Goal: Task Accomplishment & Management: Manage account settings

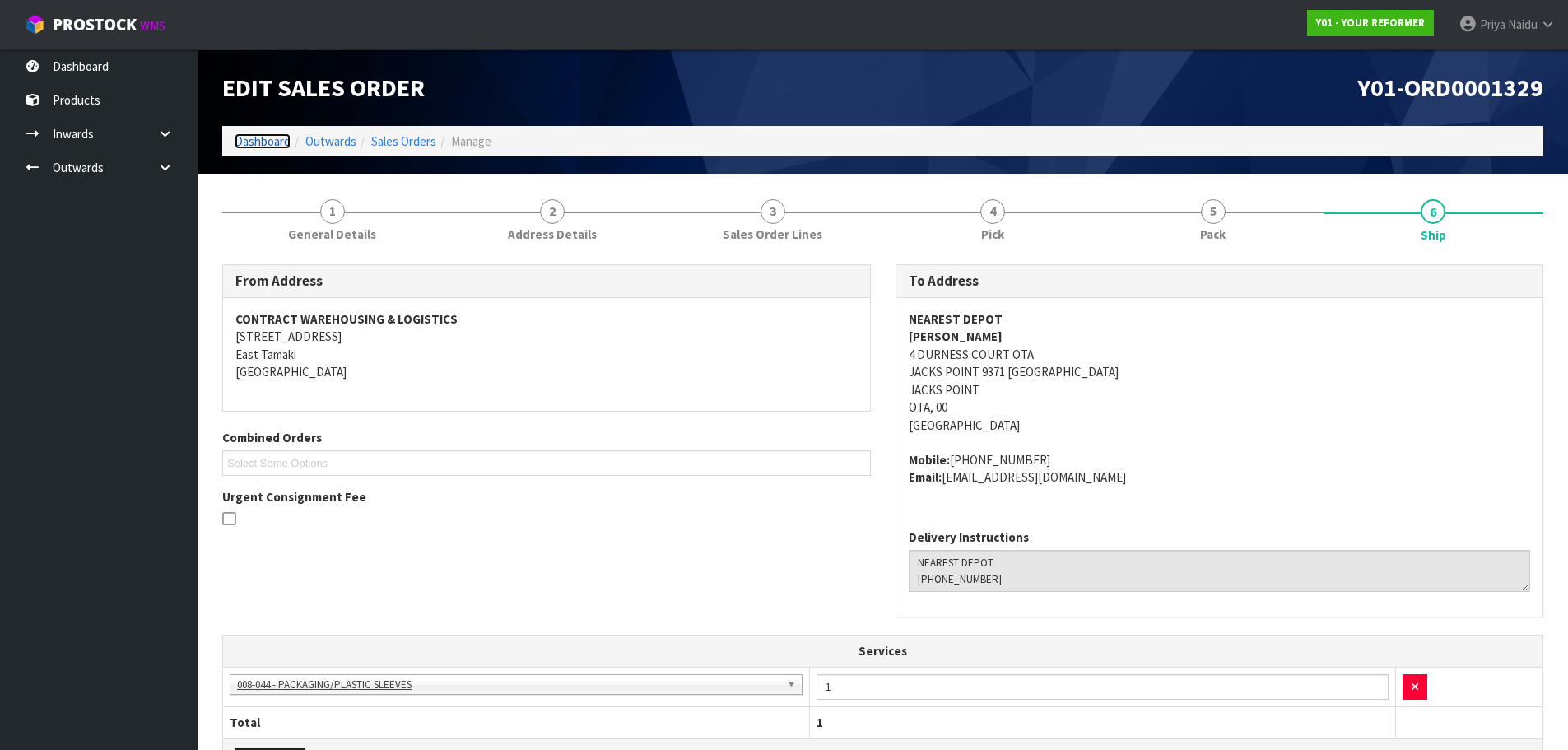
click at [256, 139] on link "Dashboard" at bounding box center [262, 141] width 56 height 15
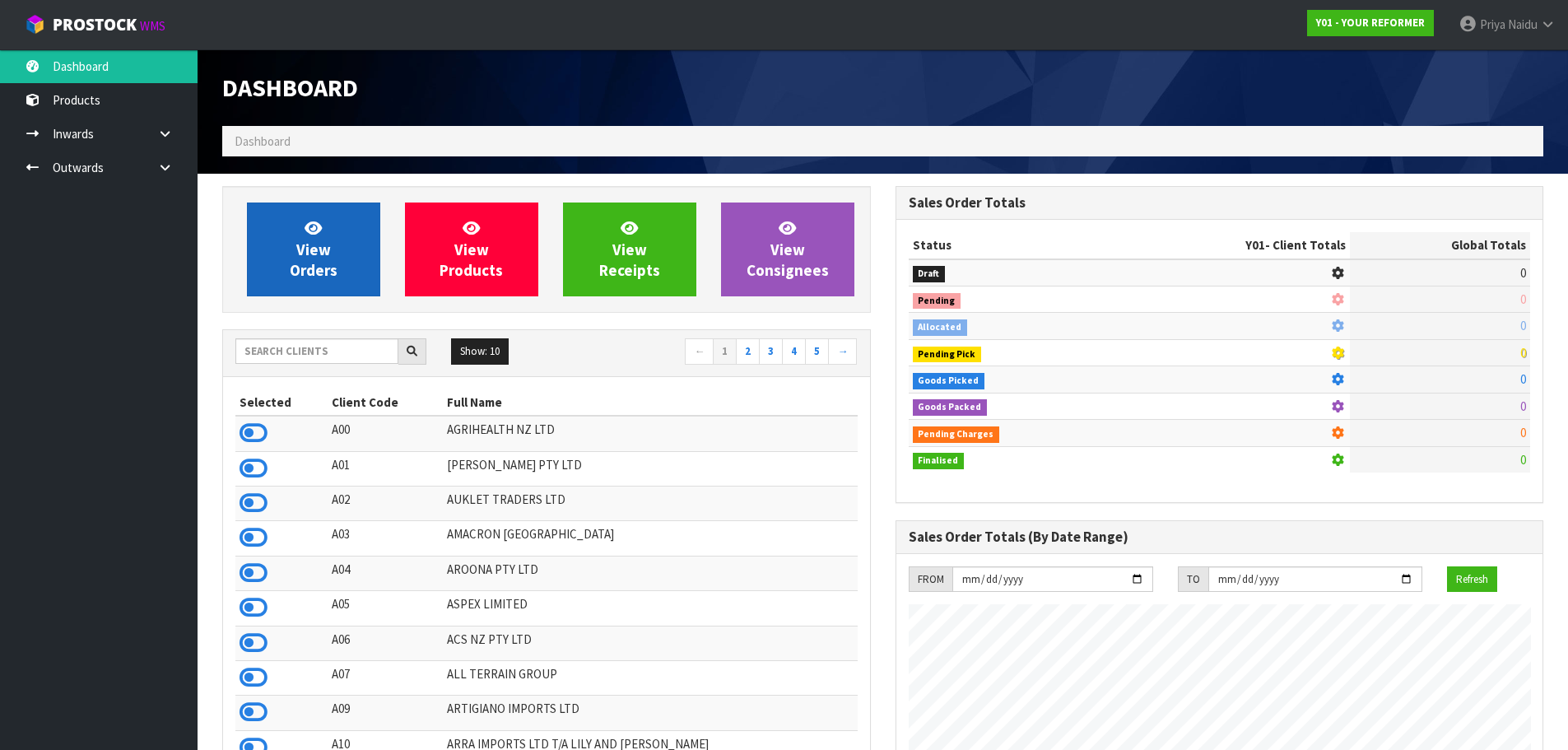
scroll to position [1248, 673]
click at [312, 257] on span "View Orders" at bounding box center [313, 250] width 47 height 62
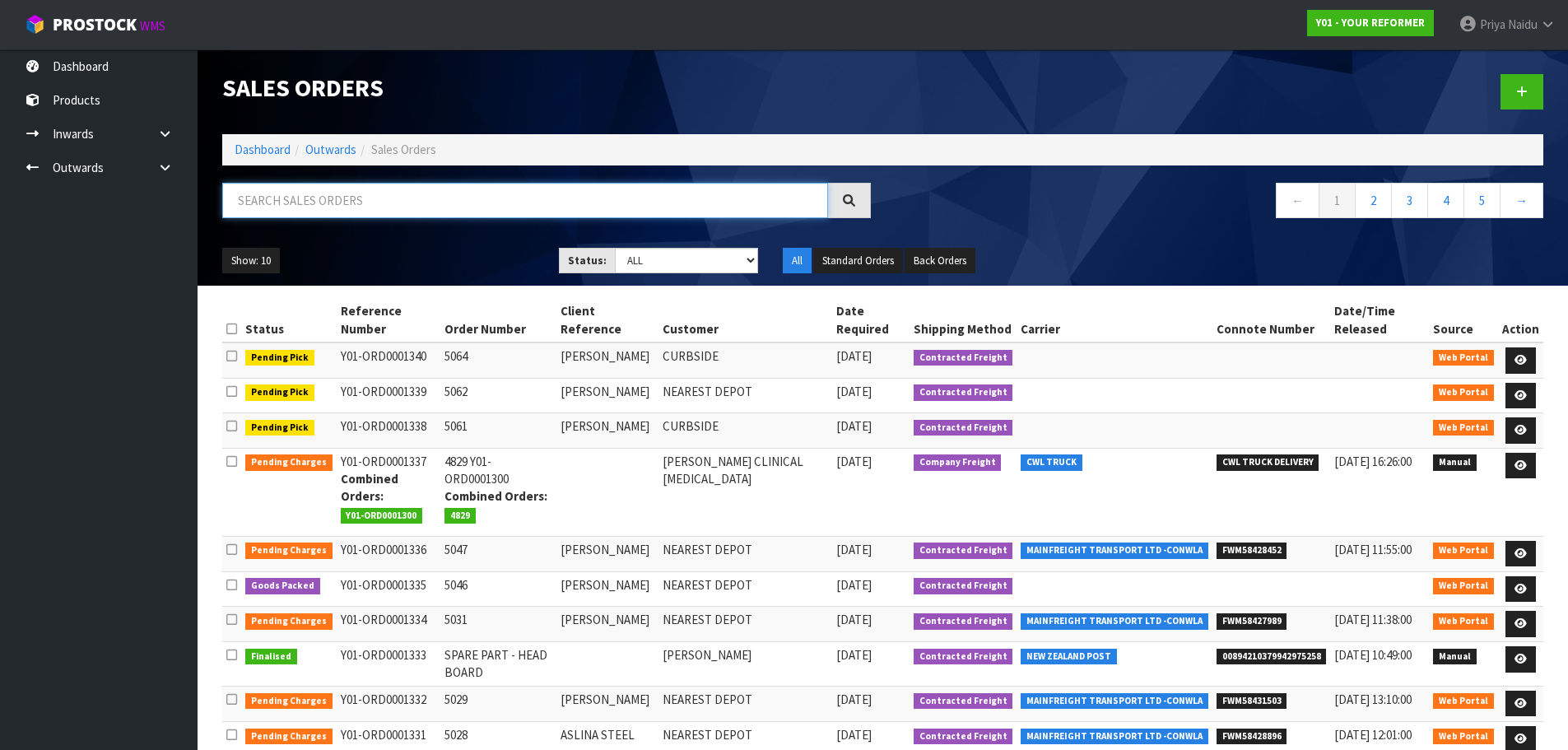
click at [312, 191] on input "text" at bounding box center [525, 200] width 606 height 35
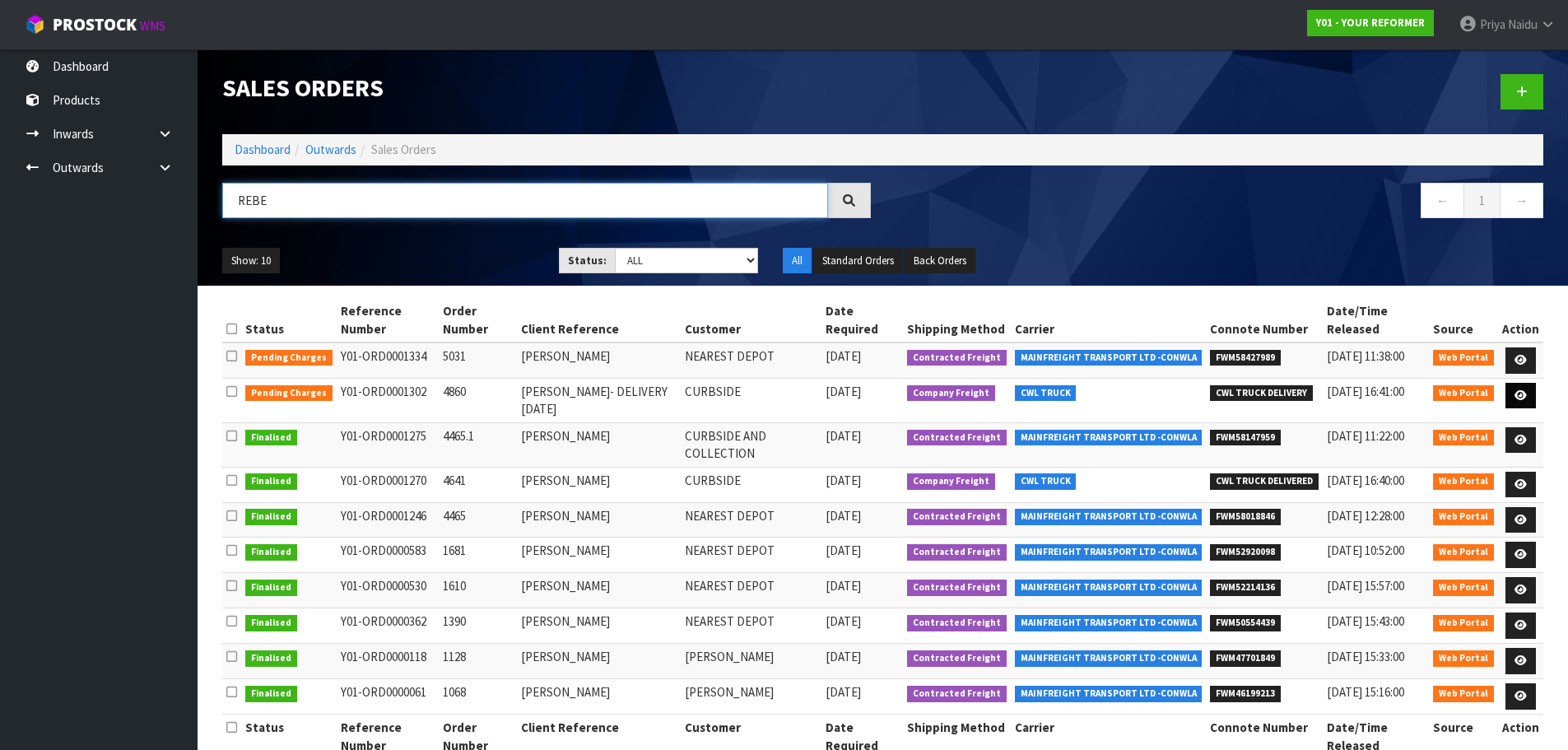
type input "REBE"
click at [1516, 394] on icon at bounding box center [1521, 395] width 12 height 10
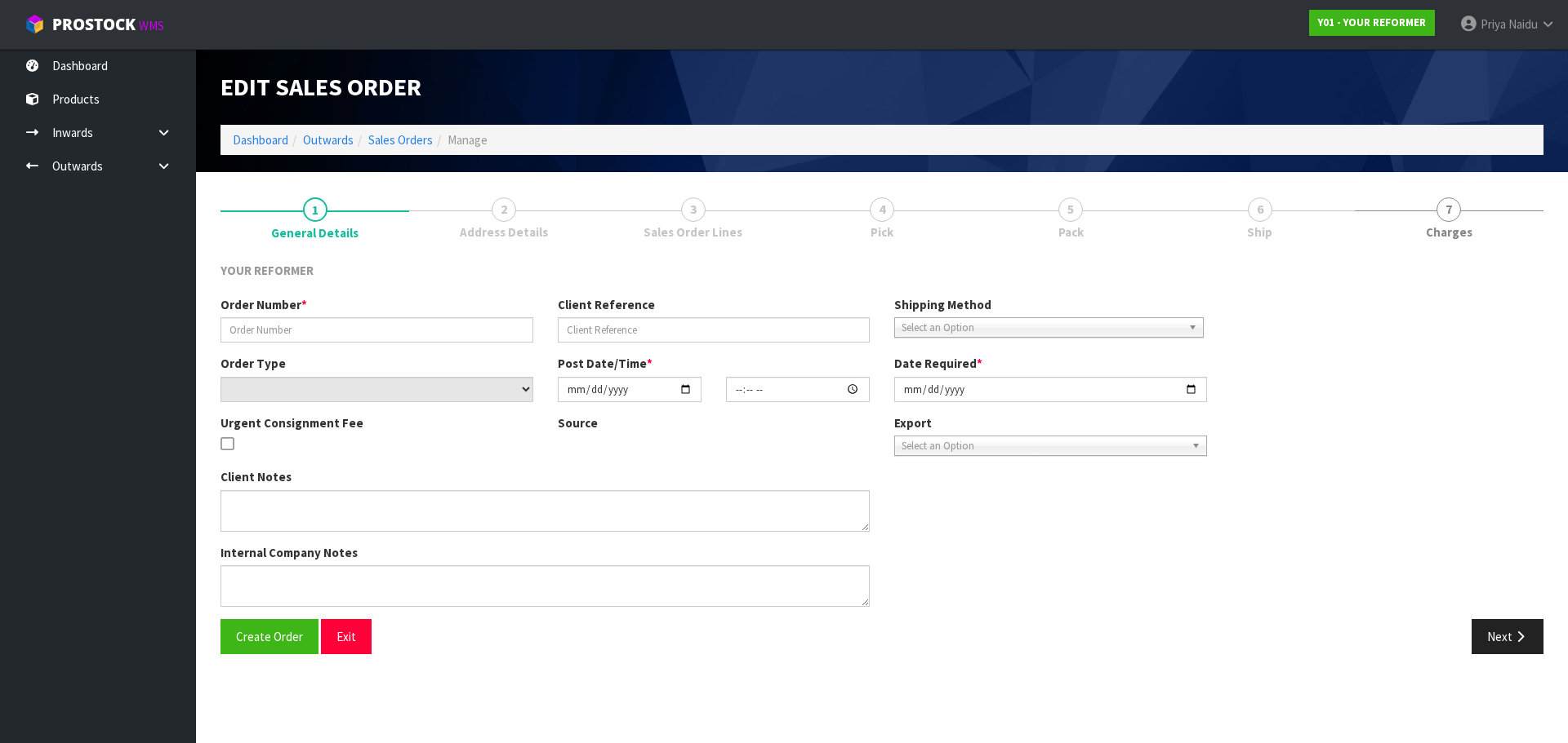
type input "4860"
type input "REBECCA CAIRD- DELIVERY 27/8/25"
select select "number:0"
type input "2025-08-15"
type input "15:44:00.000"
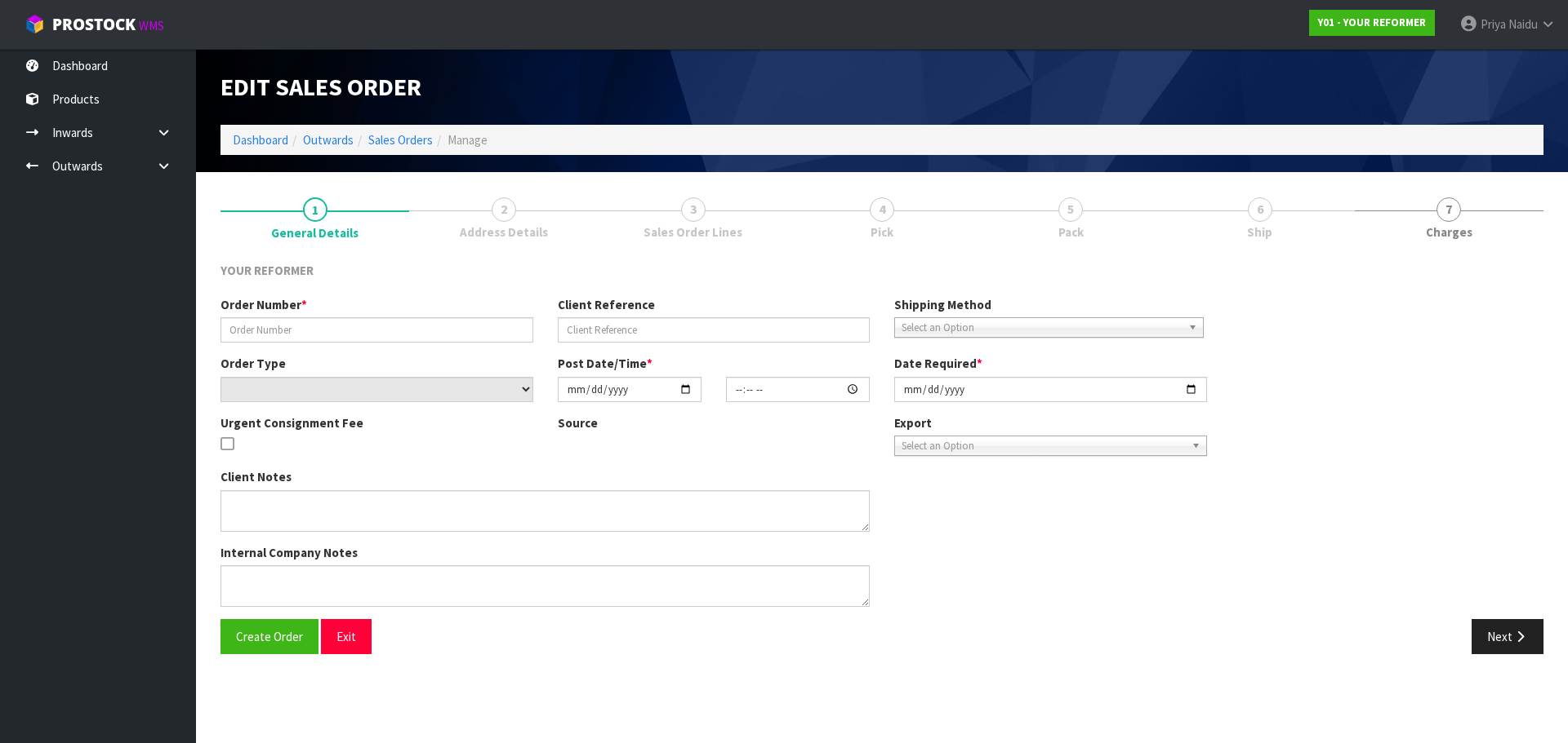
type input "2025-08-27"
type textarea "REBECCA CAIRD 27 EWINGTON AVE AUK AUCKLAND 1024 NEW ZEALAND +64 21 255 0679"
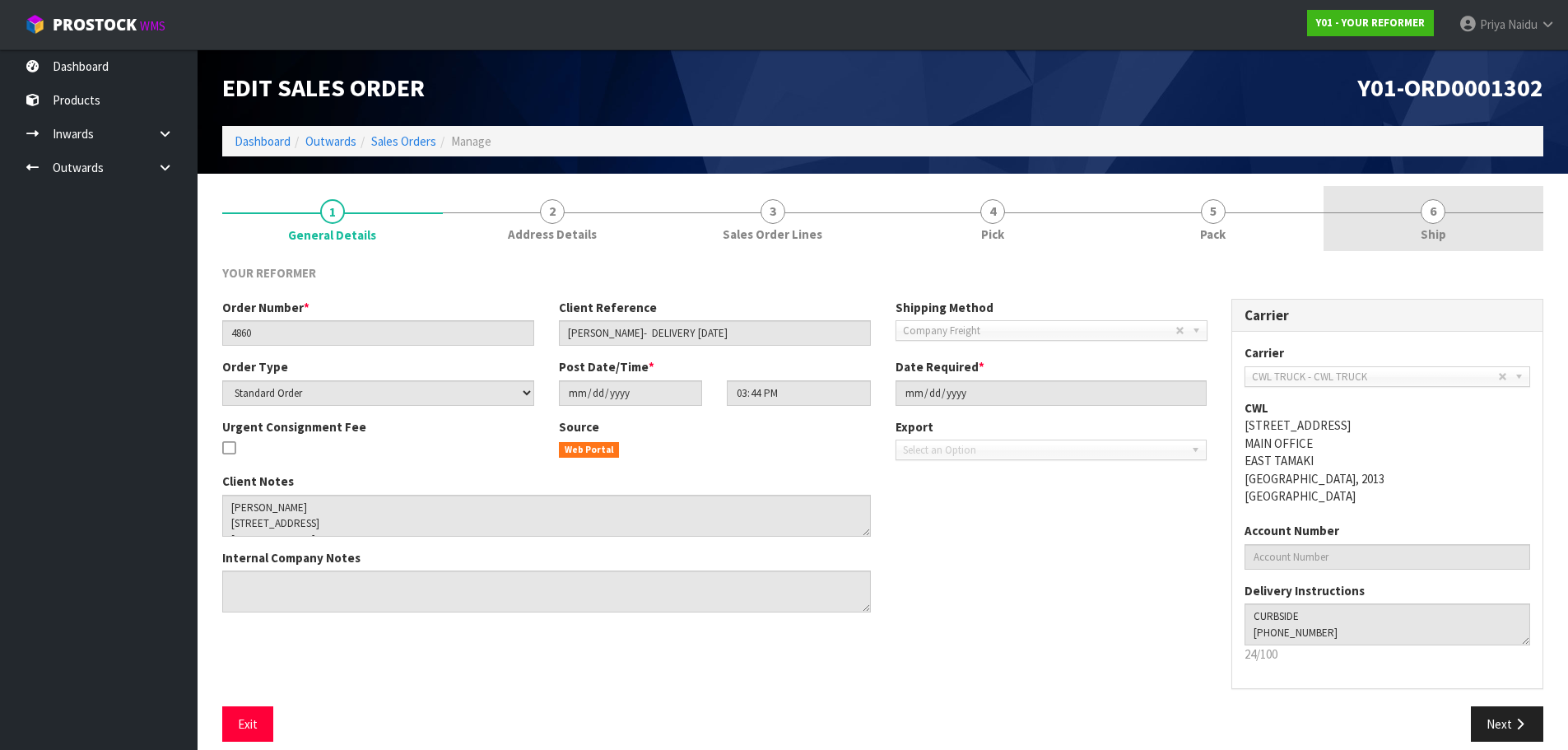
click at [1357, 208] on link "6 Ship" at bounding box center [1434, 219] width 220 height 65
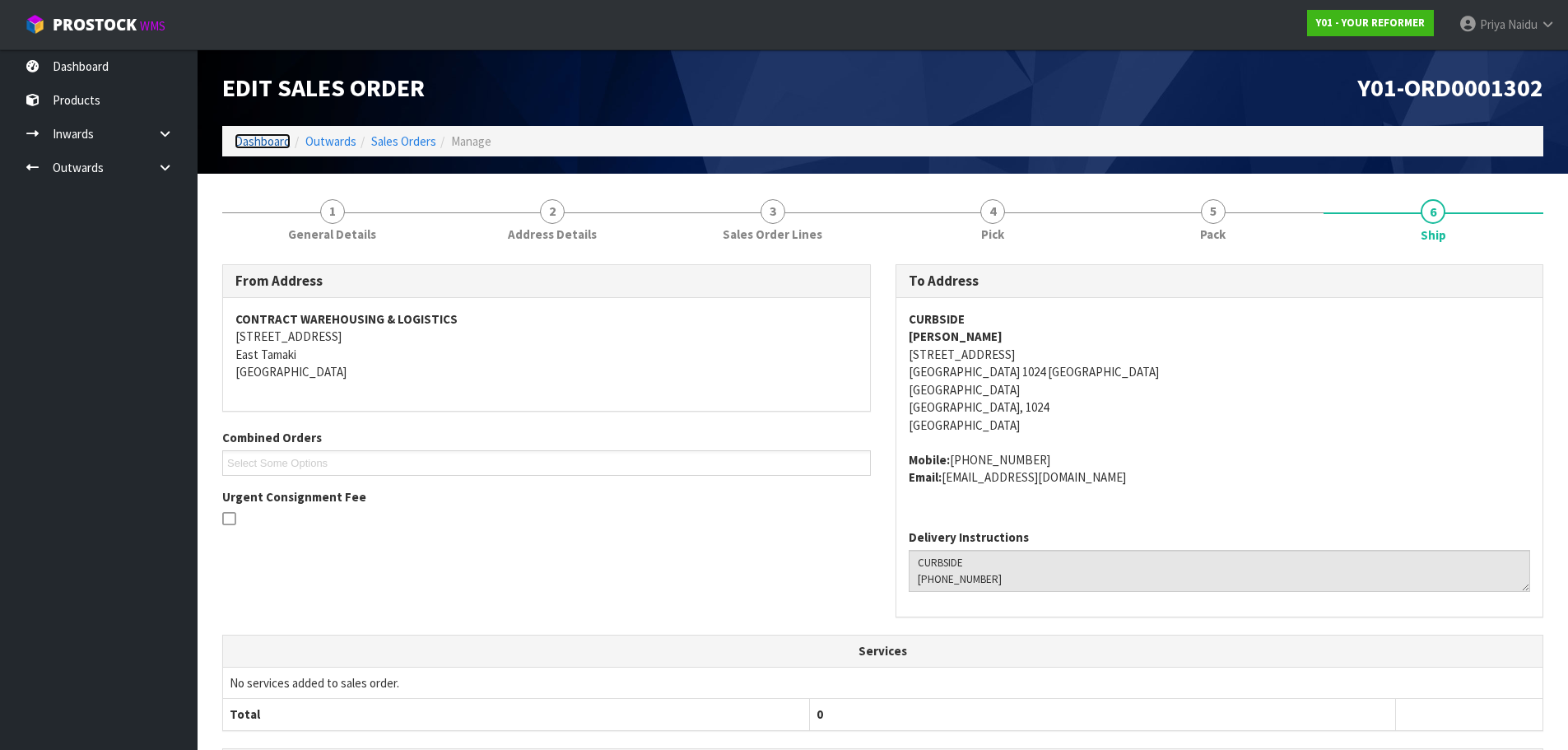
click at [276, 149] on link "Dashboard" at bounding box center [262, 141] width 56 height 15
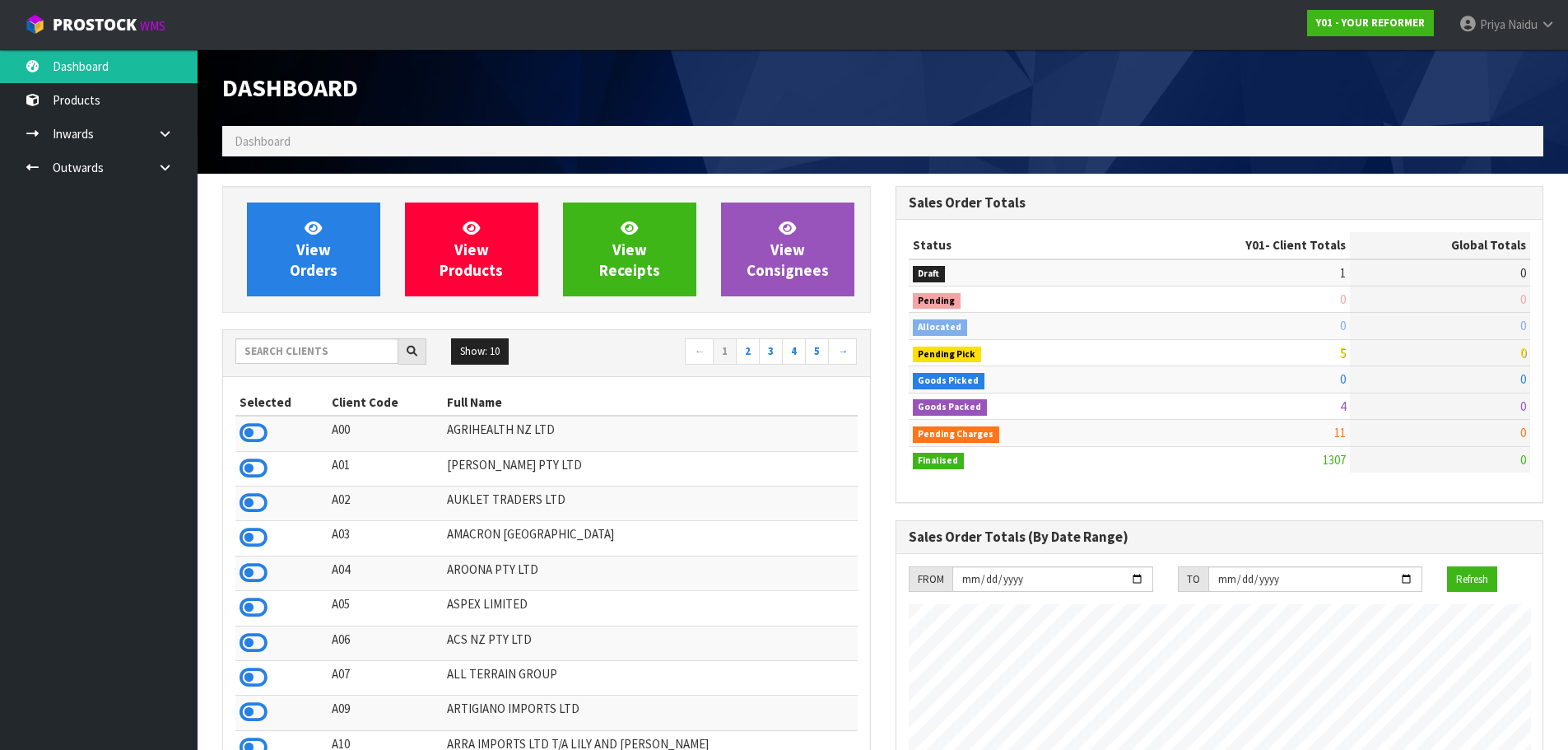
scroll to position [1248, 673]
click at [330, 349] on input "text" at bounding box center [317, 351] width 163 height 26
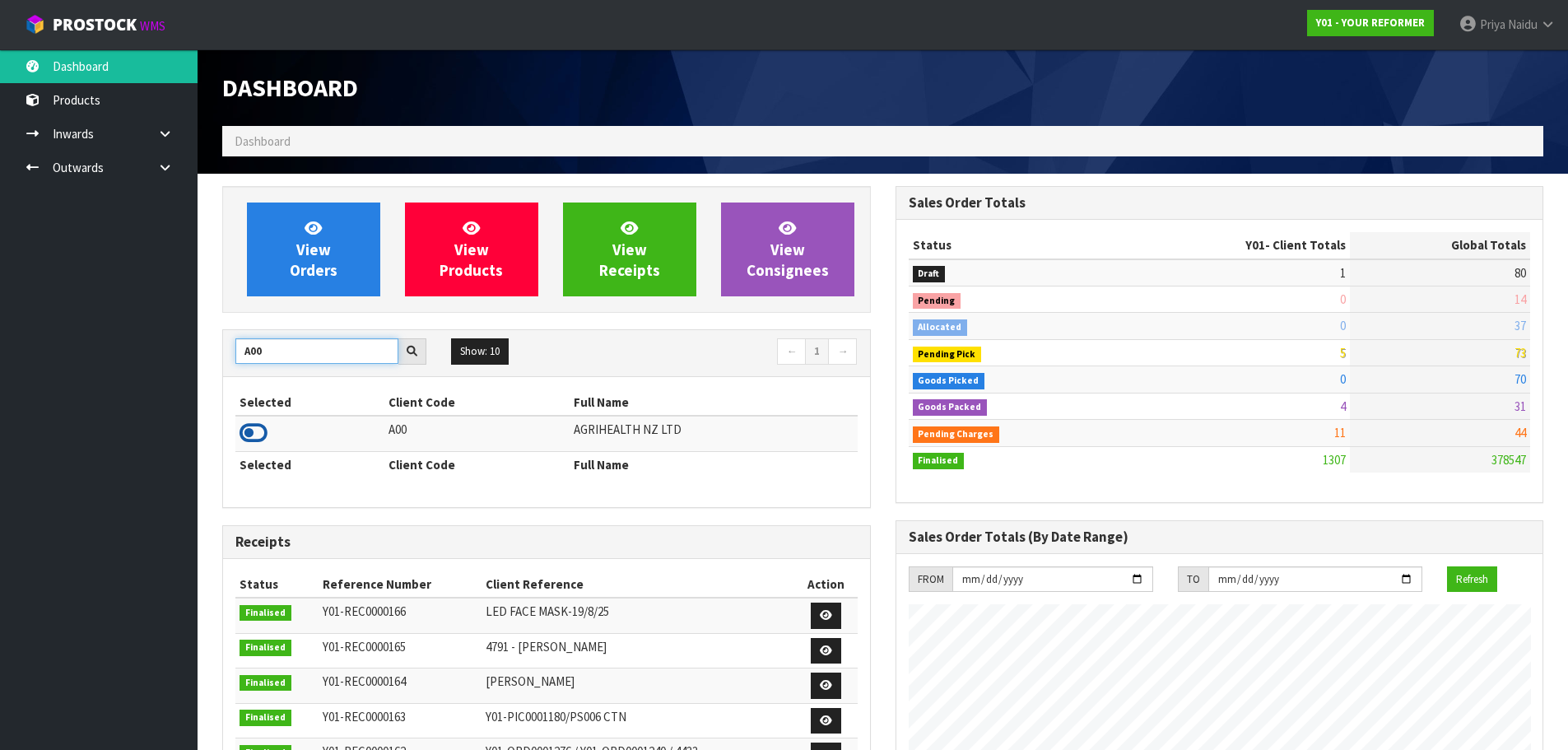
type input "A00"
click at [244, 440] on icon at bounding box center [253, 433] width 28 height 25
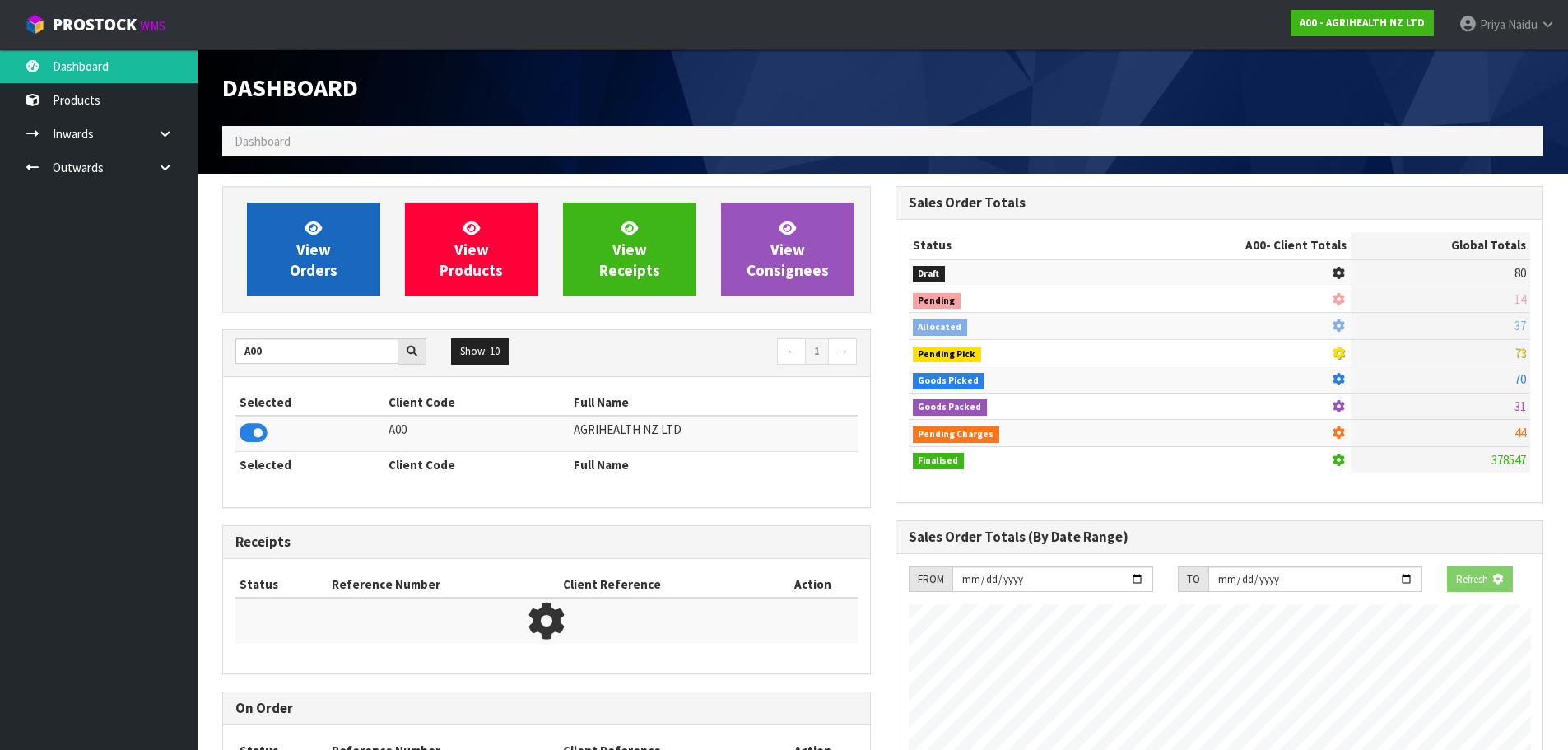
scroll to position [822694, 822582]
click at [308, 272] on span "View Orders" at bounding box center [313, 250] width 47 height 62
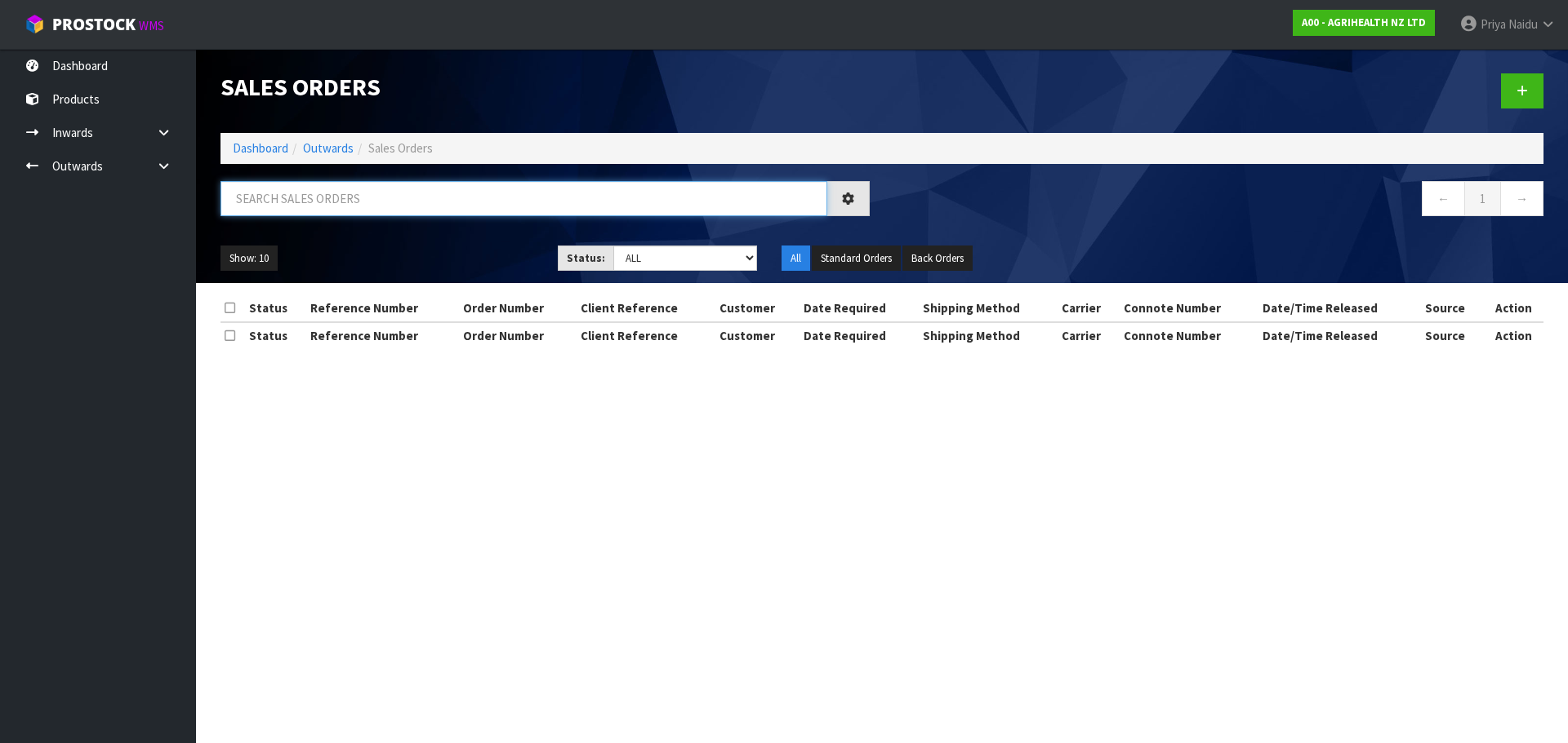
click at [336, 207] on input "text" at bounding box center [523, 198] width 607 height 35
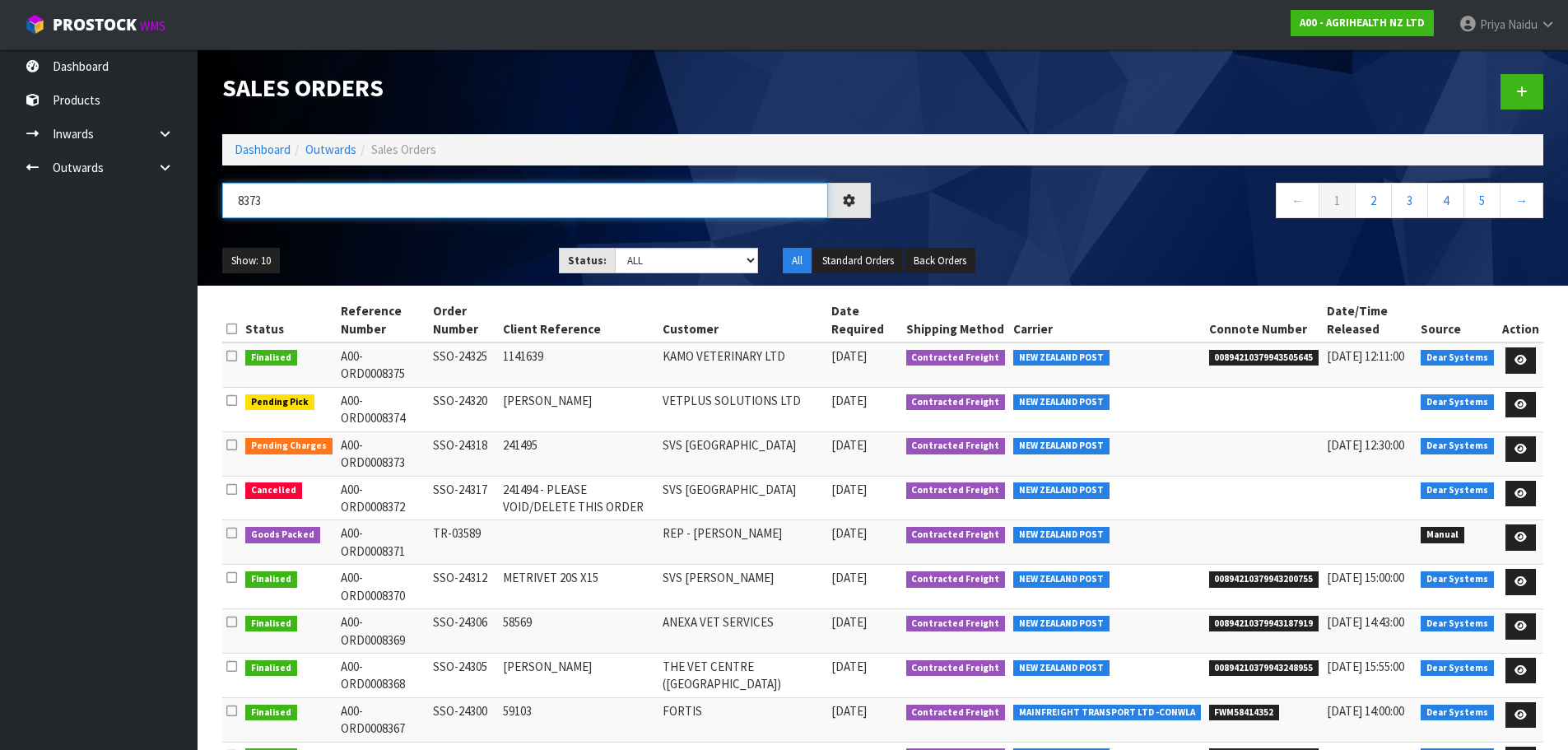
type input "8373"
click at [447, 232] on div "8373 ← 1 2 3 4 5 →" at bounding box center [883, 208] width 1346 height 53
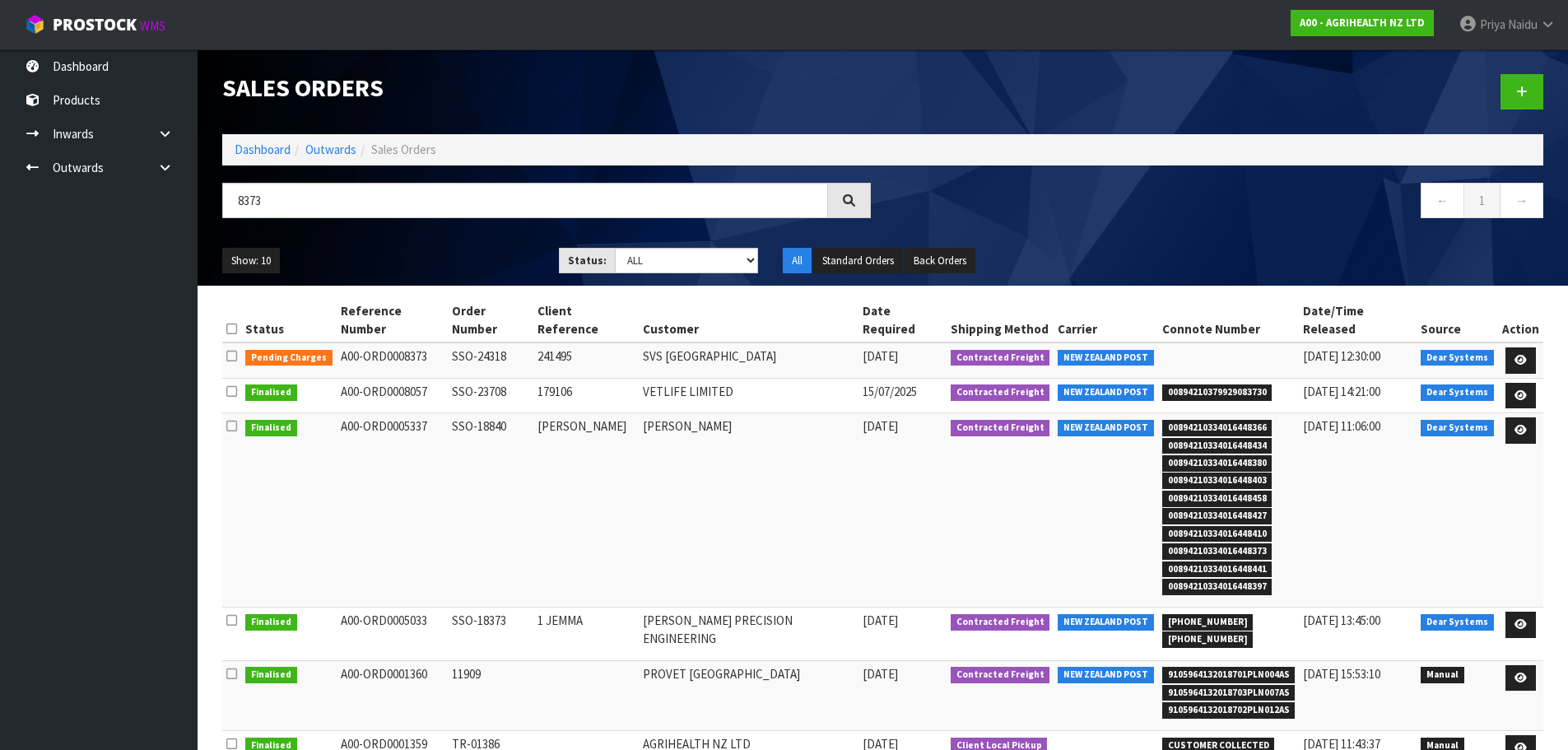
click at [460, 221] on div "8373" at bounding box center [546, 206] width 674 height 47
click at [1515, 348] on link at bounding box center [1521, 361] width 30 height 27
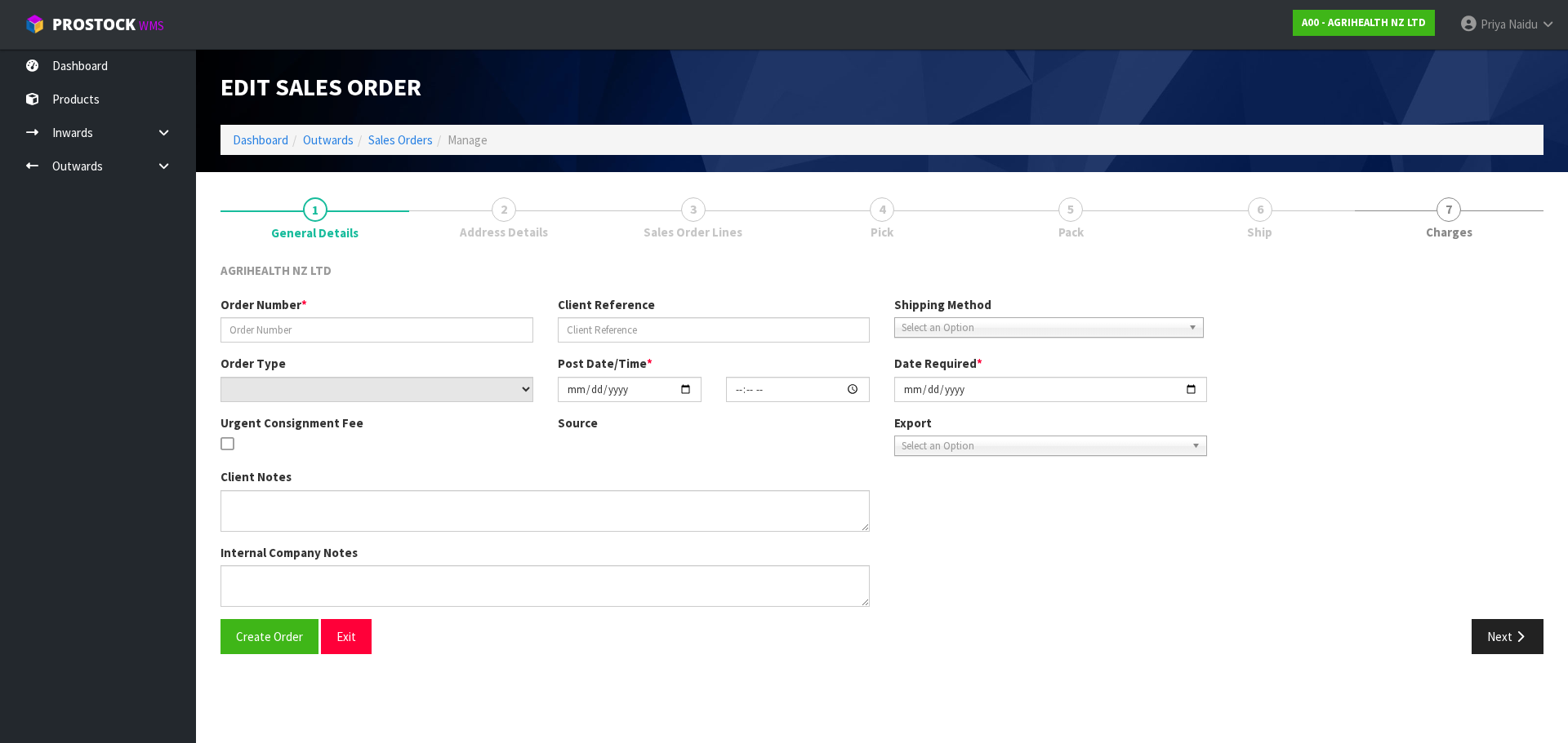
type input "SSO-24318"
type input "241495"
select select "number:0"
type input "[DATE]"
type input "16:03:20.000"
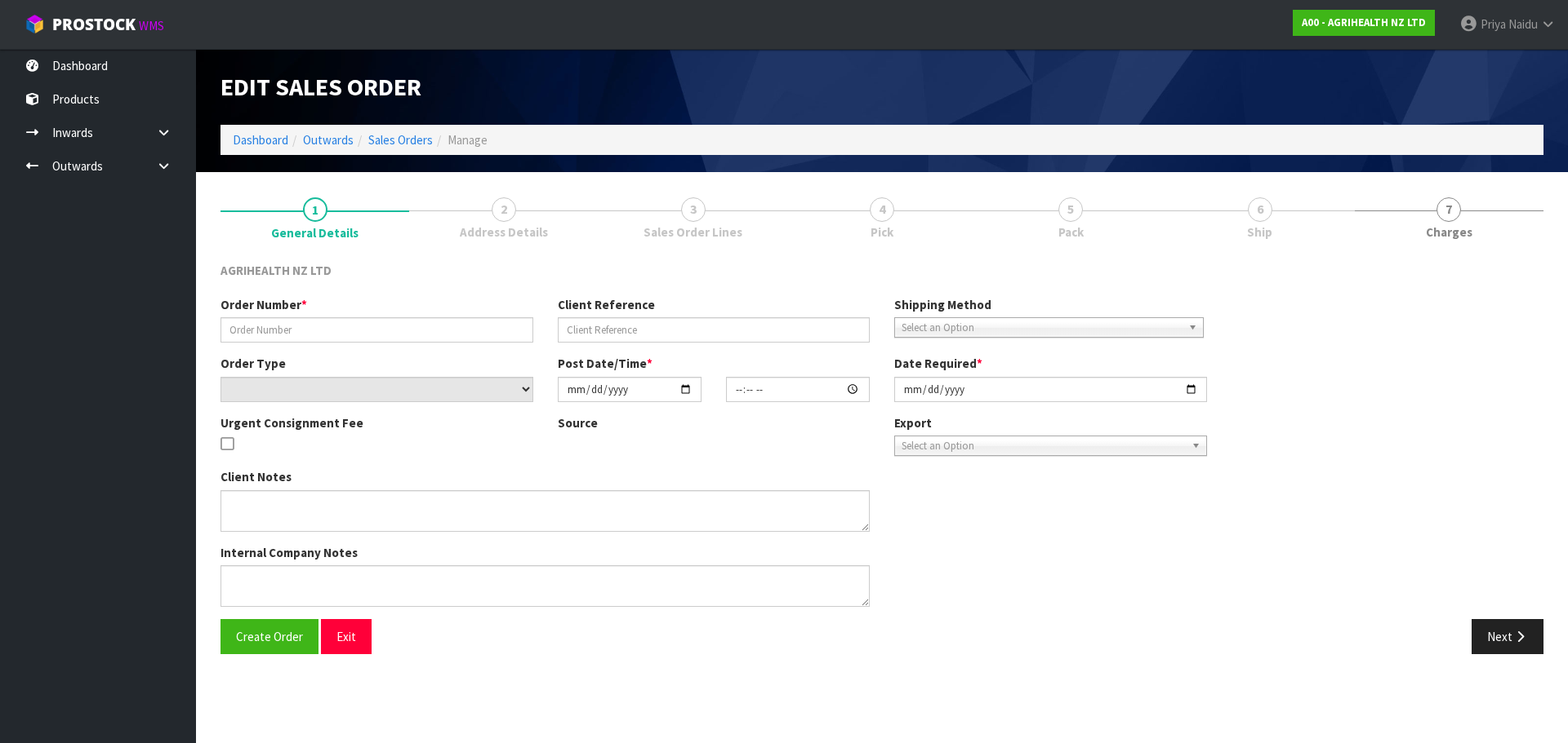
type input "2025-08-27"
type textarea "SHIP BY: Freight"
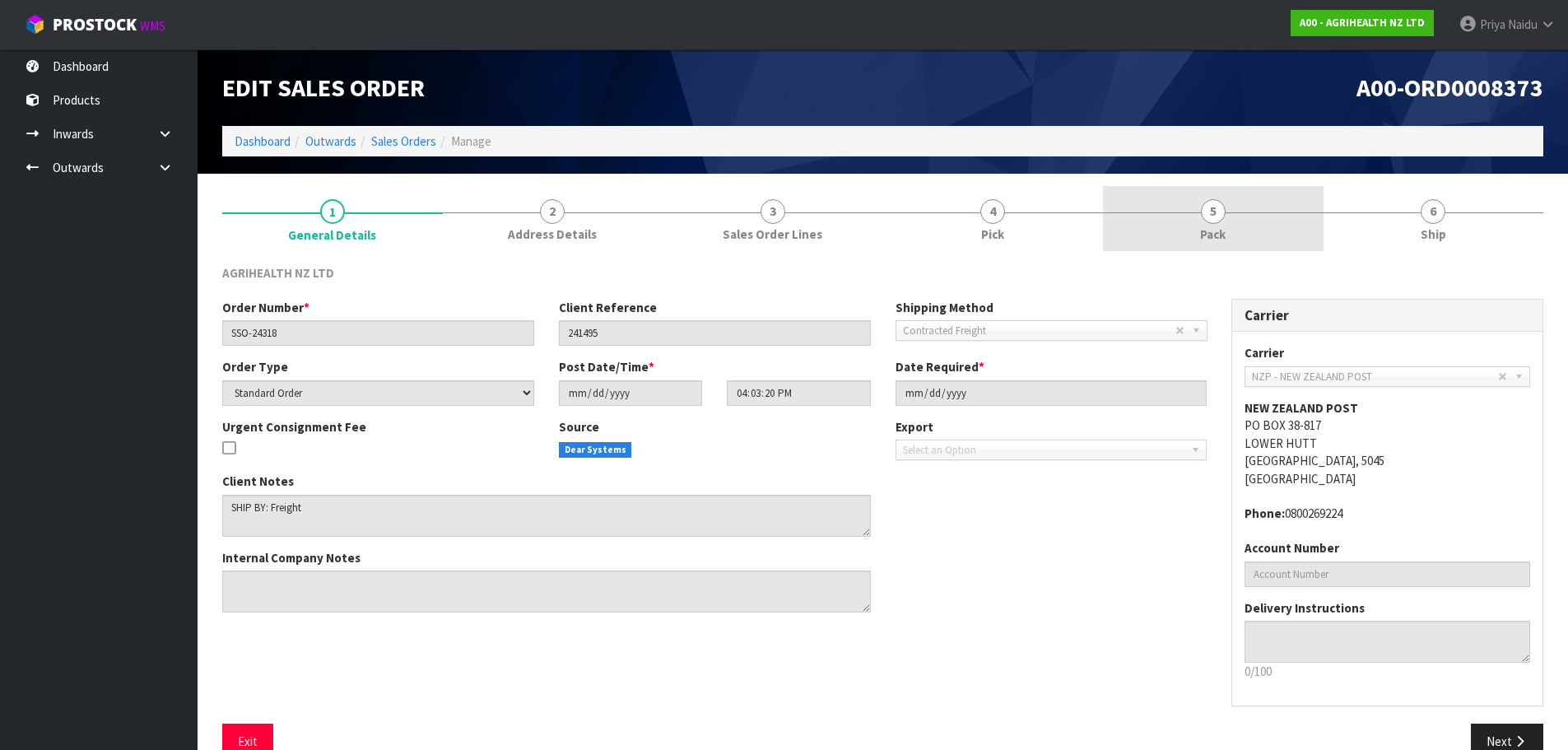
click at [1249, 216] on link "5 Pack" at bounding box center [1213, 219] width 220 height 65
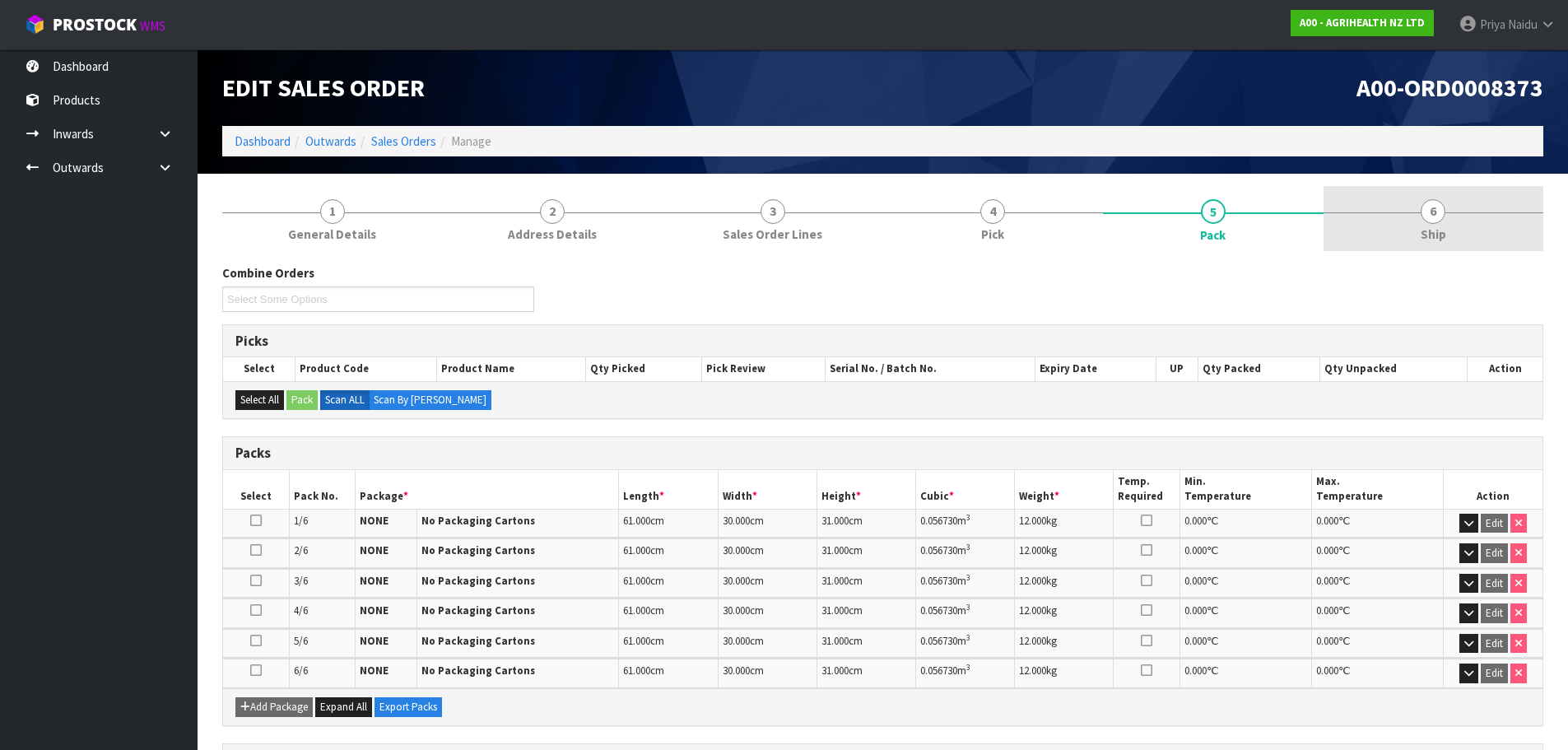
click at [1431, 210] on span "6" at bounding box center [1433, 212] width 25 height 25
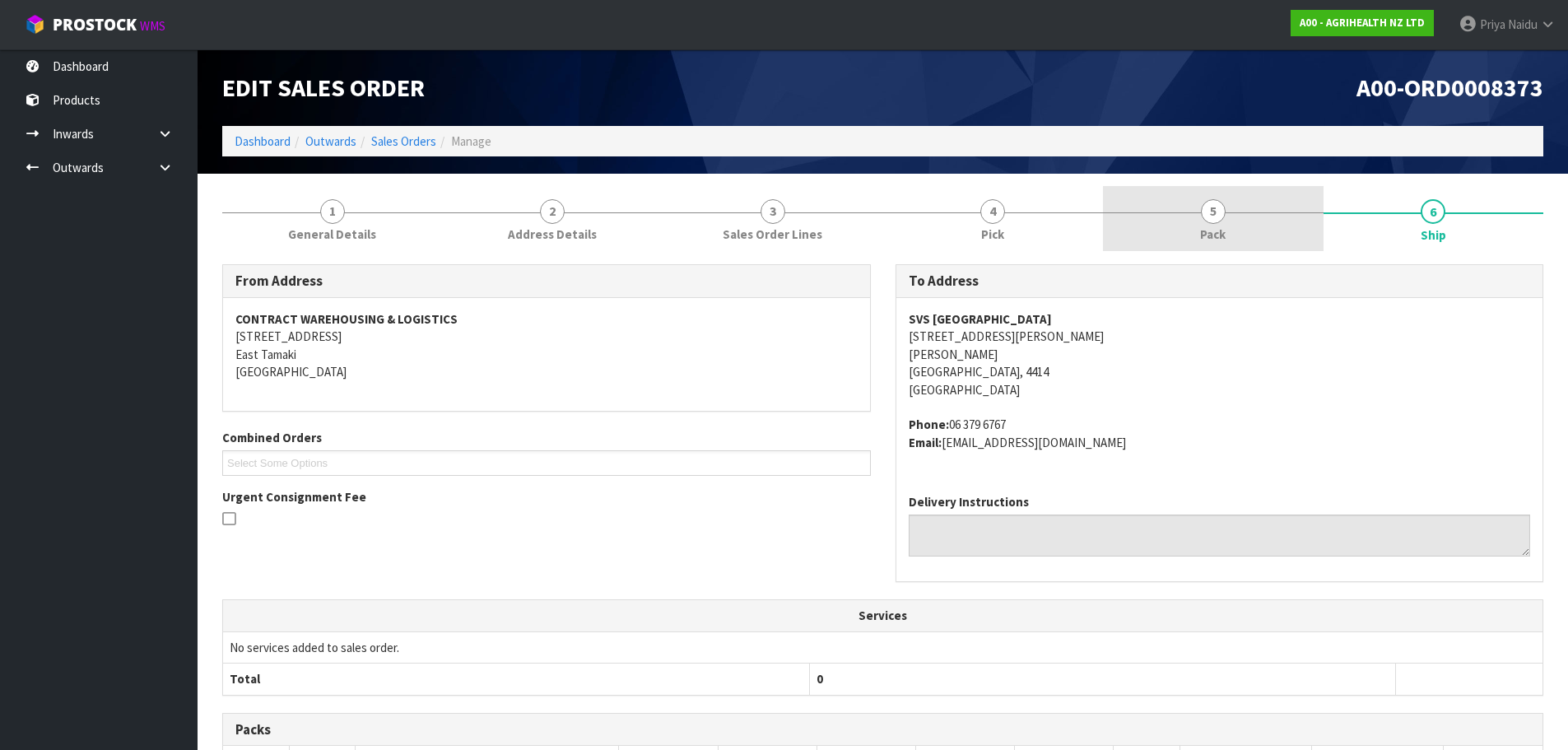
click at [1173, 214] on link "5 Pack" at bounding box center [1213, 219] width 220 height 65
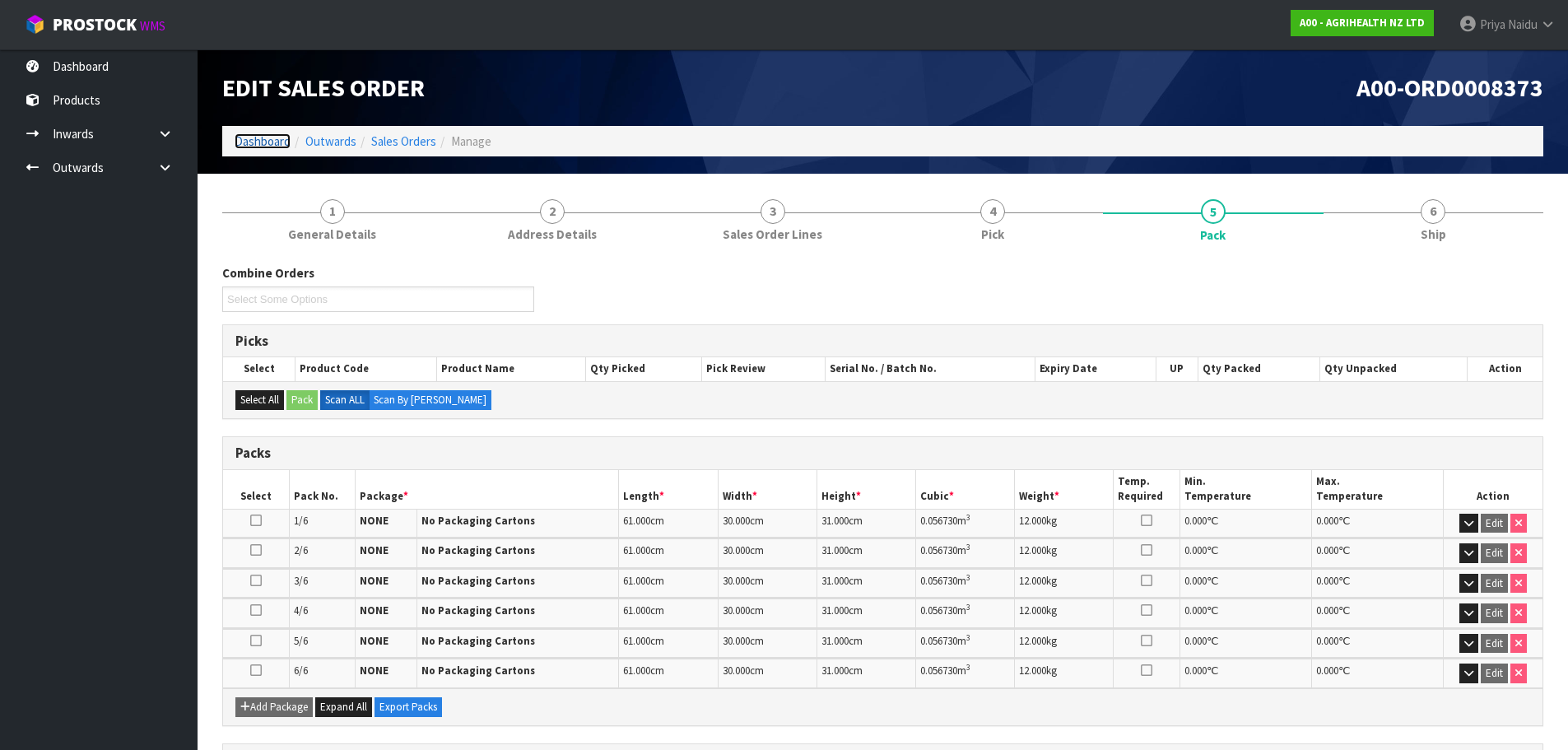
click at [253, 141] on link "Dashboard" at bounding box center [262, 141] width 56 height 15
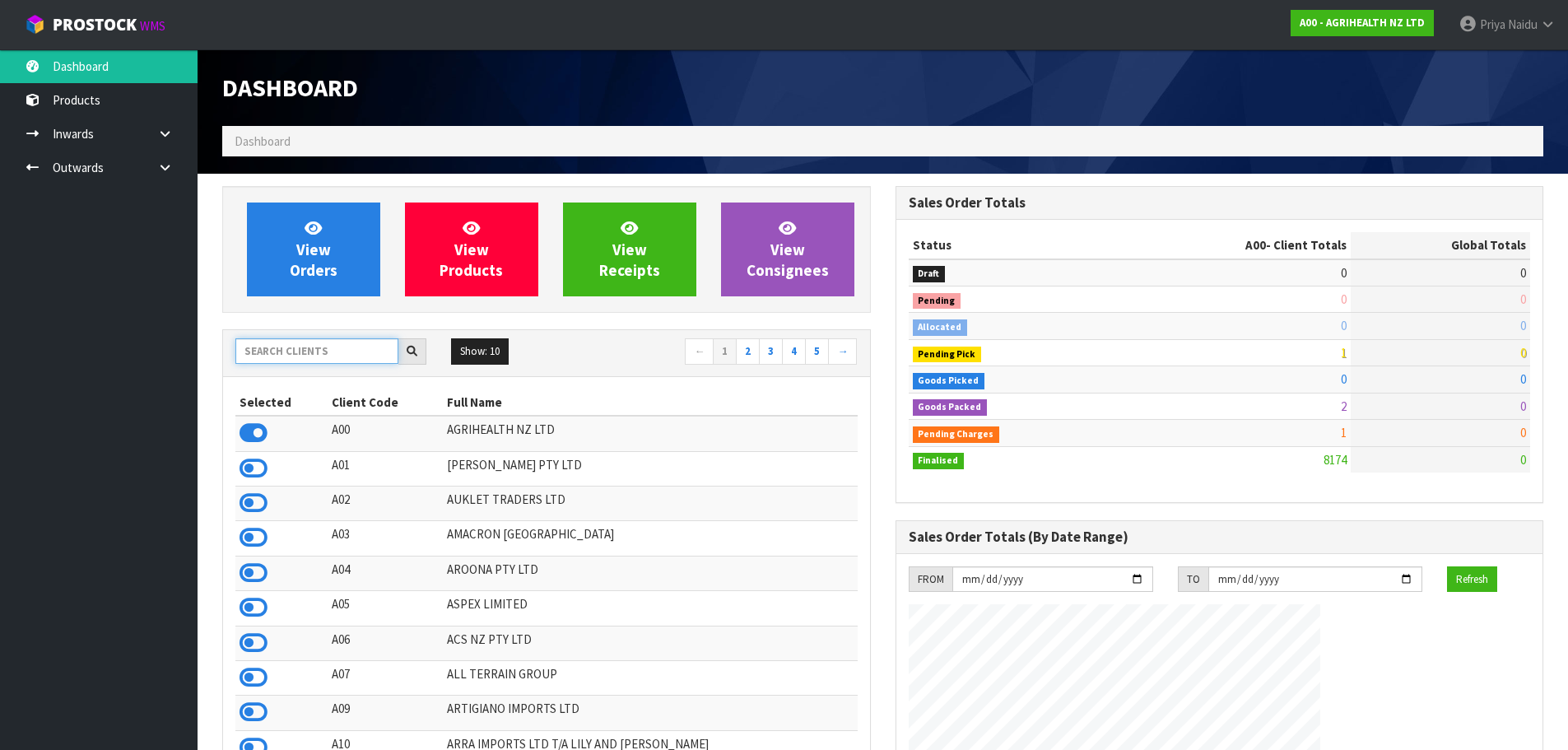
click at [304, 356] on input "text" at bounding box center [317, 351] width 163 height 26
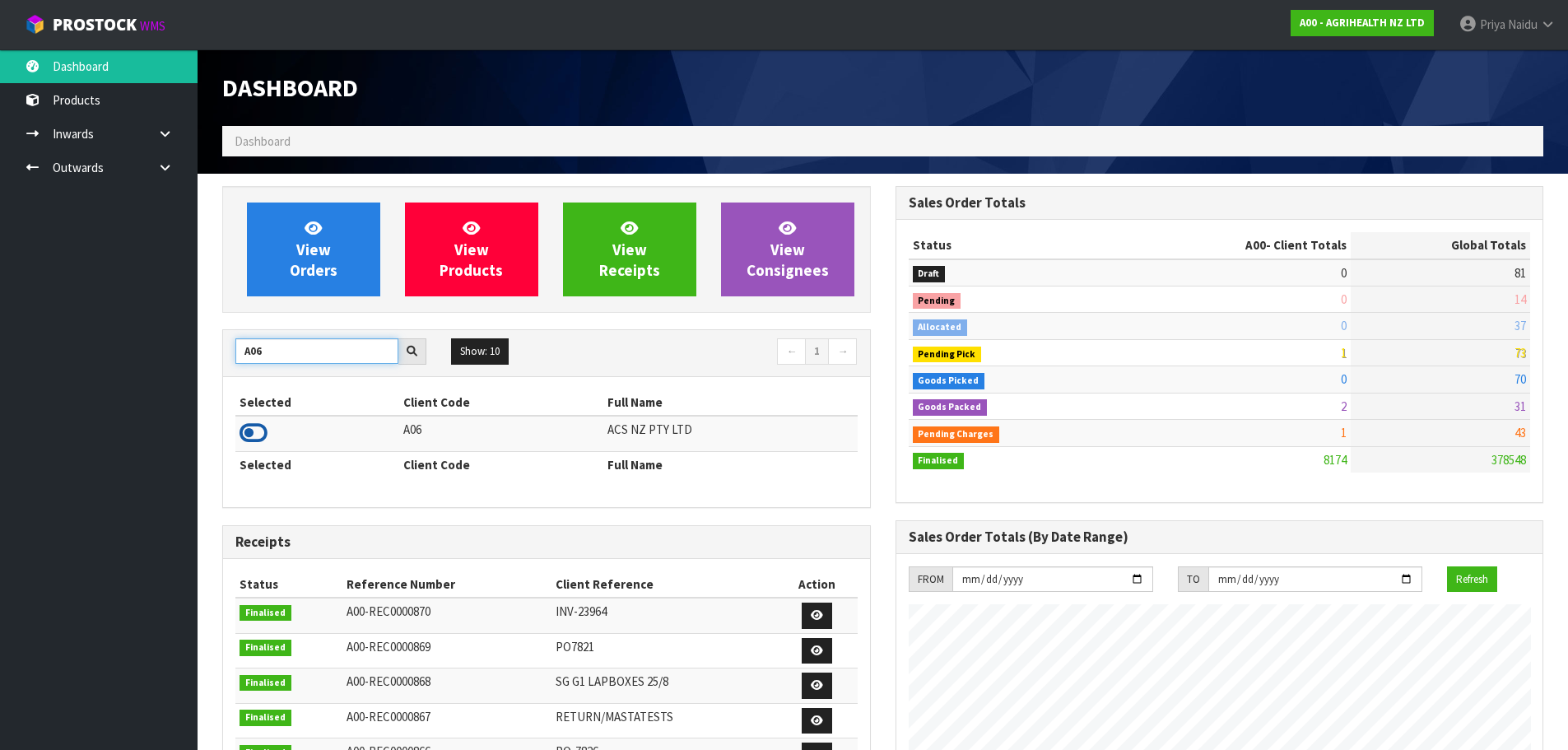
type input "A06"
click at [258, 431] on icon at bounding box center [253, 433] width 28 height 25
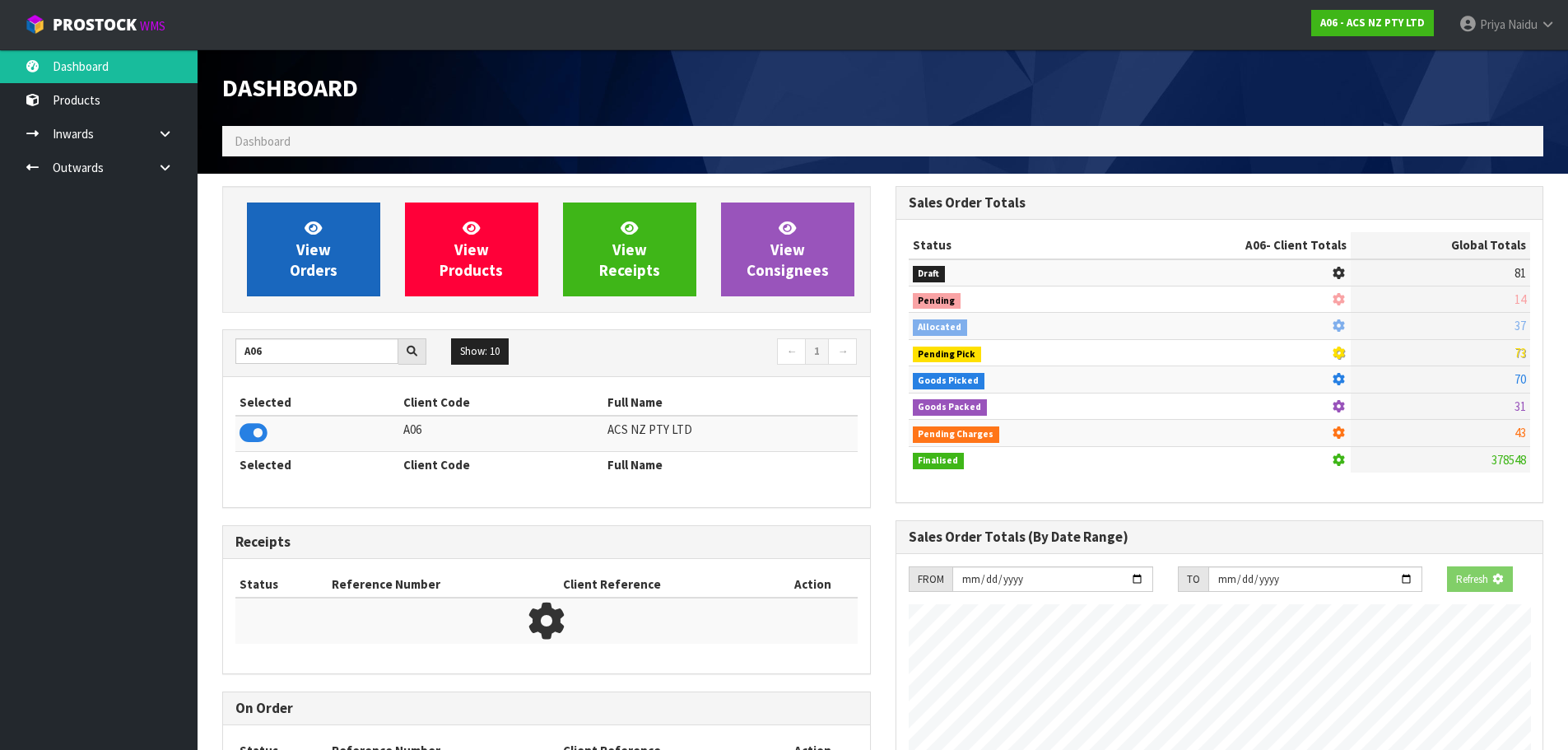
scroll to position [822694, 822582]
click at [290, 228] on link "View Orders" at bounding box center [313, 249] width 133 height 94
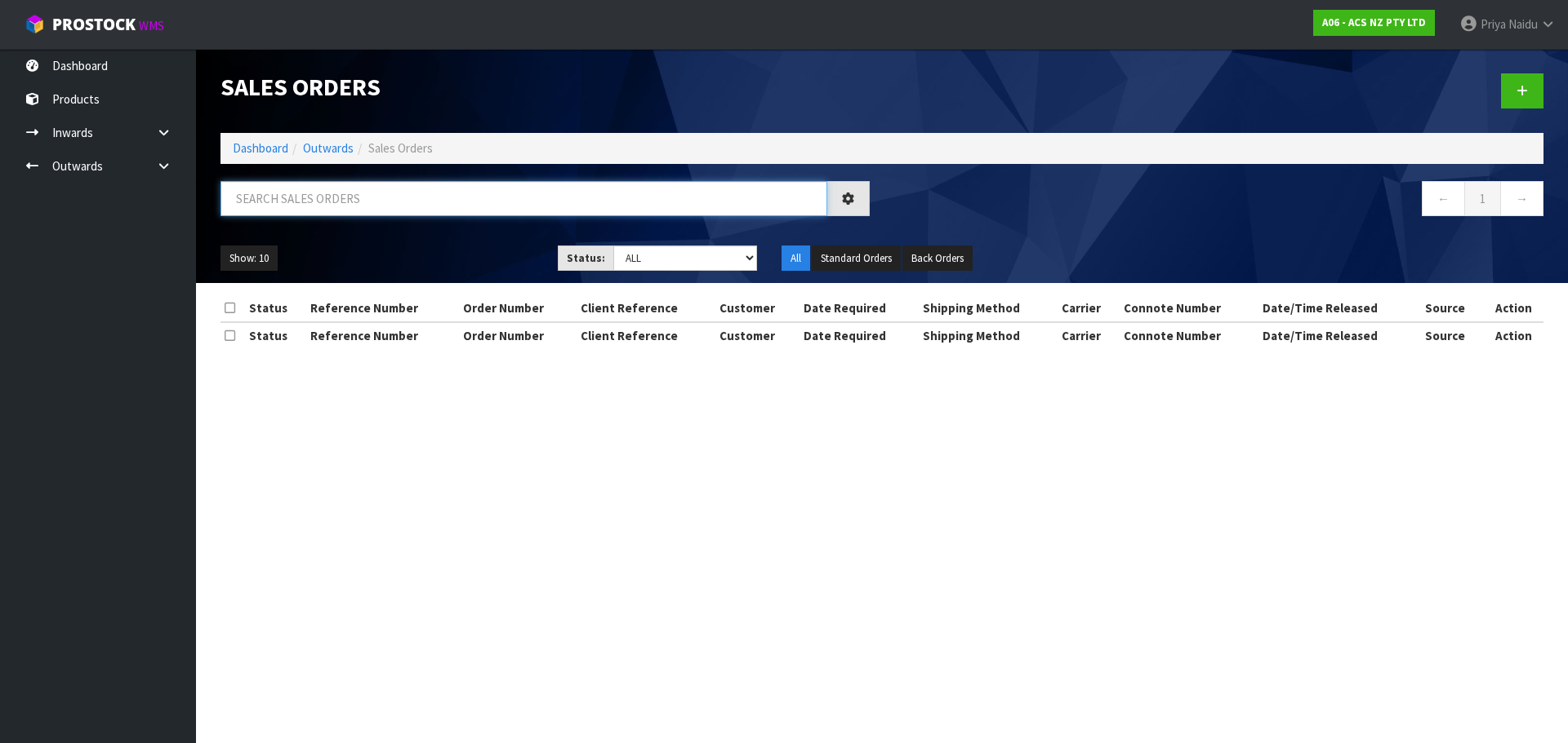
click at [329, 200] on input "text" at bounding box center [523, 198] width 607 height 35
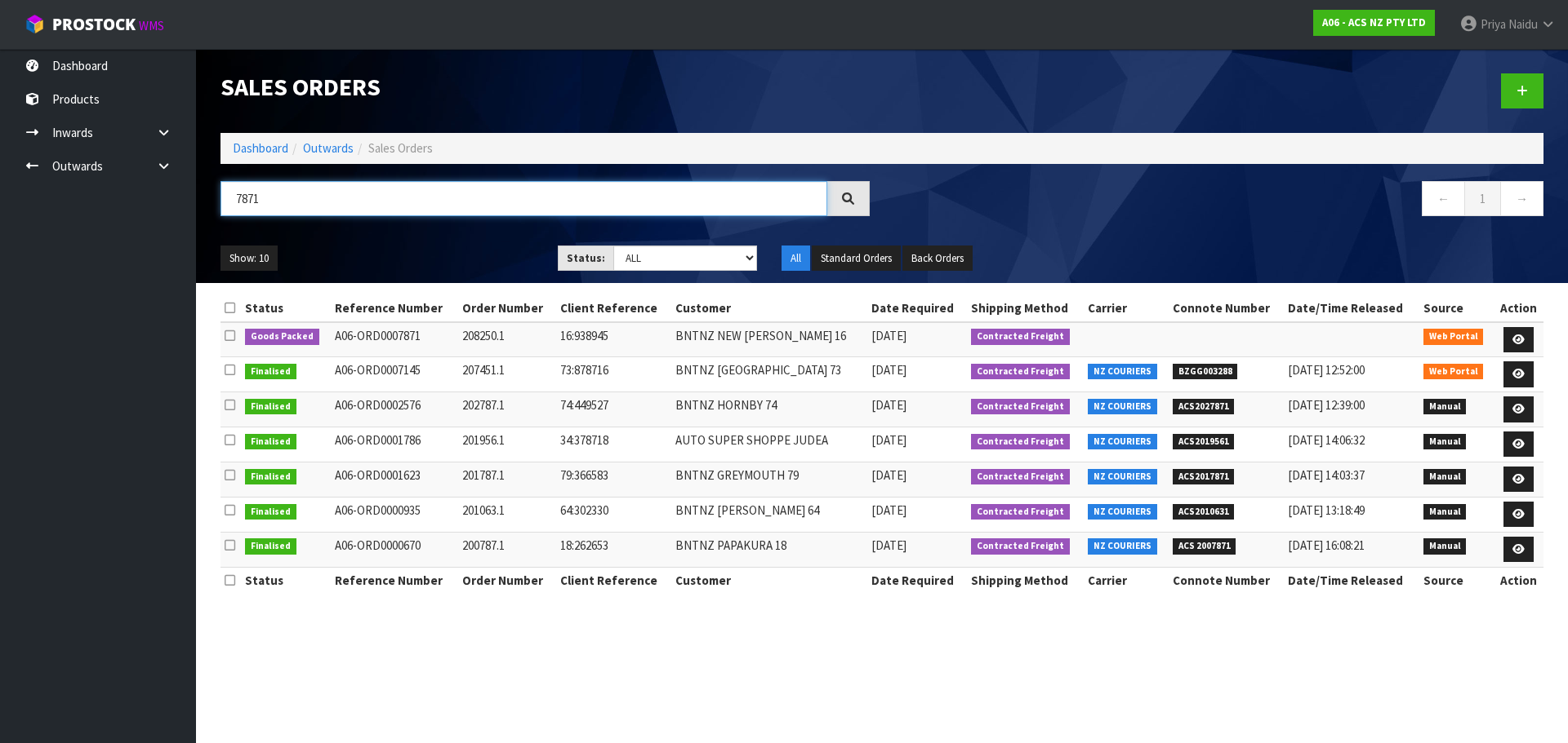
type input "7871"
click at [414, 241] on div "Show: 10 5 10 25 50 Status: Draft Pending Allocated Pending Pick Goods Picked G…" at bounding box center [882, 258] width 1347 height 50
click at [1518, 329] on link at bounding box center [1518, 340] width 30 height 26
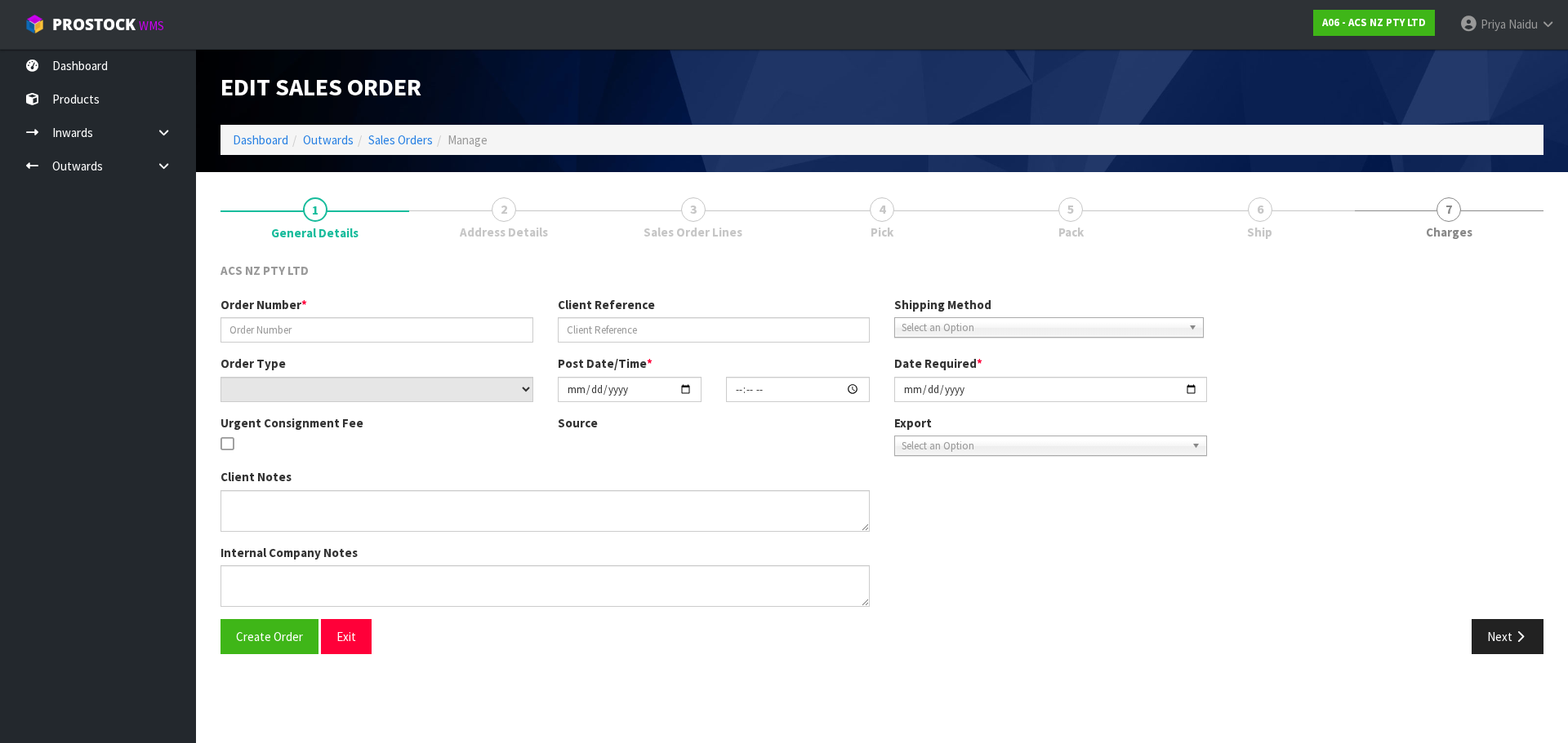
type input "208250.1"
type input "16:938945"
select select "number:0"
type input "[DATE]"
type input "16:24:00.000"
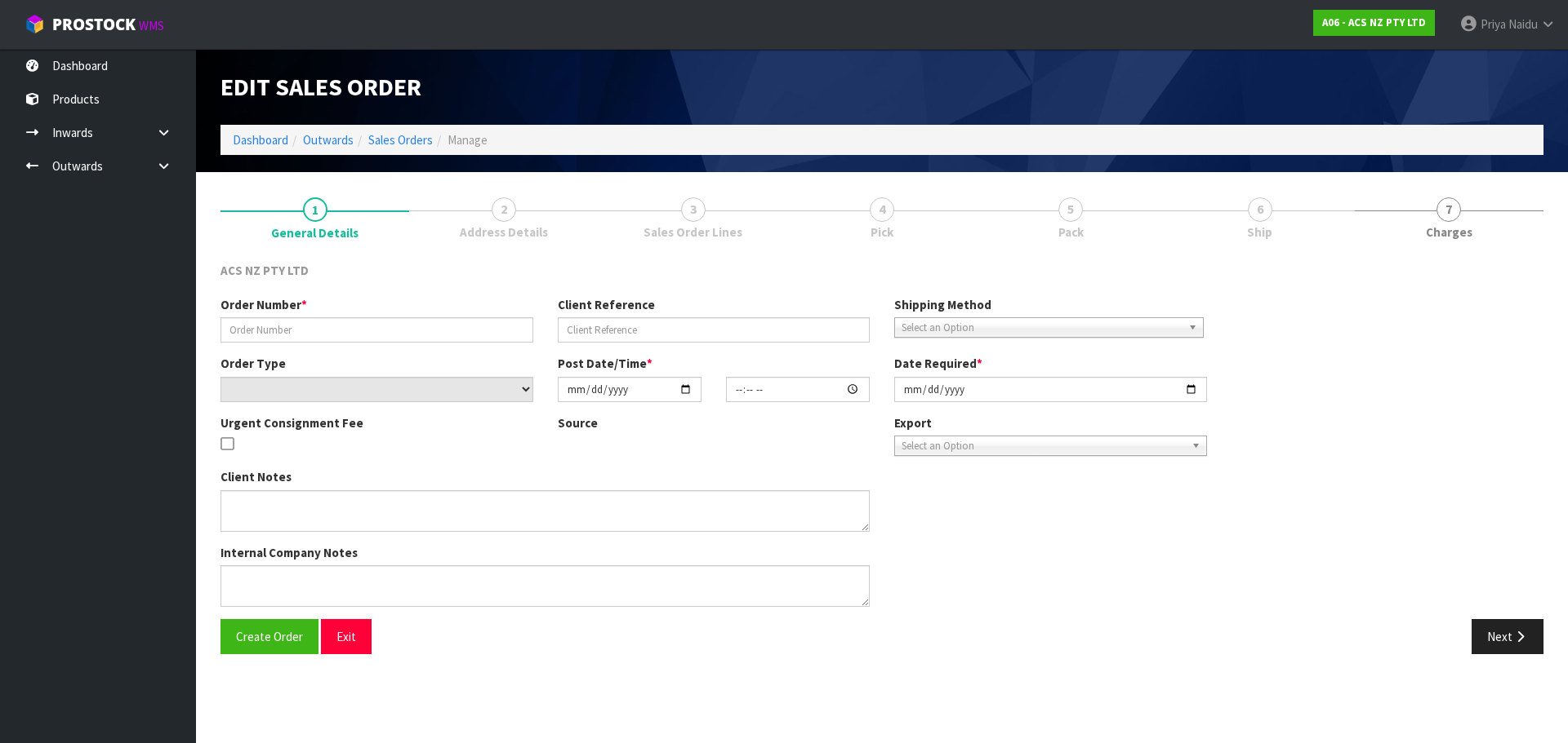
type input "2025-08-27"
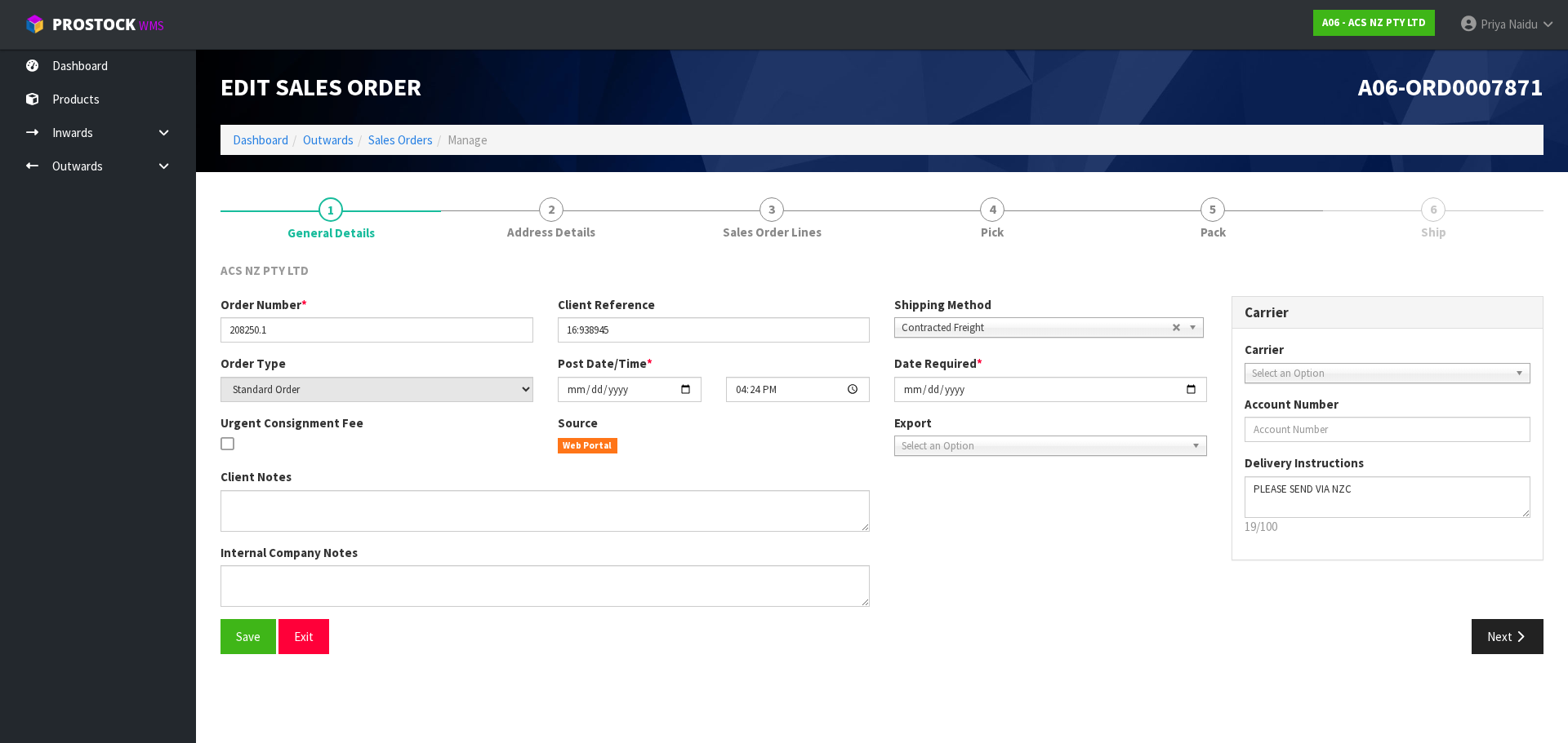
click at [1220, 218] on span "5" at bounding box center [1212, 210] width 25 height 25
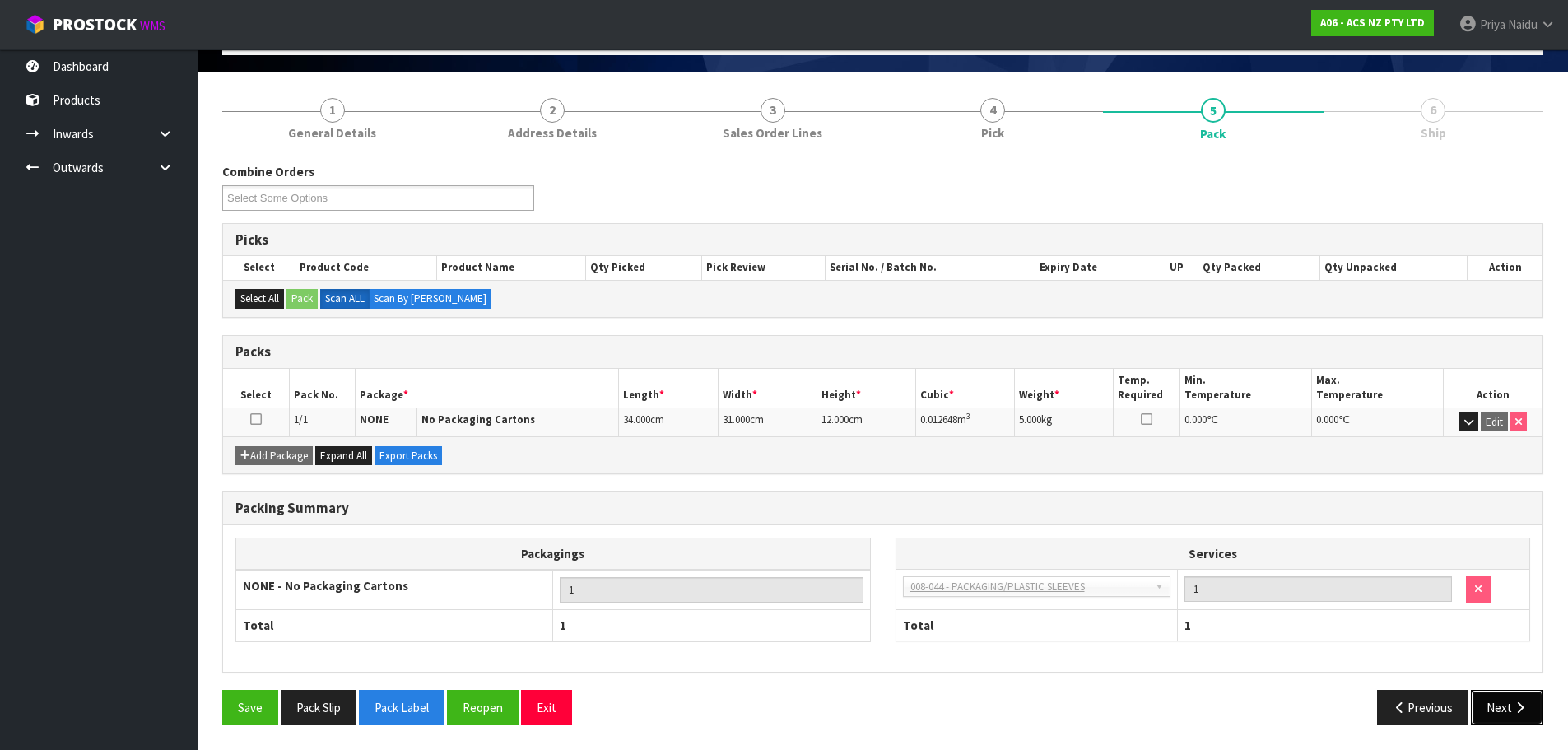
click at [1495, 697] on button "Next" at bounding box center [1507, 708] width 72 height 35
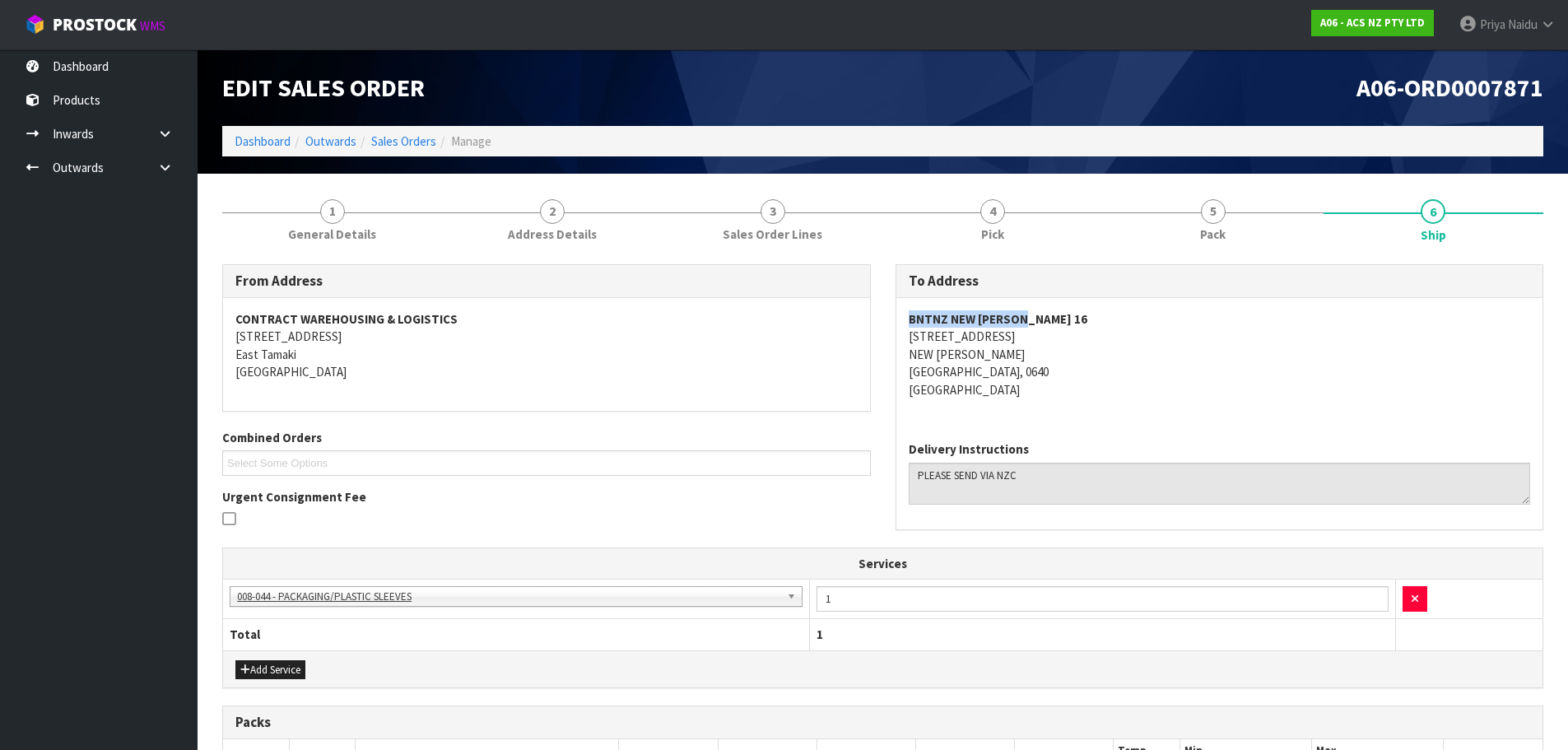
drag, startPoint x: 1028, startPoint y: 319, endPoint x: 909, endPoint y: 326, distance: 119.2
click at [909, 326] on address "BNTNZ NEW LYNN 16 18 STOCK STREET NEW LYNN AUCKLAND, 0640 New Zealand" at bounding box center [1219, 355] width 622 height 88
copy strong "BNTNZ NEW LYNN 16"
drag, startPoint x: 1001, startPoint y: 338, endPoint x: 889, endPoint y: 334, distance: 112.1
click at [889, 334] on div "To Address BNTNZ NEW LYNN 16 18 STOCK STREET NEW LYNN AUCKLAND, 0640 New Zealan…" at bounding box center [1219, 406] width 674 height 282
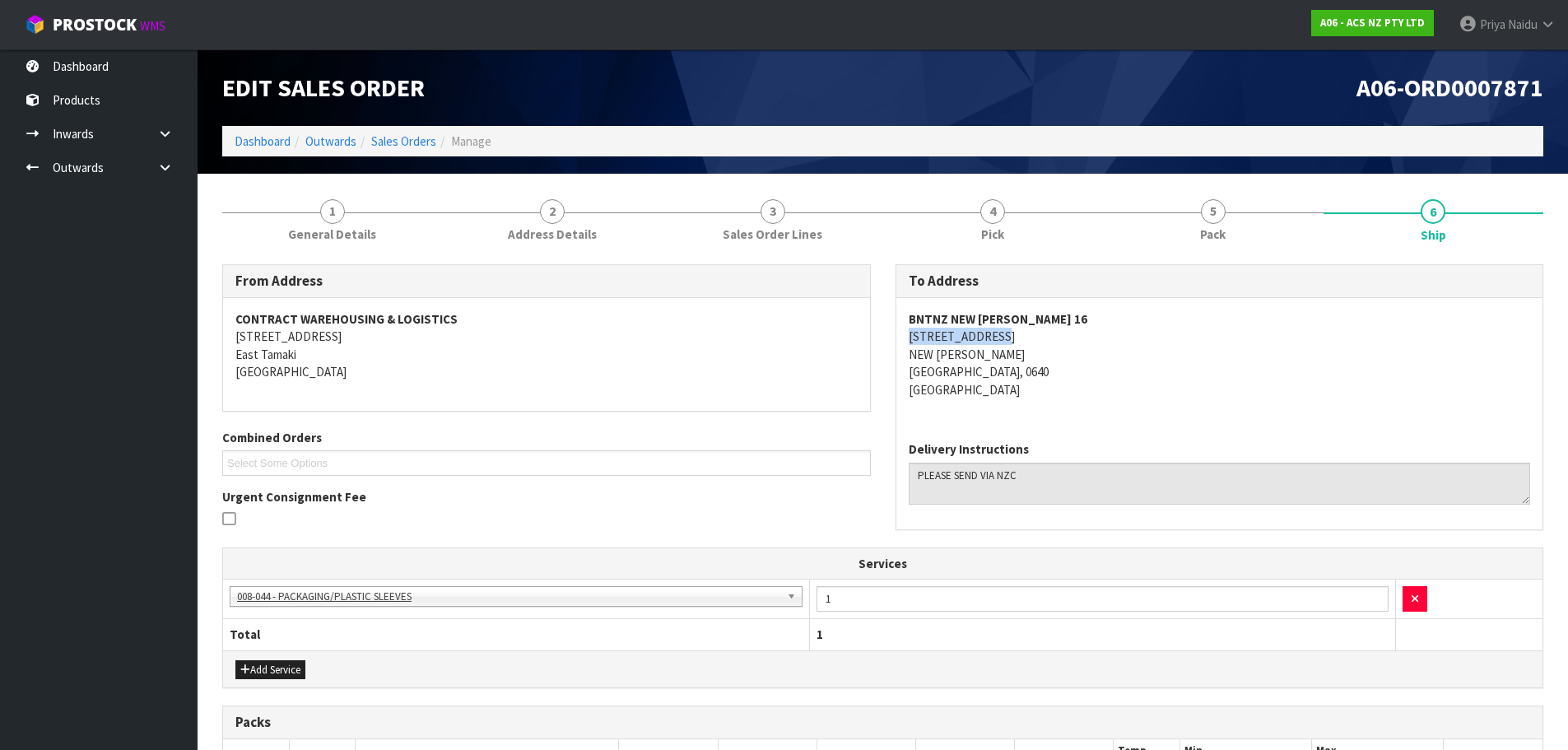
copy address "18 STOCK STREET"
drag, startPoint x: 965, startPoint y: 352, endPoint x: 906, endPoint y: 351, distance: 59.0
click at [906, 351] on div "BNTNZ NEW LYNN 16 18 STOCK STREET NEW LYNN AUCKLAND, 0640 New Zealand" at bounding box center [1220, 363] width 647 height 130
copy address "NEW LYNN"
drag, startPoint x: 1023, startPoint y: 477, endPoint x: 760, endPoint y: 474, distance: 263.0
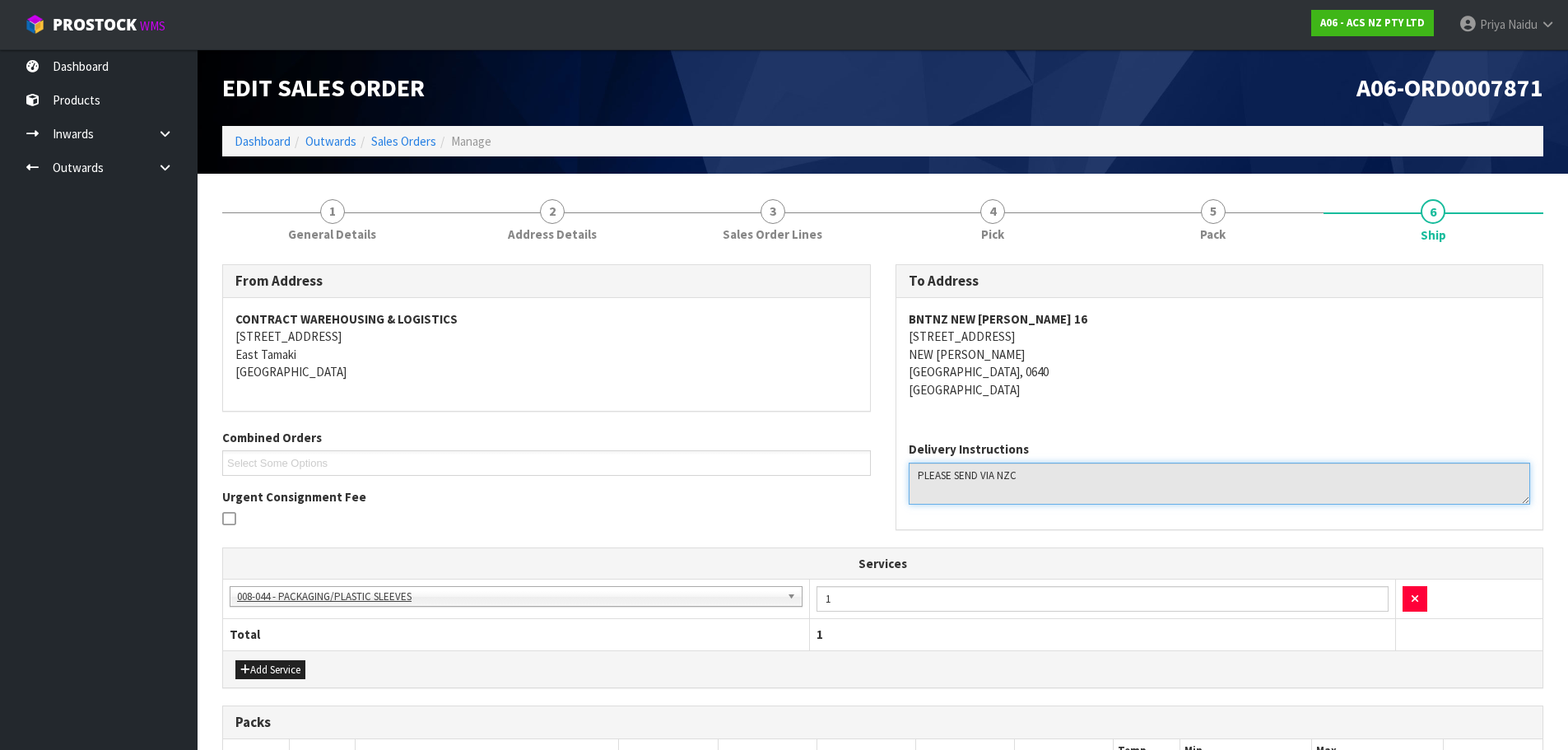
click at [760, 473] on div "From Address CONTRACT WAREHOUSING & LOGISTICS 17 Allens Road East Tamaki Auckla…" at bounding box center [883, 406] width 1346 height 282
click at [977, 491] on textarea at bounding box center [1219, 484] width 622 height 42
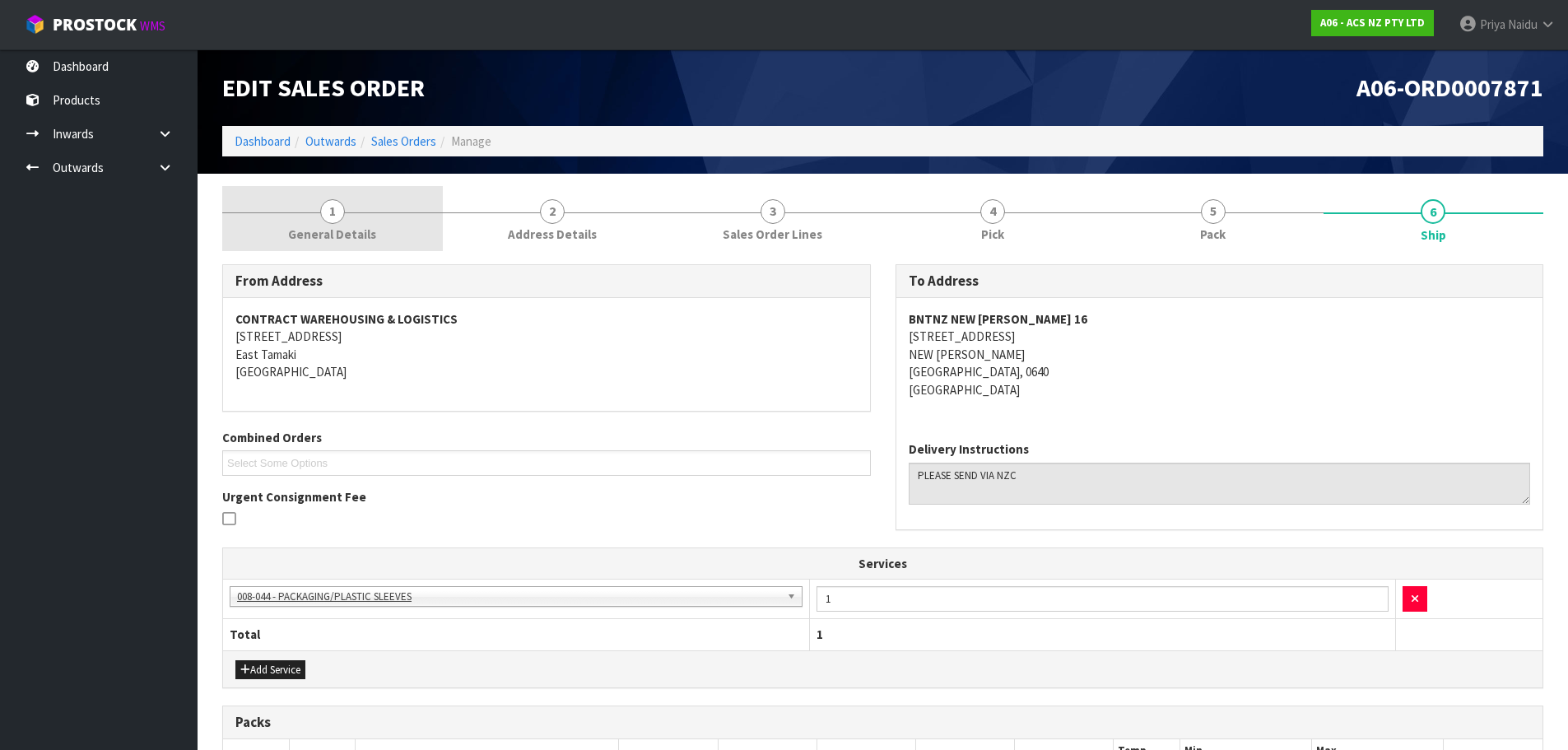
click at [313, 213] on div at bounding box center [332, 213] width 220 height 1
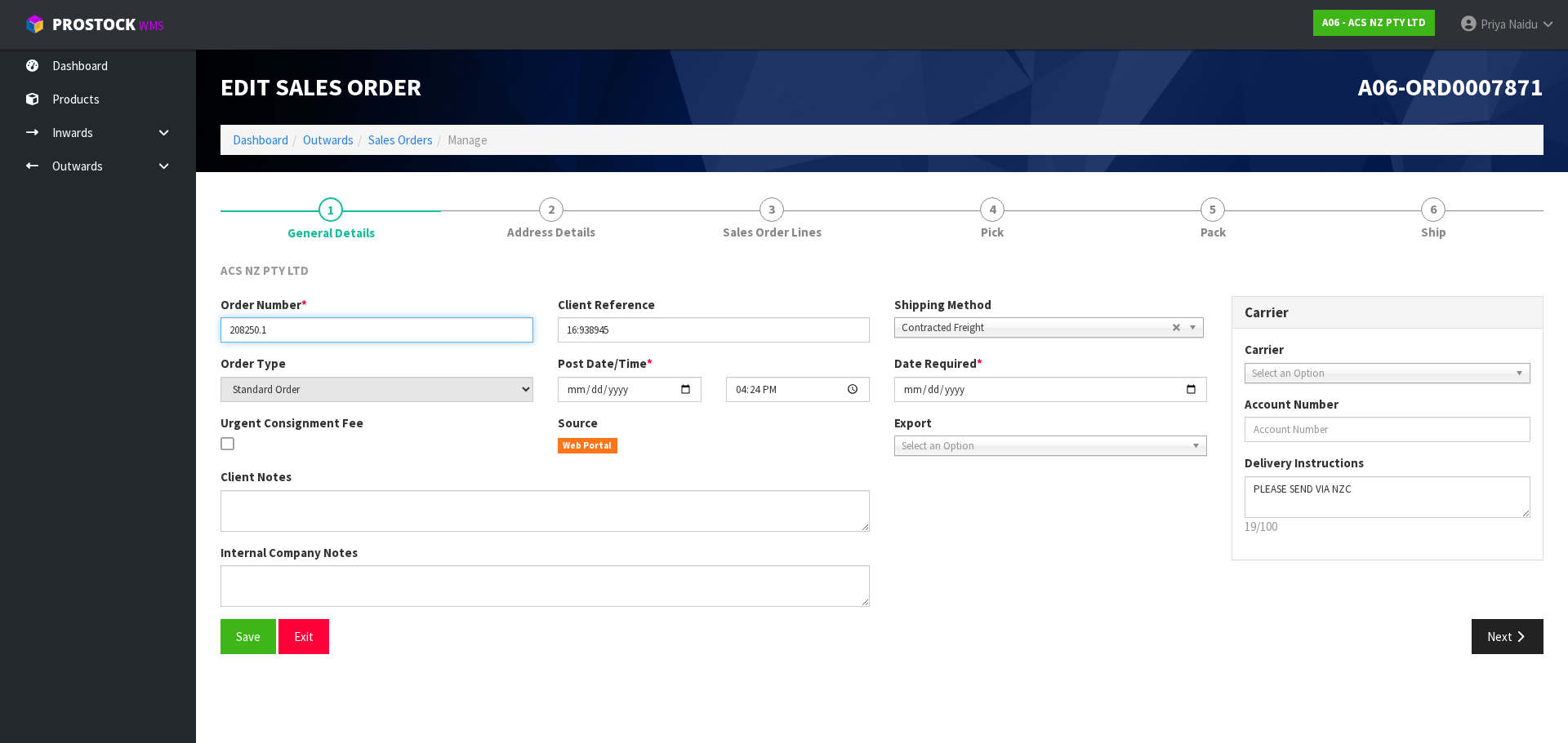
drag, startPoint x: 306, startPoint y: 324, endPoint x: 207, endPoint y: 330, distance: 99.2
click at [207, 330] on section "1 General Details 2 Address Details 3 Sales Order Lines 4 Pick 5 Pack 6 Ship AC…" at bounding box center [882, 426] width 1372 height 507
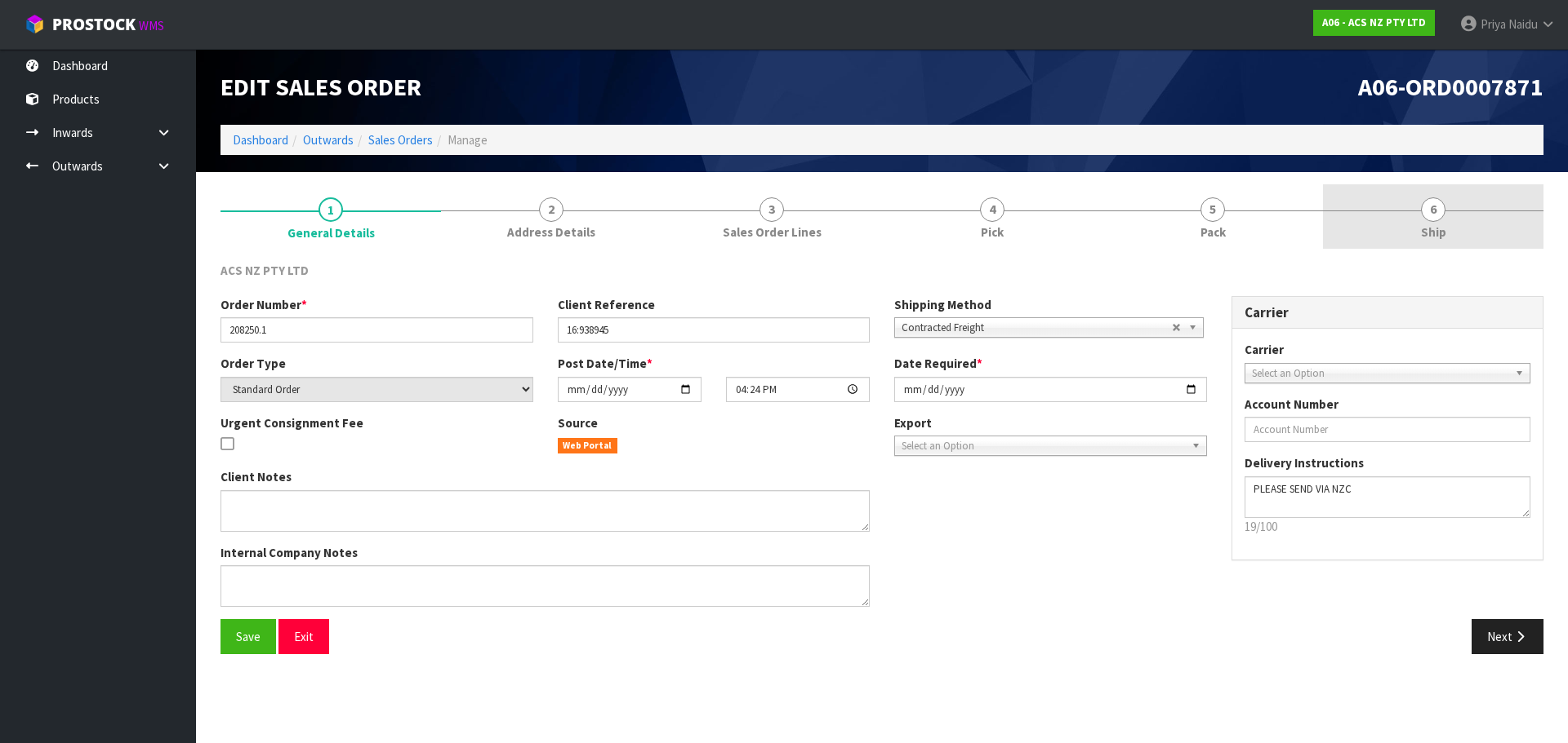
click at [1414, 208] on link "6 Ship" at bounding box center [1433, 217] width 220 height 65
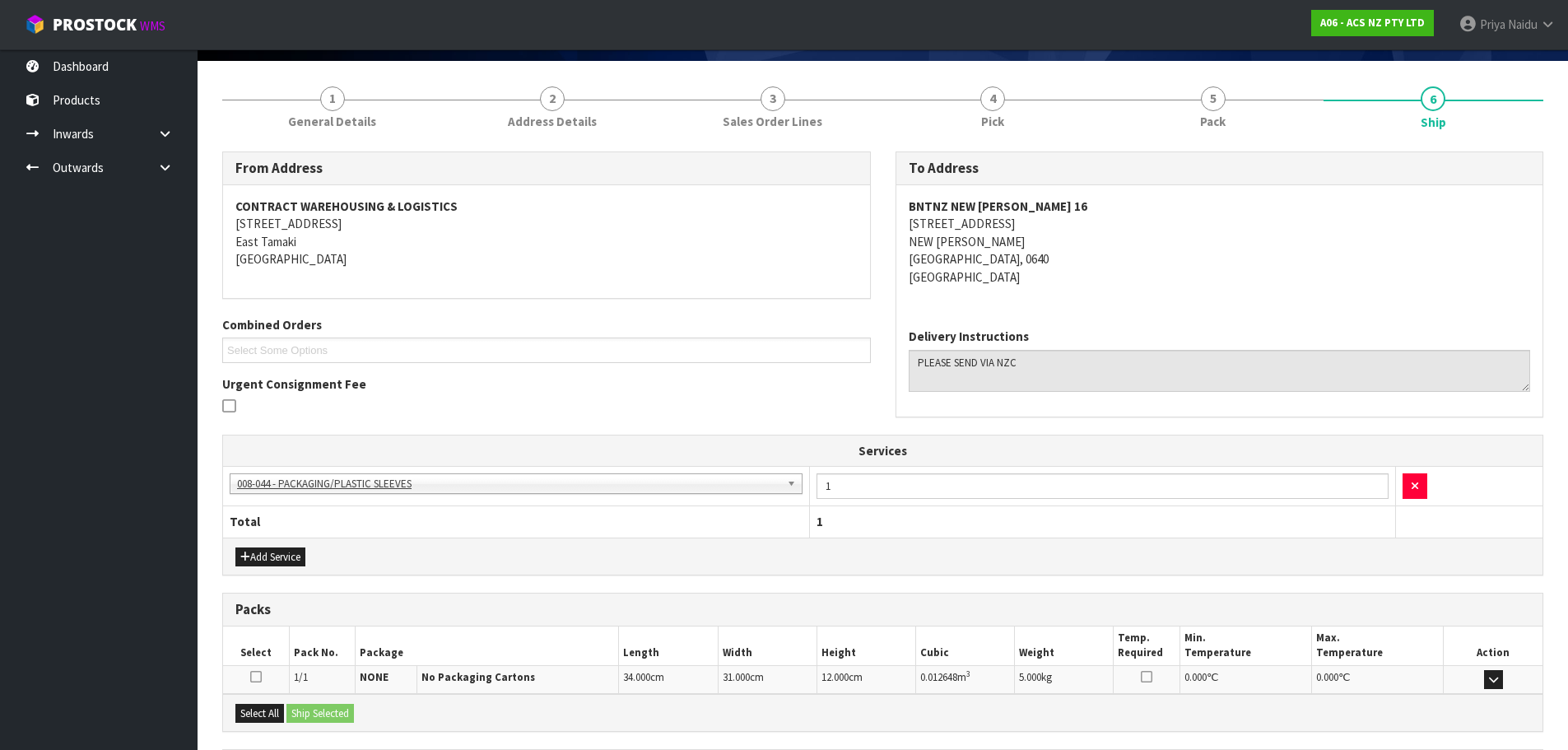
scroll to position [107, 0]
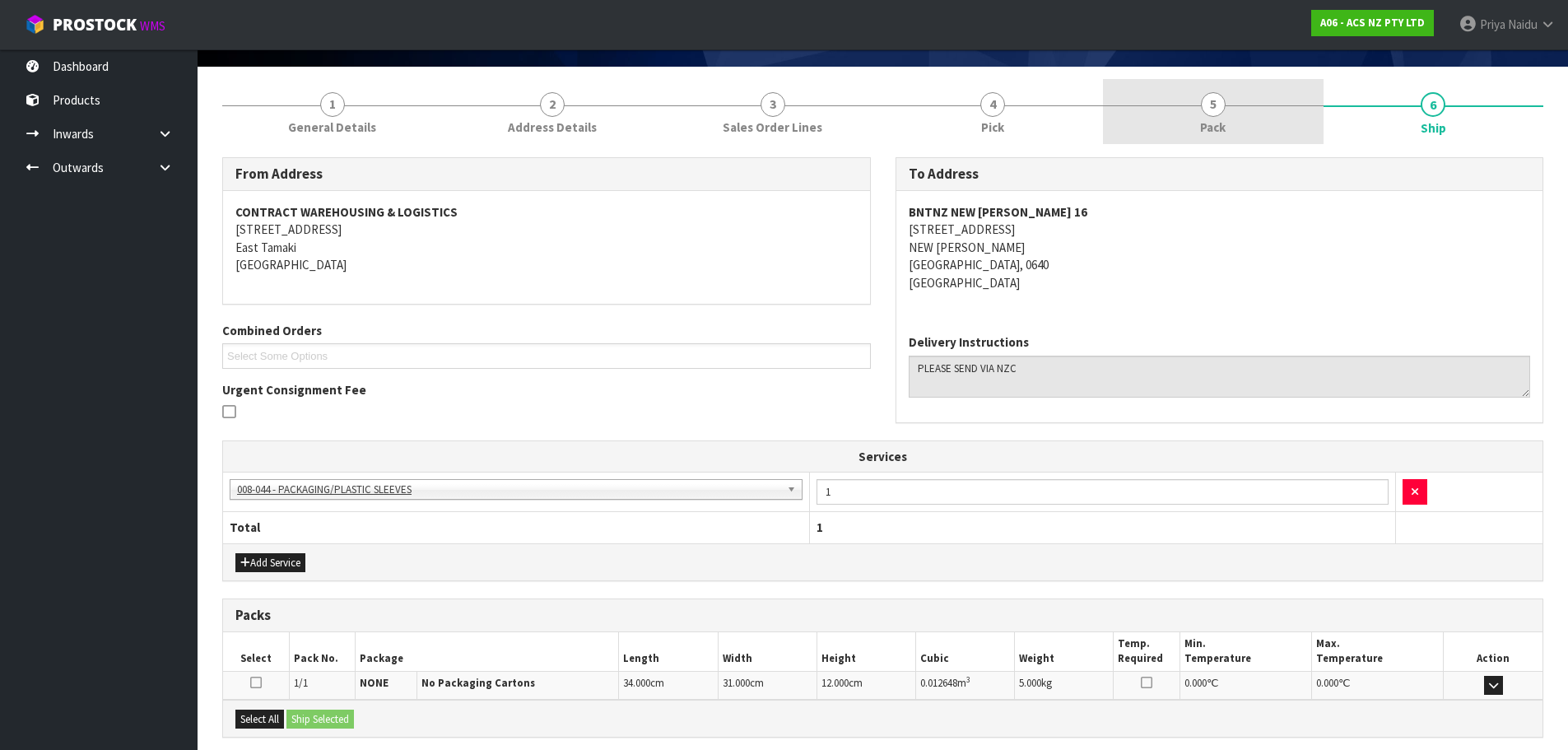
click at [1219, 115] on span "5" at bounding box center [1213, 104] width 25 height 25
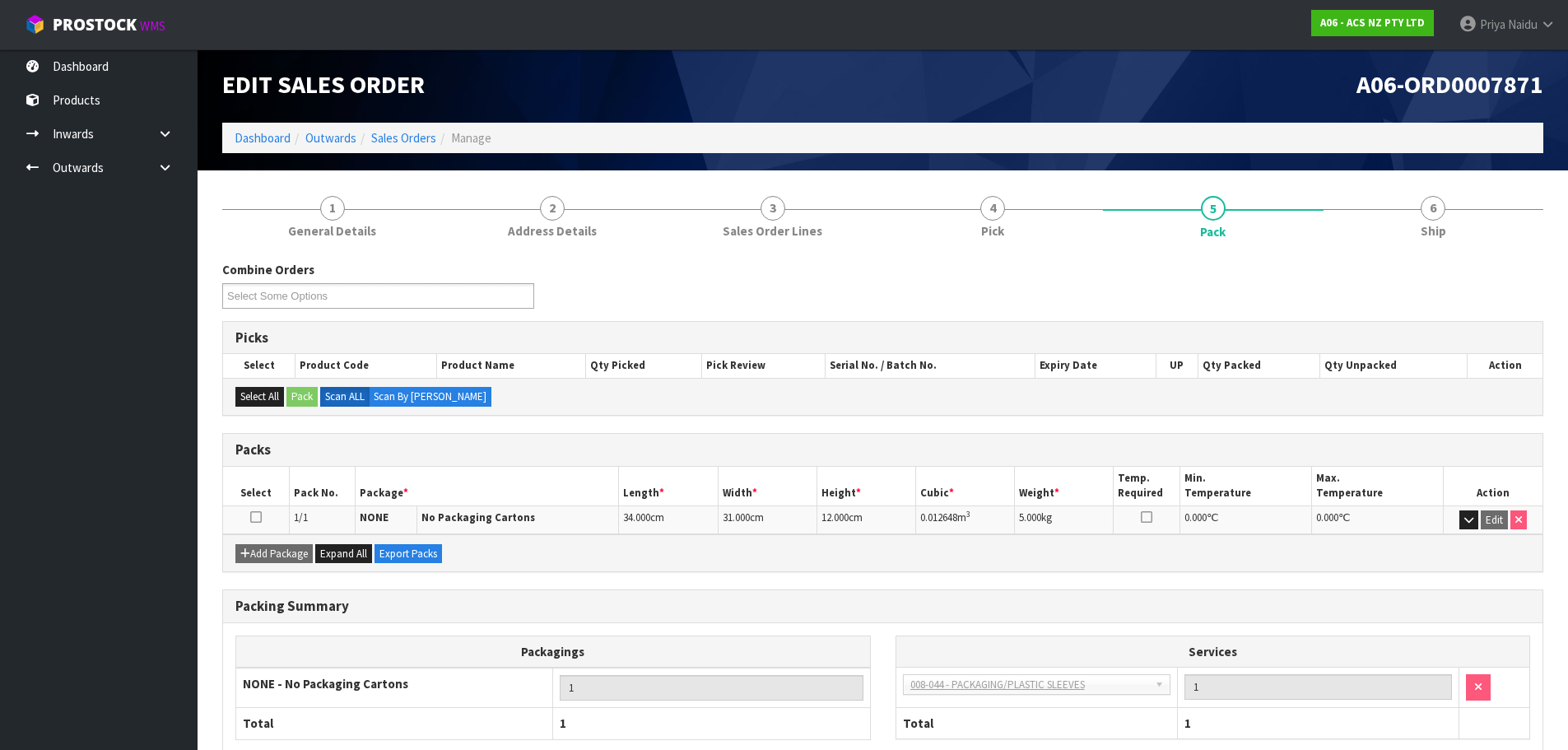
scroll to position [0, 0]
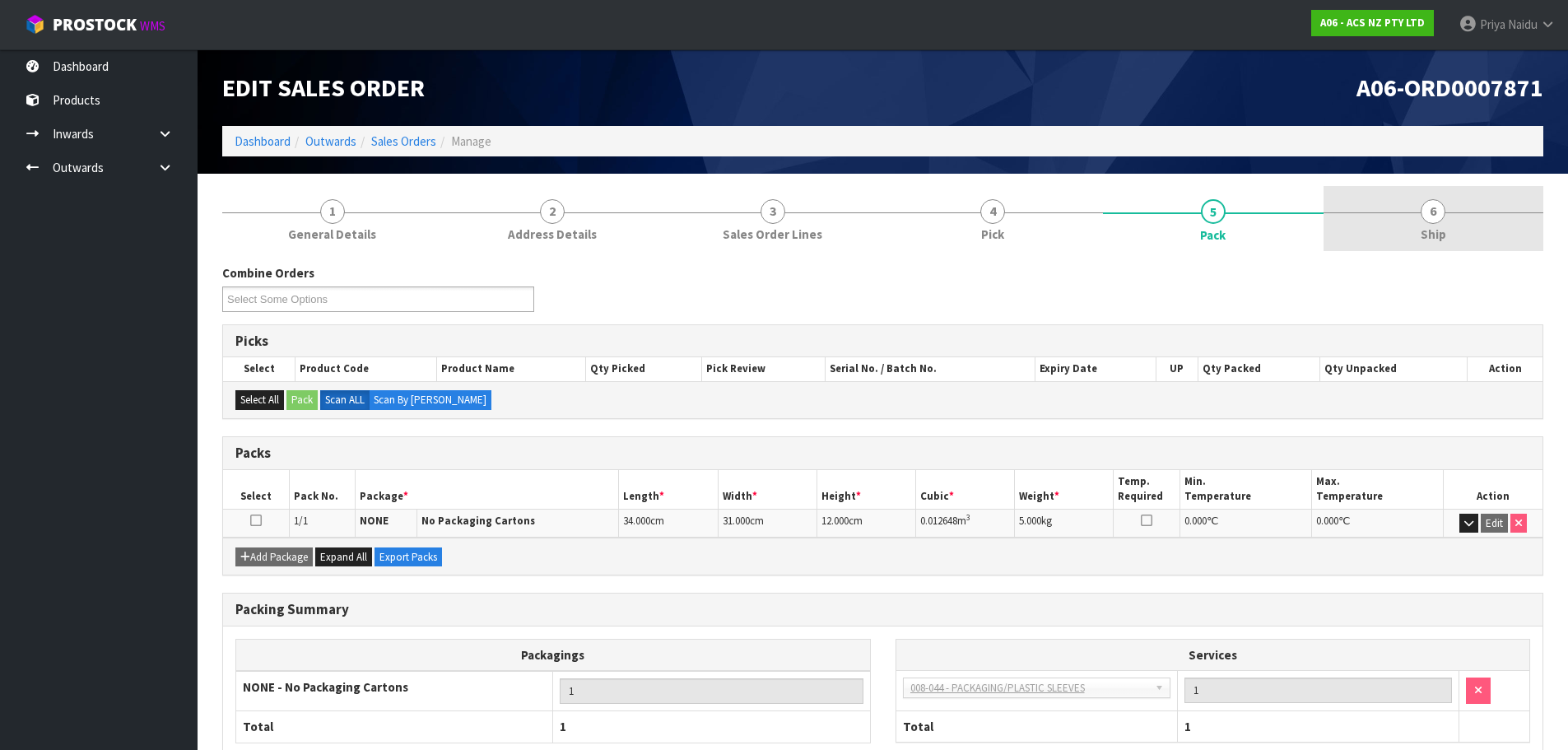
click at [1411, 232] on link "6 Ship" at bounding box center [1434, 219] width 220 height 65
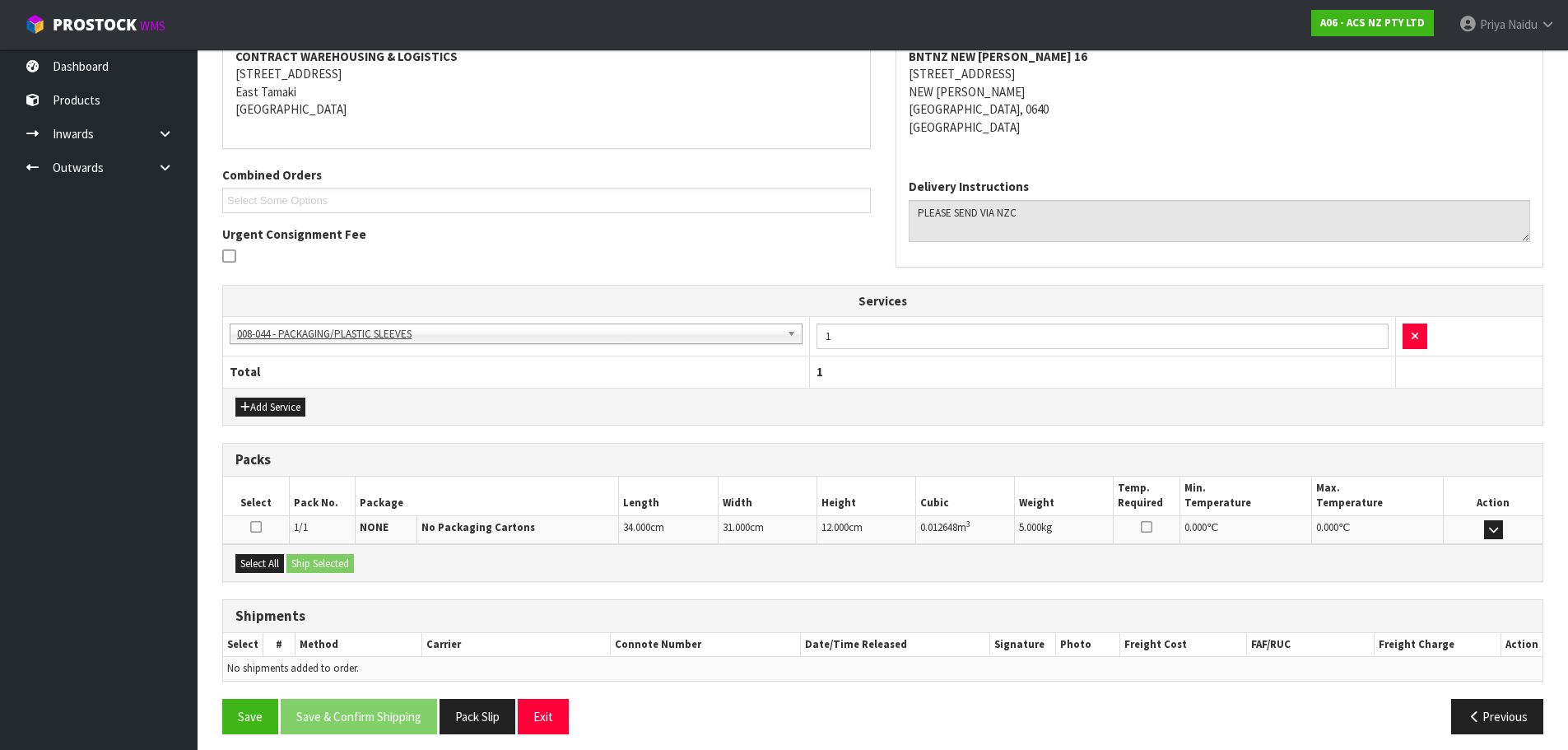
scroll to position [272, 0]
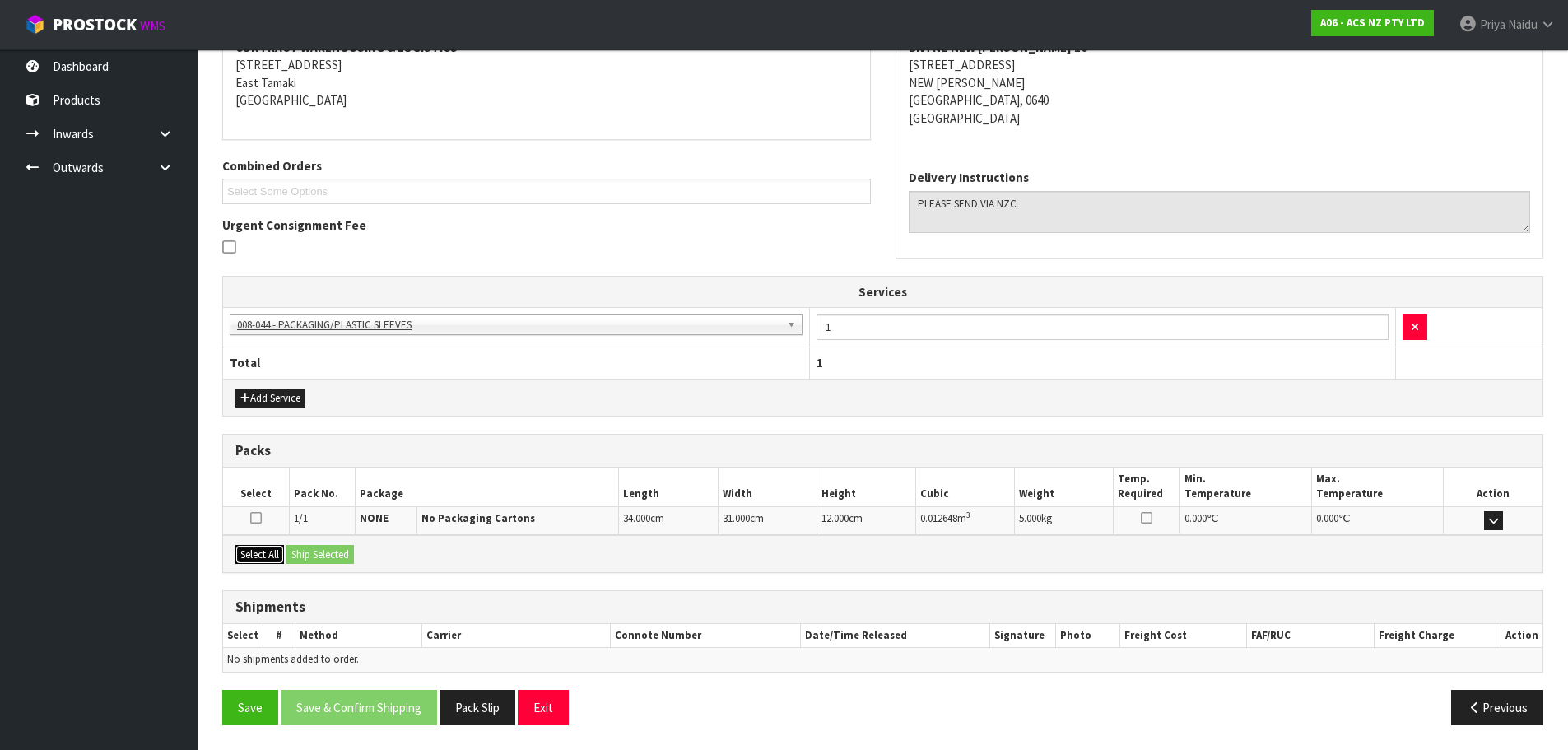
click at [252, 546] on button "Select All" at bounding box center [260, 555] width 48 height 20
click at [312, 558] on button "Ship Selected" at bounding box center [320, 555] width 67 height 20
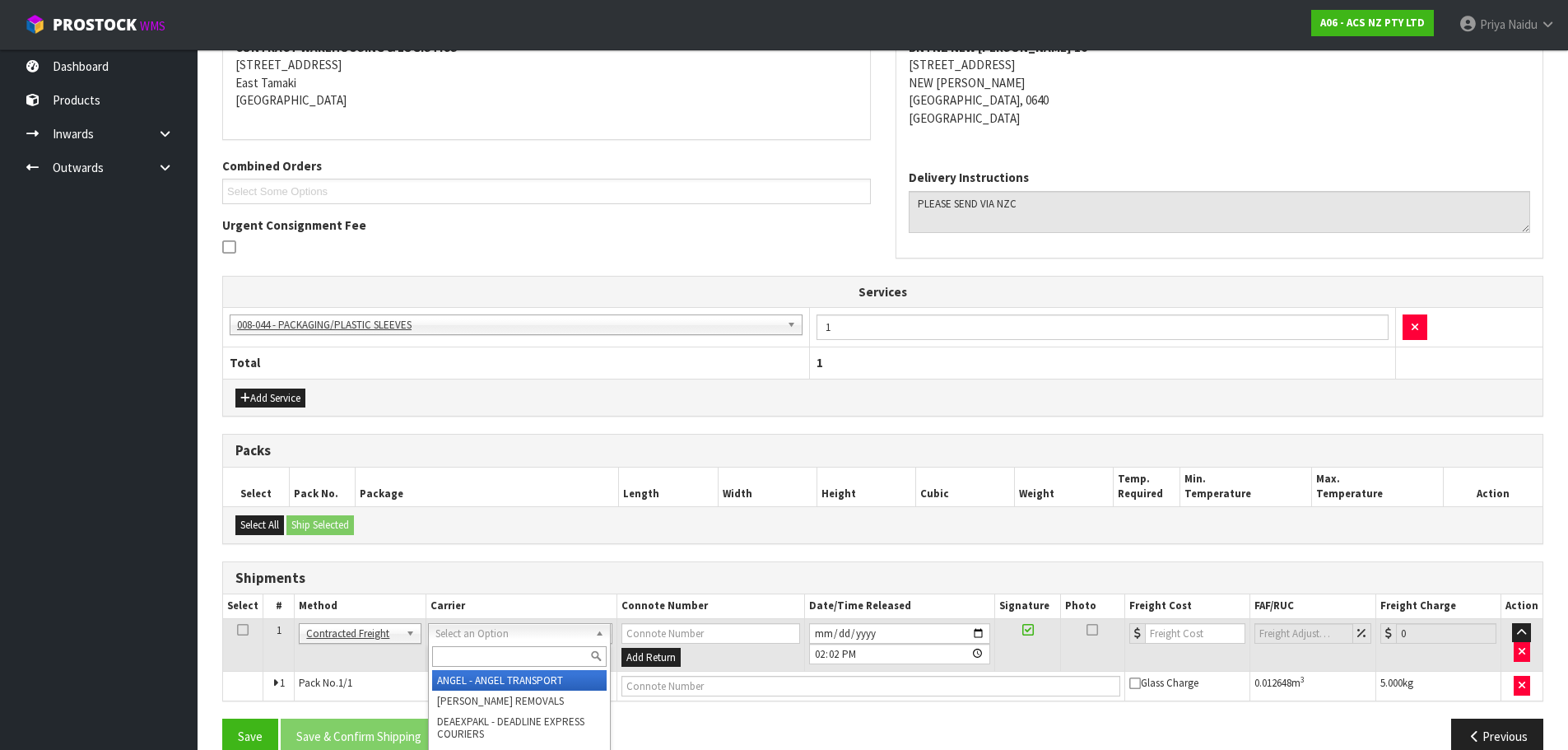
click at [546, 654] on input "text" at bounding box center [519, 657] width 175 height 21
type input "NZC"
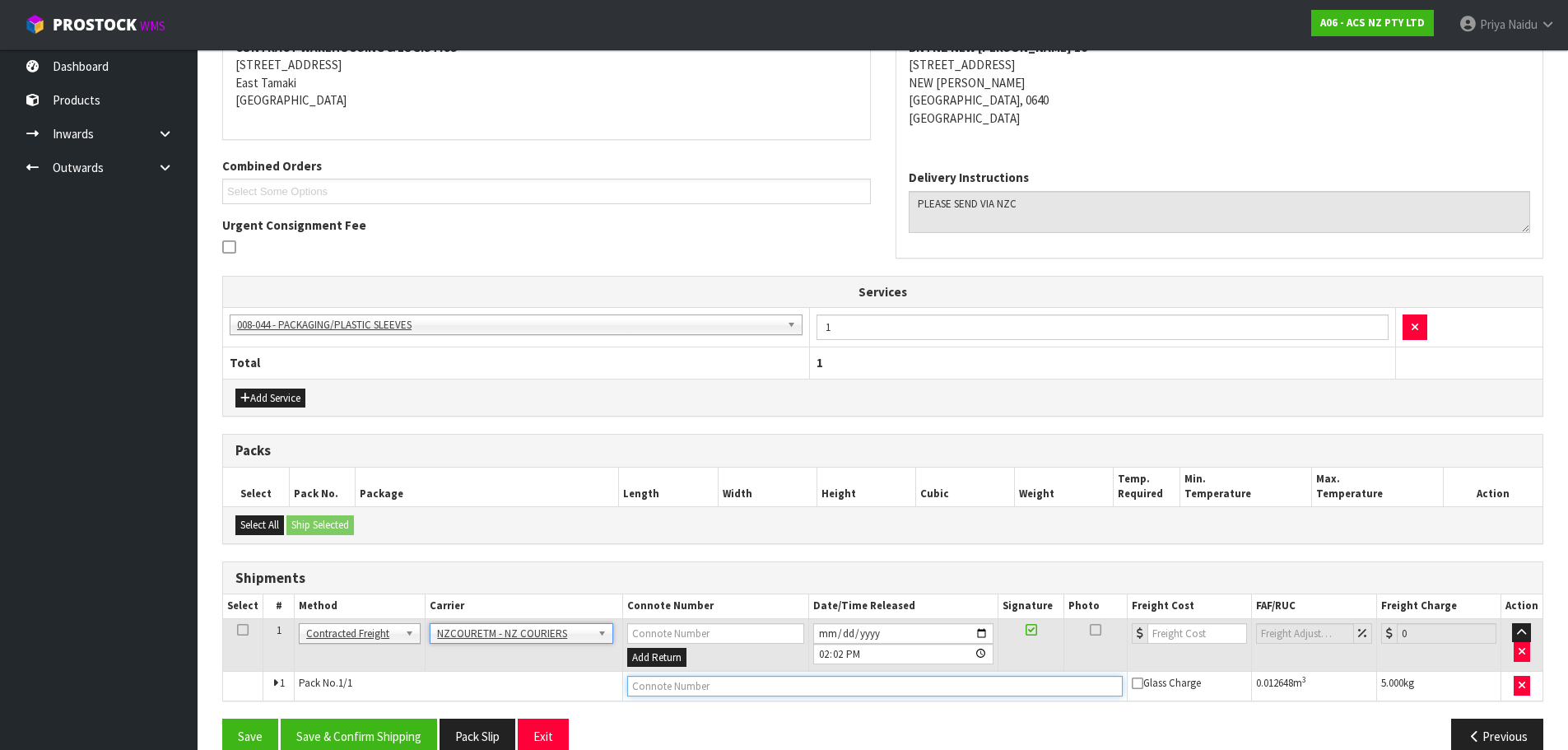
click at [748, 684] on input "text" at bounding box center [875, 686] width 496 height 21
paste input "BZGG003918"
type input "BZGG003918"
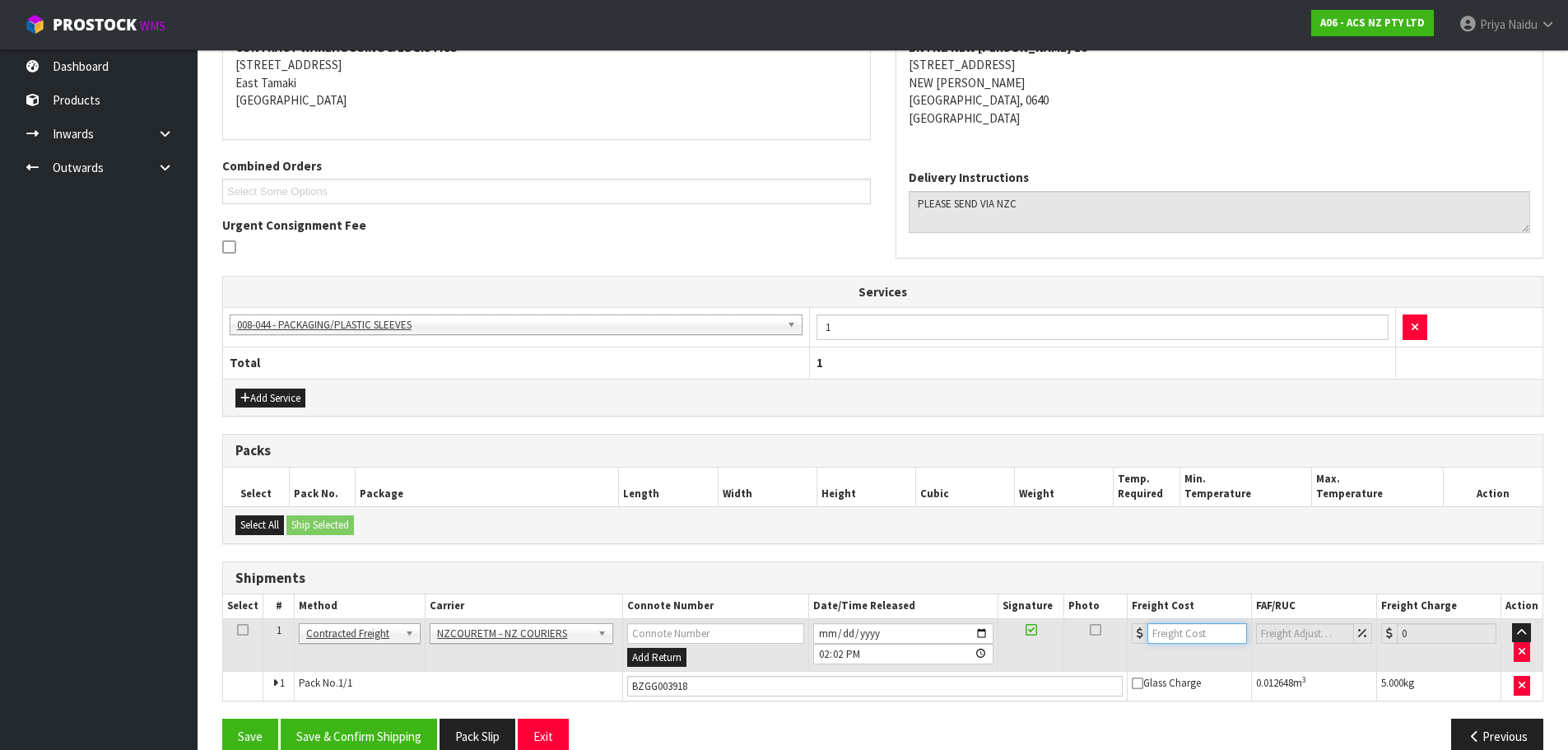
click at [1182, 636] on input "number" at bounding box center [1198, 634] width 100 height 21
type input "4.58"
click at [384, 737] on button "Save & Confirm Shipping" at bounding box center [359, 736] width 157 height 35
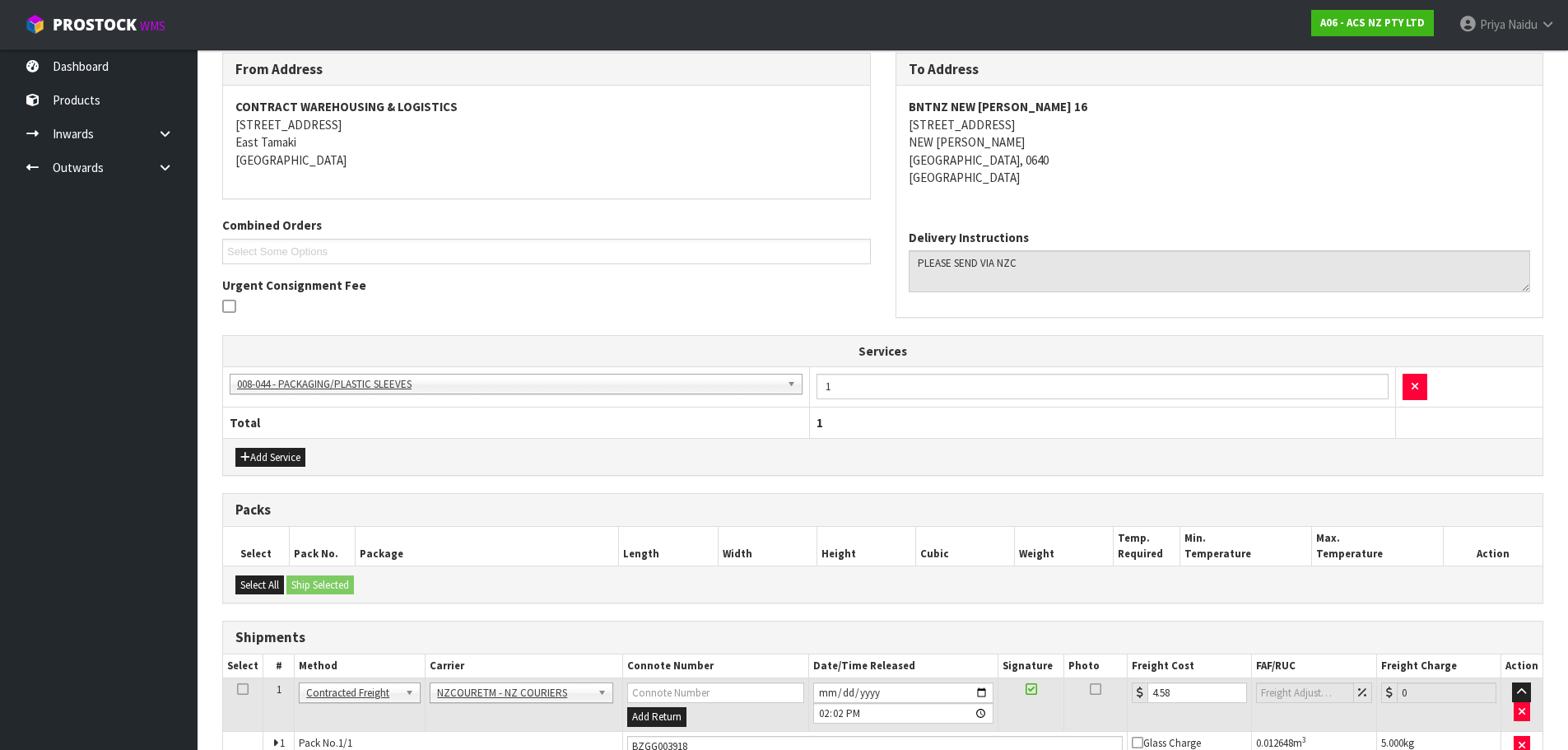
scroll to position [0, 0]
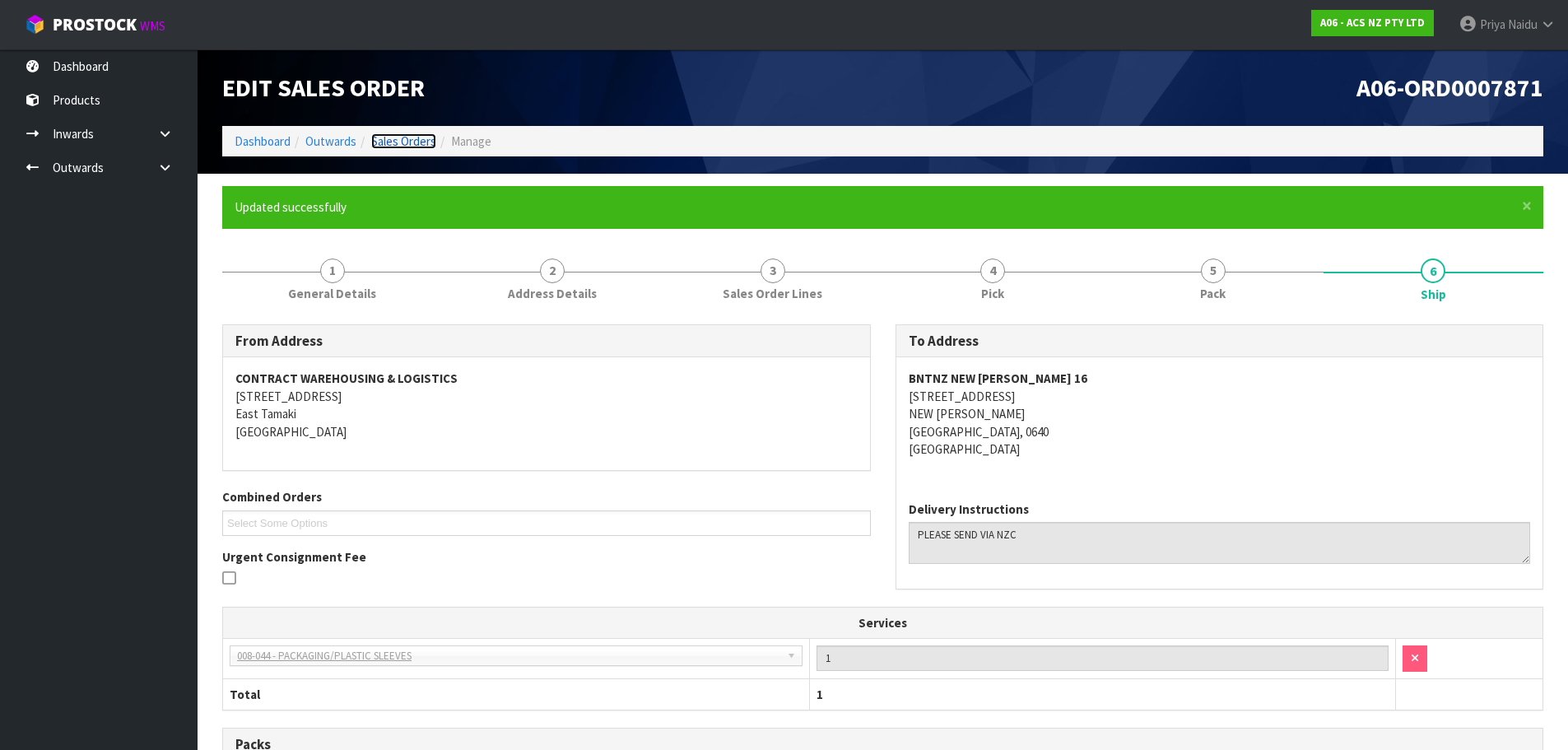
click at [407, 146] on link "Sales Orders" at bounding box center [404, 141] width 65 height 15
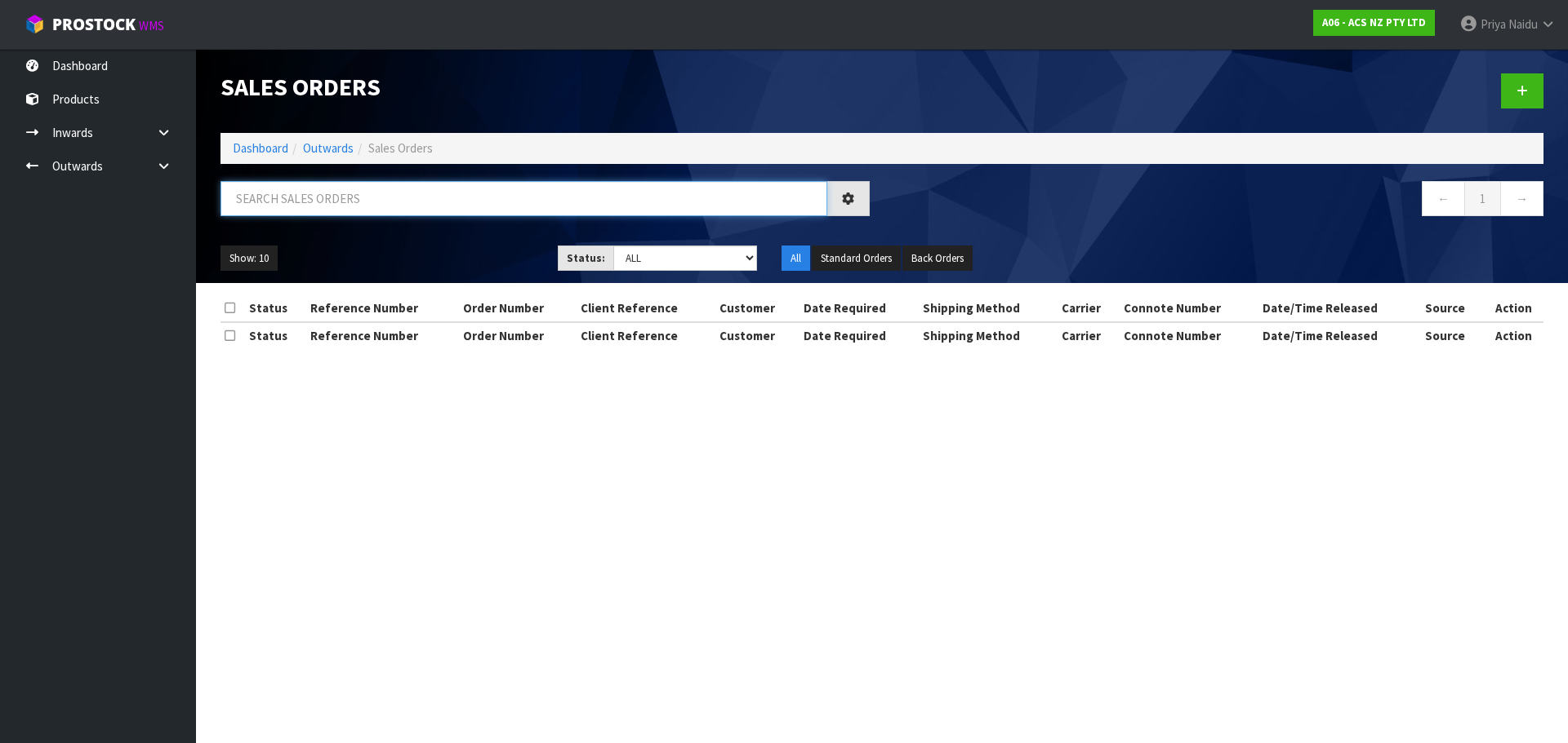
click at [376, 204] on input "text" at bounding box center [523, 198] width 607 height 35
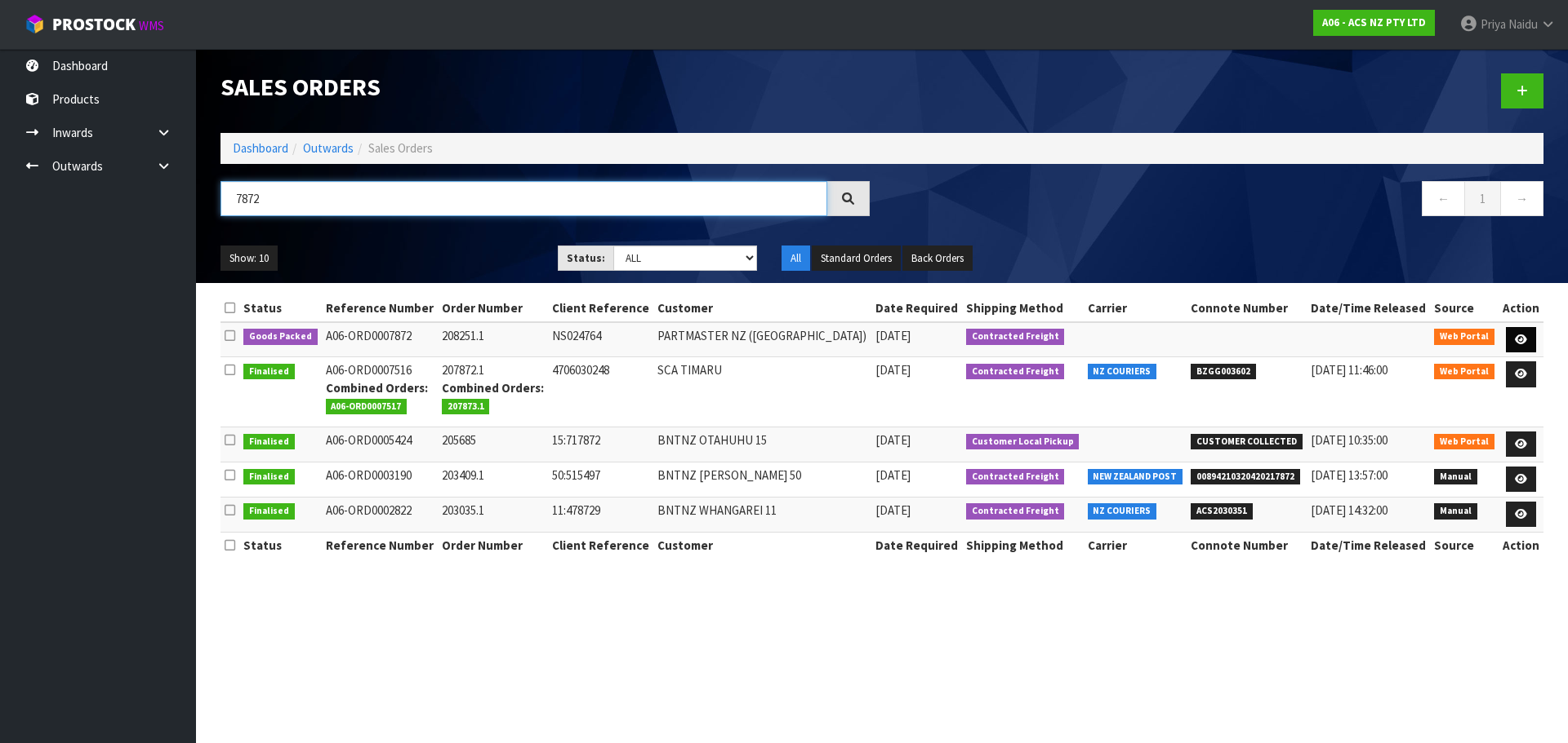
type input "7872"
click at [1528, 340] on link at bounding box center [1520, 340] width 30 height 26
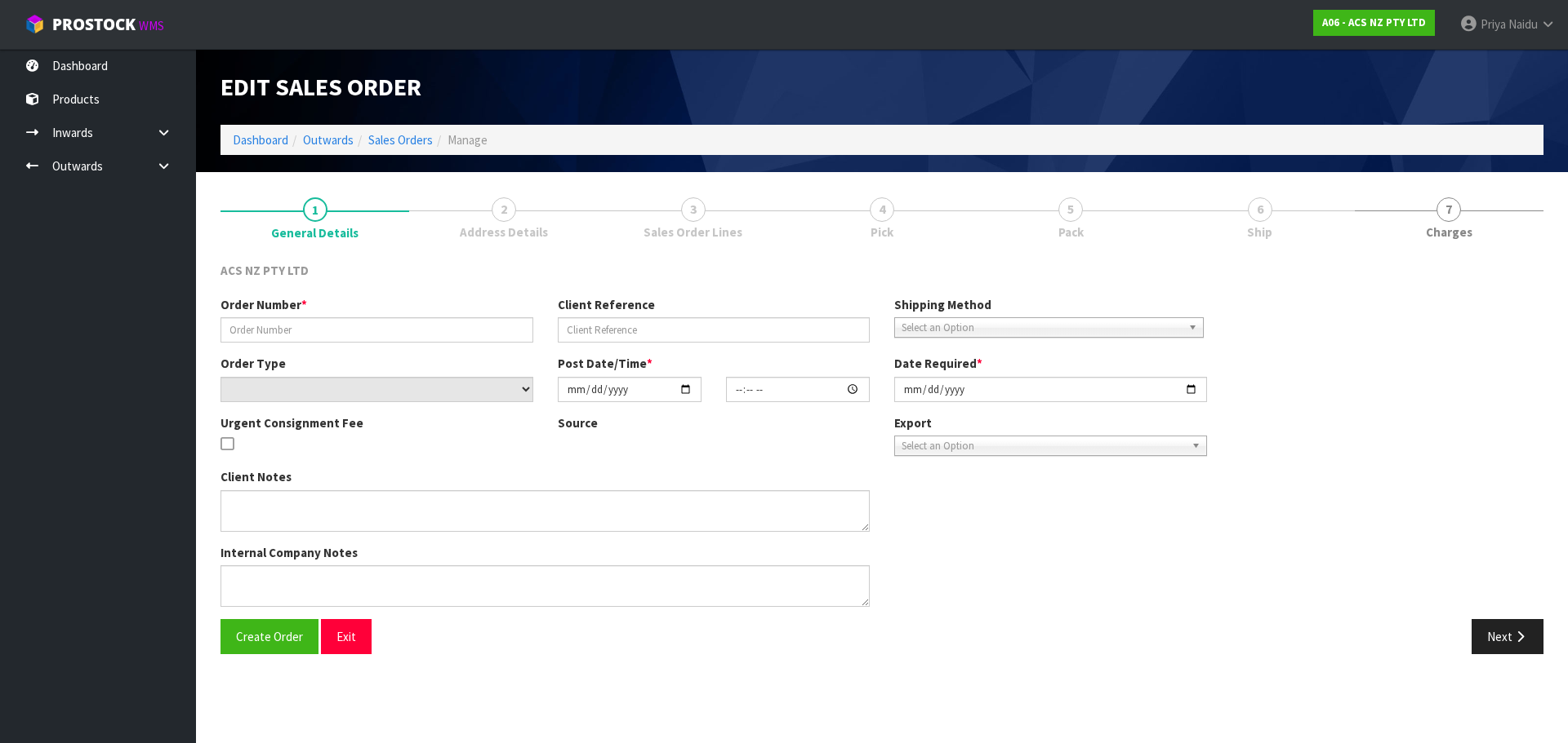
type input "208251.1"
type input "NS024764"
select select "number:0"
type input "[DATE]"
type input "17:02:00.000"
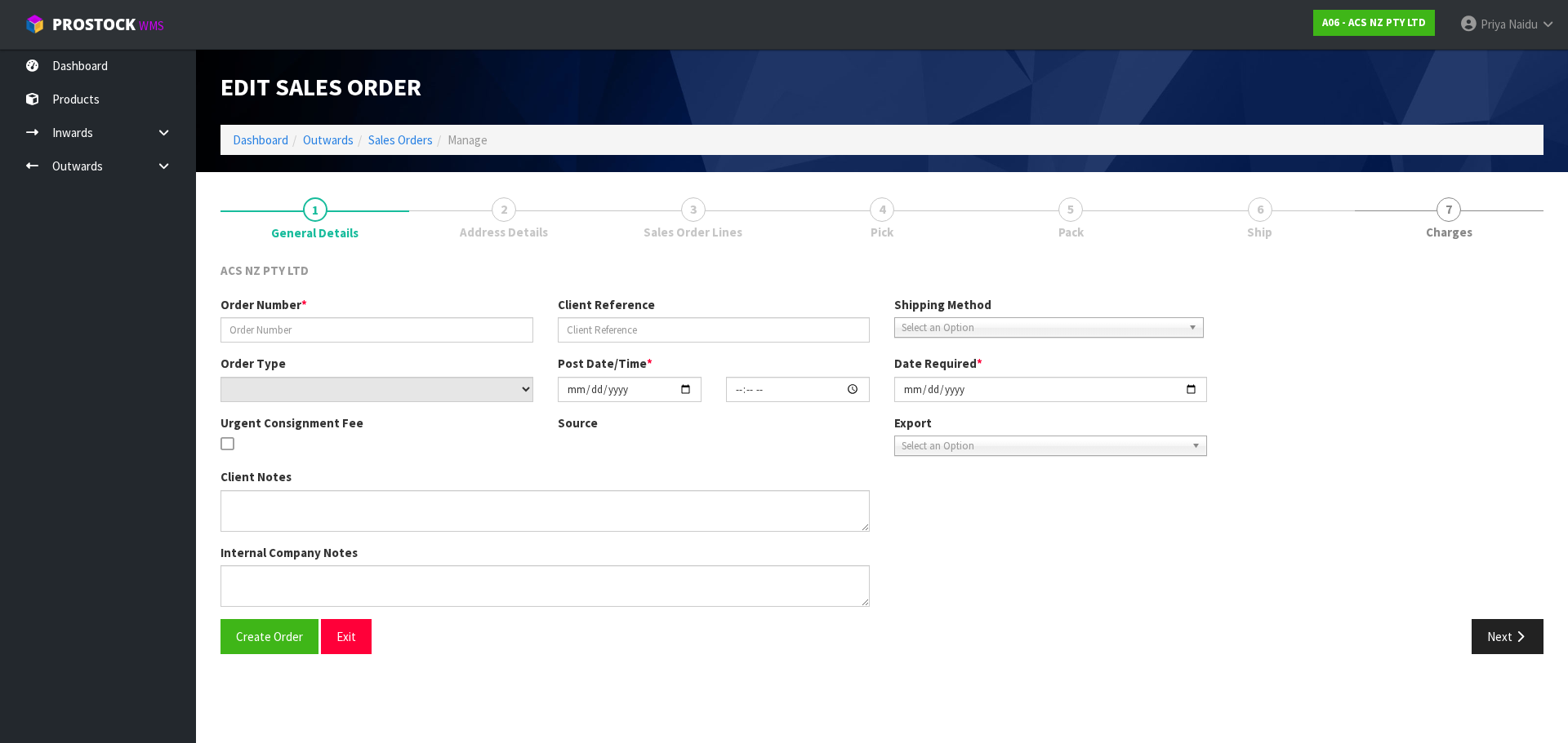
type input "[DATE]"
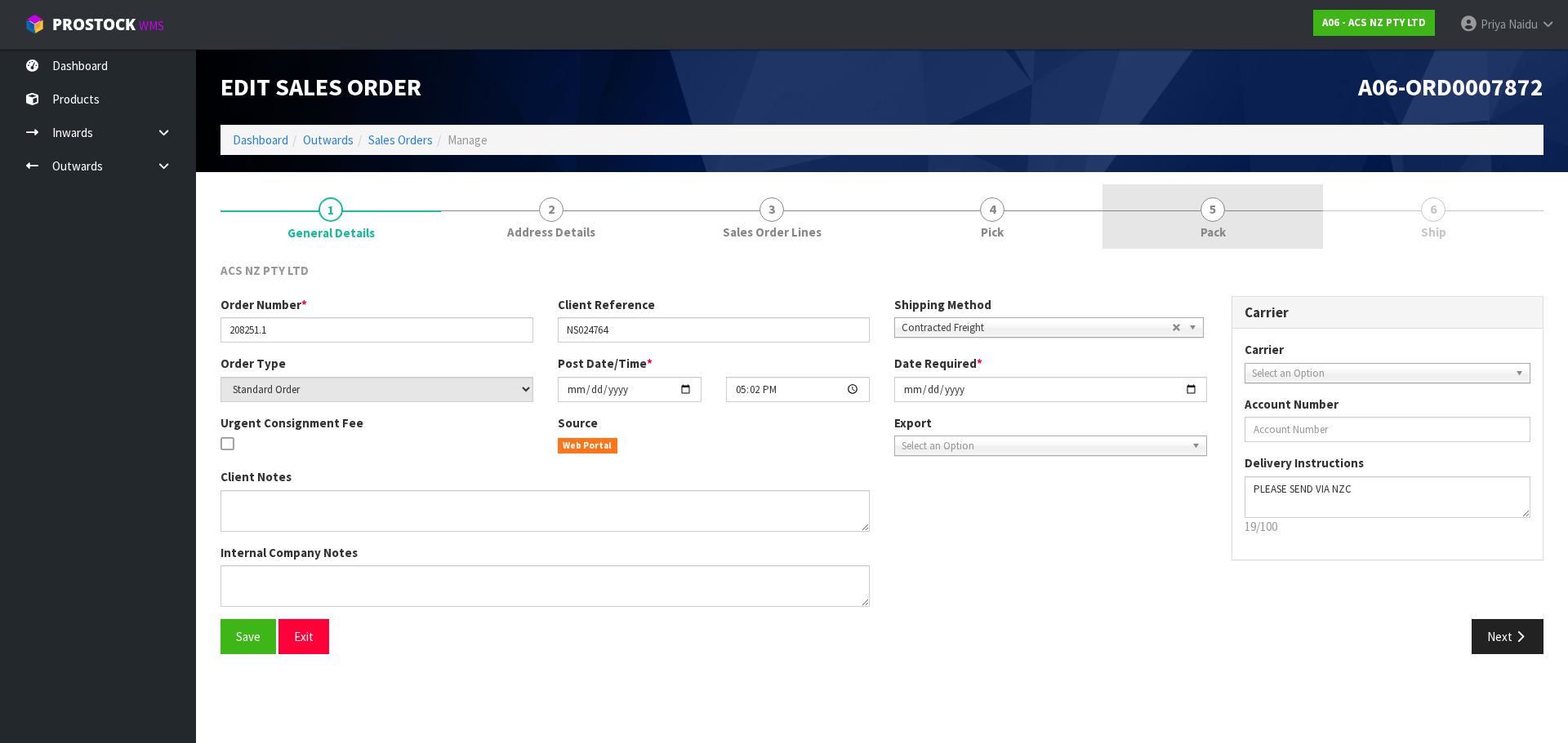
click at [1208, 212] on span "5" at bounding box center [1212, 210] width 25 height 25
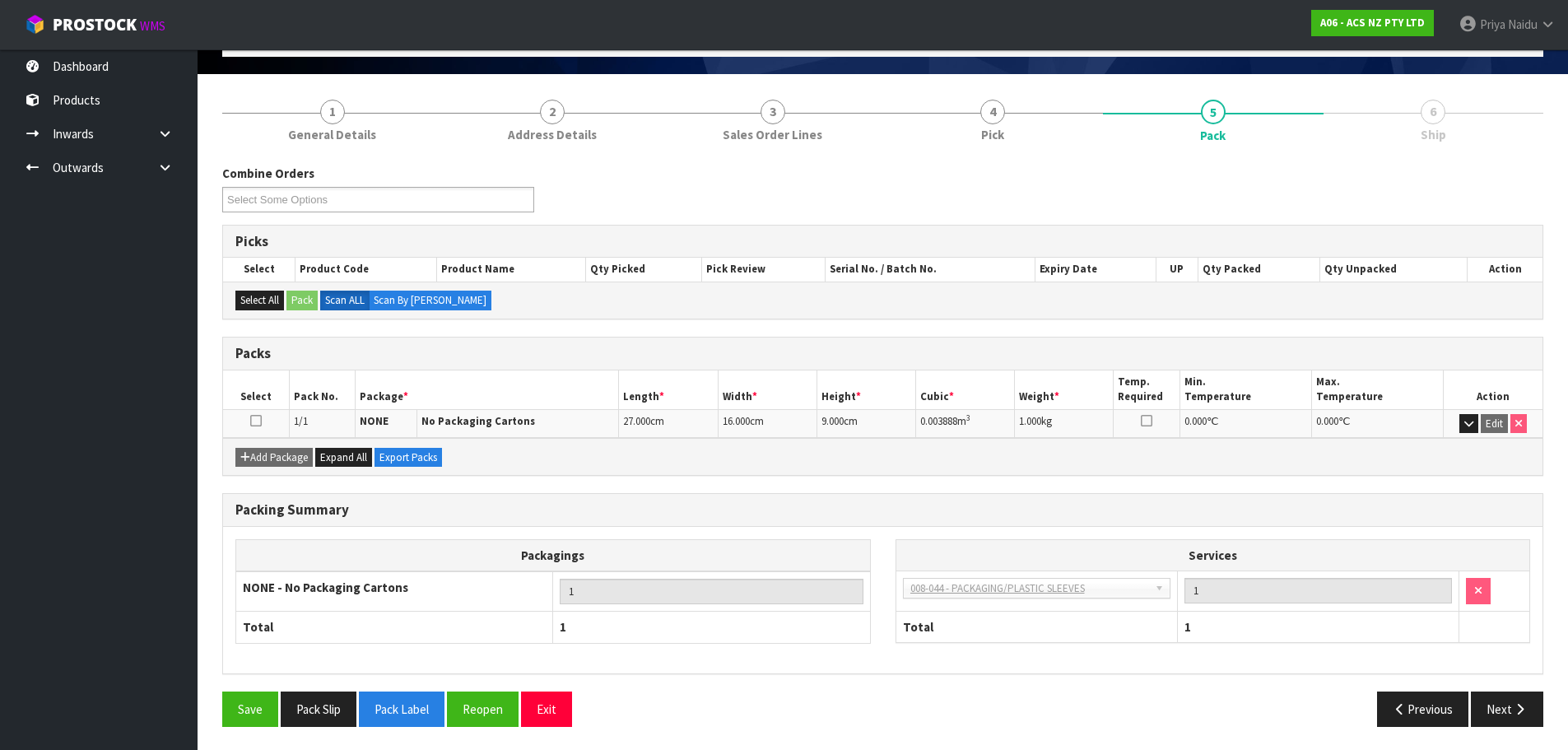
scroll to position [102, 0]
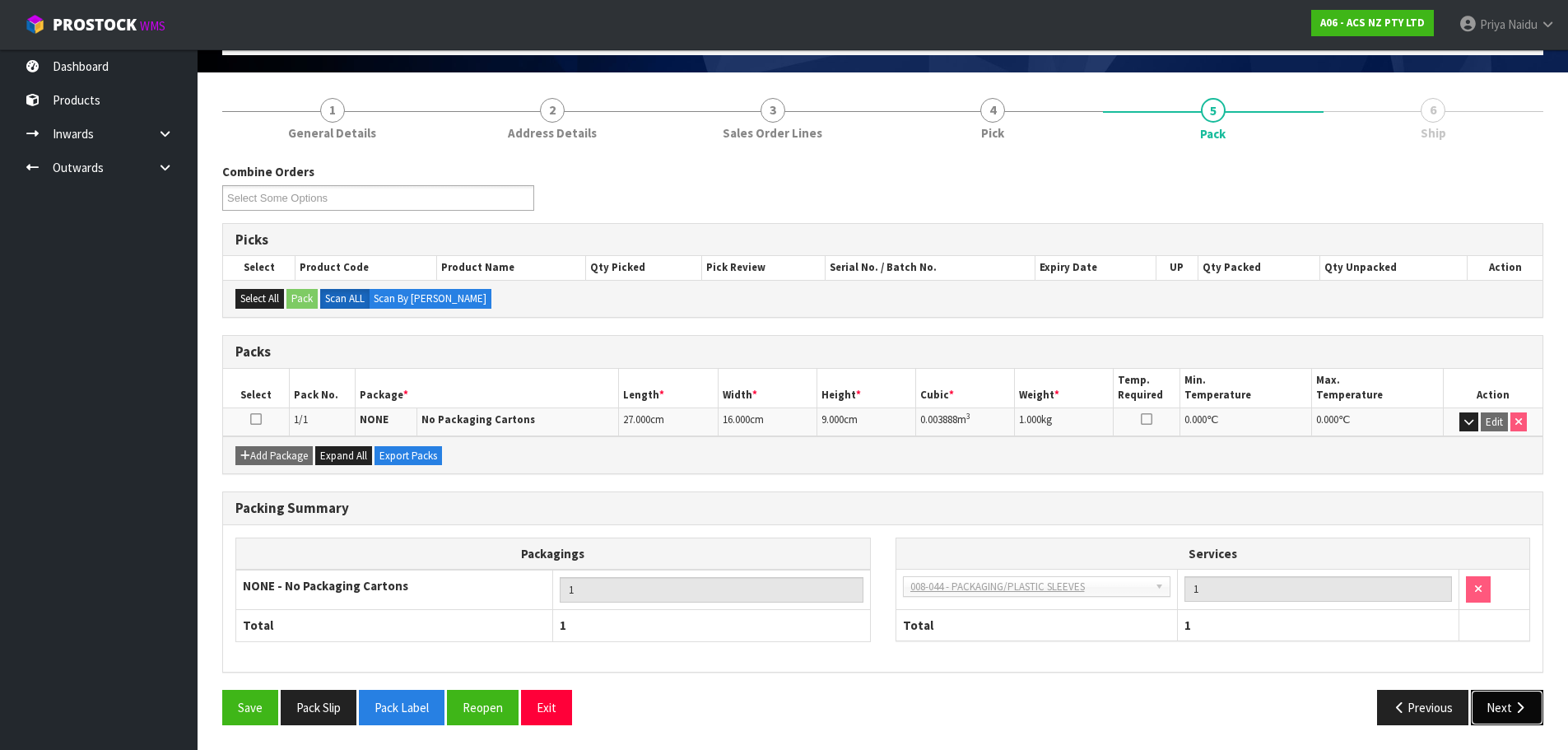
click at [1538, 700] on button "Next" at bounding box center [1507, 708] width 72 height 35
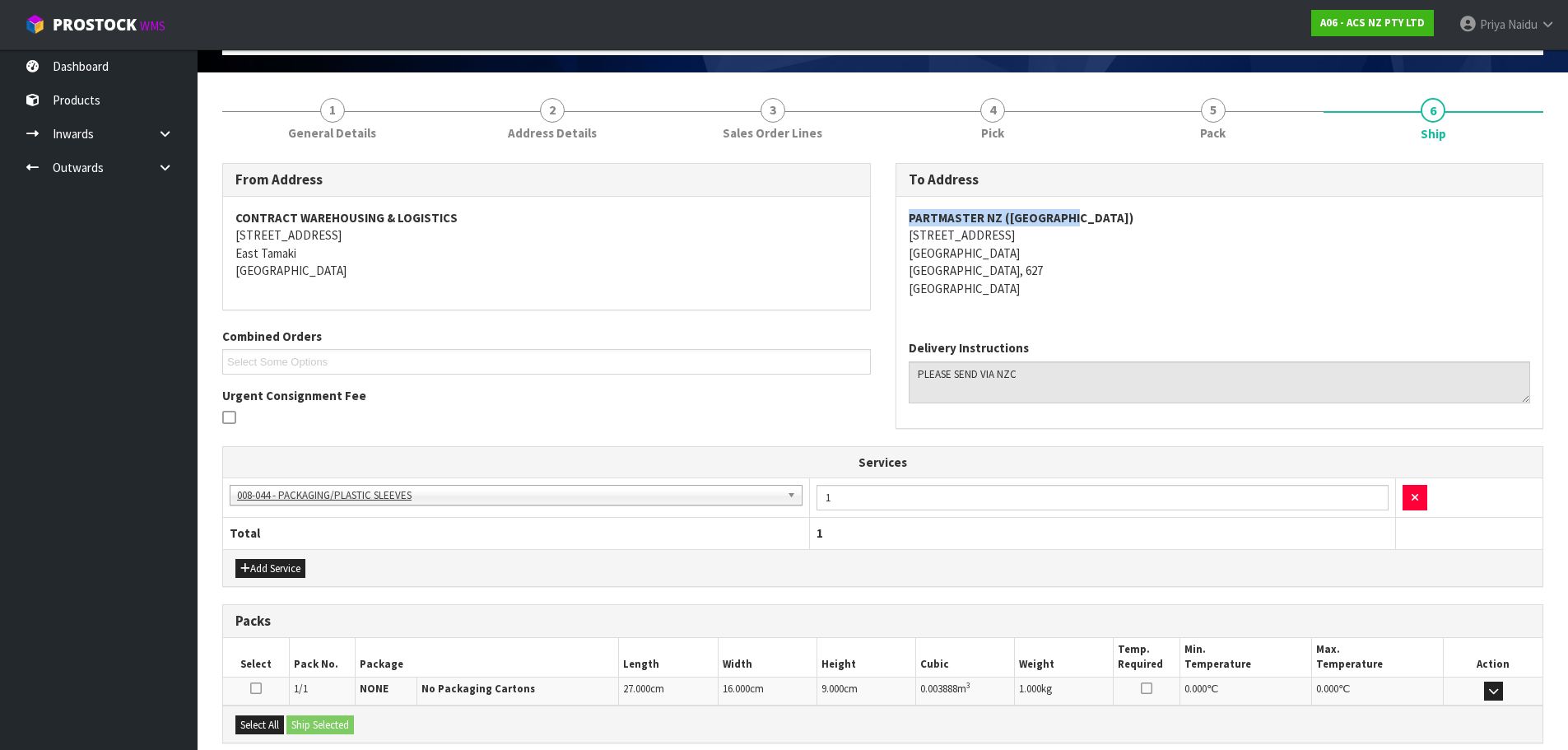
drag, startPoint x: 1077, startPoint y: 217, endPoint x: 908, endPoint y: 218, distance: 169.0
click at [909, 218] on address "PARTMASTER NZ (GLENFIELD) 103 WAIRAU ROAD AUCKLAND GLENFIELD, 627 New Zealand" at bounding box center [1219, 253] width 622 height 88
copy strong "PARTMASTER NZ (GLENFIELD)"
drag, startPoint x: 1011, startPoint y: 230, endPoint x: 903, endPoint y: 241, distance: 108.6
click at [903, 241] on div "PARTMASTER NZ (GLENFIELD) 103 WAIRAU ROAD AUCKLAND GLENFIELD, 627 New Zealand" at bounding box center [1220, 262] width 647 height 130
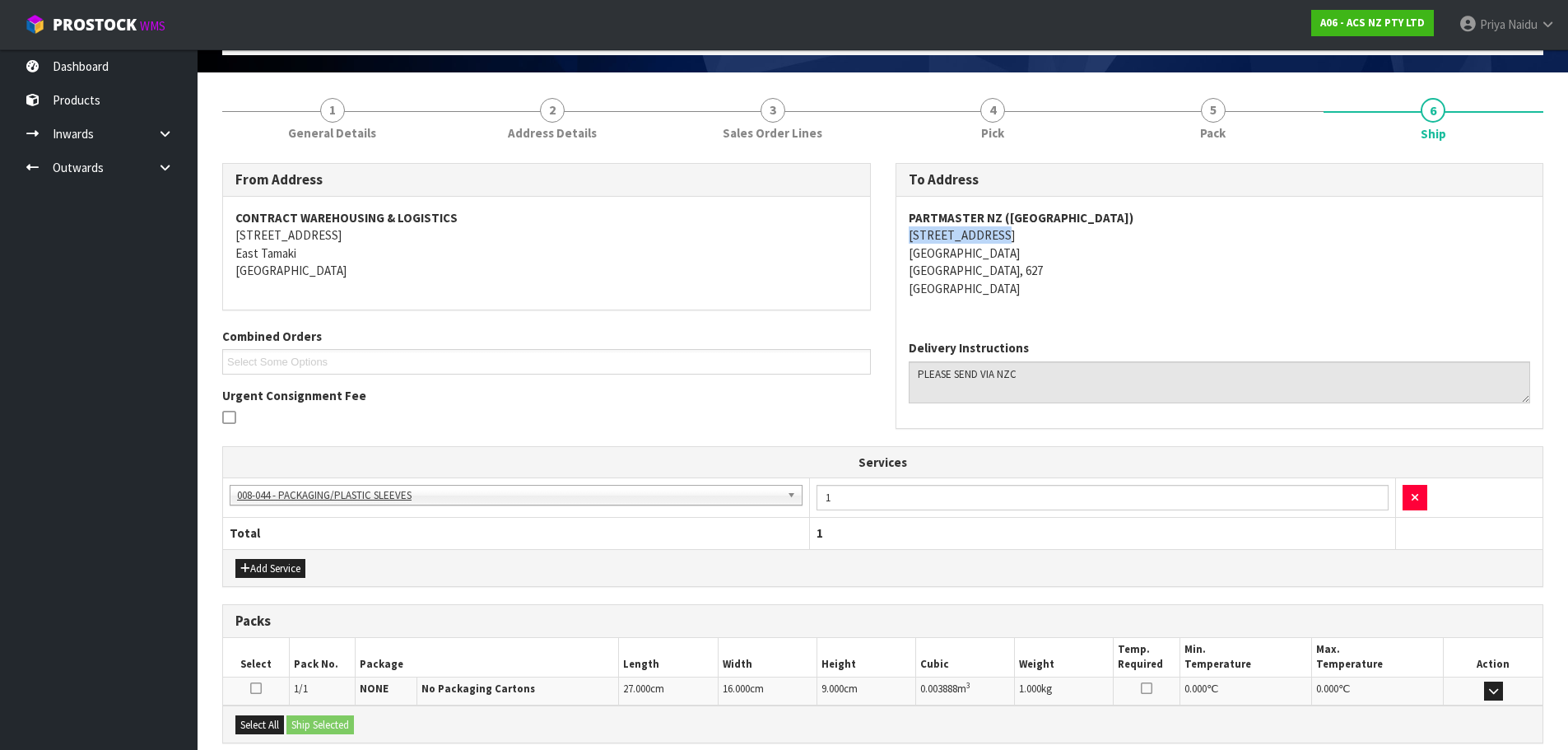
copy address "103 WAIRAU ROAD"
click at [974, 257] on address "PARTMASTER NZ (GLENFIELD) 103 WAIRAU ROAD AUCKLAND GLENFIELD, 627 New Zealand" at bounding box center [1219, 253] width 622 height 88
drag, startPoint x: 972, startPoint y: 255, endPoint x: 908, endPoint y: 257, distance: 64.0
click at [909, 257] on address "PARTMASTER NZ (GLENFIELD) 103 WAIRAU ROAD AUCKLAND GLENFIELD, 627 New Zealand" at bounding box center [1219, 253] width 622 height 88
copy address "AUCKLAND"
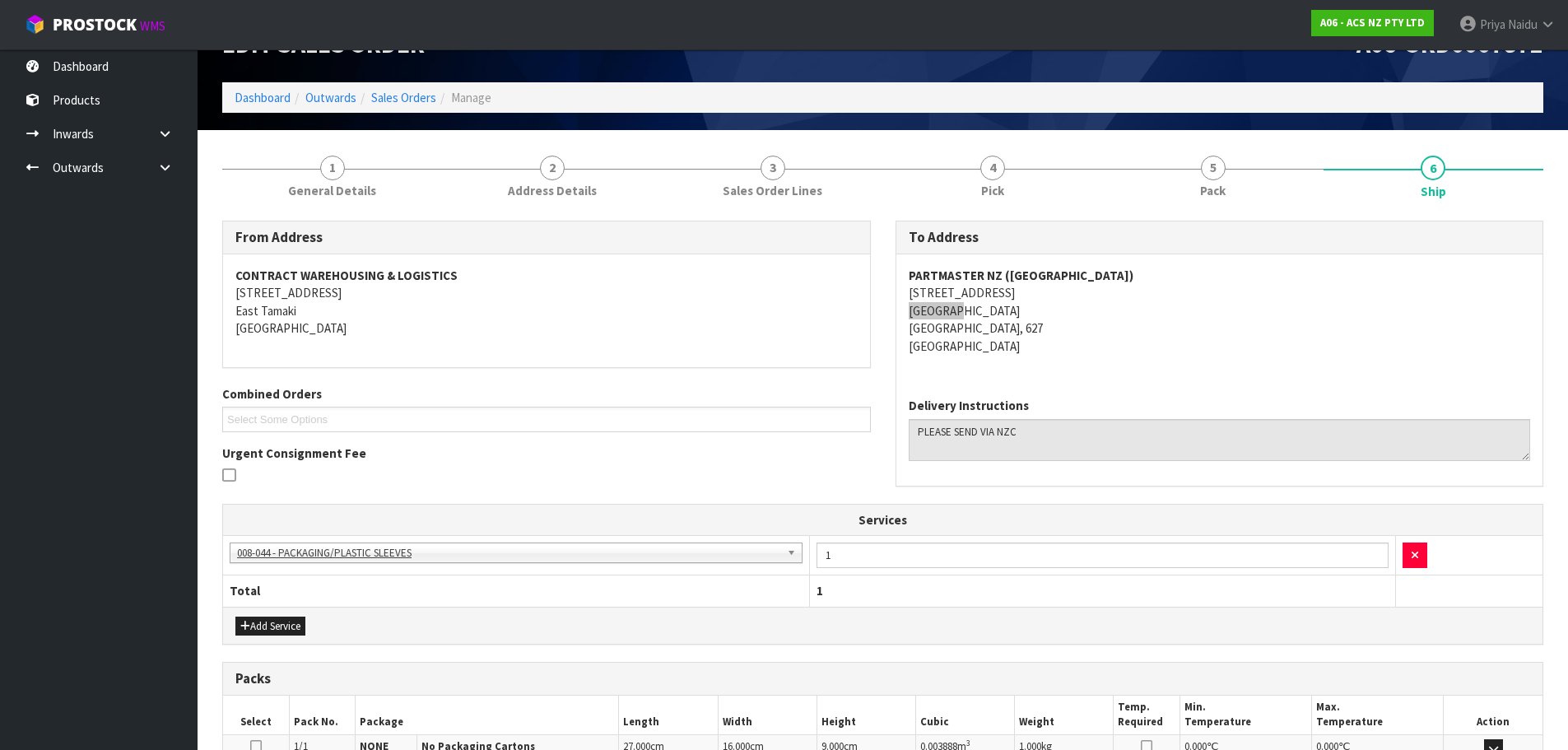
scroll to position [19, 0]
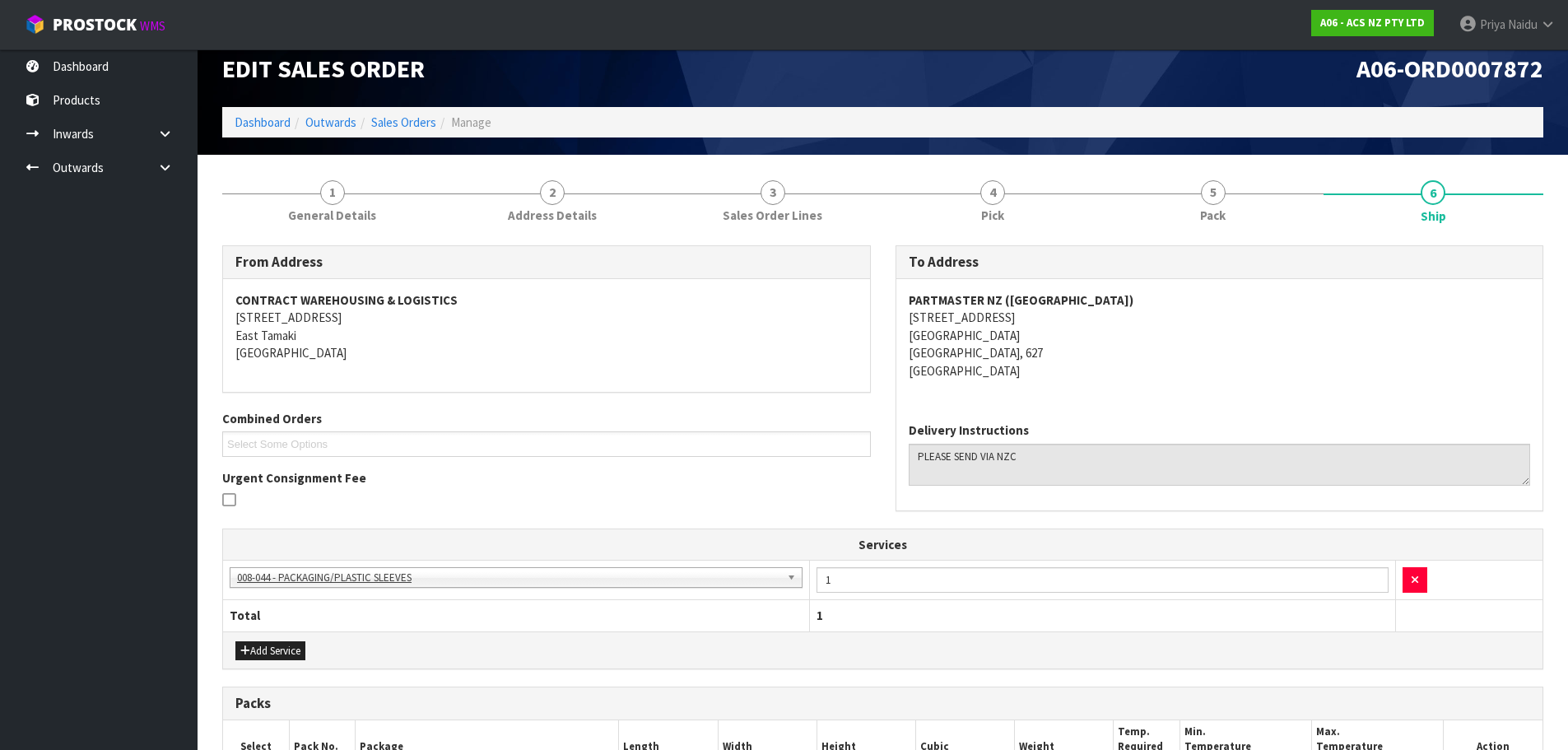
click at [995, 350] on address "PARTMASTER NZ (GLENFIELD) 103 WAIRAU ROAD AUCKLAND GLENFIELD, 627 New Zealand" at bounding box center [1219, 336] width 622 height 88
drag, startPoint x: 995, startPoint y: 350, endPoint x: 927, endPoint y: 357, distance: 68.4
click at [927, 357] on address "PARTMASTER NZ (GLENFIELD) 103 WAIRAU ROAD AUCKLAND GLENFIELD, 627 New Zealand" at bounding box center [1219, 336] width 622 height 88
copy address "GLENFIELD, 627"
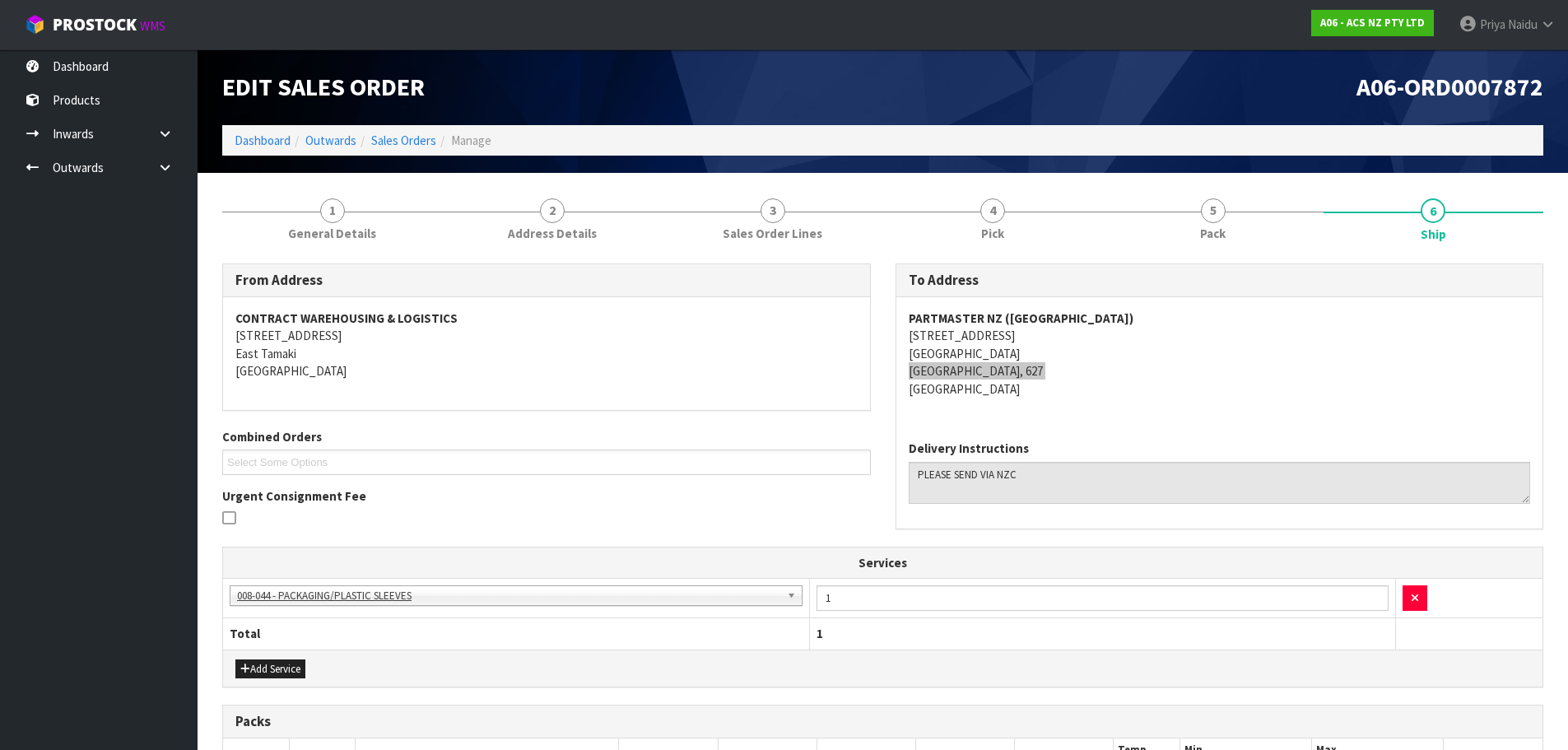
scroll to position [0, 0]
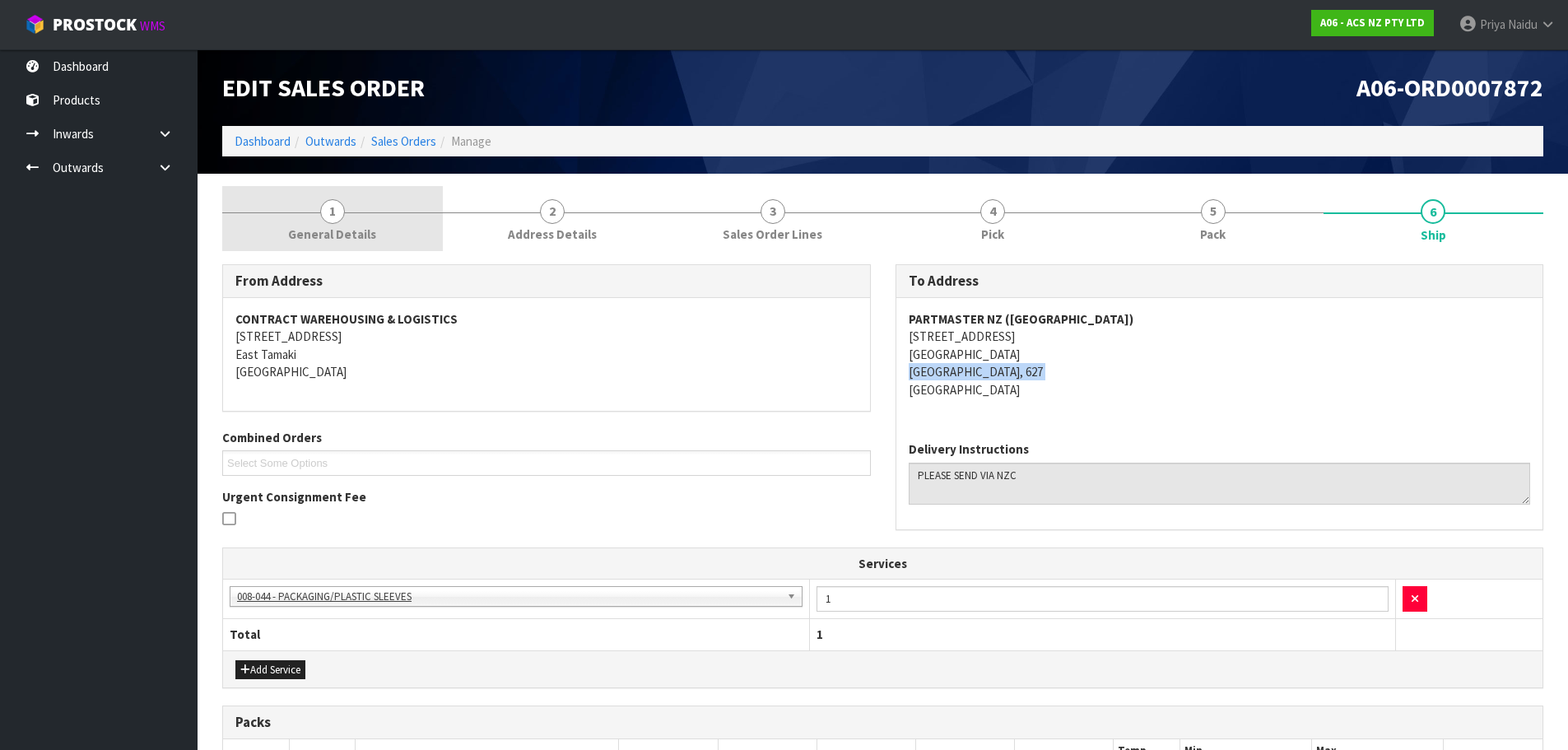
click at [344, 204] on link "1 General Details" at bounding box center [332, 219] width 220 height 65
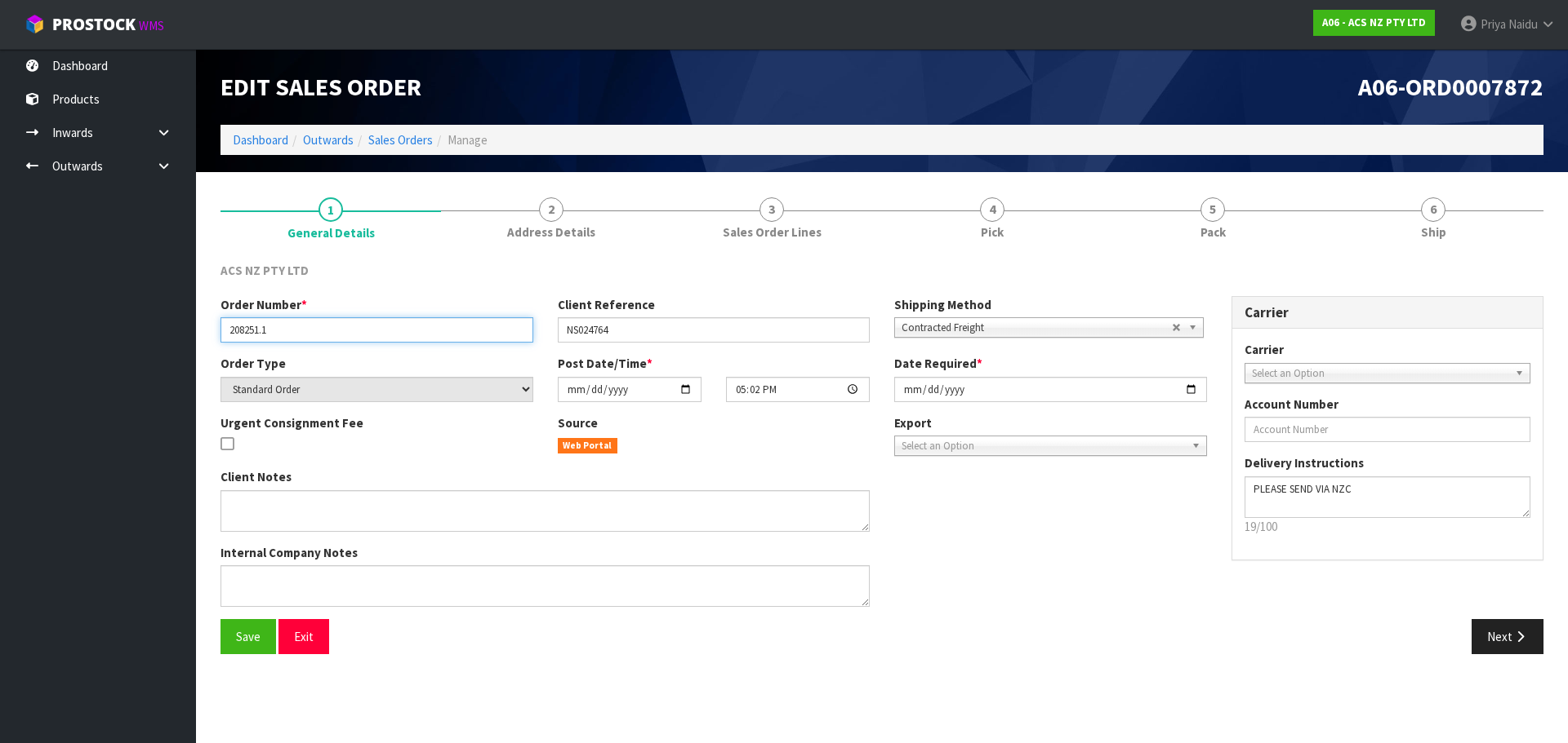
drag, startPoint x: 278, startPoint y: 332, endPoint x: 138, endPoint y: 340, distance: 140.2
click at [138, 340] on body "Toggle navigation ProStock WMS A06 - ACS NZ PTY LTD Priya Naidu Logout Dashboar…" at bounding box center [784, 371] width 1568 height 743
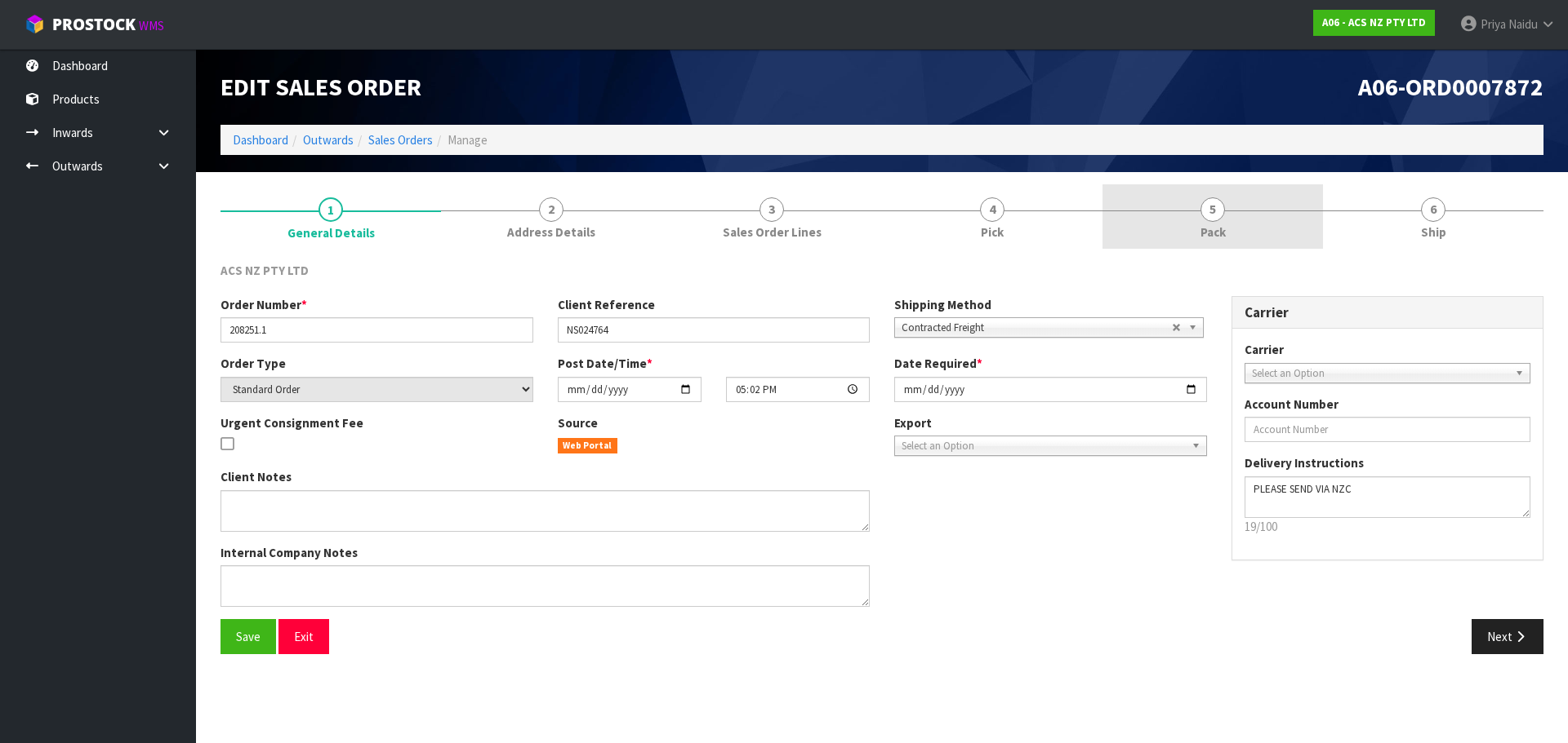
click at [1229, 213] on link "5 Pack" at bounding box center [1212, 217] width 220 height 65
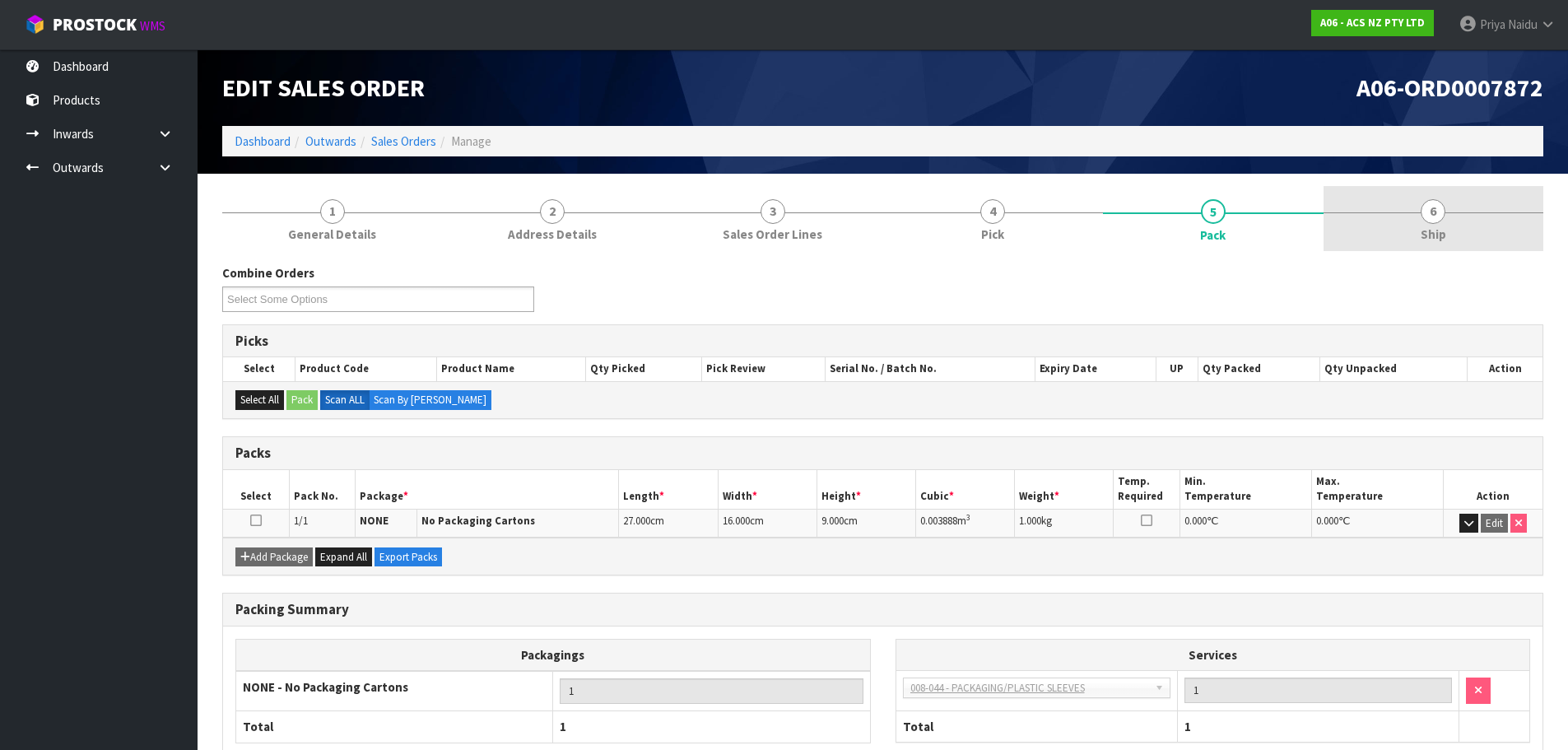
click at [1407, 215] on link "6 Ship" at bounding box center [1434, 219] width 220 height 65
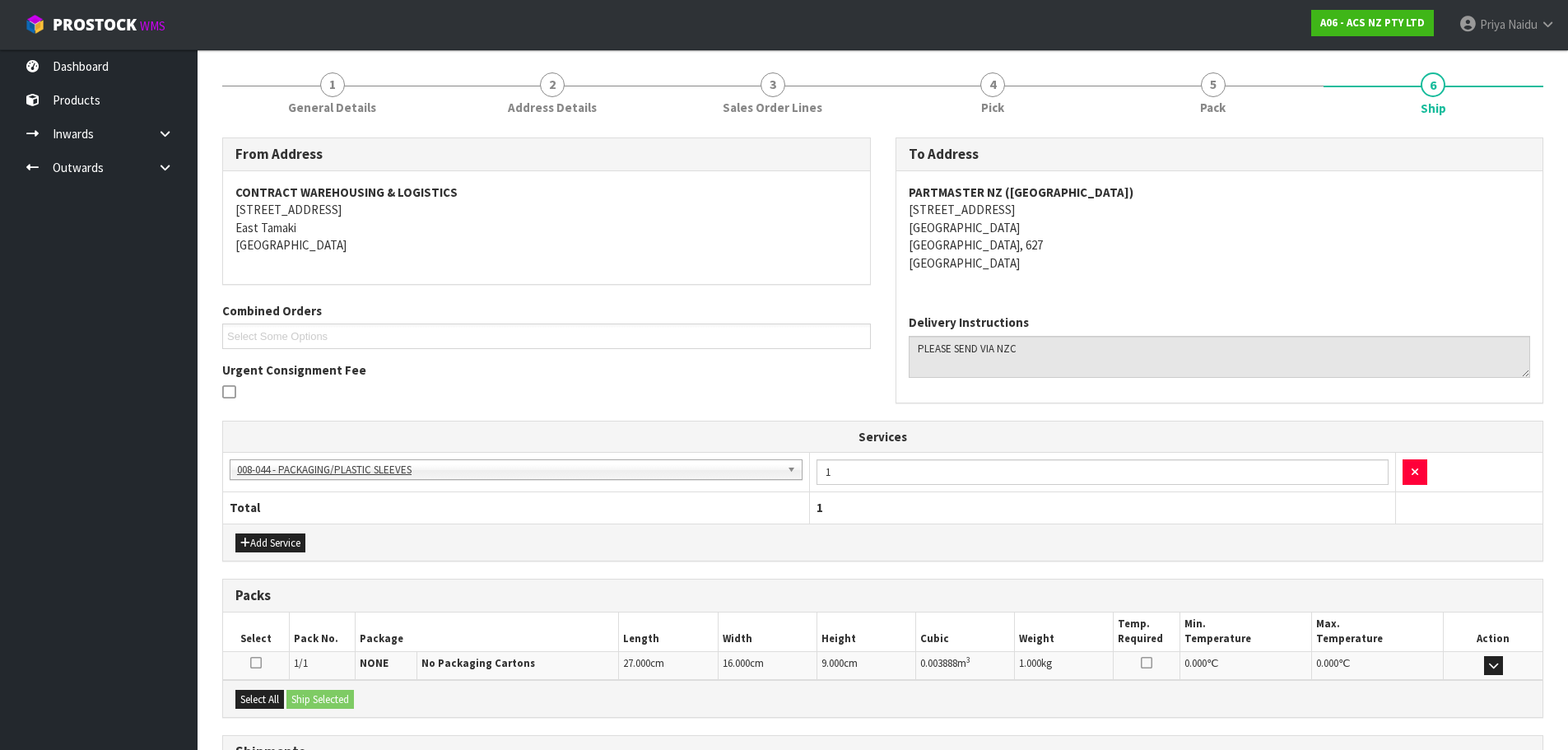
scroll to position [107, 0]
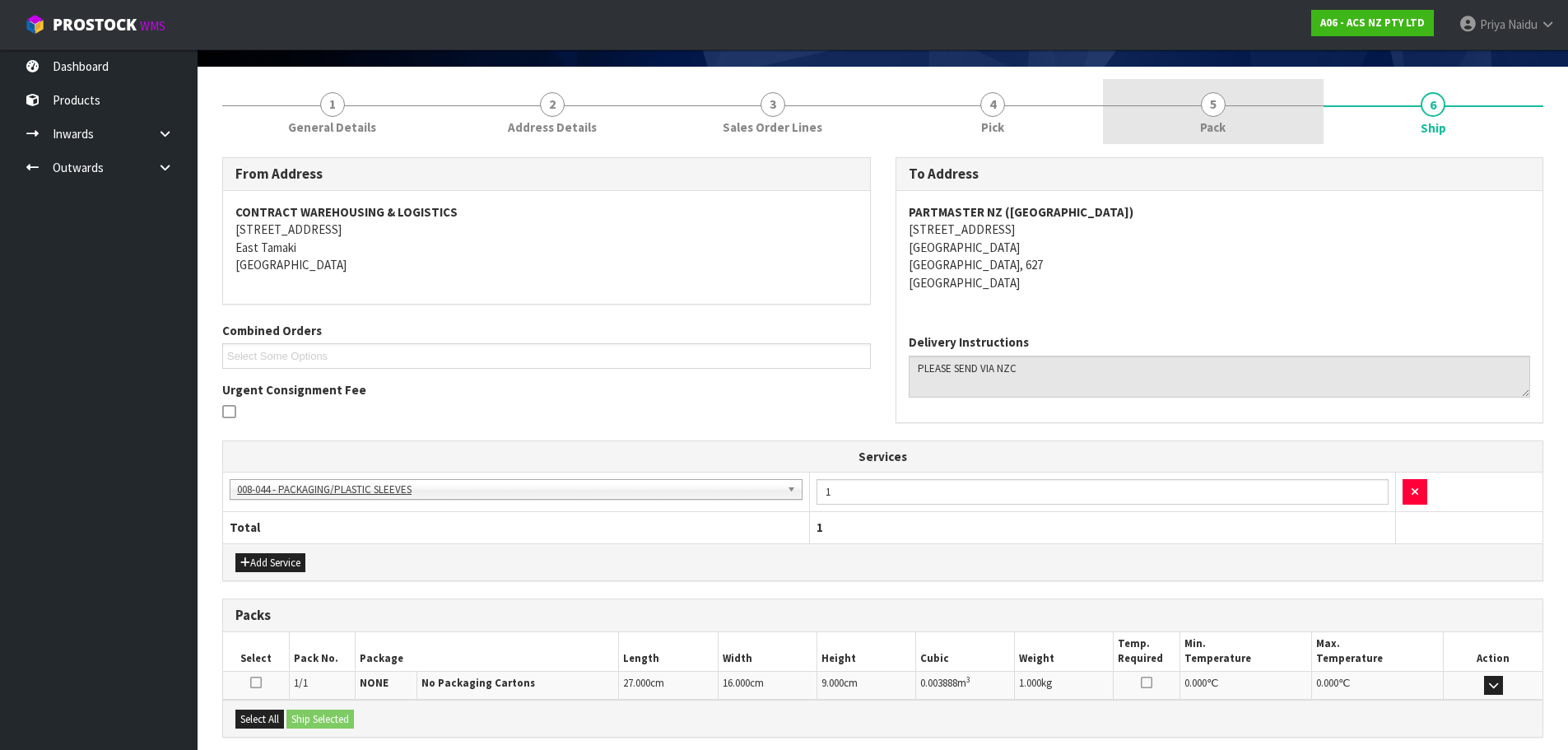
click at [1201, 130] on span "Pack" at bounding box center [1213, 127] width 26 height 17
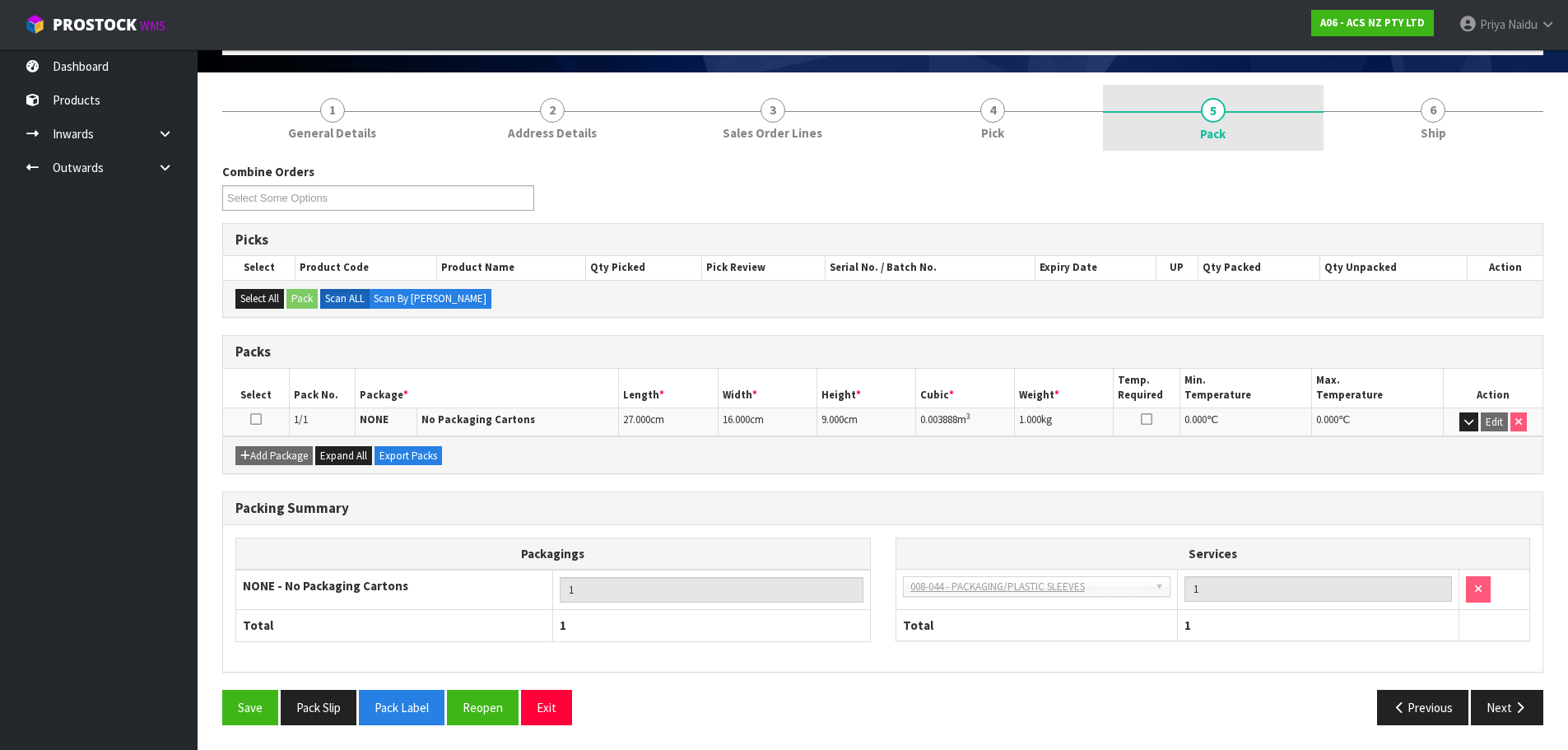
scroll to position [102, 0]
click at [1520, 714] on button "Next" at bounding box center [1507, 708] width 72 height 35
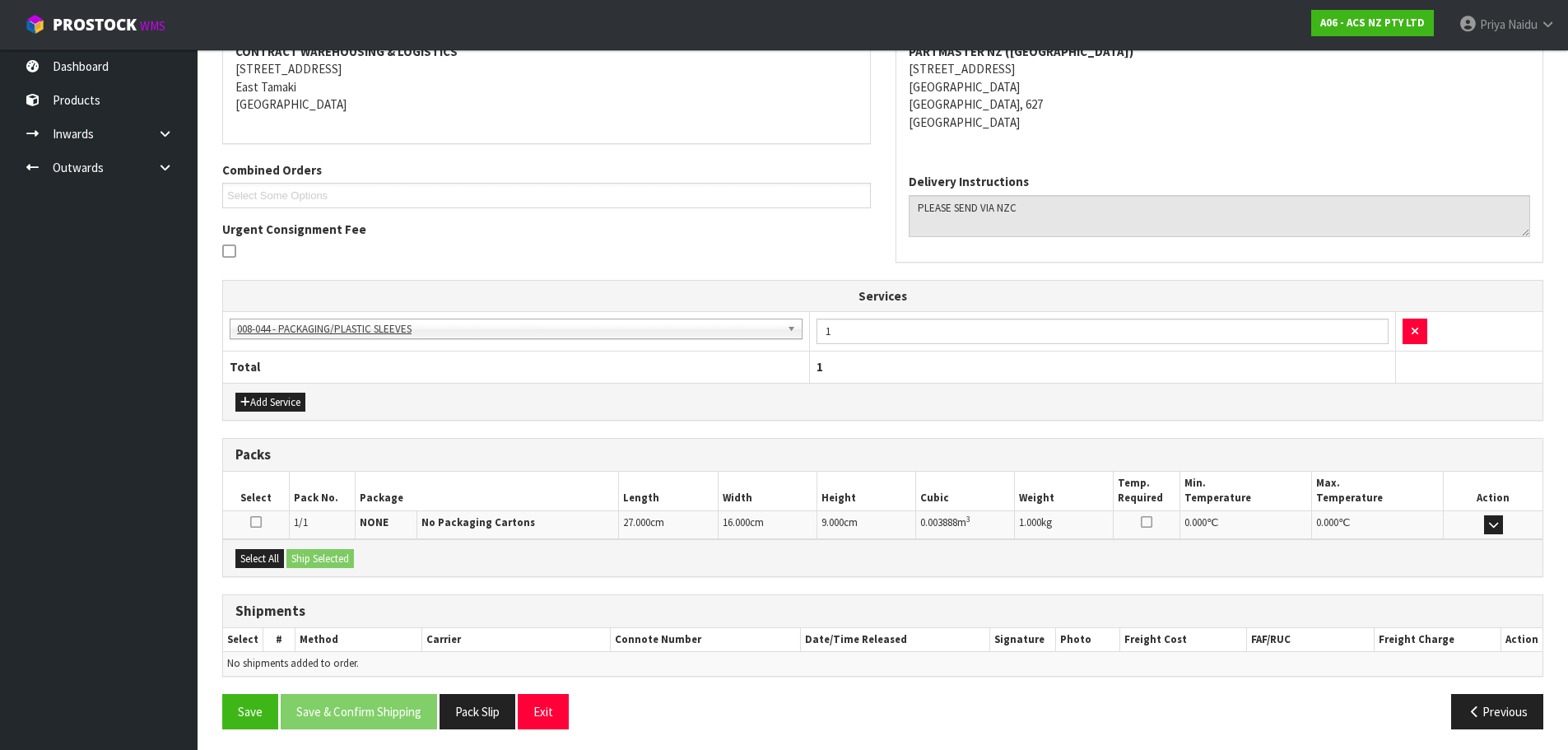
scroll to position [272, 0]
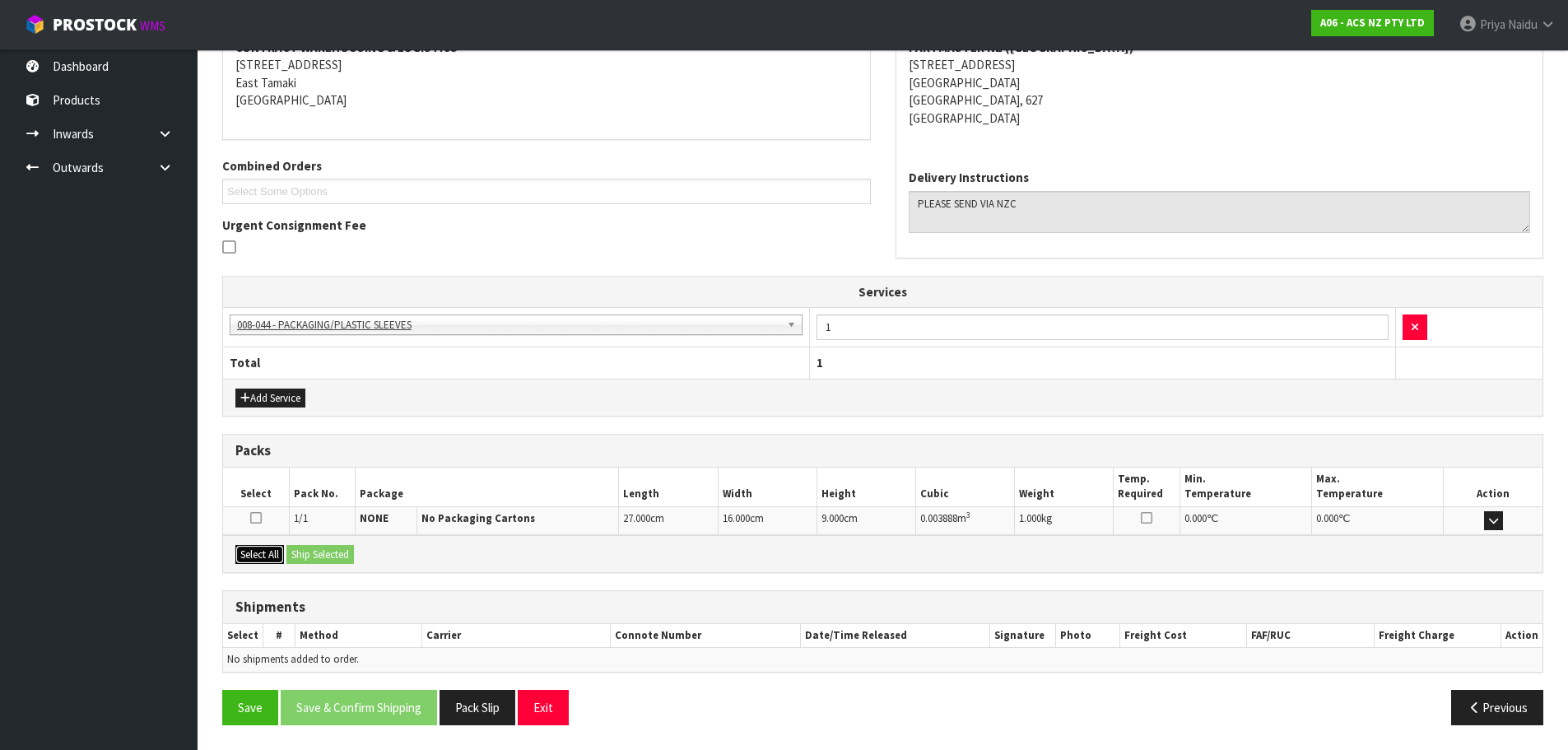
click at [251, 558] on button "Select All" at bounding box center [260, 555] width 48 height 20
click at [308, 559] on button "Ship Selected" at bounding box center [320, 555] width 67 height 20
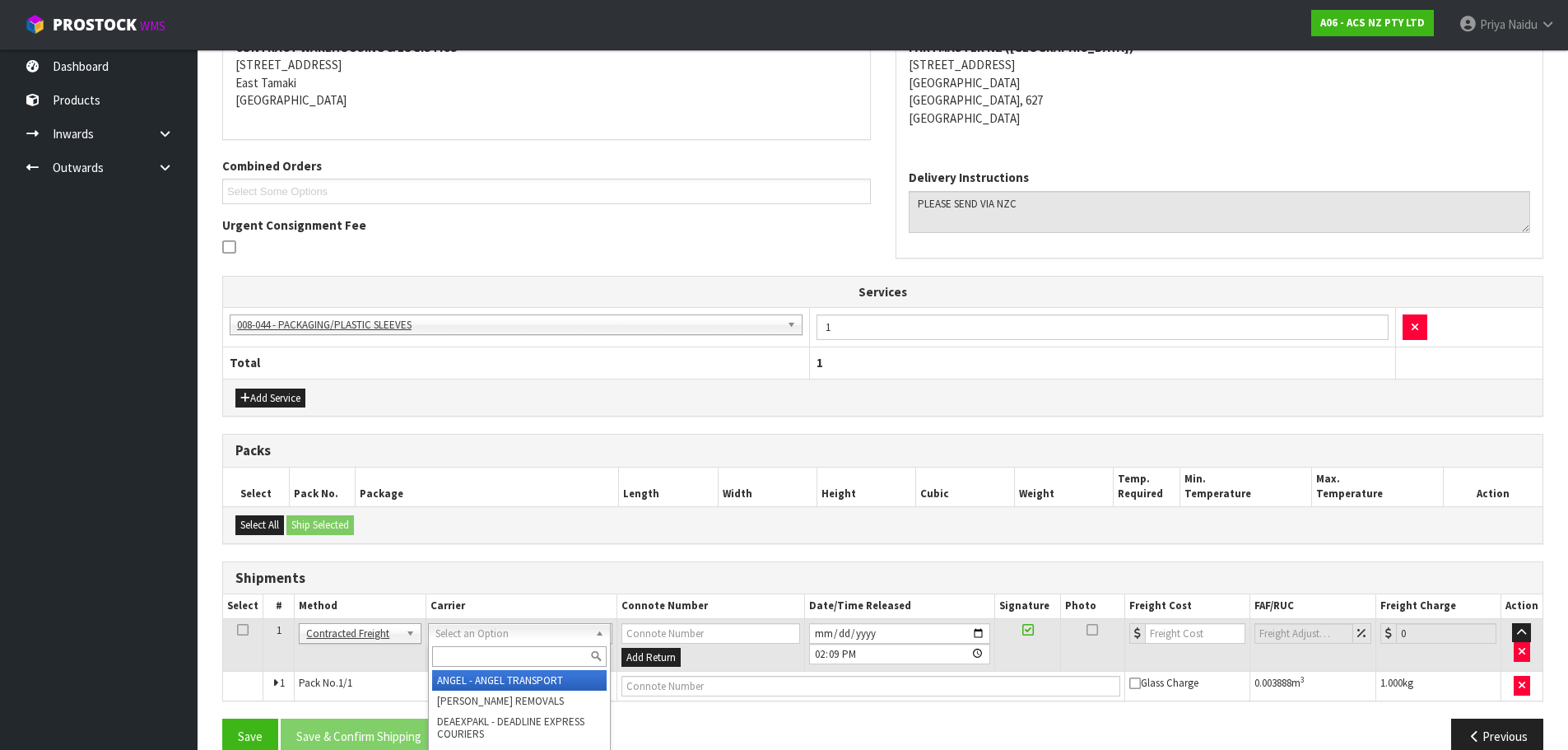
click at [539, 666] on input "text" at bounding box center [519, 657] width 175 height 21
type input "NZC"
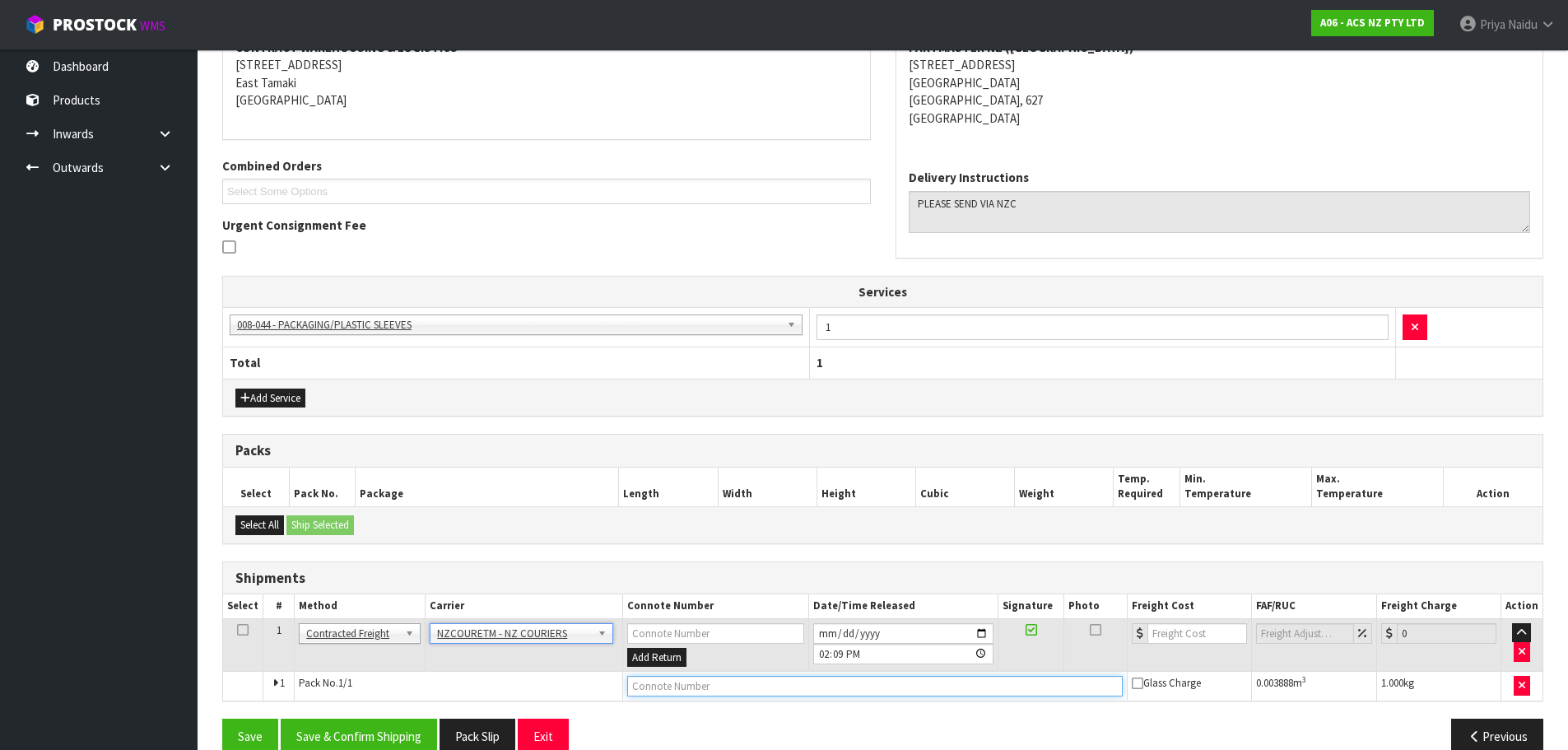
click at [709, 686] on input "text" at bounding box center [875, 686] width 496 height 21
paste input "BZGG003919"
type input "BZGG003919"
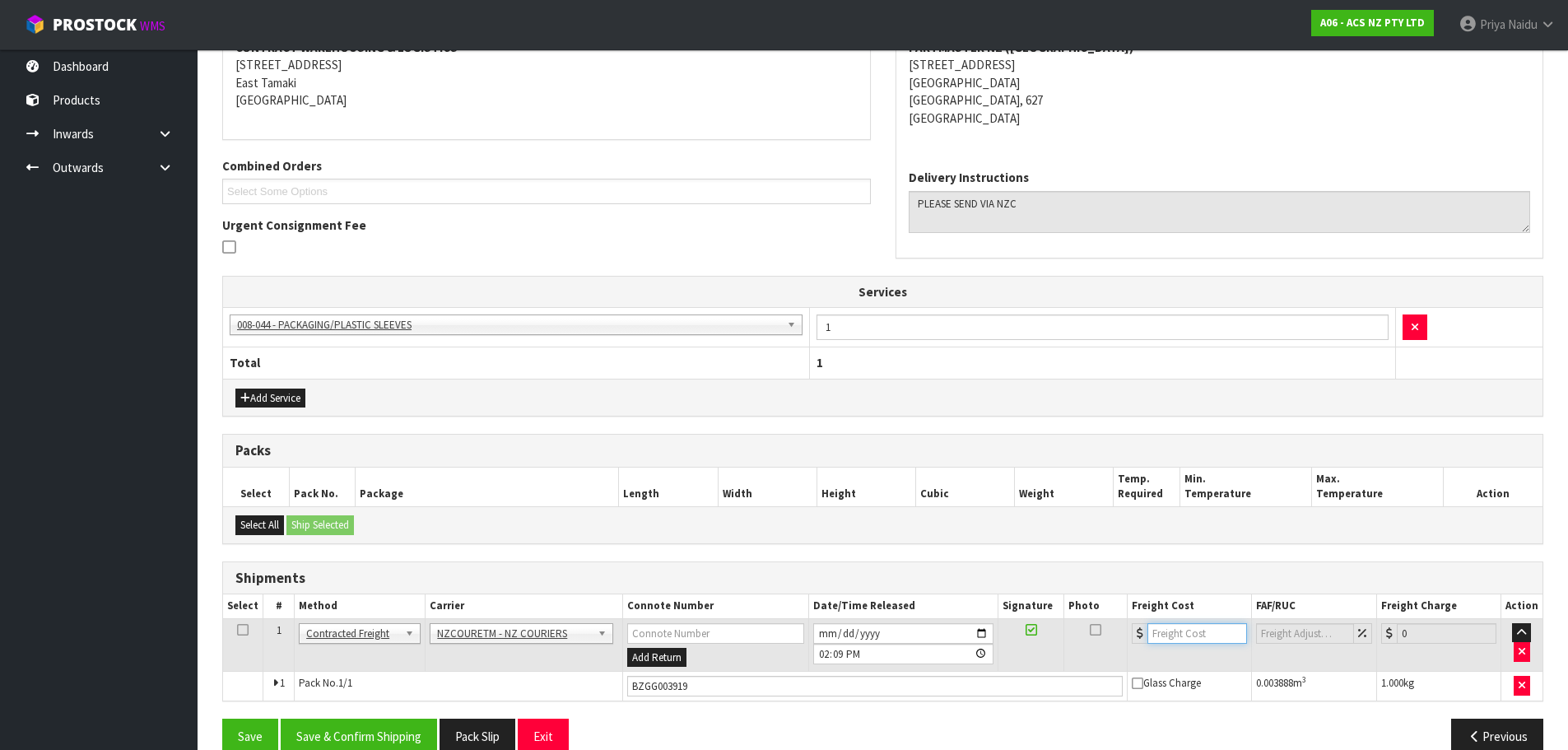
click at [1207, 641] on input "number" at bounding box center [1198, 634] width 100 height 21
type input "4.58"
click at [363, 731] on button "Save & Confirm Shipping" at bounding box center [359, 736] width 157 height 35
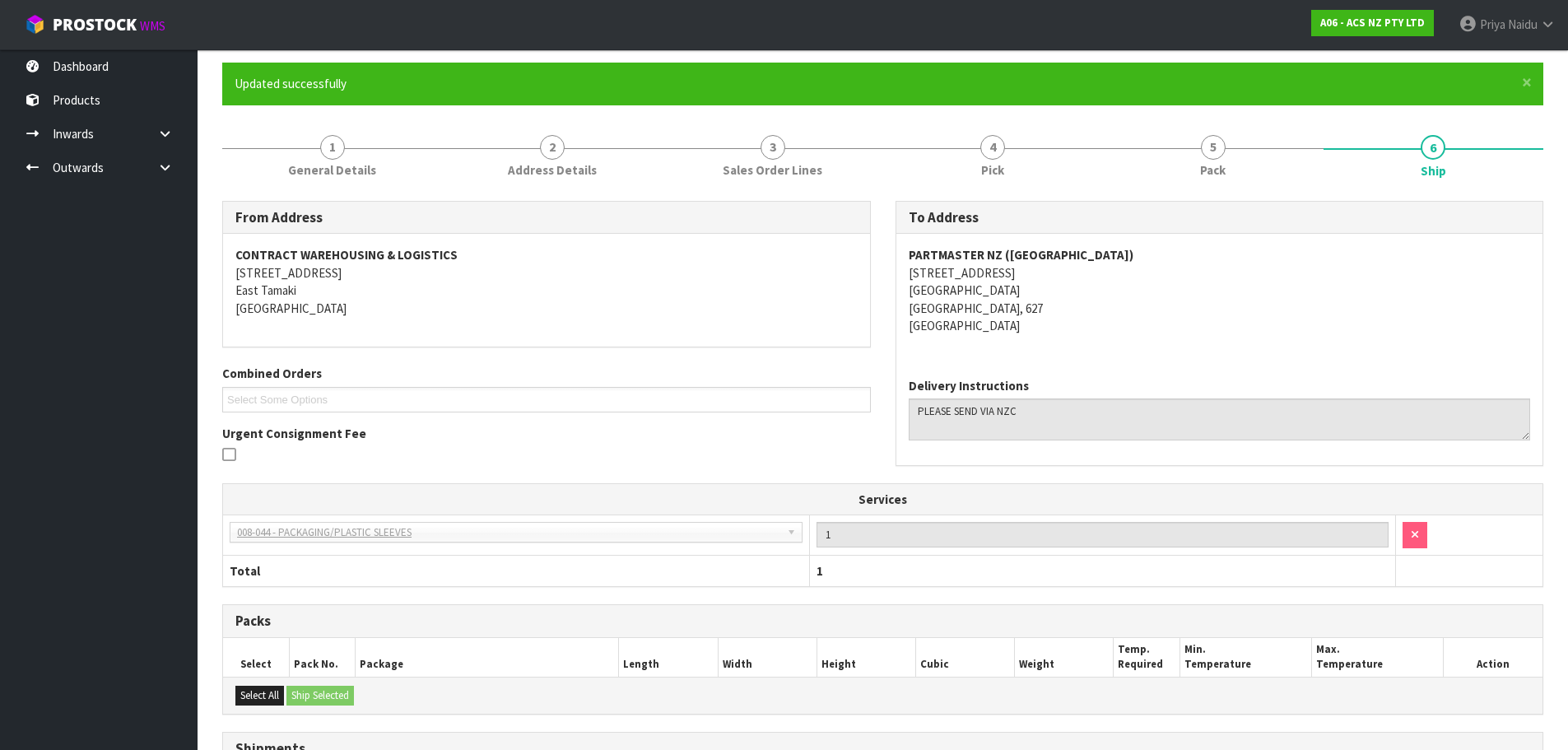
scroll to position [0, 0]
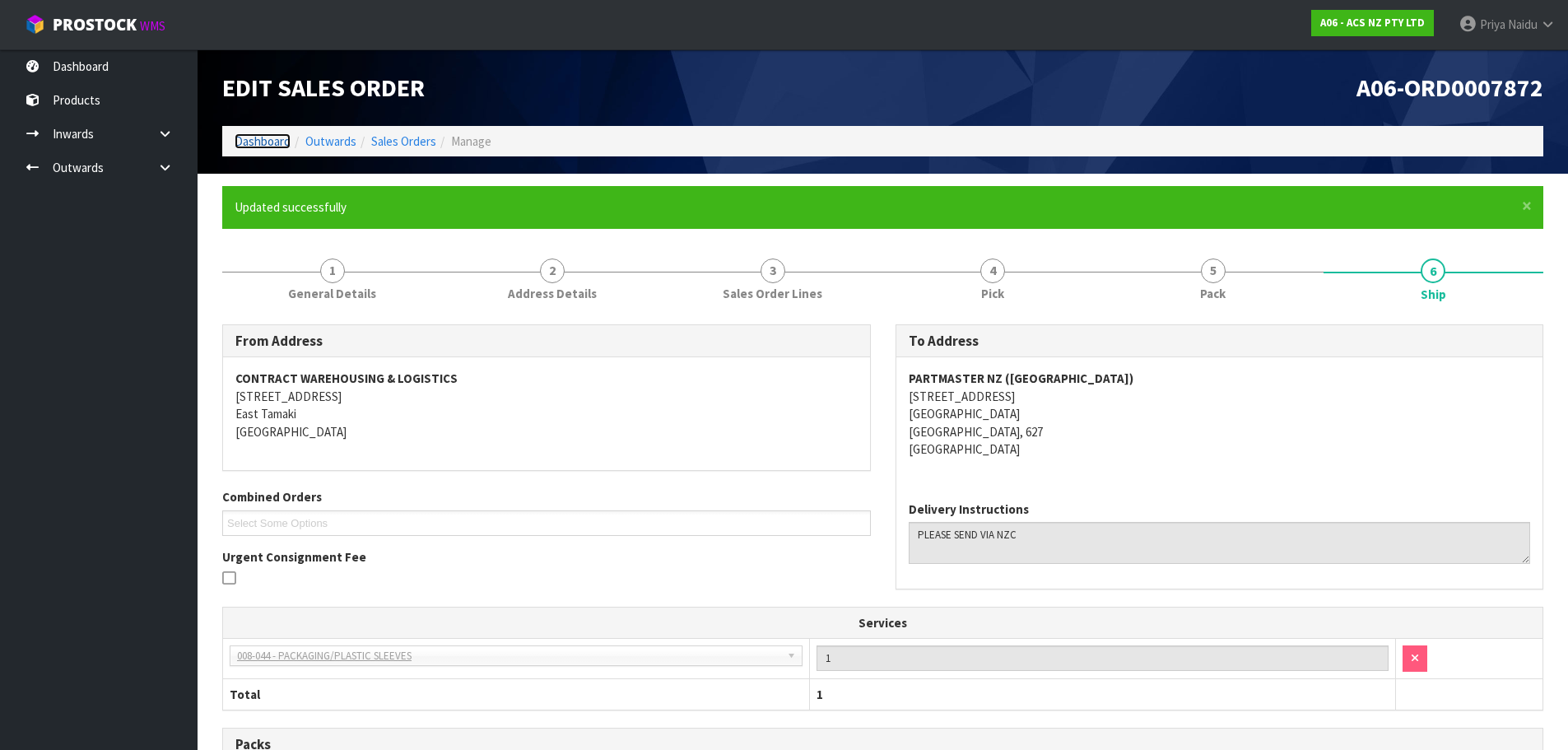
click at [280, 142] on link "Dashboard" at bounding box center [262, 141] width 56 height 15
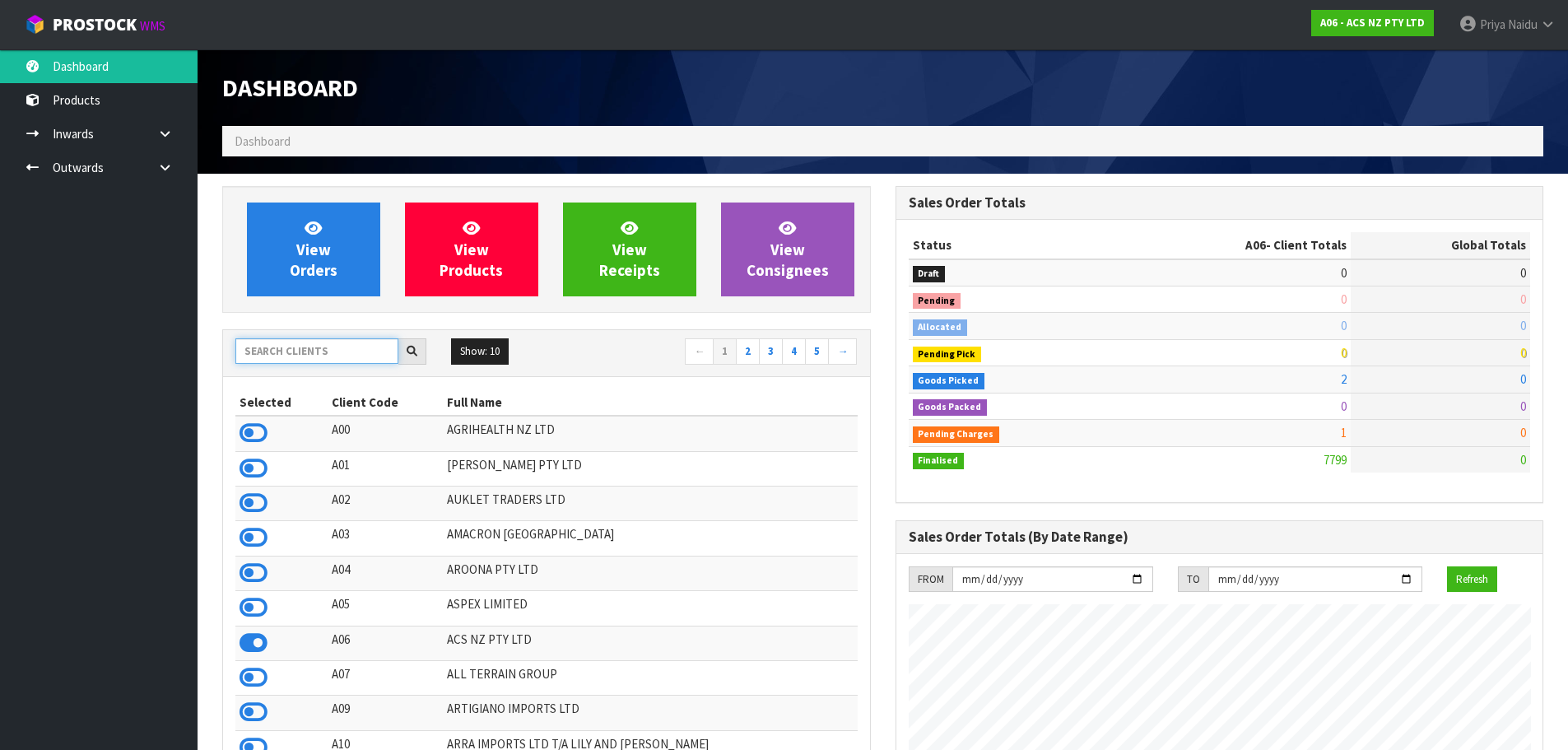
drag, startPoint x: 299, startPoint y: 340, endPoint x: 318, endPoint y: 340, distance: 19.0
click at [298, 348] on input "text" at bounding box center [317, 351] width 163 height 26
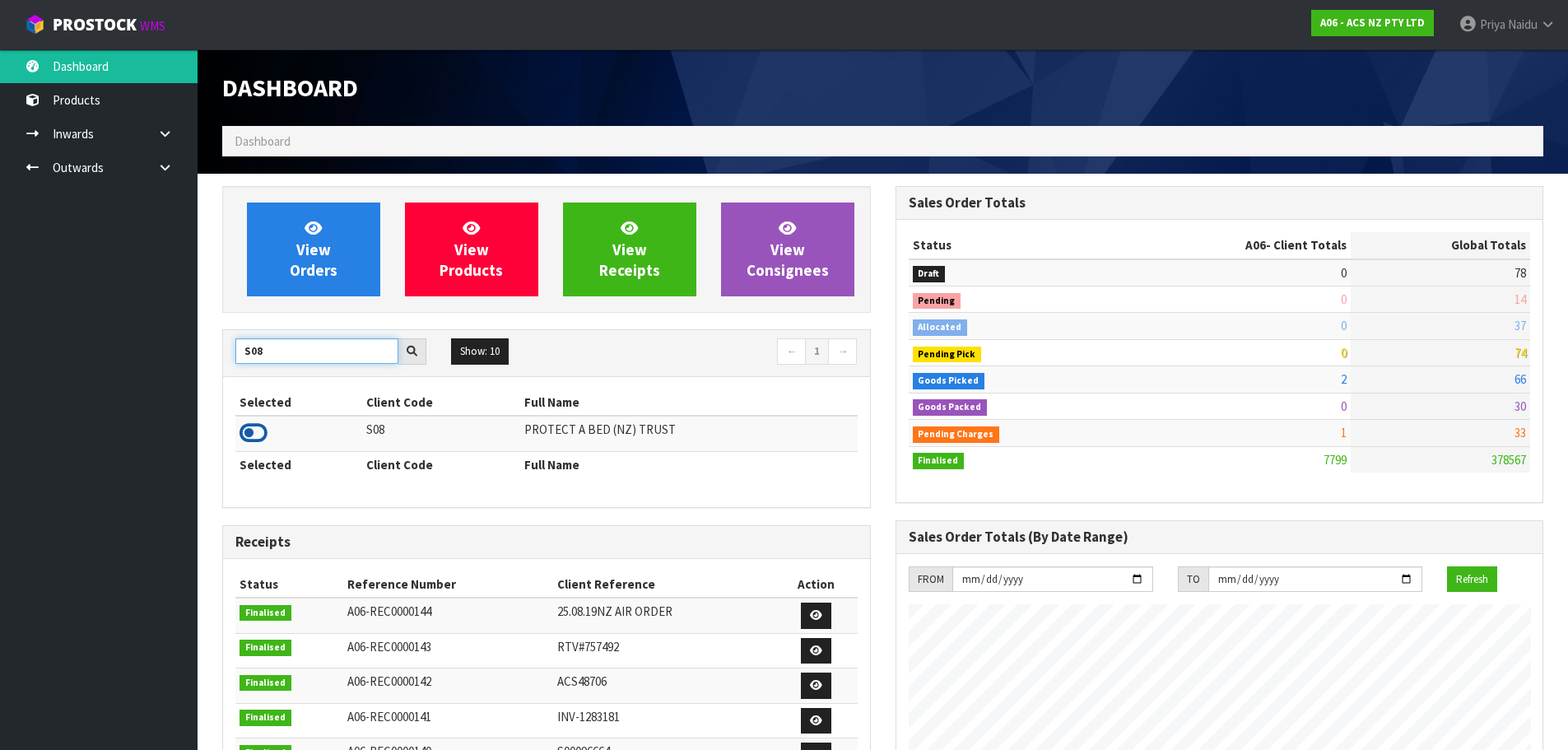
type input "S08"
drag, startPoint x: 264, startPoint y: 427, endPoint x: 292, endPoint y: 338, distance: 93.3
click at [265, 425] on icon at bounding box center [253, 433] width 28 height 25
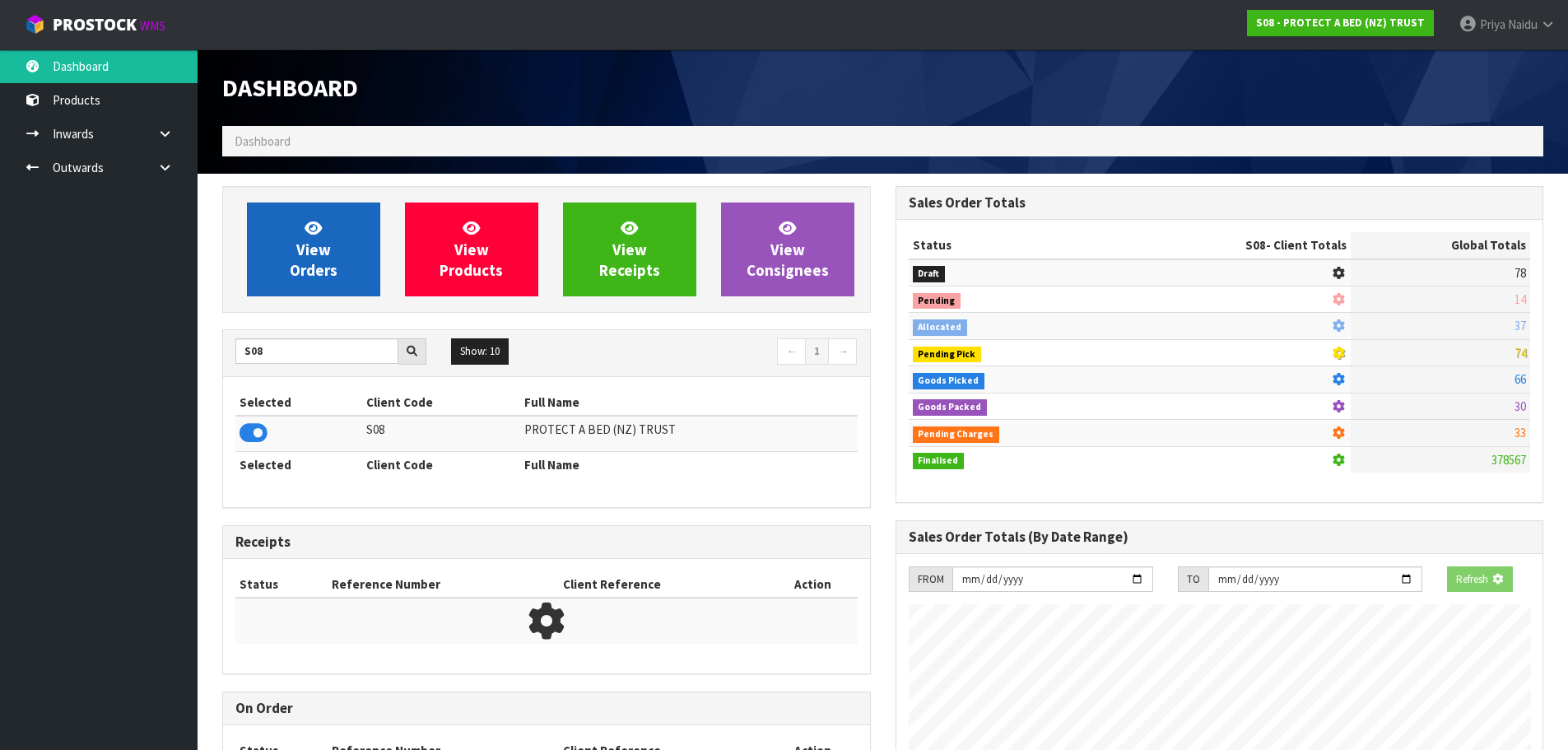
scroll to position [822694, 822582]
click at [296, 264] on span "View Orders" at bounding box center [313, 250] width 47 height 62
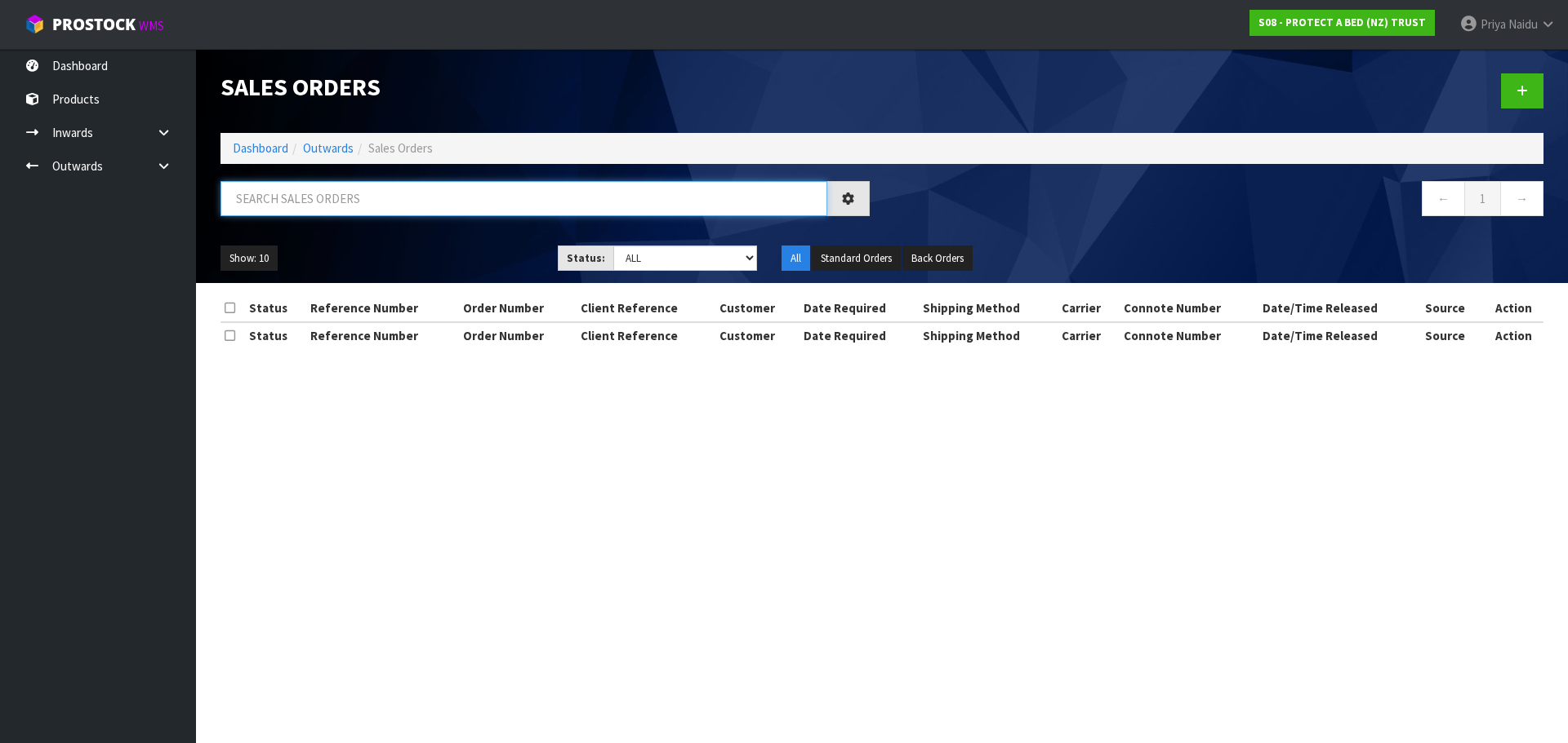
click at [331, 205] on input "text" at bounding box center [523, 198] width 607 height 35
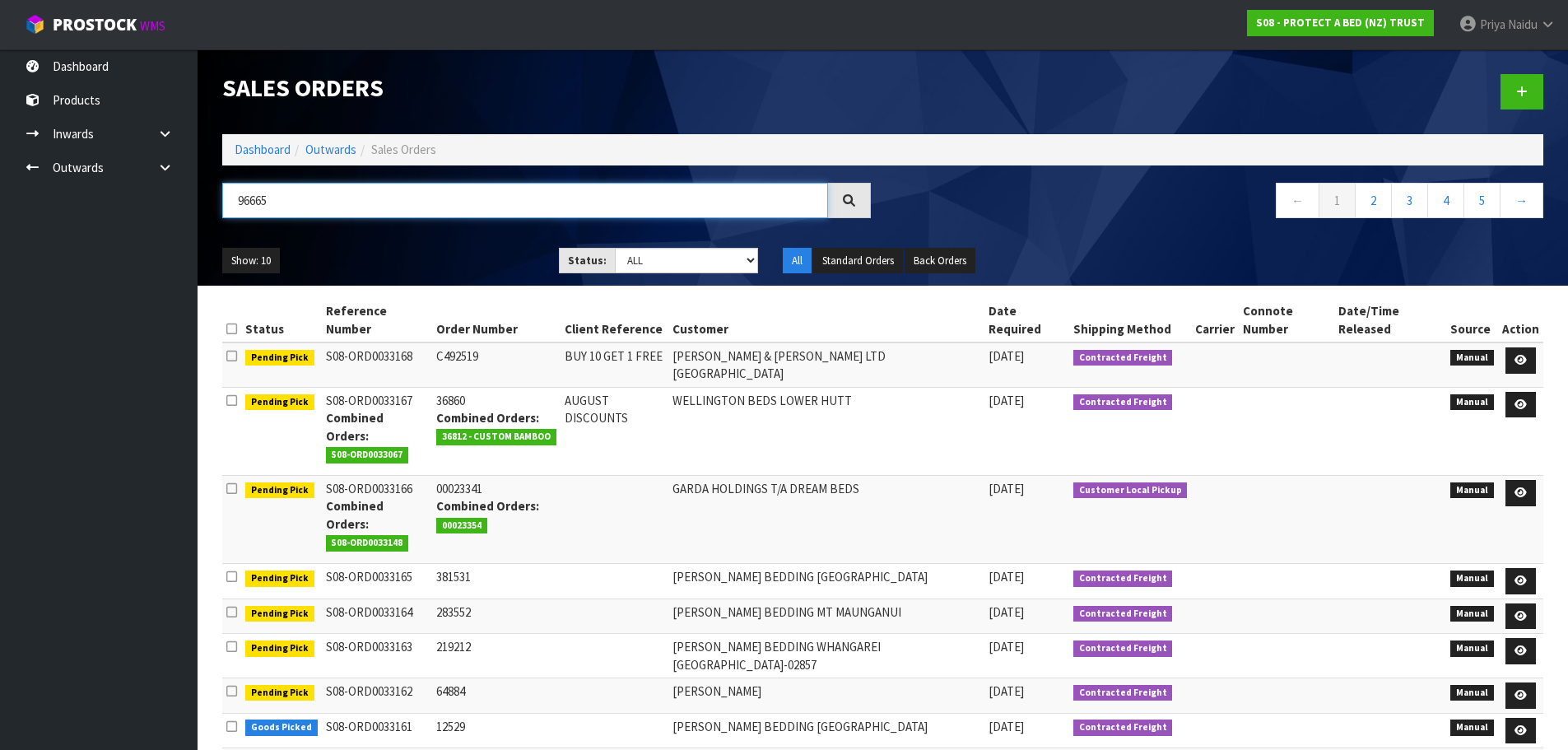
type input "96665"
click at [381, 264] on ul "Show: 10 5 10 25 50" at bounding box center [378, 261] width 312 height 27
click at [371, 252] on ul "Show: 10 5 10 25 50" at bounding box center [378, 261] width 312 height 27
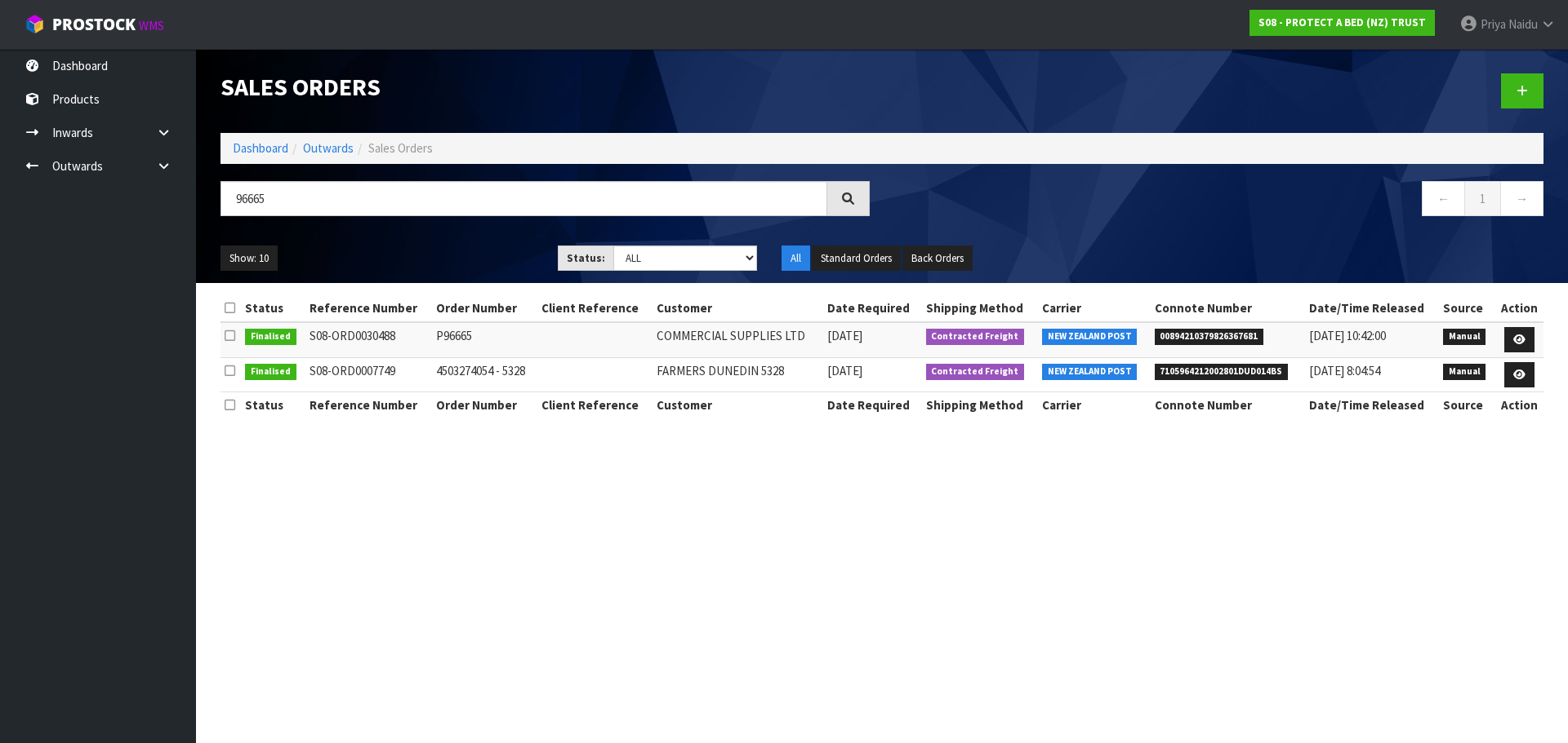
click at [397, 259] on ul "Show: 10 5 10 25 50" at bounding box center [376, 258] width 312 height 26
click at [285, 152] on link "Dashboard" at bounding box center [260, 148] width 55 height 15
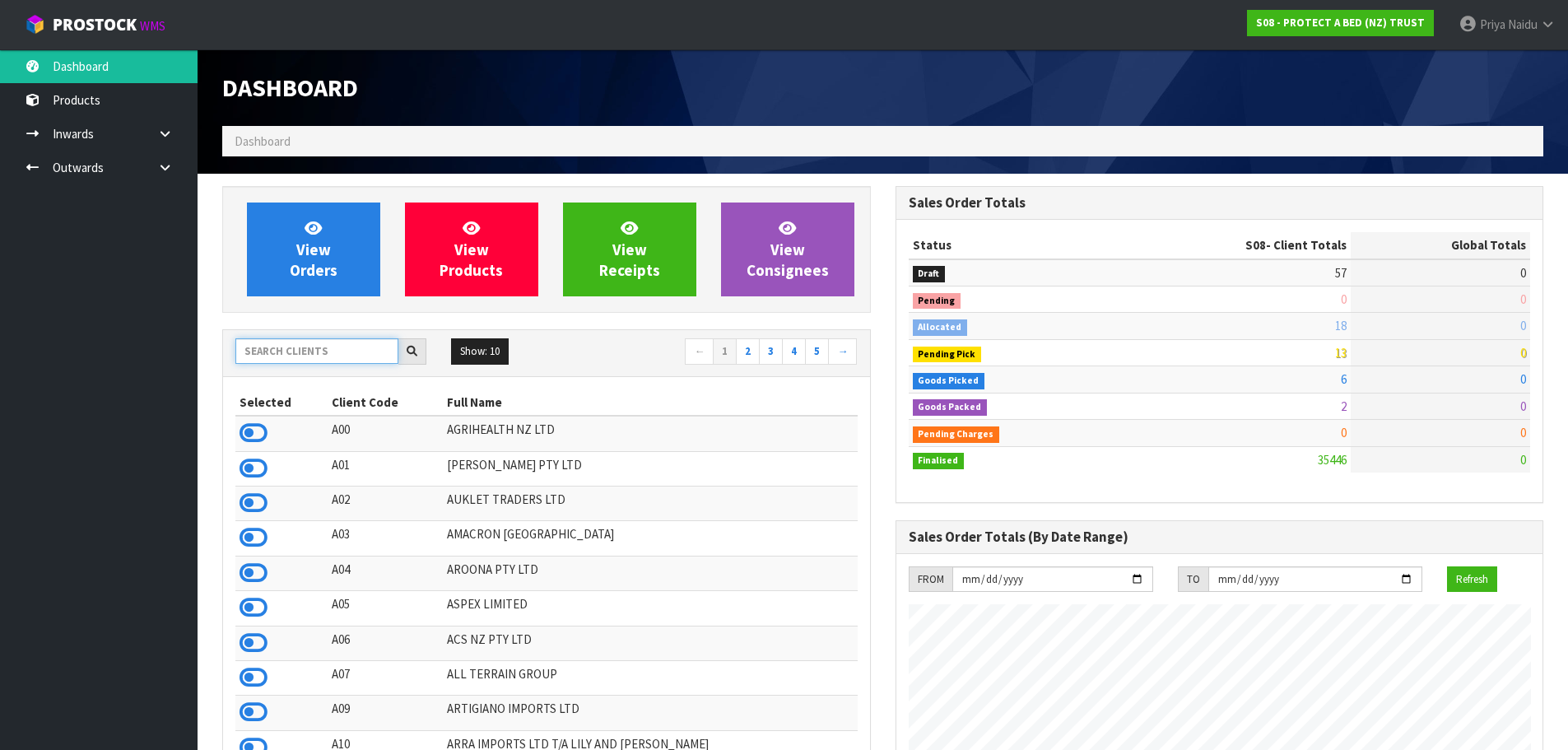
scroll to position [1027, 673]
click at [275, 340] on input "text" at bounding box center [317, 351] width 163 height 26
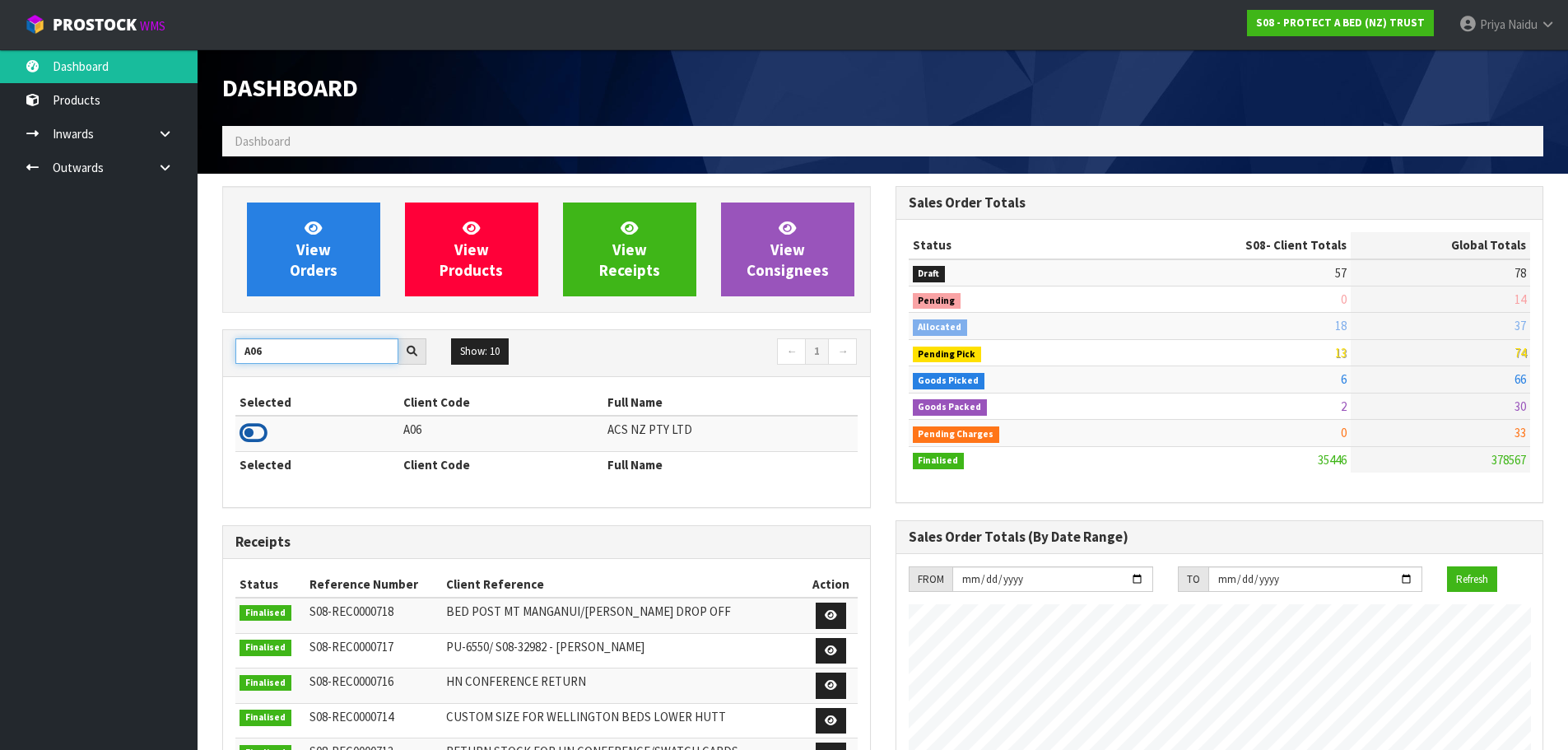
type input "A06"
drag, startPoint x: 254, startPoint y: 433, endPoint x: 260, endPoint y: 426, distance: 9.2
click at [254, 432] on icon at bounding box center [253, 433] width 28 height 25
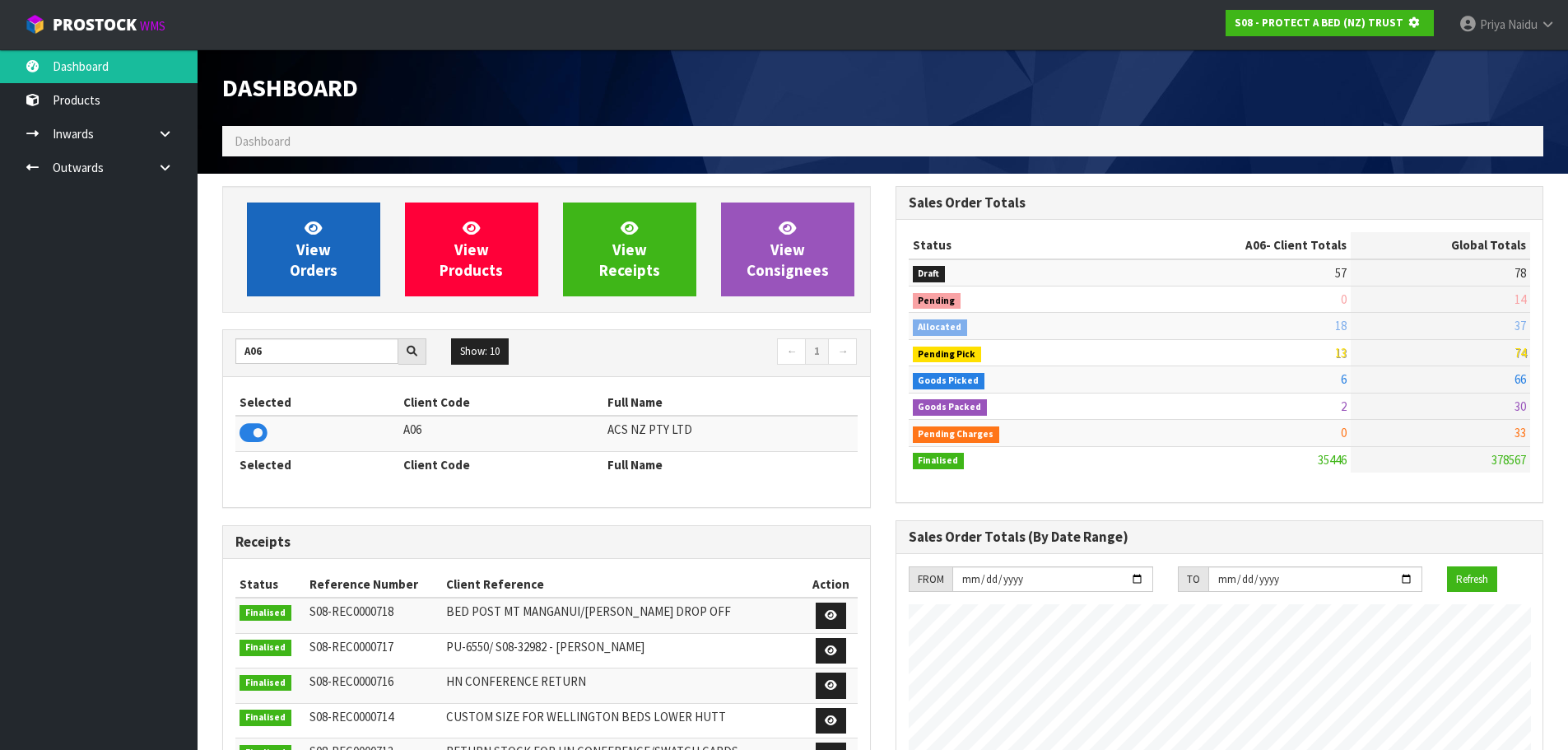
scroll to position [822694, 822582]
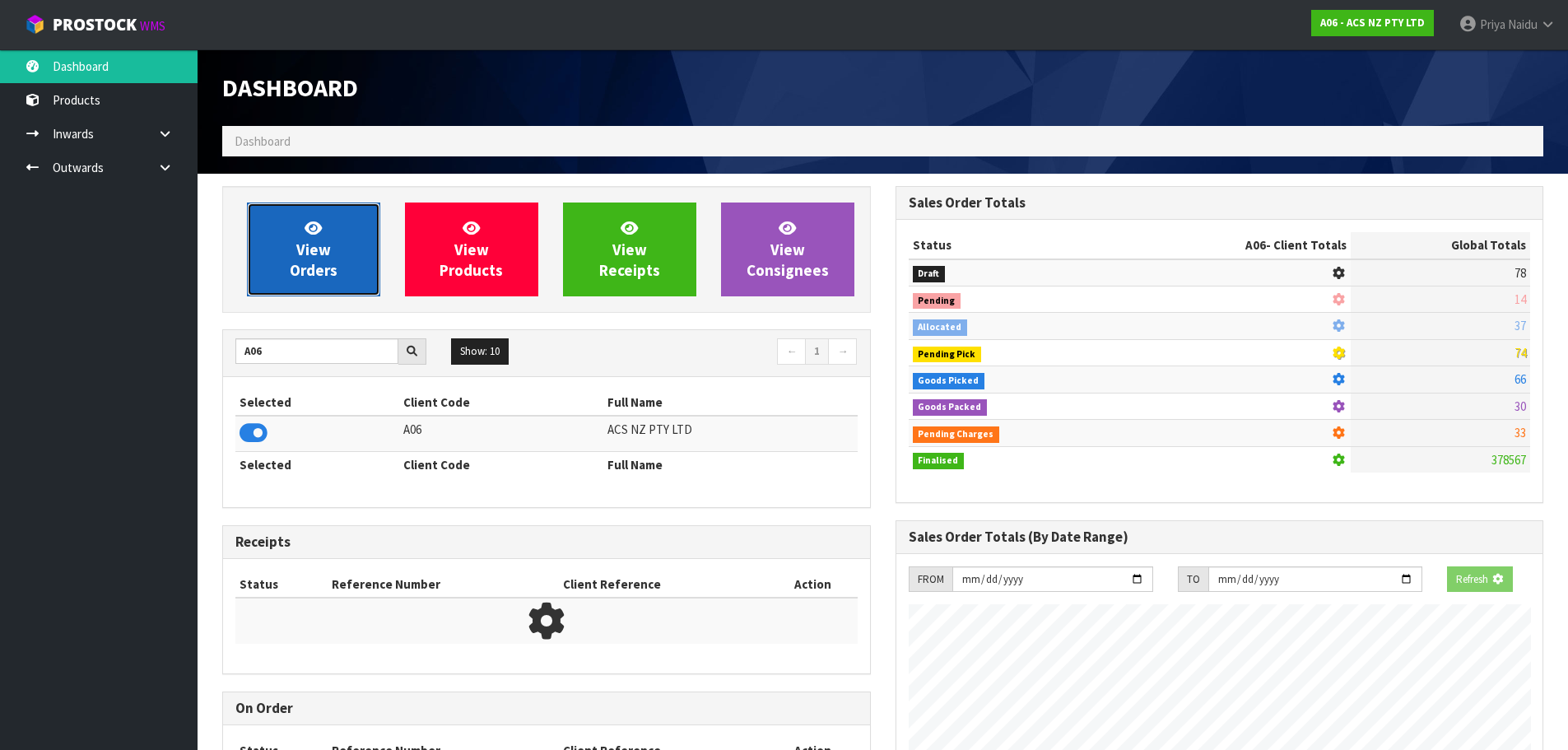
click at [316, 274] on span "View Orders" at bounding box center [313, 250] width 47 height 62
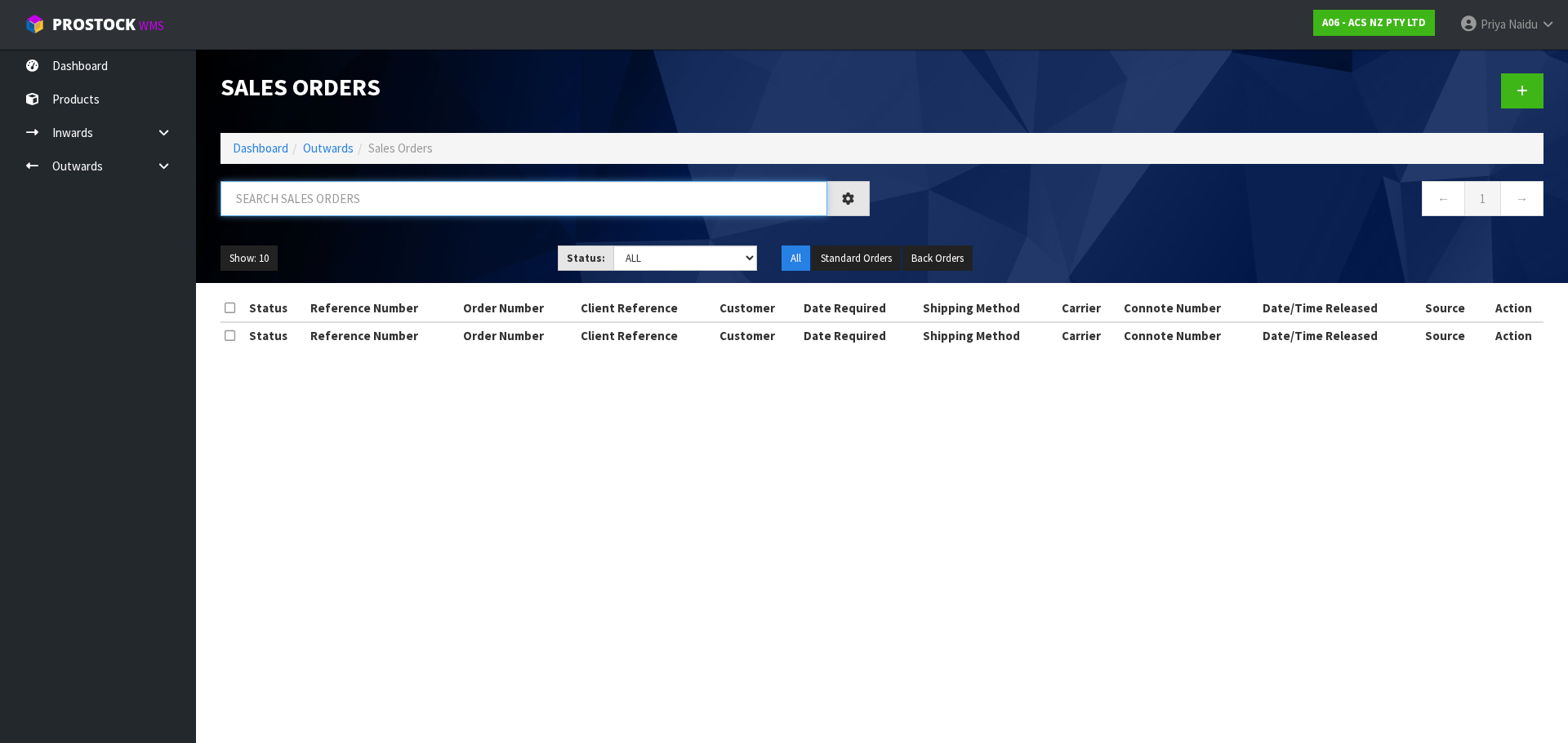
click at [337, 206] on input "text" at bounding box center [523, 198] width 607 height 35
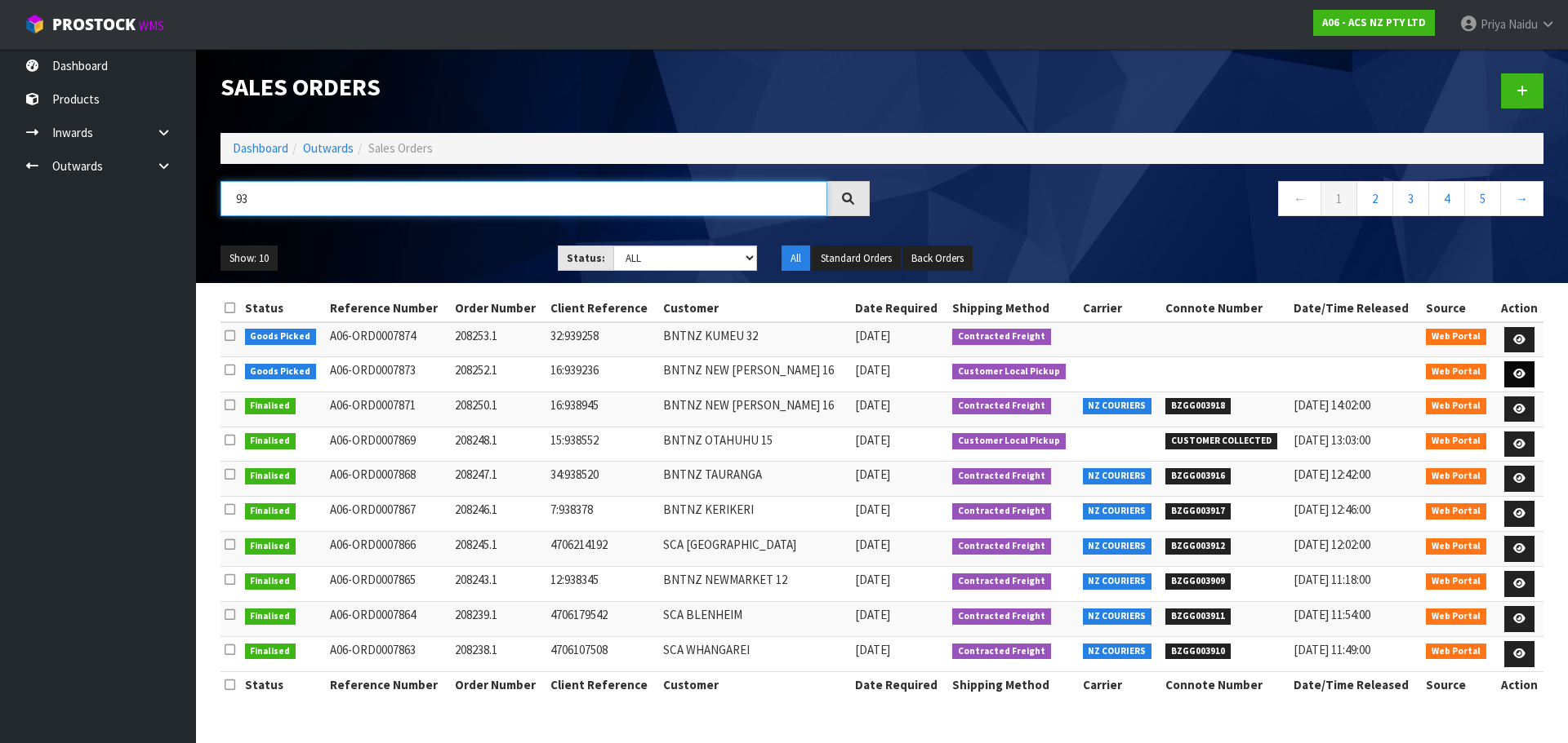
type input "93"
click at [1517, 372] on icon at bounding box center [1519, 374] width 12 height 10
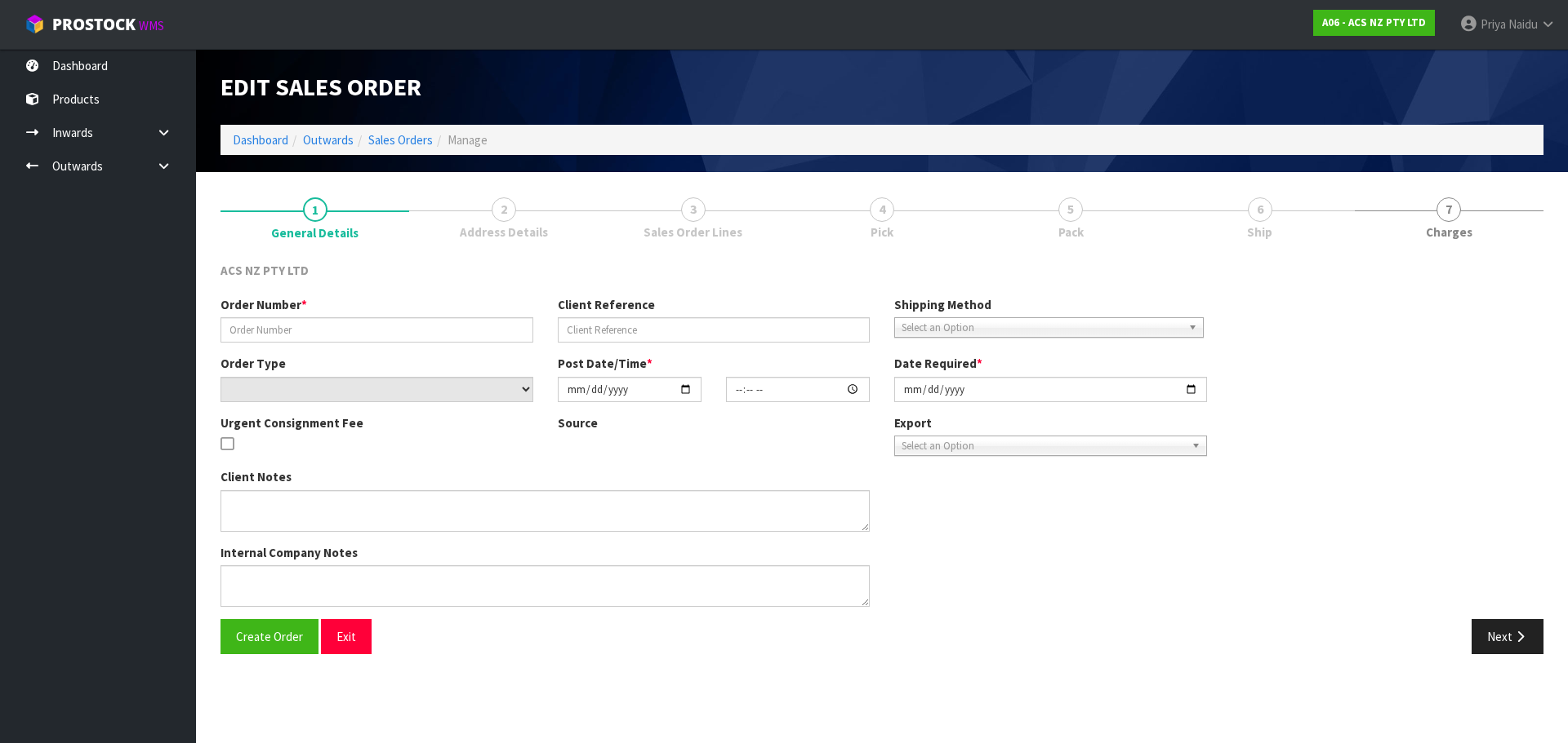
type input "208252.1"
type input "16:939236"
select select "number:0"
type input "2025-08-27"
type input "13:11:00.000"
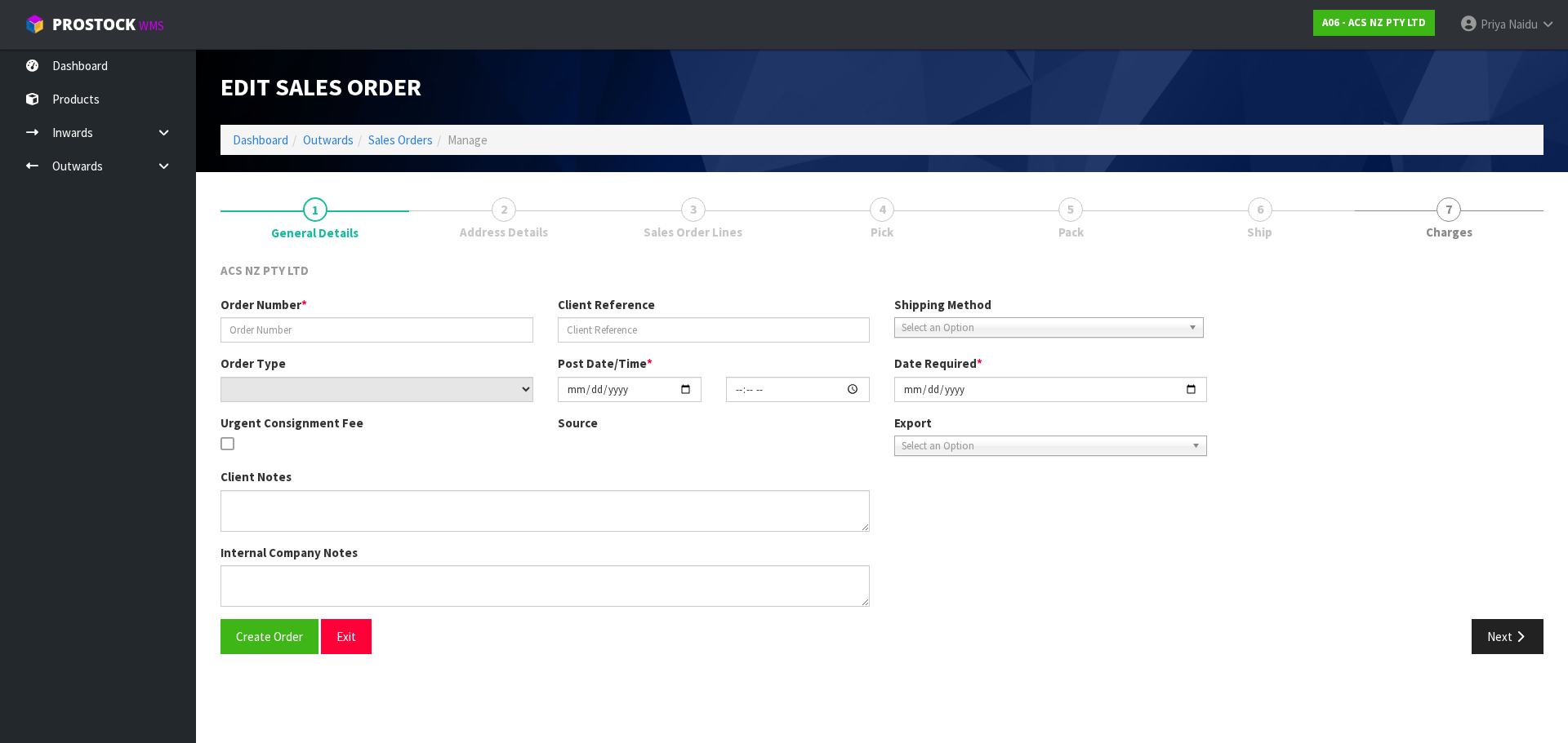
type input "2025-08-27"
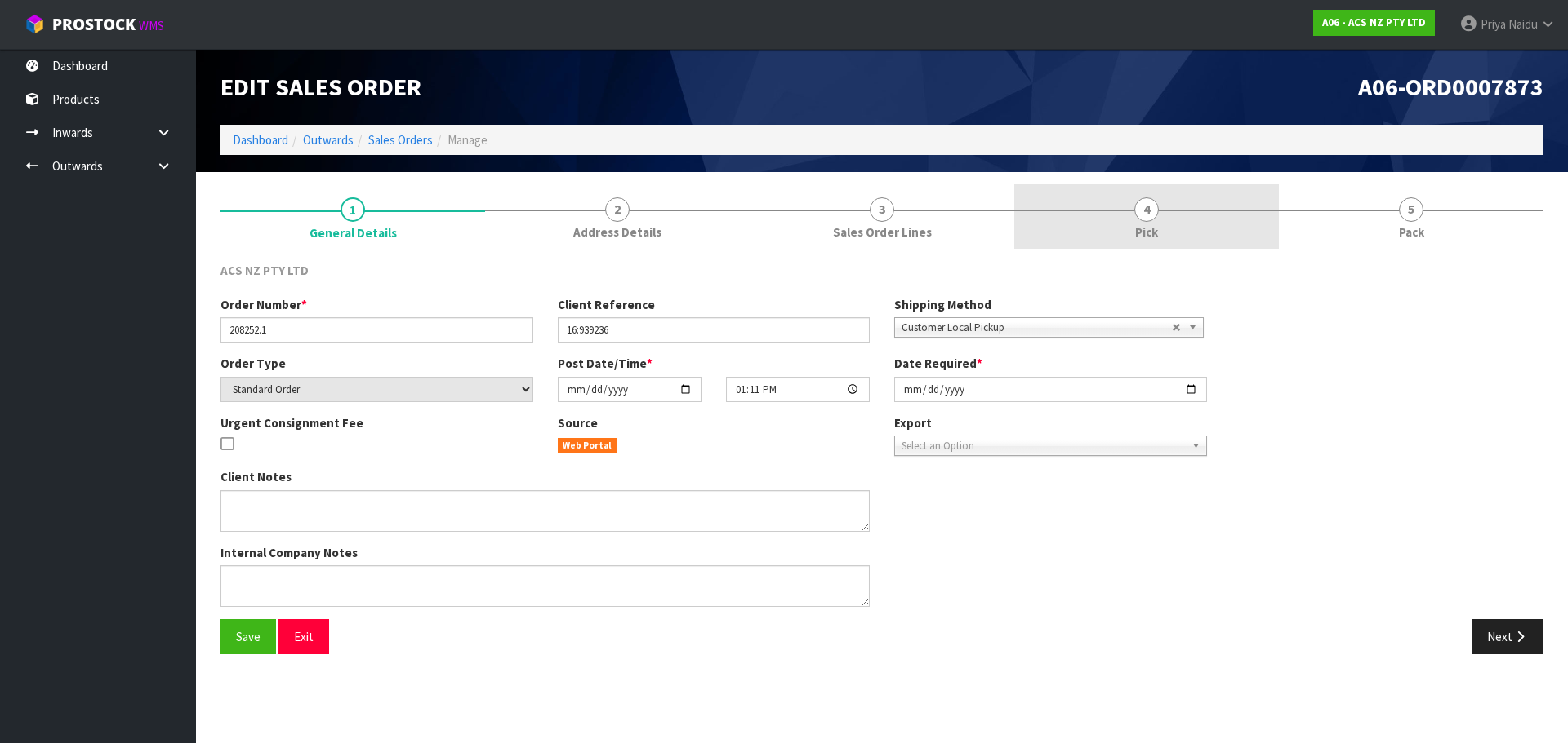
click at [1213, 202] on link "4 Pick" at bounding box center [1146, 217] width 265 height 65
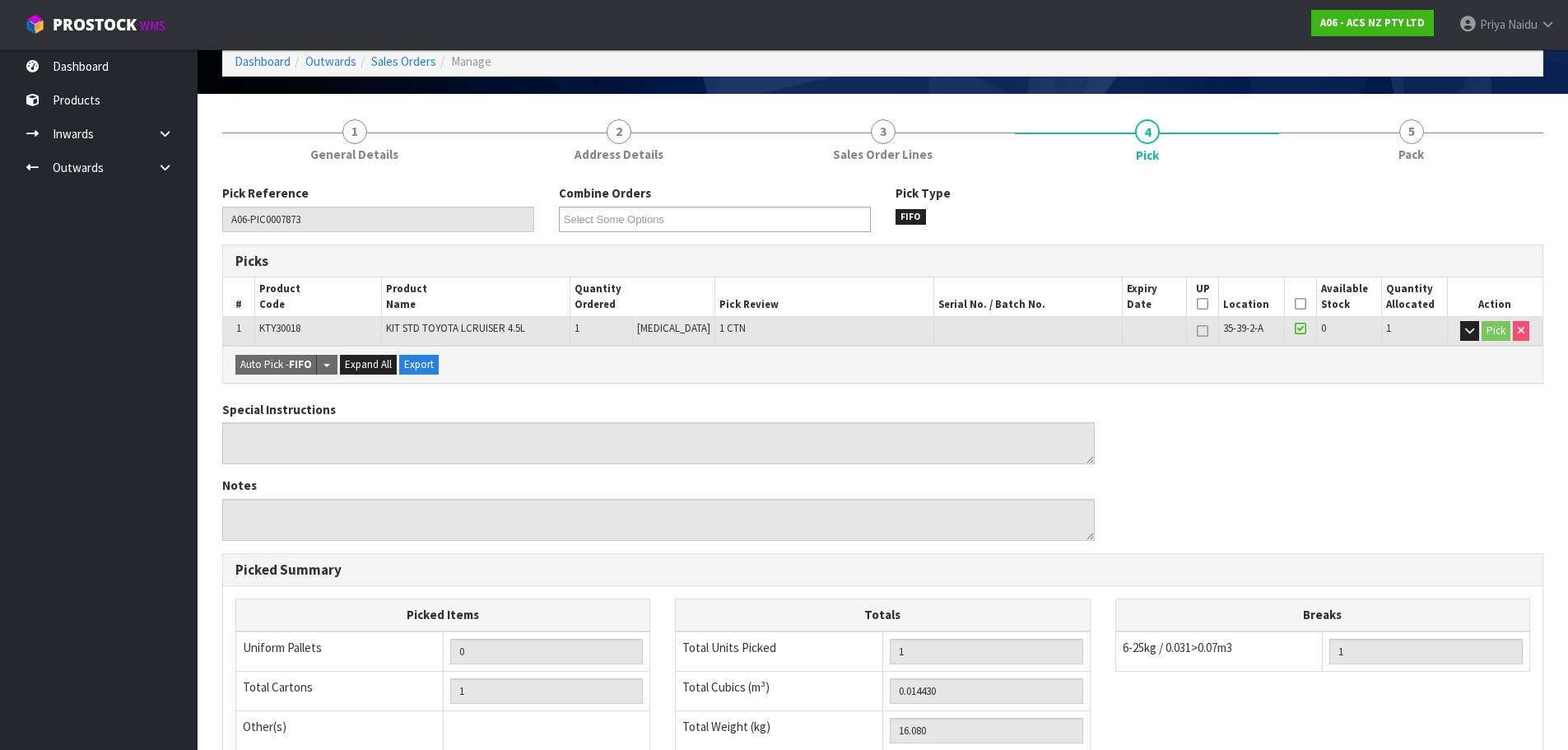
scroll to position [164, 0]
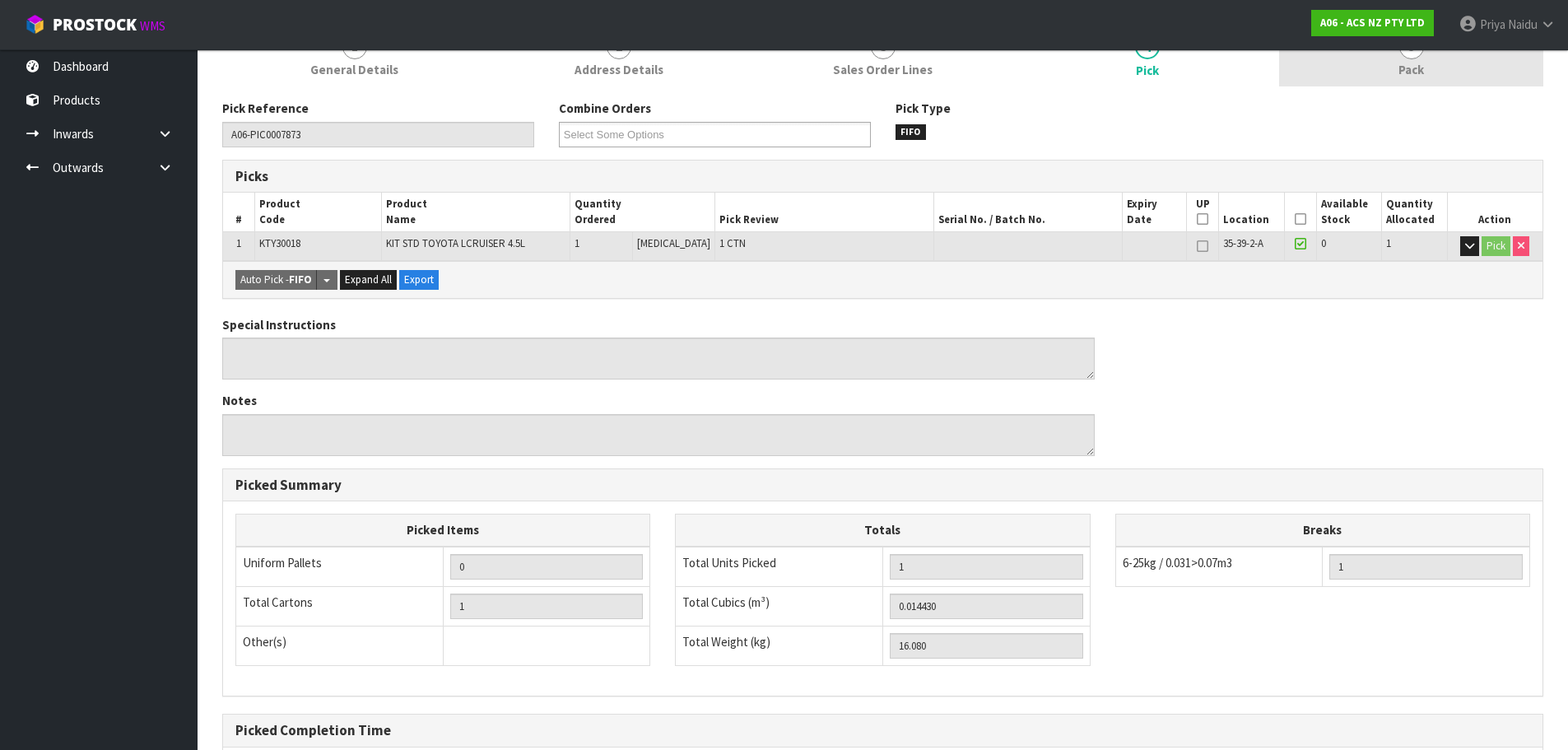
click at [1407, 79] on link "5 Pack" at bounding box center [1411, 54] width 264 height 65
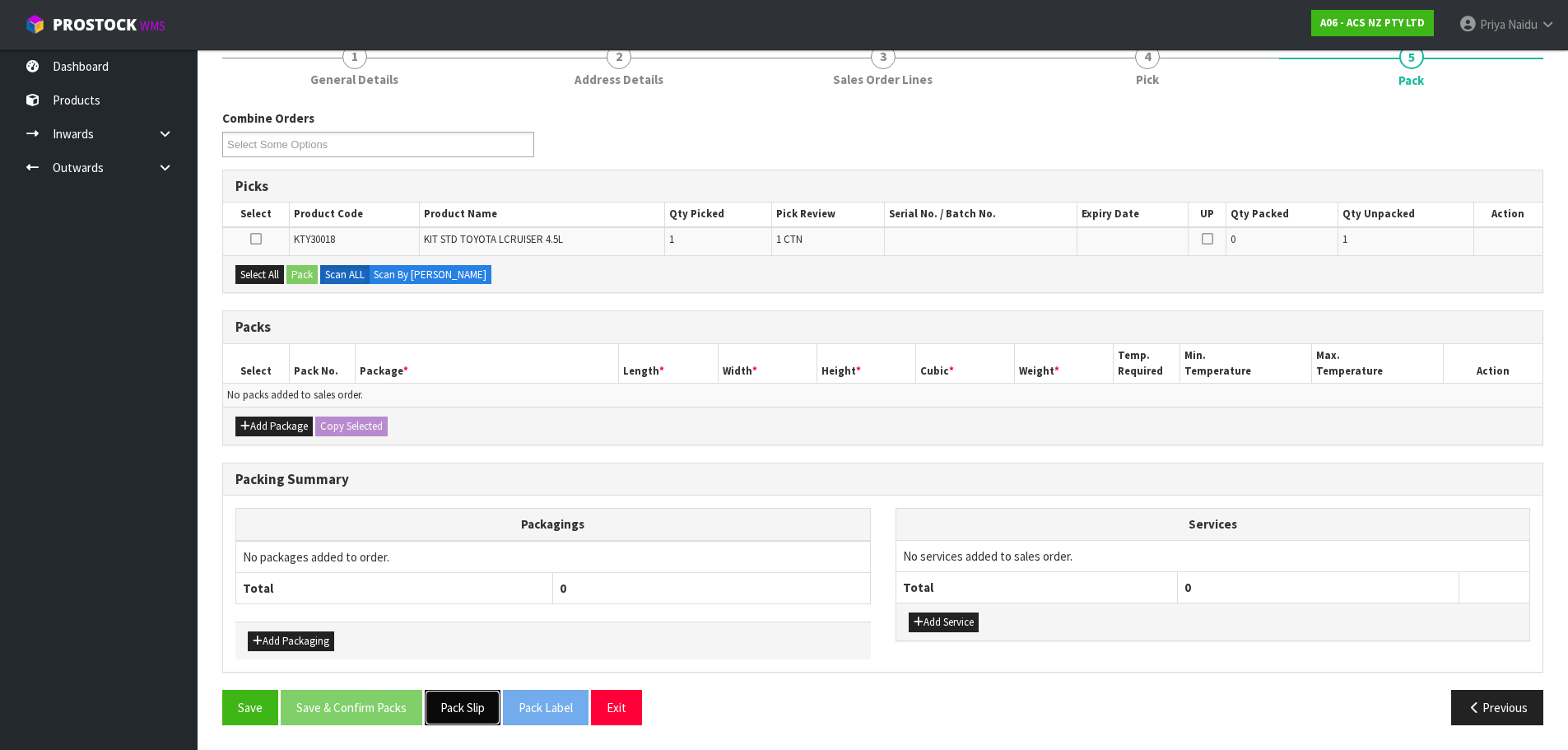
click at [470, 712] on button "Pack Slip" at bounding box center [463, 708] width 76 height 35
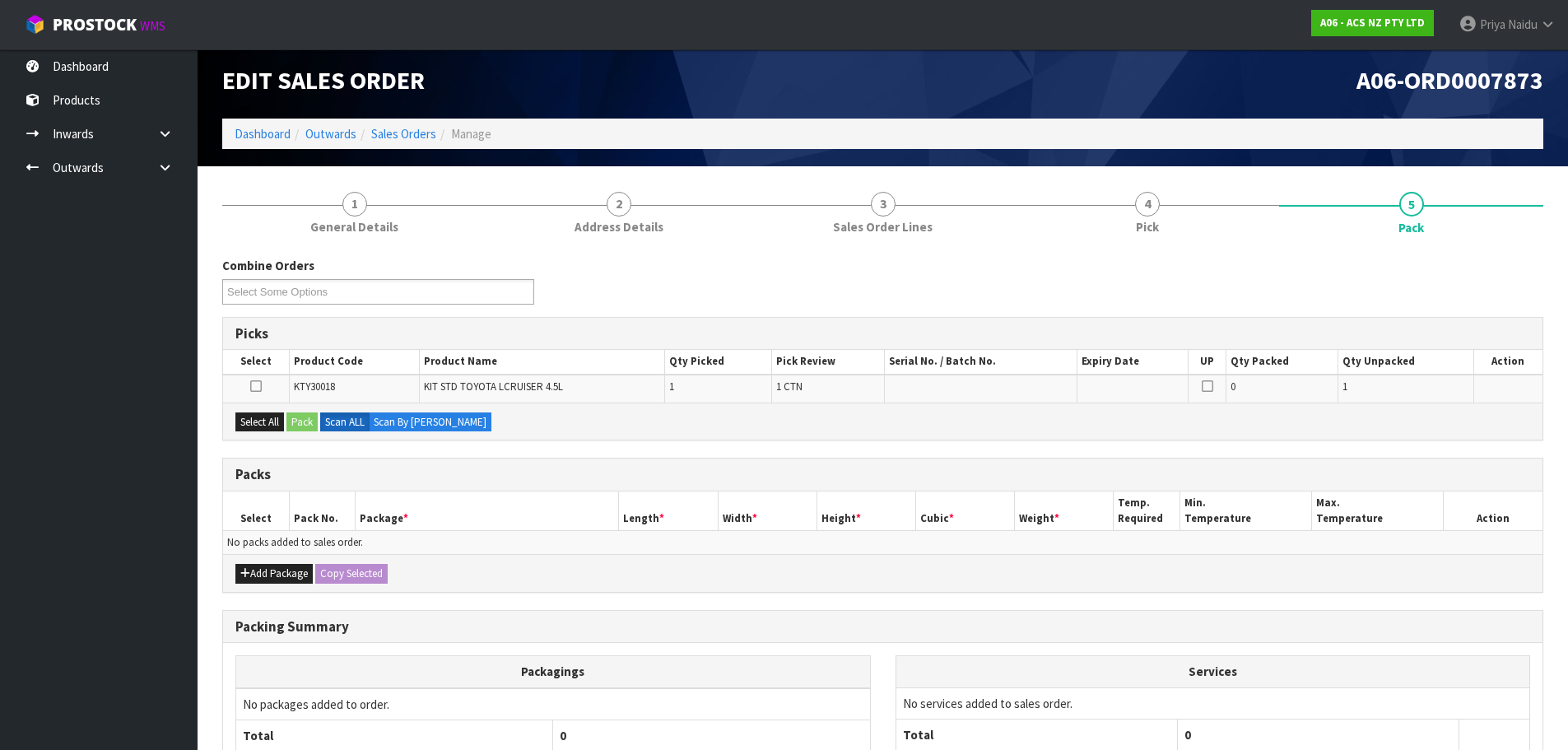
scroll to position [0, 0]
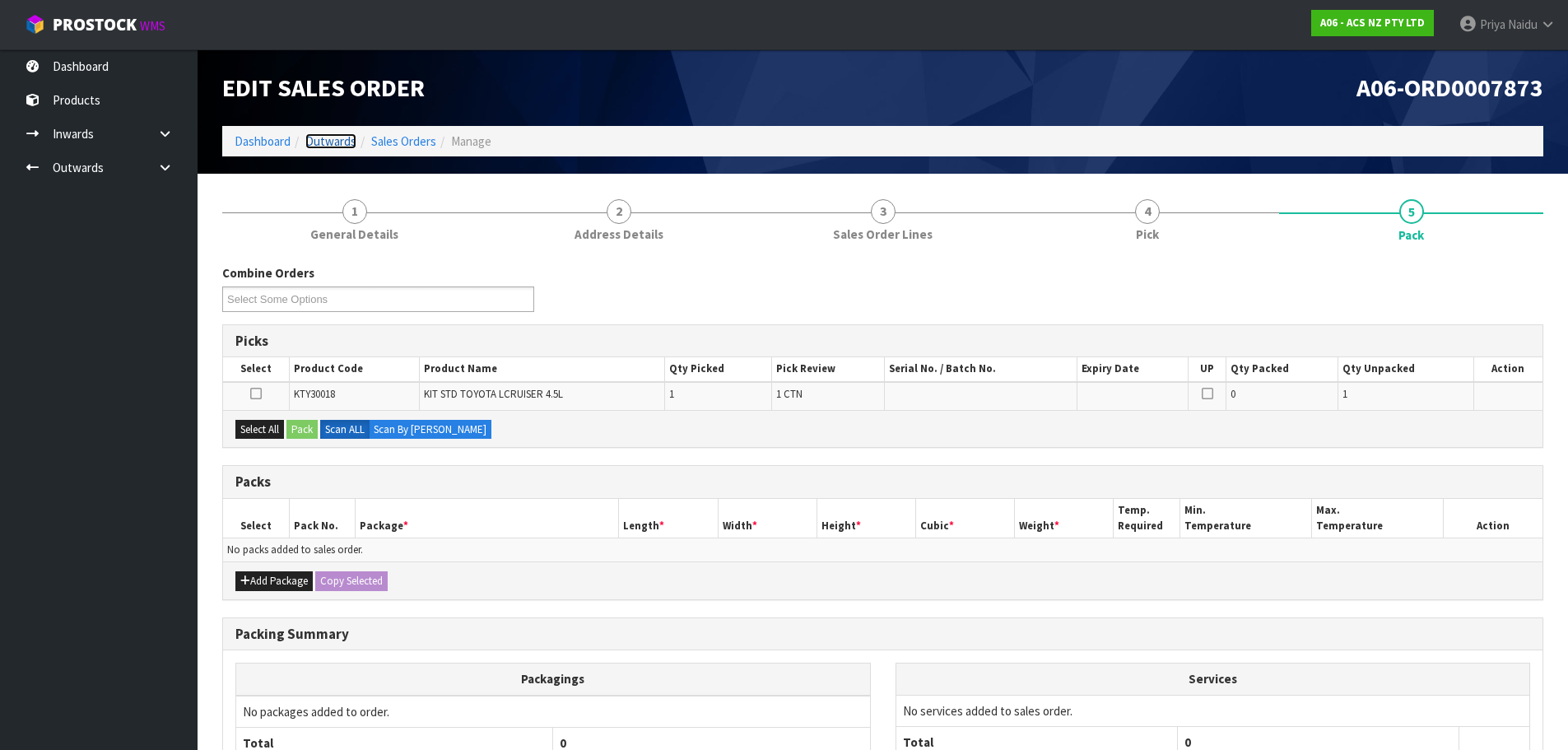
click at [340, 139] on link "Outwards" at bounding box center [330, 141] width 51 height 15
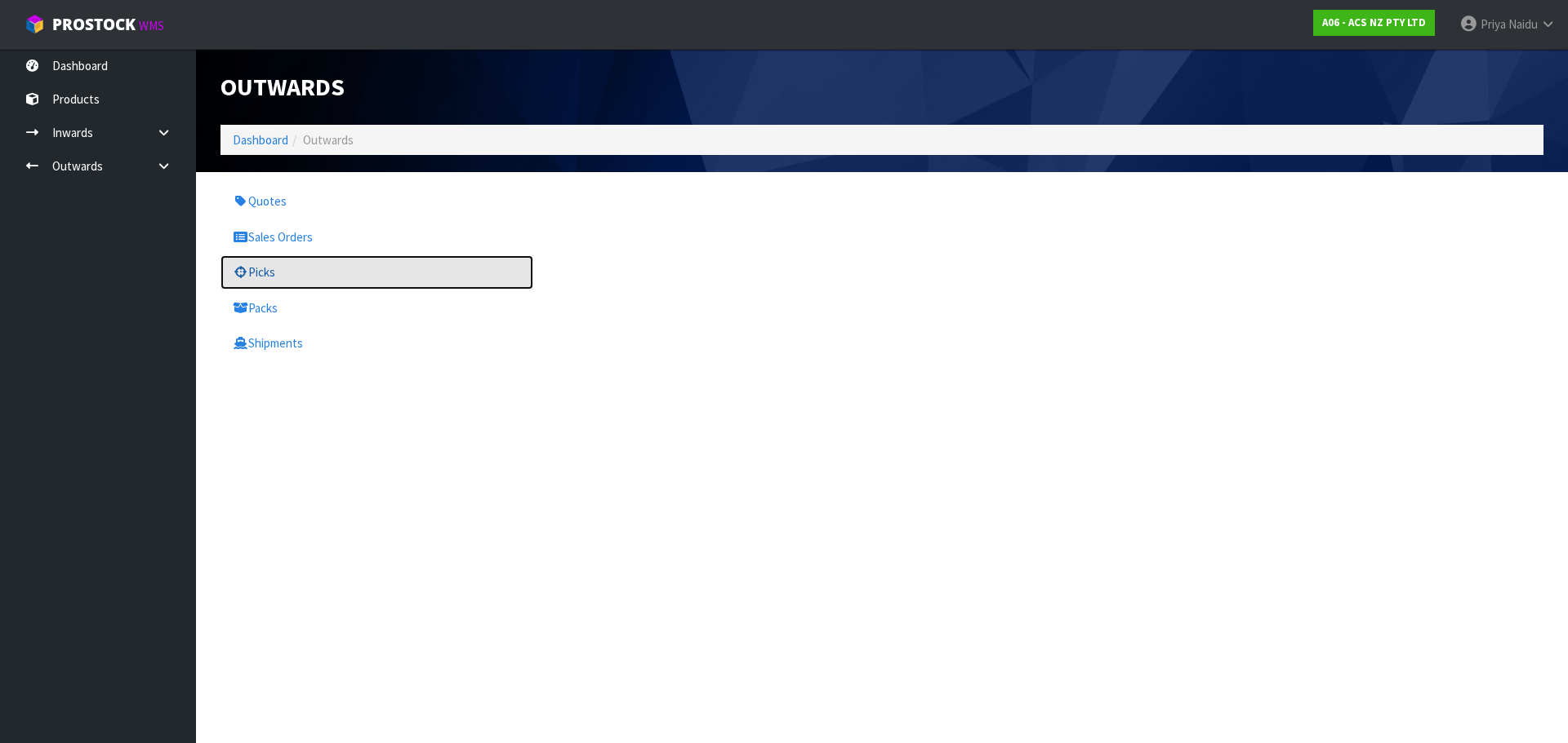
click at [279, 282] on link "Picks" at bounding box center [376, 271] width 312 height 33
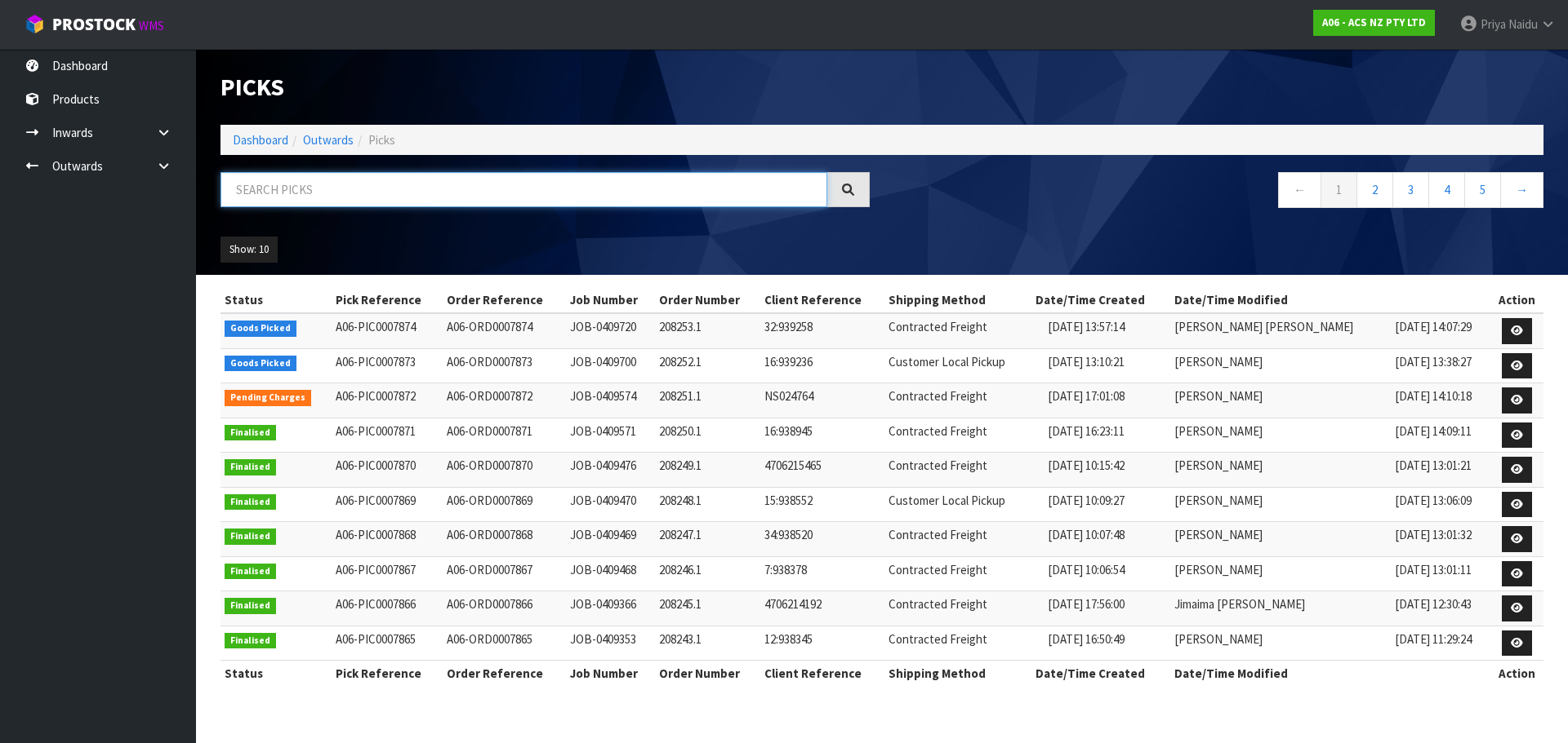
click at [399, 199] on input "text" at bounding box center [523, 189] width 607 height 35
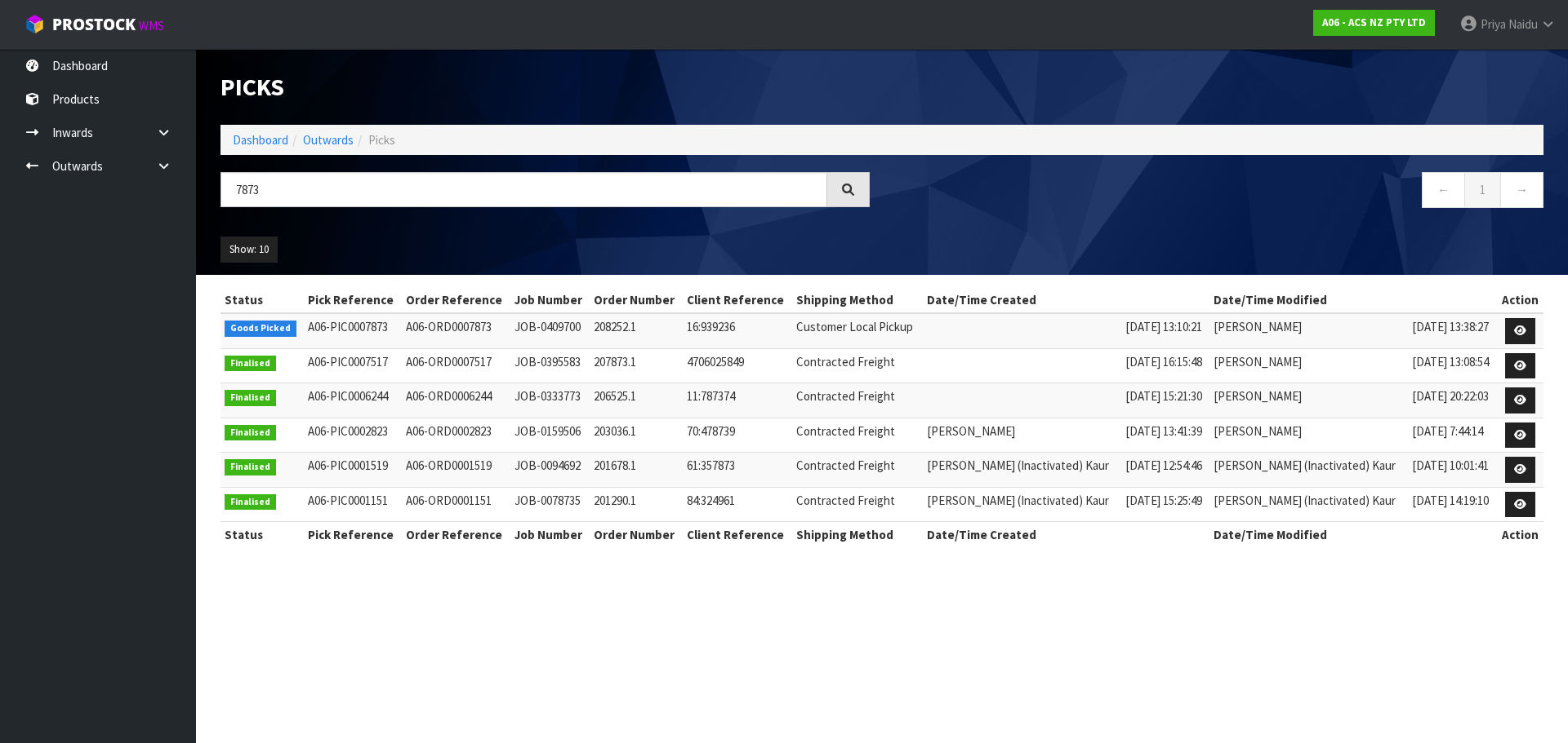
click at [393, 241] on ul "Show: 10 5 10 25 50" at bounding box center [376, 249] width 312 height 26
click at [283, 186] on input "7873" at bounding box center [523, 189] width 607 height 35
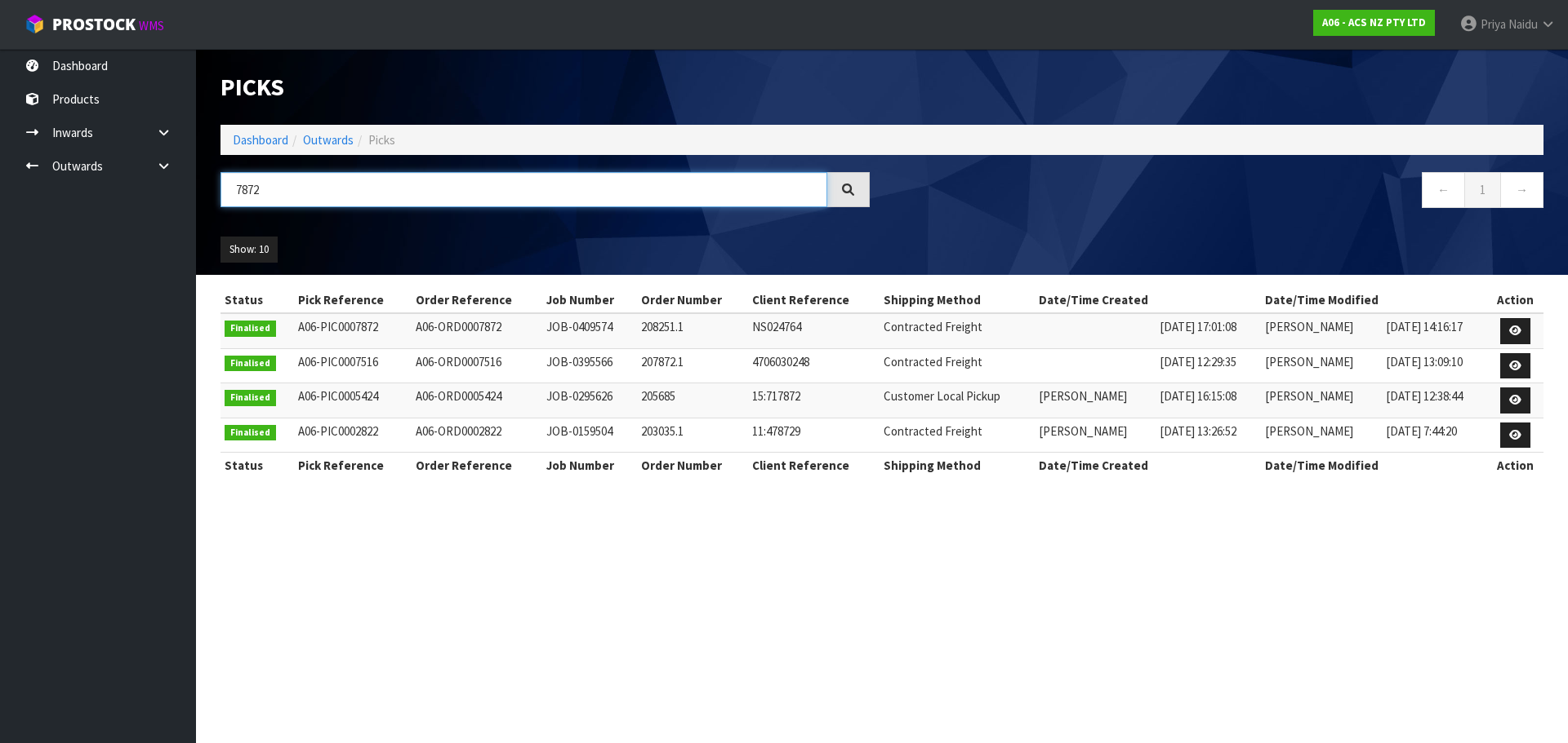
drag, startPoint x: 323, startPoint y: 197, endPoint x: 221, endPoint y: 199, distance: 102.0
click at [221, 199] on input "7872" at bounding box center [523, 189] width 607 height 35
type input "7872"
drag, startPoint x: 248, startPoint y: 141, endPoint x: 263, endPoint y: 142, distance: 15.0
click at [248, 141] on link "Dashboard" at bounding box center [260, 140] width 55 height 15
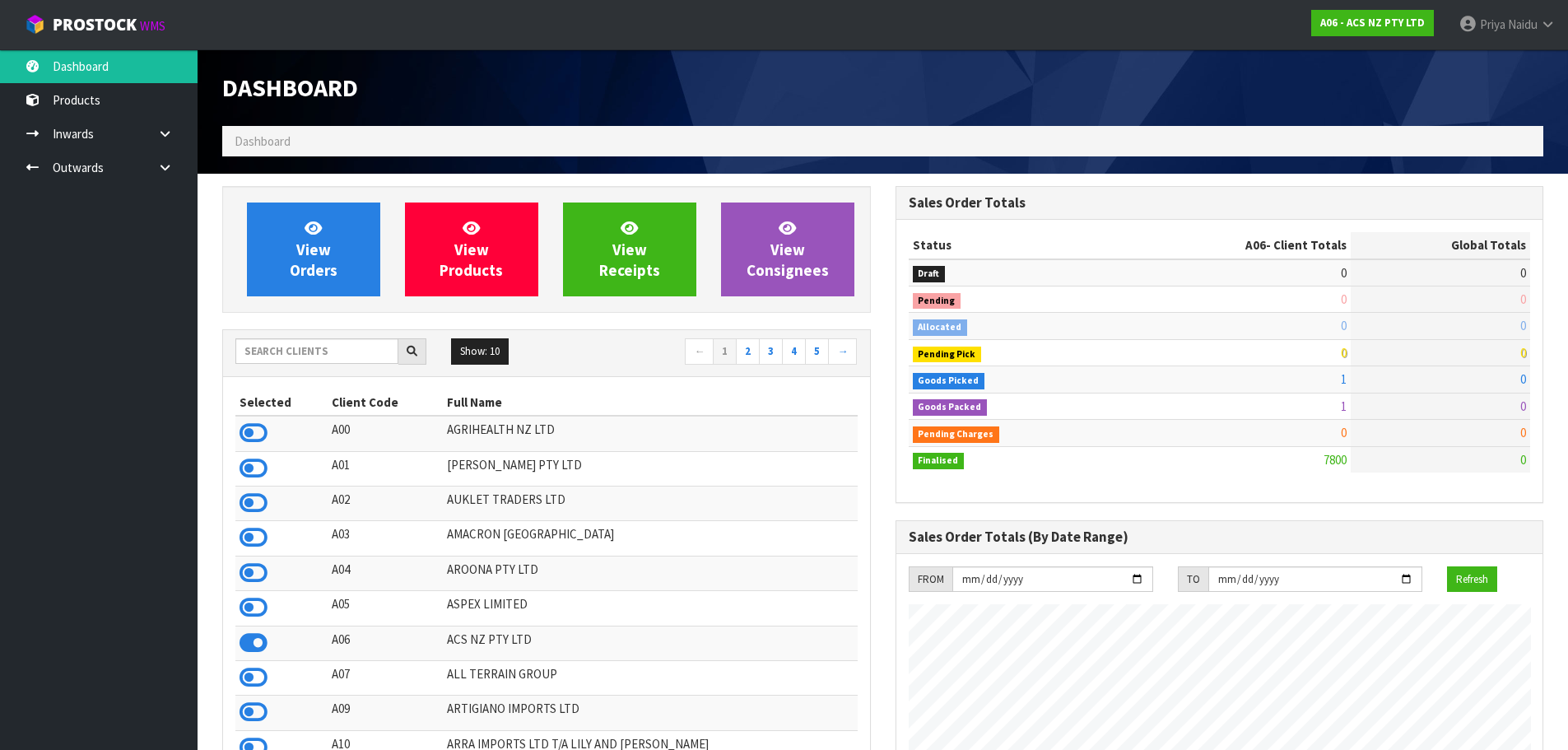
scroll to position [1248, 673]
click at [328, 275] on span "View Orders" at bounding box center [313, 250] width 47 height 62
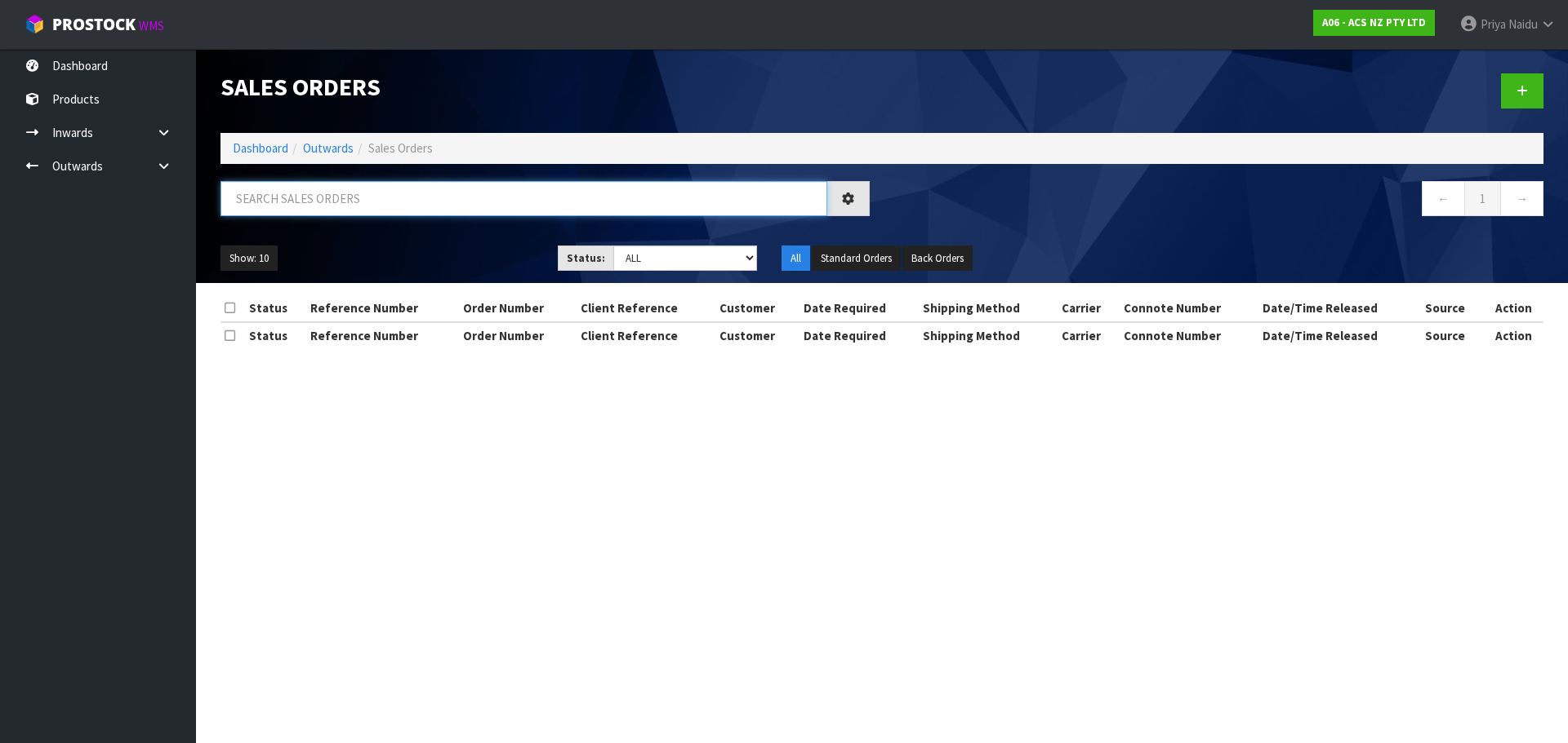
click at [354, 211] on input "text" at bounding box center [523, 198] width 607 height 35
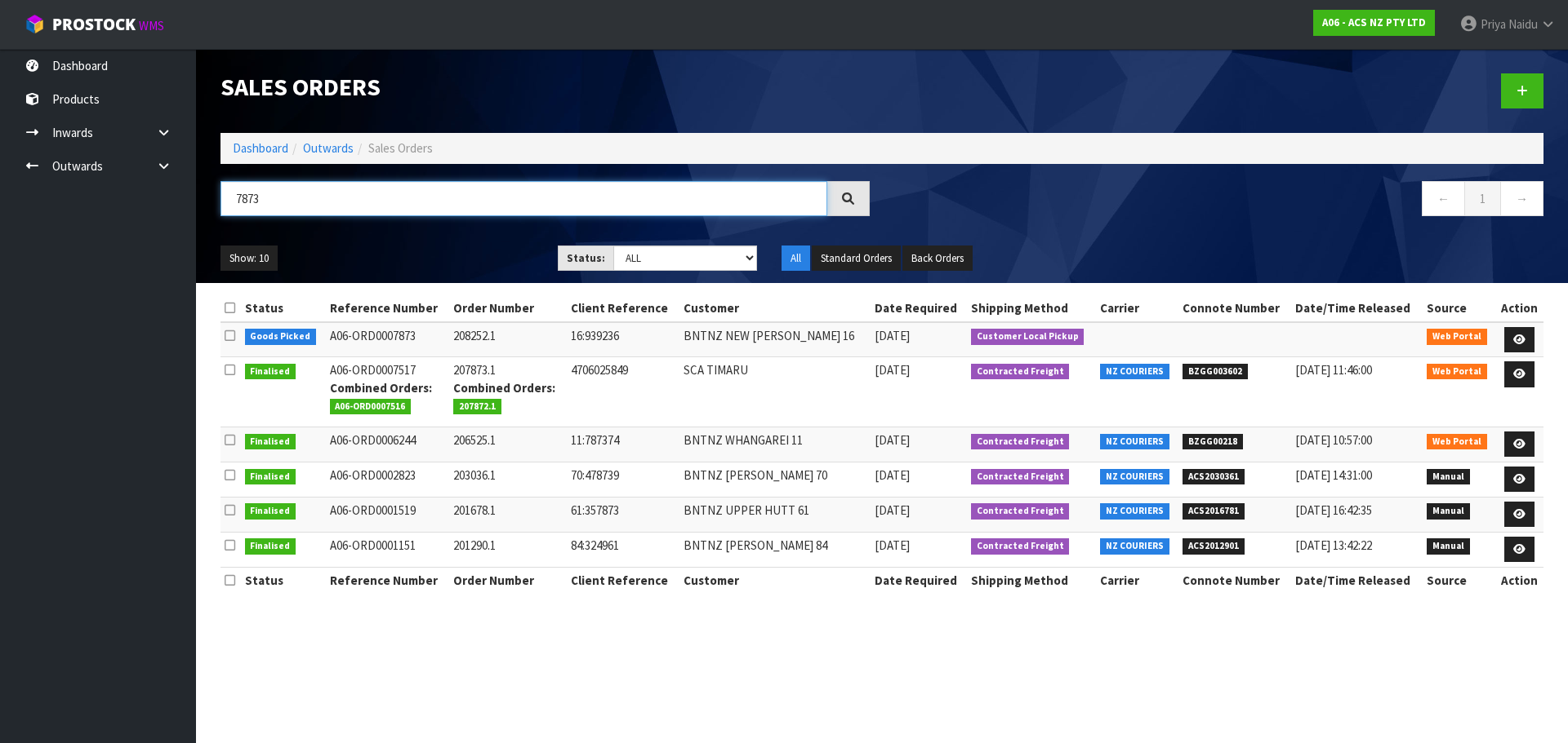
type input "7873"
click at [407, 258] on ul "Show: 10 5 10 25 50" at bounding box center [376, 258] width 312 height 26
click at [1515, 333] on link at bounding box center [1518, 340] width 30 height 26
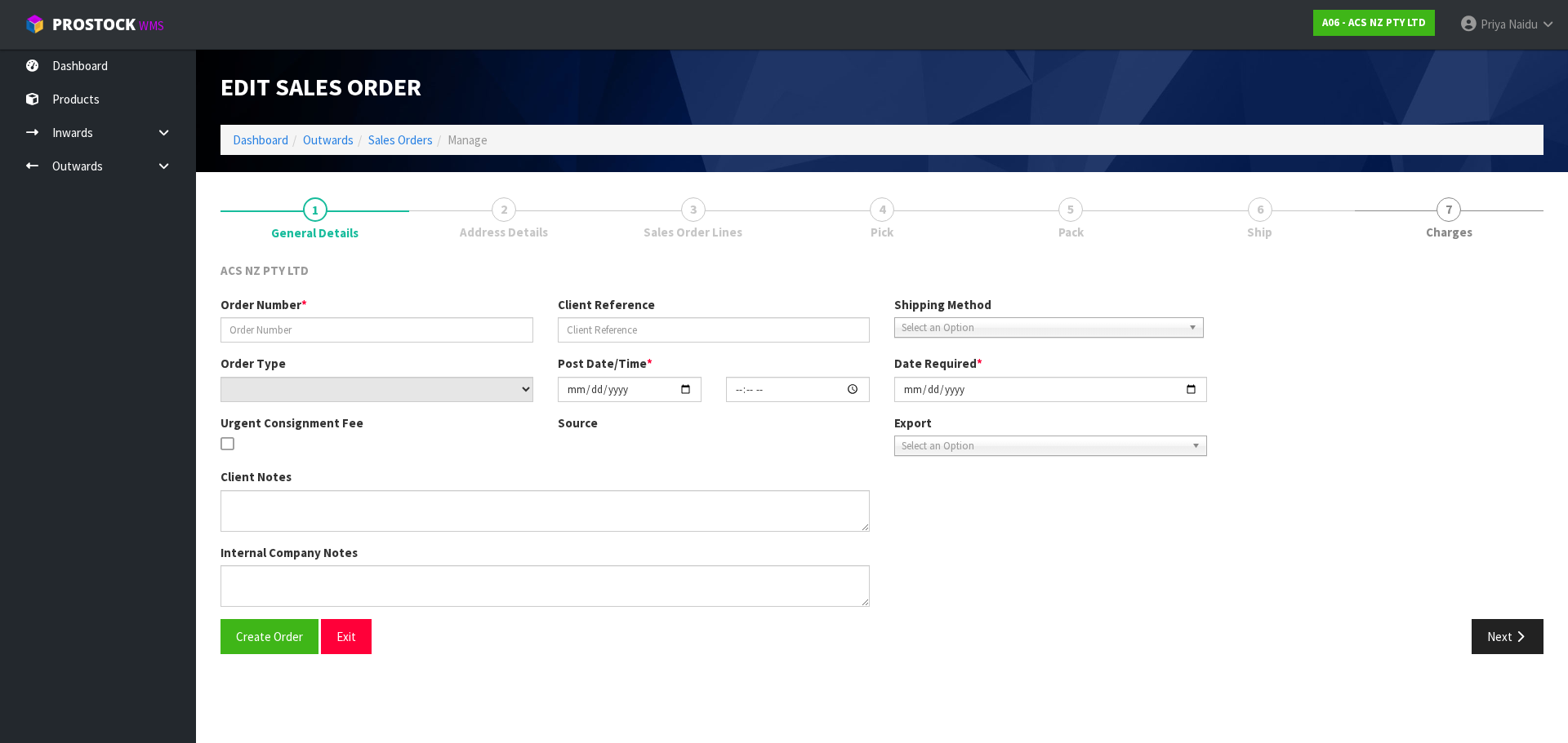
type input "208252.1"
type input "16:939236"
select select "number:0"
type input "2025-08-27"
type input "13:11:00.000"
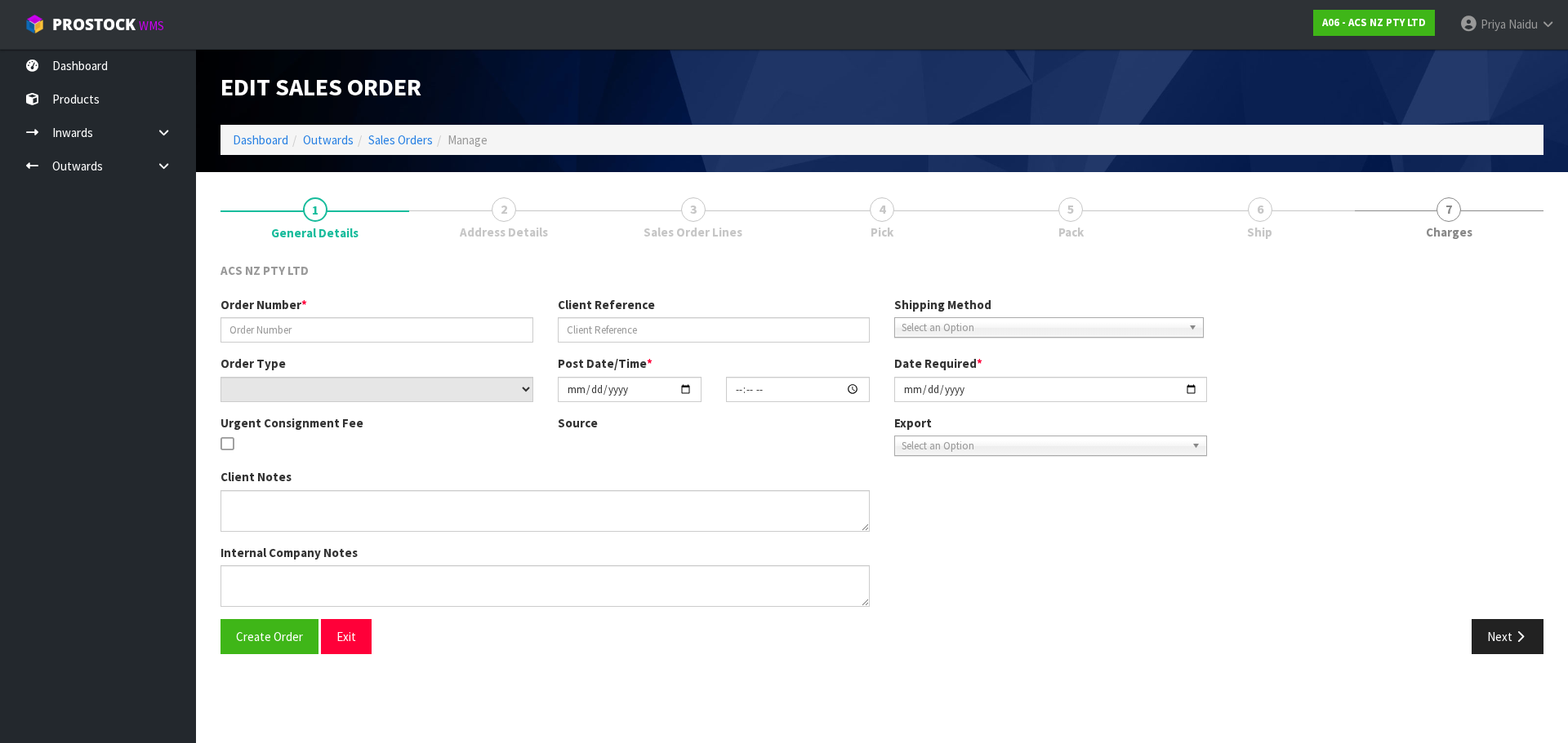
type input "2025-08-27"
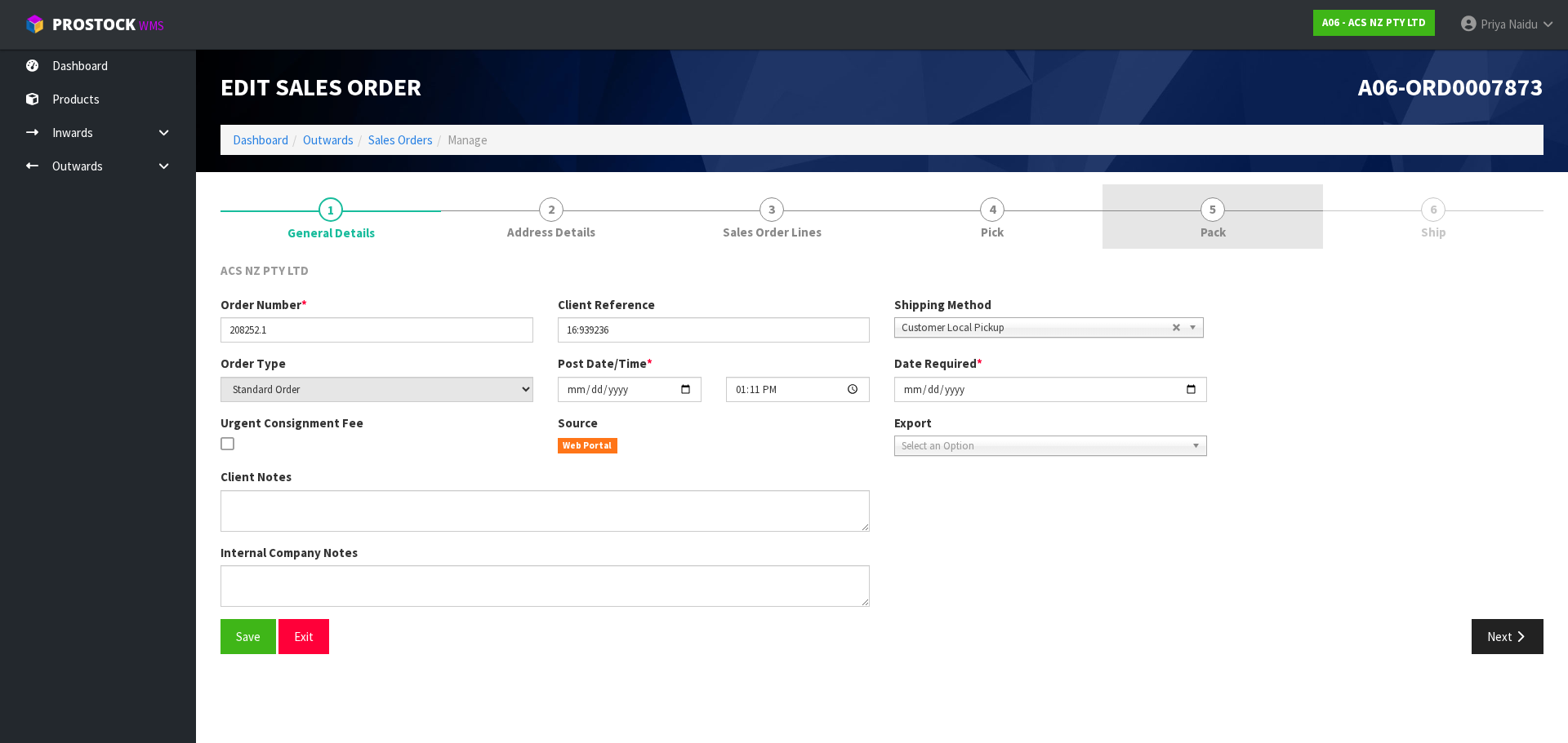
click at [1190, 217] on link "5 Pack" at bounding box center [1212, 217] width 220 height 65
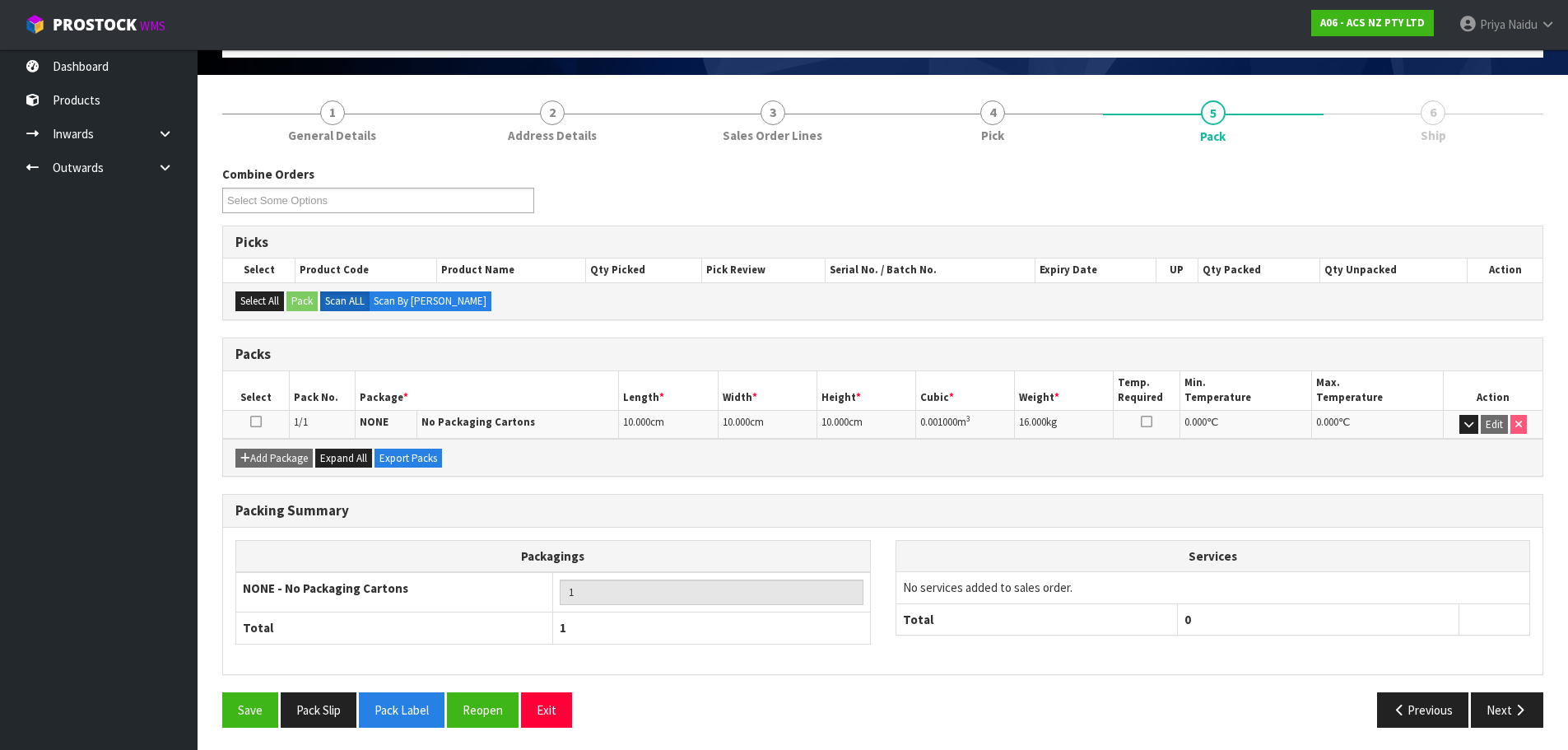
scroll to position [102, 0]
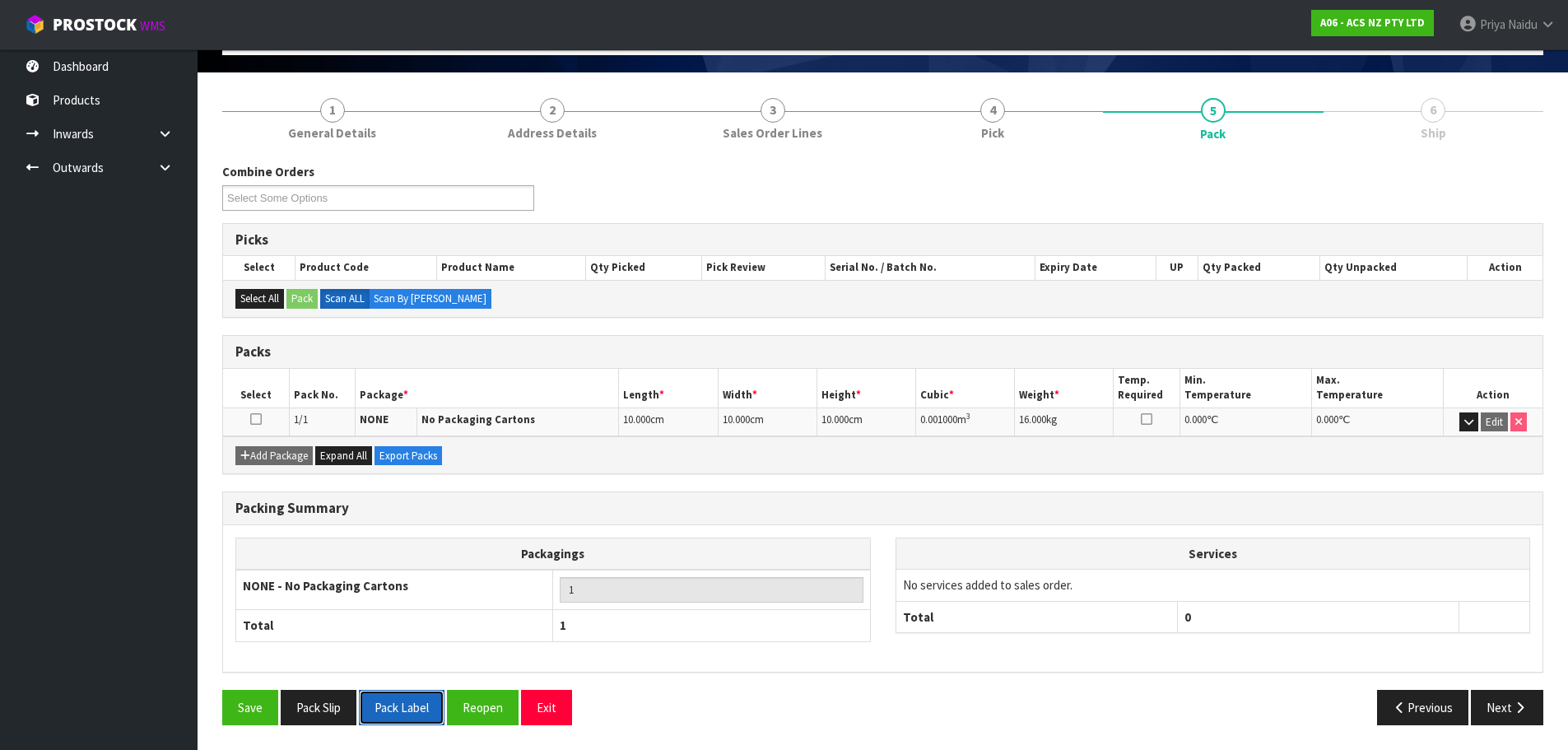
click at [406, 709] on button "Pack Label" at bounding box center [401, 708] width 85 height 35
click at [1532, 735] on div "Save Pack Slip Pack Label Reopen Exit Previous Next" at bounding box center [883, 714] width 1346 height 47
click at [1508, 718] on button "Next" at bounding box center [1507, 708] width 72 height 35
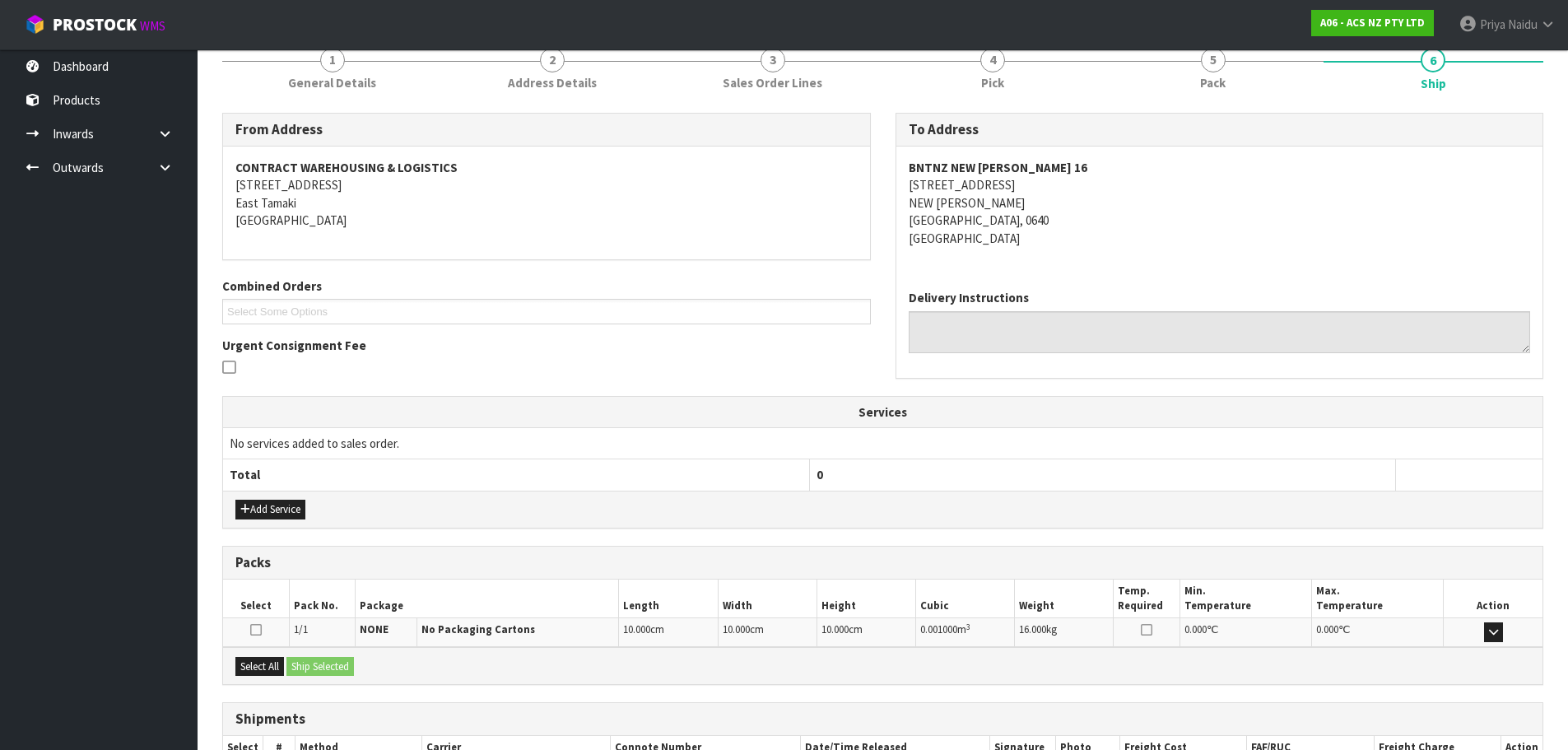
scroll to position [263, 0]
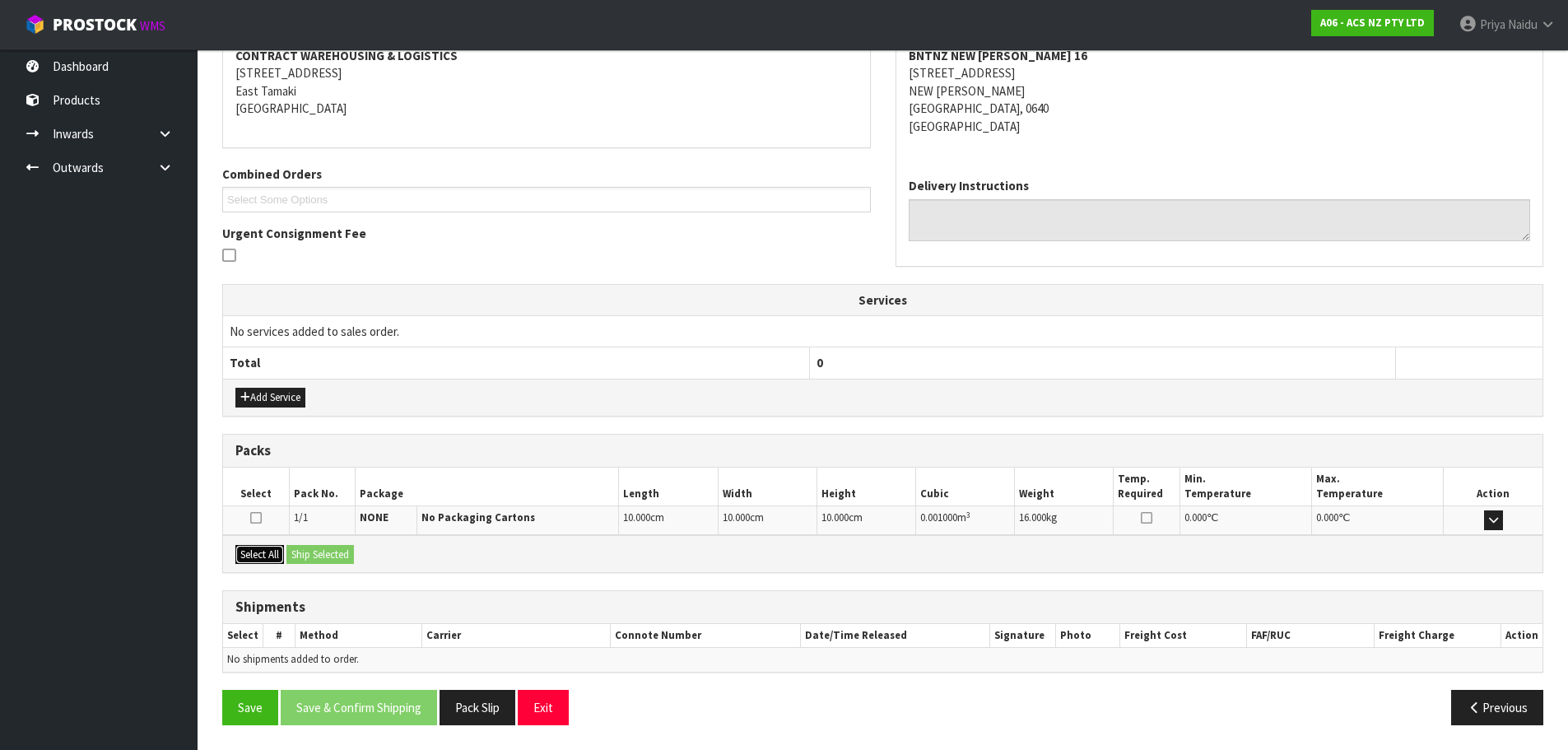
click at [273, 550] on button "Select All" at bounding box center [260, 555] width 48 height 20
click at [313, 550] on button "Ship Selected" at bounding box center [320, 555] width 67 height 20
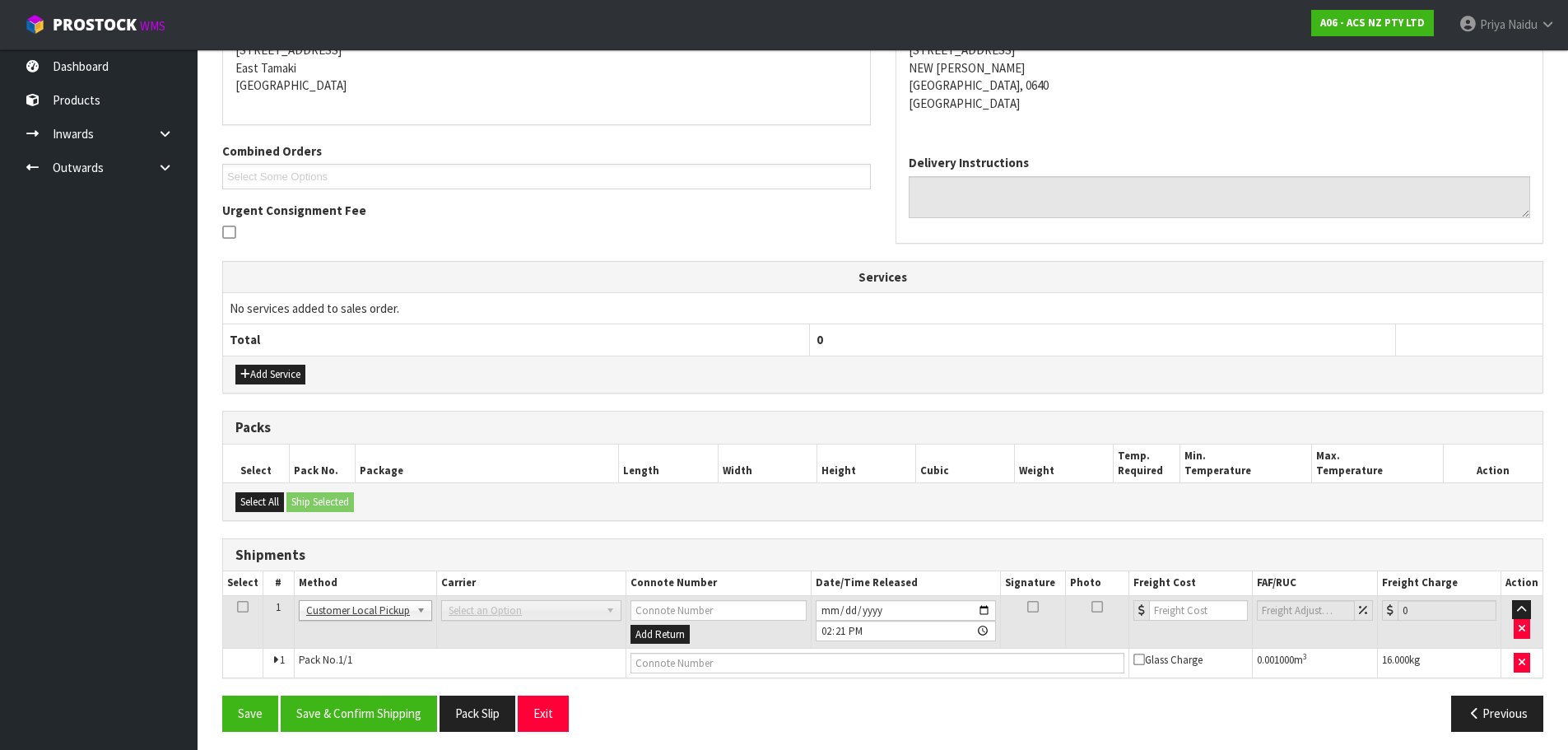
scroll to position [294, 0]
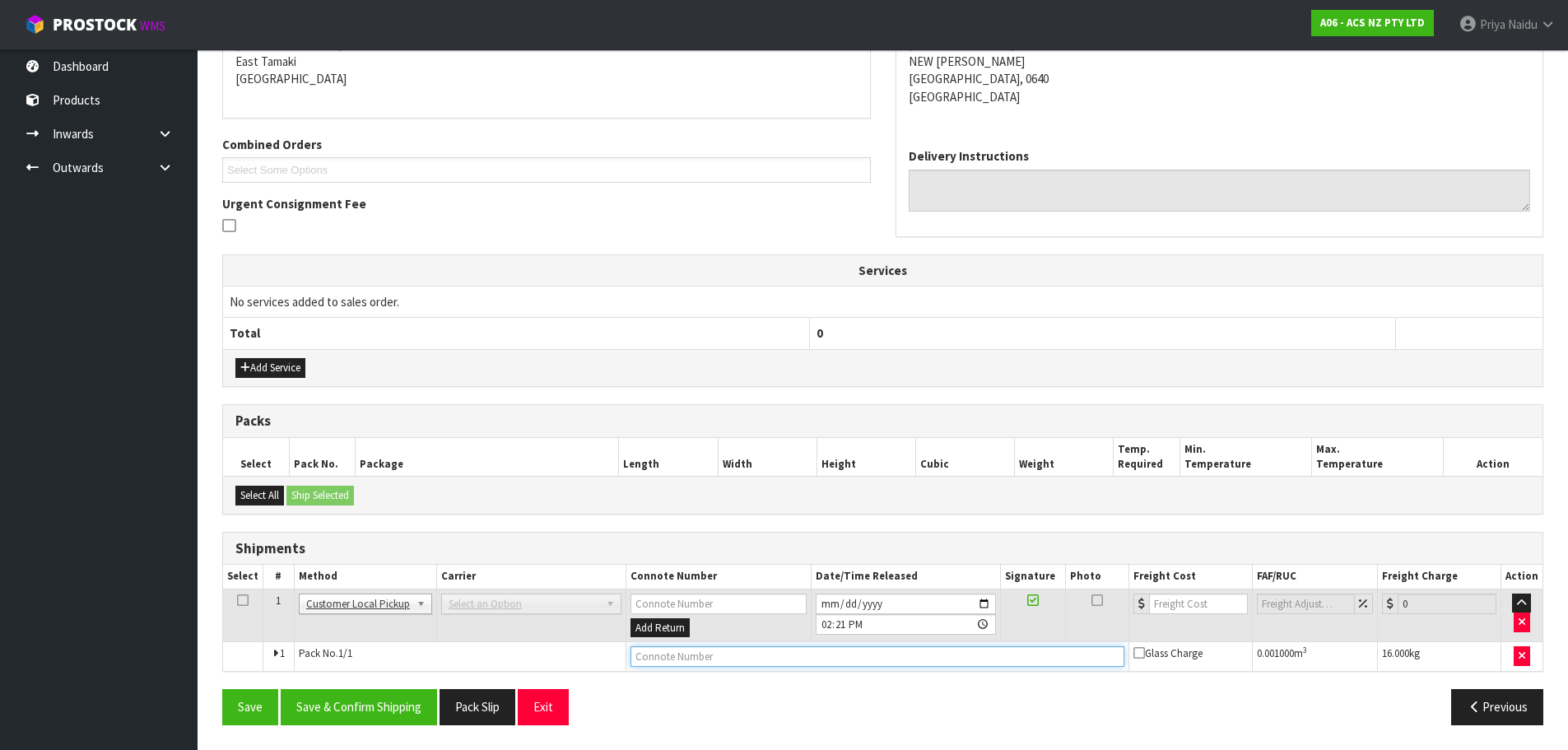
click at [676, 649] on input "text" at bounding box center [878, 657] width 494 height 21
type input "CUSTOMER COLLECTED"
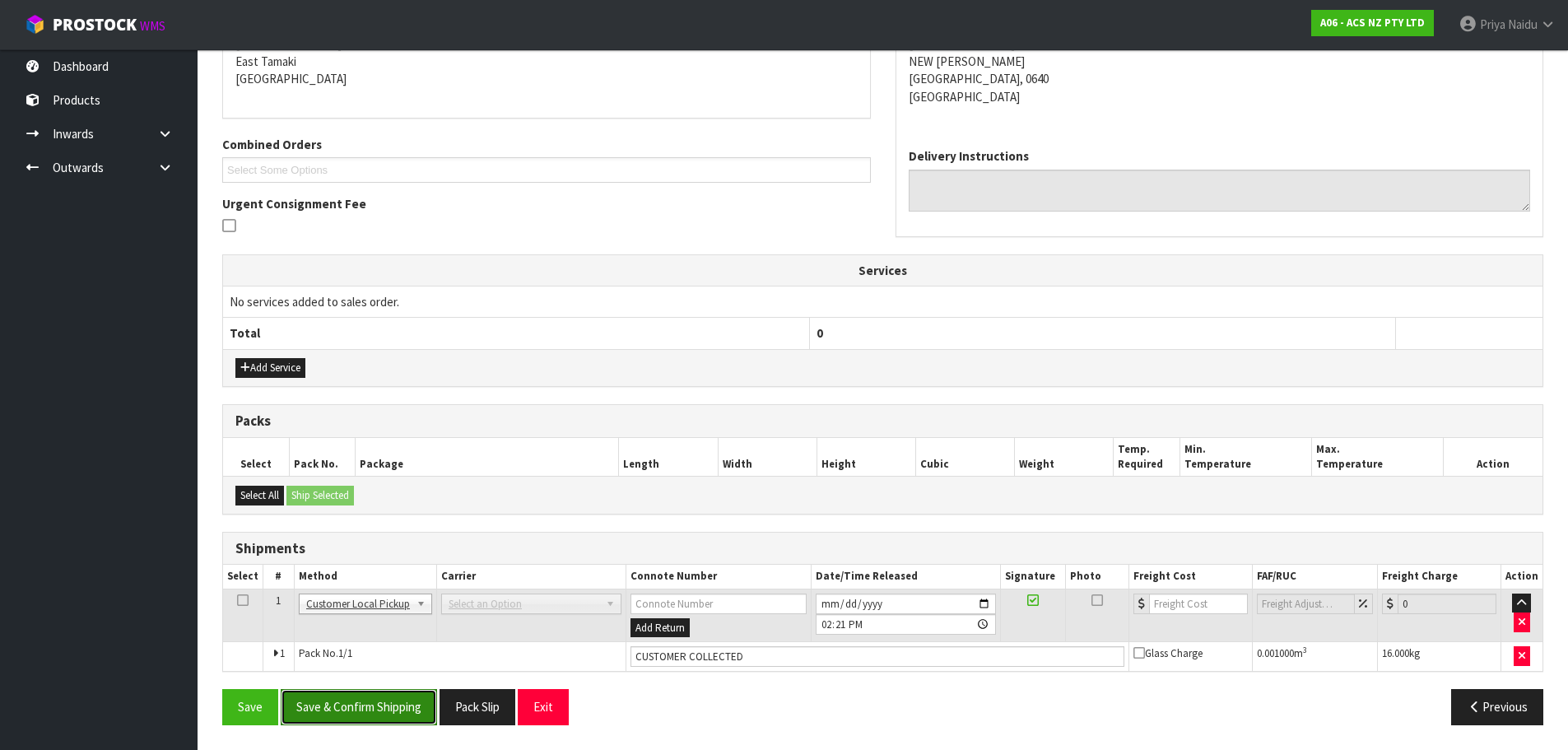
click at [396, 701] on button "Save & Confirm Shipping" at bounding box center [359, 707] width 157 height 35
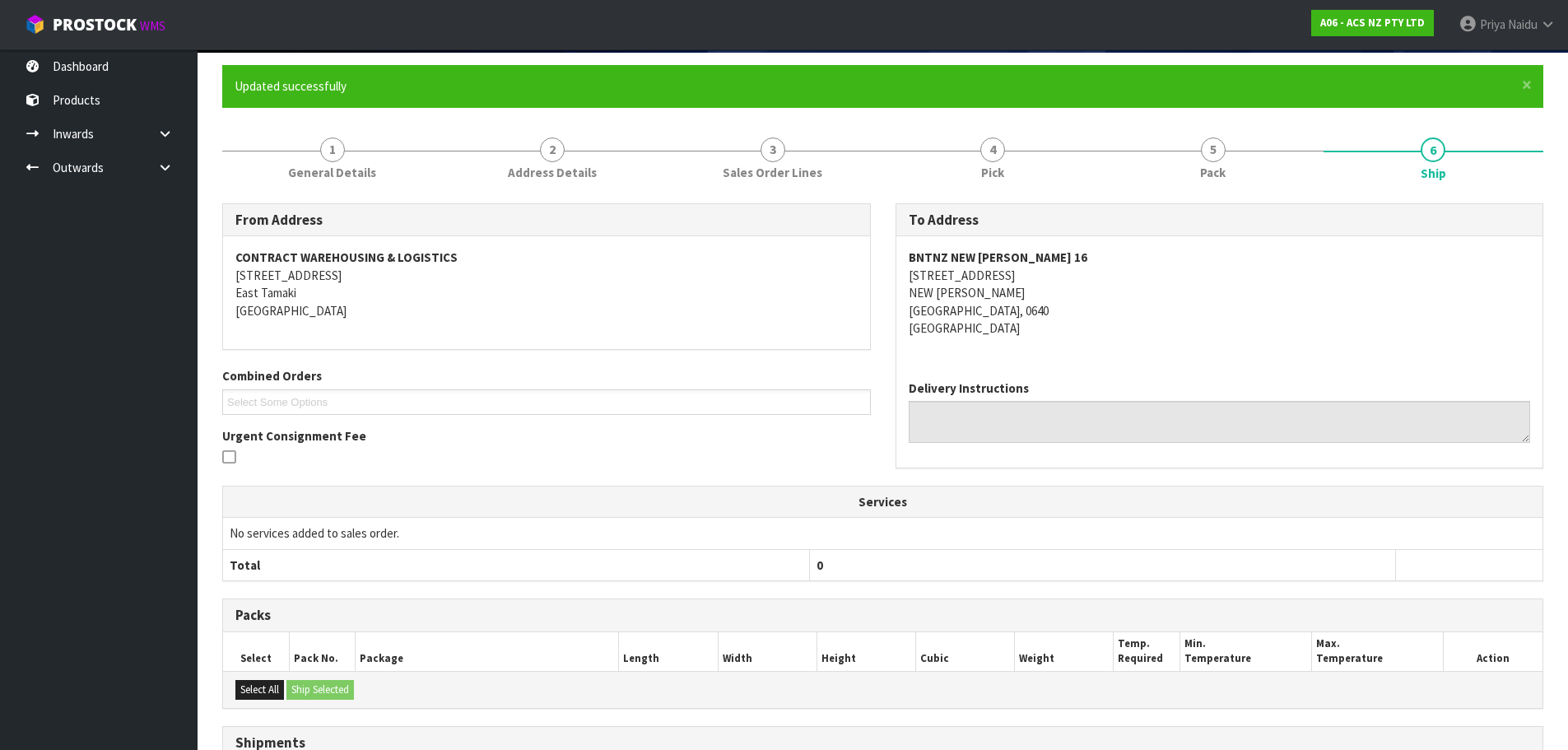
scroll to position [0, 0]
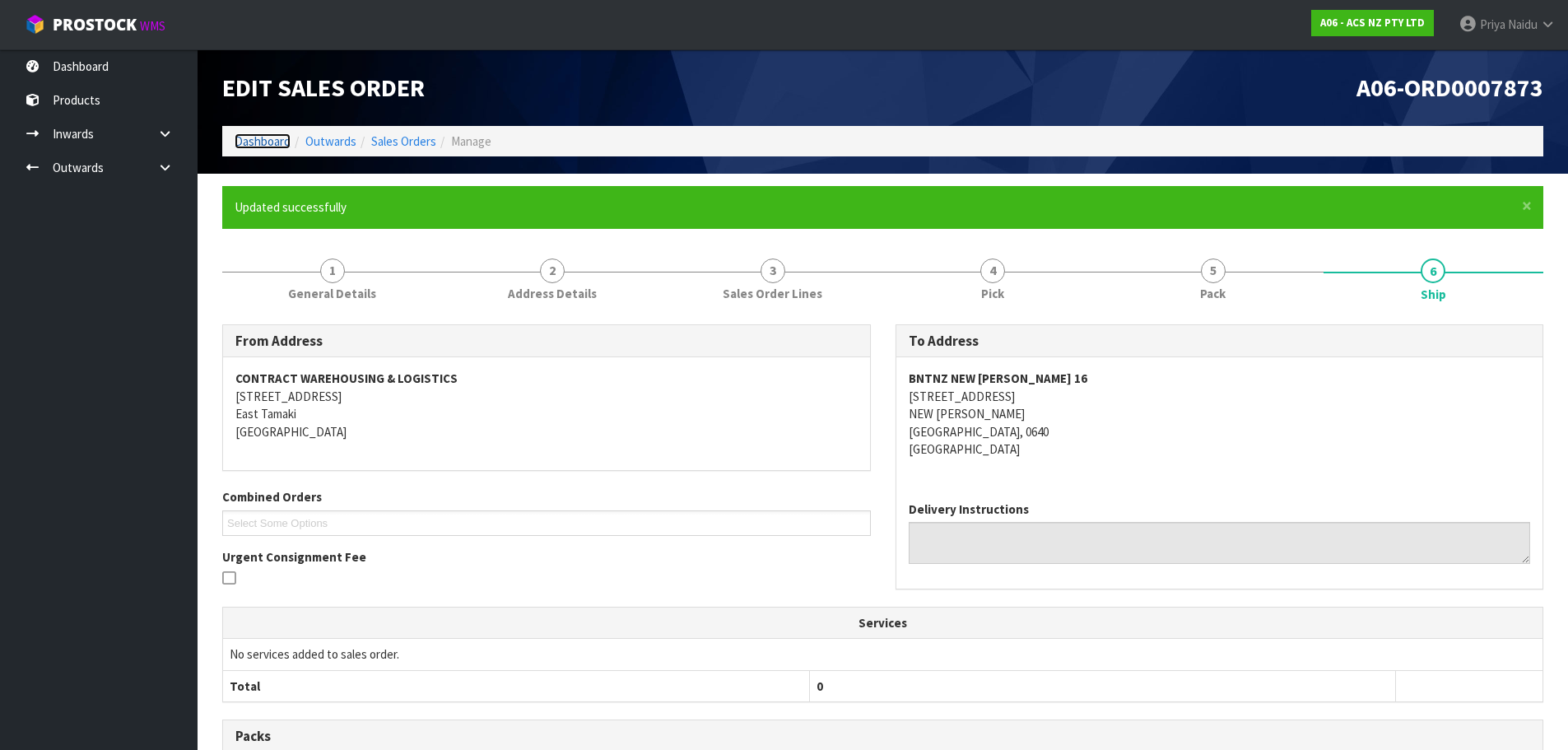
click at [258, 140] on link "Dashboard" at bounding box center [262, 141] width 56 height 15
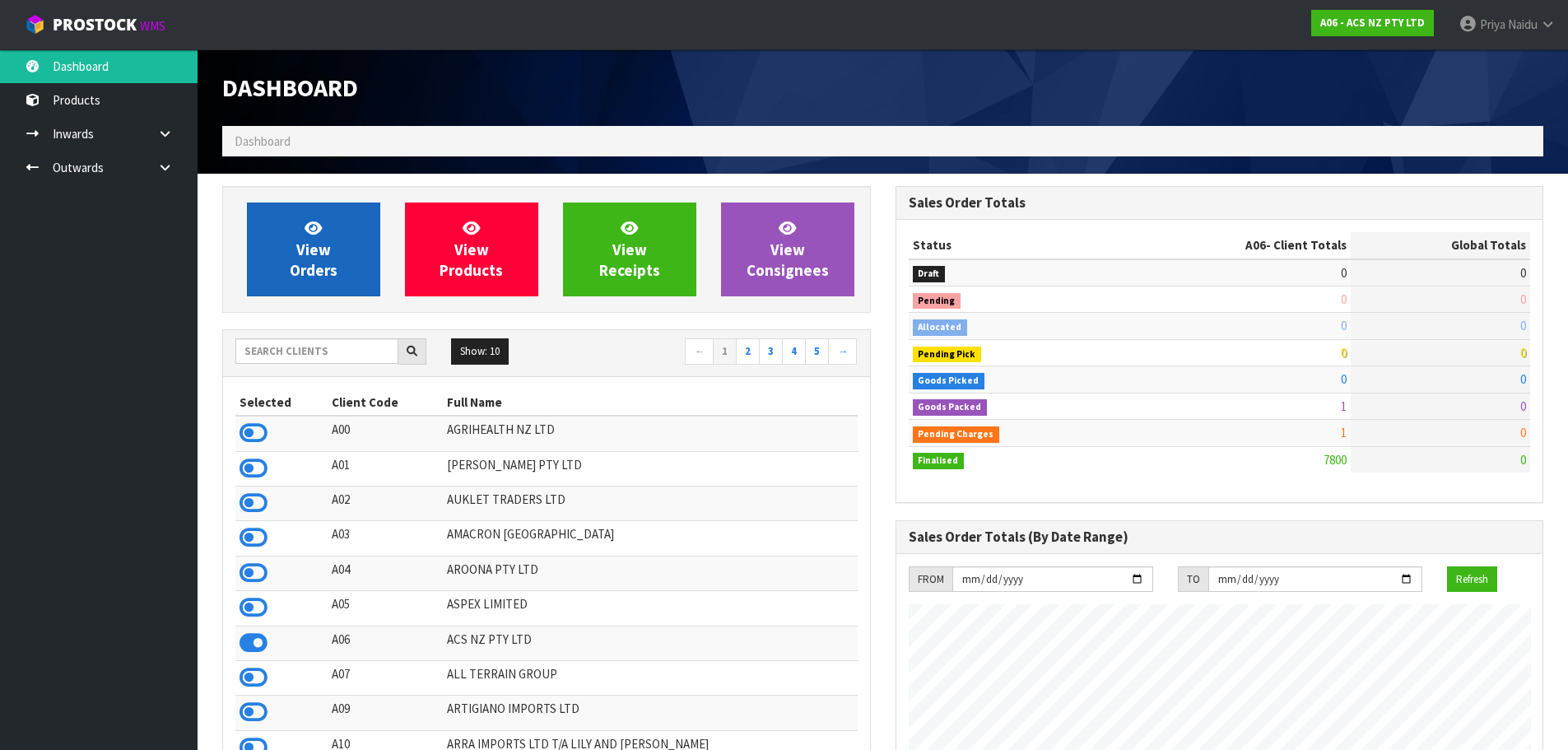
scroll to position [1248, 673]
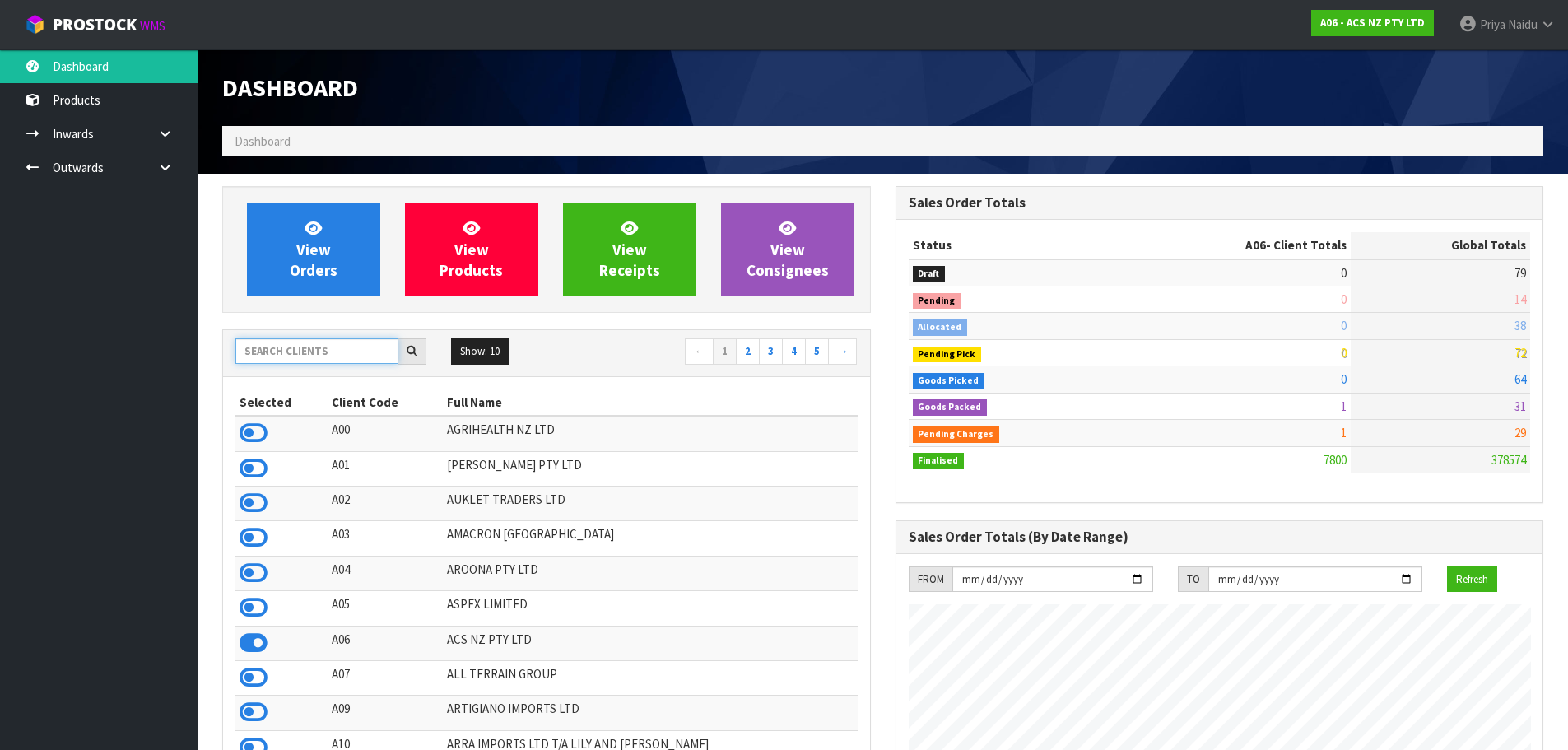
click at [320, 356] on input "text" at bounding box center [317, 351] width 163 height 26
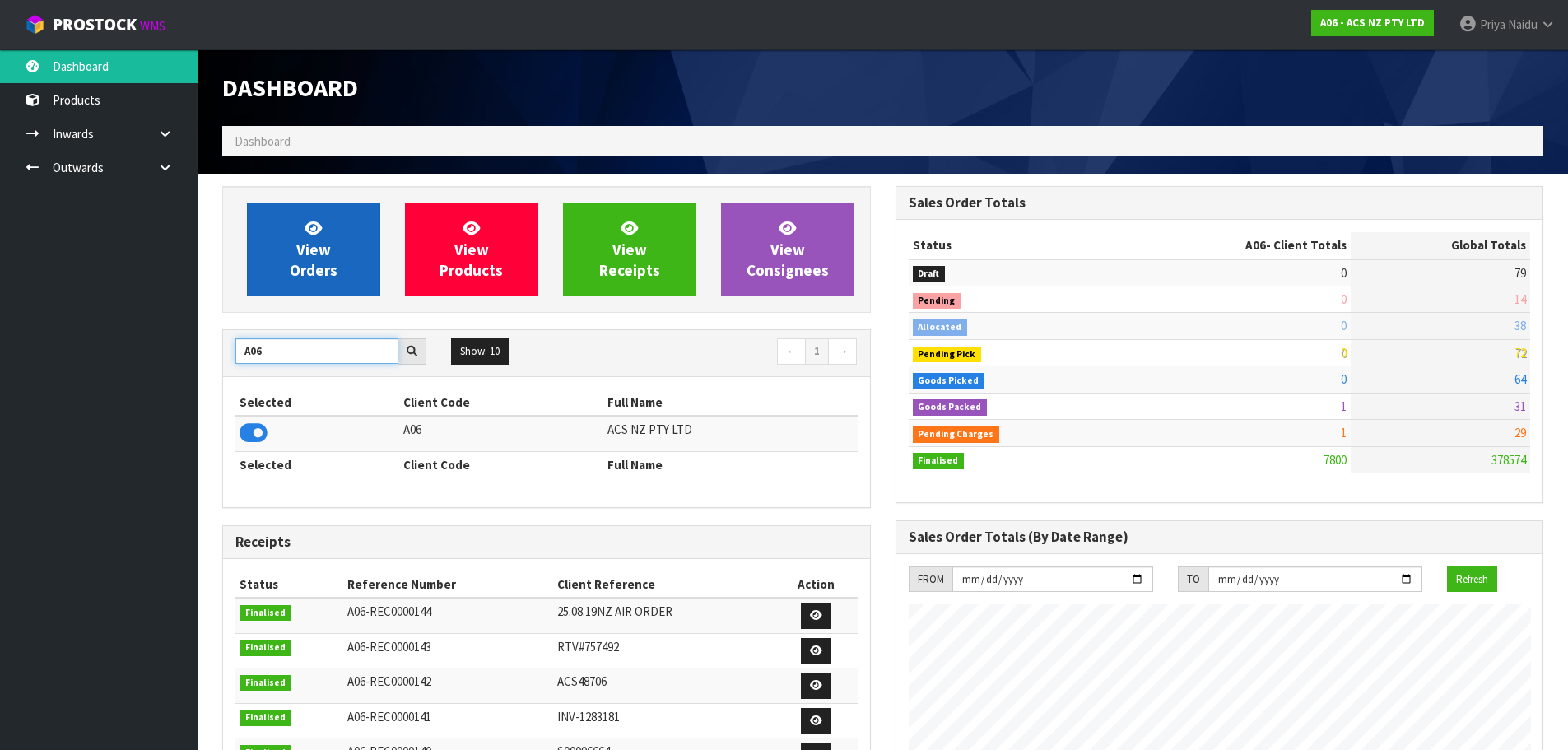
type input "A06"
click at [301, 275] on span "View Orders" at bounding box center [313, 250] width 47 height 62
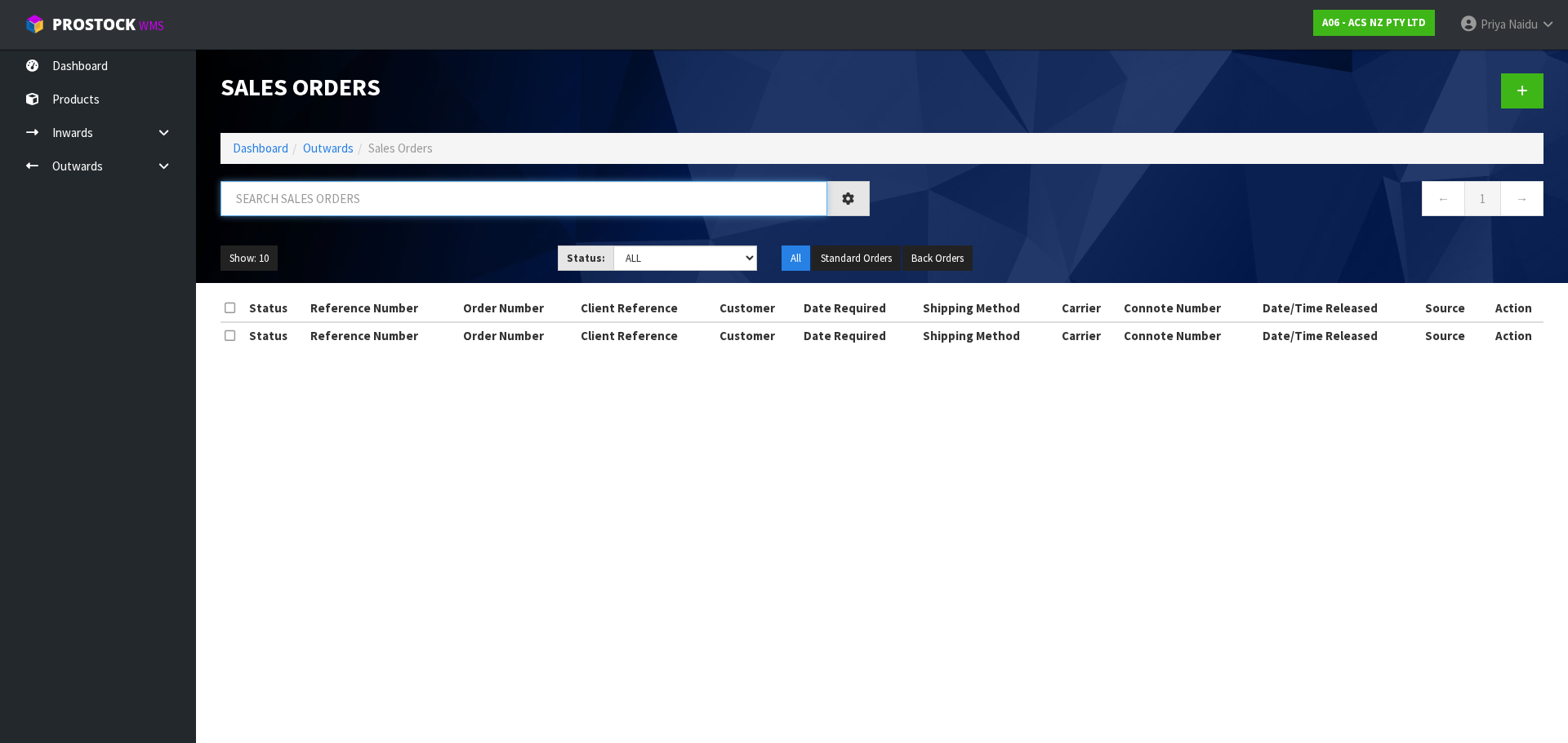
click at [338, 187] on input "text" at bounding box center [523, 198] width 607 height 35
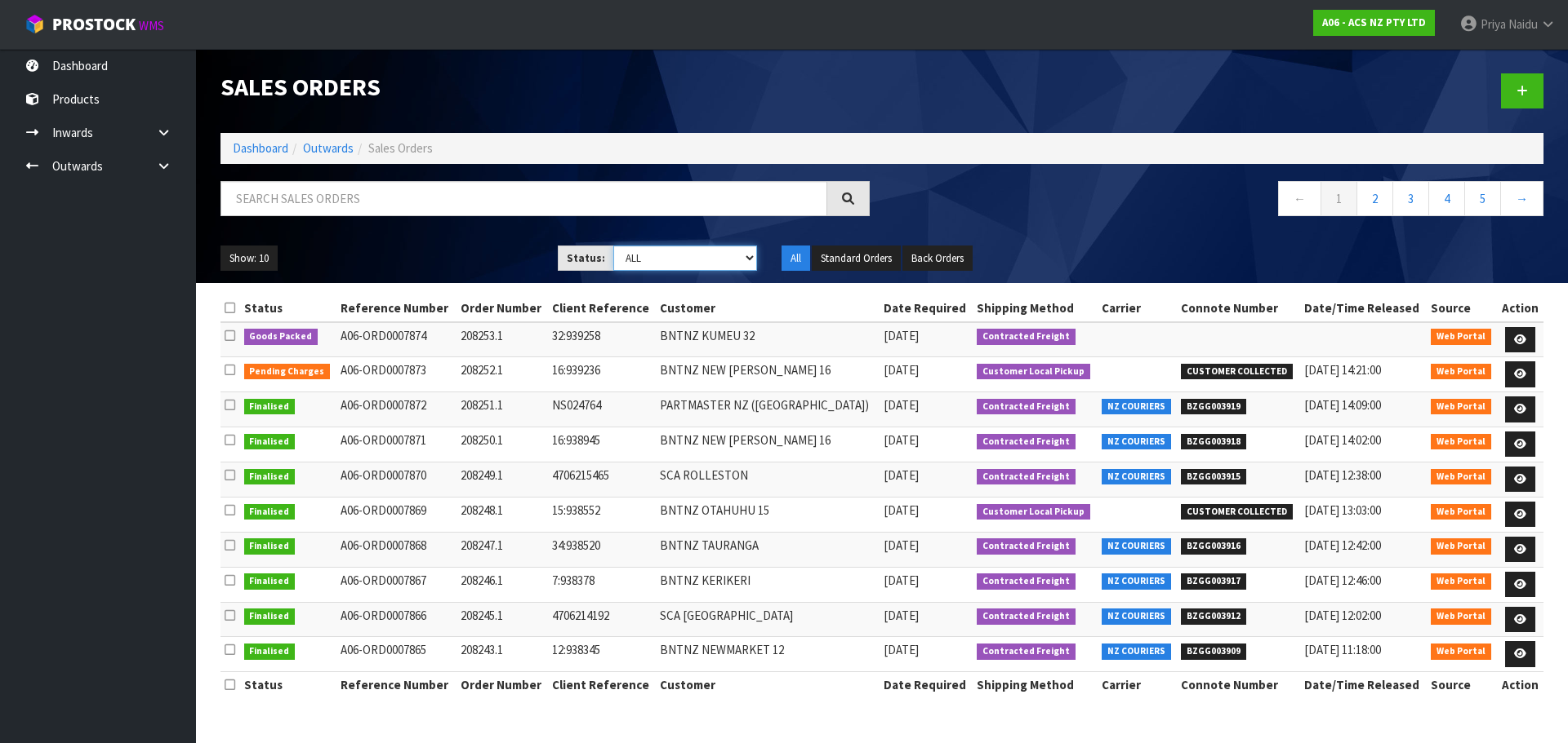
click at [648, 258] on select "Draft Pending Allocated Pending Pick Goods Picked Goods Packed Pending Charges …" at bounding box center [685, 258] width 144 height 26
select select "string:5"
click at [613, 246] on select "Draft Pending Allocated Pending Pick Goods Picked Goods Packed Pending Charges …" at bounding box center [685, 258] width 144 height 26
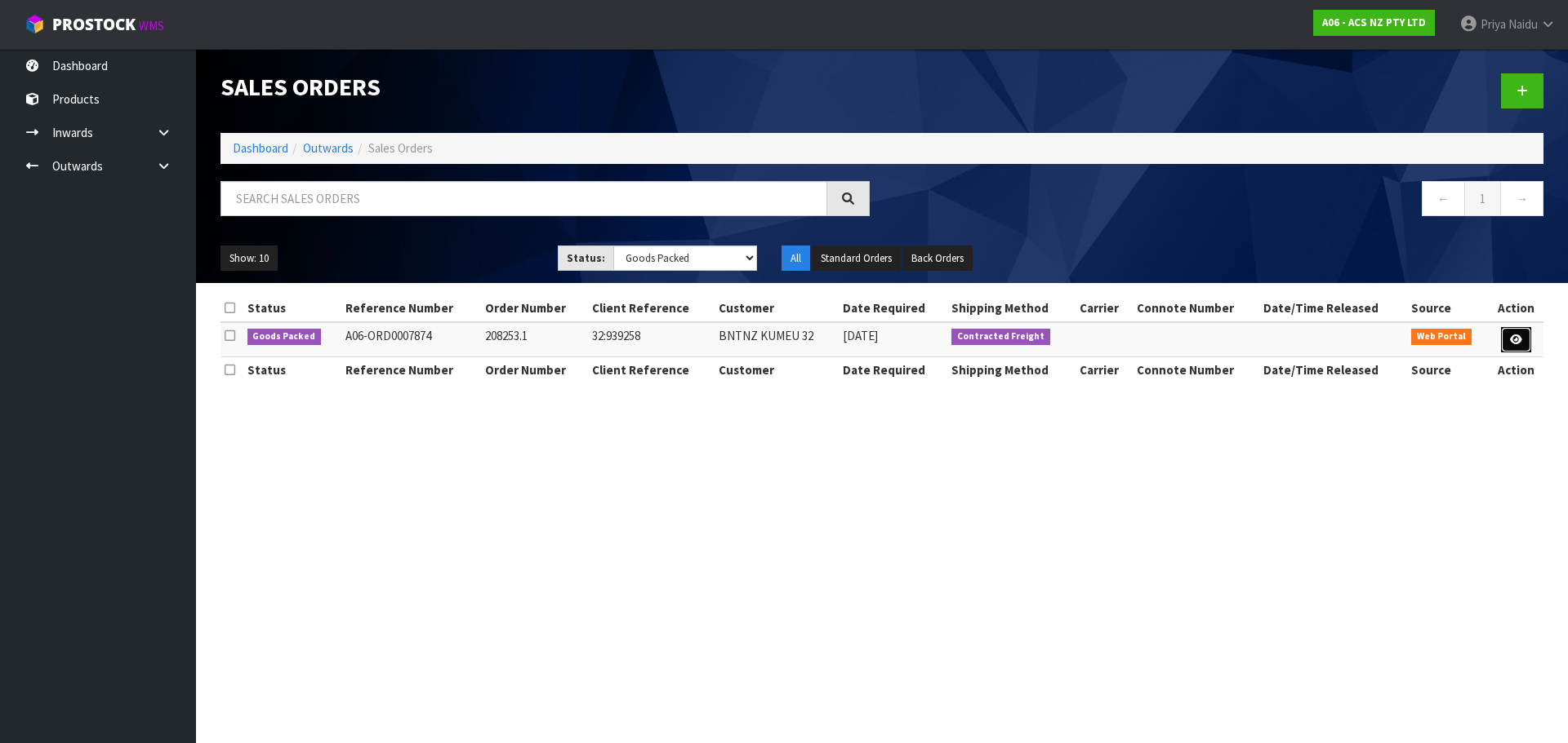
click at [1522, 345] on link at bounding box center [1515, 340] width 30 height 26
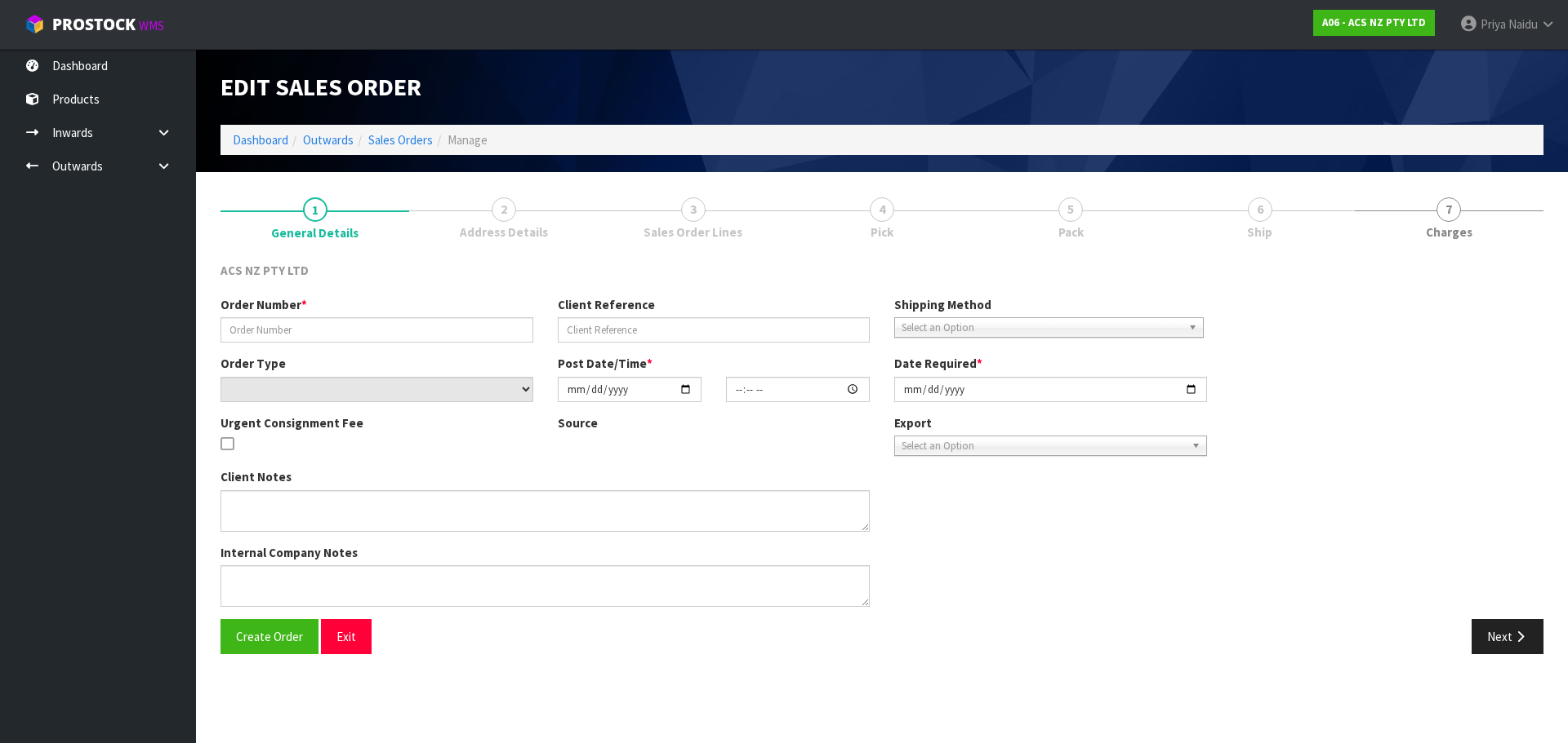
type input "208253.1"
type input "32:939258"
select select "number:0"
type input "2025-08-27"
type input "13:58:00.000"
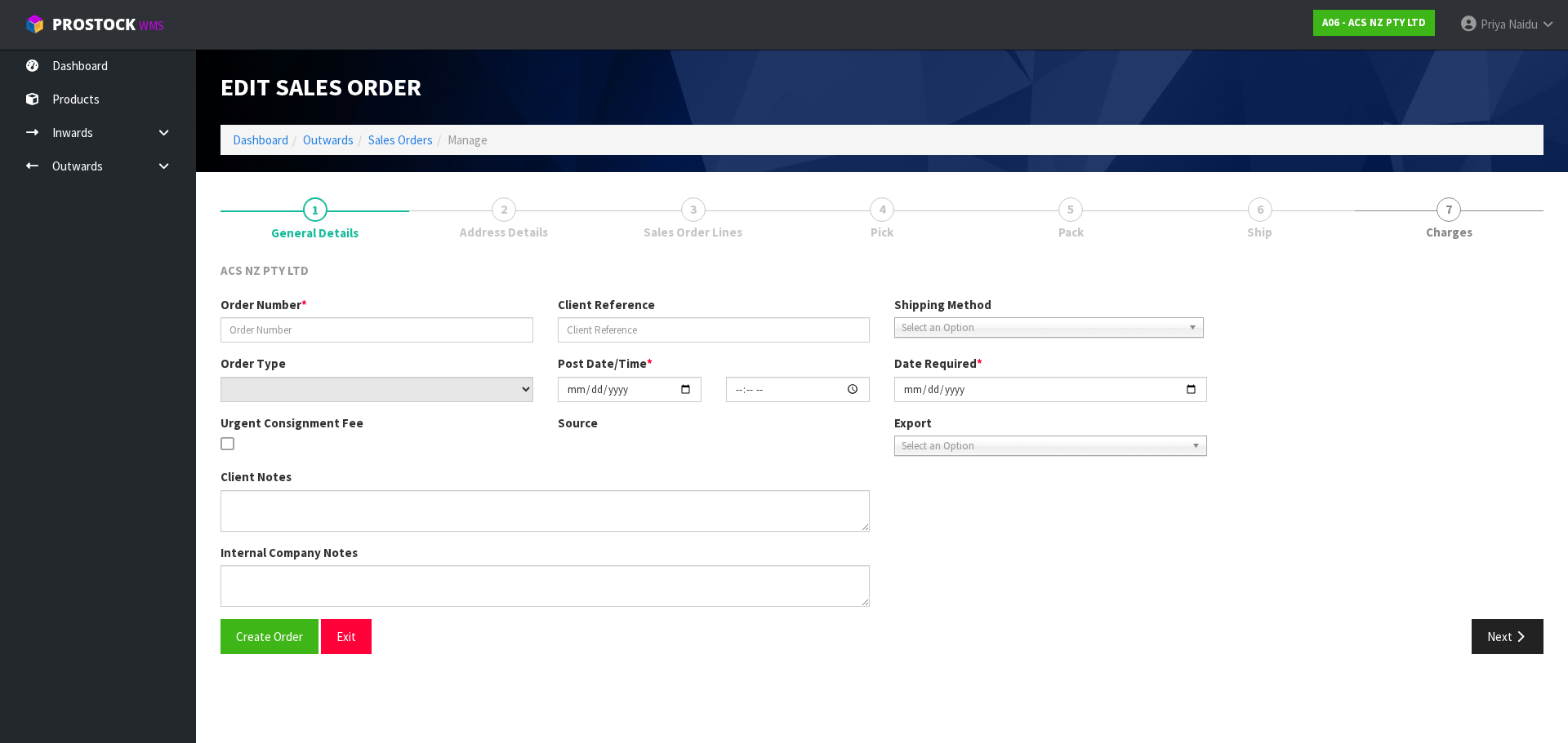
type input "2025-08-28"
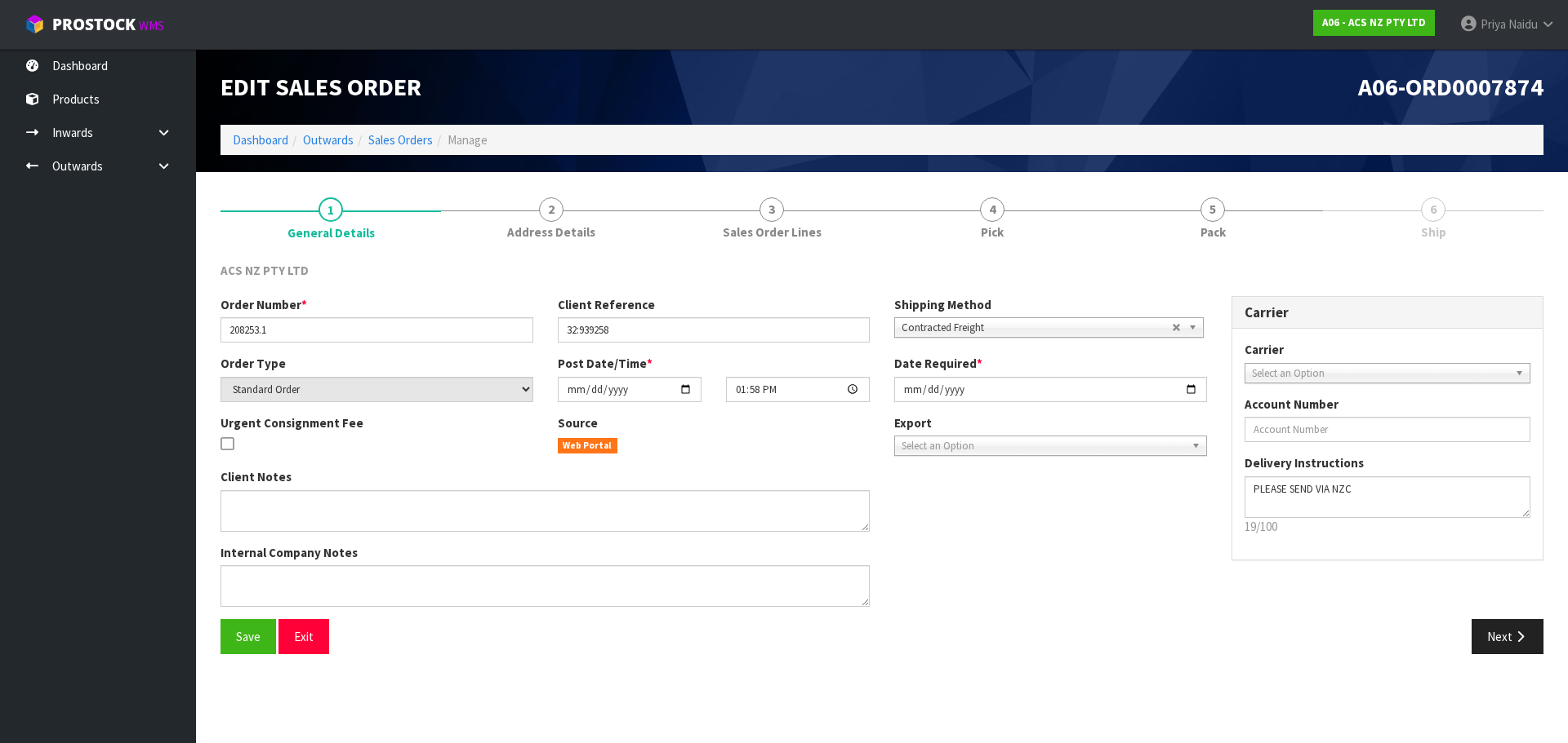
click at [1431, 214] on span "6" at bounding box center [1433, 210] width 25 height 25
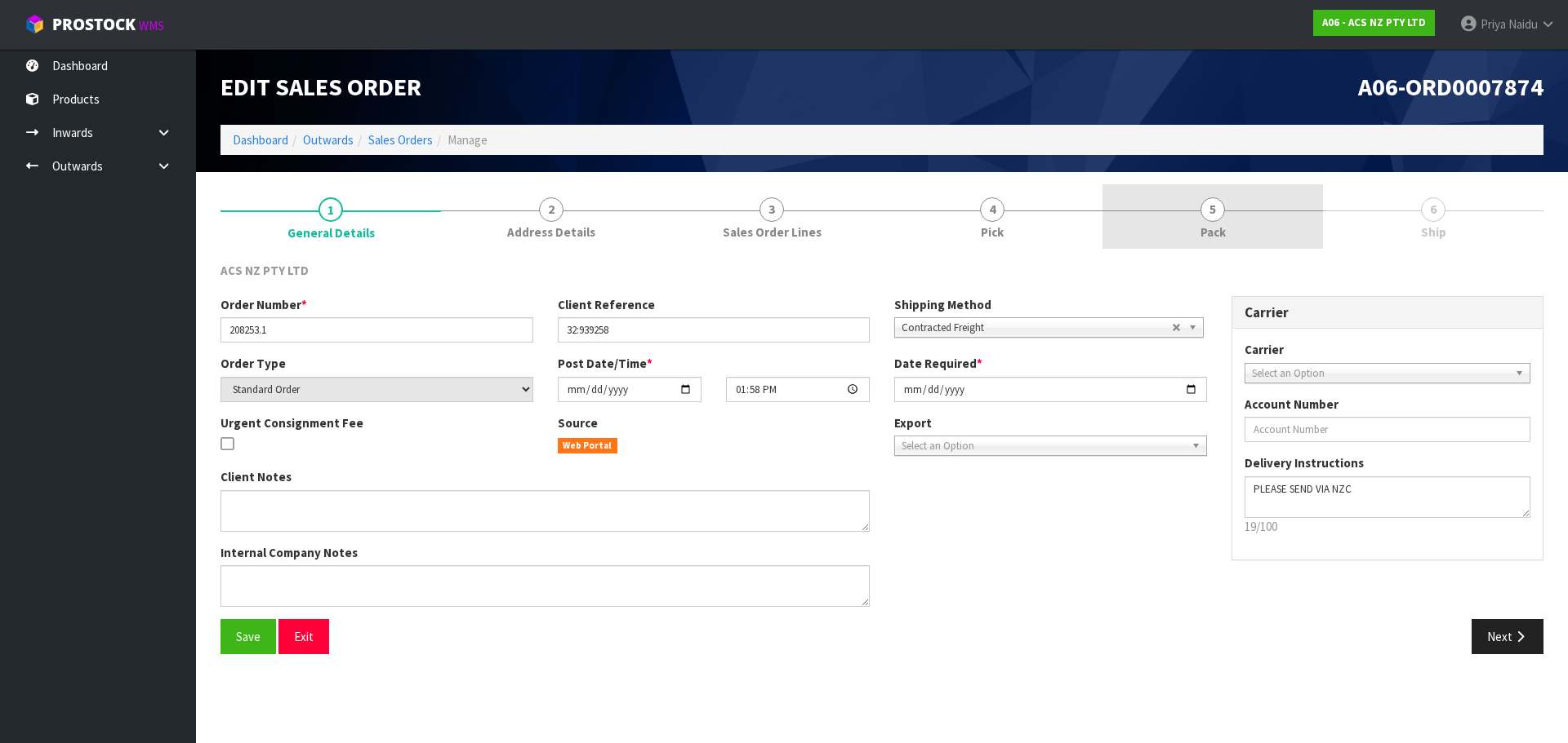
click at [1204, 216] on span "5" at bounding box center [1212, 210] width 25 height 25
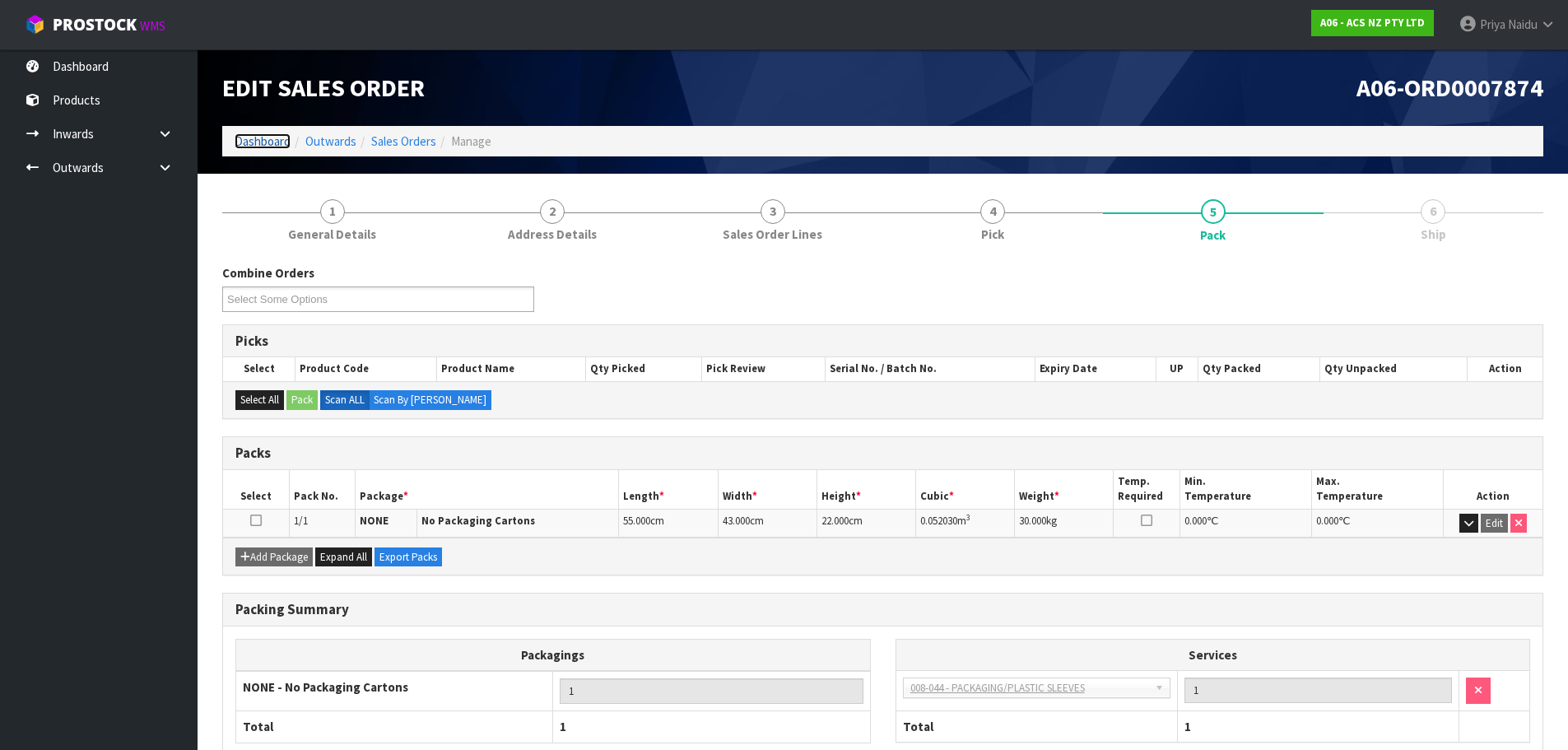
click at [278, 146] on link "Dashboard" at bounding box center [262, 141] width 56 height 15
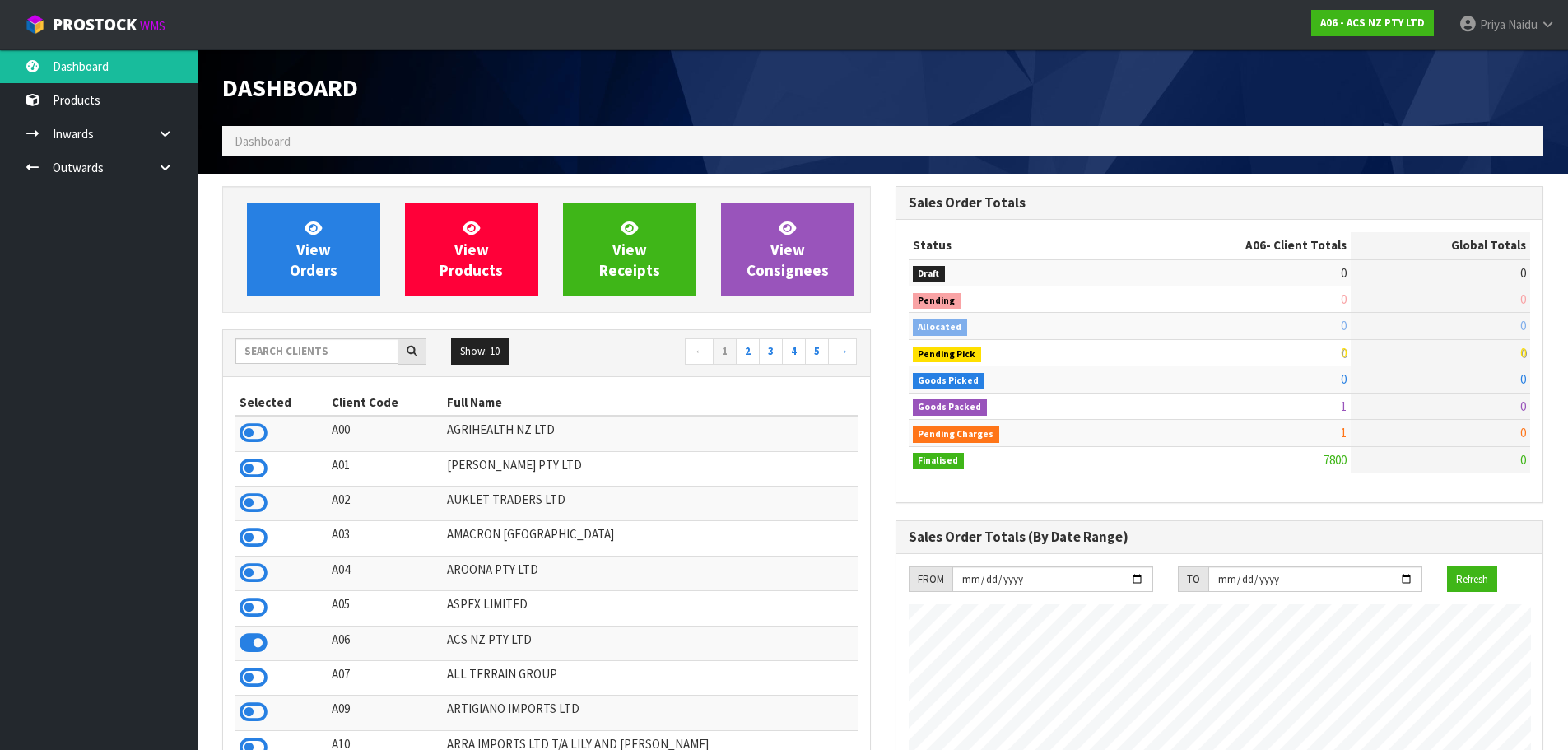
scroll to position [1248, 673]
click at [288, 350] on input "text" at bounding box center [317, 351] width 163 height 26
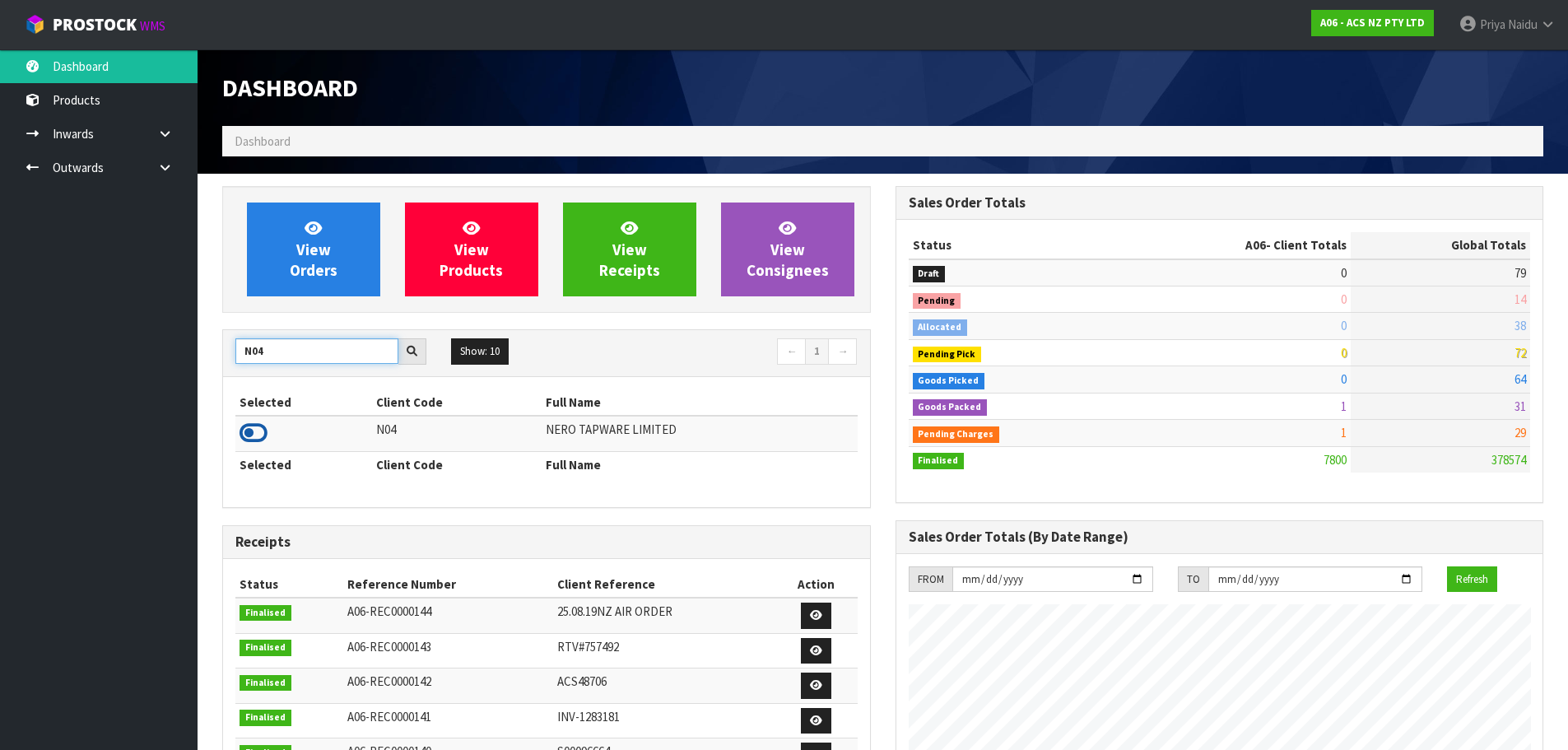
type input "N04"
click at [244, 428] on icon at bounding box center [253, 433] width 28 height 25
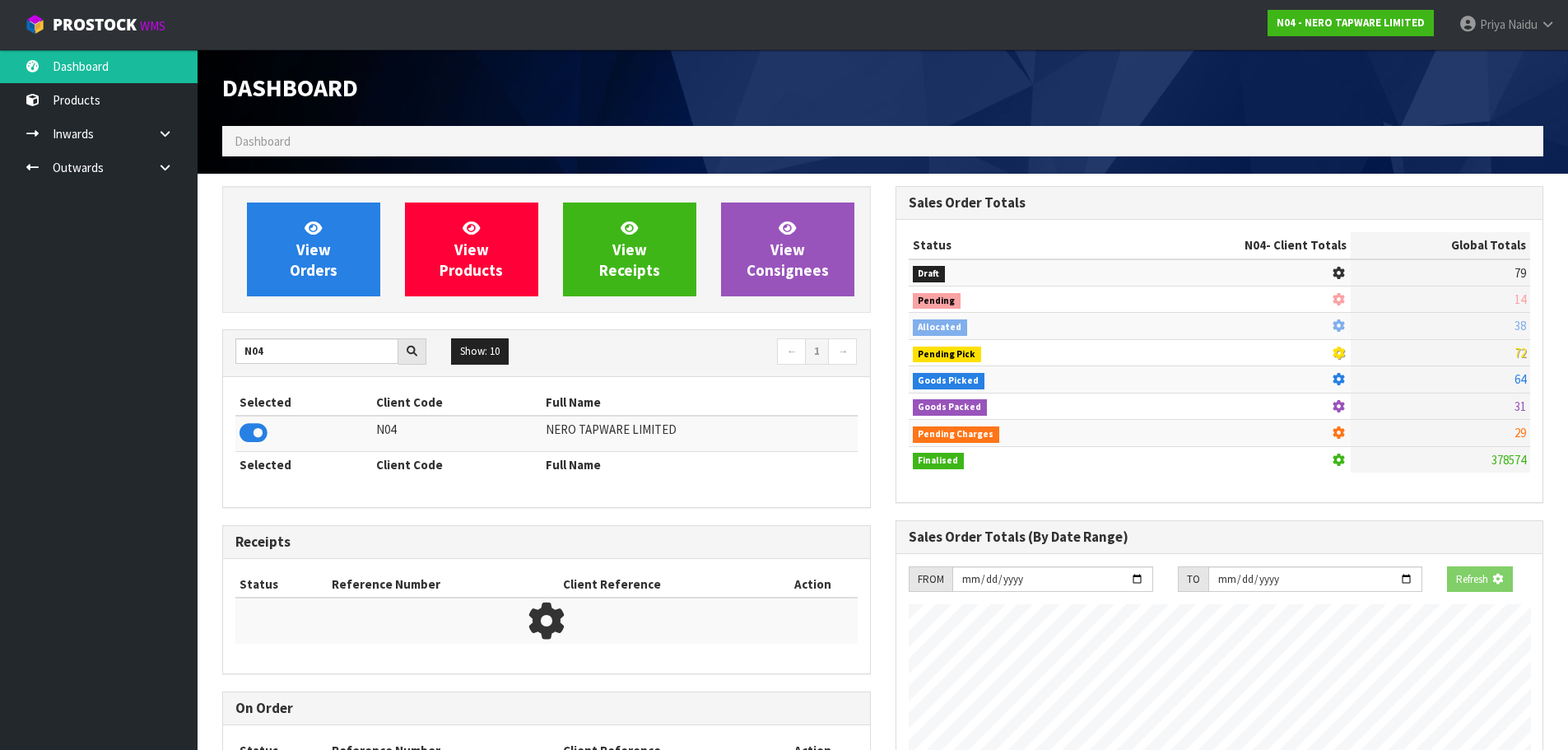
click at [330, 308] on div "View Orders View Products View Receipts View Consignees" at bounding box center [546, 249] width 649 height 127
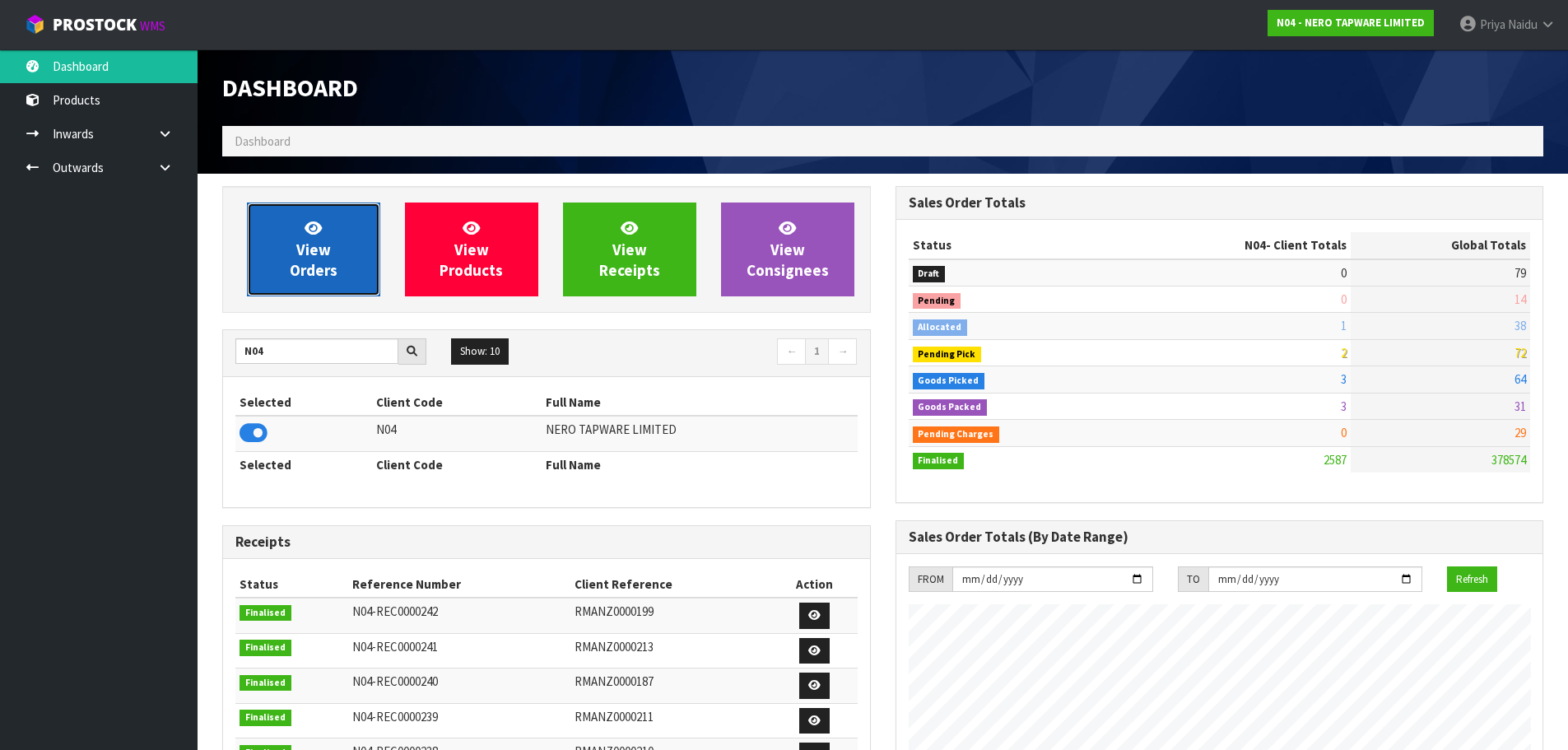
scroll to position [1248, 673]
click at [333, 282] on link "View Orders" at bounding box center [313, 249] width 133 height 94
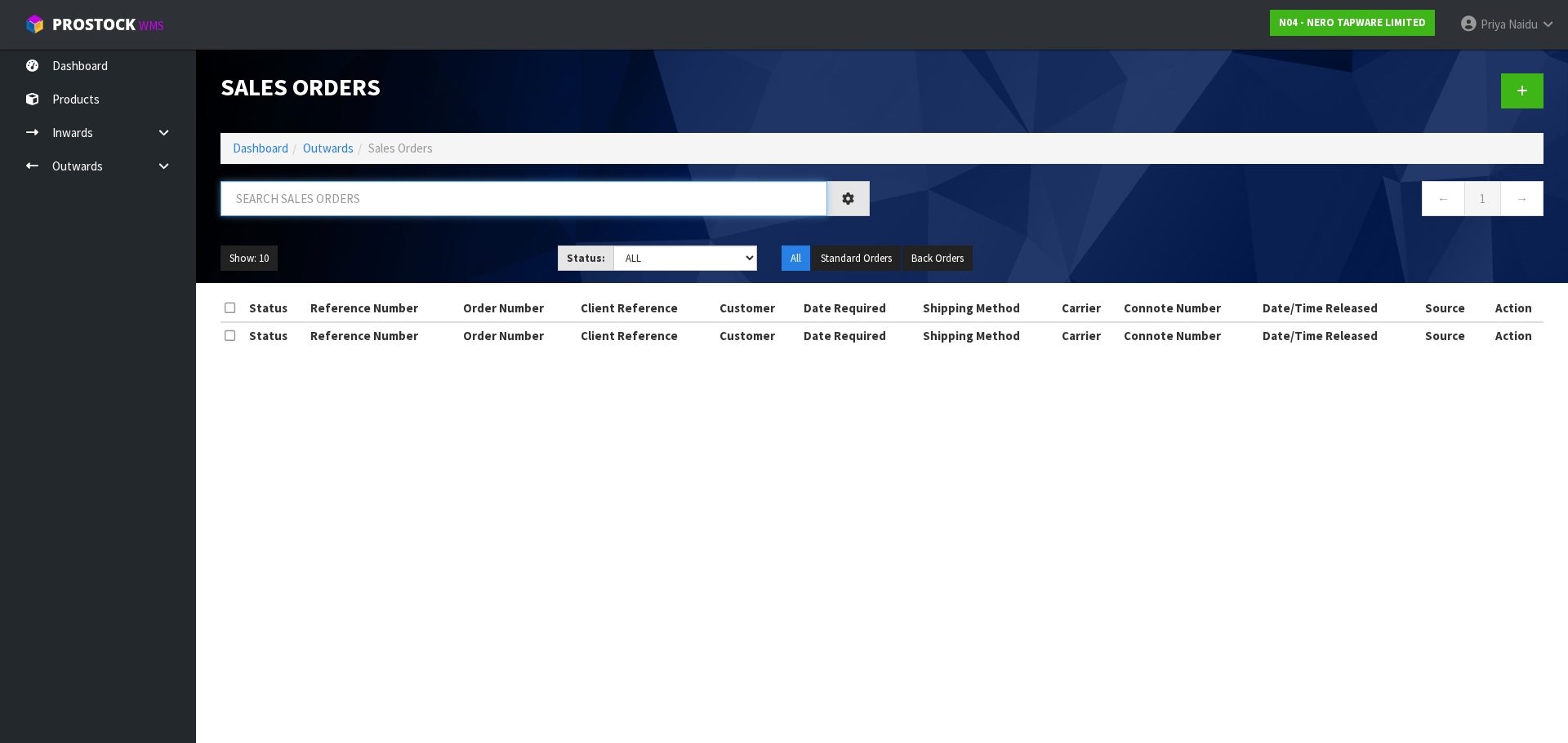
click at [348, 203] on input "text" at bounding box center [523, 198] width 607 height 35
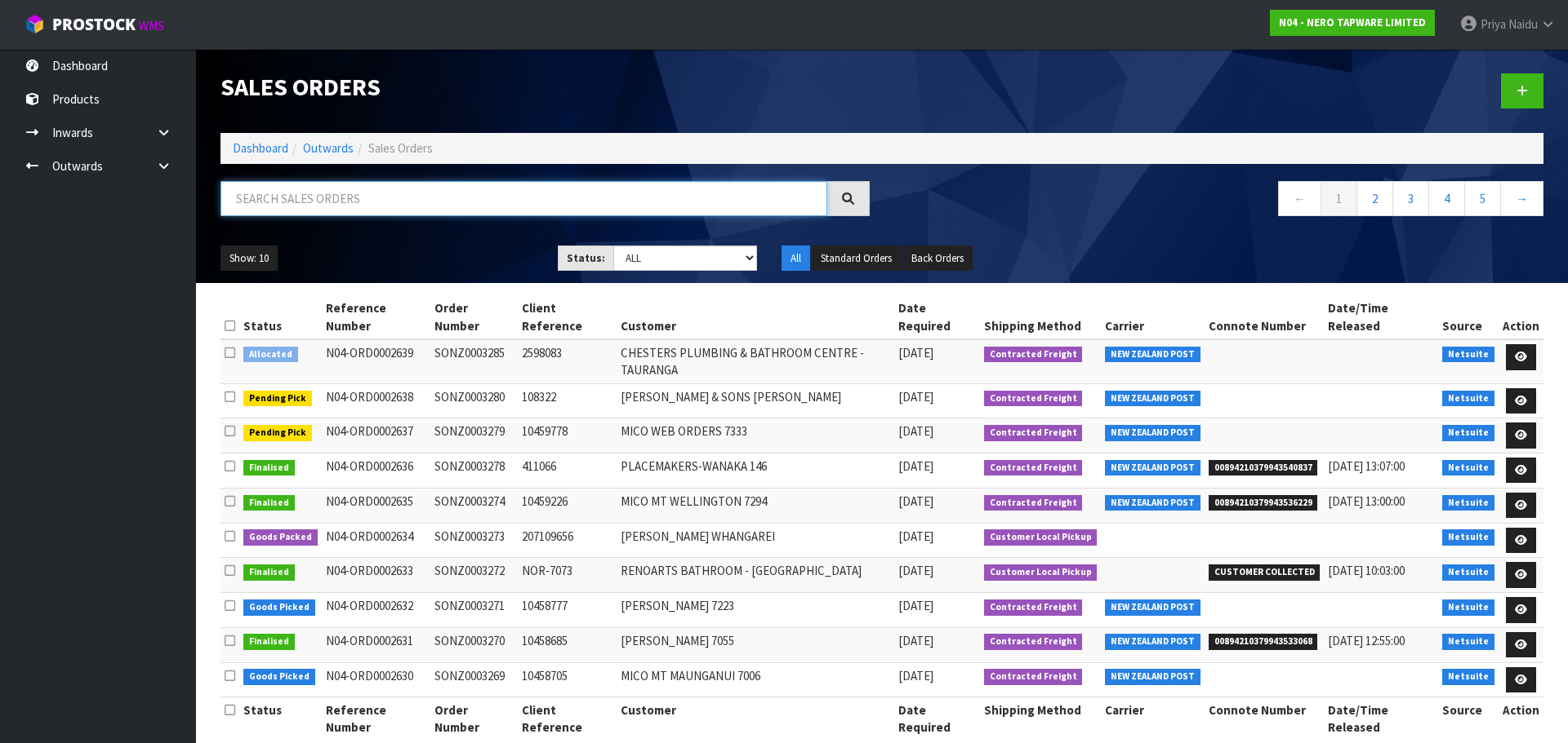
click at [353, 198] on input "text" at bounding box center [523, 198] width 607 height 35
type input "2634"
click at [365, 239] on div "Show: 10 5 10 25 50 Status: Draft Pending Allocated Pending Pick Goods Picked G…" at bounding box center [882, 258] width 1347 height 50
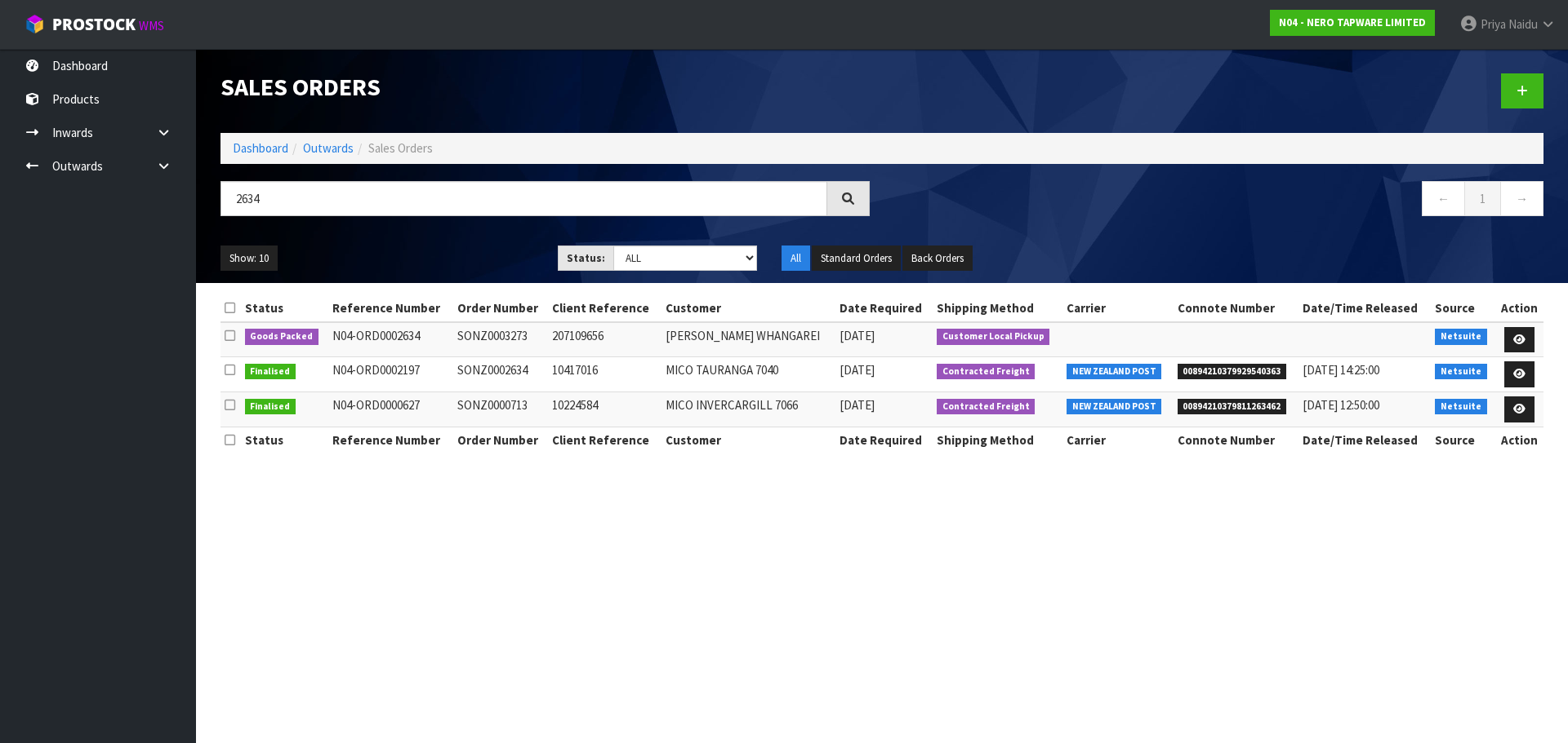
click at [365, 239] on div "Show: 10 5 10 25 50 Status: Draft Pending Allocated Pending Pick Goods Picked G…" at bounding box center [882, 258] width 1347 height 50
drag, startPoint x: 1528, startPoint y: 332, endPoint x: 1534, endPoint y: 324, distance: 10.0
click at [1528, 332] on link at bounding box center [1518, 340] width 30 height 26
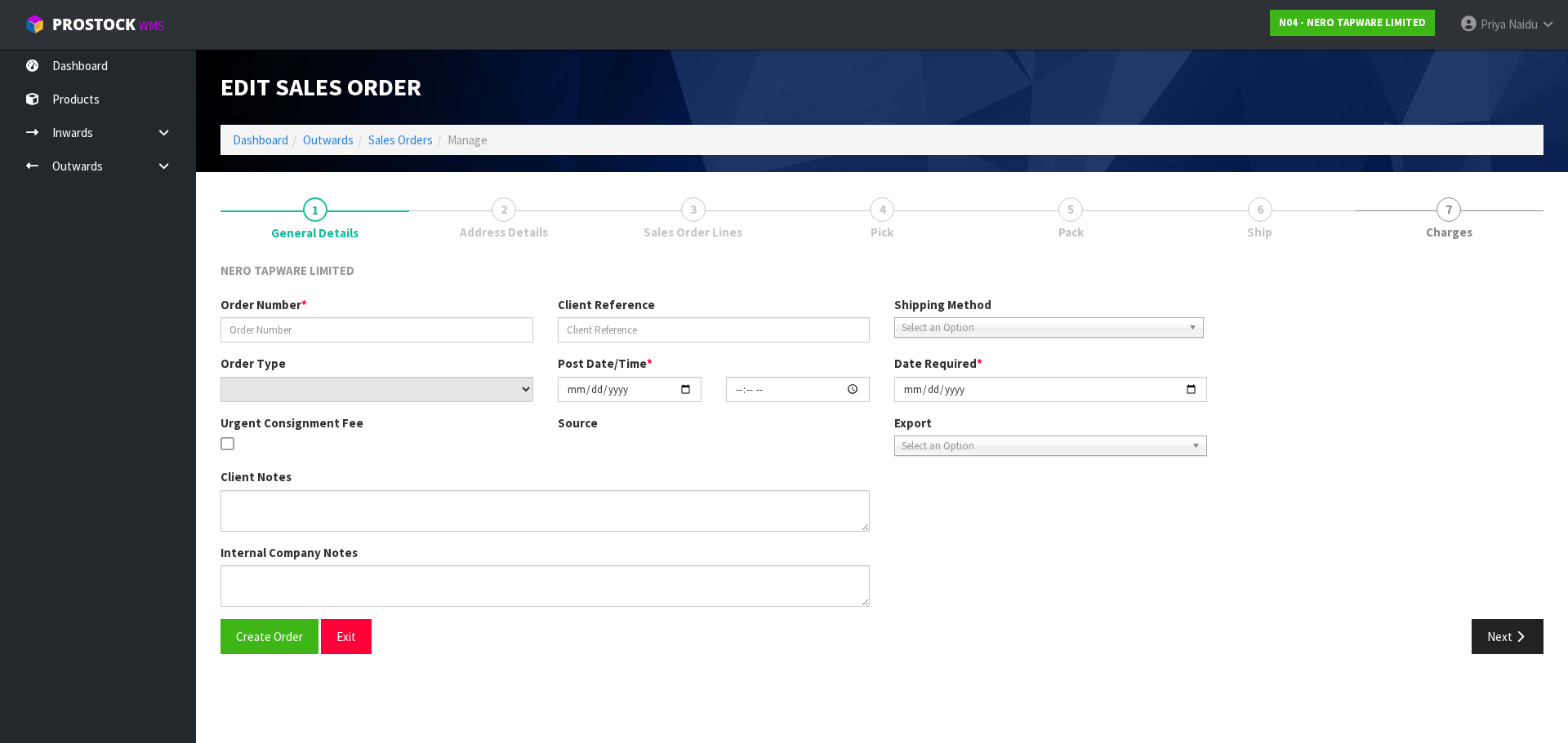
type input "SONZ0003273"
type input "207109656"
select select "number:0"
type input "[DATE]"
type input "16:00:06.000"
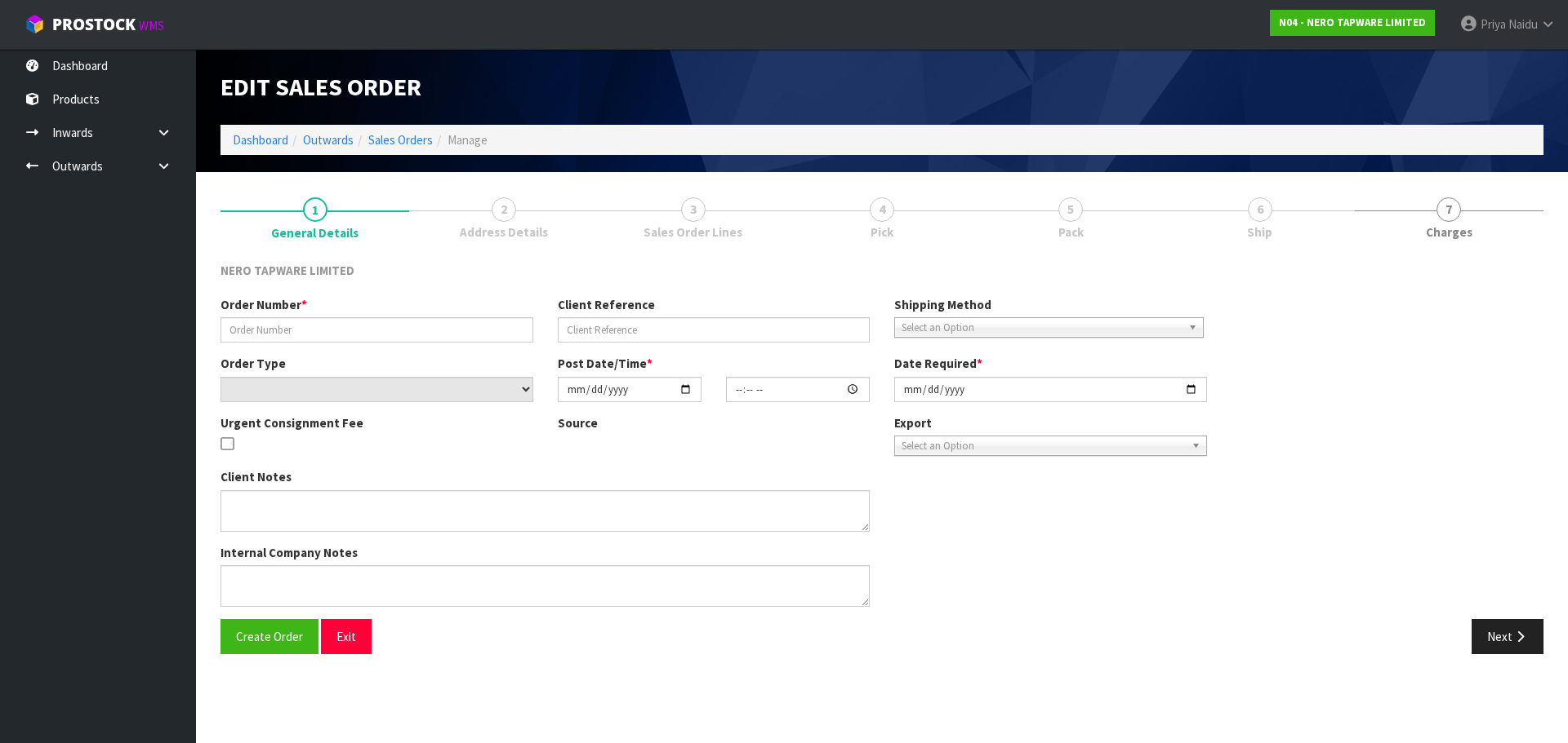
type input "2025-08-27"
type textarea "Tony pick up 27/08"
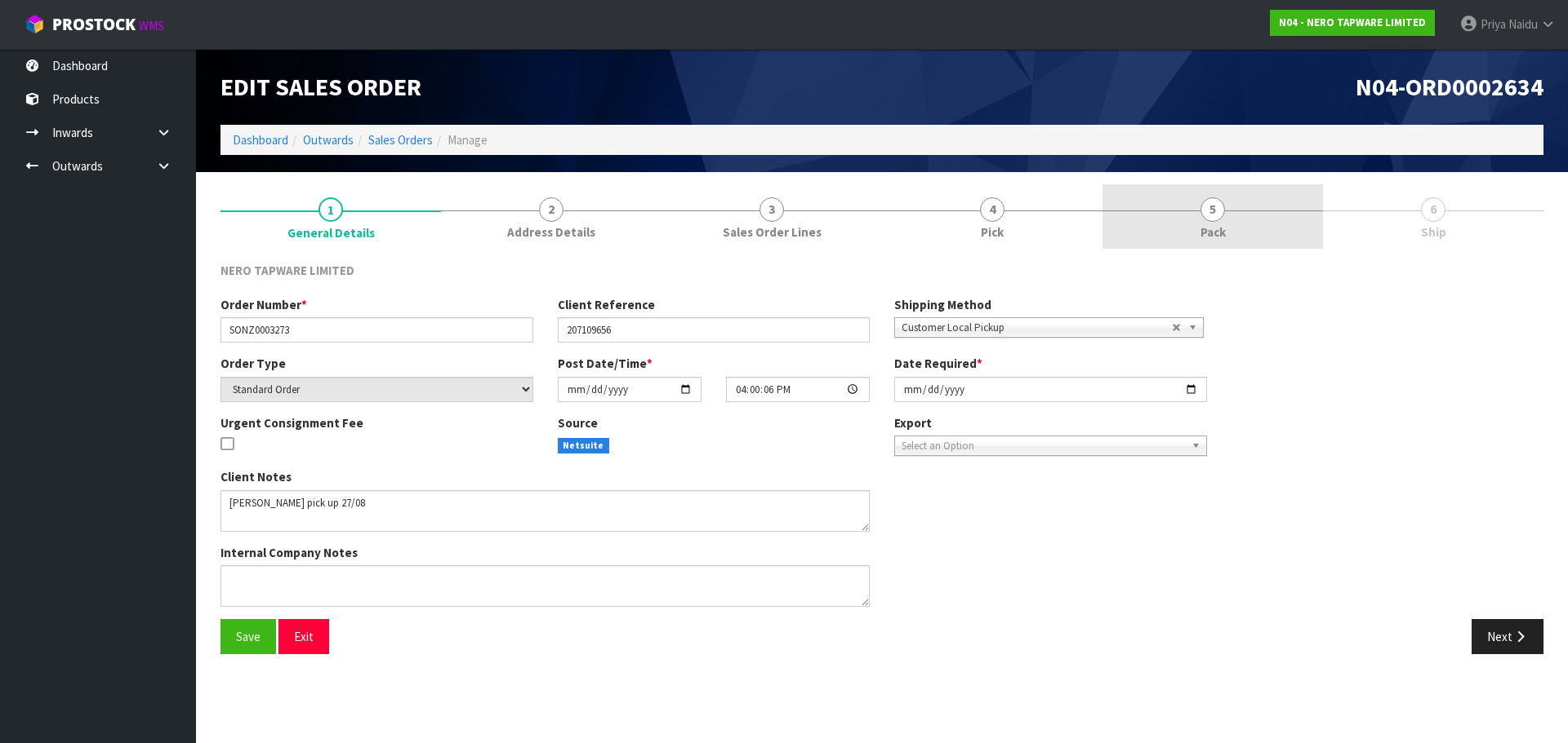
click at [1248, 223] on link "5 Pack" at bounding box center [1212, 217] width 220 height 65
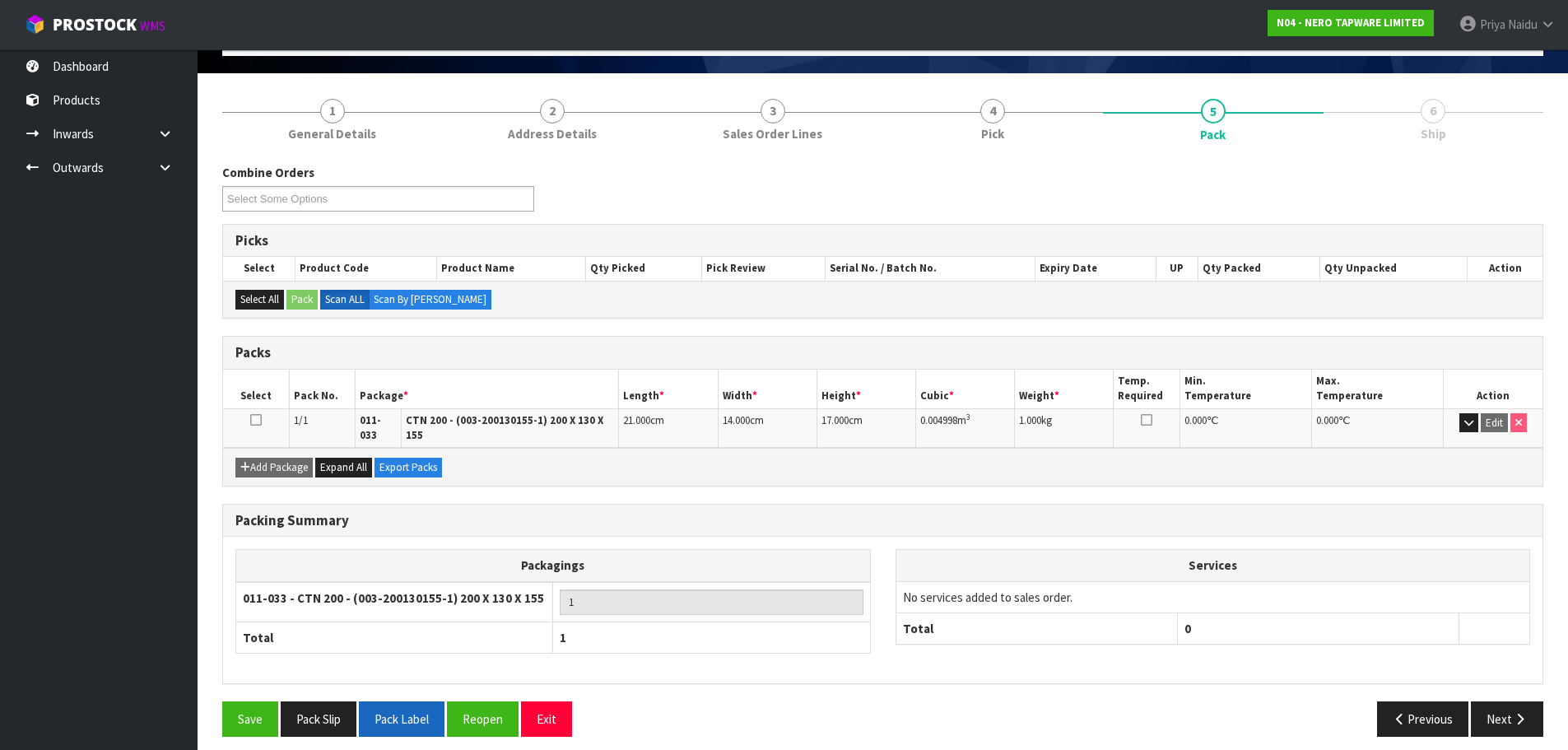
scroll to position [102, 0]
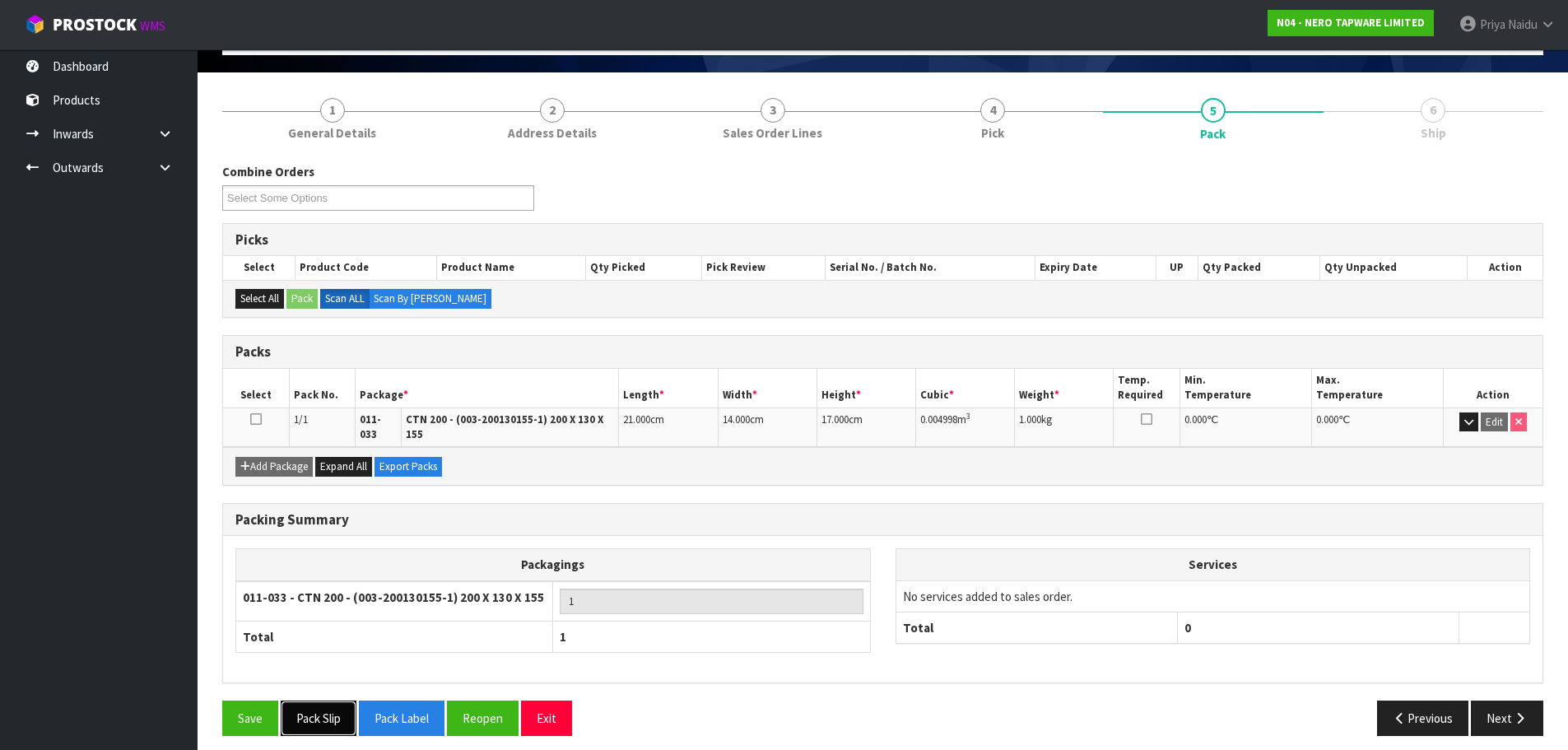
click at [334, 713] on button "Pack Slip" at bounding box center [318, 718] width 76 height 35
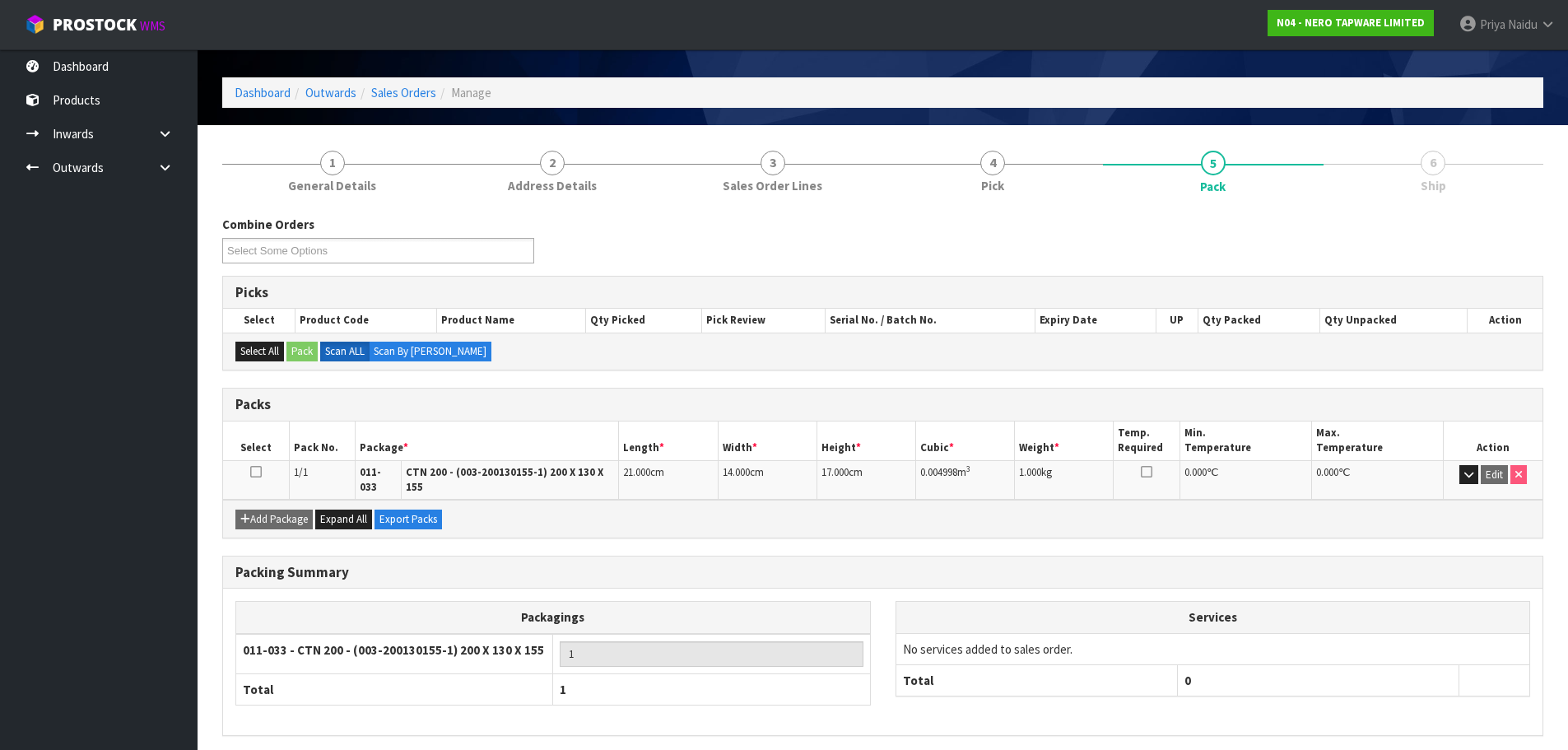
scroll to position [0, 0]
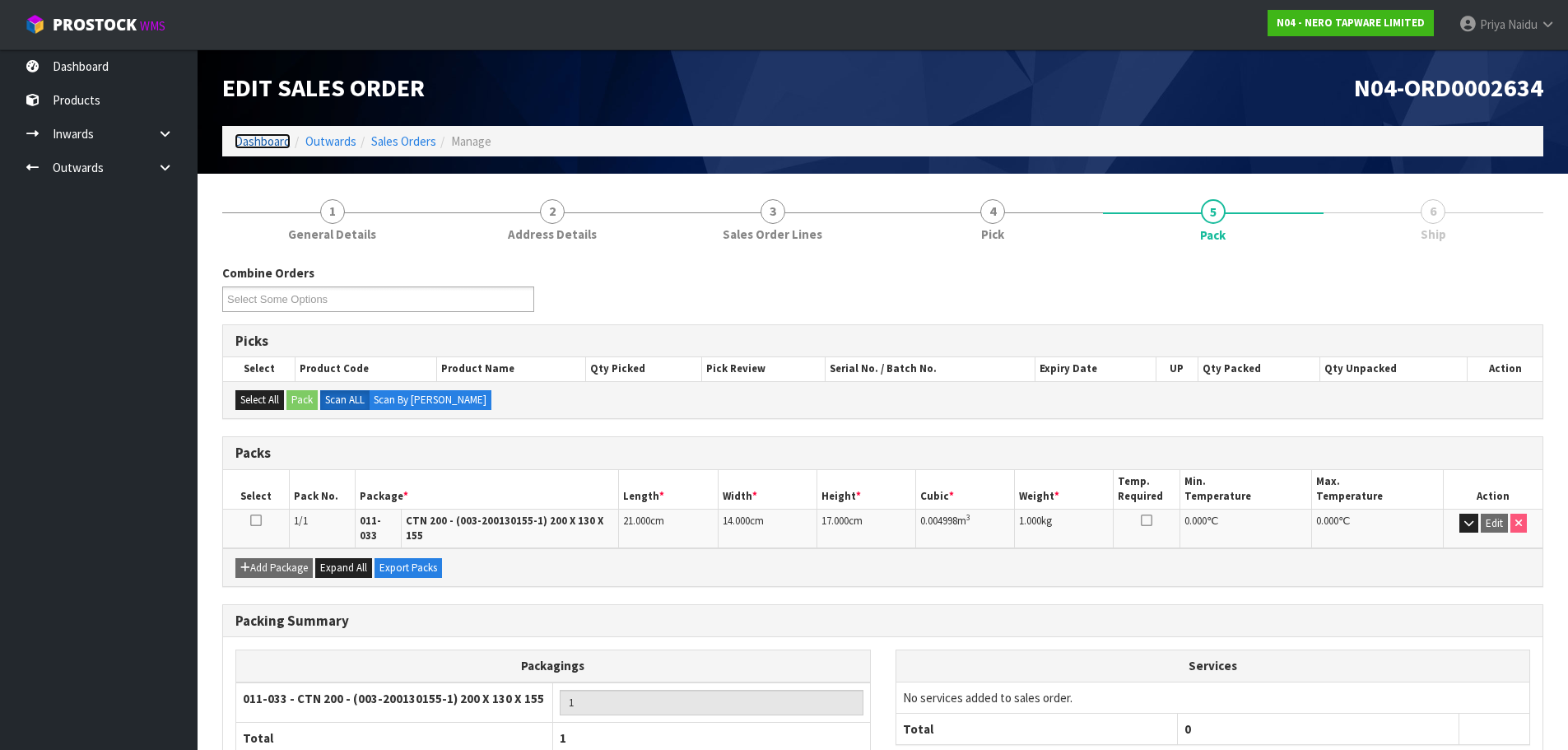
click at [261, 136] on link "Dashboard" at bounding box center [262, 141] width 56 height 15
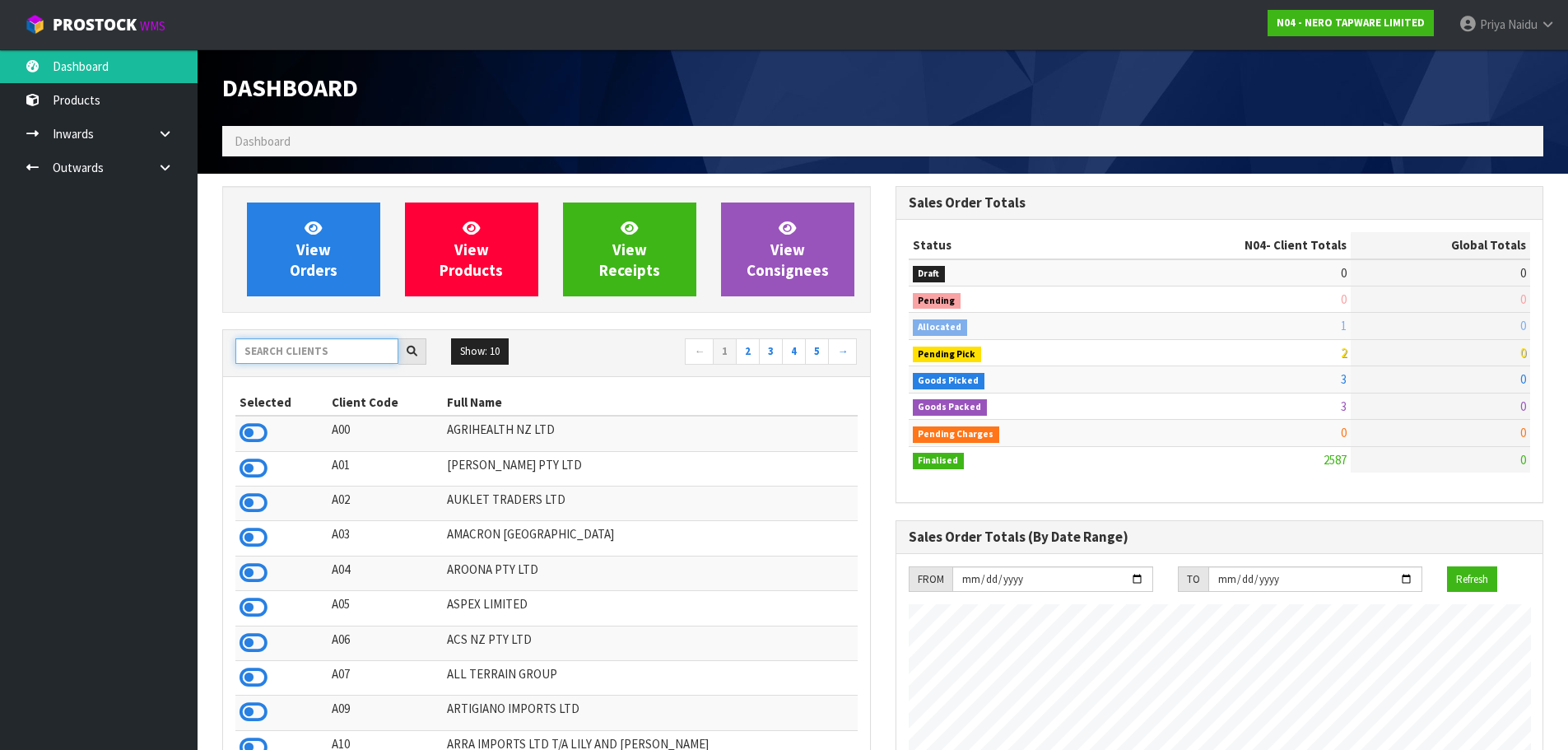
click at [298, 344] on input "text" at bounding box center [317, 351] width 163 height 26
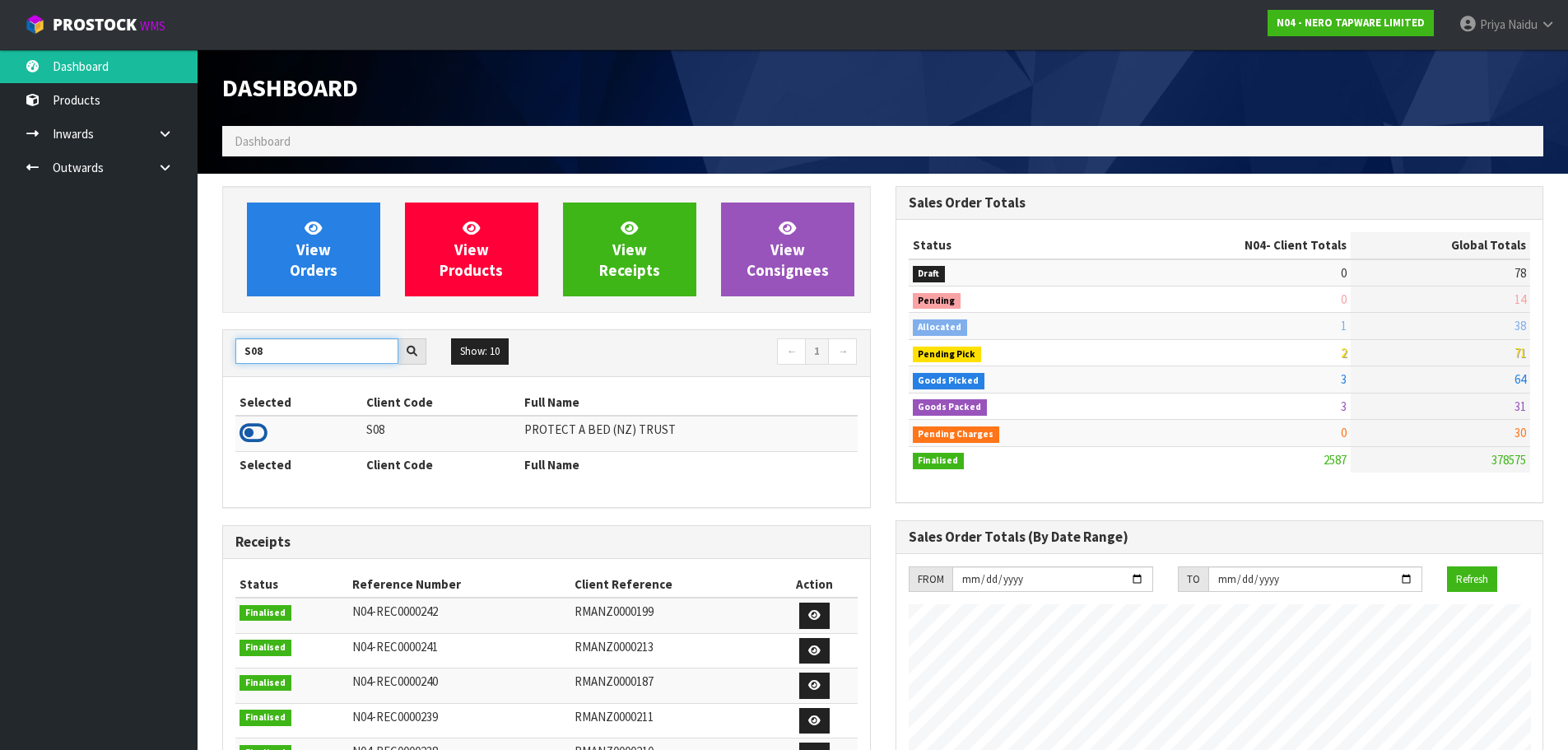
type input "S08"
click at [253, 437] on icon at bounding box center [253, 433] width 28 height 25
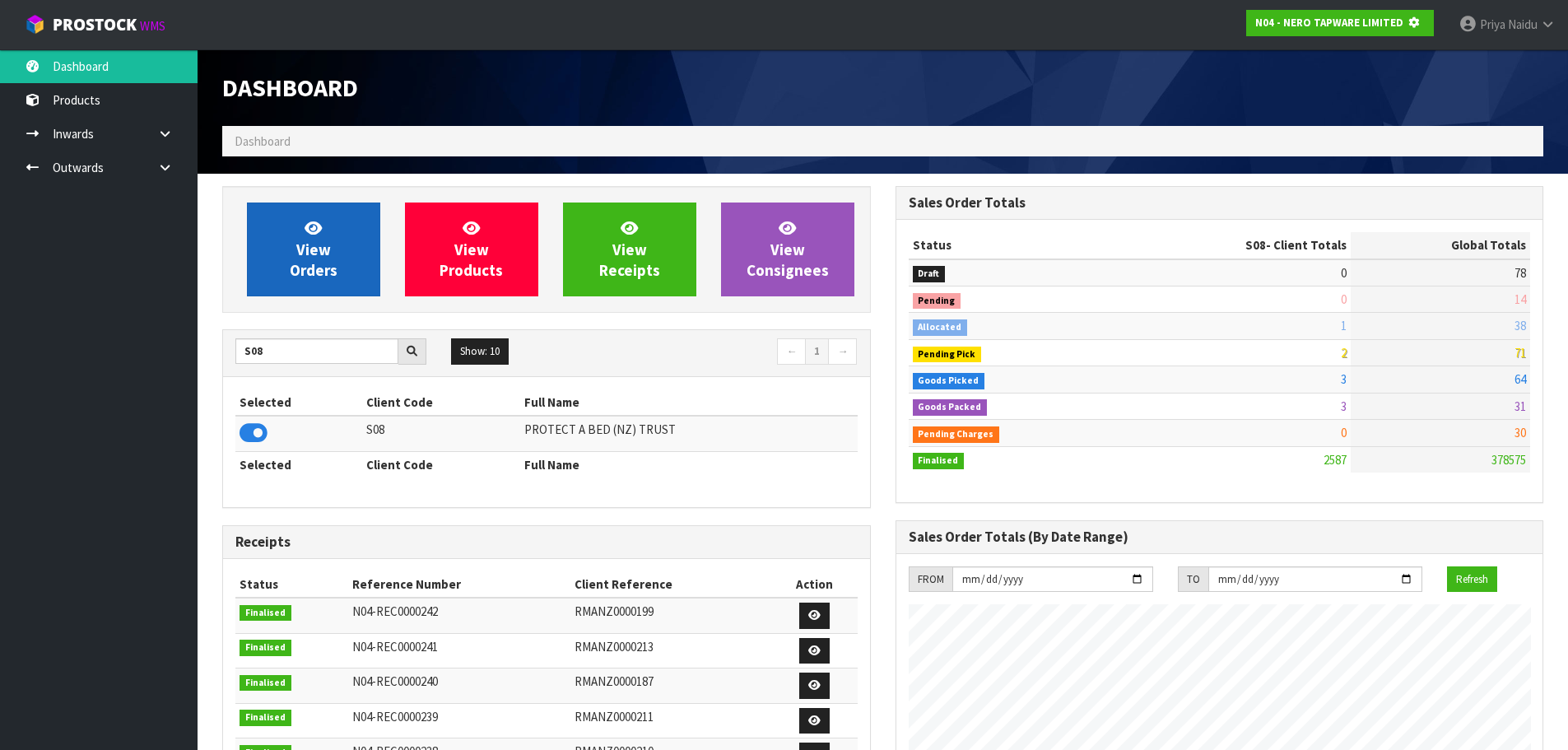
scroll to position [822694, 822582]
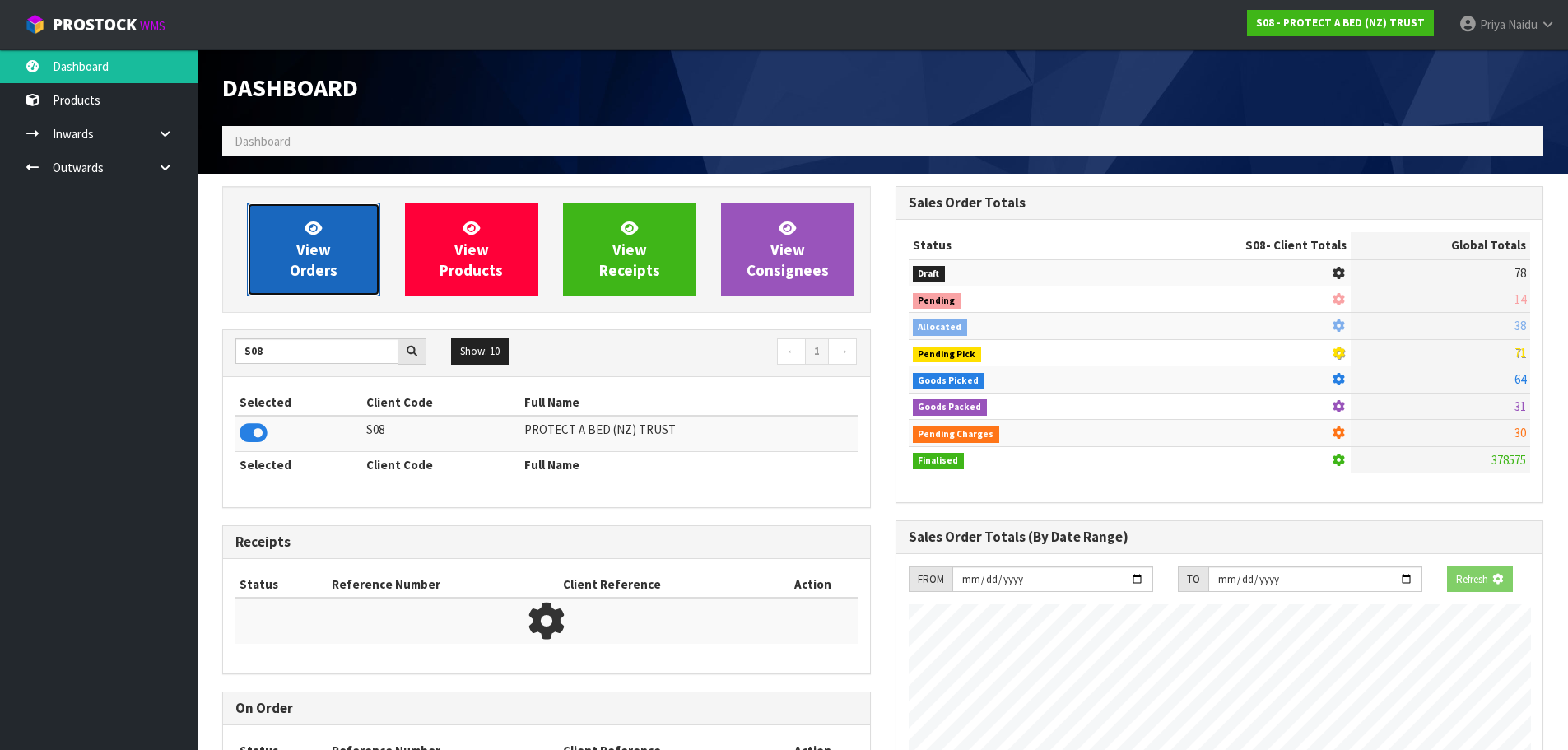
drag, startPoint x: 312, startPoint y: 295, endPoint x: 312, endPoint y: 287, distance: 8.0
click at [312, 295] on link "View Orders" at bounding box center [313, 249] width 133 height 94
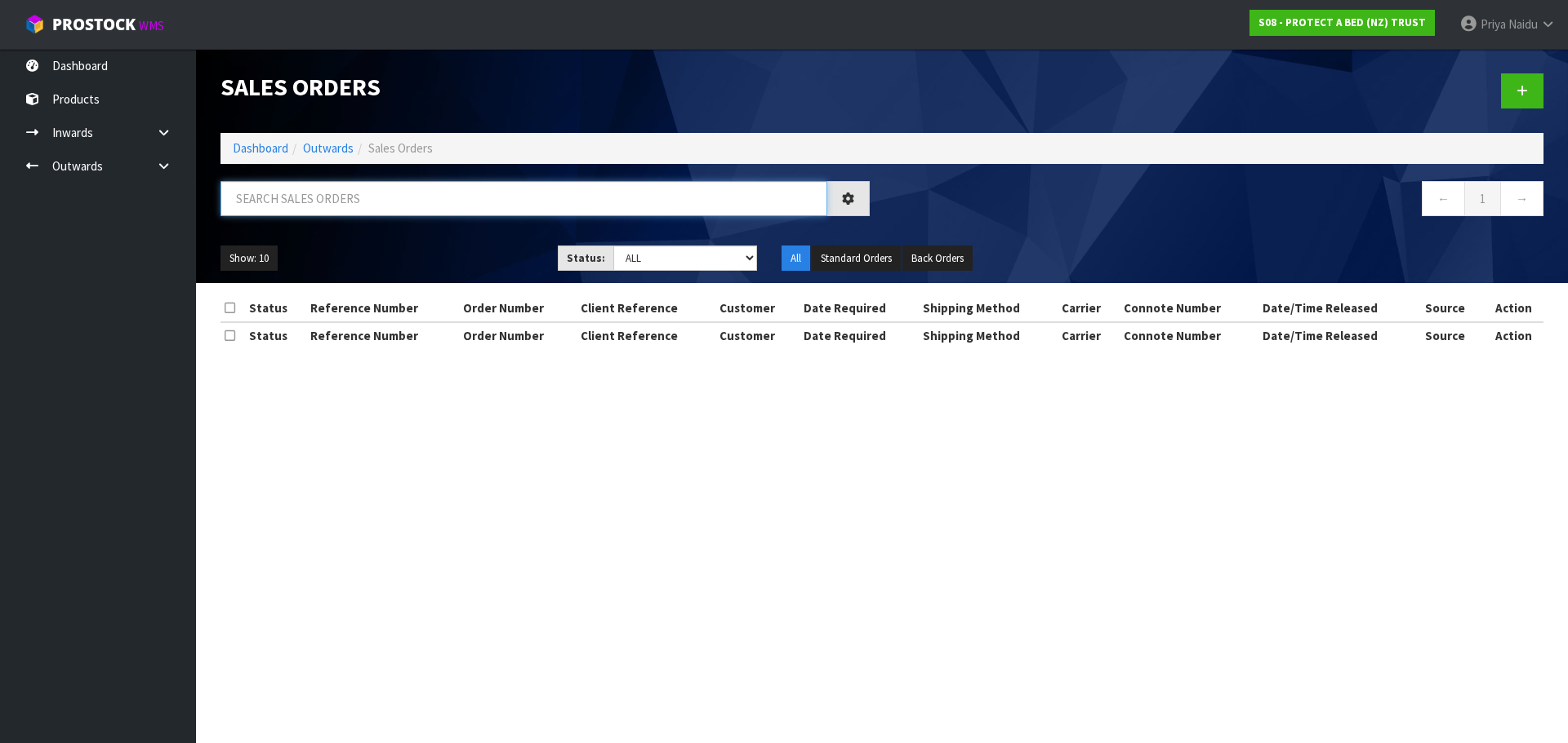
click at [332, 193] on input "text" at bounding box center [523, 198] width 607 height 35
type input "93665"
click at [394, 241] on div "Show: 10 5 10 25 50 Status: Draft Pending Allocated Pending Pick Goods Picked G…" at bounding box center [882, 258] width 1347 height 50
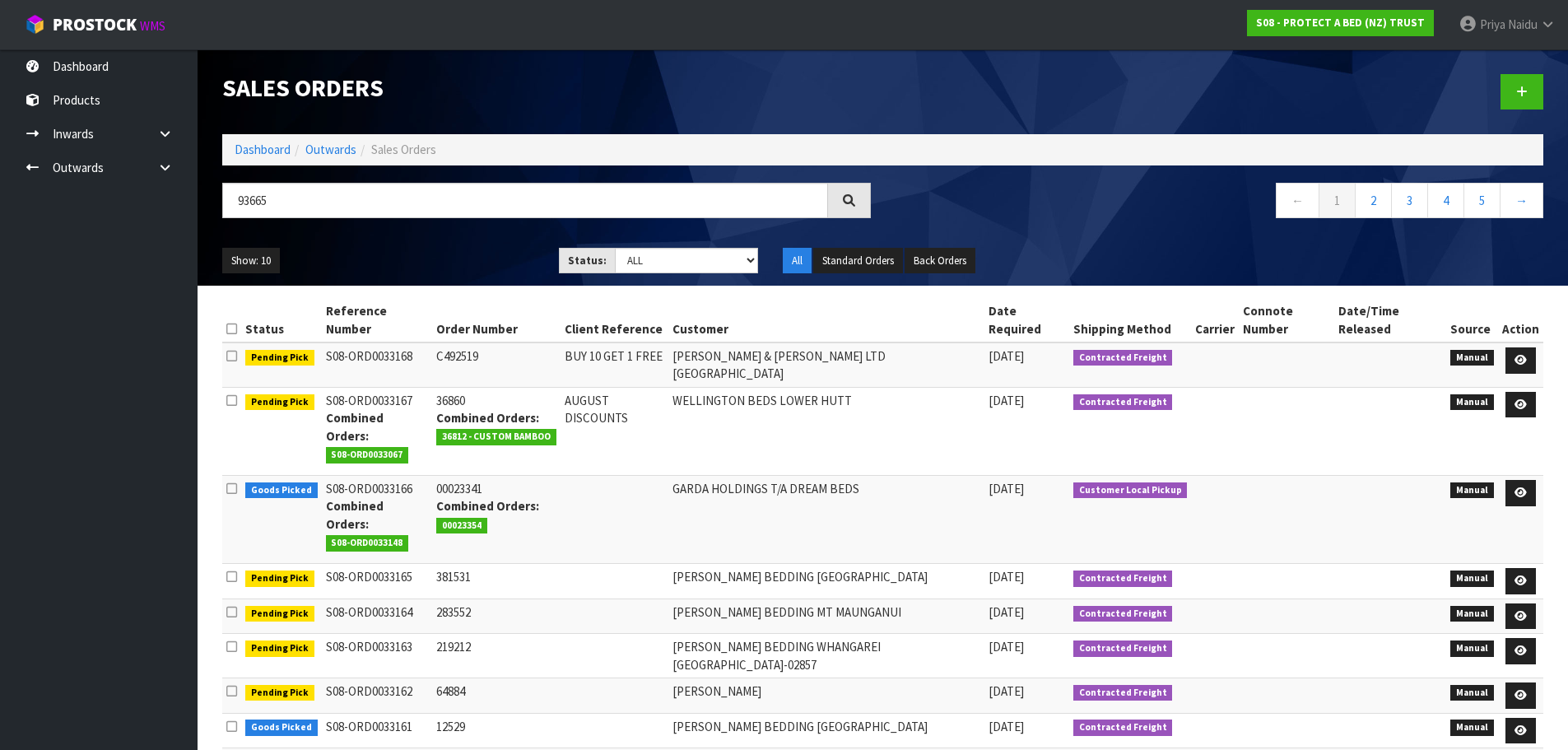
click at [409, 239] on div "Show: 10 5 10 25 50 Status: Draft Pending Allocated Pending Pick Goods Picked G…" at bounding box center [883, 261] width 1346 height 51
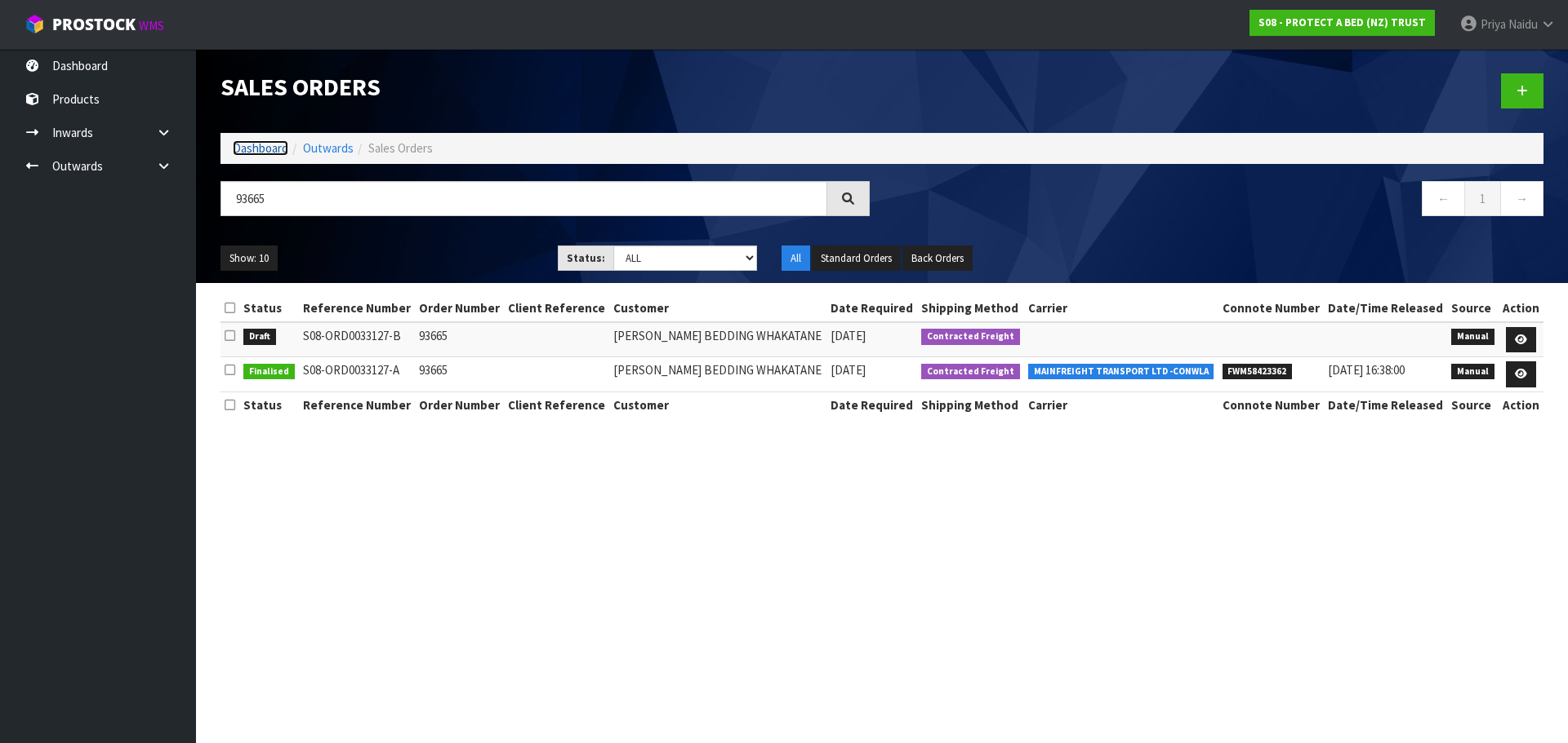
click at [266, 141] on link "Dashboard" at bounding box center [260, 148] width 55 height 15
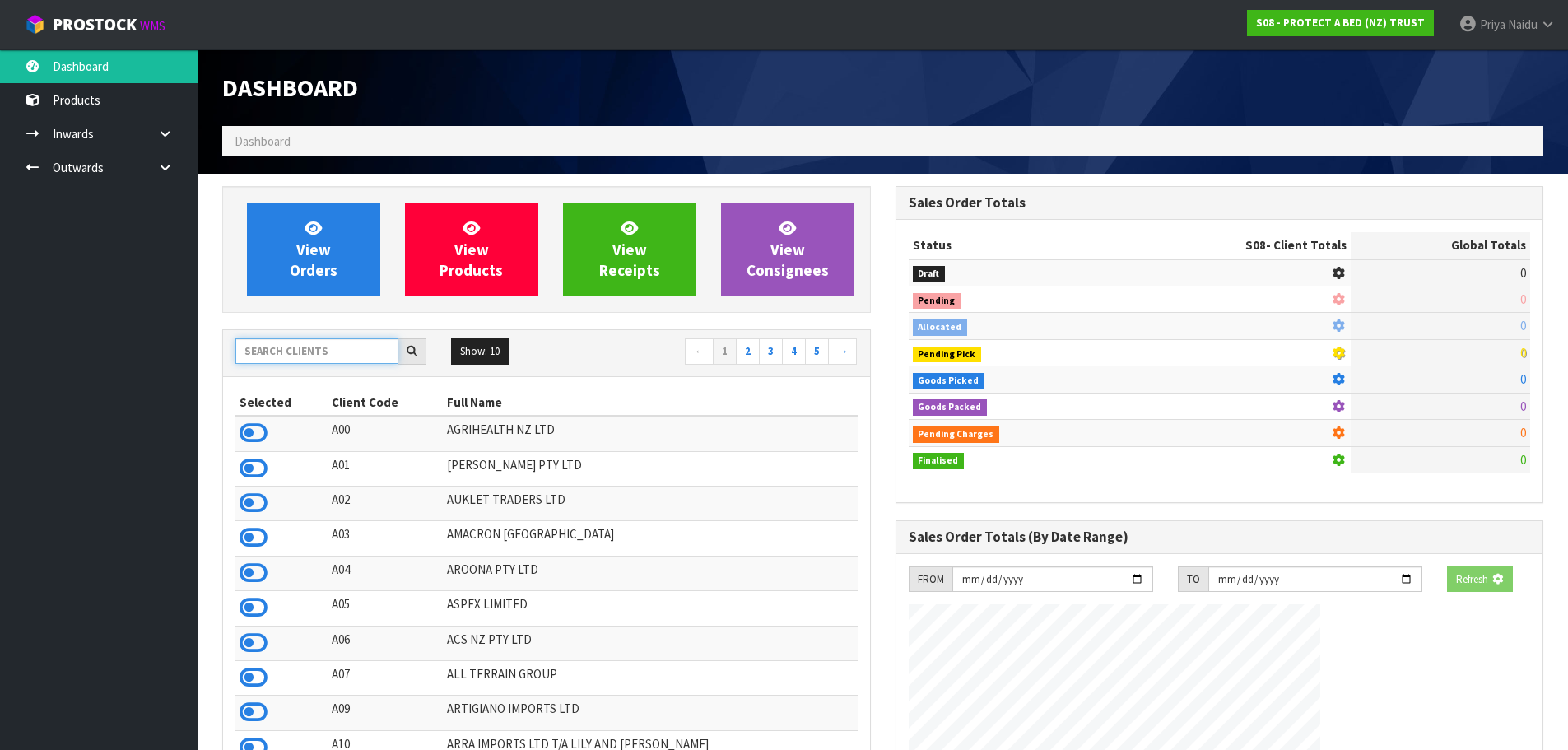
click at [262, 354] on input "text" at bounding box center [317, 351] width 163 height 26
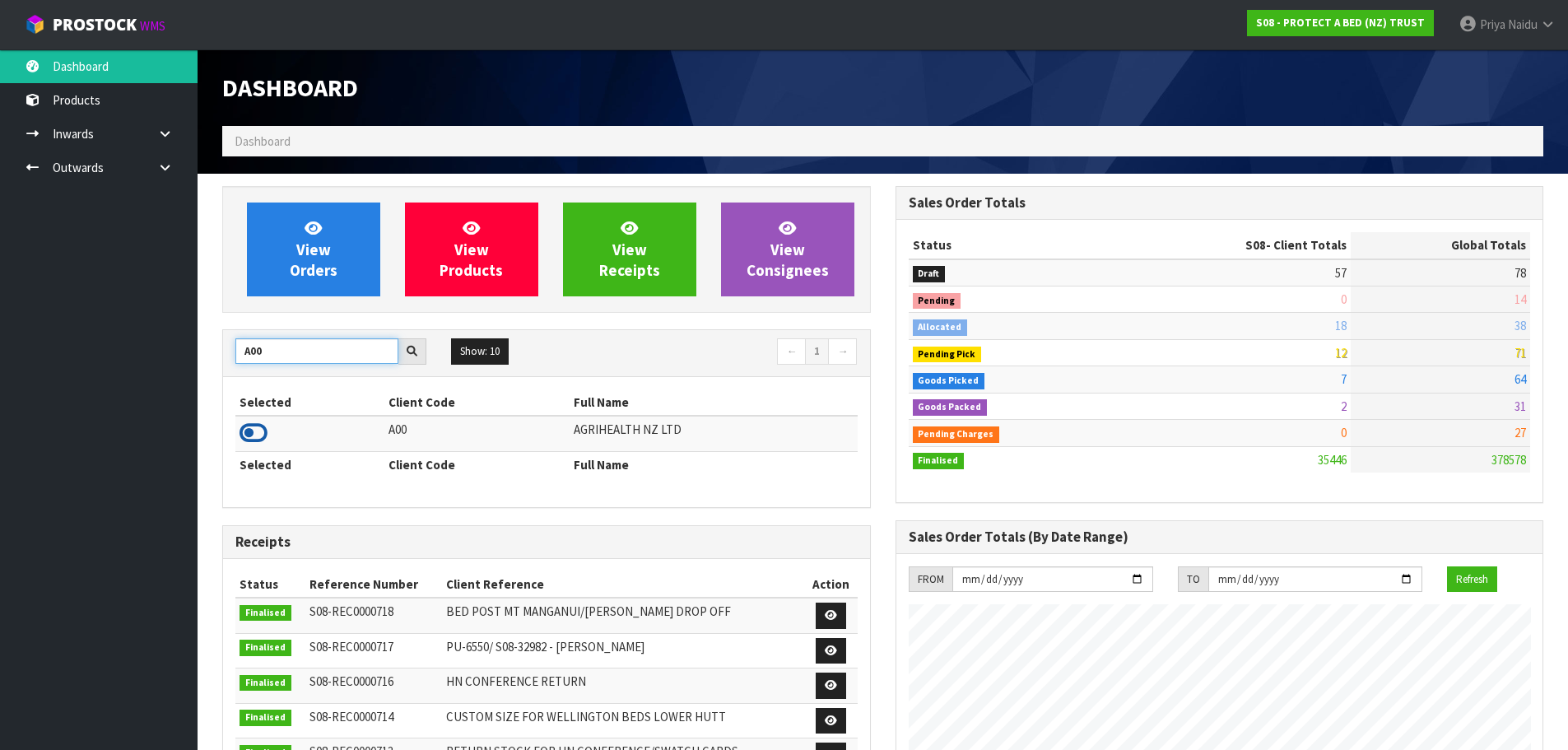
type input "A00"
click at [244, 433] on icon at bounding box center [253, 433] width 28 height 25
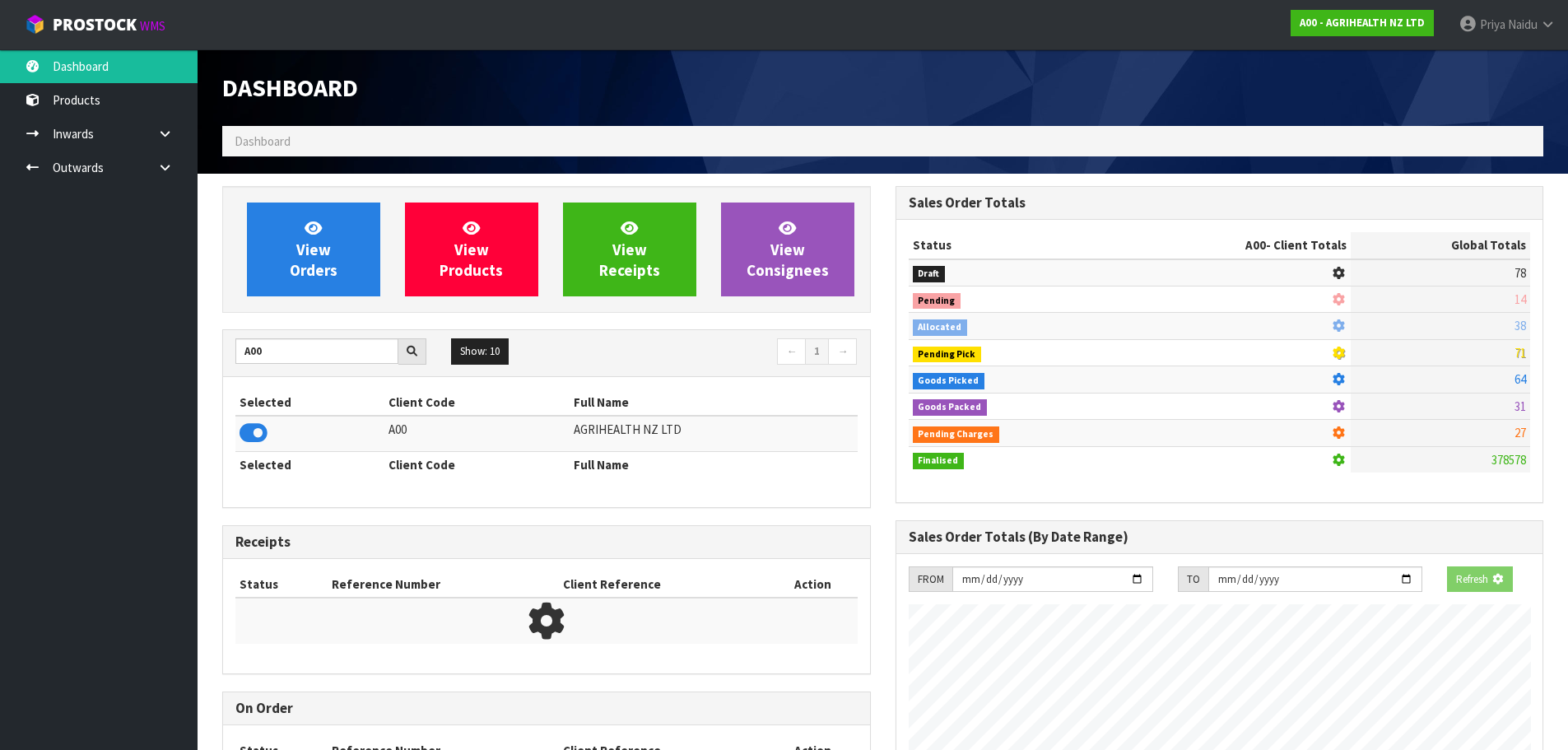
scroll to position [1027, 673]
click at [306, 301] on div "View Orders View Products View Receipts View Consignees" at bounding box center [546, 249] width 649 height 127
click at [318, 263] on span "View Orders" at bounding box center [313, 250] width 47 height 62
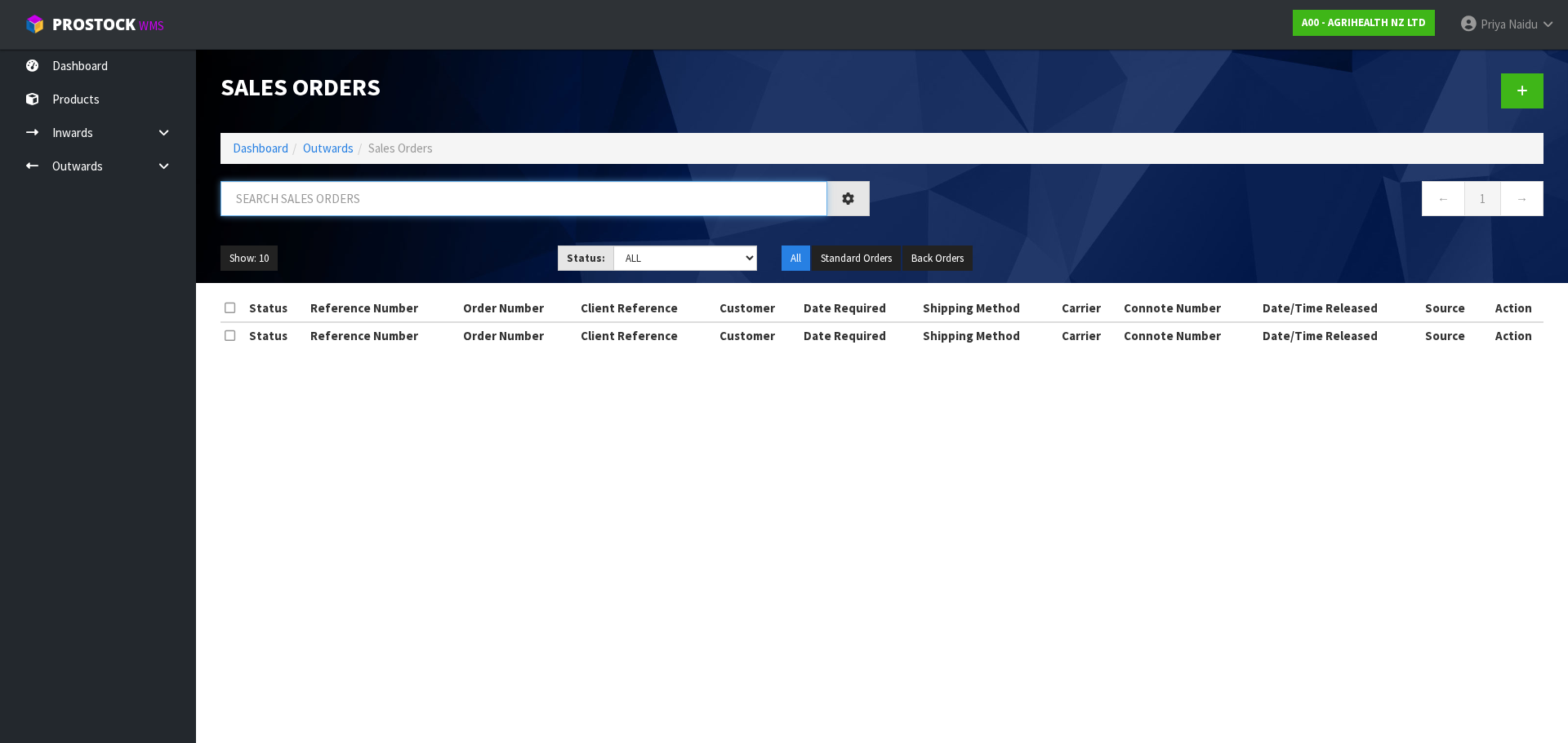
click at [327, 209] on input "text" at bounding box center [523, 198] width 607 height 35
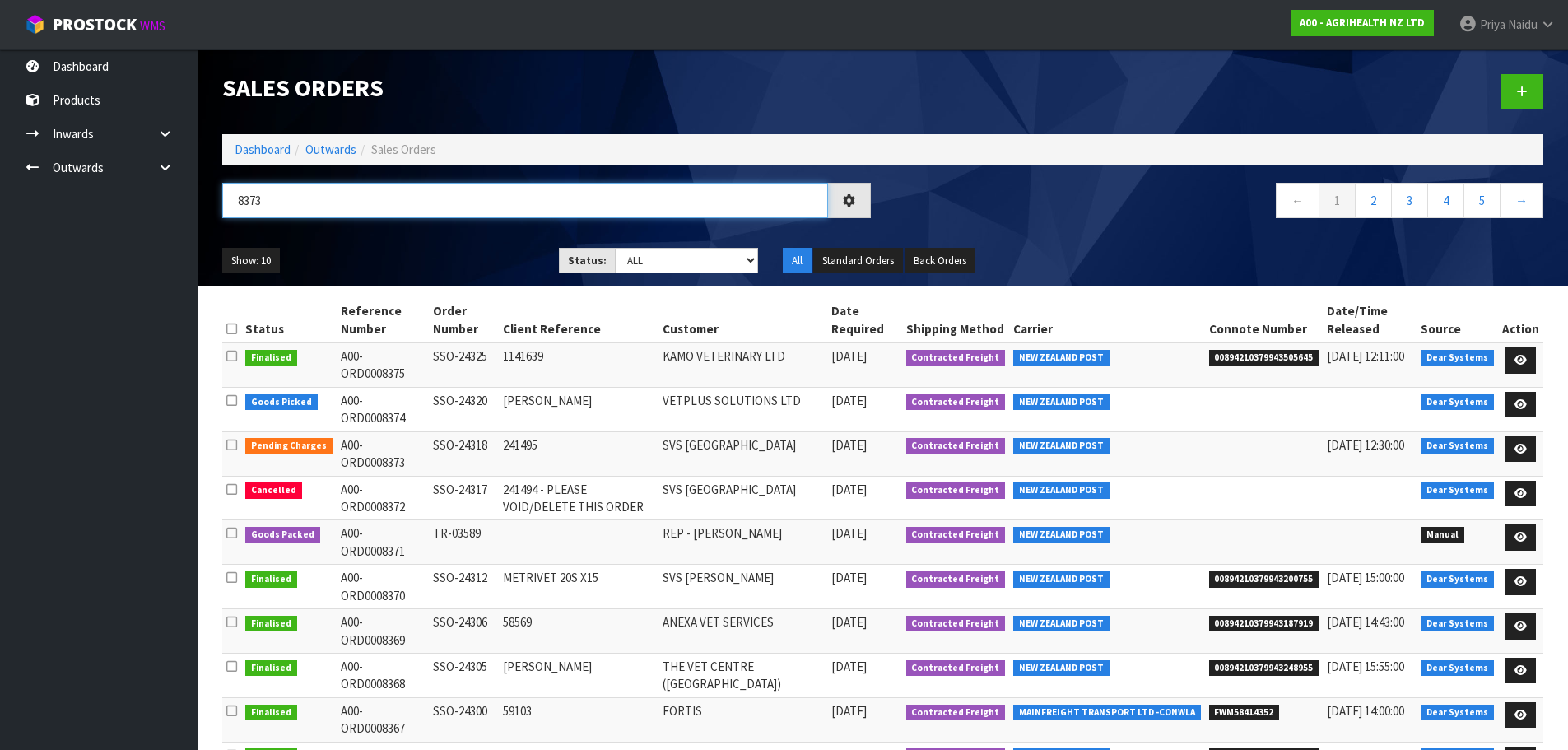
type input "8373"
click at [391, 243] on div "Show: 10 5 10 25 50 Status: Draft Pending Allocated Pending Pick Goods Picked G…" at bounding box center [883, 261] width 1346 height 51
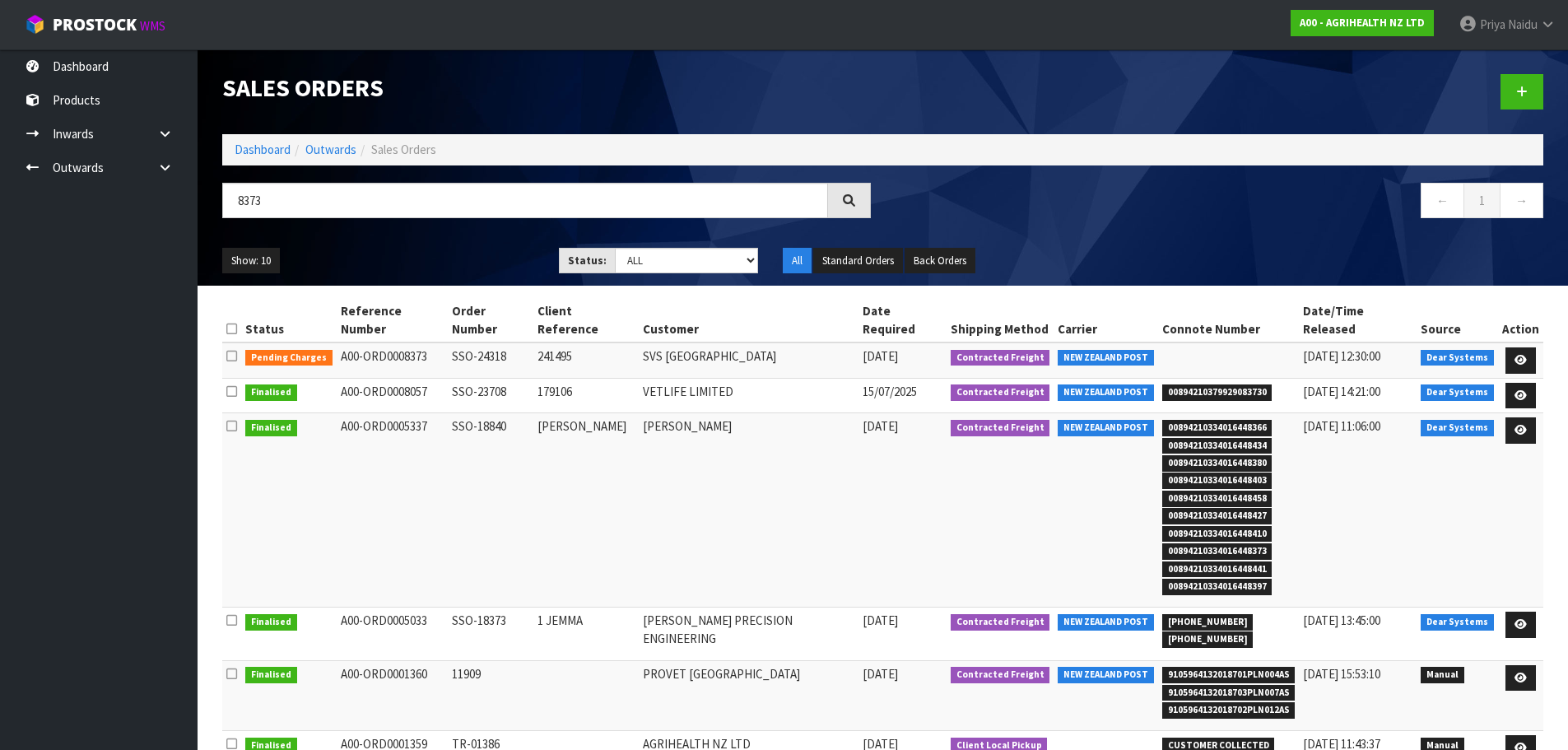
click at [416, 244] on div "Show: 10 5 10 25 50 Status: Draft Pending Allocated Pending Pick Goods Picked G…" at bounding box center [883, 261] width 1346 height 51
click at [1515, 348] on link at bounding box center [1521, 361] width 30 height 27
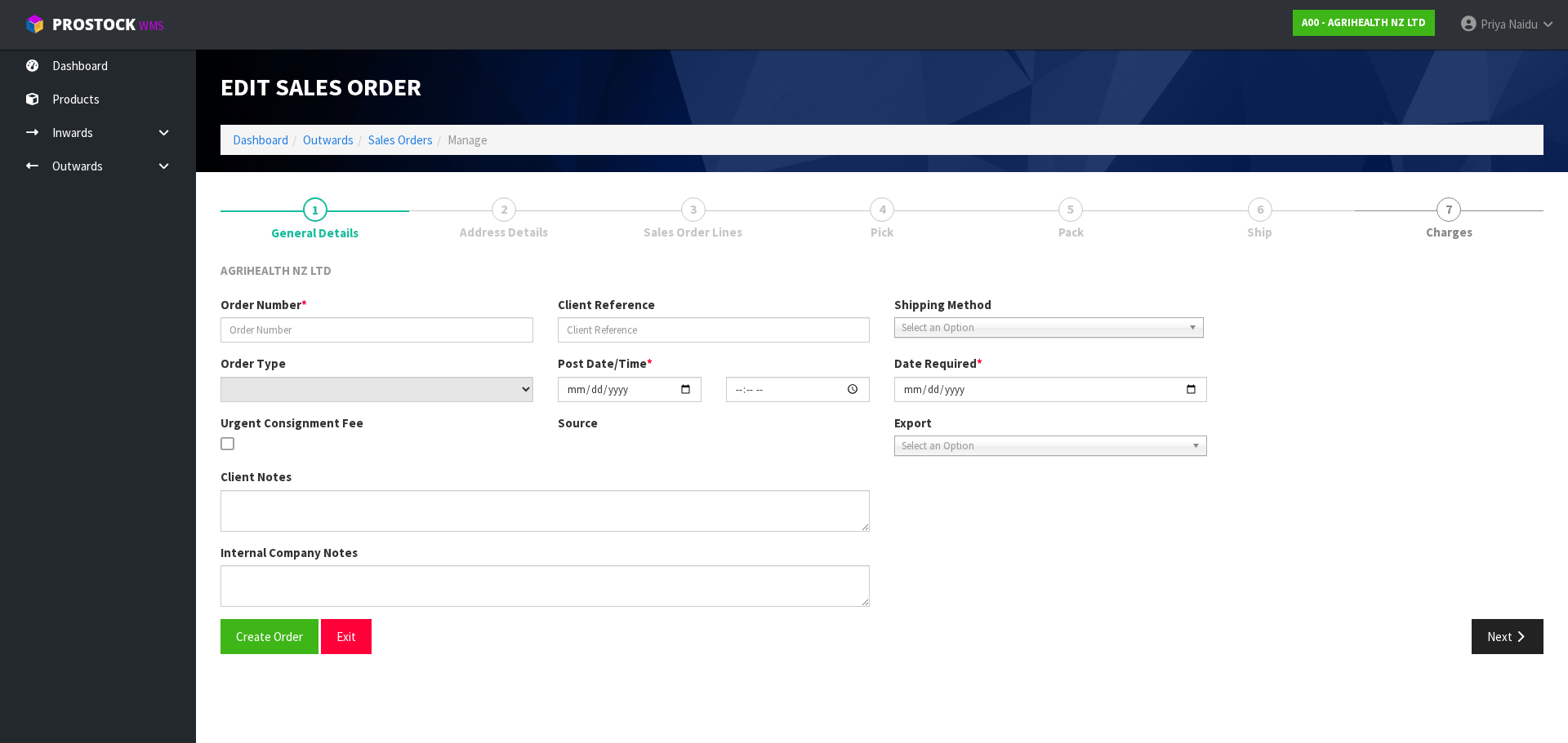
type input "SSO-24318"
type input "241495"
select select "number:0"
type input "[DATE]"
type input "16:03:20.000"
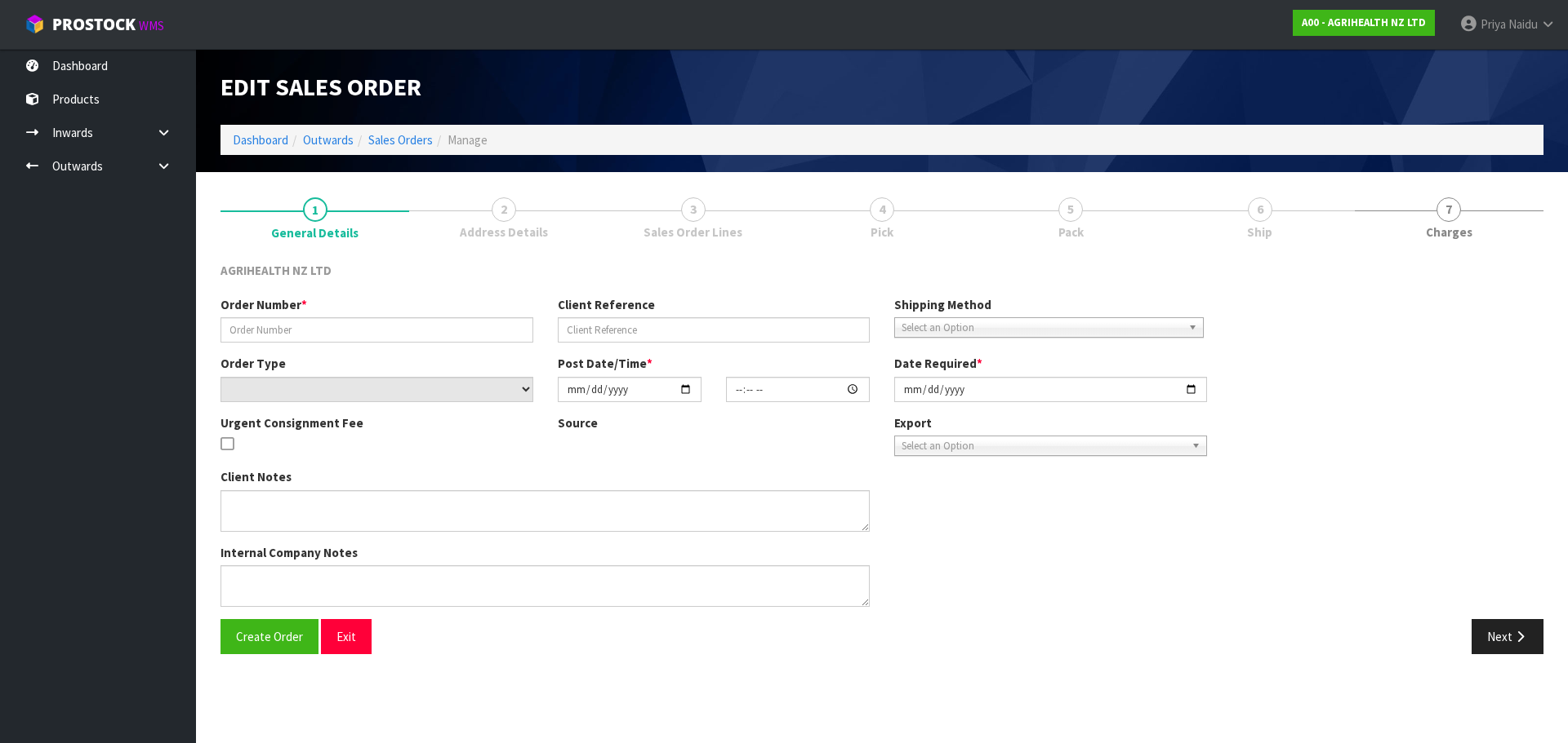
type input "2025-08-27"
type textarea "SHIP BY: Freight"
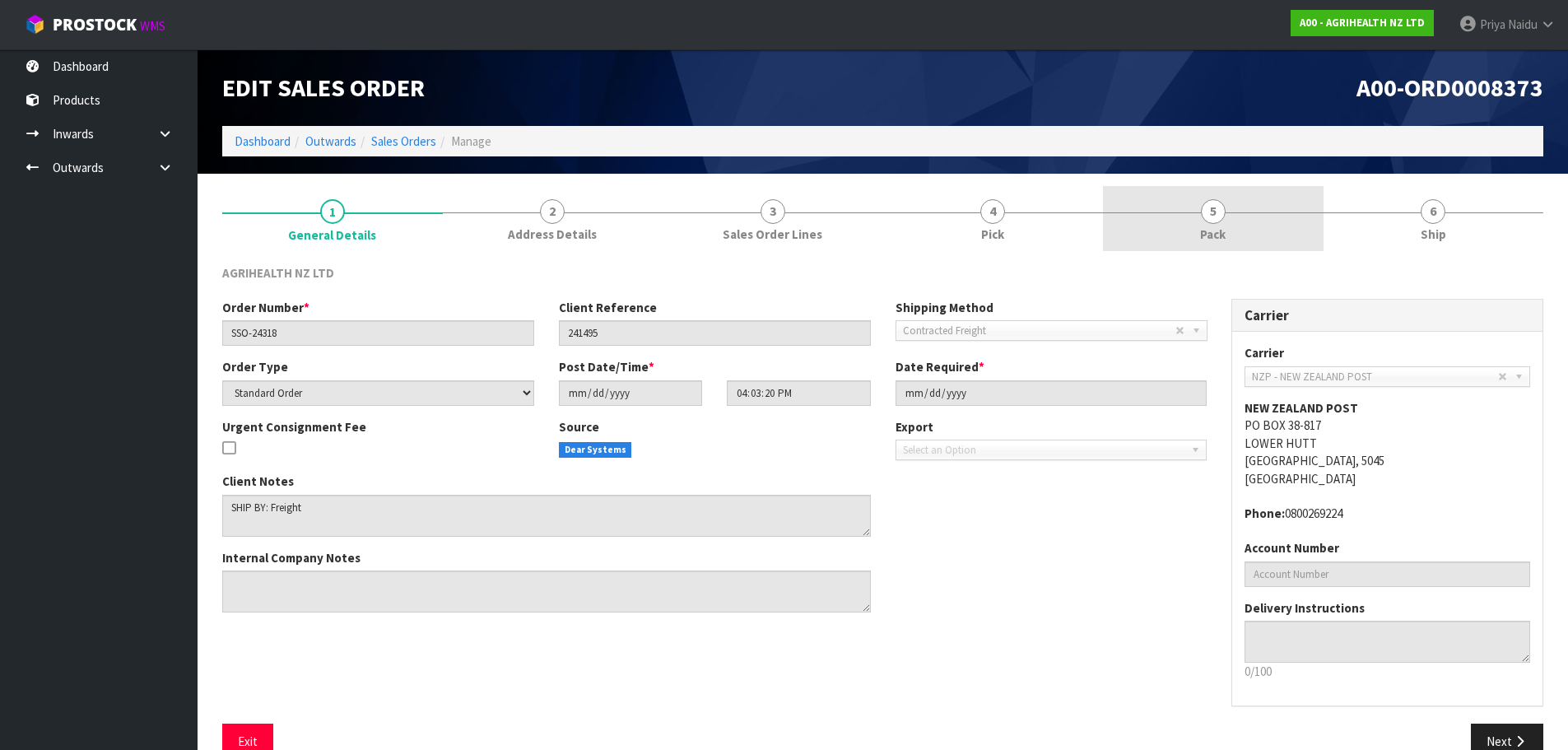
click at [1251, 227] on link "5 Pack" at bounding box center [1213, 219] width 220 height 65
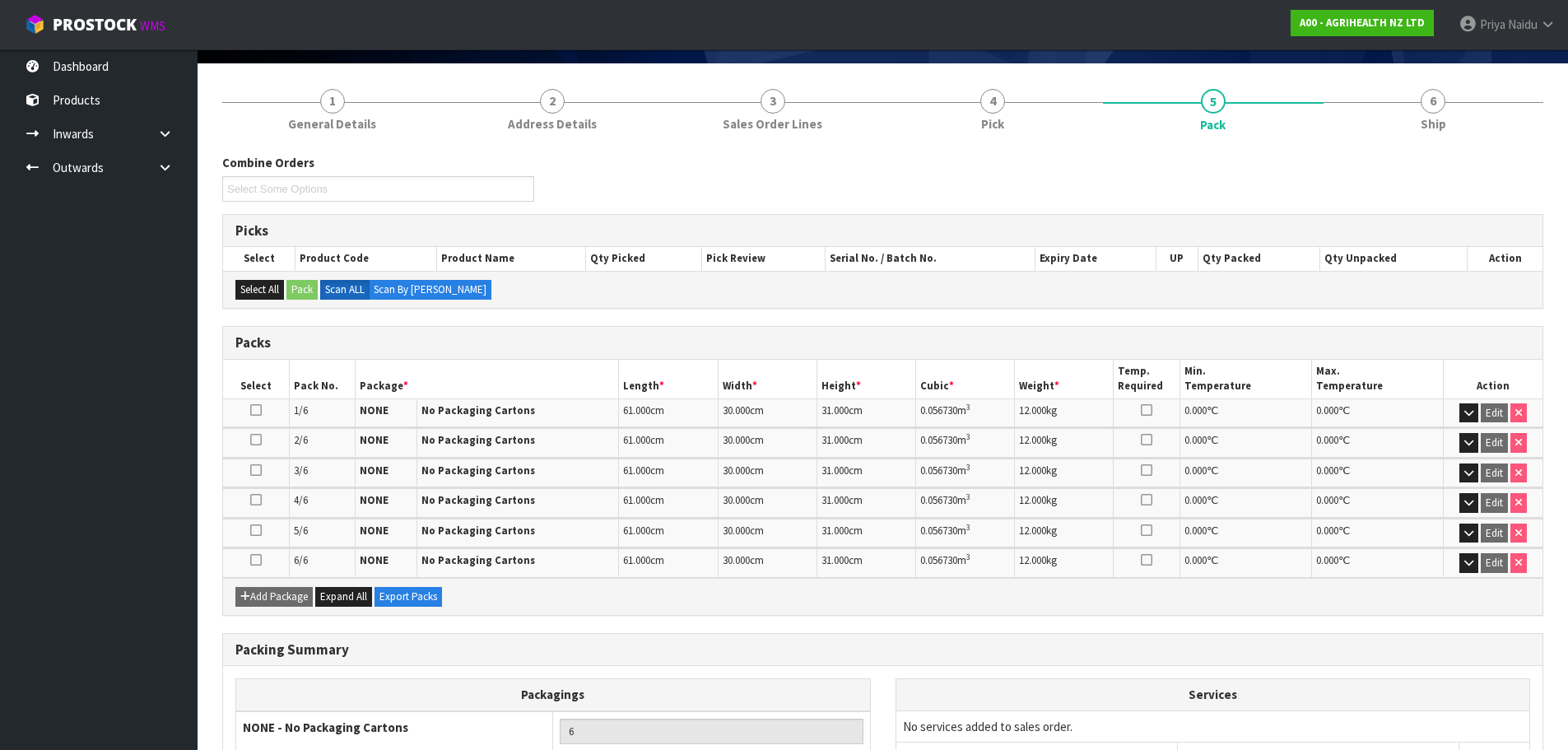
scroll to position [252, 0]
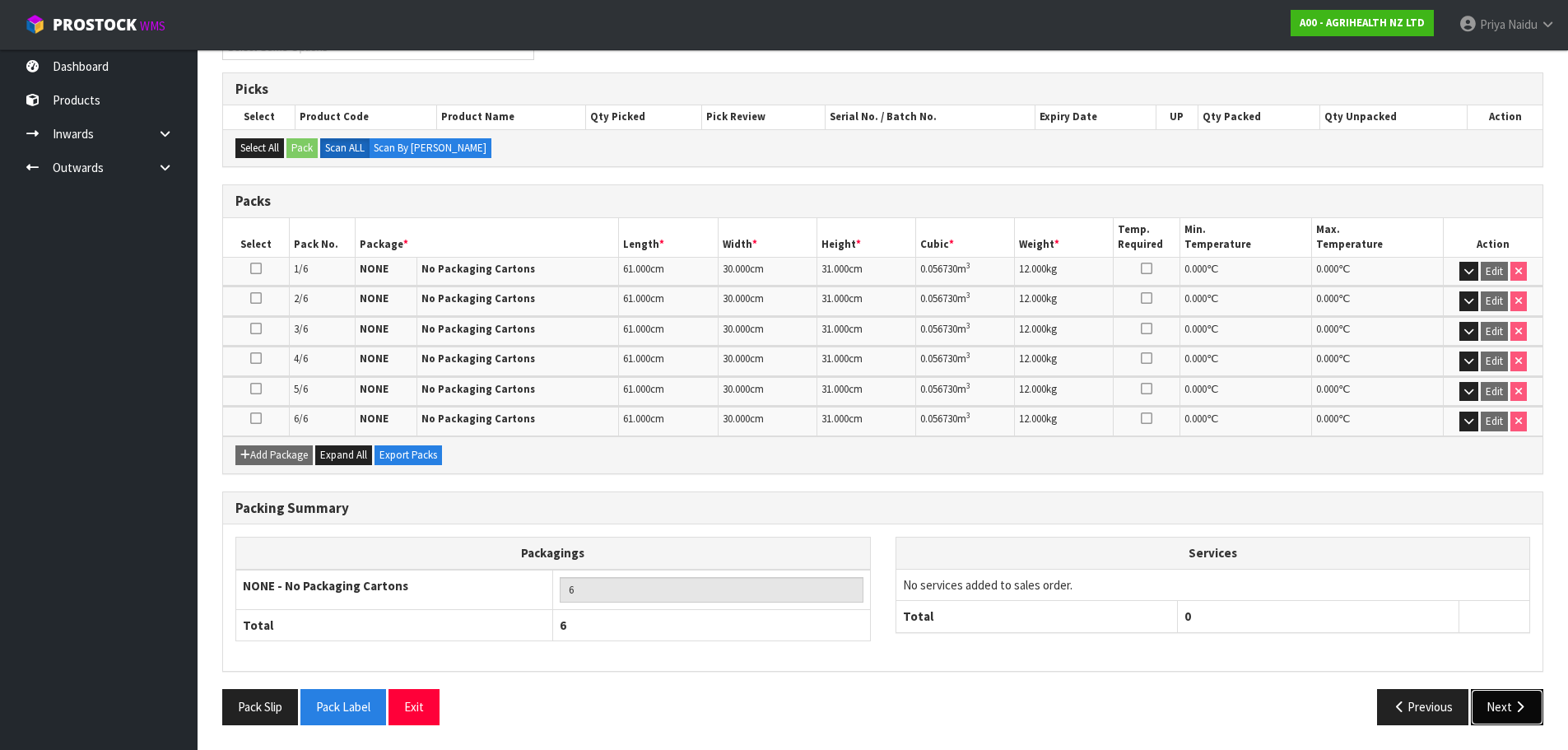
click at [1498, 709] on button "Next" at bounding box center [1507, 707] width 72 height 35
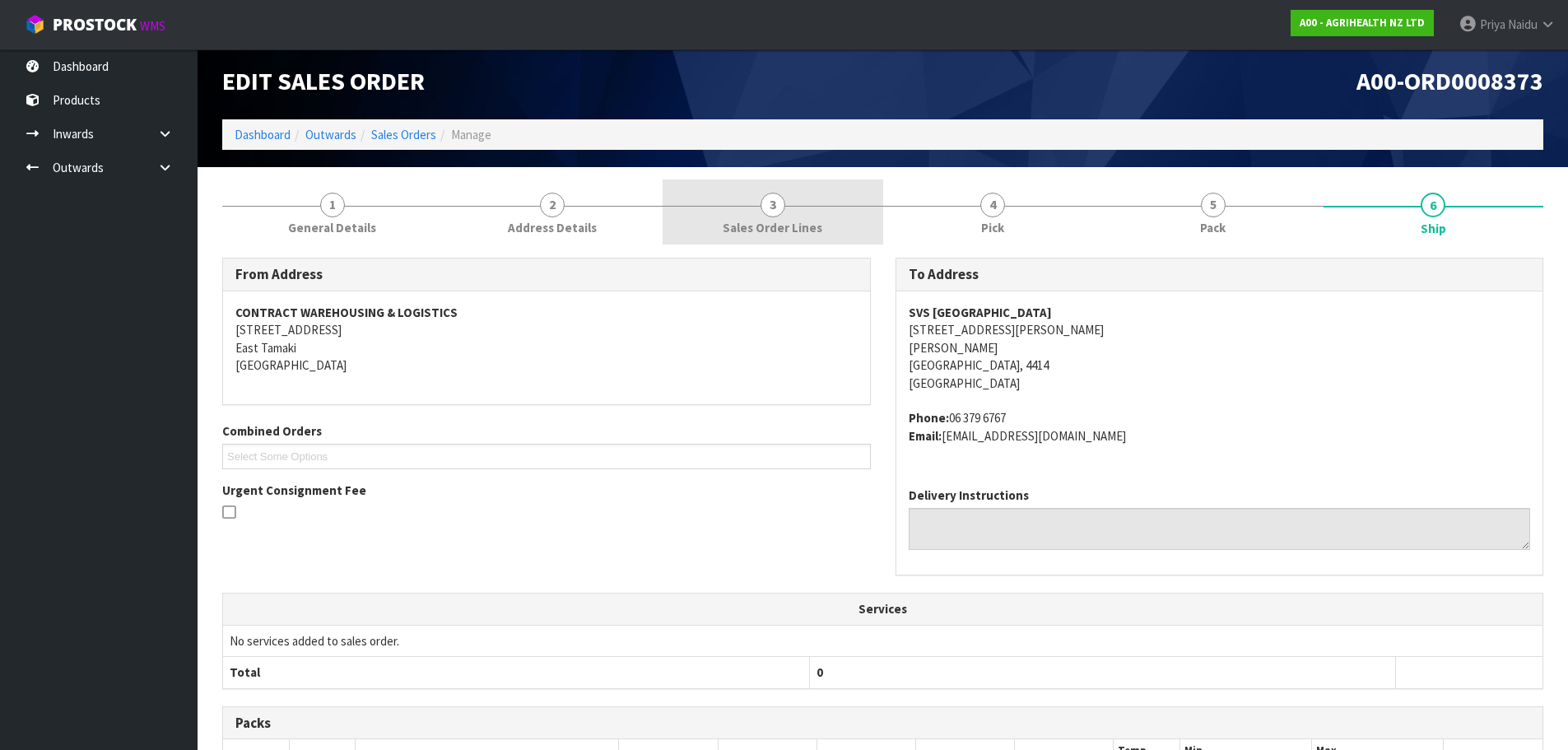
scroll to position [0, 0]
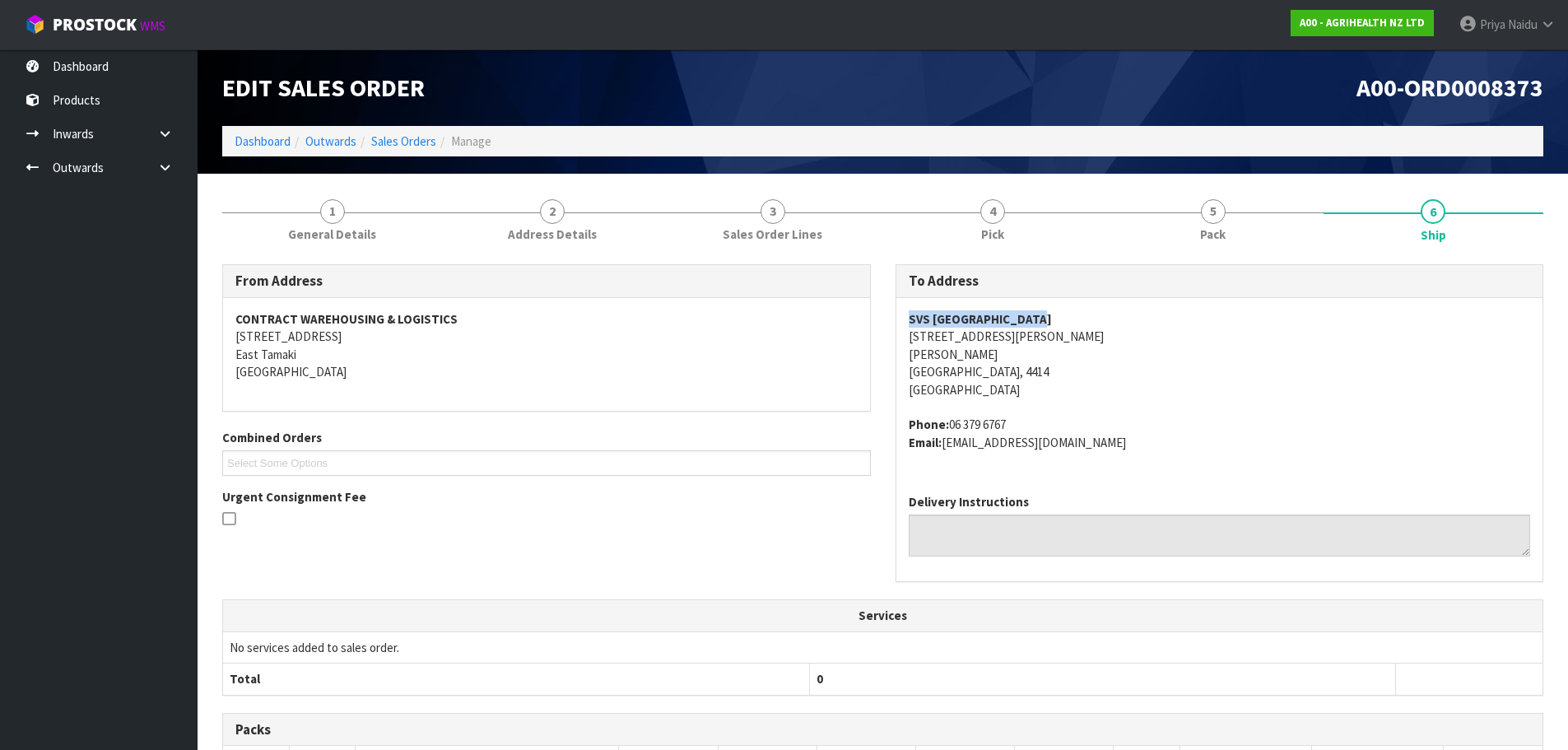
copy strong "SVS PALMERSTON NORTH"
drag, startPoint x: 962, startPoint y: 326, endPoint x: 1095, endPoint y: 320, distance: 133.1
click at [1095, 320] on div "To Address SVS PALMERSTON NORTH UNIT 5, 33 SHELLEY STREET ROSLYN PALMERSTON NOR…" at bounding box center [1219, 431] width 674 height 335
copy address "06 379 6767"
drag, startPoint x: 949, startPoint y: 426, endPoint x: 1045, endPoint y: 425, distance: 96.0
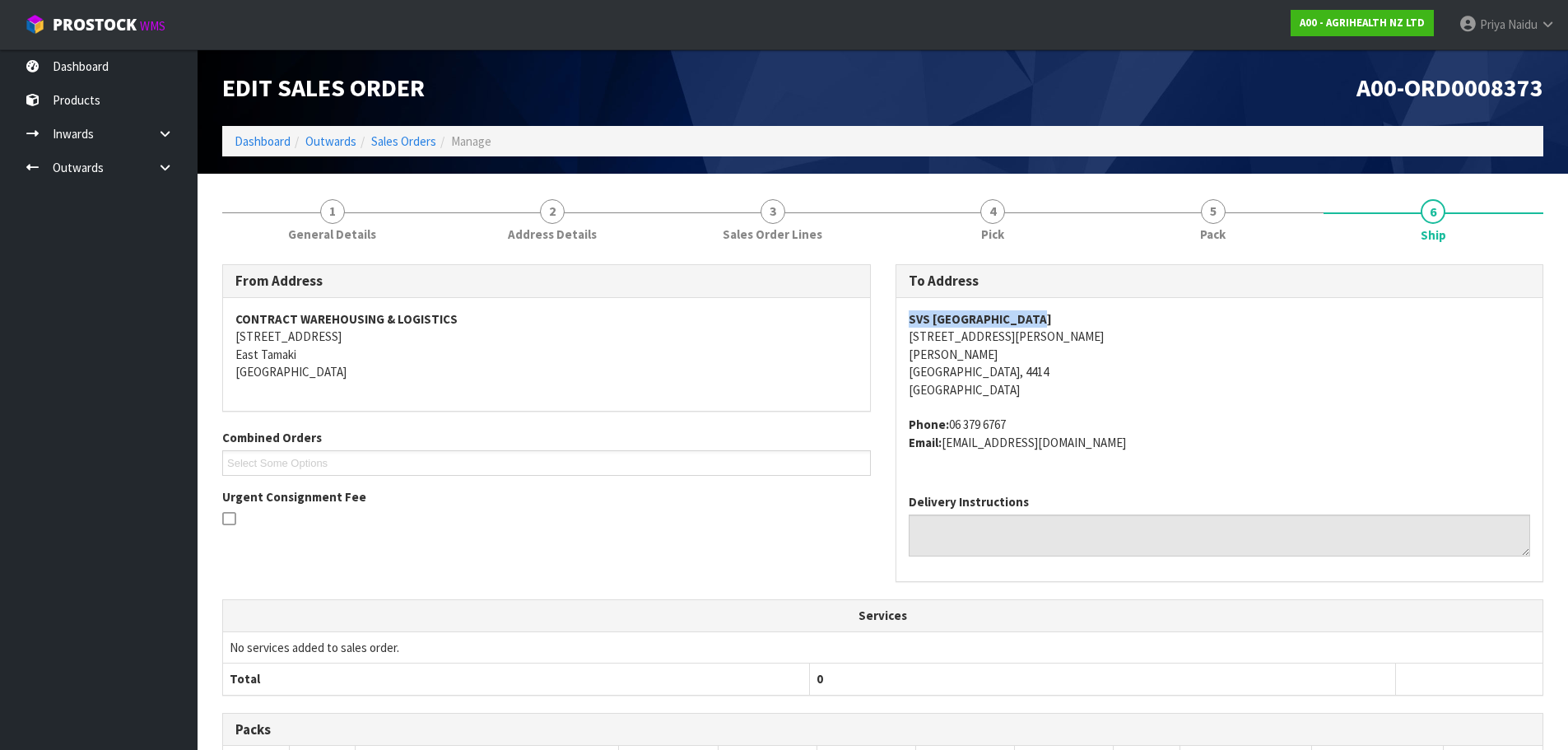
click at [1045, 425] on address "Phone: 06 379 6767 Email: accounts@svs.co.nz" at bounding box center [1219, 433] width 622 height 35
copy address "accounts@svs.co.nz"
drag, startPoint x: 947, startPoint y: 445, endPoint x: 1082, endPoint y: 456, distance: 135.4
click at [1082, 456] on div "SVS PALMERSTON NORTH UNIT 5, 33 SHELLEY STREET ROSLYN PALMERSTON NORTH, 4414 Ne…" at bounding box center [1220, 389] width 647 height 183
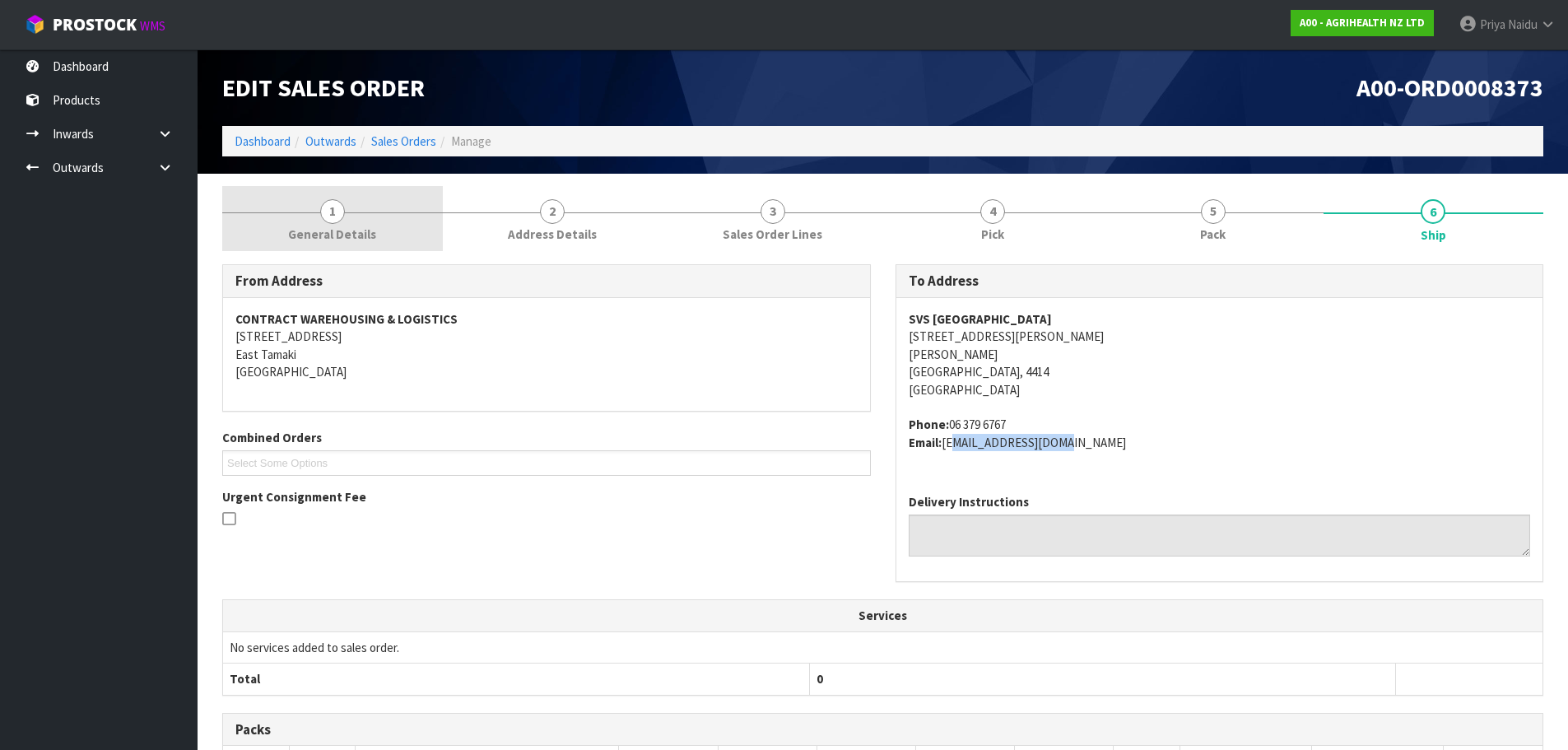
drag, startPoint x: 313, startPoint y: 217, endPoint x: 306, endPoint y: 239, distance: 23.1
click at [313, 217] on link "1 General Details" at bounding box center [332, 219] width 220 height 65
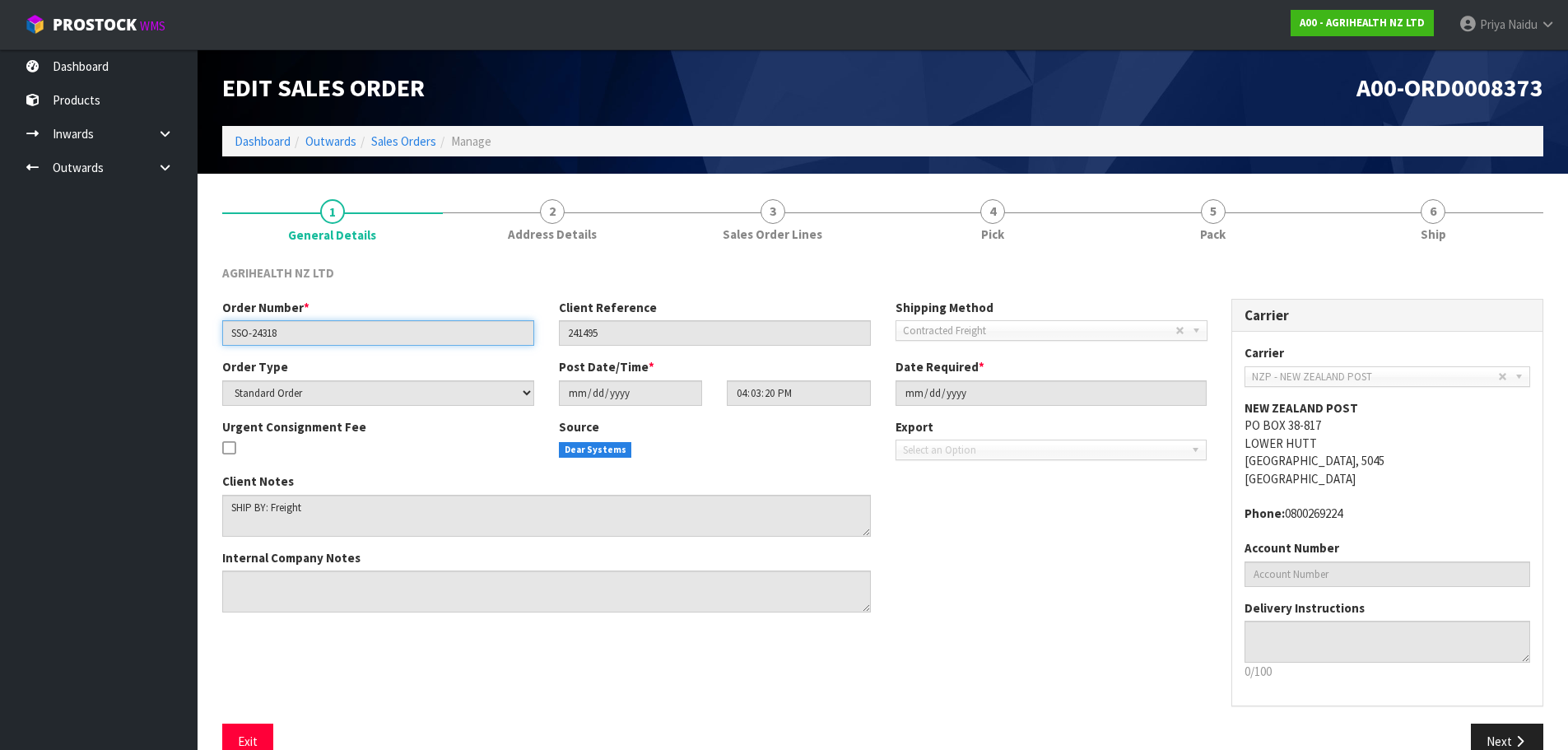
drag, startPoint x: 225, startPoint y: 330, endPoint x: 287, endPoint y: 335, distance: 62.2
click at [287, 335] on input "SSO-24318" at bounding box center [378, 333] width 312 height 26
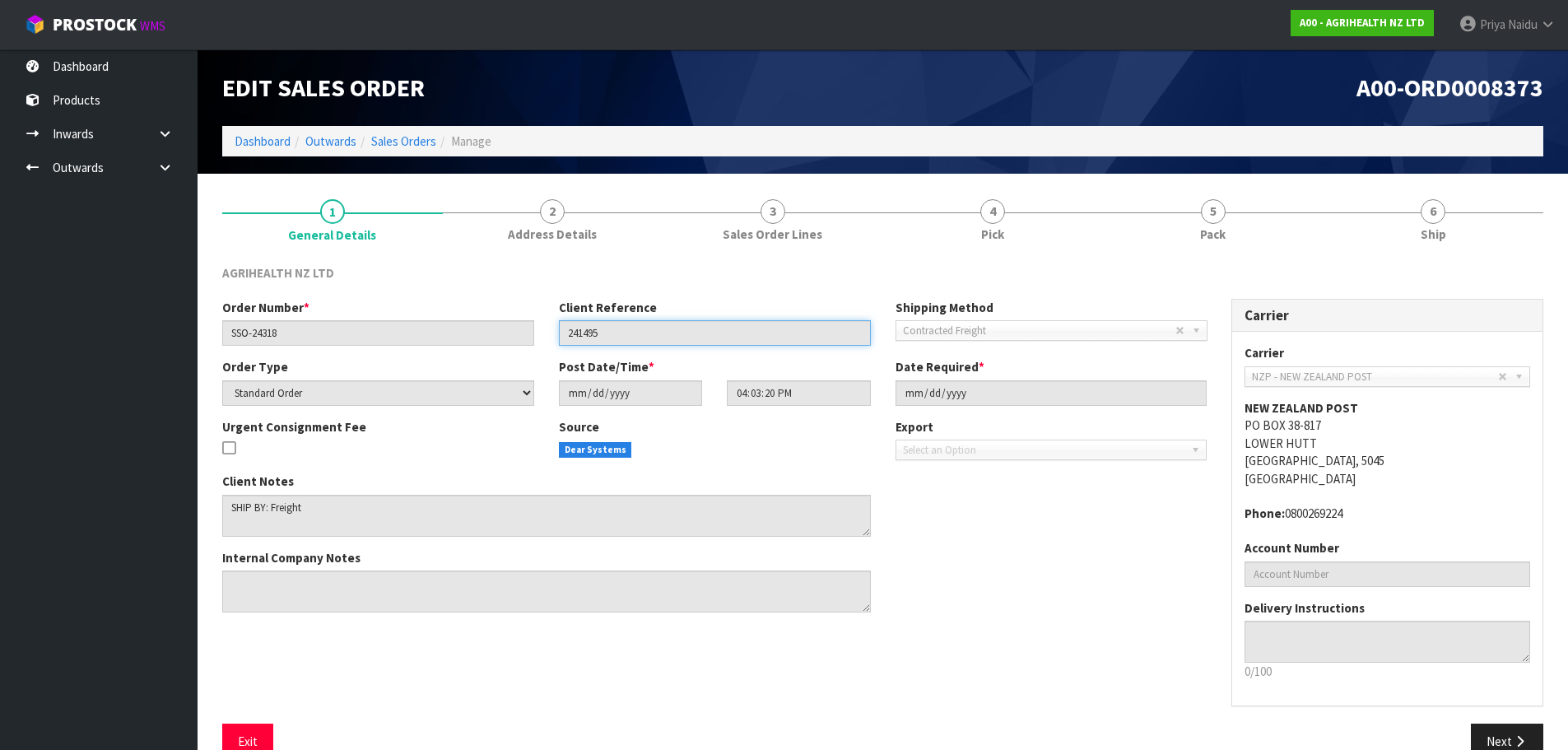
drag, startPoint x: 562, startPoint y: 331, endPoint x: 633, endPoint y: 336, distance: 71.2
click at [633, 336] on input "241495" at bounding box center [715, 333] width 312 height 26
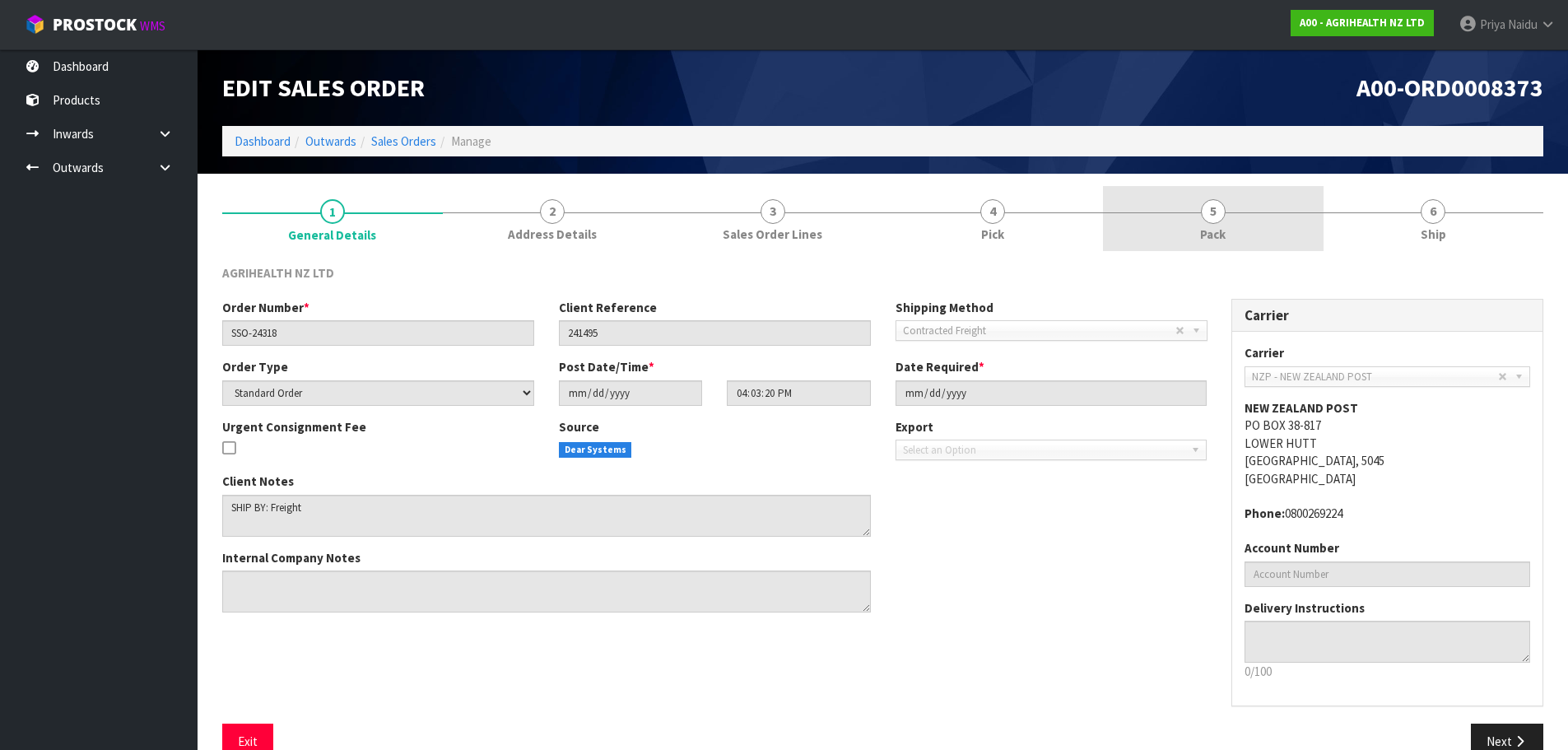
click at [1202, 233] on span "Pack" at bounding box center [1213, 234] width 26 height 17
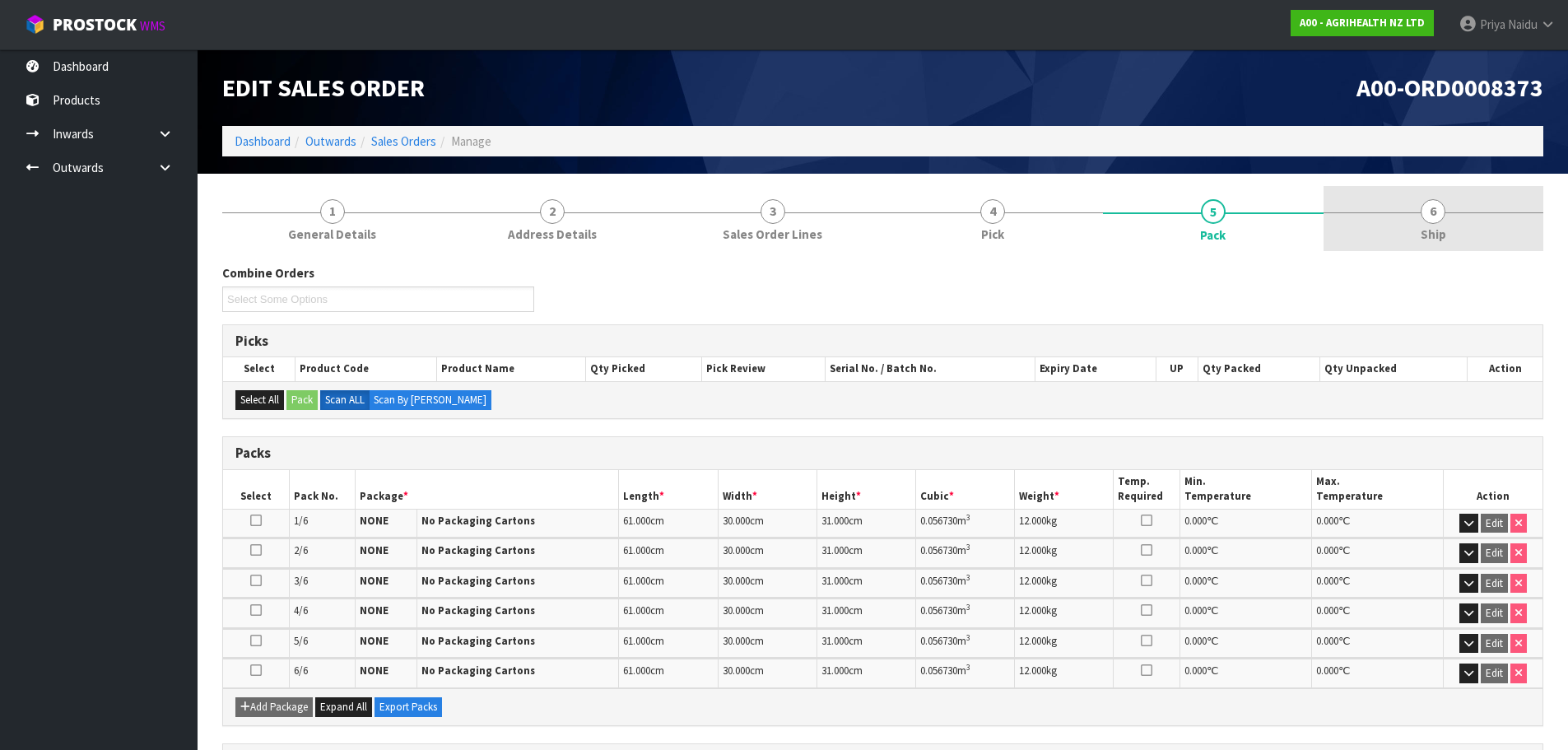
click at [1426, 232] on span "Ship" at bounding box center [1434, 234] width 26 height 17
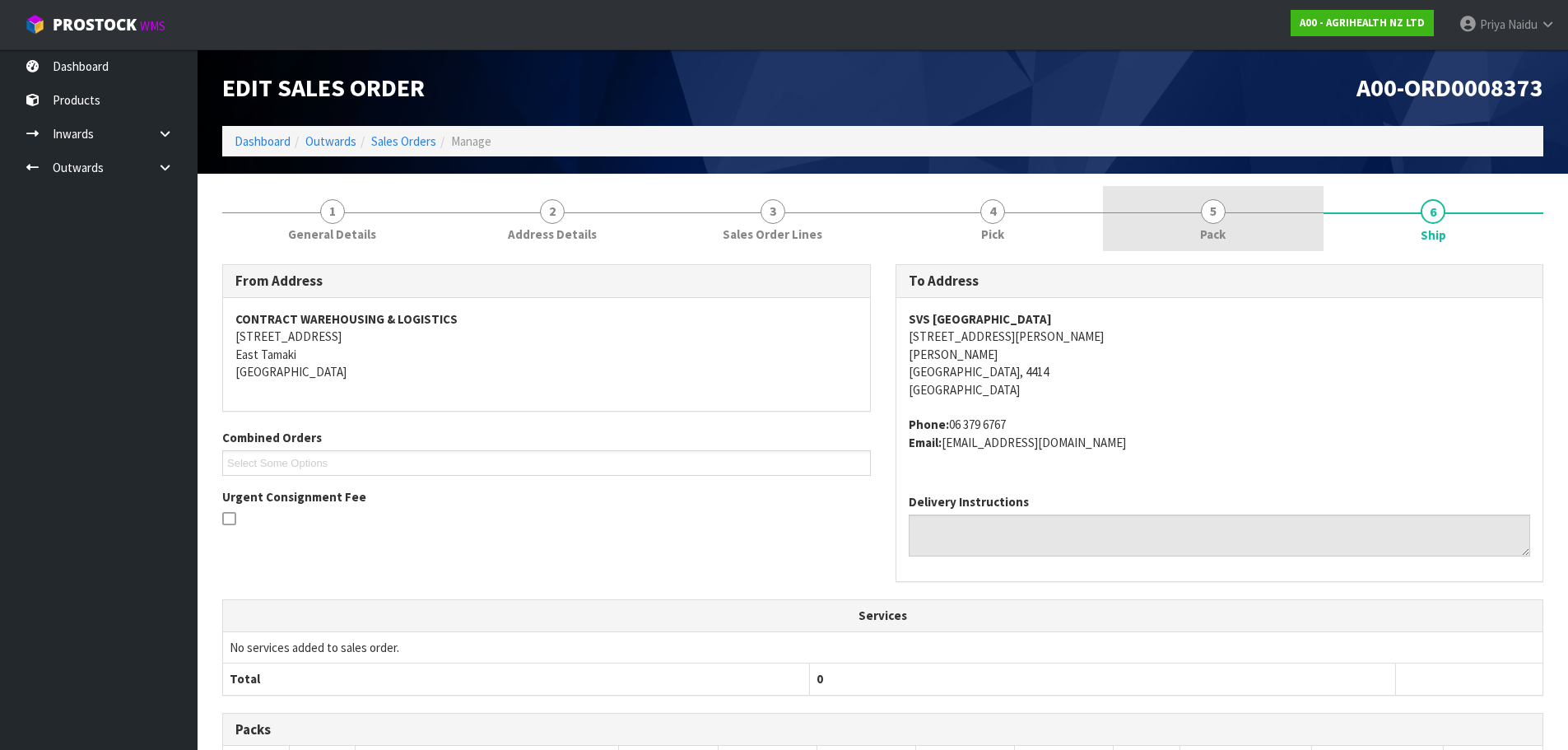
click at [1229, 213] on div at bounding box center [1213, 213] width 220 height 1
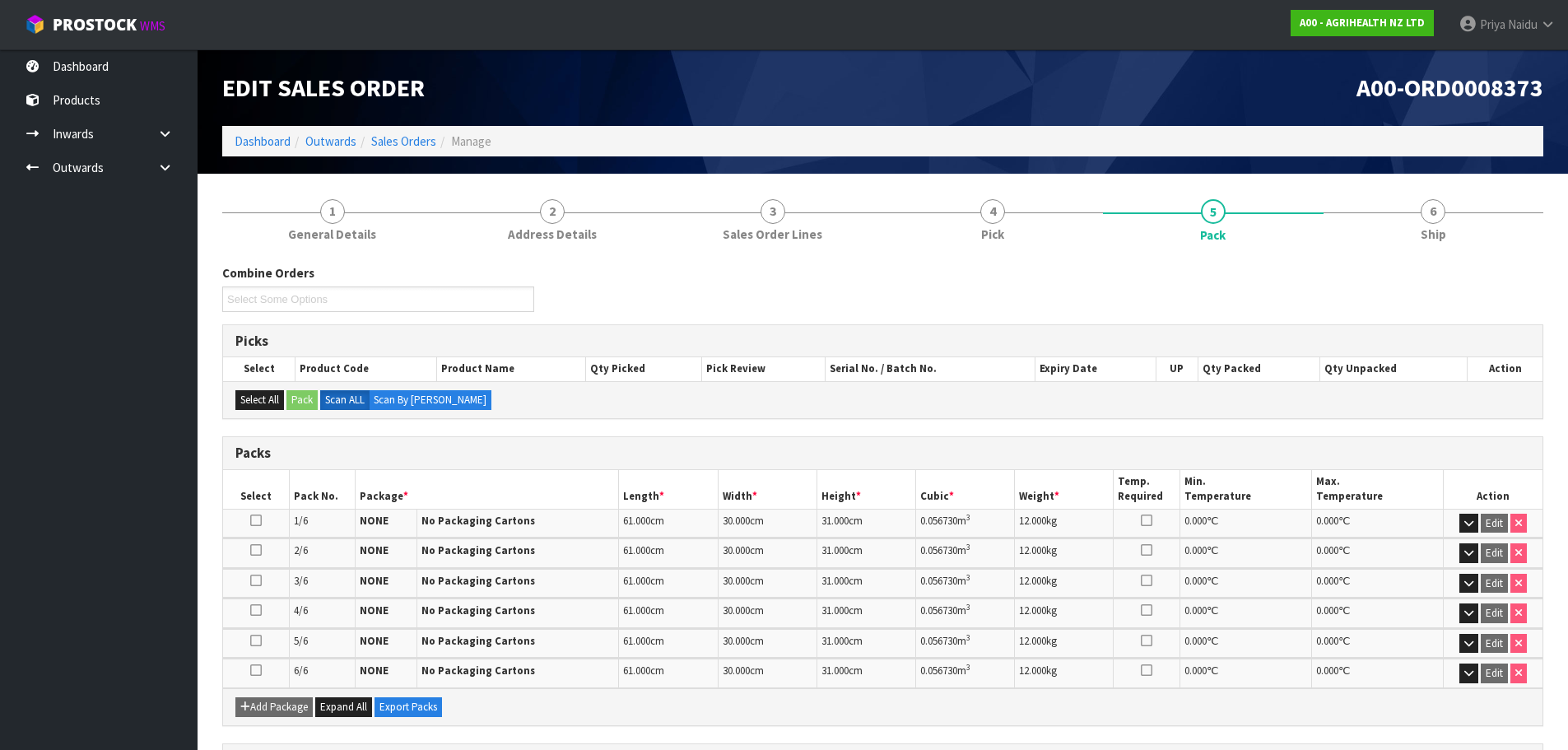
scroll to position [164, 0]
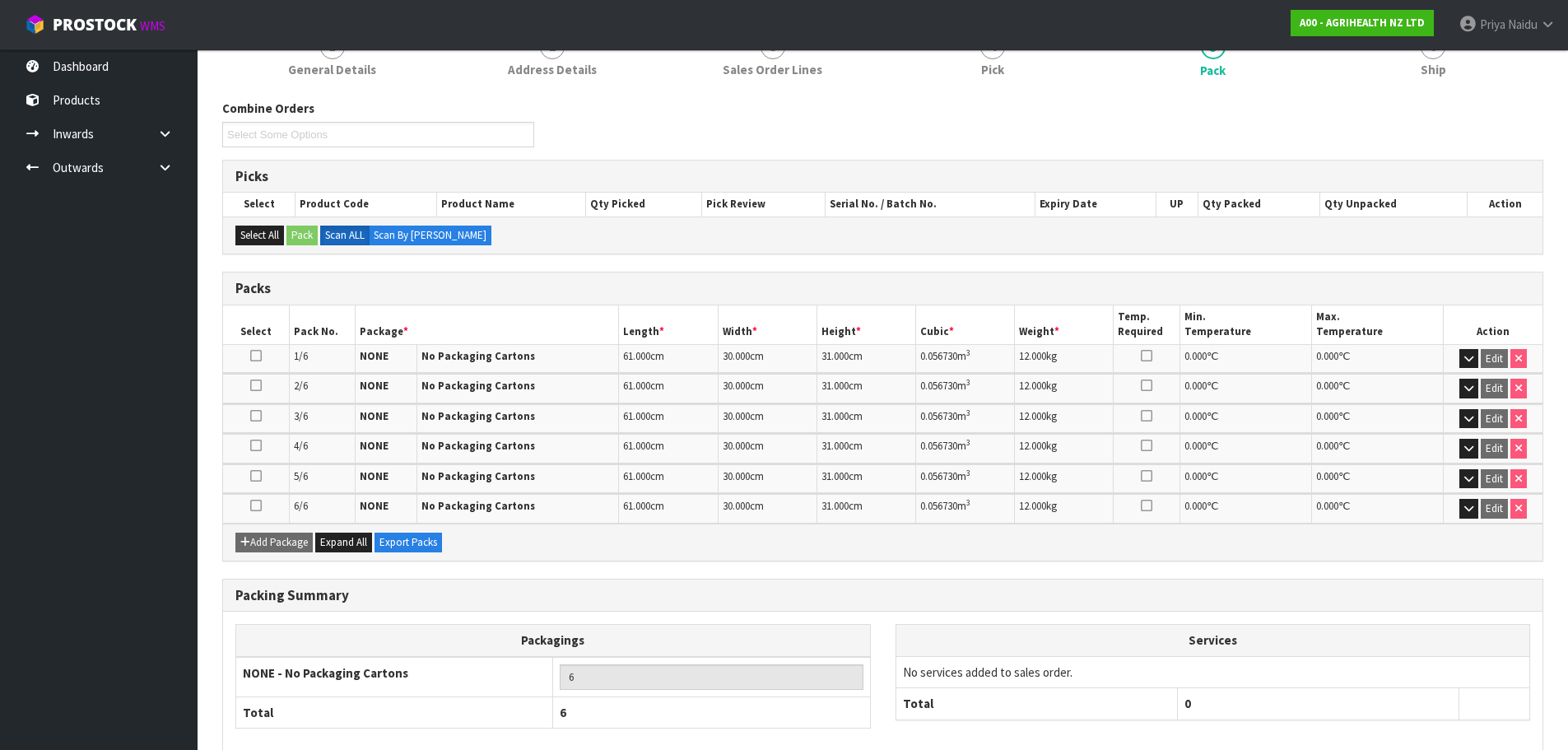
drag, startPoint x: 1433, startPoint y: 77, endPoint x: 1279, endPoint y: 110, distance: 157.5
click at [1433, 77] on span "Ship" at bounding box center [1434, 70] width 26 height 17
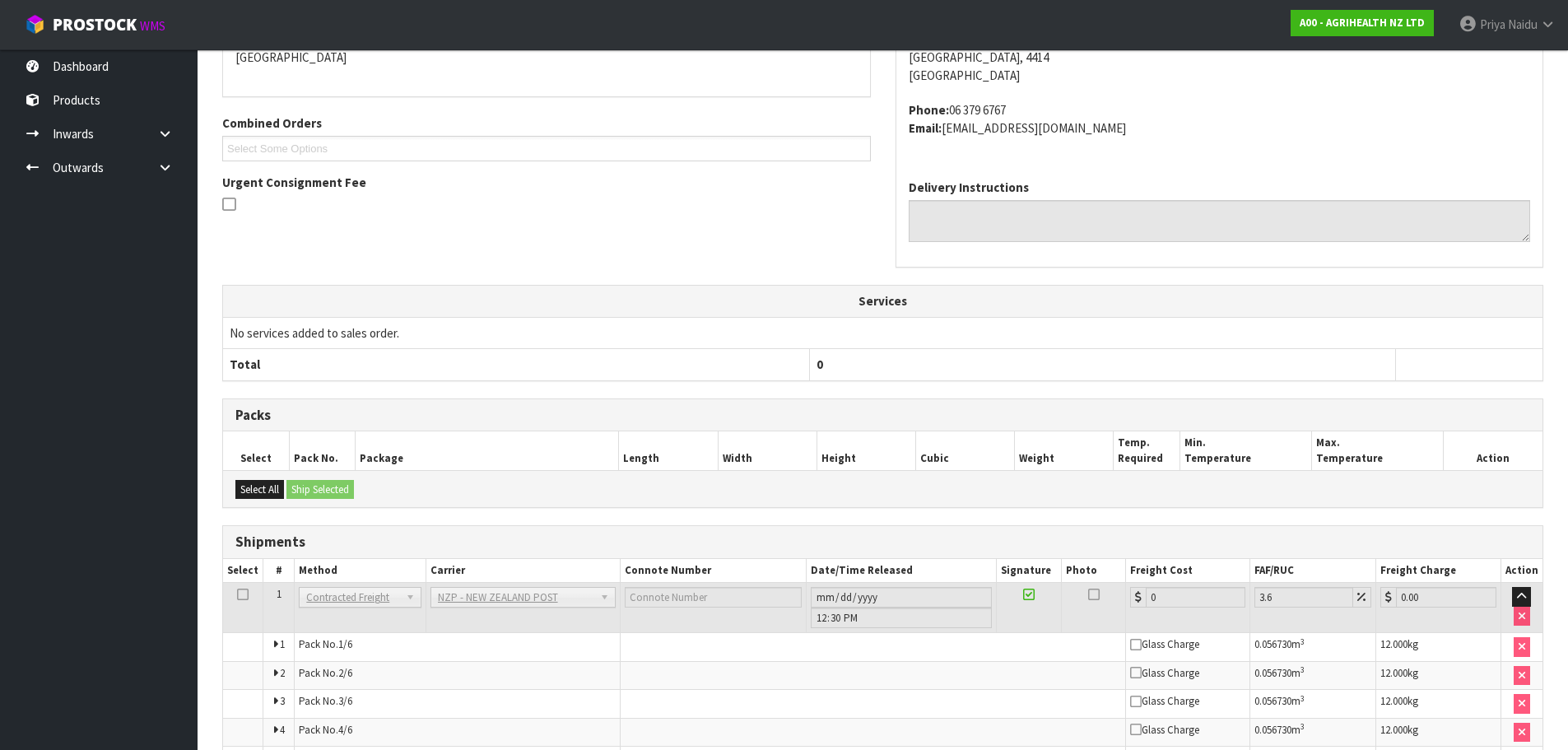
scroll to position [446, 0]
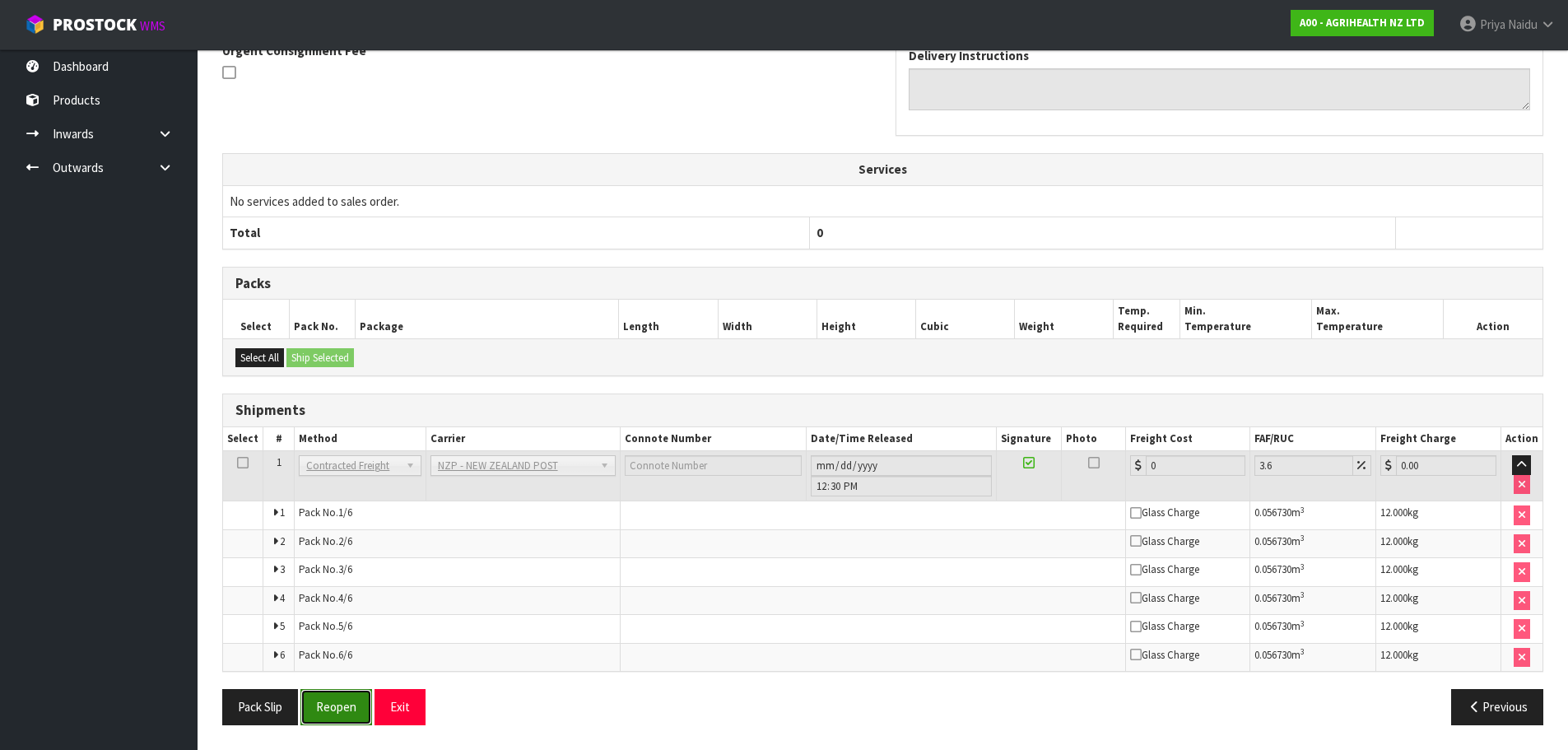
drag, startPoint x: 335, startPoint y: 712, endPoint x: 390, endPoint y: 700, distance: 56.3
click at [337, 706] on button "Reopen" at bounding box center [336, 707] width 71 height 35
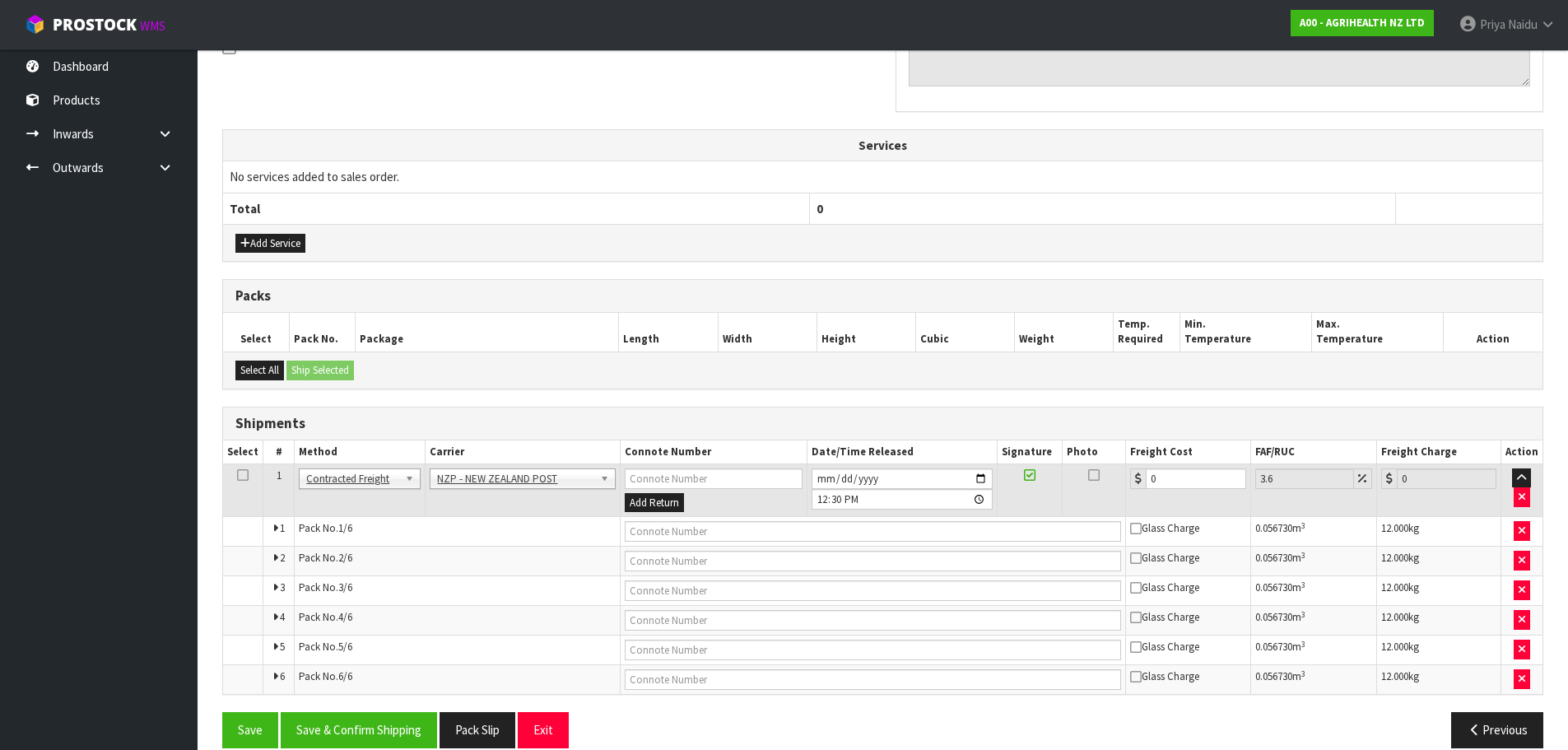
scroll to position [554, 0]
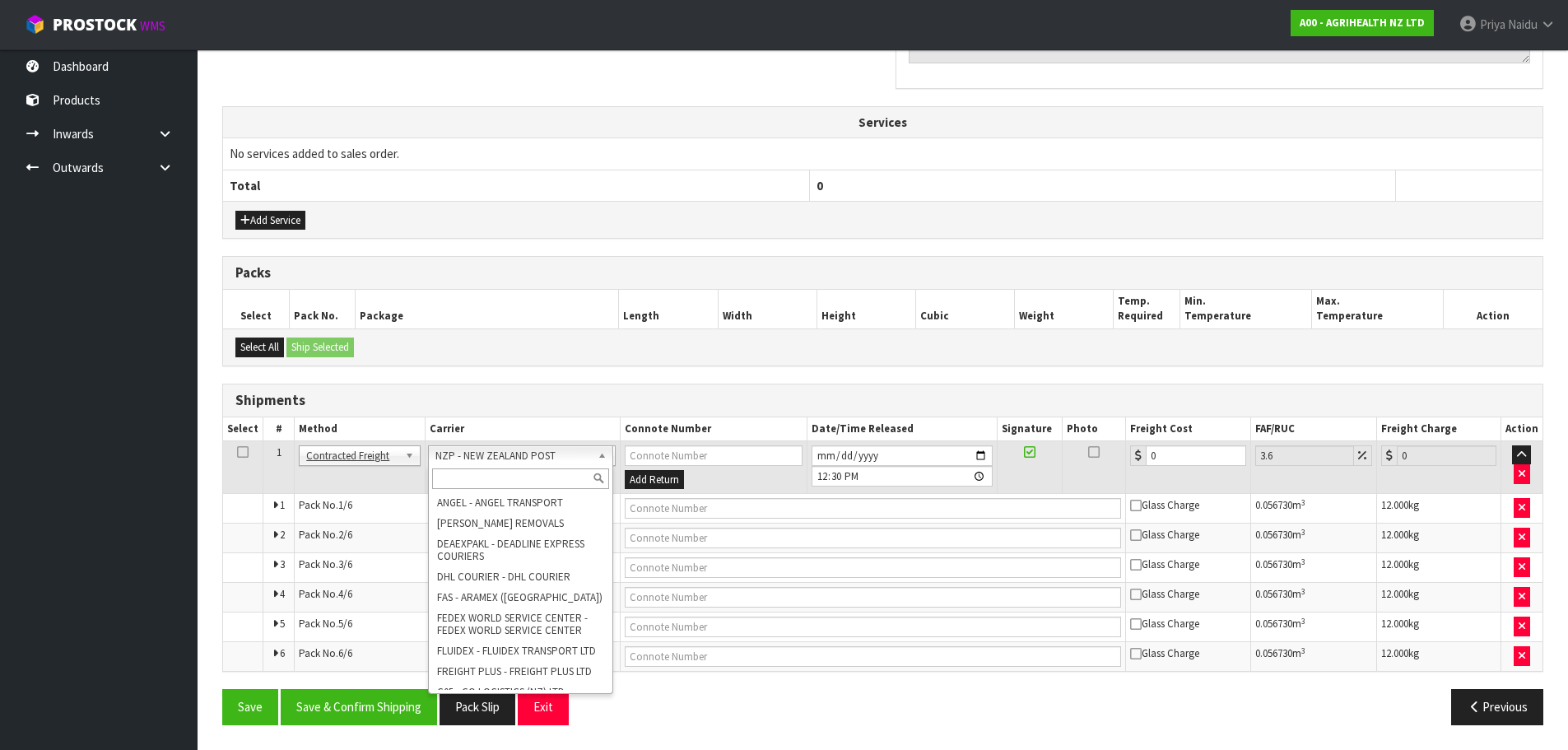
click at [490, 473] on input "text" at bounding box center [521, 479] width 178 height 21
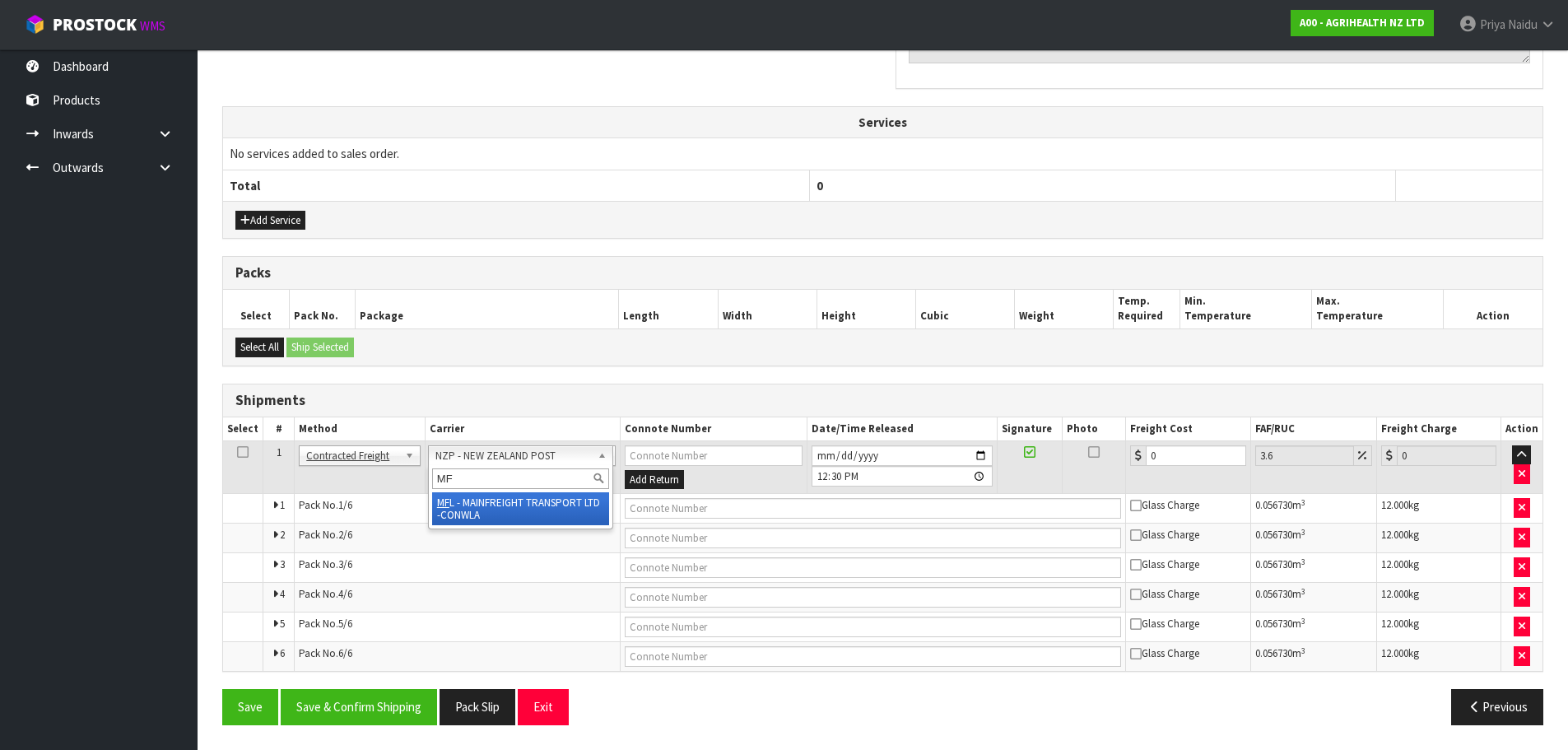
type input "MF"
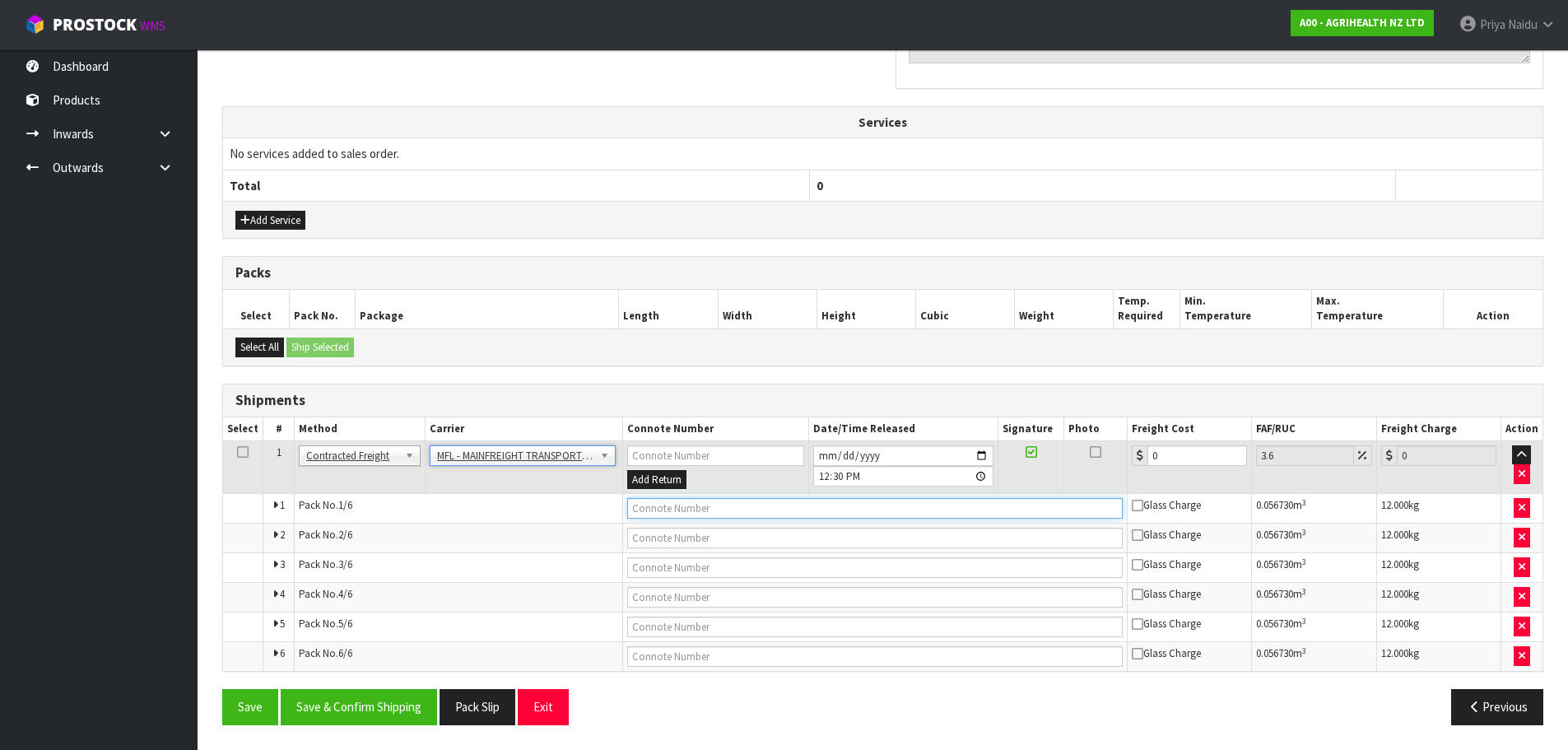
click at [659, 504] on input "text" at bounding box center [875, 509] width 496 height 21
paste input "FWM58434665"
type input "FWM58434665"
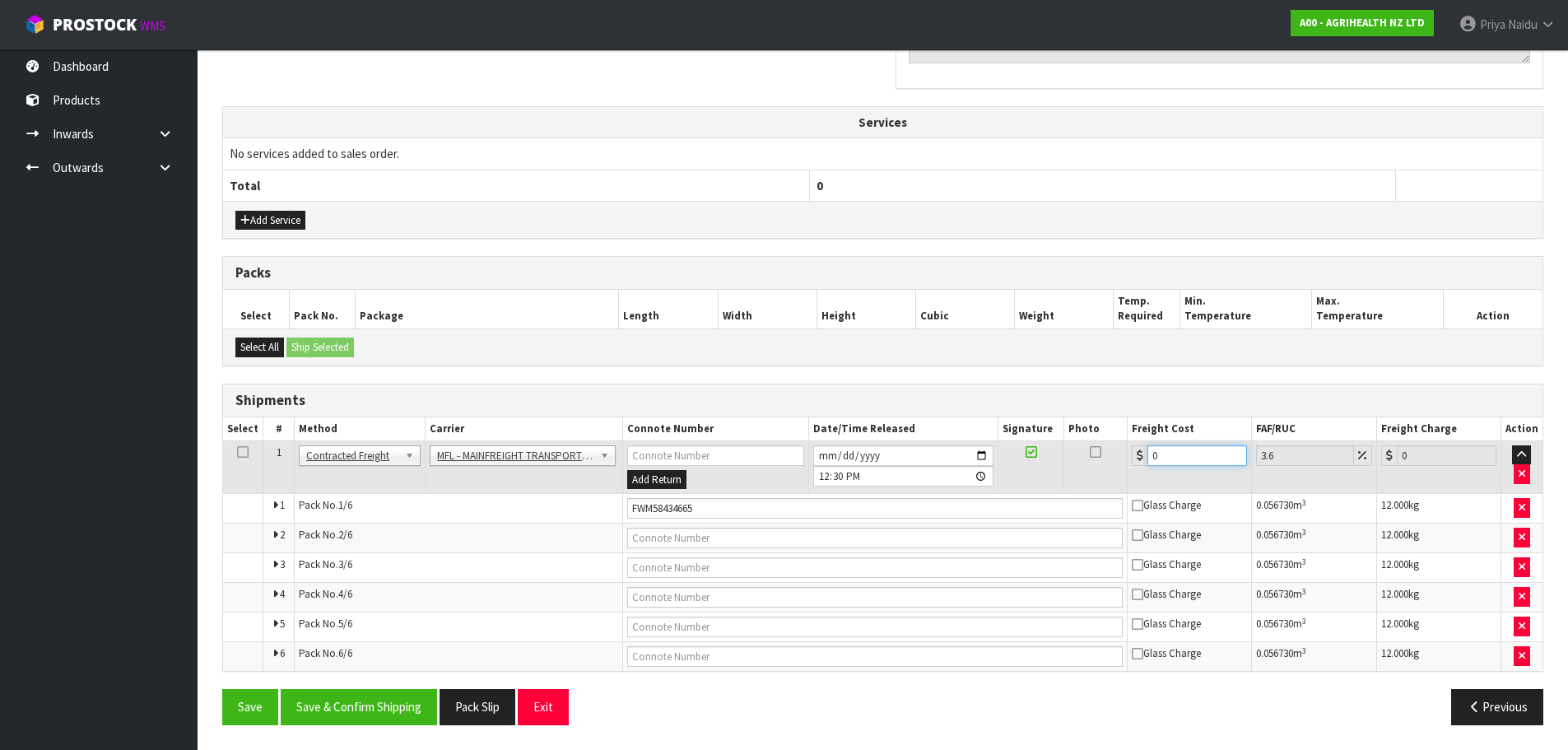
click at [1194, 464] on input "0" at bounding box center [1198, 456] width 100 height 21
type input "4"
type input "4.14"
type input "46"
type input "47.66"
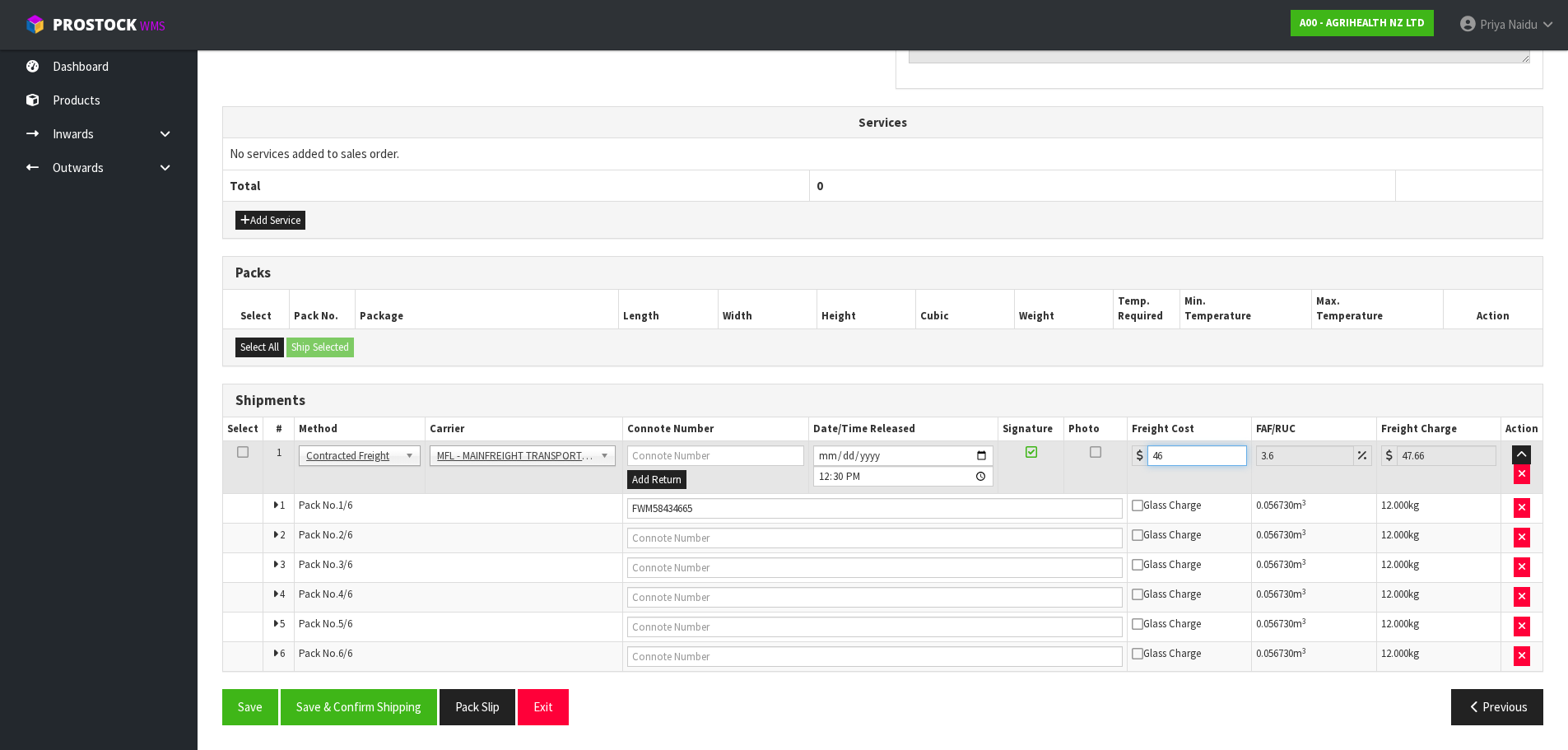
type input "46"
click at [389, 728] on div "Save Save & Confirm Shipping Pack Slip Exit Previous" at bounding box center [883, 713] width 1346 height 47
click at [392, 712] on button "Save & Confirm Shipping" at bounding box center [359, 707] width 157 height 35
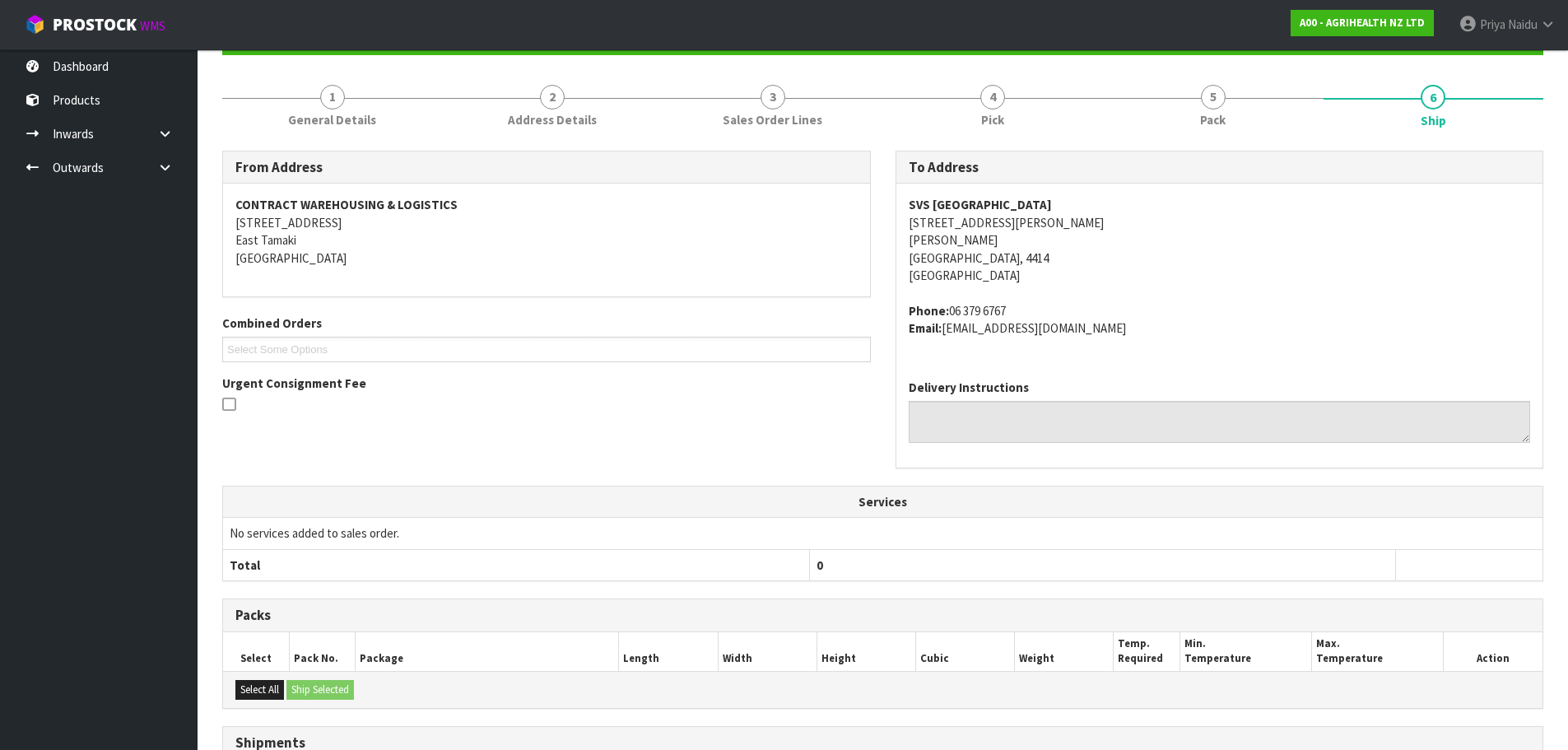
scroll to position [0, 0]
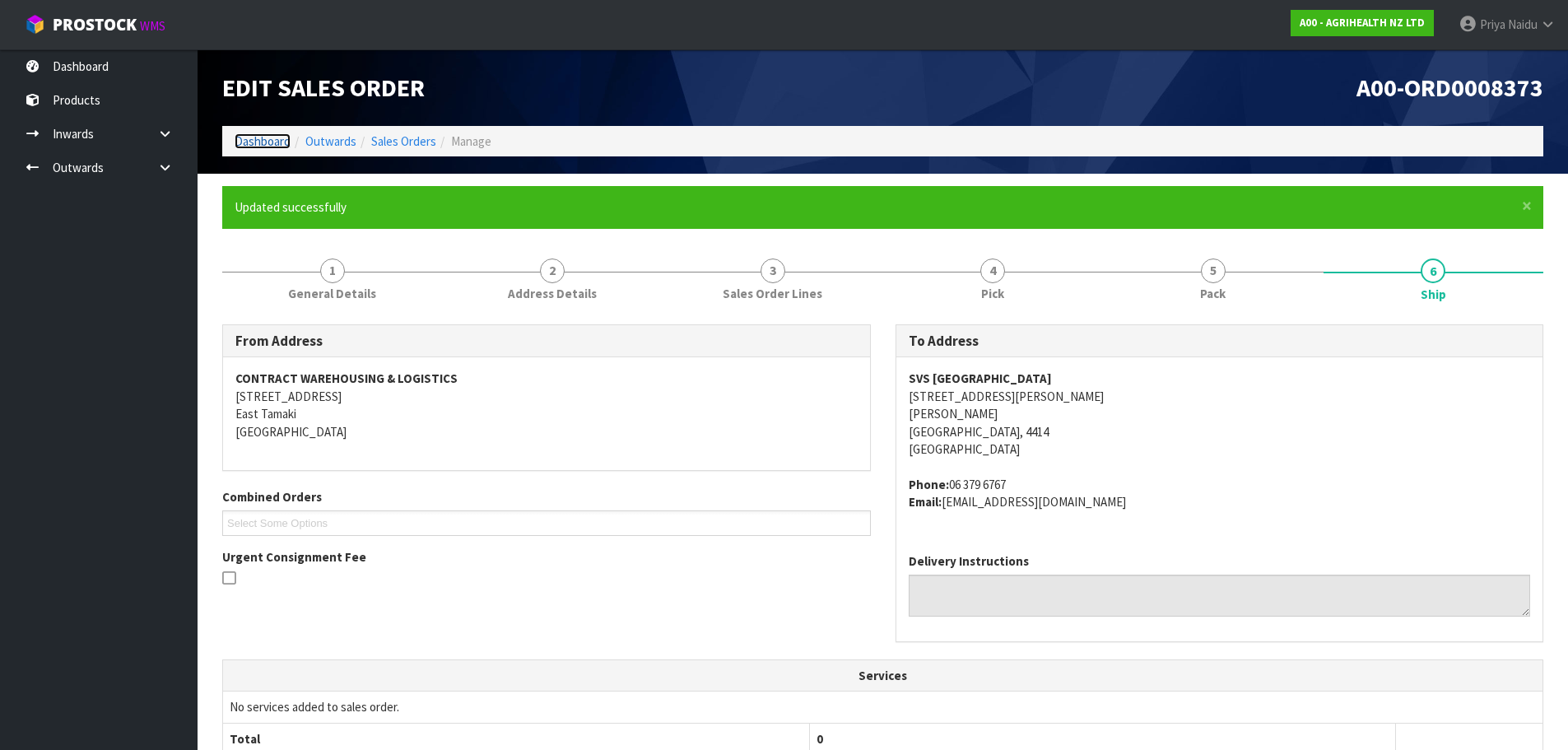
click at [269, 142] on link "Dashboard" at bounding box center [262, 141] width 56 height 15
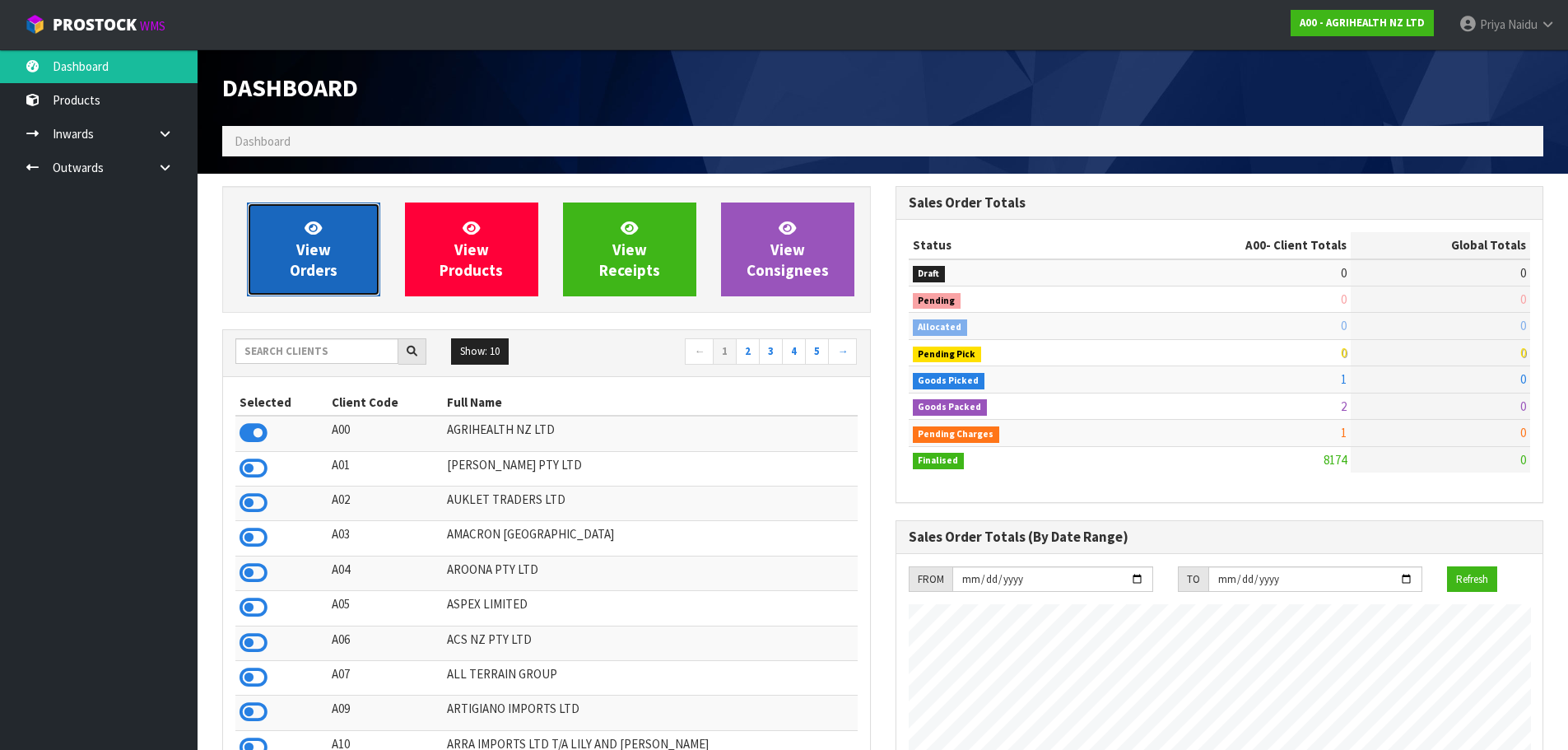
click at [267, 260] on link "View Orders" at bounding box center [313, 249] width 133 height 94
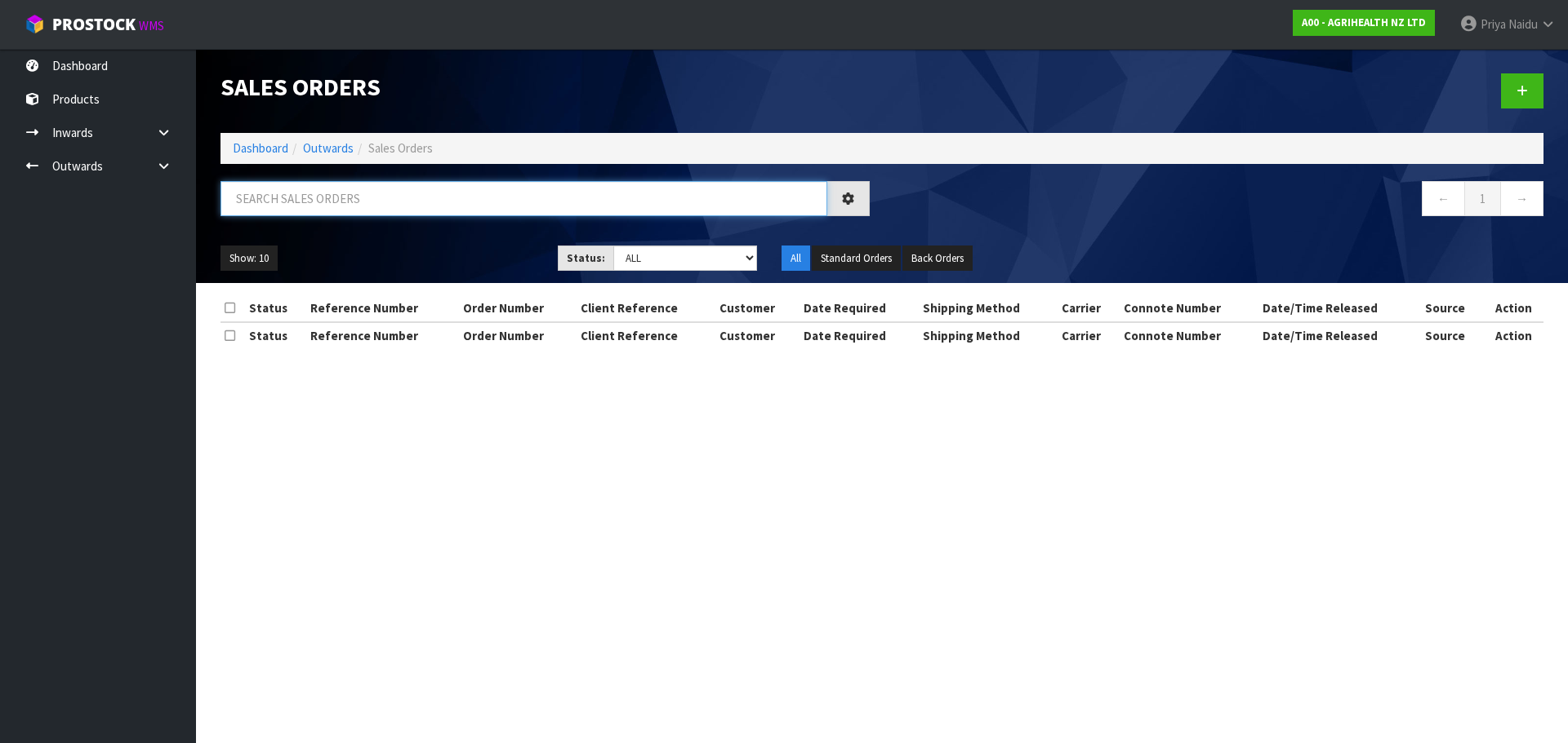
click at [317, 201] on input "text" at bounding box center [523, 198] width 607 height 35
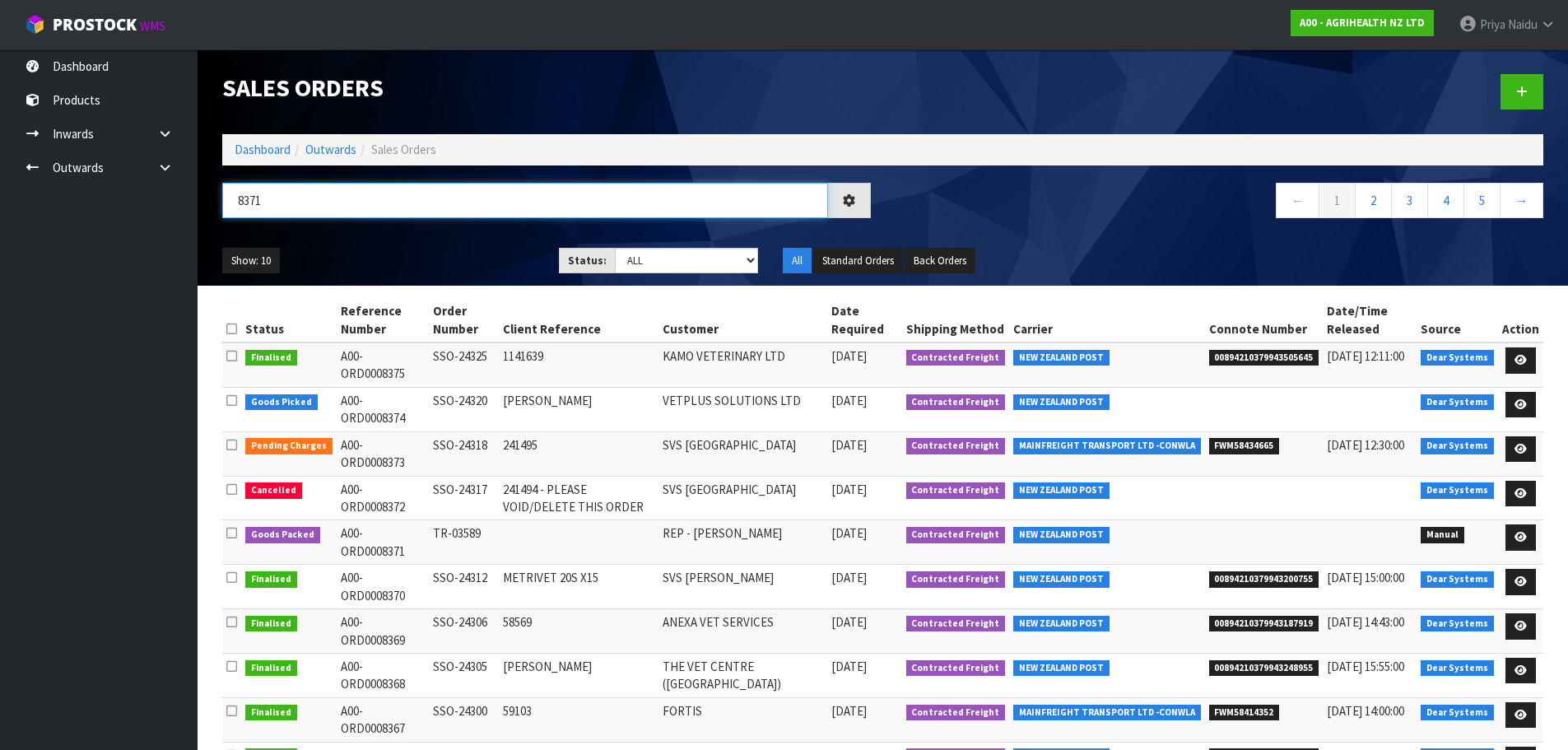
type input "8371"
click at [429, 245] on div "Show: 10 5 10 25 50 Status: Draft Pending Allocated Pending Pick Goods Picked G…" at bounding box center [883, 261] width 1346 height 51
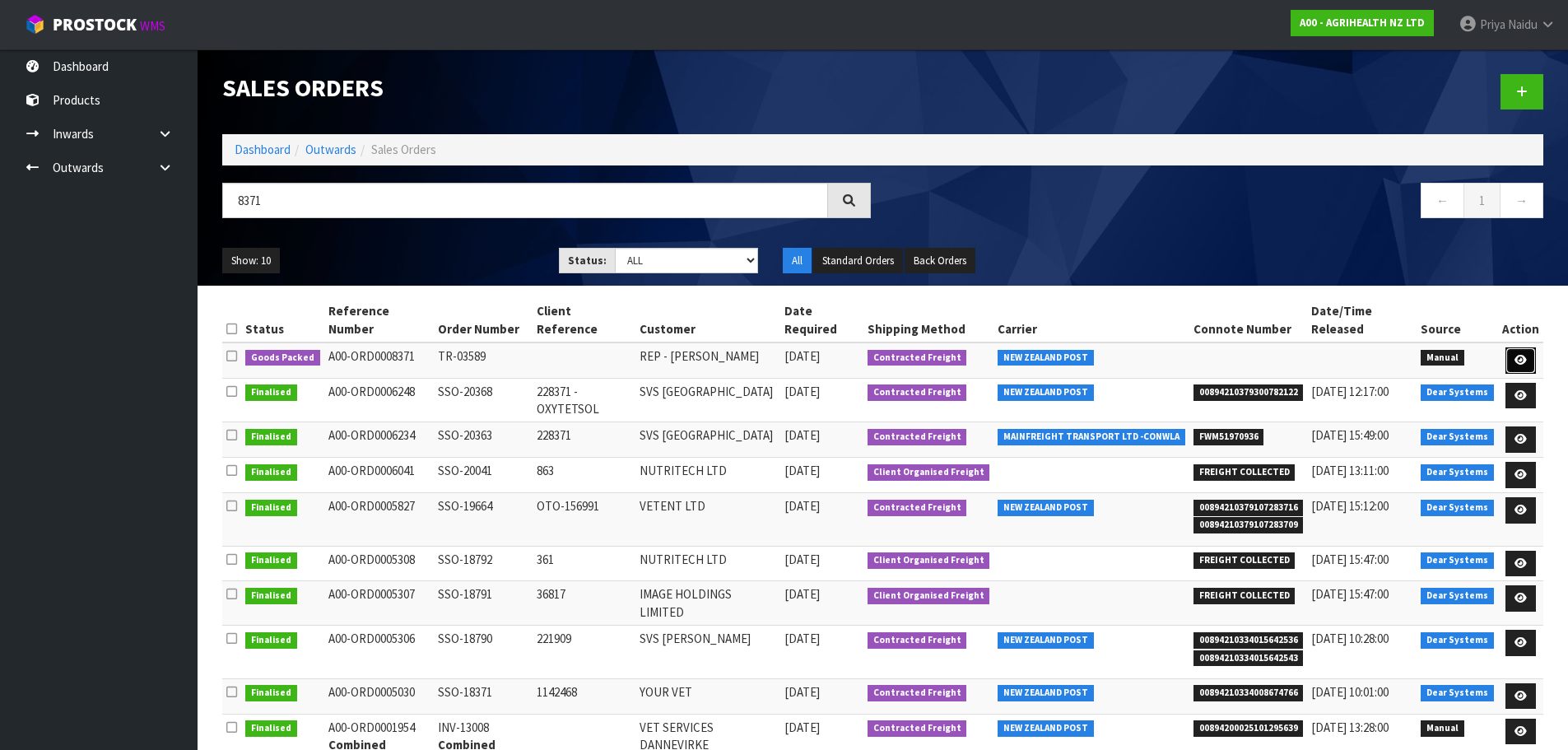
drag, startPoint x: 1523, startPoint y: 340, endPoint x: 1520, endPoint y: 332, distance: 8.5
click at [1523, 355] on icon at bounding box center [1521, 360] width 12 height 10
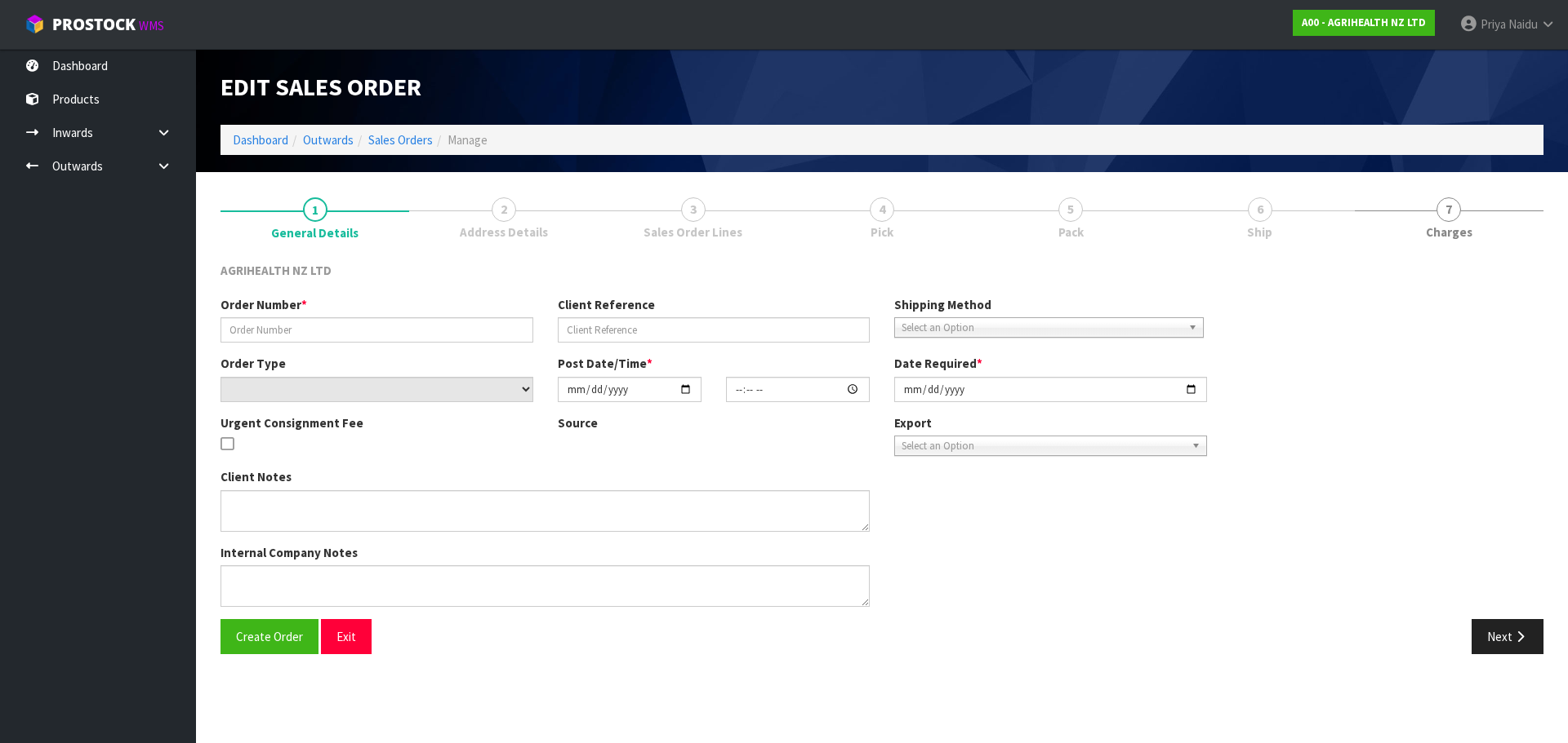
type input "TR-03589"
select select "number:0"
type input "[DATE]"
type input "14:12:00.000"
type input "2025-08-27"
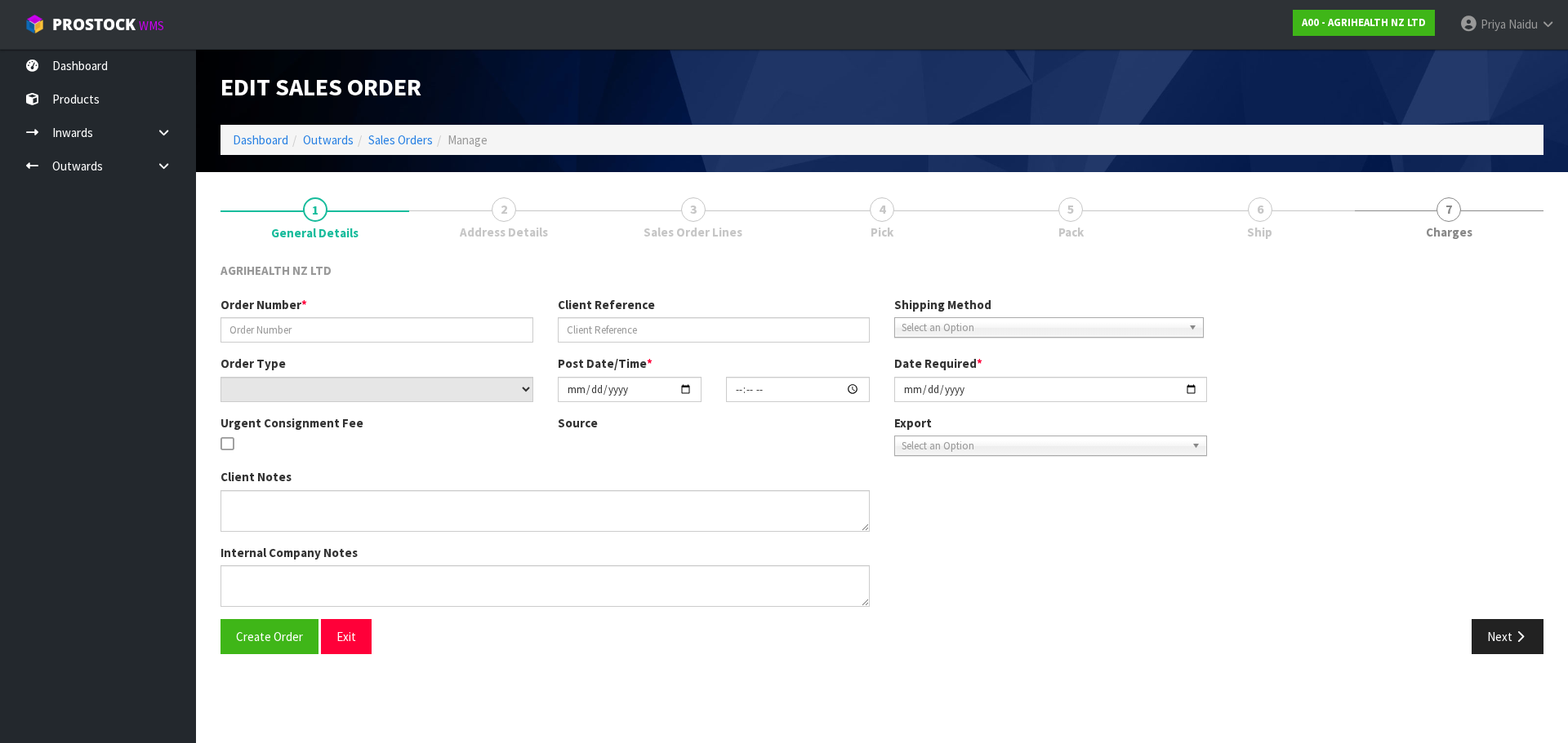
type textarea "FREIGHT"
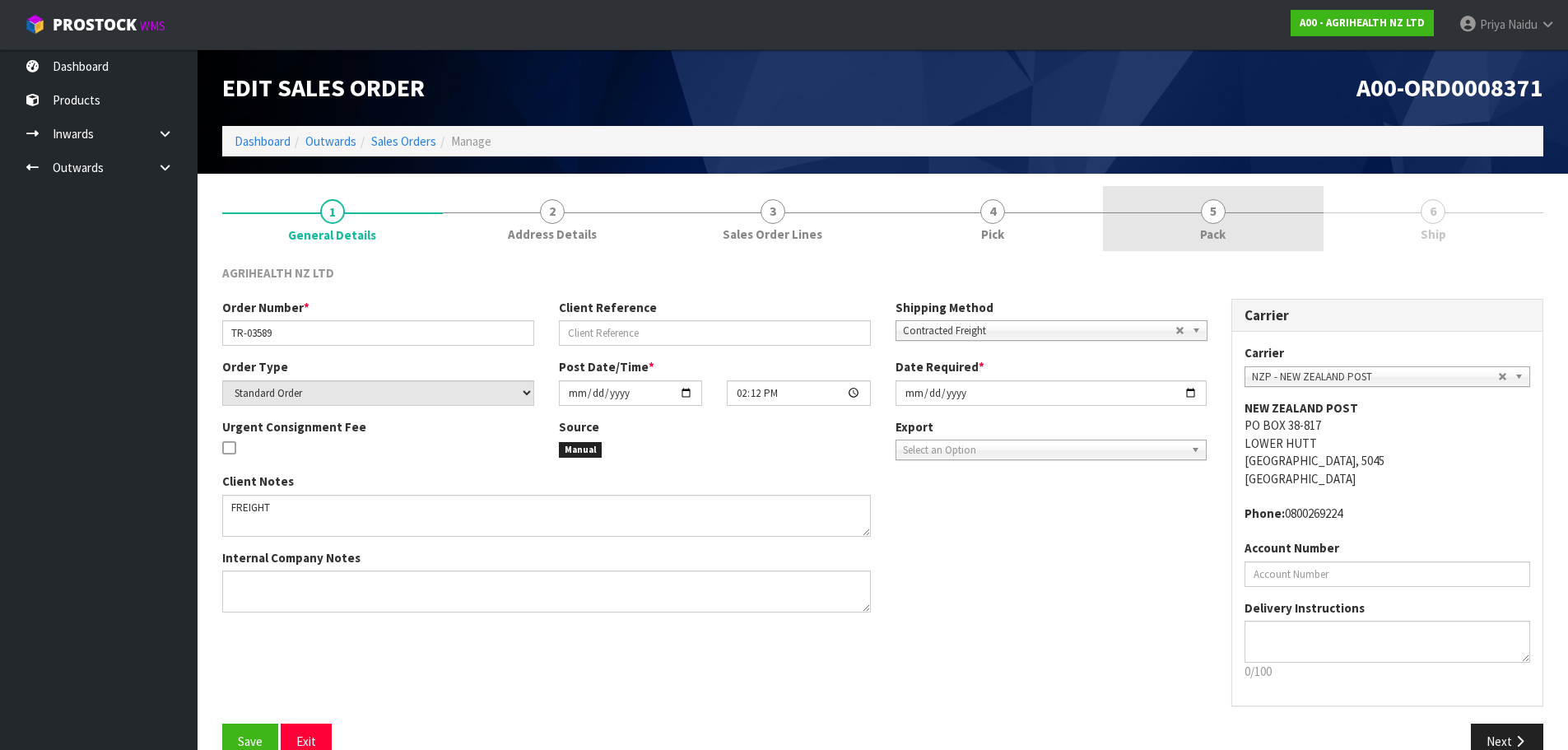
click at [1255, 225] on link "5 Pack" at bounding box center [1213, 219] width 220 height 65
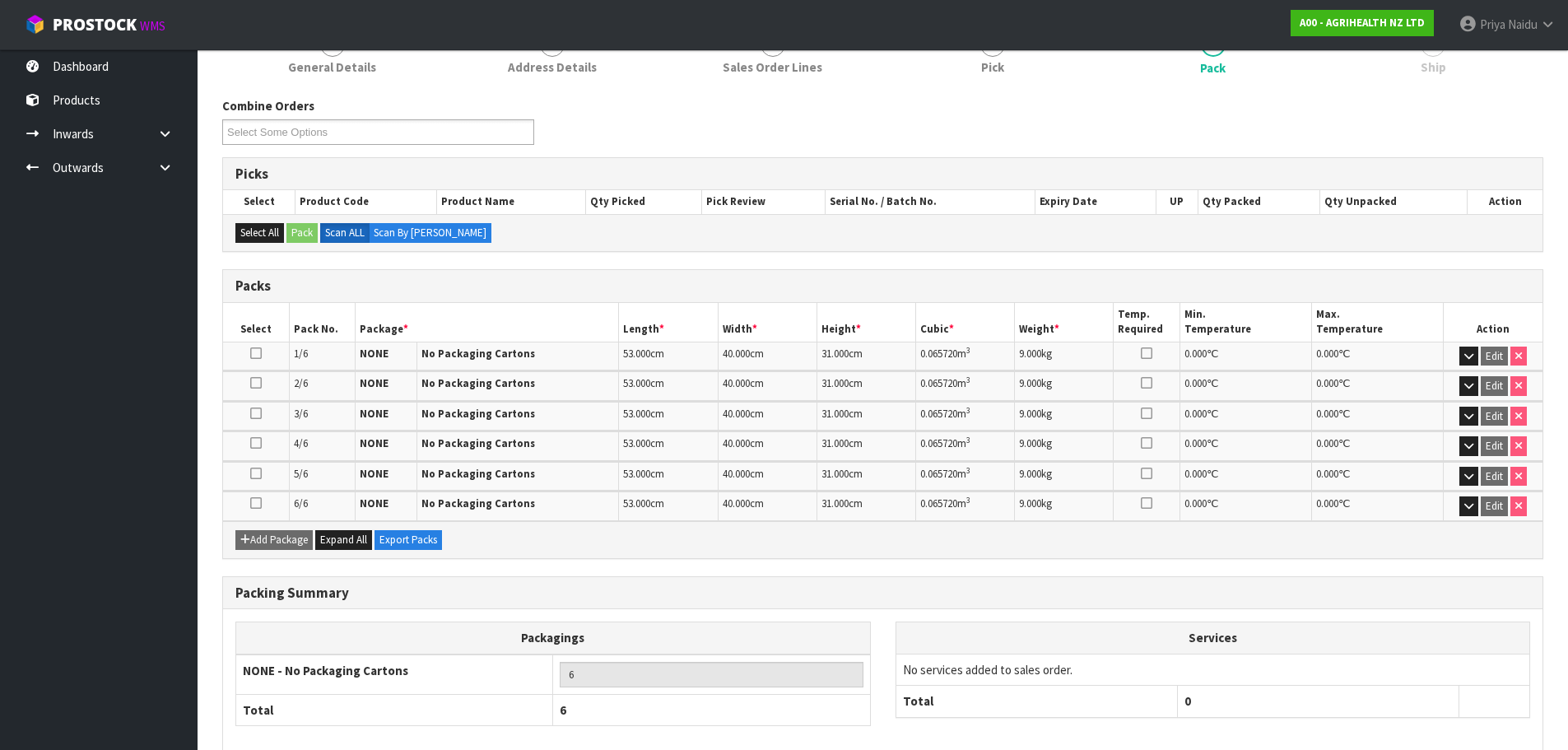
scroll to position [252, 0]
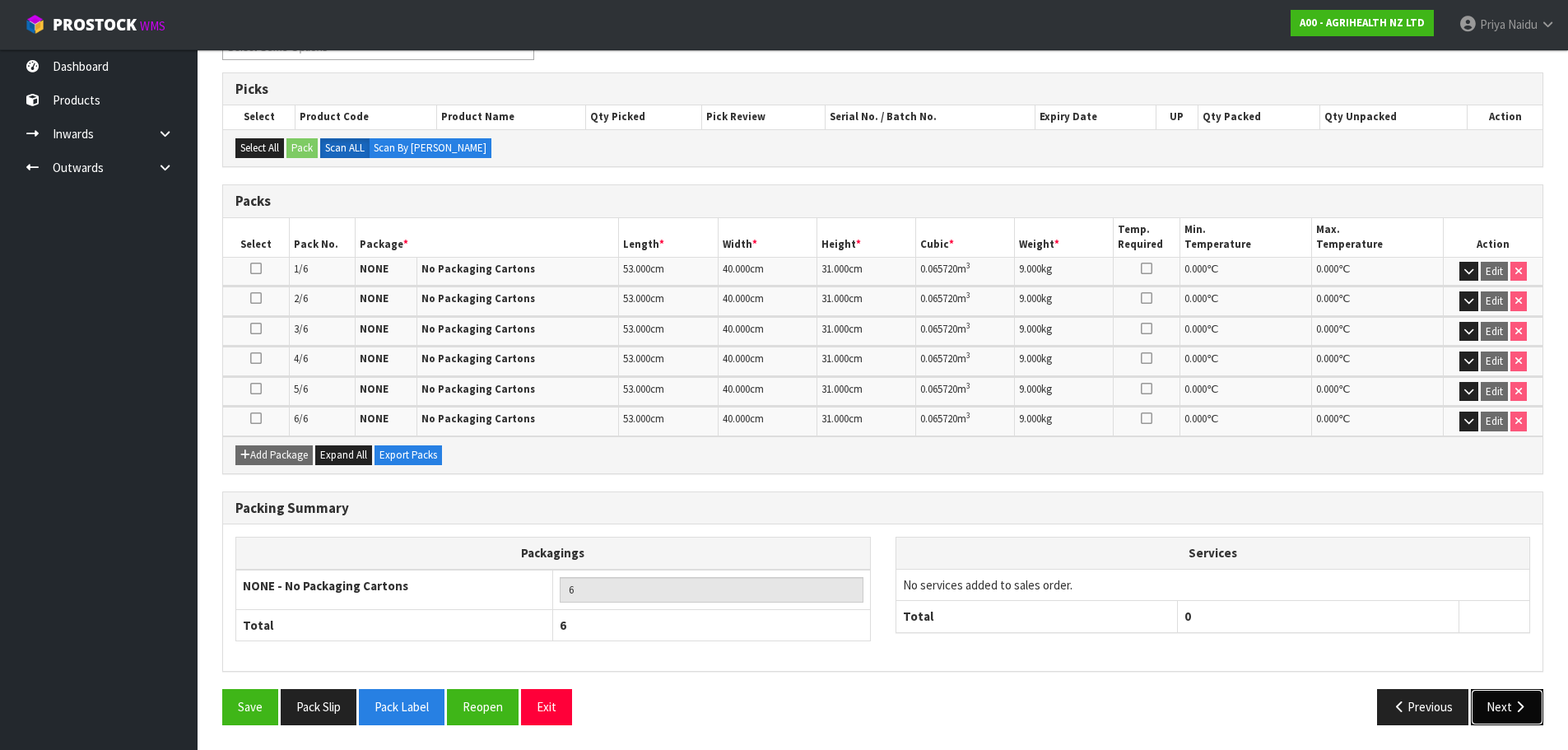
click at [1497, 711] on button "Next" at bounding box center [1507, 707] width 72 height 35
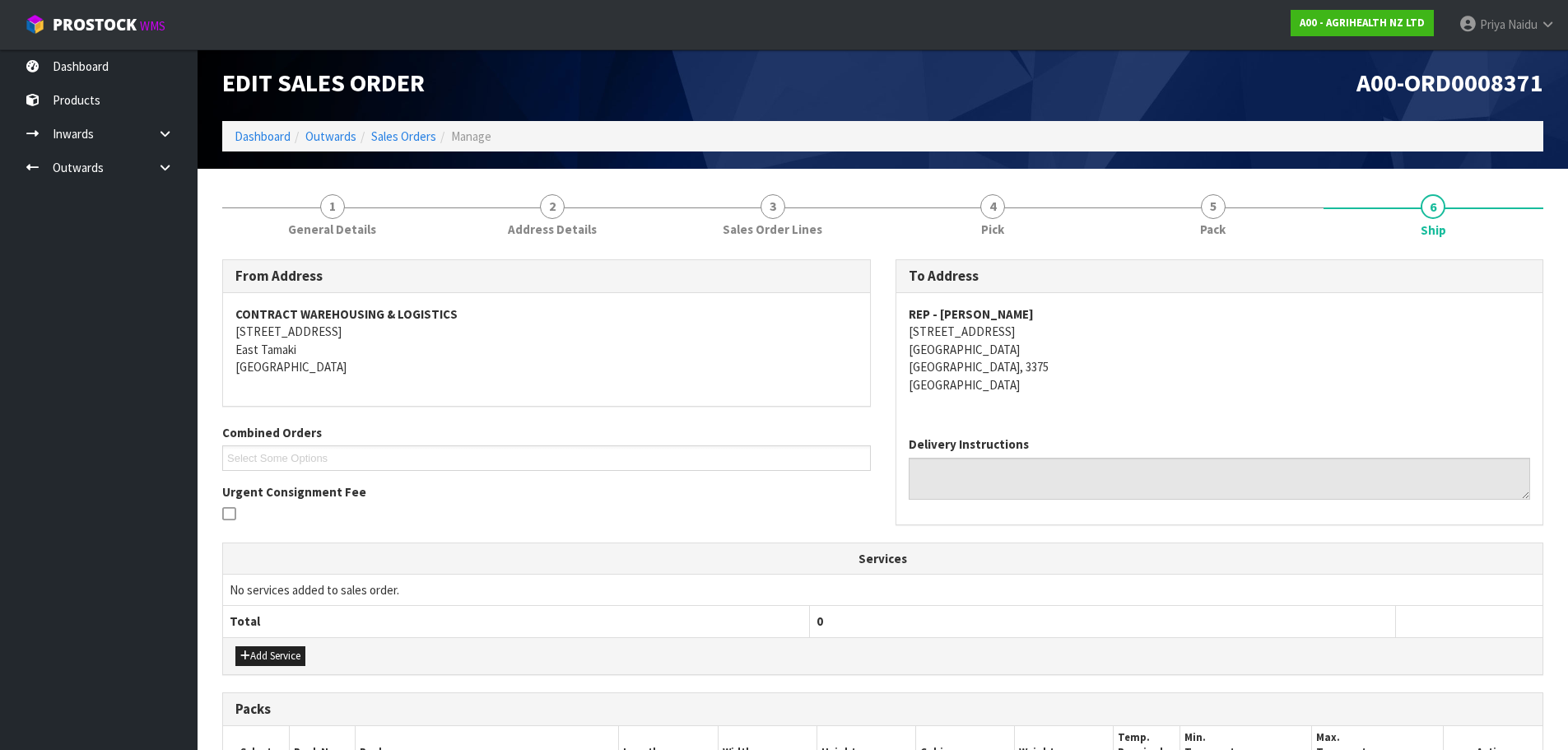
scroll to position [0, 0]
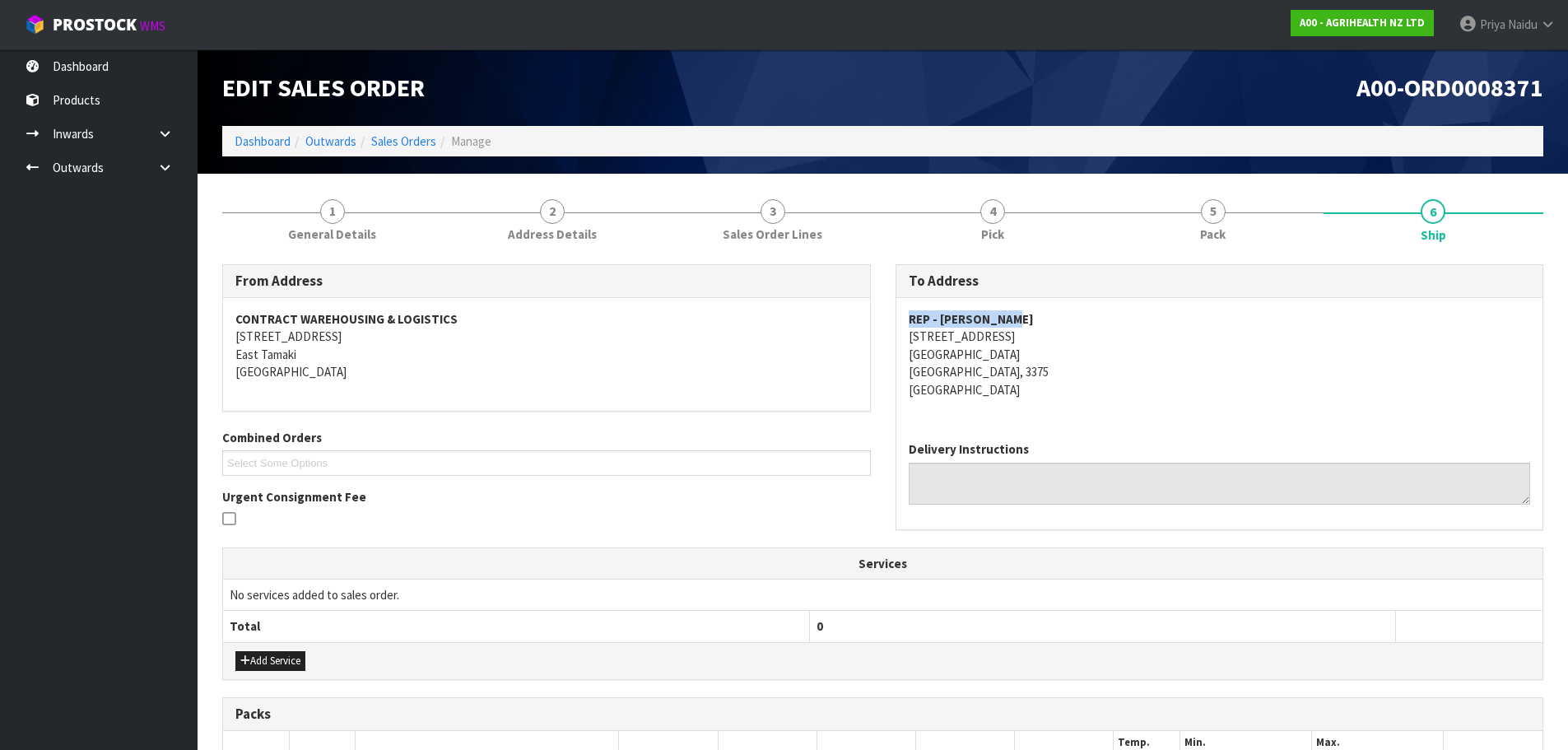
drag, startPoint x: 900, startPoint y: 314, endPoint x: 1036, endPoint y: 317, distance: 136.0
click at [1036, 317] on div "REP - SHALLY GUBB 127 HANGAWERA RD MORRINSVILLE Morrinsville, 3375 New Zealand" at bounding box center [1220, 363] width 647 height 130
drag, startPoint x: 894, startPoint y: 340, endPoint x: 1056, endPoint y: 378, distance: 166.4
click at [1056, 378] on div "To Address REP - SHALLY GUBB 127 HANGAWERA RD MORRINSVILLE Morrinsville, 3375 N…" at bounding box center [1219, 406] width 674 height 282
click at [1167, 342] on address "REP - SHALLY GUBB 127 HANGAWERA RD MORRINSVILLE Morrinsville, 3375 New Zealand" at bounding box center [1219, 355] width 622 height 88
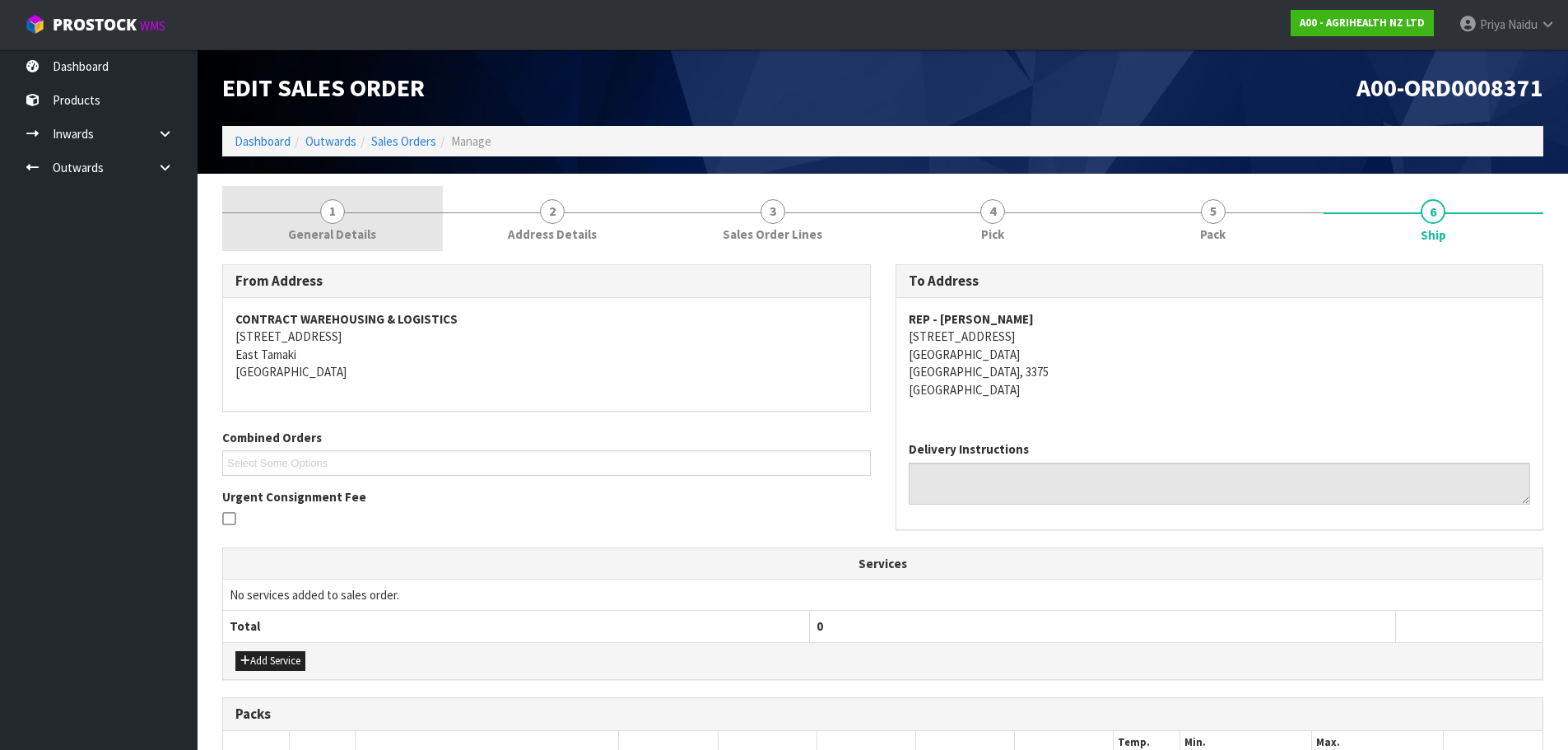
click at [337, 224] on link "1 General Details" at bounding box center [332, 219] width 220 height 65
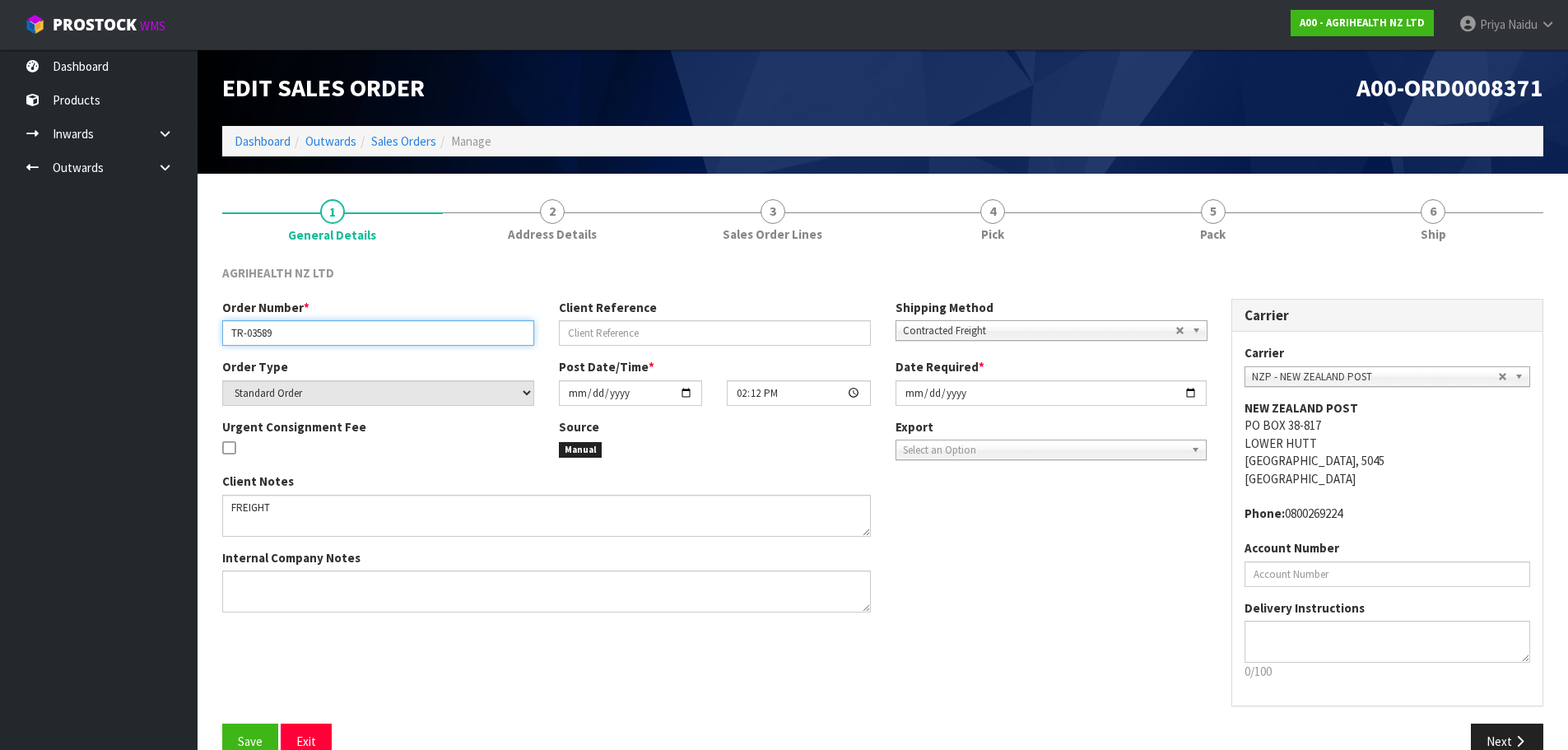
drag, startPoint x: 228, startPoint y: 334, endPoint x: 324, endPoint y: 333, distance: 96.0
click at [324, 333] on input "TR-03589" at bounding box center [378, 333] width 312 height 26
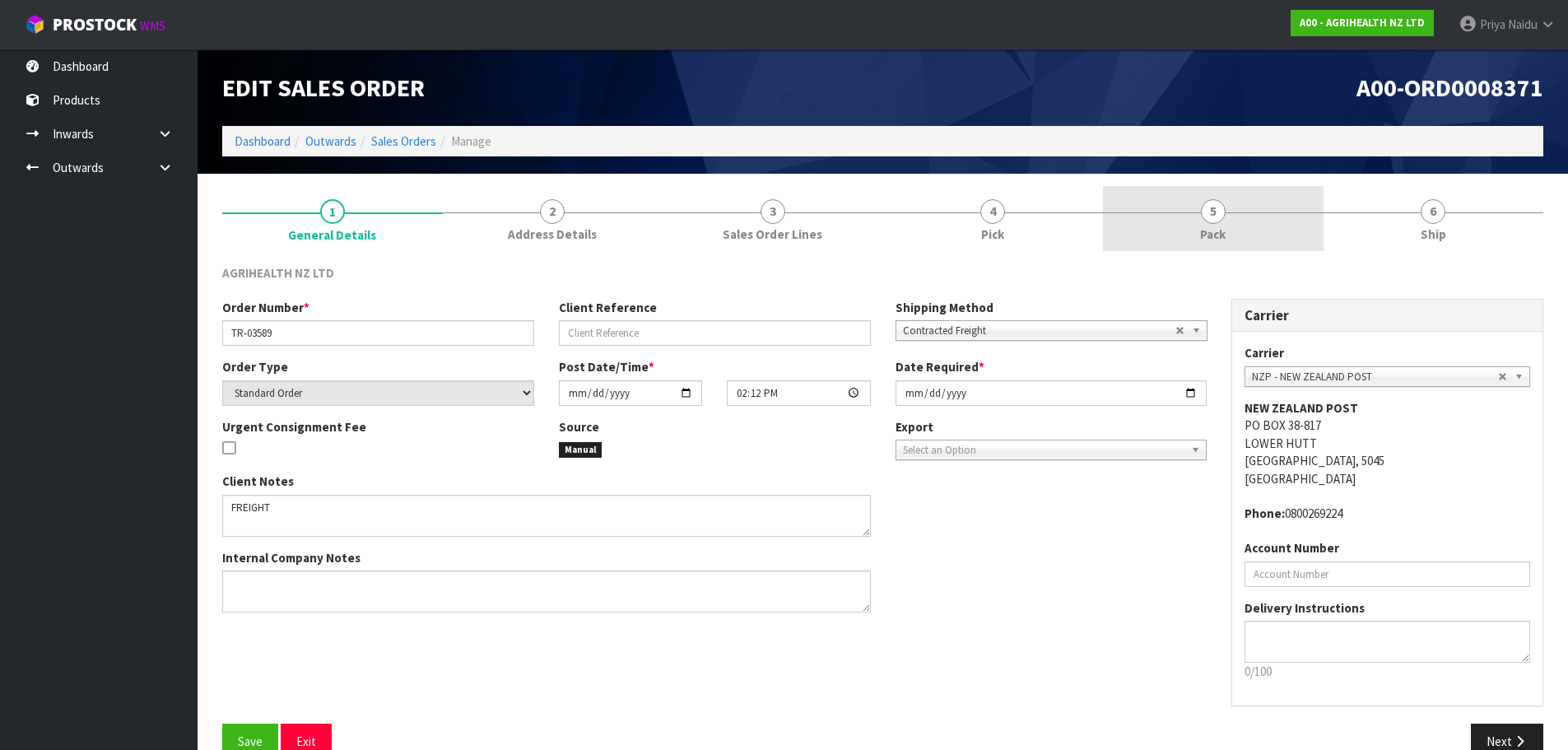
click at [1217, 227] on span "Pack" at bounding box center [1213, 234] width 26 height 17
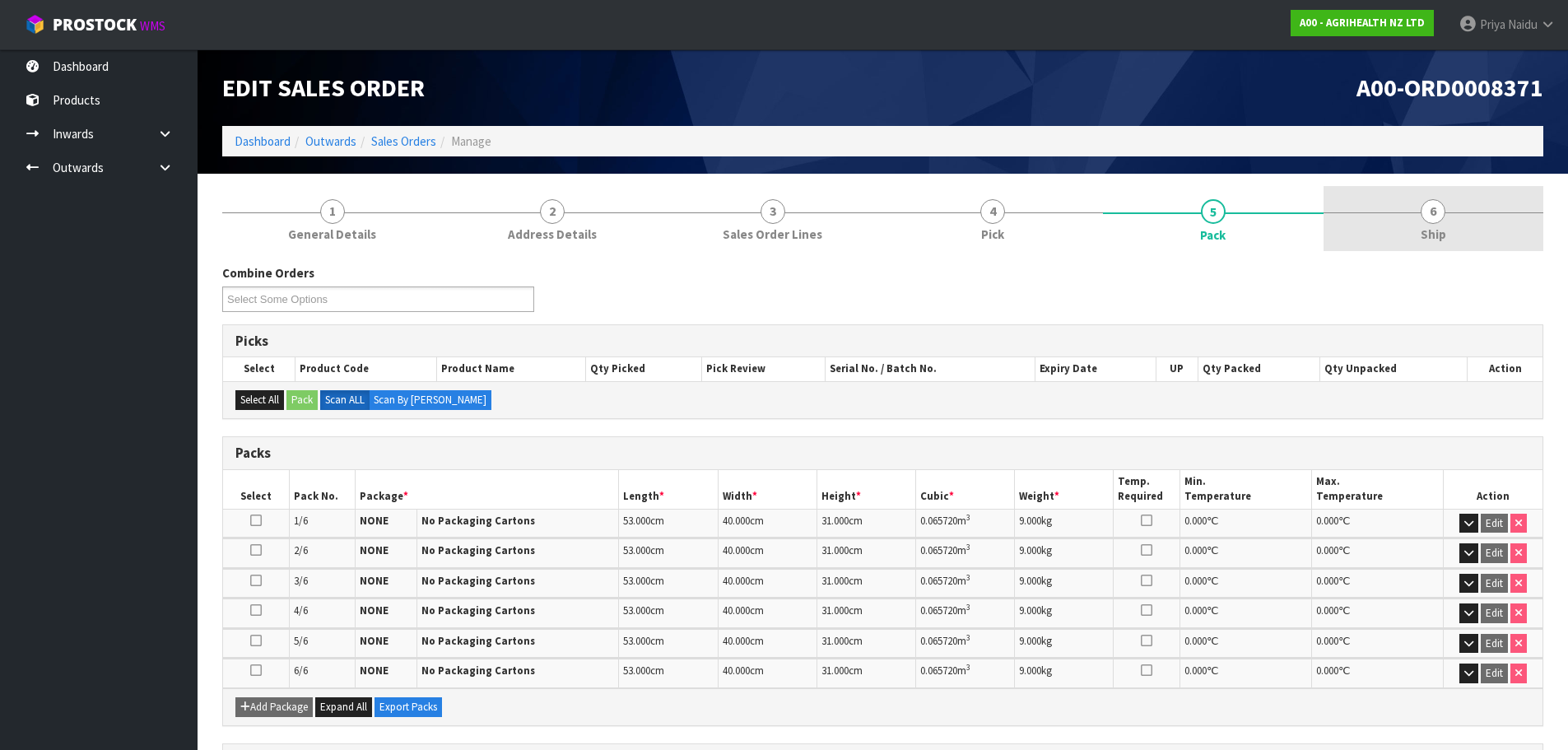
click at [1466, 207] on link "6 Ship" at bounding box center [1434, 219] width 220 height 65
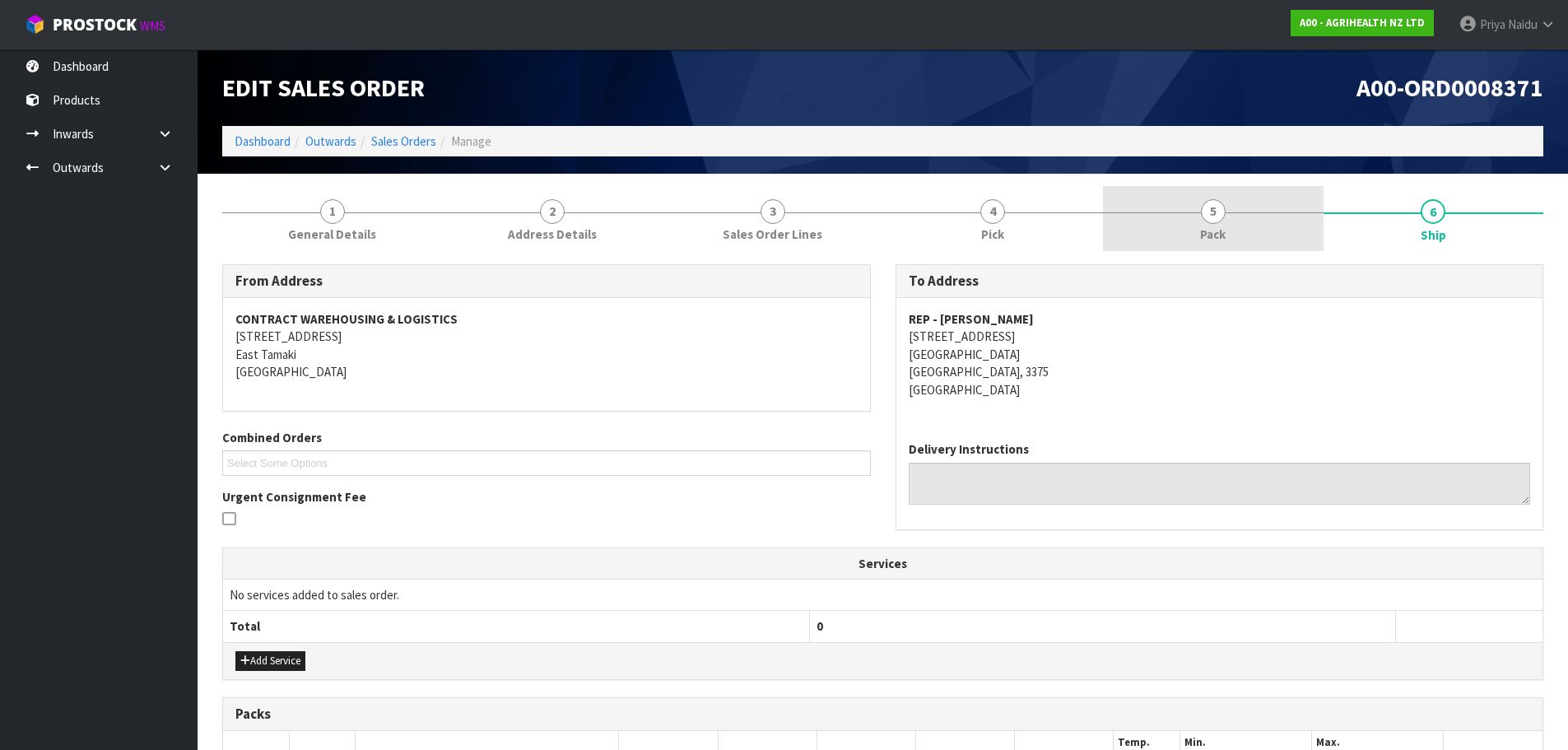
drag, startPoint x: 1186, startPoint y: 221, endPoint x: 1109, endPoint y: 245, distance: 80.7
click at [1182, 223] on link "5 Pack" at bounding box center [1213, 219] width 220 height 65
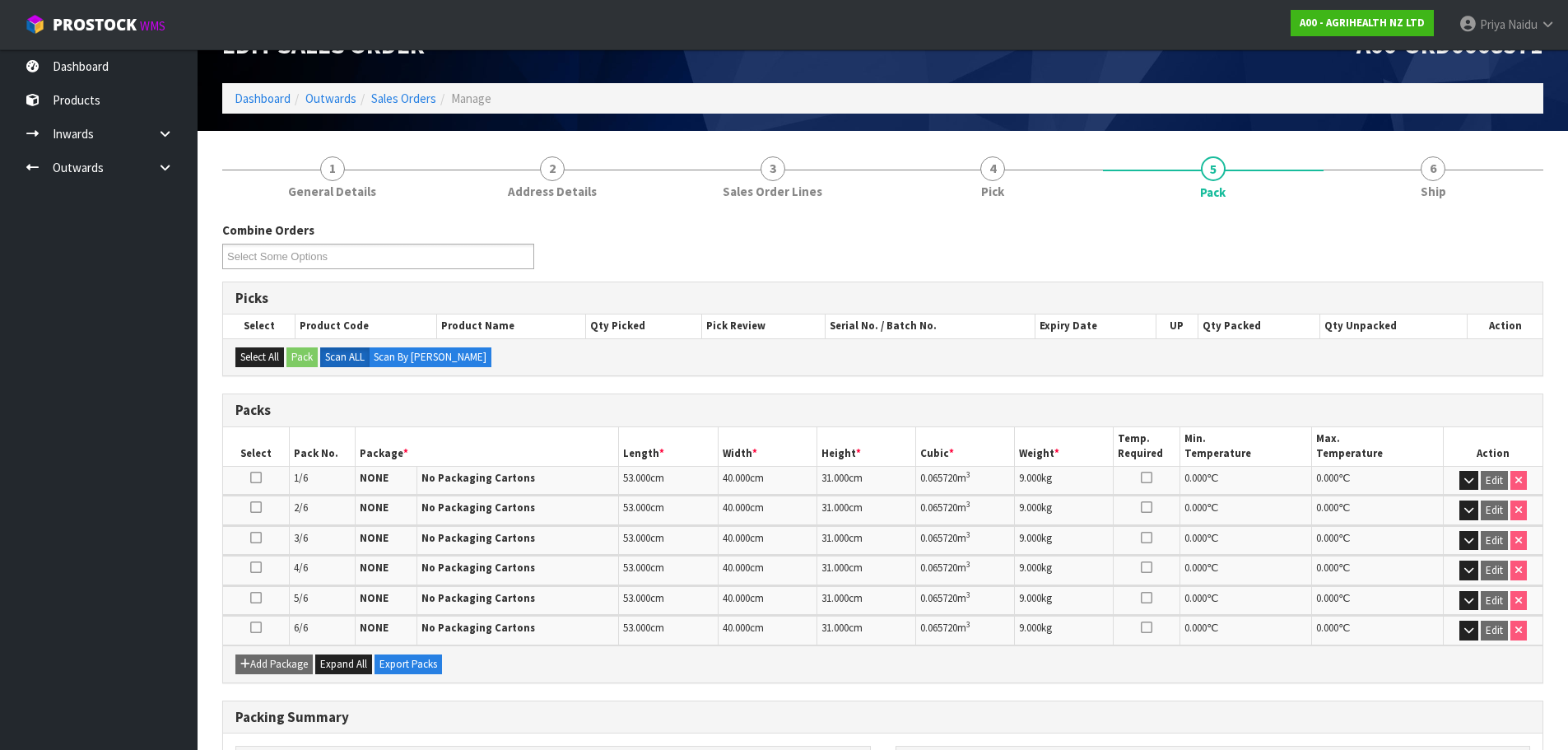
scroll to position [83, 0]
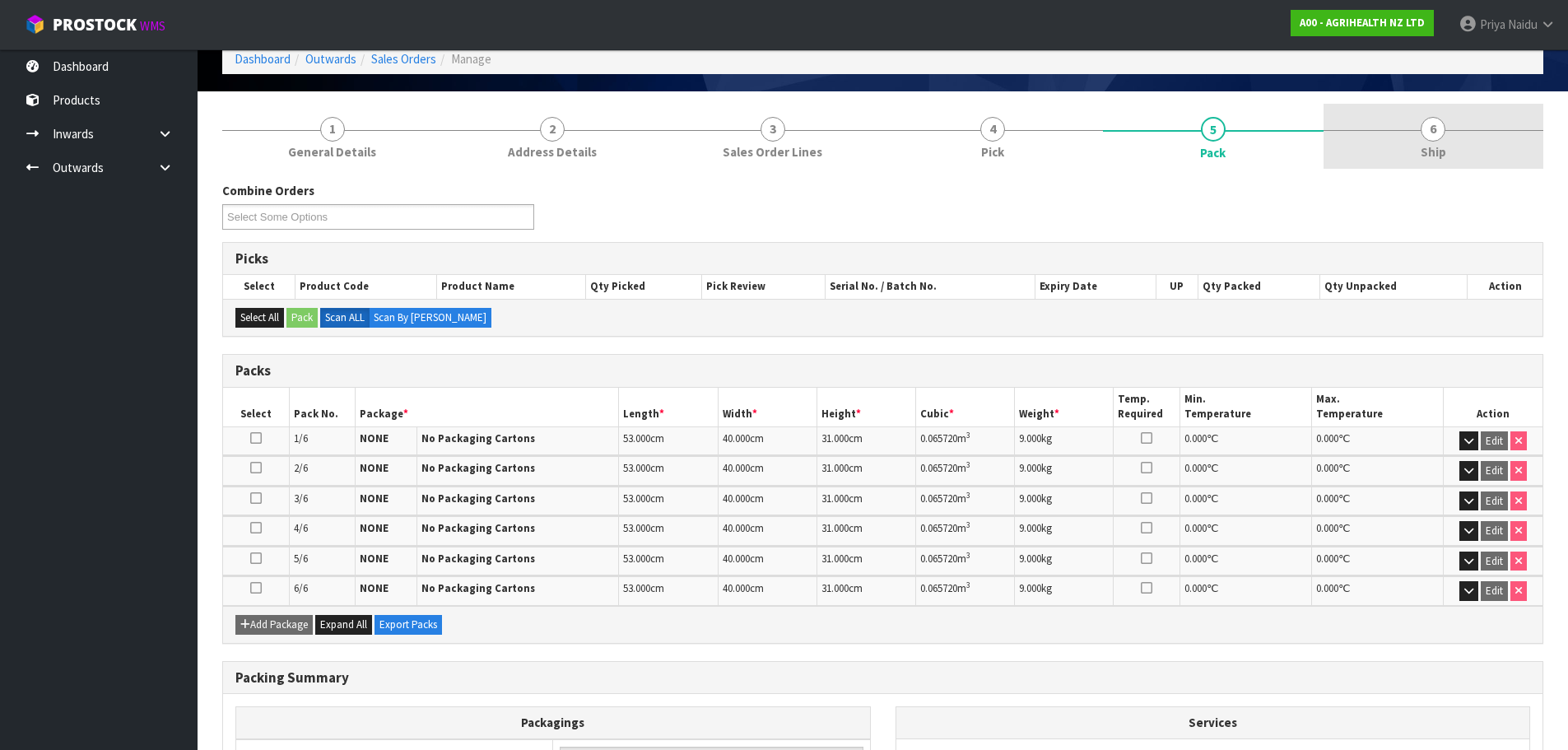
click at [1394, 130] on div at bounding box center [1434, 130] width 220 height 1
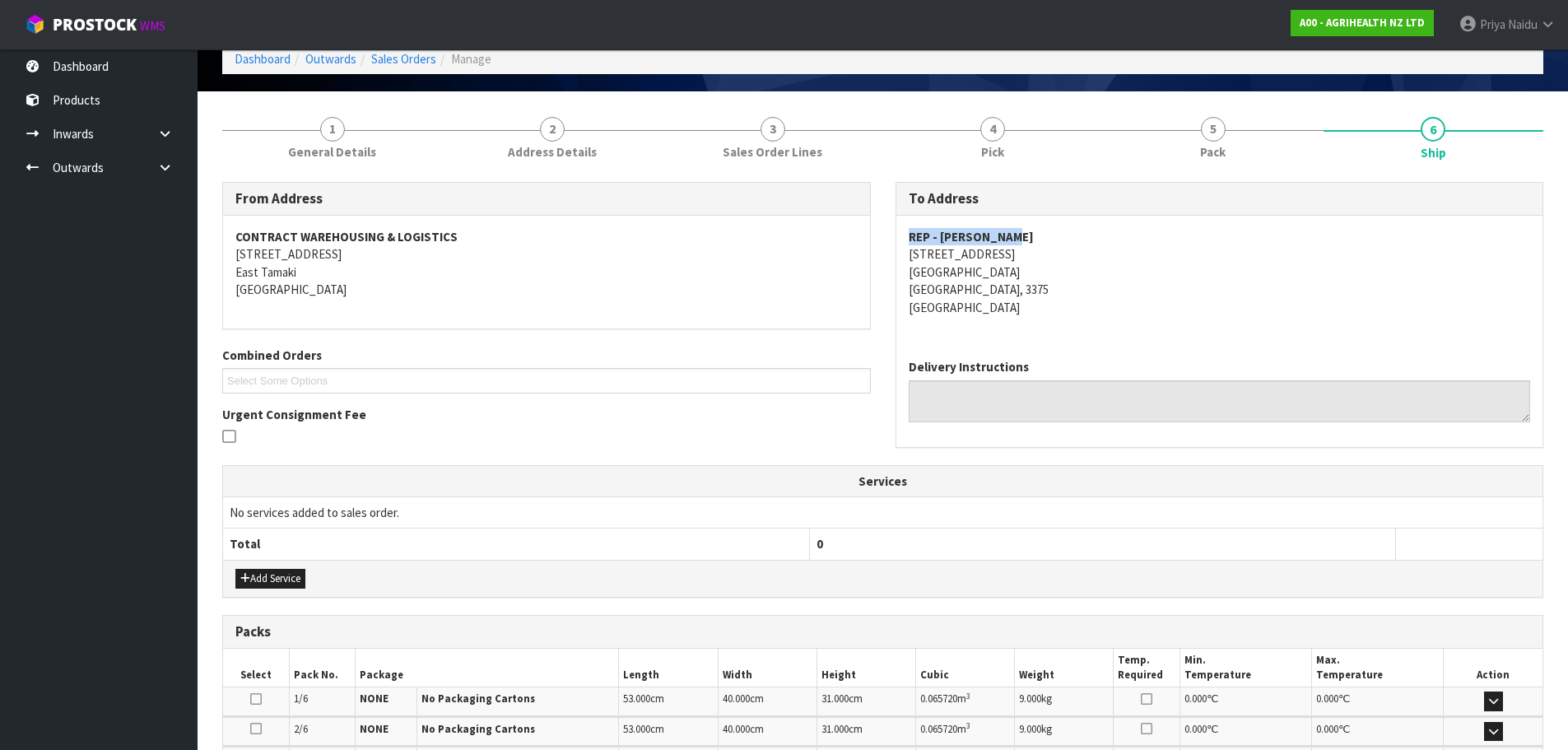
drag, startPoint x: 1015, startPoint y: 227, endPoint x: 1080, endPoint y: 225, distance: 65.0
click at [1080, 225] on div "REP - SHALLY GUBB 127 HANGAWERA RD MORRINSVILLE Morrinsville, 3375 New Zealand" at bounding box center [1220, 281] width 647 height 130
drag, startPoint x: 895, startPoint y: 258, endPoint x: 958, endPoint y: 226, distance: 70.7
click at [1073, 287] on div "To Address REP - SHALLY GUBB 127 HANGAWERA RD MORRINSVILLE Morrinsville, 3375 N…" at bounding box center [1220, 314] width 649 height 265
click at [1121, 307] on address "REP - SHALLY GUBB 127 HANGAWERA RD MORRINSVILLE Morrinsville, 3375 New Zealand" at bounding box center [1219, 272] width 622 height 88
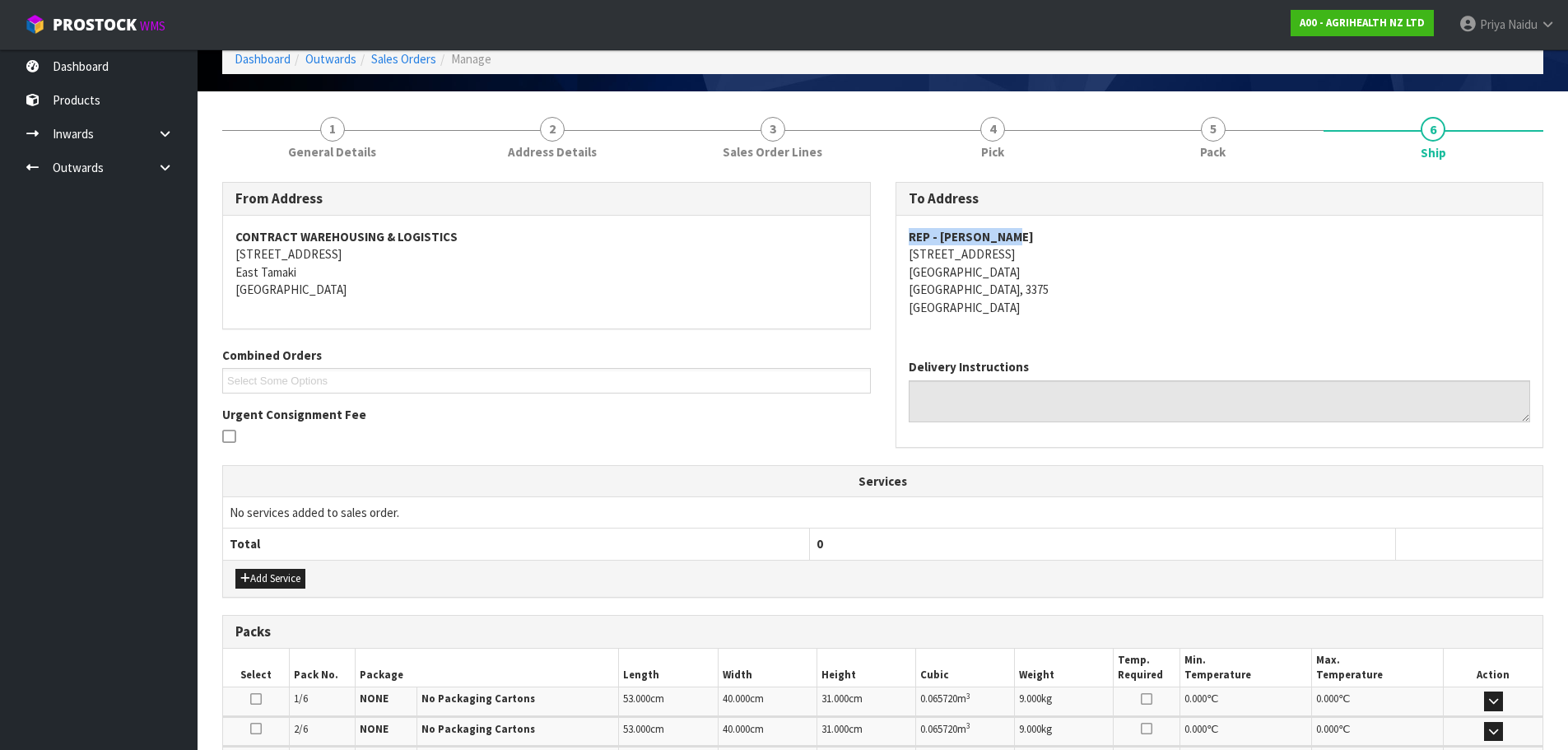
drag, startPoint x: 901, startPoint y: 232, endPoint x: 1130, endPoint y: 232, distance: 229.0
click at [1130, 232] on div "REP - SHALLY GUBB 127 HANGAWERA RD MORRINSVILLE Morrinsville, 3375 New Zealand" at bounding box center [1220, 281] width 647 height 130
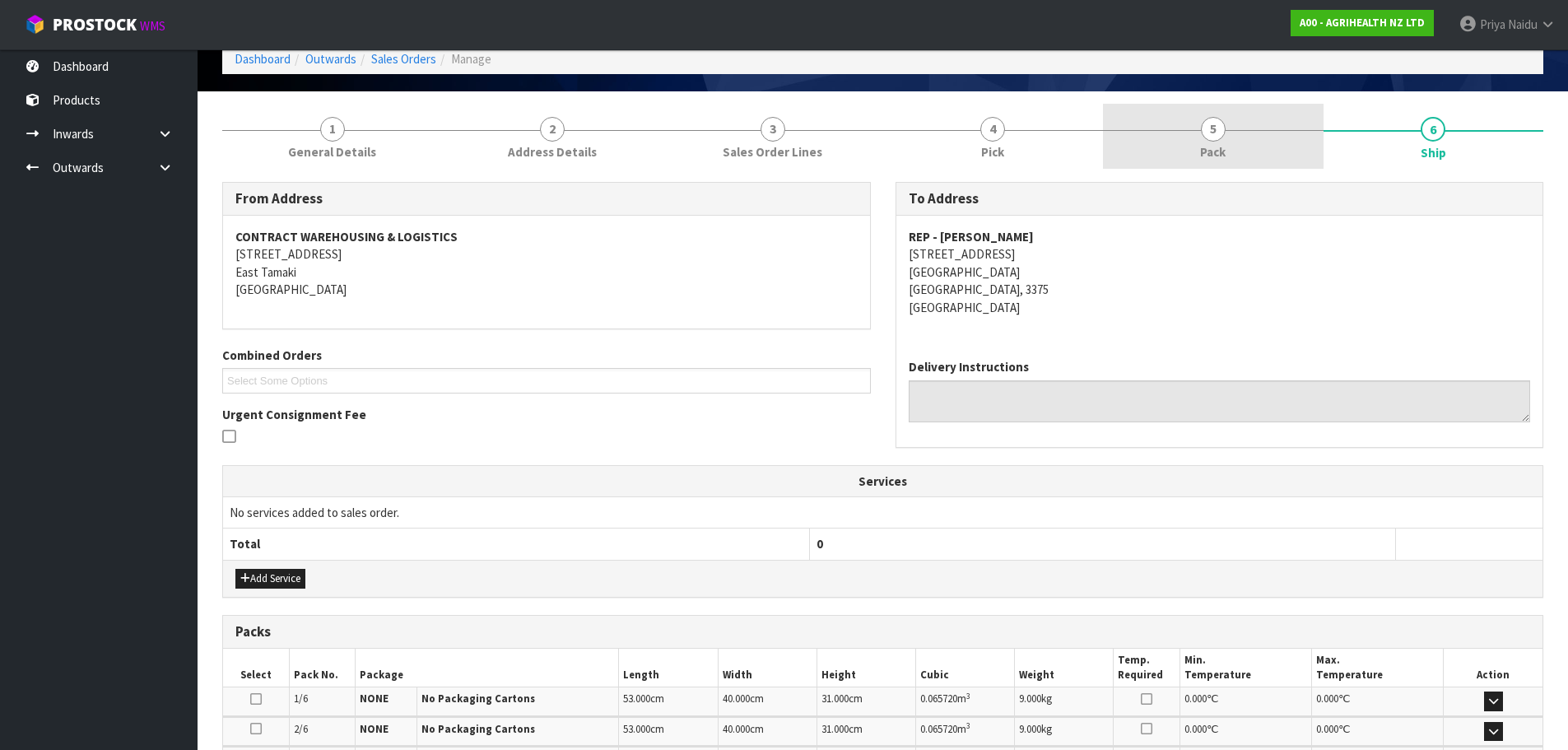
drag, startPoint x: 1199, startPoint y: 136, endPoint x: 1177, endPoint y: 155, distance: 29.1
click at [1199, 137] on link "5 Pack" at bounding box center [1213, 137] width 220 height 65
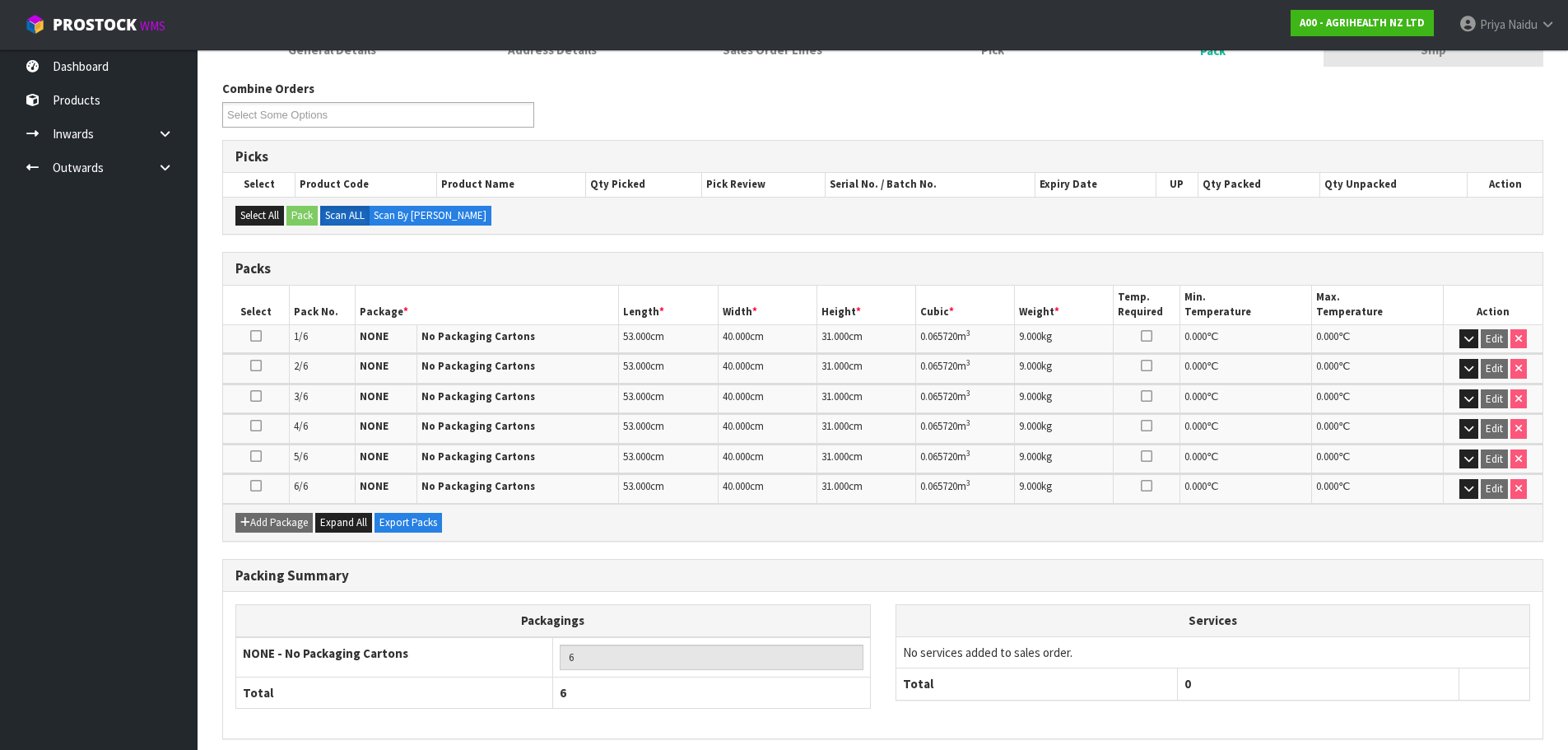
scroll to position [0, 0]
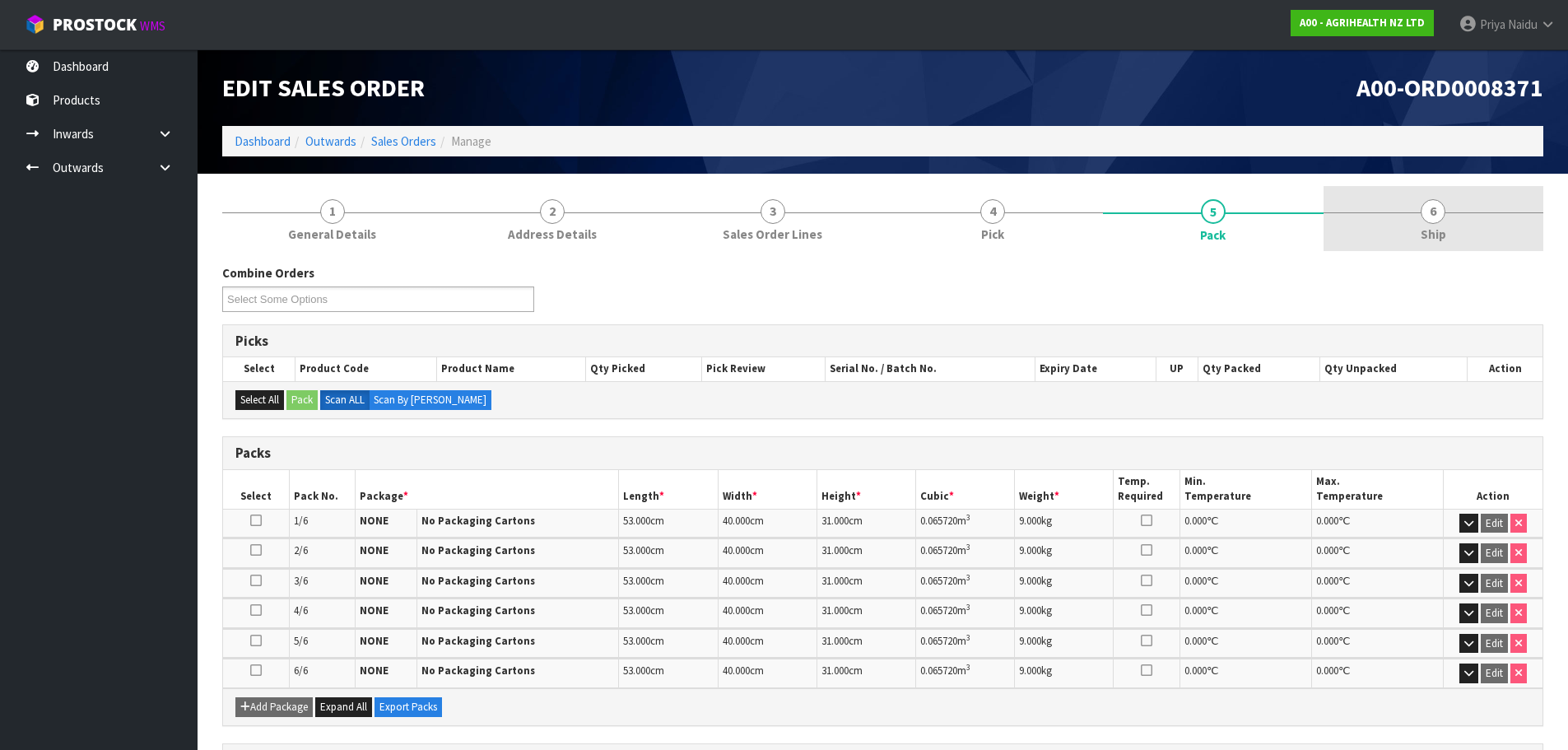
drag, startPoint x: 1496, startPoint y: 160, endPoint x: 1442, endPoint y: 210, distance: 73.6
click at [1496, 160] on div "Edit Sales Order A00-ORD0008371 Dashboard Outwards Sales Orders Manage" at bounding box center [883, 111] width 1346 height 124
click at [1430, 240] on span "Ship" at bounding box center [1434, 234] width 26 height 17
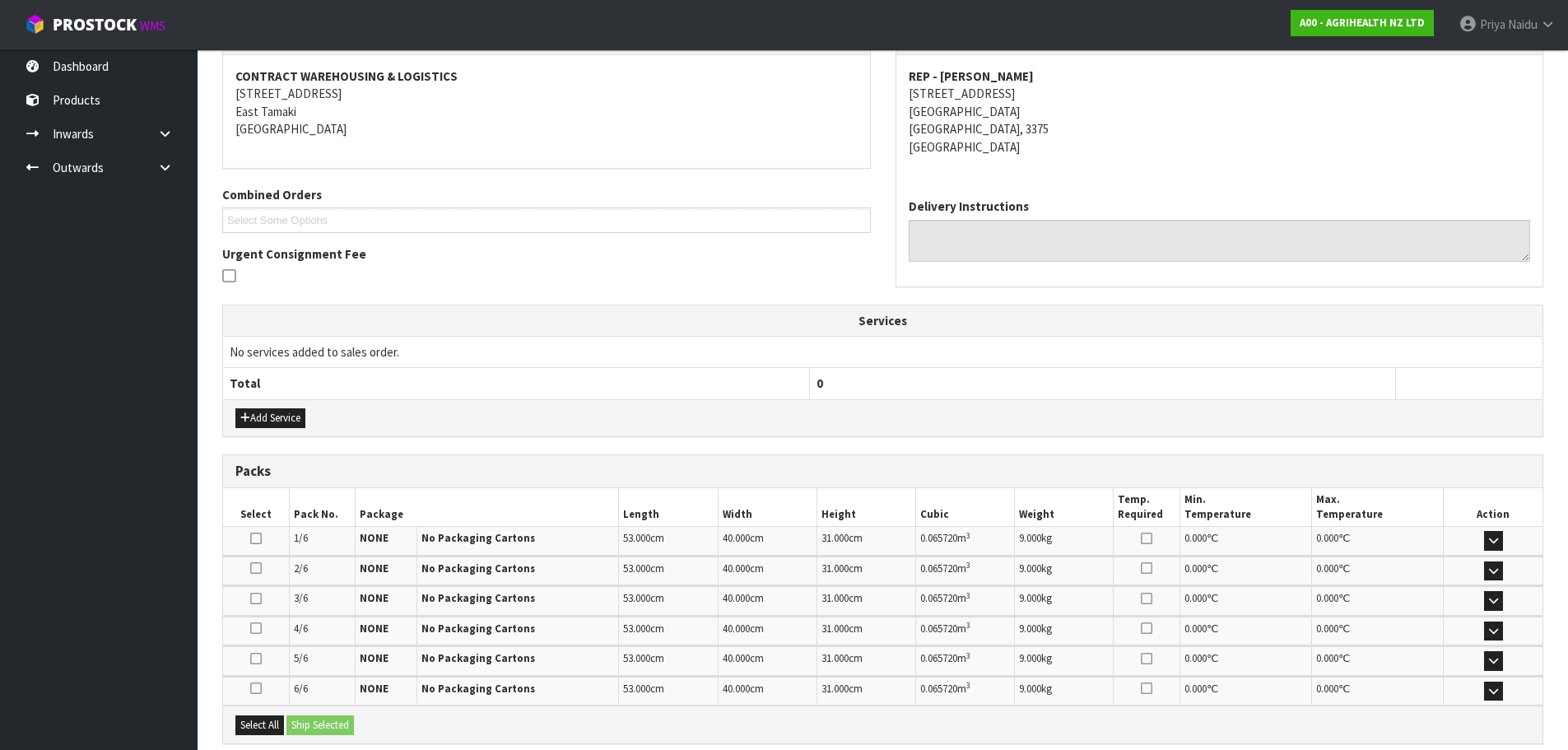
scroll to position [412, 0]
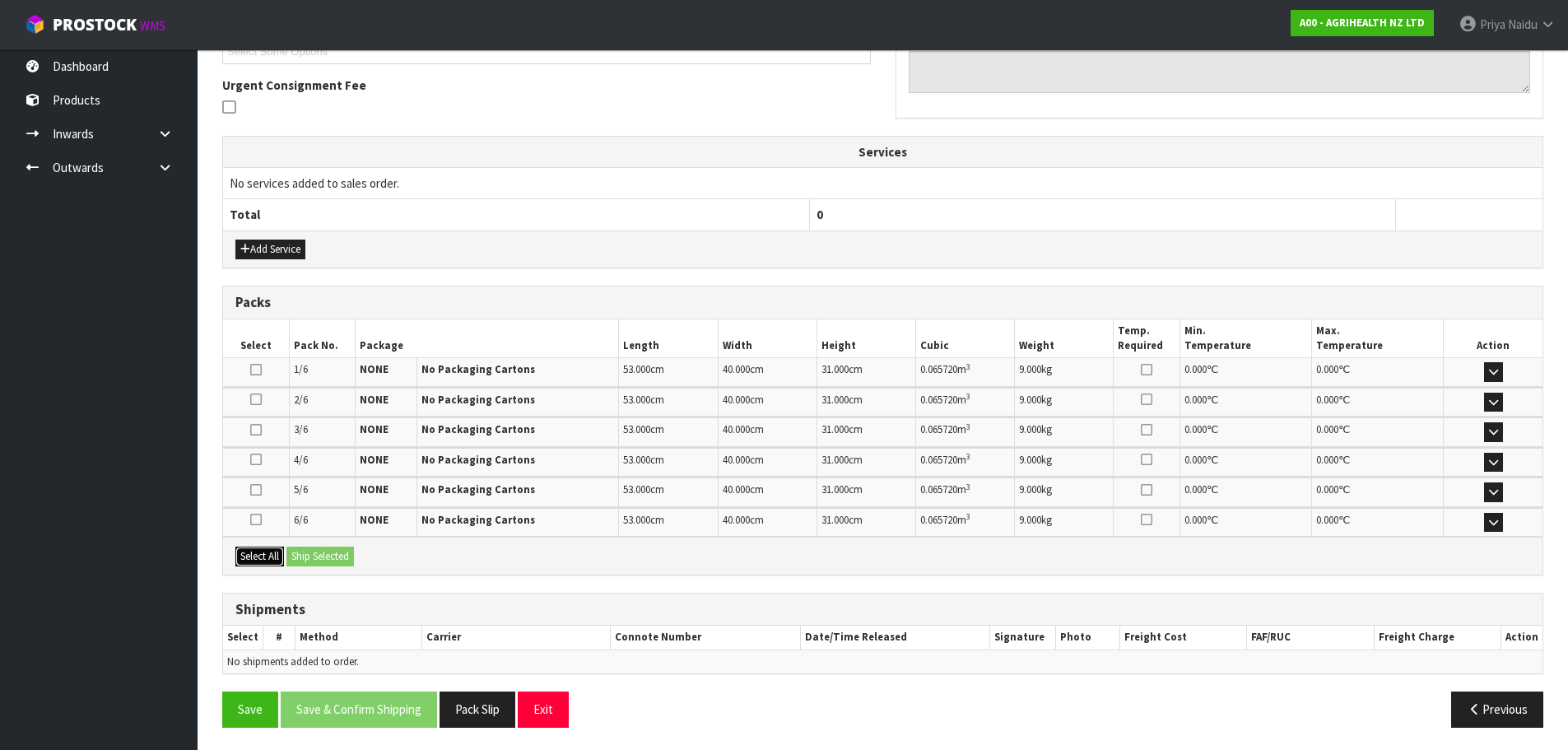
drag, startPoint x: 252, startPoint y: 549, endPoint x: 304, endPoint y: 555, distance: 52.3
click at [256, 549] on button "Select All" at bounding box center [260, 556] width 48 height 20
drag, startPoint x: 313, startPoint y: 555, endPoint x: 331, endPoint y: 555, distance: 18.0
click at [318, 555] on button "Ship Selected" at bounding box center [320, 556] width 67 height 20
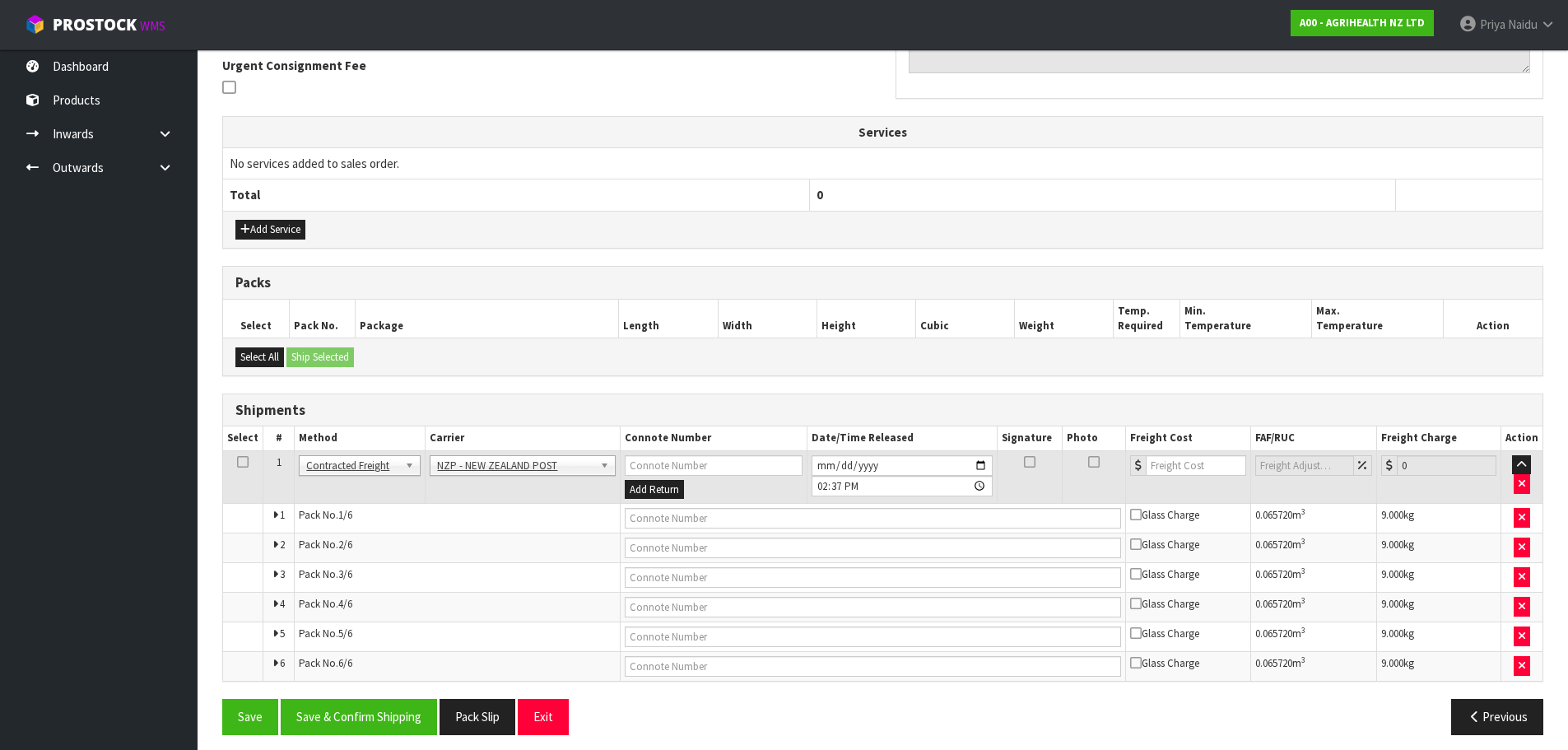
scroll to position [442, 0]
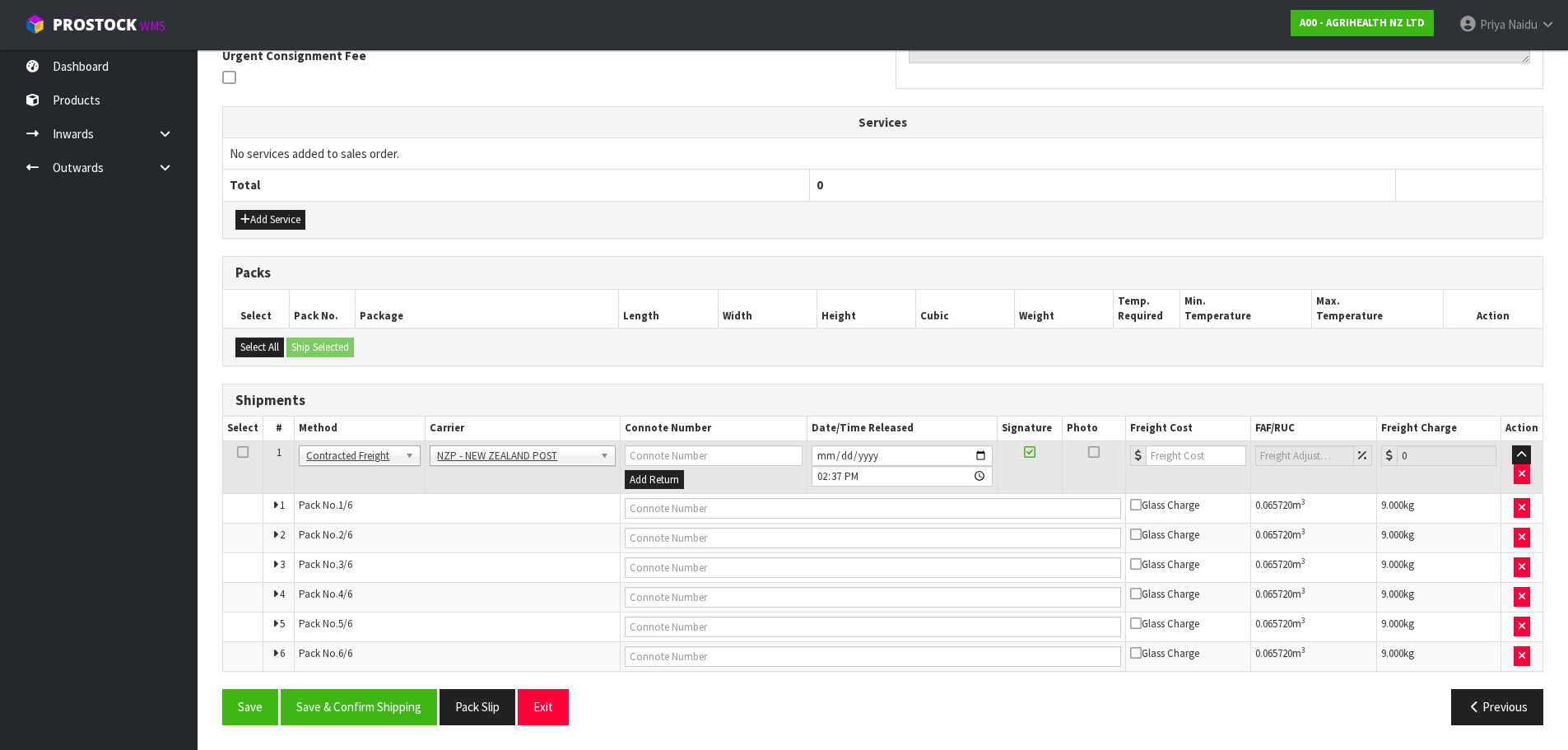
click at [523, 467] on td "ANGEL - ANGEL TRANSPORT CONROY - CONROY REMOVALS DEAEXPAKL - DEADLINE EXPRESS C…" at bounding box center [523, 468] width 194 height 53
drag, startPoint x: 496, startPoint y: 454, endPoint x: 486, endPoint y: 477, distance: 25.1
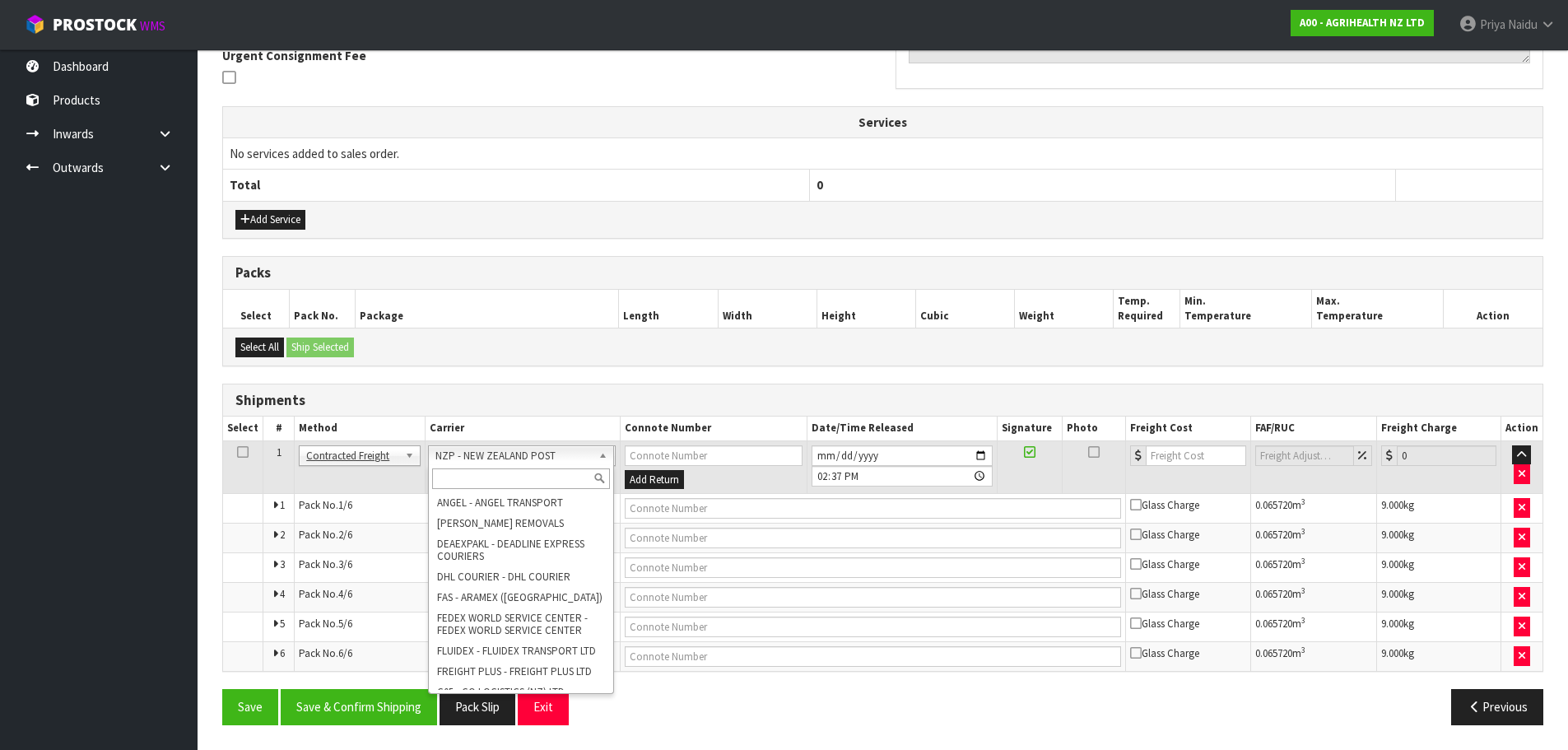
click at [486, 477] on input "text" at bounding box center [521, 479] width 178 height 21
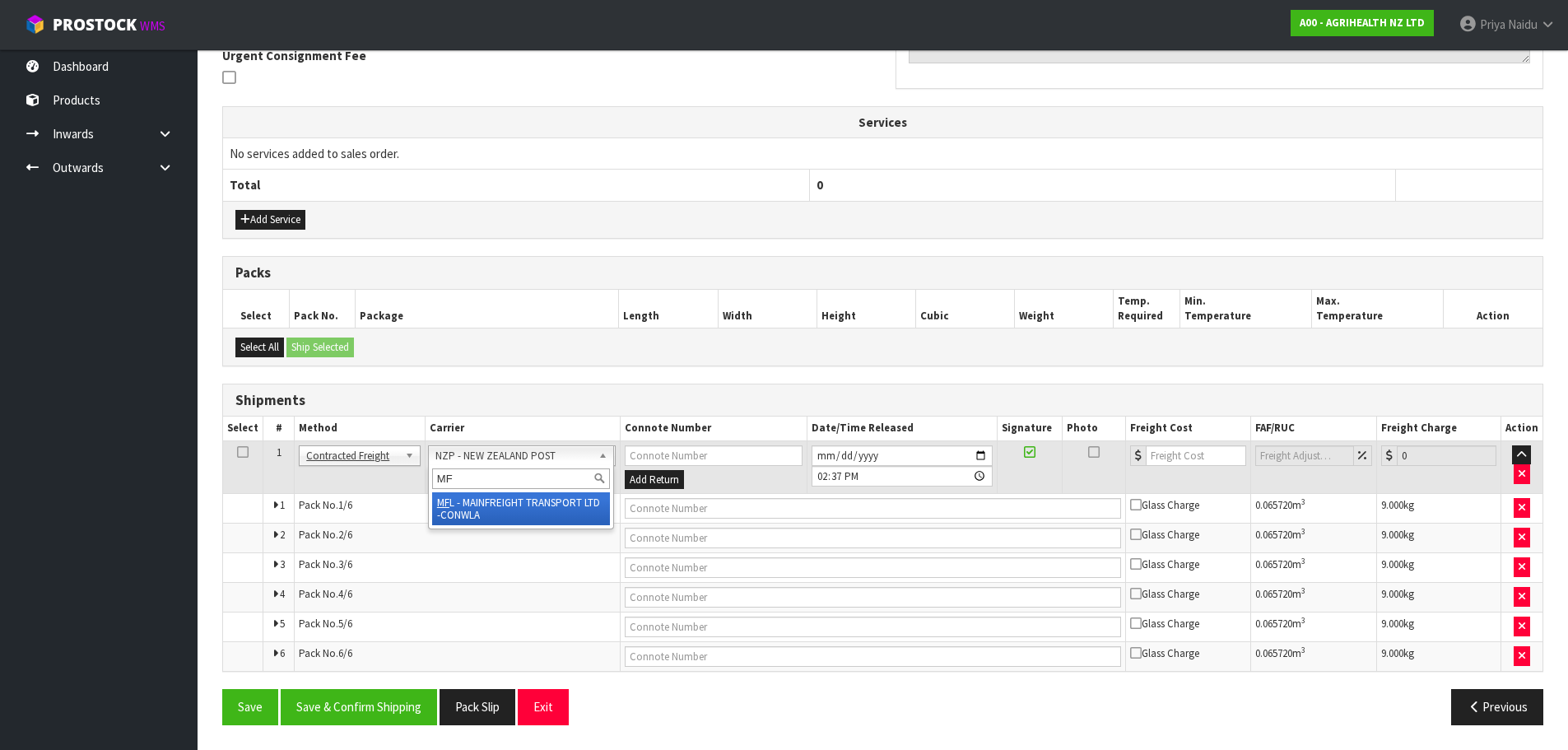
type input "MF"
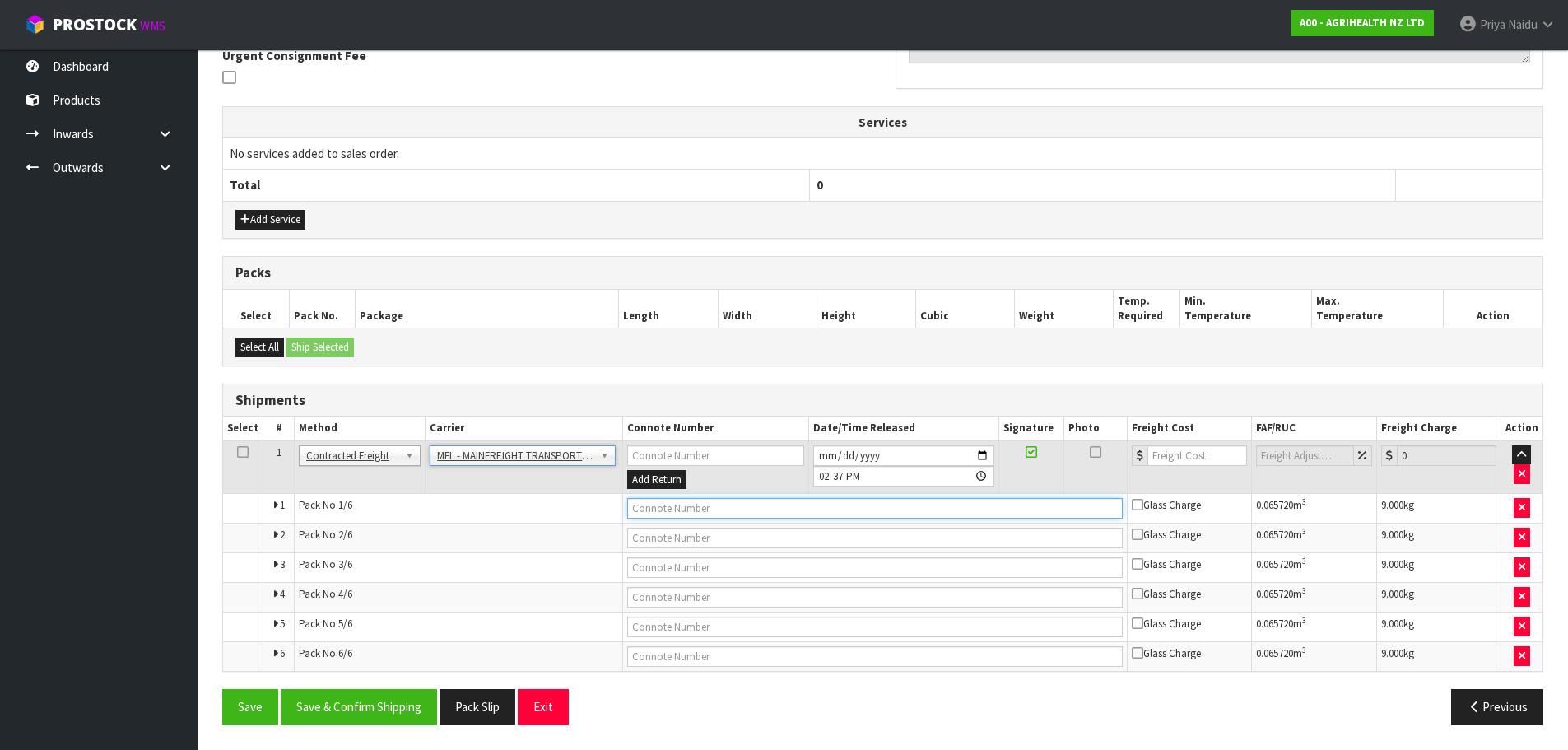
click at [687, 510] on input "text" at bounding box center [875, 509] width 496 height 21
paste input "FWM58434876"
type input "FWM58434876"
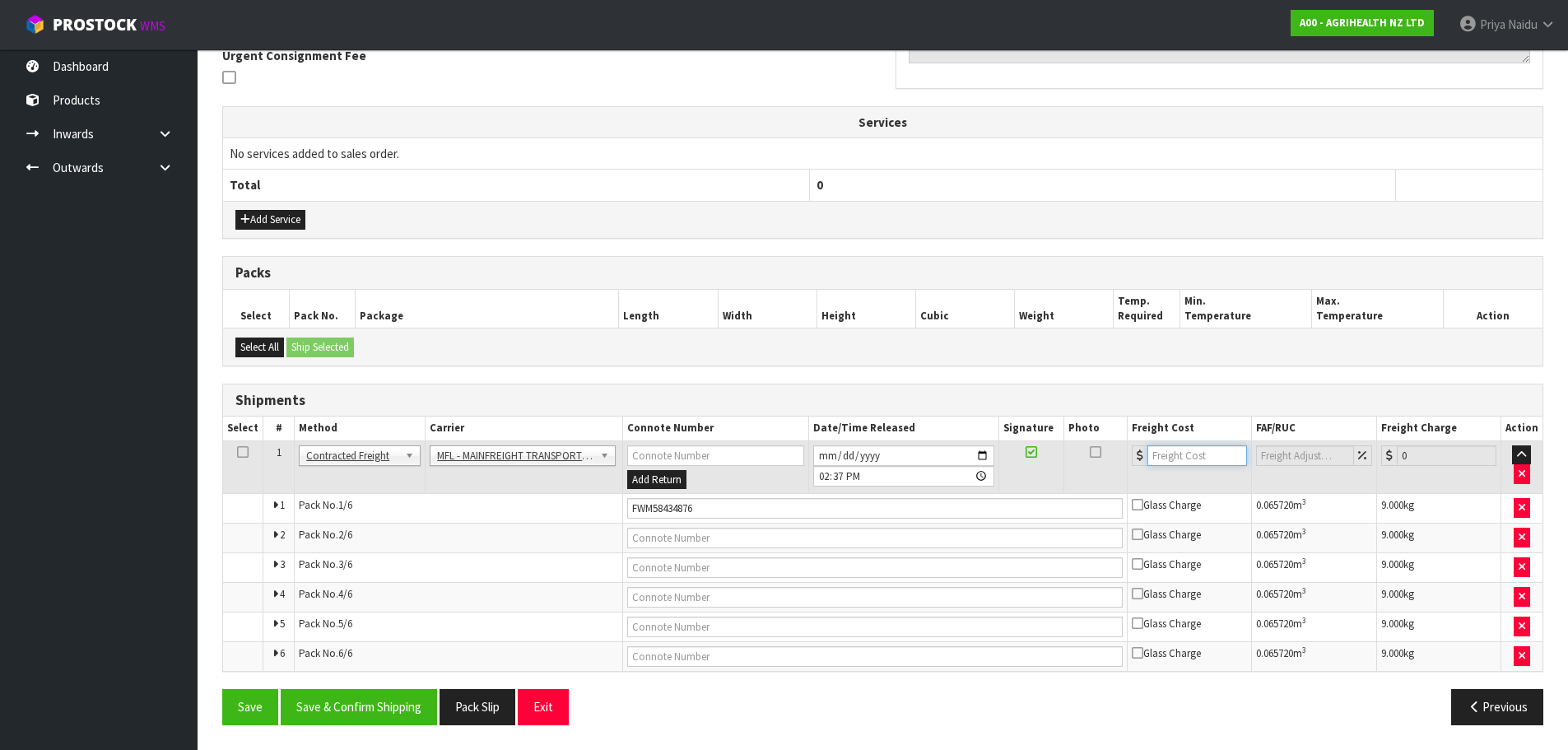
click at [1188, 461] on input "number" at bounding box center [1198, 456] width 100 height 21
type input "81"
click at [364, 700] on button "Save & Confirm Shipping" at bounding box center [359, 707] width 157 height 35
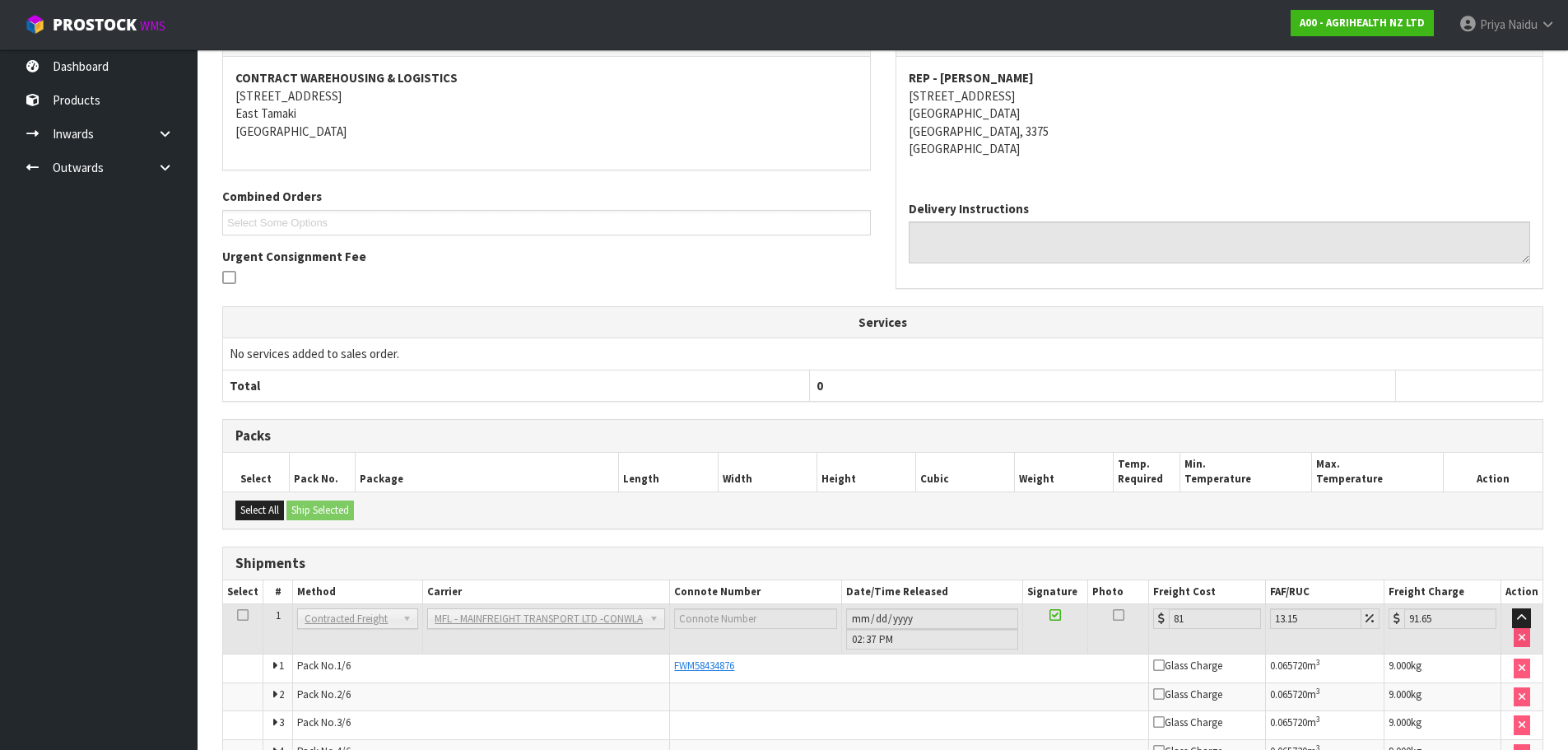
scroll to position [0, 0]
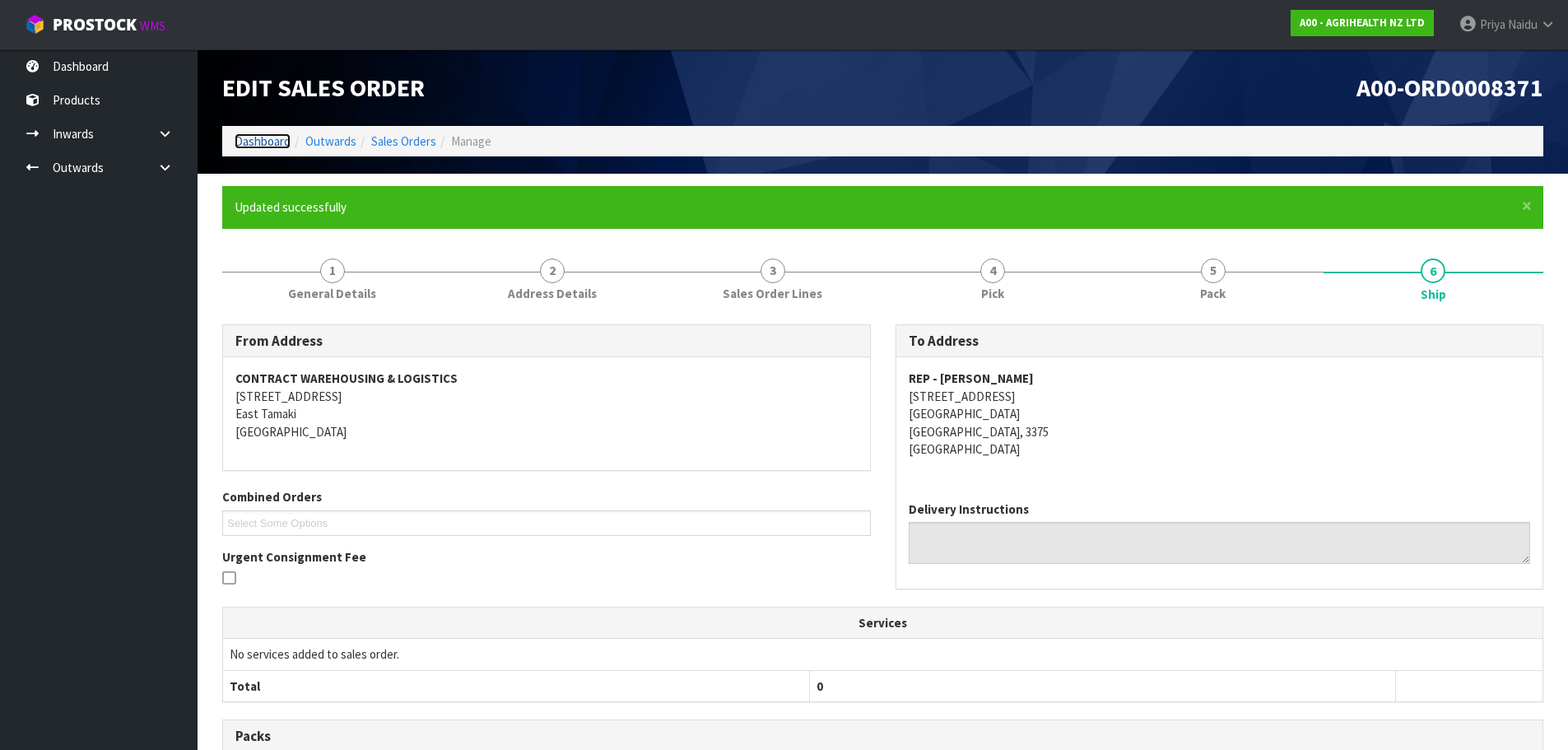
click at [269, 143] on link "Dashboard" at bounding box center [262, 141] width 56 height 15
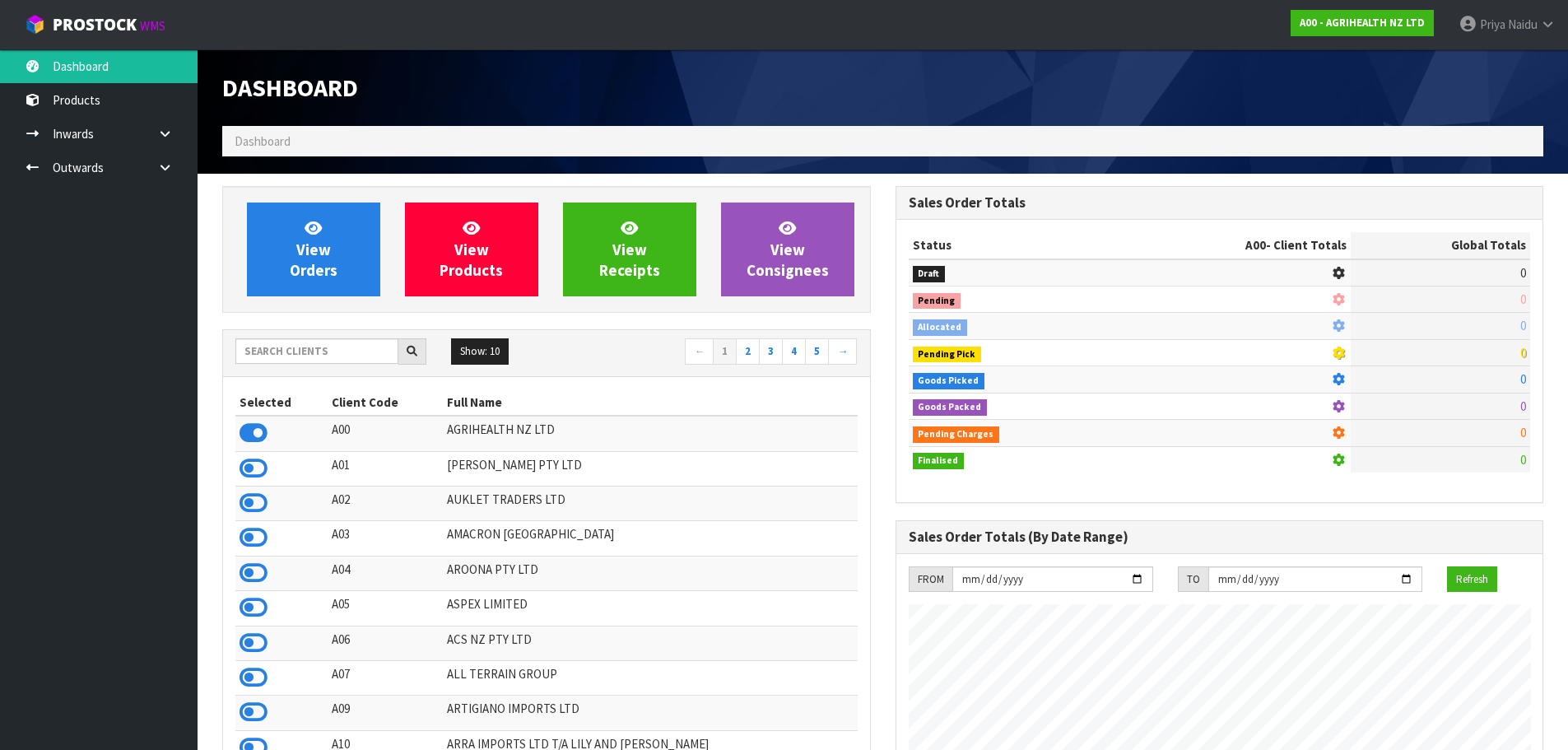
scroll to position [1248, 673]
click at [296, 341] on input "text" at bounding box center [317, 351] width 163 height 26
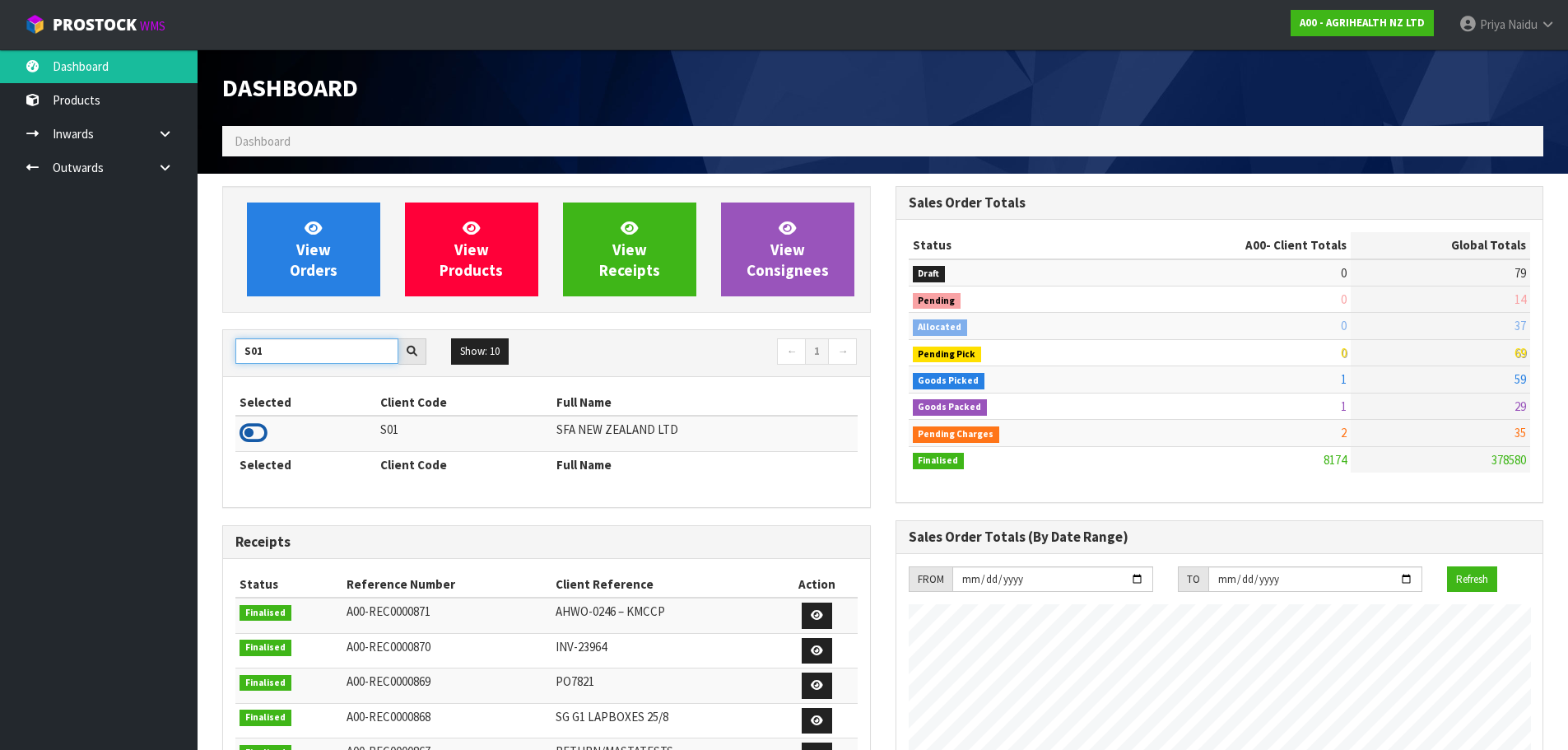
type input "S01"
drag, startPoint x: 256, startPoint y: 437, endPoint x: 283, endPoint y: 423, distance: 30.4
click at [256, 437] on icon at bounding box center [253, 433] width 28 height 25
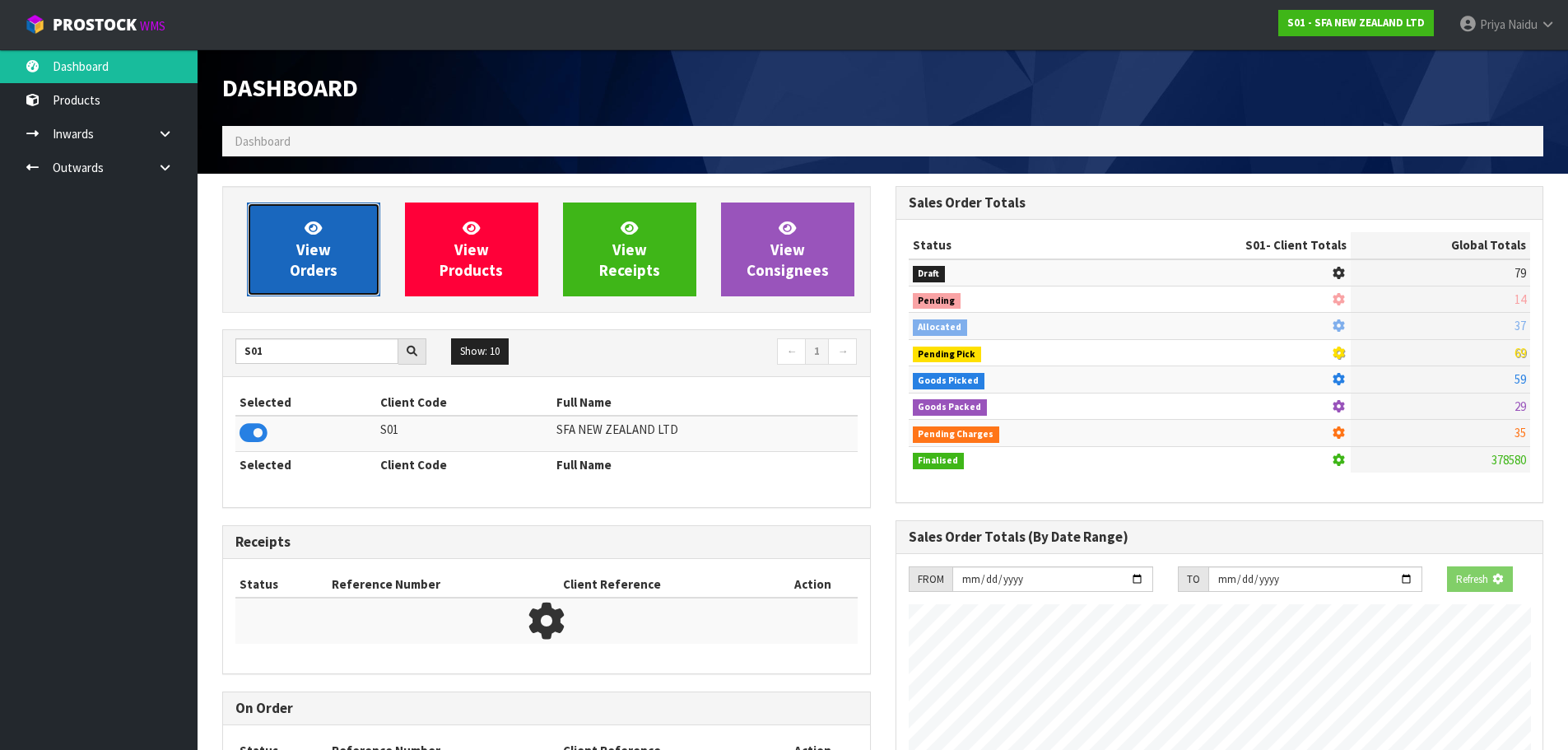
click at [290, 282] on link "View Orders" at bounding box center [313, 249] width 133 height 94
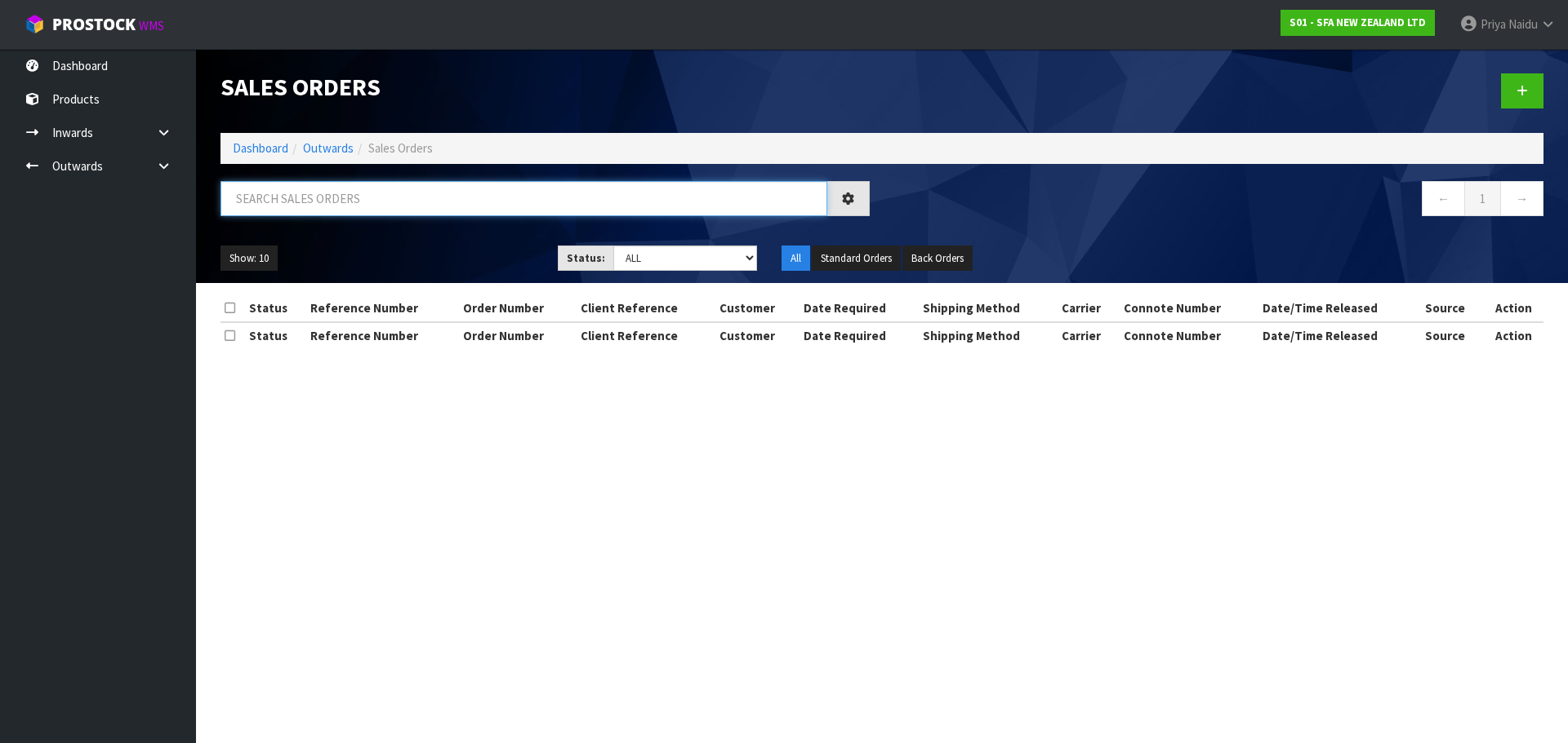
click at [341, 211] on input "text" at bounding box center [523, 198] width 607 height 35
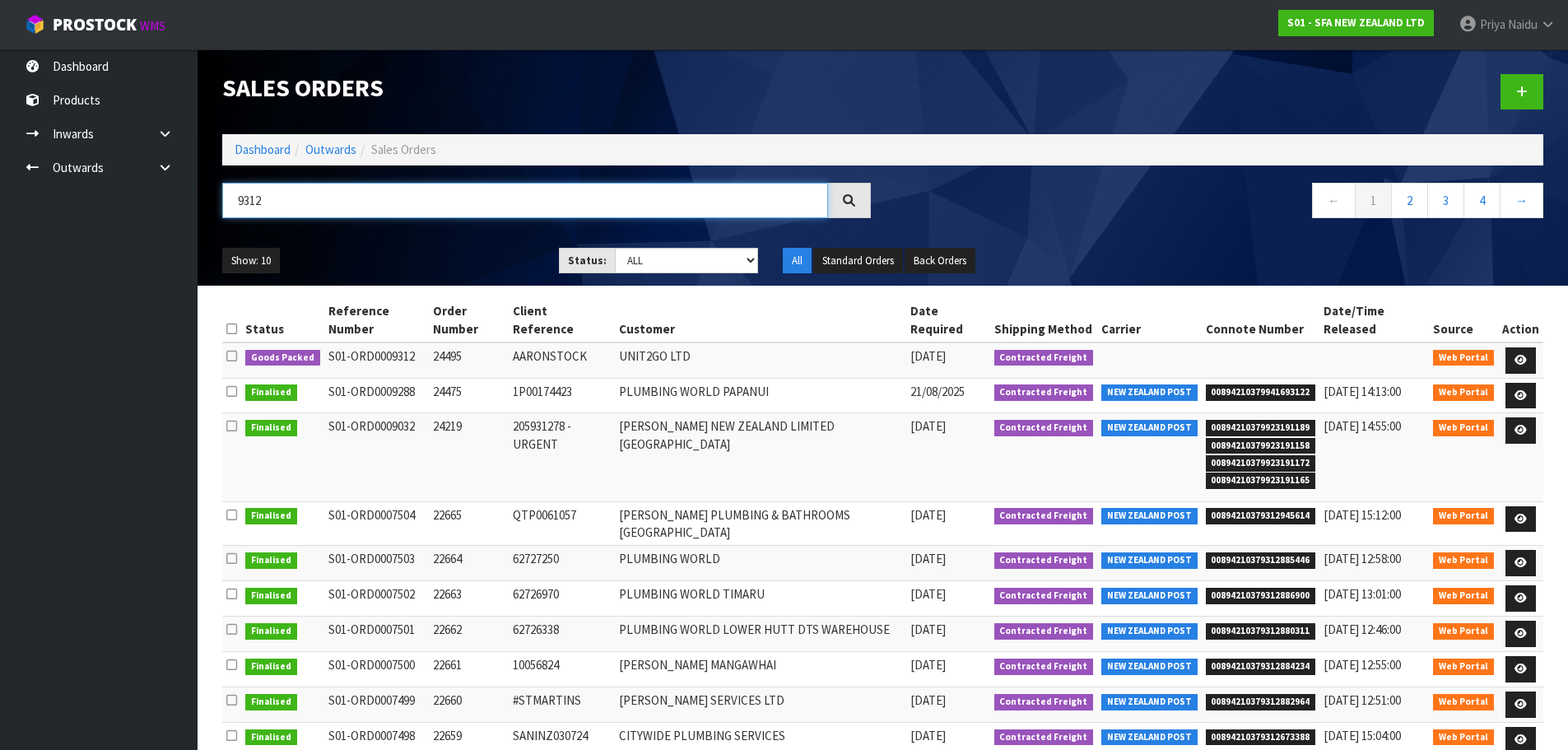
type input "9312"
click at [427, 262] on ul "Show: 10 5 10 25 50" at bounding box center [378, 261] width 312 height 27
click at [1513, 350] on link at bounding box center [1521, 361] width 30 height 27
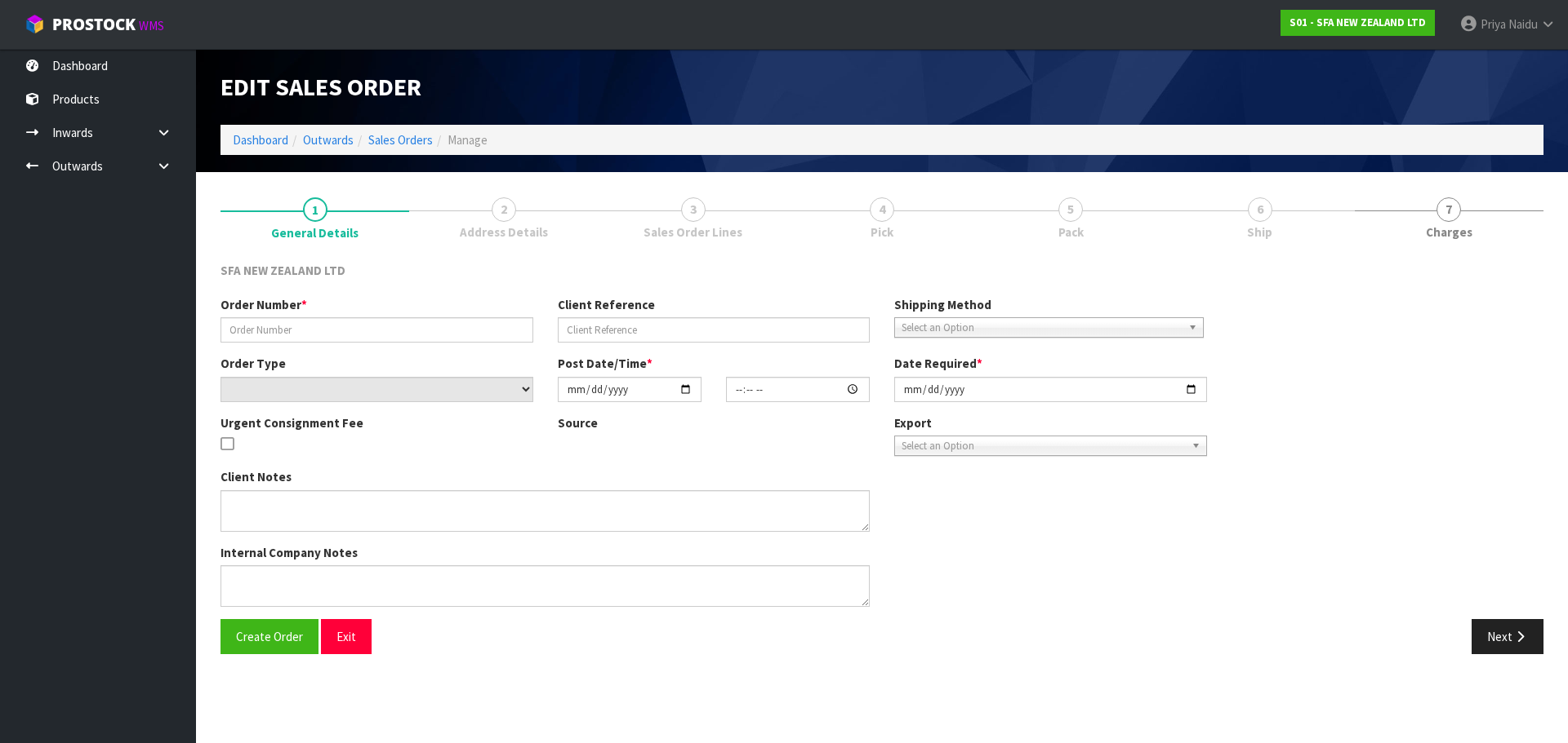
type input "24495"
type input "AARONSTOCK"
select select "number:0"
type input "2025-08-27"
type input "09:58:00.000"
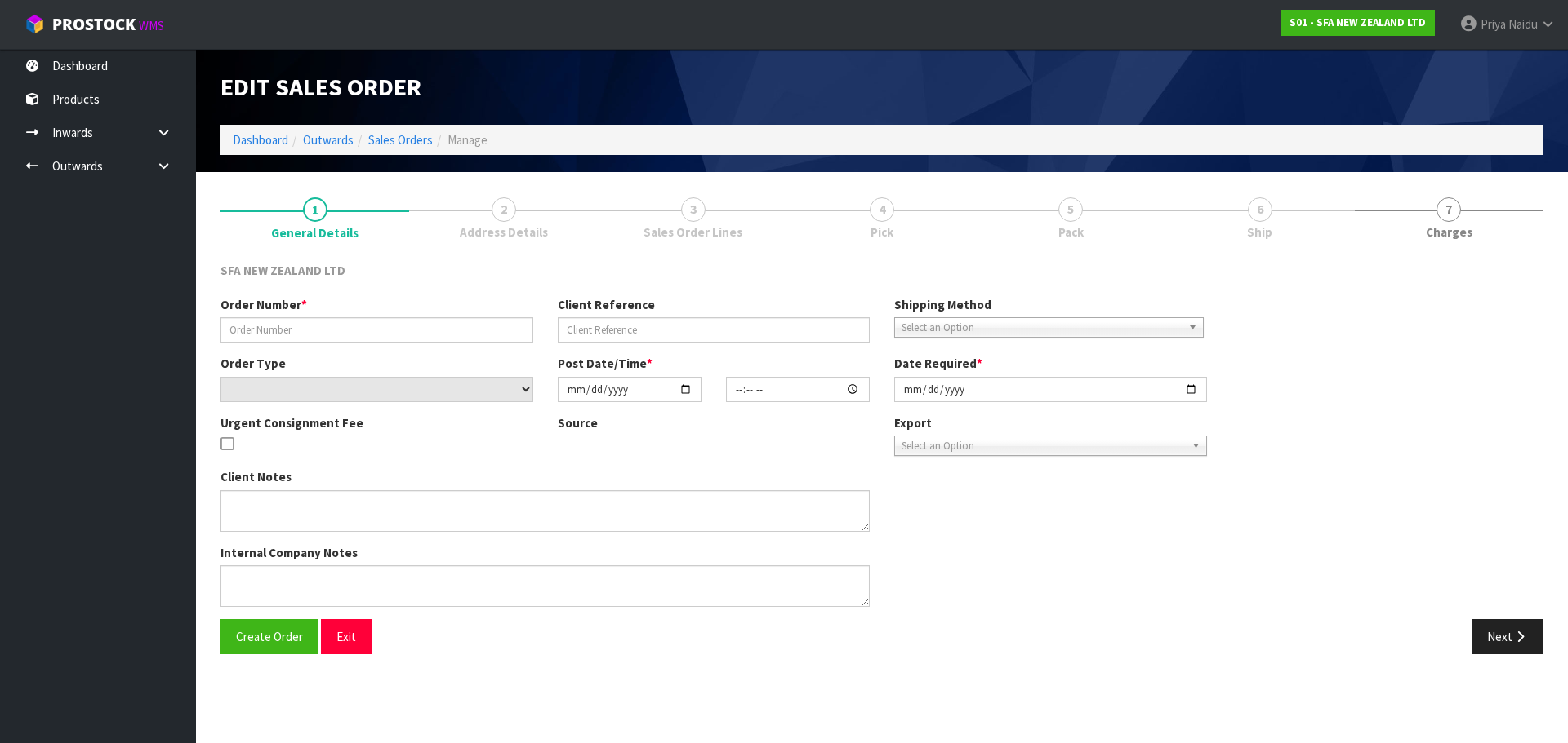
type input "2025-08-27"
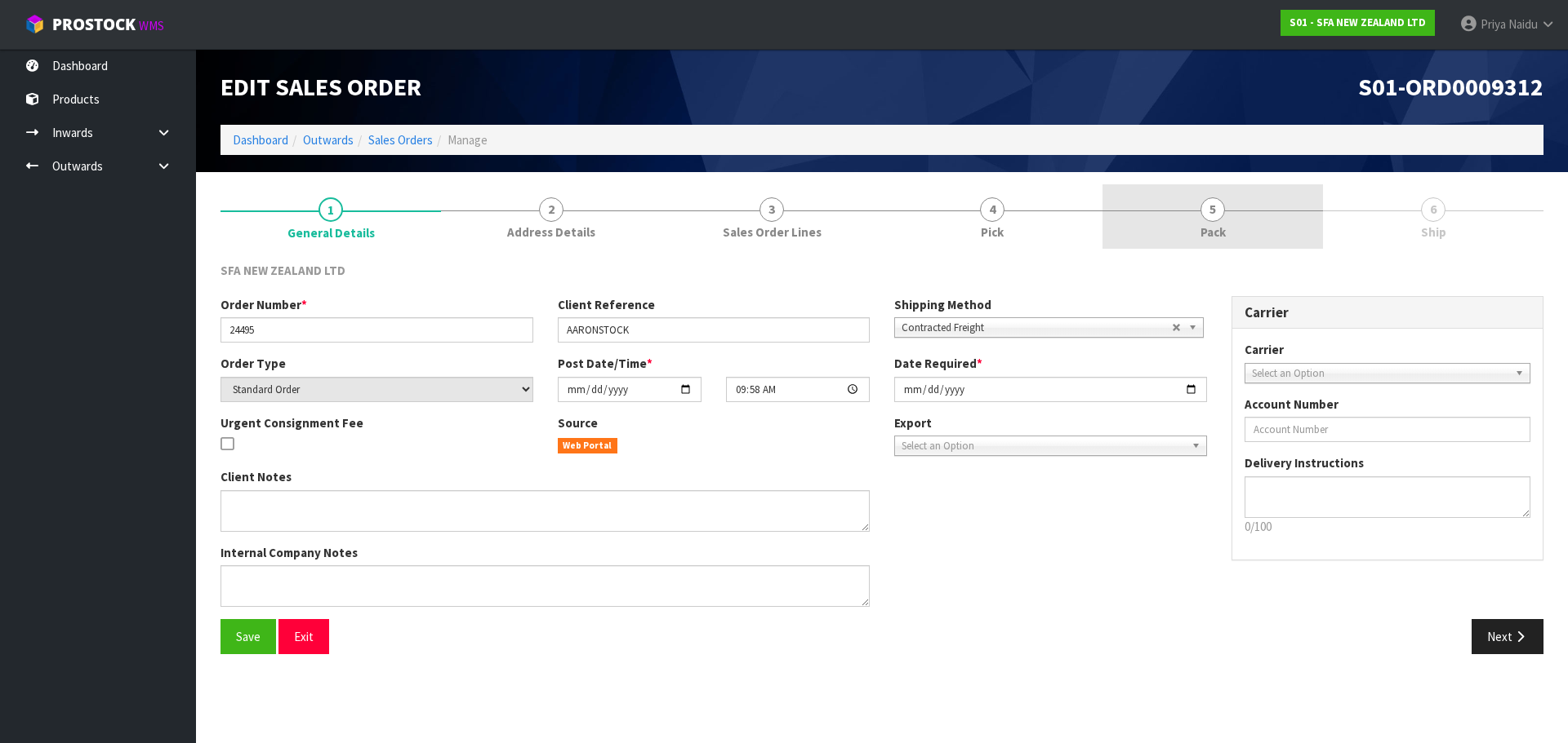
click at [1250, 217] on link "5 Pack" at bounding box center [1212, 217] width 220 height 65
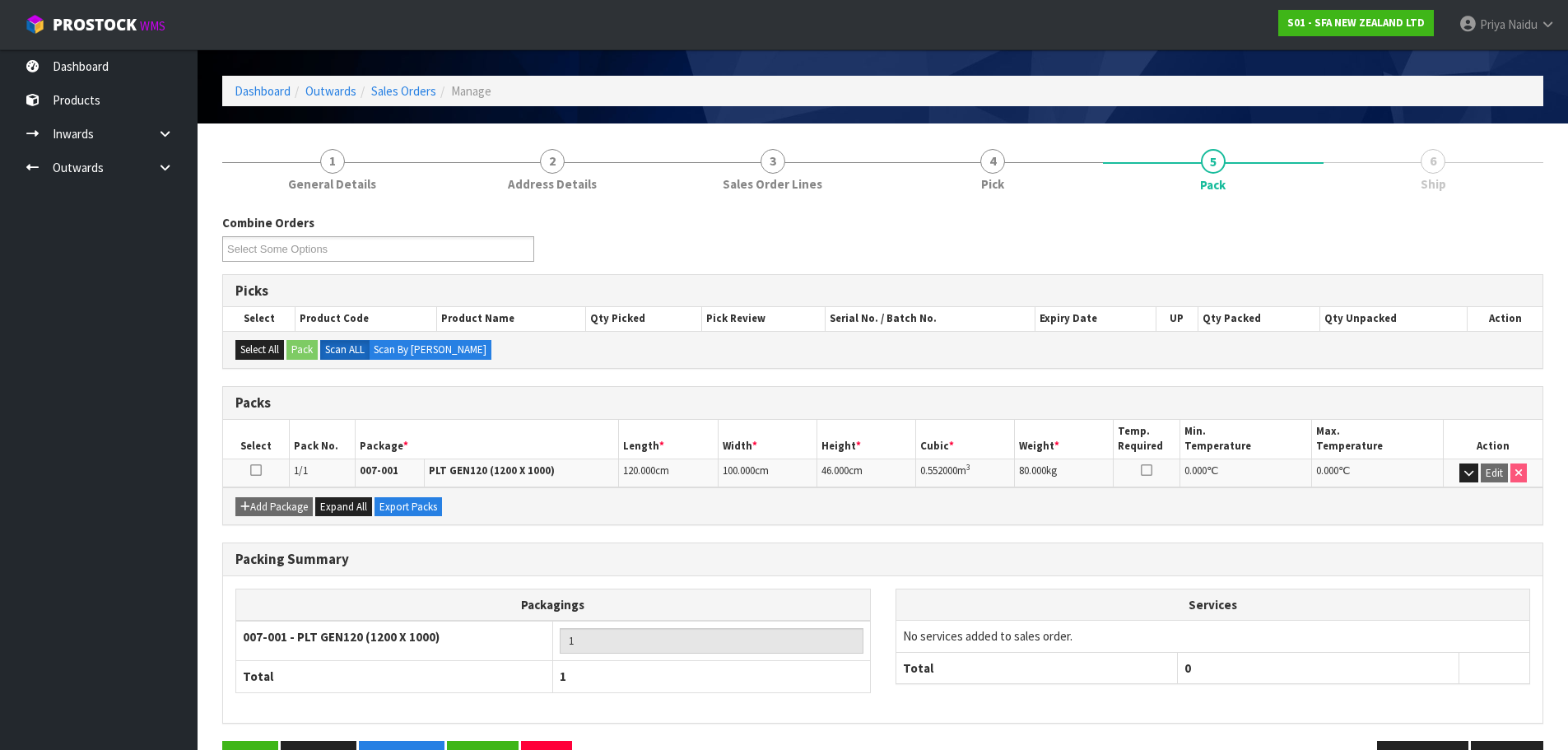
scroll to position [102, 0]
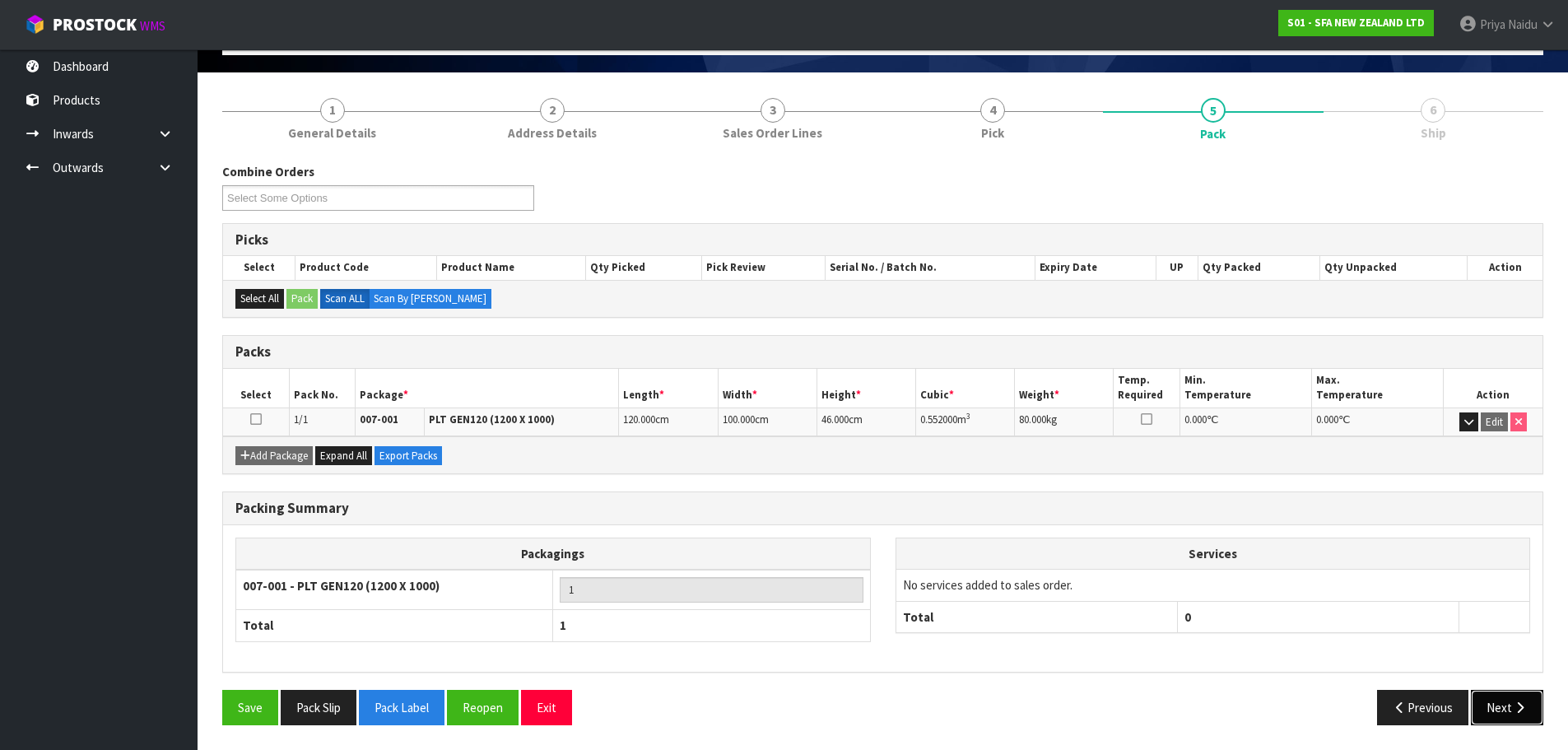
click at [1522, 697] on button "Next" at bounding box center [1507, 708] width 72 height 35
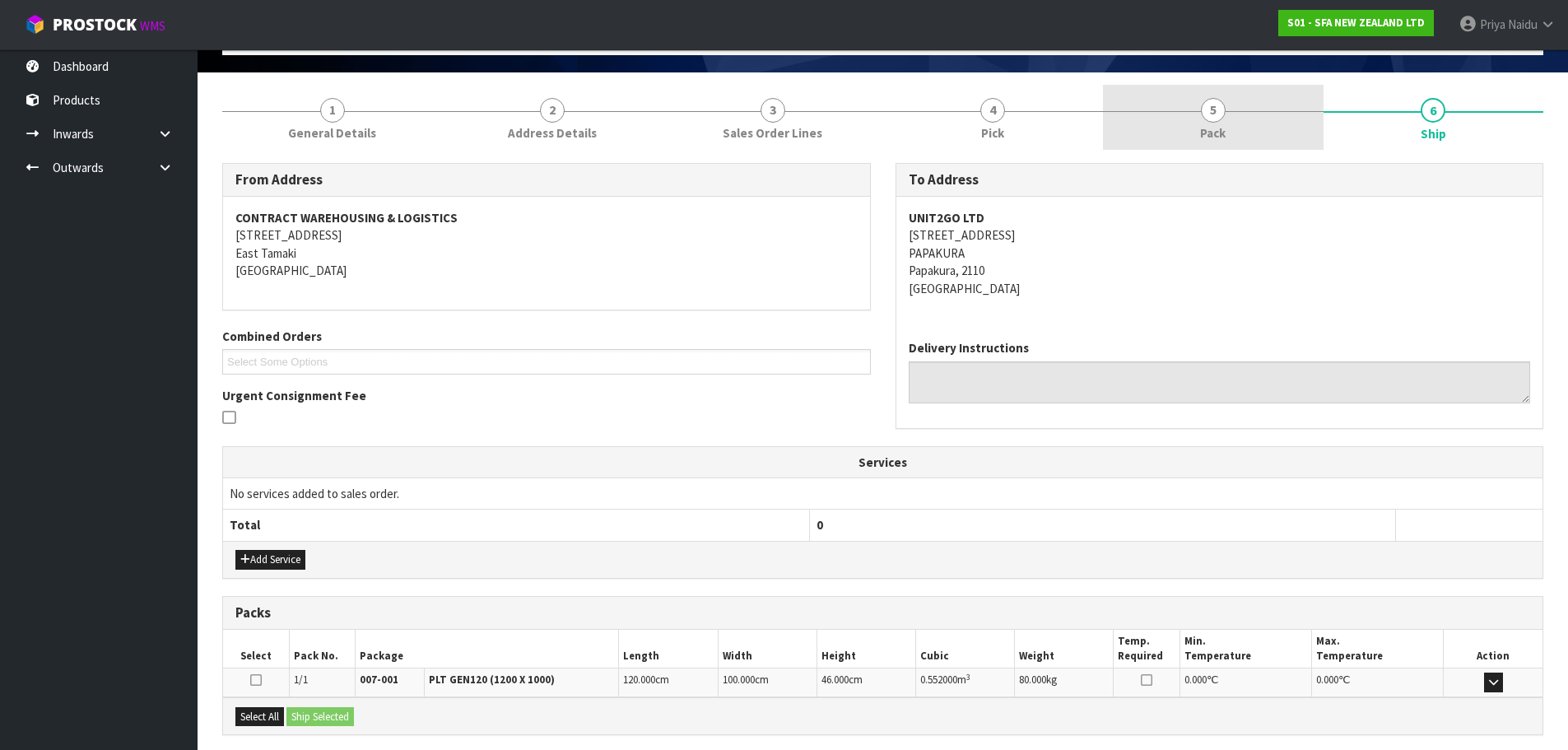
click at [1240, 93] on link "5 Pack" at bounding box center [1213, 118] width 220 height 65
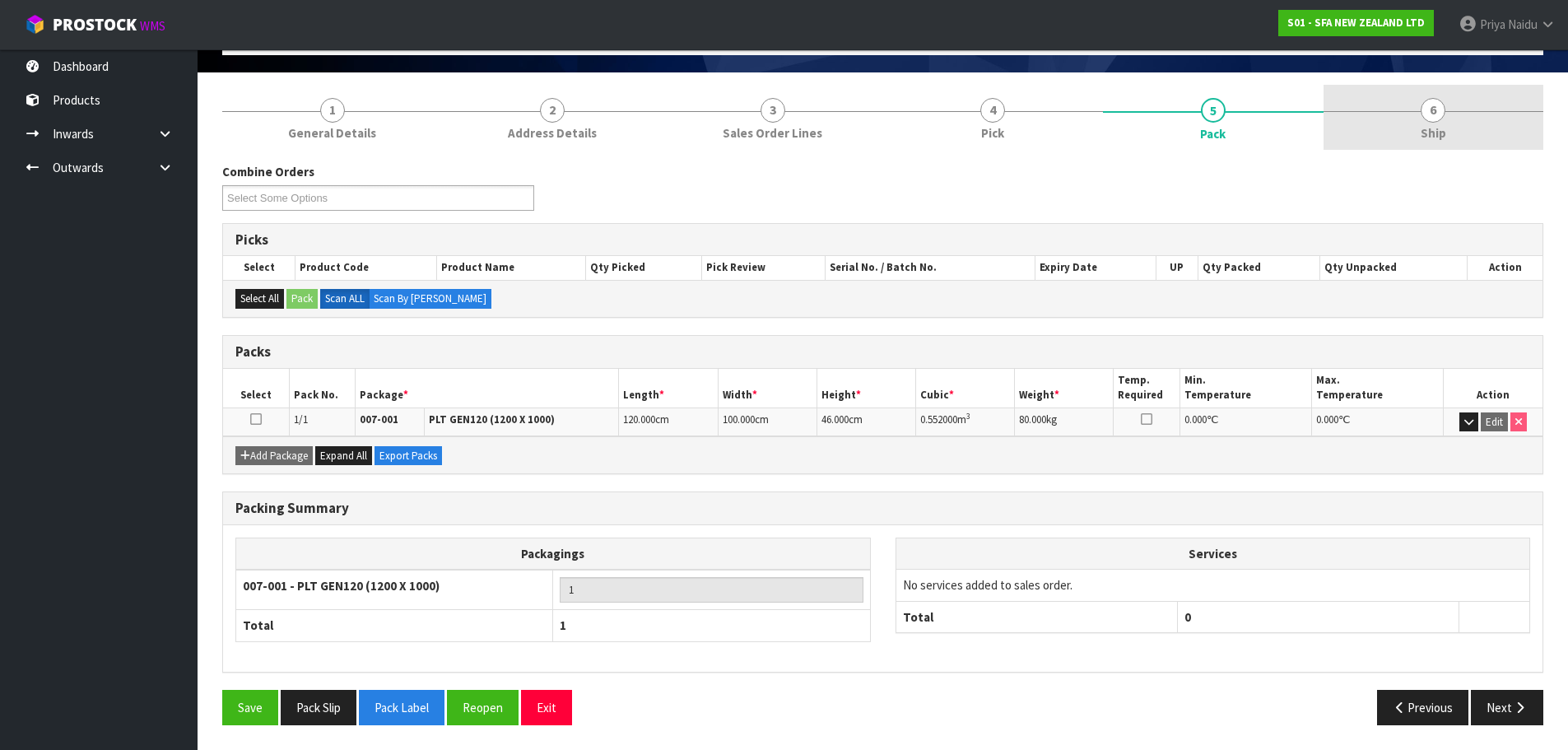
click at [1389, 127] on link "6 Ship" at bounding box center [1434, 118] width 220 height 65
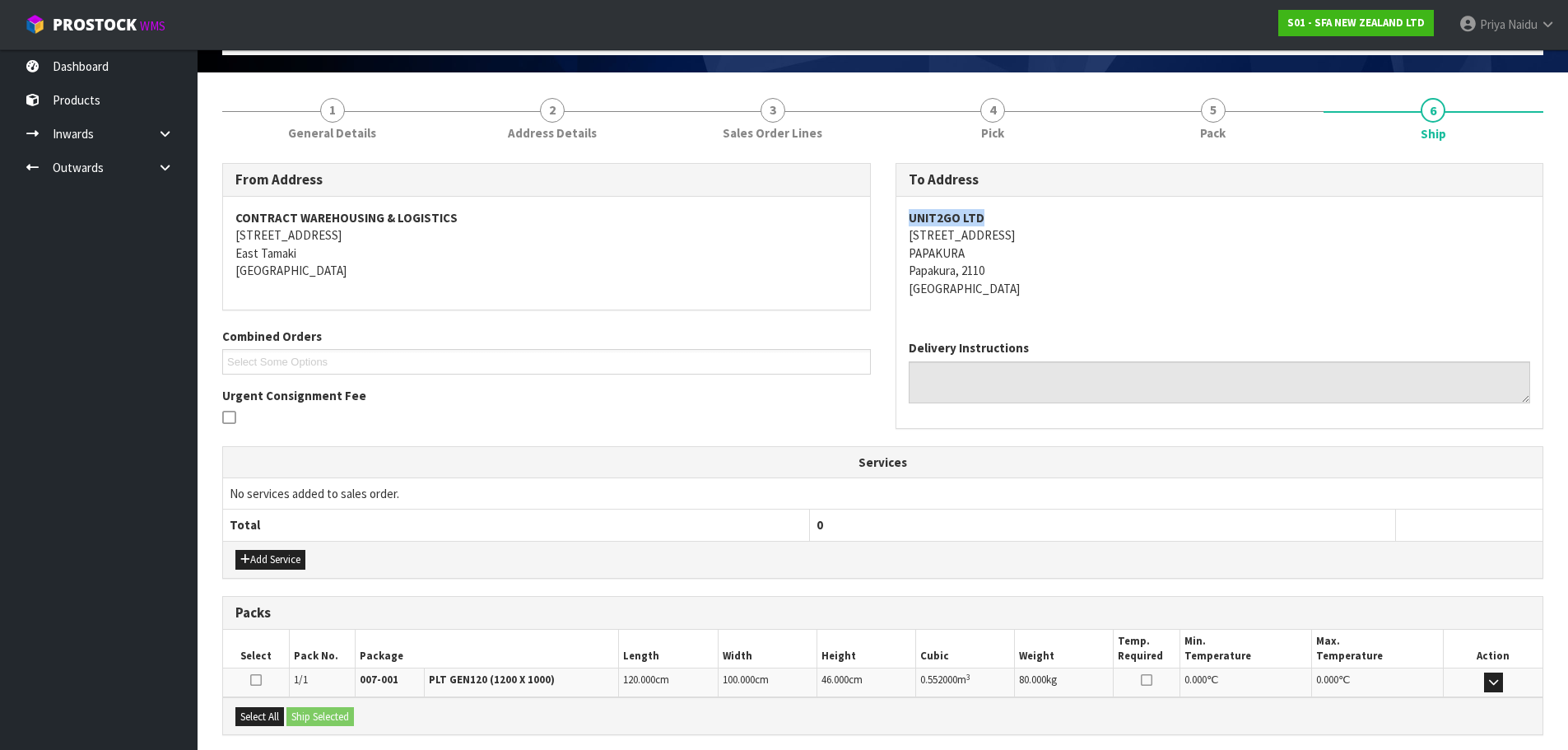
drag, startPoint x: 902, startPoint y: 214, endPoint x: 1001, endPoint y: 202, distance: 99.7
click at [1001, 202] on div "UNIT2GO LTD 141 BOUNDARY ROAD PAPAKURA Papakura, 2110 New Zealand" at bounding box center [1220, 262] width 647 height 130
drag, startPoint x: 902, startPoint y: 237, endPoint x: 1050, endPoint y: 269, distance: 151.4
click at [1050, 269] on div "UNIT2GO LTD 141 BOUNDARY ROAD PAPAKURA Papakura, 2110 New Zealand" at bounding box center [1220, 262] width 647 height 130
click at [1225, 312] on div "UNIT2GO LTD 141 BOUNDARY ROAD PAPAKURA Papakura, 2110 New Zealand" at bounding box center [1220, 262] width 647 height 130
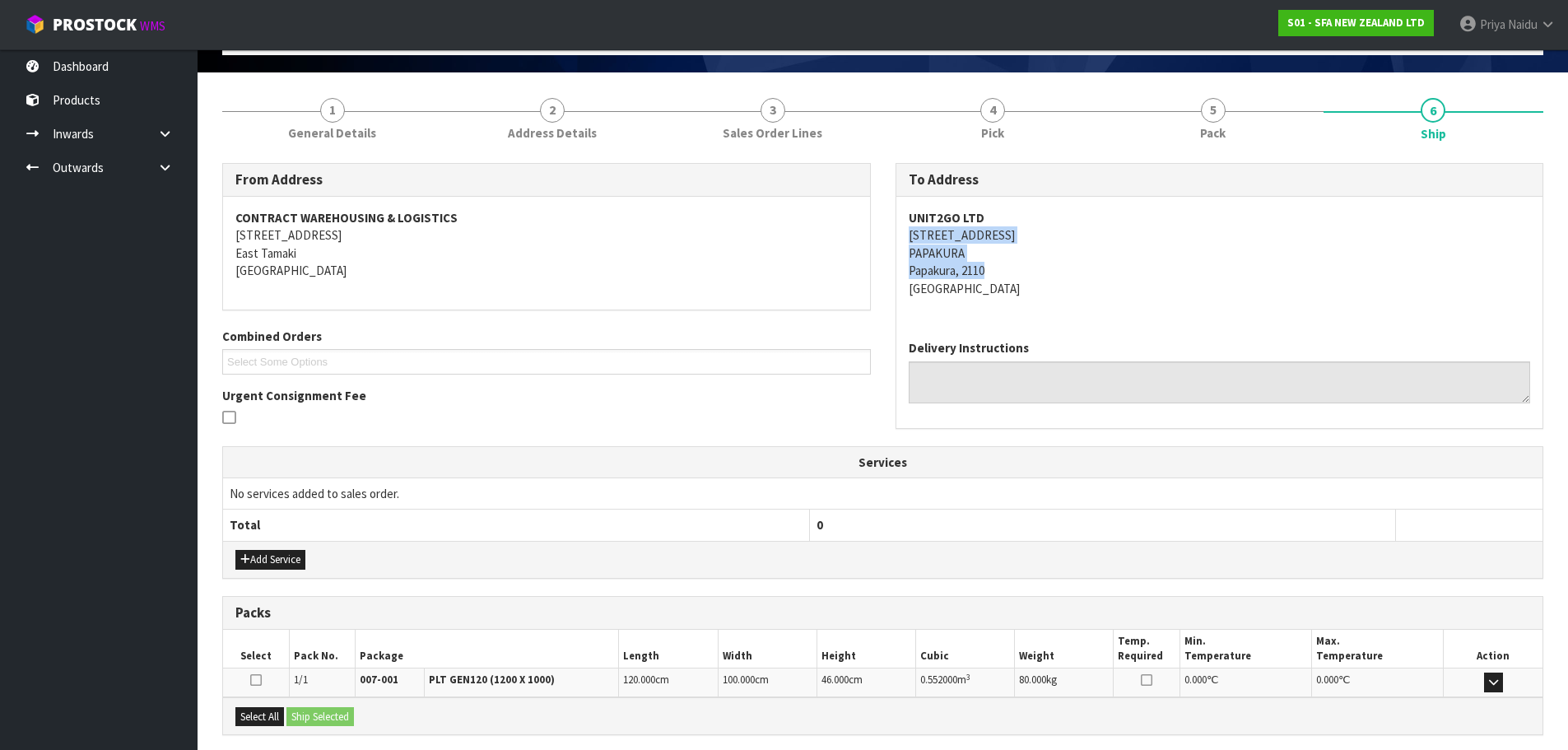
drag, startPoint x: 897, startPoint y: 238, endPoint x: 1038, endPoint y: 256, distance: 142.1
click at [1071, 239] on div "UNIT2GO LTD 141 BOUNDARY ROAD PAPAKURA Papakura, 2110 New Zealand" at bounding box center [1220, 262] width 647 height 130
drag, startPoint x: 329, startPoint y: 125, endPoint x: 324, endPoint y: 134, distance: 10.3
click at [329, 125] on span "General Details" at bounding box center [332, 133] width 88 height 17
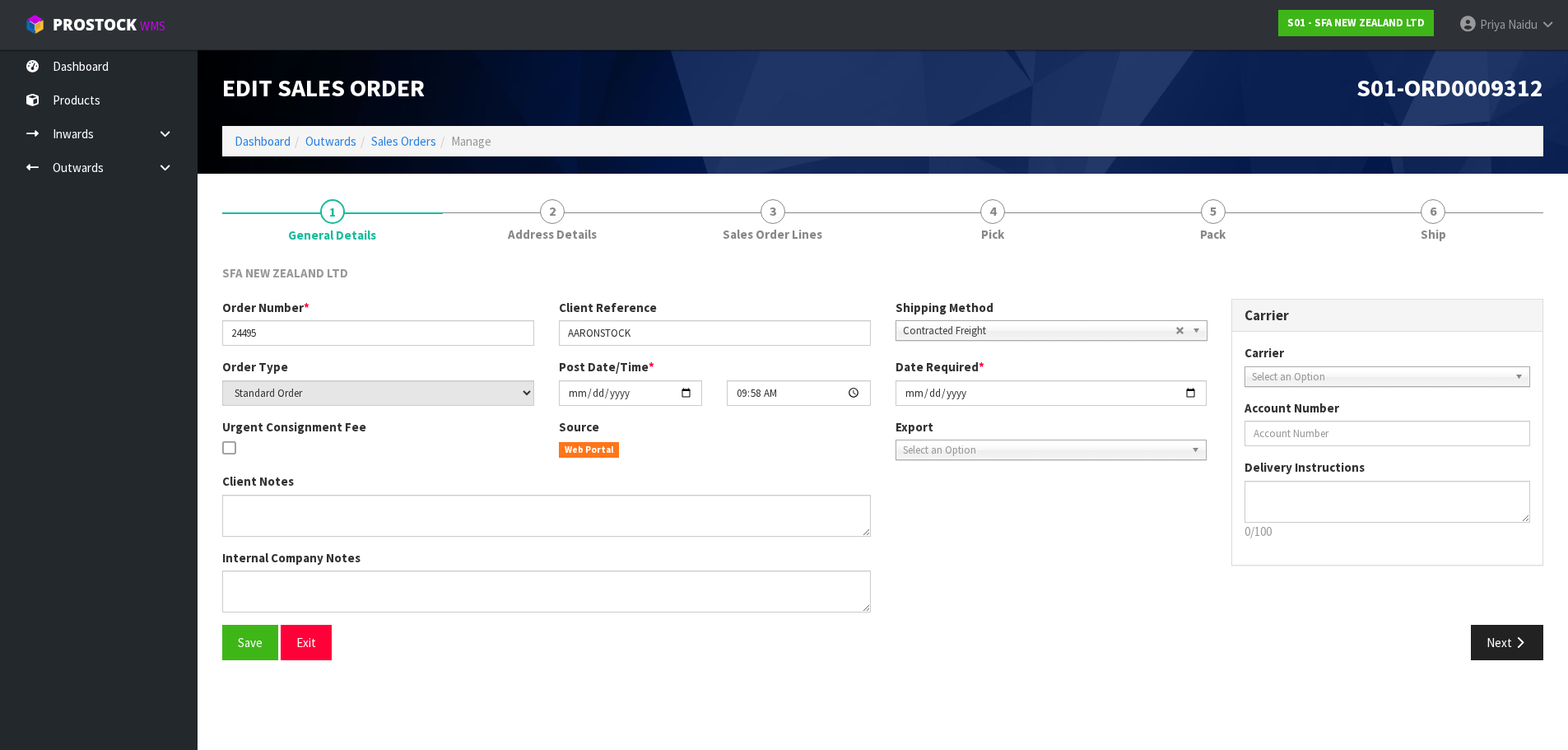
scroll to position [0, 0]
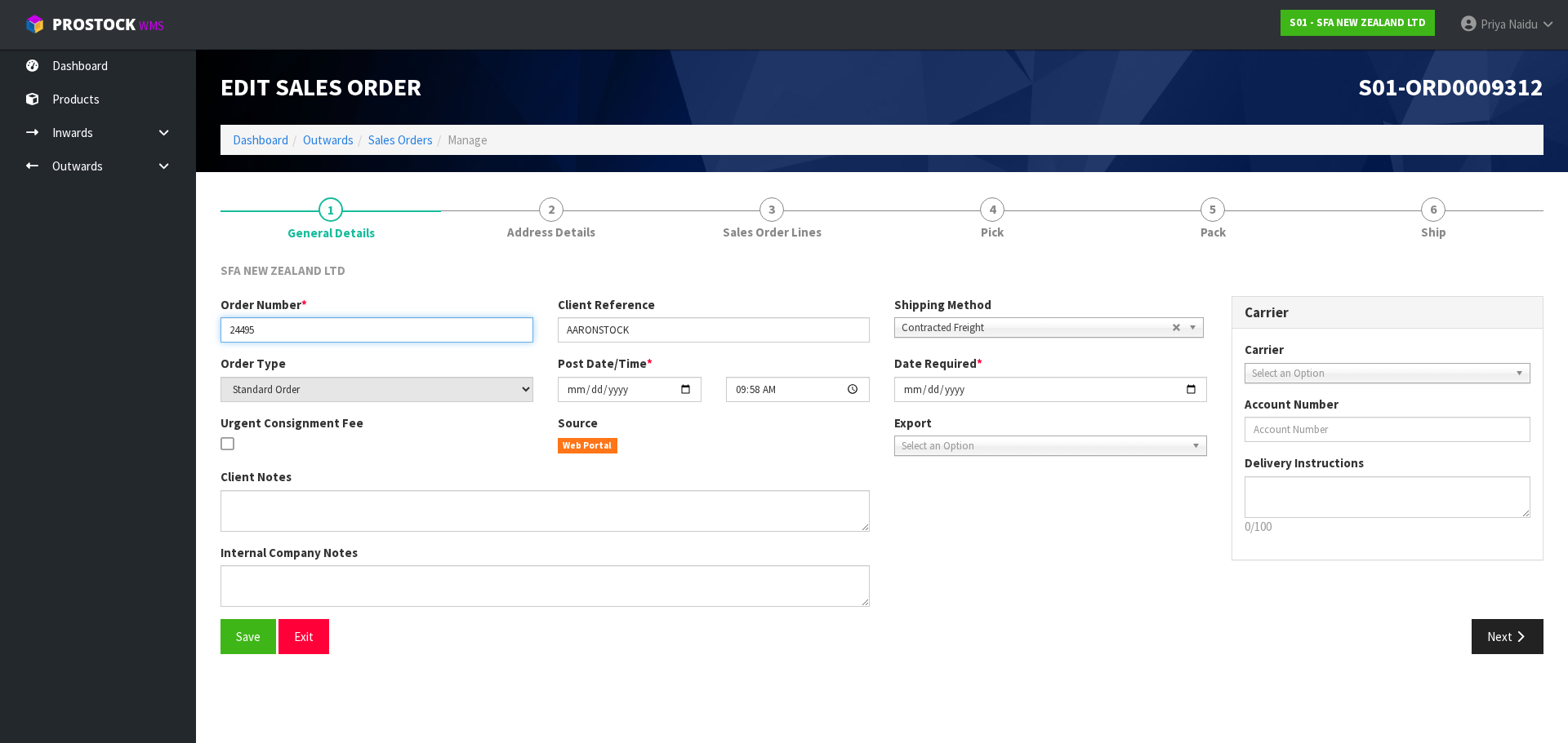
drag, startPoint x: 246, startPoint y: 327, endPoint x: 271, endPoint y: 327, distance: 25.0
click at [271, 327] on input "24495" at bounding box center [376, 330] width 312 height 26
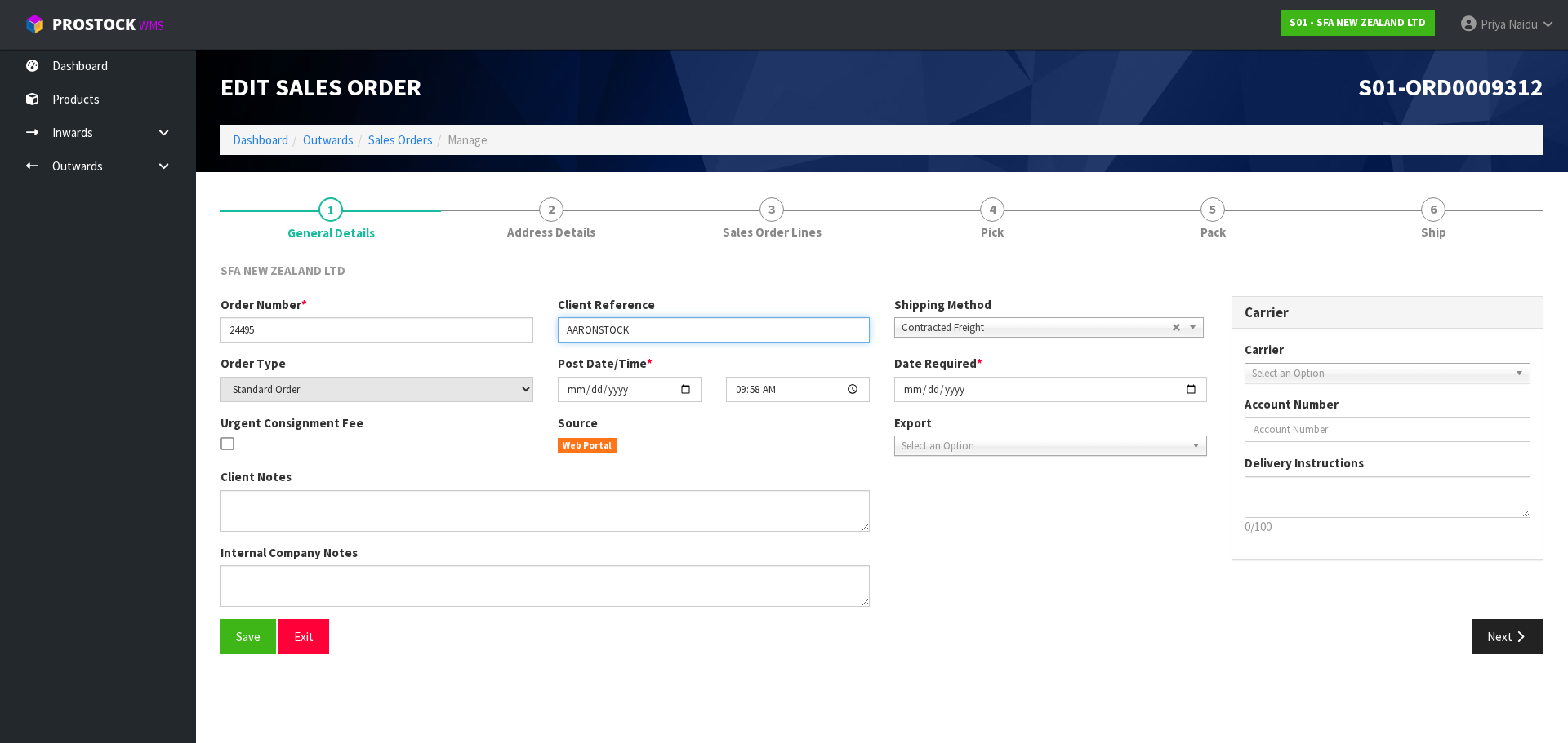
click at [570, 332] on input "AARONSTOCK" at bounding box center [714, 330] width 312 height 26
drag, startPoint x: 567, startPoint y: 330, endPoint x: 650, endPoint y: 329, distance: 83.0
click at [650, 329] on input "AARONSTOCK" at bounding box center [714, 330] width 312 height 26
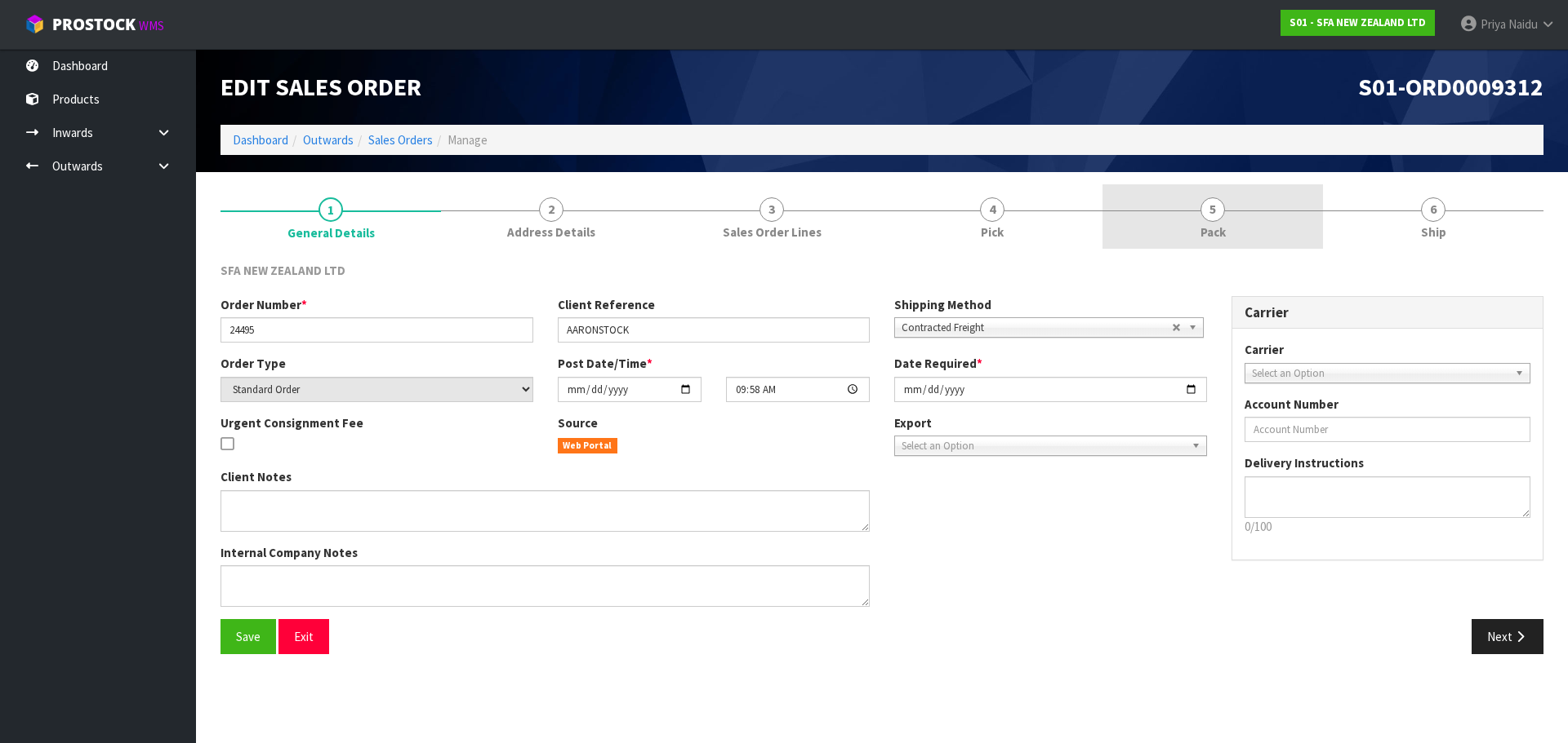
drag, startPoint x: 1270, startPoint y: 225, endPoint x: 1117, endPoint y: 243, distance: 154.1
click at [1270, 225] on link "5 Pack" at bounding box center [1212, 217] width 220 height 65
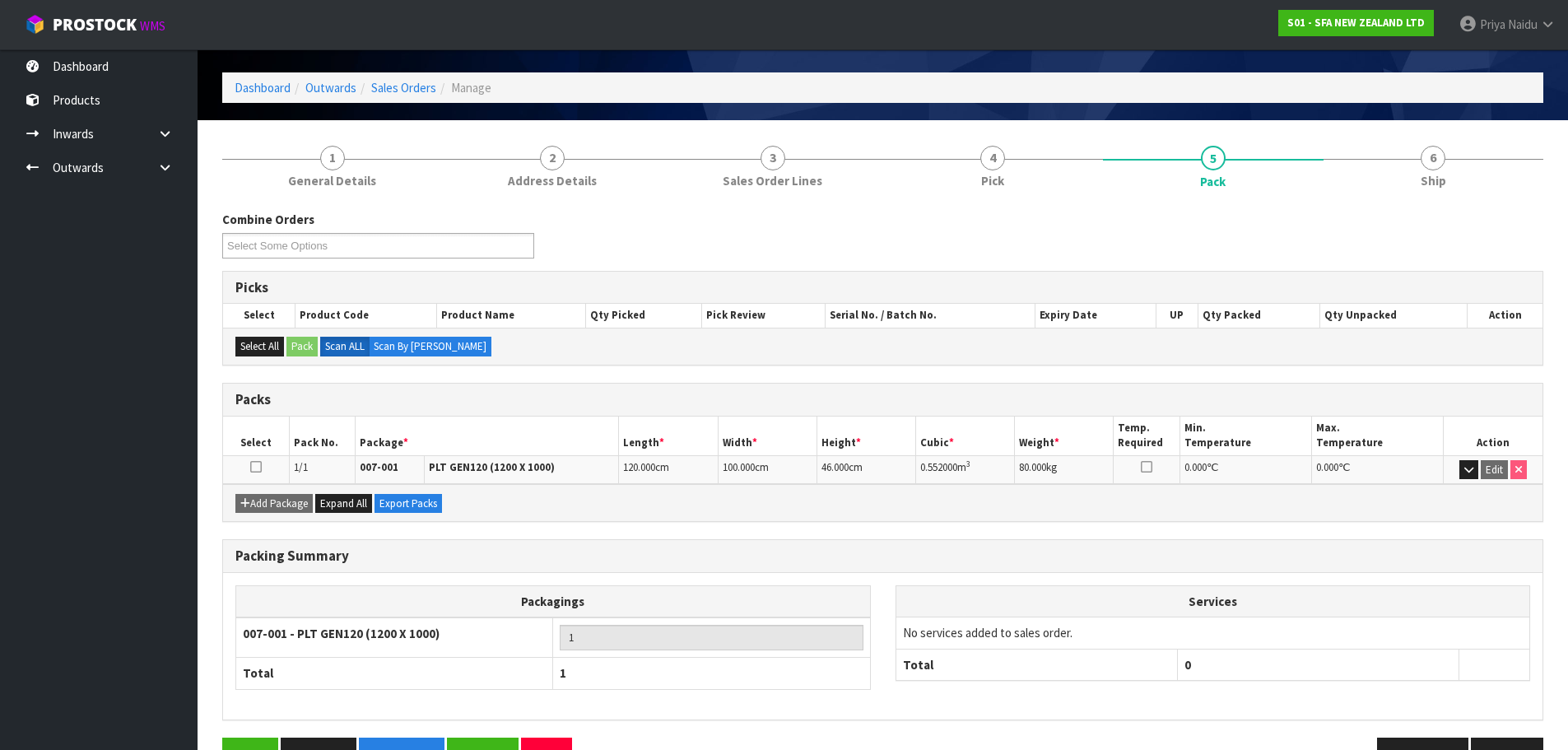
scroll to position [83, 0]
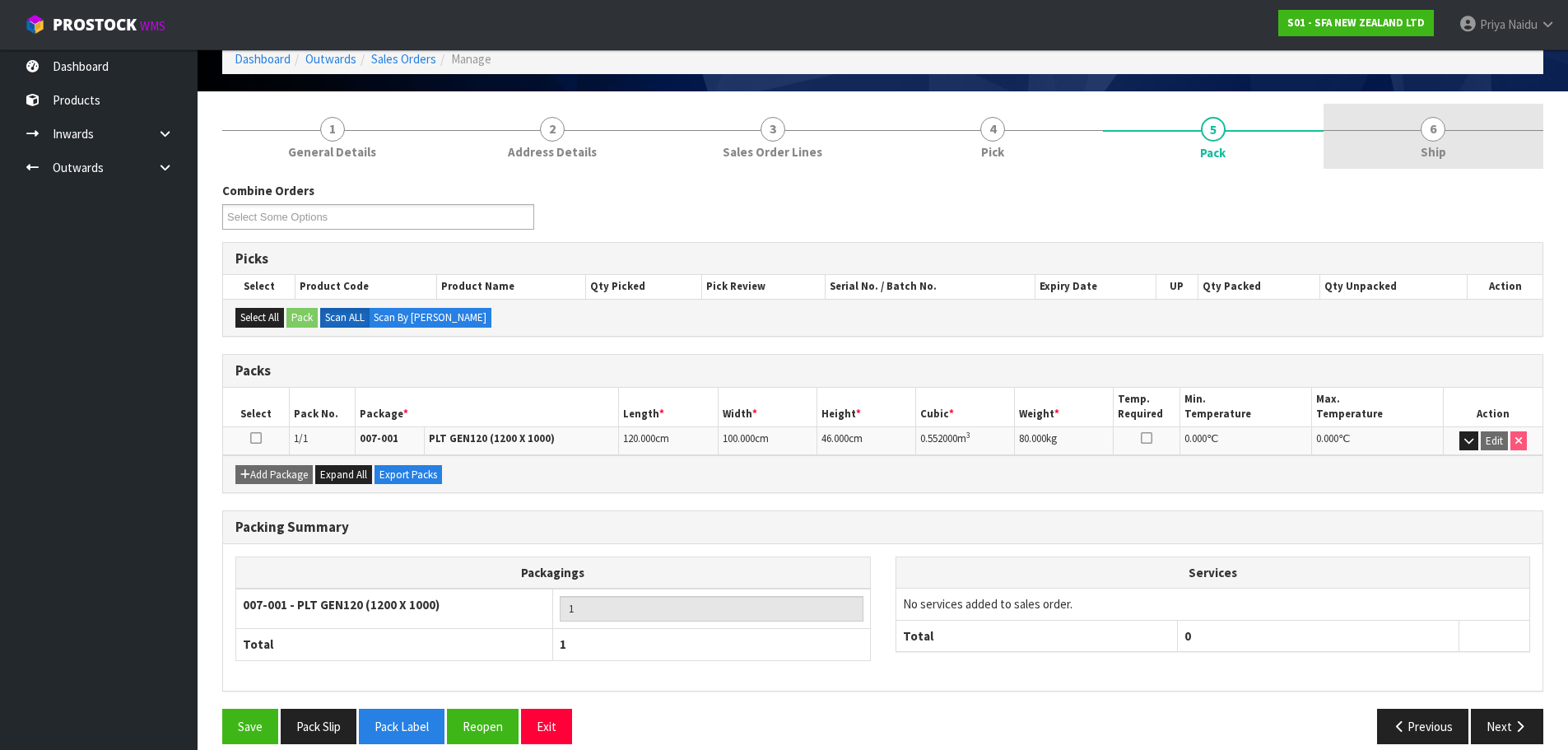
click at [1457, 149] on link "6 Ship" at bounding box center [1434, 137] width 220 height 65
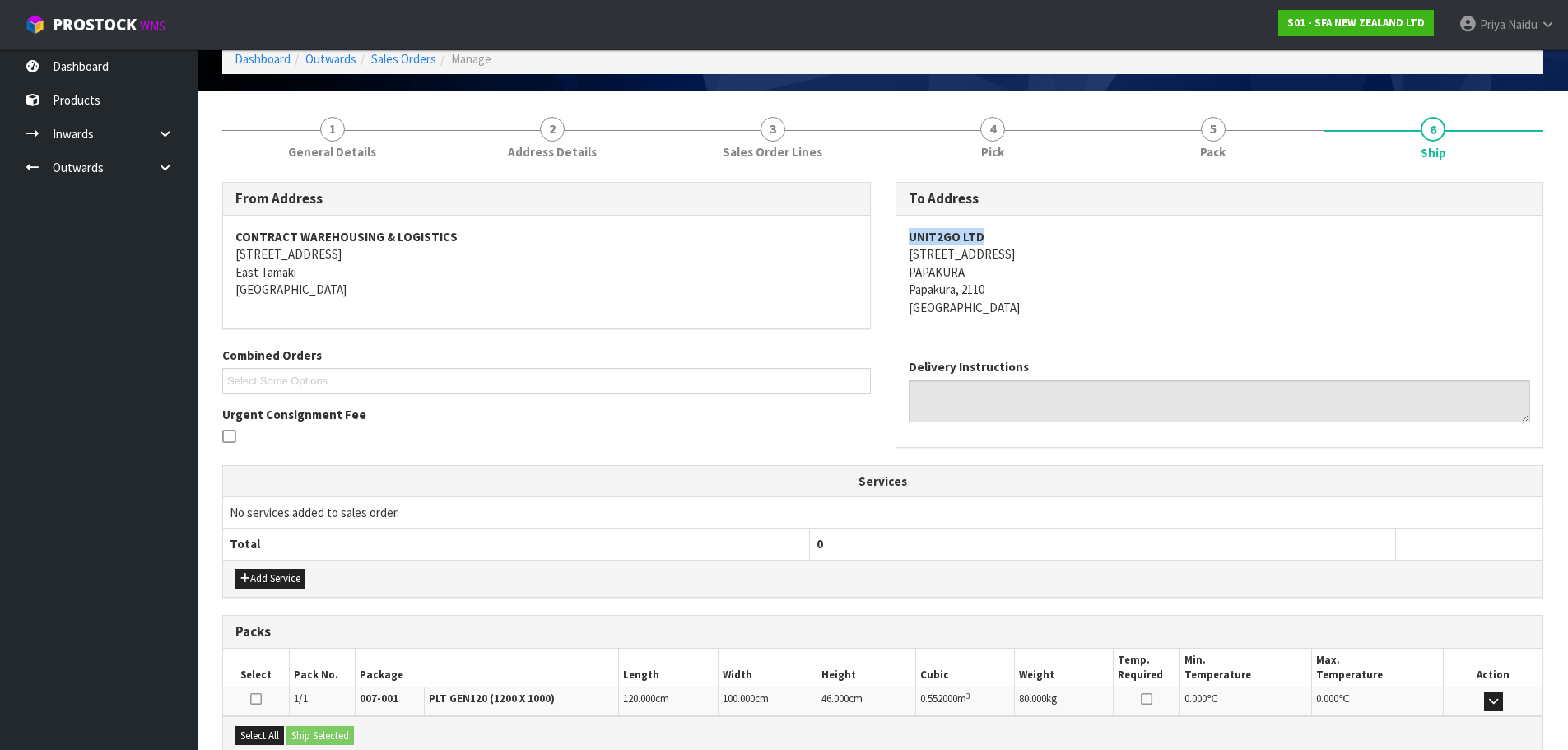
drag, startPoint x: 892, startPoint y: 238, endPoint x: 1010, endPoint y: 220, distance: 119.4
click at [1010, 220] on div "To Address UNIT2GO LTD 141 BOUNDARY ROAD PAPAKURA Papakura, 2110 New Zealand De…" at bounding box center [1219, 323] width 674 height 282
drag, startPoint x: 1225, startPoint y: 321, endPoint x: 1208, endPoint y: 314, distance: 18.4
click at [1225, 321] on div "UNIT2GO LTD 141 BOUNDARY ROAD PAPAKURA Papakura, 2110 New Zealand" at bounding box center [1220, 281] width 647 height 130
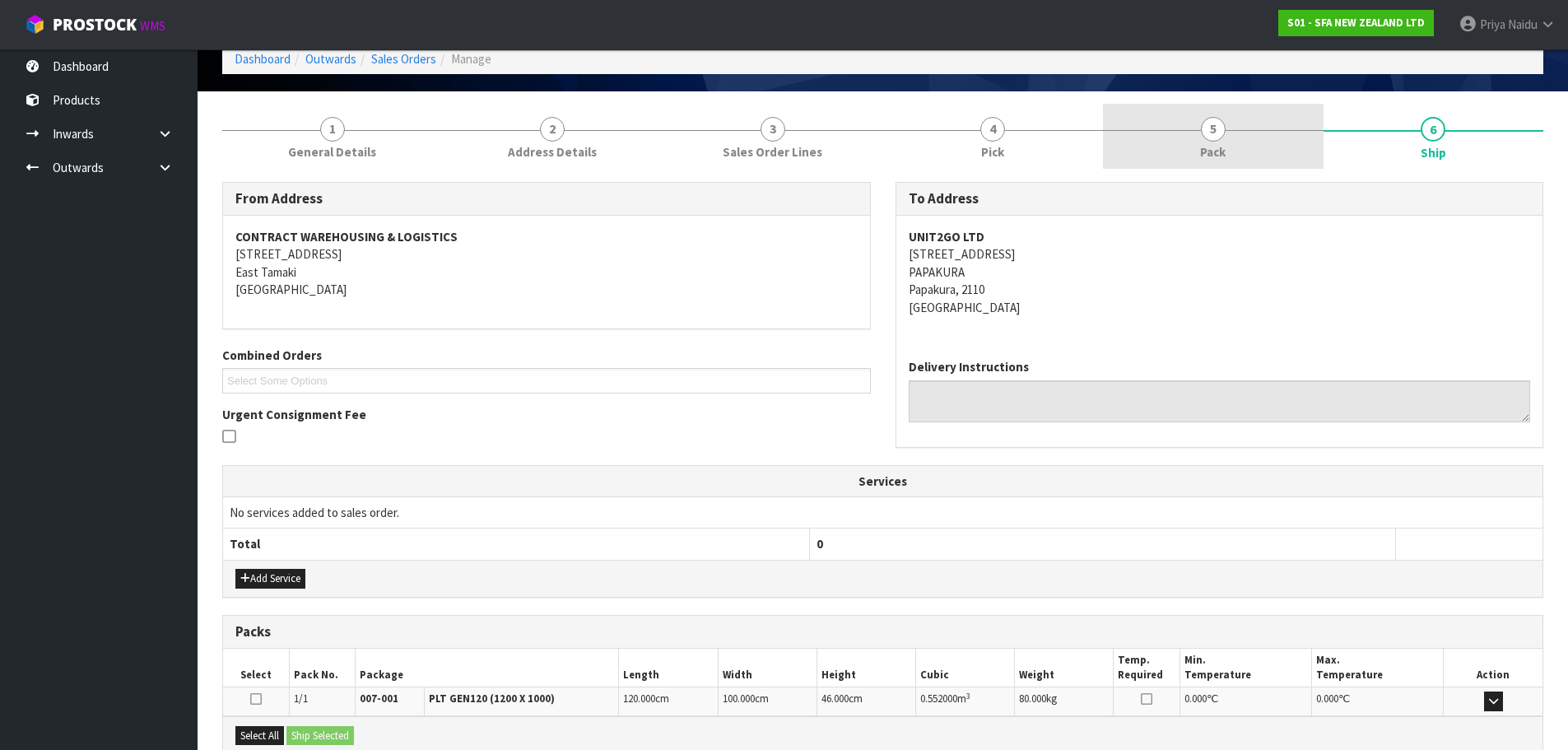
click at [1232, 116] on link "5 Pack" at bounding box center [1213, 137] width 220 height 65
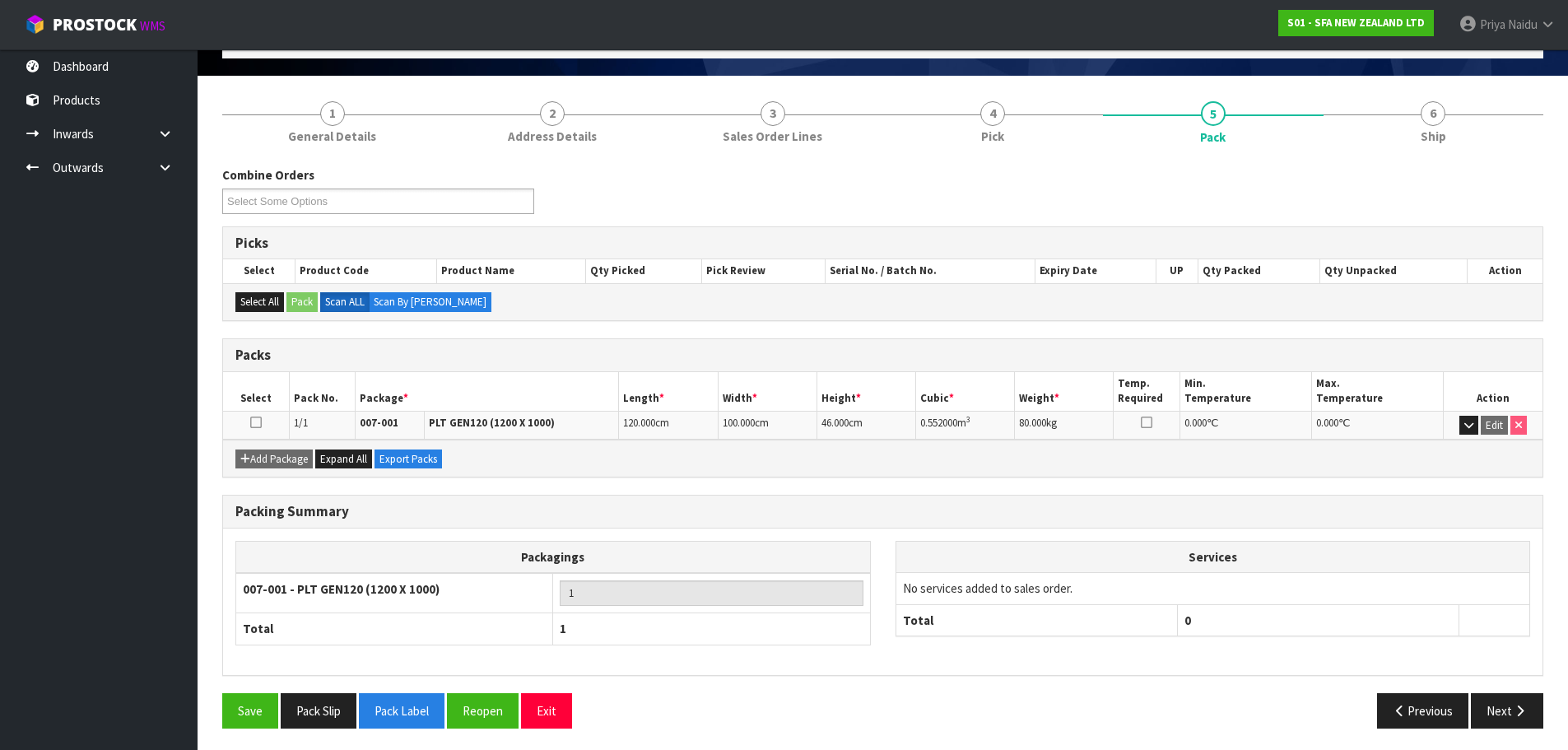
scroll to position [102, 0]
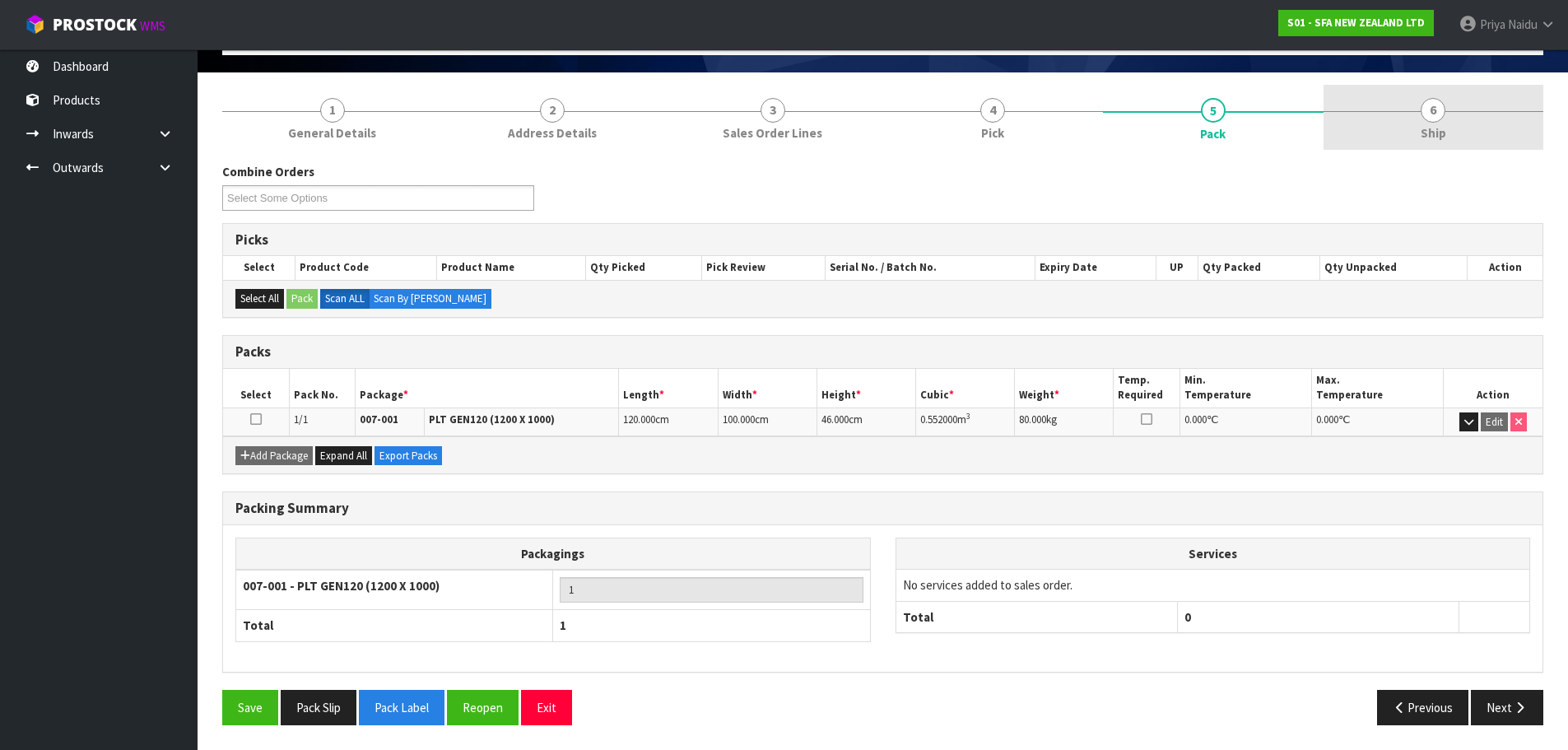
drag, startPoint x: 1474, startPoint y: 118, endPoint x: 1410, endPoint y: 138, distance: 67.1
click at [1474, 117] on link "6 Ship" at bounding box center [1434, 118] width 220 height 65
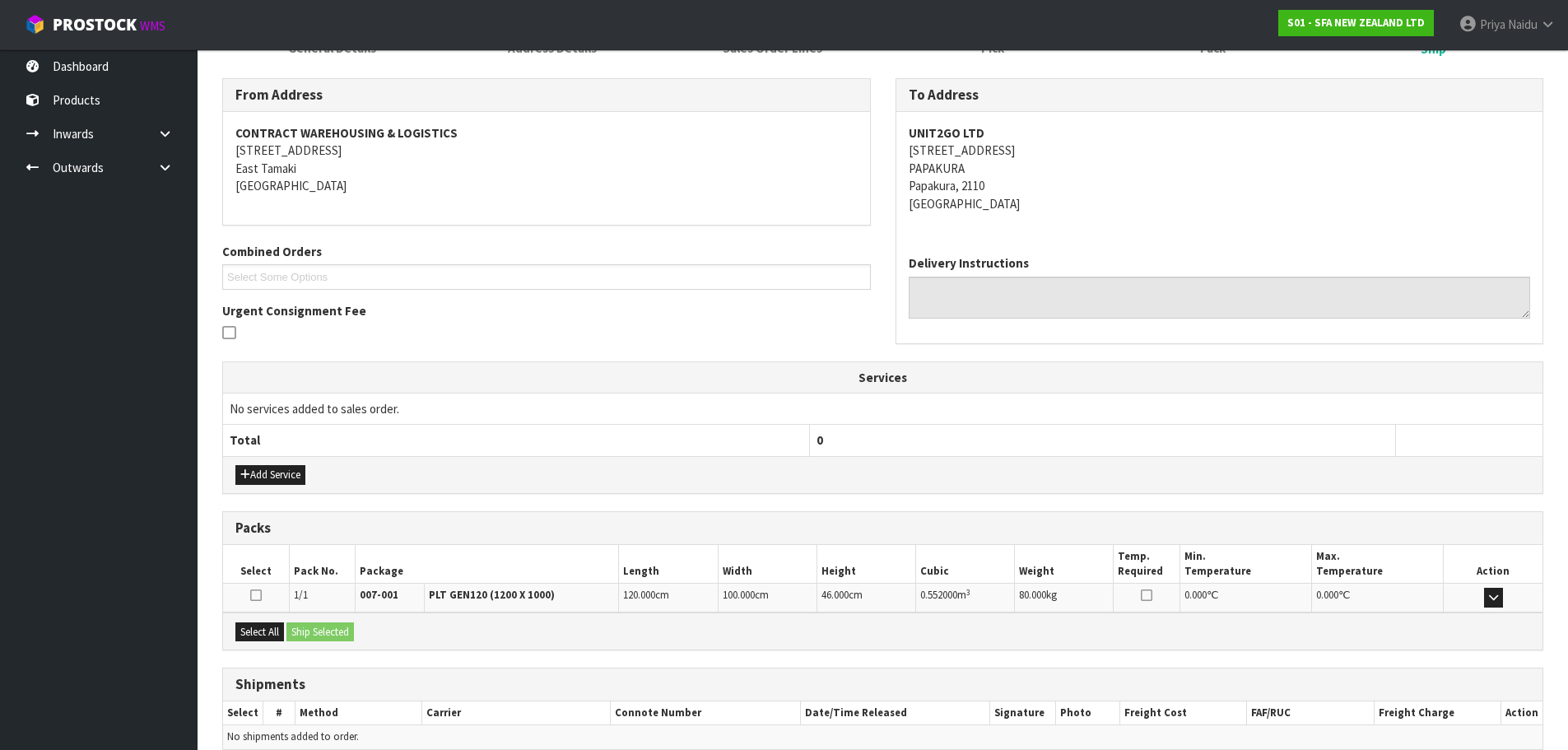
scroll to position [263, 0]
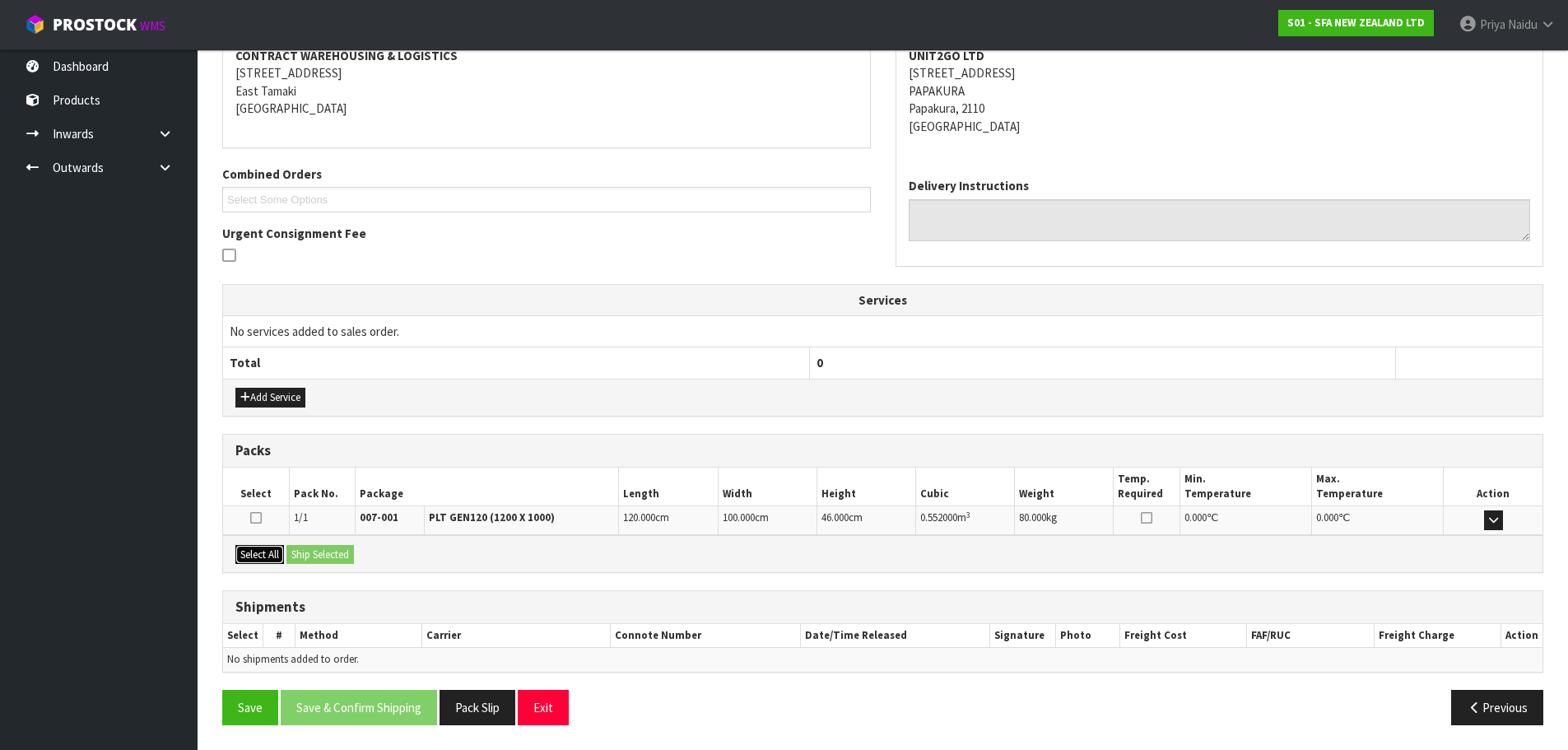
click at [263, 554] on button "Select All" at bounding box center [260, 555] width 48 height 20
click at [306, 560] on button "Ship Selected" at bounding box center [320, 555] width 67 height 20
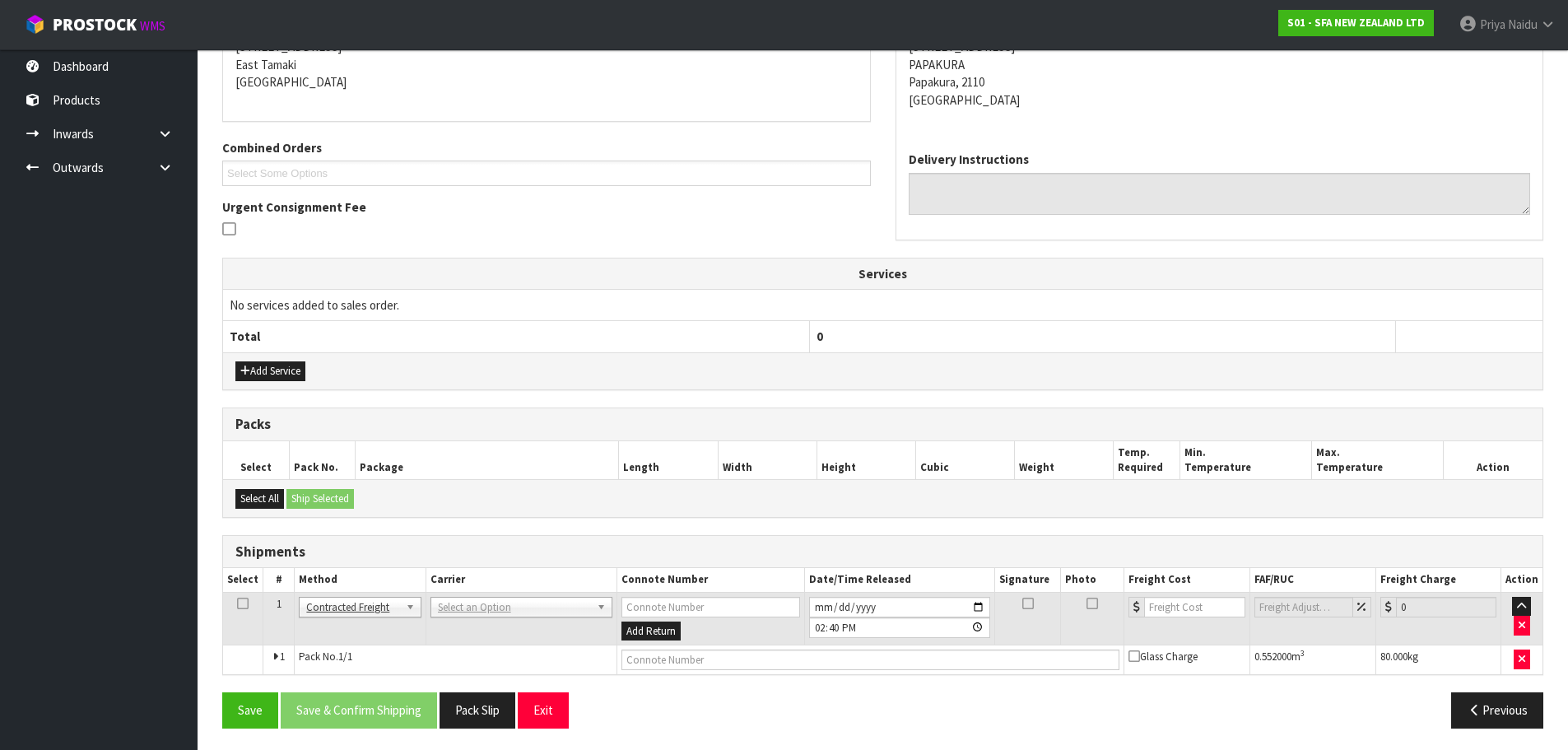
scroll to position [294, 0]
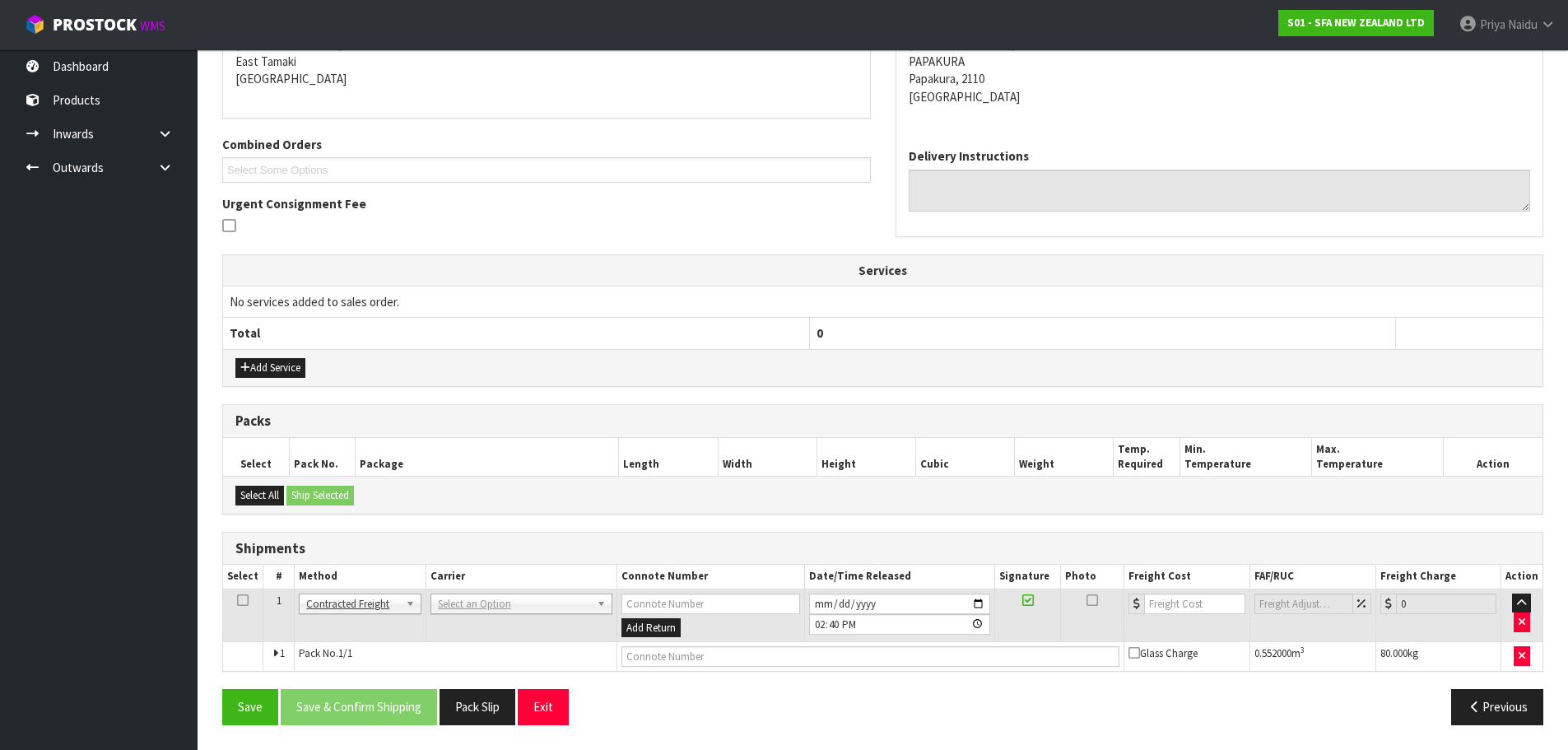
click at [475, 615] on td "ANGEL - ANGEL TRANSPORT CONROY - CONROY REMOVALS DEAEXPAKL - DEADLINE EXPRESS C…" at bounding box center [522, 616] width 191 height 53
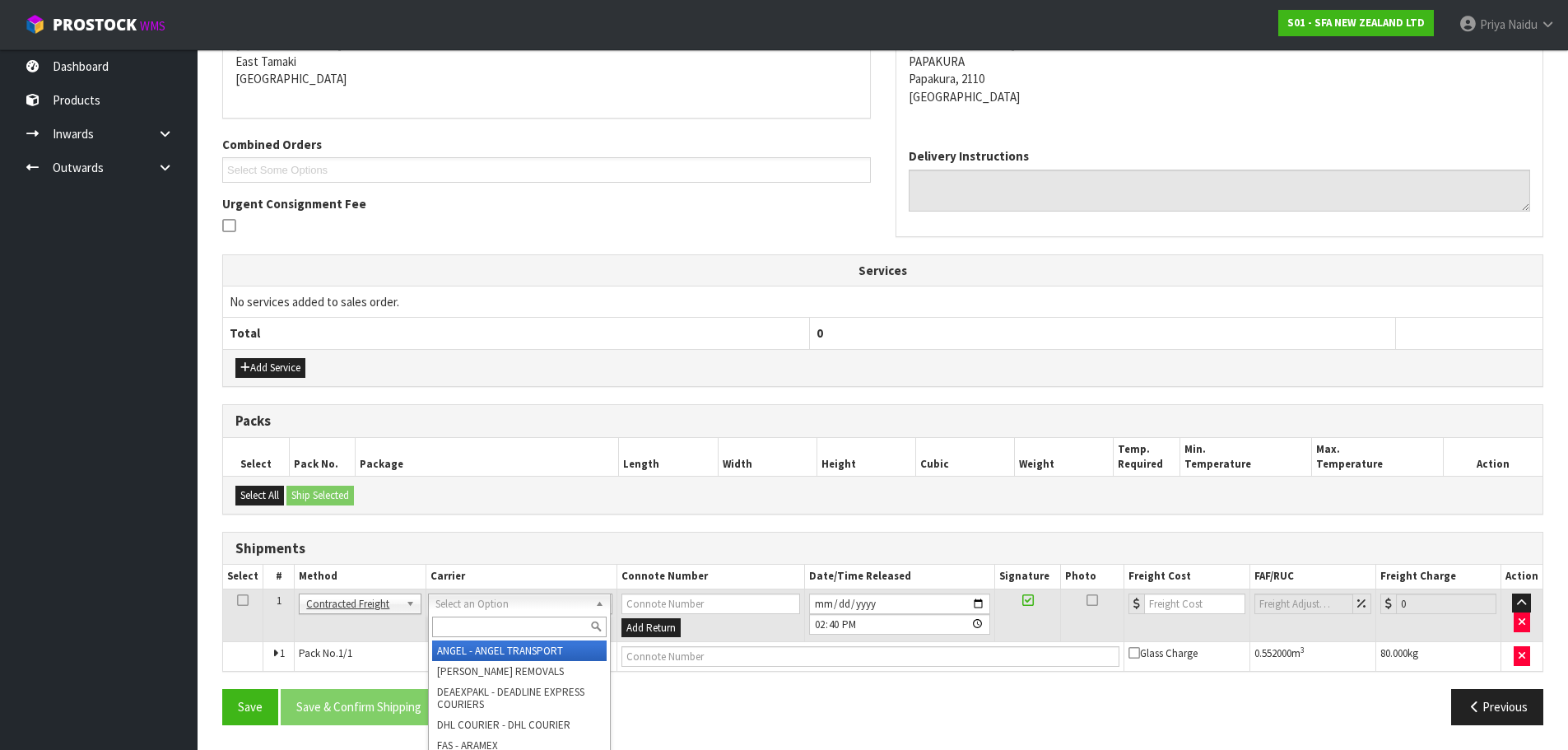
click at [455, 625] on input "text" at bounding box center [519, 628] width 175 height 21
type input "MF"
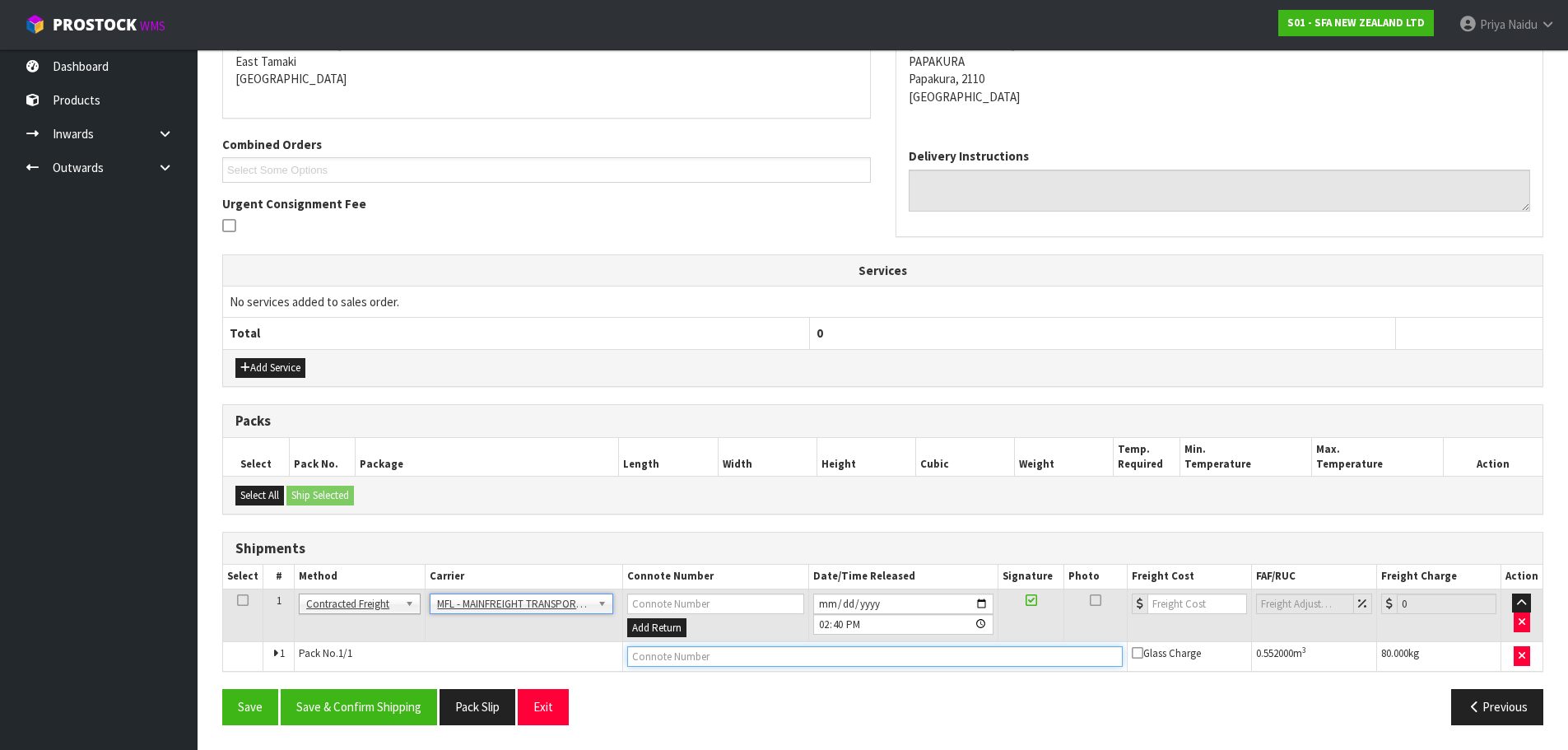
click at [655, 652] on input "text" at bounding box center [875, 657] width 496 height 21
paste input "FWM58434962"
type input "FWM58434962"
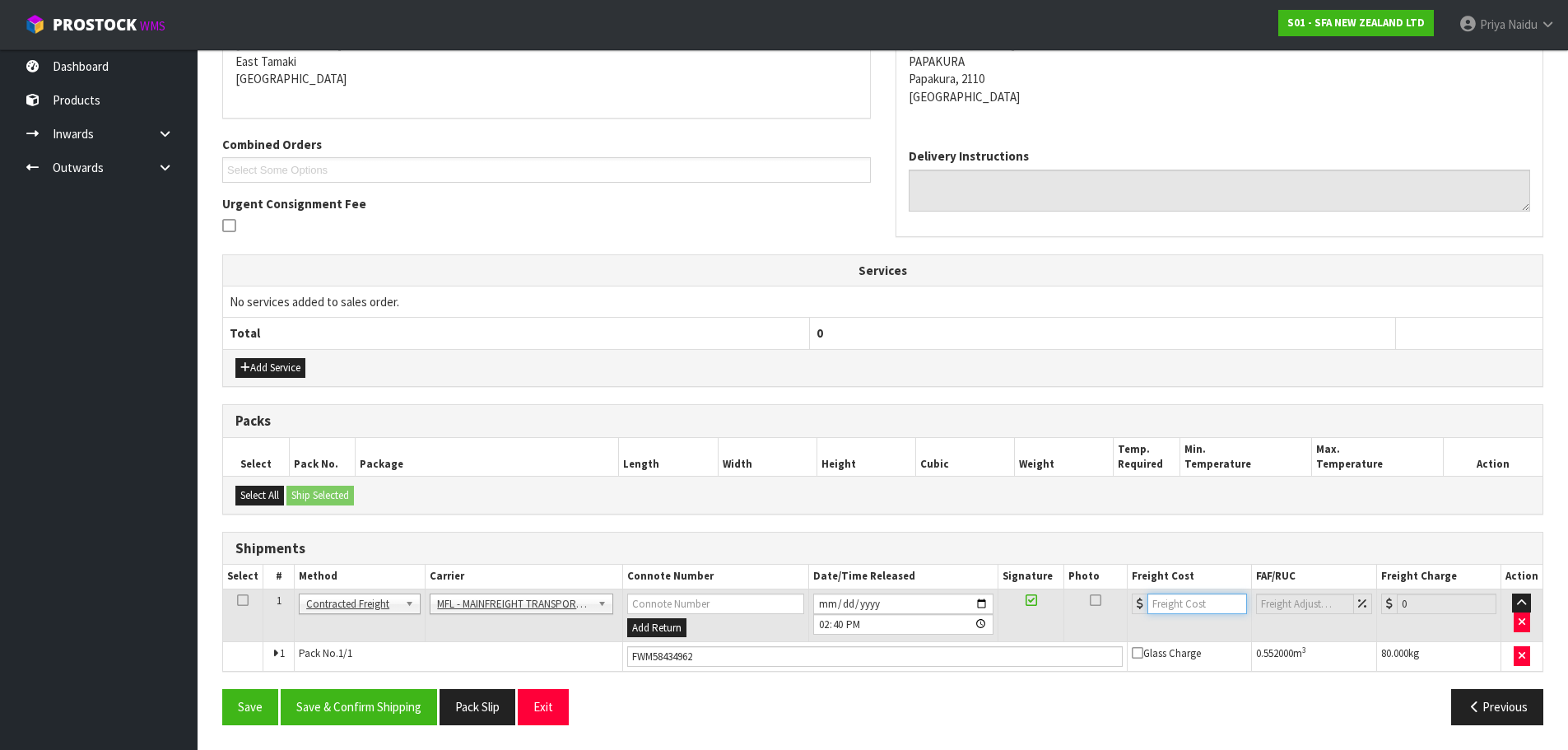
click at [1176, 599] on input "number" at bounding box center [1198, 604] width 100 height 21
type input "36"
click at [325, 706] on button "Save & Confirm Shipping" at bounding box center [359, 707] width 157 height 35
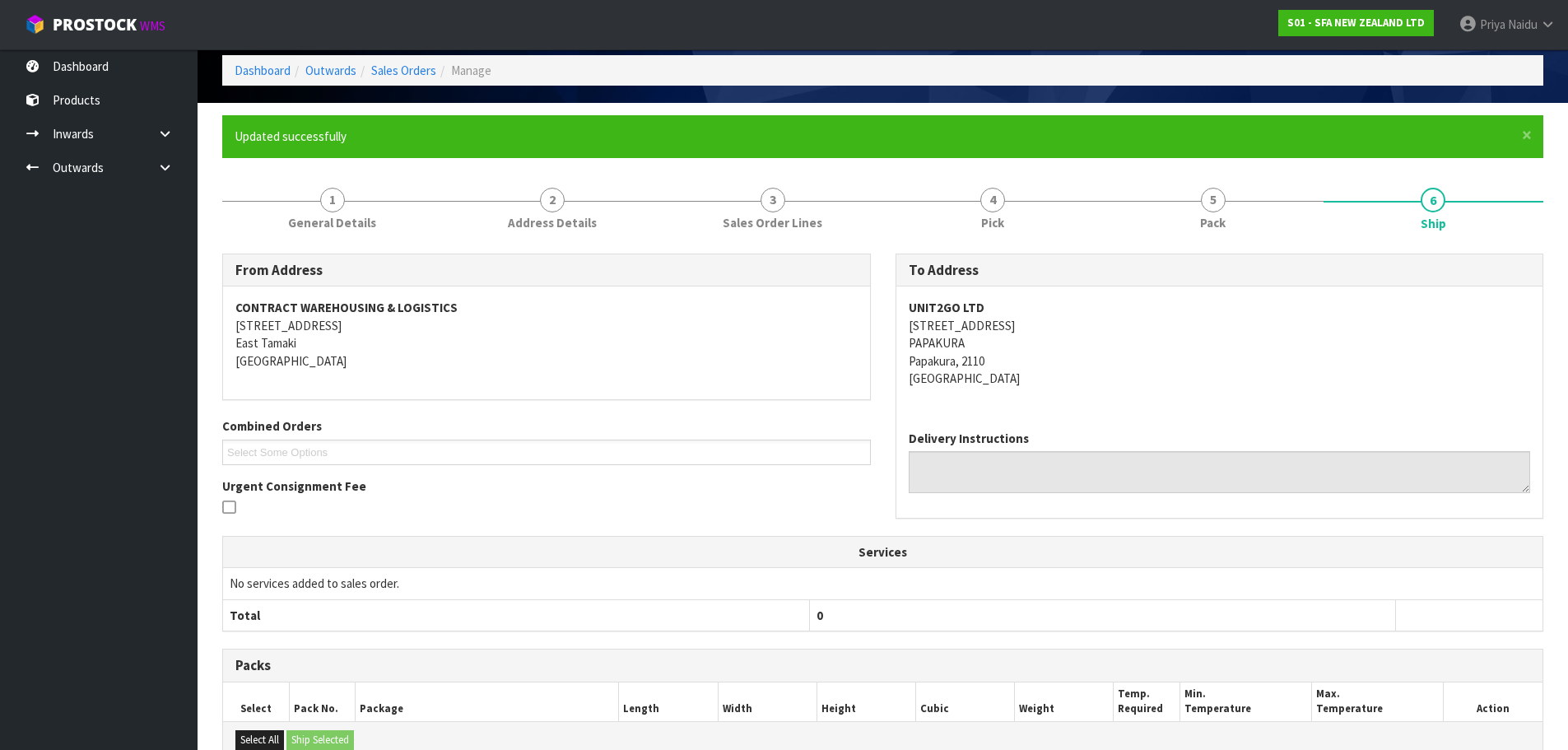
scroll to position [0, 0]
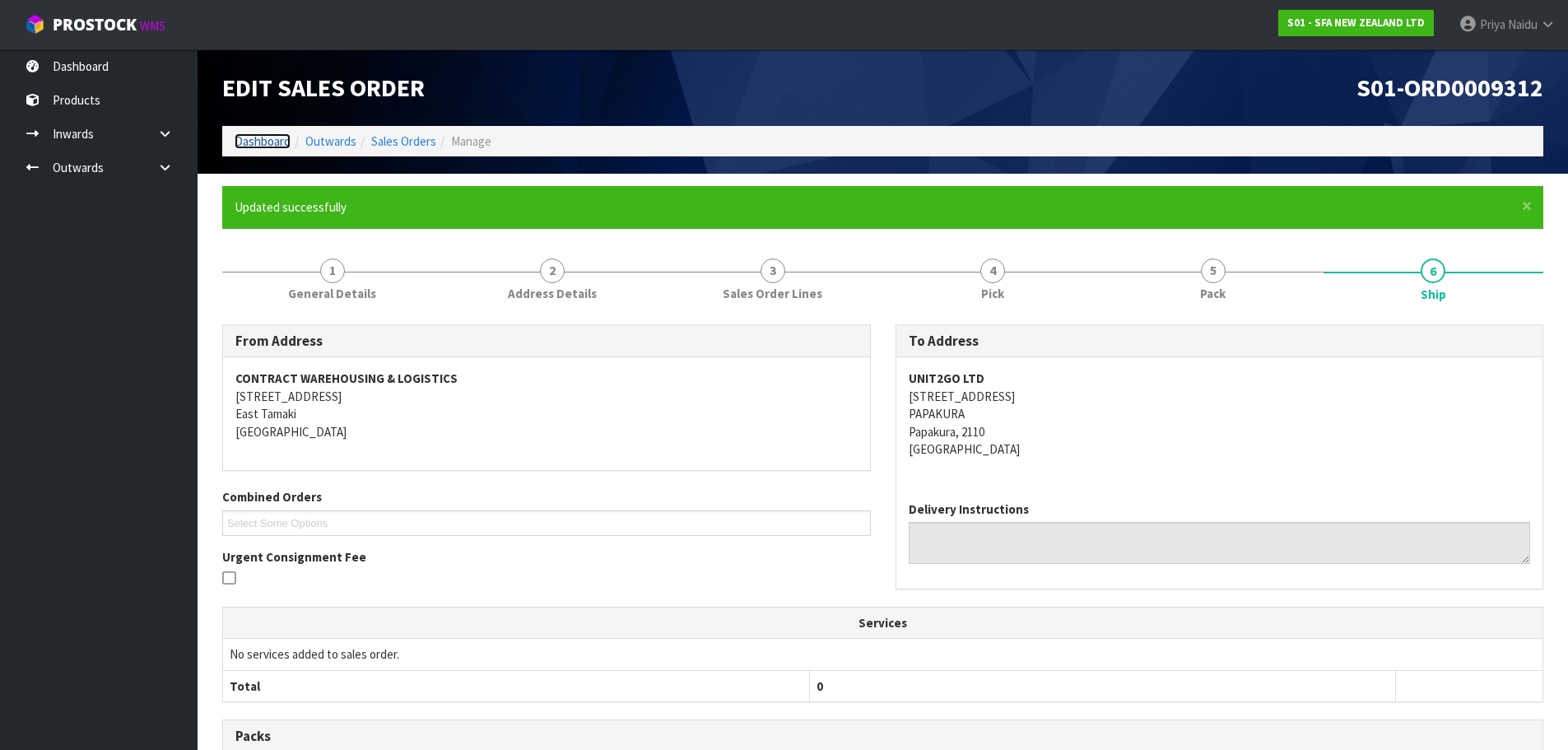
click at [262, 149] on link "Dashboard" at bounding box center [262, 141] width 56 height 15
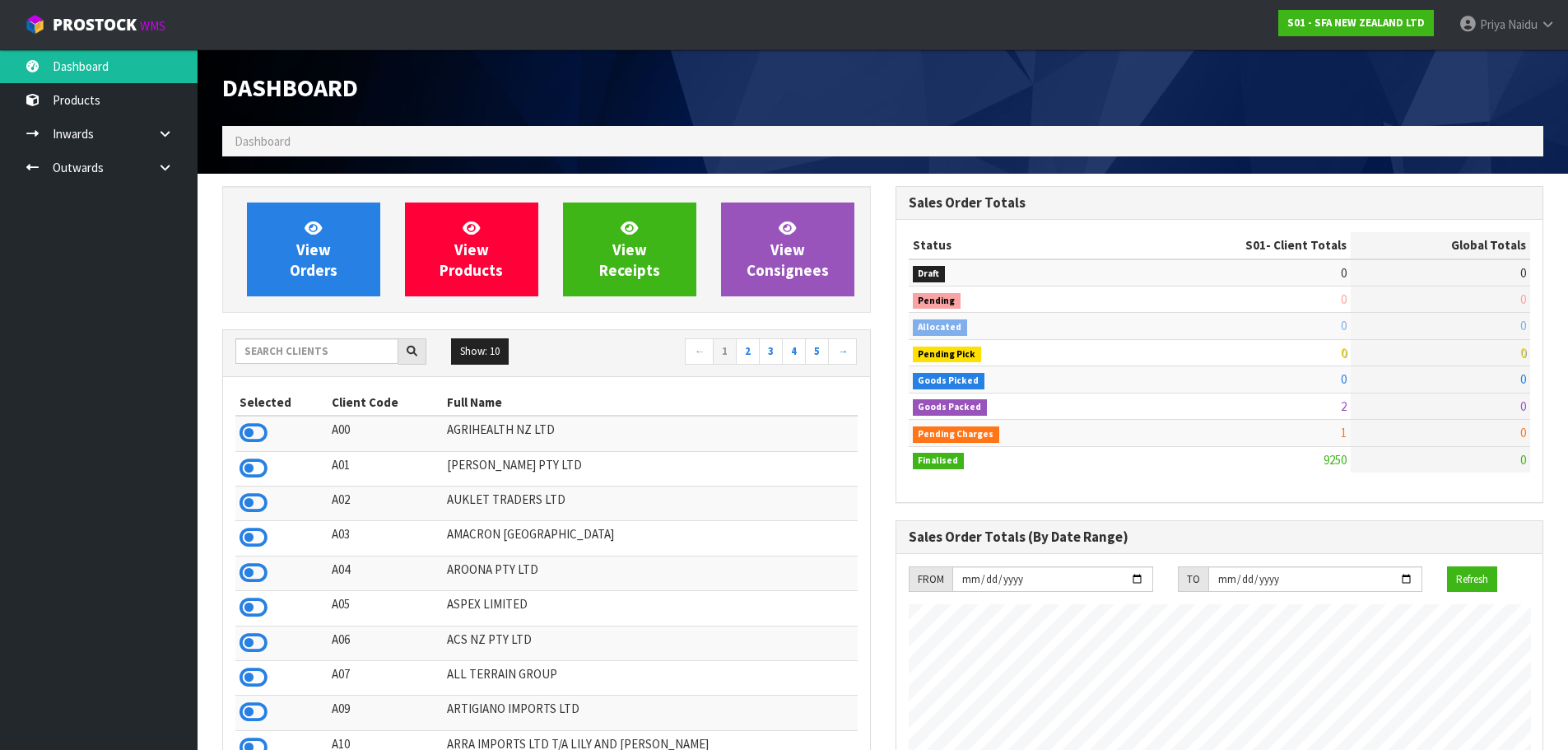
drag, startPoint x: 271, startPoint y: 365, endPoint x: 289, endPoint y: 356, distance: 20.1
click at [273, 365] on div "Show: 10 5 10 25 50 ← 1 2 3 4 5 →" at bounding box center [546, 352] width 647 height 28
drag, startPoint x: 289, startPoint y: 356, endPoint x: 336, endPoint y: 332, distance: 52.8
click at [290, 356] on input "text" at bounding box center [317, 351] width 163 height 26
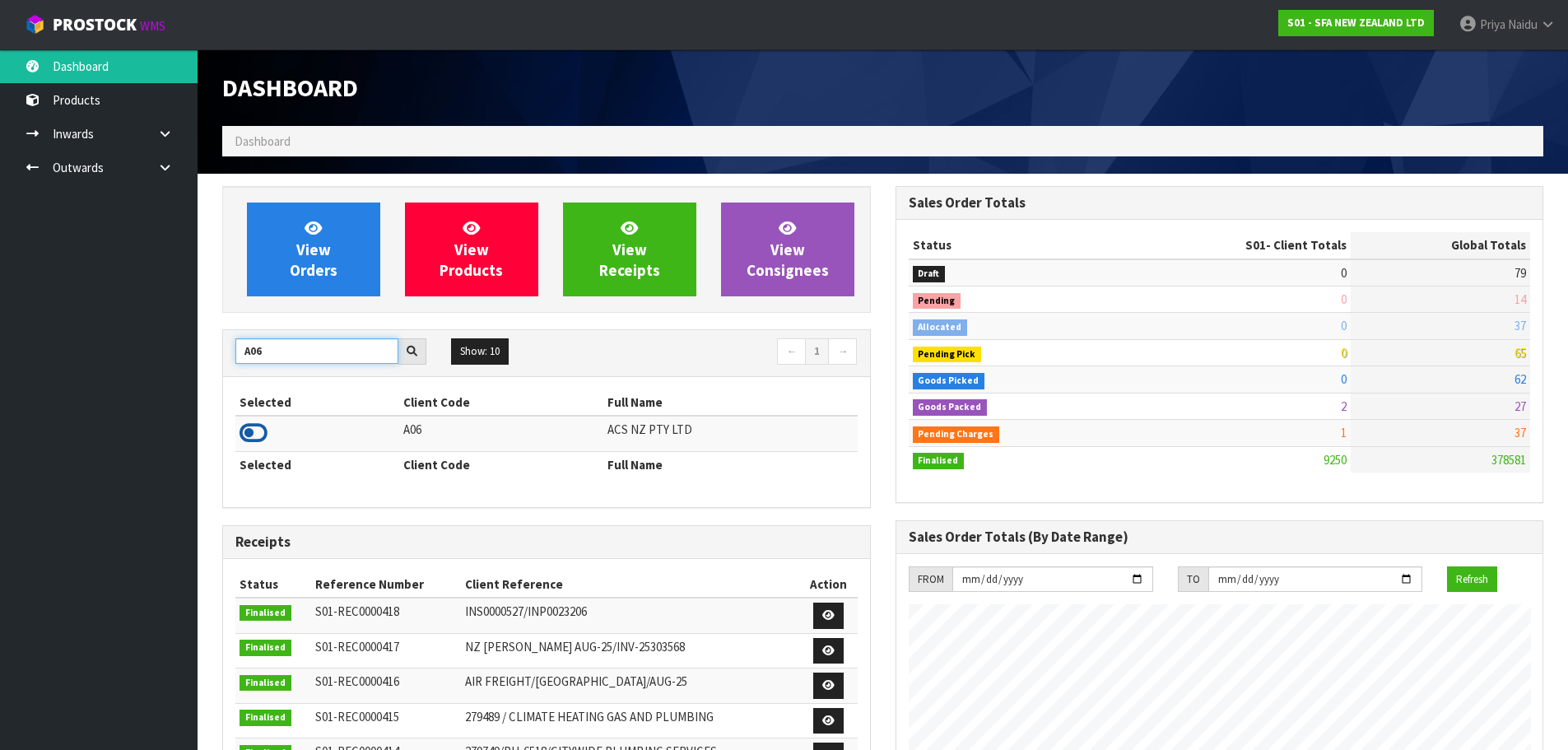
type input "A06"
click at [249, 429] on icon at bounding box center [253, 433] width 28 height 25
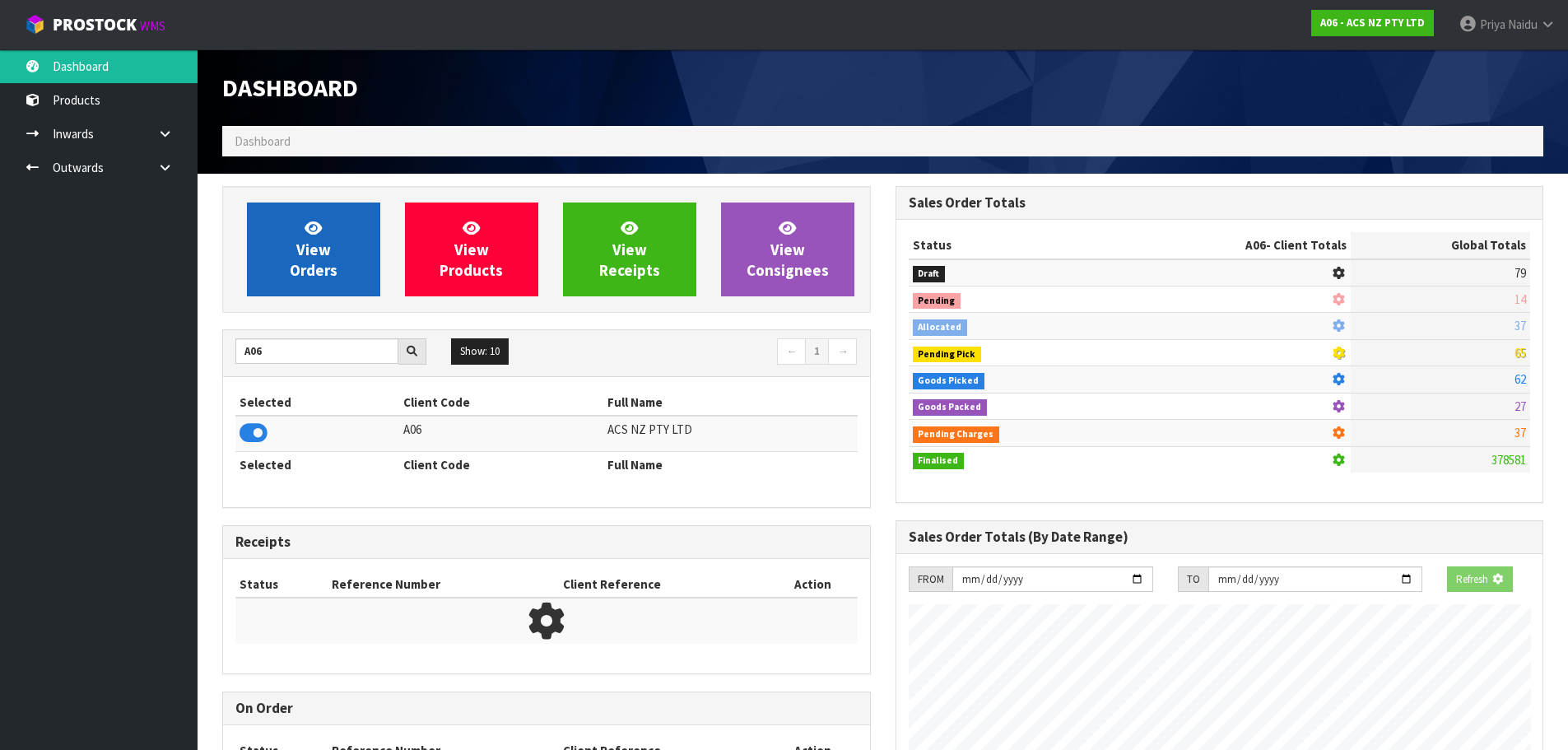
scroll to position [1027, 673]
click at [327, 249] on span "View Orders" at bounding box center [313, 250] width 47 height 62
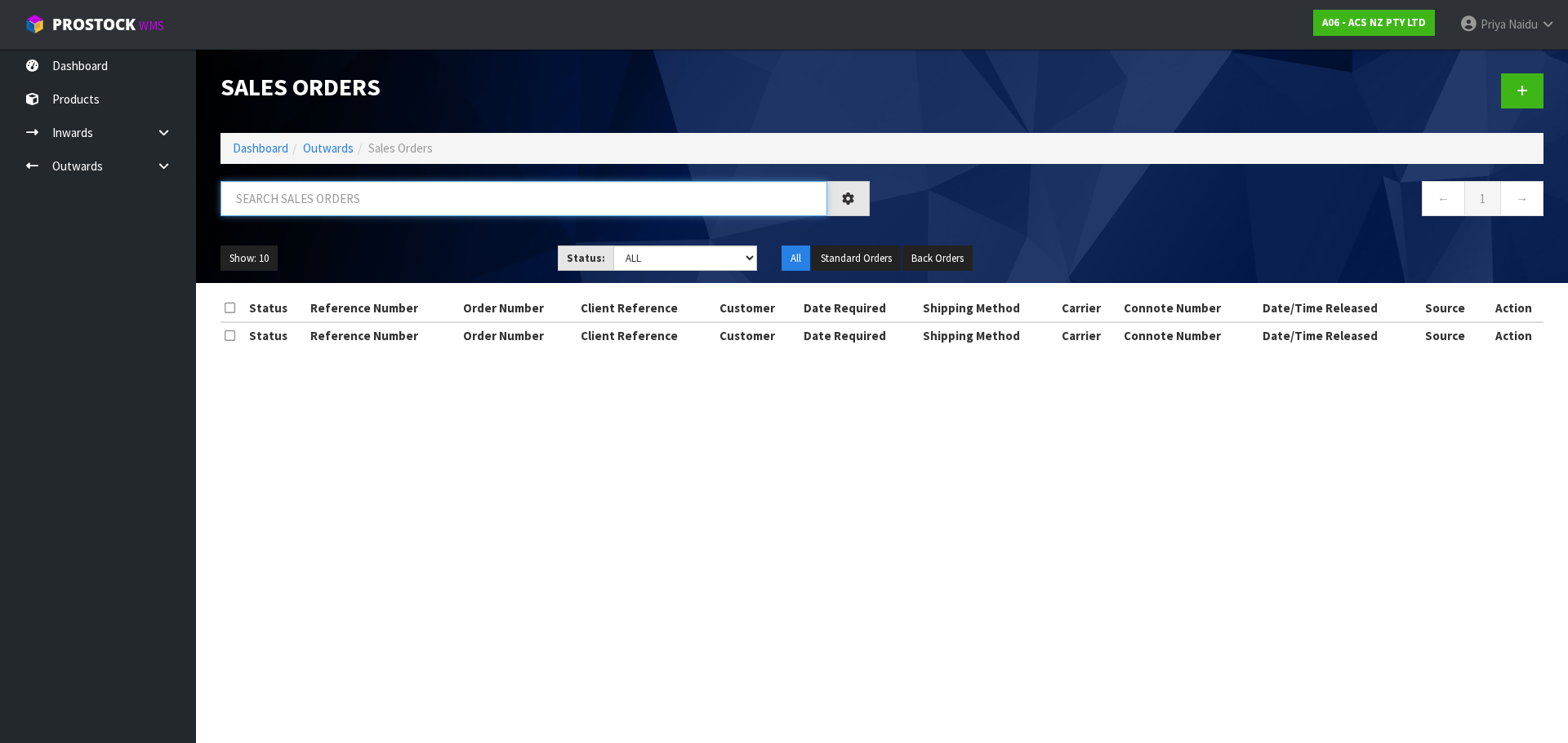
click at [312, 198] on input "text" at bounding box center [523, 198] width 607 height 35
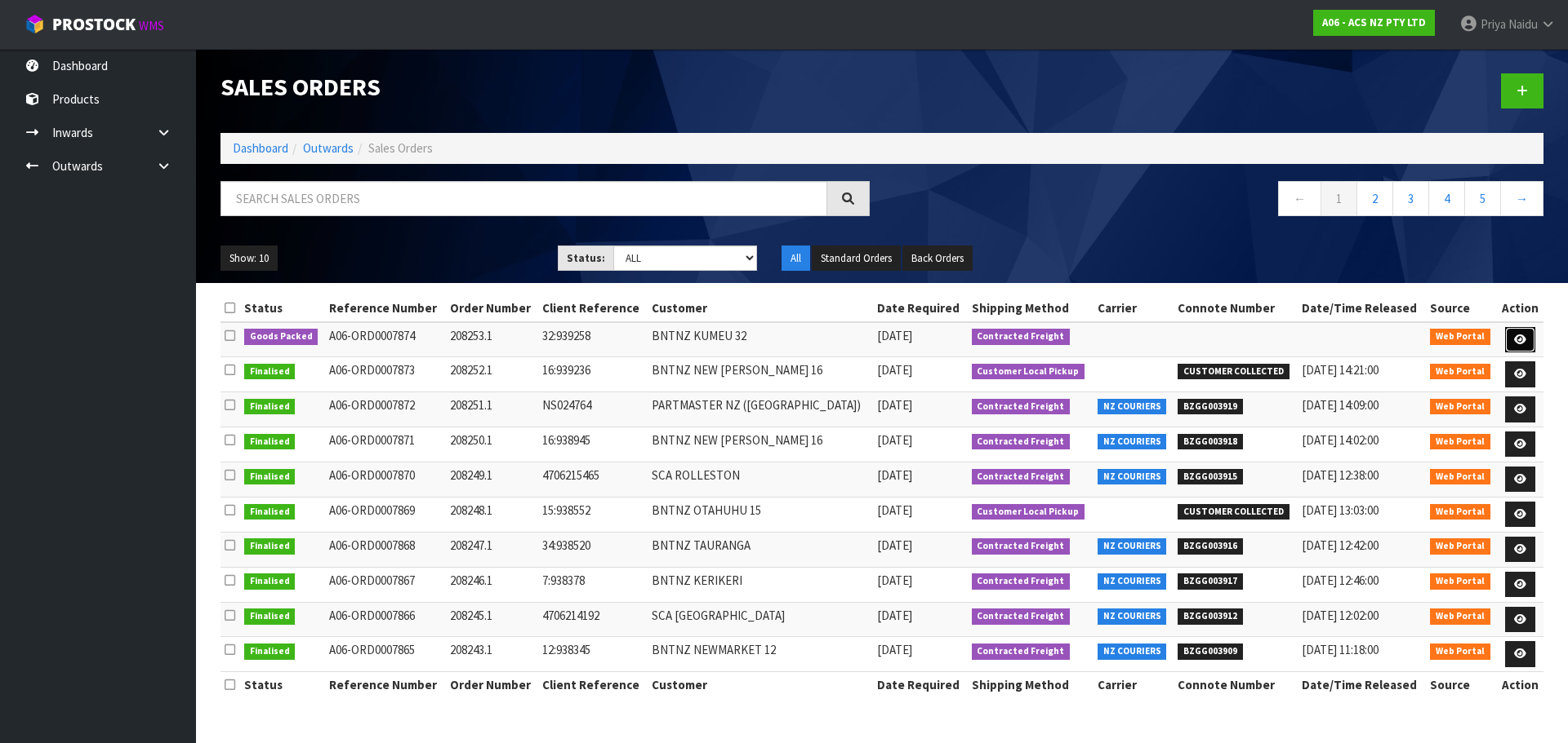
click at [1515, 332] on link at bounding box center [1519, 340] width 30 height 26
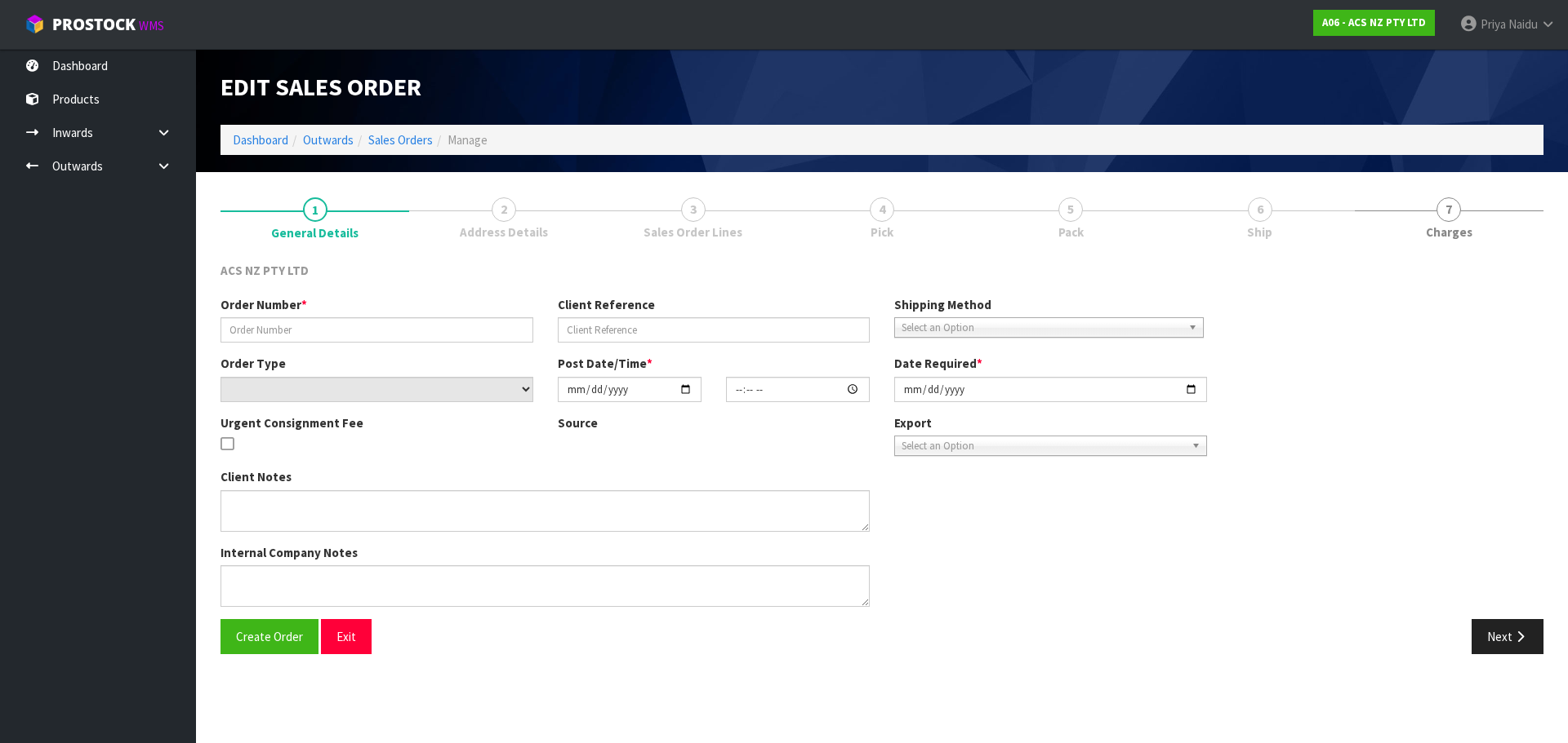
type input "208253.1"
type input "32:939258"
select select "number:0"
type input "2025-08-27"
type input "13:58:00.000"
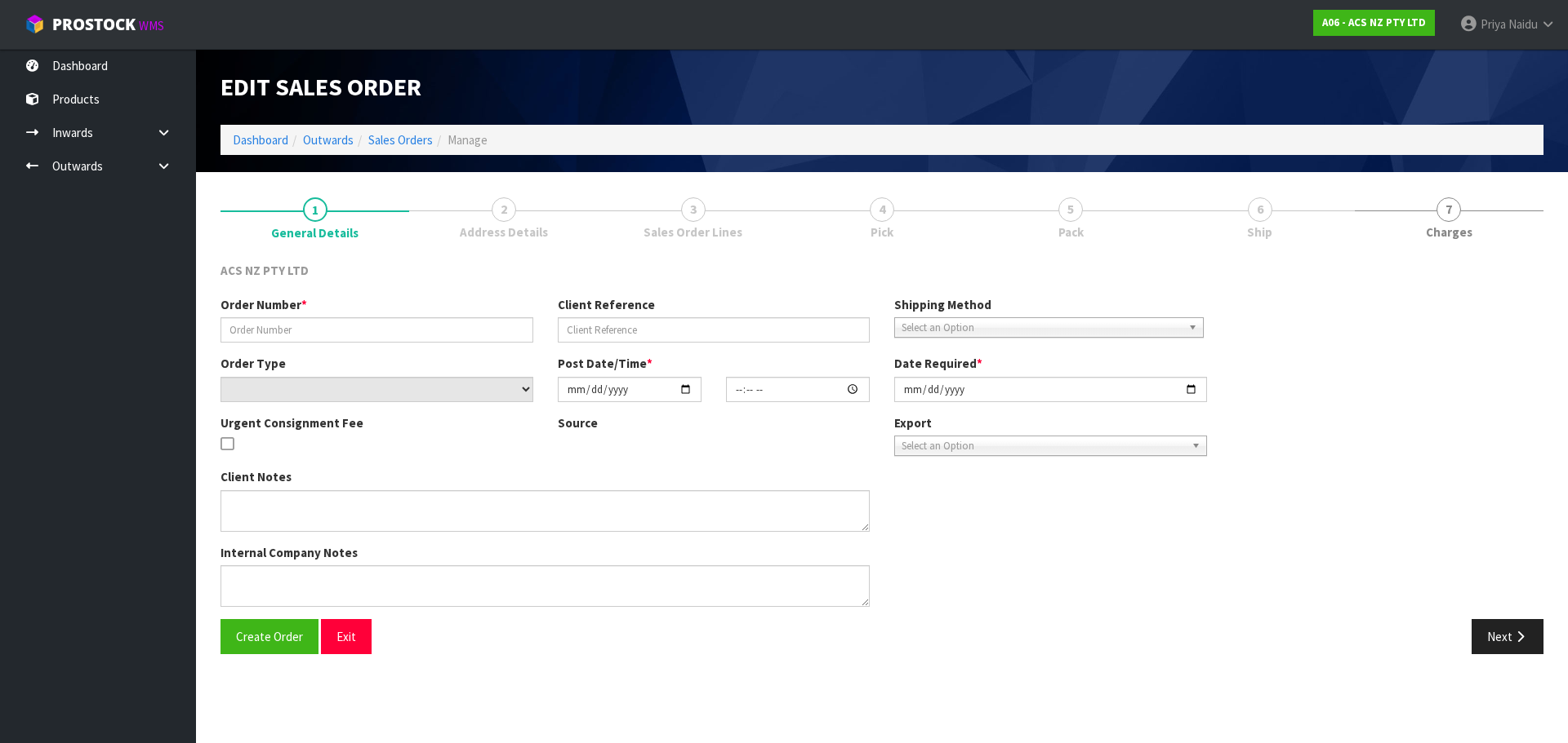
type input "2025-08-28"
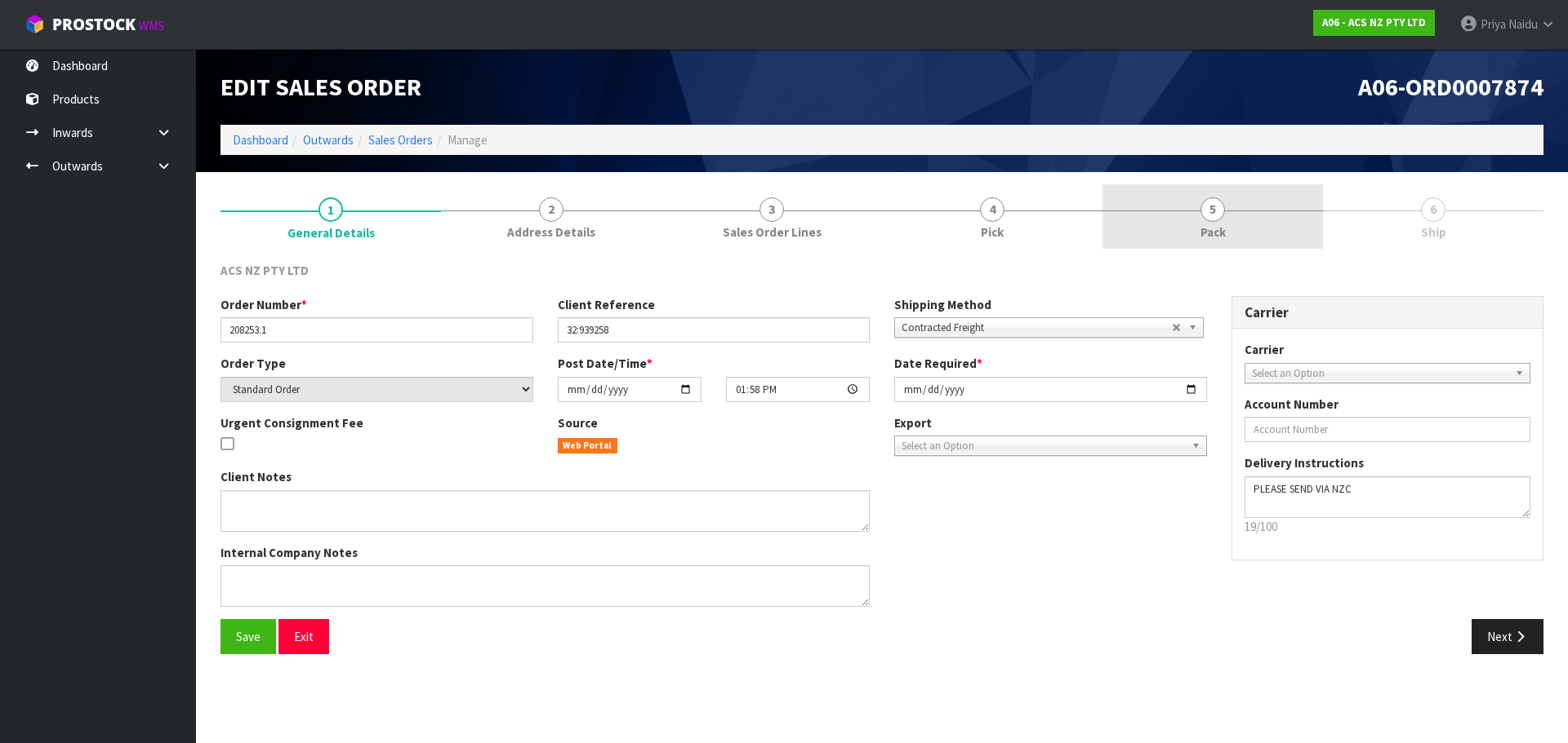
click at [1202, 218] on link "5 Pack" at bounding box center [1212, 217] width 220 height 65
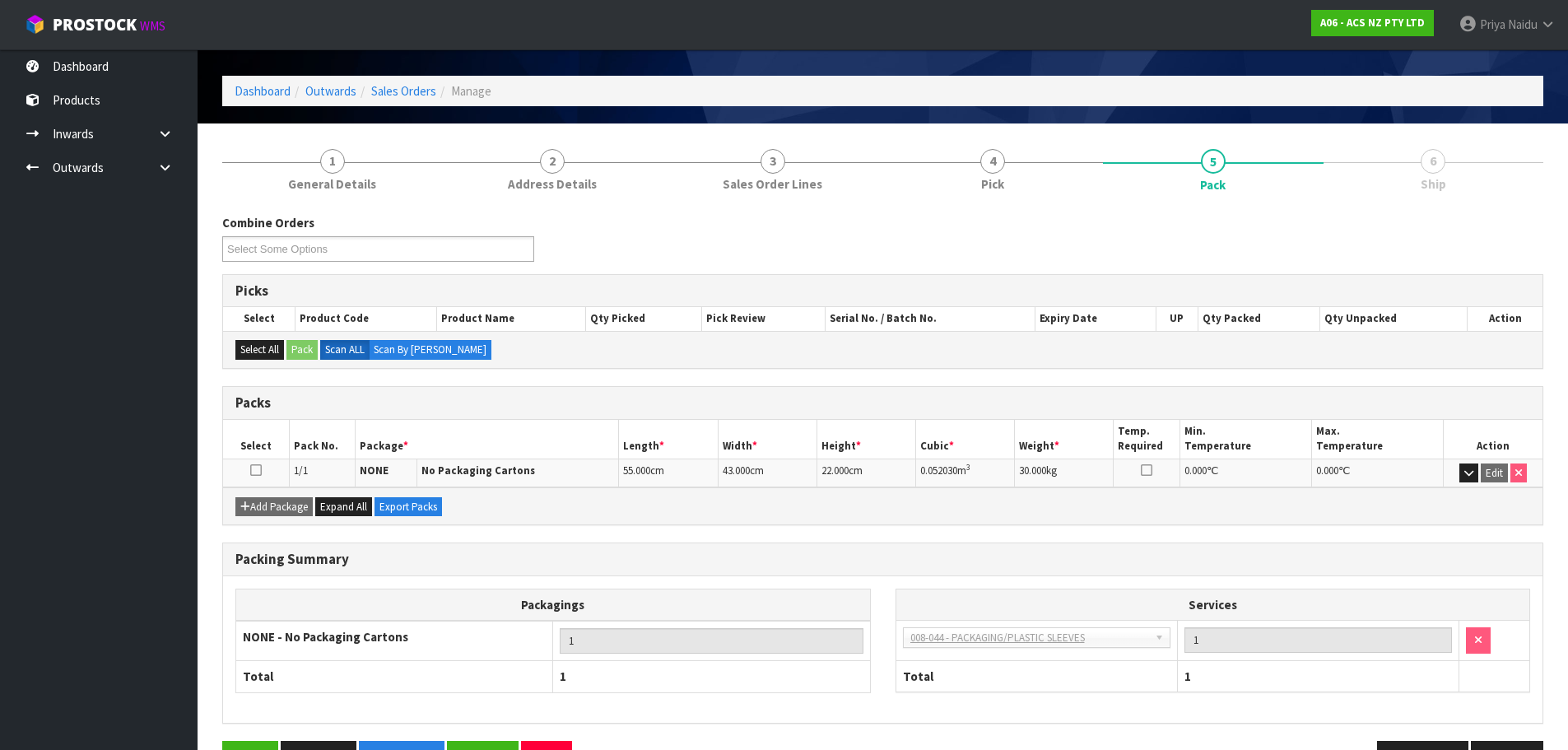
scroll to position [102, 0]
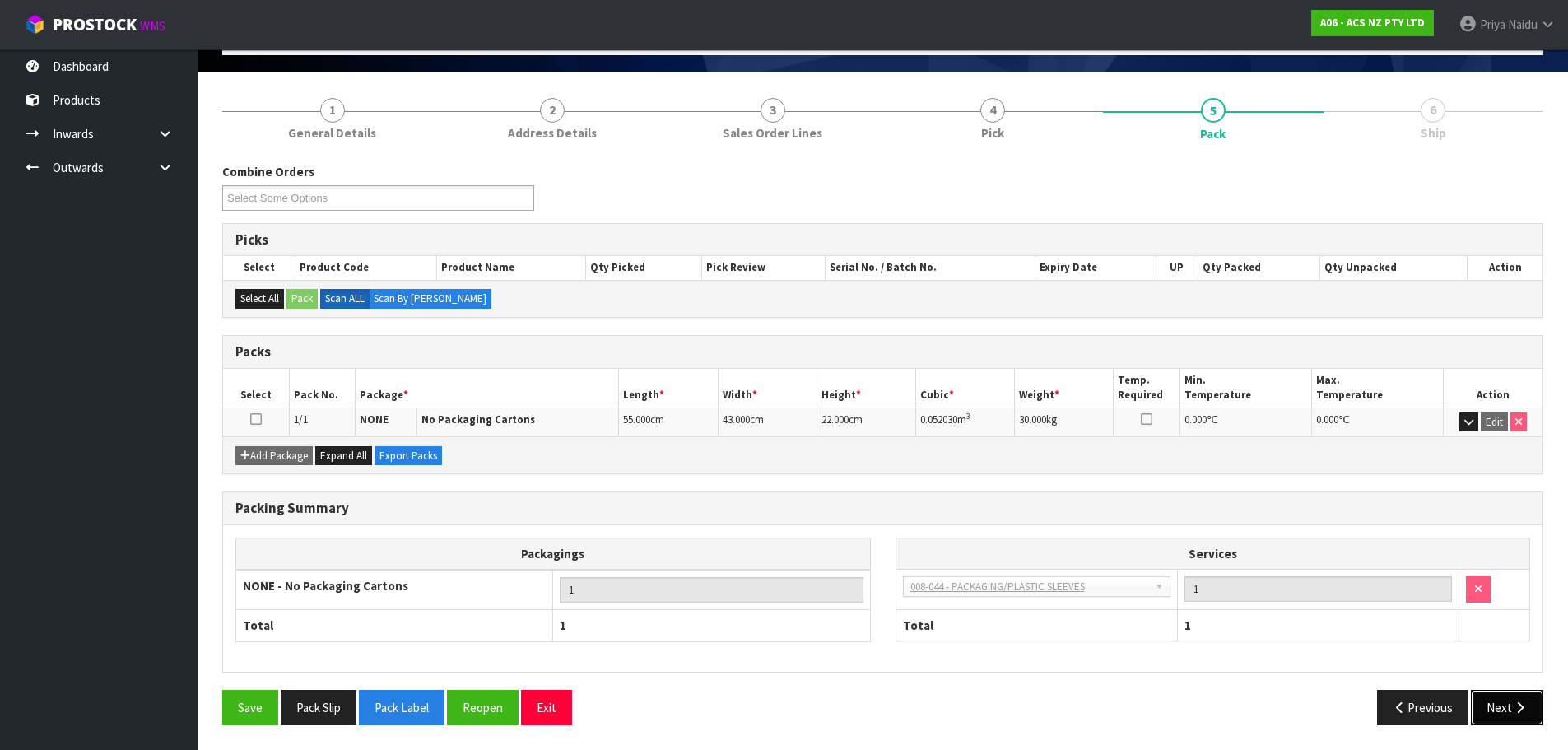
click at [1499, 706] on button "Next" at bounding box center [1507, 708] width 72 height 35
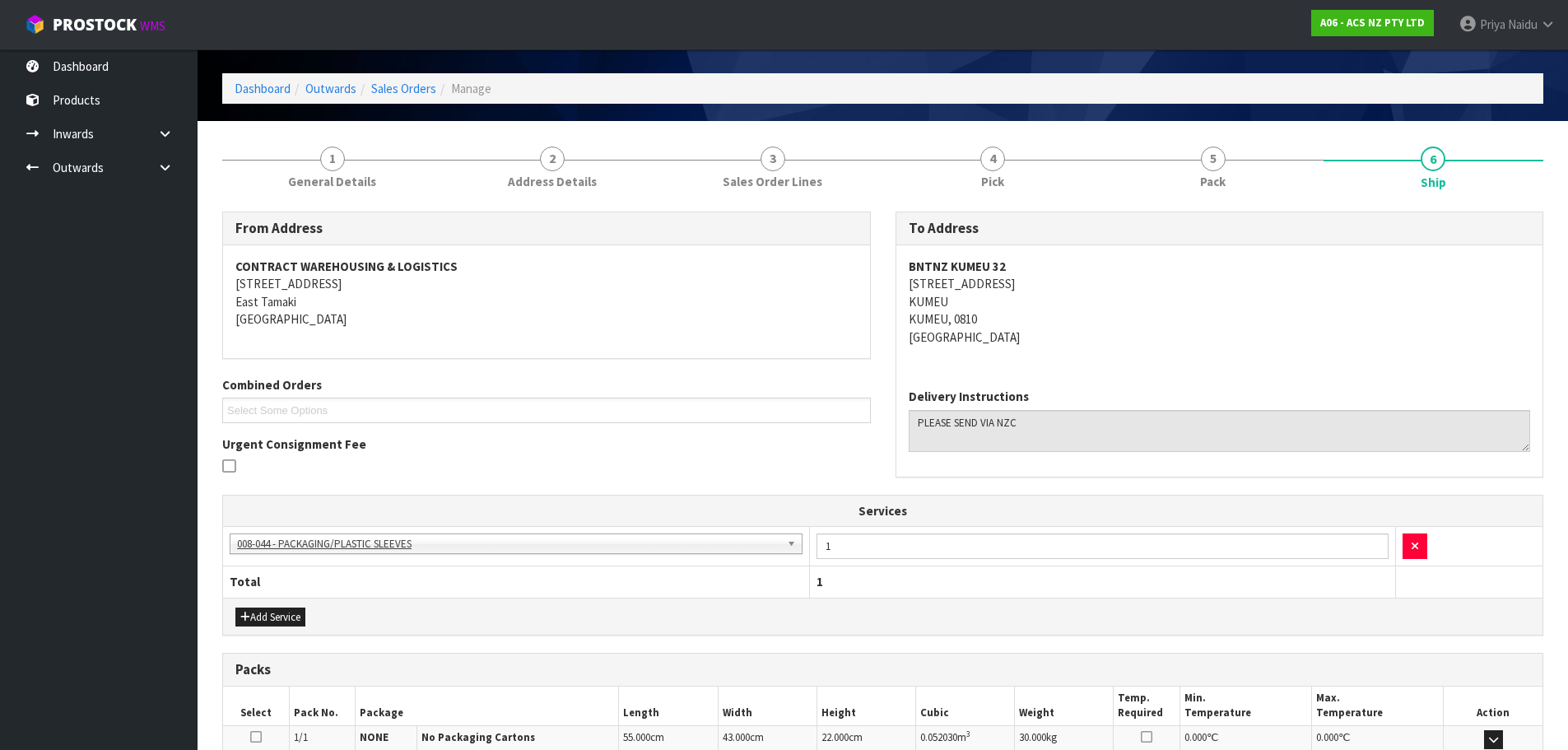
scroll to position [0, 0]
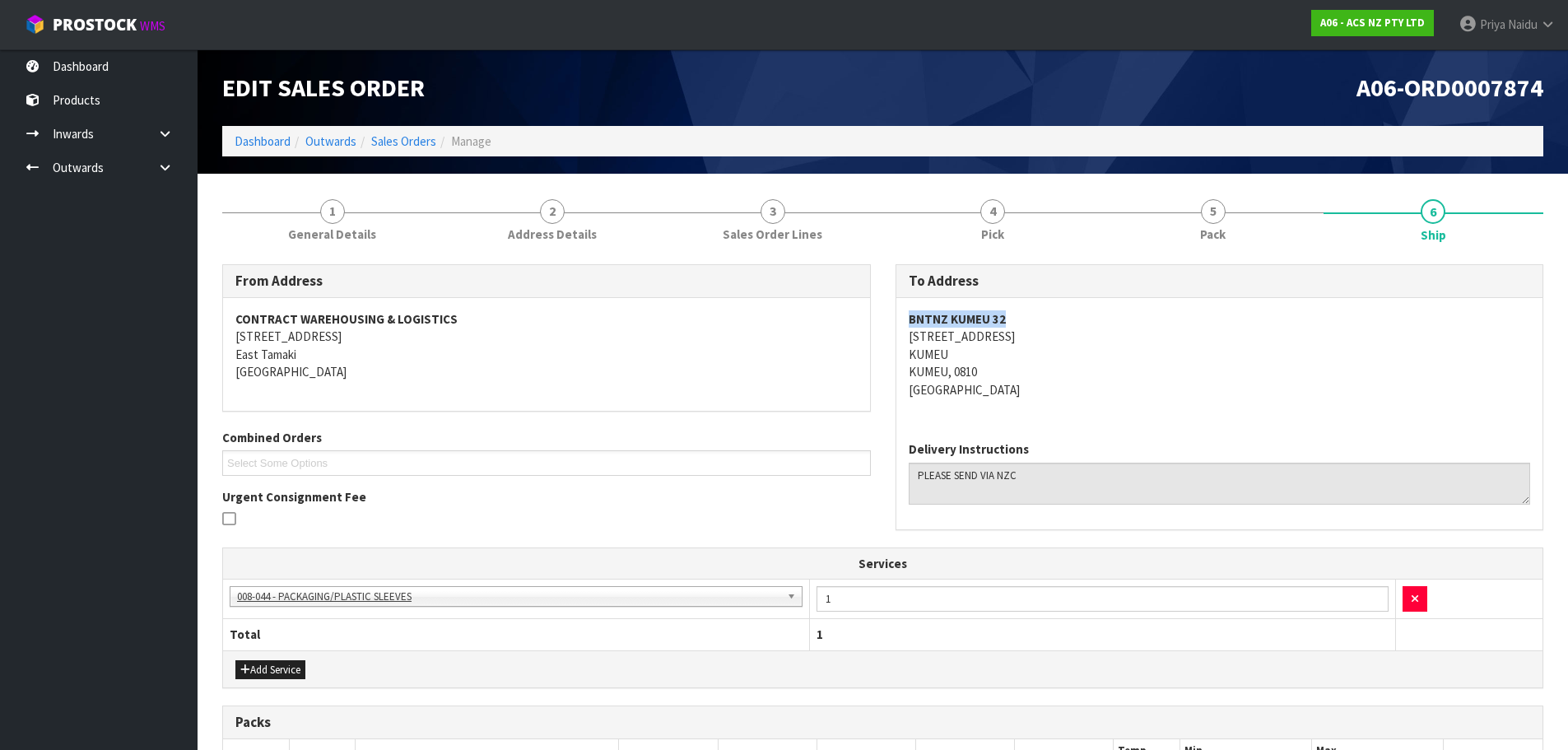
drag, startPoint x: 902, startPoint y: 326, endPoint x: 1048, endPoint y: 316, distance: 146.3
click at [1048, 316] on div "BNTNZ KUMEU 32 3 SHAMROCK DRIVE KUMEU KUMEU, 0810 New Zealand" at bounding box center [1220, 363] width 647 height 130
drag, startPoint x: 920, startPoint y: 327, endPoint x: 1023, endPoint y: 374, distance: 113.2
click at [1023, 374] on div "BNTNZ KUMEU 32 3 SHAMROCK DRIVE KUMEU KUMEU, 0810 New Zealand" at bounding box center [1220, 363] width 647 height 130
drag, startPoint x: 1228, startPoint y: 314, endPoint x: 1205, endPoint y: 320, distance: 23.8
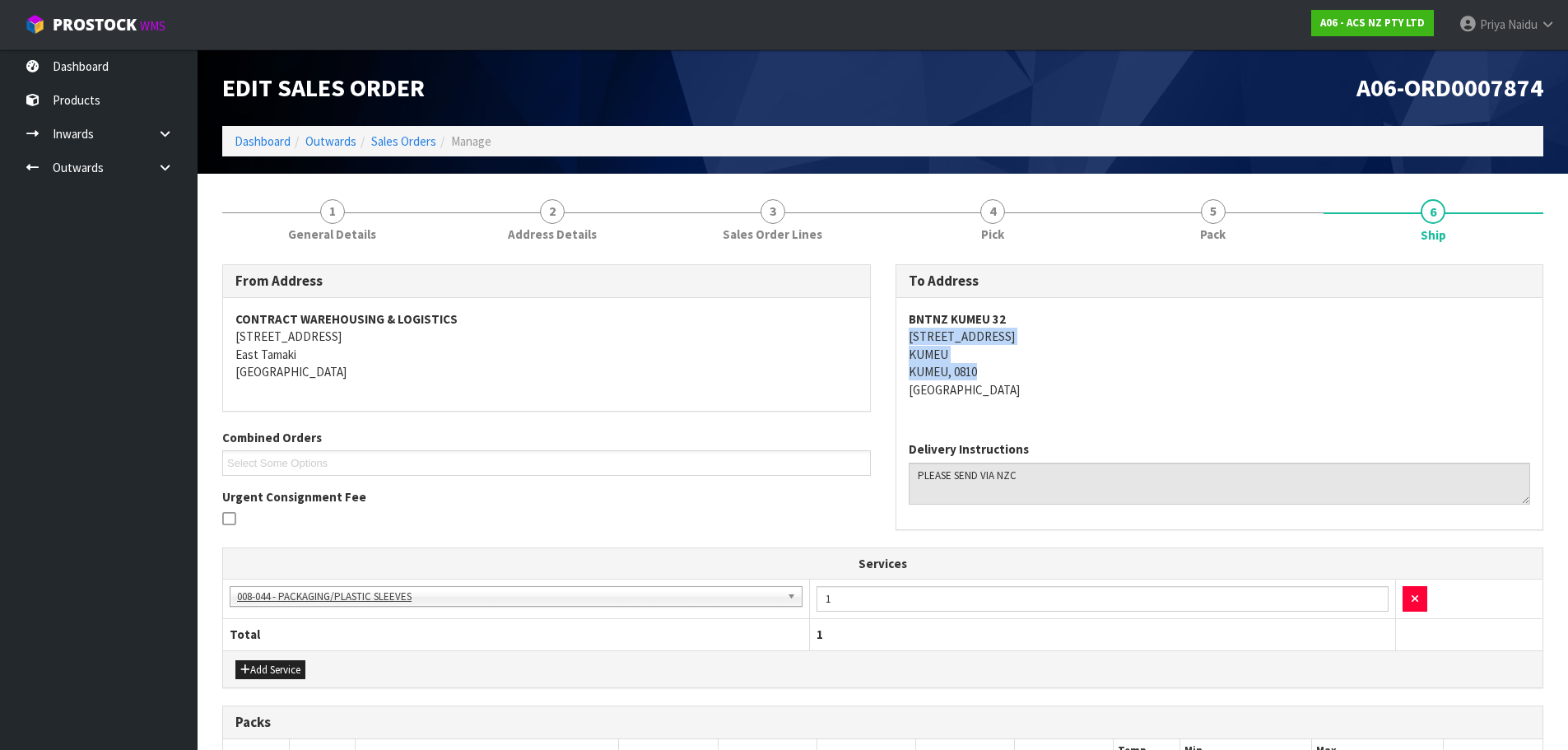
click at [1228, 315] on address "BNTNZ KUMEU 32 3 SHAMROCK DRIVE KUMEU KUMEU, 0810 New Zealand" at bounding box center [1219, 355] width 622 height 88
drag, startPoint x: 899, startPoint y: 336, endPoint x: 1044, endPoint y: 333, distance: 145.0
click at [1044, 333] on div "BNTNZ KUMEU 32 3 SHAMROCK DRIVE KUMEU KUMEU, 0810 New Zealand" at bounding box center [1220, 363] width 647 height 130
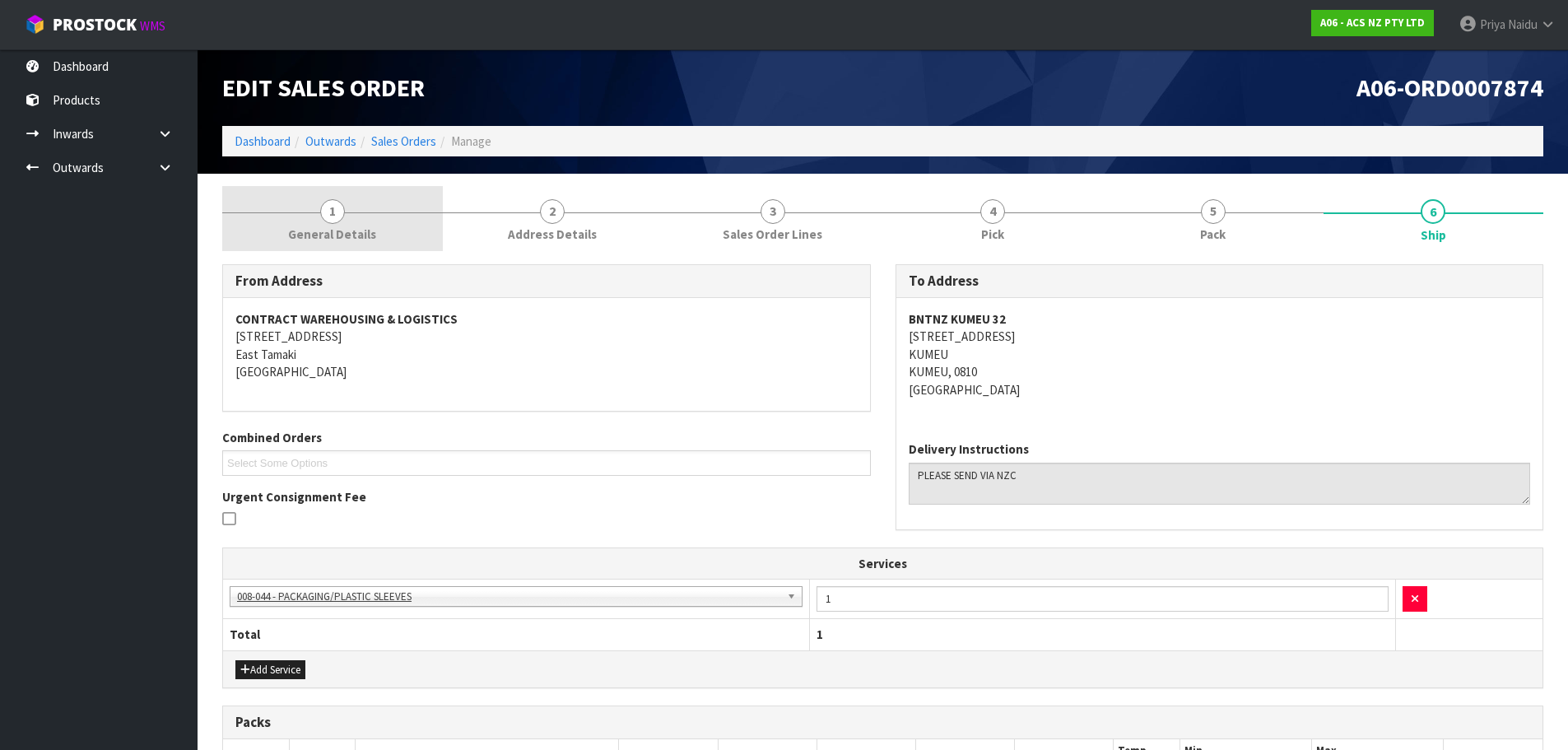
drag, startPoint x: 373, startPoint y: 225, endPoint x: 316, endPoint y: 252, distance: 63.1
click at [373, 225] on link "1 General Details" at bounding box center [332, 219] width 220 height 65
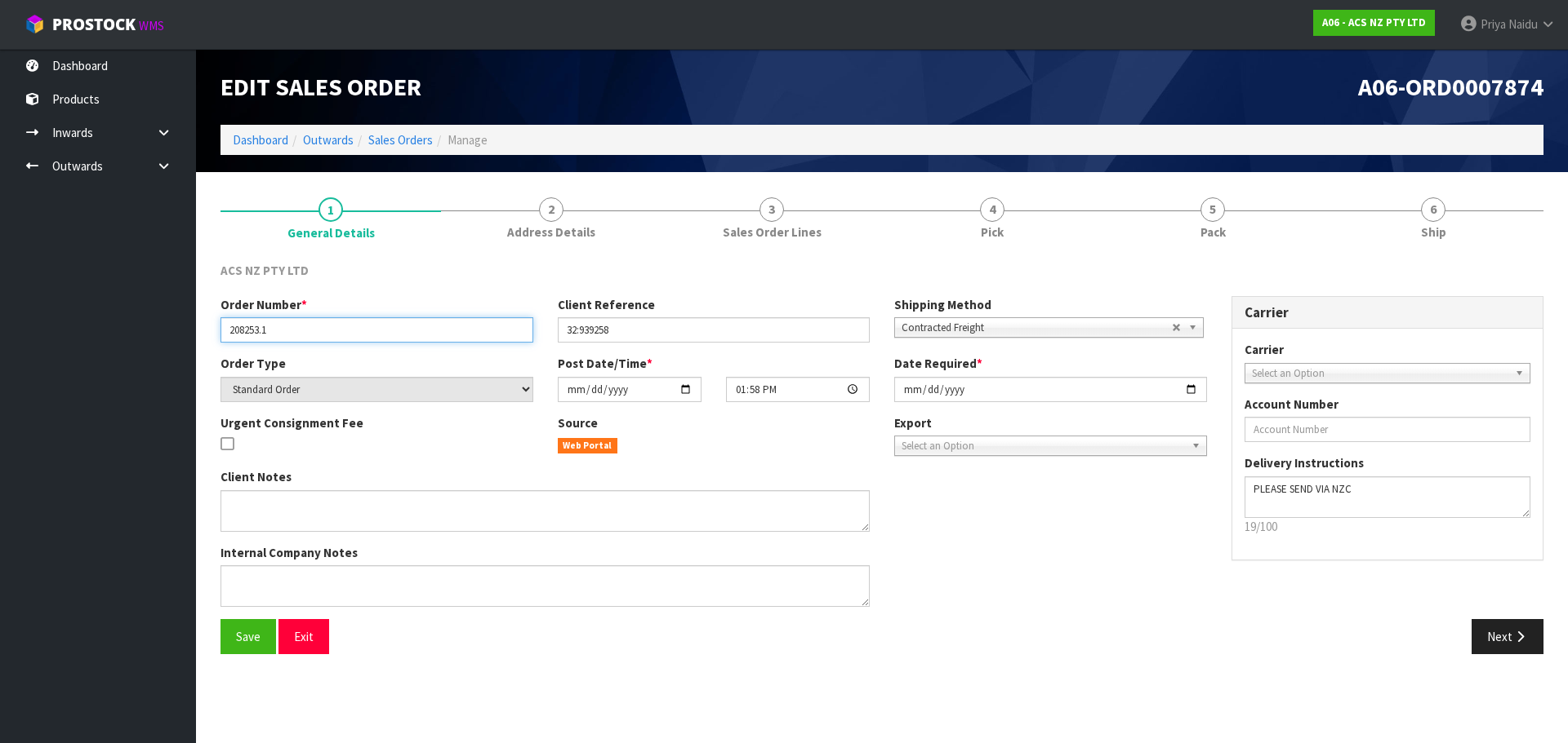
drag, startPoint x: 226, startPoint y: 334, endPoint x: 319, endPoint y: 337, distance: 93.0
click at [319, 337] on input "208253.1" at bounding box center [376, 330] width 312 height 26
drag, startPoint x: 556, startPoint y: 332, endPoint x: 641, endPoint y: 330, distance: 85.0
click at [641, 330] on div "Client Reference 32:939258" at bounding box center [714, 319] width 337 height 47
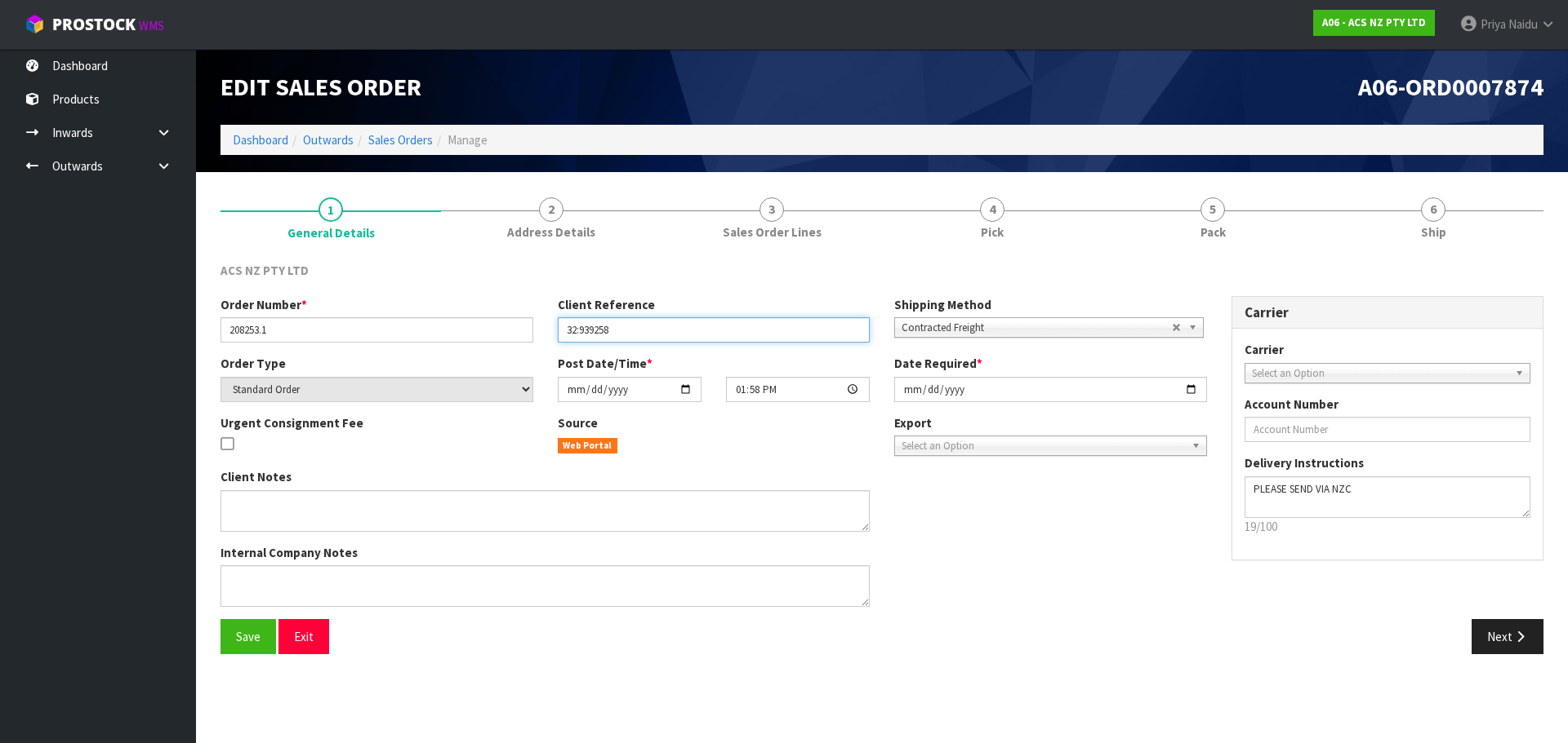
drag, startPoint x: 567, startPoint y: 330, endPoint x: 35, endPoint y: 386, distance: 534.9
click at [624, 340] on input "32:939258" at bounding box center [714, 330] width 312 height 26
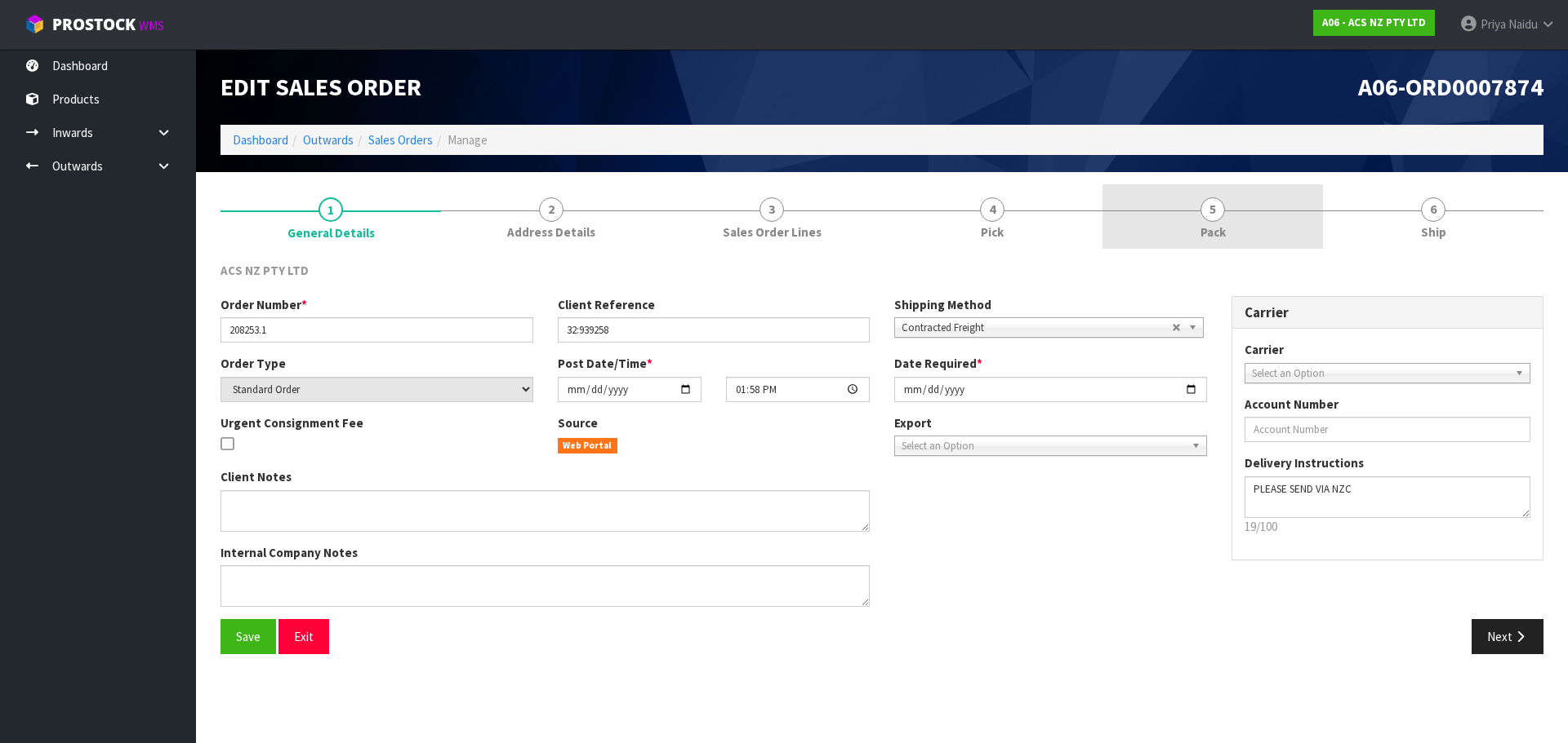
click at [1183, 214] on link "5 Pack" at bounding box center [1212, 217] width 220 height 65
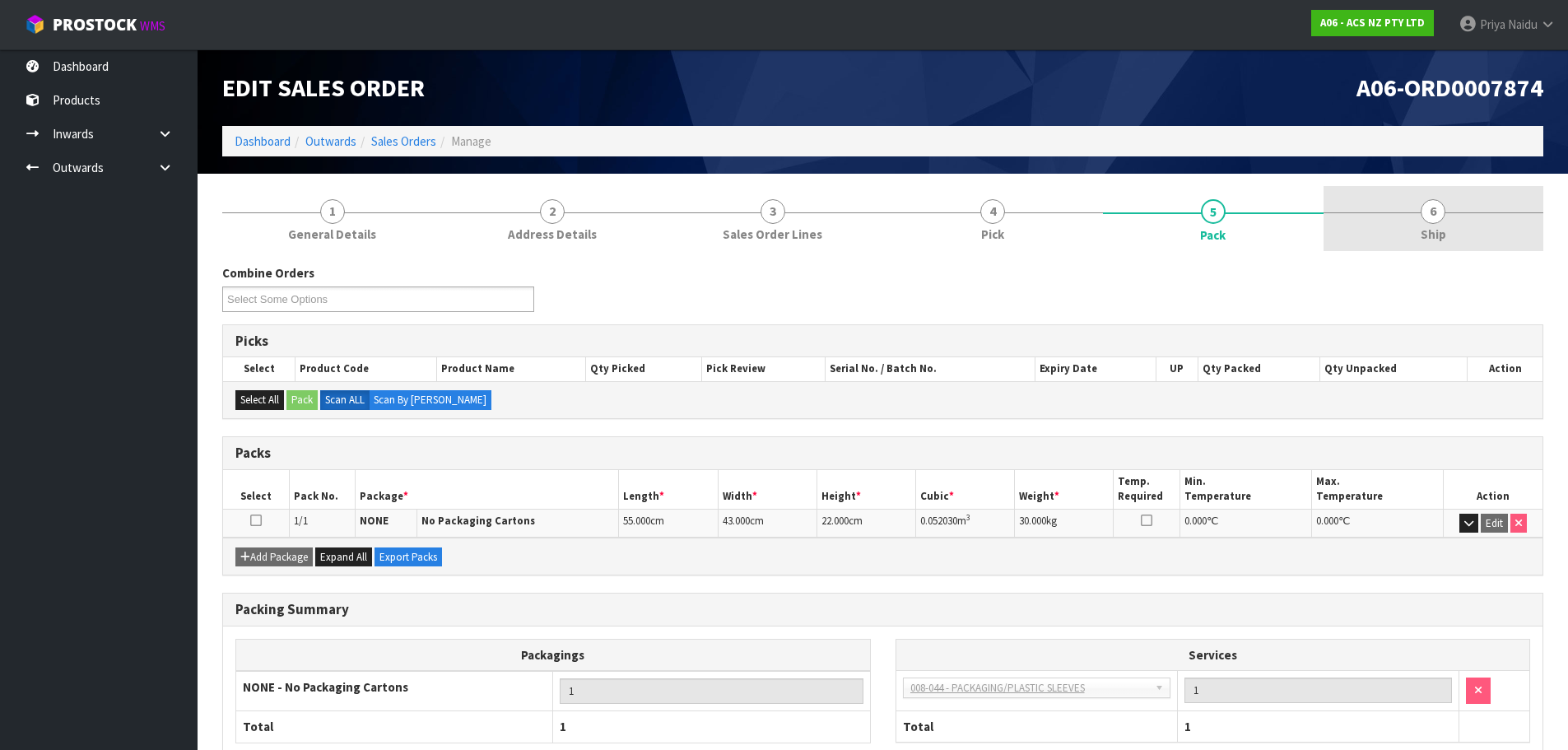
click at [1374, 213] on div at bounding box center [1434, 213] width 220 height 1
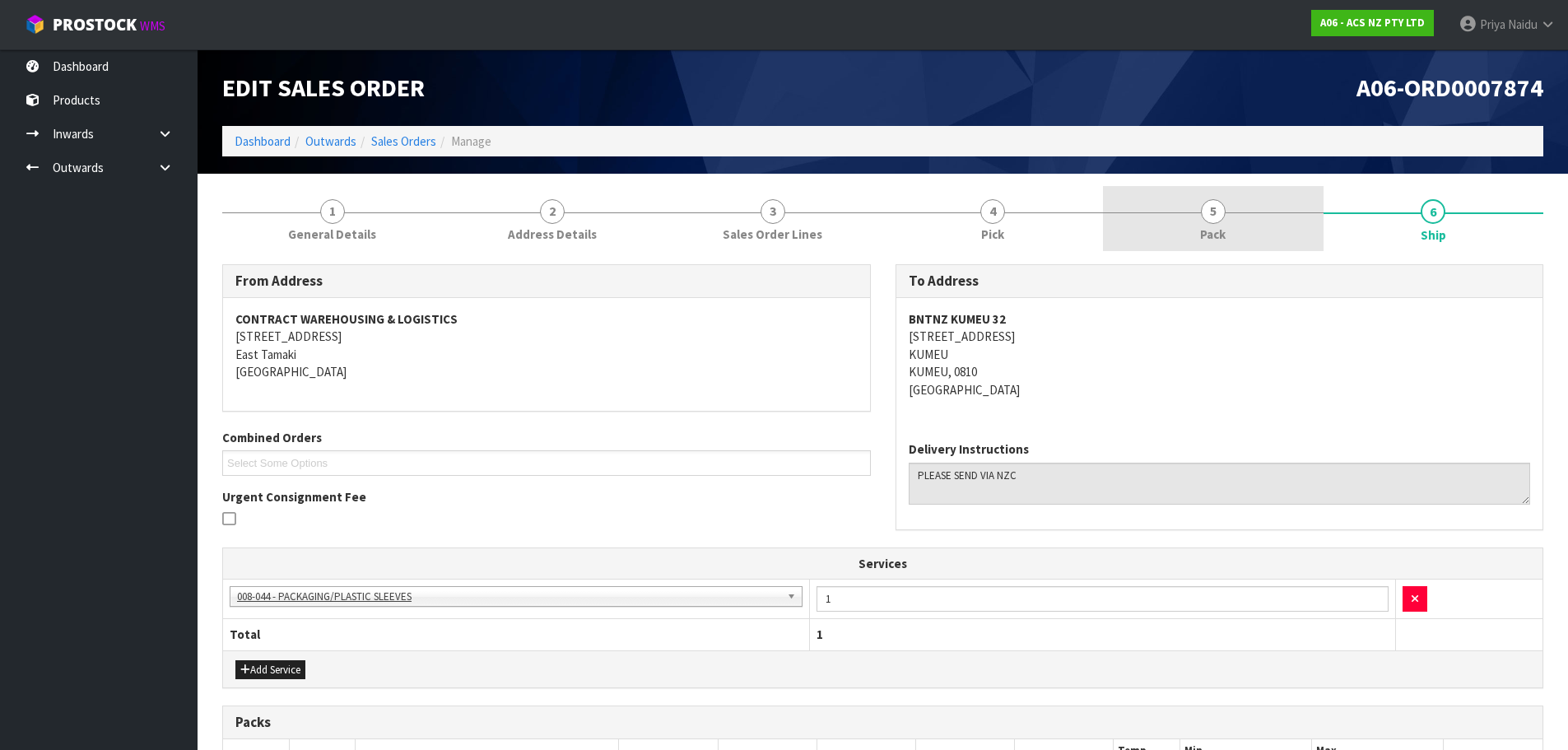
click at [1253, 244] on link "5 Pack" at bounding box center [1213, 219] width 220 height 65
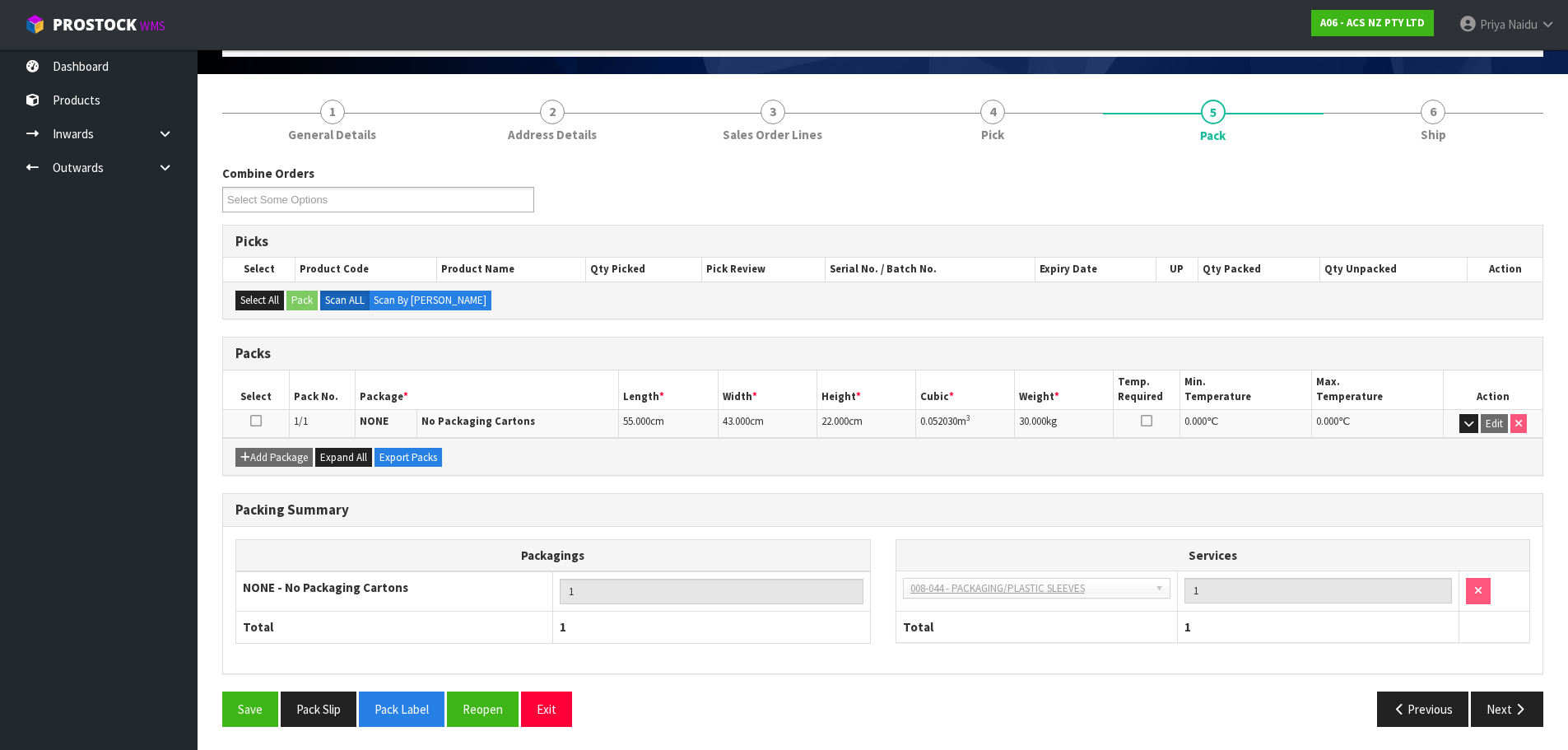
scroll to position [102, 0]
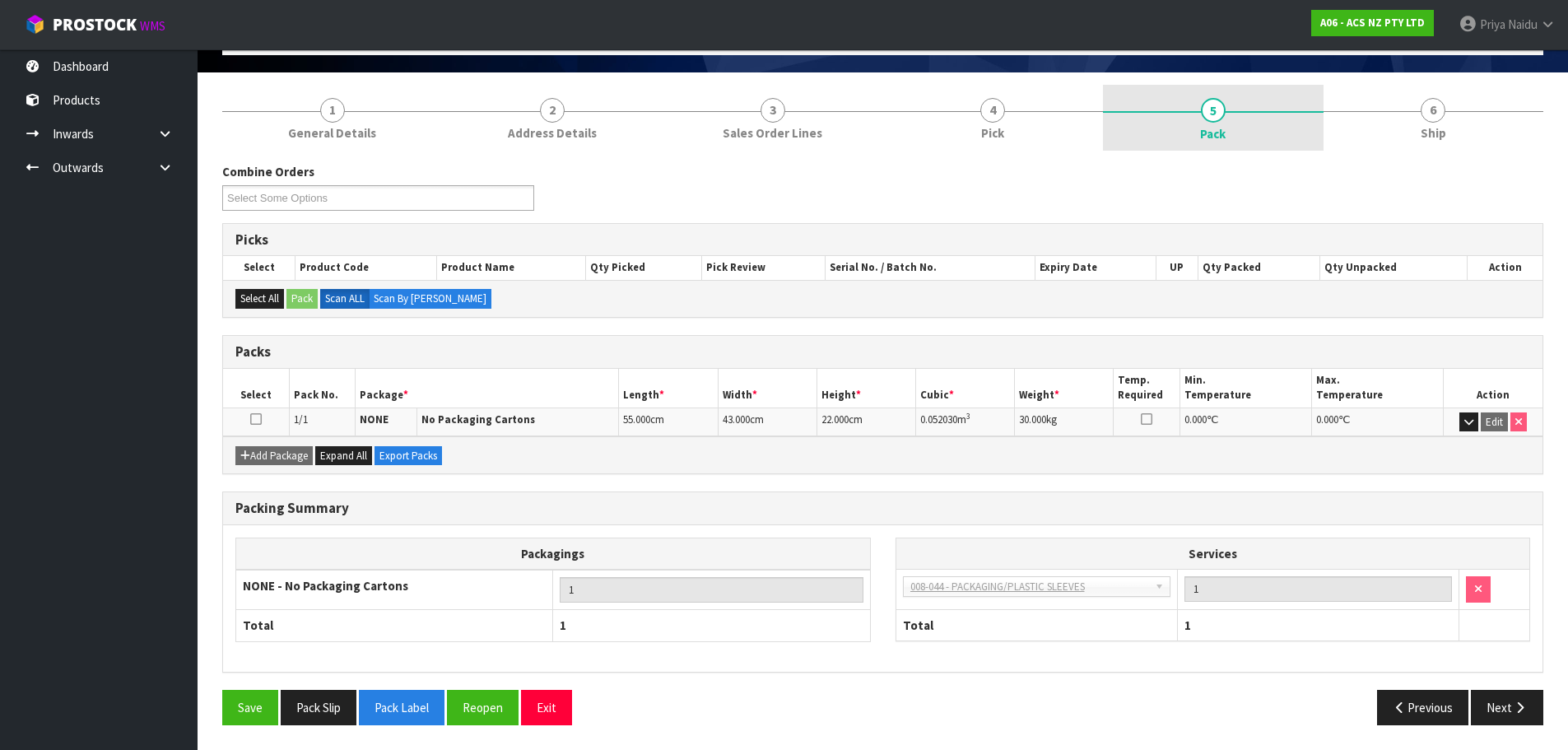
drag, startPoint x: 1509, startPoint y: 118, endPoint x: 1238, endPoint y: 149, distance: 272.8
click at [1509, 118] on link "6 Ship" at bounding box center [1434, 118] width 220 height 65
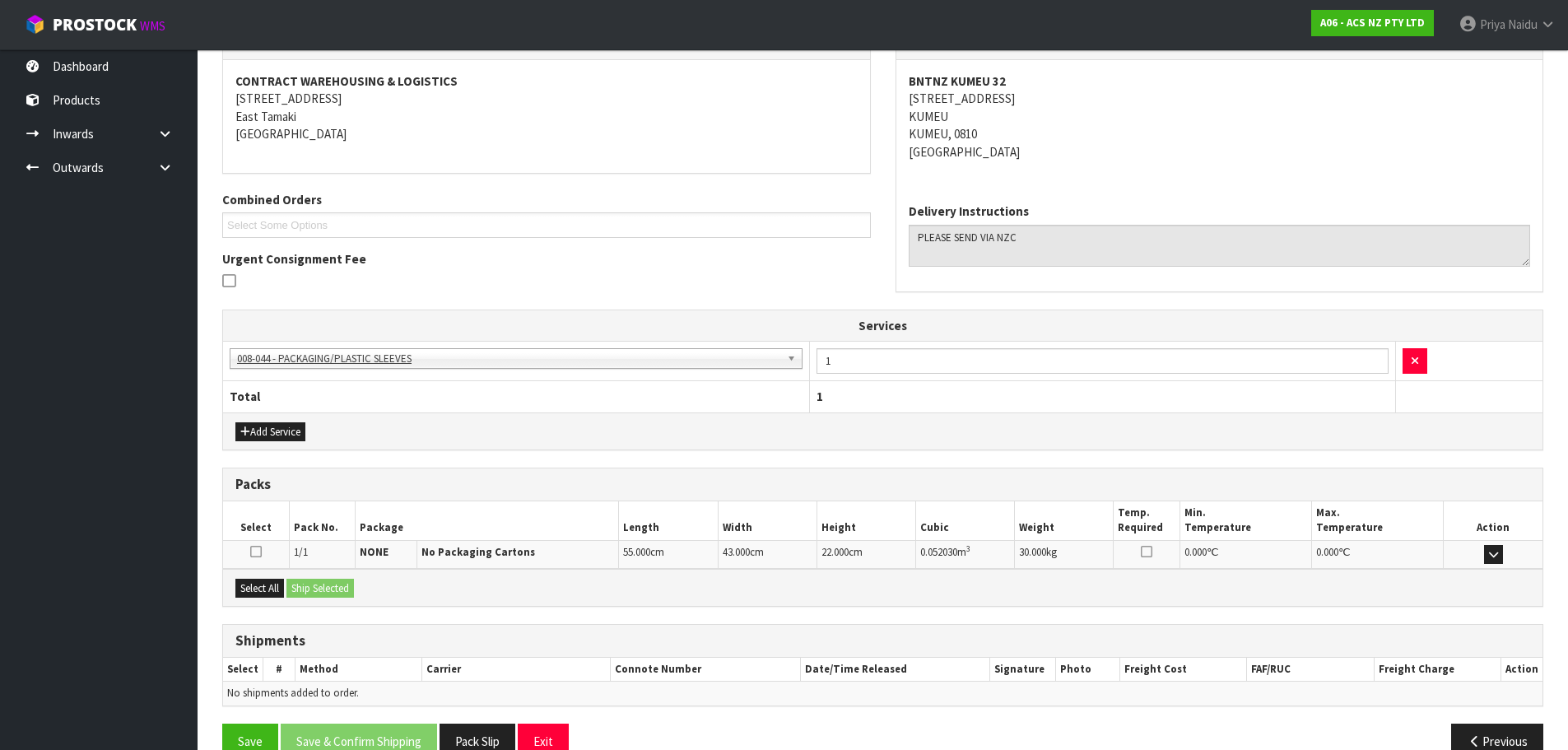
scroll to position [272, 0]
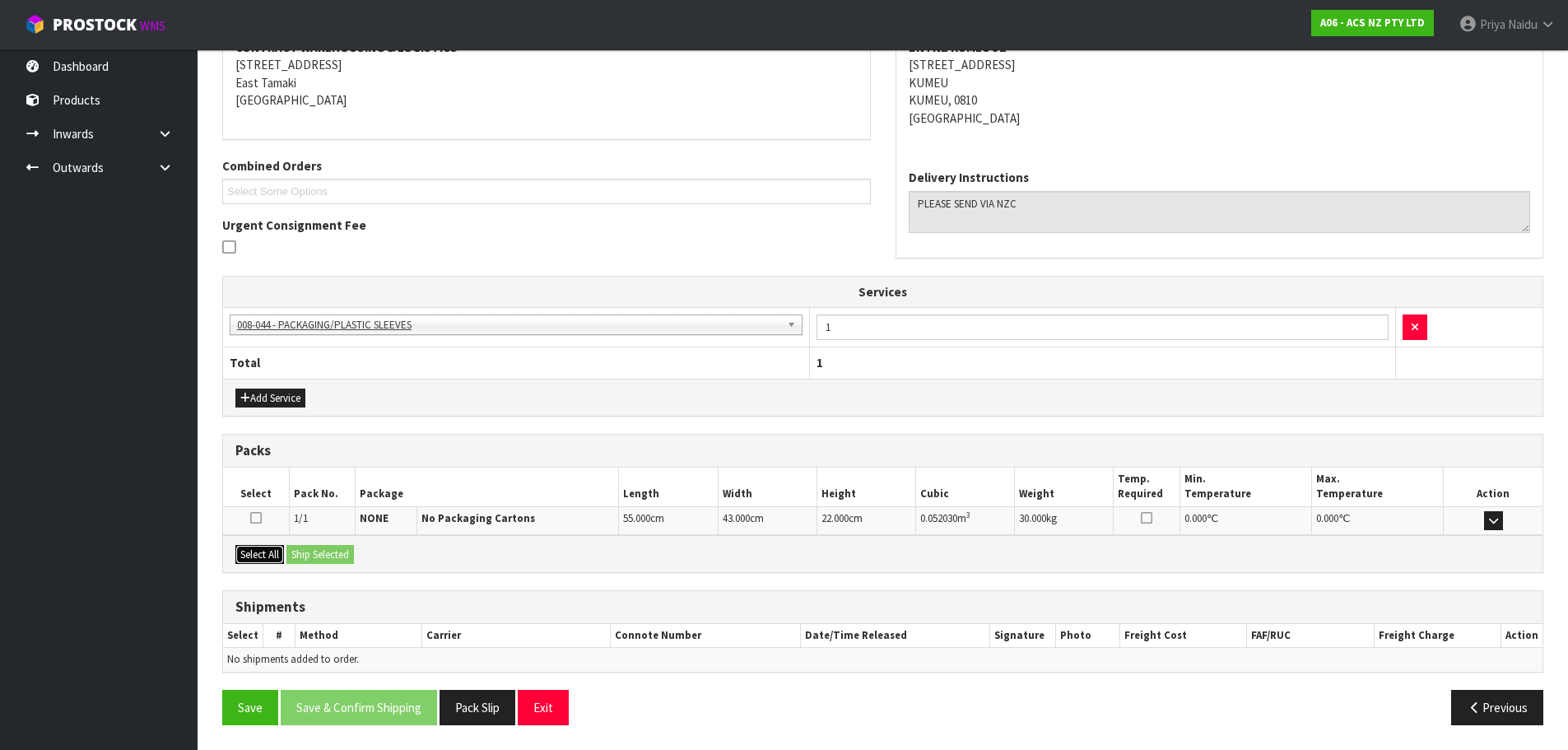
drag, startPoint x: 250, startPoint y: 555, endPoint x: 282, endPoint y: 555, distance: 32.0
click at [251, 555] on button "Select All" at bounding box center [260, 555] width 48 height 20
drag, startPoint x: 282, startPoint y: 555, endPoint x: 330, endPoint y: 560, distance: 48.3
click at [314, 560] on div "Select All Ship Selected" at bounding box center [882, 554] width 1319 height 37
click at [327, 553] on button "Ship Selected" at bounding box center [320, 555] width 67 height 20
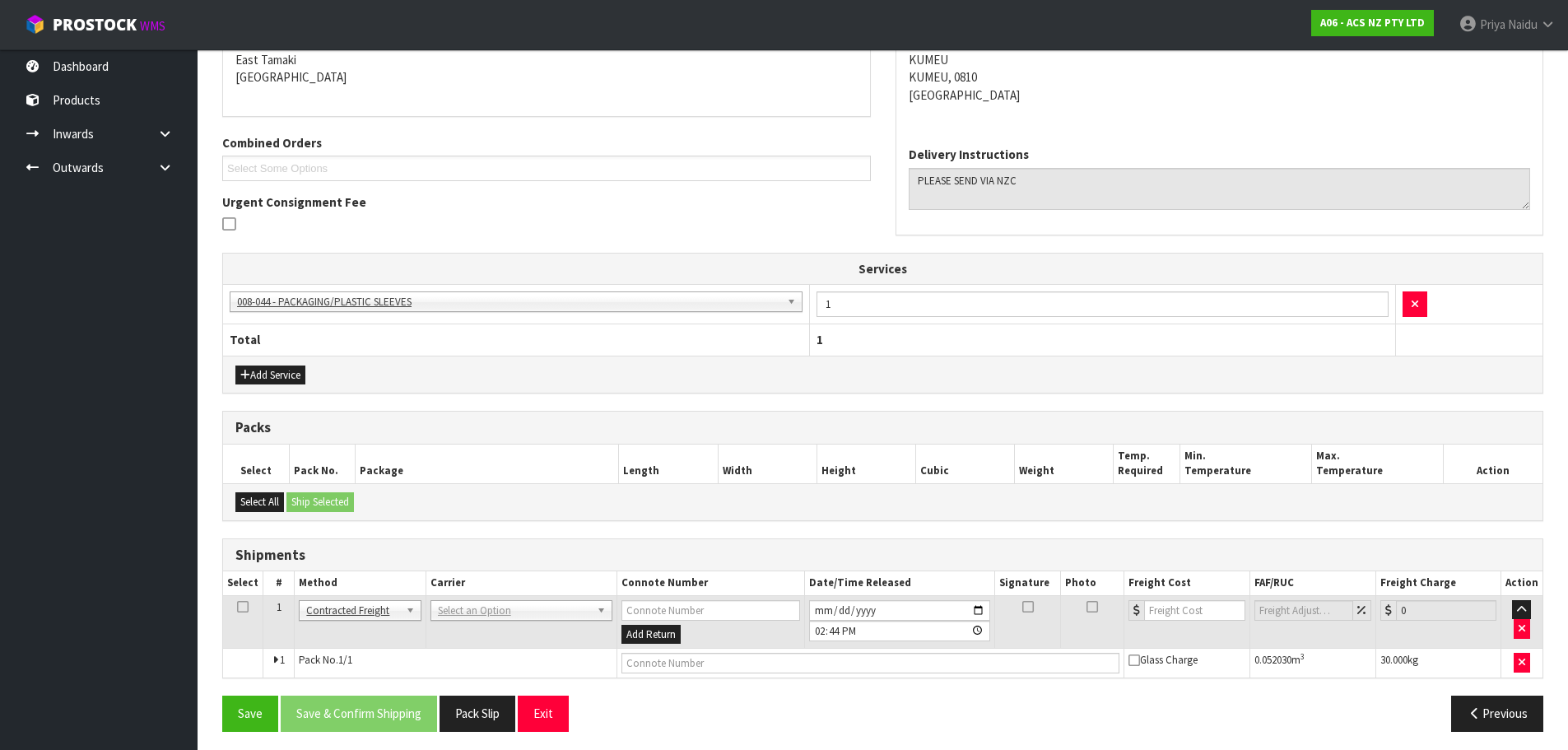
scroll to position [301, 0]
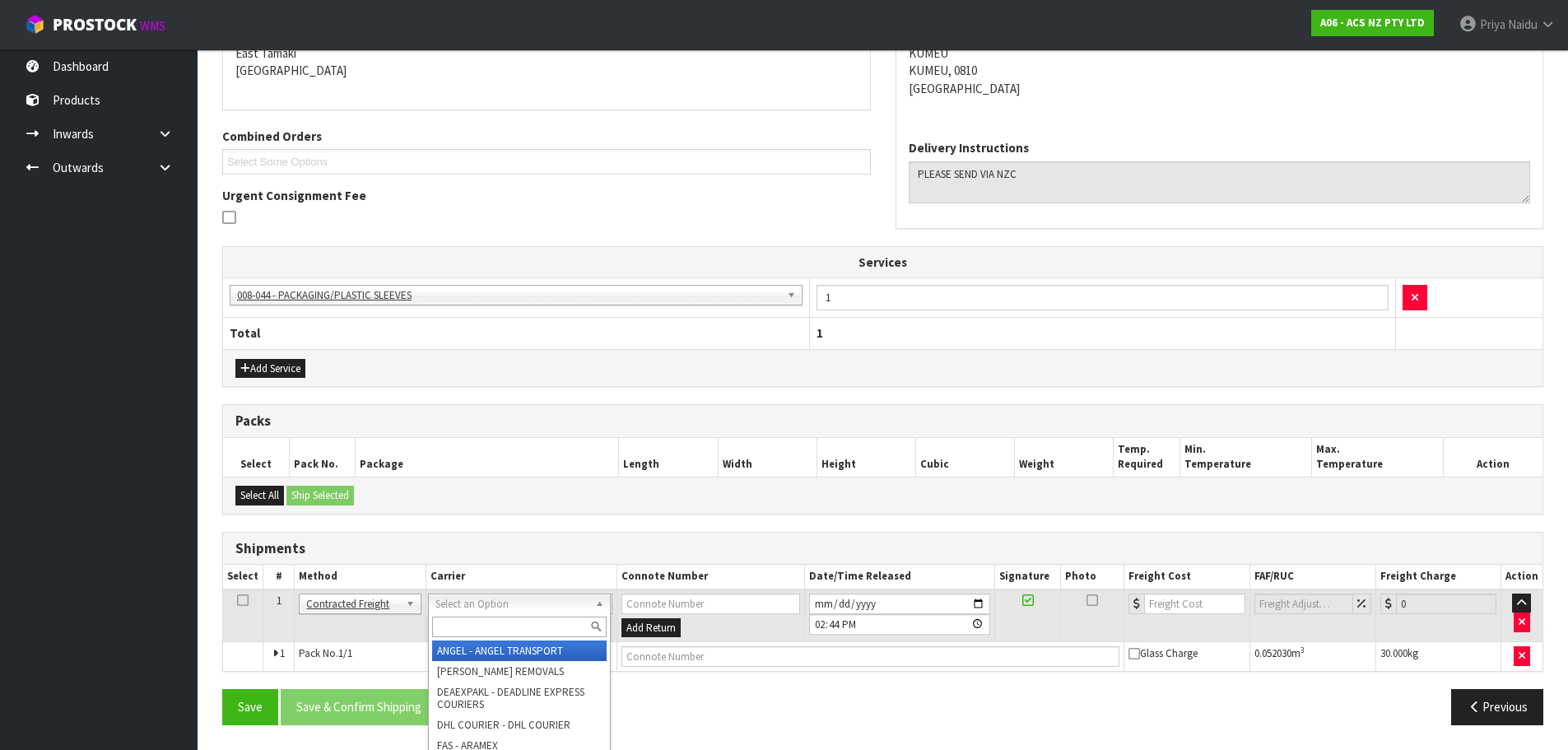
click at [478, 628] on input "text" at bounding box center [519, 628] width 175 height 21
type input "MF"
drag, startPoint x: 501, startPoint y: 666, endPoint x: 530, endPoint y: 660, distance: 29.6
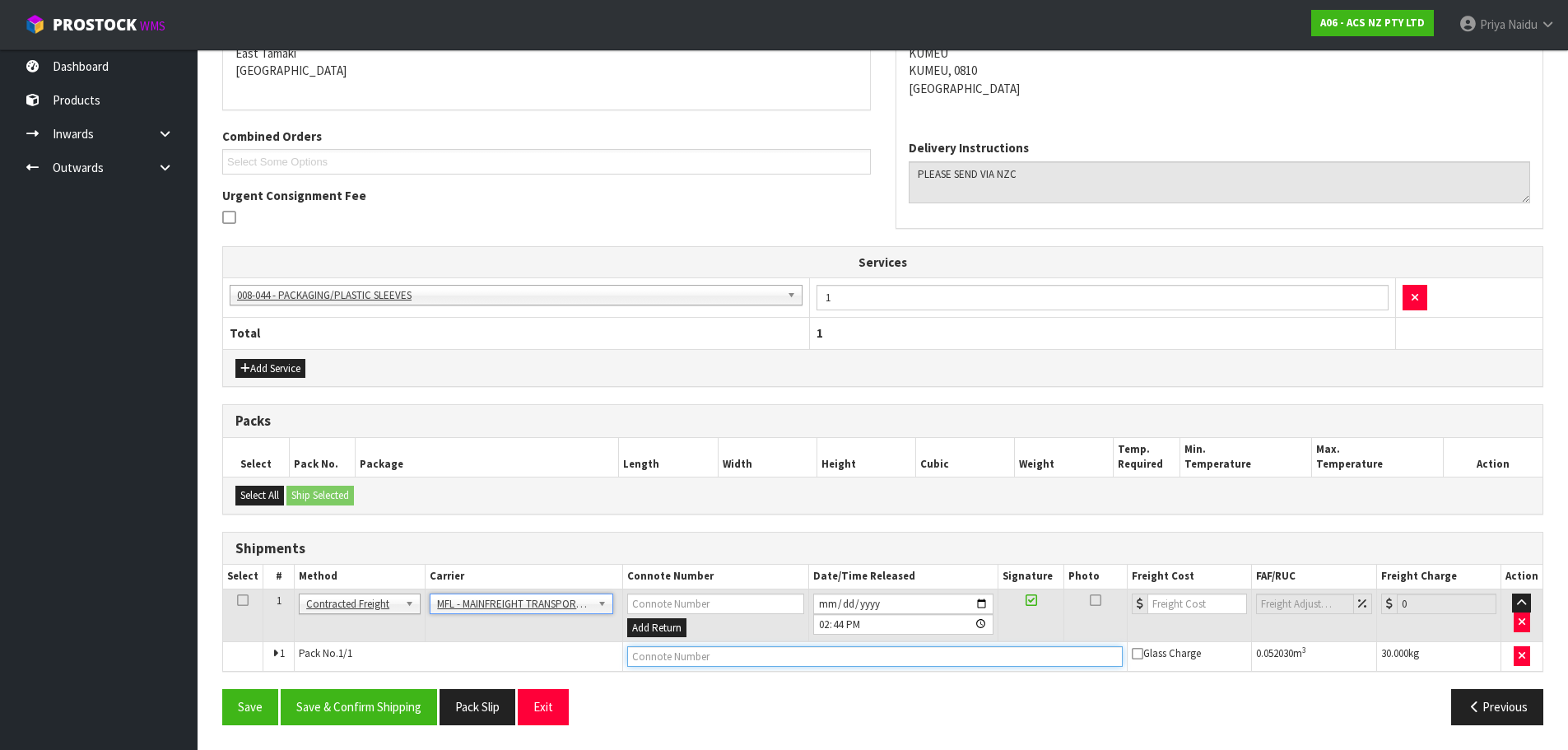
click at [645, 656] on input "text" at bounding box center [875, 657] width 496 height 21
paste input "FWM58435057"
type input "FWM58435057"
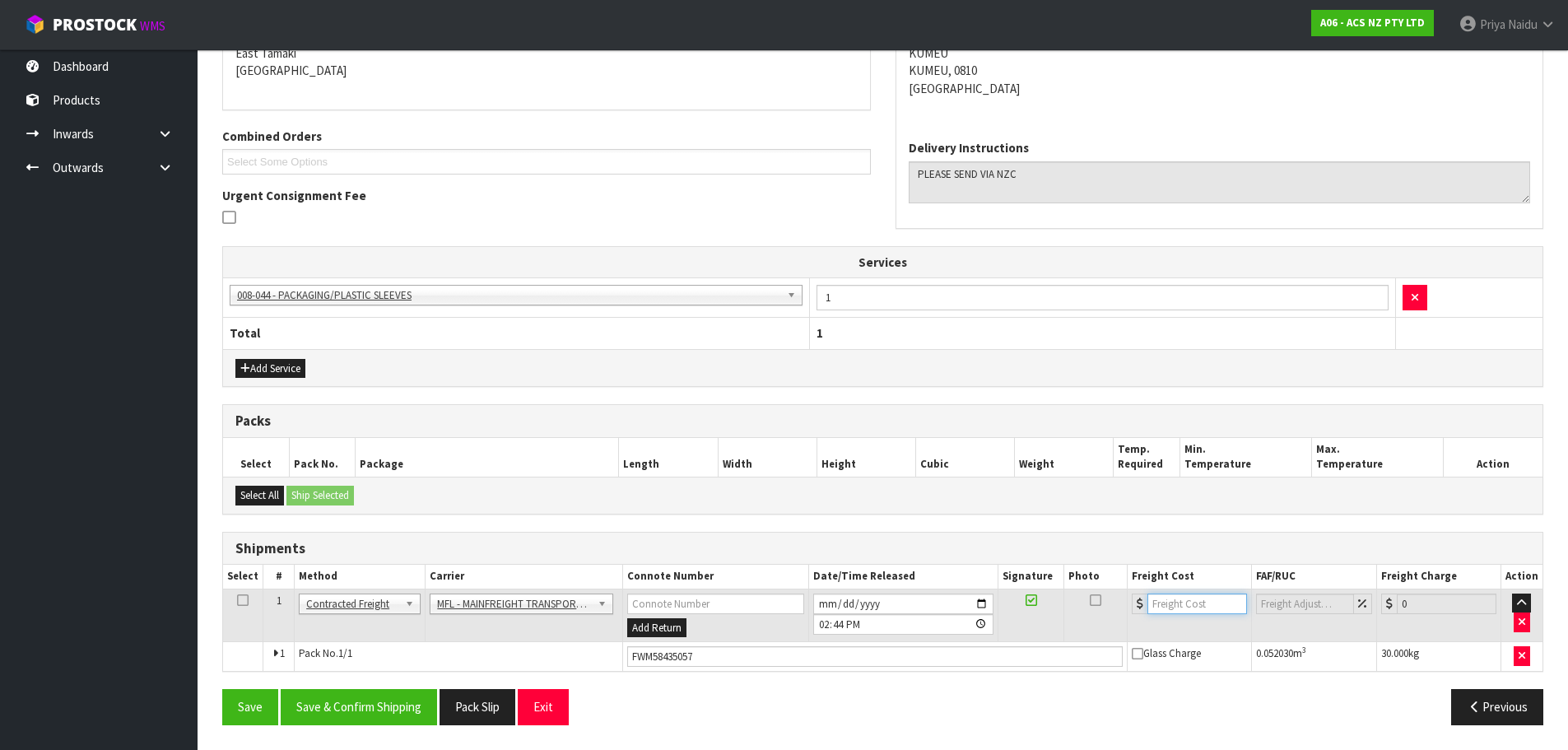
click at [1176, 612] on input "number" at bounding box center [1198, 604] width 100 height 21
type input "36"
click at [387, 716] on button "Save & Confirm Shipping" at bounding box center [359, 707] width 157 height 35
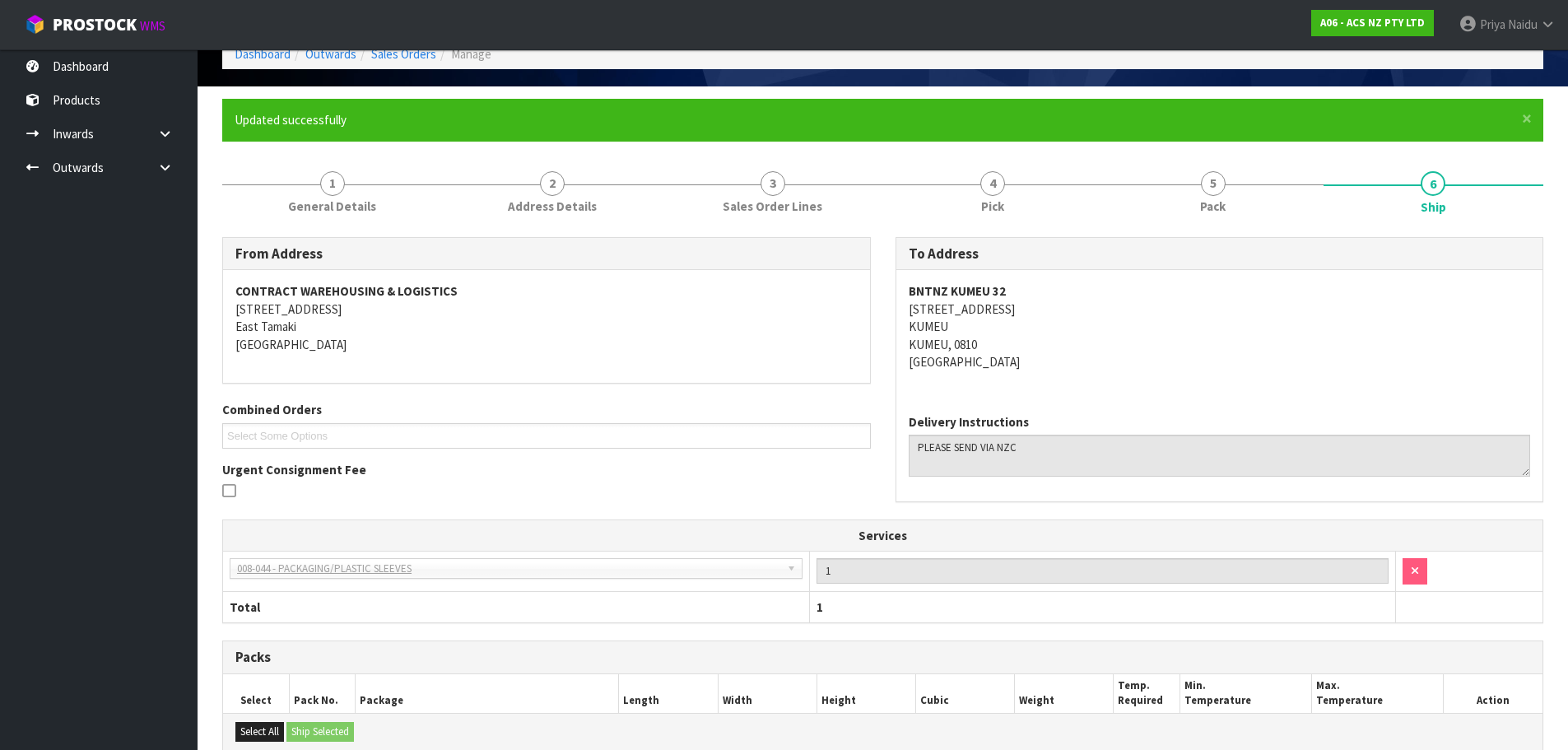
scroll to position [0, 0]
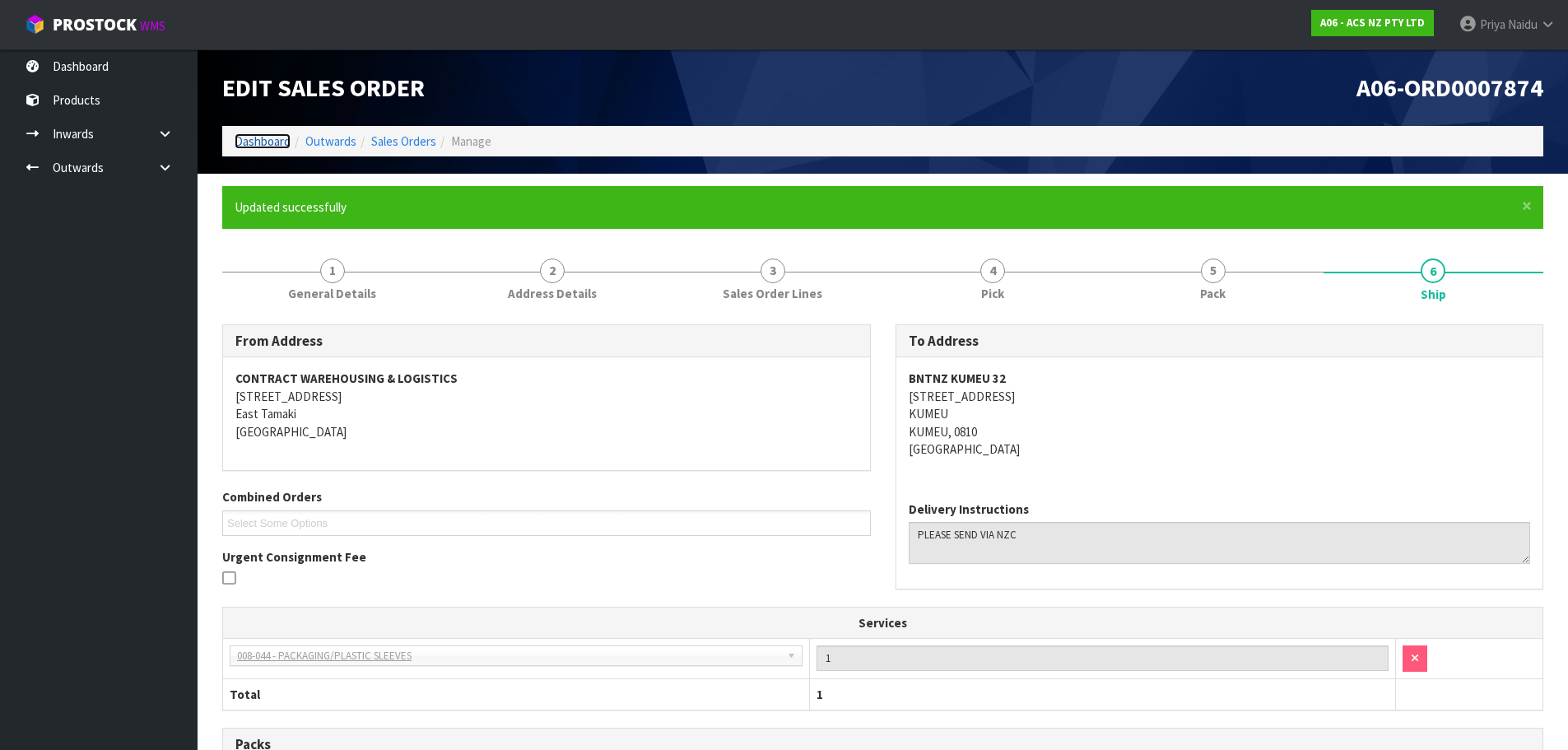
drag, startPoint x: 275, startPoint y: 140, endPoint x: 275, endPoint y: 163, distance: 23.0
click at [275, 140] on link "Dashboard" at bounding box center [262, 141] width 56 height 15
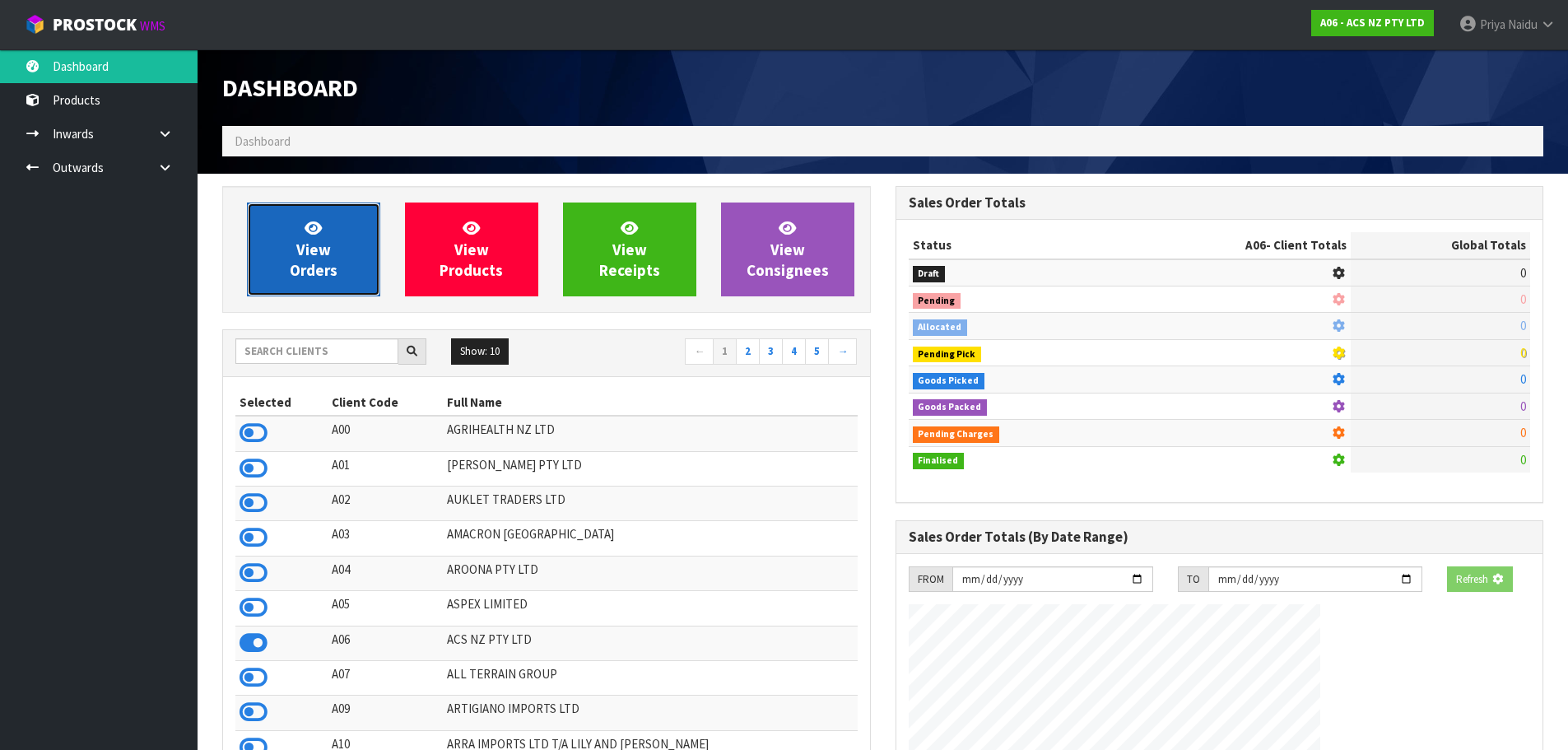
click at [294, 269] on span "View Orders" at bounding box center [313, 250] width 47 height 62
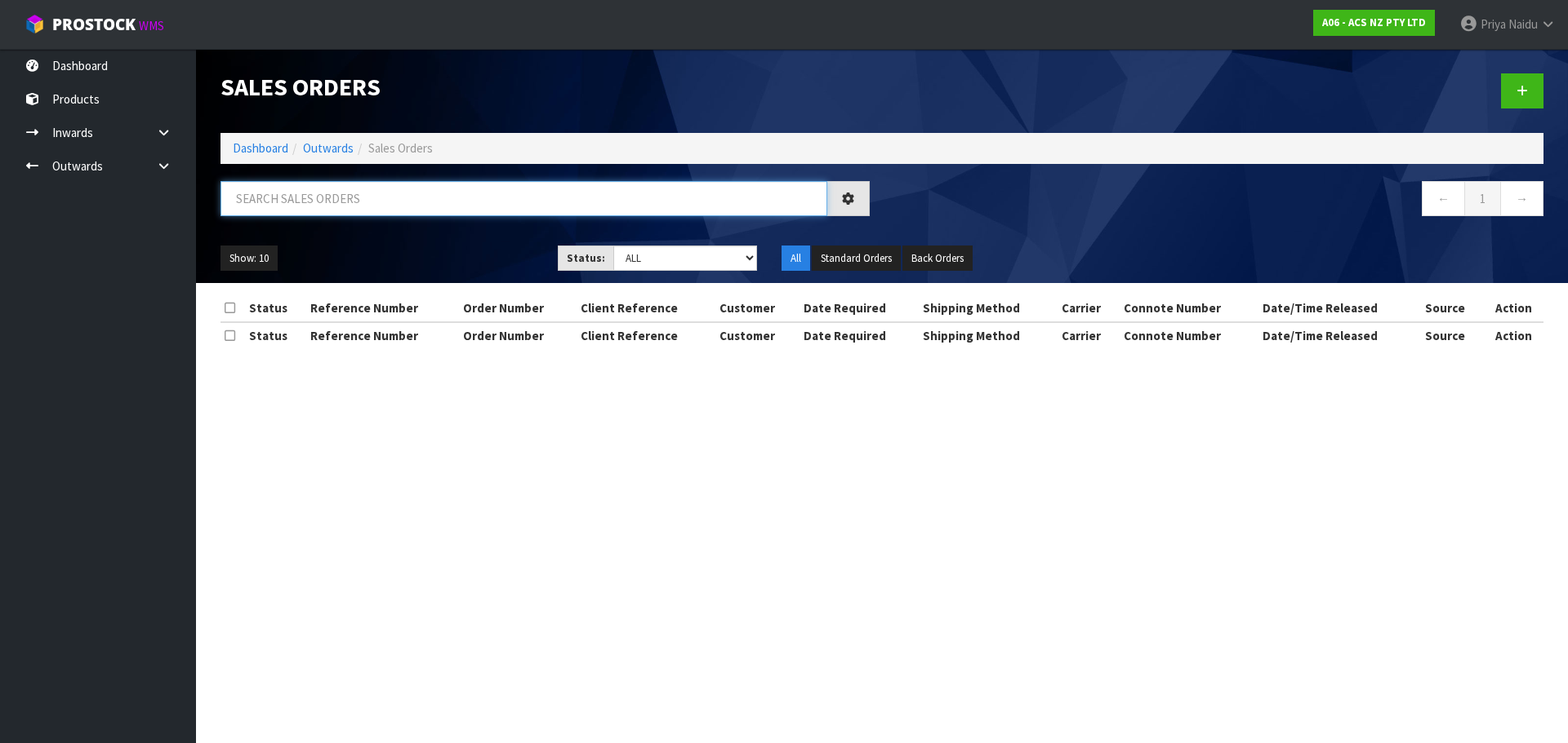
click at [322, 191] on input "text" at bounding box center [523, 198] width 607 height 35
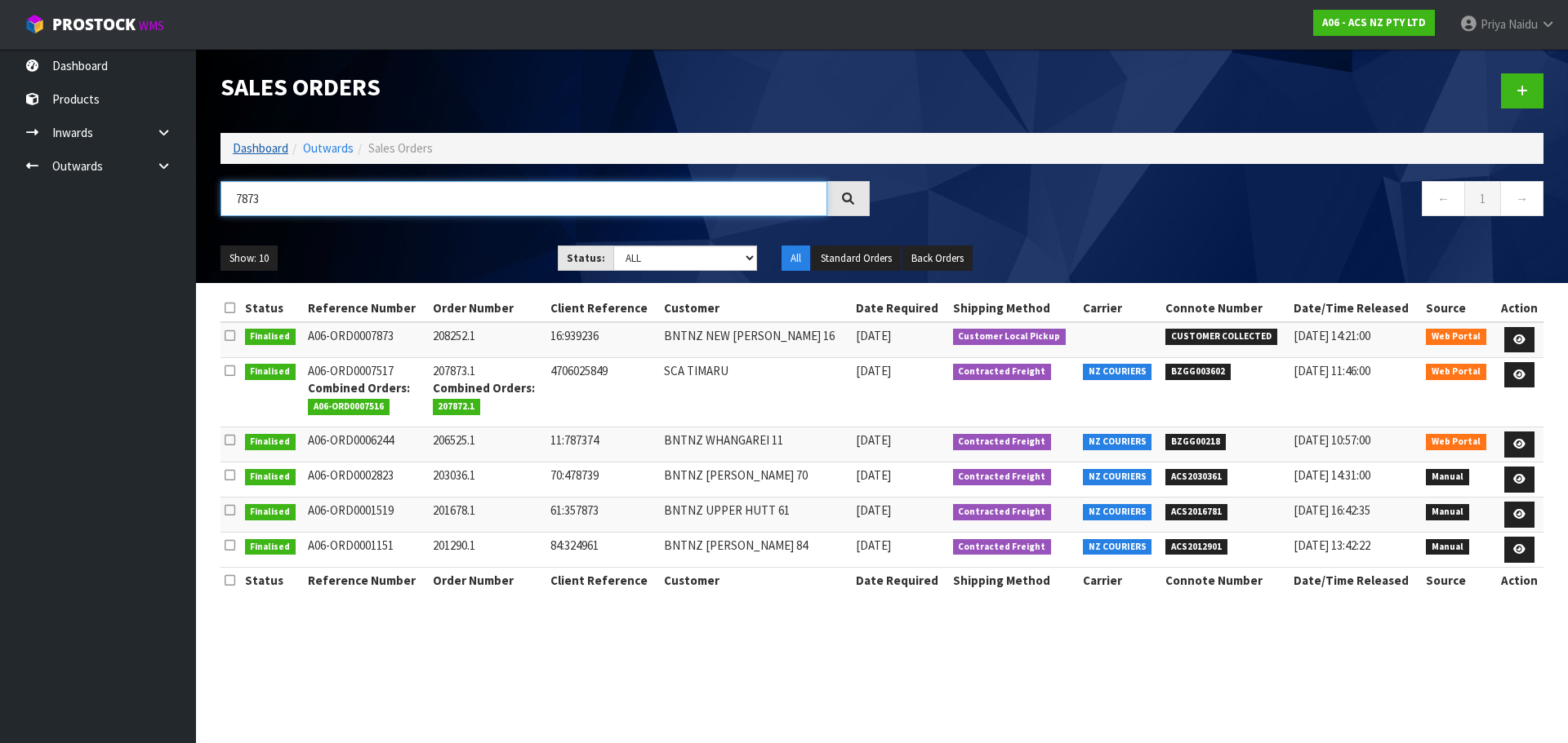
type input "7873"
click at [259, 148] on link "Dashboard" at bounding box center [260, 148] width 55 height 15
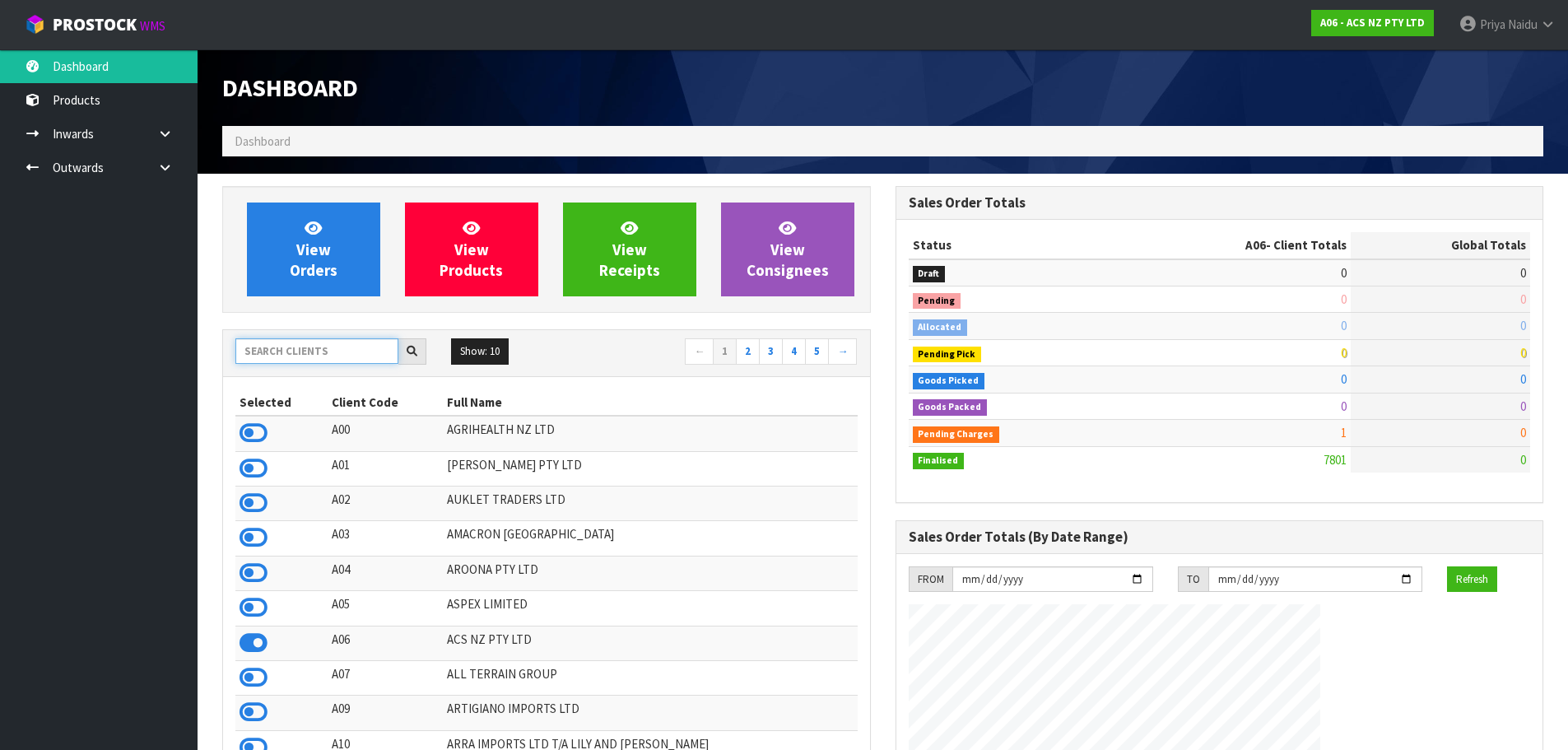
click at [327, 351] on input "text" at bounding box center [317, 351] width 163 height 26
type input "A"
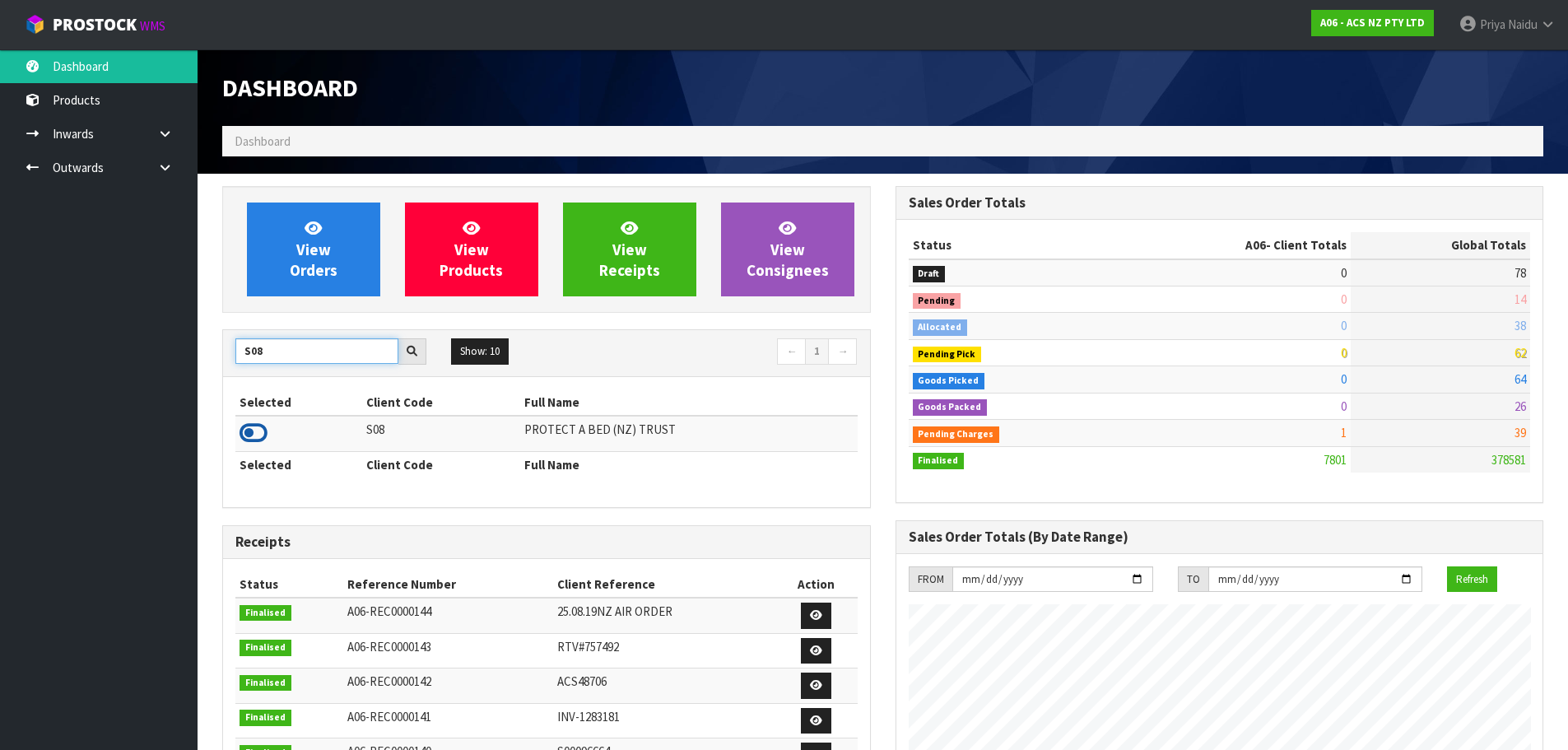
type input "S08"
click at [251, 431] on icon at bounding box center [253, 433] width 28 height 25
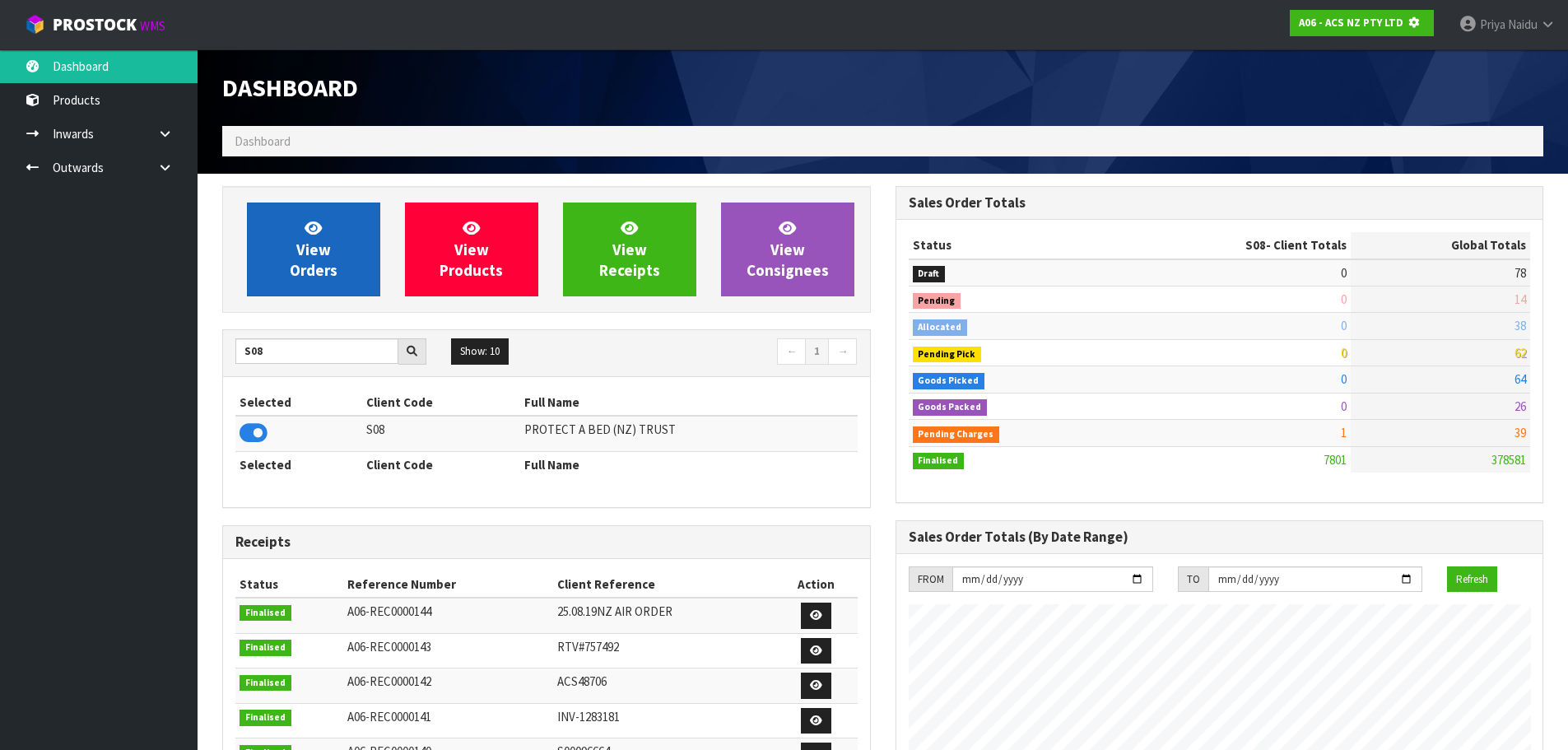
scroll to position [822694, 822582]
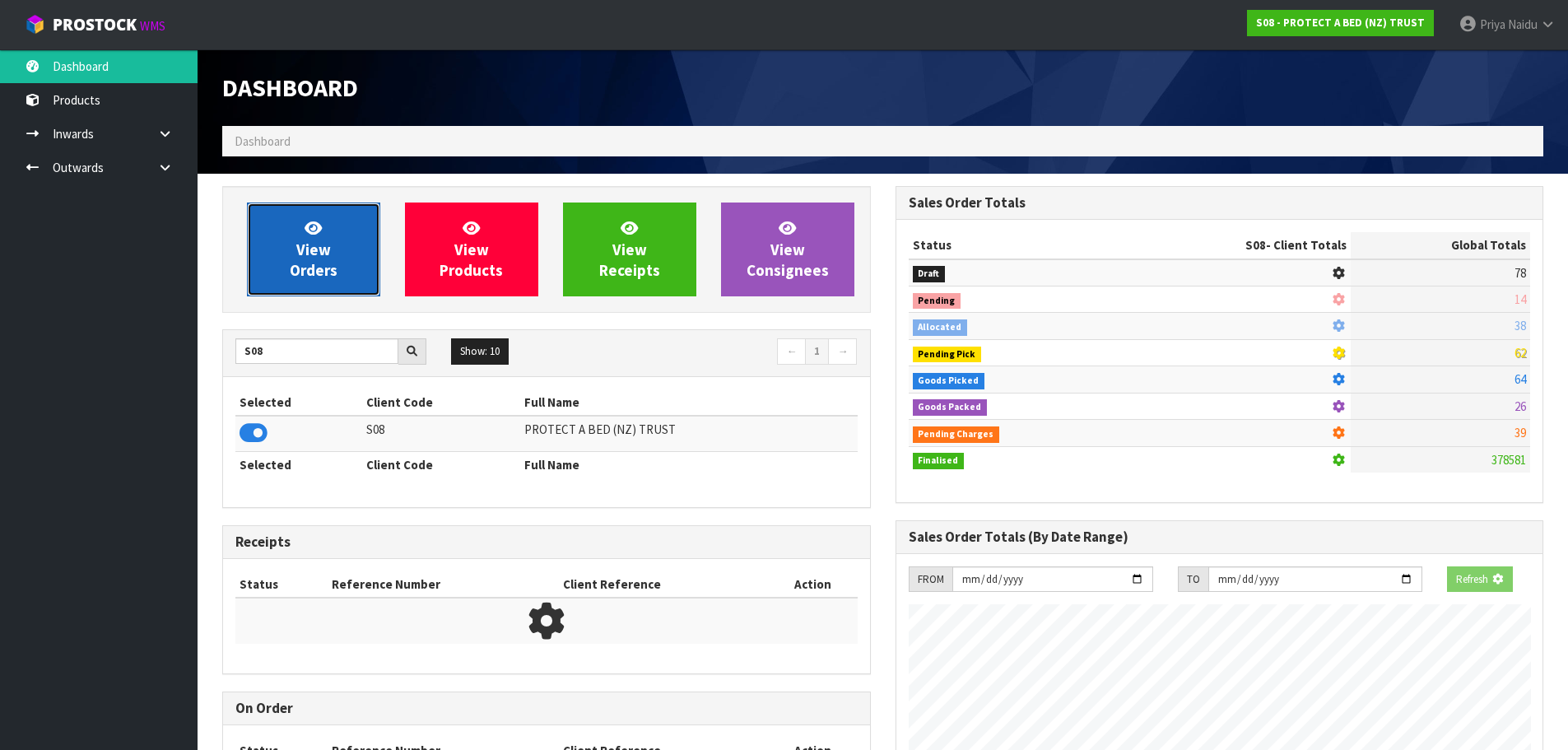
click at [283, 285] on link "View Orders" at bounding box center [313, 249] width 133 height 94
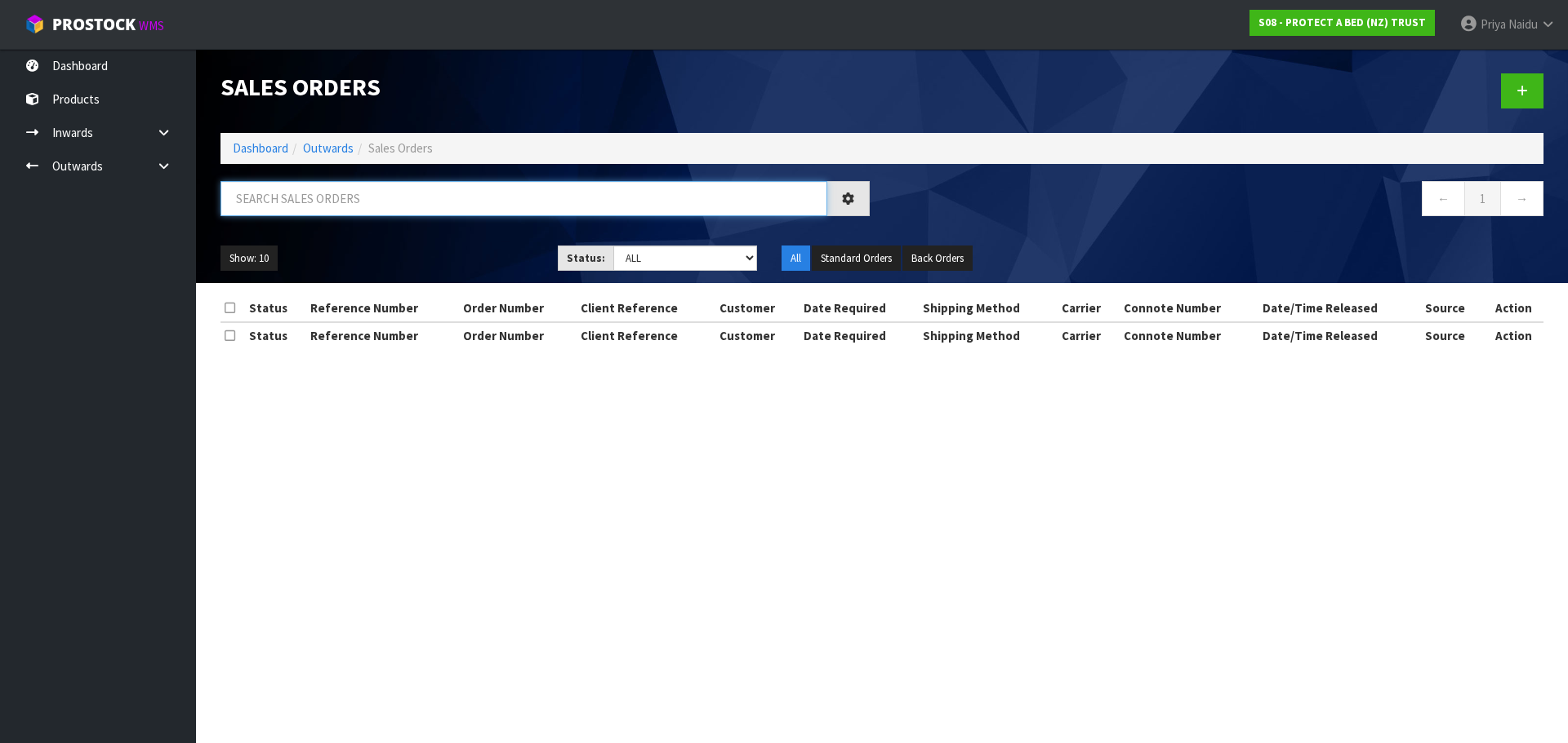
click at [337, 208] on input "text" at bounding box center [523, 198] width 607 height 35
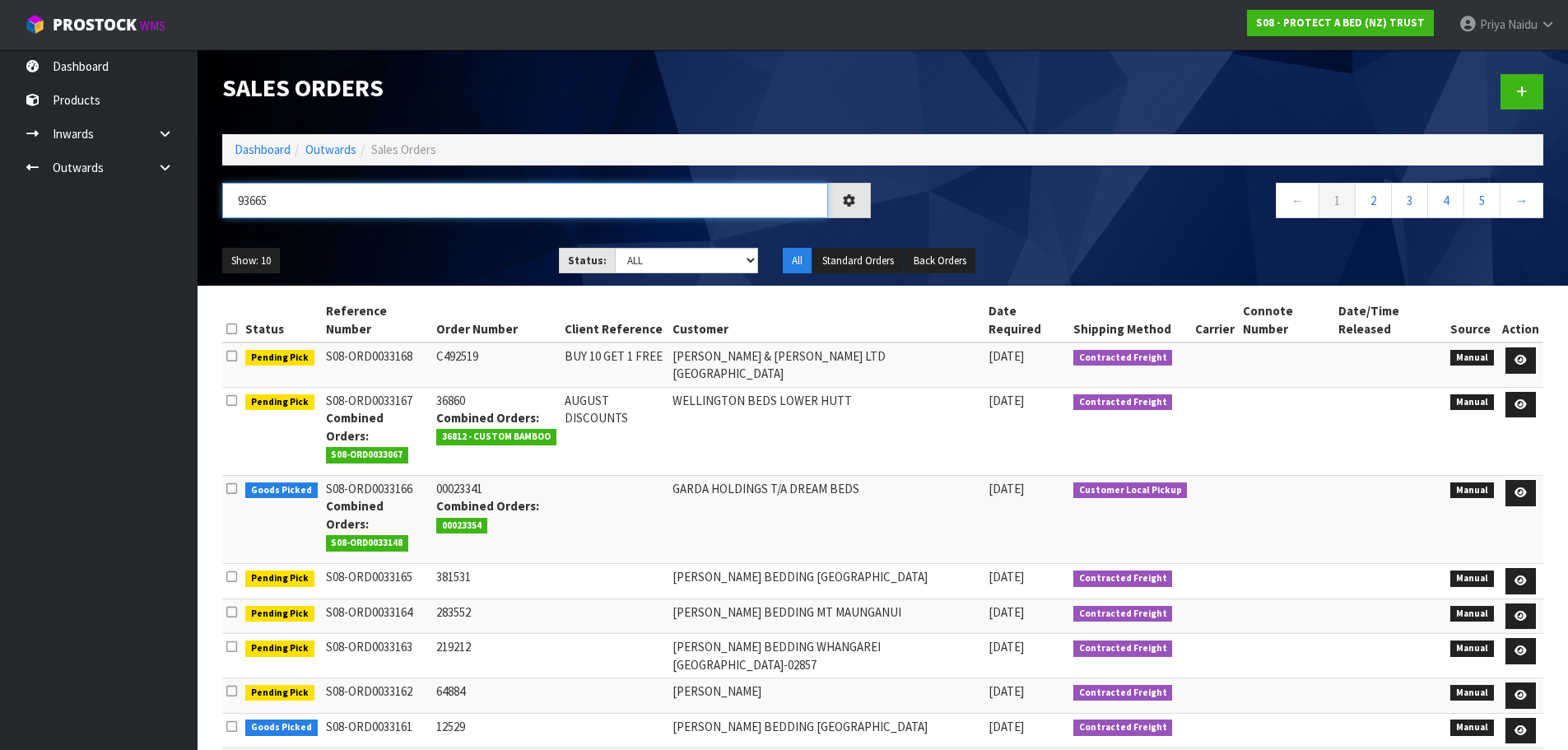
type input "93665"
click at [437, 239] on div "Show: 10 5 10 25 50 Status: Draft Pending Allocated Pending Pick Goods Picked G…" at bounding box center [883, 261] width 1346 height 51
click at [417, 232] on div "93665 ← 1 2 3 4 5 →" at bounding box center [883, 208] width 1346 height 53
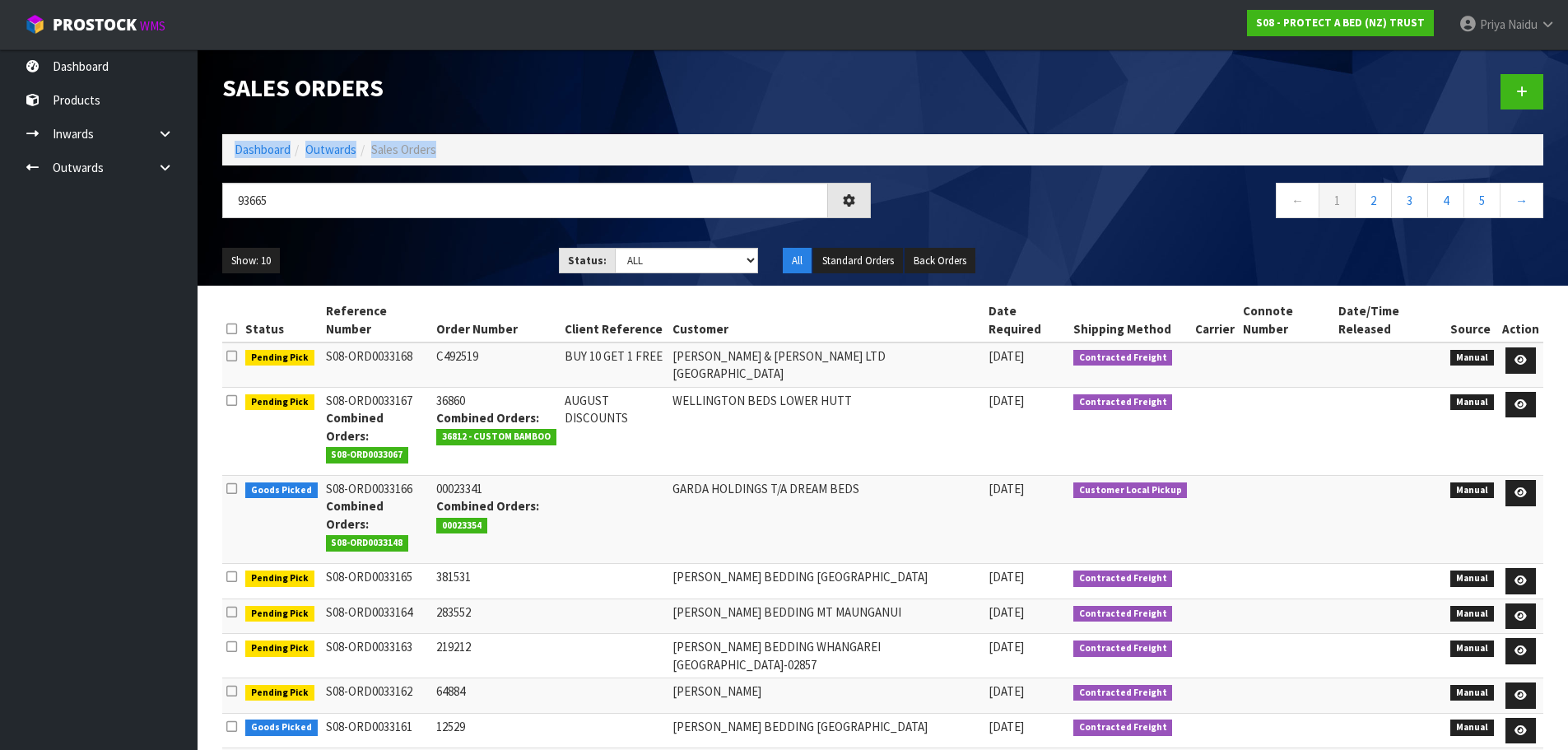
click at [417, 232] on div "93665 ← 1 2 3 4 5 →" at bounding box center [883, 208] width 1346 height 53
click at [407, 248] on ul "Show: 10 5 10 25 50" at bounding box center [378, 261] width 312 height 27
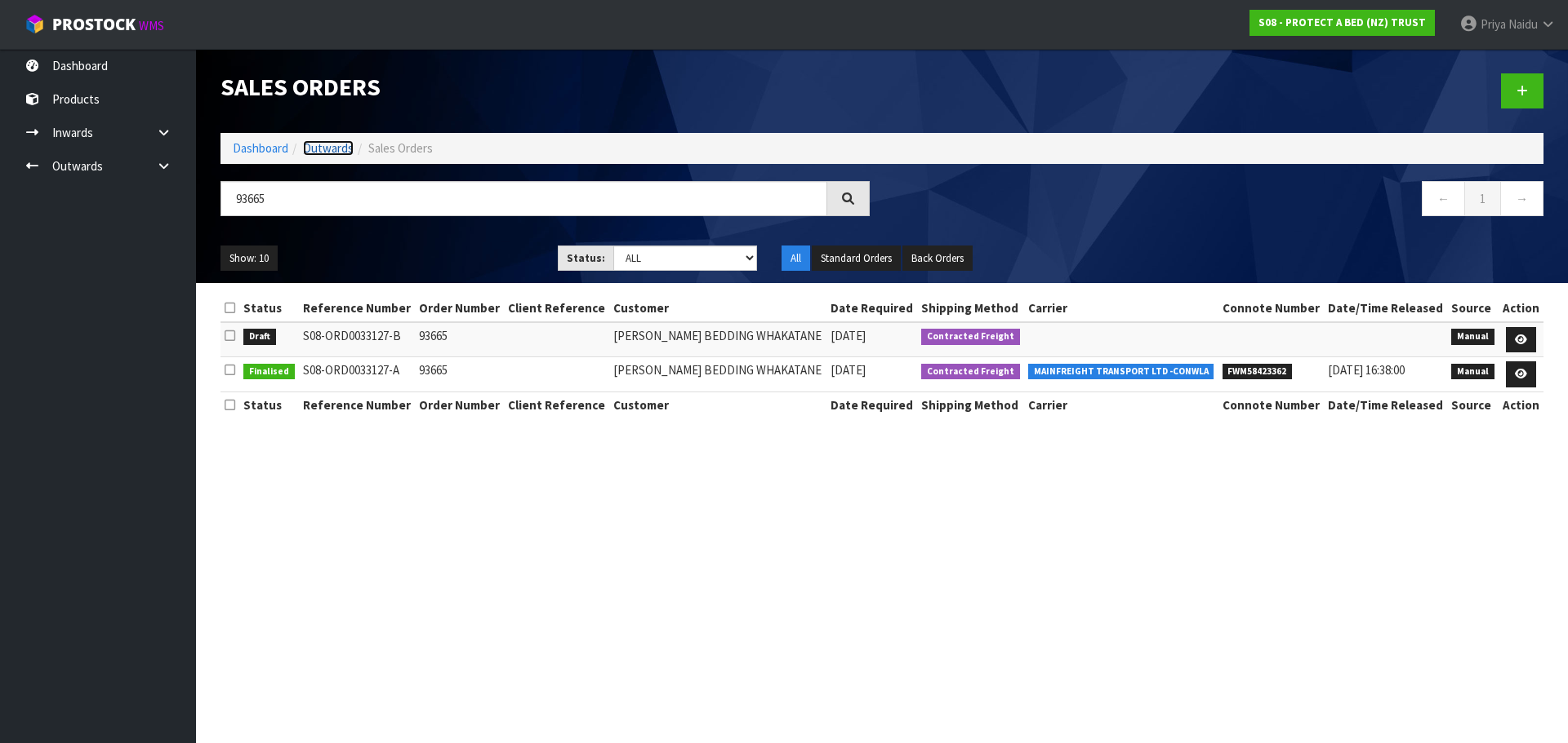
click at [331, 151] on link "Outwards" at bounding box center [328, 148] width 50 height 15
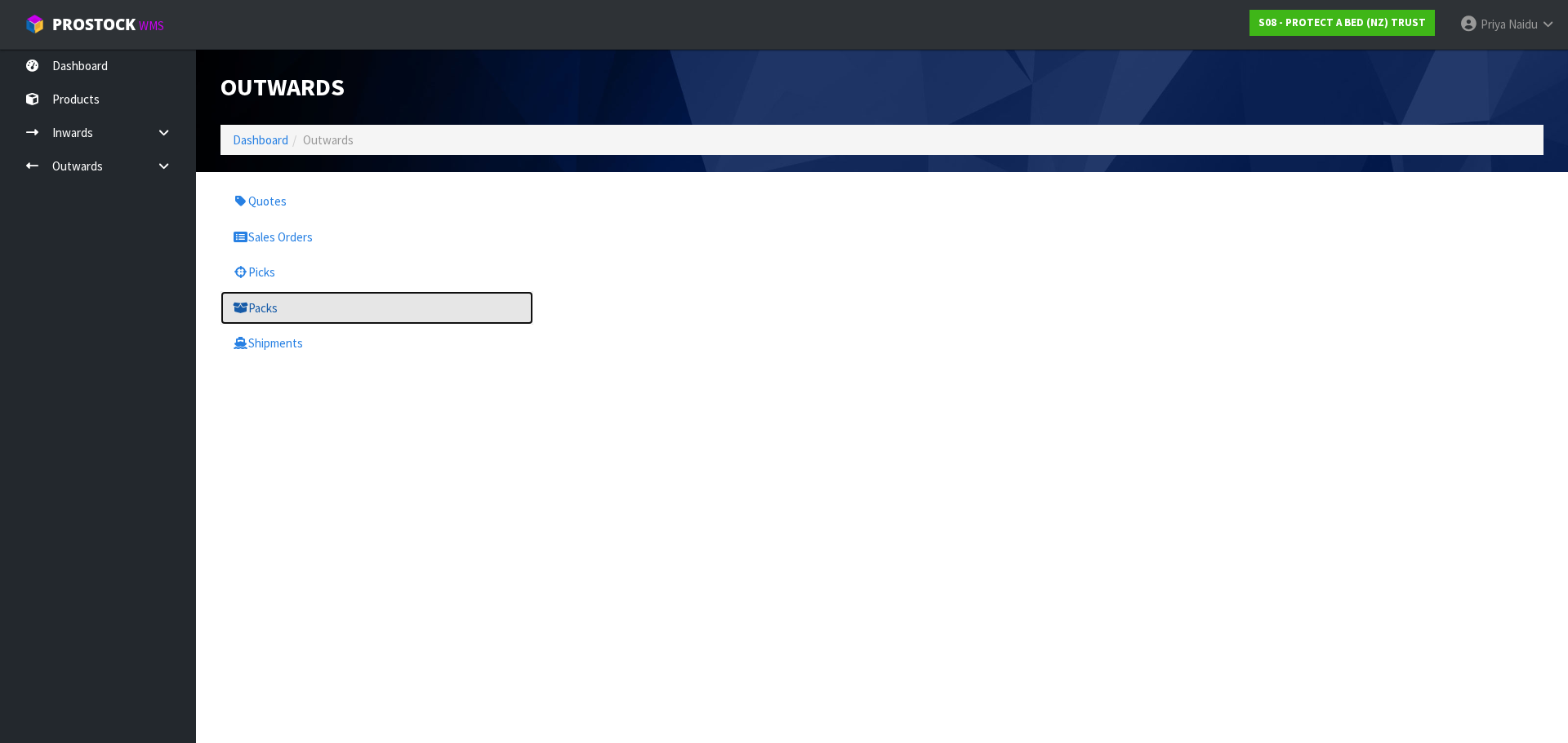
click at [283, 319] on link "Packs" at bounding box center [376, 308] width 312 height 33
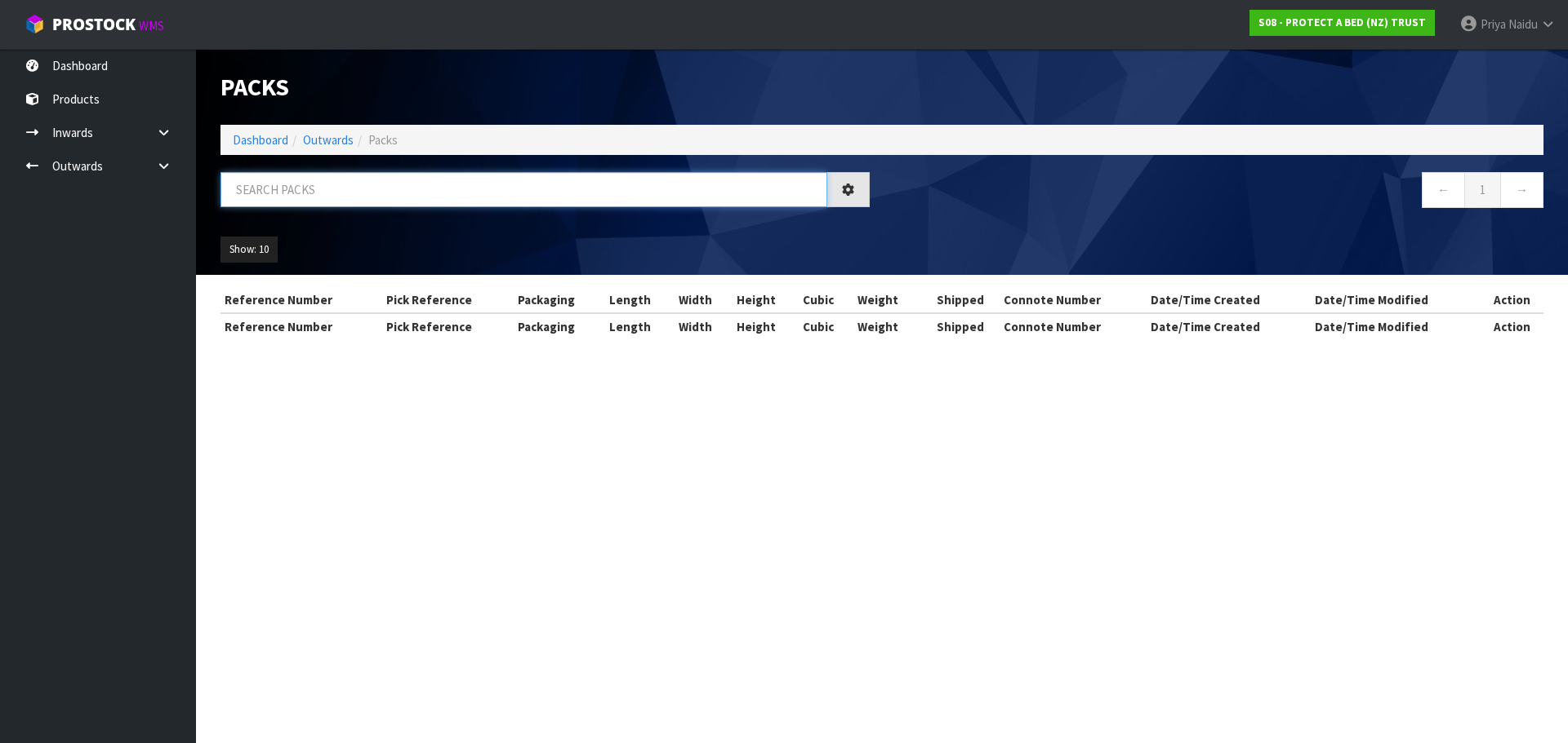
click at [321, 195] on input "text" at bounding box center [523, 189] width 607 height 35
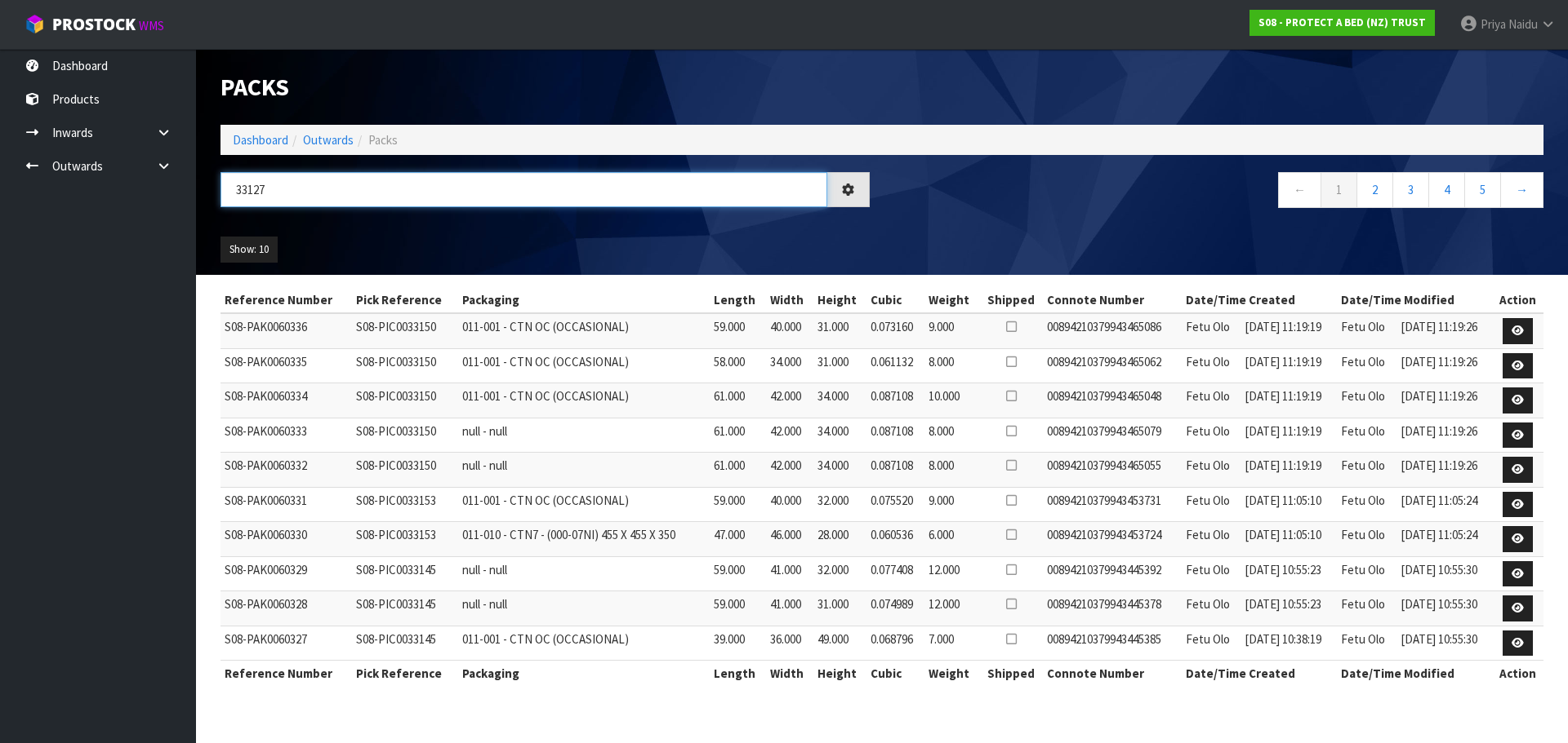
type input "33127"
click at [386, 241] on ul "Show: 10 5 10 25 50" at bounding box center [376, 249] width 312 height 26
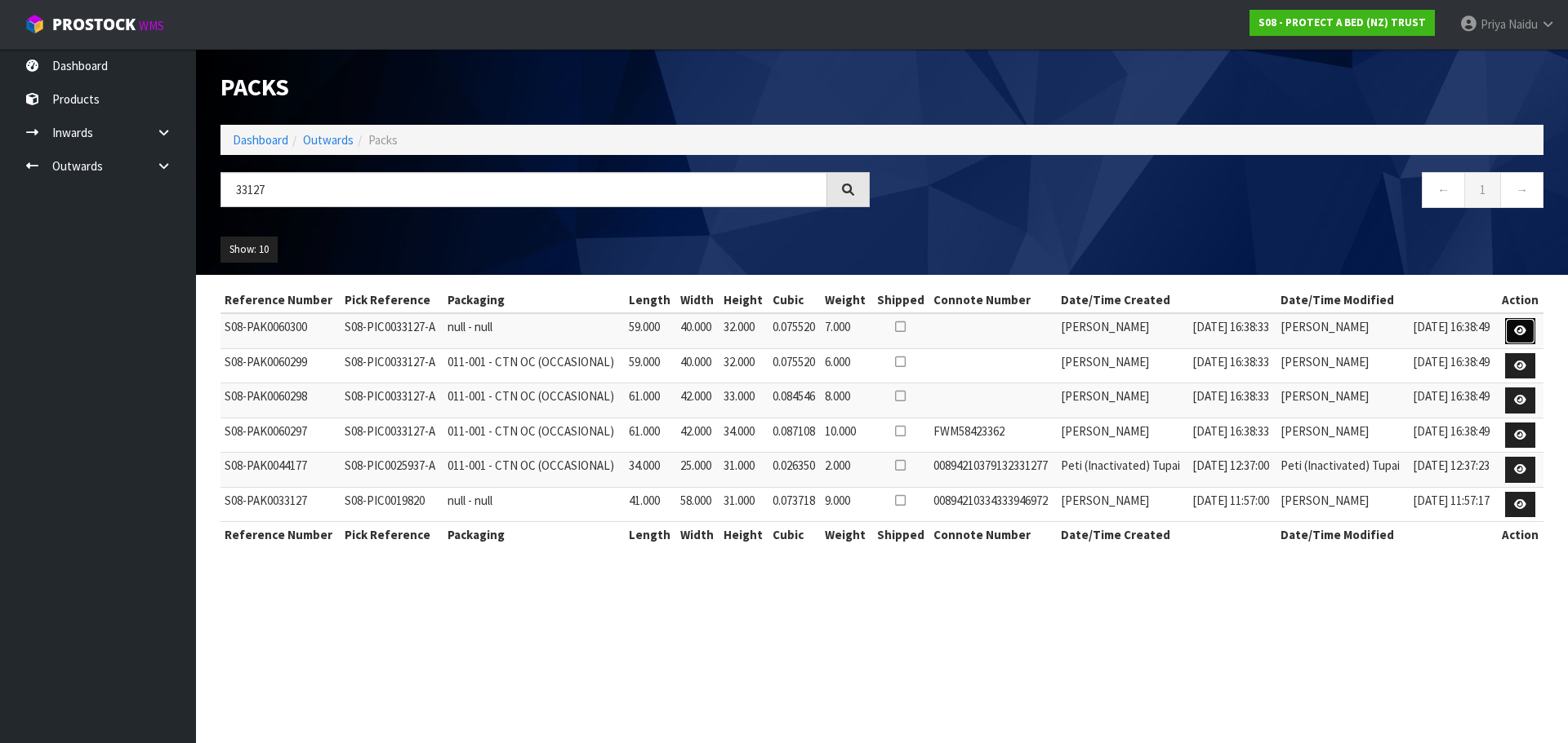
click at [1528, 325] on link at bounding box center [1519, 331] width 30 height 26
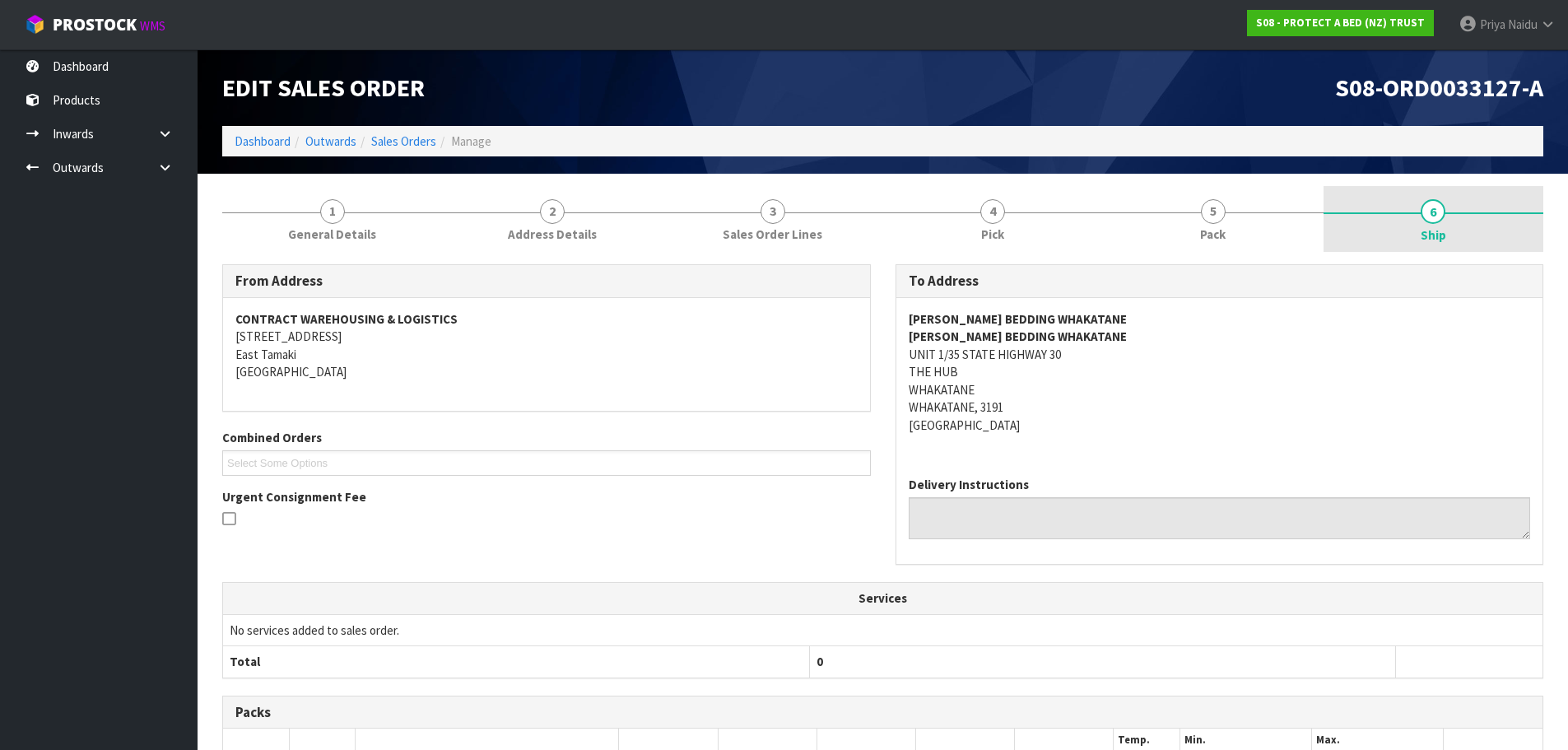
click at [1420, 214] on link "6 Ship" at bounding box center [1434, 219] width 220 height 66
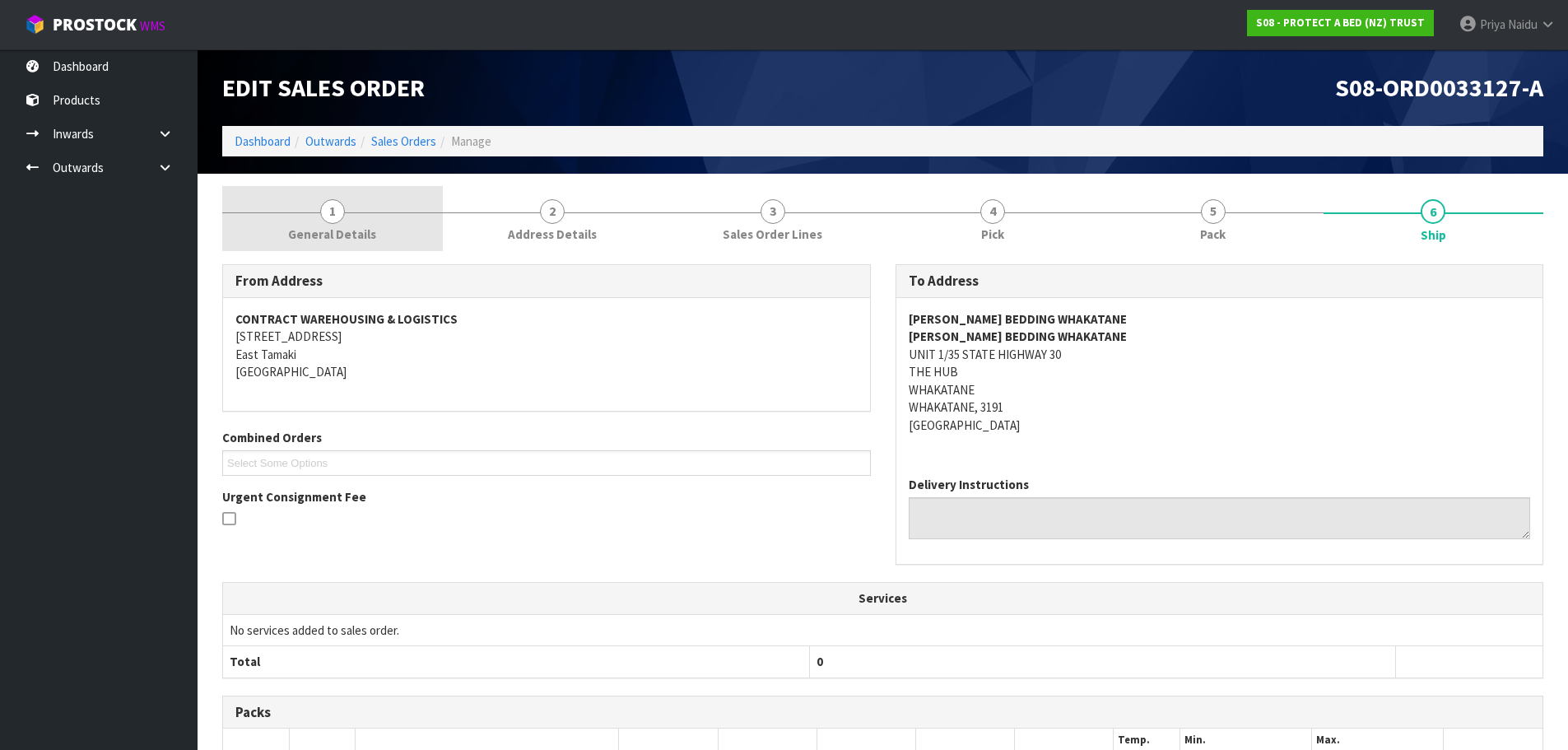
click at [332, 231] on span "General Details" at bounding box center [332, 234] width 88 height 17
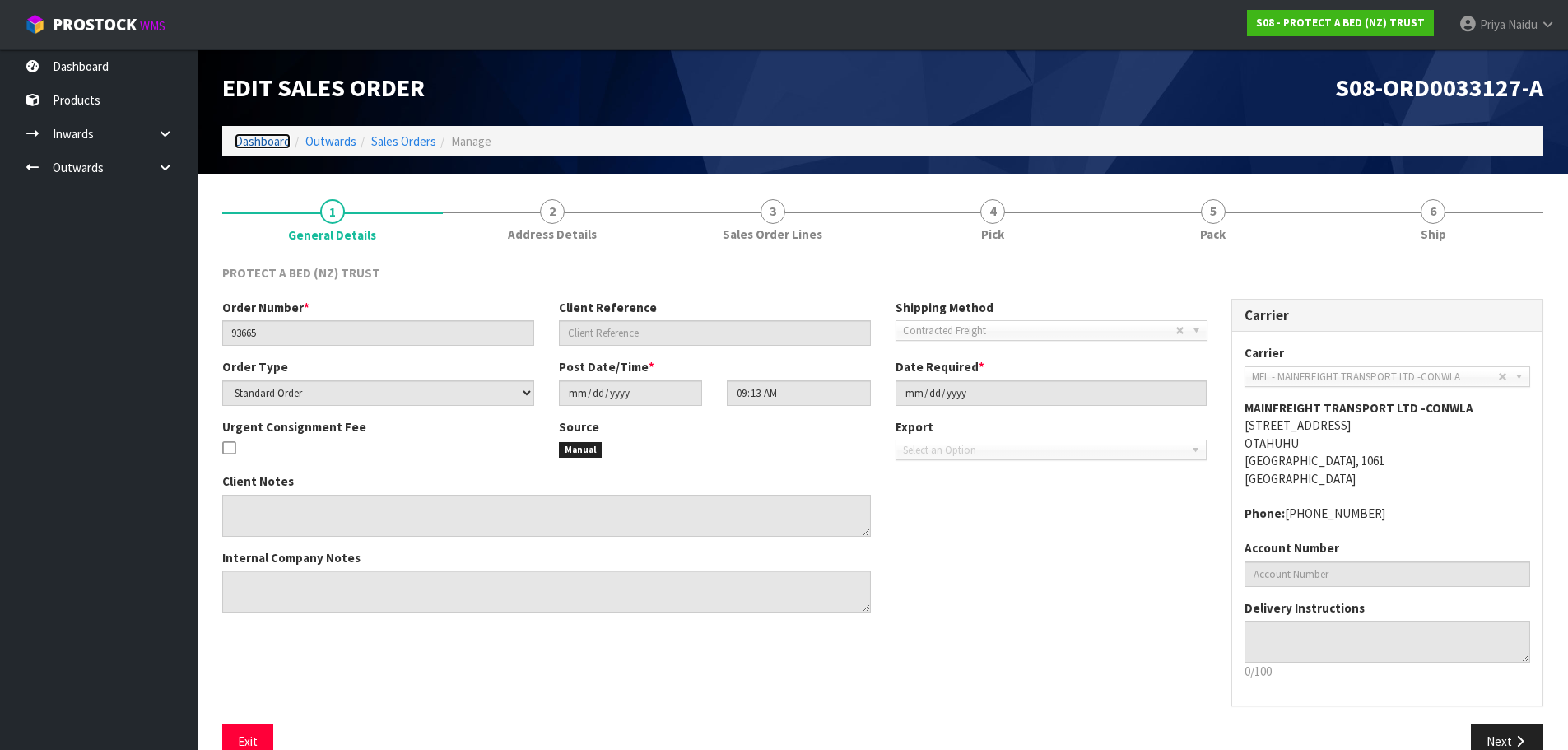
click at [263, 138] on link "Dashboard" at bounding box center [262, 141] width 56 height 15
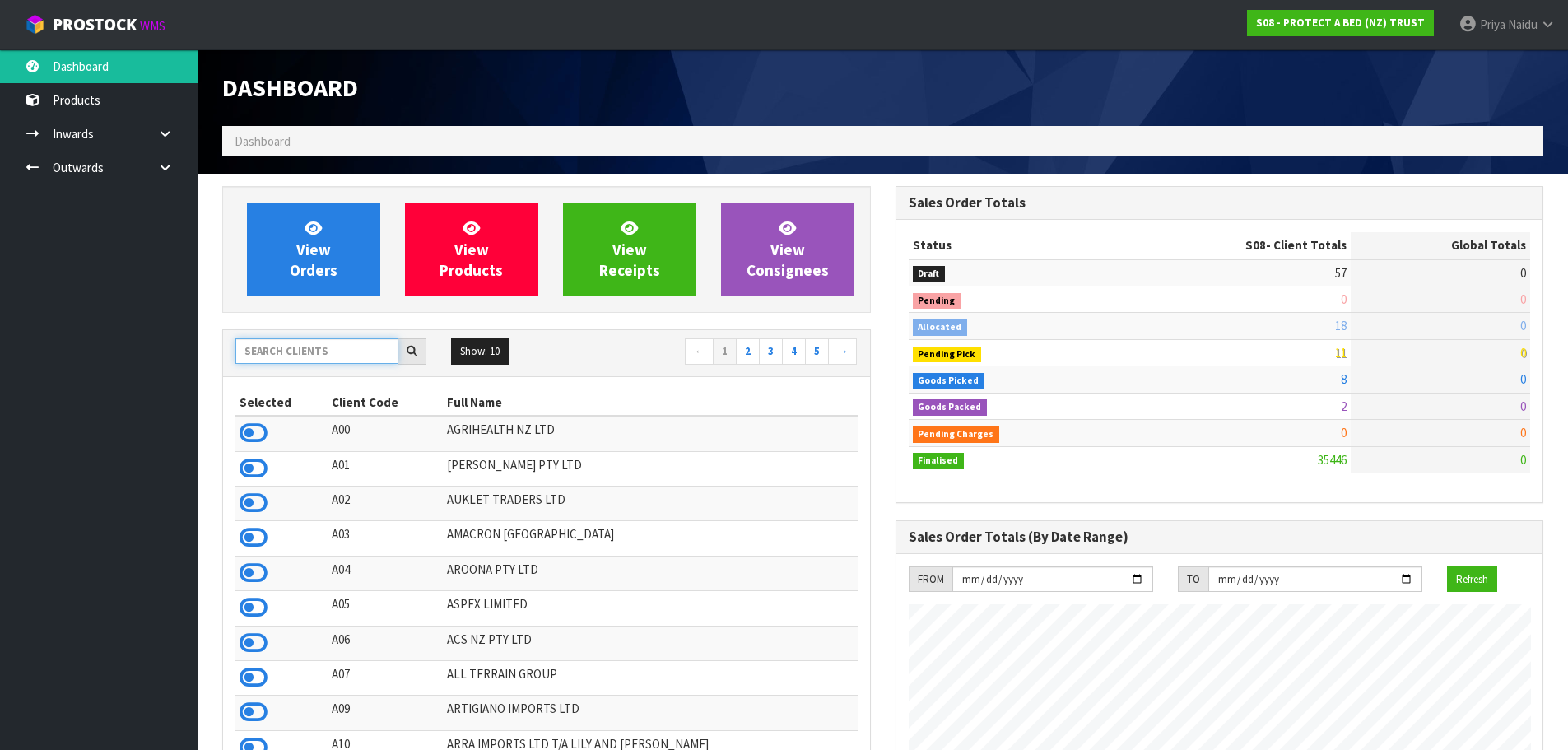
scroll to position [1248, 673]
click at [306, 355] on input "text" at bounding box center [317, 351] width 163 height 26
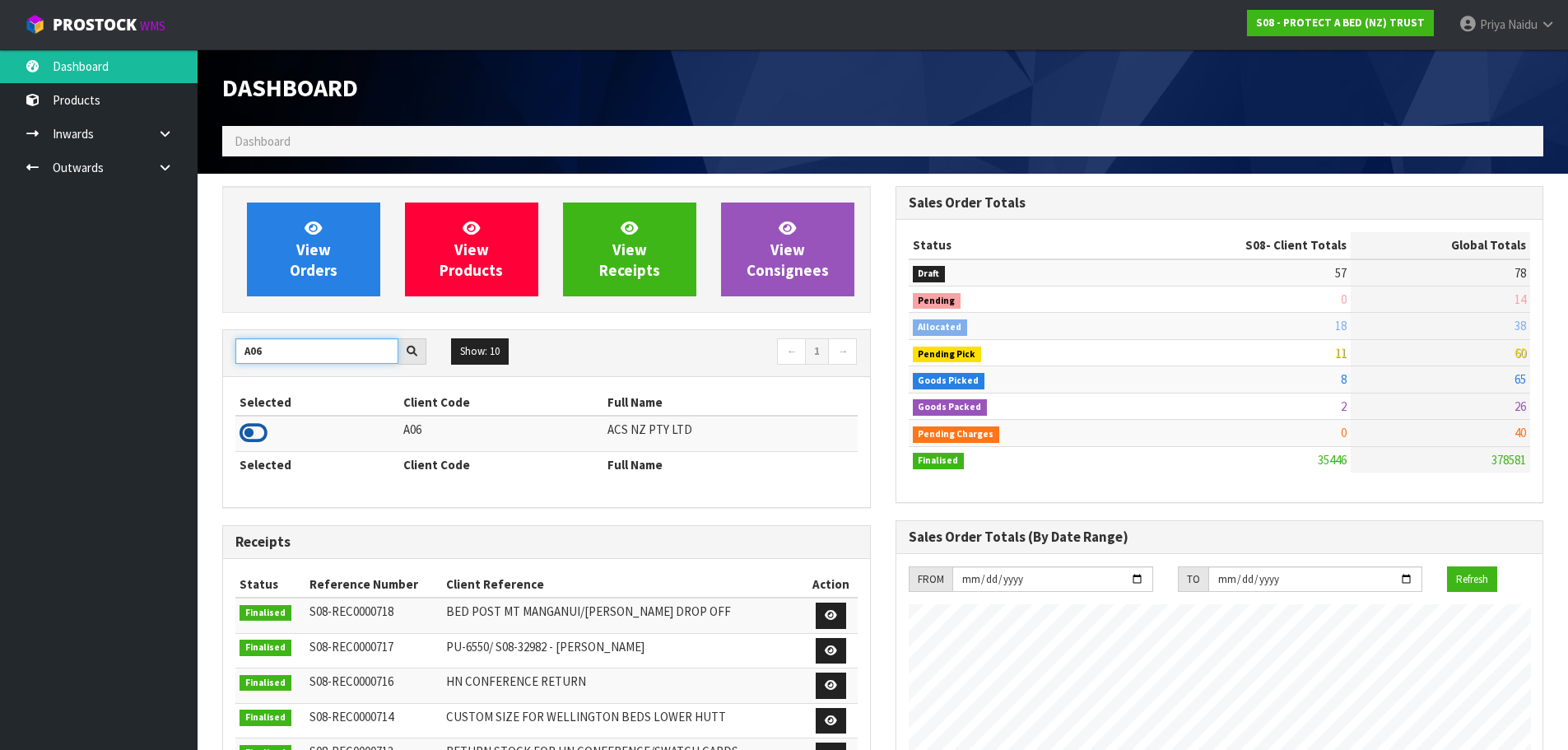
type input "A06"
click at [252, 430] on icon at bounding box center [253, 433] width 28 height 25
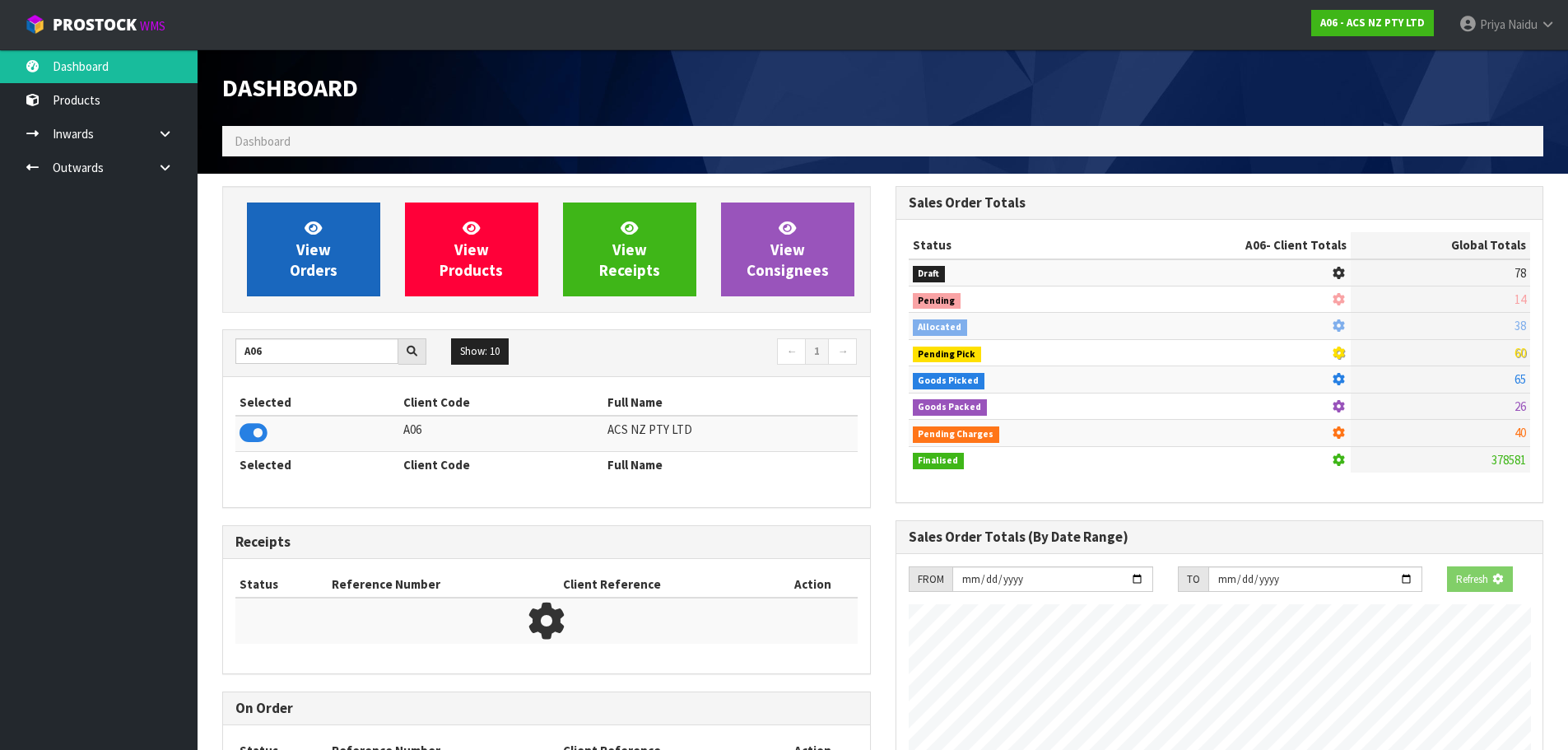
scroll to position [1027, 673]
click at [318, 262] on span "View Orders" at bounding box center [313, 250] width 47 height 62
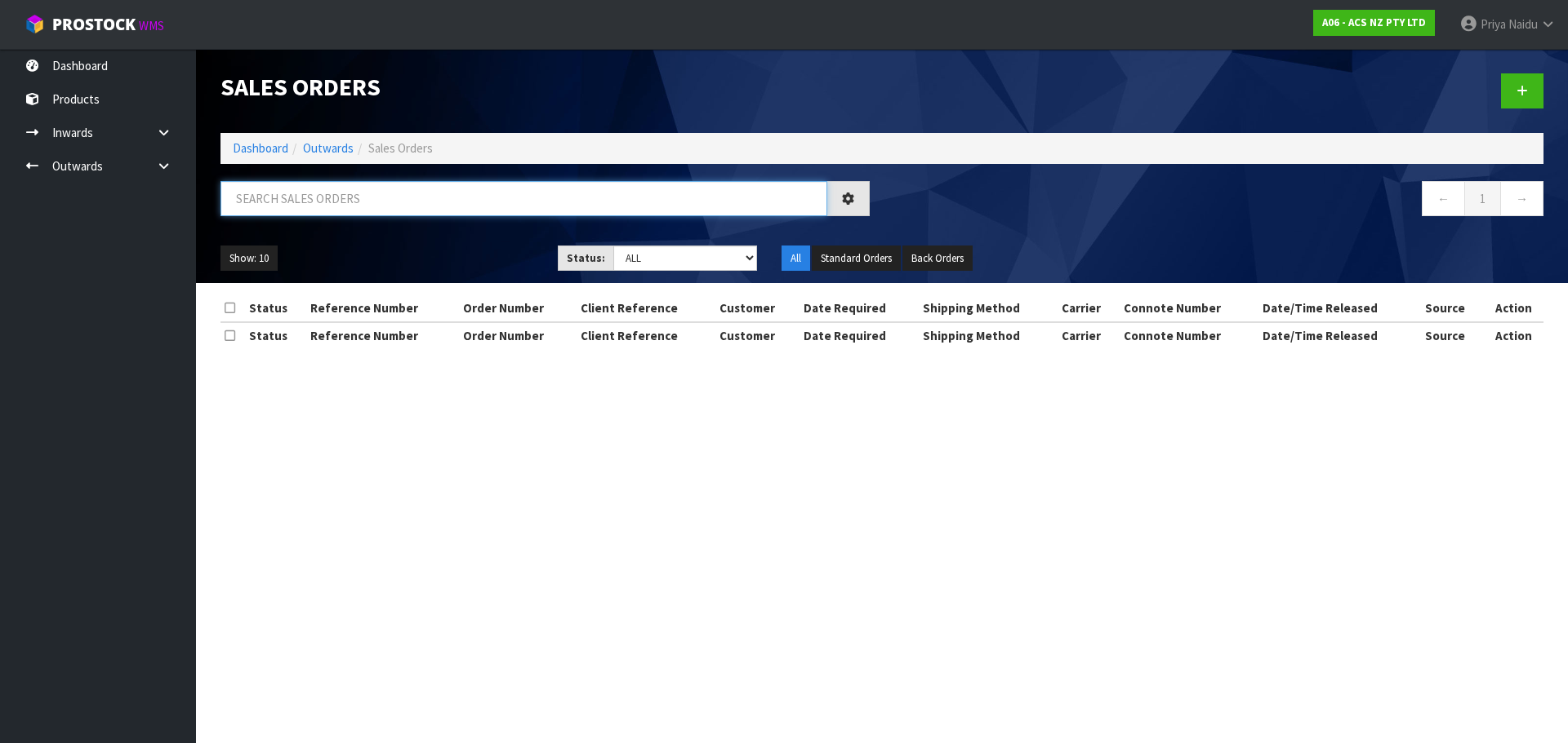
click at [338, 212] on input "text" at bounding box center [523, 198] width 607 height 35
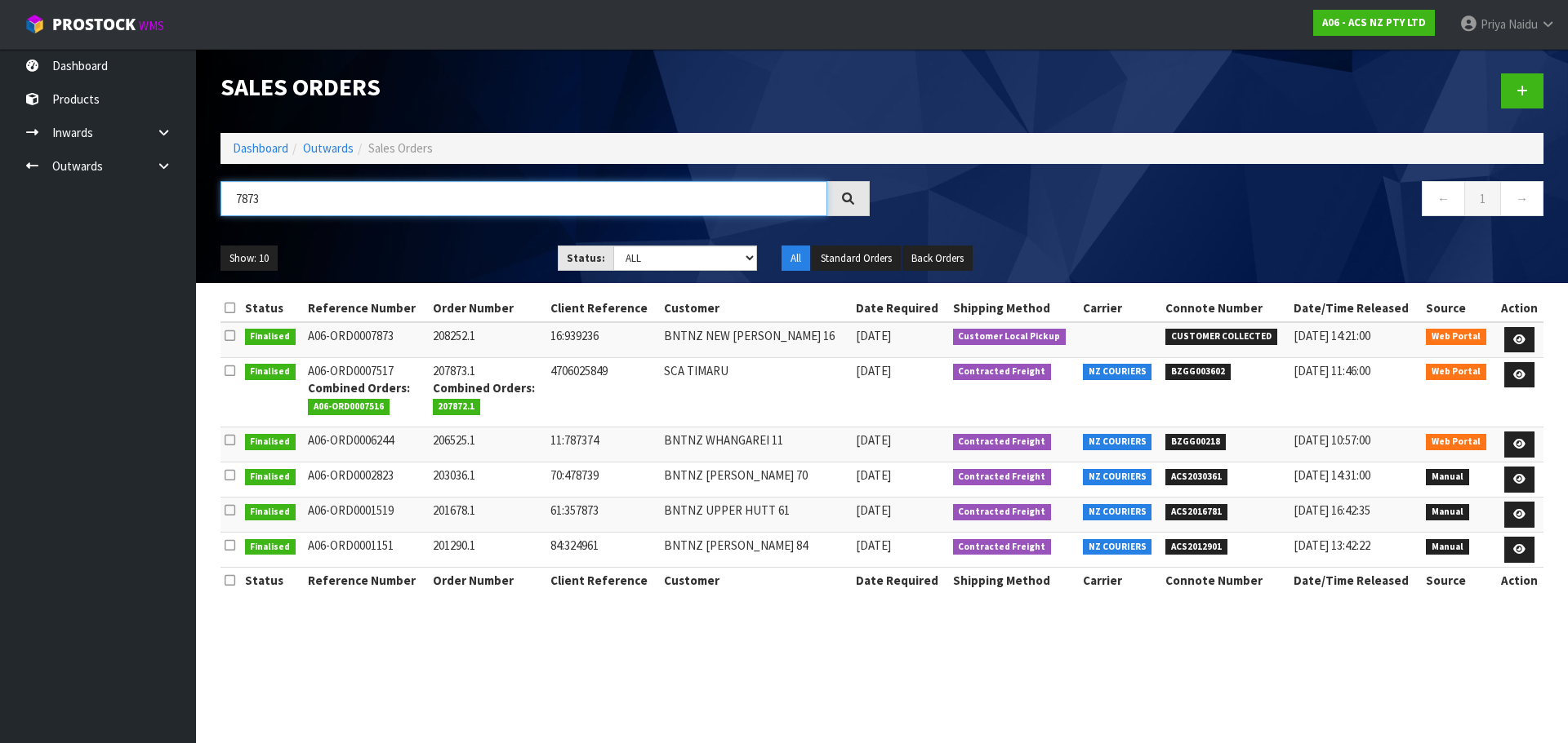
type input "7873"
click at [456, 251] on ul "Show: 10 5 10 25 50" at bounding box center [376, 258] width 312 height 26
click at [389, 246] on ul "Show: 10 5 10 25 50" at bounding box center [376, 258] width 312 height 26
click at [1516, 339] on icon at bounding box center [1519, 340] width 12 height 10
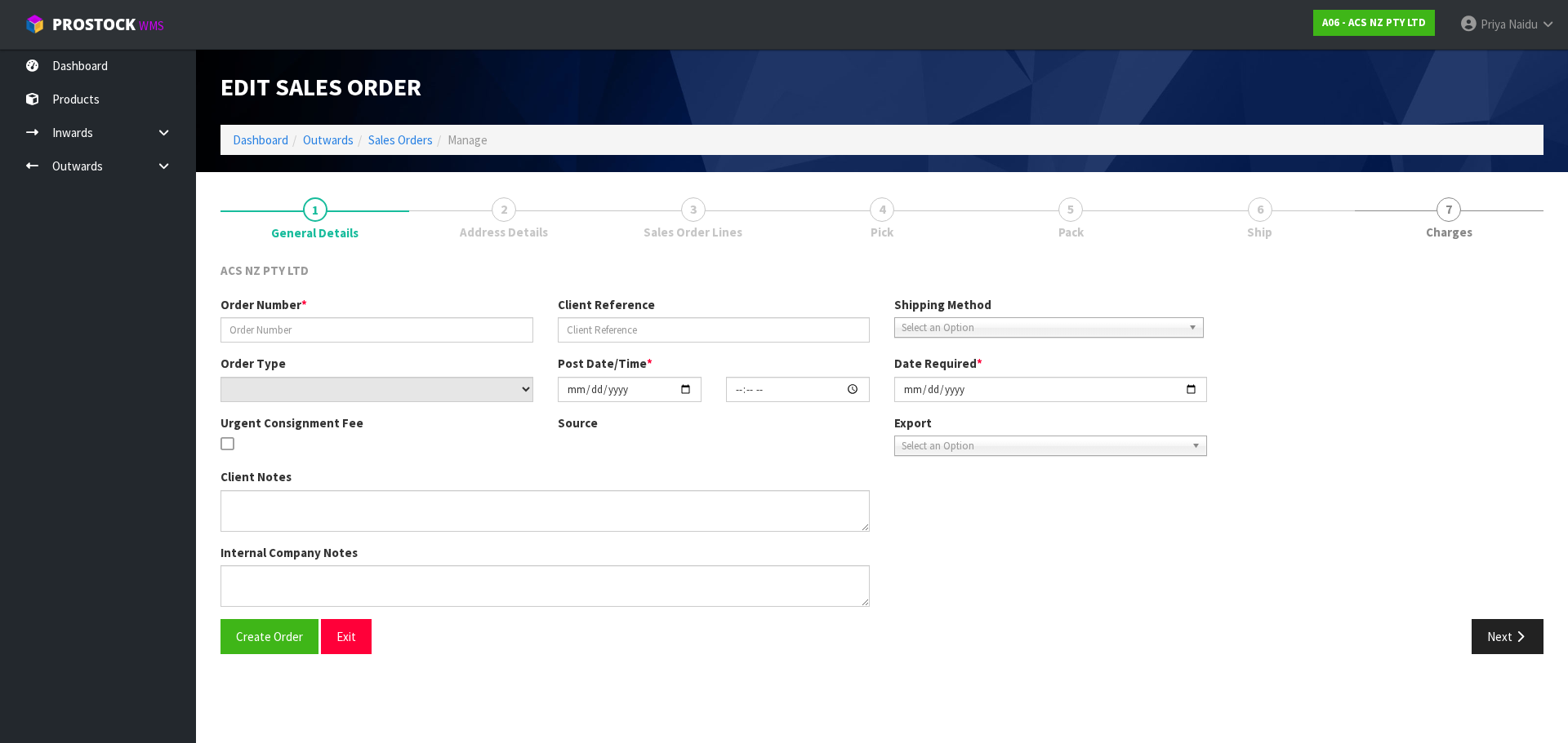
type input "208252.1"
type input "16:939236"
select select "number:0"
type input "2025-08-27"
type input "13:11:00.000"
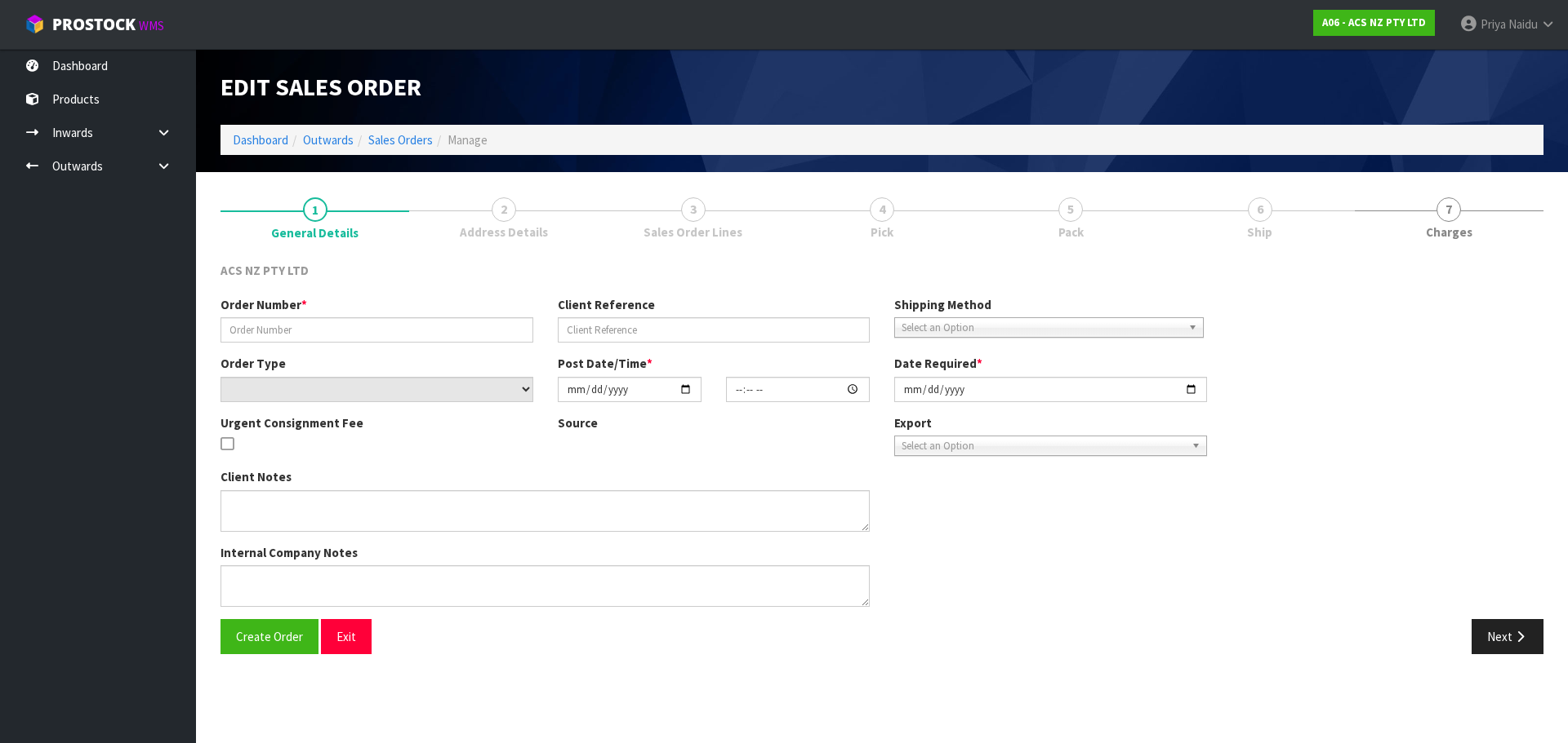
type input "2025-08-27"
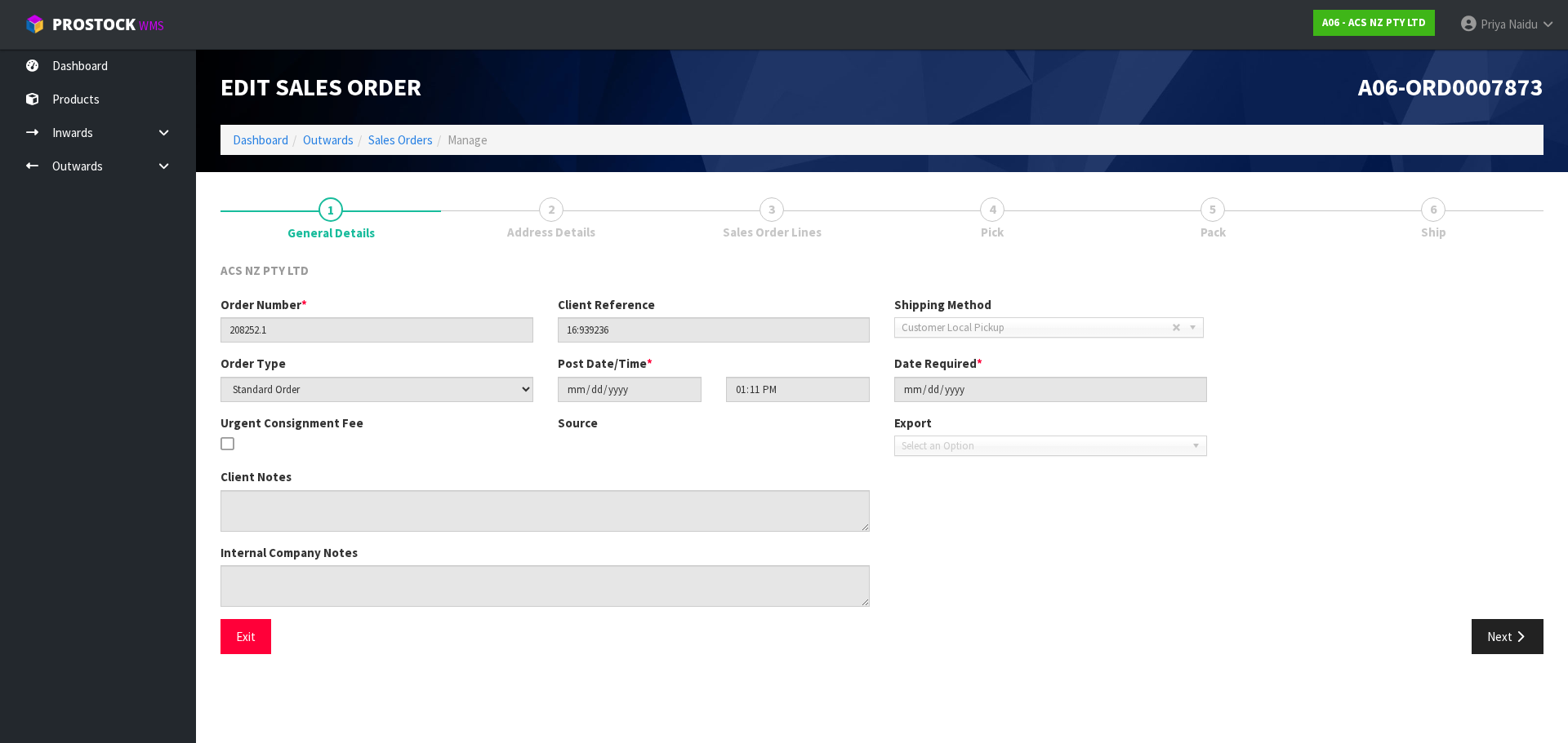
click at [1237, 229] on link "5 Pack" at bounding box center [1212, 217] width 220 height 65
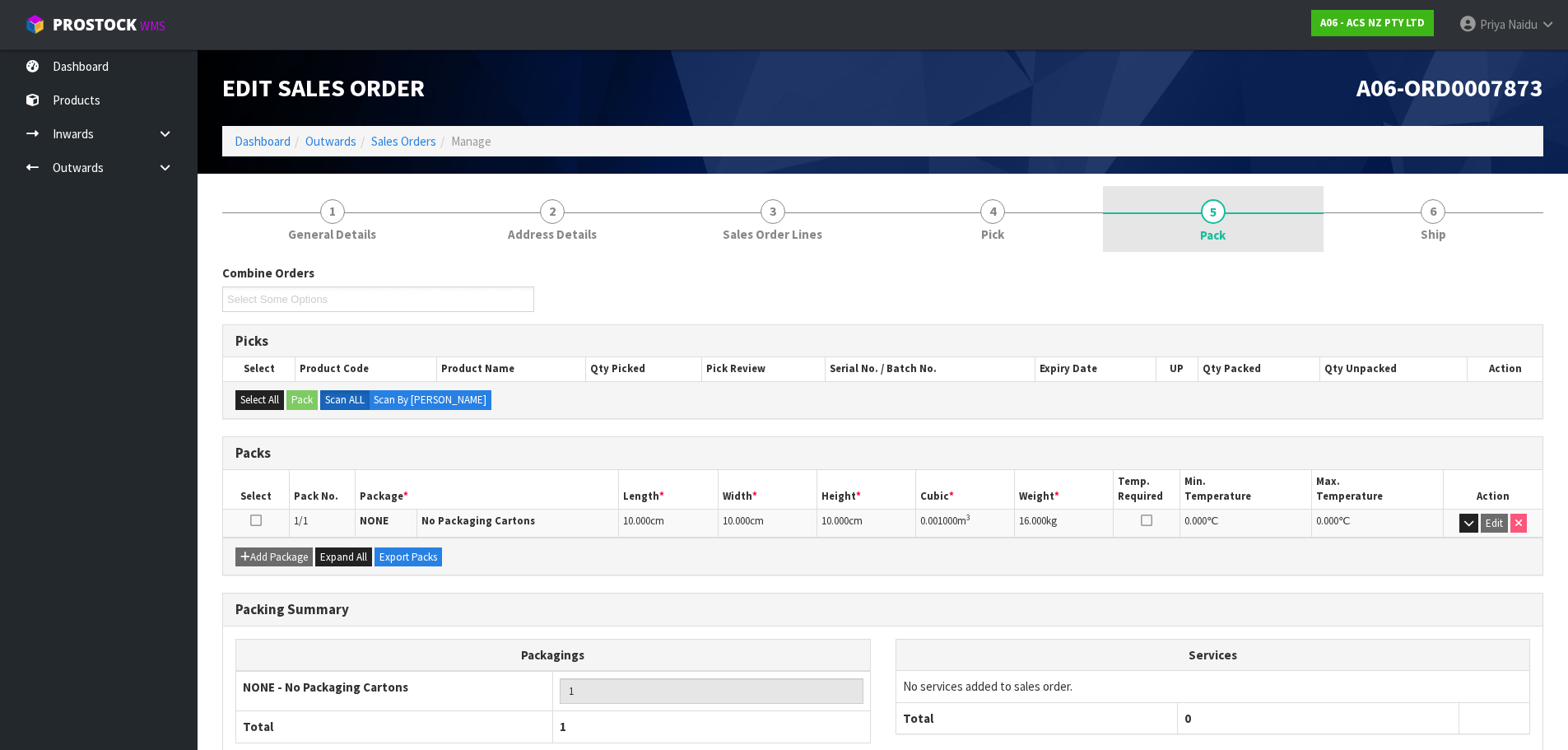
click at [1229, 243] on link "5 Pack" at bounding box center [1213, 219] width 220 height 66
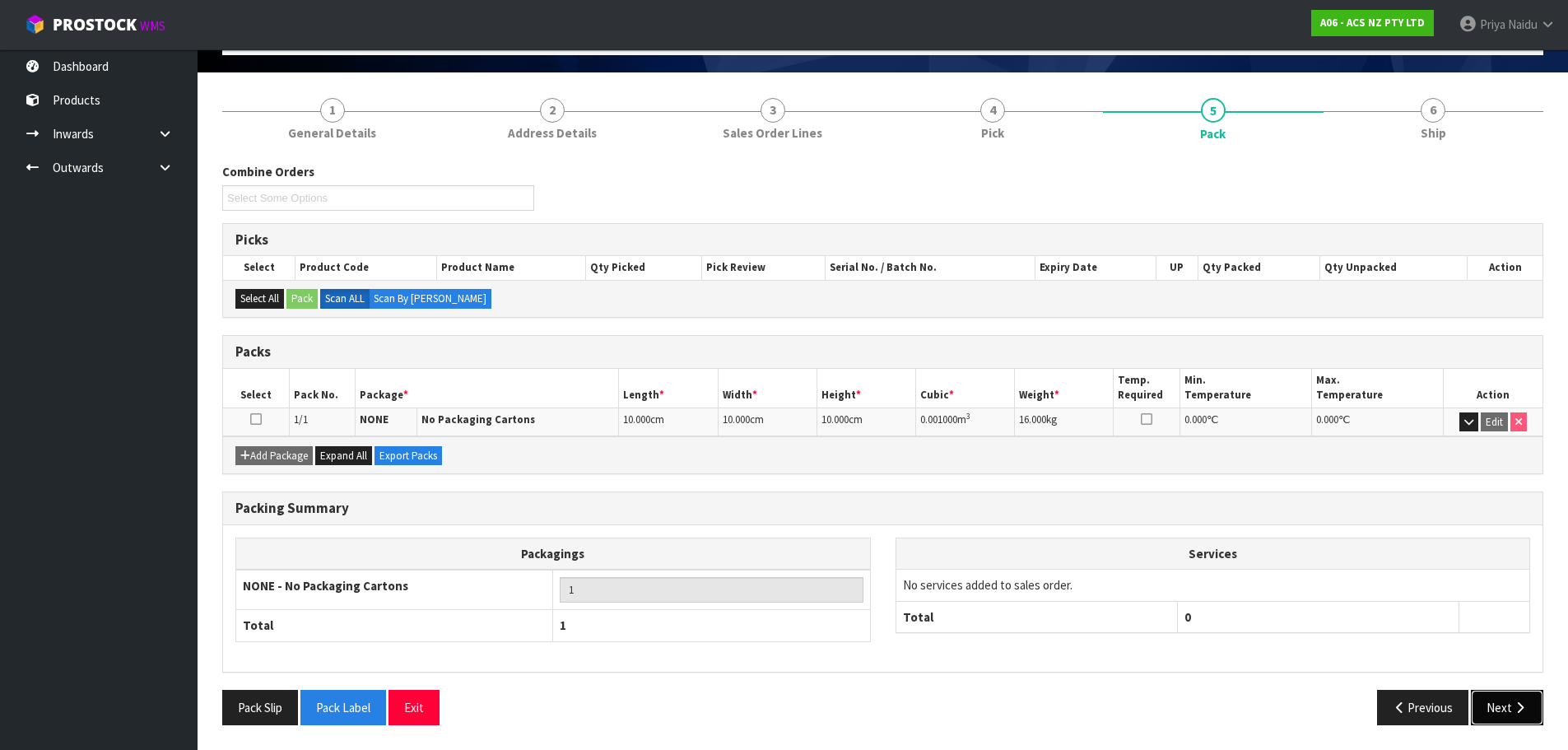
click at [1497, 706] on button "Next" at bounding box center [1507, 708] width 72 height 35
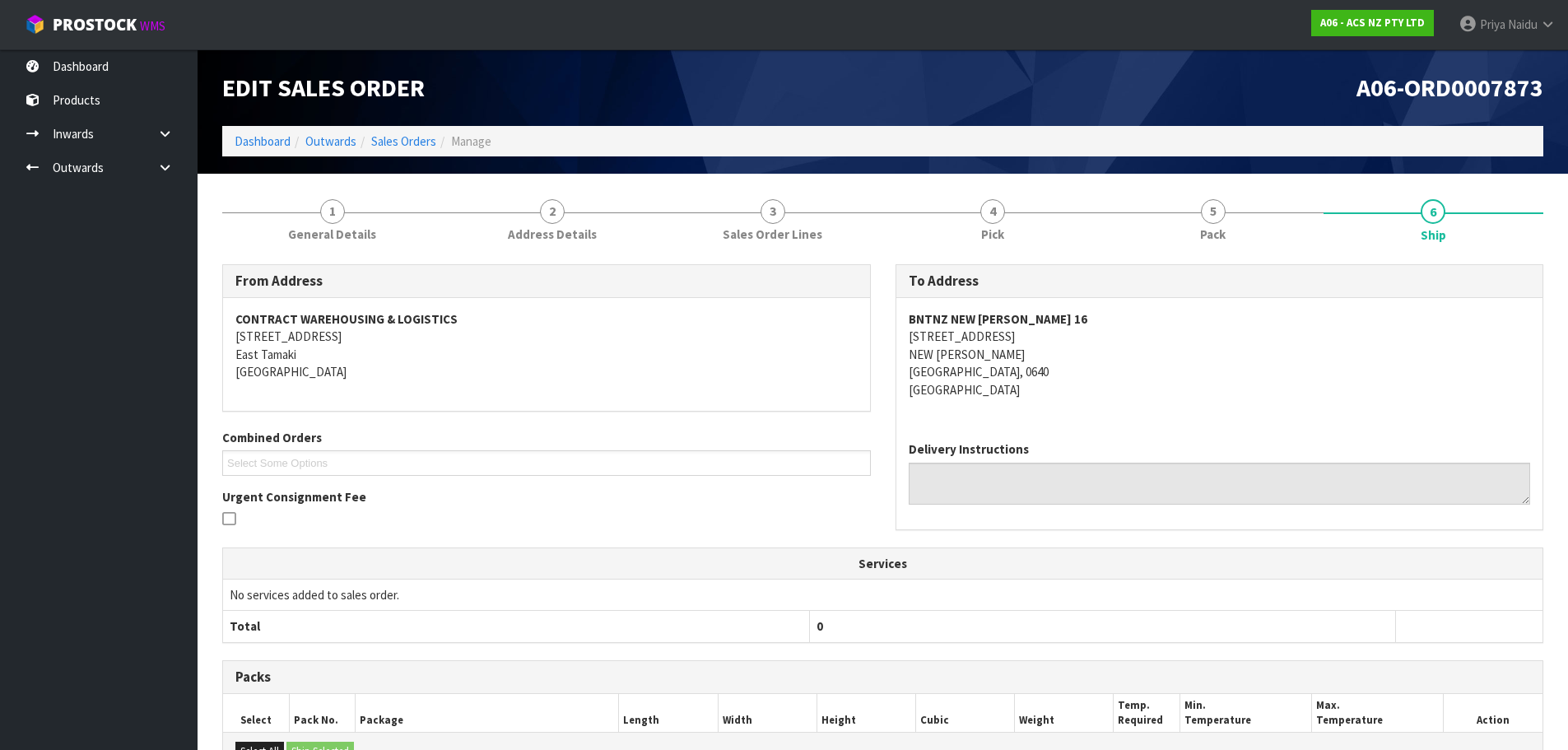
click at [267, 154] on ol "Dashboard Outwards Sales Orders Manage" at bounding box center [882, 140] width 1321 height 30
click at [270, 148] on link "Dashboard" at bounding box center [262, 141] width 56 height 15
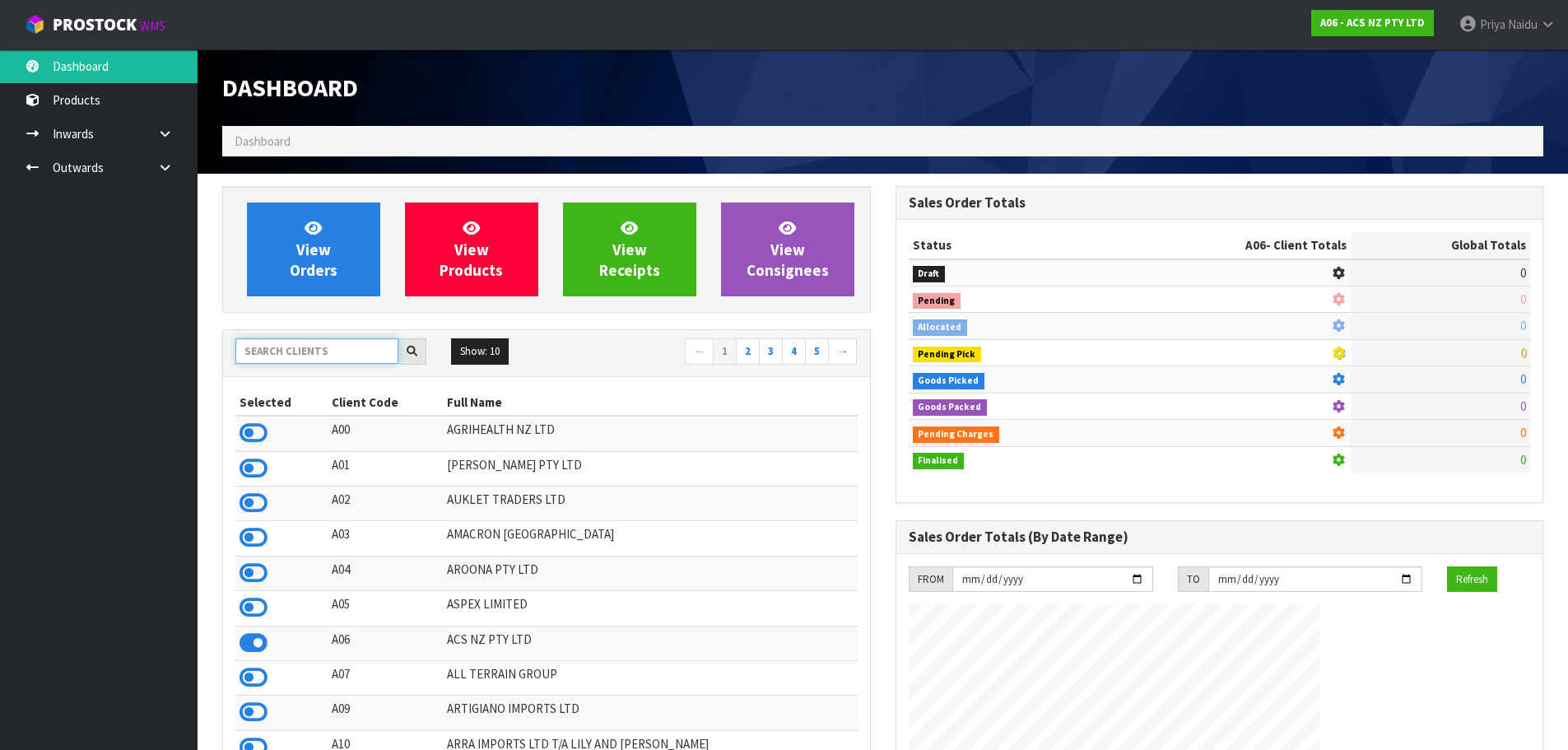
click at [313, 350] on input "text" at bounding box center [317, 351] width 163 height 26
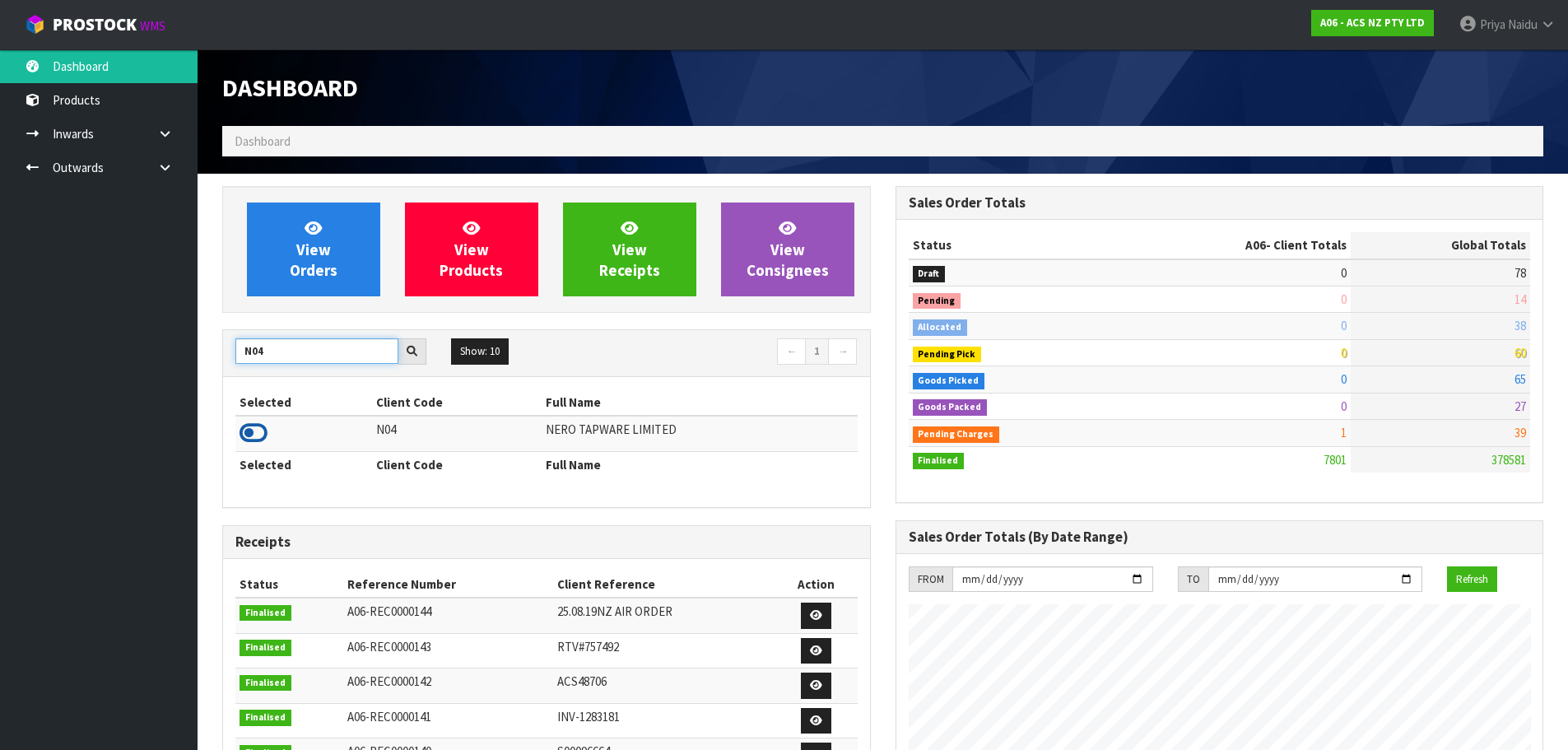
type input "N04"
click at [252, 431] on icon at bounding box center [253, 433] width 28 height 25
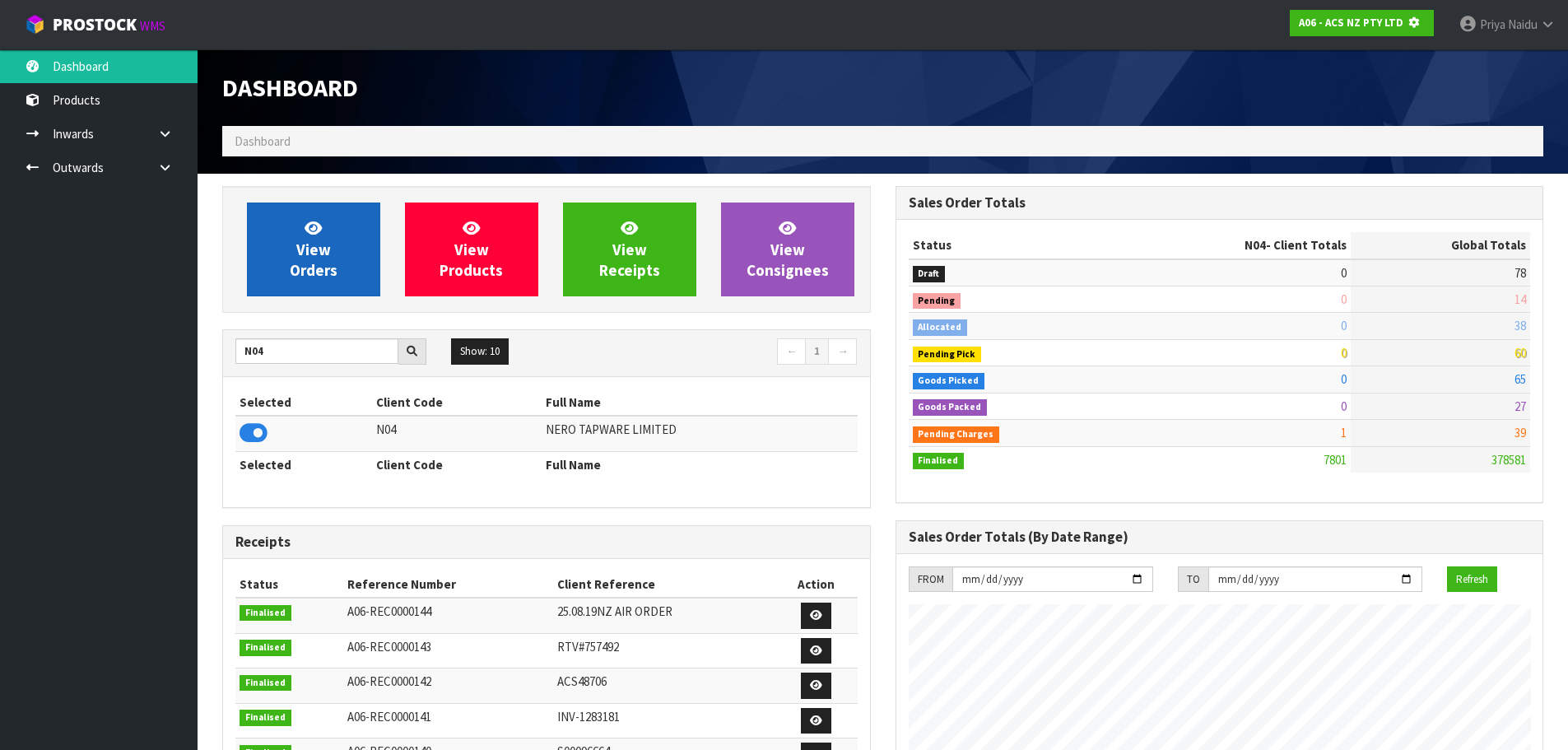
scroll to position [1027, 673]
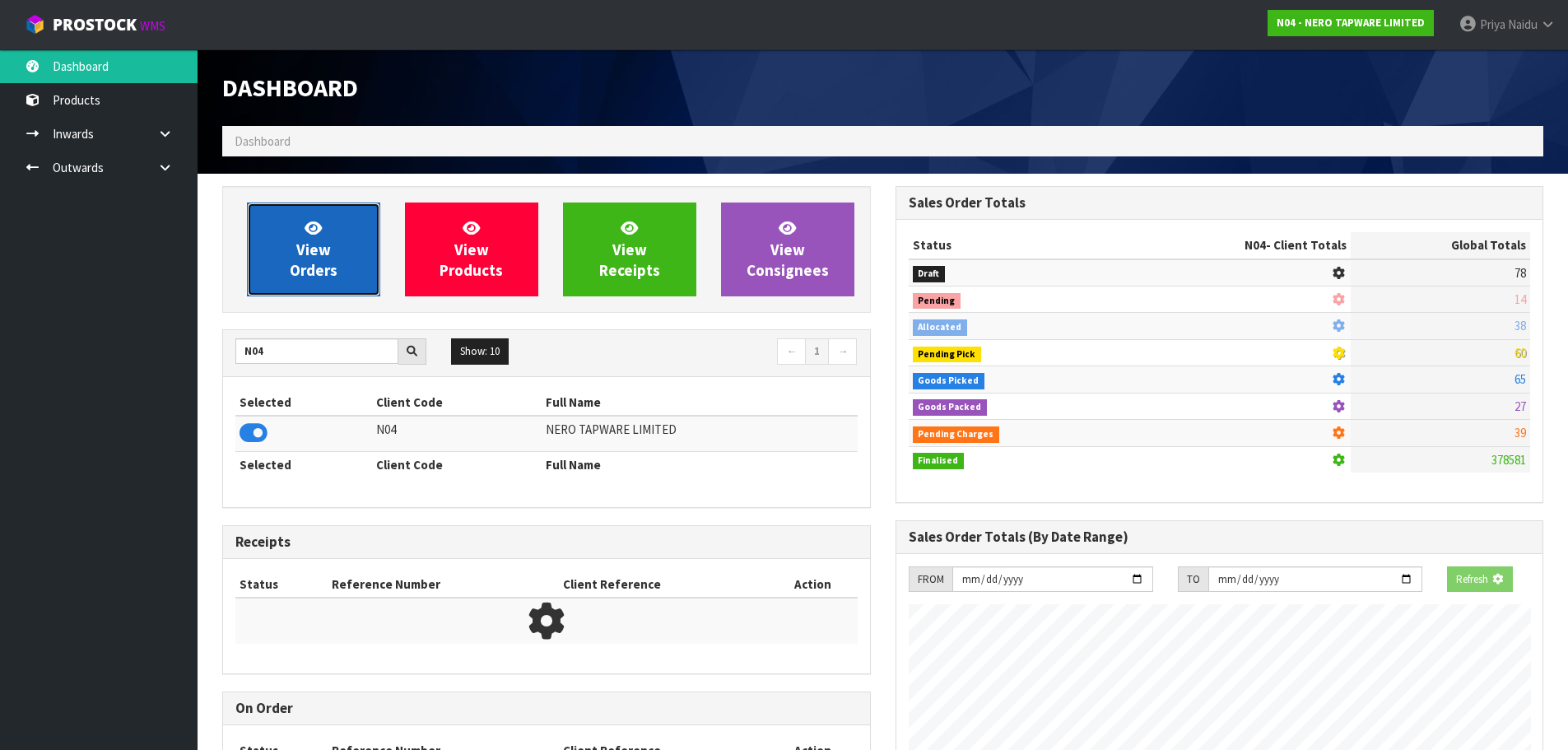
click at [312, 221] on icon at bounding box center [313, 227] width 17 height 15
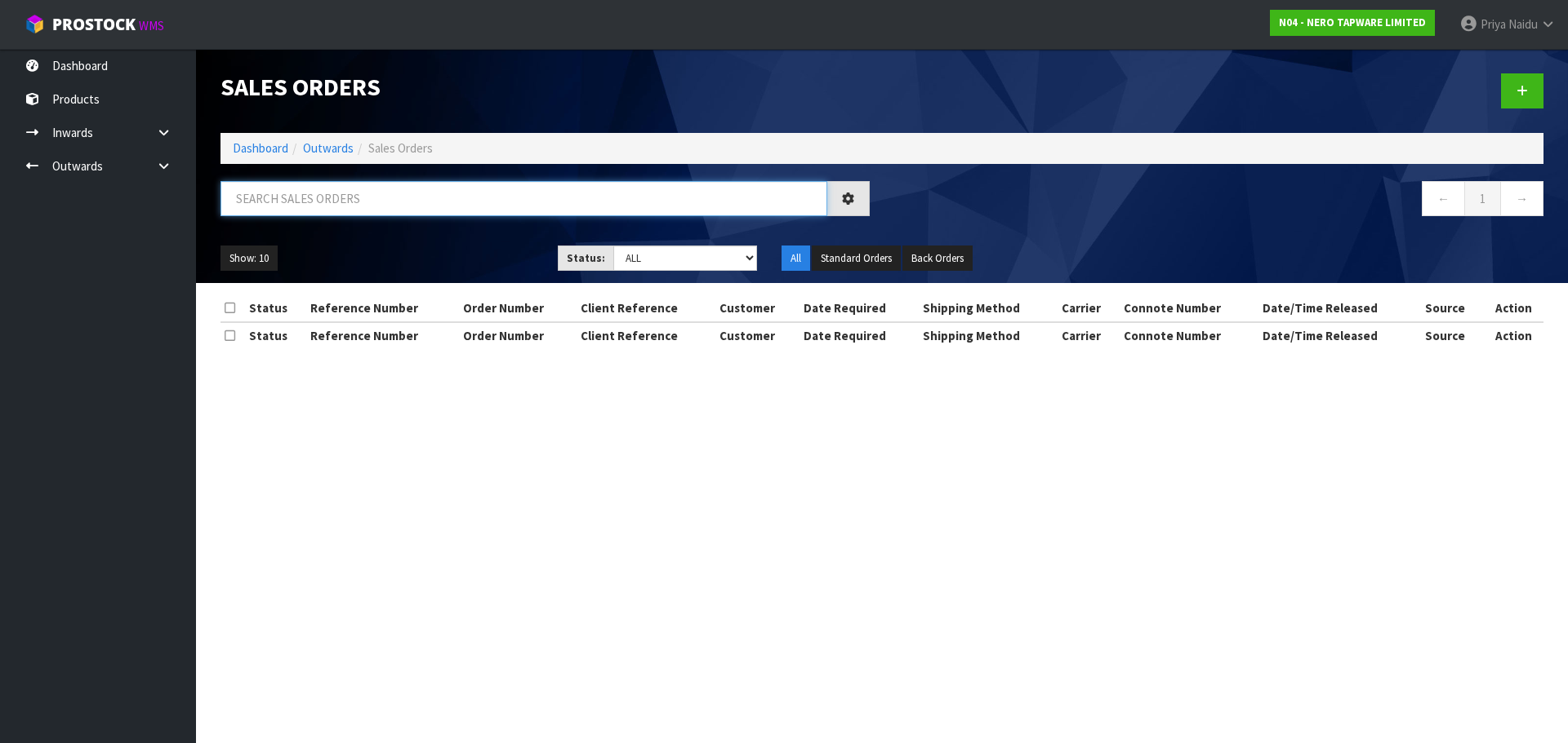
click at [337, 200] on input "text" at bounding box center [523, 198] width 607 height 35
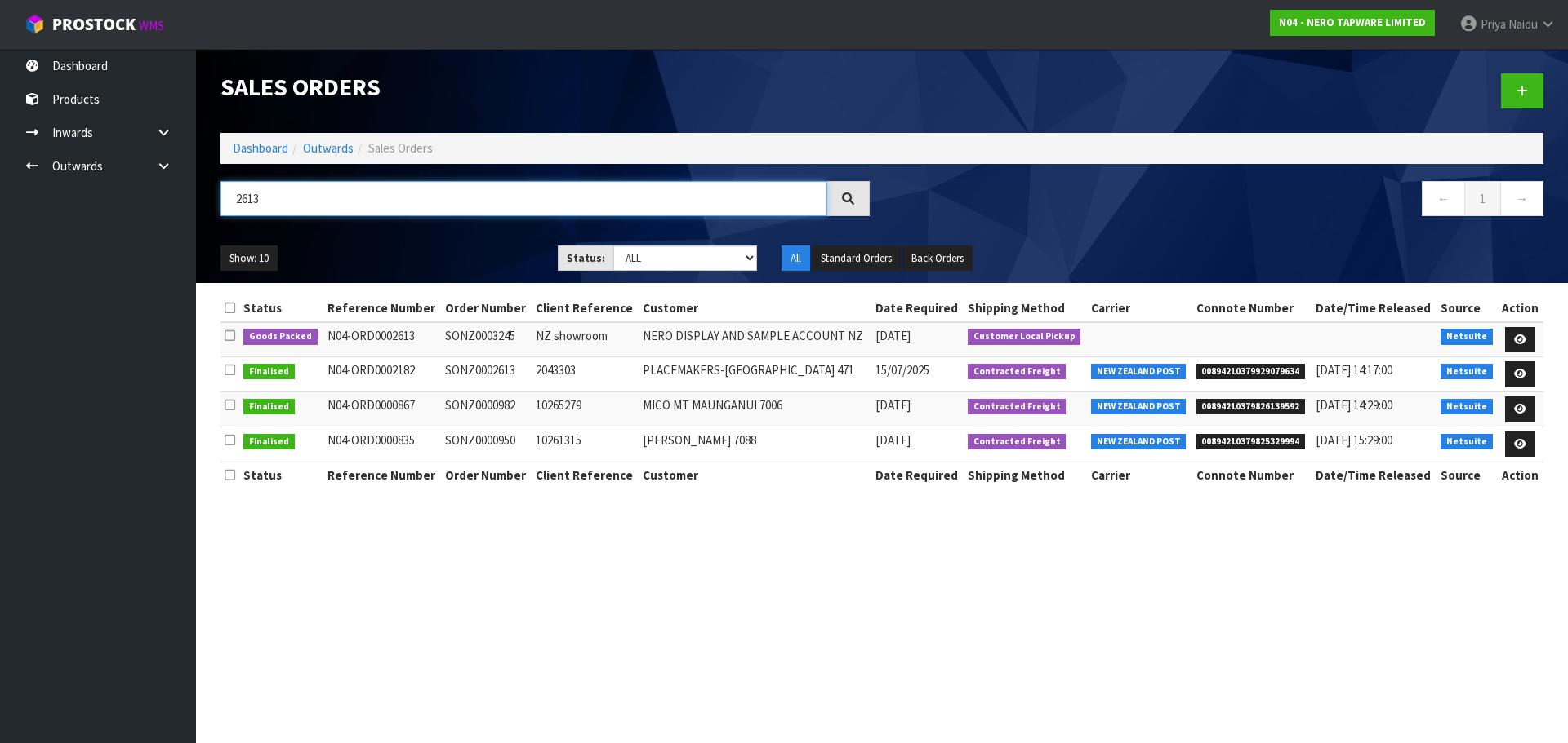
type input "2613"
click at [433, 253] on ul "Show: 10 5 10 25 50" at bounding box center [376, 258] width 312 height 26
click at [1514, 334] on icon at bounding box center [1520, 340] width 12 height 10
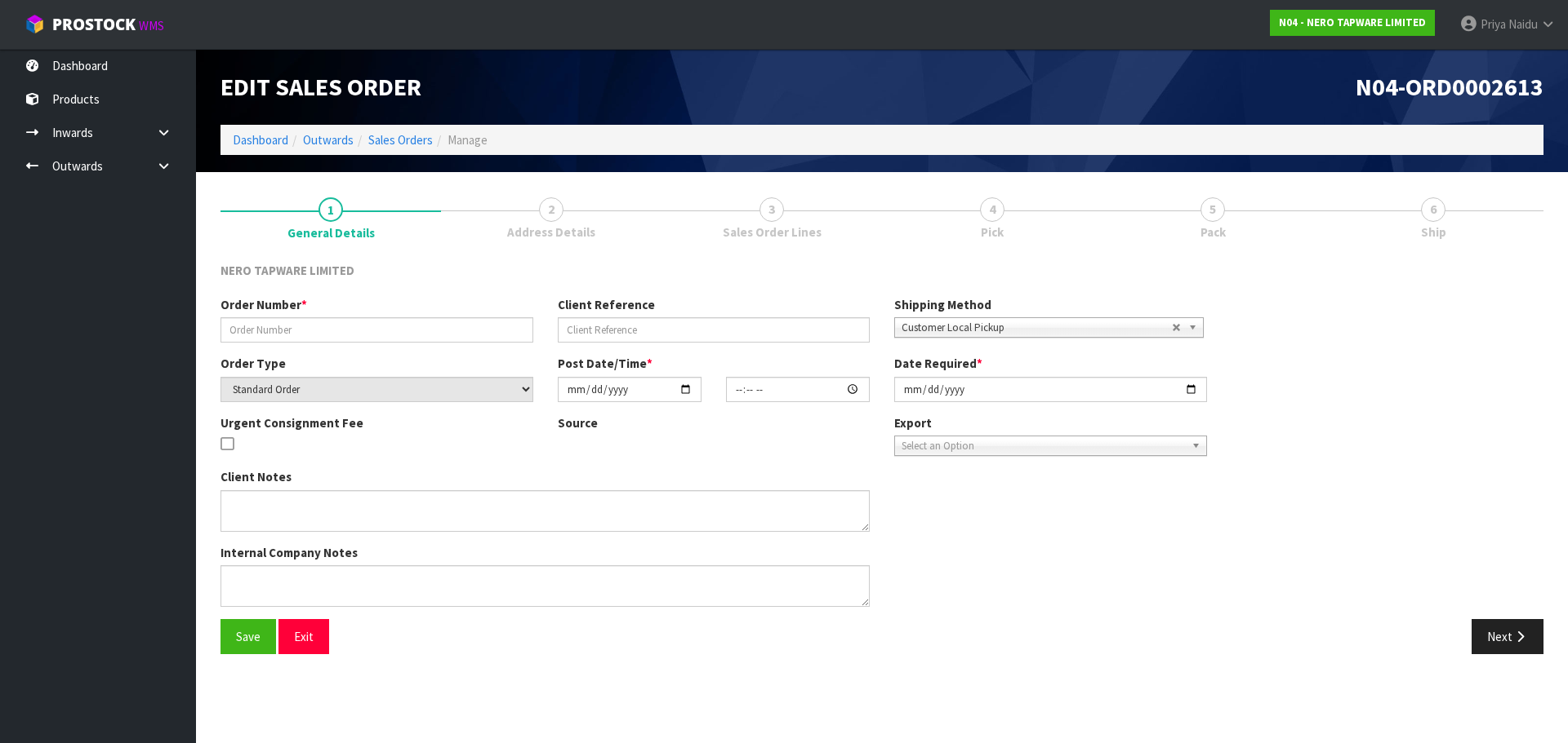
type input "SONZ0003245"
type input "NZ showroom"
select select "number:0"
type input "[DATE]"
type input "09:00:09.000"
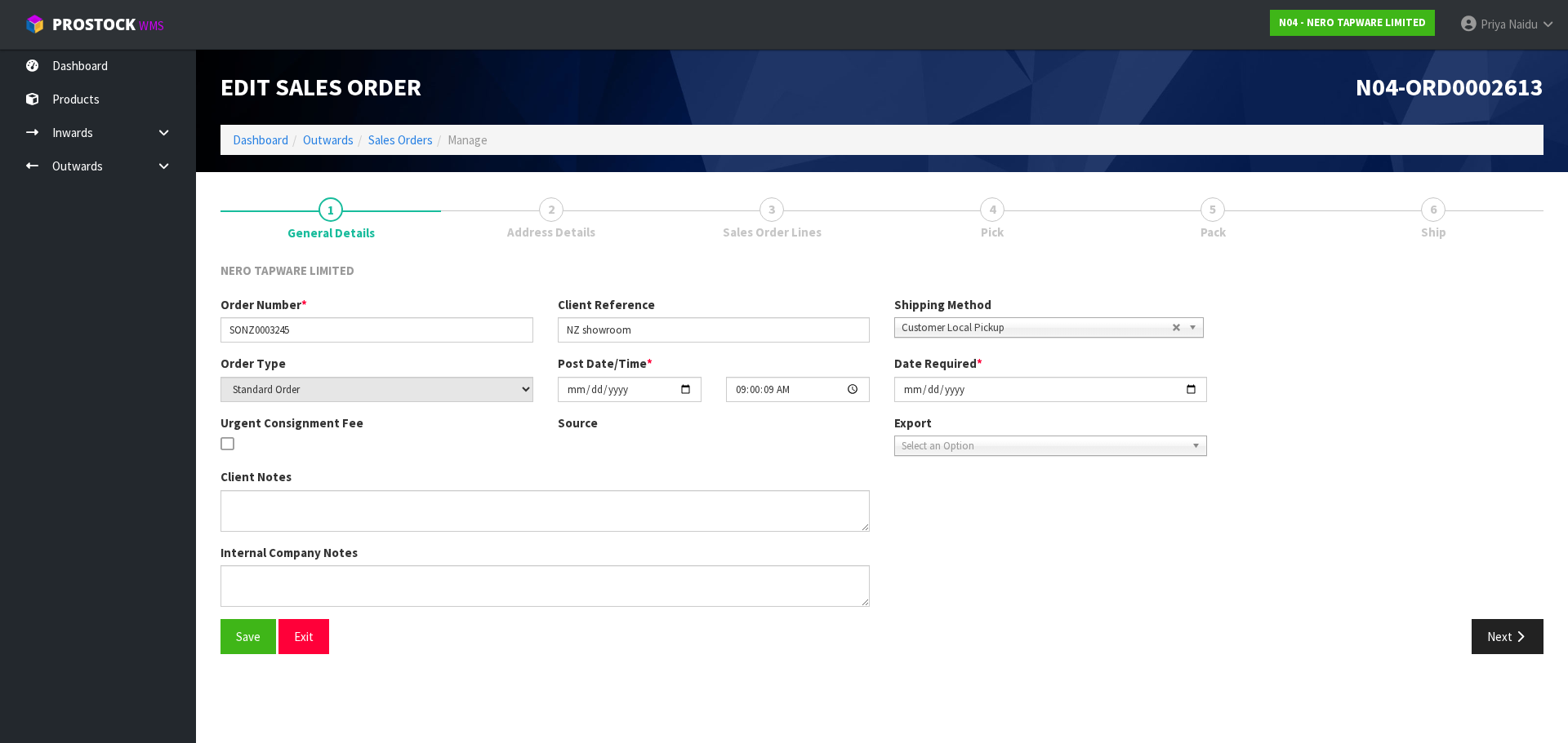
type input "[DATE]"
type textarea "Tony pick up 26/08"
click at [1227, 225] on link "5 Pack" at bounding box center [1212, 217] width 220 height 65
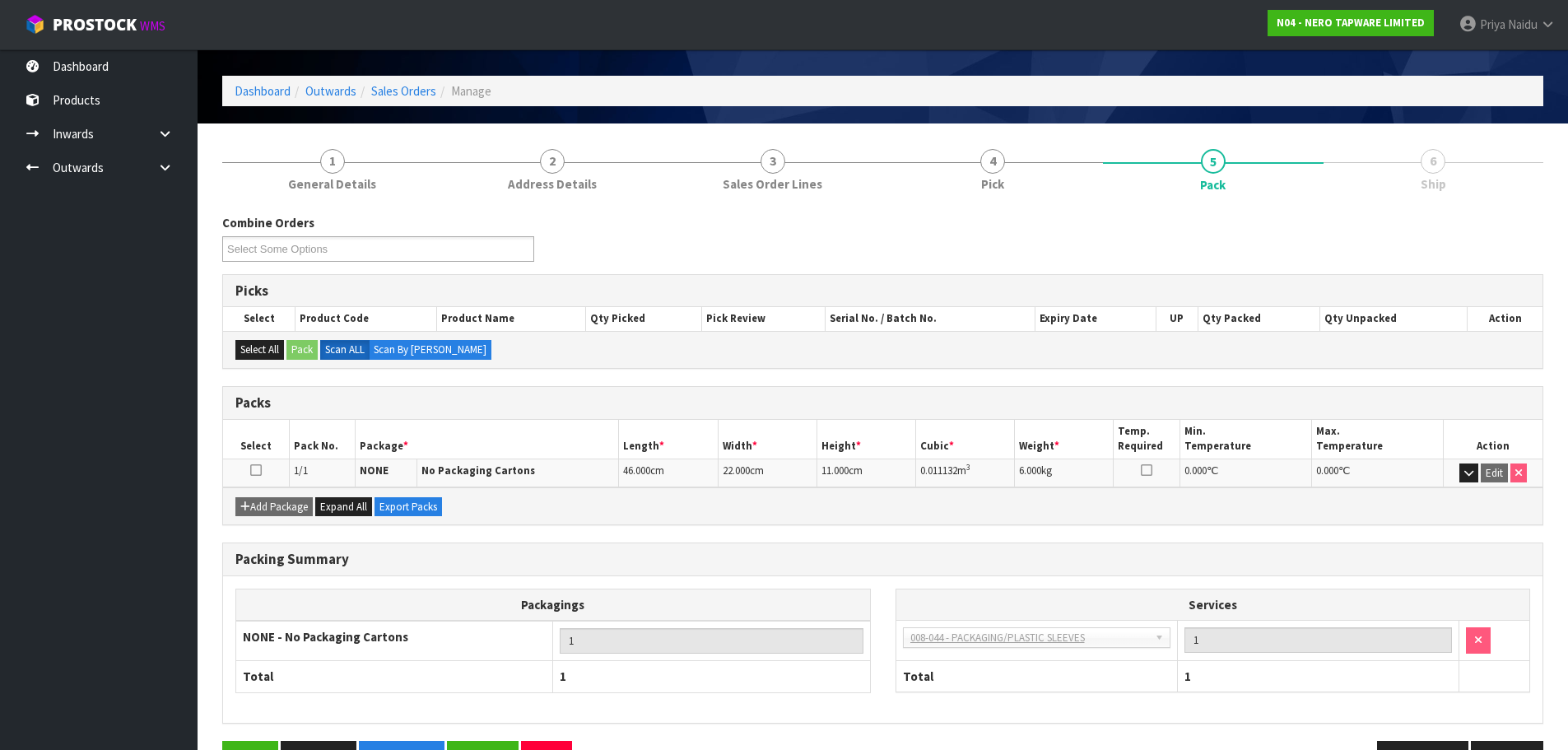
scroll to position [102, 0]
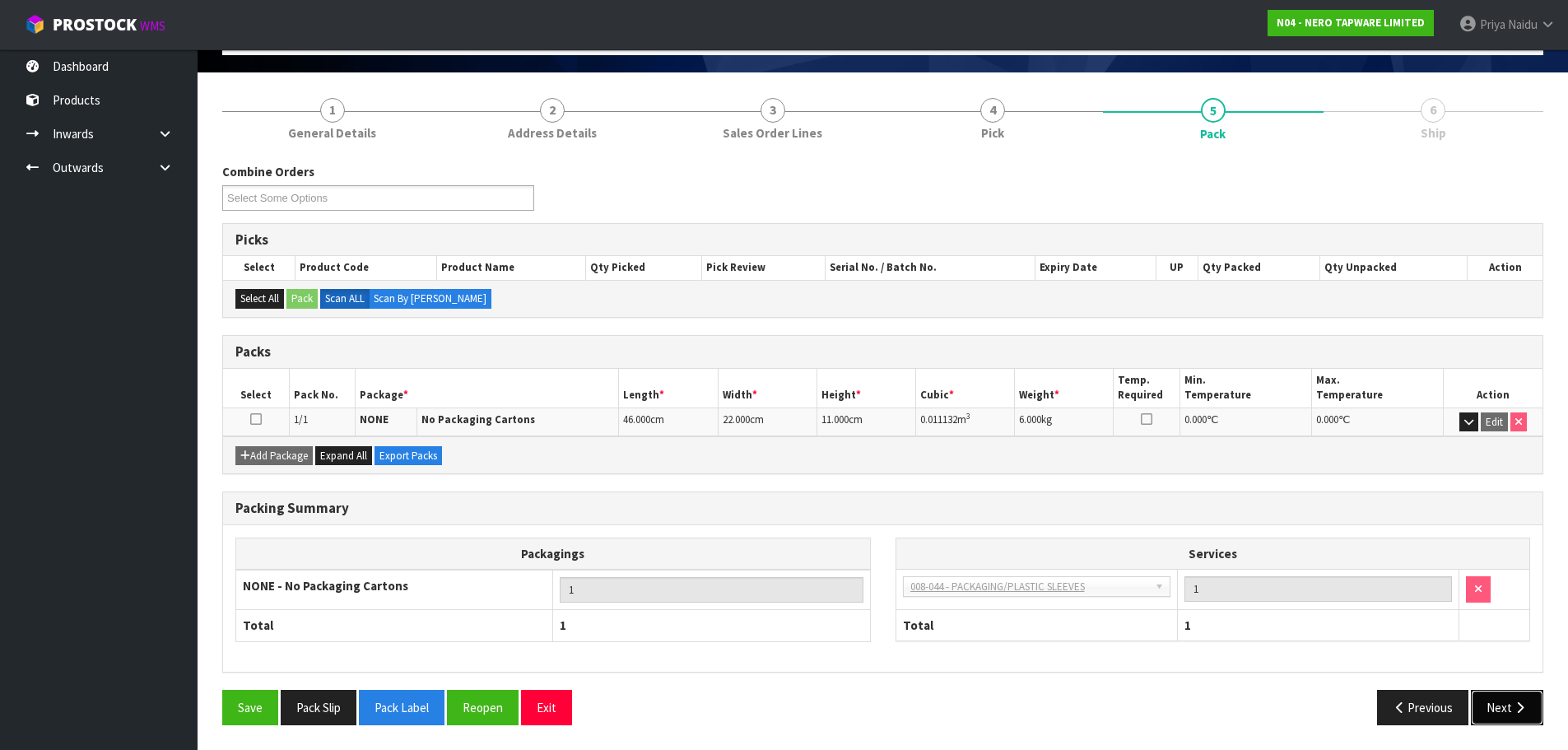
click at [1474, 693] on button "Next" at bounding box center [1507, 708] width 72 height 35
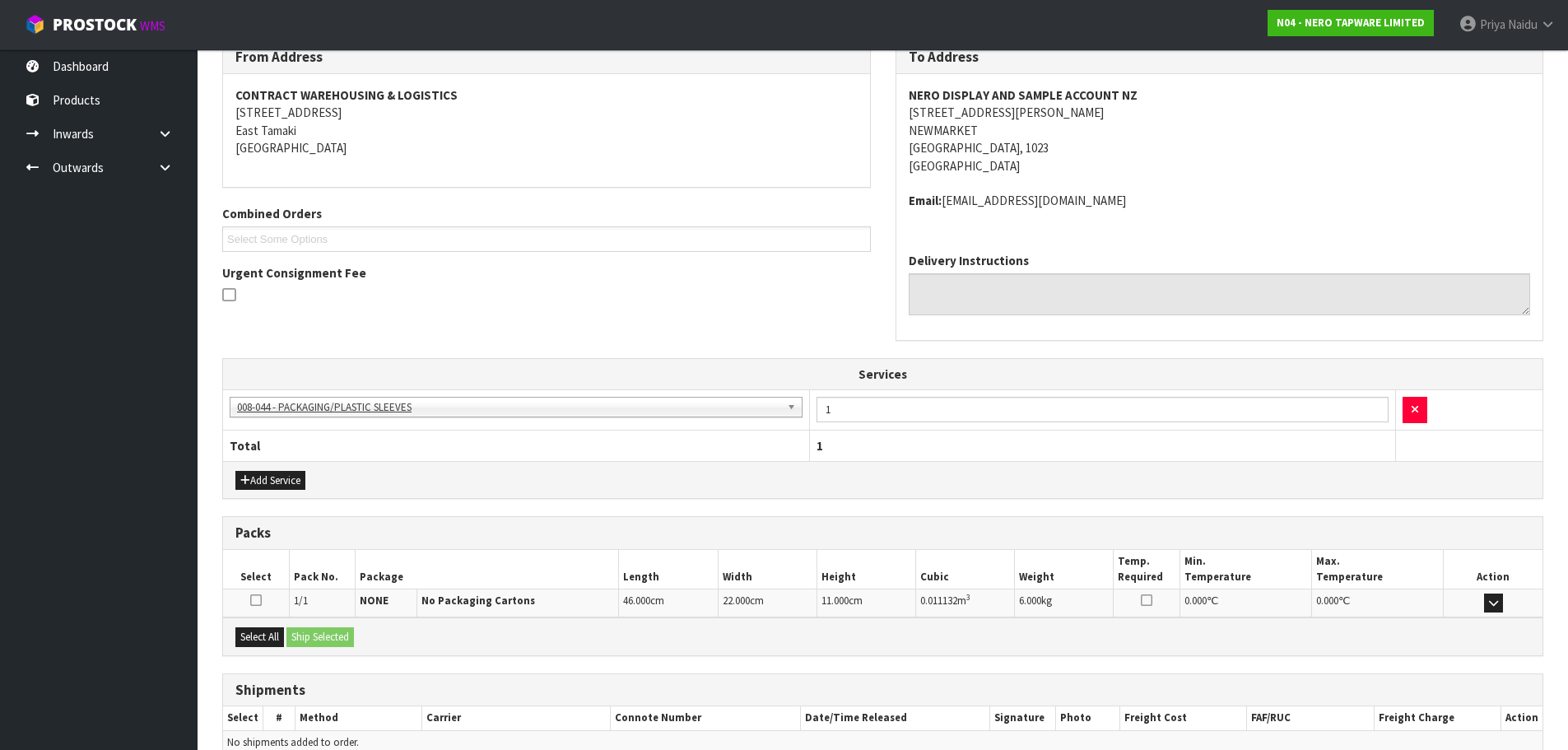
scroll to position [307, 0]
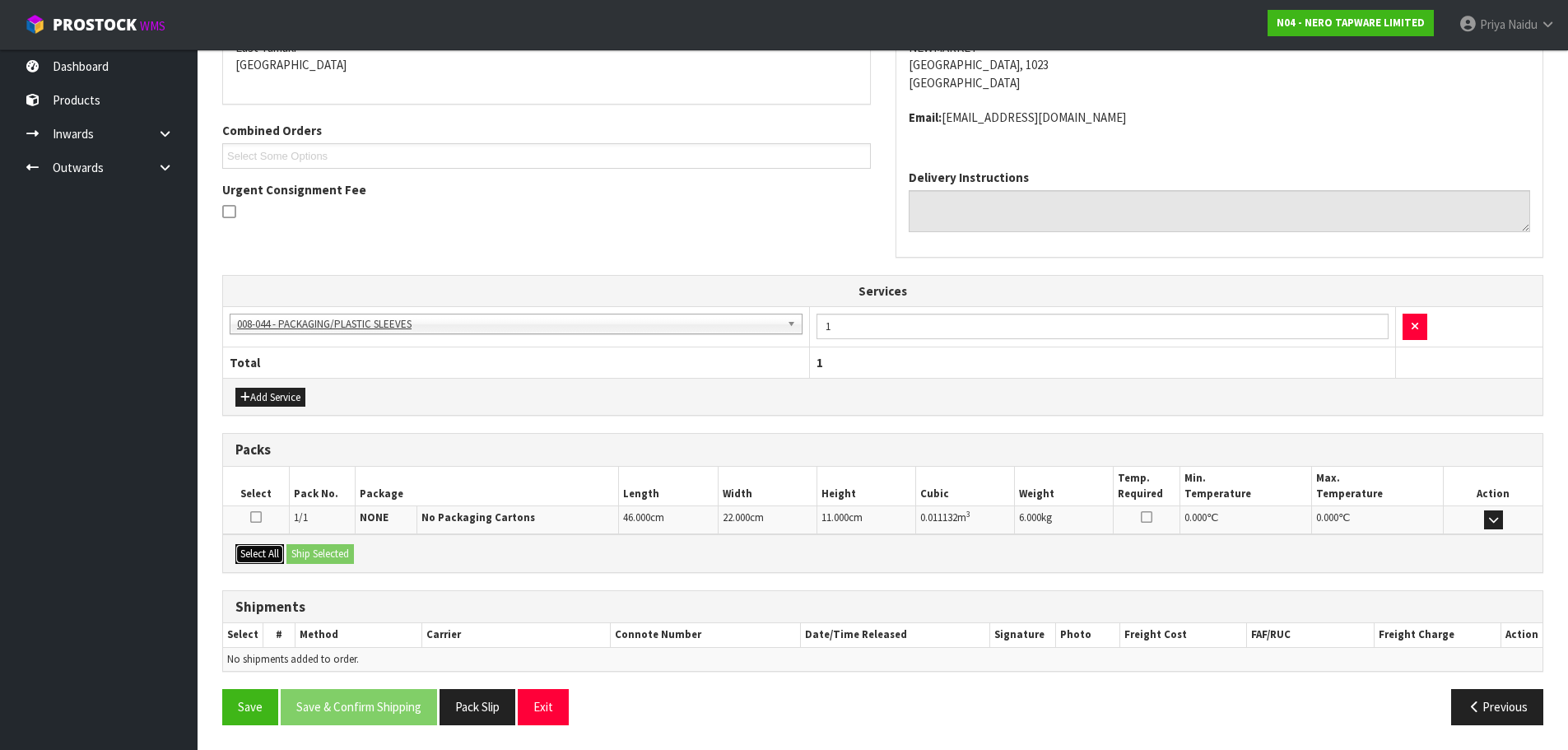
drag, startPoint x: 267, startPoint y: 555, endPoint x: 324, endPoint y: 547, distance: 57.6
click at [269, 555] on button "Select All" at bounding box center [260, 554] width 48 height 20
click at [339, 549] on button "Ship Selected" at bounding box center [320, 554] width 67 height 20
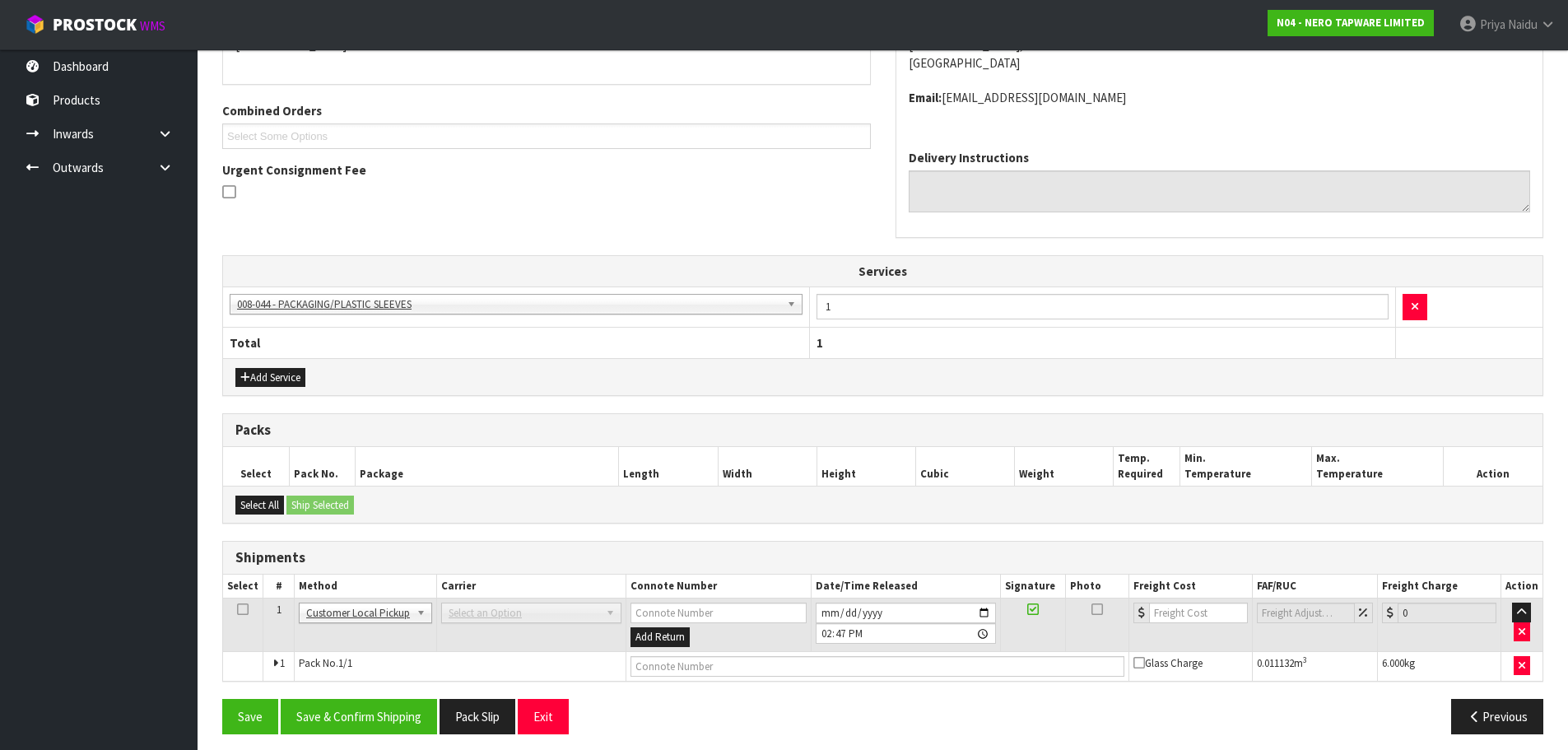
scroll to position [336, 0]
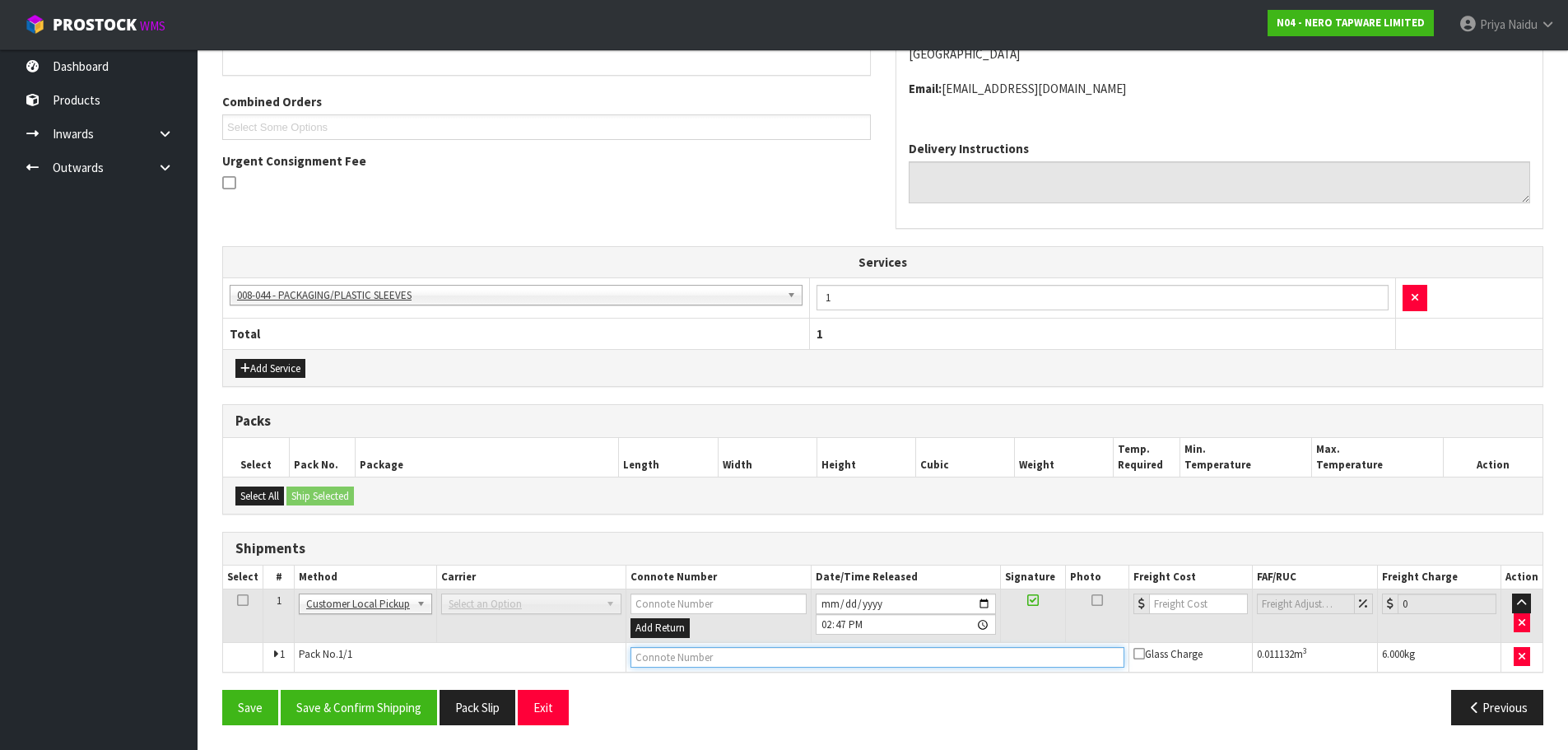
click at [664, 659] on input "text" at bounding box center [878, 658] width 494 height 21
type input "CUSTOMER COLLECTED"
click at [414, 709] on button "Save & Confirm Shipping" at bounding box center [359, 708] width 157 height 35
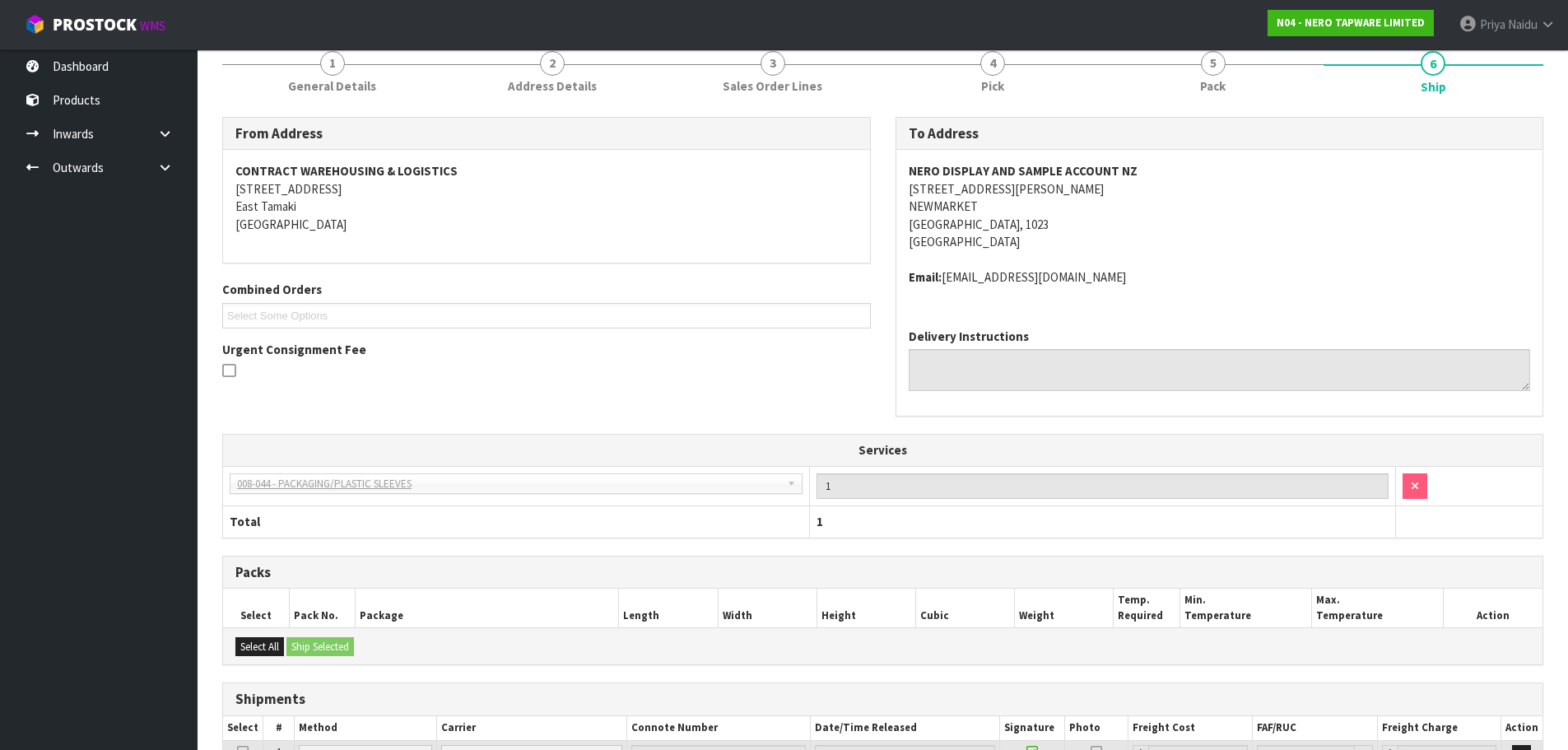
scroll to position [0, 0]
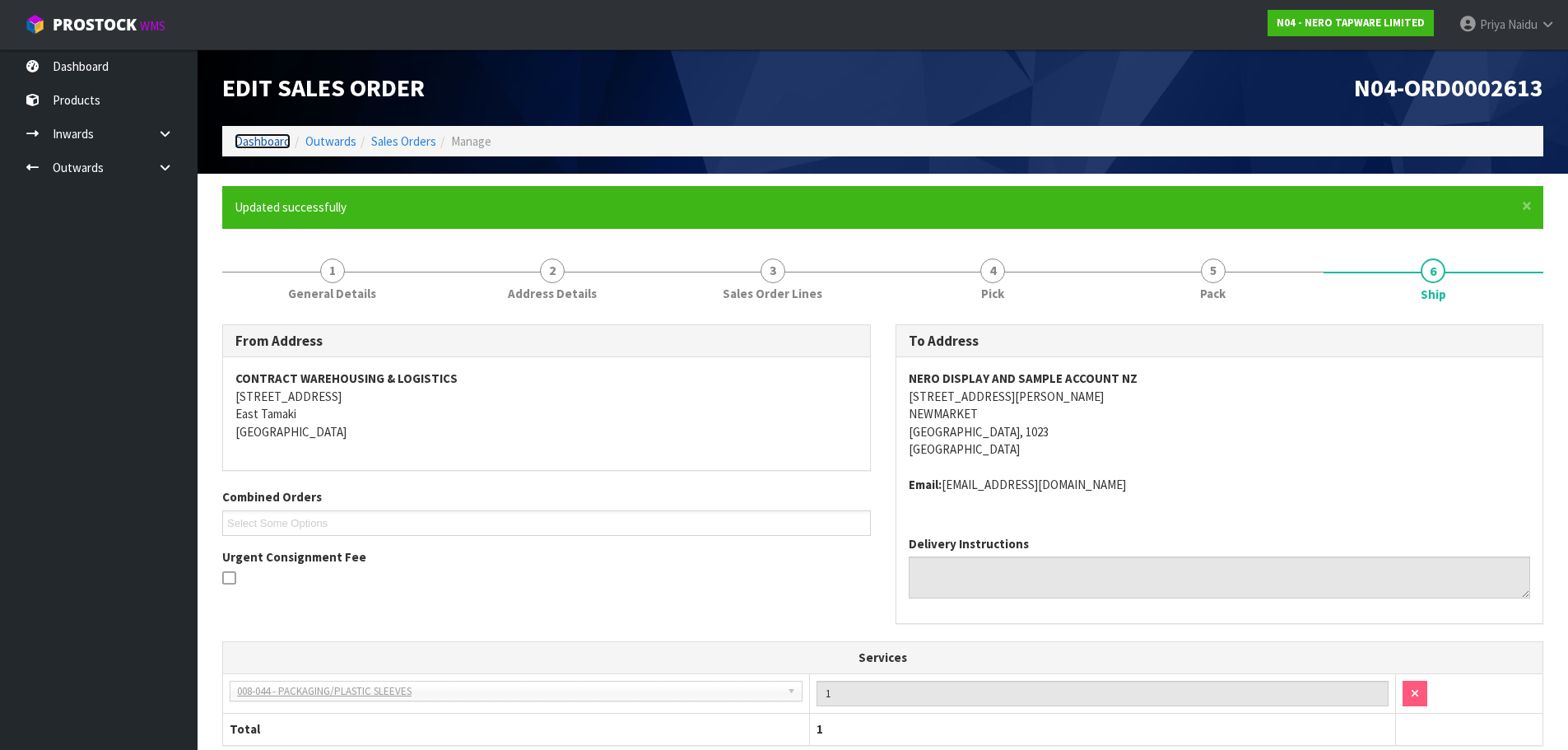
click at [267, 148] on link "Dashboard" at bounding box center [262, 141] width 56 height 15
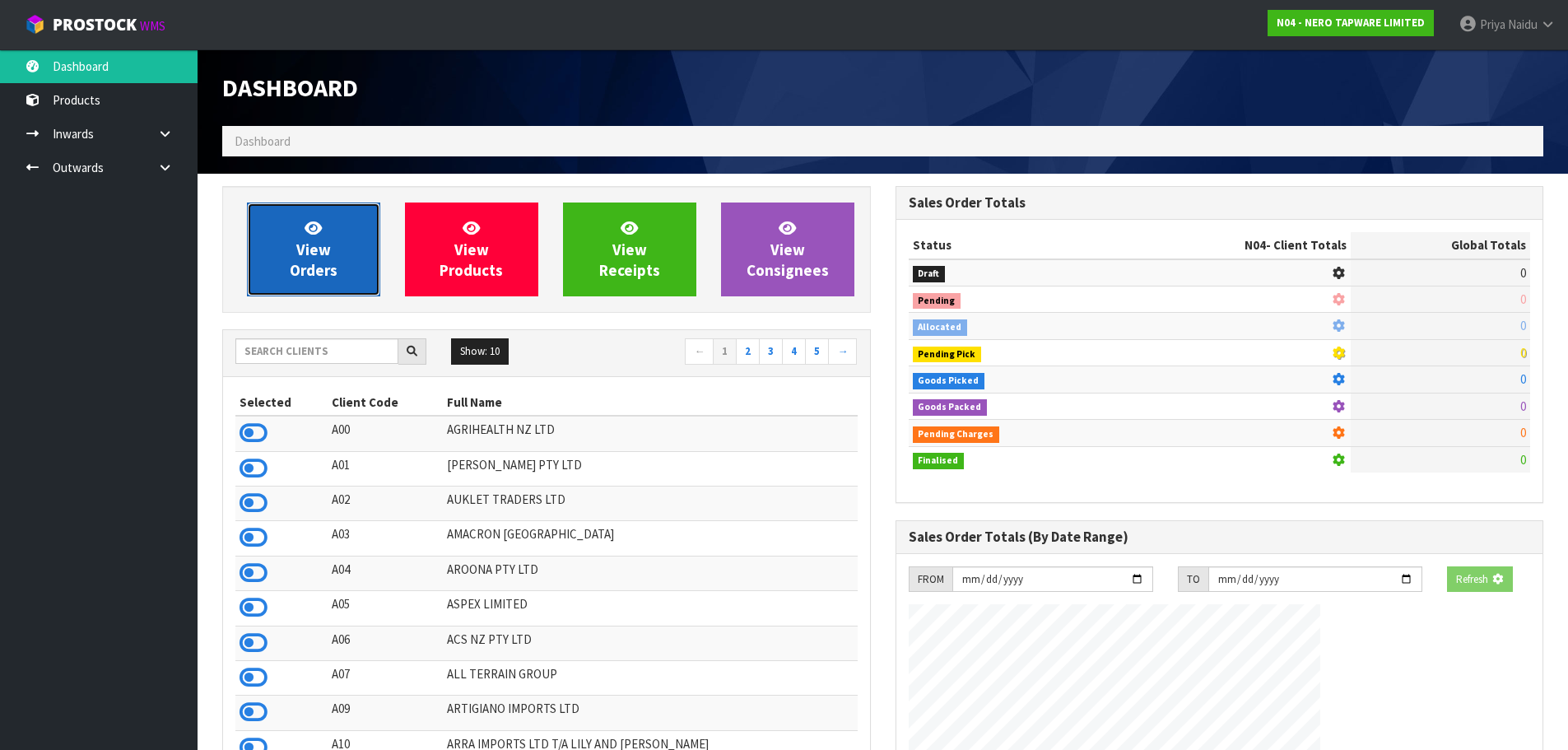
click at [284, 261] on link "View Orders" at bounding box center [313, 249] width 133 height 94
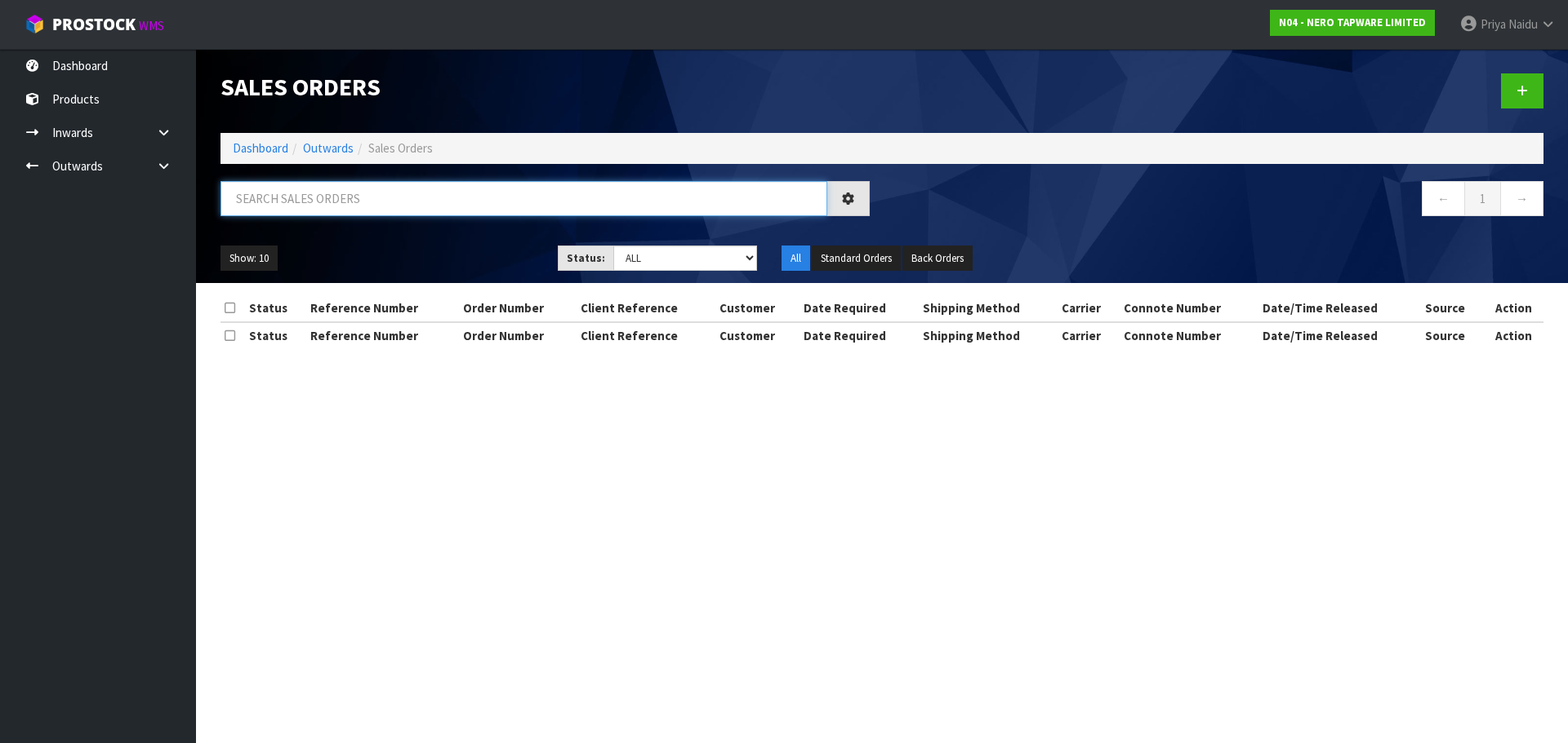
click at [318, 207] on input "text" at bounding box center [523, 198] width 607 height 35
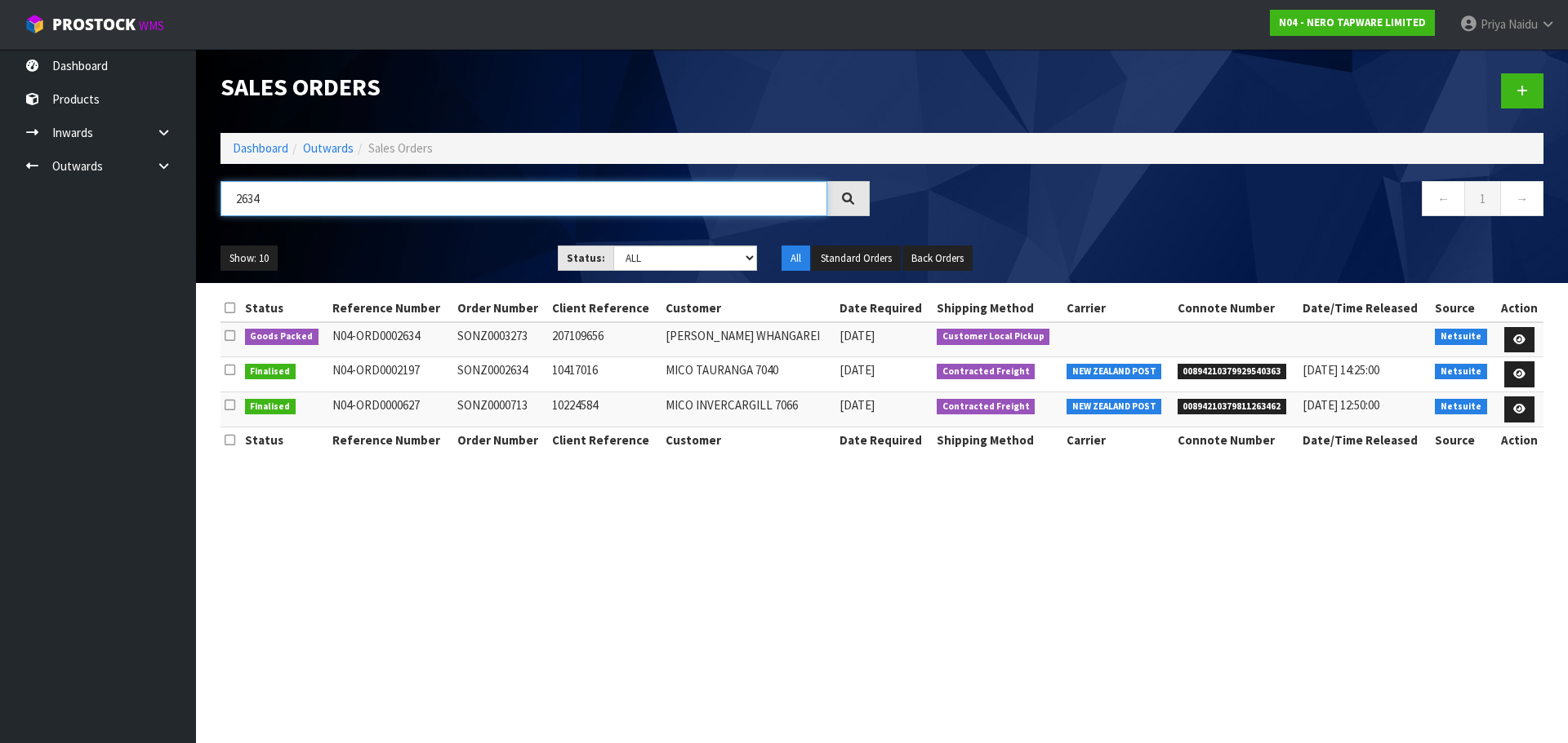
type input "2634"
click at [412, 247] on ul "Show: 10 5 10 25 50" at bounding box center [376, 258] width 312 height 26
click at [1519, 332] on link at bounding box center [1518, 340] width 30 height 26
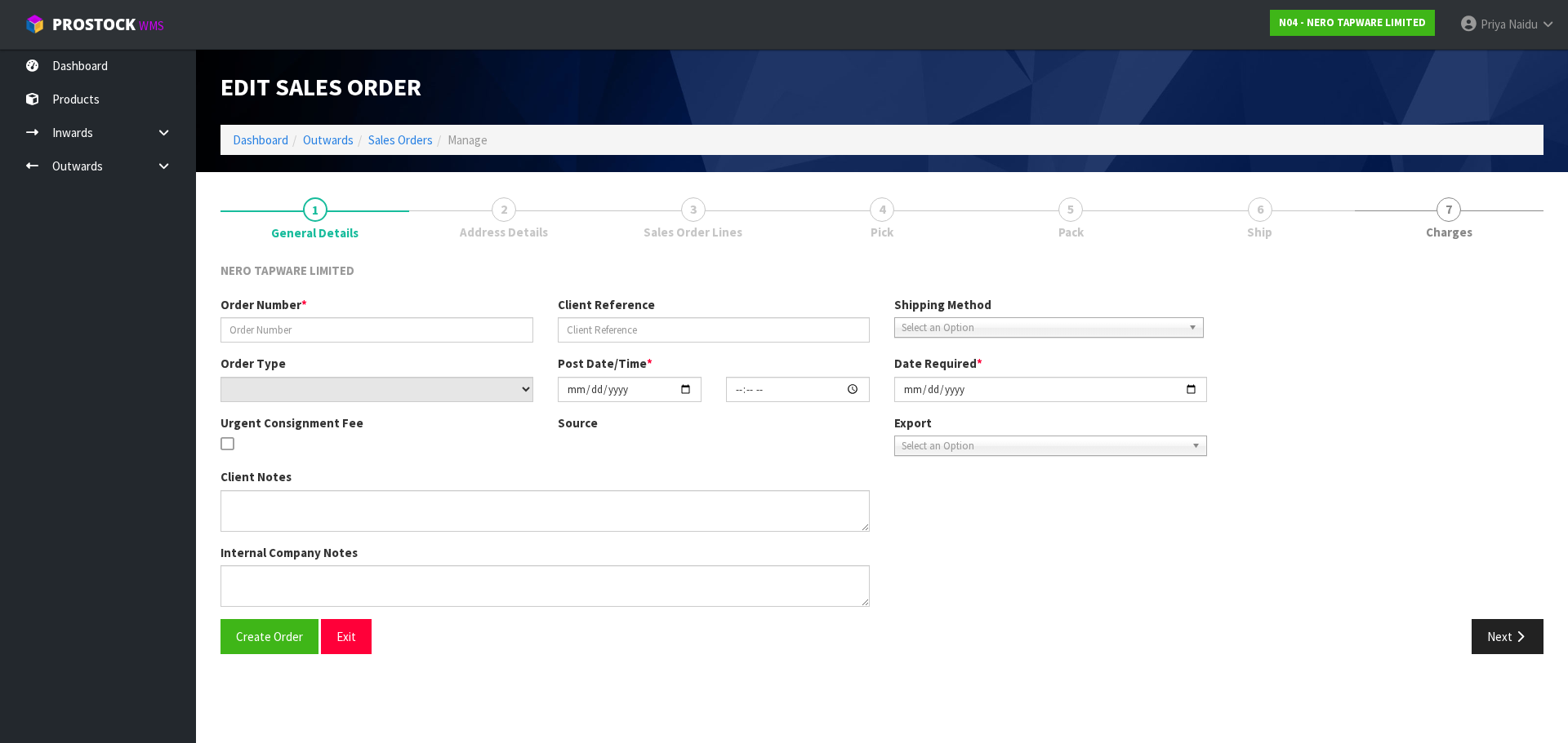
type input "SONZ0003273"
type input "207109656"
select select "number:0"
type input "[DATE]"
type input "16:00:06.000"
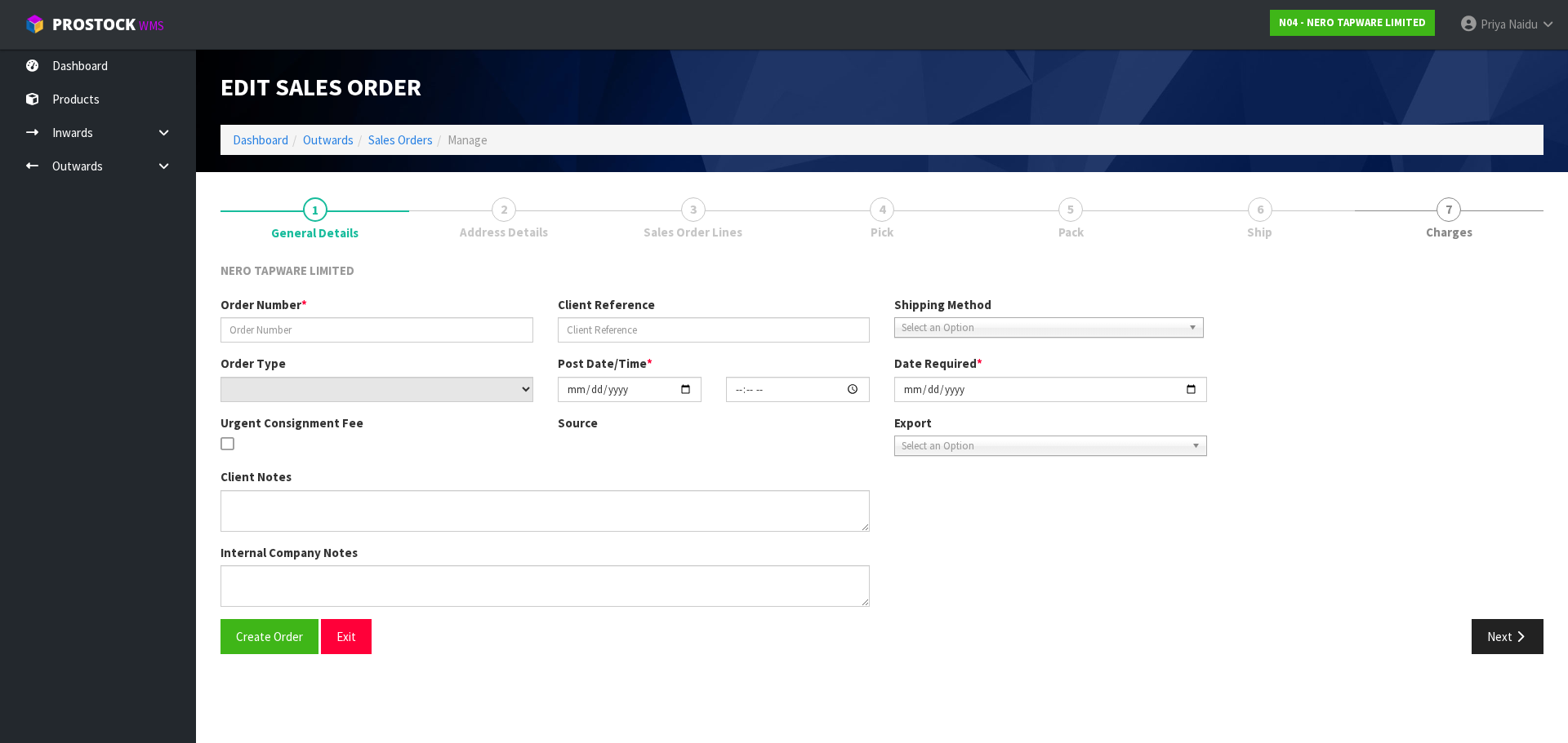
type input "2025-08-27"
type textarea "Tony pick up 27/08"
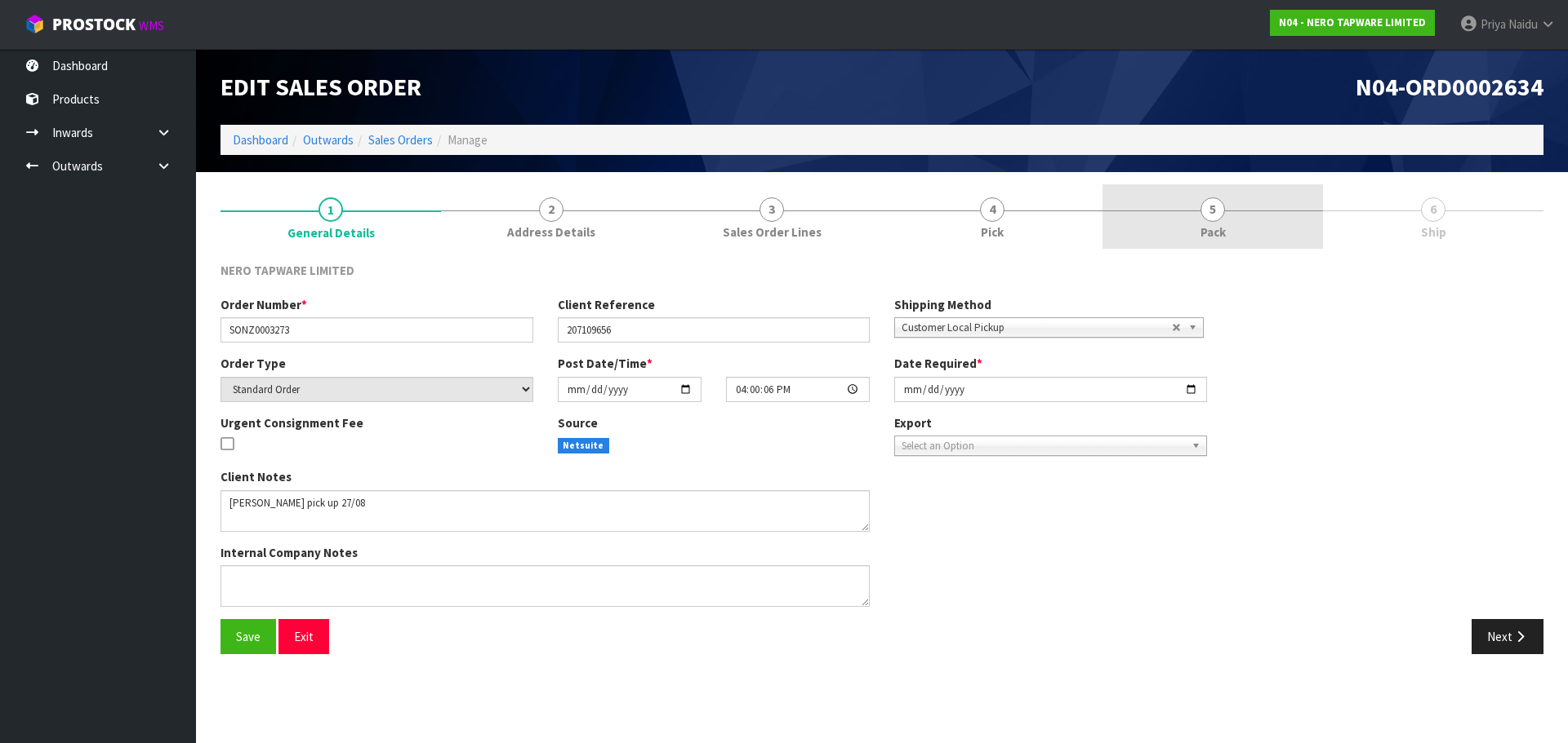
click at [1237, 218] on link "5 Pack" at bounding box center [1212, 217] width 220 height 65
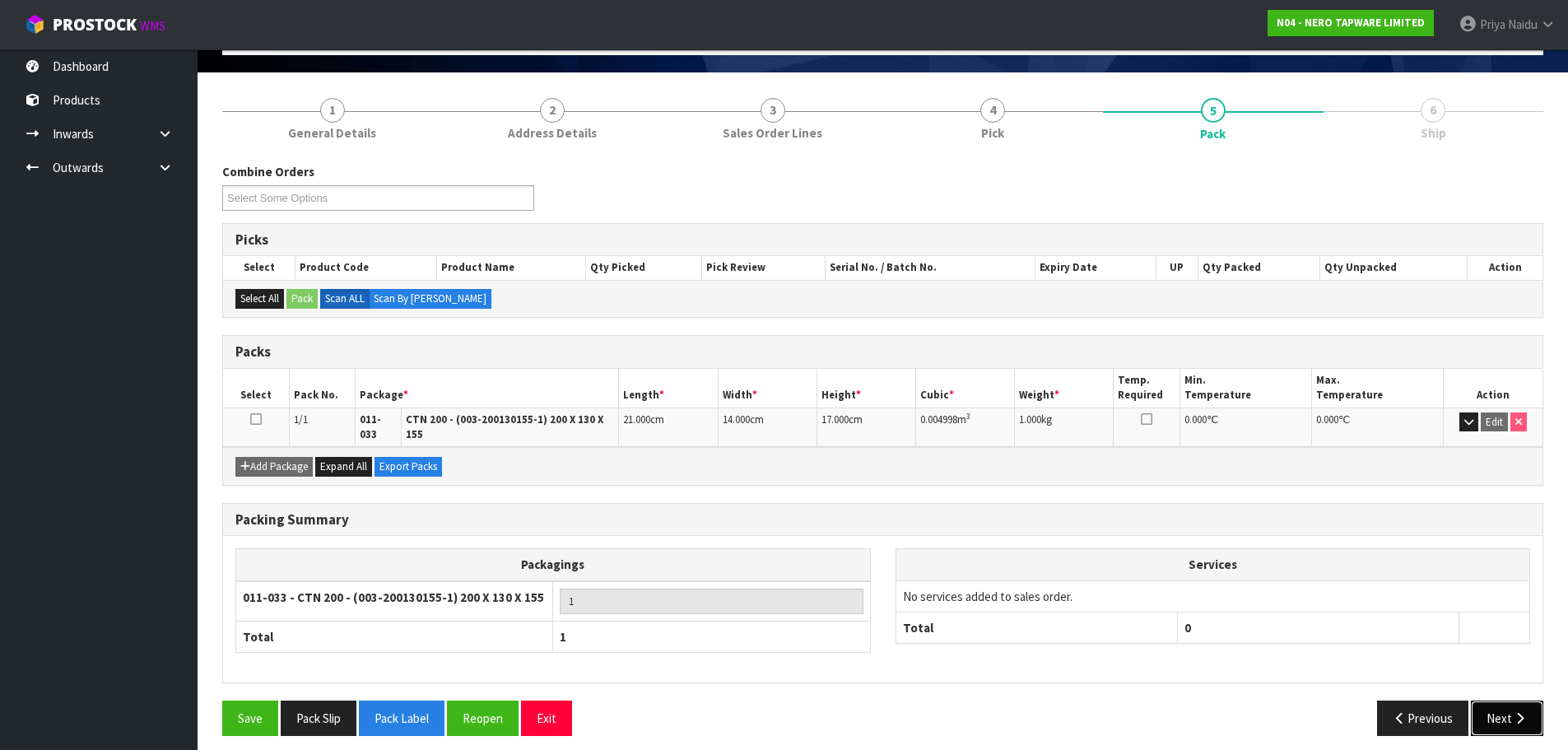
click at [1521, 712] on icon "button" at bounding box center [1520, 718] width 15 height 12
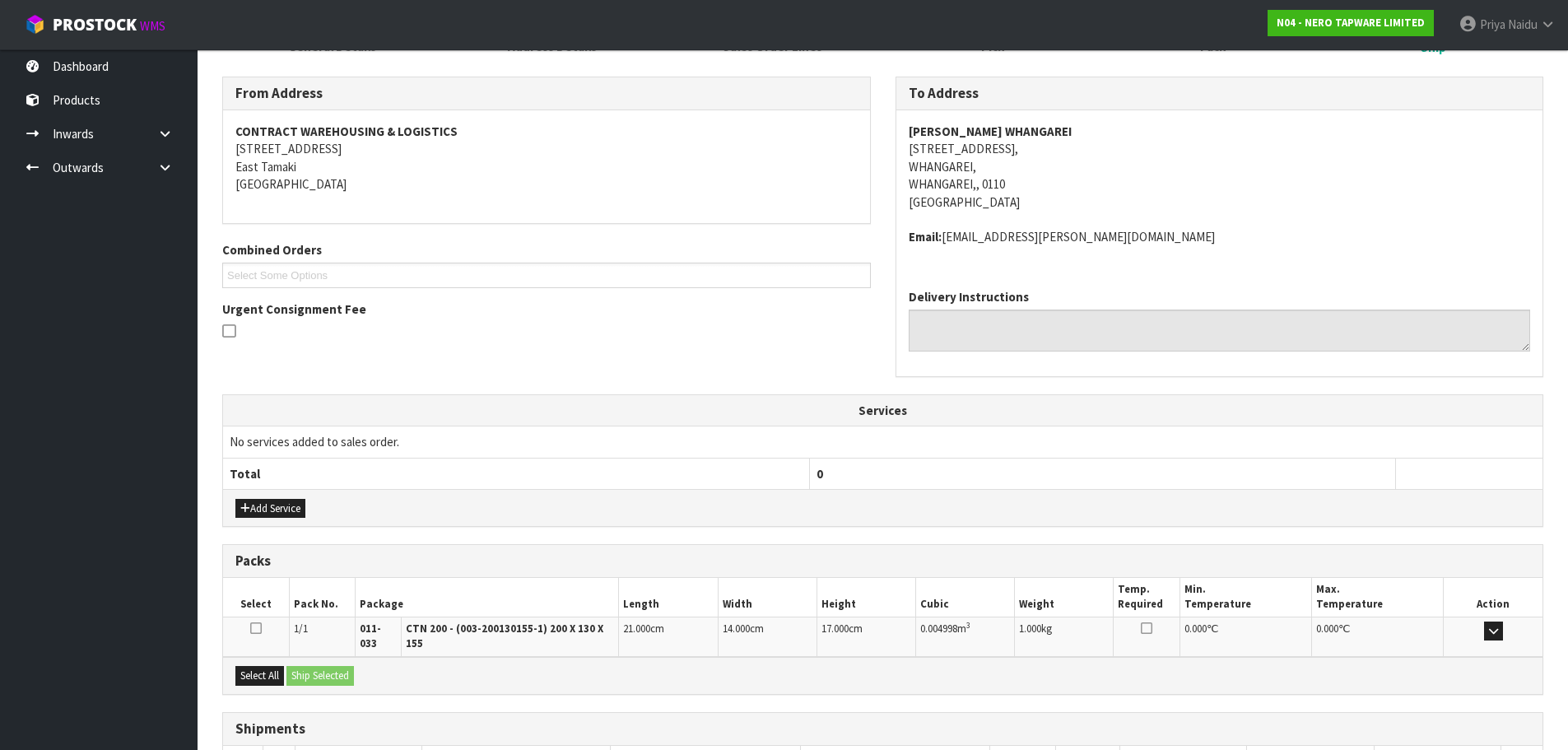
scroll to position [299, 0]
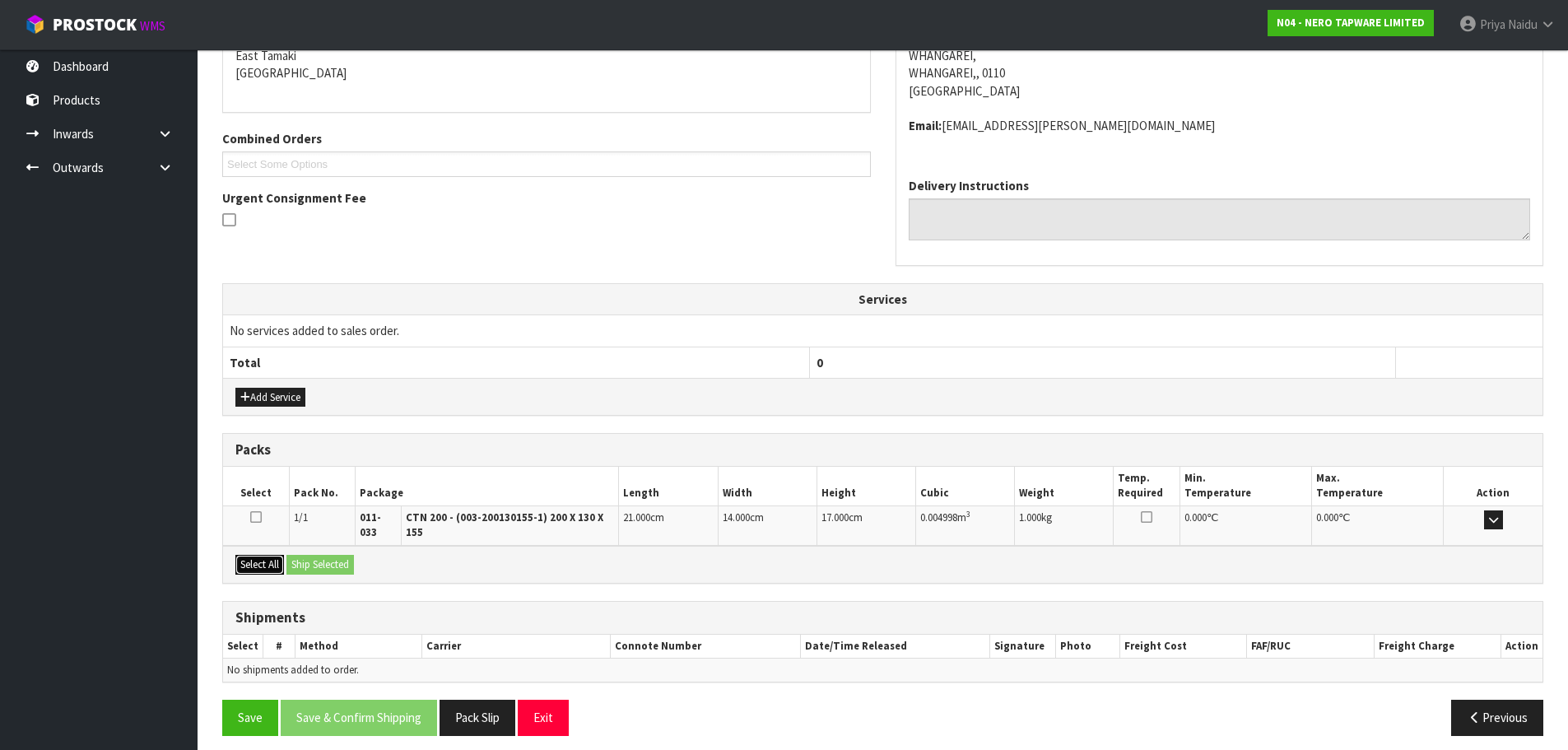
drag, startPoint x: 262, startPoint y: 555, endPoint x: 311, endPoint y: 554, distance: 49.0
click at [262, 555] on button "Select All" at bounding box center [260, 565] width 48 height 20
drag, startPoint x: 311, startPoint y: 554, endPoint x: 421, endPoint y: 592, distance: 116.4
click at [312, 555] on button "Ship Selected" at bounding box center [320, 565] width 67 height 20
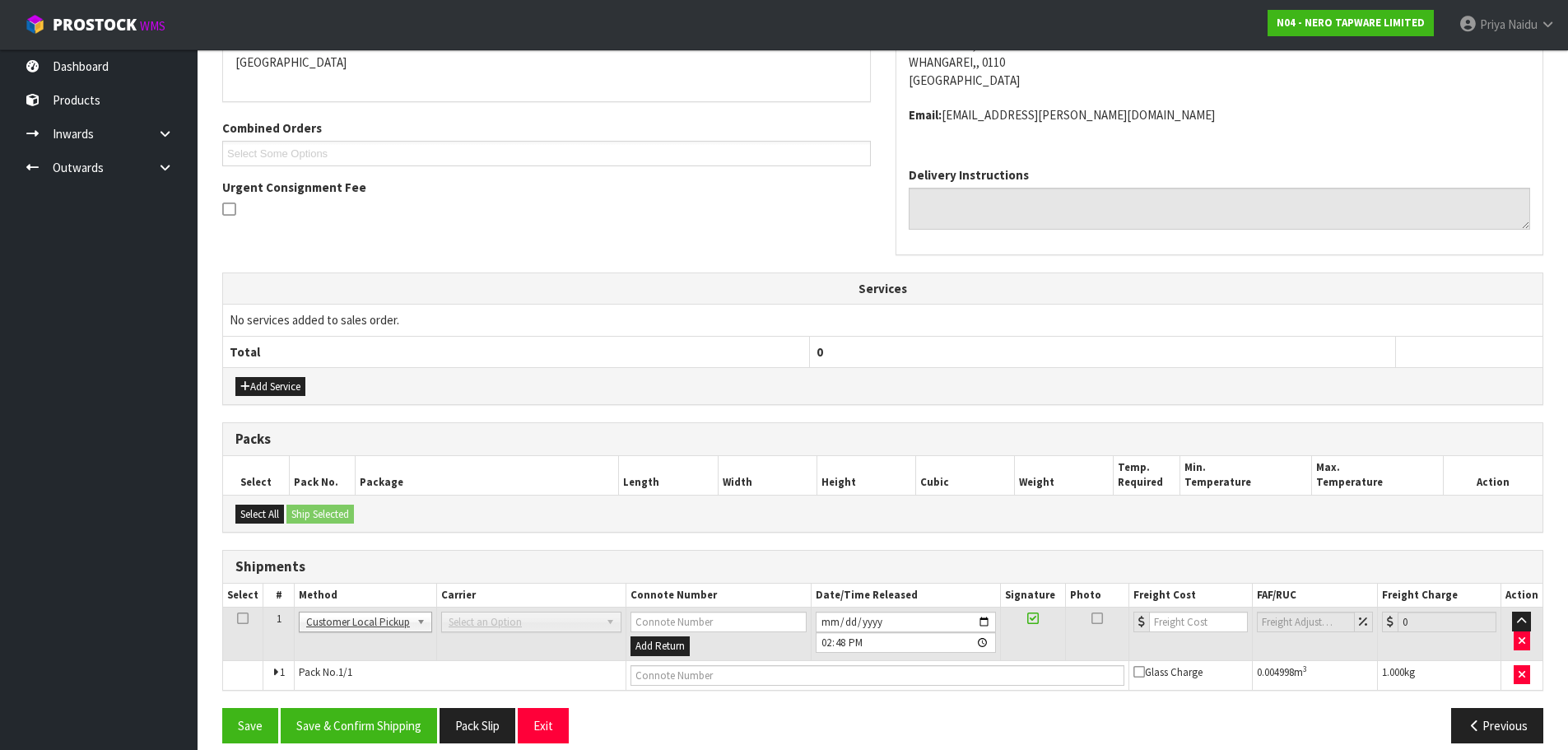
scroll to position [328, 0]
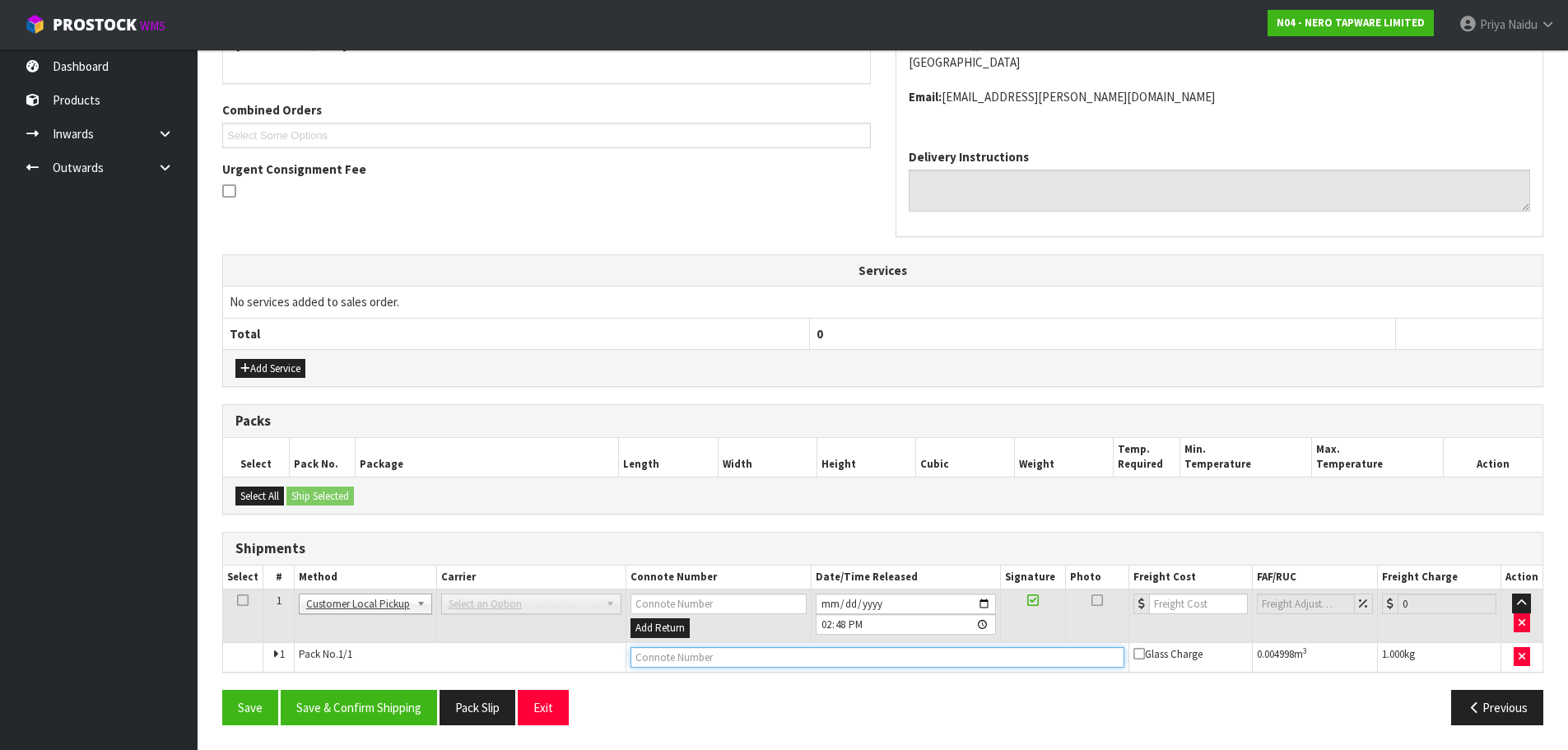
click at [675, 660] on input "text" at bounding box center [878, 658] width 494 height 21
type input "CUSTOMER COLLECTED"
click at [410, 702] on button "Save & Confirm Shipping" at bounding box center [359, 708] width 157 height 35
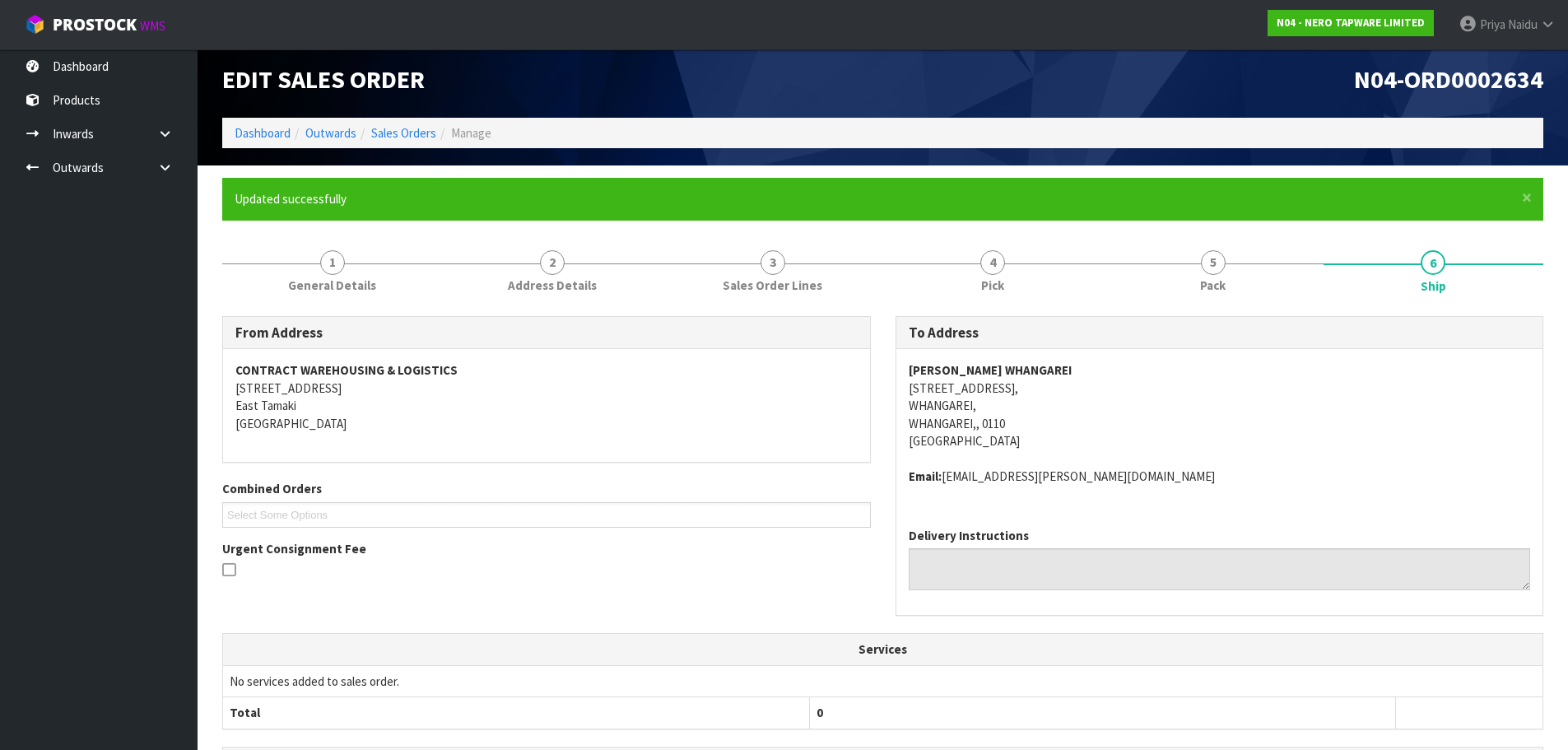
scroll to position [0, 0]
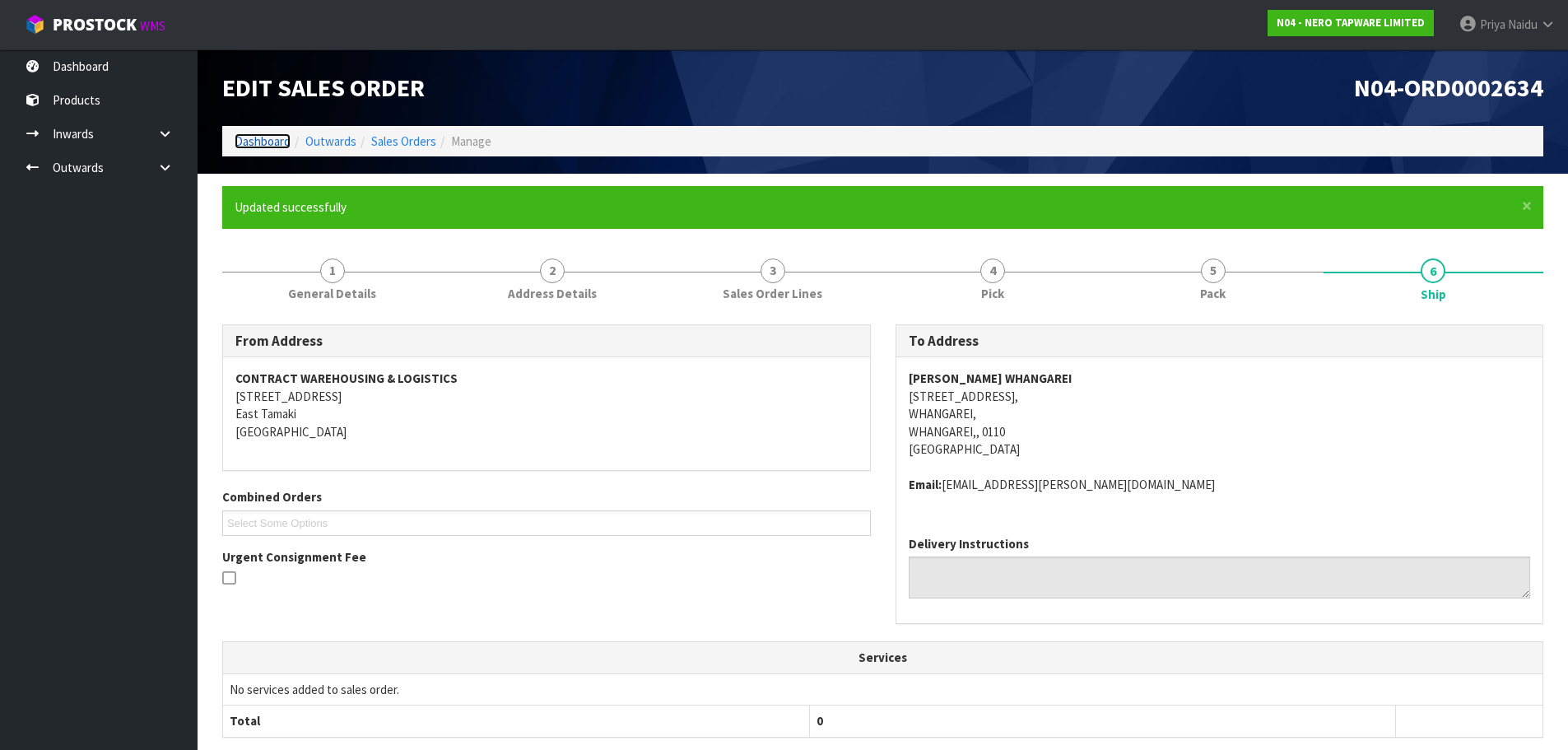
click at [266, 139] on link "Dashboard" at bounding box center [262, 141] width 56 height 15
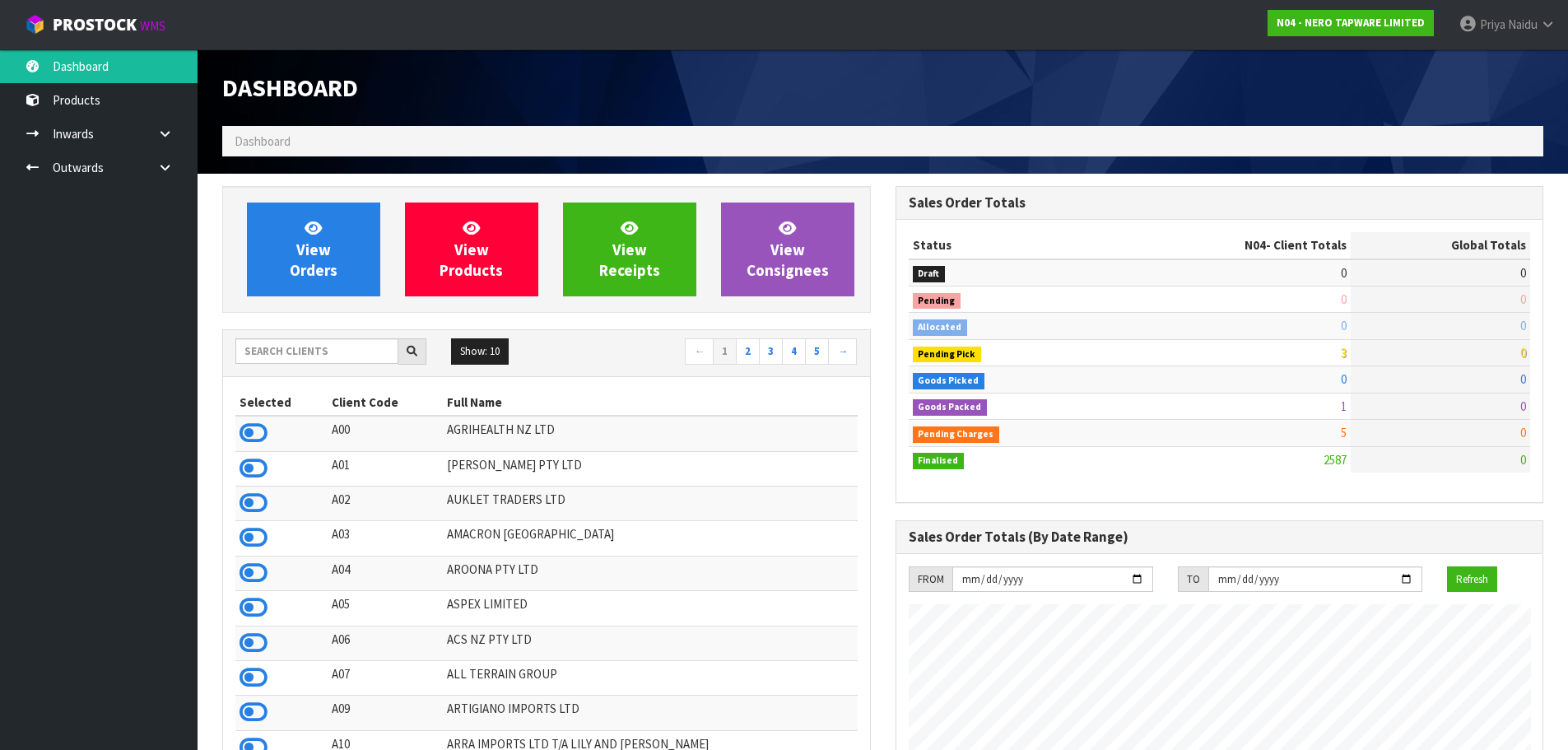
scroll to position [1248, 673]
drag, startPoint x: 276, startPoint y: 344, endPoint x: 286, endPoint y: 344, distance: 10.0
click at [276, 344] on input "text" at bounding box center [317, 351] width 163 height 26
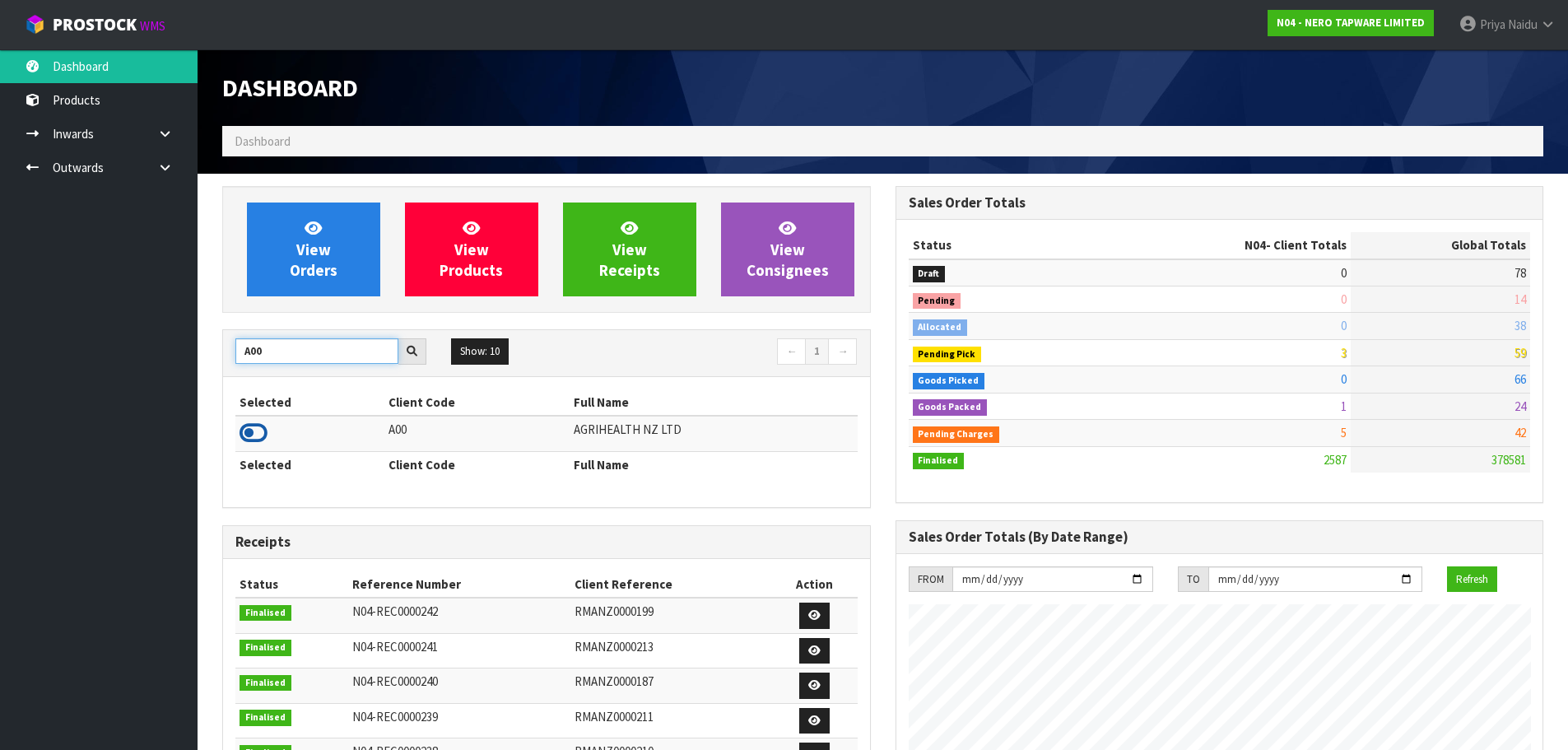
type input "A00"
click at [258, 431] on icon at bounding box center [253, 433] width 28 height 25
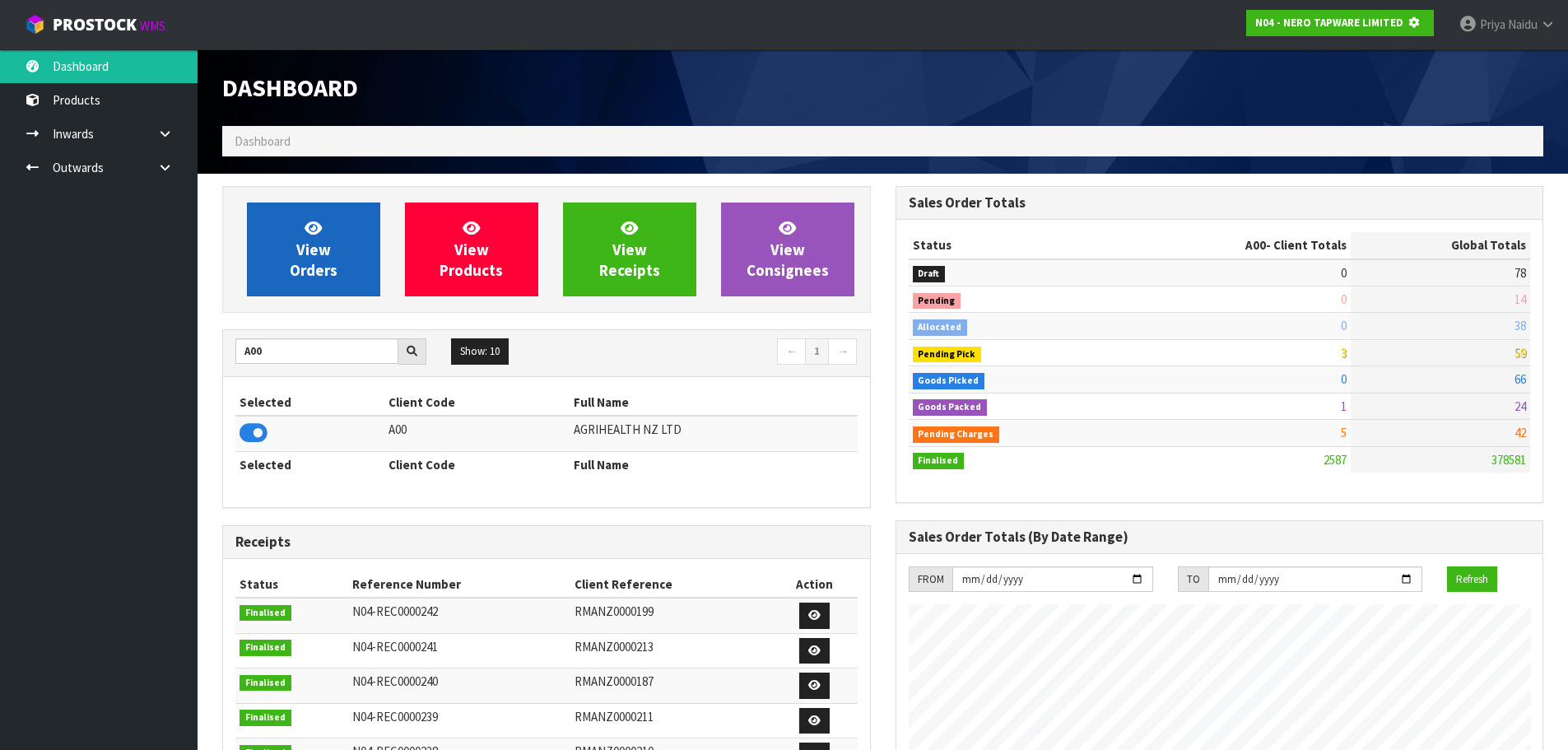
scroll to position [1027, 673]
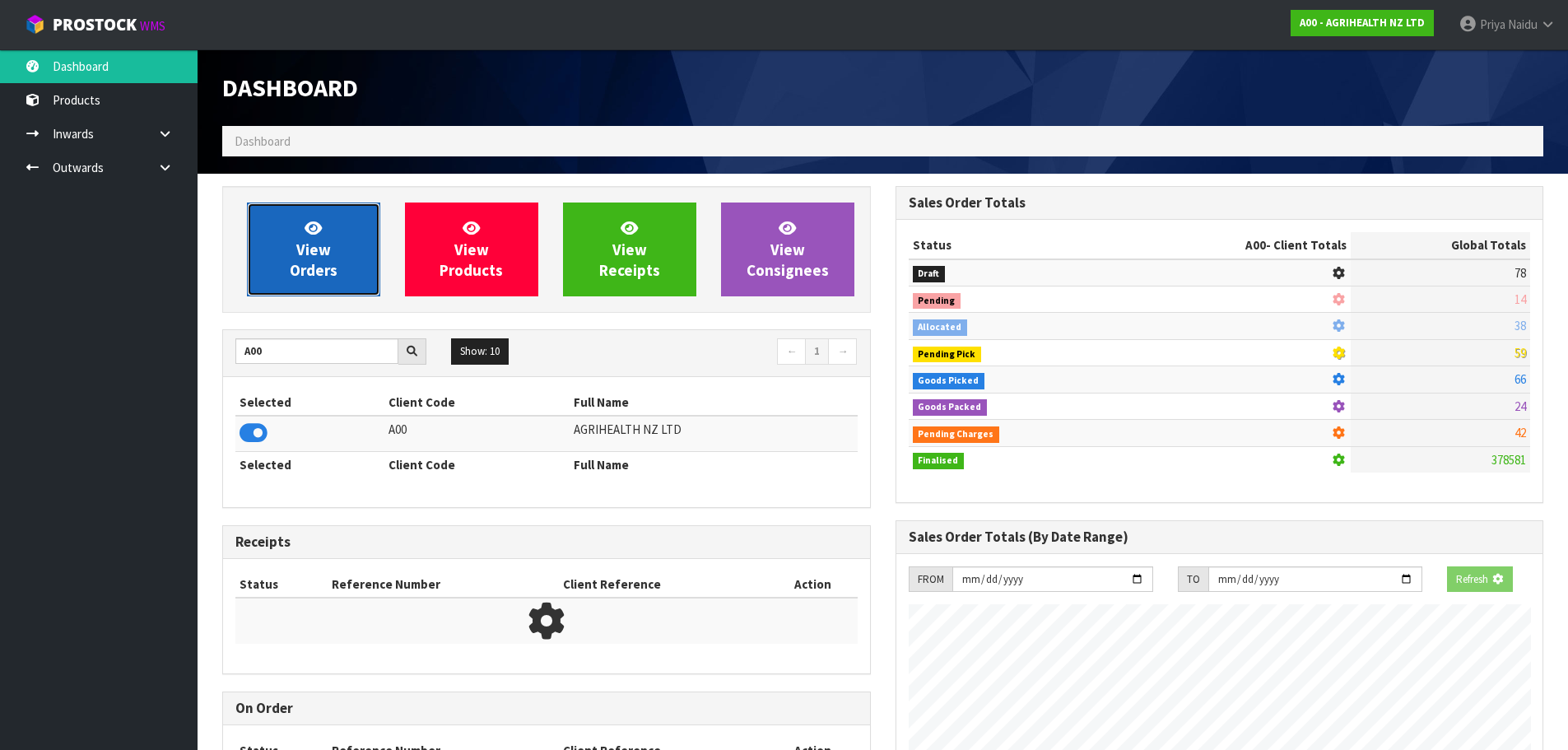
click at [317, 269] on span "View Orders" at bounding box center [313, 250] width 47 height 62
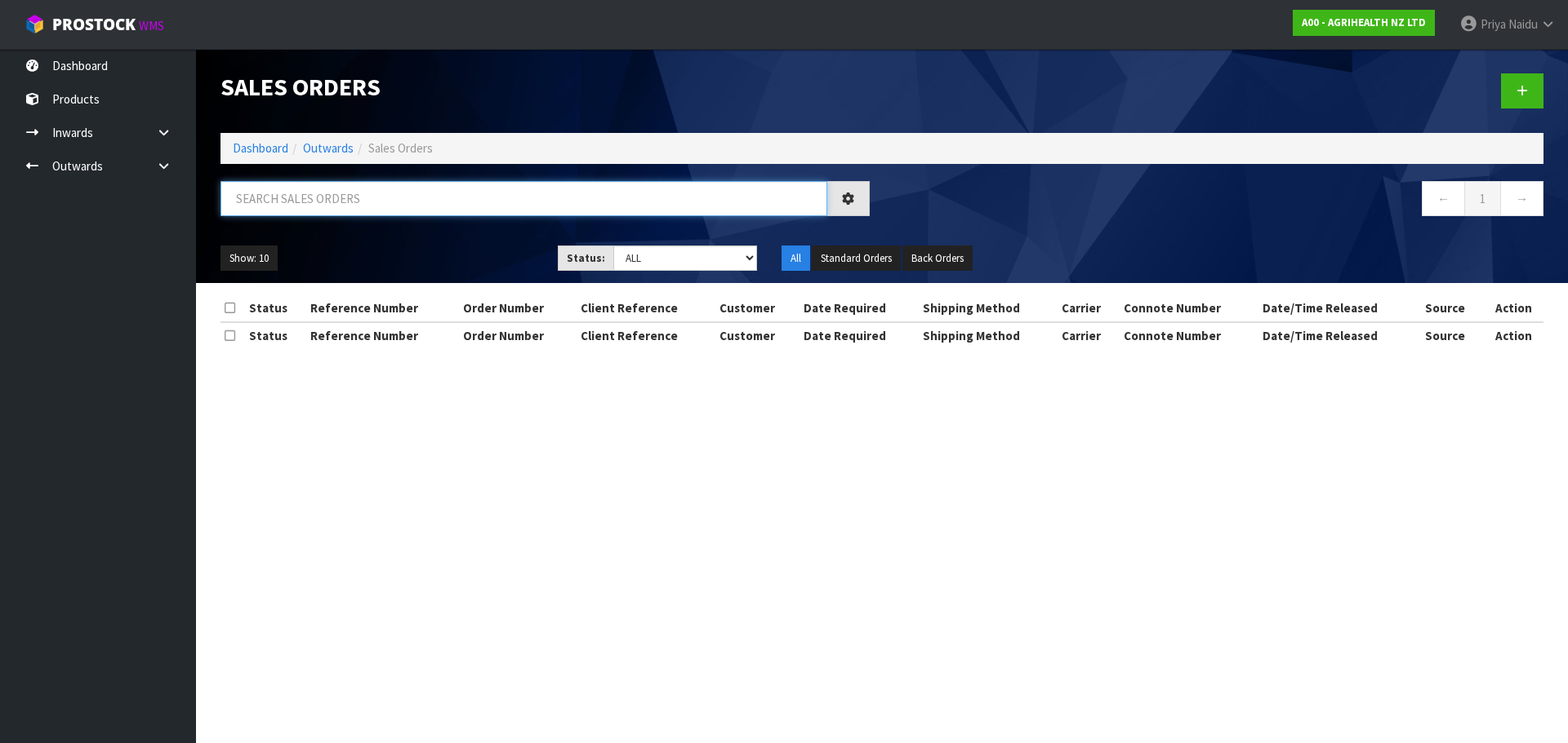
click at [335, 202] on input "text" at bounding box center [523, 198] width 607 height 35
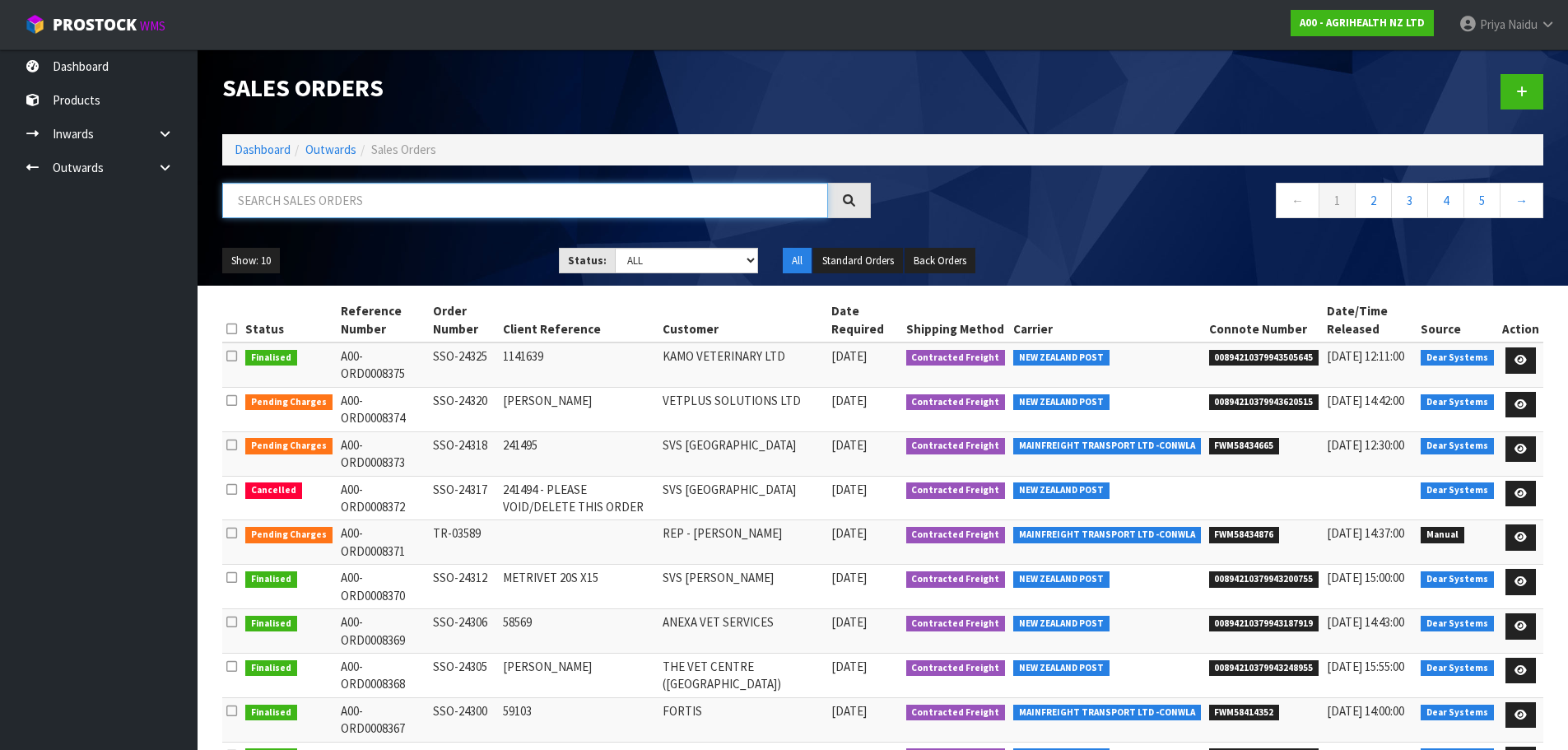
click at [345, 207] on input "text" at bounding box center [525, 200] width 606 height 35
type input "8356"
click at [361, 220] on div "8356" at bounding box center [546, 206] width 674 height 47
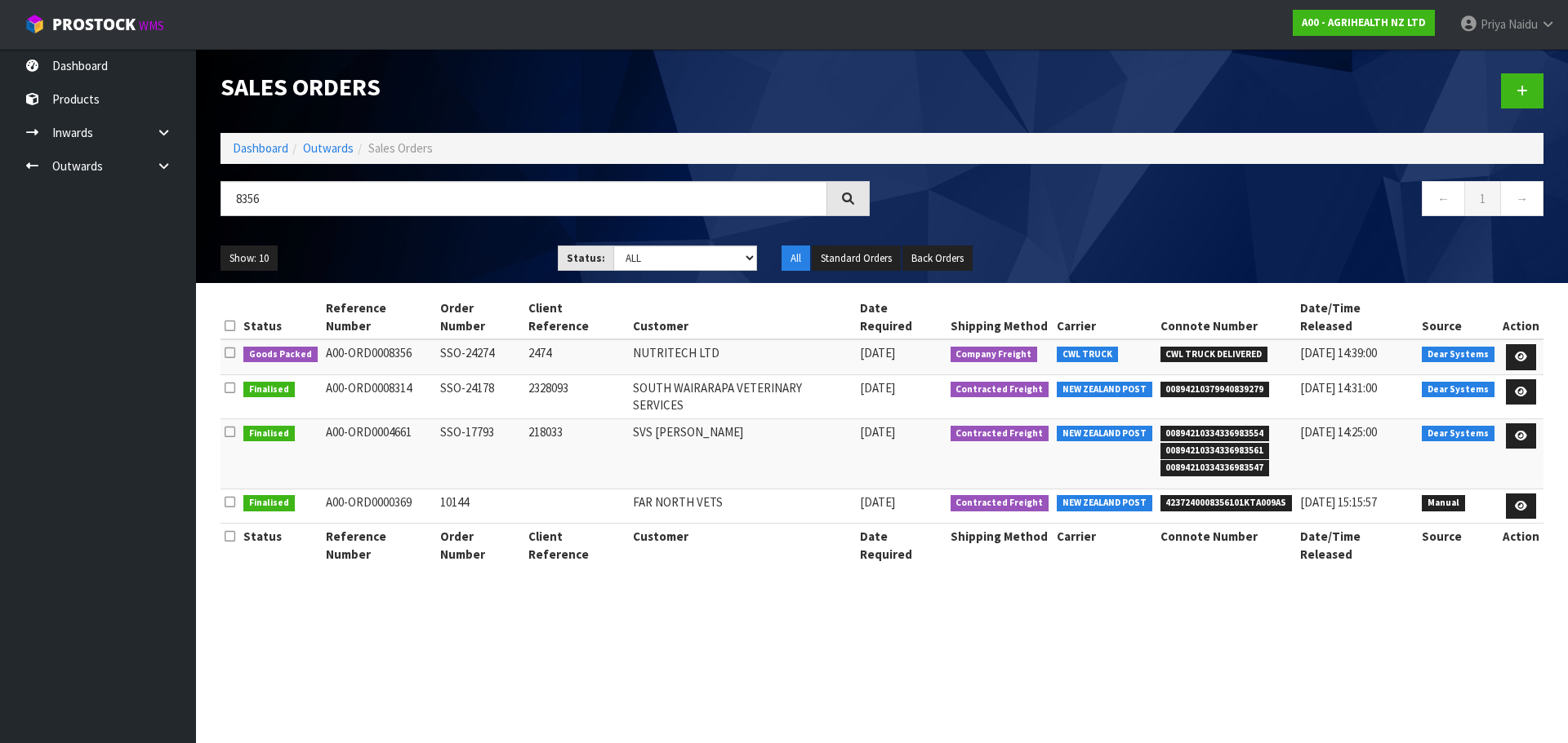
click at [397, 224] on div "8356" at bounding box center [545, 204] width 673 height 47
click at [392, 236] on div "Show: 10 5 10 25 50 Status: Draft Pending Allocated Pending Pick Goods Picked G…" at bounding box center [882, 258] width 1347 height 50
click at [264, 150] on link "Dashboard" at bounding box center [260, 148] width 55 height 15
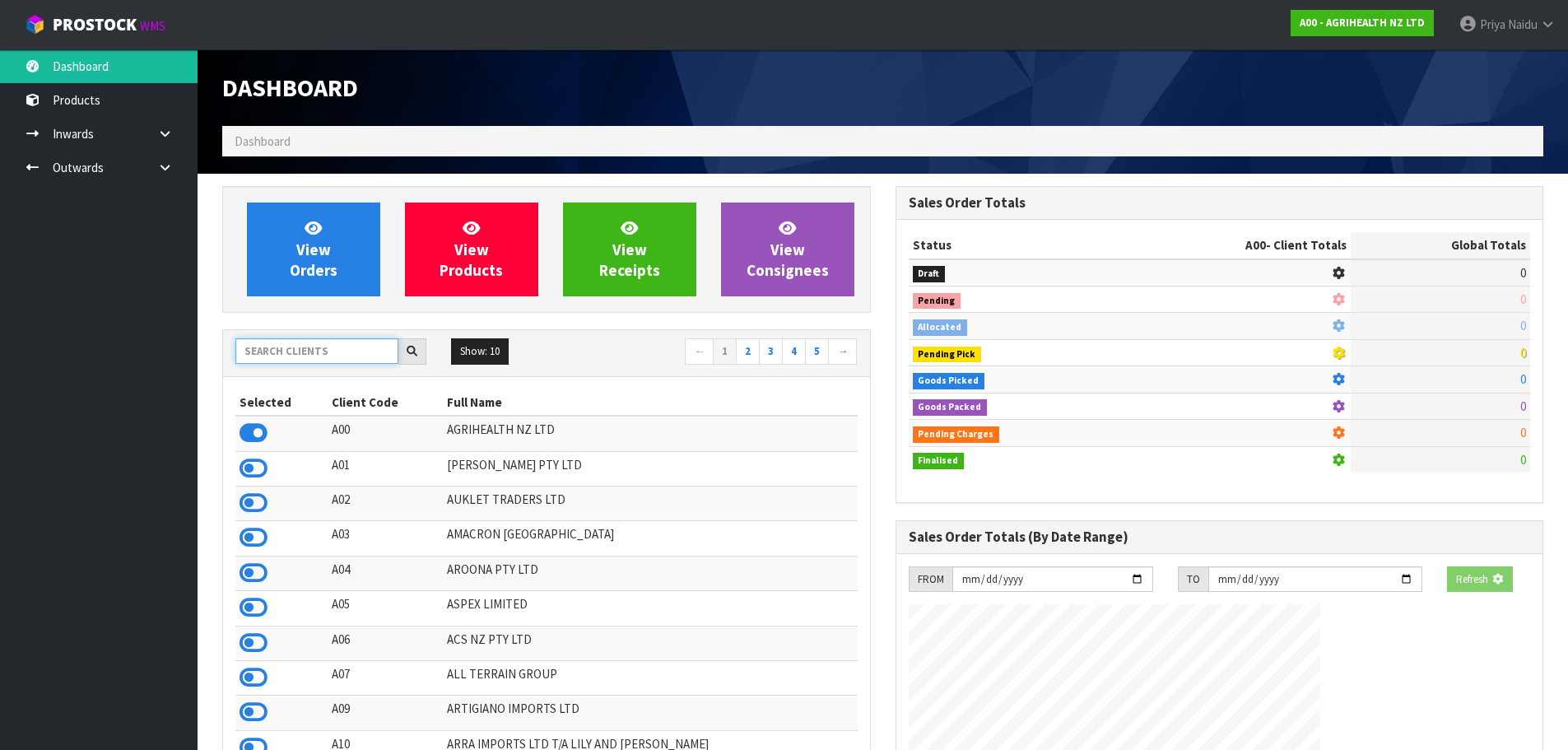
drag, startPoint x: 285, startPoint y: 356, endPoint x: 292, endPoint y: 350, distance: 9.2
click at [287, 354] on input "text" at bounding box center [317, 351] width 163 height 26
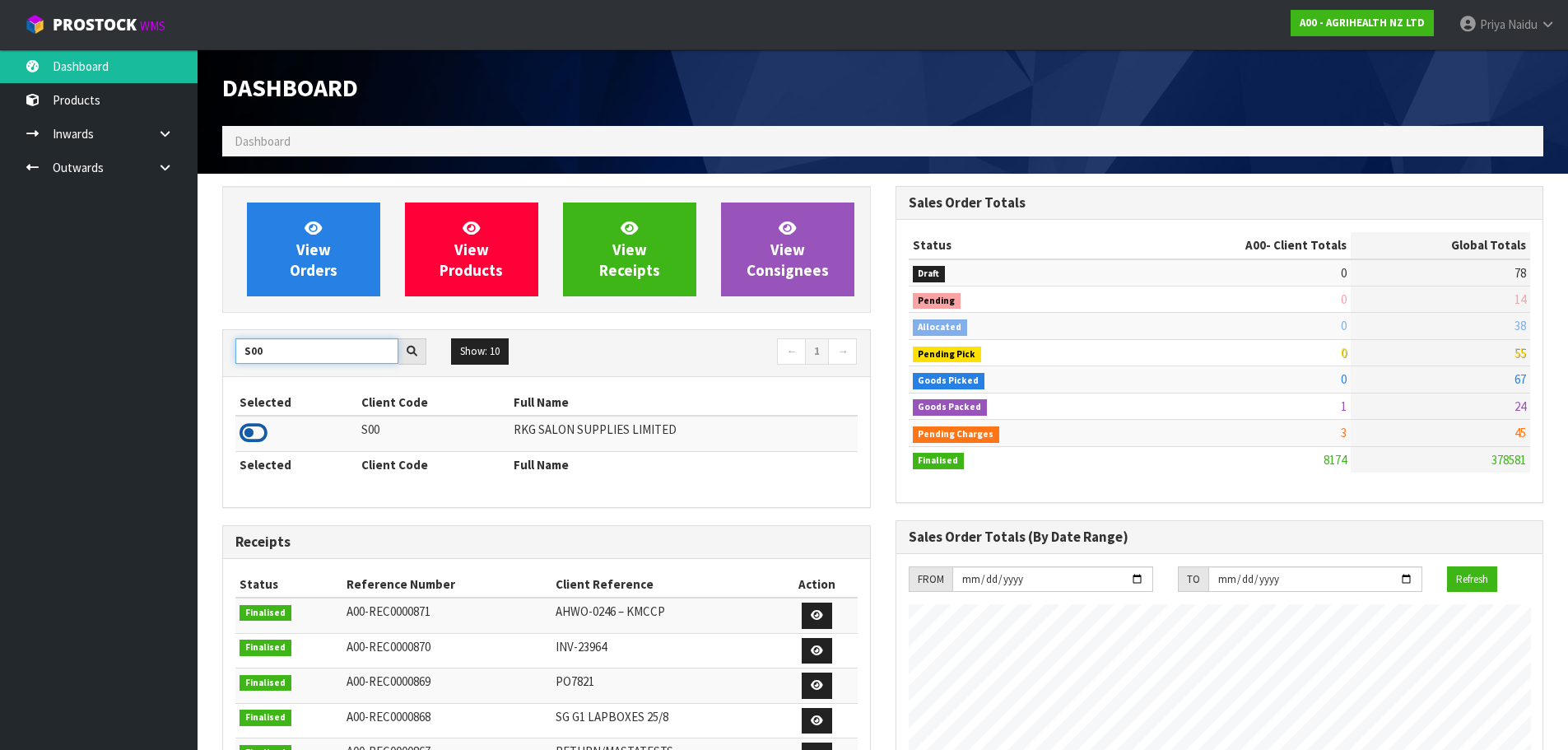
type input "S00"
click at [248, 432] on icon at bounding box center [253, 433] width 28 height 25
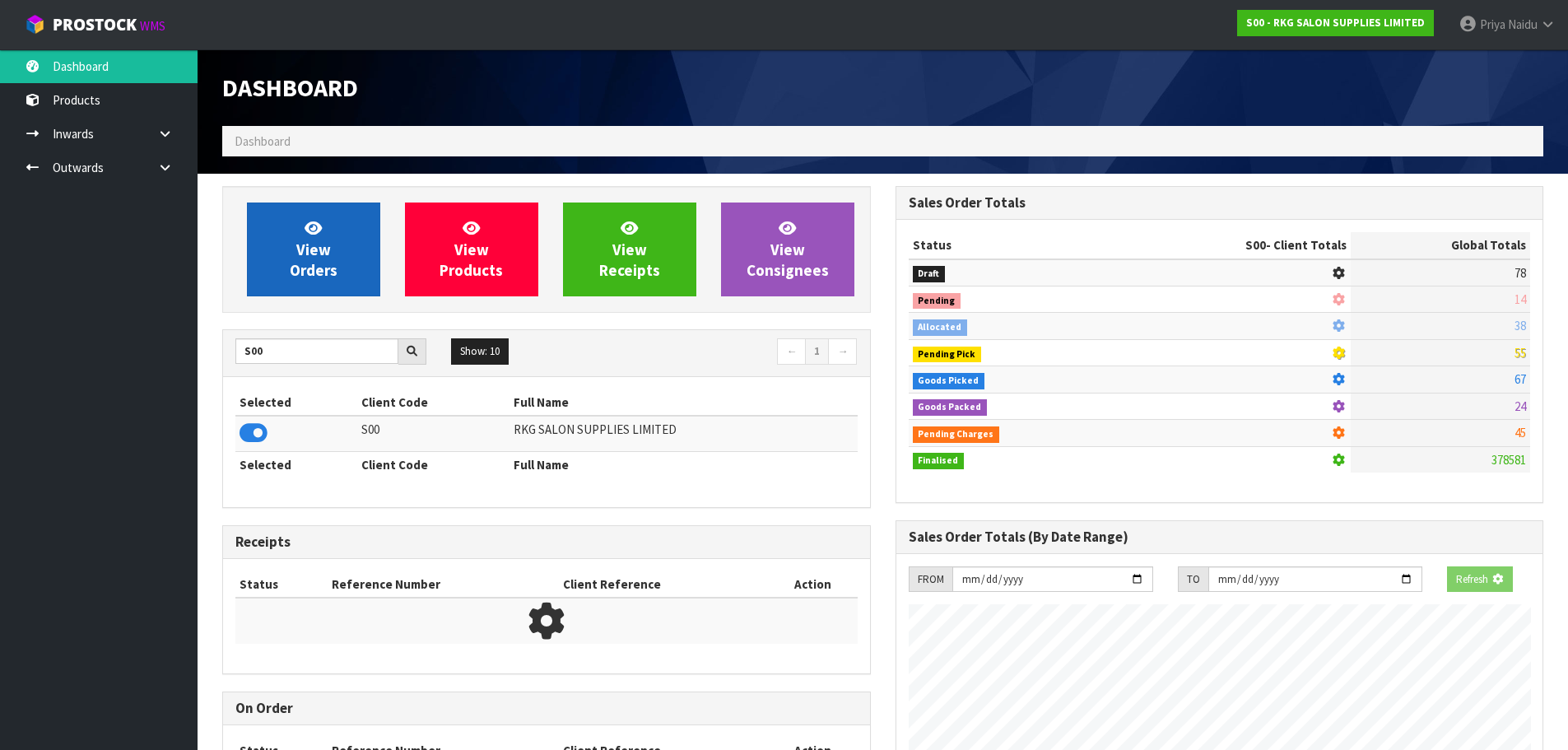
scroll to position [822694, 822582]
click at [295, 288] on link "View Orders" at bounding box center [313, 249] width 133 height 94
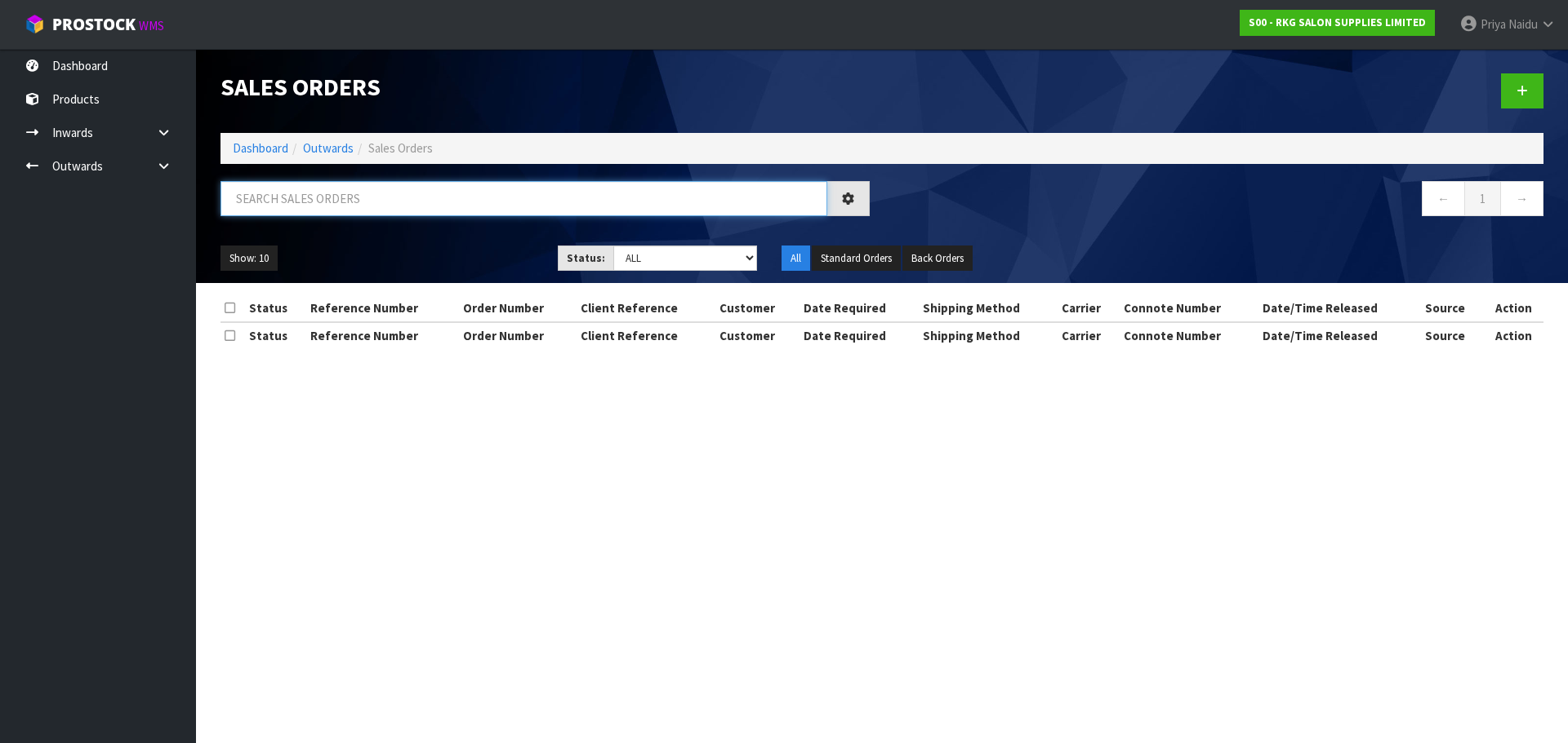
click at [335, 209] on input "text" at bounding box center [523, 198] width 607 height 35
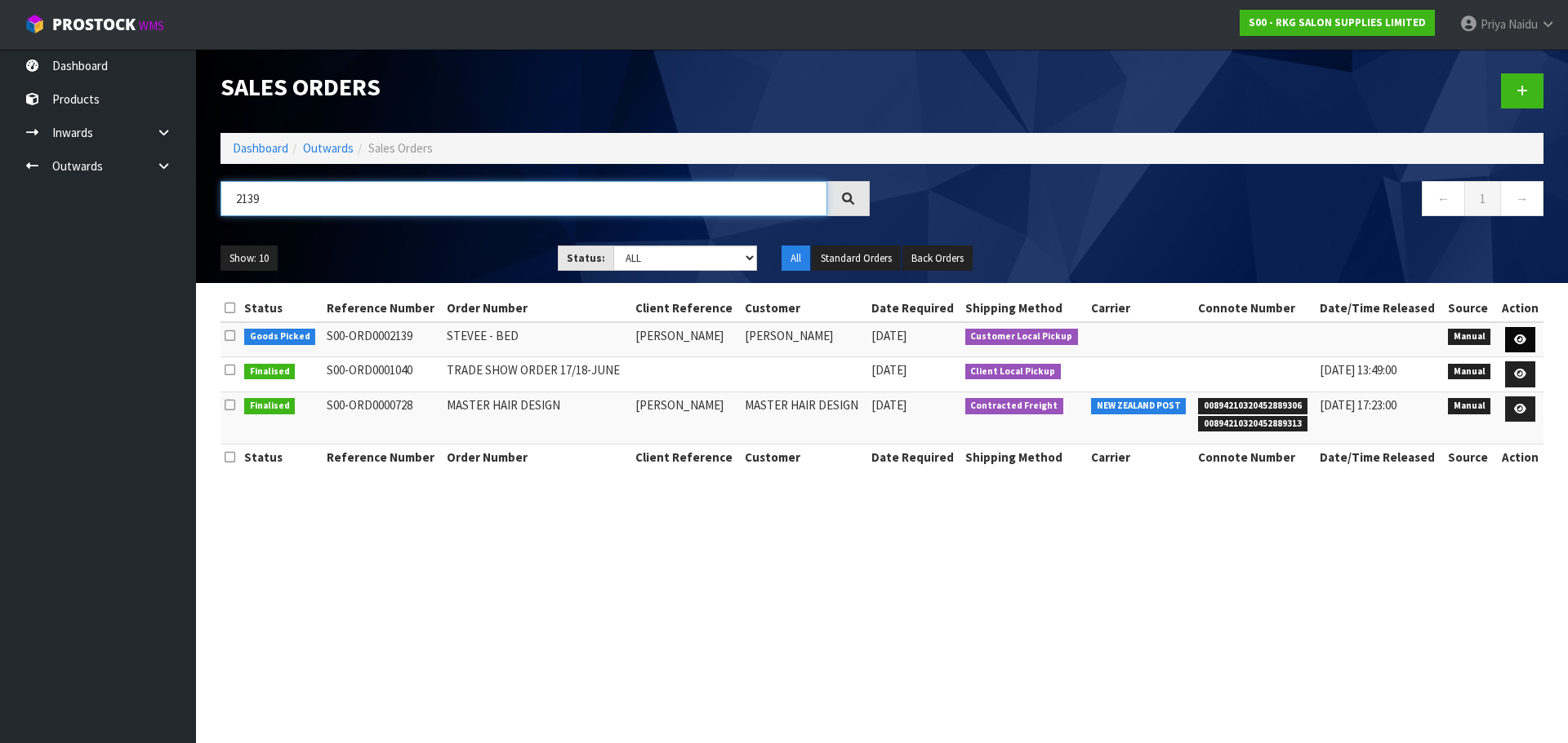
type input "2139"
click at [1522, 332] on link at bounding box center [1519, 340] width 30 height 26
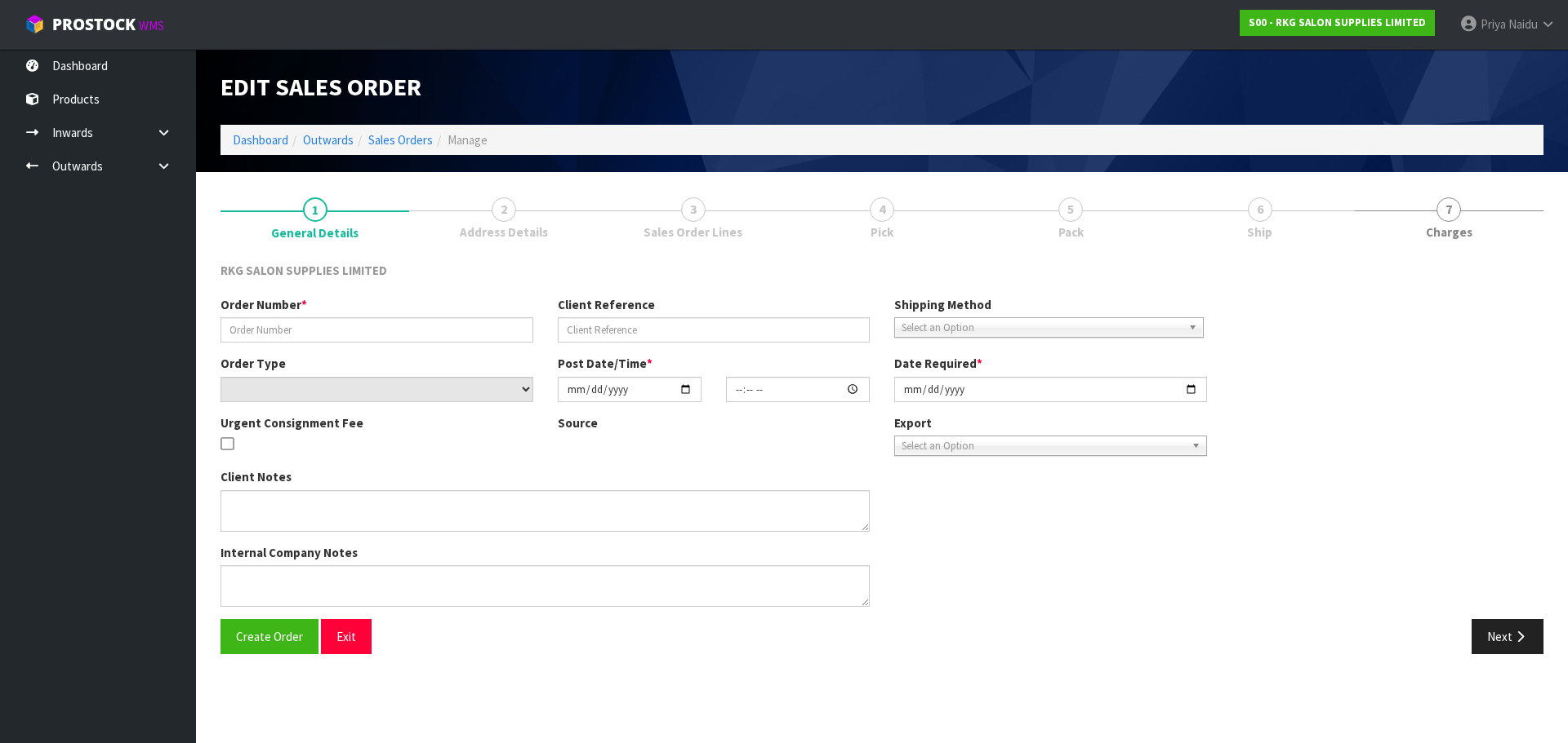
type input "STEVEE - BED"
type input "STEVEE-RAE PAO"
select select "number:0"
type input "2025-08-27"
type input "00:00:00.000"
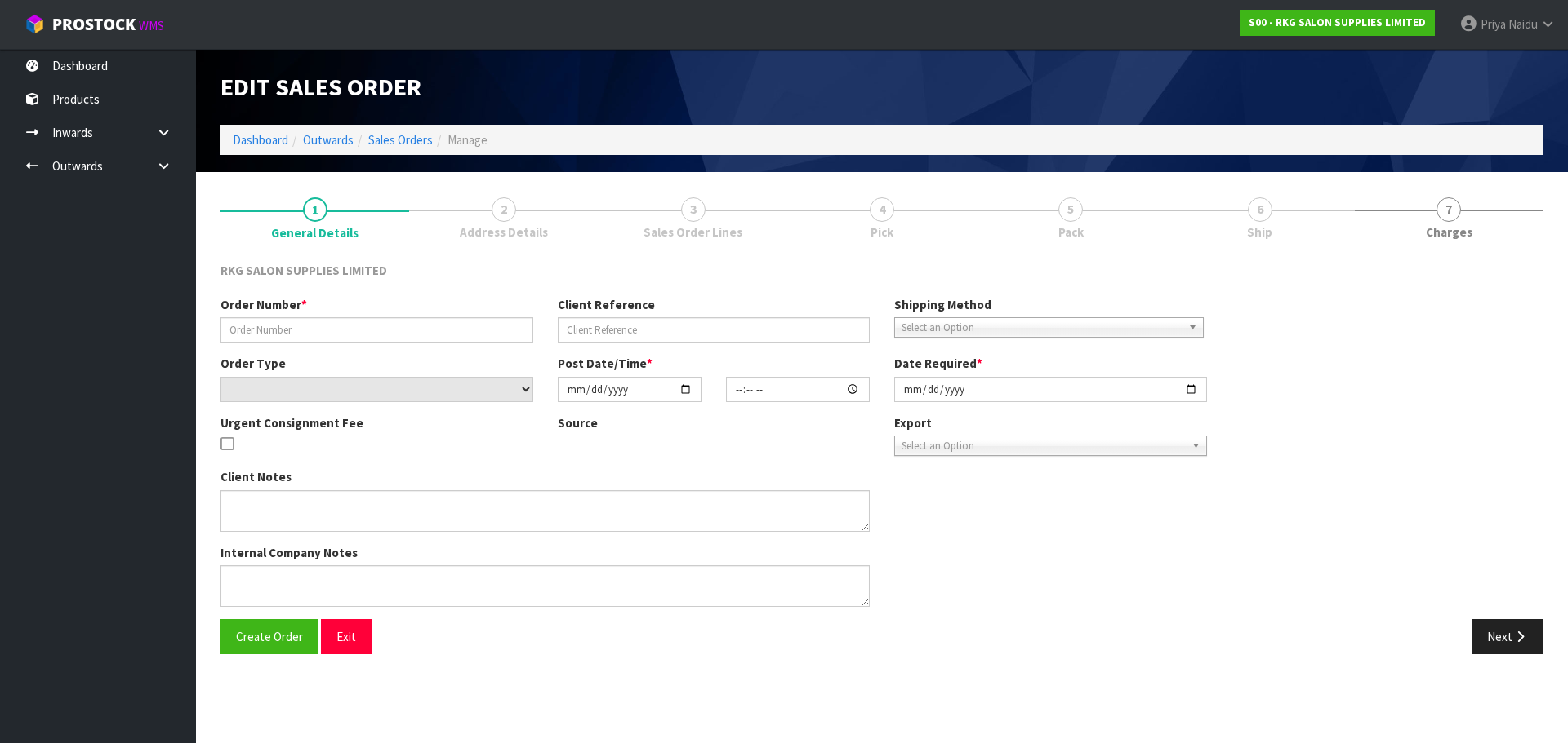
type input "2025-08-27"
type textarea "FOR PICK UP"
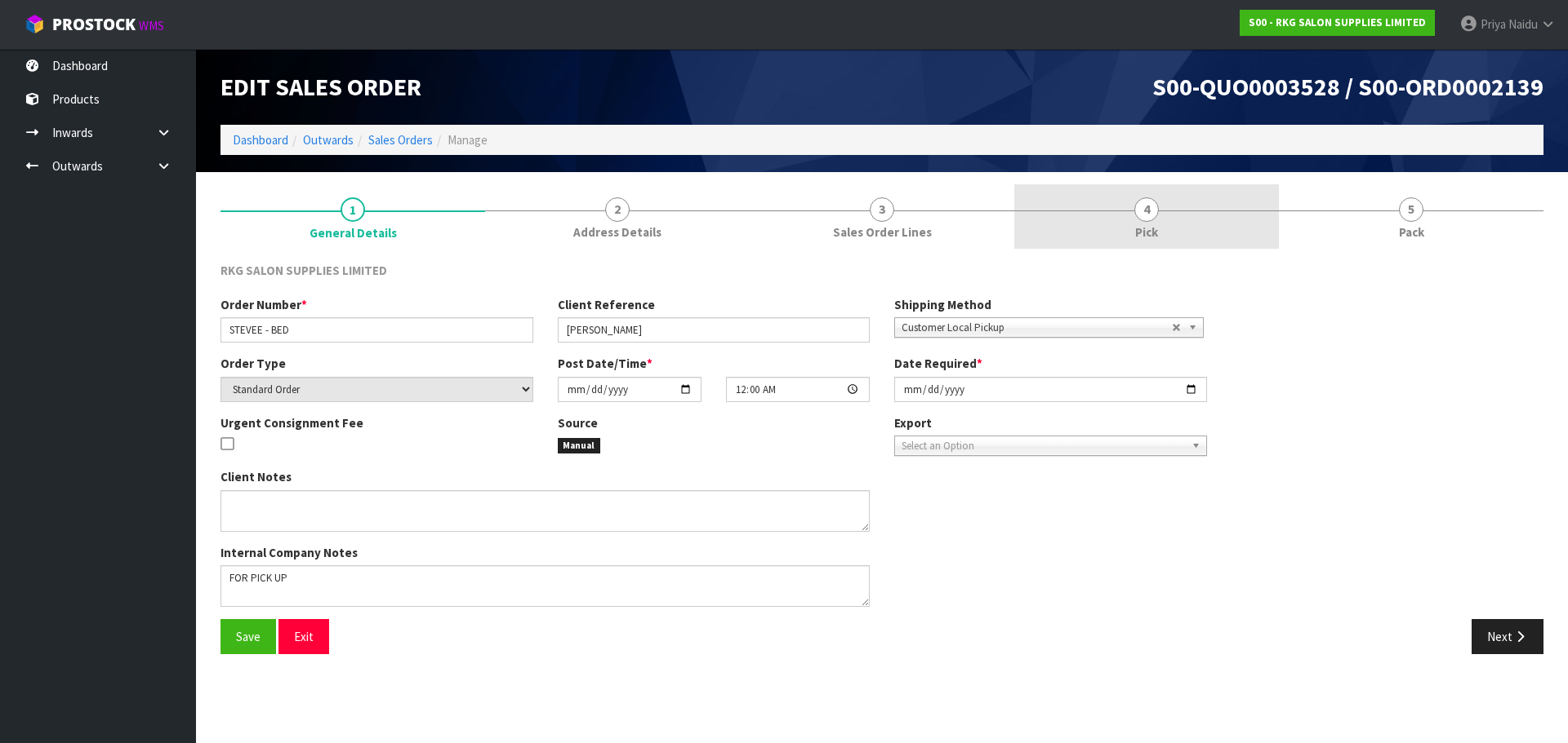
click at [1229, 218] on link "4 Pick" at bounding box center [1146, 217] width 265 height 65
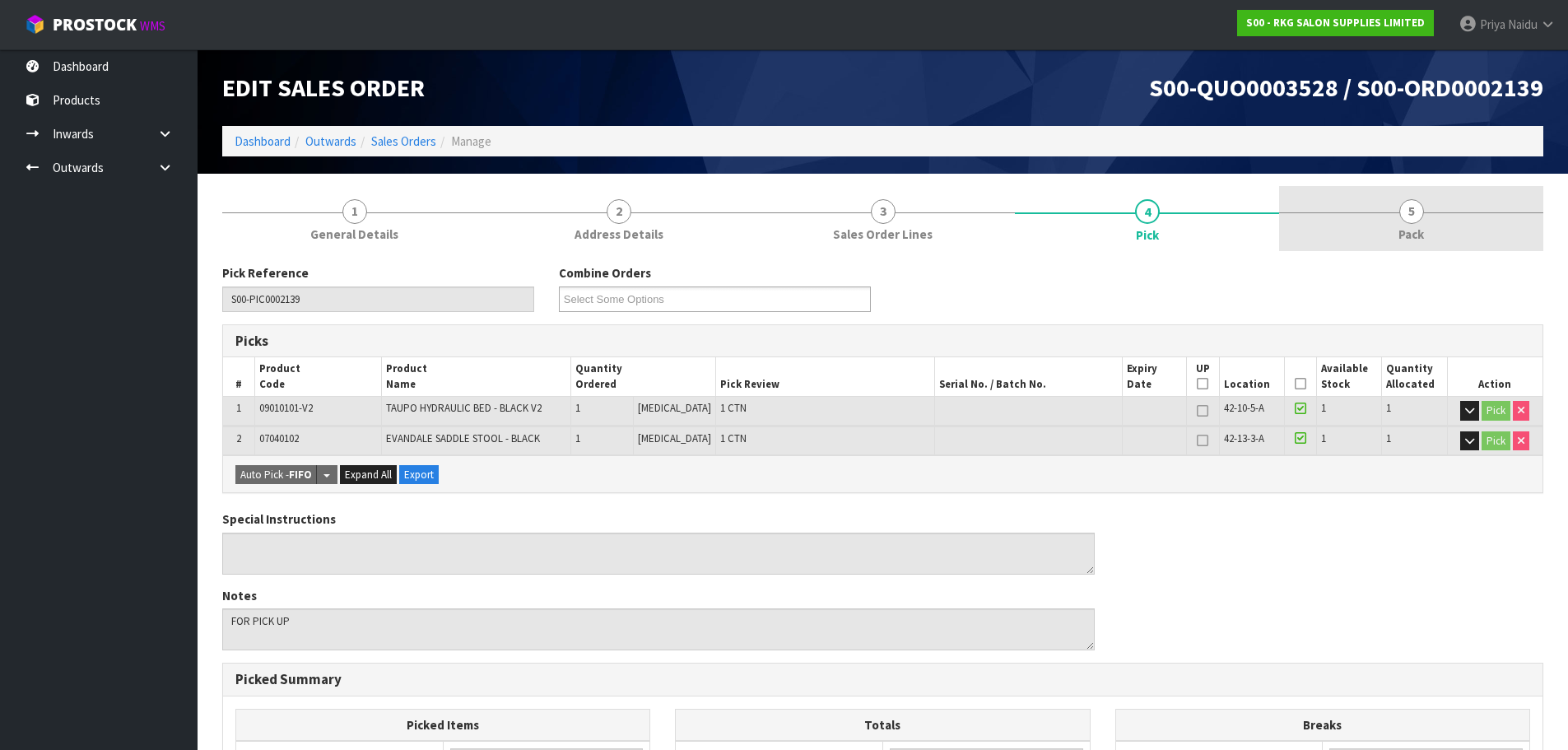
click at [1349, 218] on link "5 Pack" at bounding box center [1411, 219] width 264 height 65
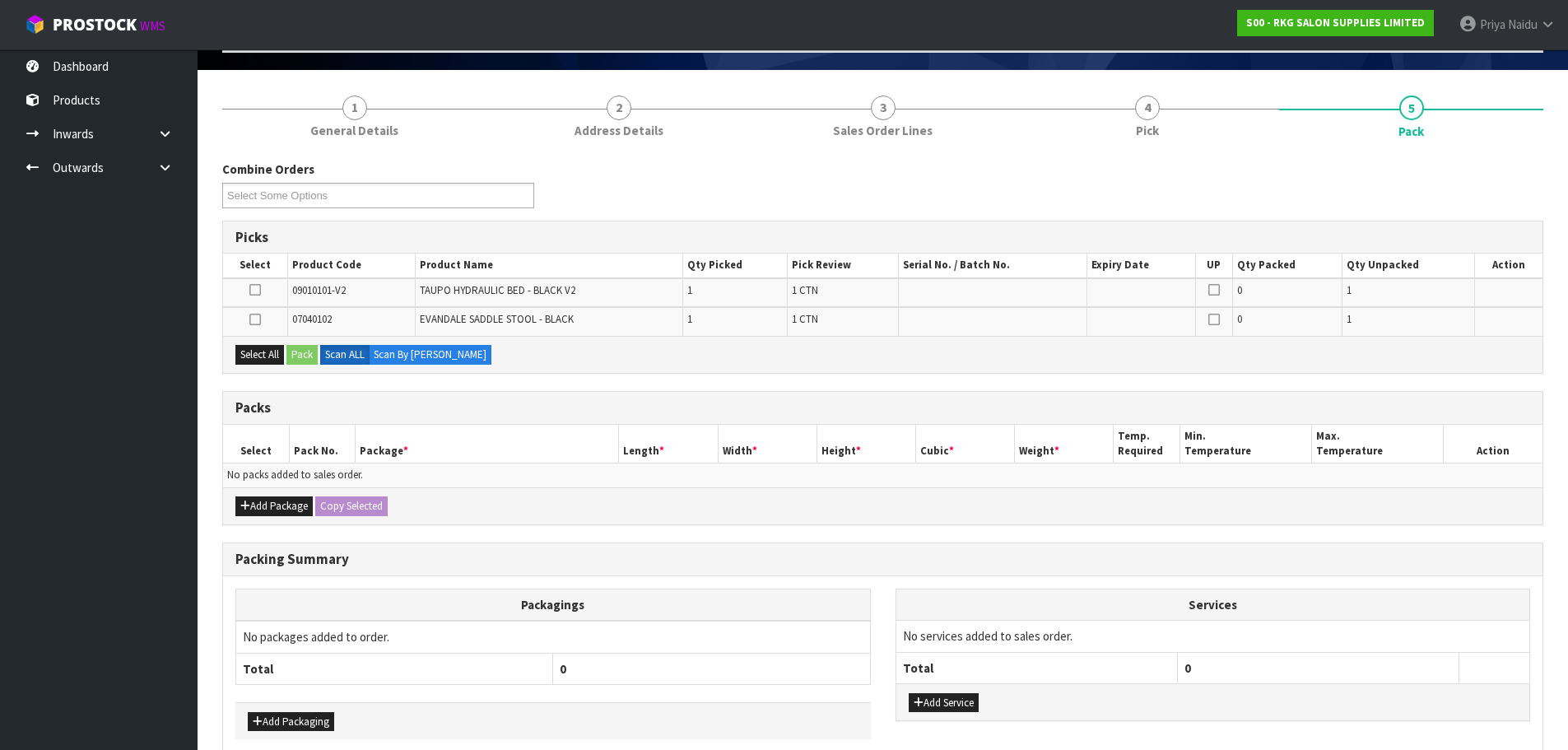
scroll to position [183, 0]
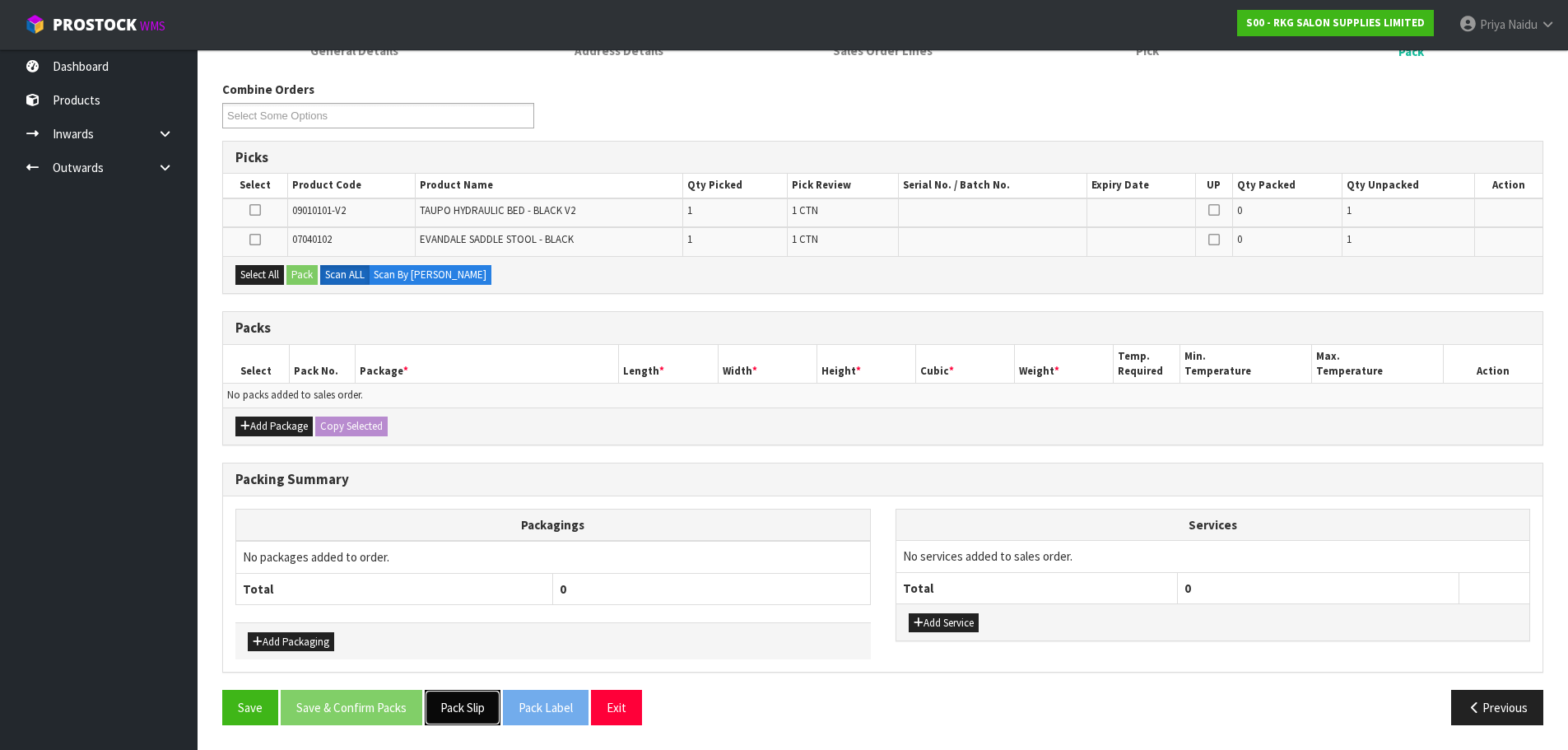
click at [455, 703] on button "Pack Slip" at bounding box center [463, 708] width 76 height 35
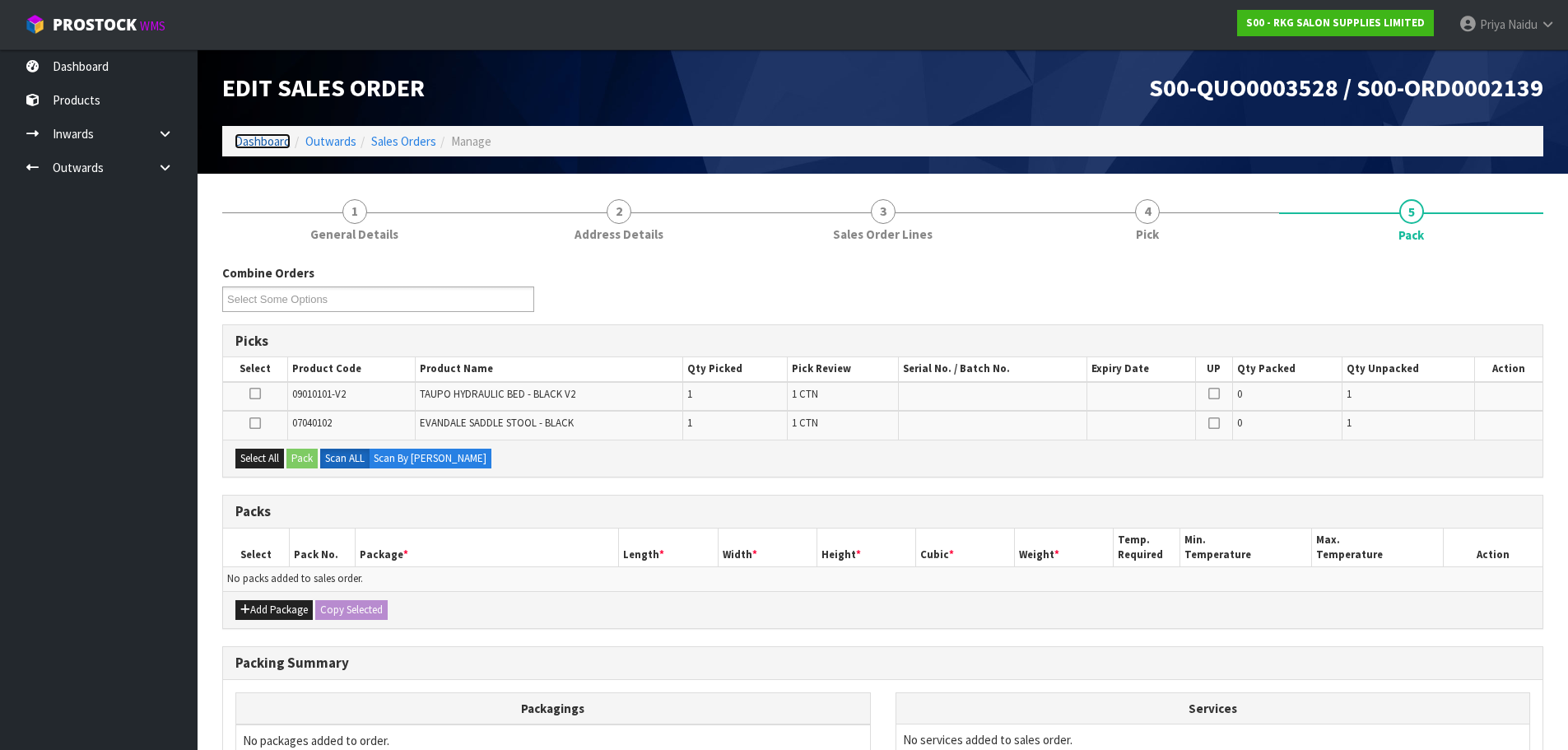
click at [270, 140] on link "Dashboard" at bounding box center [262, 141] width 56 height 15
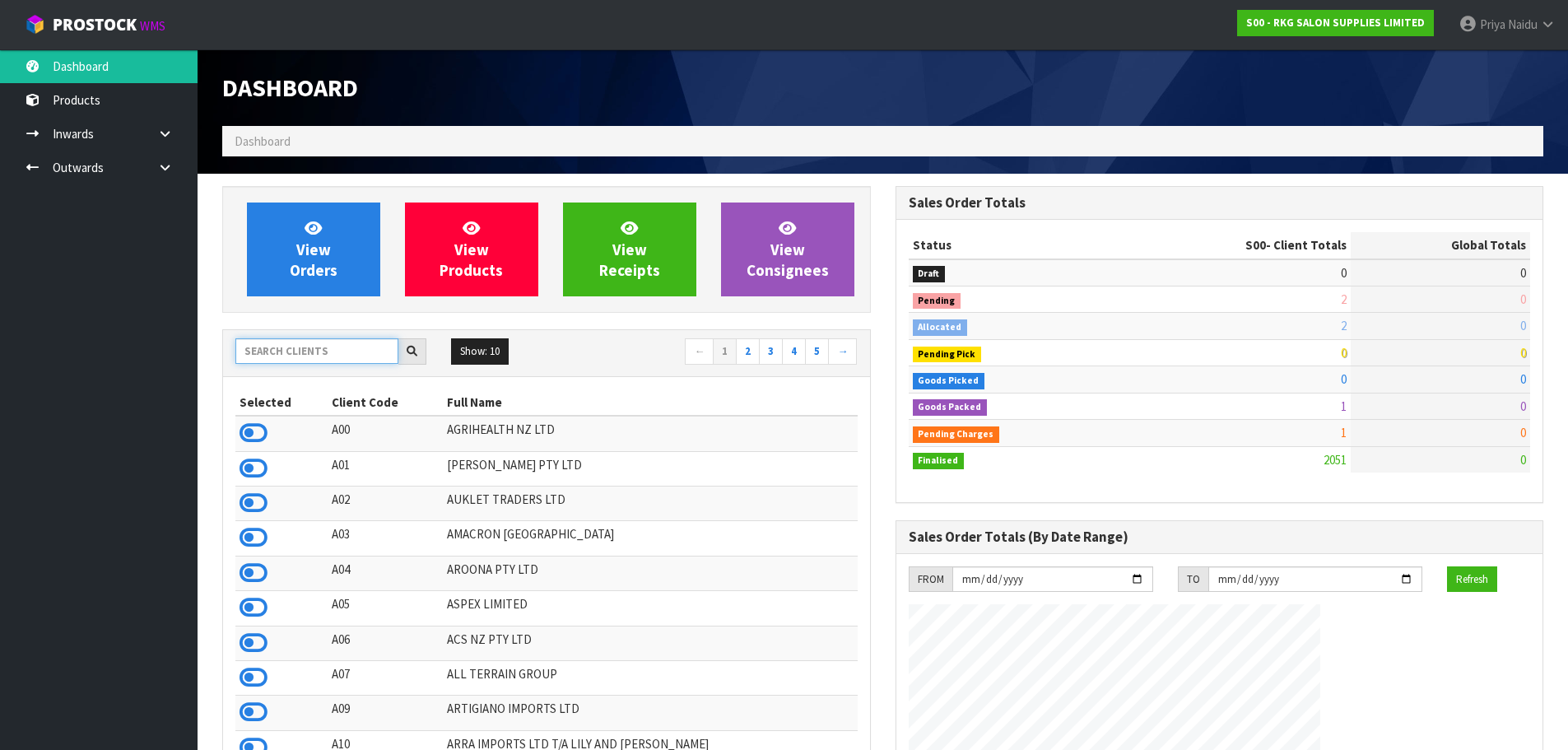
click at [338, 350] on input "text" at bounding box center [317, 351] width 163 height 26
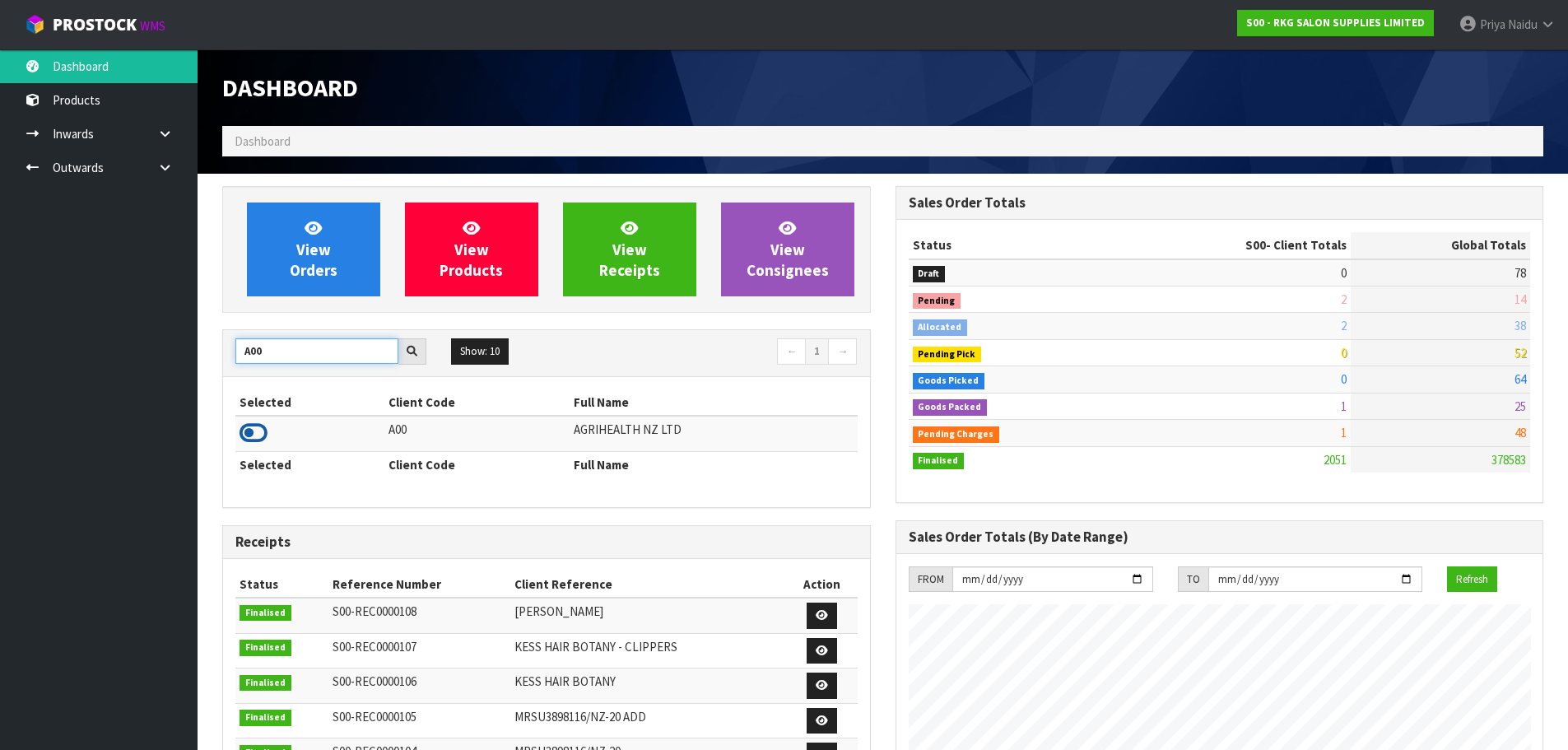
type input "A00"
click at [256, 430] on icon at bounding box center [253, 433] width 28 height 25
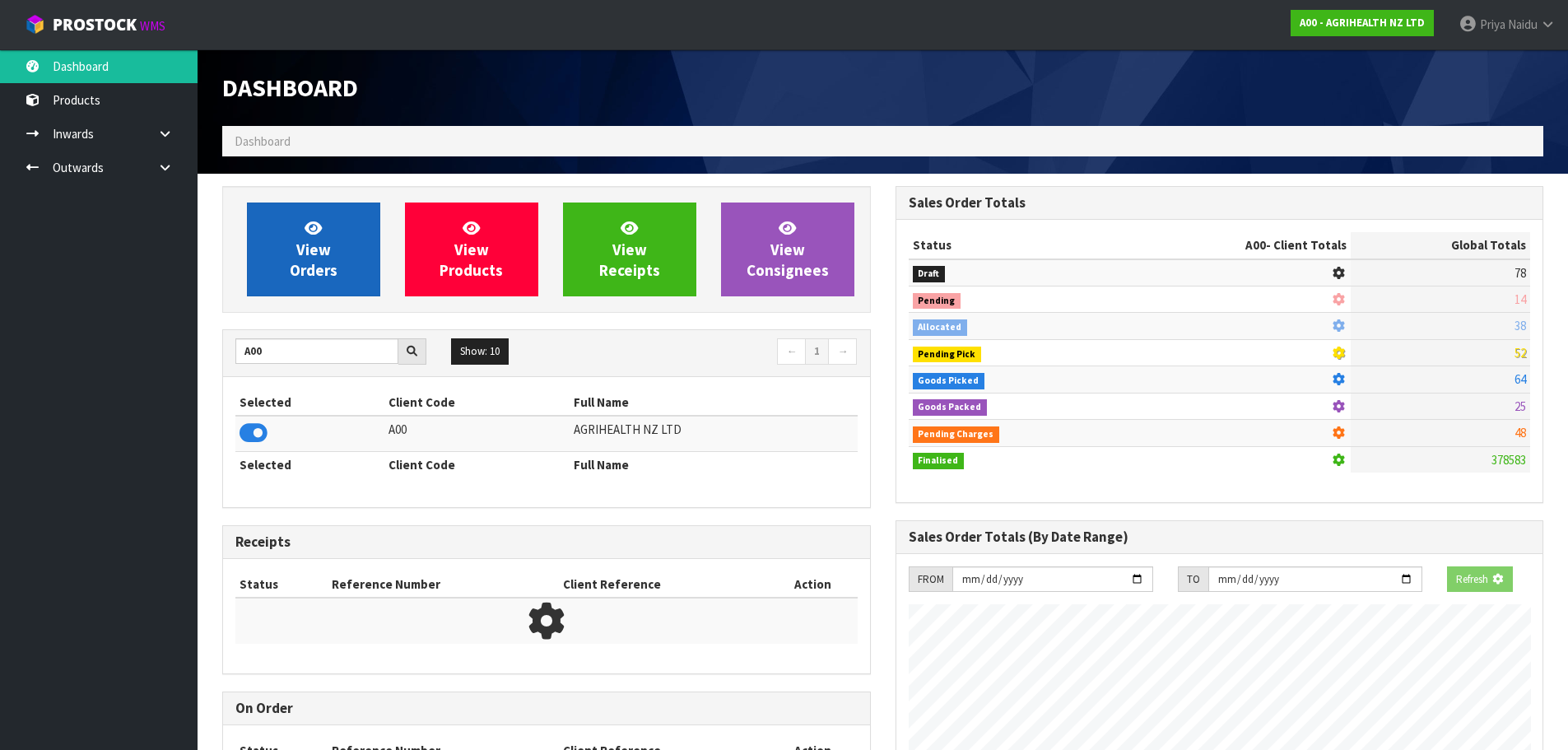
scroll to position [822694, 822582]
click at [314, 219] on span "View Orders" at bounding box center [313, 250] width 47 height 62
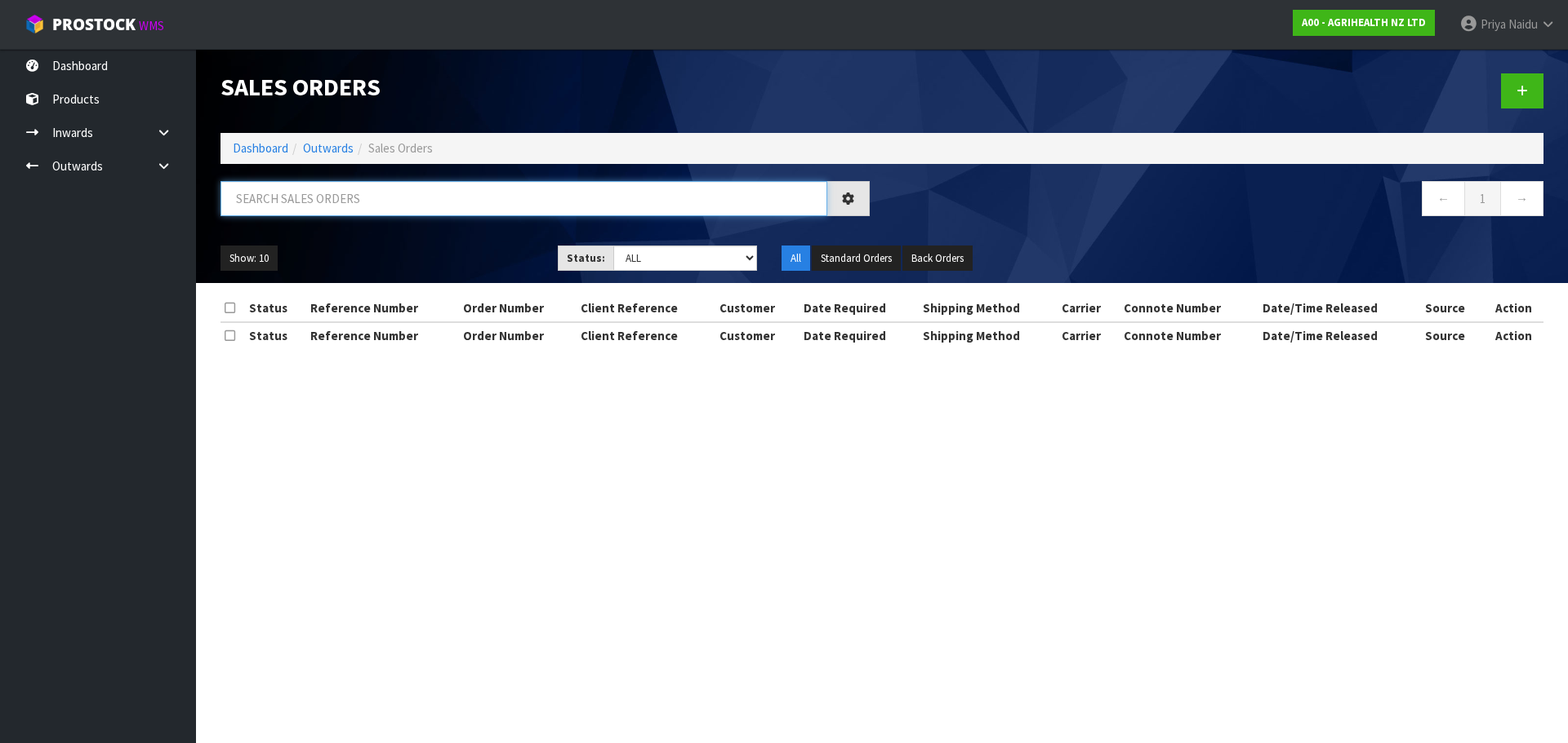
click at [314, 197] on input "text" at bounding box center [523, 198] width 607 height 35
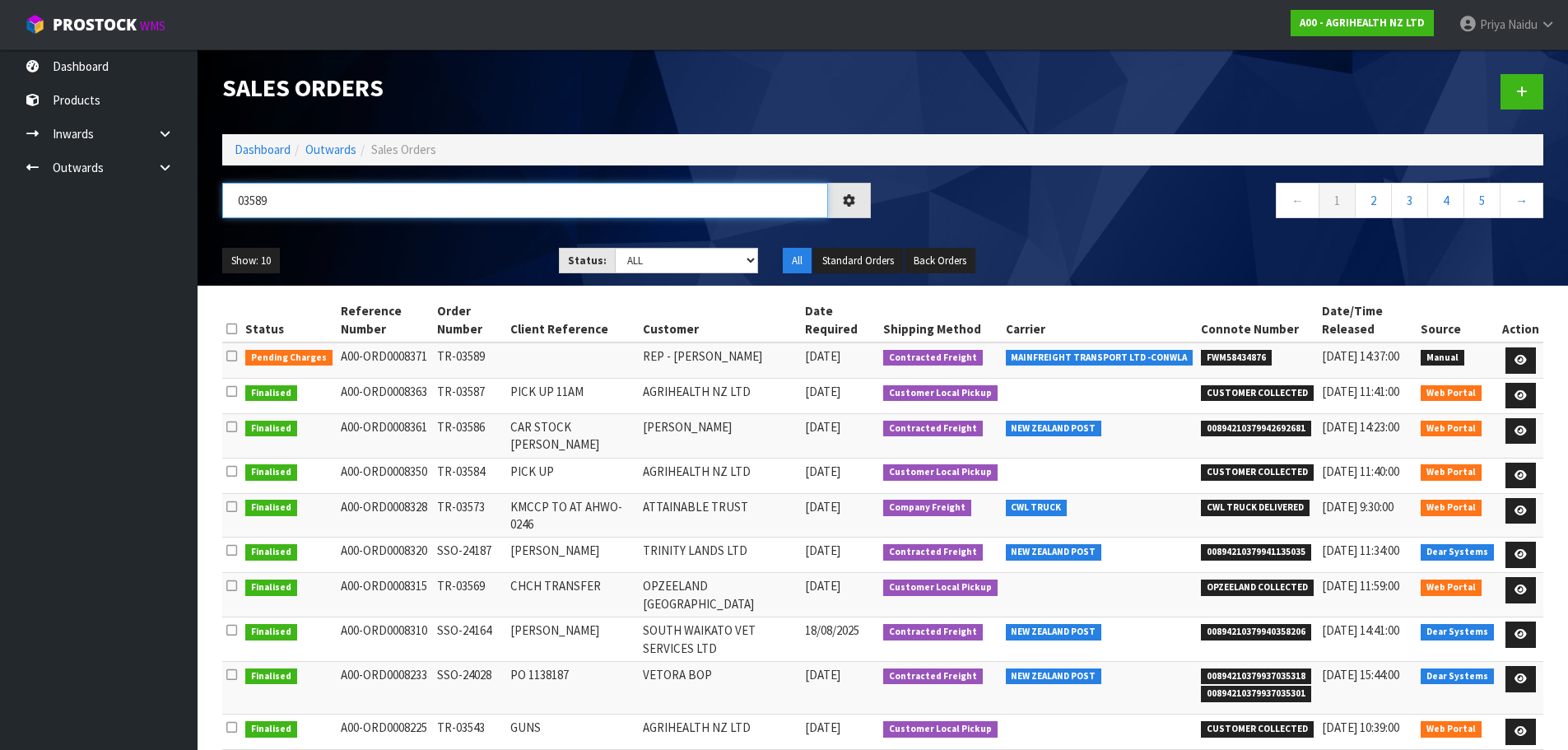
type input "03589"
click at [456, 248] on ul "Show: 10 5 10 25 50" at bounding box center [378, 261] width 312 height 27
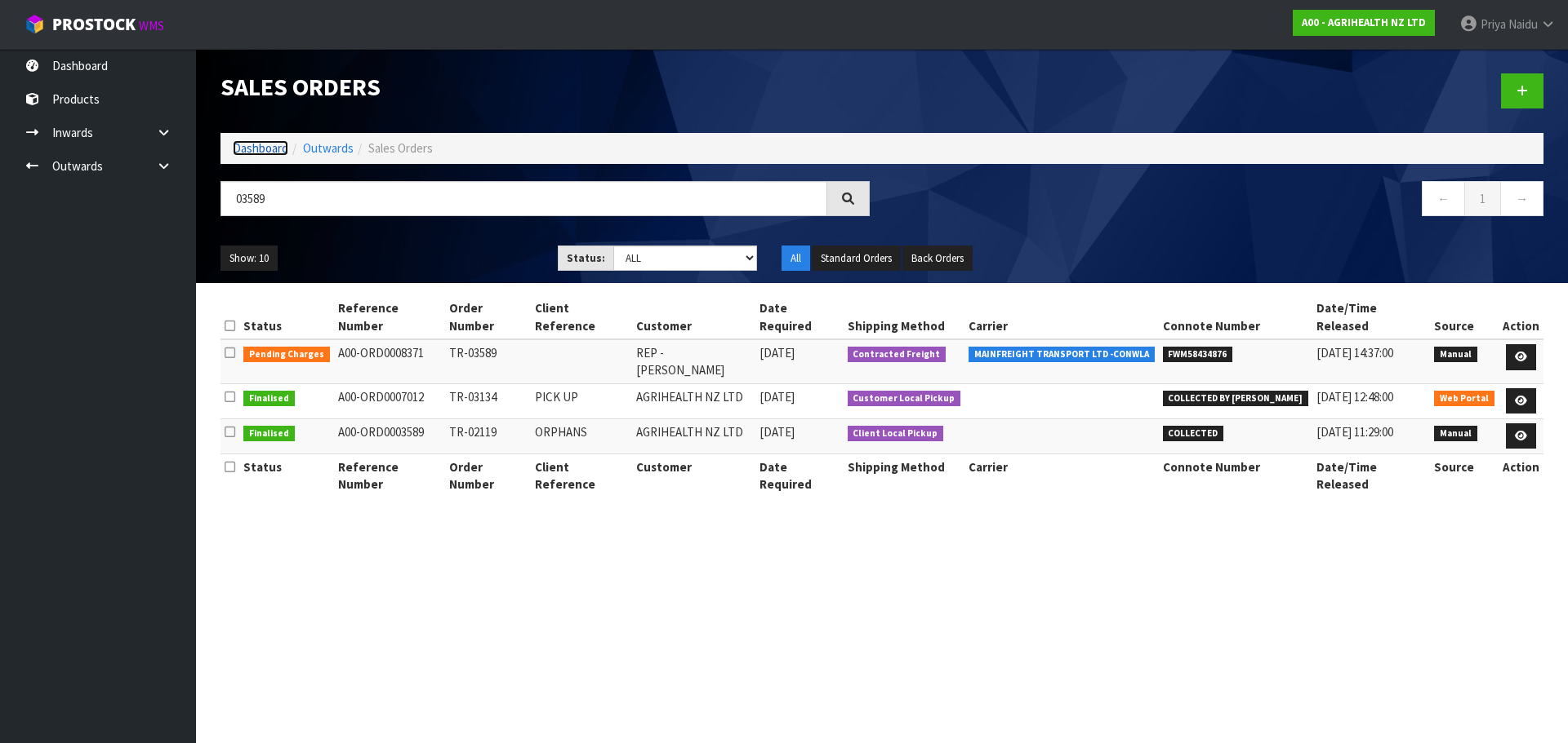
click at [279, 147] on link "Dashboard" at bounding box center [260, 148] width 55 height 15
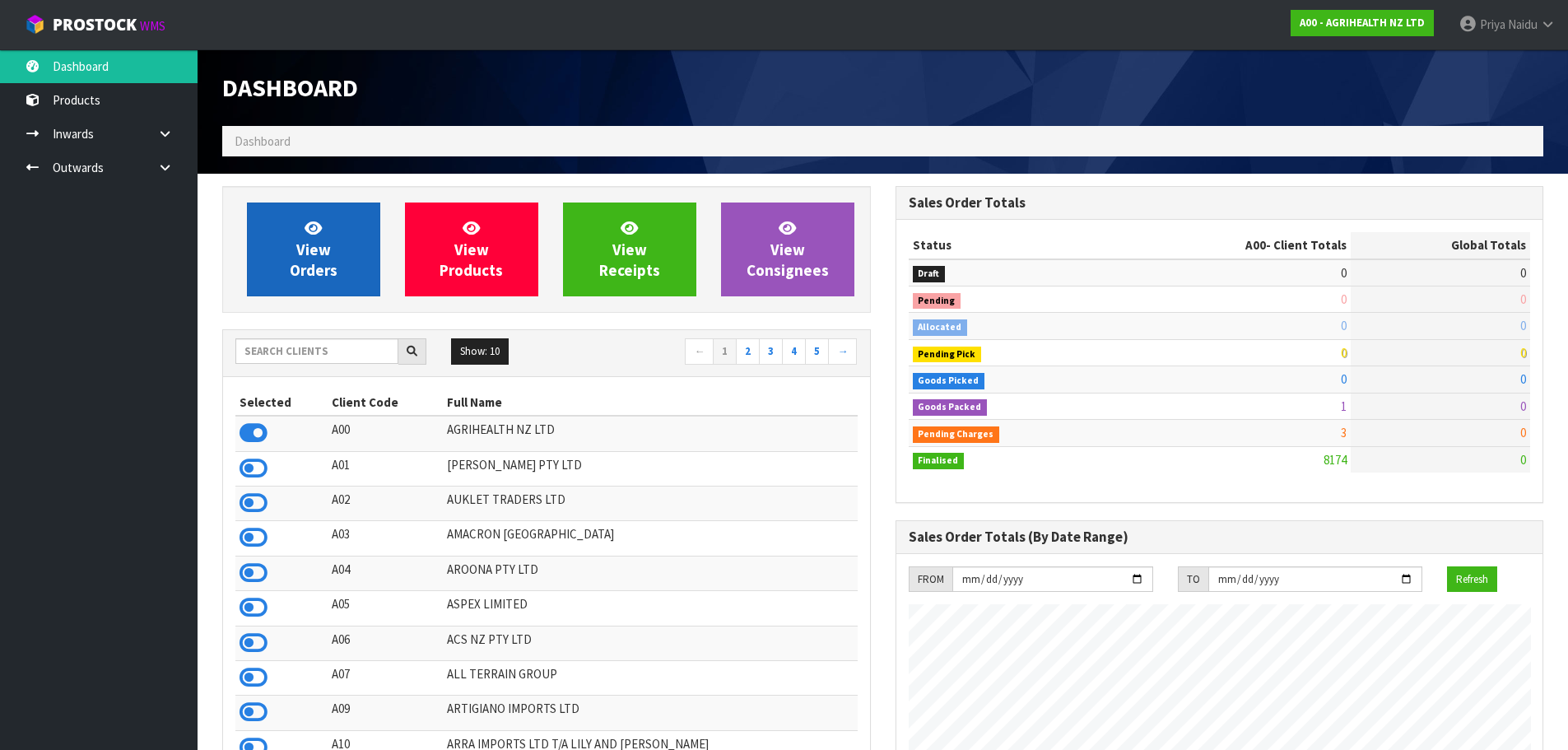
scroll to position [1248, 673]
click at [335, 268] on span "View Orders" at bounding box center [313, 250] width 47 height 62
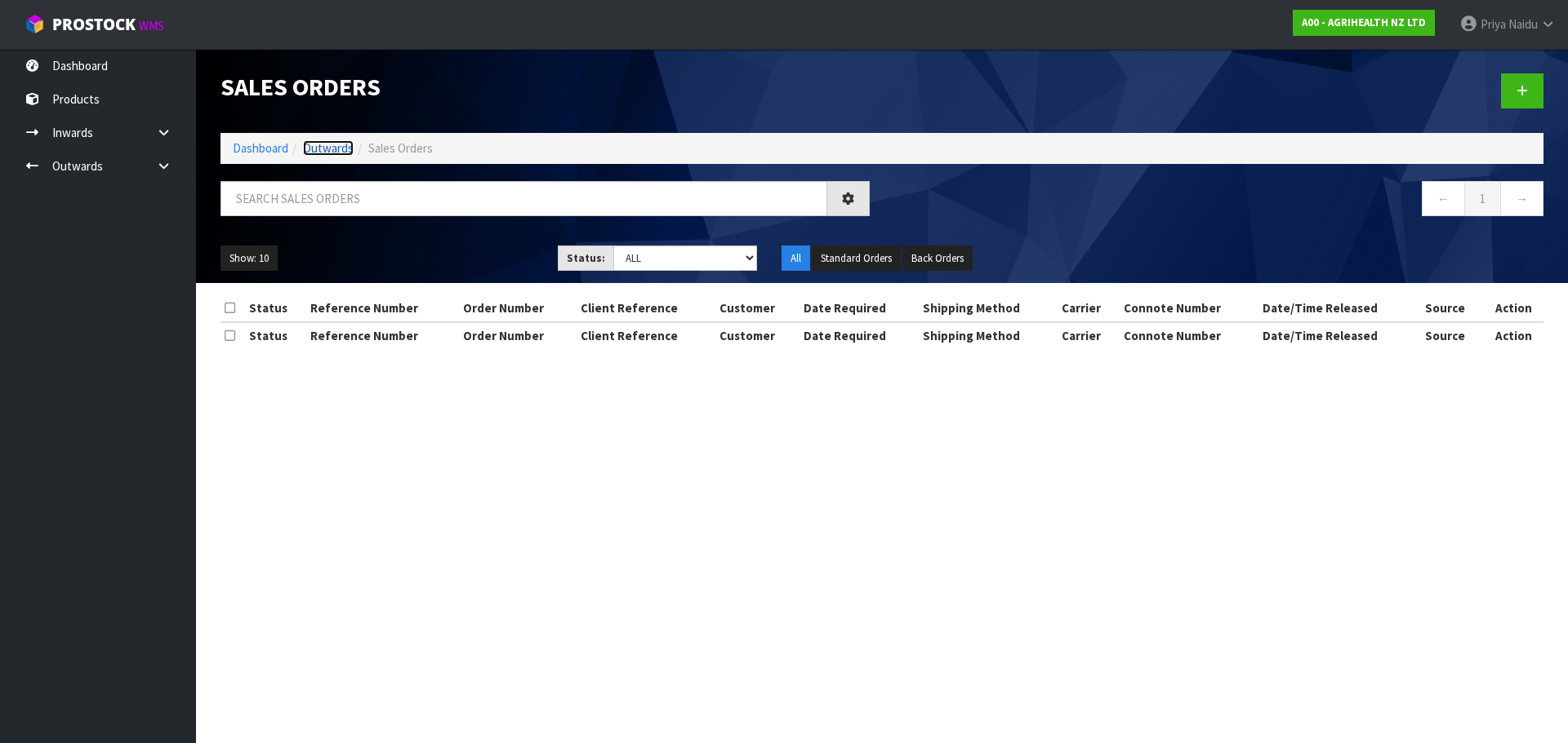
click at [341, 149] on link "Outwards" at bounding box center [328, 148] width 50 height 15
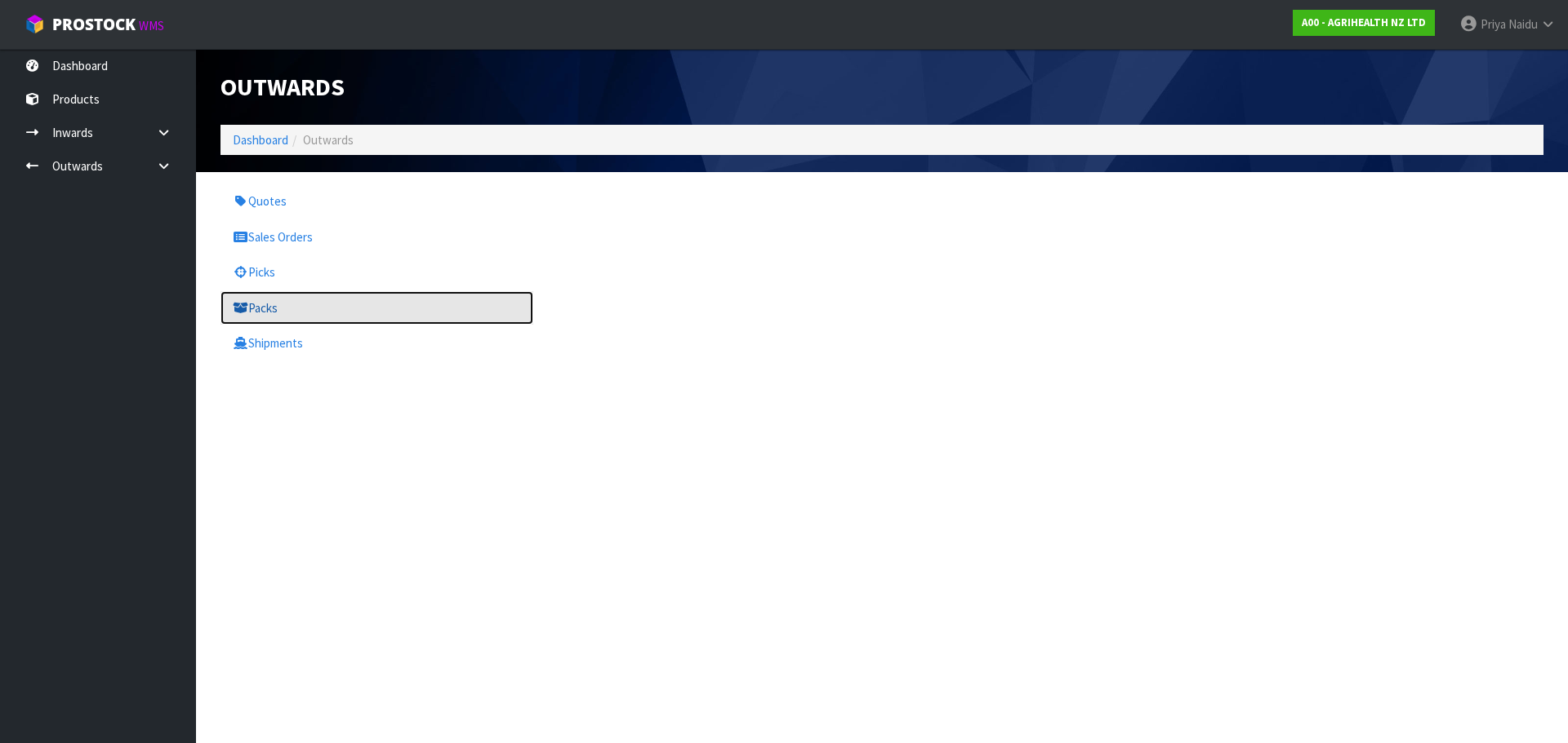
click at [329, 311] on link "Packs" at bounding box center [376, 308] width 312 height 33
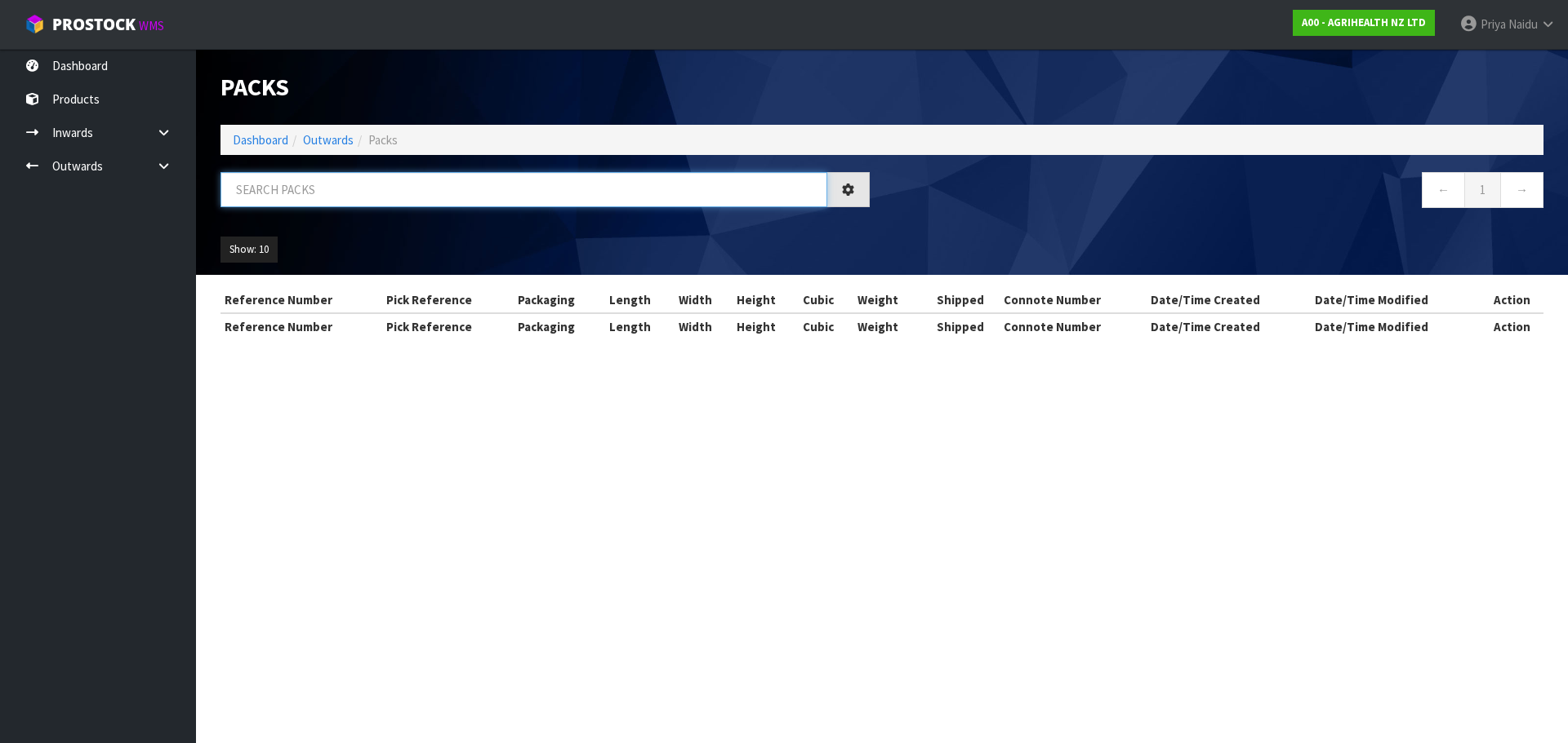
click at [330, 191] on input "text" at bounding box center [523, 189] width 607 height 35
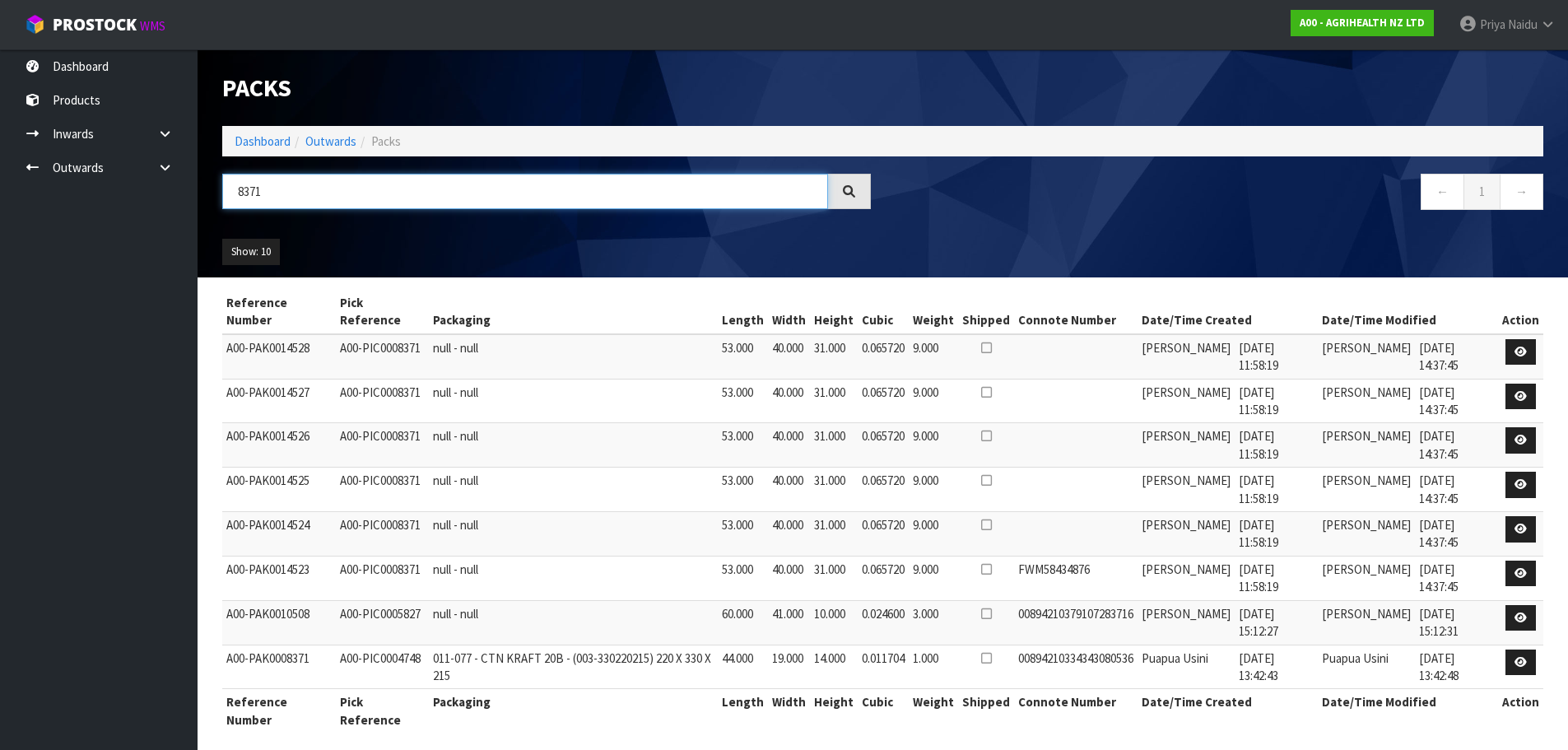
type input "8371"
click at [454, 245] on ul "Show: 10 5 10 25 50" at bounding box center [378, 251] width 312 height 27
click at [260, 129] on ol "Dashboard Outwards Packs" at bounding box center [882, 140] width 1321 height 30
click at [259, 134] on link "Dashboard" at bounding box center [262, 141] width 56 height 15
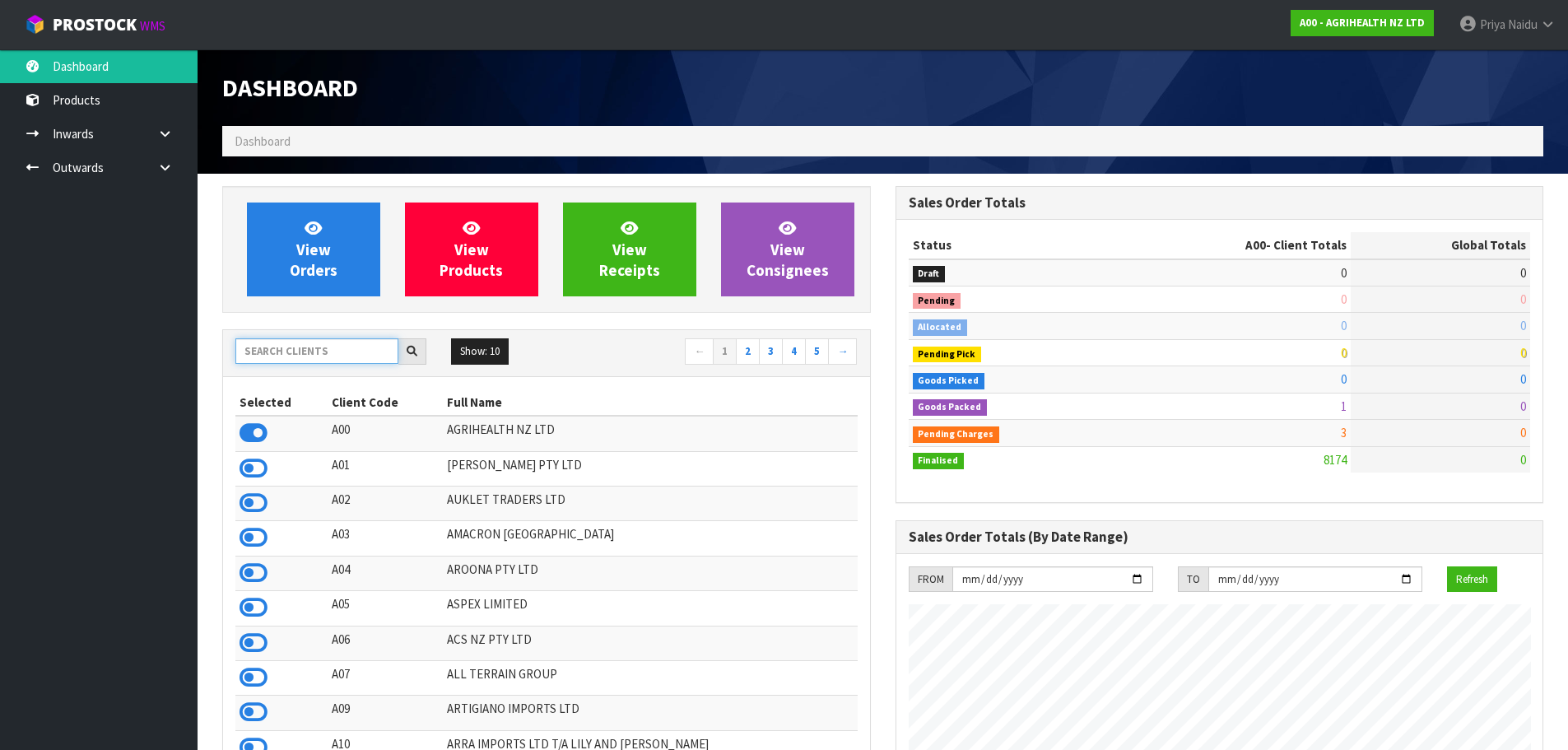
click at [314, 354] on input "text" at bounding box center [317, 351] width 163 height 26
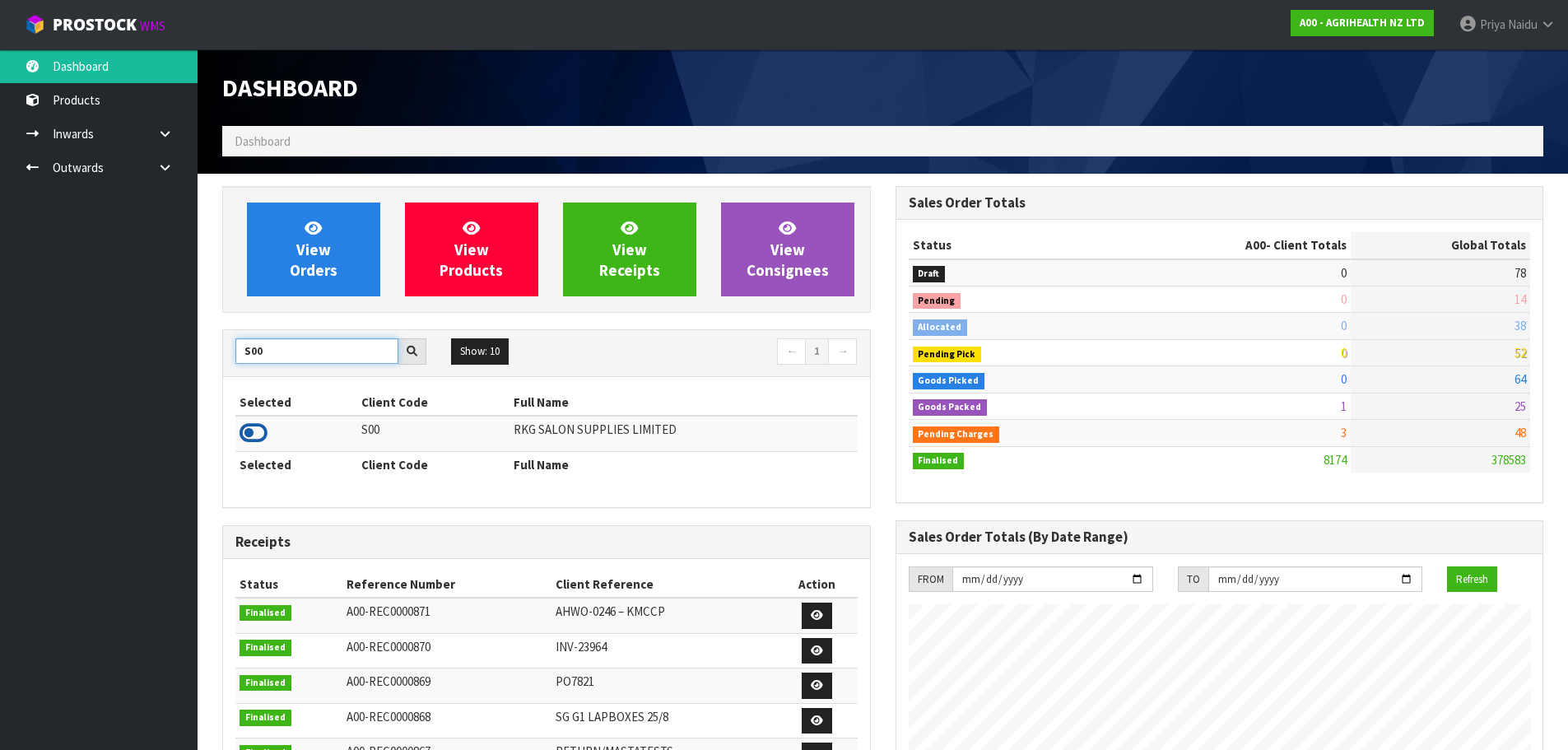
type input "S00"
click at [251, 434] on icon at bounding box center [253, 433] width 28 height 25
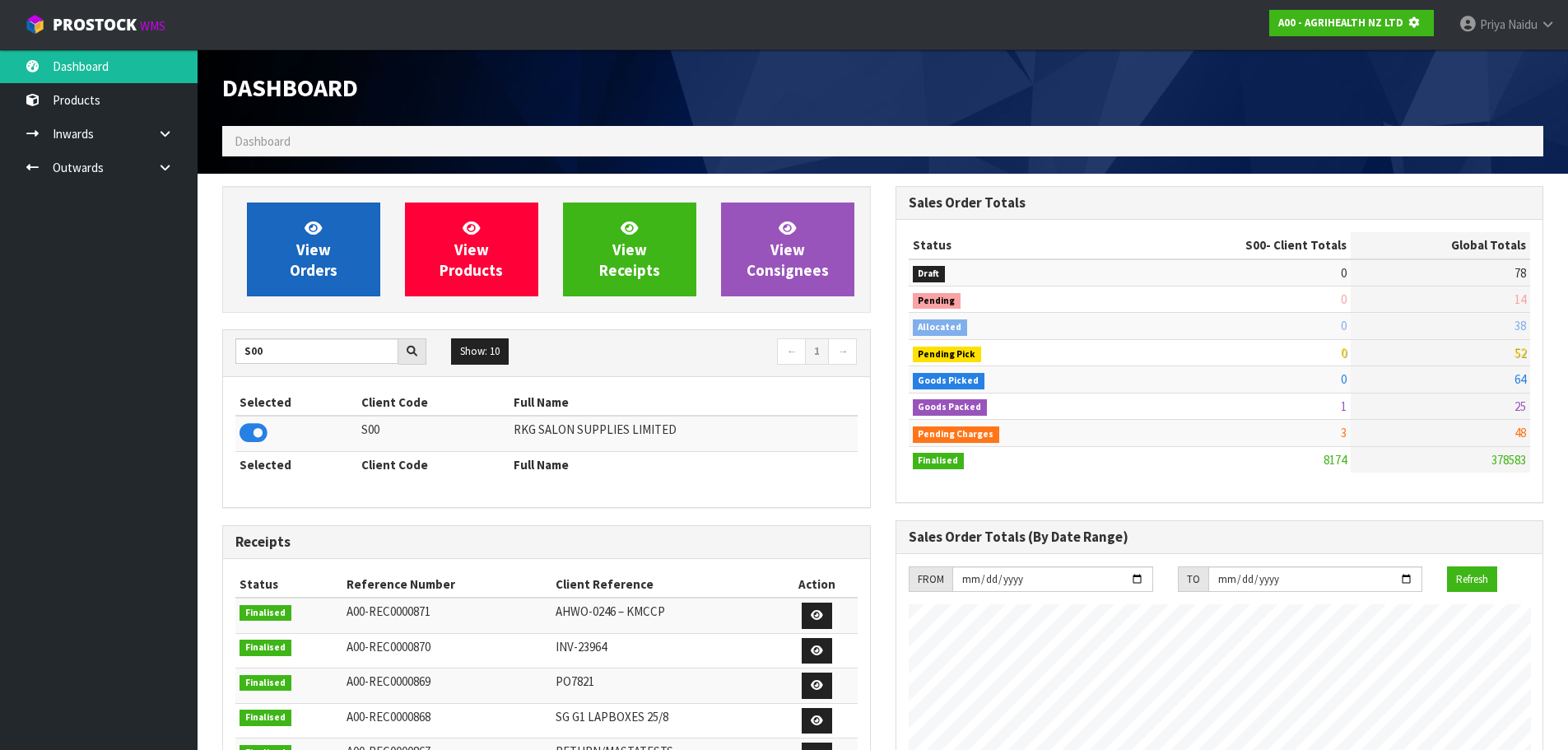
scroll to position [1027, 673]
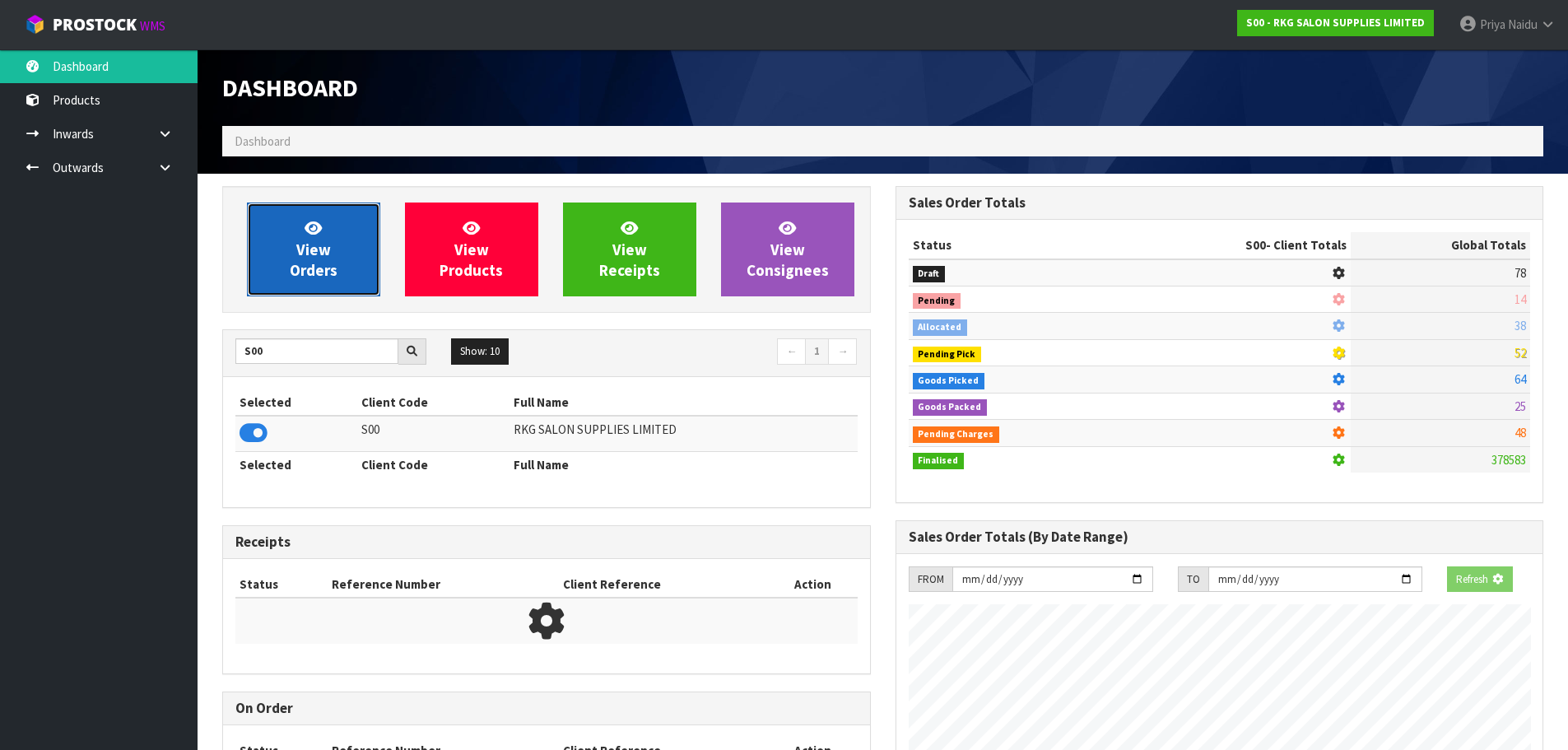
click at [299, 282] on link "View Orders" at bounding box center [313, 249] width 133 height 94
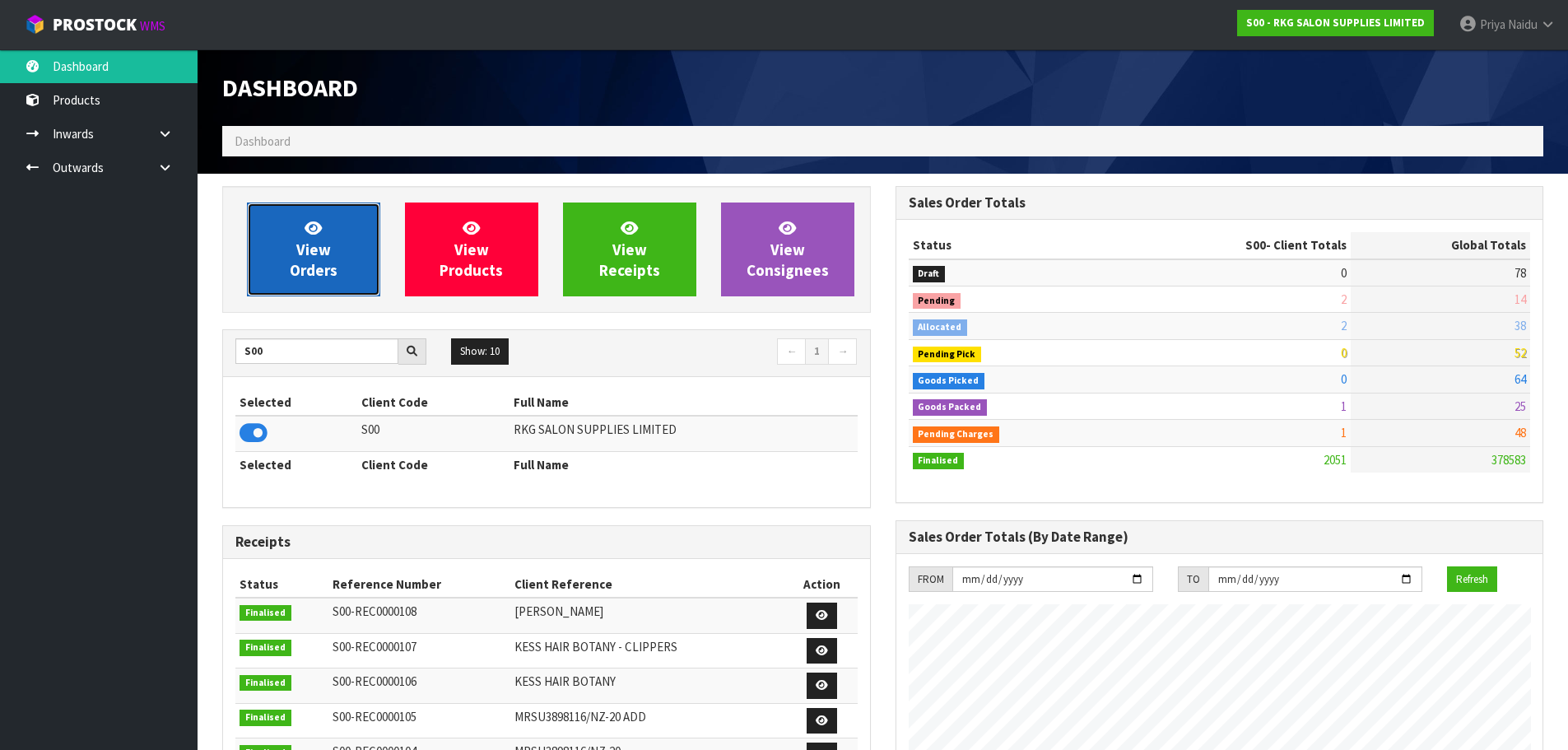
scroll to position [1248, 673]
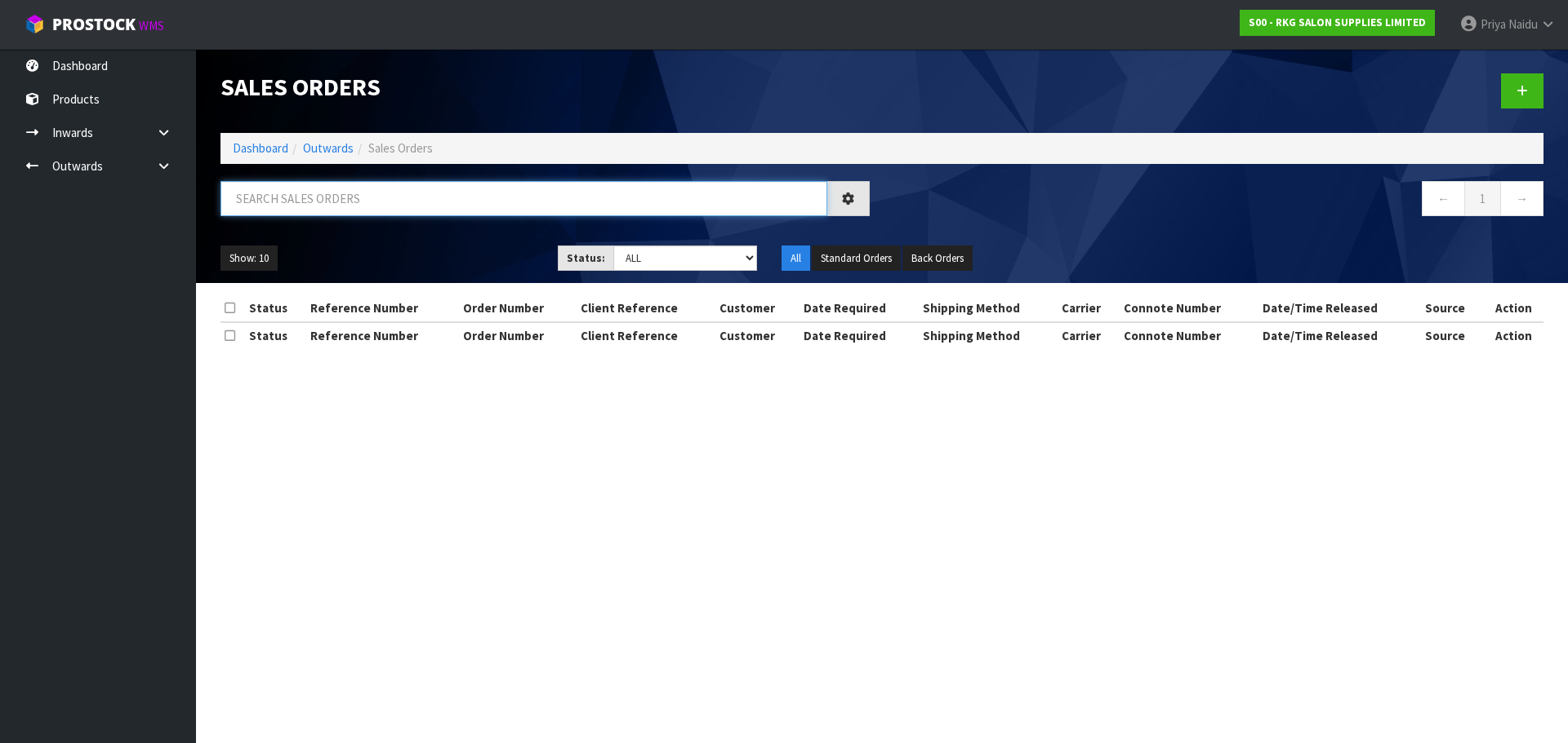
click at [335, 212] on input "text" at bounding box center [523, 198] width 607 height 35
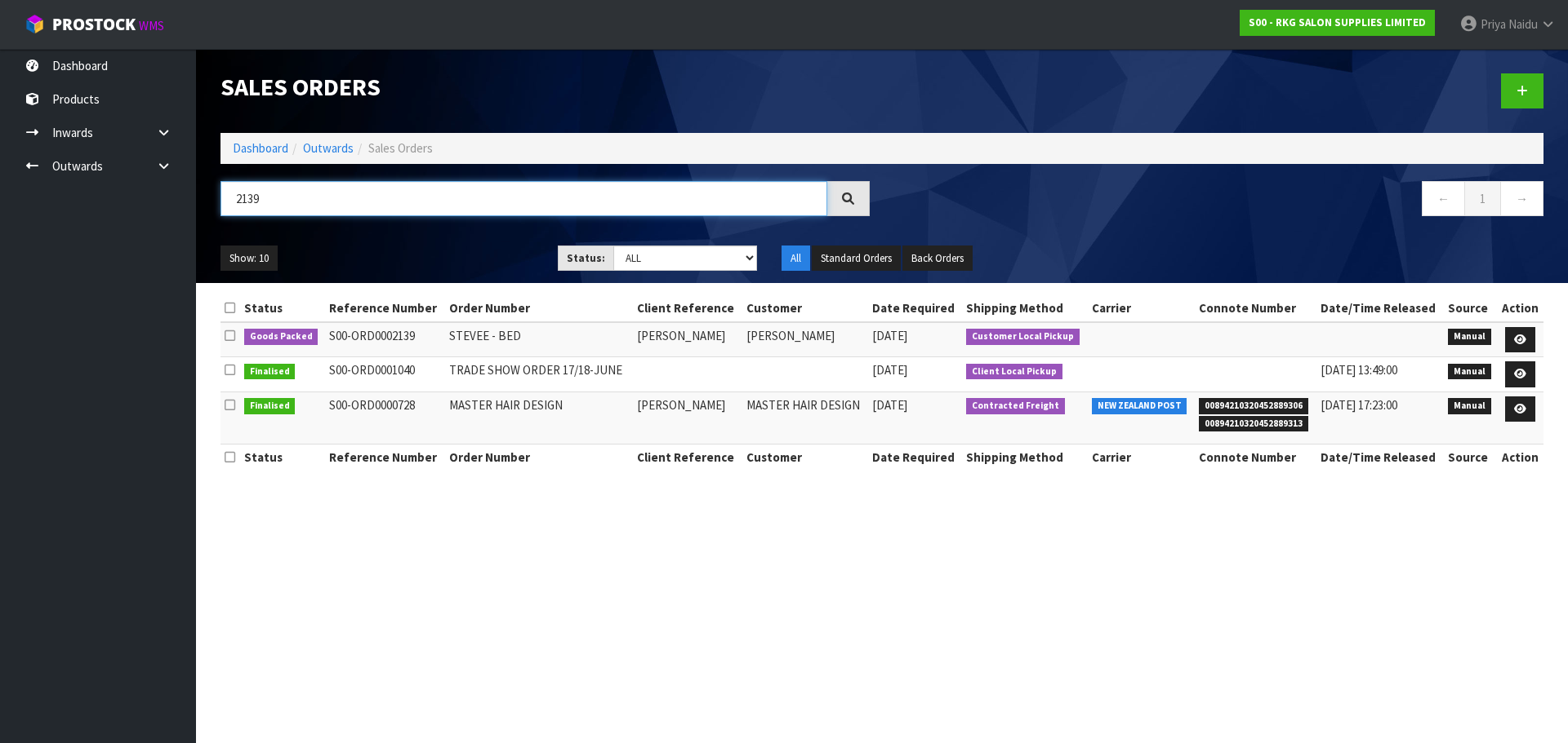
drag, startPoint x: 267, startPoint y: 196, endPoint x: 162, endPoint y: 200, distance: 105.1
click at [162, 200] on body "Toggle navigation ProStock WMS S00 - RKG SALON SUPPLIES LIMITED Priya Naidu Log…" at bounding box center [784, 371] width 1568 height 743
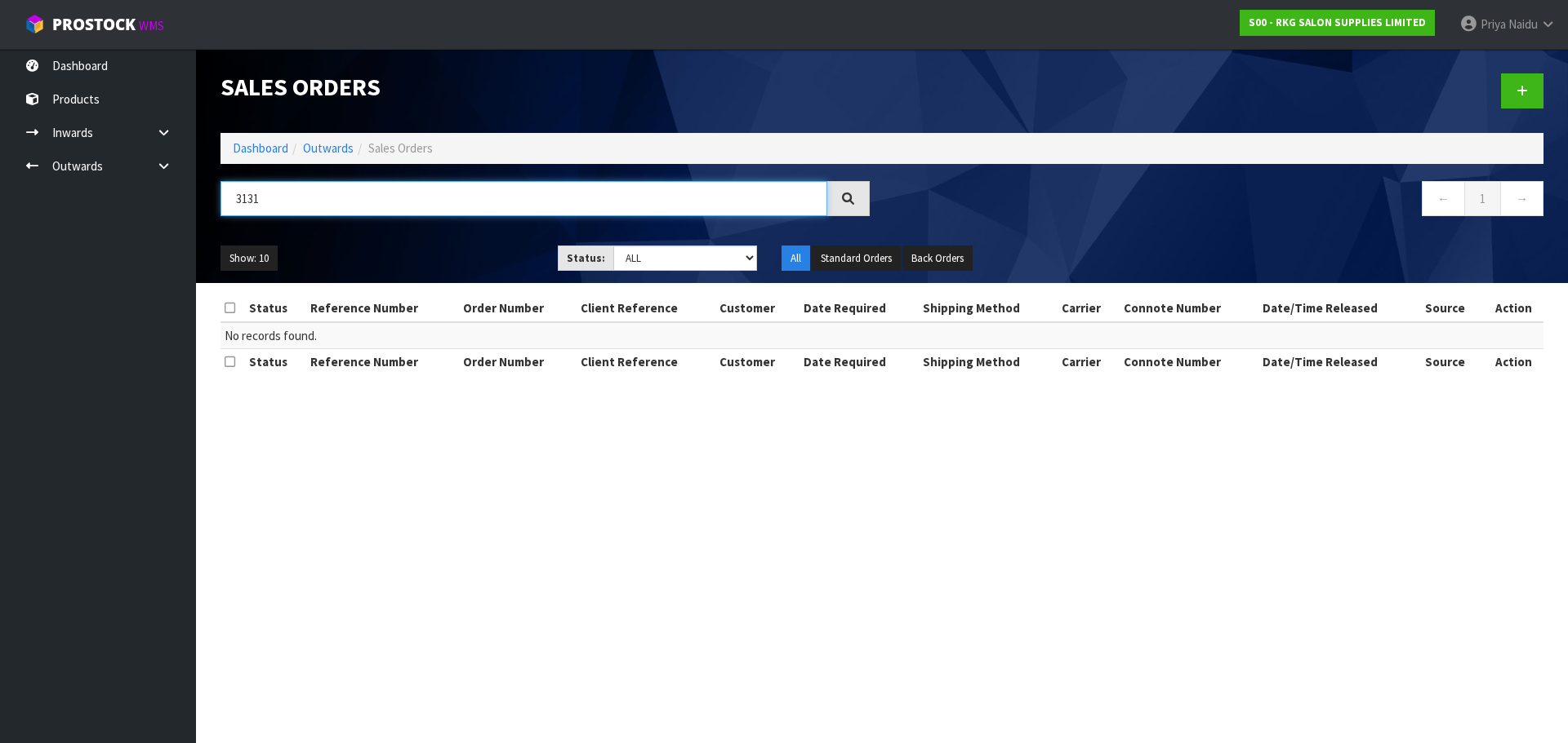
type input "3131"
drag, startPoint x: 259, startPoint y: 128, endPoint x: 256, endPoint y: 169, distance: 41.1
click at [259, 137] on div "Sales Orders Dashboard Outwards Sales Orders 3131 ← 1 → Show: 10 5 10 25 50 Sta…" at bounding box center [882, 165] width 1347 height 235
click at [257, 149] on link "Dashboard" at bounding box center [260, 148] width 55 height 15
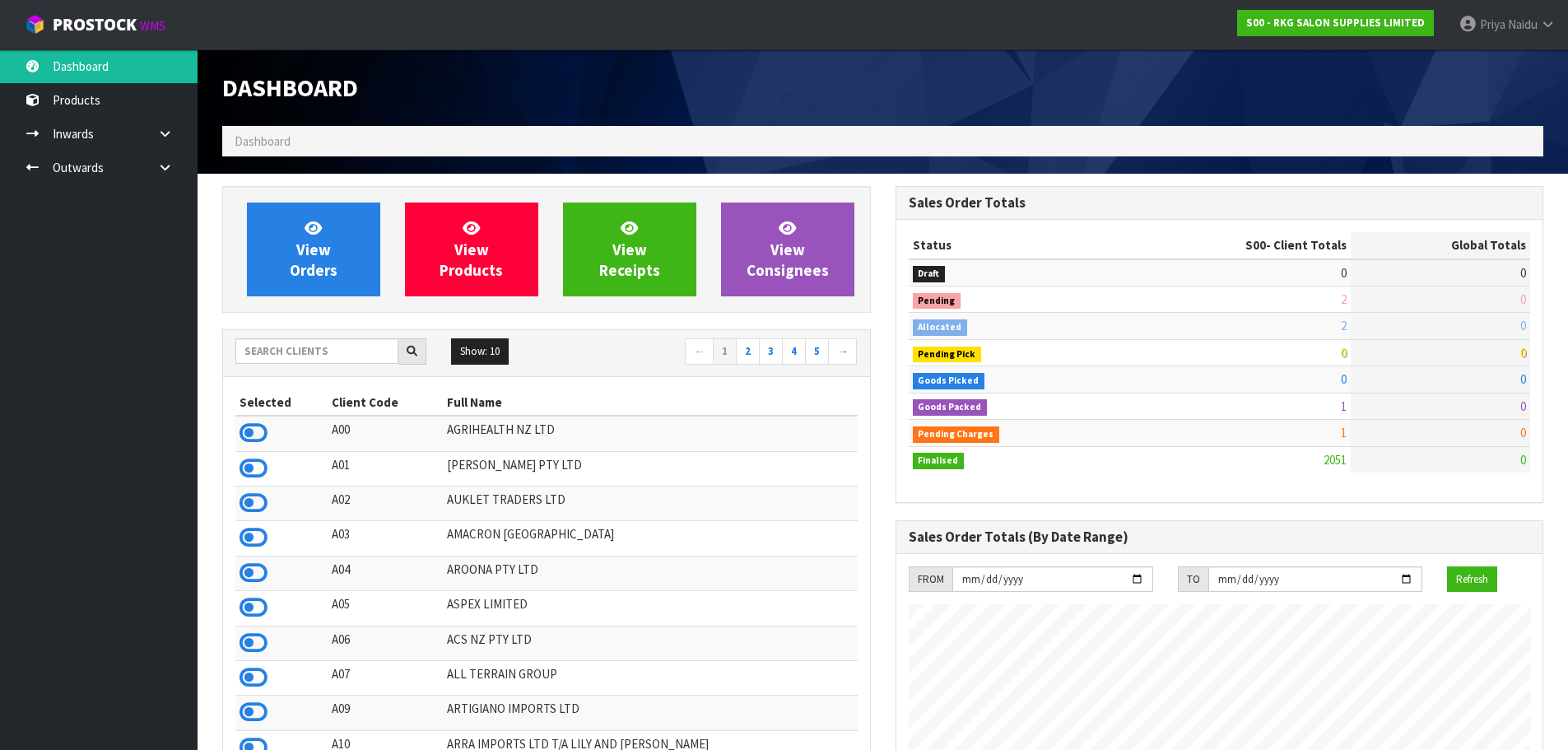
scroll to position [1248, 673]
drag, startPoint x: 259, startPoint y: 151, endPoint x: 227, endPoint y: 256, distance: 109.8
click at [227, 256] on div "View Orders View Products View Receipts View Consignees" at bounding box center [546, 249] width 649 height 127
click at [279, 347] on input "text" at bounding box center [317, 351] width 163 height 26
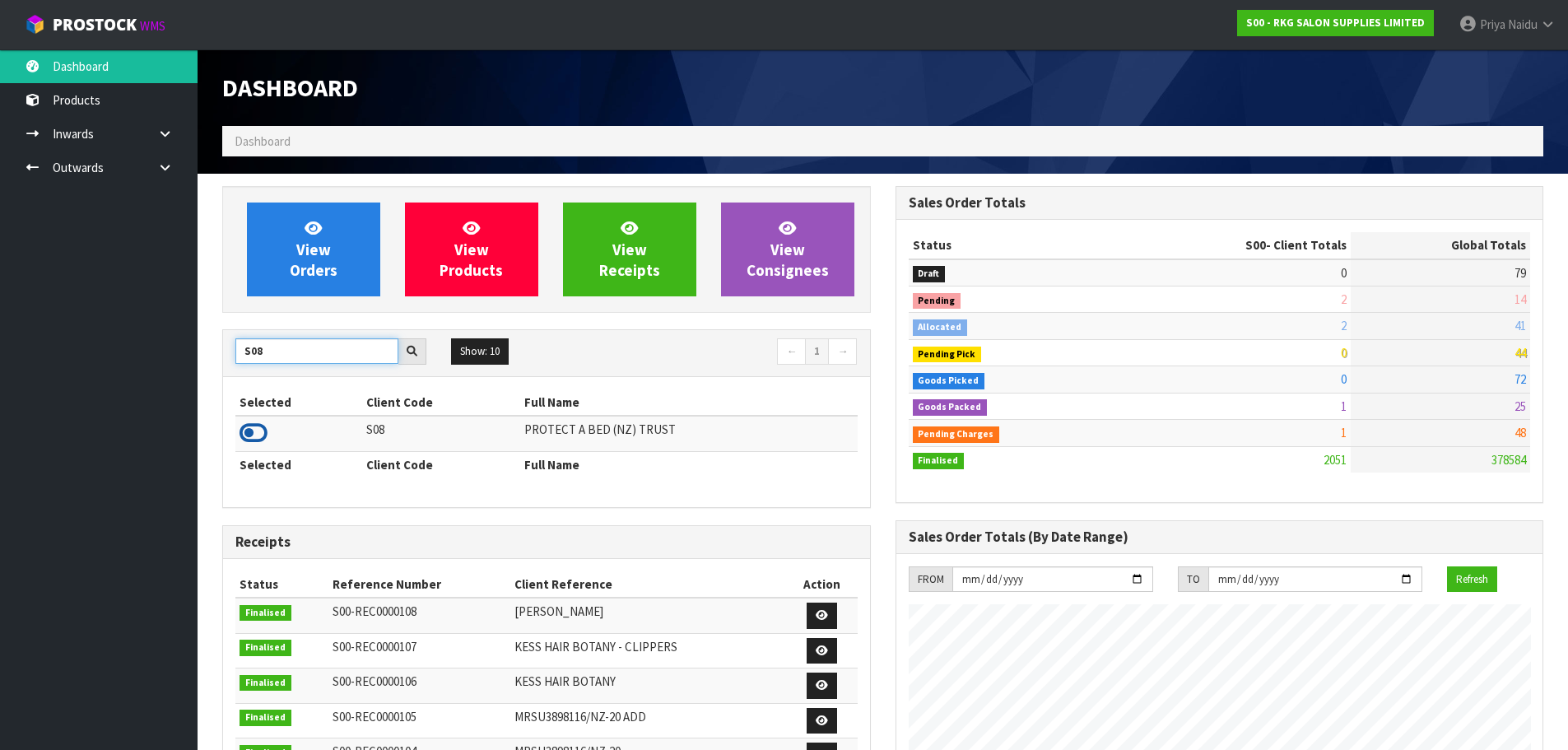
type input "S08"
click at [263, 431] on icon at bounding box center [253, 433] width 28 height 25
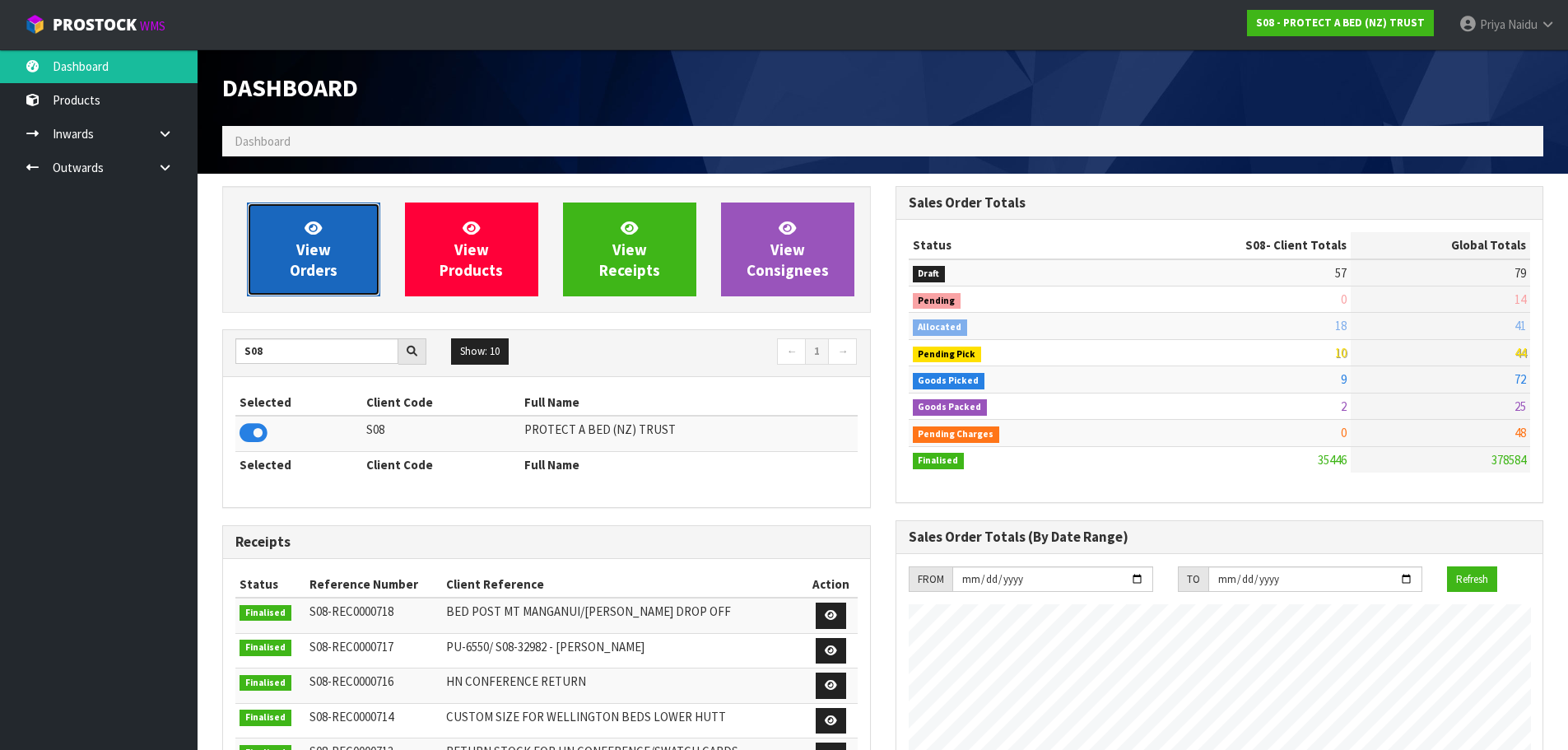
click at [301, 238] on link "View Orders" at bounding box center [313, 249] width 133 height 94
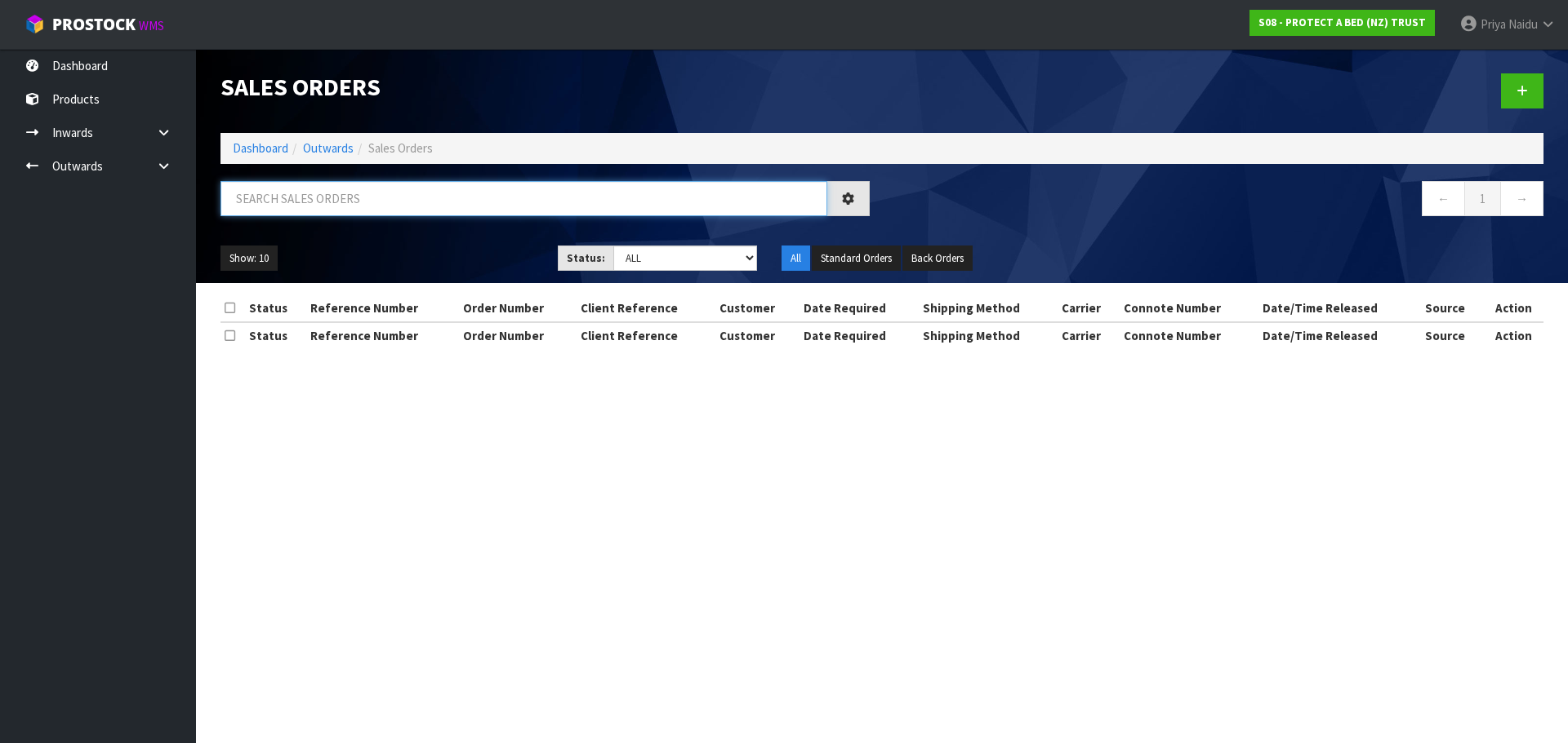
click at [331, 192] on input "text" at bounding box center [523, 198] width 607 height 35
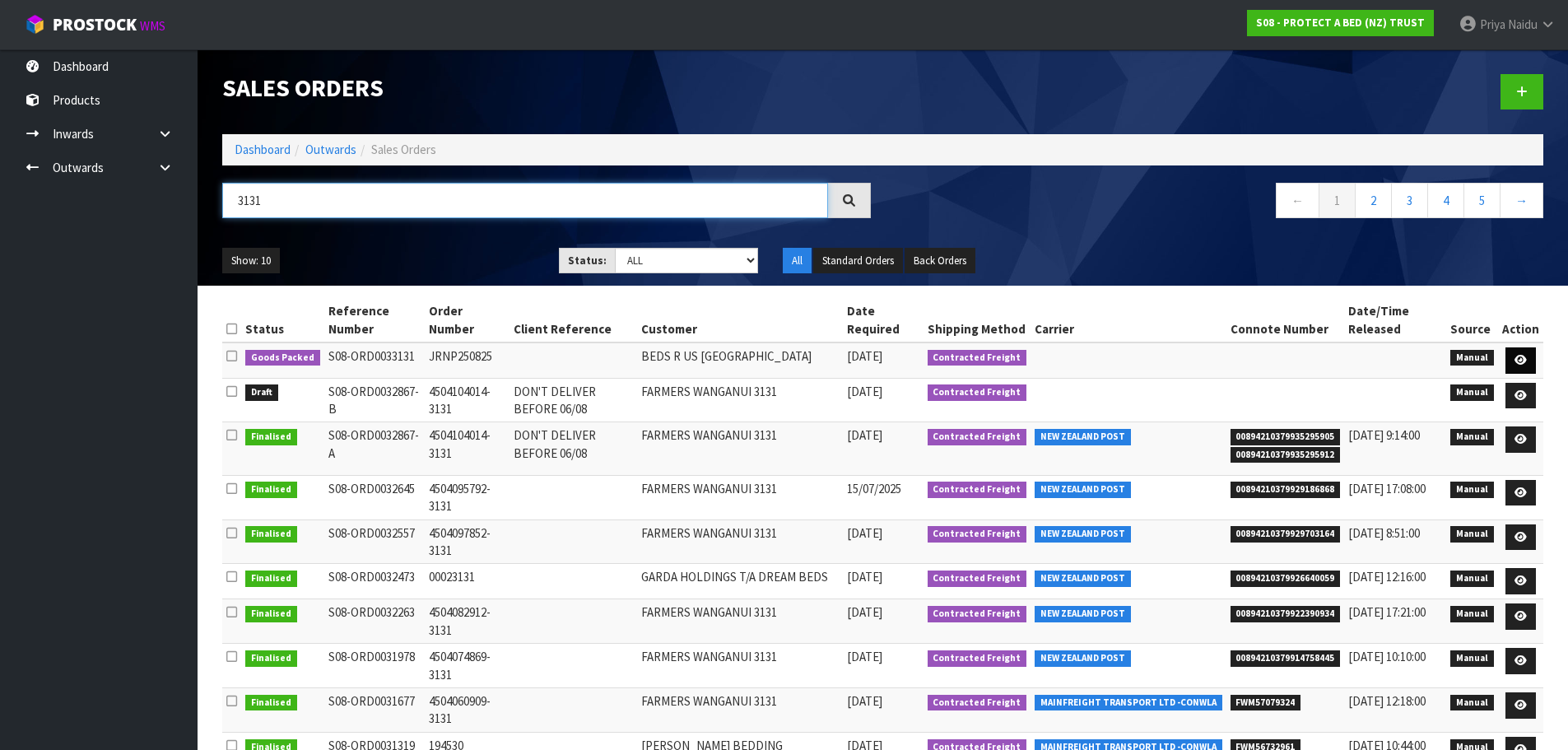
type input "3131"
click at [1524, 362] on icon at bounding box center [1521, 360] width 12 height 10
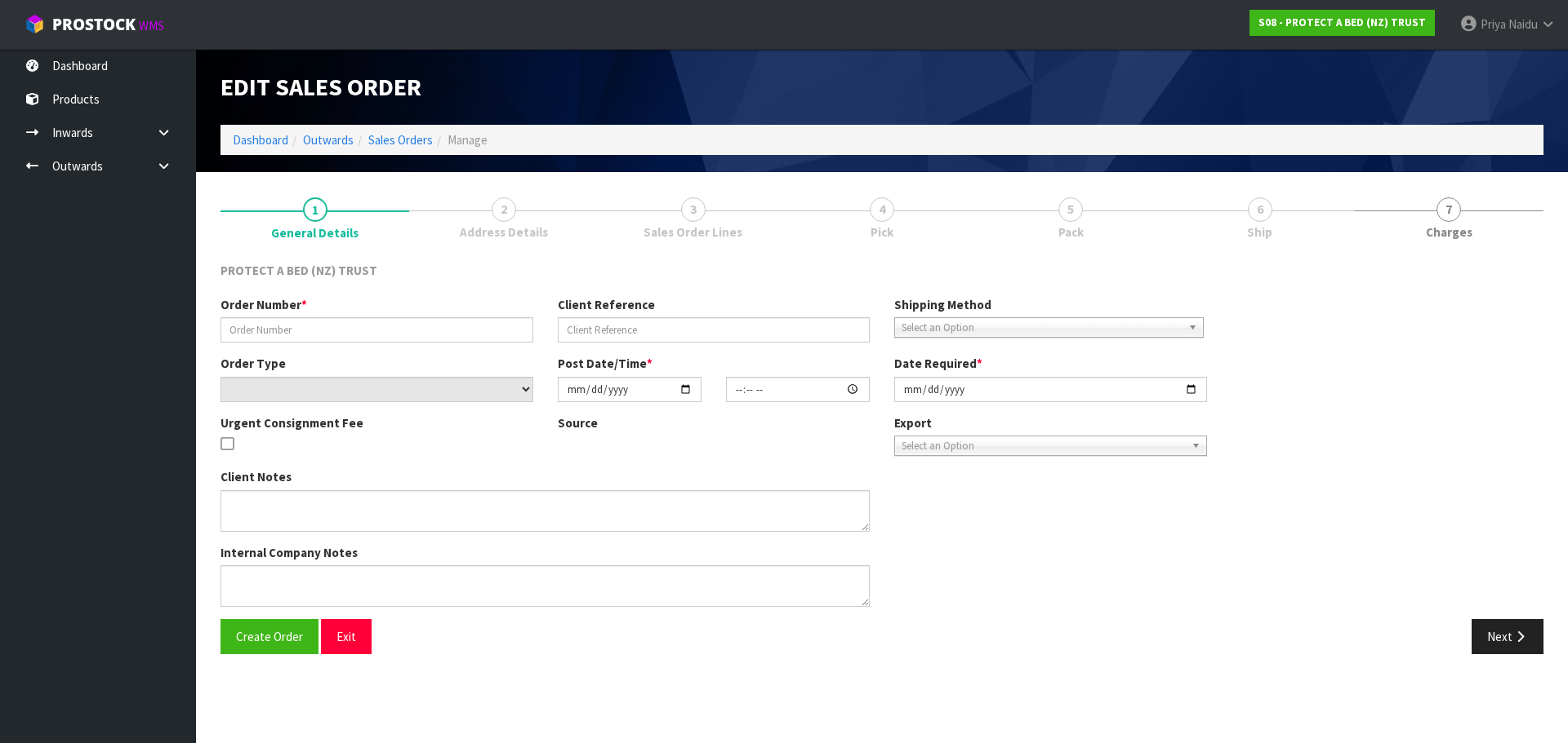
type input "JRNP250825"
select select "number:0"
type input "[DATE]"
type input "16:22:00.000"
type input "[DATE]"
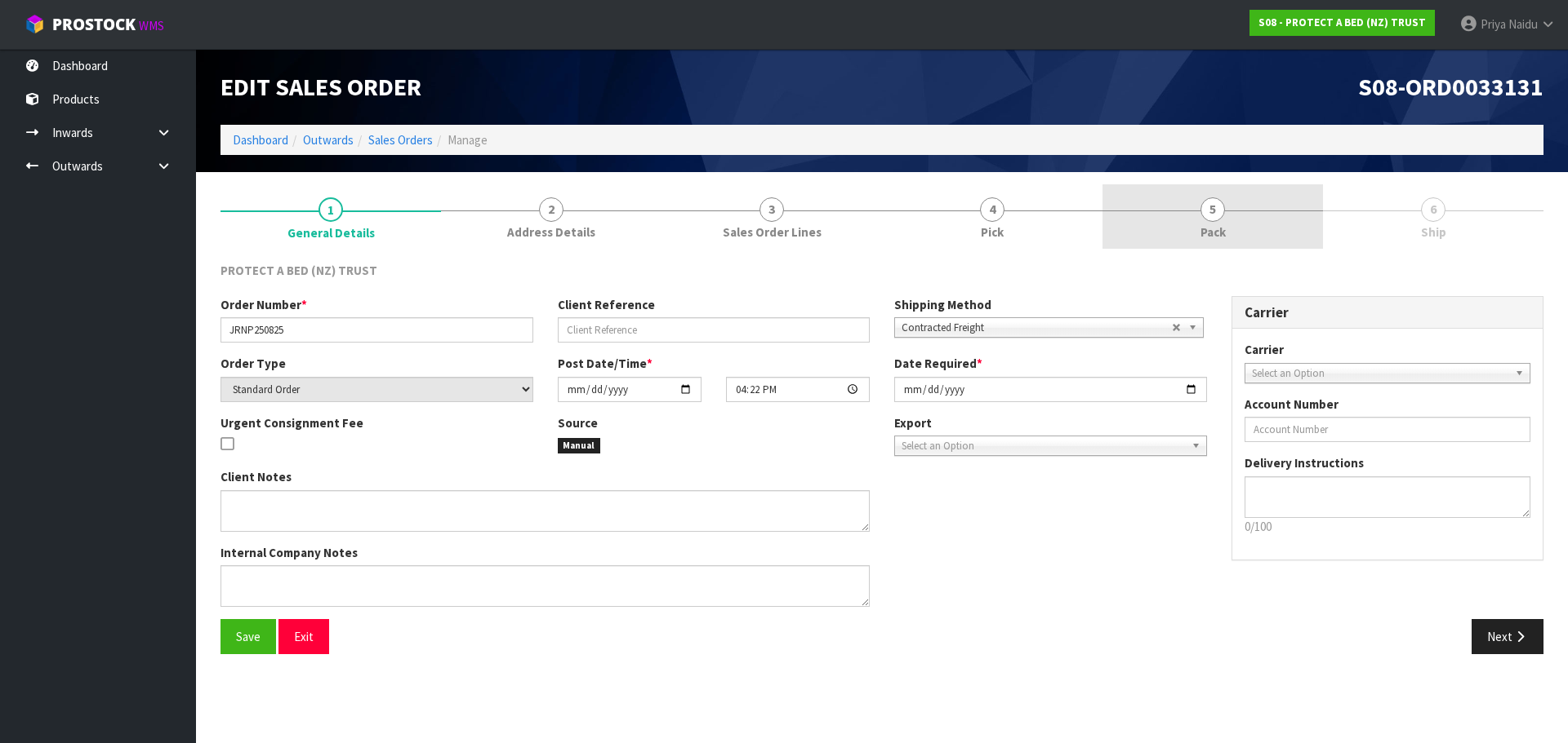
click at [1194, 217] on link "5 Pack" at bounding box center [1212, 217] width 220 height 65
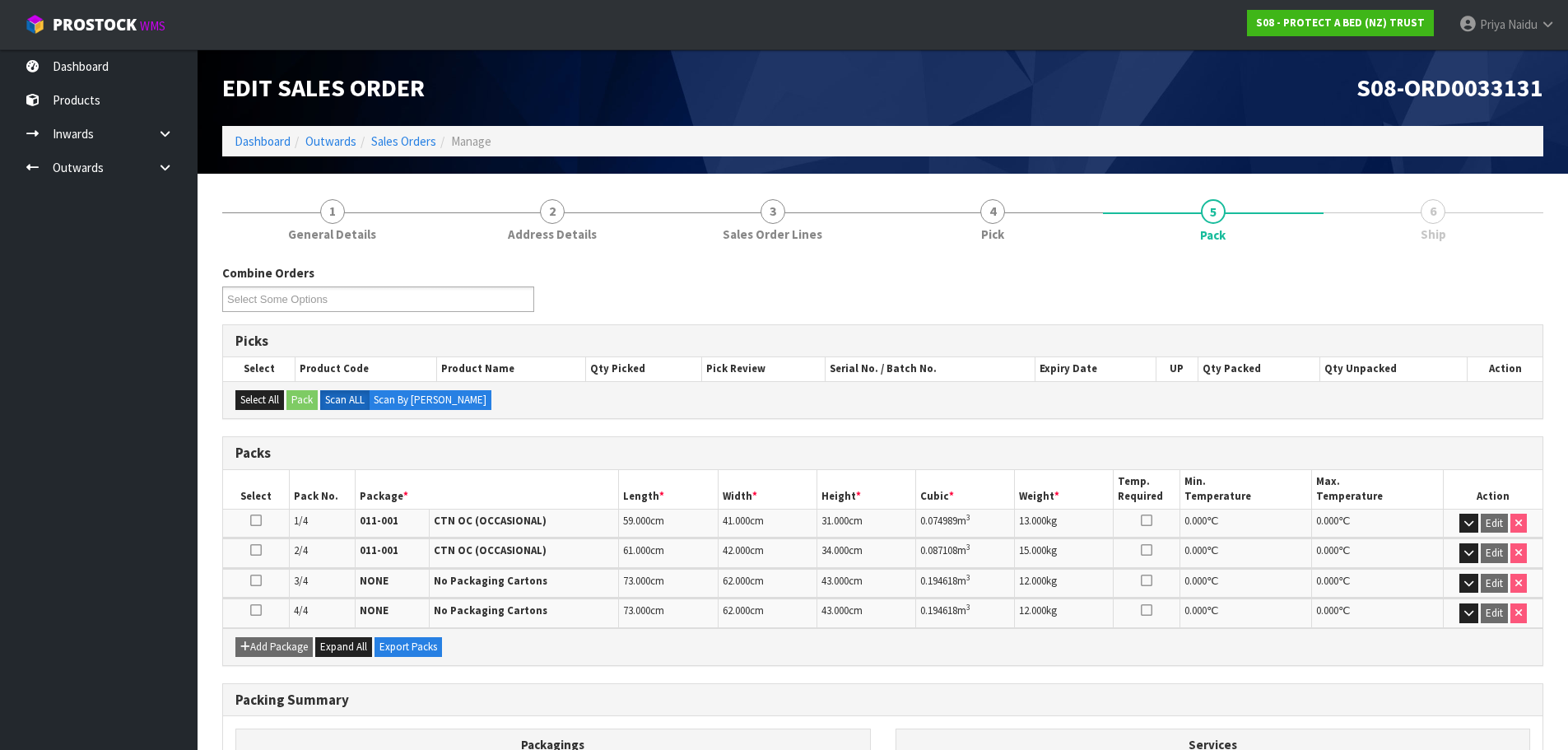
scroll to position [232, 0]
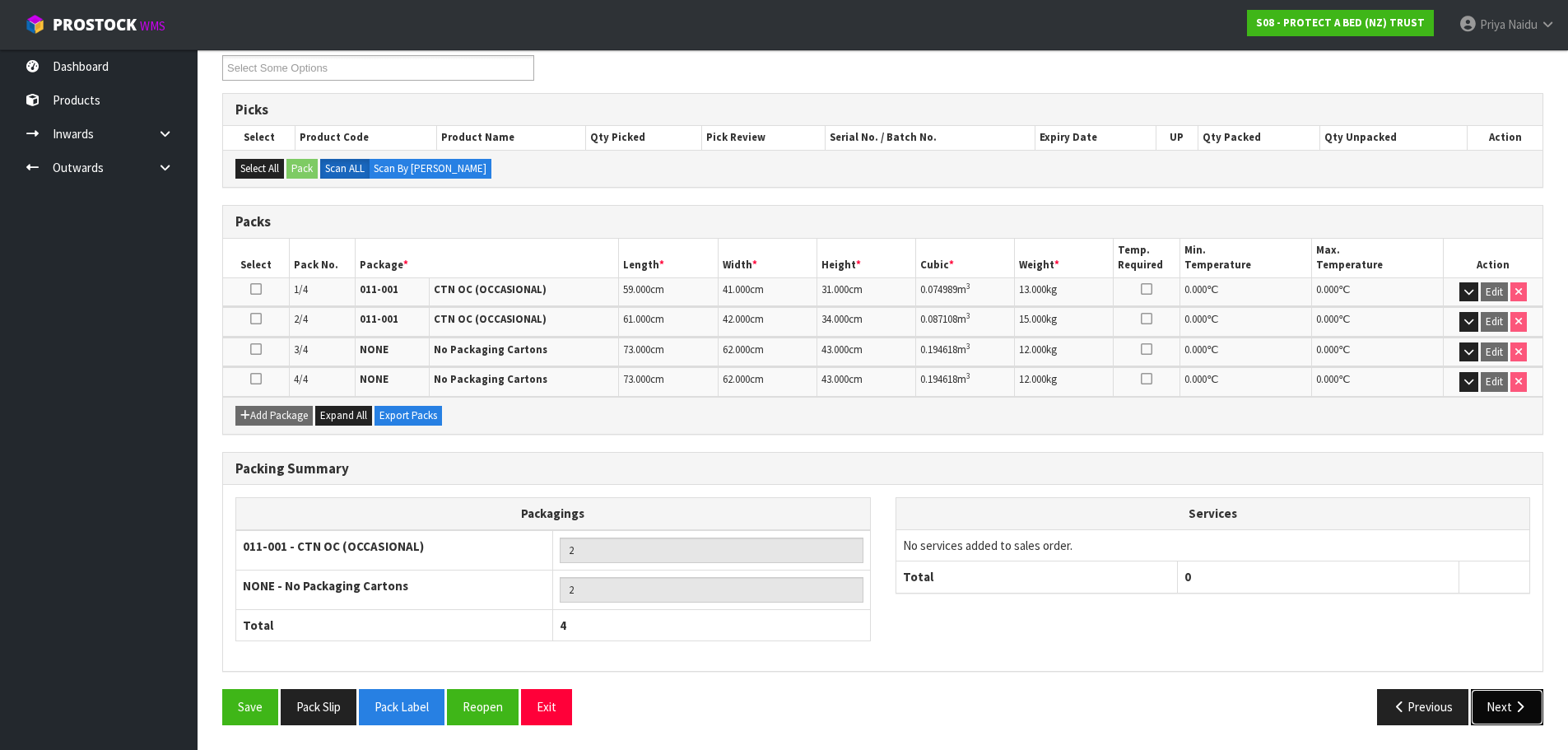
click at [1524, 723] on button "Next" at bounding box center [1507, 707] width 72 height 35
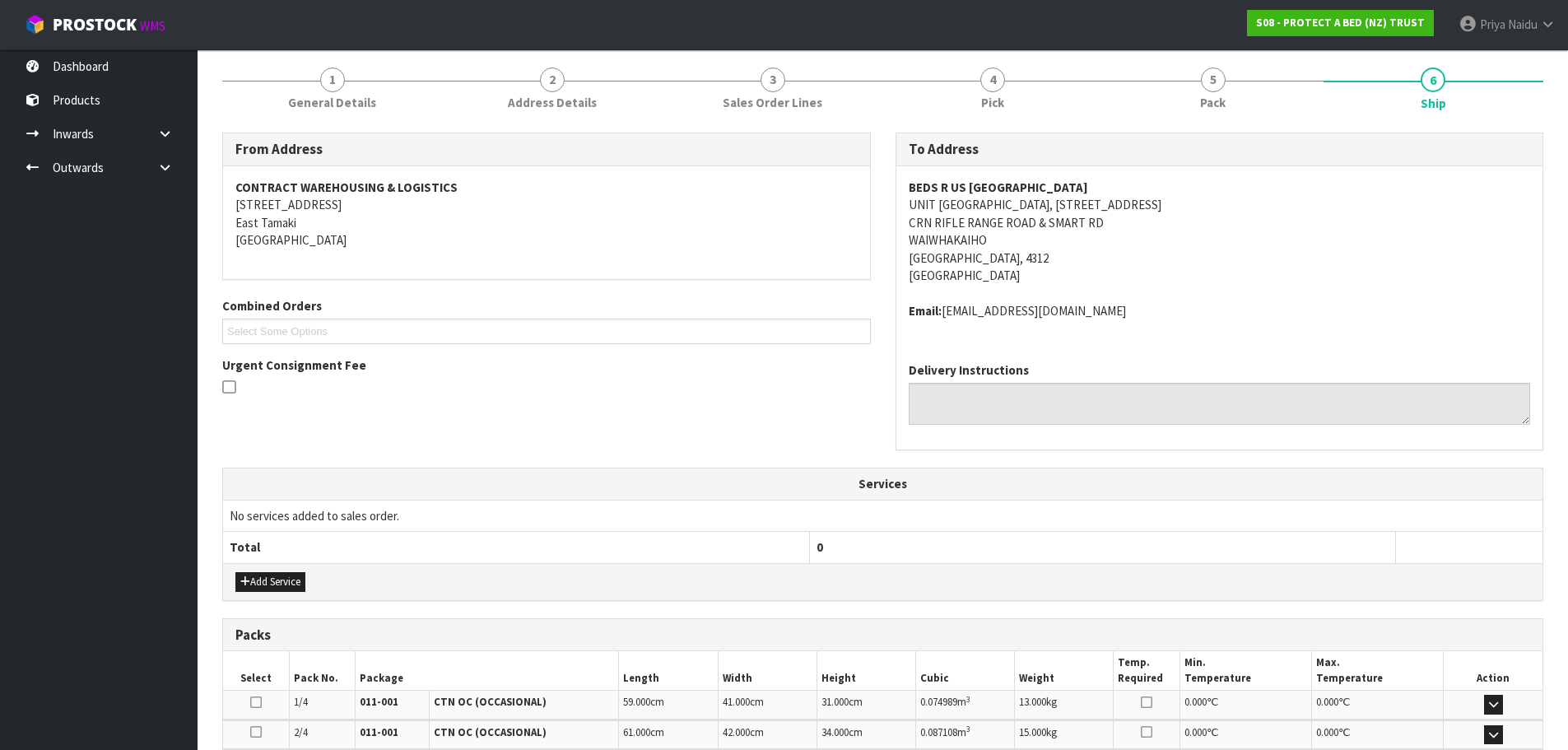
scroll to position [0, 0]
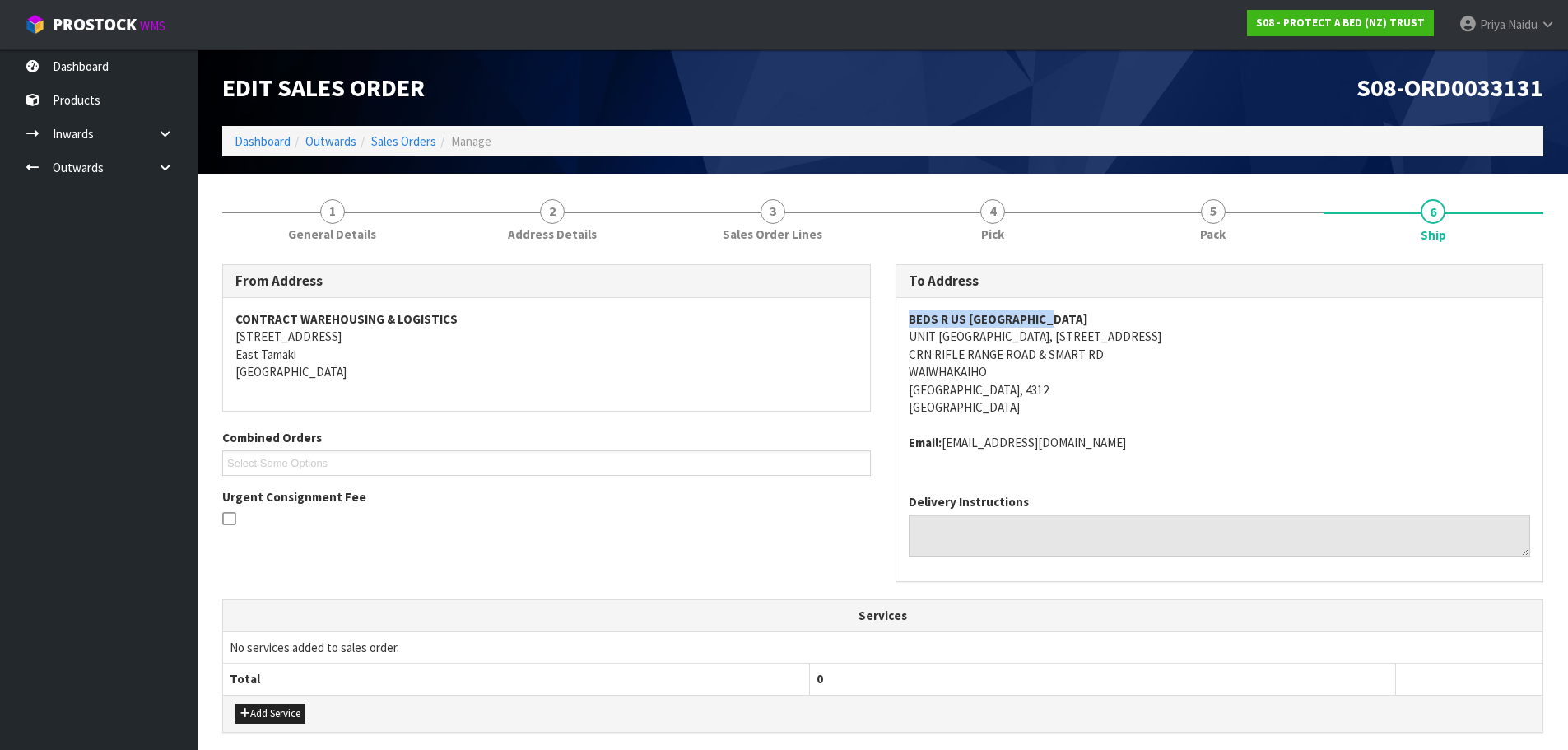
drag, startPoint x: 1071, startPoint y: 319, endPoint x: 905, endPoint y: 313, distance: 166.1
click at [903, 313] on div "BEDS R US NEW PLYMOUTH UNIT 13 VALLEY MEGA CENTRE, 13/20 RIFLE RANGE ROAD CRN R…" at bounding box center [1220, 389] width 647 height 183
drag, startPoint x: 1207, startPoint y: 333, endPoint x: 909, endPoint y: 341, distance: 298.1
click at [909, 341] on address "BEDS R US NEW PLYMOUTH UNIT 13 VALLEY MEGA CENTRE, 13/20 RIFLE RANGE ROAD CRN R…" at bounding box center [1219, 363] width 622 height 106
drag, startPoint x: 1097, startPoint y: 349, endPoint x: 910, endPoint y: 356, distance: 187.1
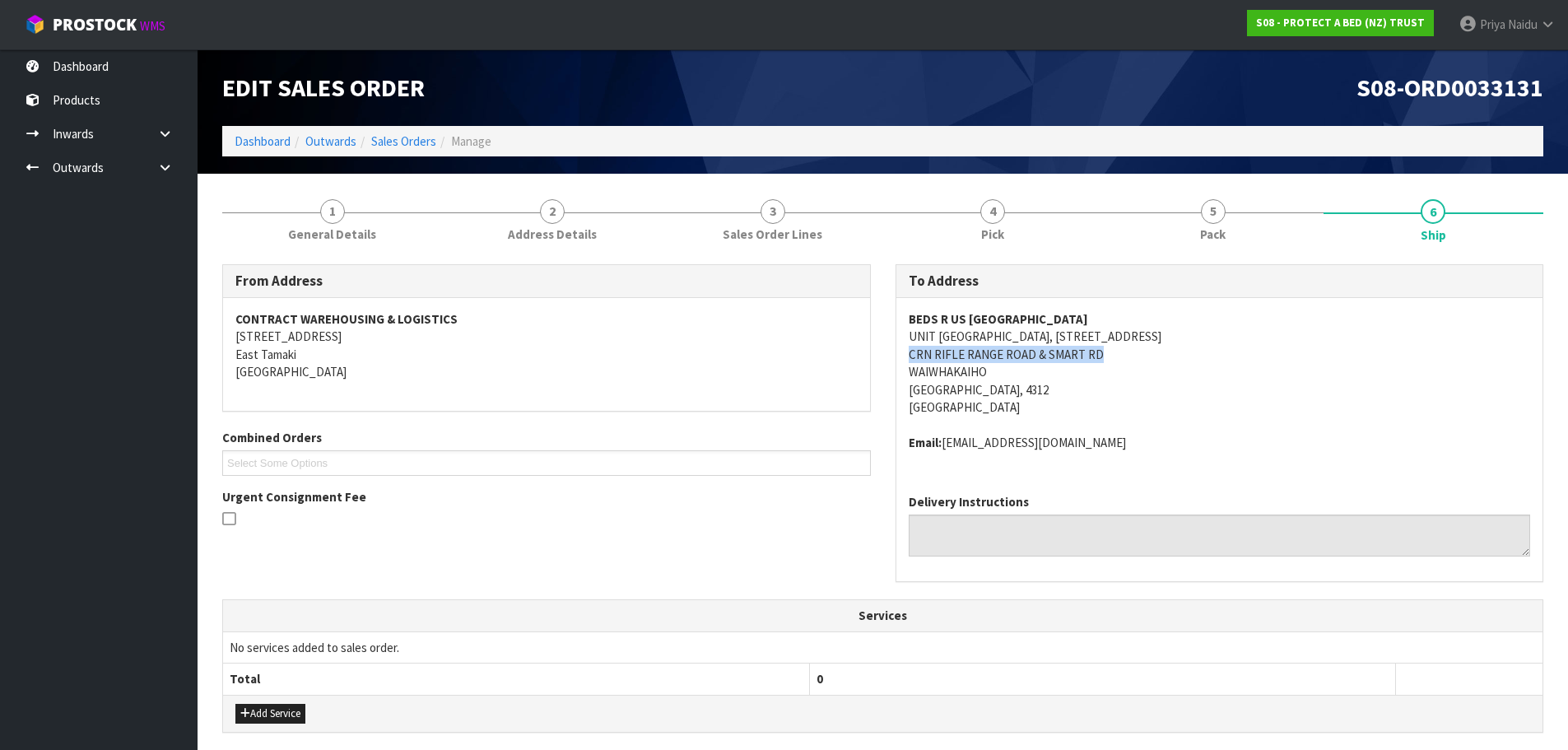
click at [910, 356] on address "BEDS R US NEW PLYMOUTH UNIT 13 VALLEY MEGA CENTRE, 13/20 RIFLE RANGE ROAD CRN R…" at bounding box center [1219, 363] width 622 height 106
drag, startPoint x: 904, startPoint y: 338, endPoint x: 984, endPoint y: 408, distance: 106.3
click at [984, 408] on div "BEDS R US NEW PLYMOUTH UNIT 13 VALLEY MEGA CENTRE, 13/20 RIFLE RANGE ROAD CRN R…" at bounding box center [1220, 389] width 647 height 183
click at [909, 336] on address "BEDS R US NEW PLYMOUTH UNIT 13 VALLEY MEGA CENTRE, 13/20 RIFLE RANGE ROAD CRN R…" at bounding box center [1219, 363] width 622 height 106
drag, startPoint x: 908, startPoint y: 336, endPoint x: 1027, endPoint y: 388, distance: 129.9
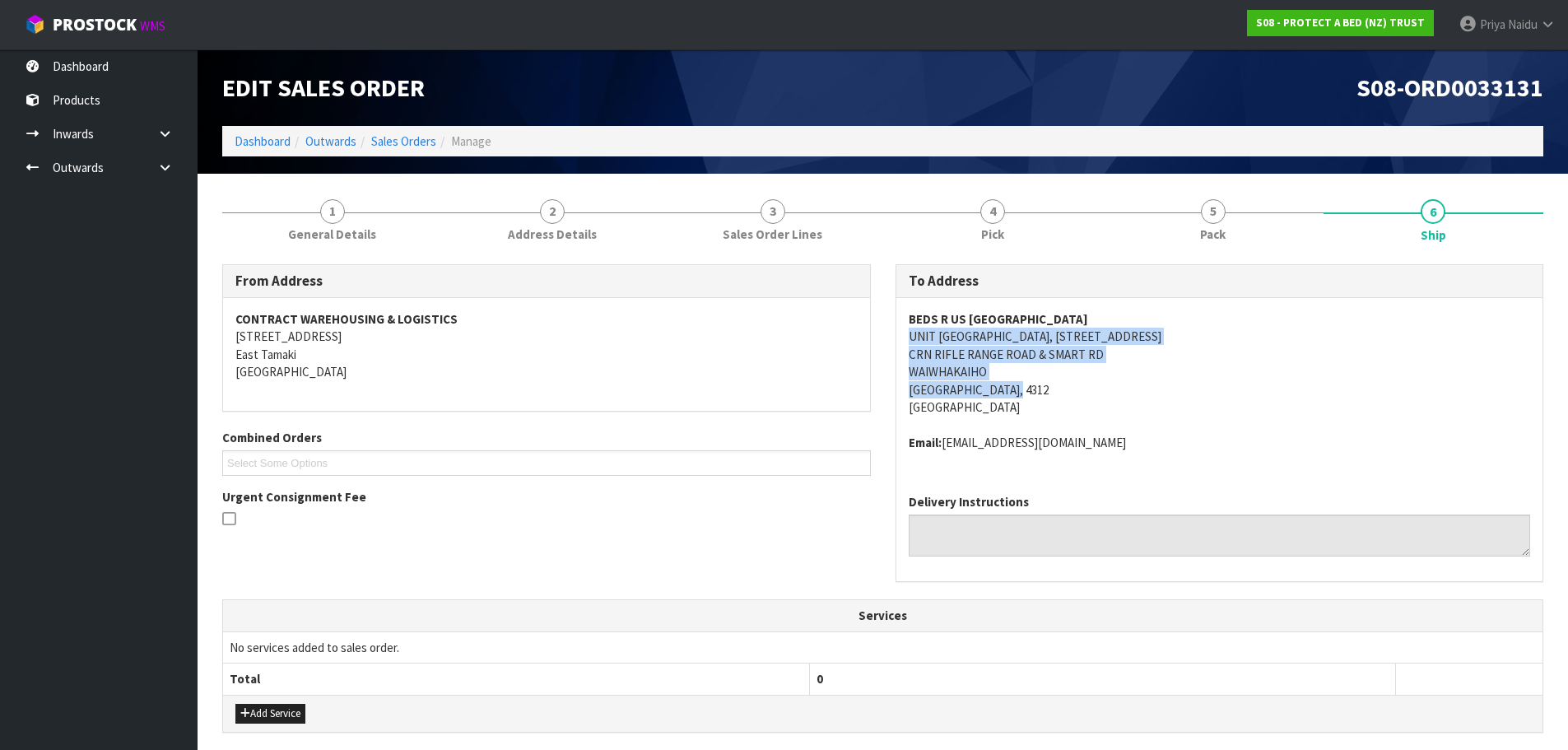
click at [1027, 388] on address "BEDS R US NEW PLYMOUTH UNIT 13 VALLEY MEGA CENTRE, 13/20 RIFLE RANGE ROAD CRN R…" at bounding box center [1219, 363] width 622 height 106
click at [961, 345] on address "BEDS R US NEW PLYMOUTH UNIT 13 VALLEY MEGA CENTRE, 13/20 RIFLE RANGE ROAD CRN R…" at bounding box center [1219, 363] width 622 height 106
drag, startPoint x: 1028, startPoint y: 387, endPoint x: 909, endPoint y: 333, distance: 130.7
click at [909, 333] on address "BEDS R US NEW PLYMOUTH UNIT 13 VALLEY MEGA CENTRE, 13/20 RIFLE RANGE ROAD CRN R…" at bounding box center [1219, 363] width 622 height 106
click at [1077, 385] on address "BEDS R US NEW PLYMOUTH UNIT 13 VALLEY MEGA CENTRE, 13/20 RIFLE RANGE ROAD CRN R…" at bounding box center [1219, 363] width 622 height 106
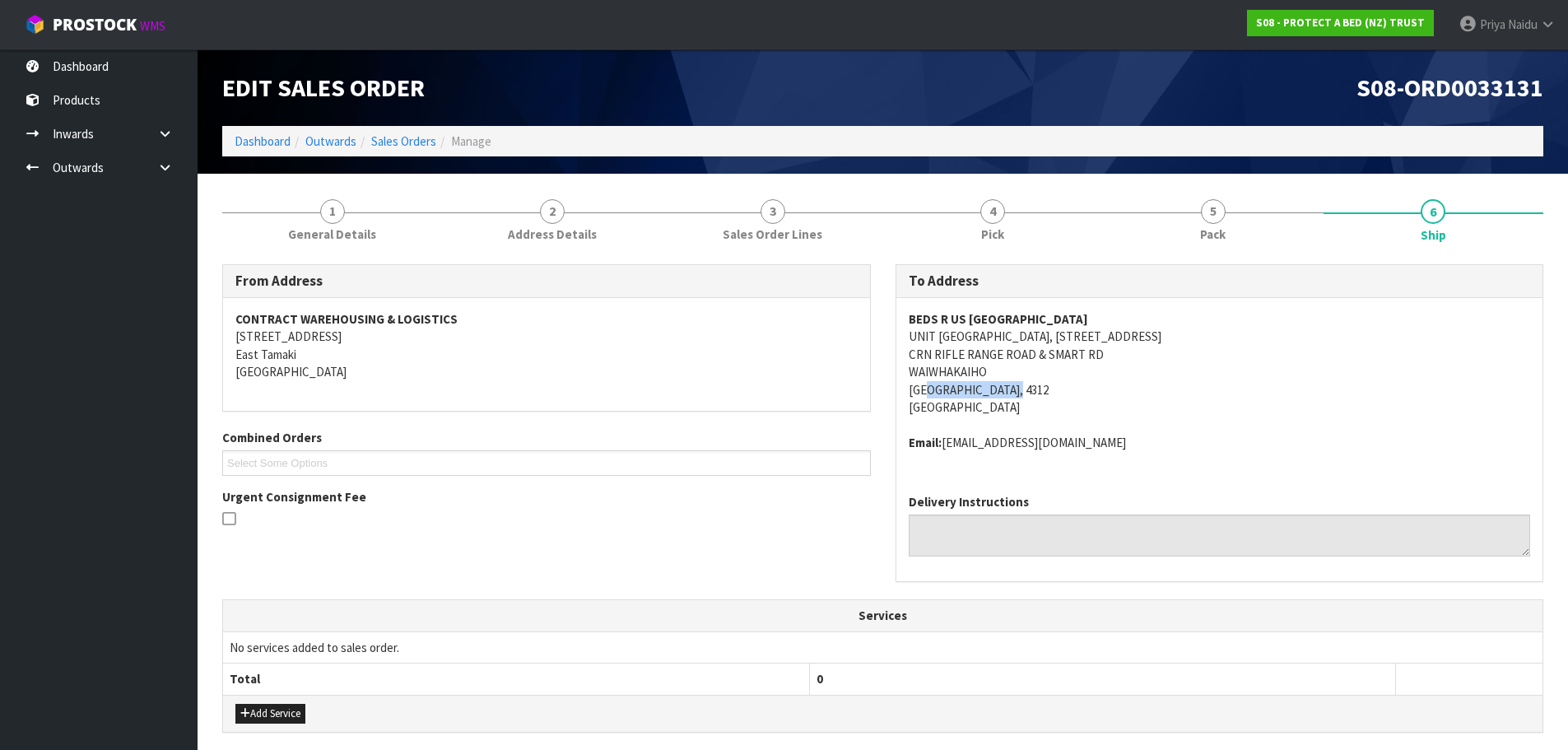
drag, startPoint x: 1027, startPoint y: 391, endPoint x: 932, endPoint y: 386, distance: 95.1
click at [932, 386] on address "BEDS R US NEW PLYMOUTH UNIT 13 VALLEY MEGA CENTRE, 13/20 RIFLE RANGE ROAD CRN R…" at bounding box center [1219, 363] width 622 height 106
click at [1072, 386] on address "BEDS R US NEW PLYMOUTH UNIT 13 VALLEY MEGA CENTRE, 13/20 RIFLE RANGE ROAD CRN R…" at bounding box center [1219, 363] width 622 height 106
drag, startPoint x: 1072, startPoint y: 381, endPoint x: 1054, endPoint y: 408, distance: 32.4
click at [1054, 408] on address "BEDS R US NEW PLYMOUTH UNIT 13 VALLEY MEGA CENTRE, 13/20 RIFLE RANGE ROAD CRN R…" at bounding box center [1219, 363] width 622 height 106
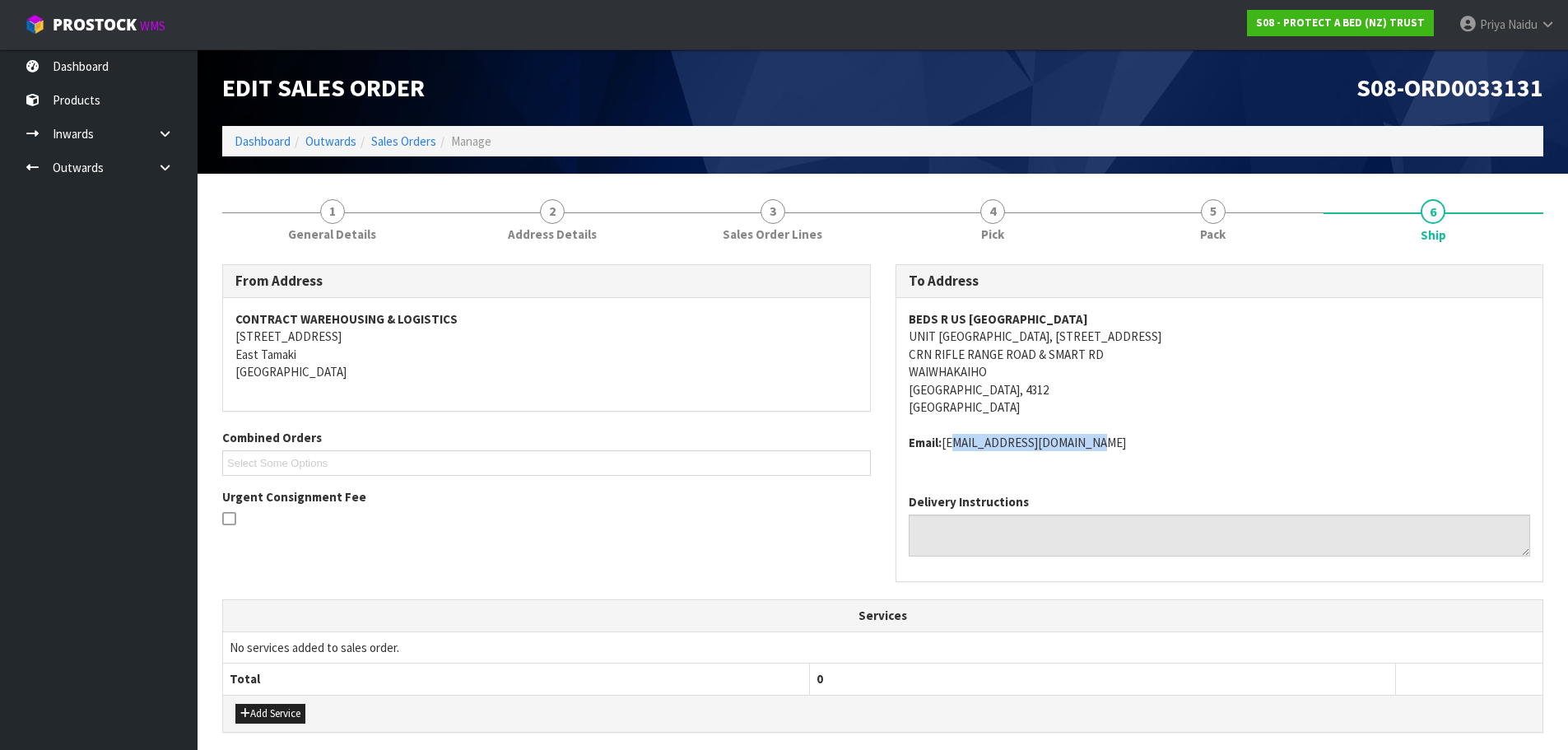
drag, startPoint x: 1072, startPoint y: 445, endPoint x: 947, endPoint y: 455, distance: 125.4
click at [947, 455] on div "BEDS R US NEW PLYMOUTH UNIT 13 VALLEY MEGA CENTRE, 13/20 RIFLE RANGE ROAD CRN R…" at bounding box center [1220, 389] width 647 height 183
click at [1034, 381] on address "BEDS R US NEW PLYMOUTH UNIT 13 VALLEY MEGA CENTRE, 13/20 RIFLE RANGE ROAD CRN R…" at bounding box center [1219, 363] width 622 height 106
drag, startPoint x: 986, startPoint y: 370, endPoint x: 908, endPoint y: 363, distance: 78.3
click at [909, 363] on address "BEDS R US NEW PLYMOUTH UNIT 13 VALLEY MEGA CENTRE, 13/20 RIFLE RANGE ROAD CRN R…" at bounding box center [1219, 363] width 622 height 106
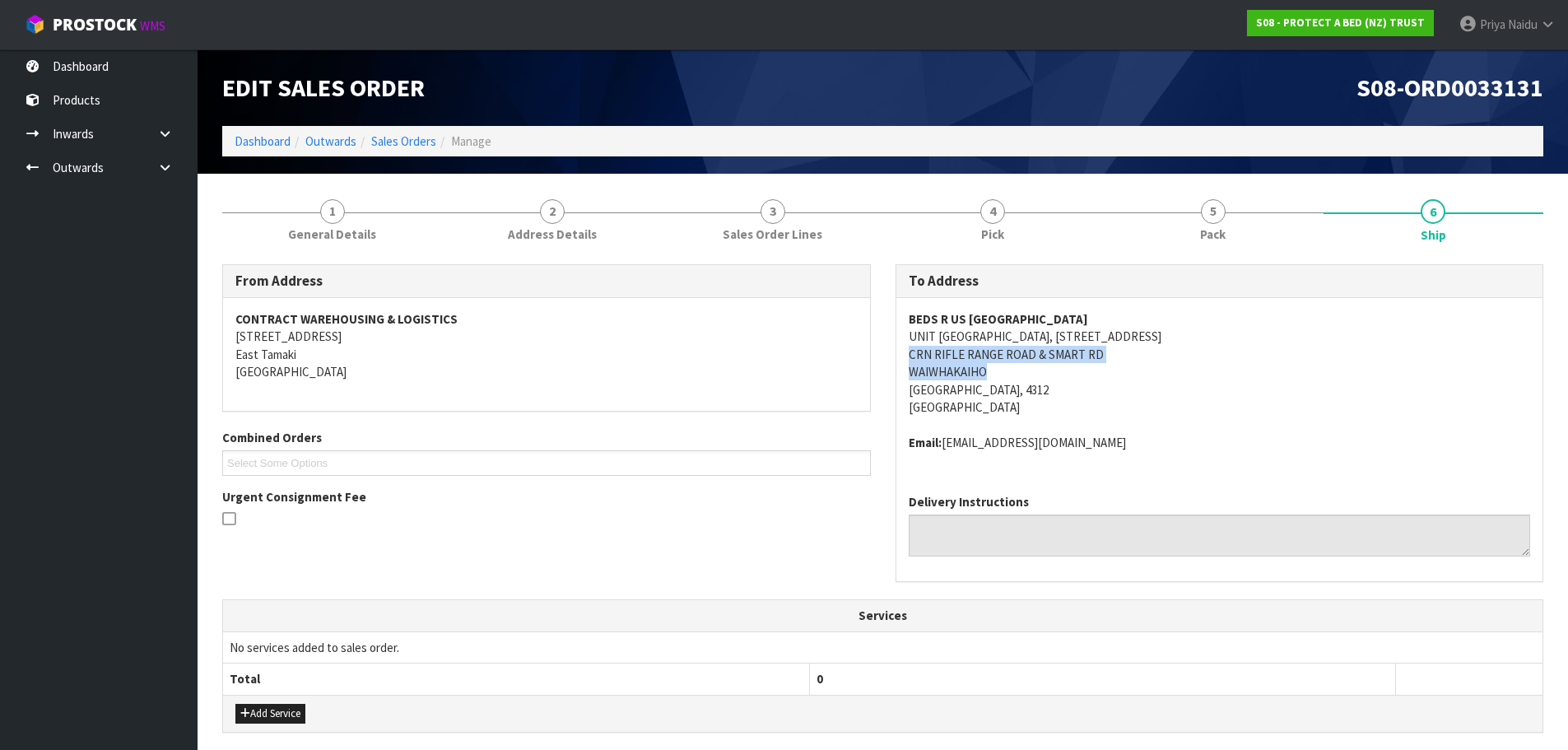
click at [1015, 375] on address "BEDS R US NEW PLYMOUTH UNIT 13 VALLEY MEGA CENTRE, 13/20 RIFLE RANGE ROAD CRN R…" at bounding box center [1219, 363] width 622 height 106
drag, startPoint x: 995, startPoint y: 370, endPoint x: 908, endPoint y: 377, distance: 87.3
click at [909, 377] on address "BEDS R US NEW PLYMOUTH UNIT 13 VALLEY MEGA CENTRE, 13/20 RIFLE RANGE ROAD CRN R…" at bounding box center [1219, 363] width 622 height 106
click at [1215, 367] on address "BEDS R US NEW PLYMOUTH UNIT 13 VALLEY MEGA CENTRE, 13/20 RIFLE RANGE ROAD CRN R…" at bounding box center [1219, 363] width 622 height 106
drag, startPoint x: 647, startPoint y: 549, endPoint x: 1133, endPoint y: 381, distance: 514.2
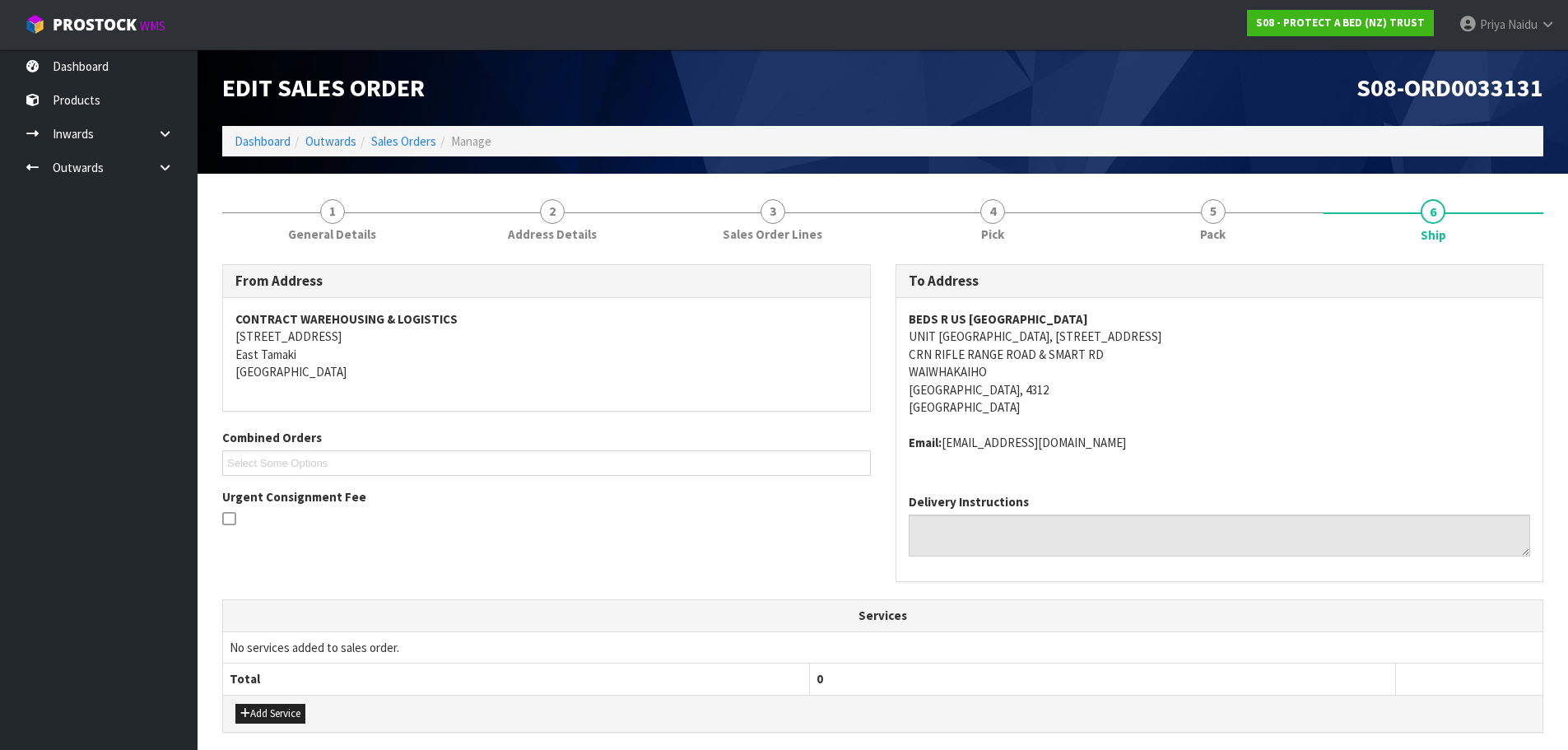
click at [1133, 381] on address "BEDS R US NEW PLYMOUTH UNIT 13 VALLEY MEGA CENTRE, 13/20 RIFLE RANGE ROAD CRN R…" at bounding box center [1219, 363] width 622 height 106
drag, startPoint x: 1133, startPoint y: 381, endPoint x: 1180, endPoint y: 431, distance: 68.6
click at [1180, 431] on span "BEDS R US NEW PLYMOUTH UNIT 13 VALLEY MEGA CENTRE, 13/20 RIFLE RANGE ROAD CRN R…" at bounding box center [1219, 381] width 622 height 141
click at [1118, 374] on address "BEDS R US NEW PLYMOUTH UNIT 13 VALLEY MEGA CENTRE, 13/20 RIFLE RANGE ROAD CRN R…" at bounding box center [1219, 363] width 622 height 106
drag, startPoint x: 910, startPoint y: 338, endPoint x: 1034, endPoint y: 390, distance: 134.5
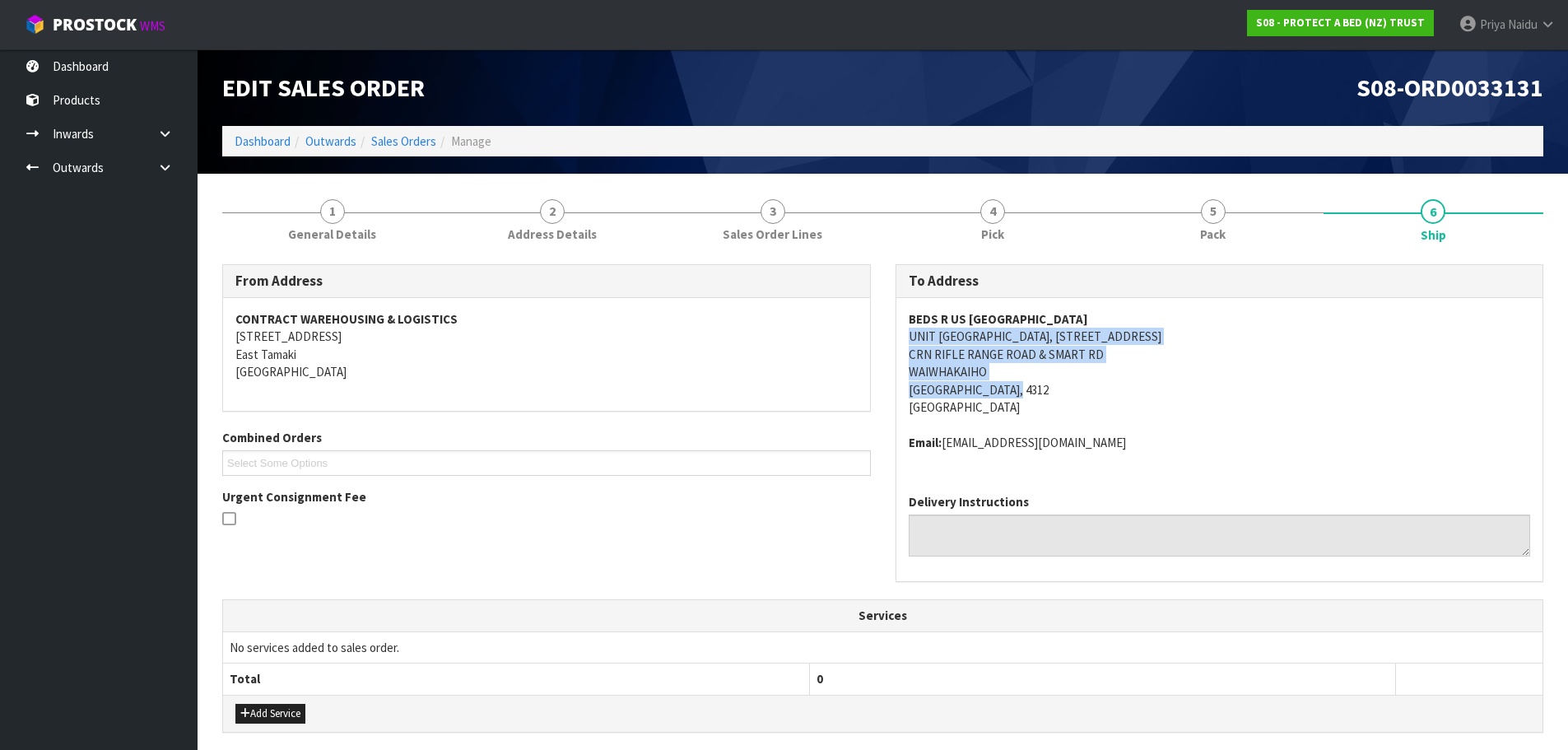
click at [1034, 390] on address "BEDS R US NEW PLYMOUTH UNIT 13 VALLEY MEGA CENTRE, 13/20 RIFLE RANGE ROAD CRN R…" at bounding box center [1219, 363] width 622 height 106
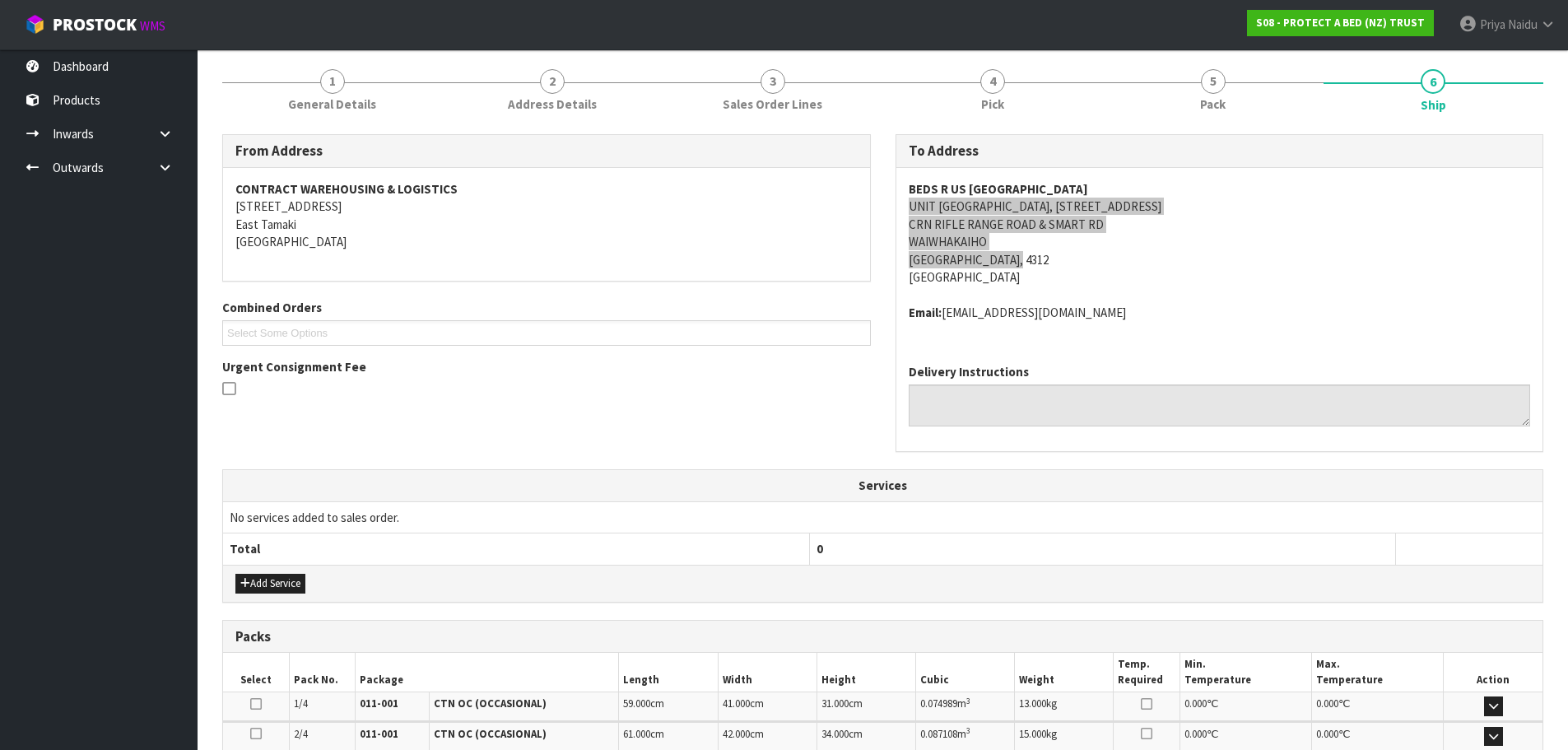
scroll to position [77, 0]
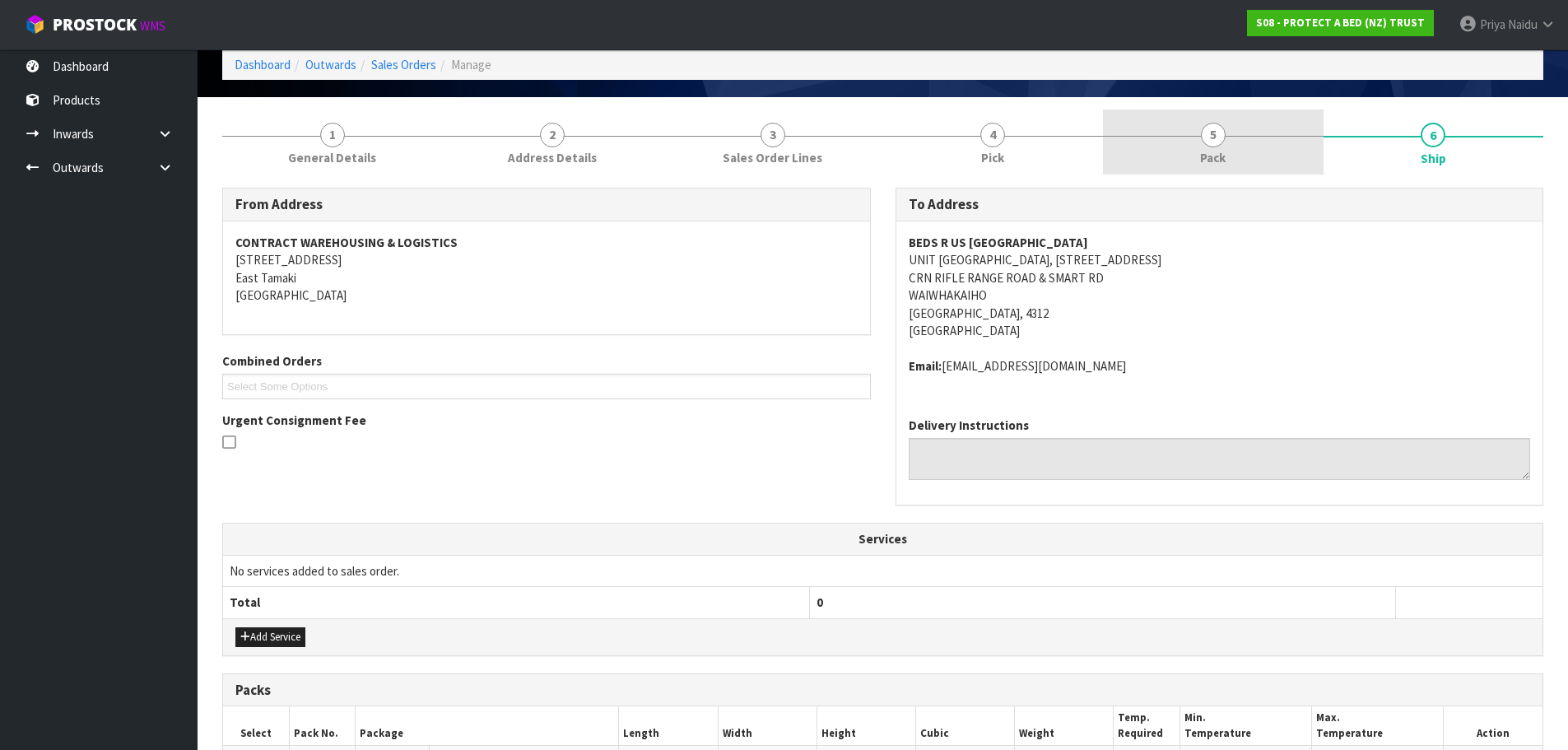
click at [1204, 149] on span "Pack" at bounding box center [1213, 158] width 26 height 17
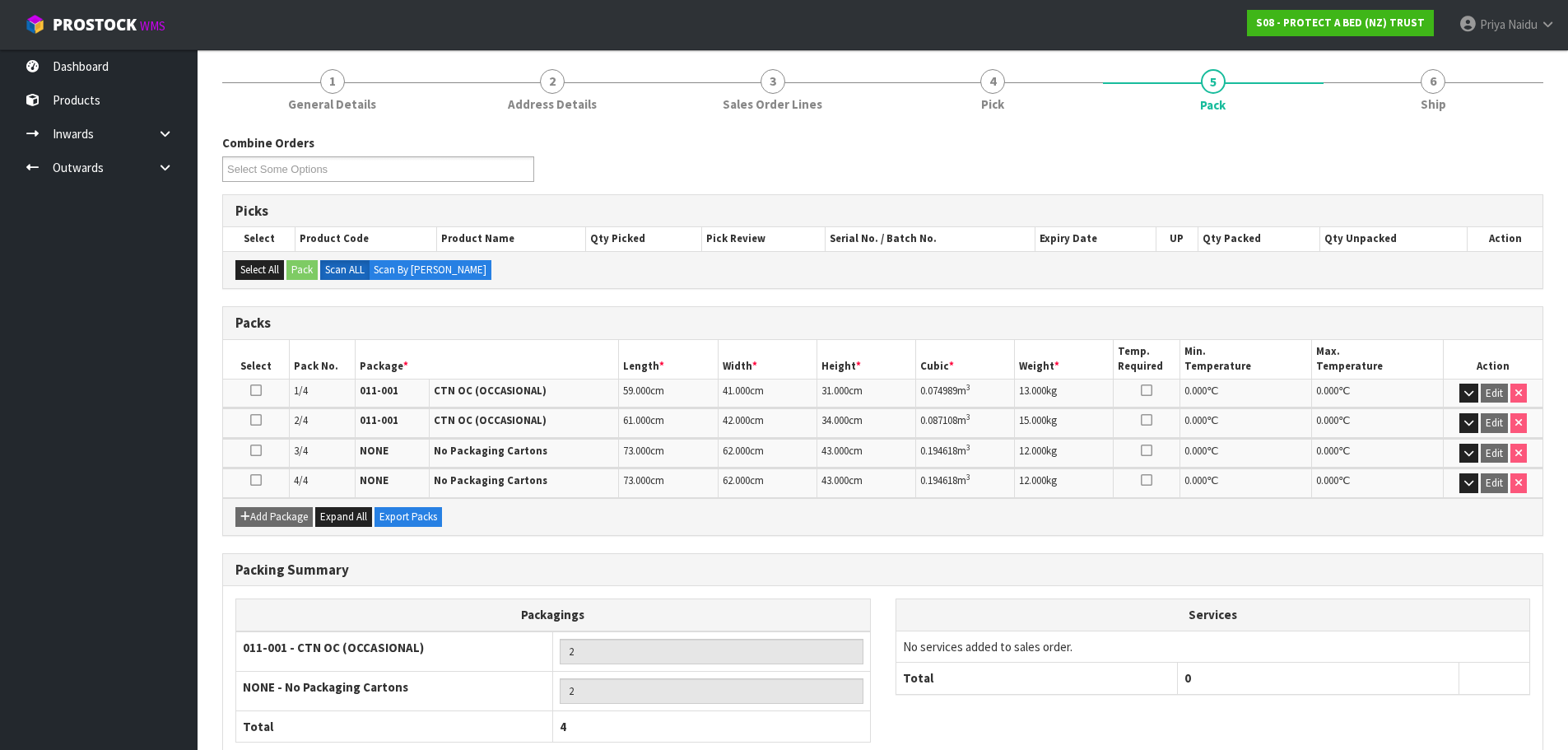
scroll to position [159, 0]
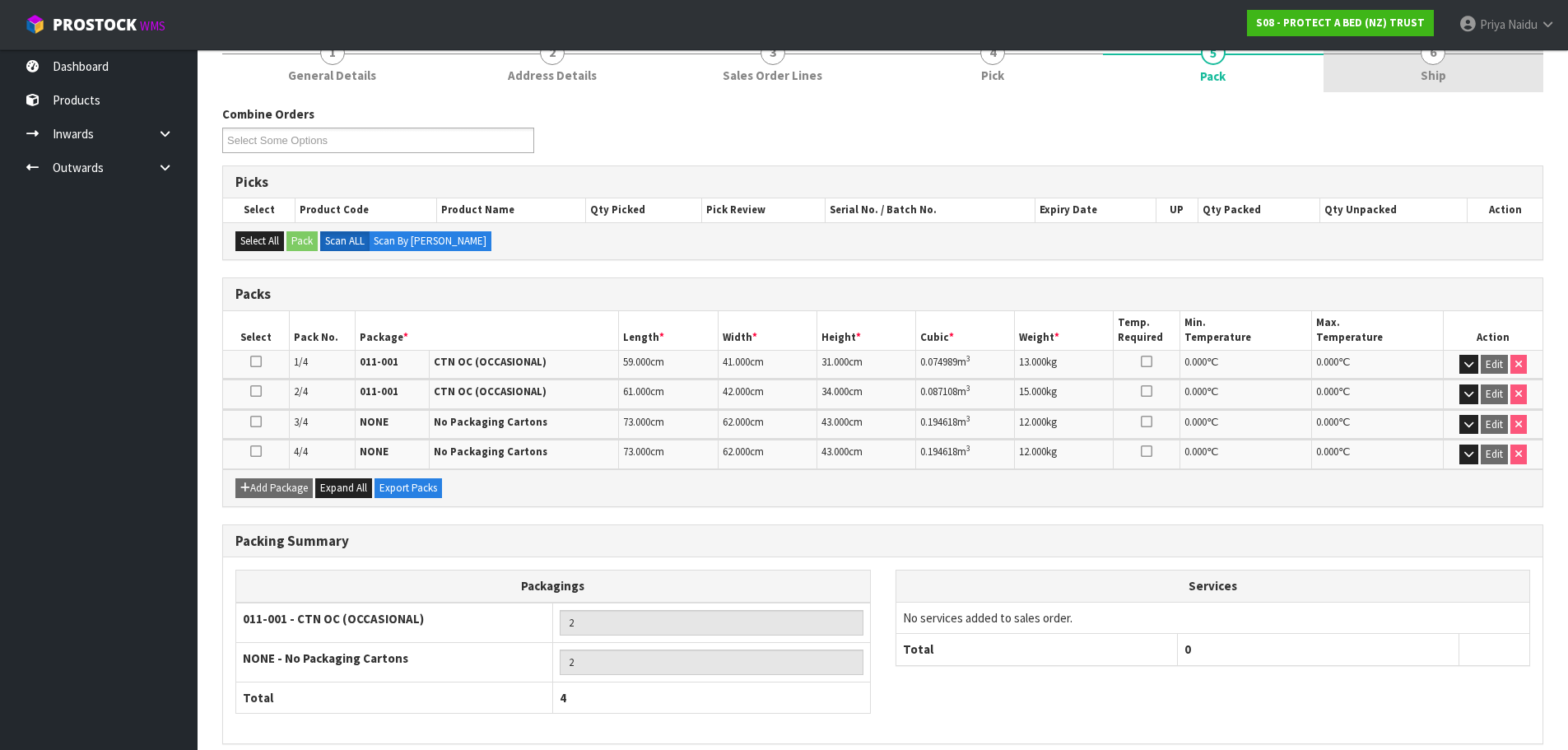
click at [1453, 84] on link "6 Ship" at bounding box center [1434, 60] width 220 height 65
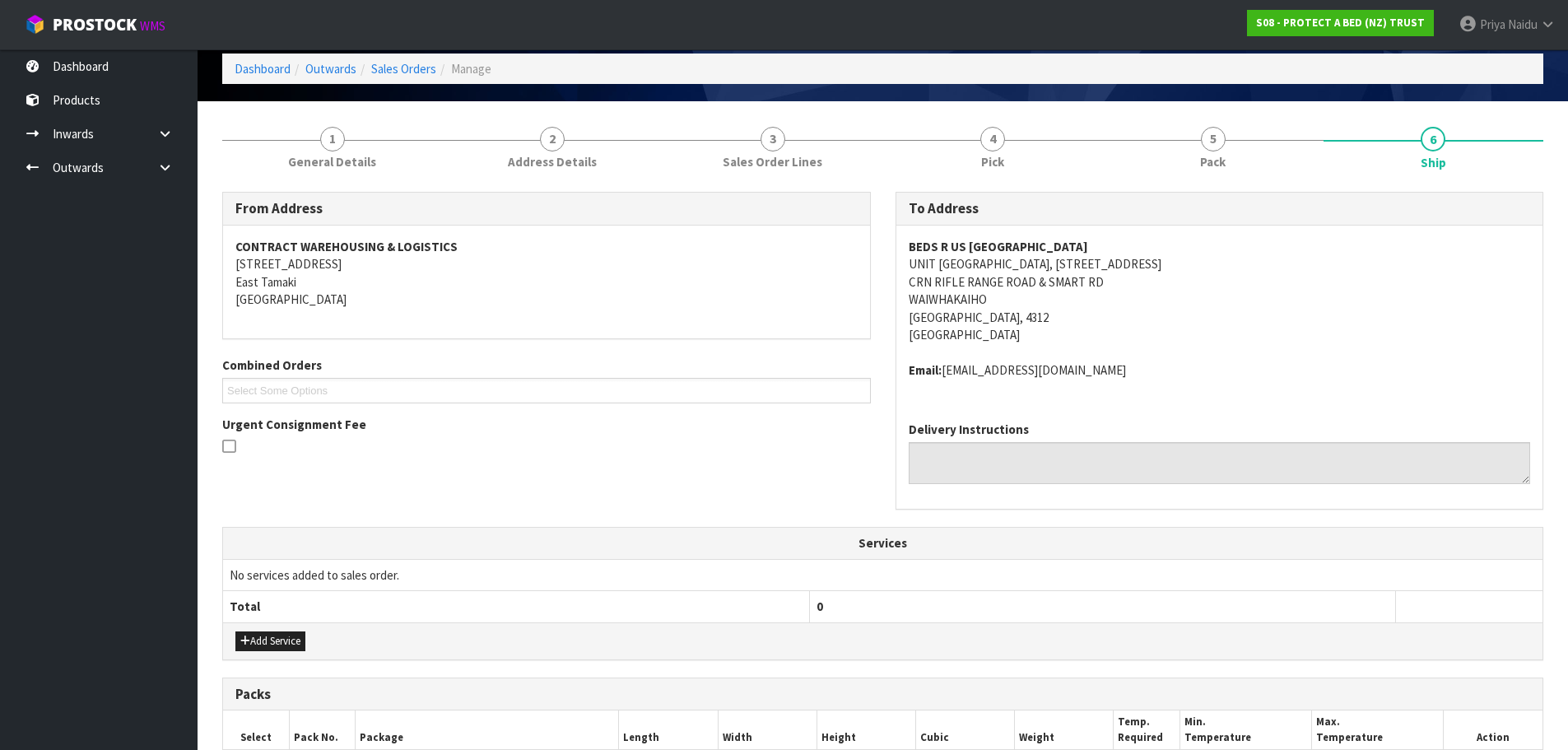
scroll to position [0, 0]
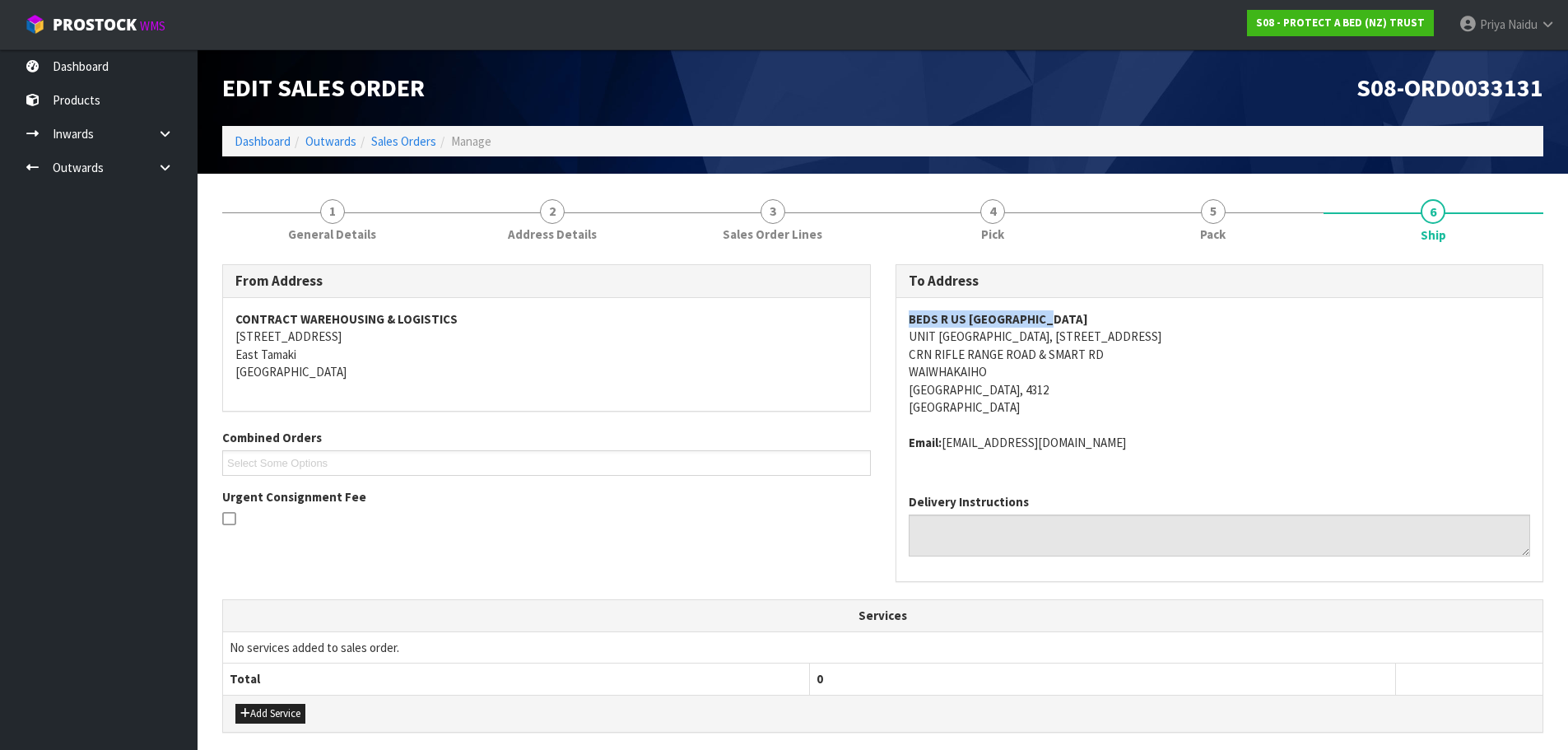
drag, startPoint x: 902, startPoint y: 320, endPoint x: 1083, endPoint y: 314, distance: 181.1
click at [1083, 314] on div "BEDS R US NEW PLYMOUTH UNIT 13 VALLEY MEGA CENTRE, 13/20 RIFLE RANGE ROAD CRN R…" at bounding box center [1220, 389] width 647 height 183
drag, startPoint x: 1306, startPoint y: 386, endPoint x: 1135, endPoint y: 343, distance: 176.3
click at [1306, 386] on address "BEDS R US NEW PLYMOUTH UNIT 13 VALLEY MEGA CENTRE, 13/20 RIFLE RANGE ROAD CRN R…" at bounding box center [1219, 363] width 622 height 106
drag, startPoint x: 1071, startPoint y: 342, endPoint x: 1219, endPoint y: 331, distance: 148.4
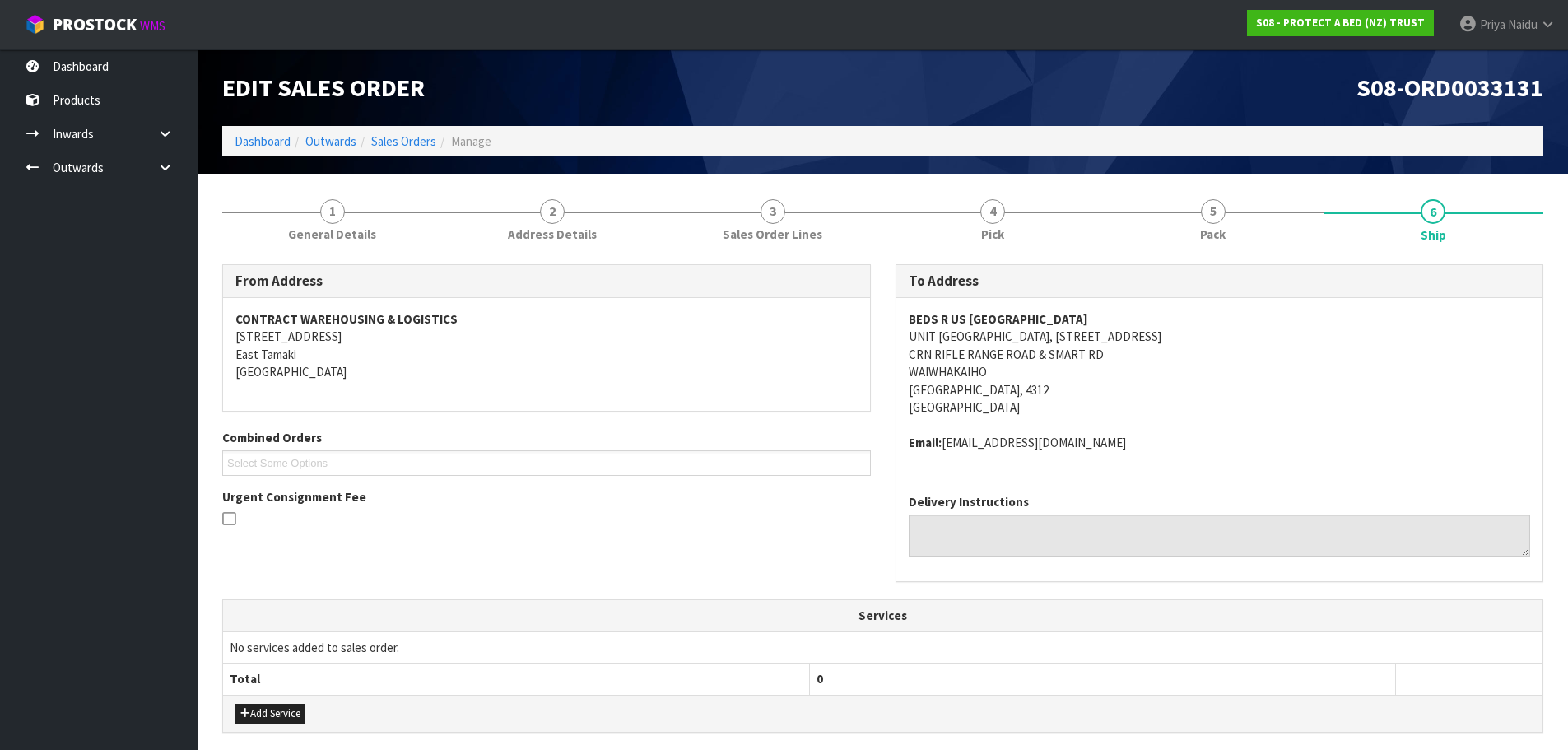
click at [1219, 331] on address "BEDS R US NEW PLYMOUTH UNIT 13 VALLEY MEGA CENTRE, 13/20 RIFLE RANGE ROAD CRN R…" at bounding box center [1219, 363] width 622 height 106
drag, startPoint x: 905, startPoint y: 314, endPoint x: 1104, endPoint y: 311, distance: 199.0
click at [1104, 311] on div "BEDS R US NEW PLYMOUTH UNIT 13 VALLEY MEGA CENTRE, 13/20 RIFLE RANGE ROAD CRN R…" at bounding box center [1220, 389] width 647 height 183
click at [1205, 401] on address "BEDS R US NEW PLYMOUTH UNIT 13 VALLEY MEGA CENTRE, 13/20 RIFLE RANGE ROAD CRN R…" at bounding box center [1219, 363] width 622 height 106
drag, startPoint x: 945, startPoint y: 446, endPoint x: 629, endPoint y: 444, distance: 316.0
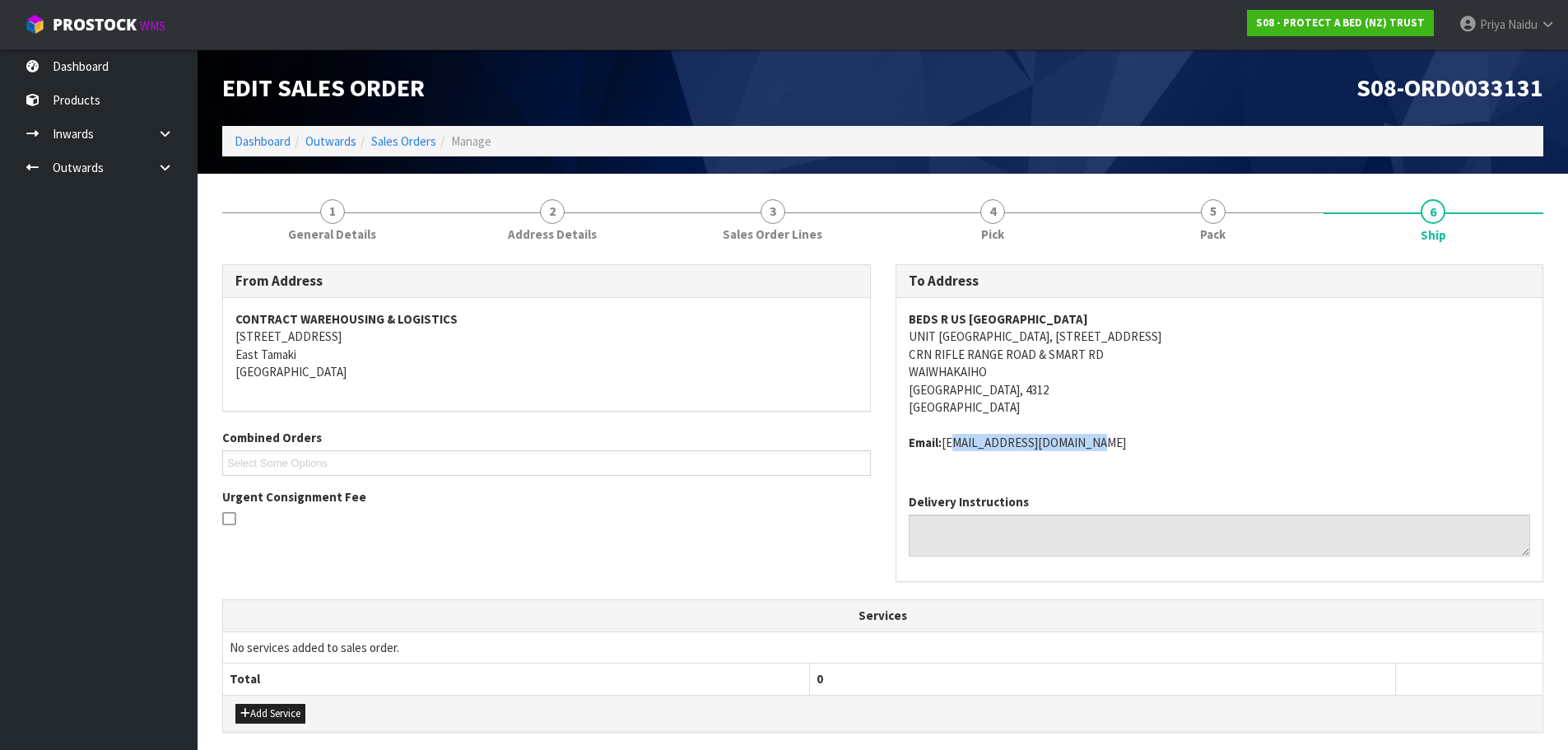
click at [1114, 459] on div "BEDS R US NEW PLYMOUTH UNIT 13 VALLEY MEGA CENTRE, 13/20 RIFLE RANGE ROAD CRN R…" at bounding box center [1220, 389] width 647 height 183
click at [1285, 443] on address "Email: bedsrus.nply@xtra.co.nz" at bounding box center [1219, 443] width 622 height 17
click at [1117, 391] on address "BEDS R US NEW PLYMOUTH UNIT 13 VALLEY MEGA CENTRE, 13/20 RIFLE RANGE ROAD CRN R…" at bounding box center [1219, 363] width 622 height 106
drag, startPoint x: 905, startPoint y: 352, endPoint x: 453, endPoint y: 304, distance: 454.5
click at [1101, 356] on div "BEDS R US NEW PLYMOUTH UNIT 13 VALLEY MEGA CENTRE, 13/20 RIFLE RANGE ROAD CRN R…" at bounding box center [1220, 389] width 647 height 183
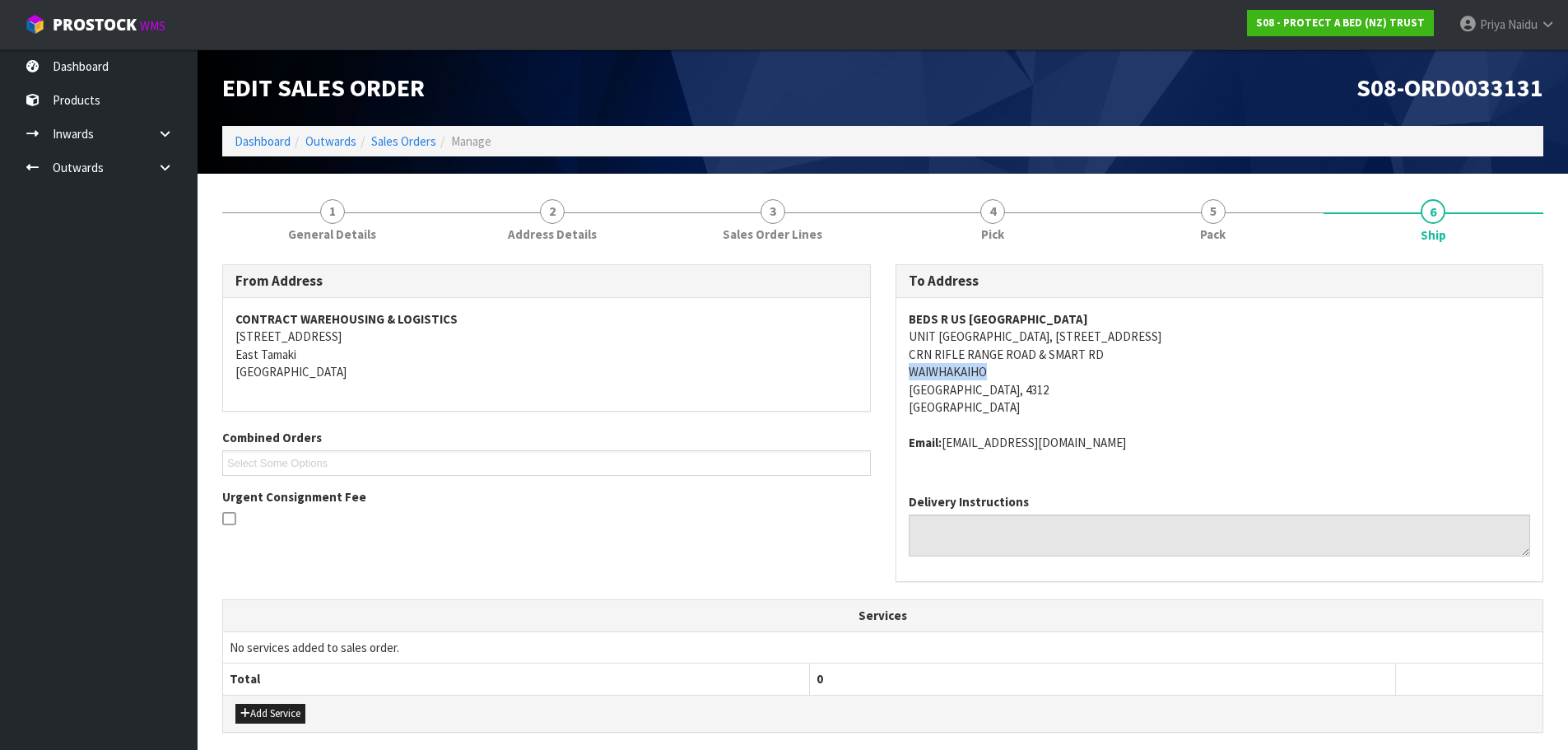
drag, startPoint x: 893, startPoint y: 372, endPoint x: 997, endPoint y: 370, distance: 104.0
click at [997, 370] on div "To Address BEDS R US NEW PLYMOUTH UNIT 13 VALLEY MEGA CENTRE, 13/20 RIFLE RANGE…" at bounding box center [1219, 431] width 674 height 335
click at [260, 136] on link "Dashboard" at bounding box center [262, 141] width 56 height 15
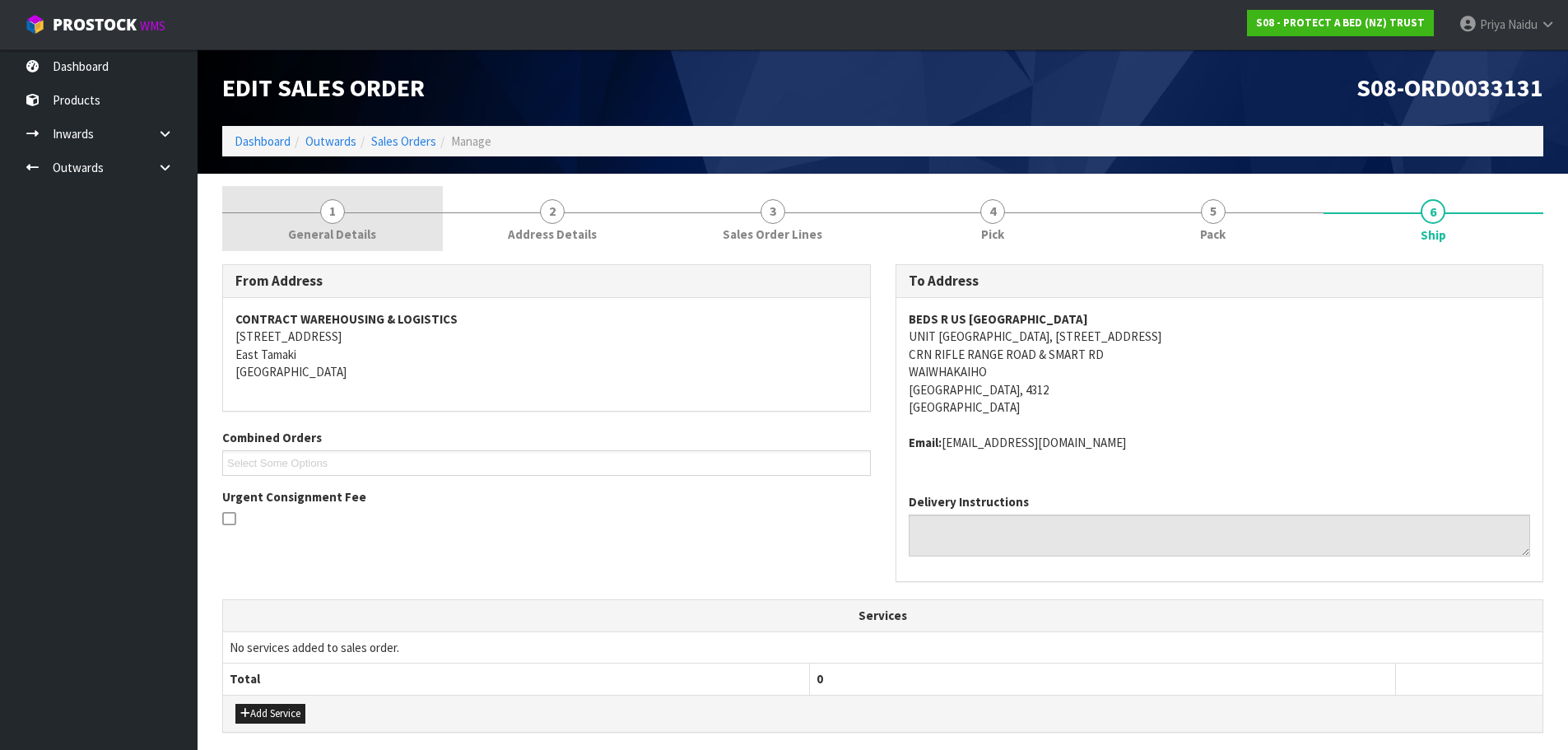
click at [323, 219] on span "1" at bounding box center [332, 212] width 25 height 25
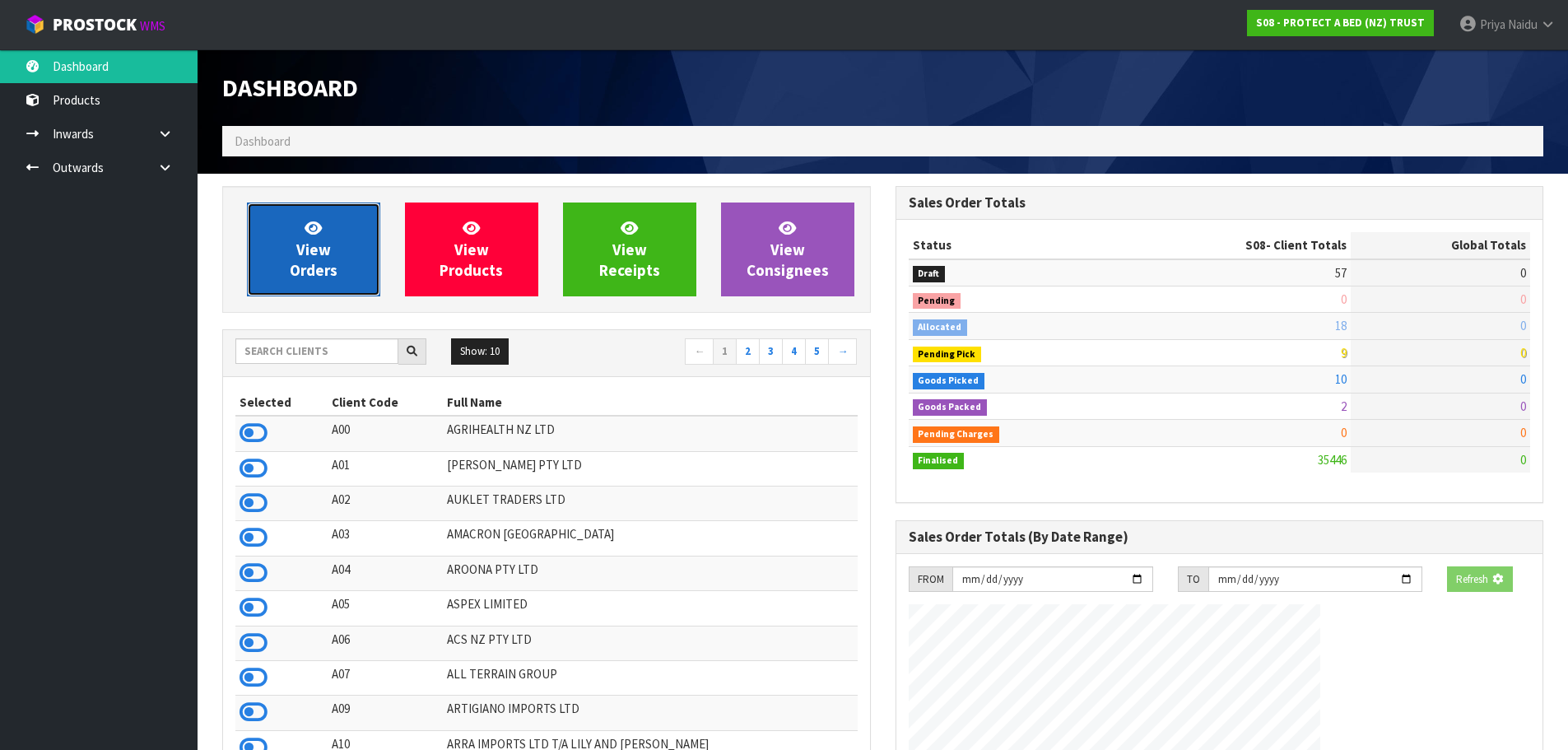
click at [314, 251] on span "View Orders" at bounding box center [313, 250] width 47 height 62
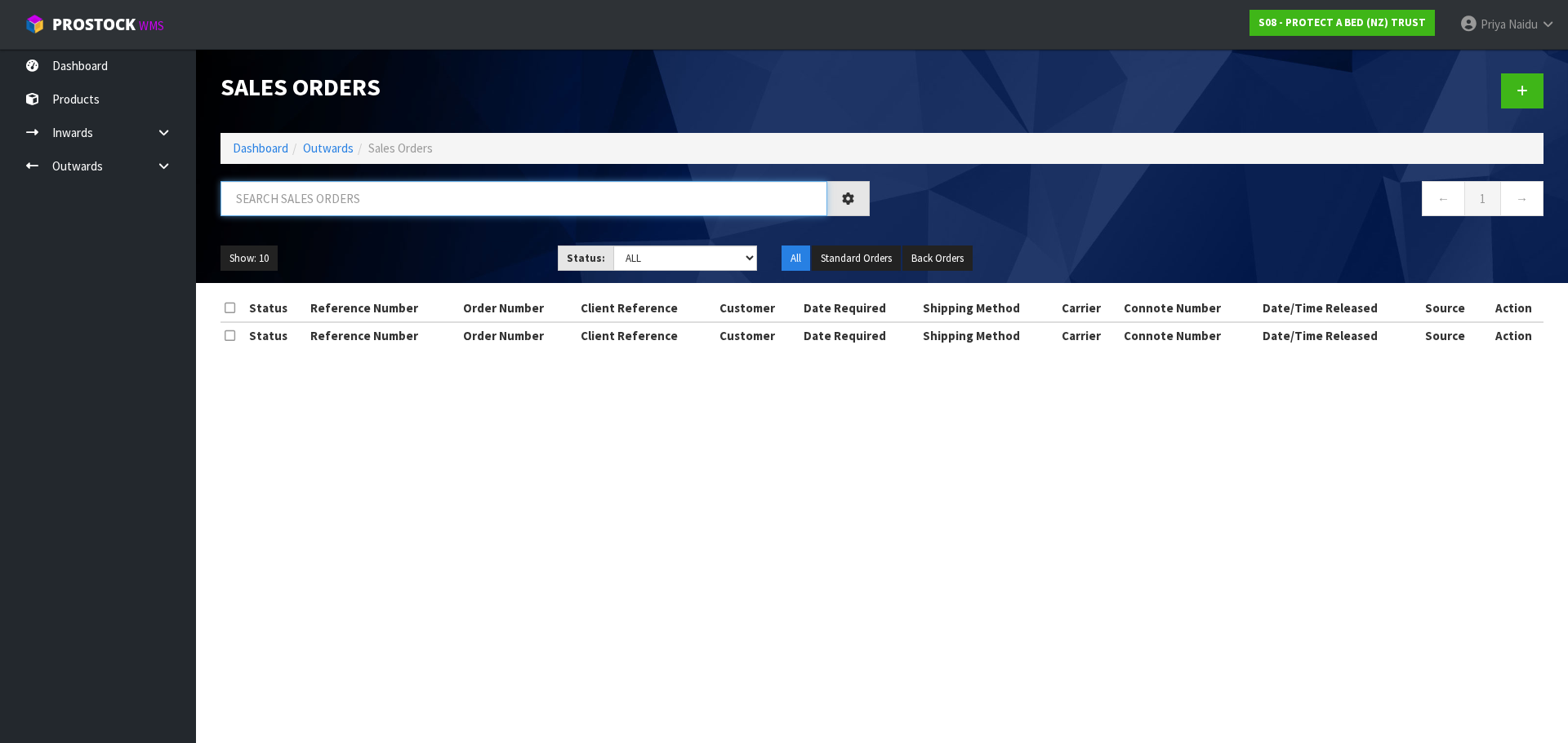
click at [311, 192] on input "text" at bounding box center [523, 198] width 607 height 35
type input "33131"
click at [477, 254] on ul "Show: 10 5 10 25 50" at bounding box center [376, 258] width 312 height 26
click at [637, 263] on select "Draft Pending Allocated Pending Pick Goods Picked Goods Packed Pending Charges …" at bounding box center [685, 258] width 144 height 26
select select "string:5"
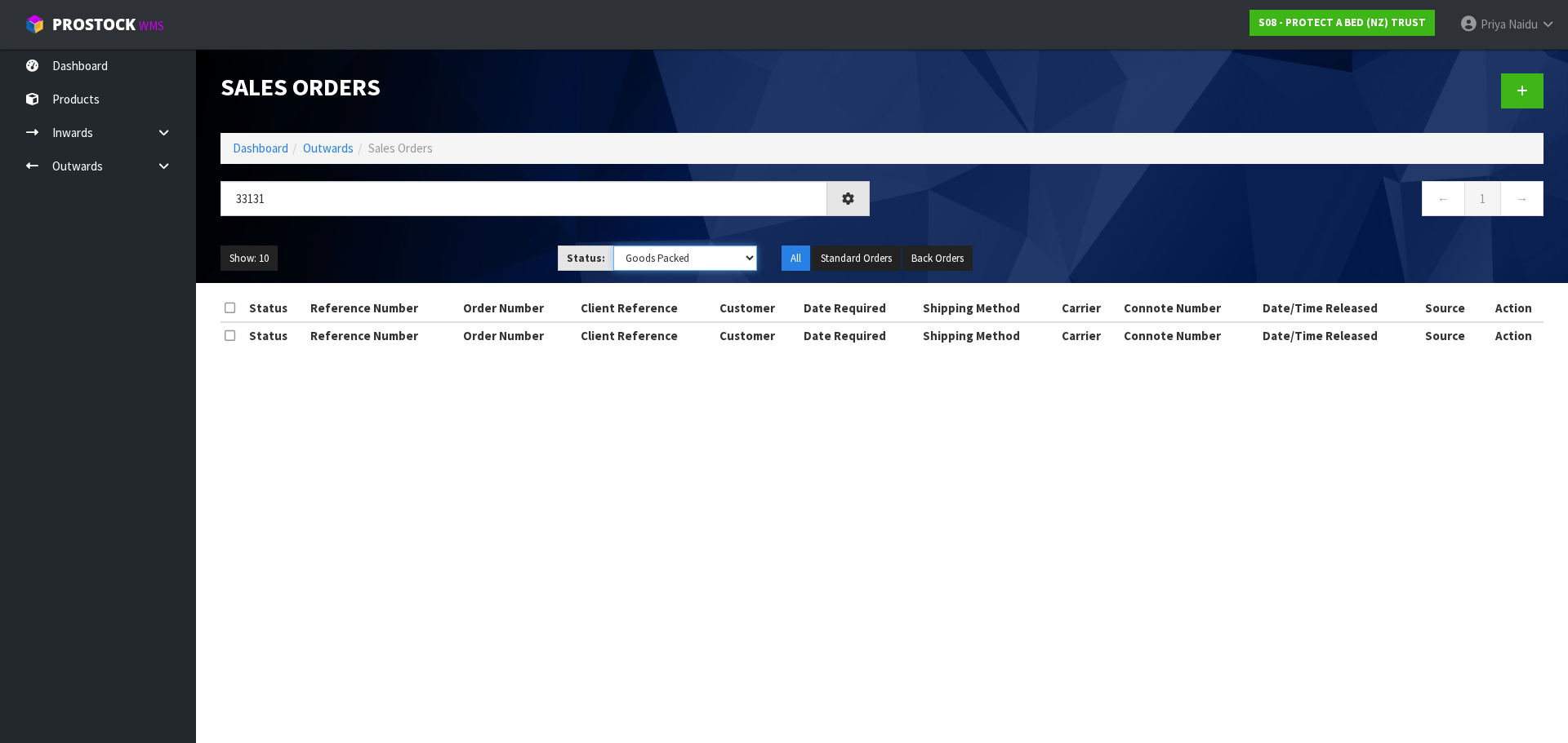
click at [613, 246] on select "Draft Pending Allocated Pending Pick Goods Picked Goods Packed Pending Charges …" at bounding box center [685, 258] width 144 height 26
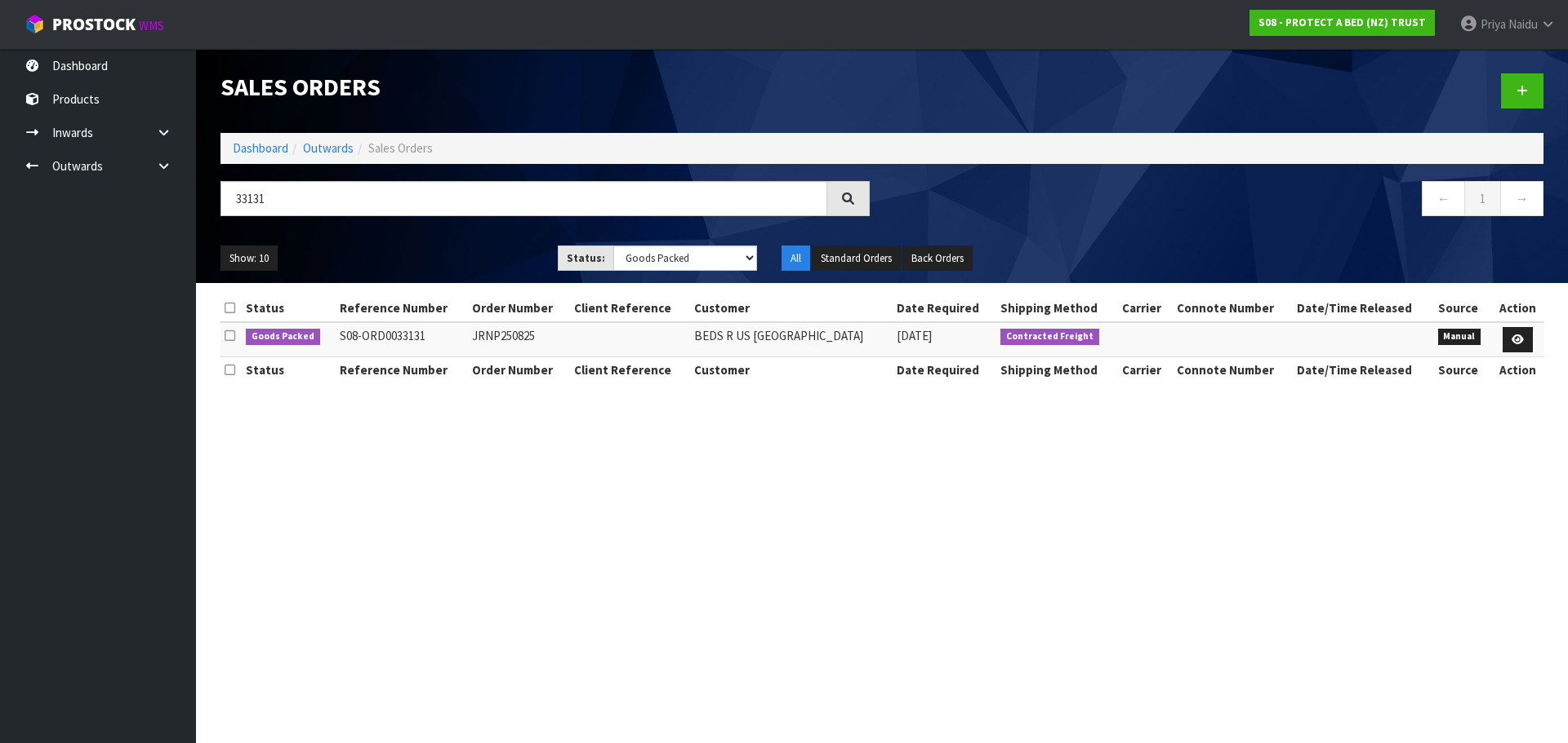
click at [407, 240] on div "Show: 10 5 10 25 50 Status: Draft Pending Allocated Pending Pick Goods Picked G…" at bounding box center [882, 258] width 1347 height 50
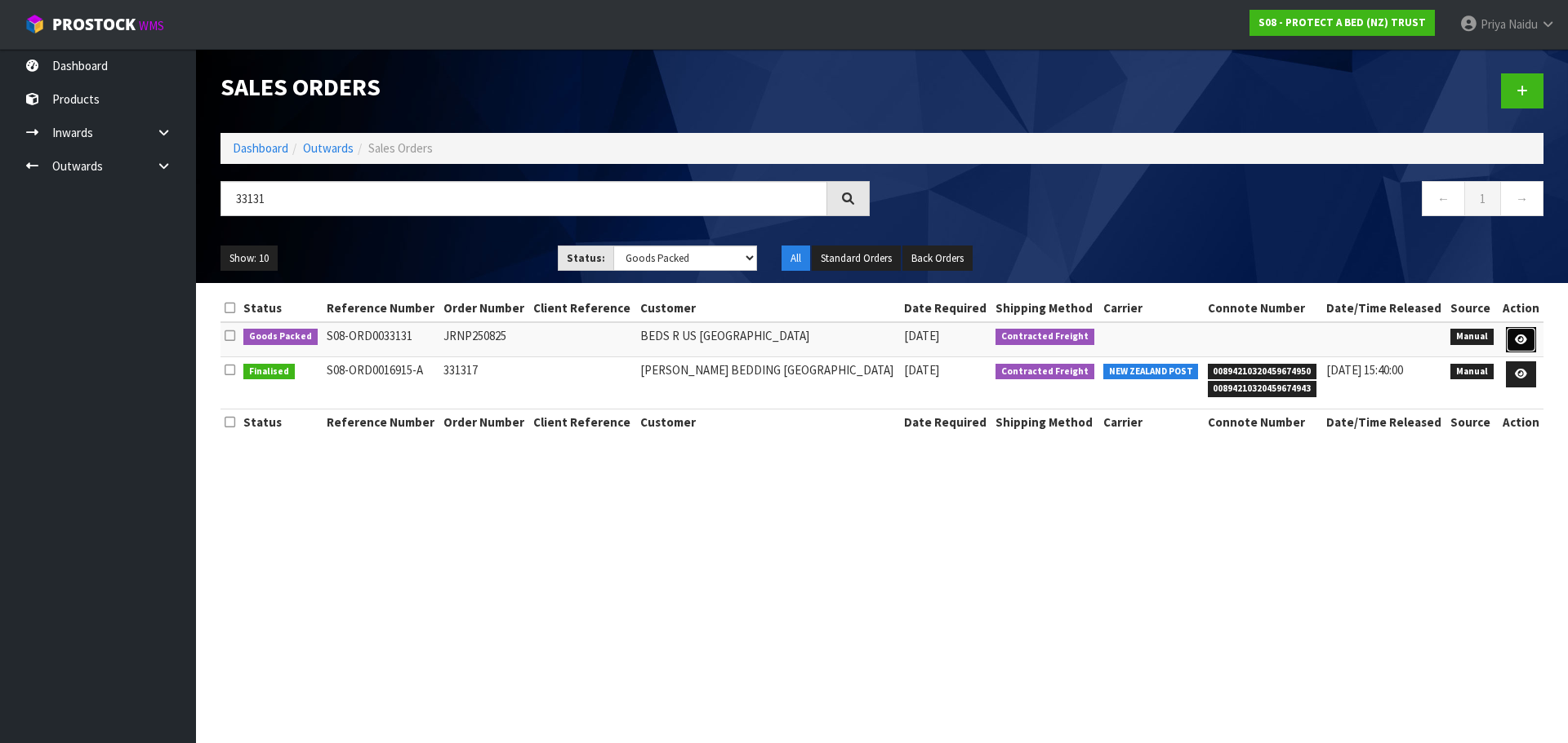
click at [1518, 340] on icon at bounding box center [1521, 340] width 12 height 10
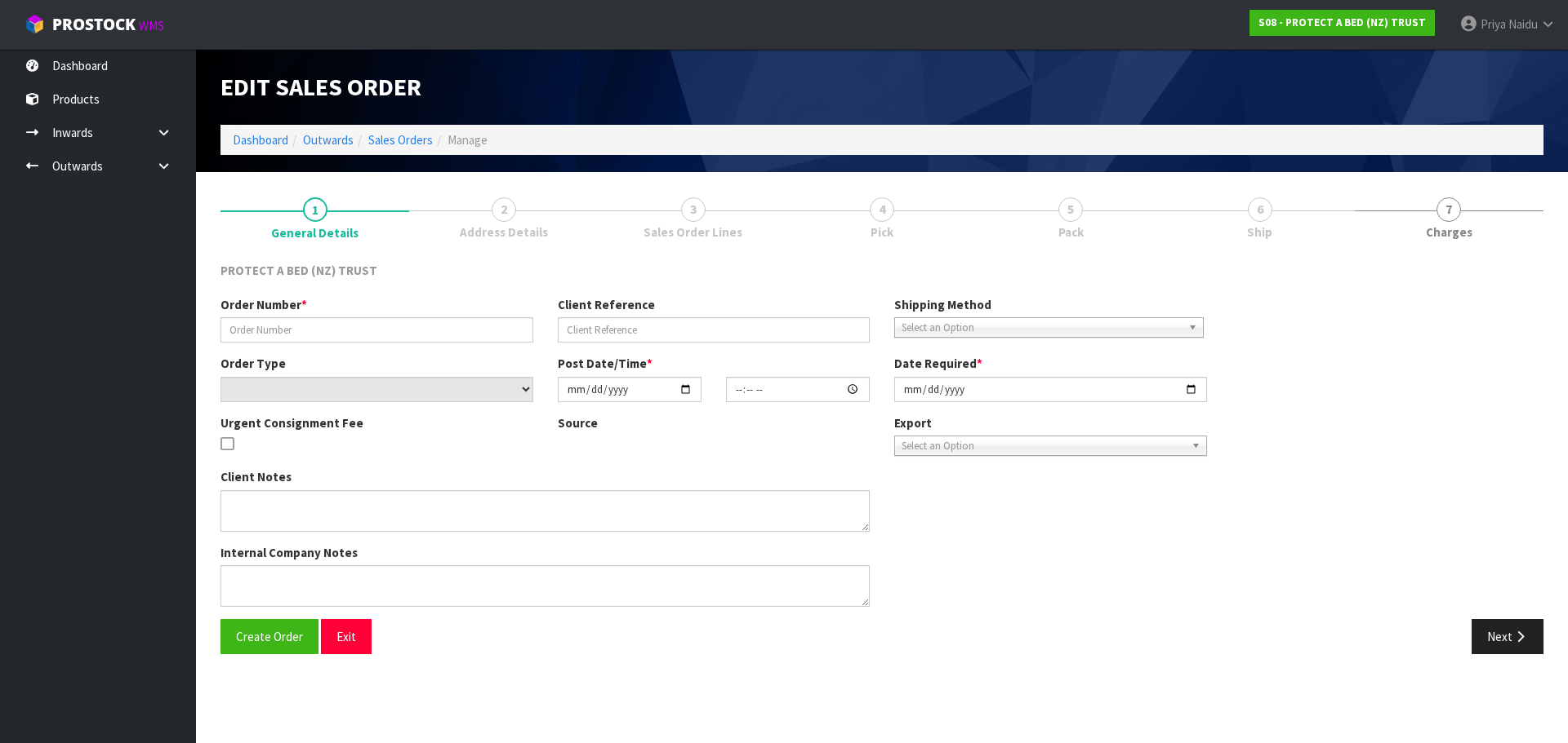
type input "JRNP250825"
select select "number:0"
type input "[DATE]"
type input "16:22:00.000"
type input "[DATE]"
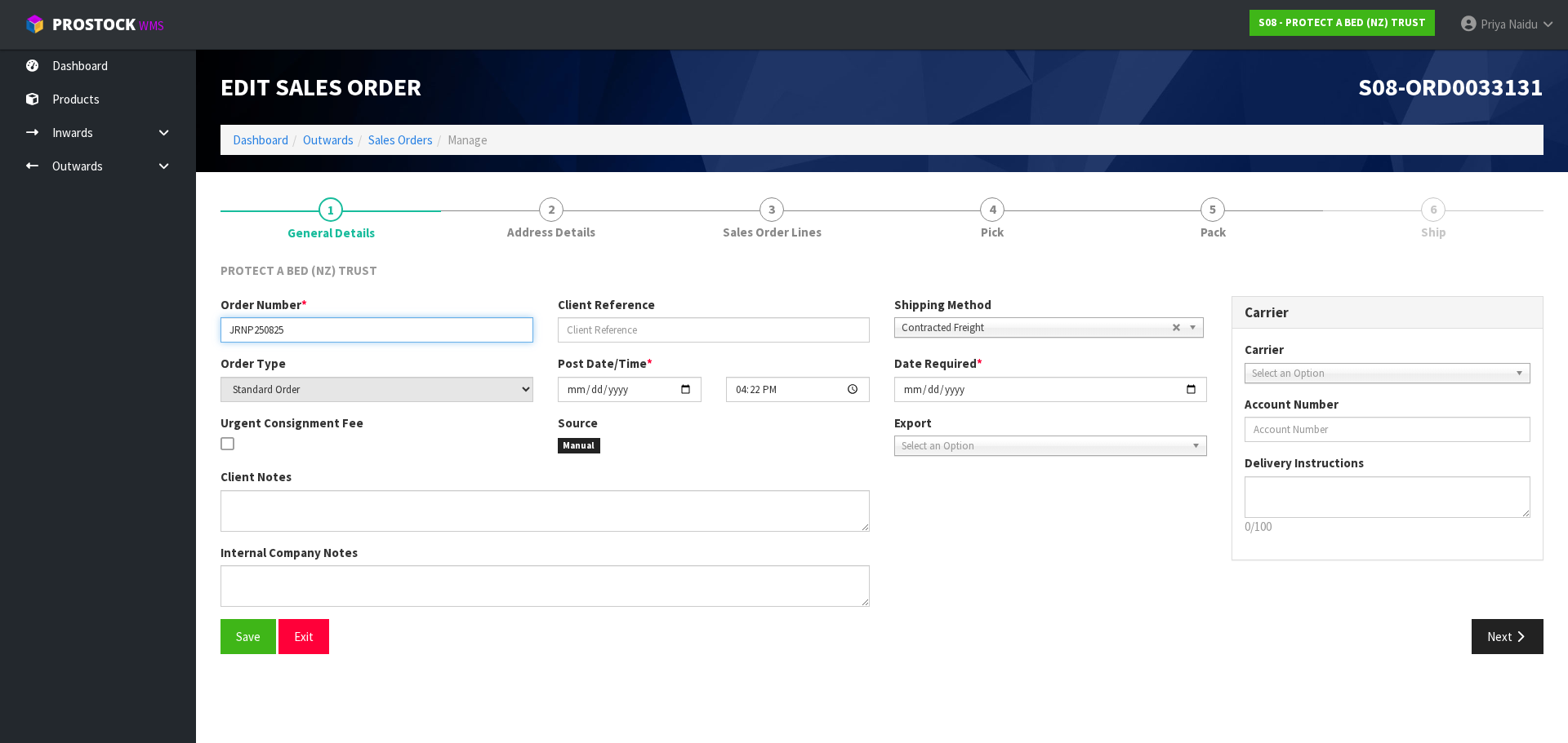
drag, startPoint x: 223, startPoint y: 329, endPoint x: 305, endPoint y: 330, distance: 82.0
click at [305, 330] on input "JRNP250825" at bounding box center [376, 330] width 312 height 26
drag, startPoint x: 1233, startPoint y: 241, endPoint x: 1233, endPoint y: 285, distance: 44.0
click at [1233, 241] on link "5 Pack" at bounding box center [1212, 217] width 220 height 65
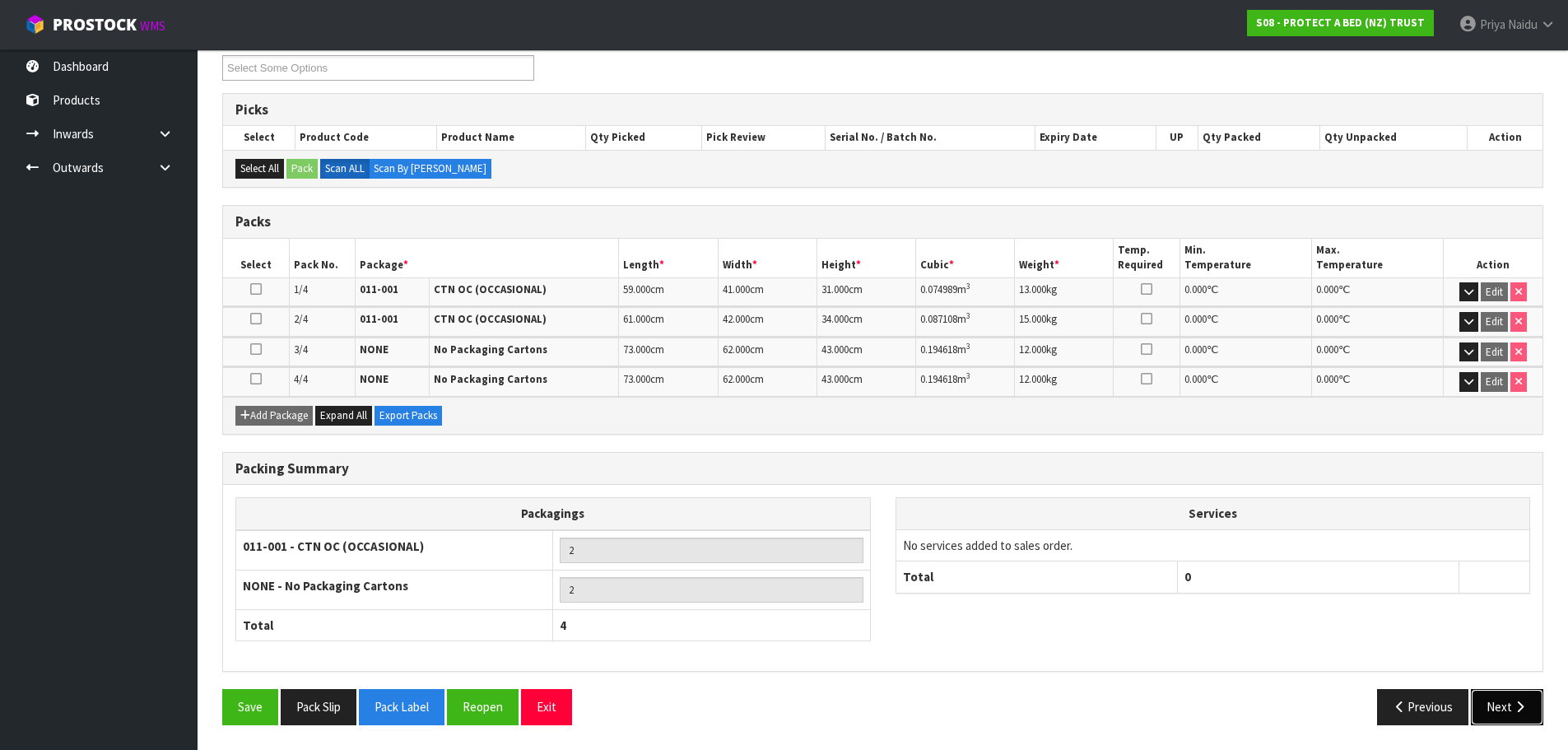
click at [1519, 710] on icon "button" at bounding box center [1520, 707] width 15 height 12
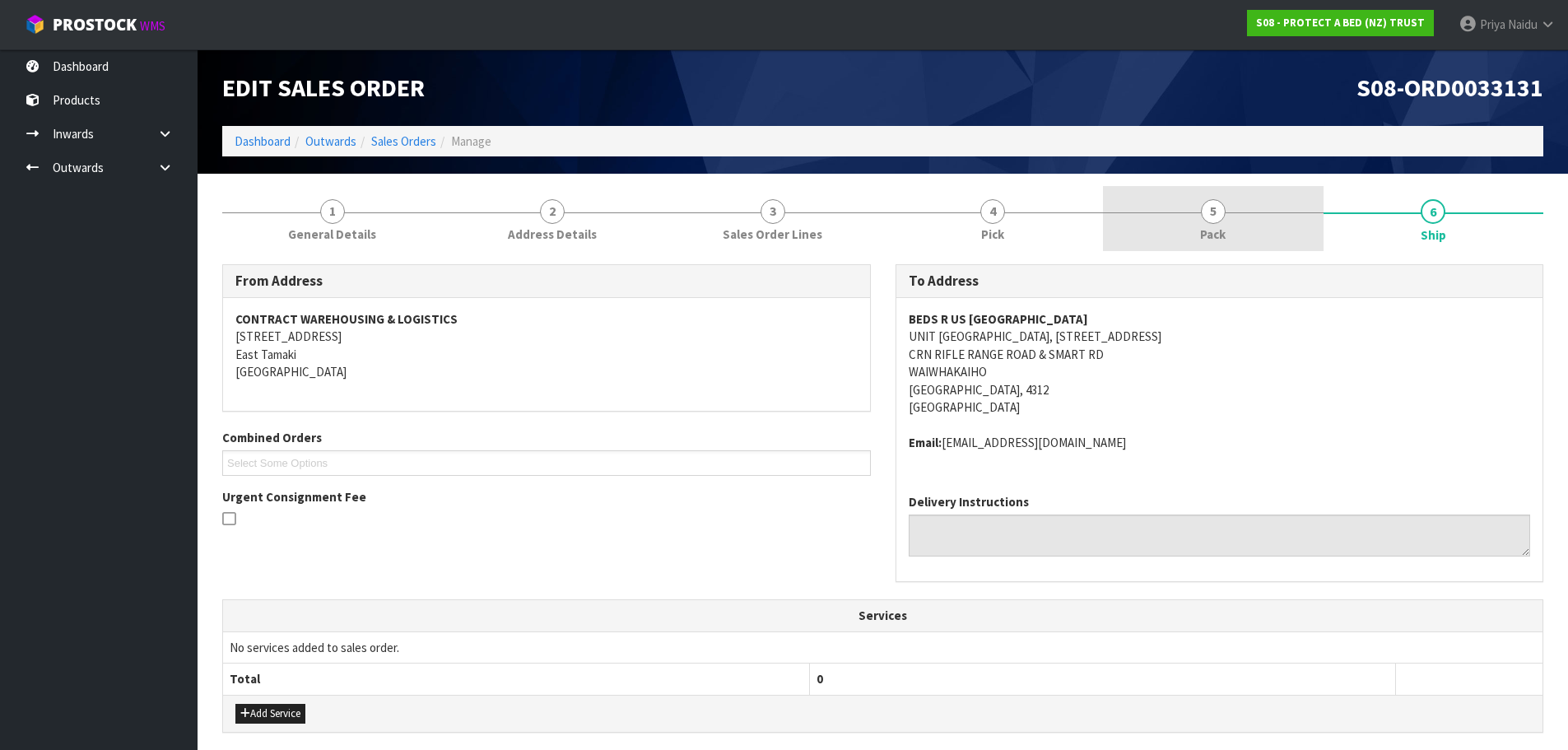
click at [1209, 220] on span "5" at bounding box center [1213, 212] width 25 height 25
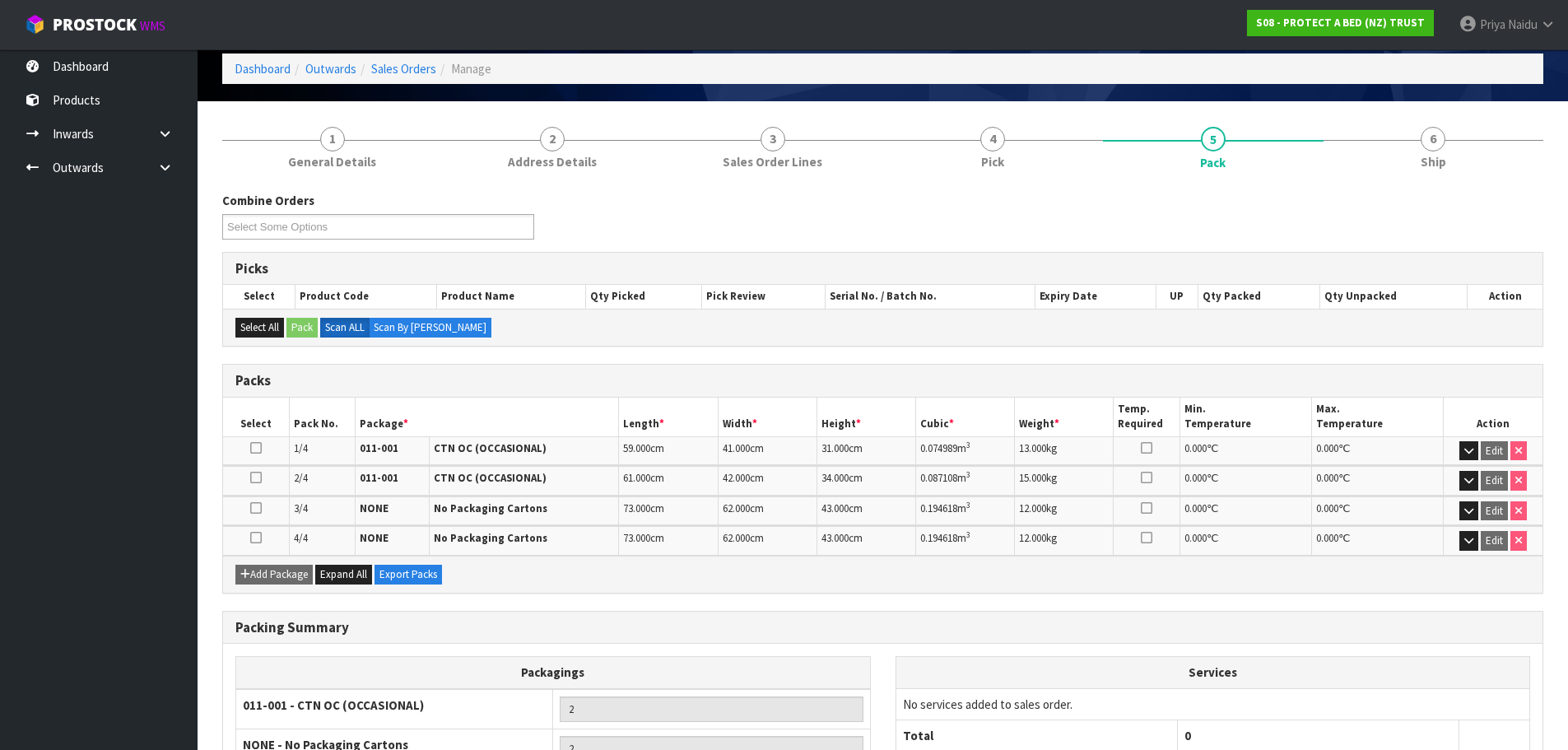
scroll to position [164, 0]
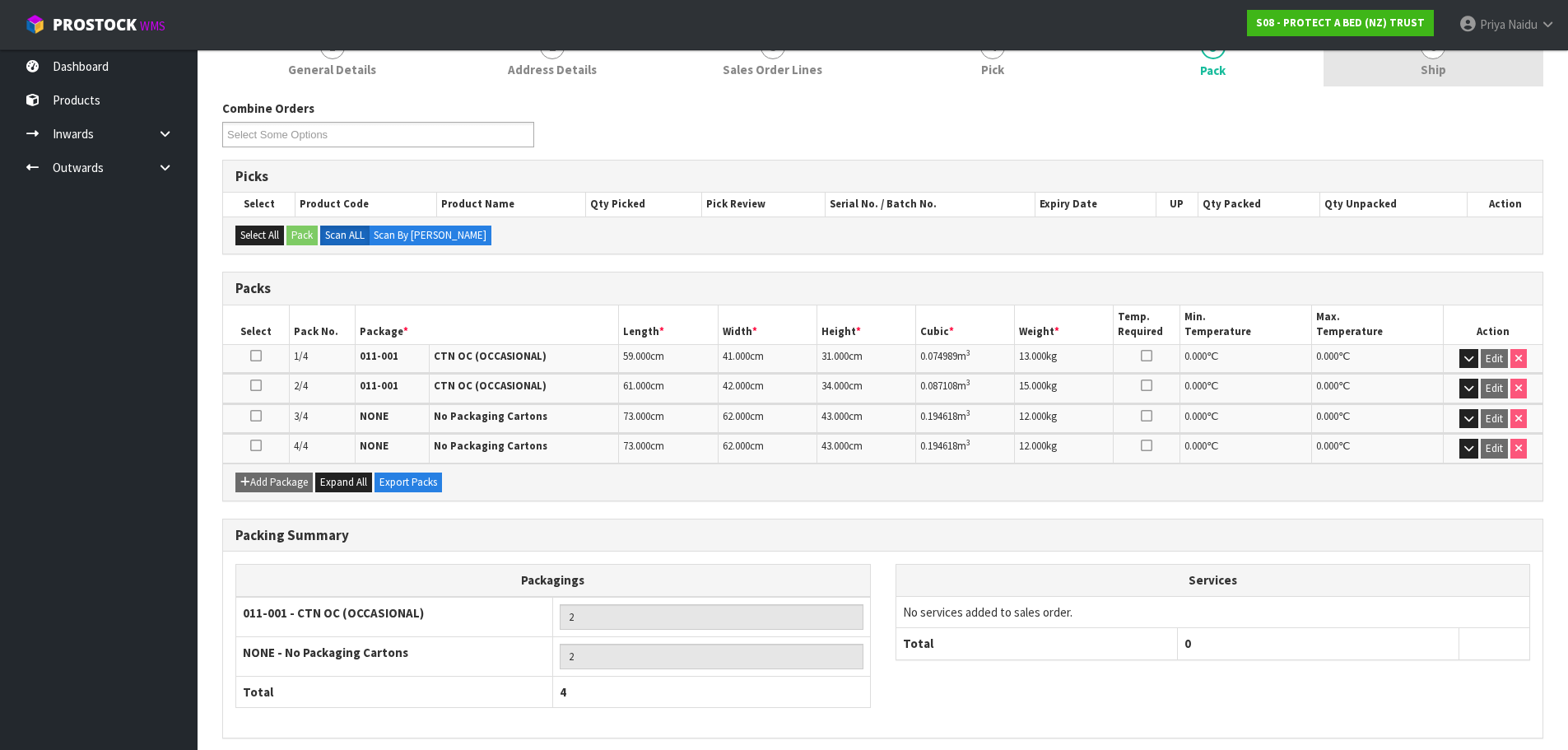
click at [1477, 76] on link "6 Ship" at bounding box center [1434, 54] width 220 height 65
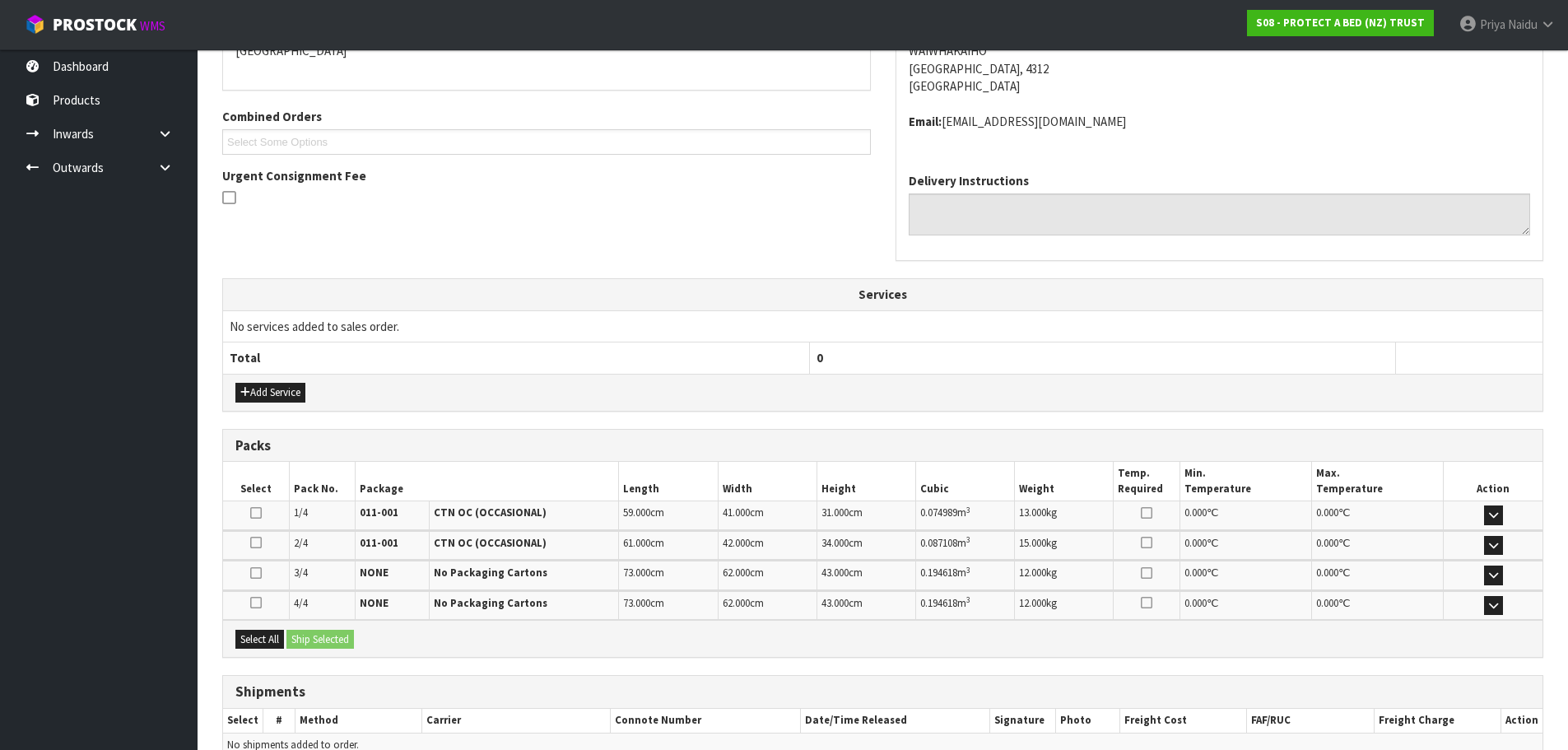
scroll to position [406, 0]
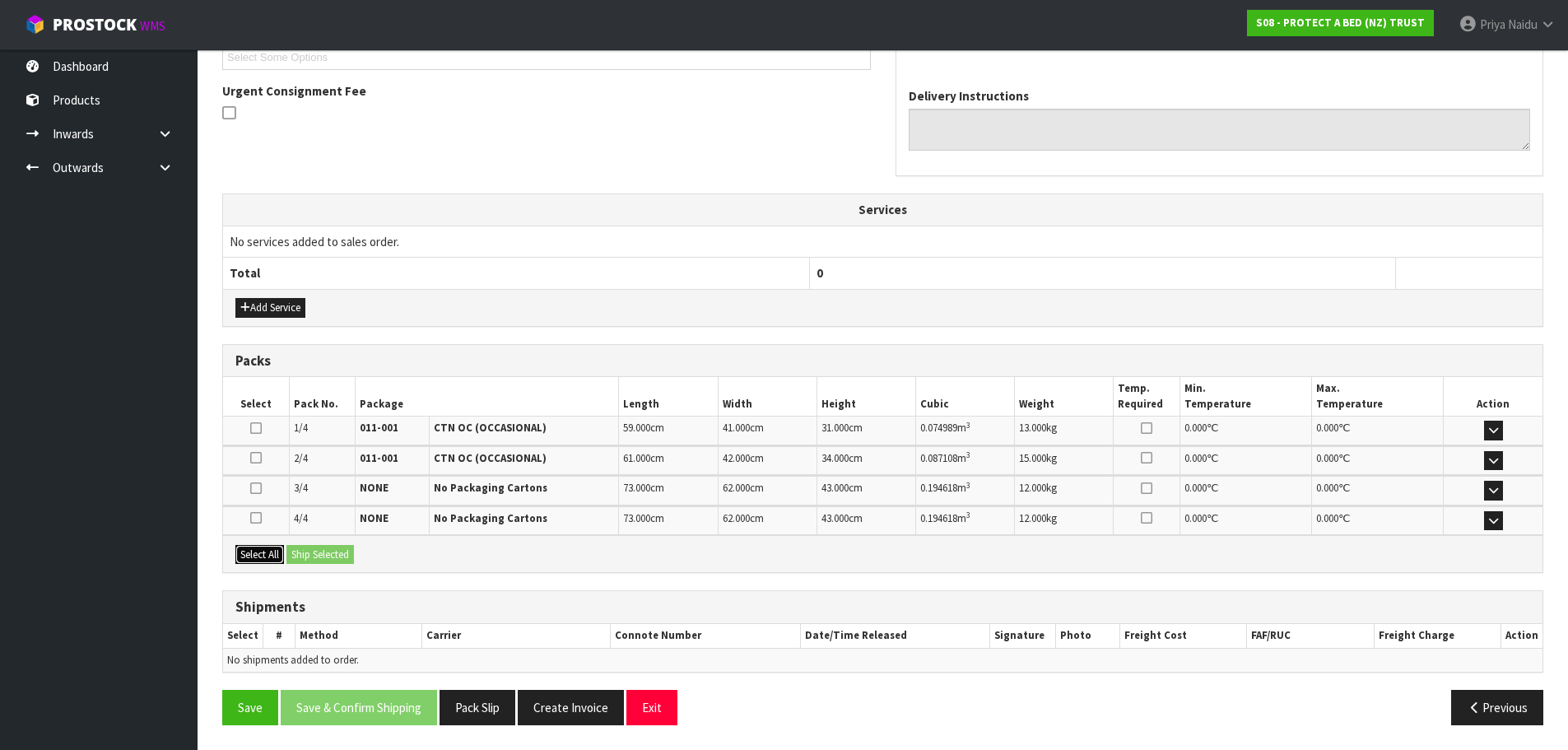
drag, startPoint x: 240, startPoint y: 550, endPoint x: 287, endPoint y: 549, distance: 47.0
click at [240, 550] on button "Select All" at bounding box center [260, 555] width 48 height 20
drag, startPoint x: 305, startPoint y: 541, endPoint x: 320, endPoint y: 541, distance: 15.0
click at [318, 541] on div "Select All Ship Selected" at bounding box center [882, 554] width 1319 height 37
click at [338, 555] on button "Ship Selected" at bounding box center [320, 555] width 67 height 20
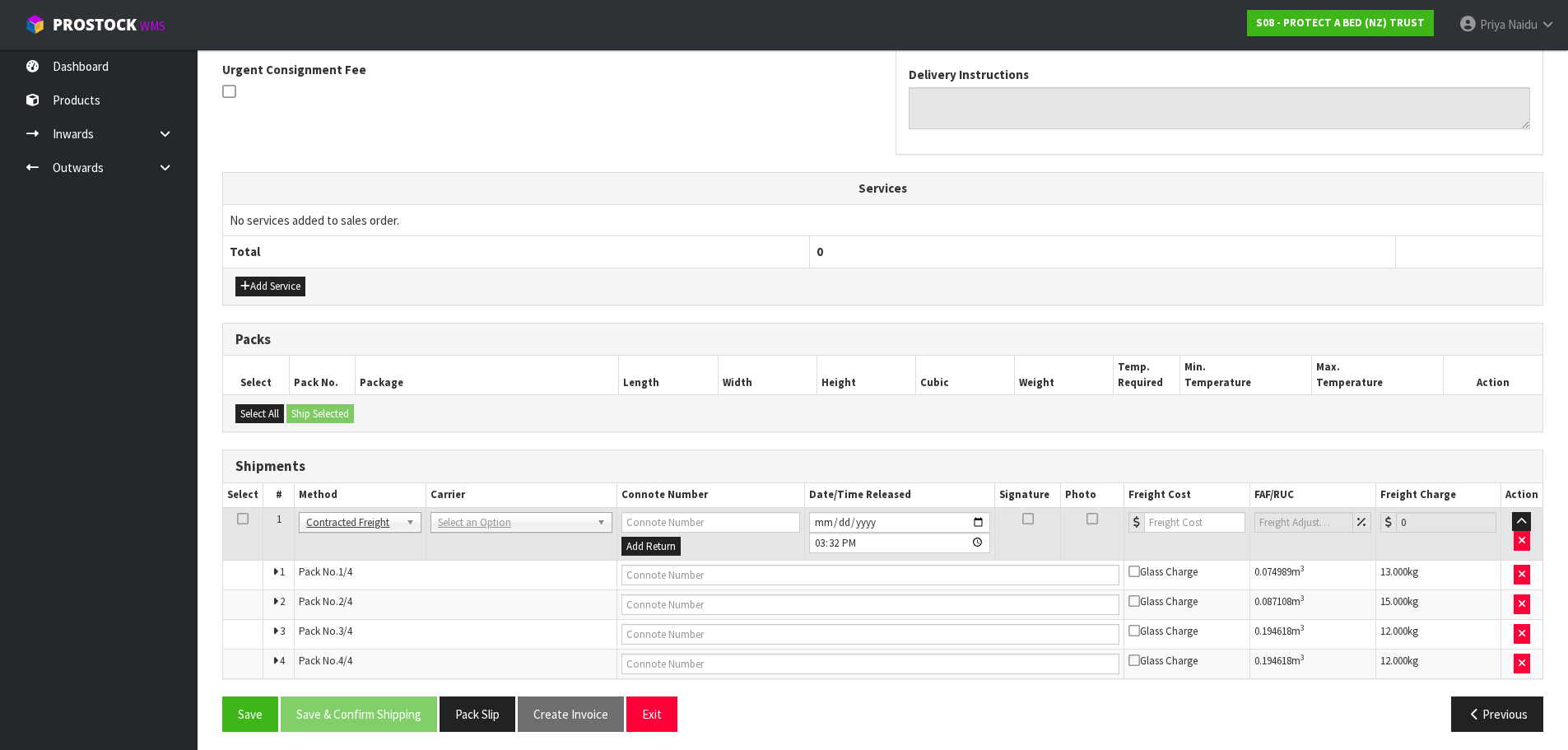
scroll to position [434, 0]
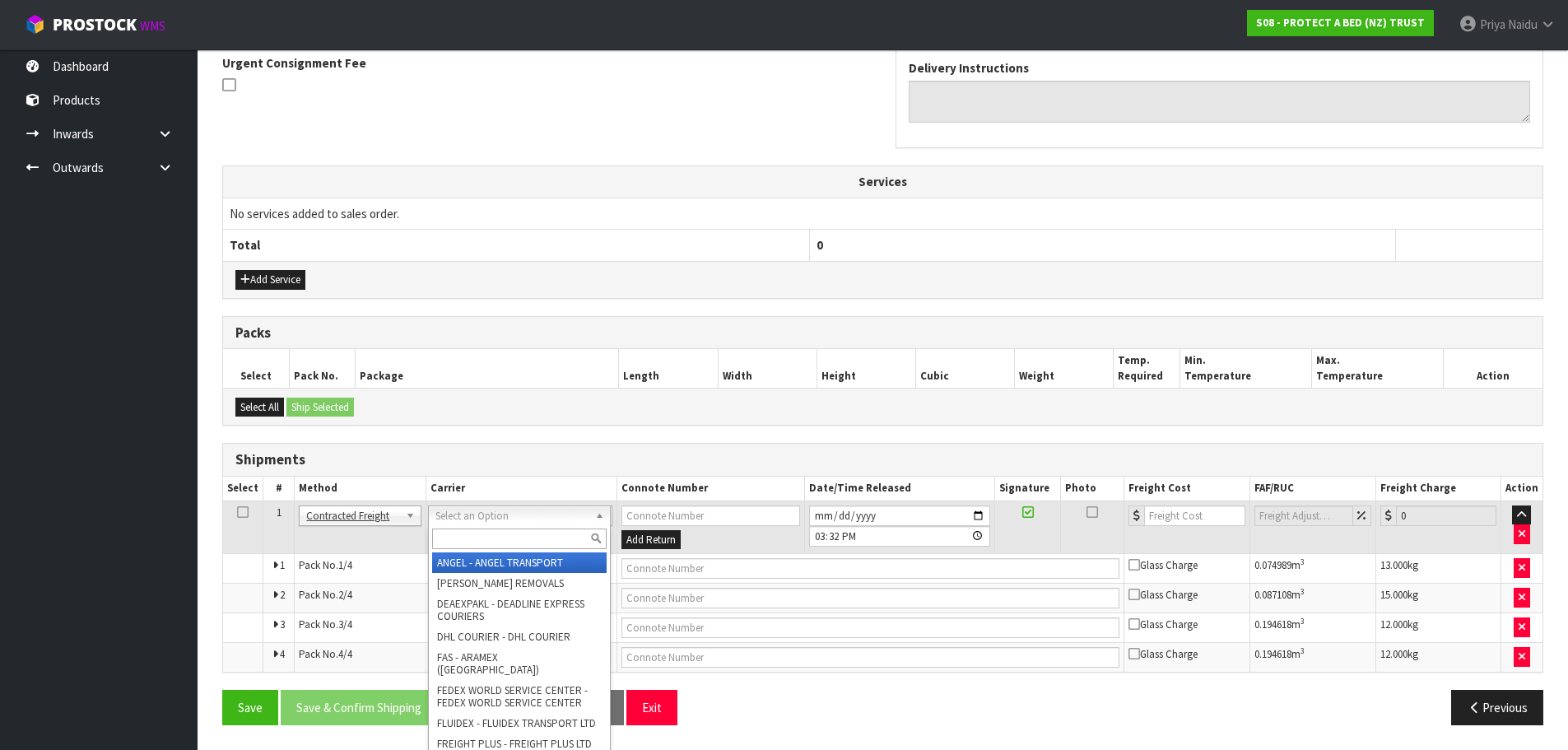
click at [469, 552] on div at bounding box center [519, 539] width 181 height 28
click at [469, 544] on input "text" at bounding box center [519, 539] width 175 height 21
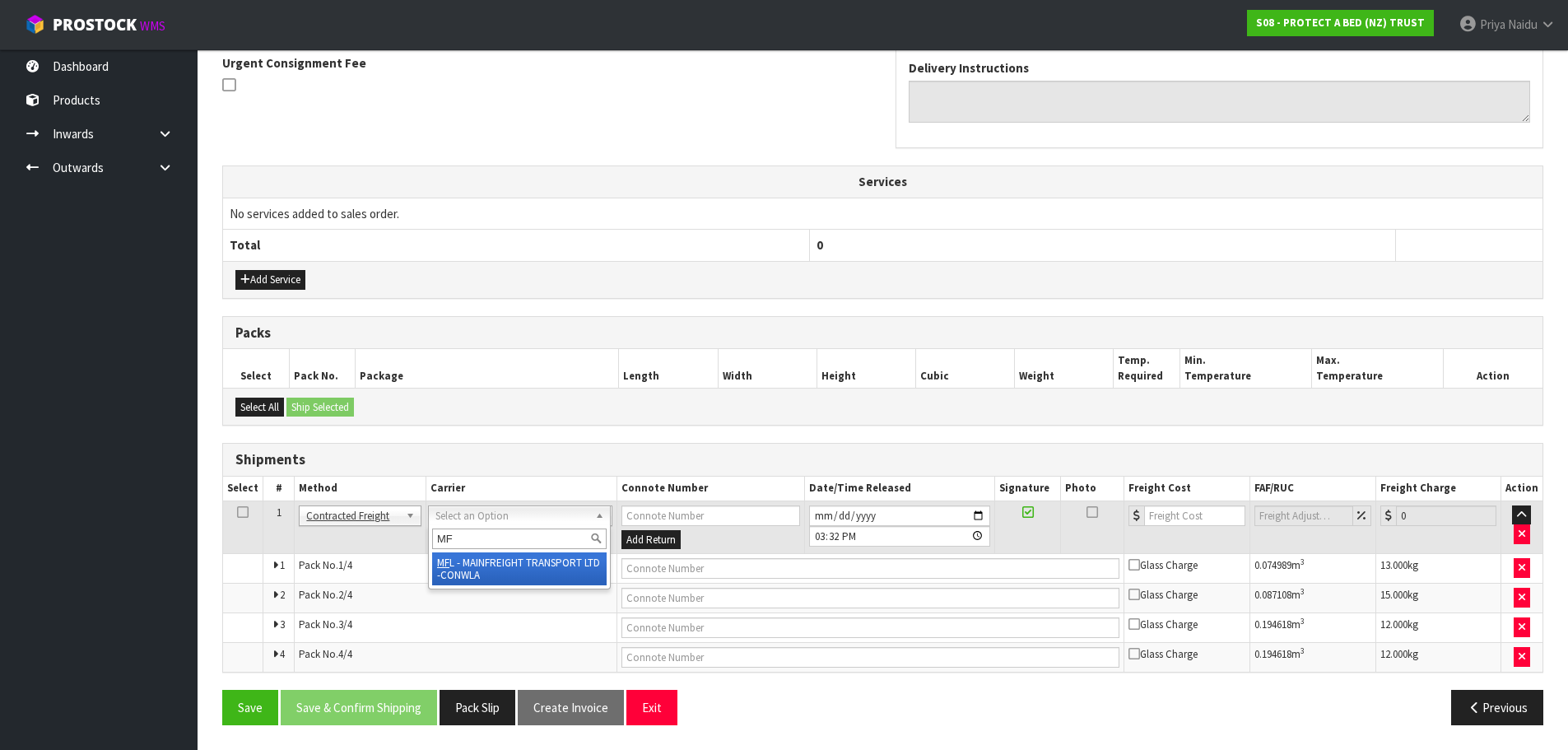
type input "MF"
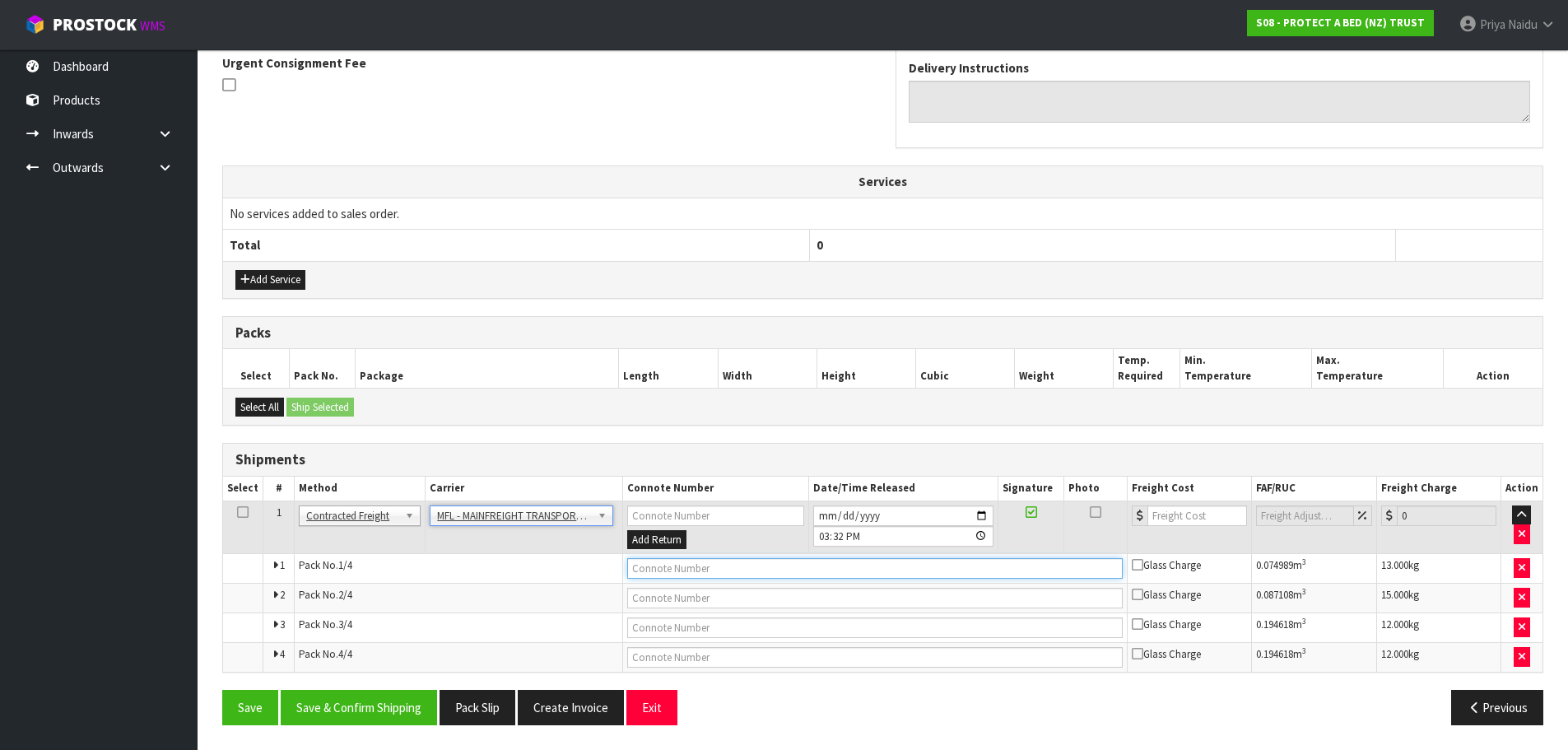
click at [684, 571] on input "text" at bounding box center [875, 569] width 496 height 21
paste input "FWM58436441"
type input "FWM58436441"
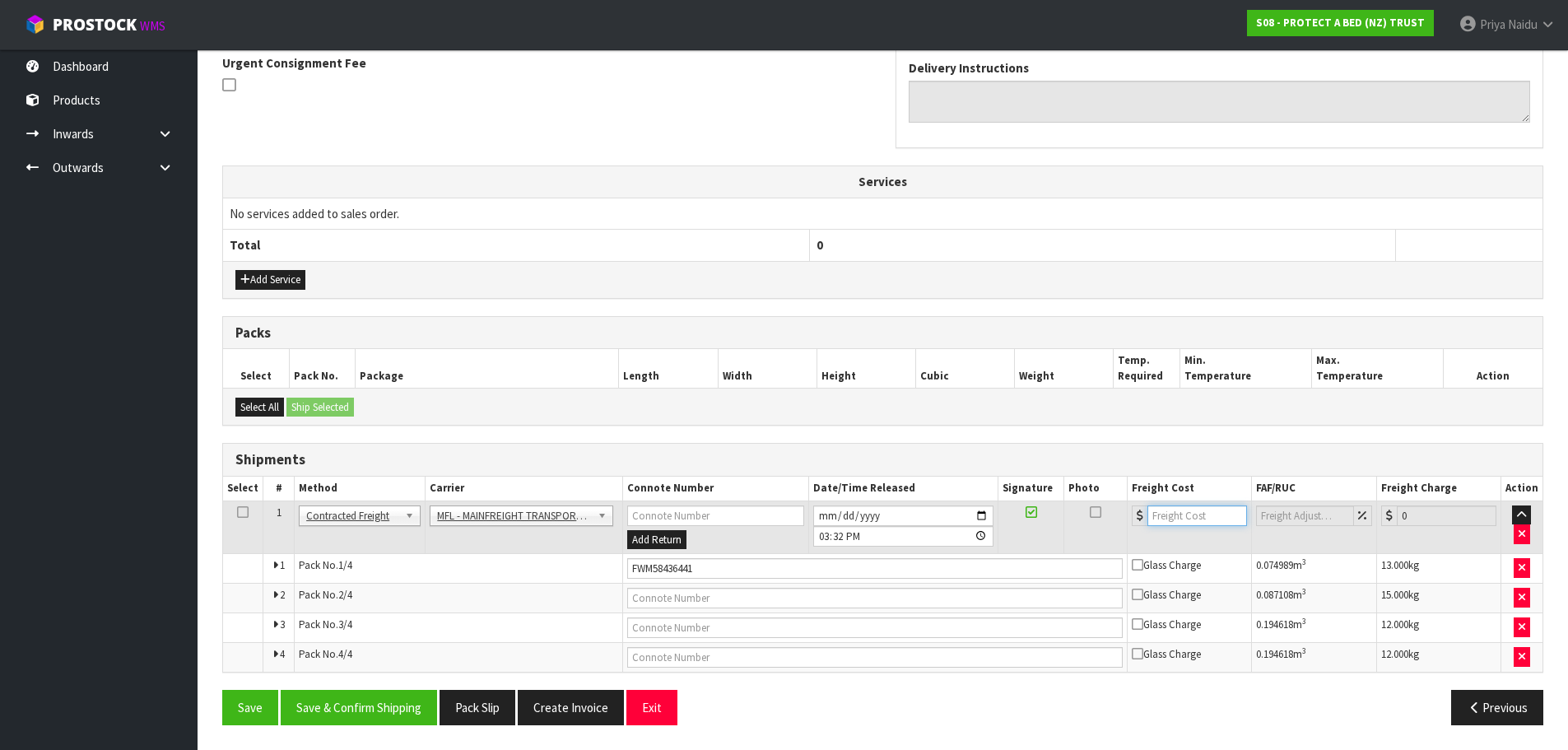
click at [1203, 513] on input "number" at bounding box center [1198, 516] width 100 height 21
type input "48.34"
click at [361, 710] on button "Save & Confirm Shipping" at bounding box center [359, 708] width 157 height 35
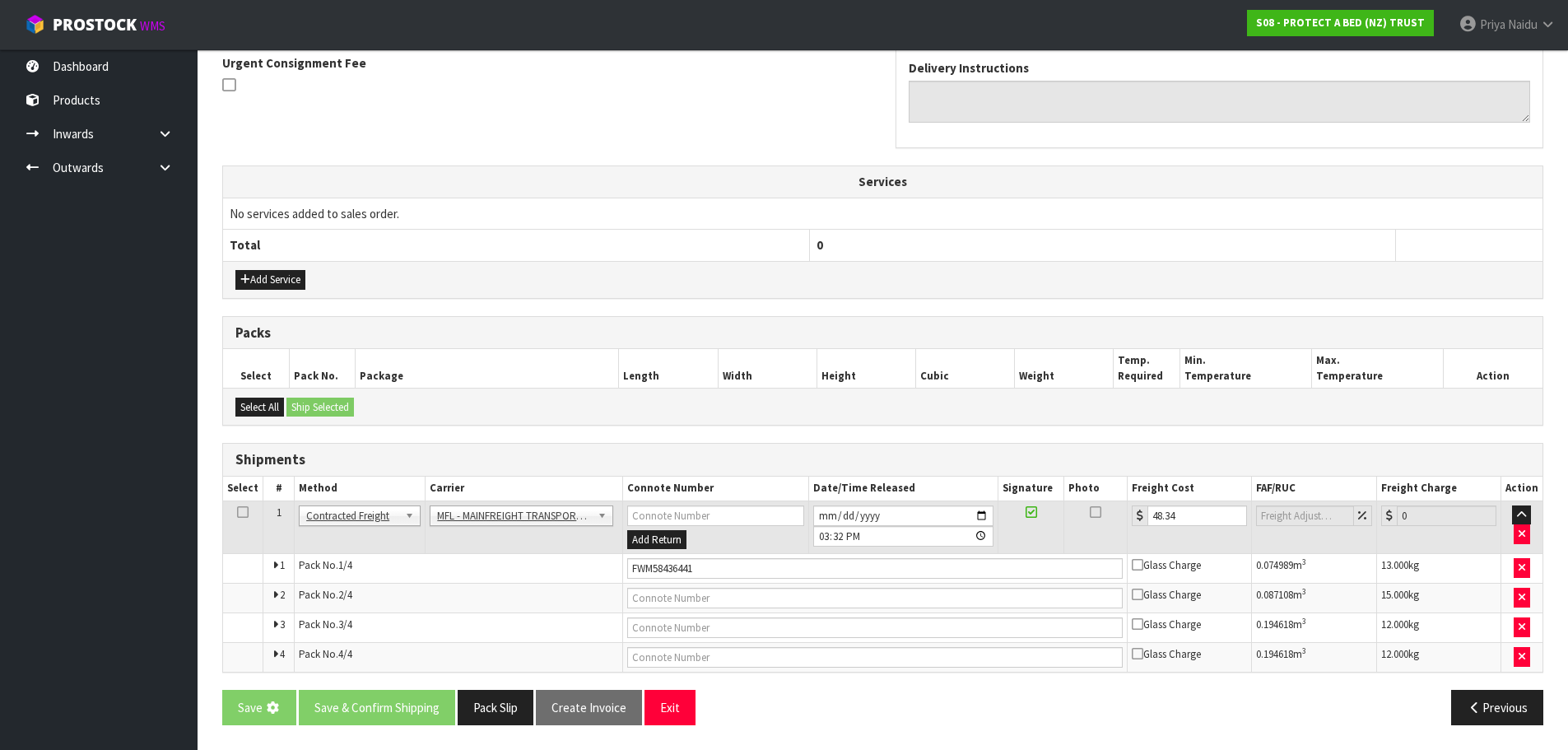
scroll to position [0, 0]
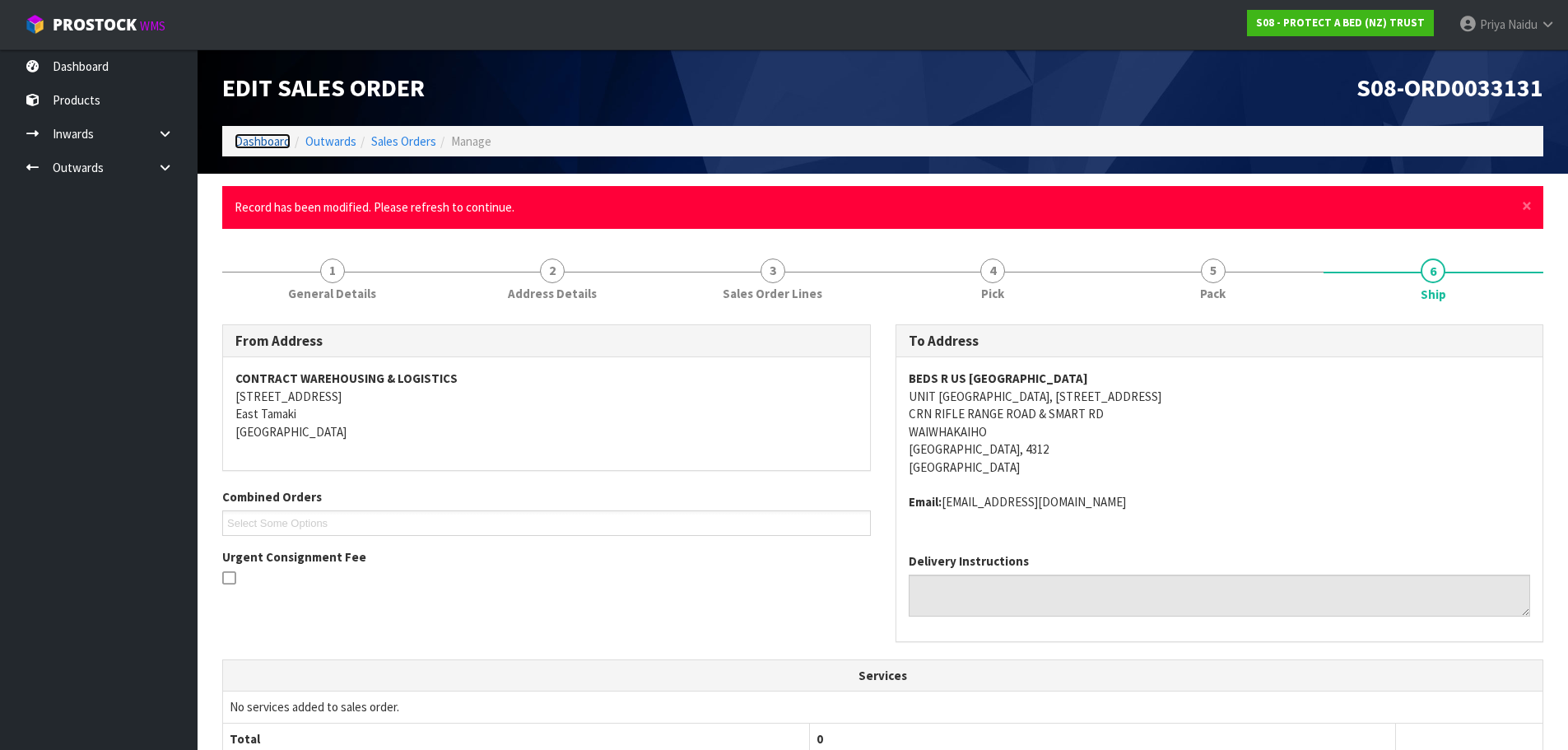
click at [246, 146] on link "Dashboard" at bounding box center [262, 141] width 56 height 15
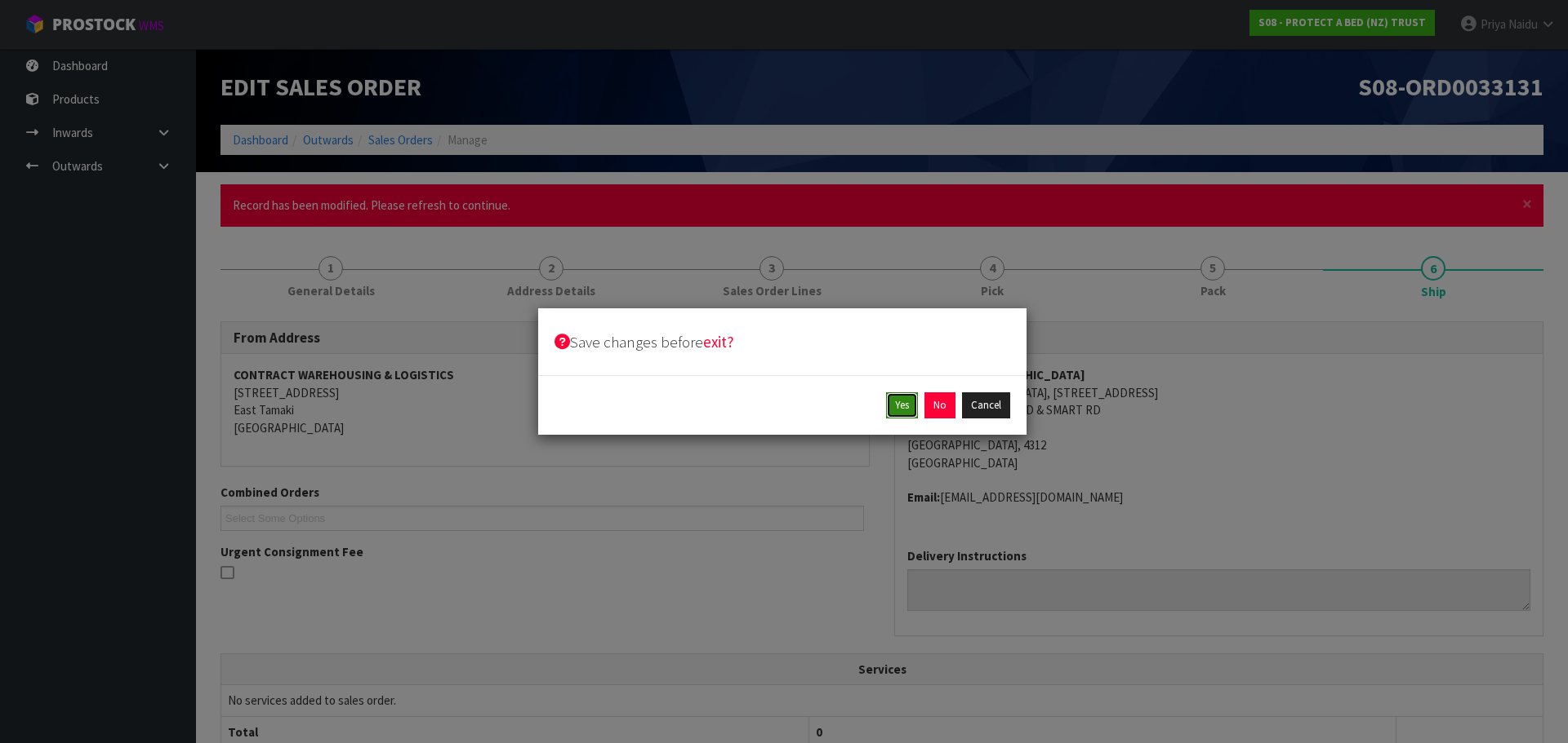
click at [898, 405] on button "Yes" at bounding box center [901, 405] width 32 height 26
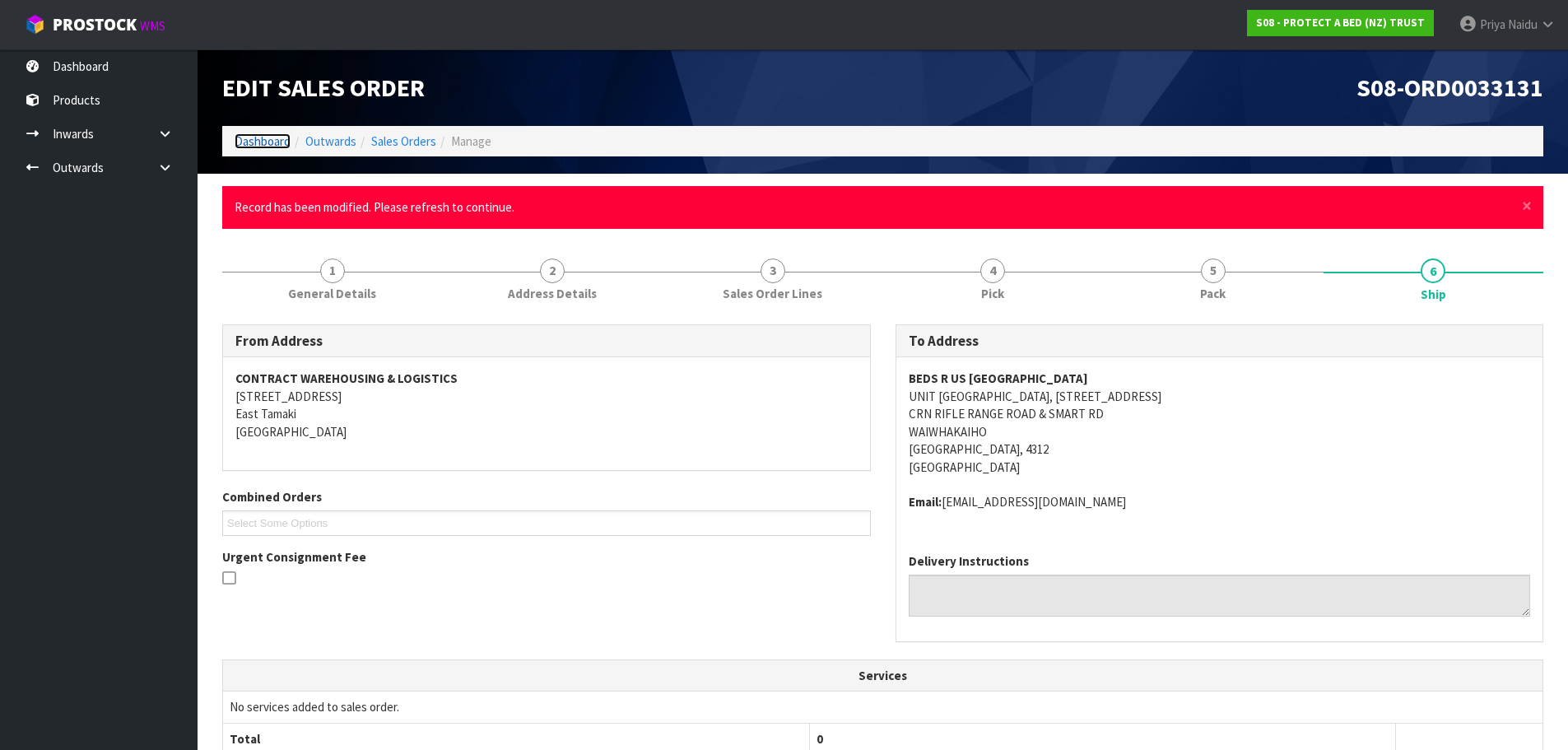
click at [284, 147] on link "Dashboard" at bounding box center [262, 141] width 56 height 15
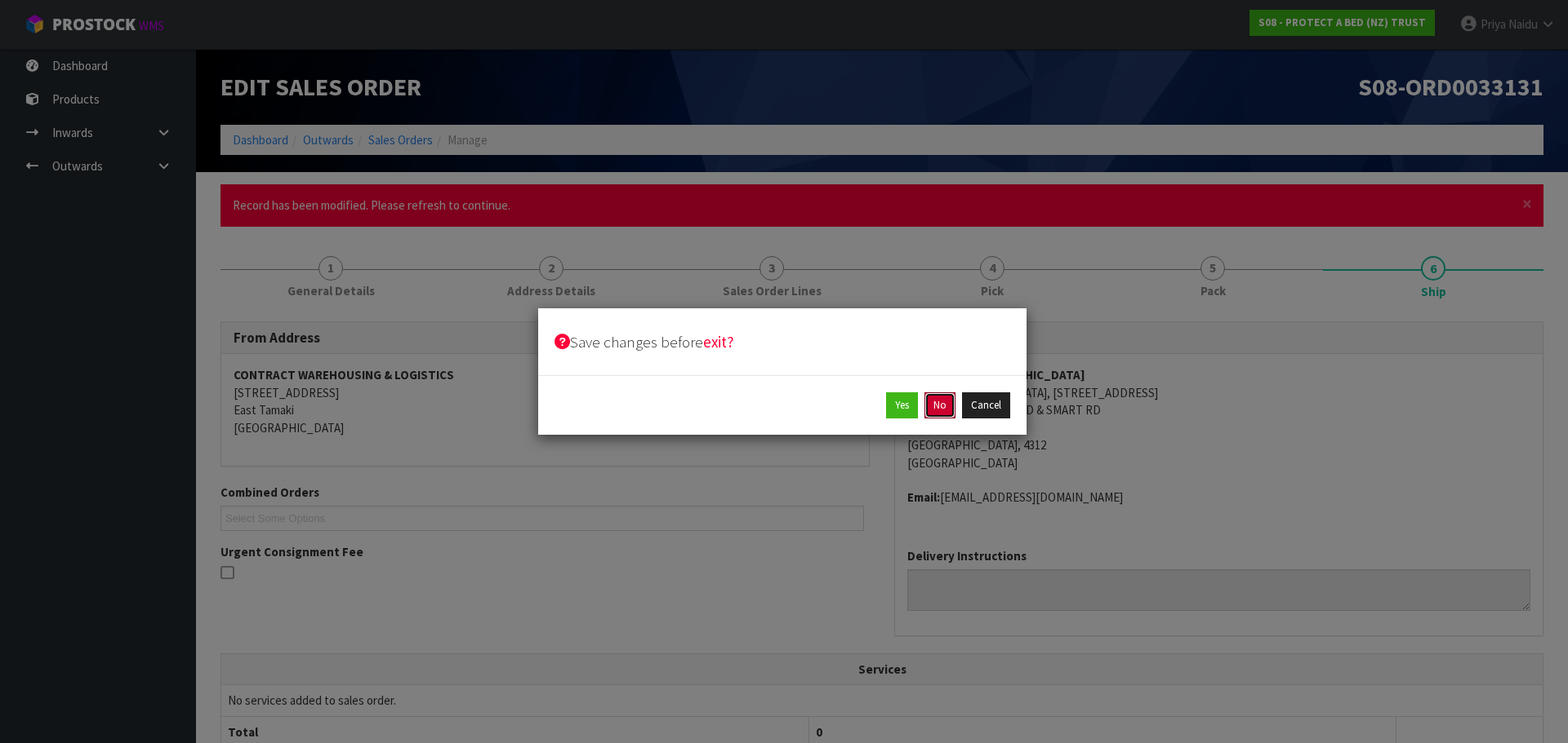
click at [930, 394] on button "No" at bounding box center [940, 405] width 31 height 26
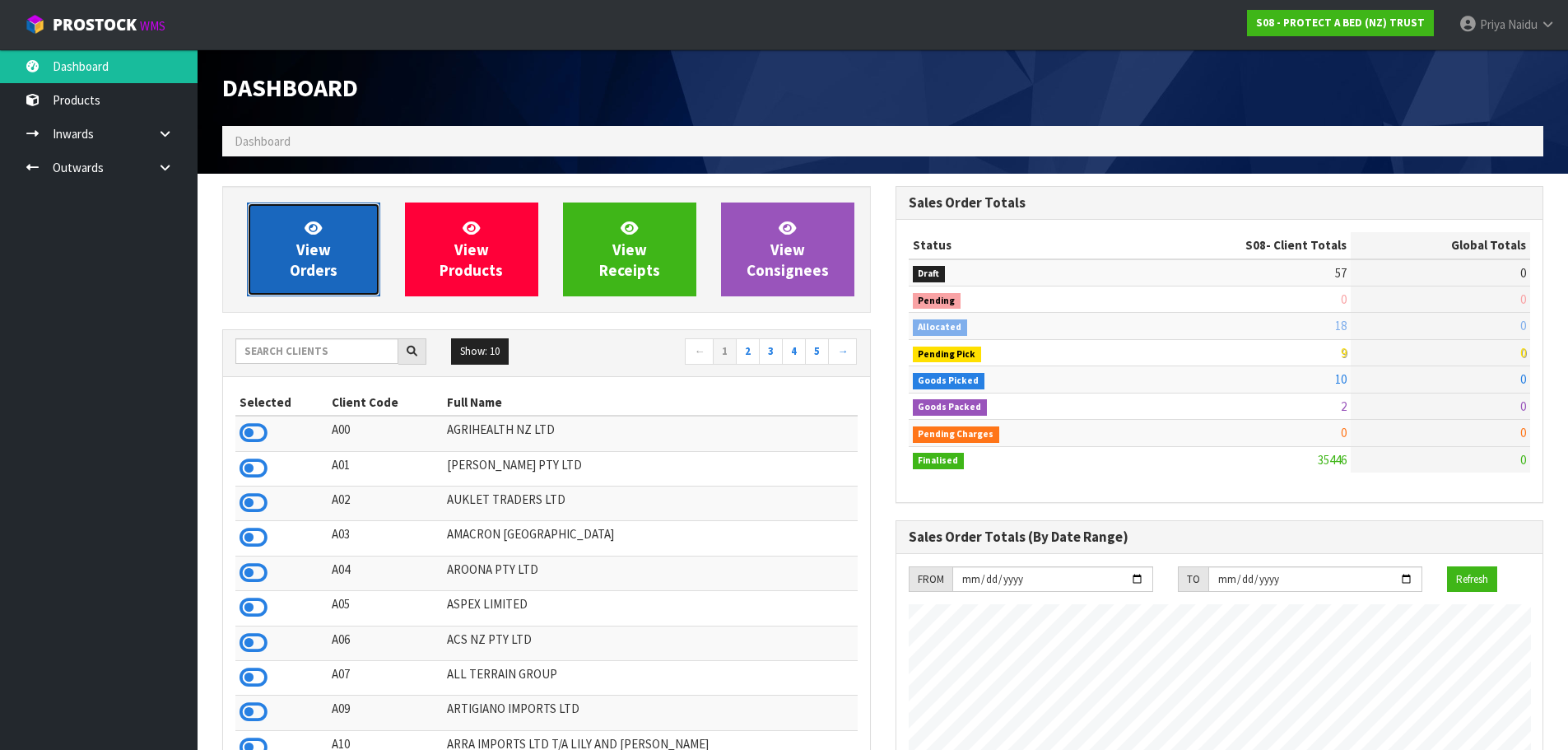
scroll to position [1248, 673]
click at [340, 237] on link "View Orders" at bounding box center [313, 249] width 133 height 94
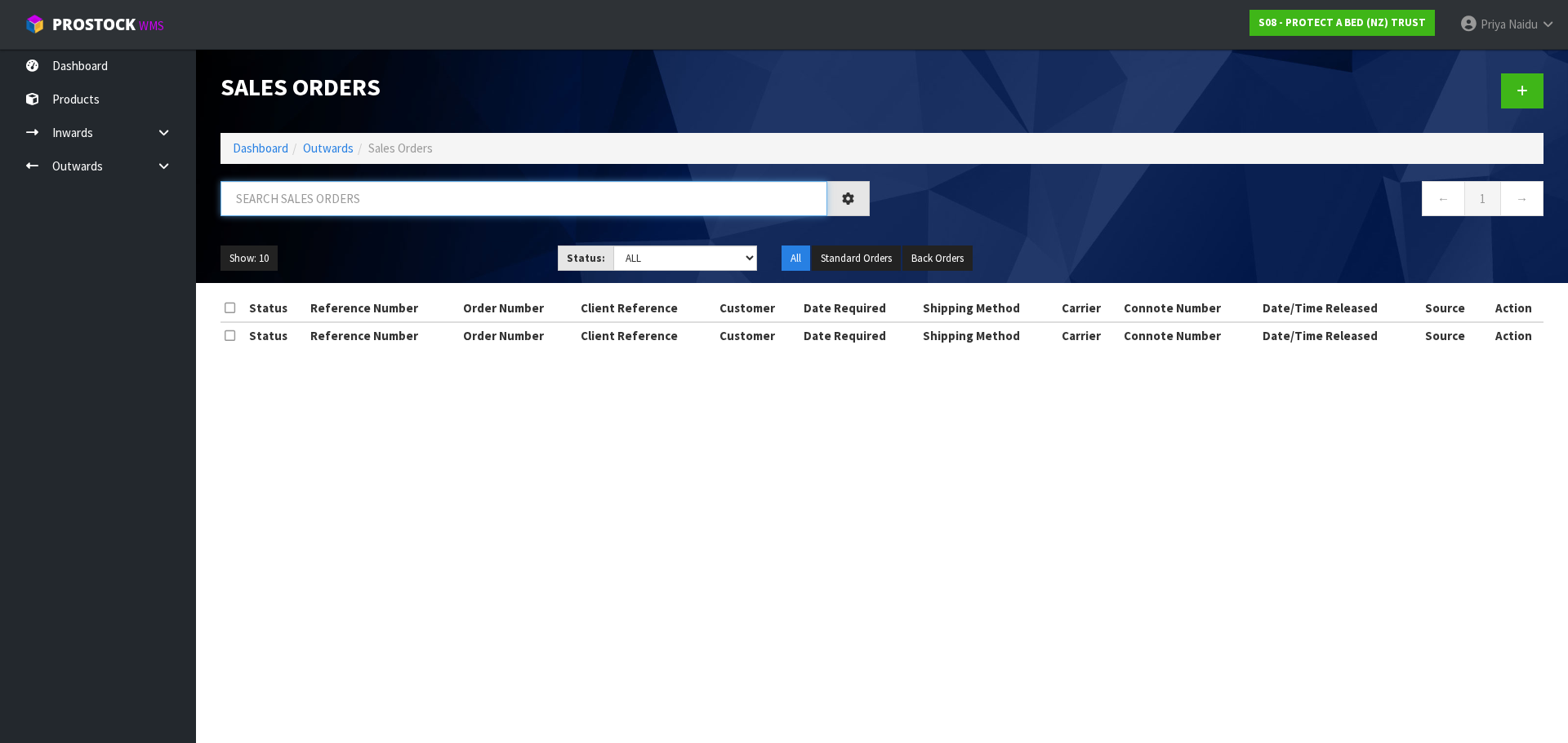
click at [347, 204] on input "text" at bounding box center [523, 198] width 607 height 35
type input "33131"
click at [641, 252] on select "Draft Pending Allocated Pending Pick Goods Picked Goods Packed Pending Charges …" at bounding box center [685, 258] width 144 height 26
select select "string:5"
click at [613, 246] on select "Draft Pending Allocated Pending Pick Goods Picked Goods Packed Pending Charges …" at bounding box center [685, 258] width 144 height 26
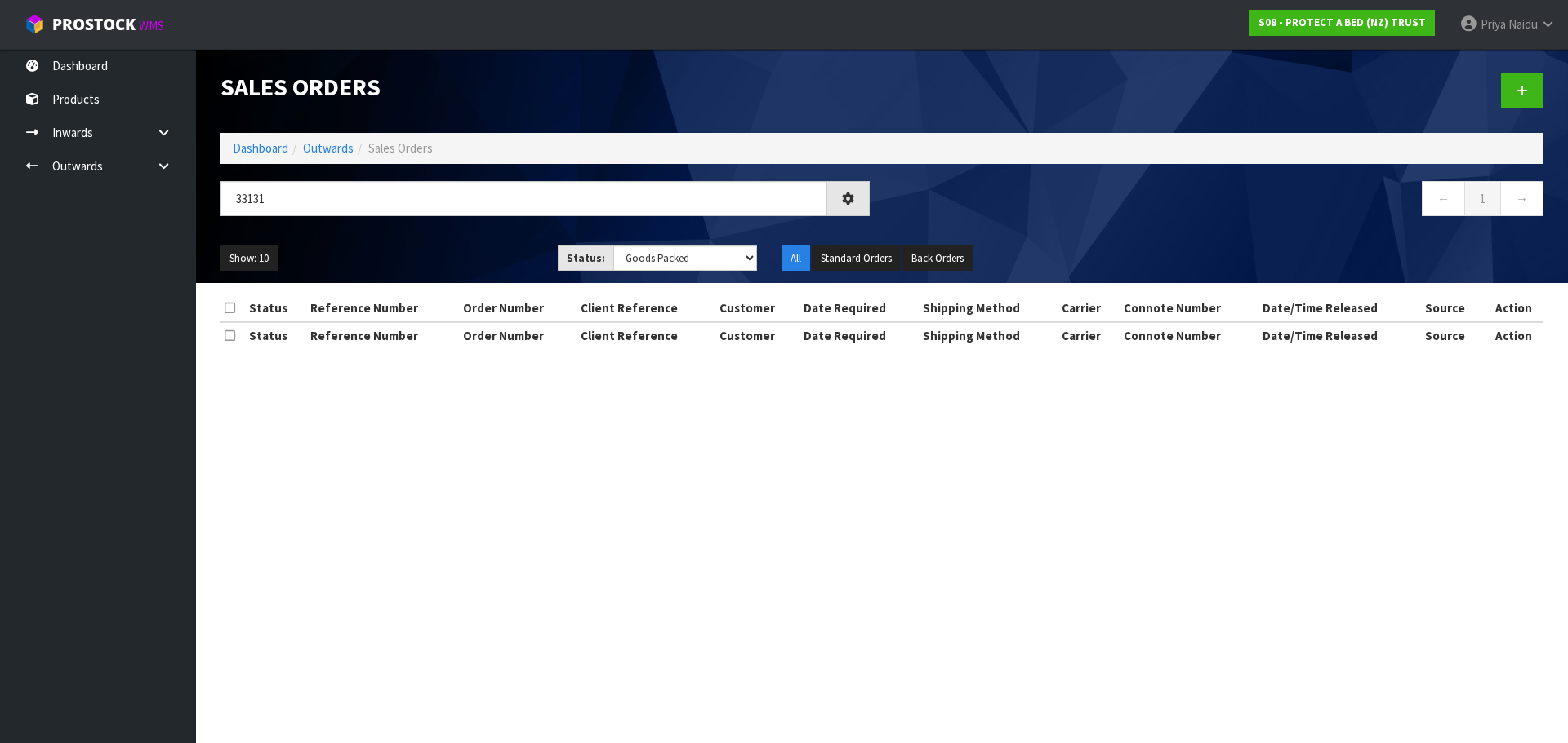
click at [477, 249] on ul "Show: 10 5 10 25 50" at bounding box center [376, 258] width 312 height 26
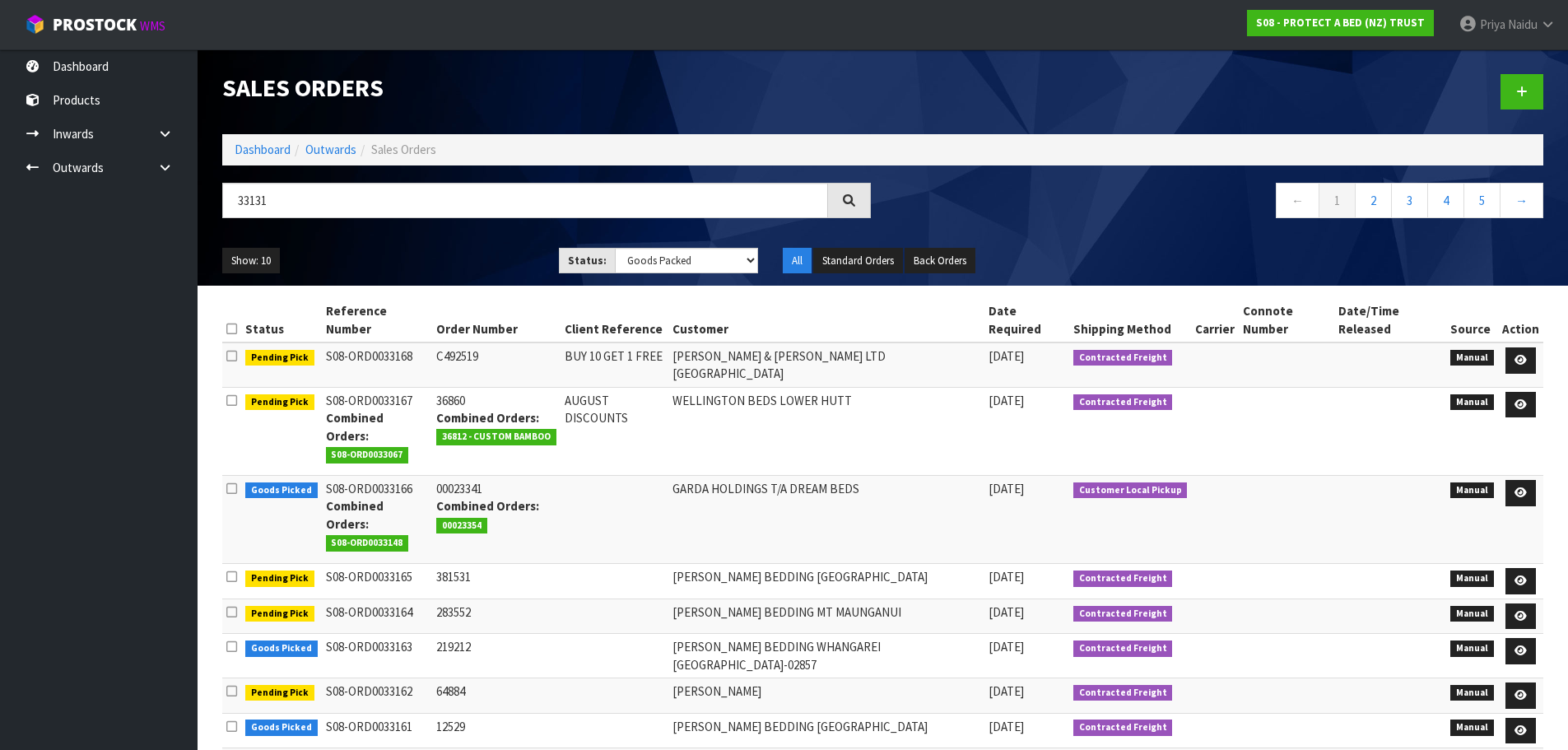
click at [393, 262] on ul "Show: 10 5 10 25 50" at bounding box center [378, 261] width 312 height 27
click at [661, 261] on select "Draft Pending Allocated Pending Pick Goods Picked Goods Packed Pending Charges …" at bounding box center [687, 261] width 143 height 26
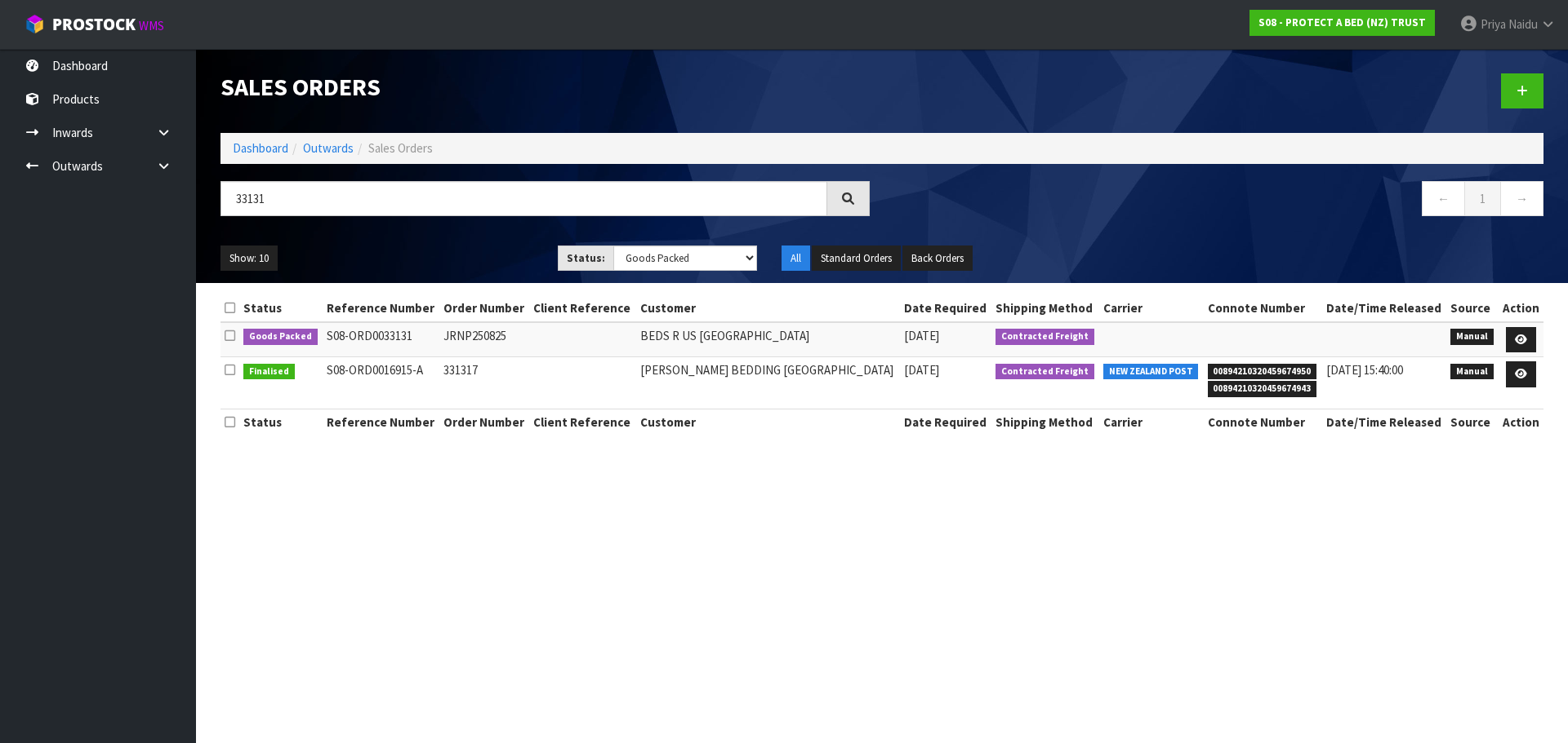
click at [468, 247] on ul "Show: 10 5 10 25 50" at bounding box center [376, 258] width 312 height 26
click at [1513, 332] on link at bounding box center [1520, 340] width 30 height 26
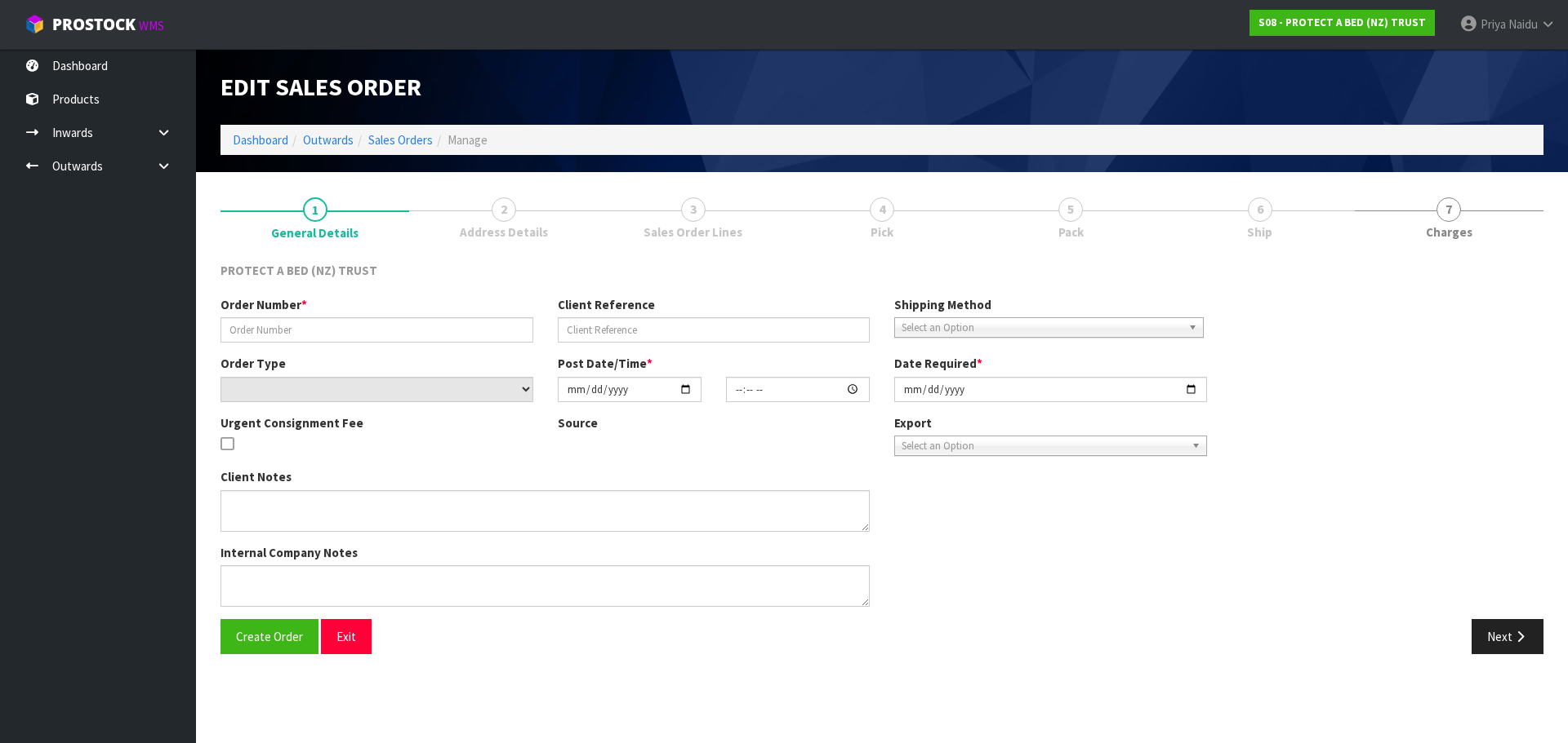
type input "JRNP250825"
select select "number:0"
type input "[DATE]"
type input "16:22:00.000"
type input "[DATE]"
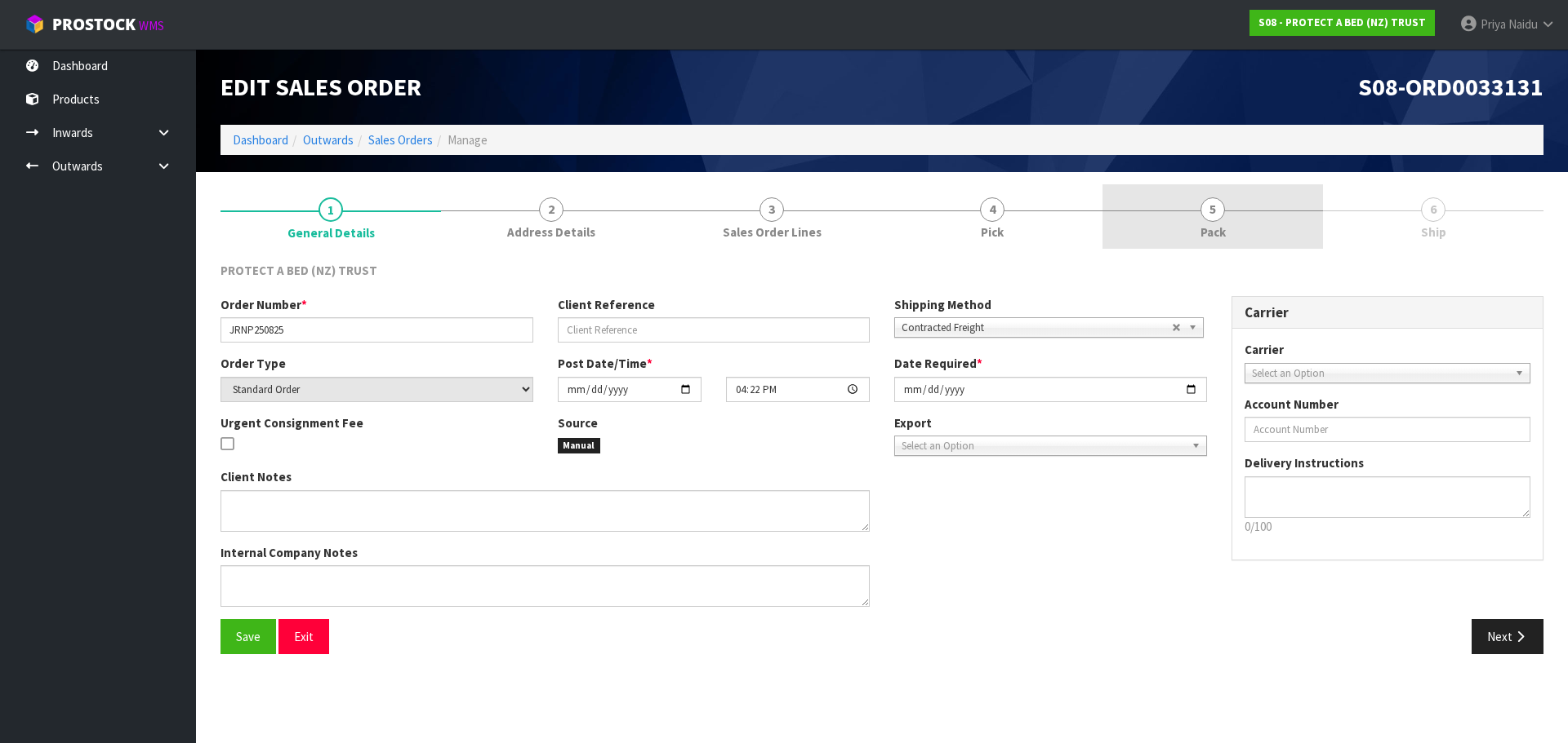
click at [1261, 206] on link "5 Pack" at bounding box center [1212, 217] width 220 height 65
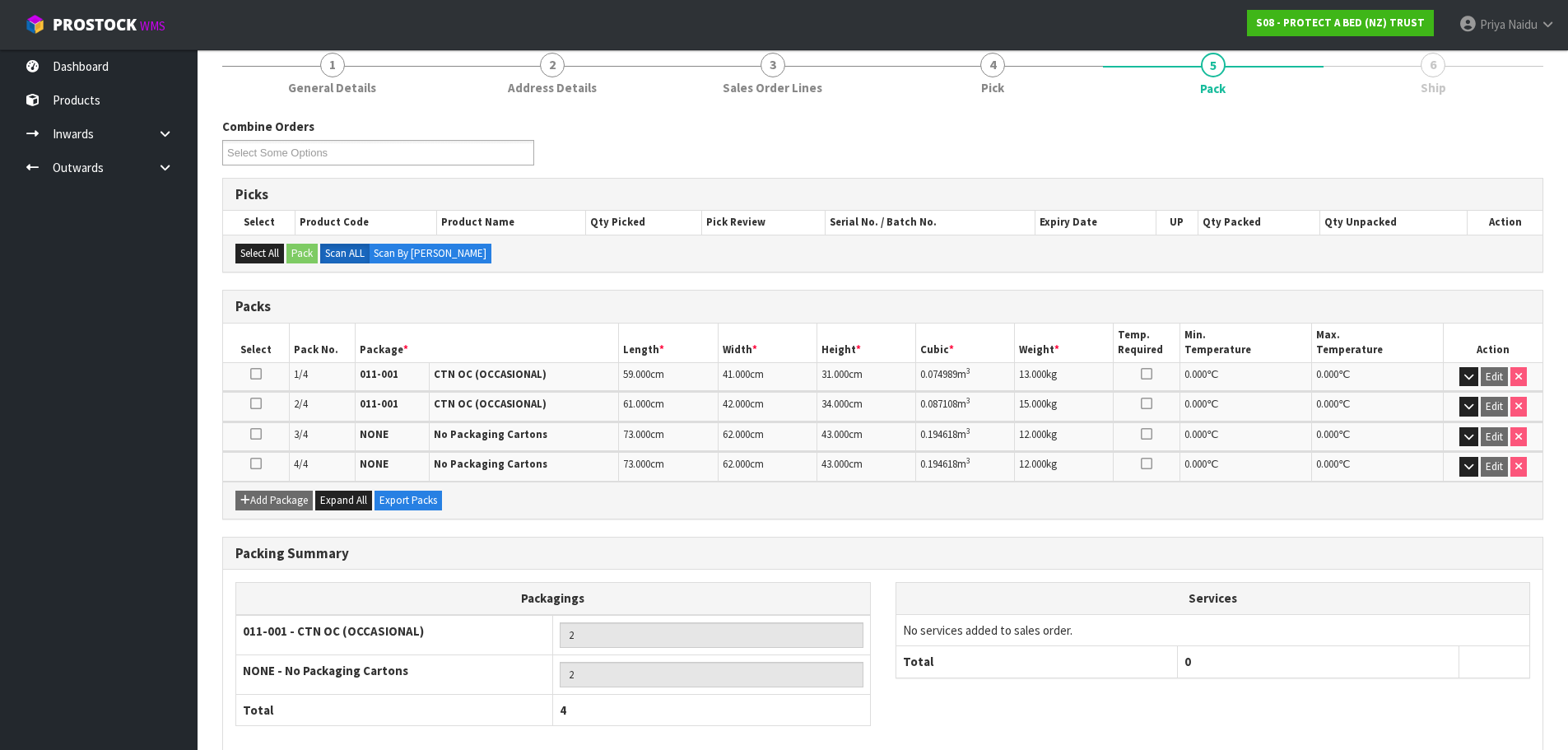
scroll to position [232, 0]
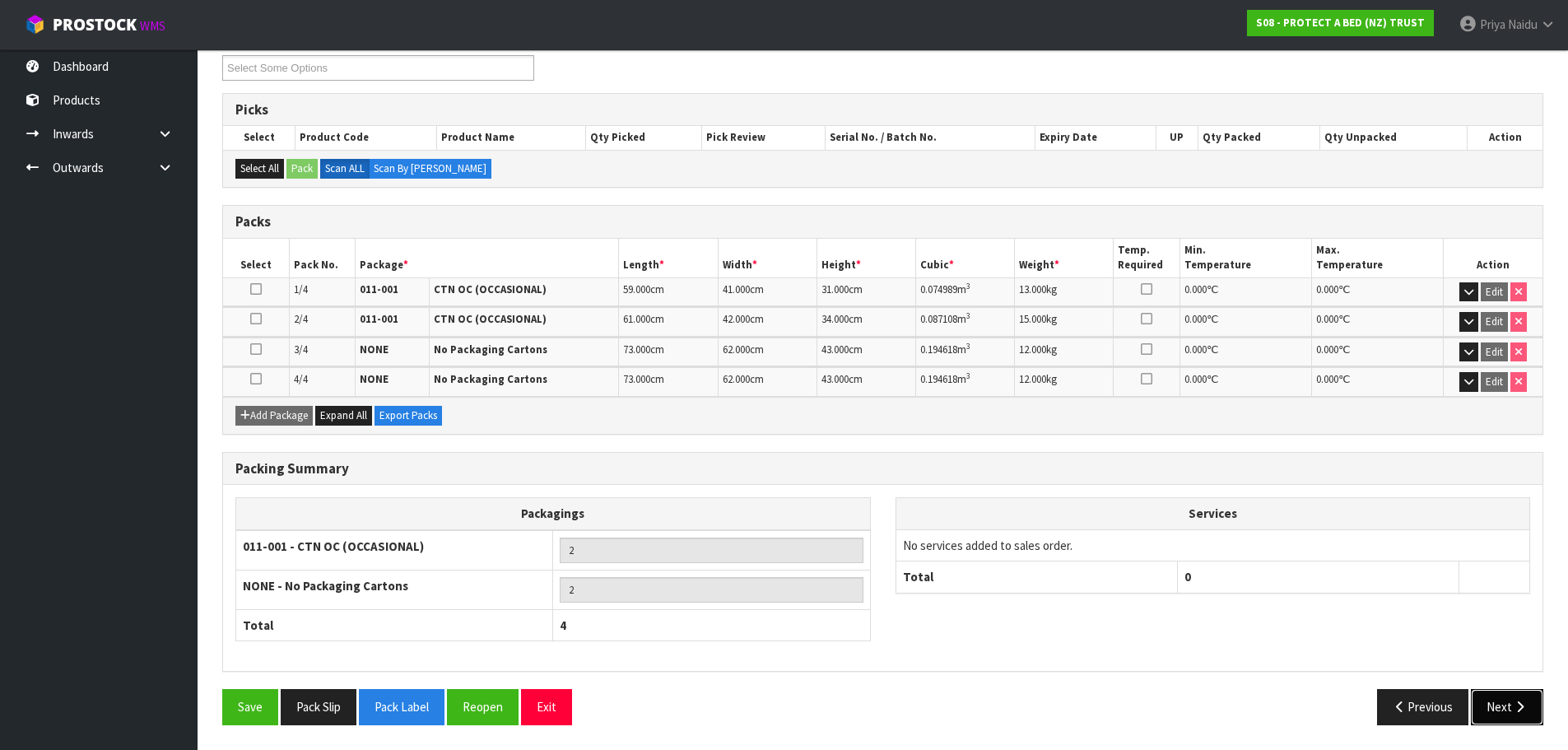
click at [1490, 702] on button "Next" at bounding box center [1507, 707] width 72 height 35
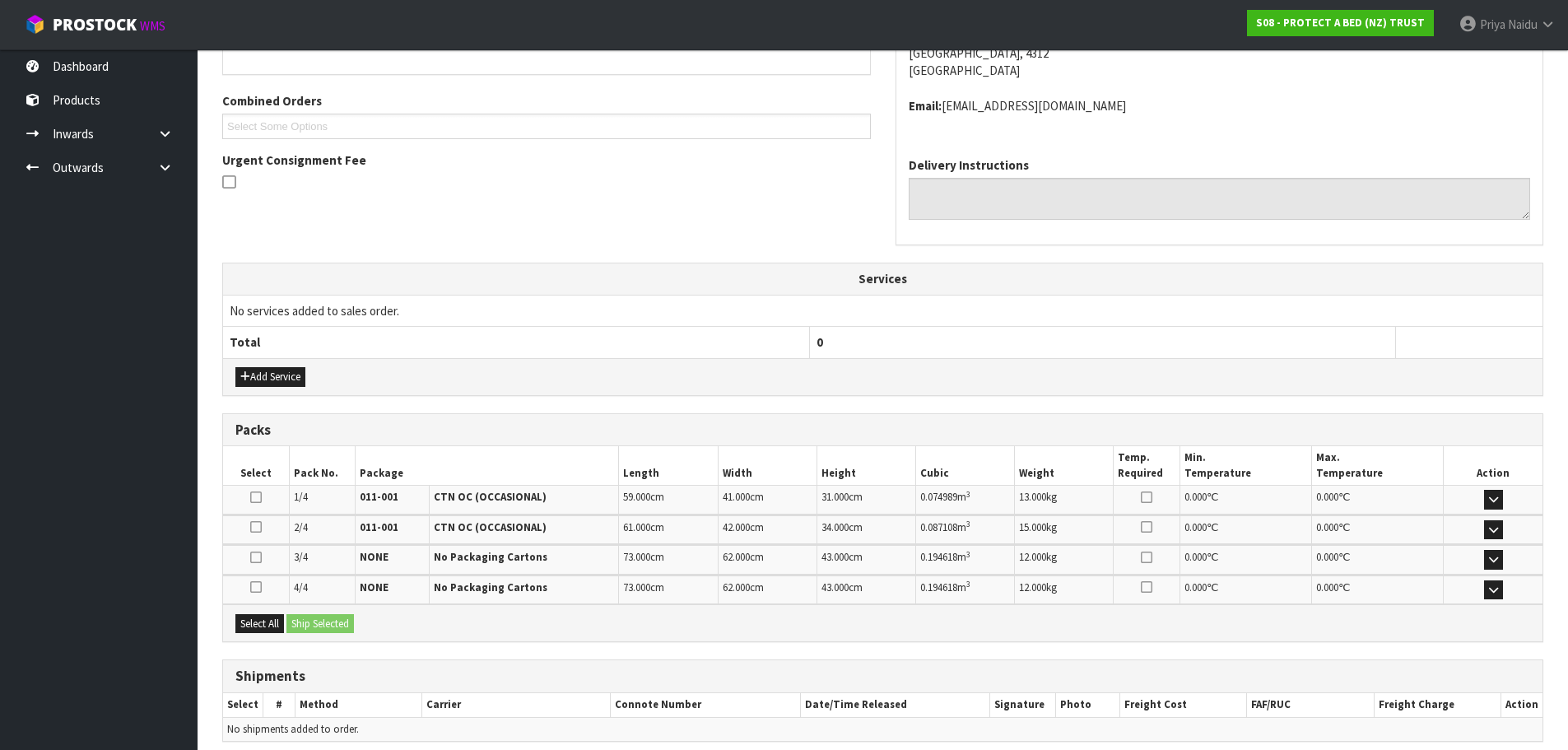
scroll to position [406, 0]
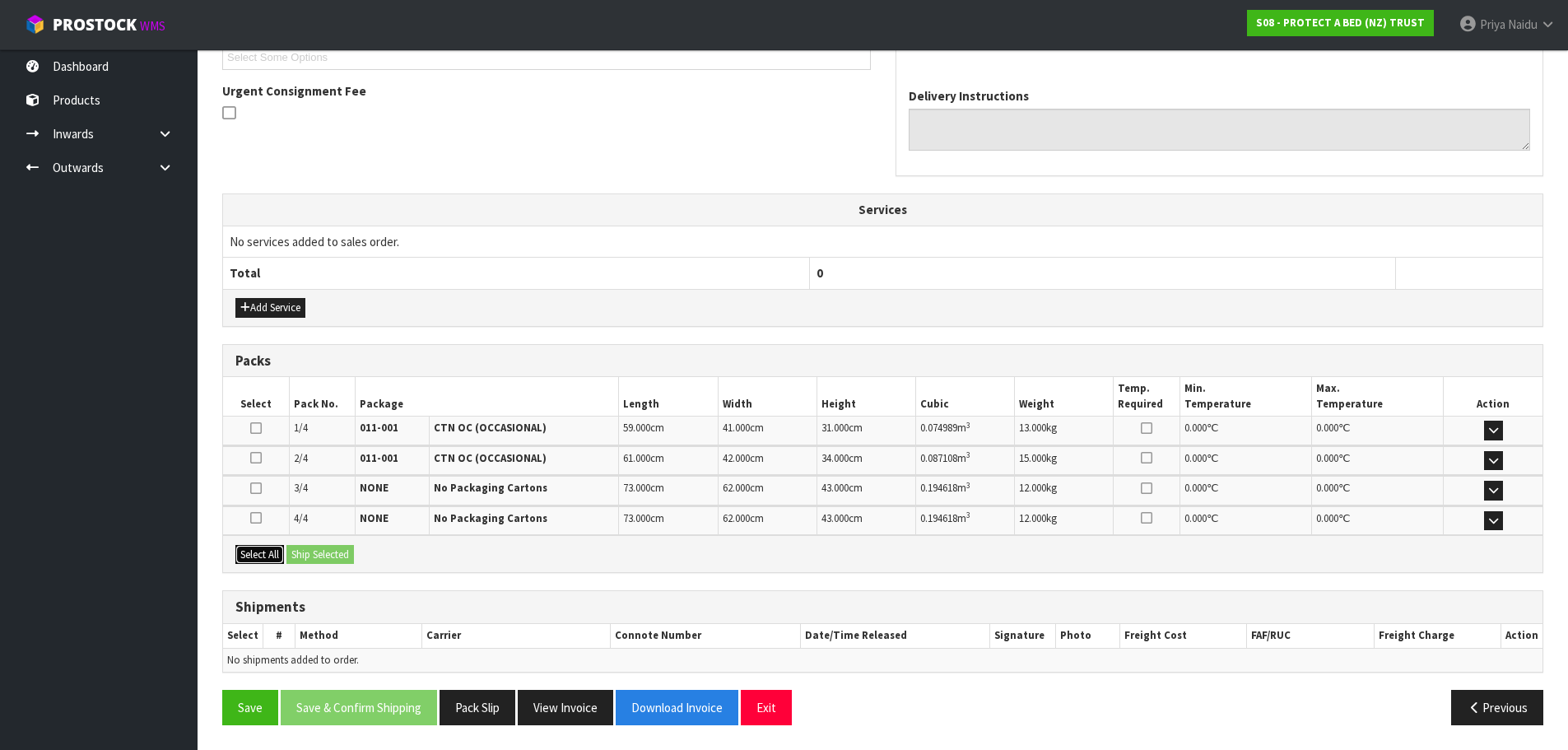
click at [274, 560] on button "Select All" at bounding box center [260, 555] width 48 height 20
click at [312, 561] on button "Ship Selected" at bounding box center [320, 555] width 67 height 20
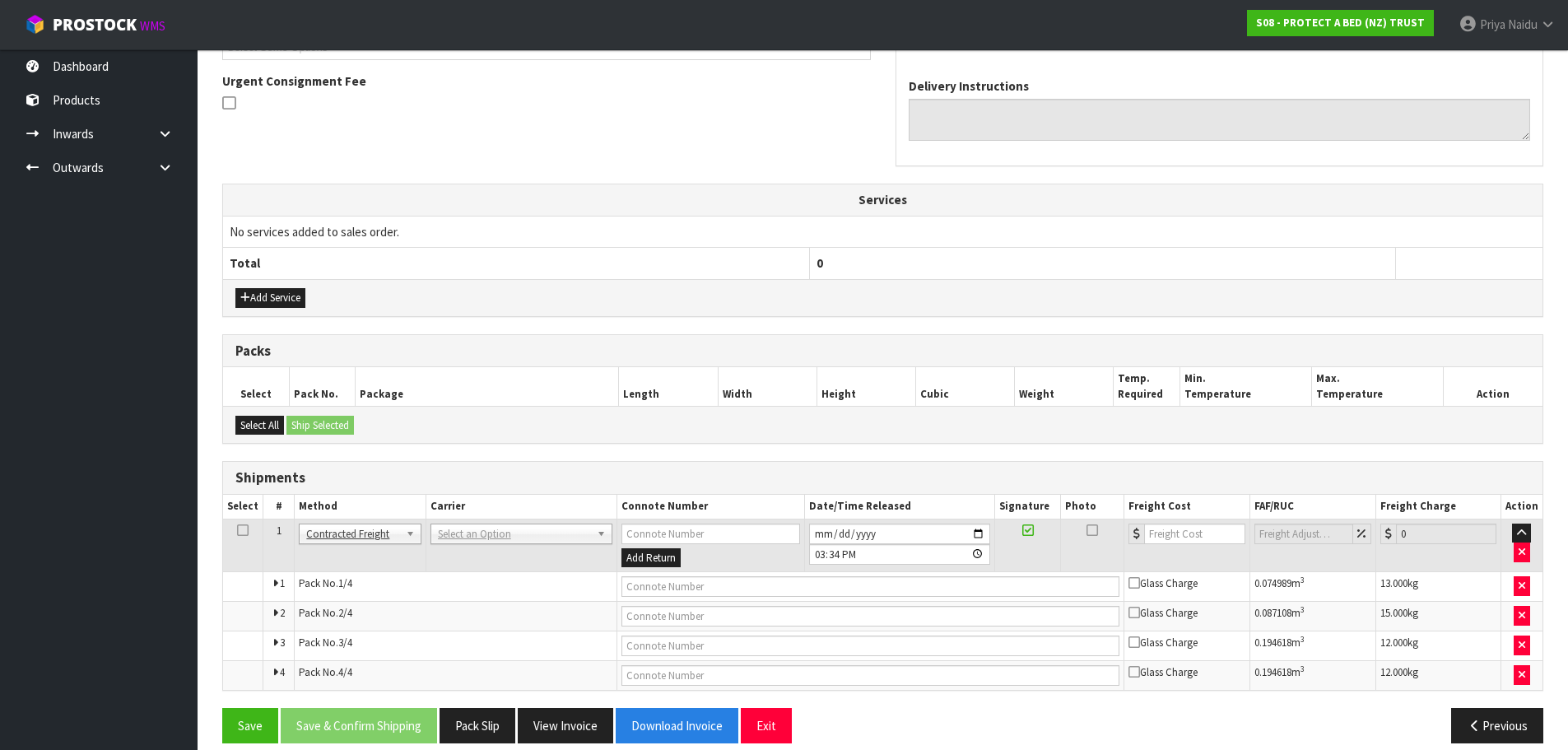
scroll to position [434, 0]
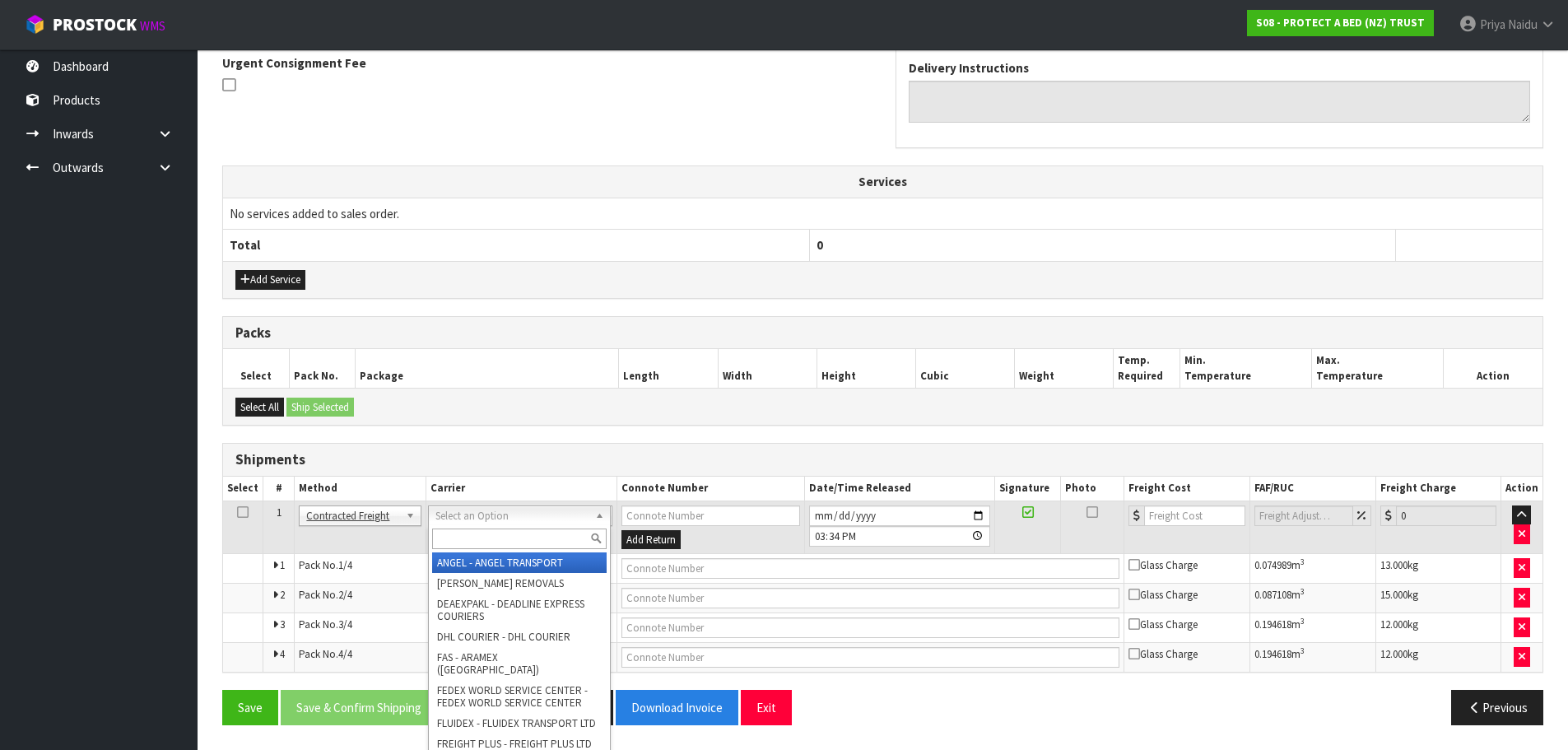
click at [491, 531] on input "text" at bounding box center [519, 539] width 175 height 21
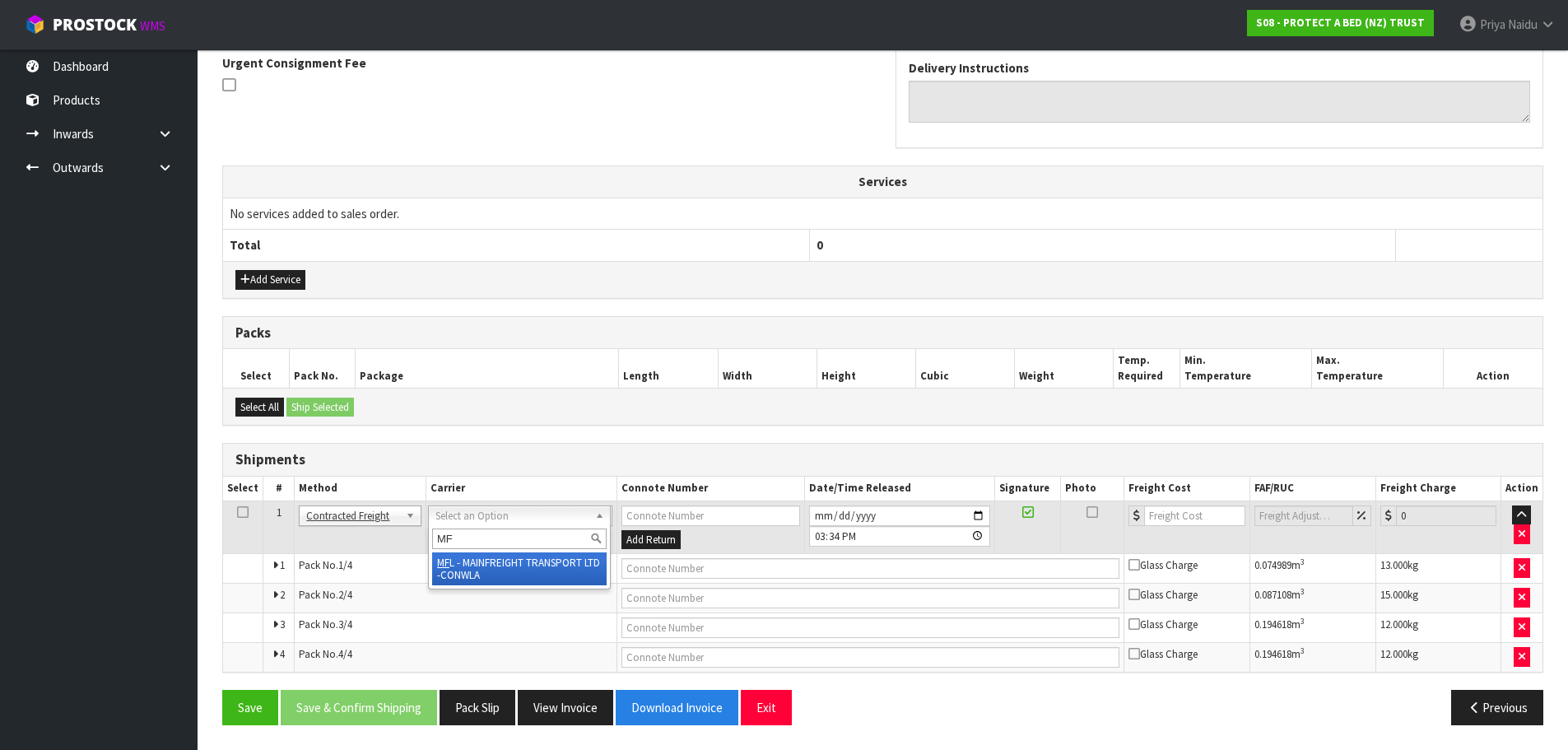
type input "MF"
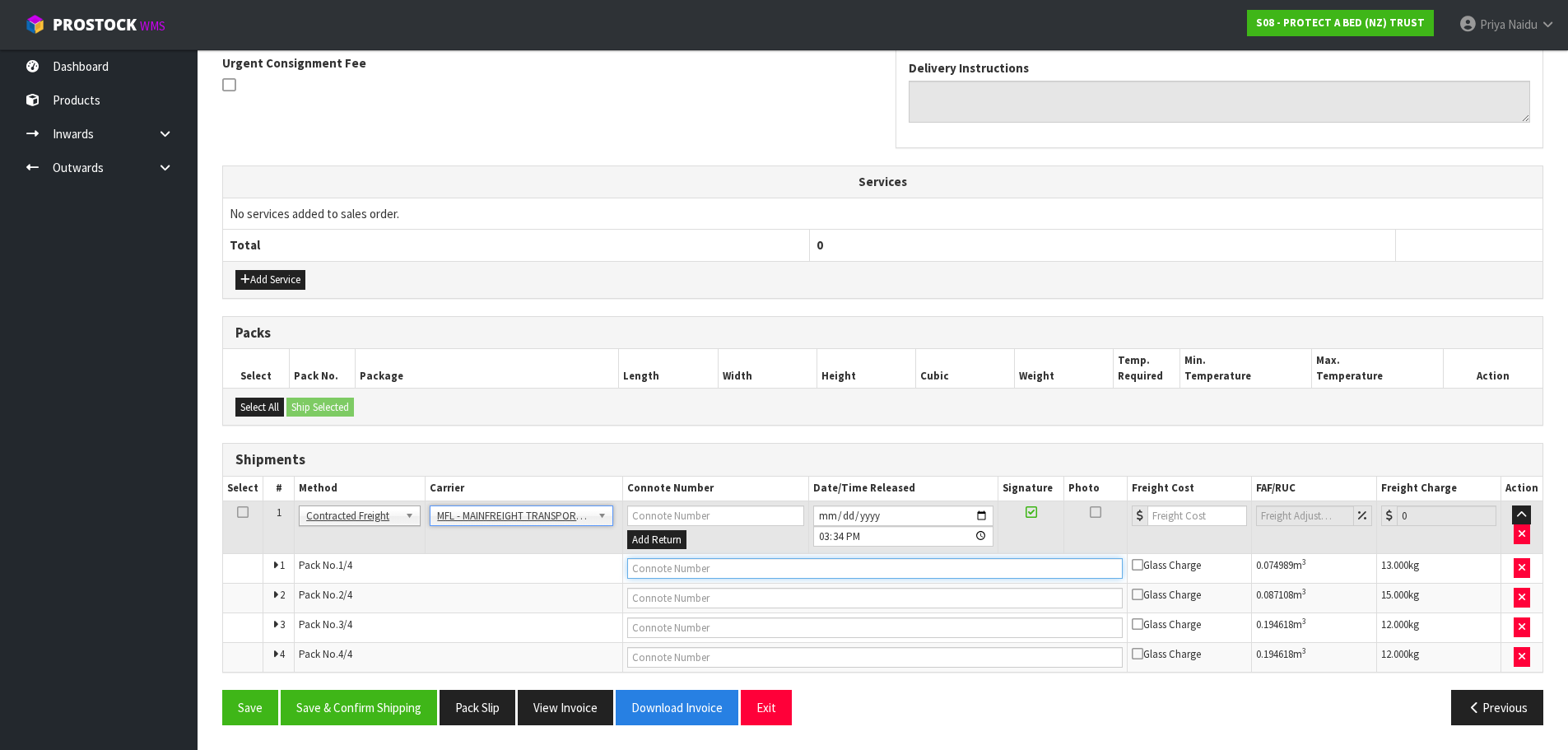
click at [822, 572] on input "text" at bounding box center [875, 569] width 496 height 21
paste input "FWM58436441"
type input "FWM58436441"
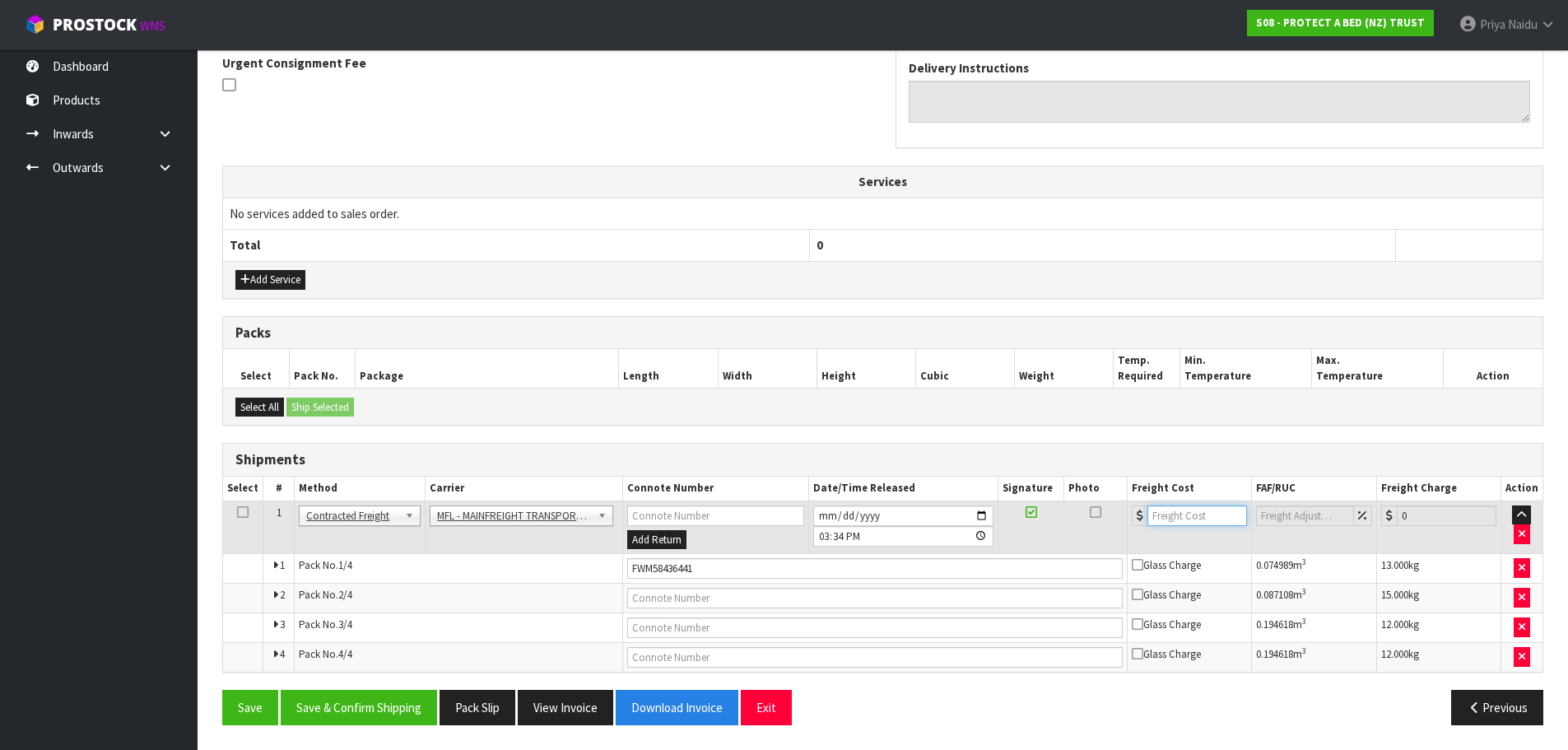
click at [1194, 519] on input "number" at bounding box center [1198, 516] width 100 height 21
type input "48.34"
click at [410, 704] on button "Save & Confirm Shipping" at bounding box center [359, 708] width 157 height 35
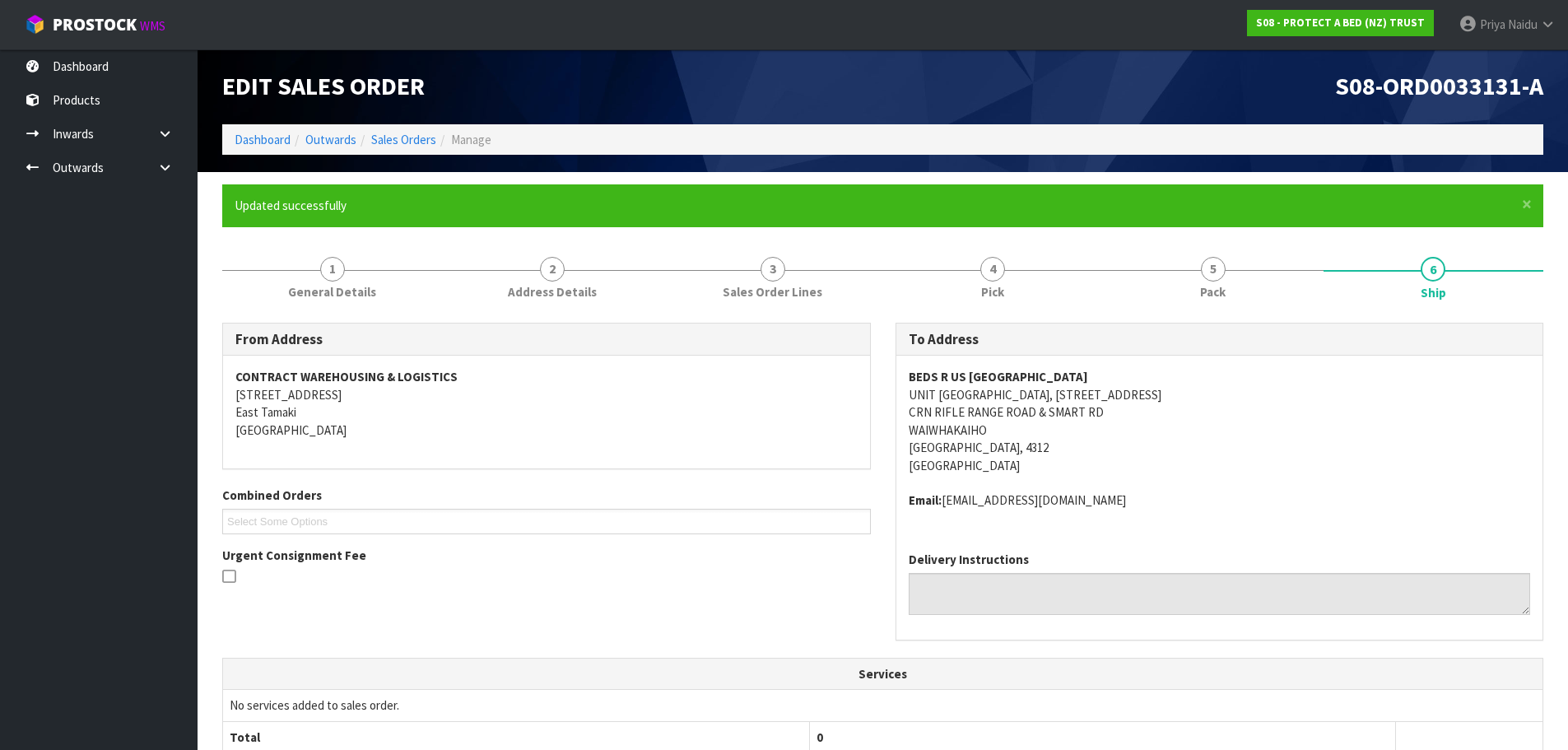
scroll to position [0, 0]
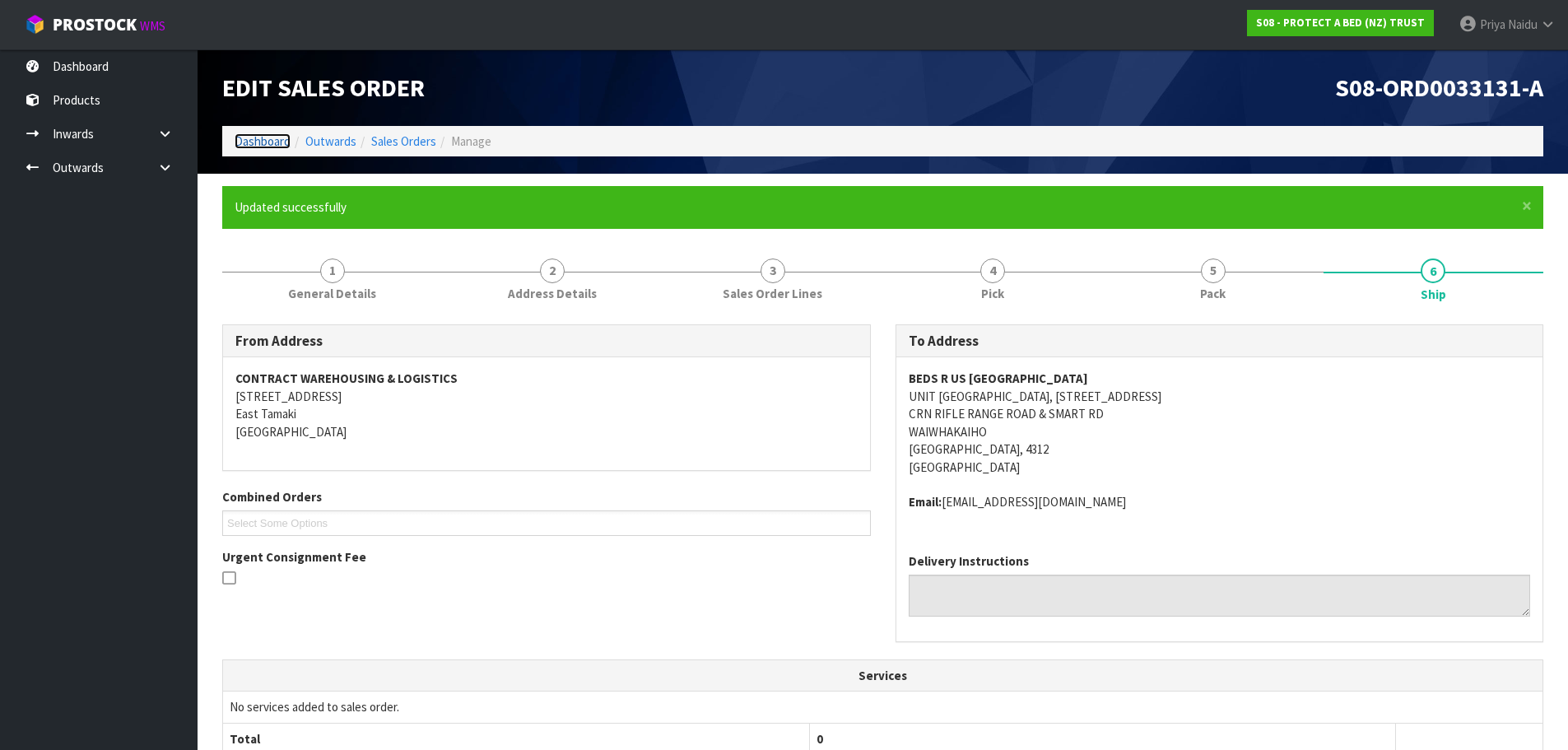
click at [262, 139] on link "Dashboard" at bounding box center [262, 141] width 56 height 15
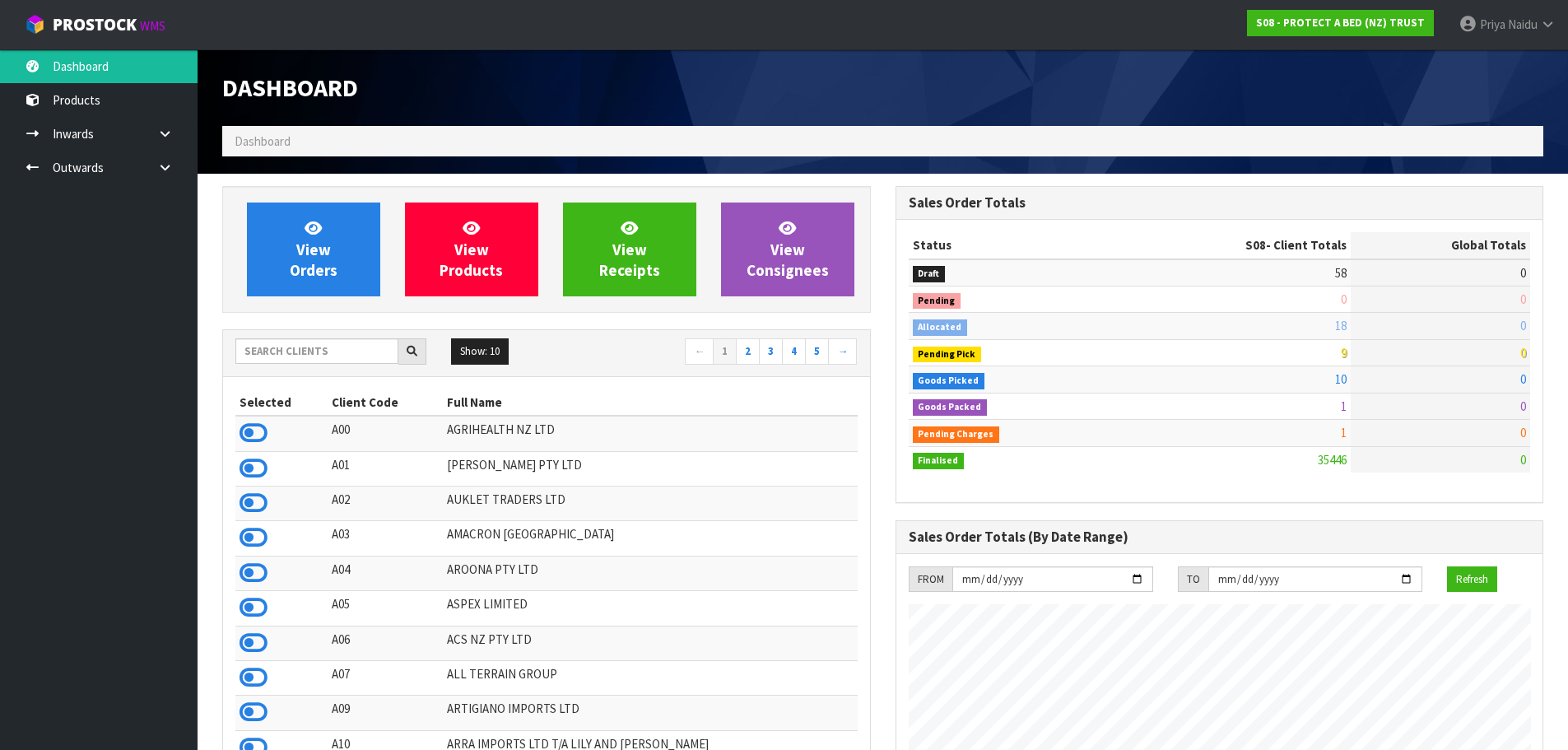
scroll to position [1248, 673]
click at [267, 342] on input "text" at bounding box center [317, 351] width 163 height 26
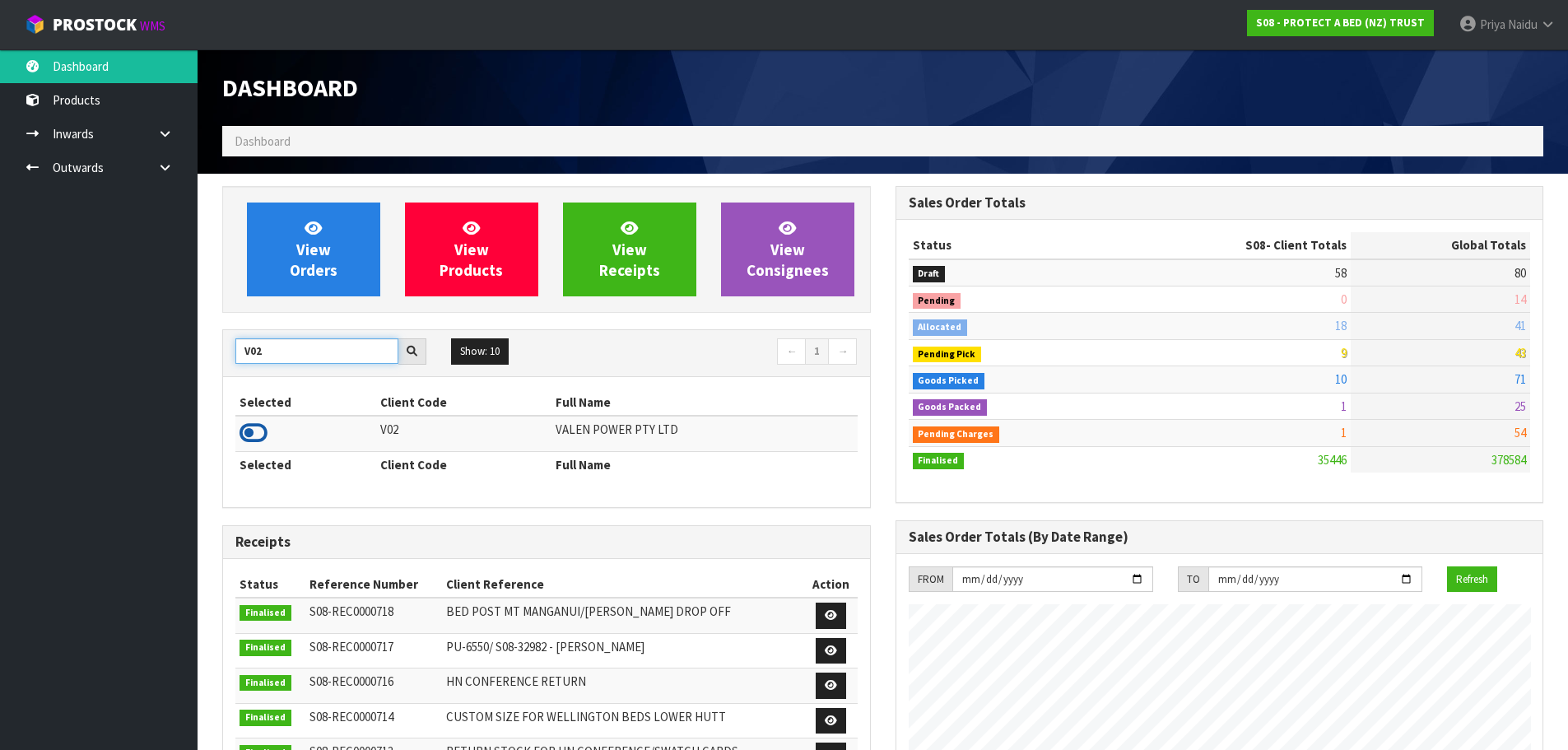
type input "V02"
click at [244, 427] on icon at bounding box center [253, 433] width 28 height 25
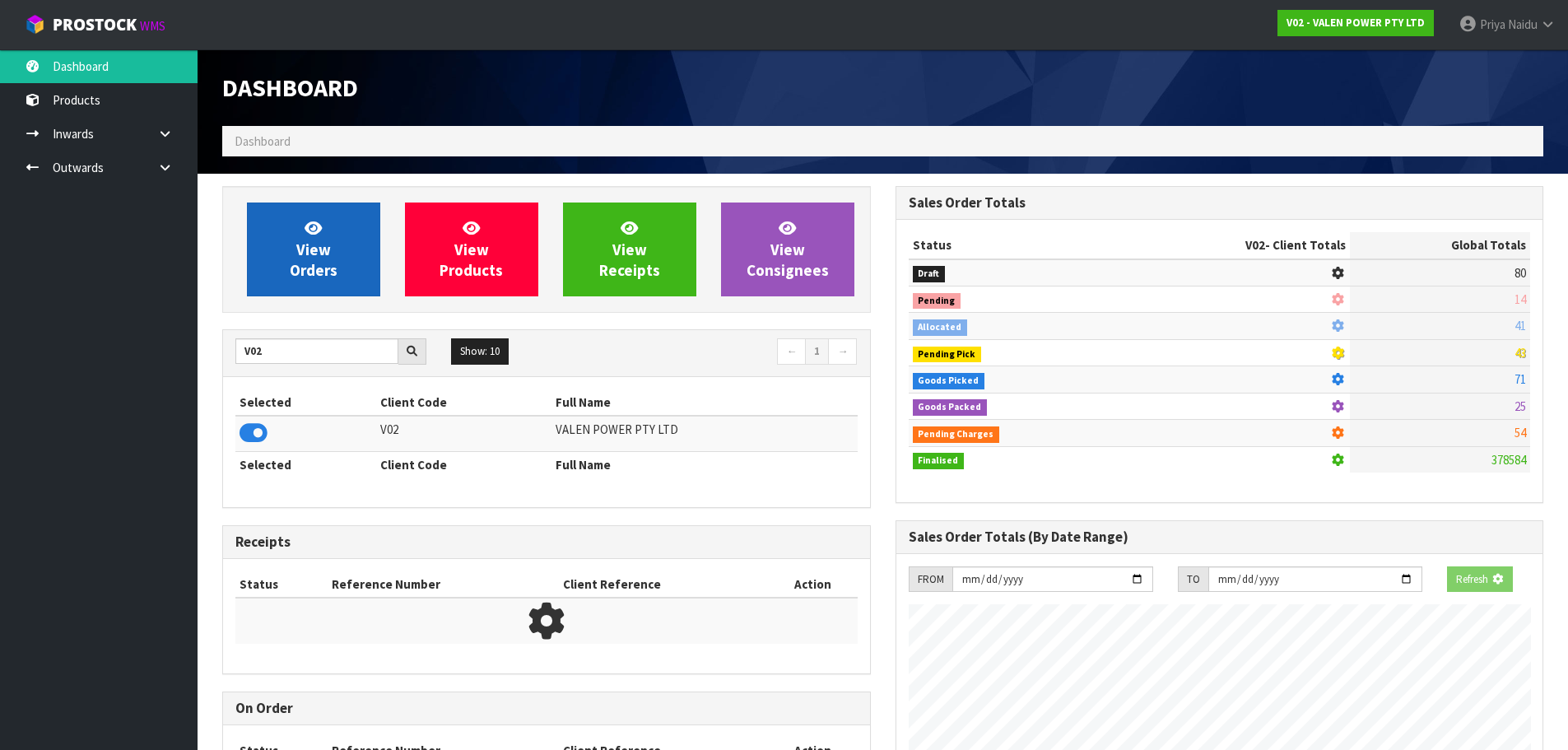
scroll to position [822694, 822582]
click at [335, 247] on link "View Orders" at bounding box center [313, 249] width 133 height 94
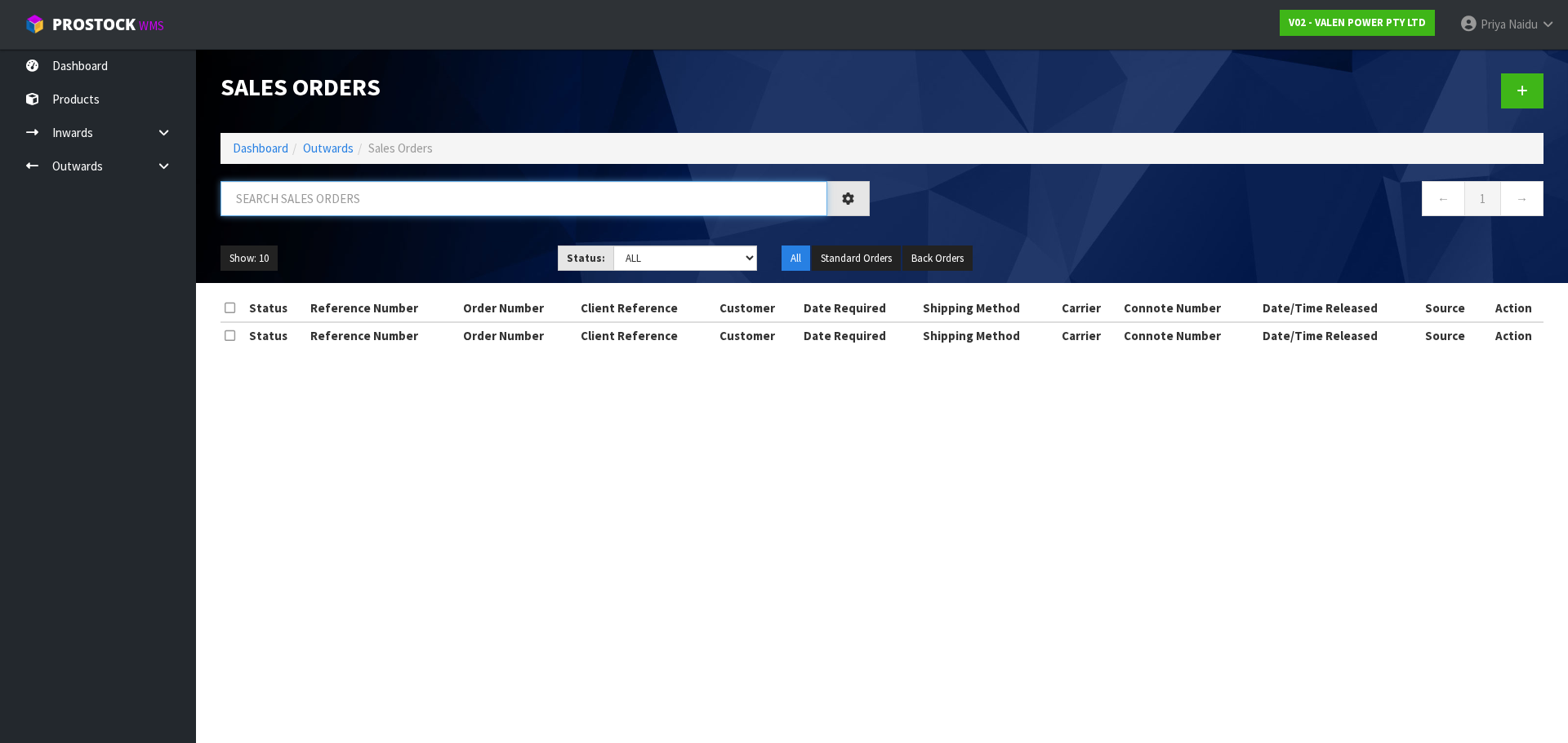
click at [353, 205] on input "text" at bounding box center [523, 198] width 607 height 35
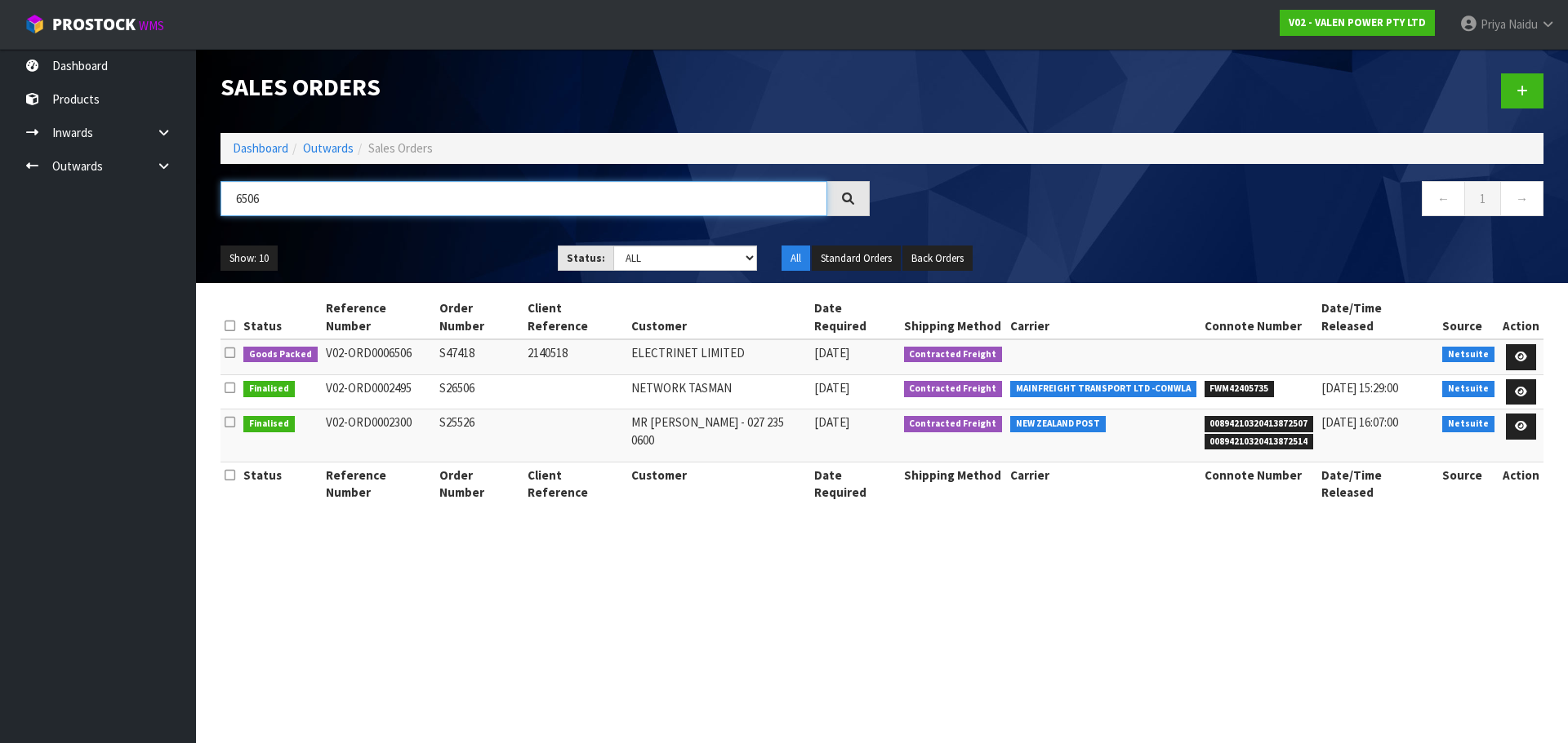
type input "6506"
click at [462, 255] on ul "Show: 10 5 10 25 50" at bounding box center [376, 258] width 312 height 26
click at [461, 256] on ul "Show: 10 5 10 25 50" at bounding box center [376, 258] width 312 height 26
click at [461, 257] on ul "Show: 10 5 10 25 50" at bounding box center [376, 258] width 312 height 26
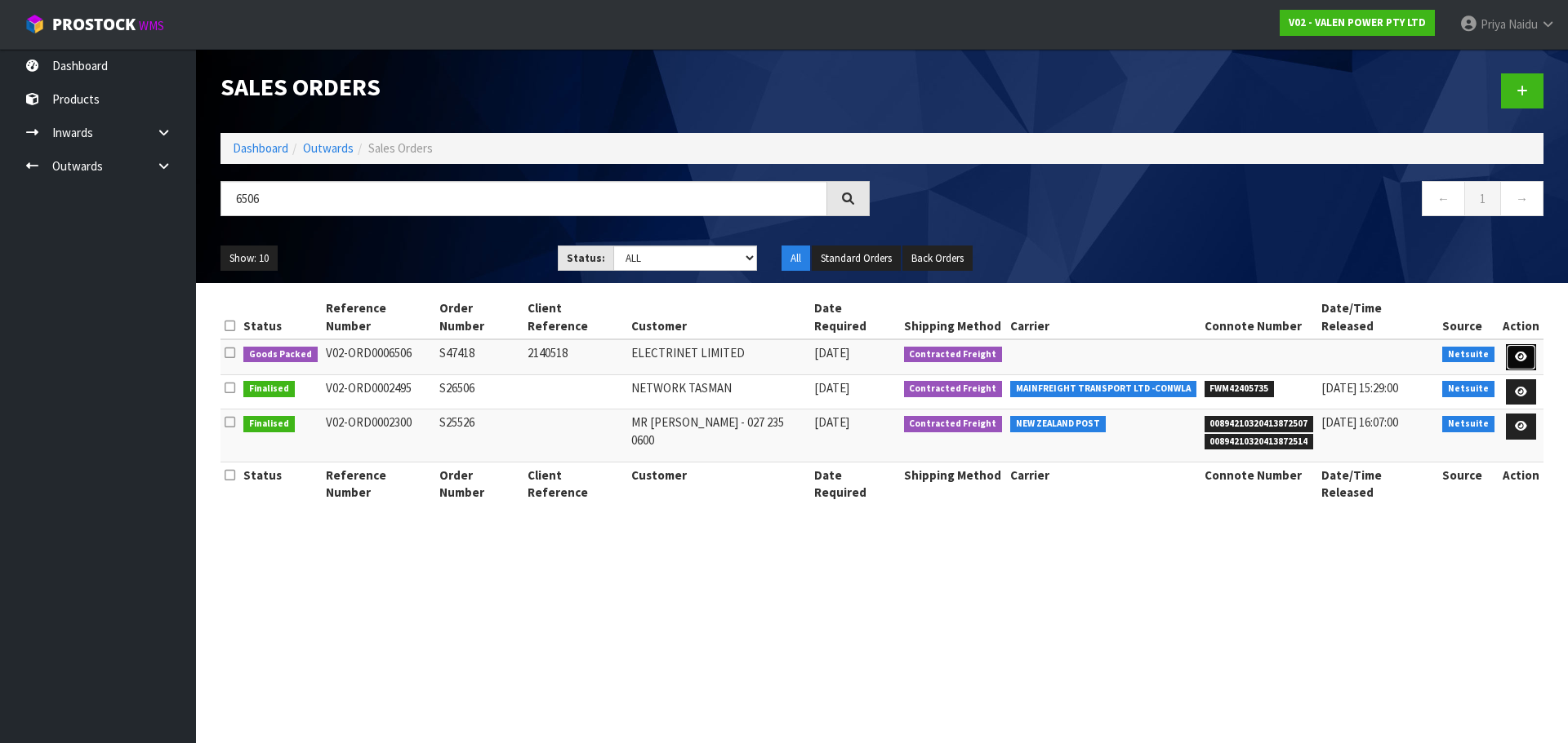
click at [1517, 351] on icon at bounding box center [1521, 357] width 12 height 10
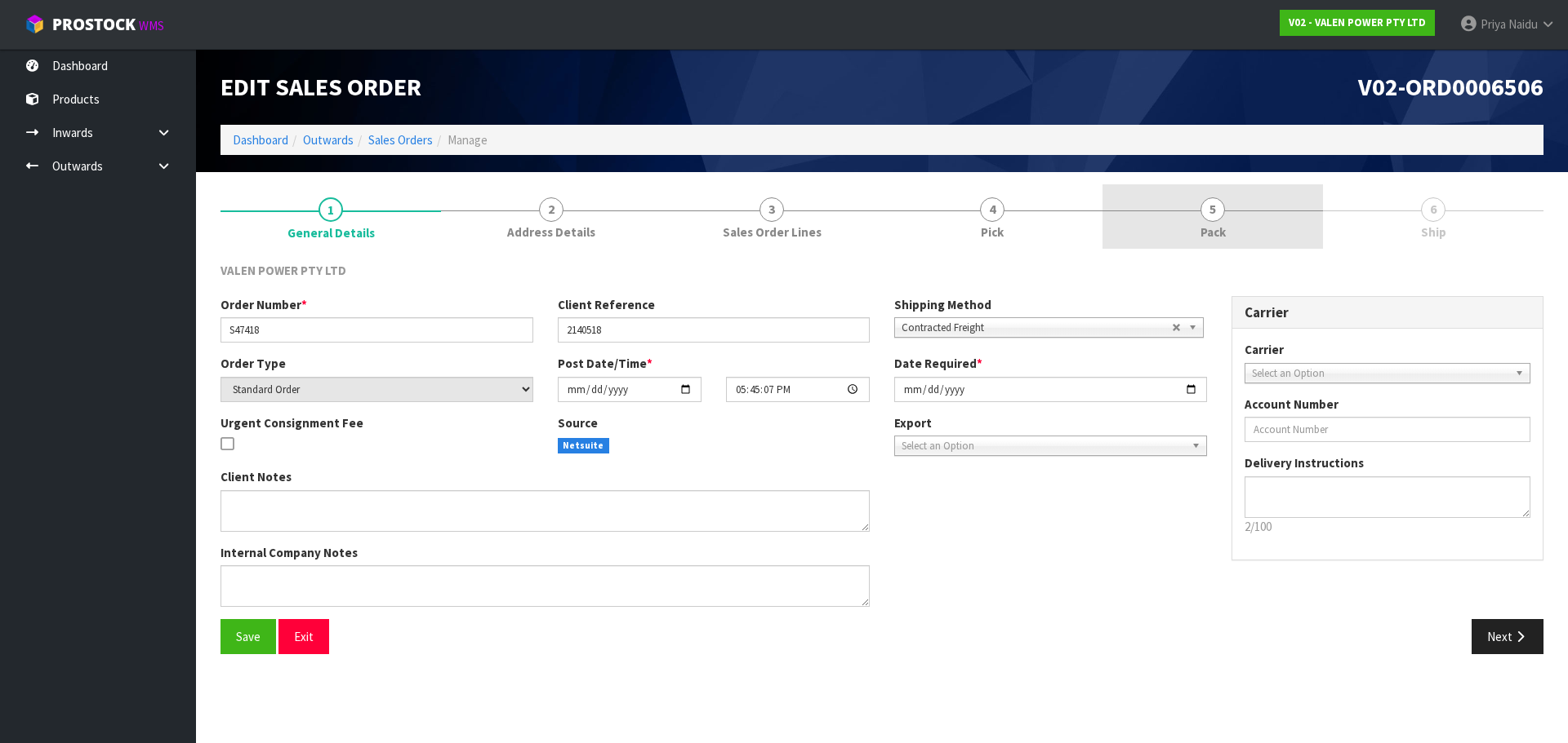
click at [1220, 223] on span "Pack" at bounding box center [1213, 232] width 26 height 17
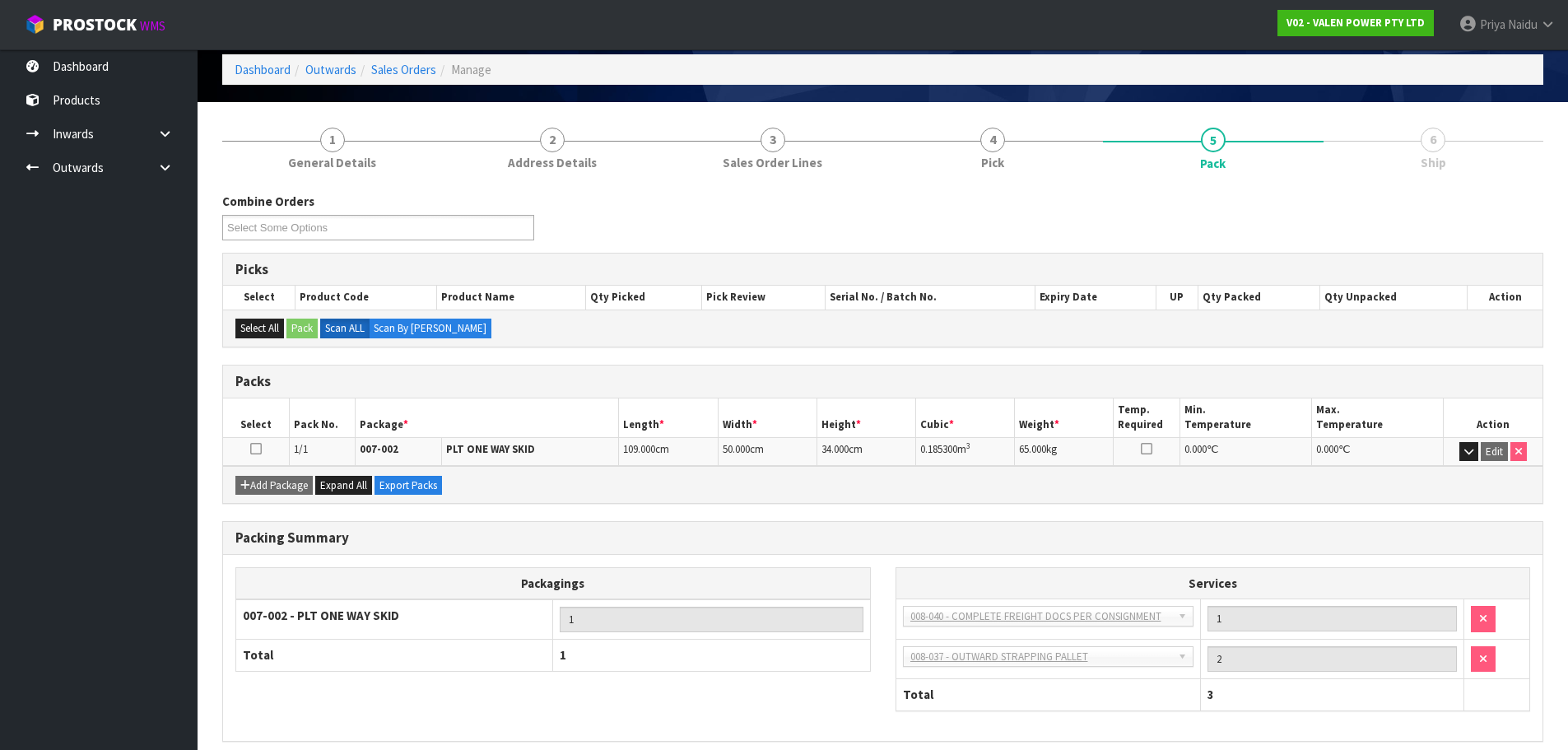
scroll to position [141, 0]
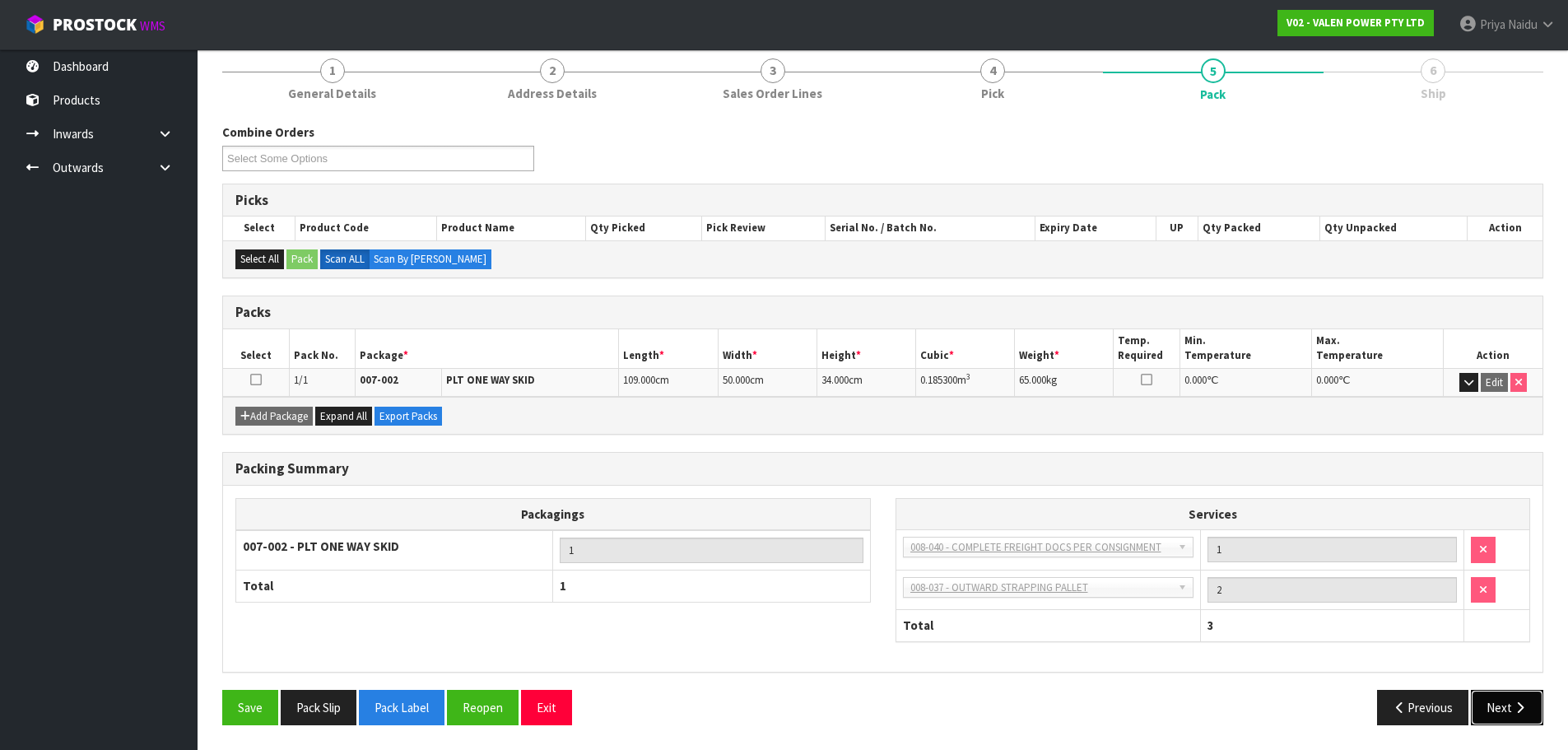
click at [1491, 704] on button "Next" at bounding box center [1507, 708] width 72 height 35
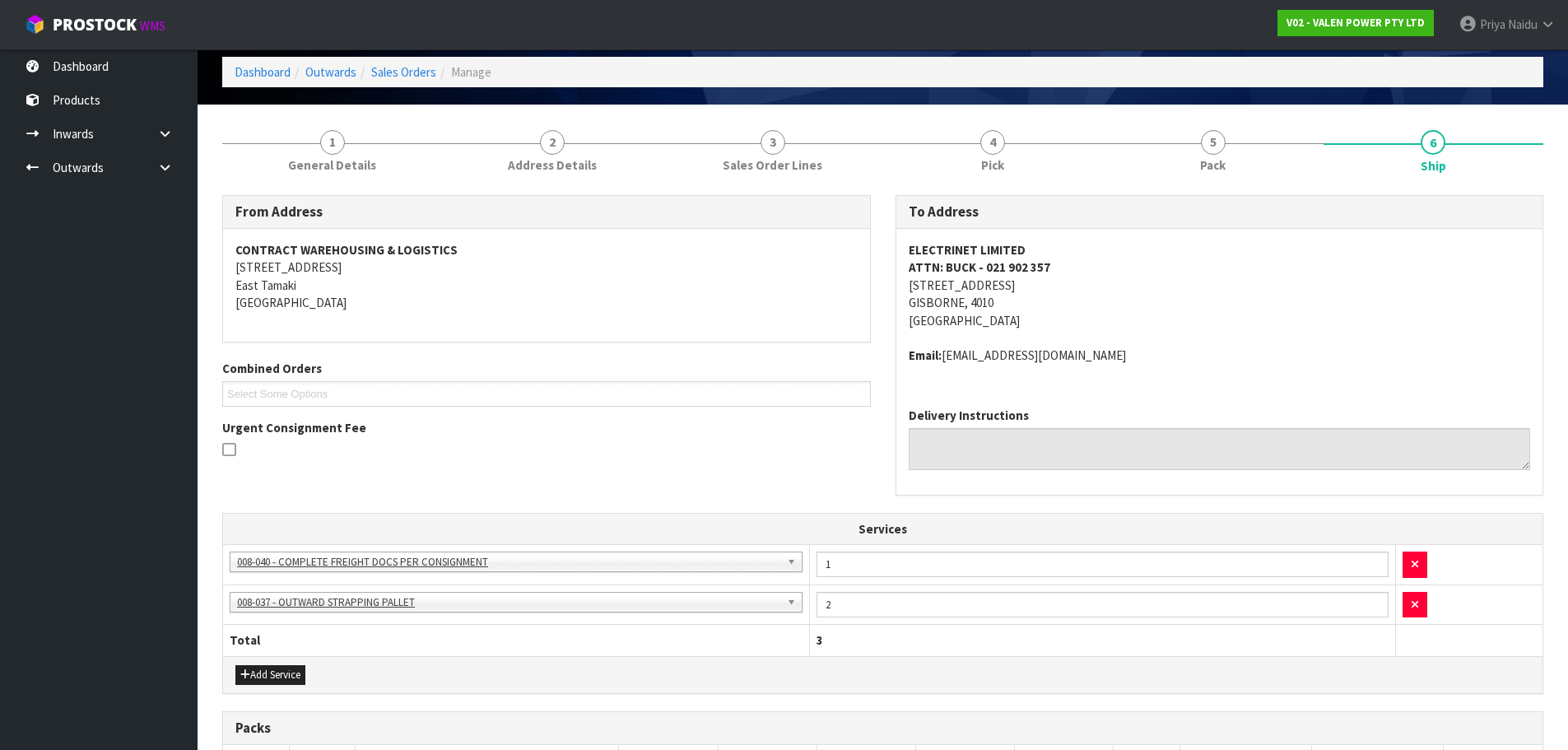
scroll to position [0, 0]
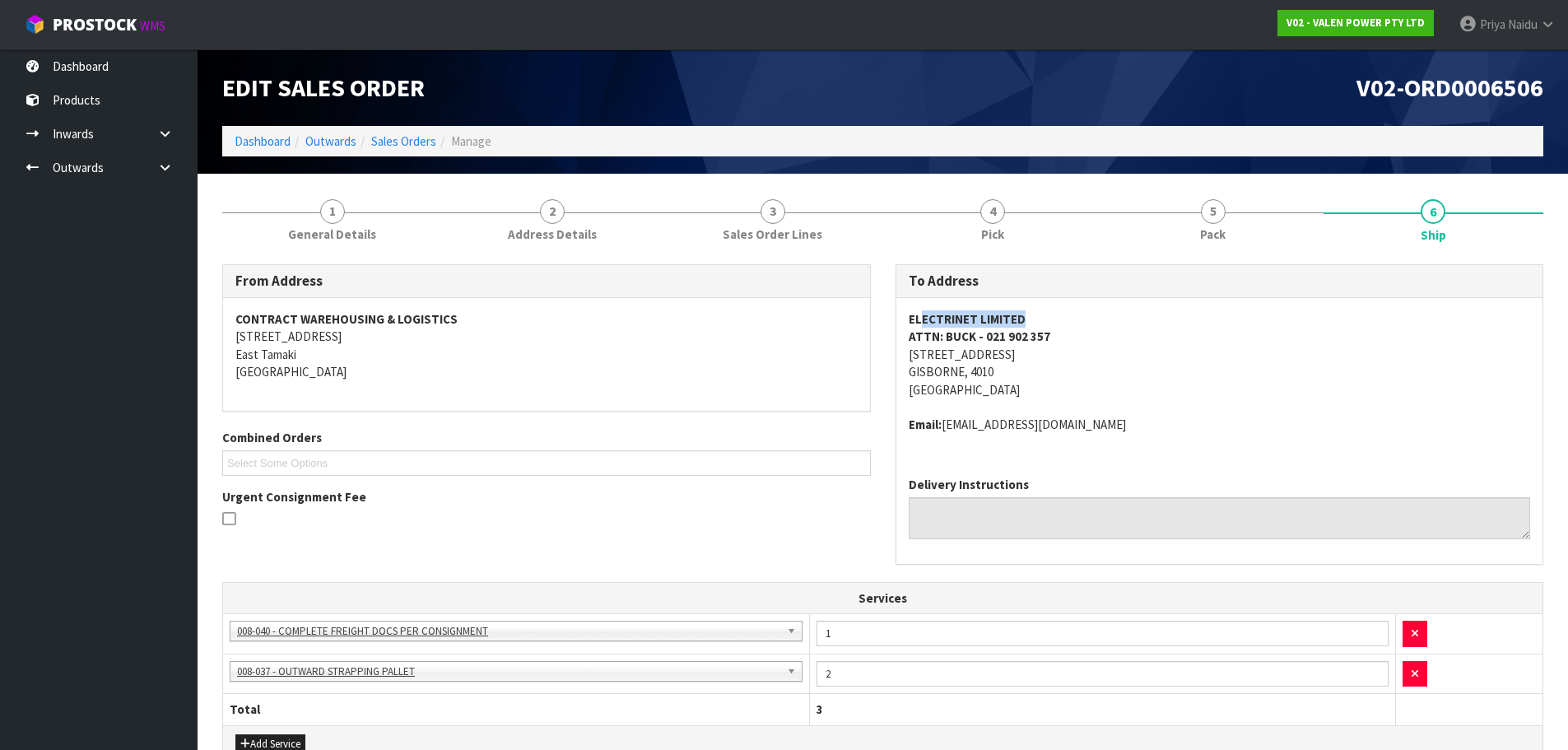
drag, startPoint x: 1020, startPoint y: 315, endPoint x: 923, endPoint y: 302, distance: 97.9
click at [923, 302] on div "ELECTRINET LIMITED ATTN: BUCK - 021 902 357 168 CARNARVON STREET GISBORNE, 4010…" at bounding box center [1220, 381] width 647 height 165
drag, startPoint x: 1039, startPoint y: 353, endPoint x: 906, endPoint y: 361, distance: 133.2
click at [906, 361] on div "ELECTRINET LIMITED ATTN: BUCK - 021 902 357 168 CARNARVON STREET GISBORNE, 4010…" at bounding box center [1220, 381] width 647 height 165
drag, startPoint x: 1009, startPoint y: 313, endPoint x: 1053, endPoint y: 324, distance: 45.4
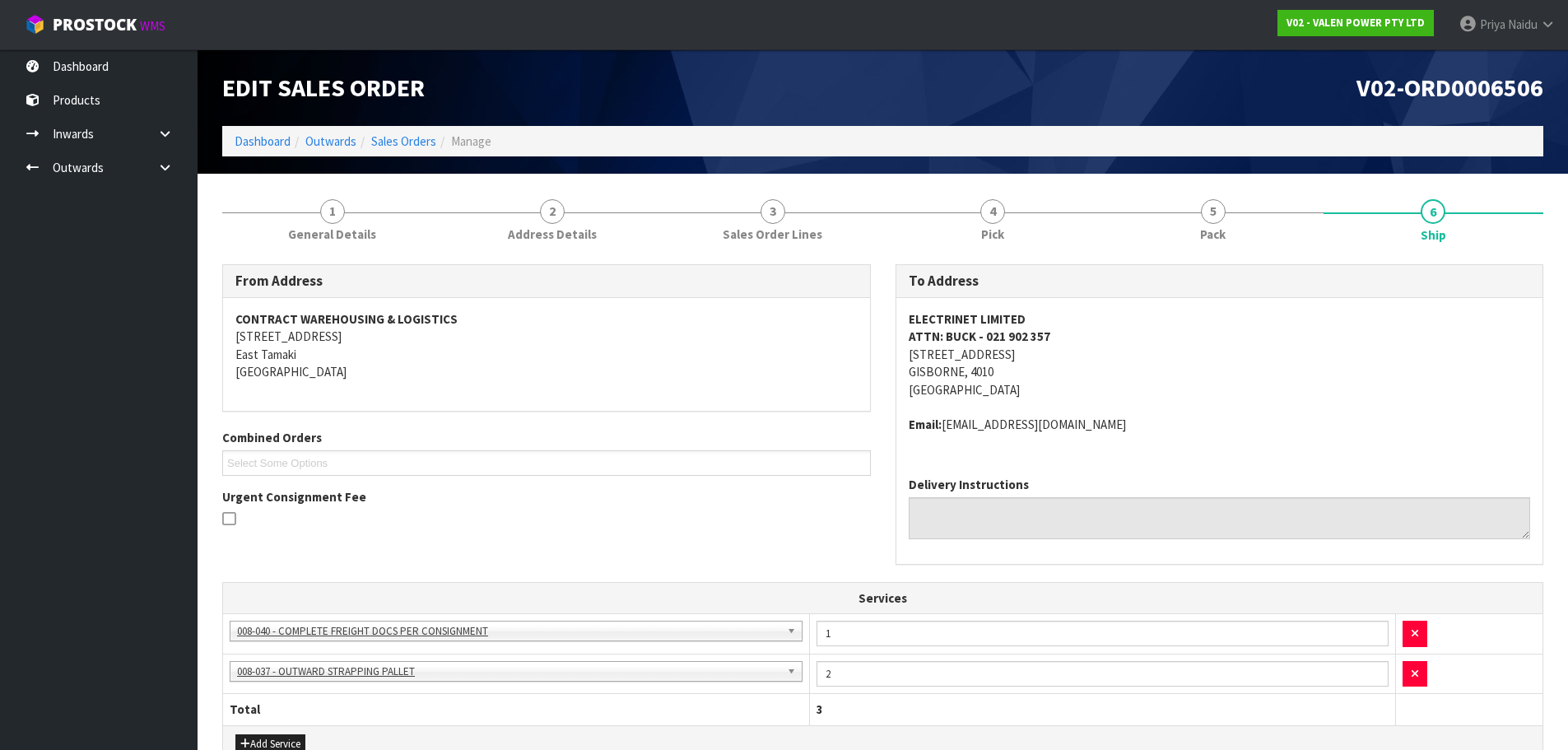
click at [1020, 314] on strong "ELECTRINET LIMITED" at bounding box center [967, 319] width 117 height 15
click at [1014, 313] on strong "ELECTRINET LIMITED" at bounding box center [967, 319] width 117 height 15
drag, startPoint x: 1026, startPoint y: 315, endPoint x: 889, endPoint y: 319, distance: 137.1
click at [889, 319] on div "To Address ELECTRINET LIMITED ATTN: BUCK - 021 902 357 168 CARNARVON STREET GIS…" at bounding box center [1219, 423] width 674 height 318
click at [1060, 351] on address "ELECTRINET LIMITED ATTN: BUCK - 021 902 357 168 CARNARVON STREET GISBORNE, 4010…" at bounding box center [1219, 355] width 622 height 88
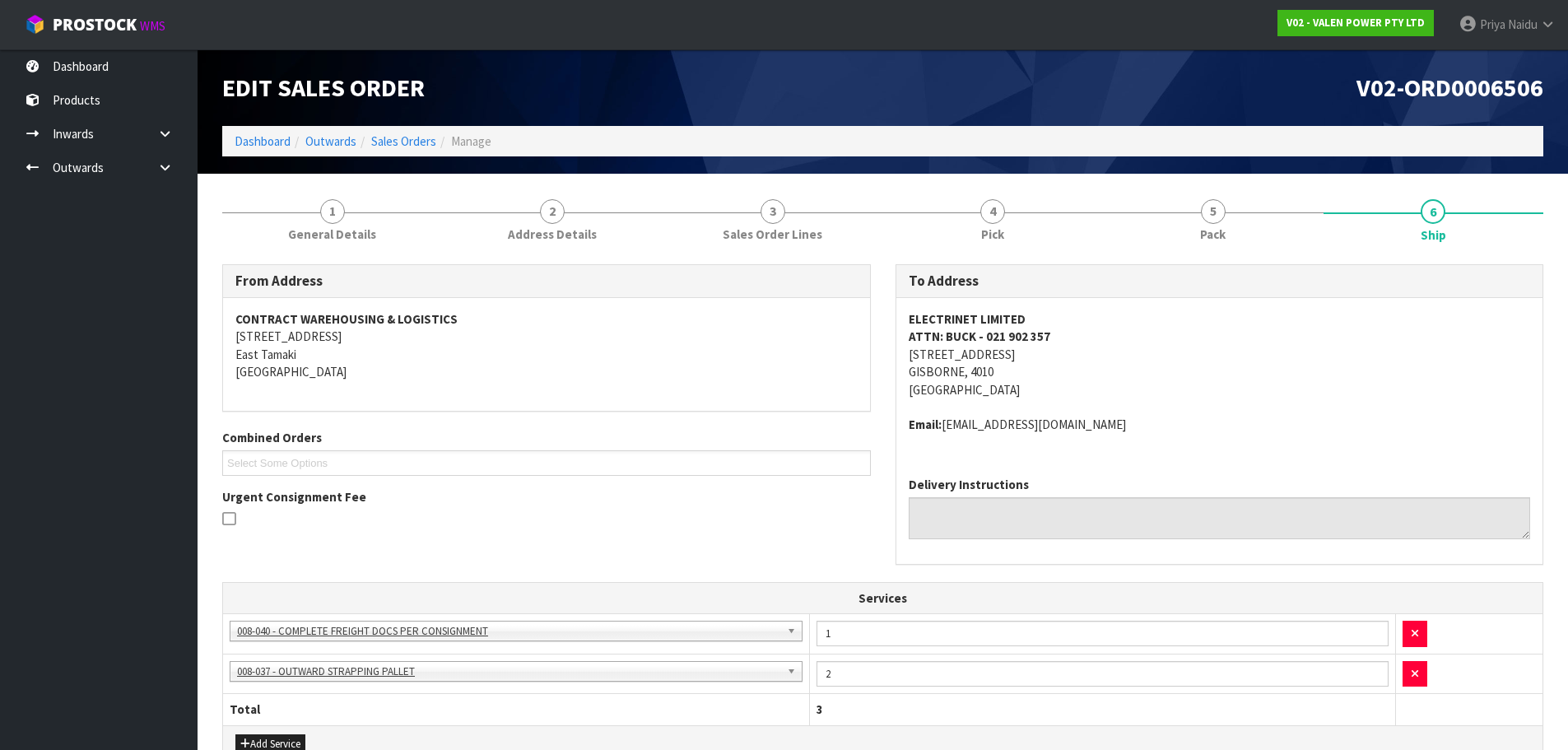
drag, startPoint x: 1039, startPoint y: 355, endPoint x: 911, endPoint y: 358, distance: 128.0
click at [911, 358] on address "ELECTRINET LIMITED ATTN: BUCK - 021 902 357 168 CARNARVON STREET GISBORNE, 4010…" at bounding box center [1219, 355] width 622 height 88
click at [1018, 312] on strong "ELECTRINET LIMITED" at bounding box center [967, 319] width 117 height 15
drag, startPoint x: 1021, startPoint y: 323, endPoint x: 893, endPoint y: 316, distance: 128.2
click at [893, 316] on div "To Address ELECTRINET LIMITED ATTN: BUCK - 021 902 357 168 CARNARVON STREET GIS…" at bounding box center [1219, 423] width 674 height 318
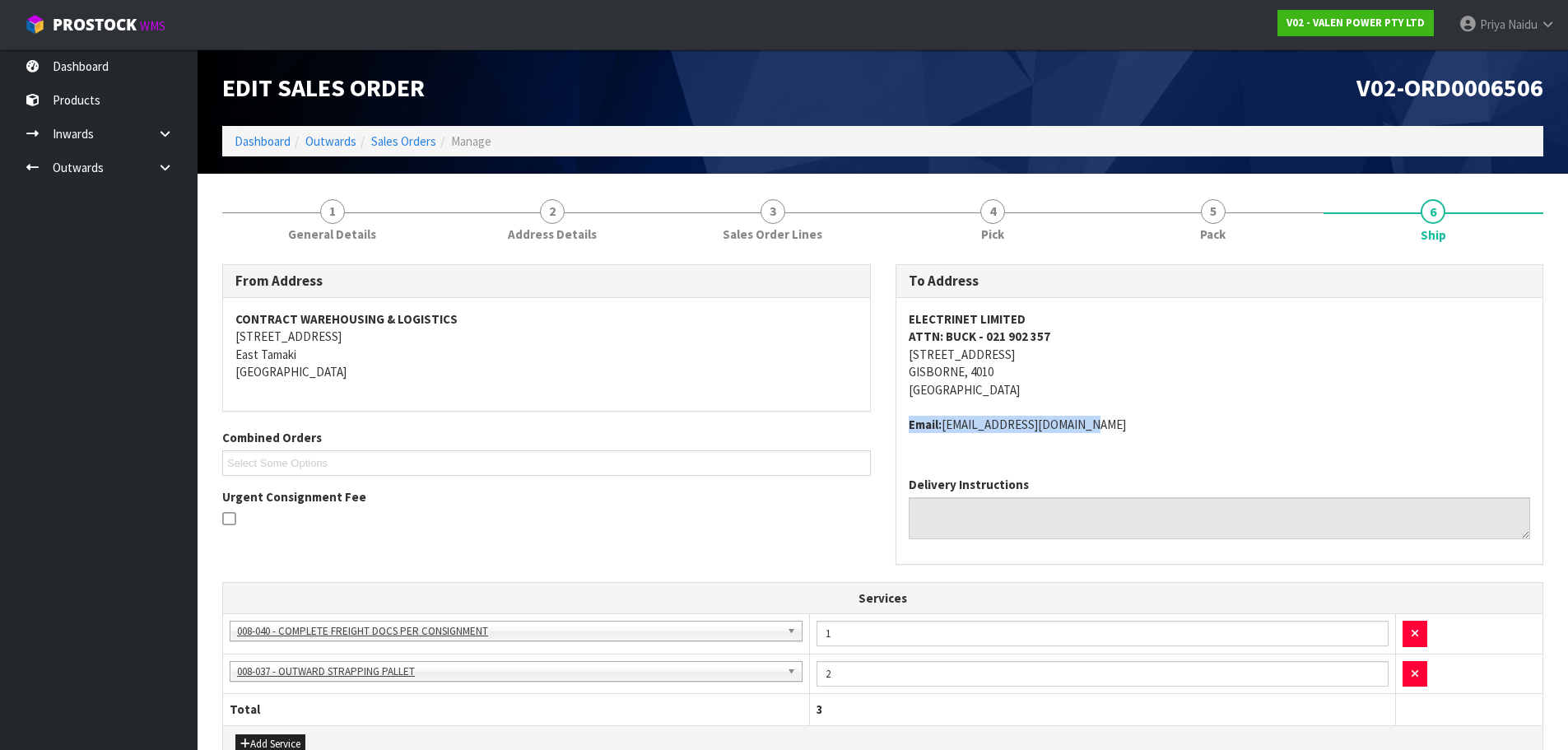
drag, startPoint x: 1078, startPoint y: 425, endPoint x: 898, endPoint y: 414, distance: 180.3
click at [898, 414] on div "ELECTRINET LIMITED ATTN: BUCK - 021 902 357 168 CARNARVON STREET GISBORNE, 4010…" at bounding box center [1220, 381] width 647 height 165
click at [1063, 334] on address "ELECTRINET LIMITED ATTN: BUCK - 021 902 357 168 CARNARVON STREET GISBORNE, 4010…" at bounding box center [1219, 355] width 622 height 88
drag, startPoint x: 1051, startPoint y: 336, endPoint x: 909, endPoint y: 336, distance: 142.0
click at [909, 336] on address "ELECTRINET LIMITED ATTN: BUCK - 021 902 357 168 CARNARVON STREET GISBORNE, 4010…" at bounding box center [1219, 355] width 622 height 88
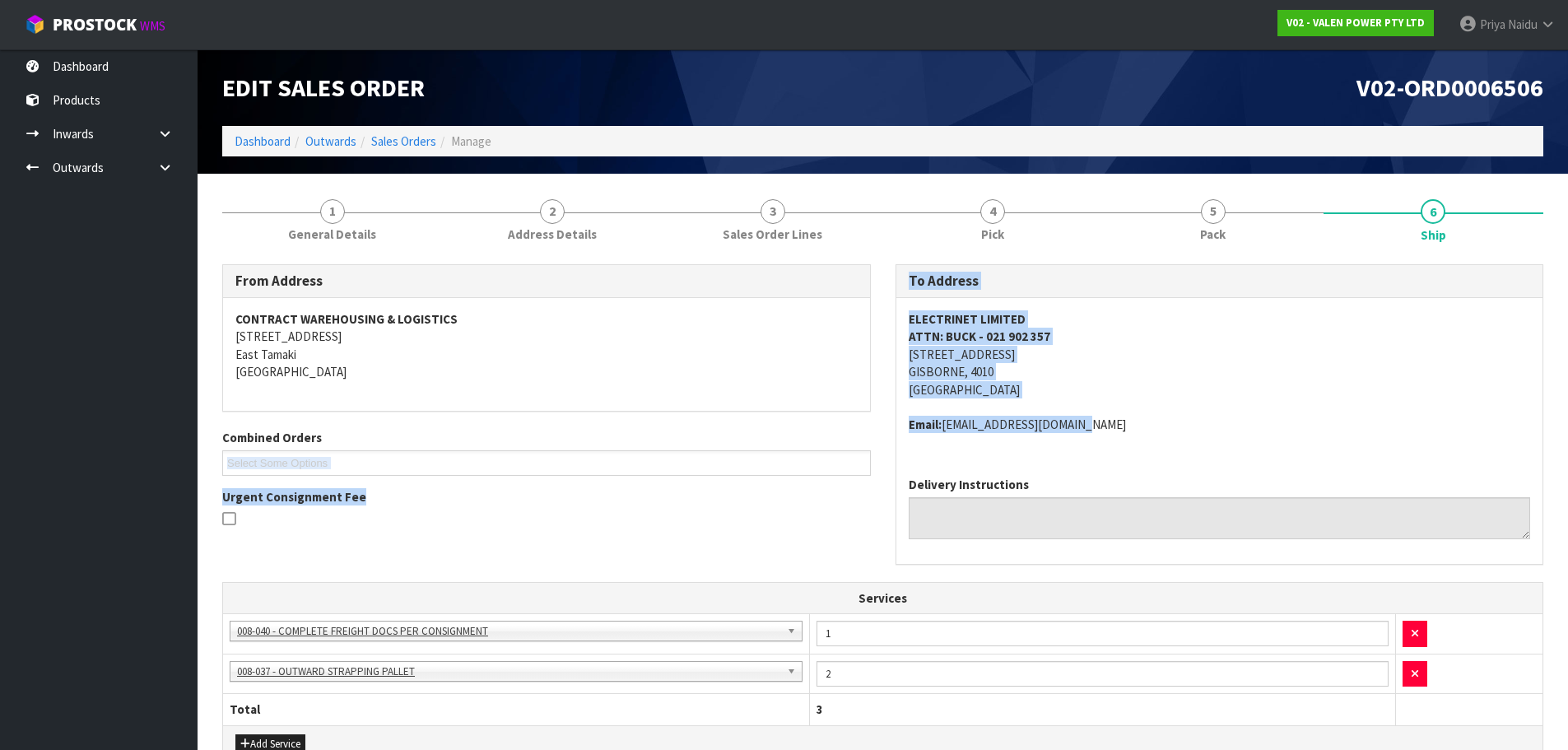
drag, startPoint x: 1059, startPoint y: 425, endPoint x: 873, endPoint y: 415, distance: 186.3
click at [872, 412] on div "From Address CONTRACT WAREHOUSING & LOGISTICS 17 Allens Road East Tamaki Auckla…" at bounding box center [883, 423] width 1346 height 318
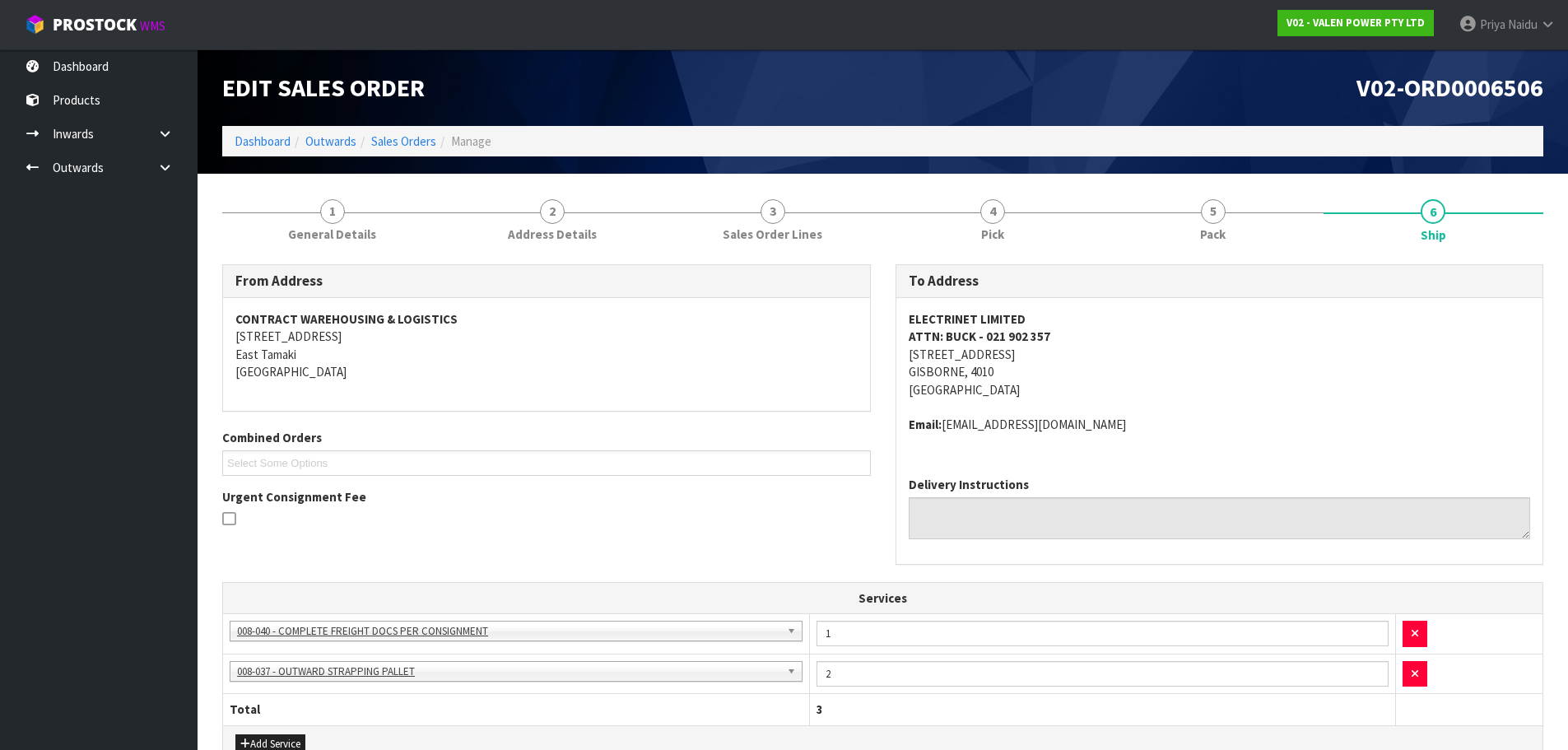
click at [1093, 430] on address "Email: invoices@electrinet.nz" at bounding box center [1219, 425] width 622 height 17
drag, startPoint x: 1085, startPoint y: 427, endPoint x: 898, endPoint y: 420, distance: 187.1
click at [898, 420] on div "ELECTRINET LIMITED ATTN: BUCK - 021 902 357 168 CARNARVON STREET GISBORNE, 4010…" at bounding box center [1220, 381] width 647 height 165
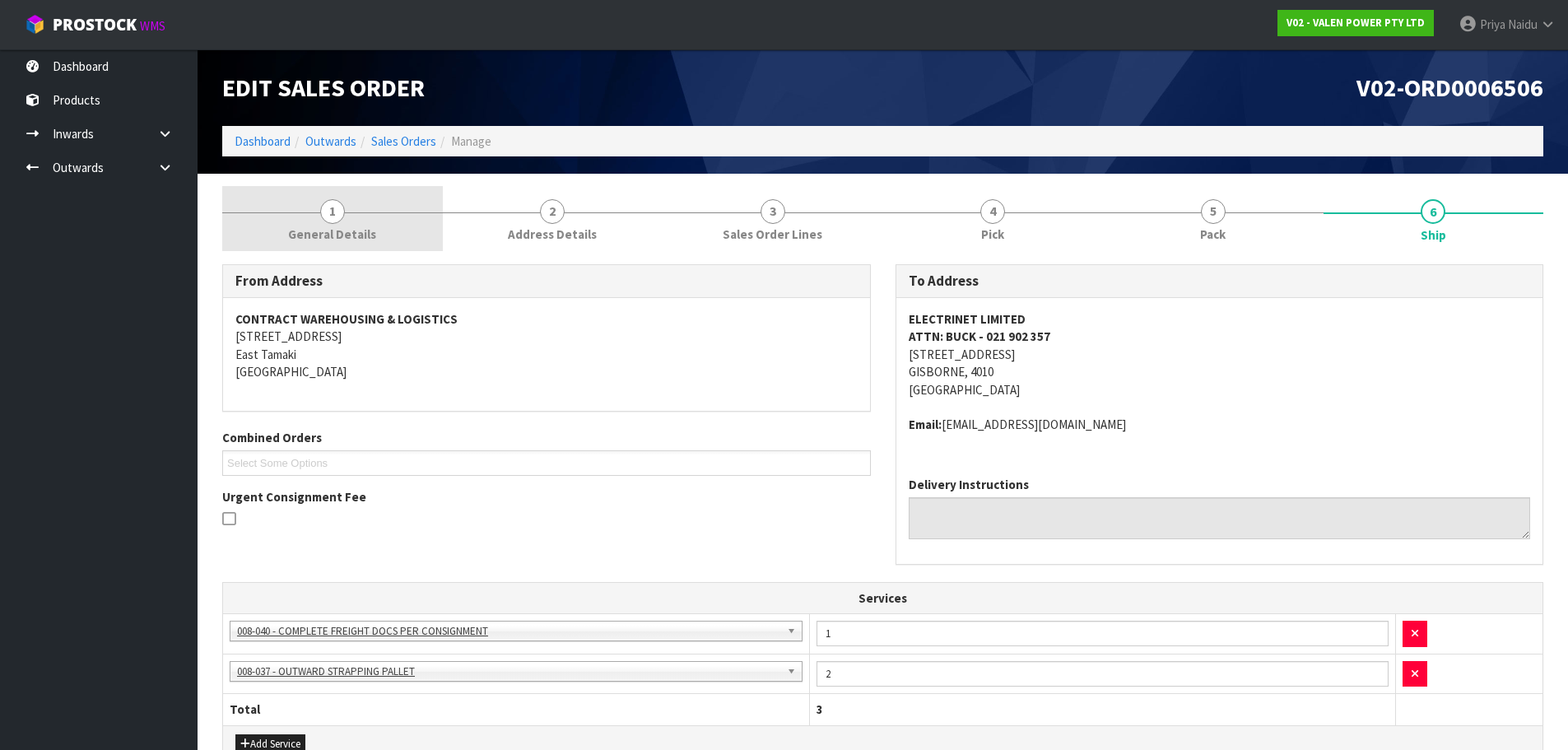
click at [323, 208] on span "1" at bounding box center [332, 212] width 25 height 25
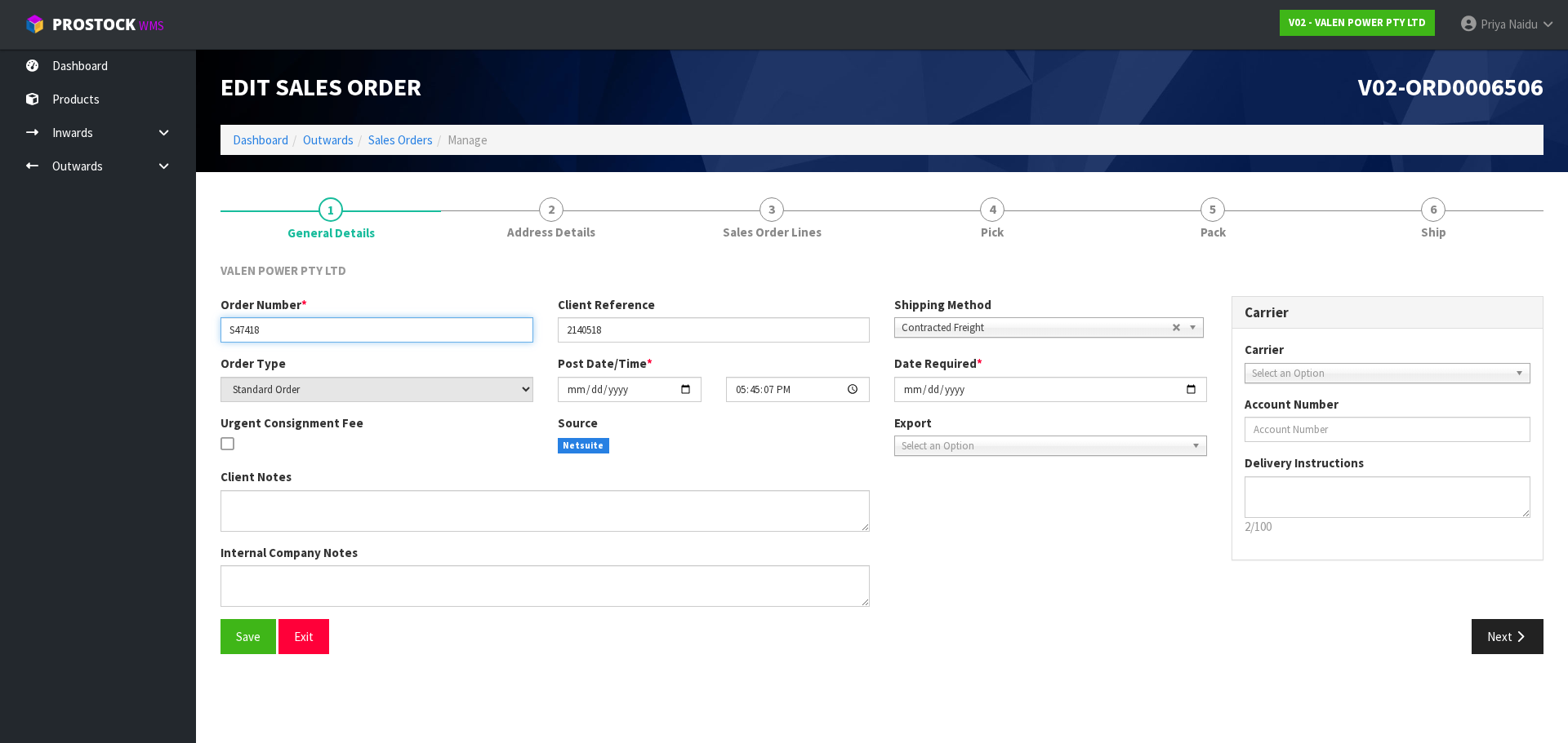
drag, startPoint x: 275, startPoint y: 326, endPoint x: 187, endPoint y: 326, distance: 88.0
click at [187, 326] on body "Toggle navigation ProStock WMS V02 - VALEN POWER PTY LTD Priya Naidu Logout Das…" at bounding box center [784, 371] width 1568 height 743
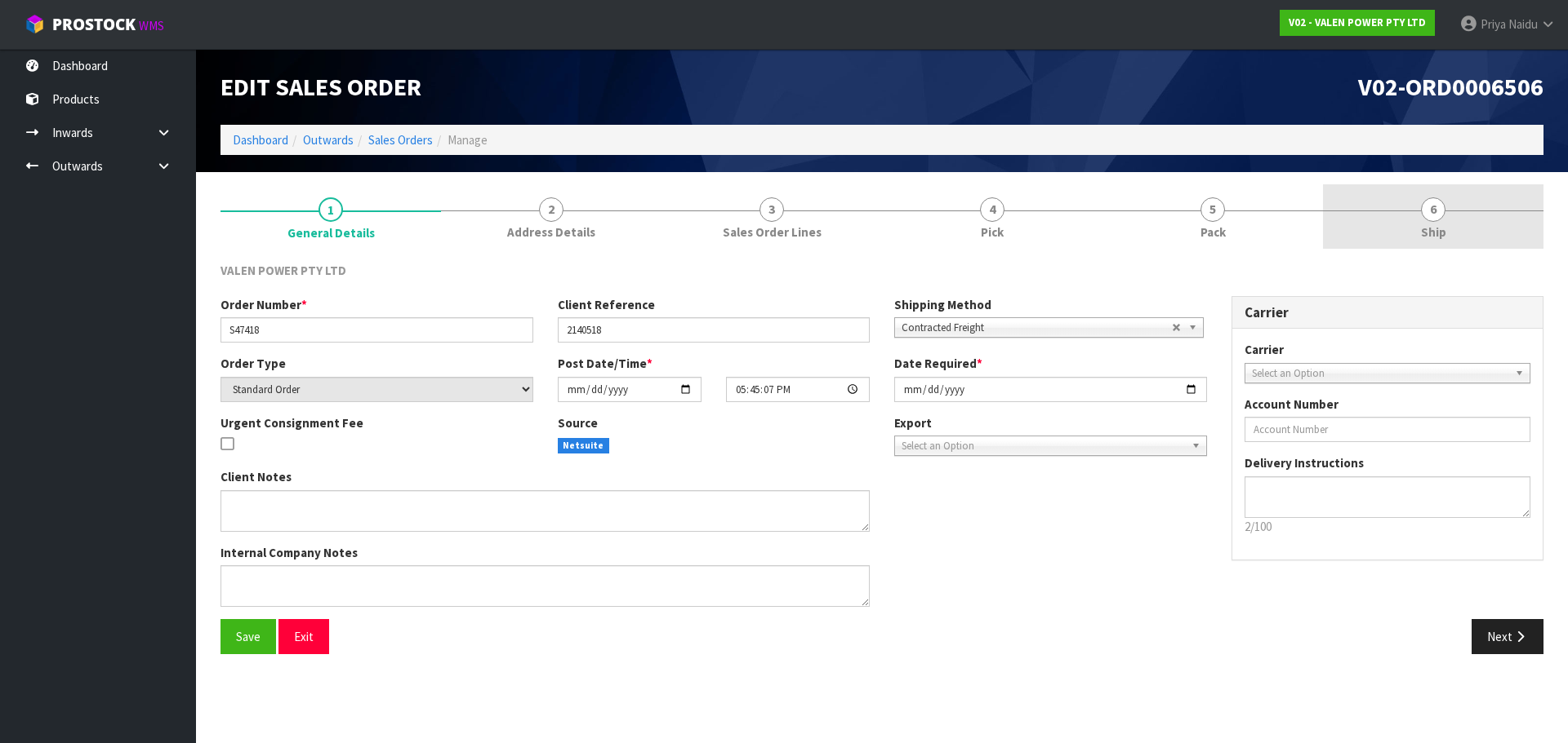
drag, startPoint x: 1417, startPoint y: 220, endPoint x: 1330, endPoint y: 248, distance: 91.4
click at [1417, 220] on link "6 Ship" at bounding box center [1433, 217] width 220 height 65
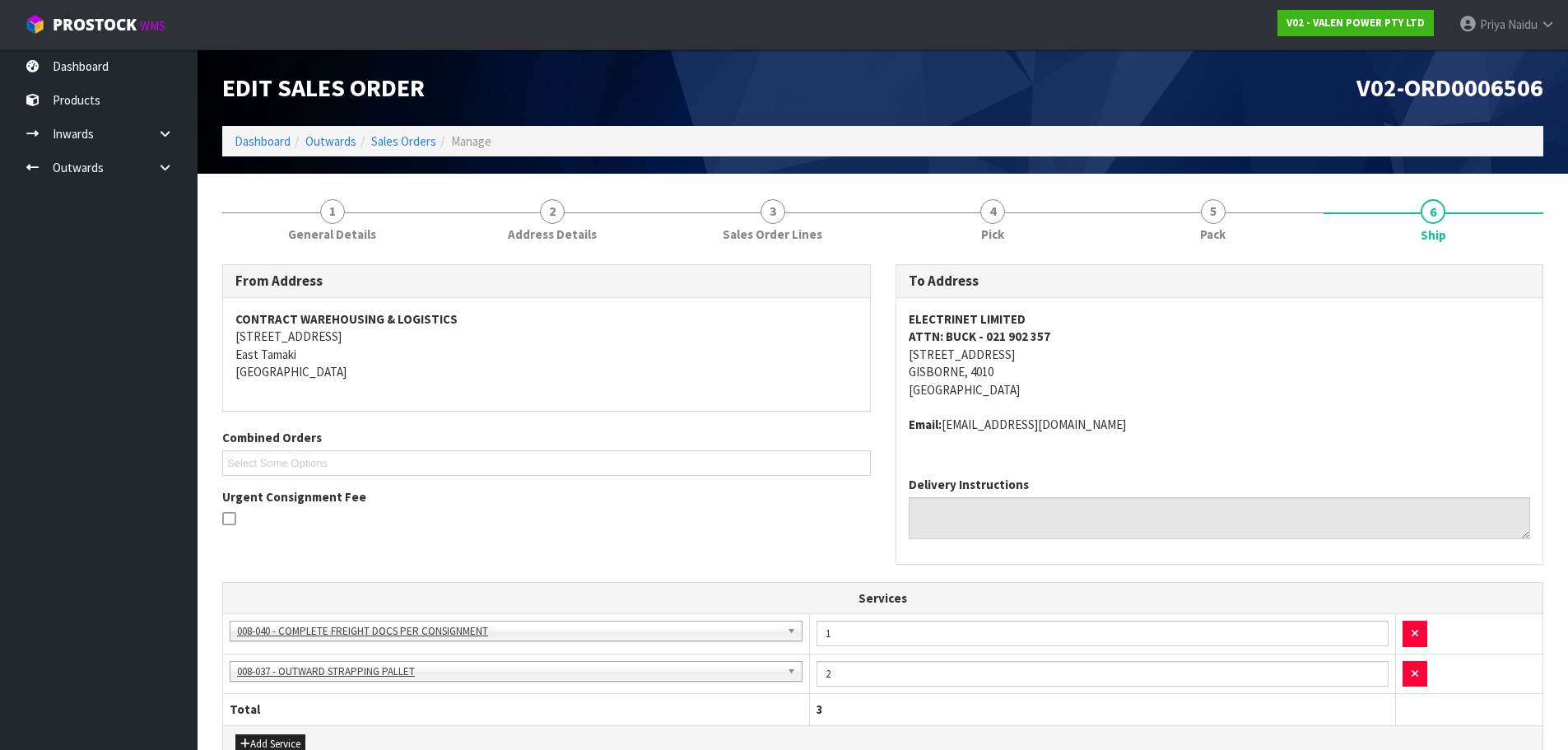
click at [1234, 322] on address "ELECTRINET LIMITED ATTN: BUCK - 021 902 357 168 CARNARVON STREET GISBORNE, 4010…" at bounding box center [1219, 355] width 622 height 88
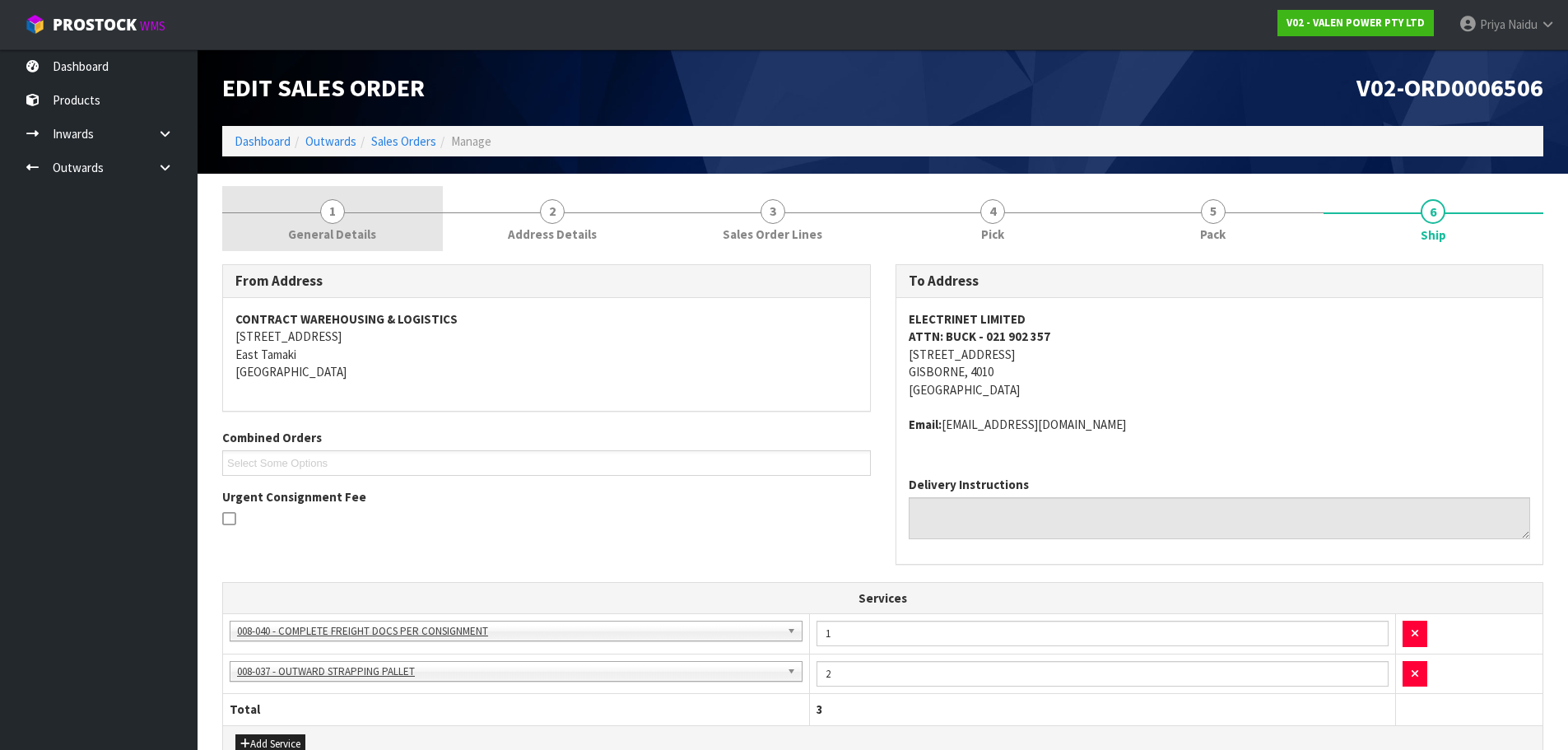
click at [350, 238] on span "General Details" at bounding box center [332, 234] width 88 height 17
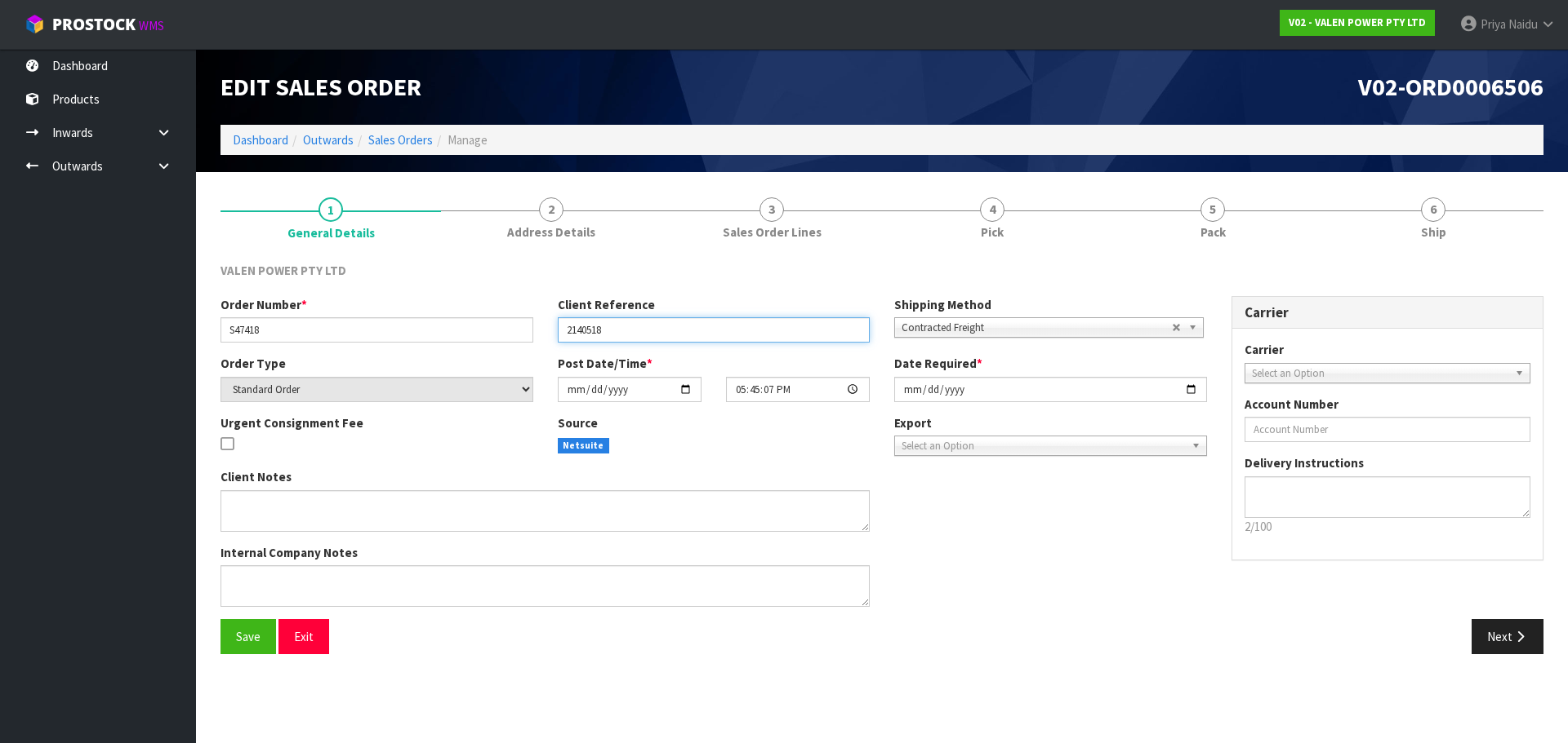
drag, startPoint x: 557, startPoint y: 331, endPoint x: 638, endPoint y: 334, distance: 81.1
click at [638, 334] on input "2140518" at bounding box center [714, 330] width 312 height 26
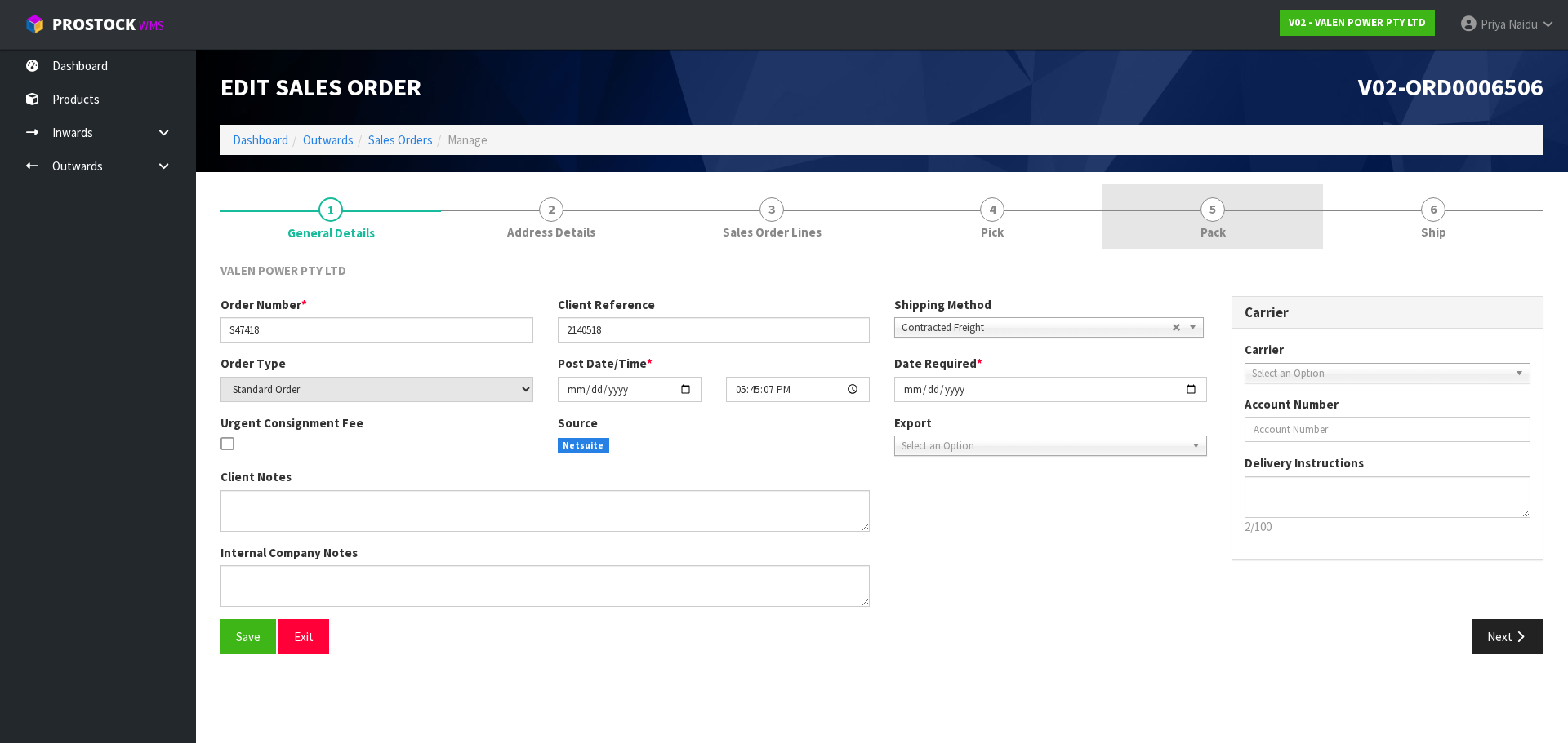
drag, startPoint x: 1170, startPoint y: 229, endPoint x: 1142, endPoint y: 235, distance: 28.6
click at [1170, 229] on link "5 Pack" at bounding box center [1212, 217] width 220 height 65
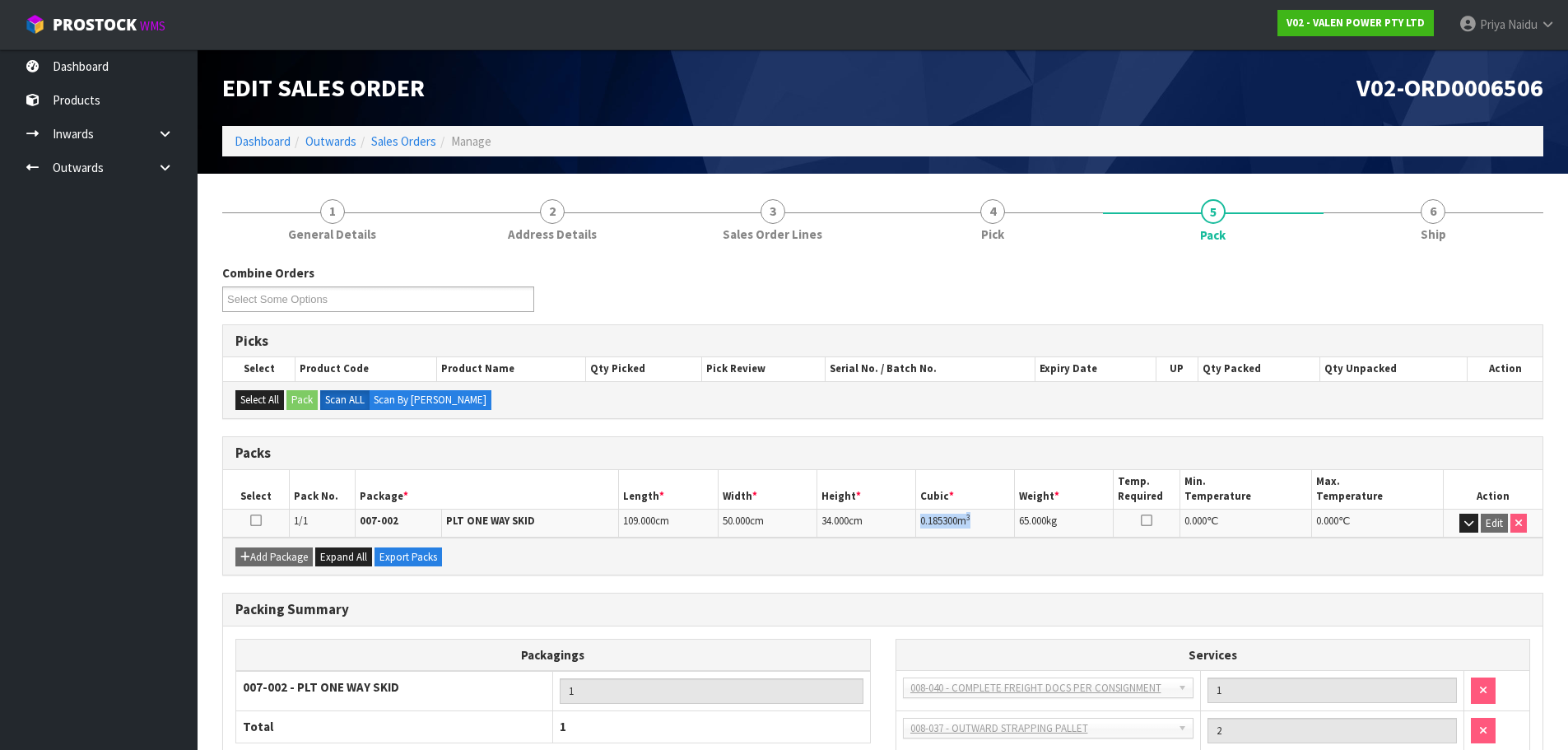
drag, startPoint x: 917, startPoint y: 520, endPoint x: 980, endPoint y: 516, distance: 63.1
click at [980, 516] on td "0.185300 m 3" at bounding box center [966, 523] width 99 height 28
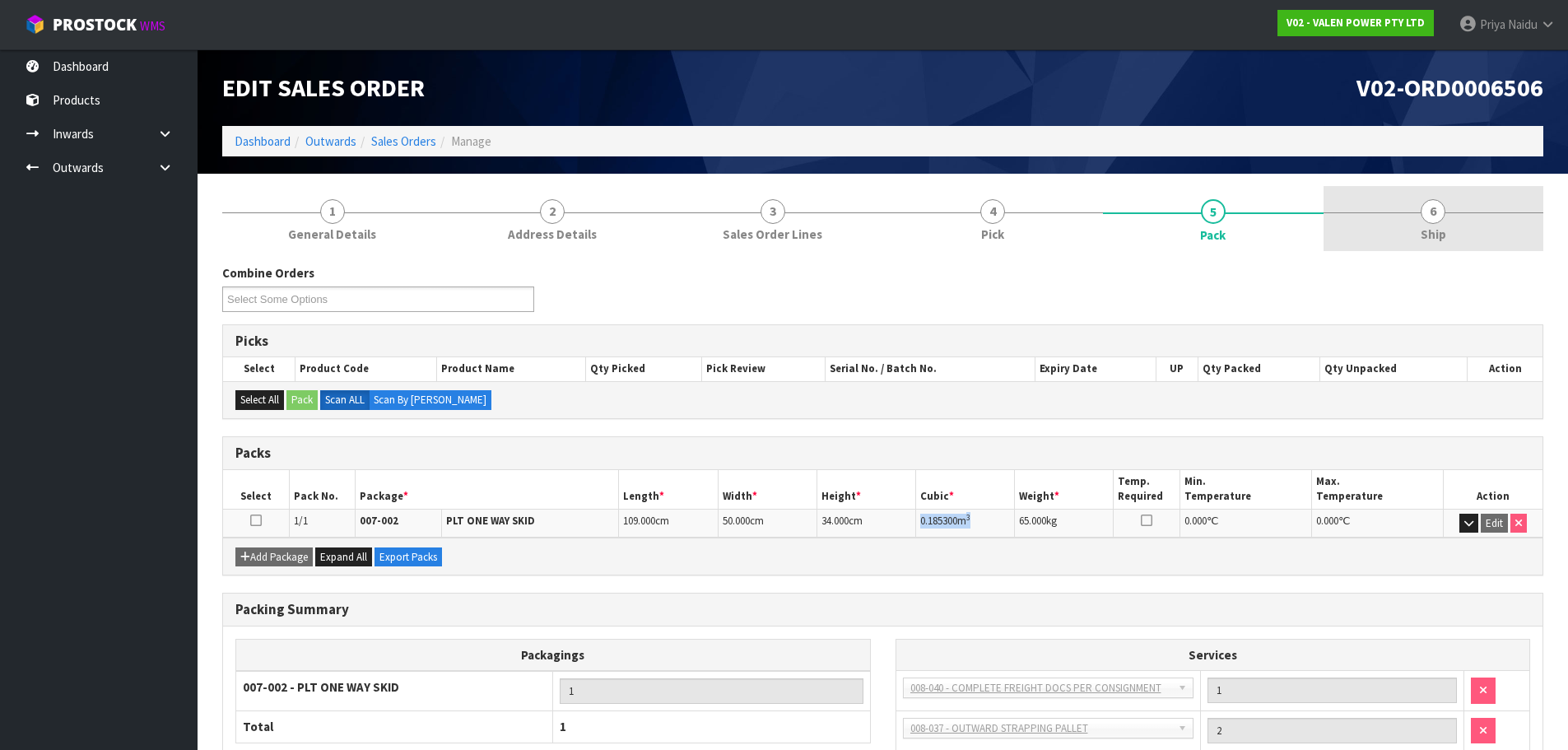
click at [1386, 194] on link "6 Ship" at bounding box center [1434, 219] width 220 height 65
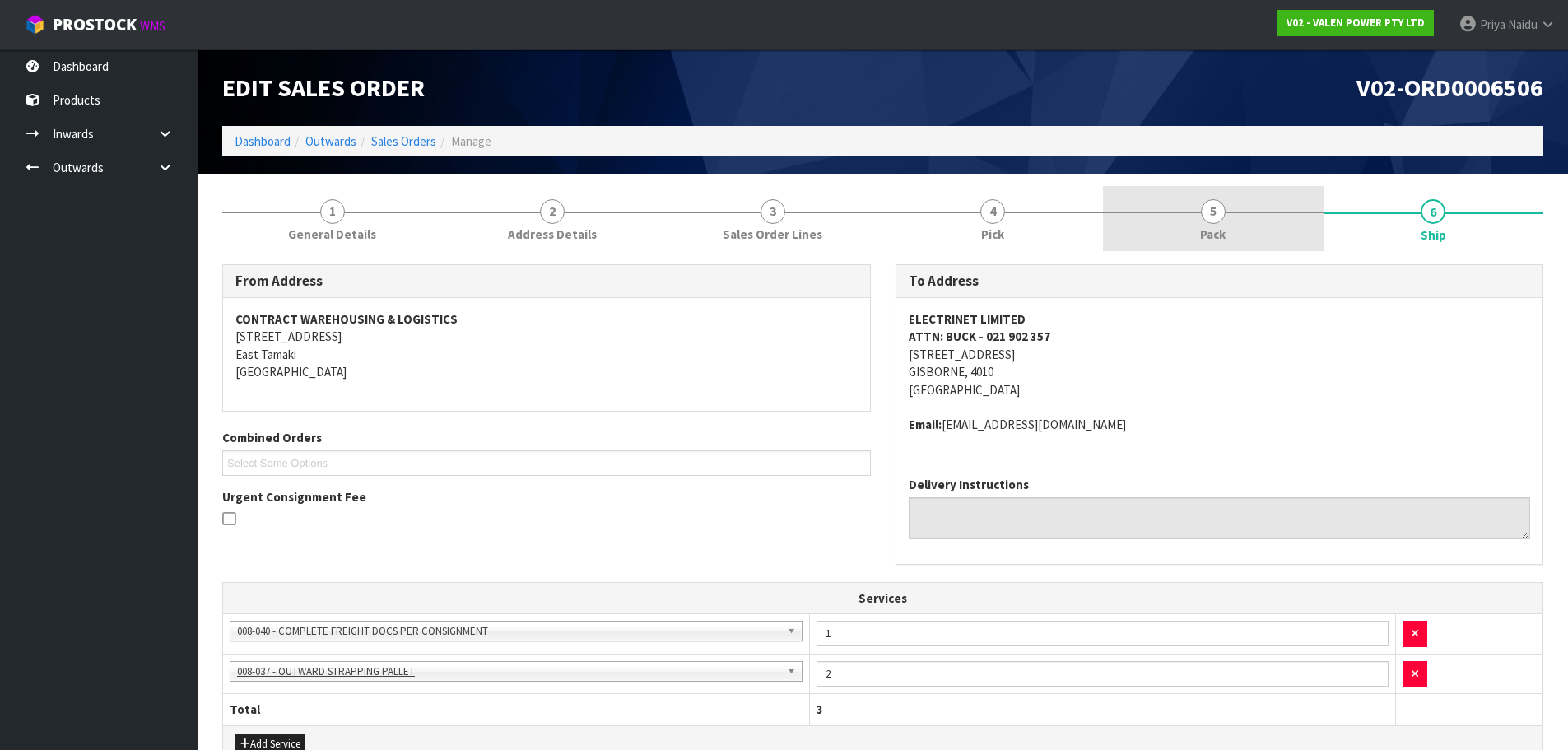
click at [1133, 234] on link "5 Pack" at bounding box center [1213, 219] width 220 height 65
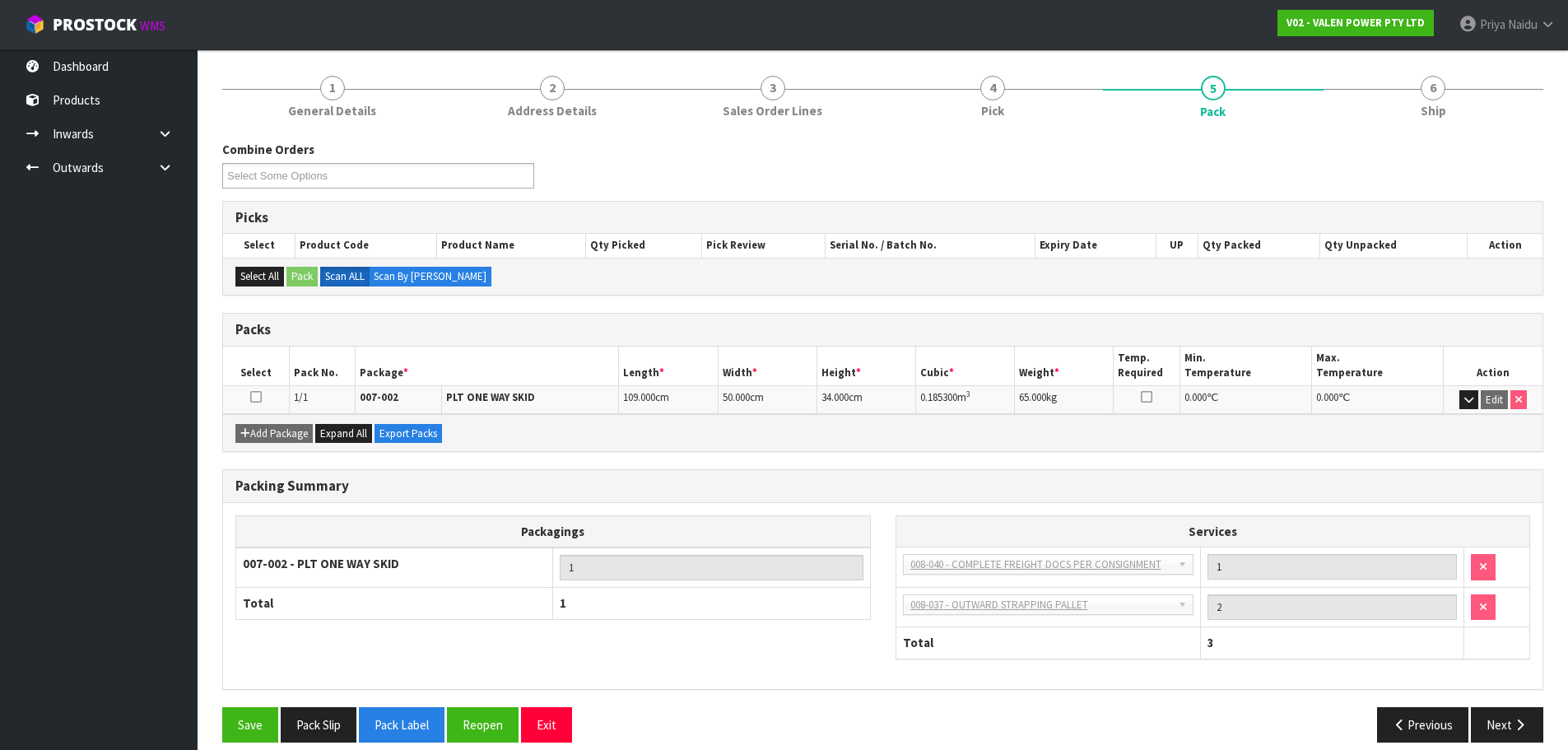
scroll to position [141, 0]
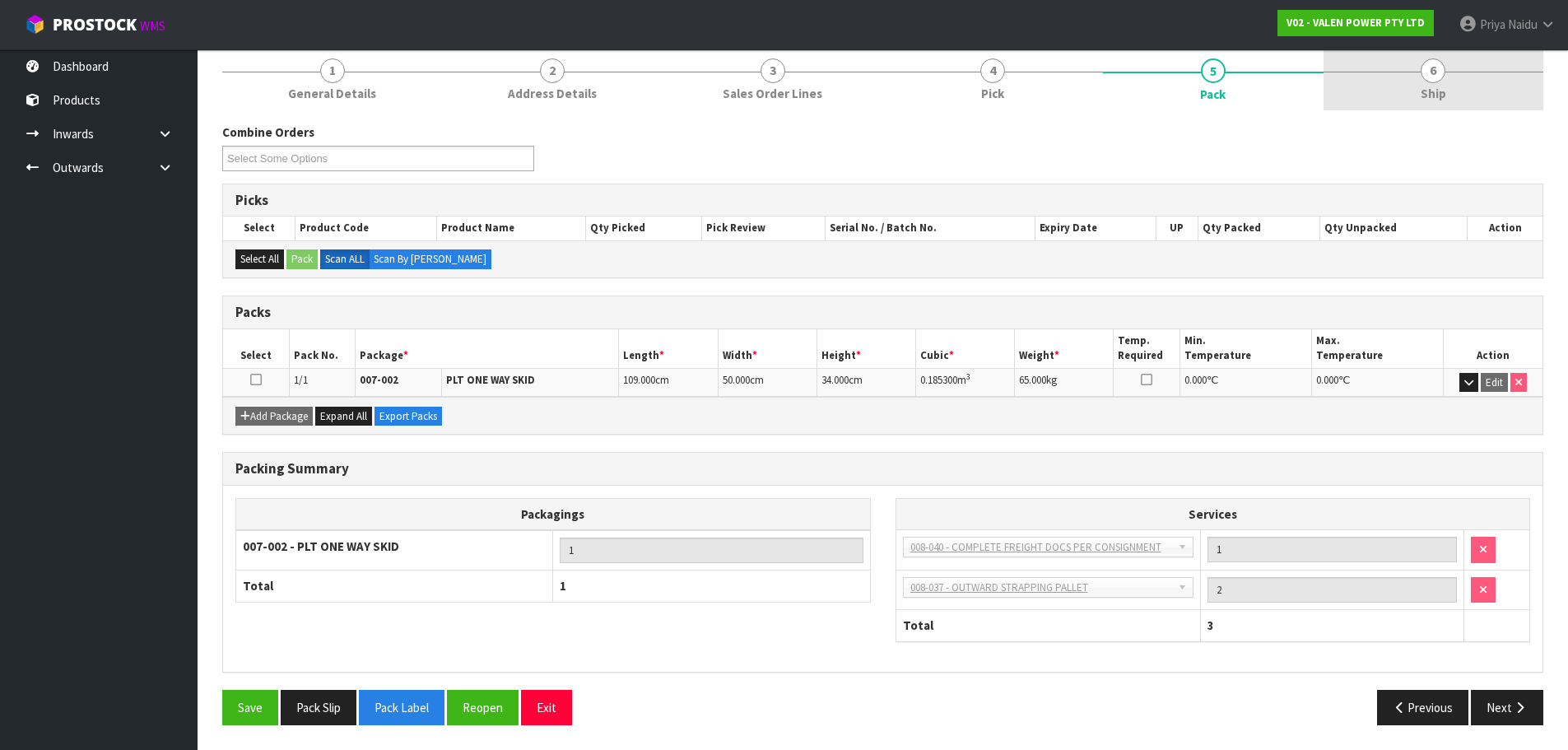
click at [1409, 84] on link "6 Ship" at bounding box center [1434, 78] width 220 height 65
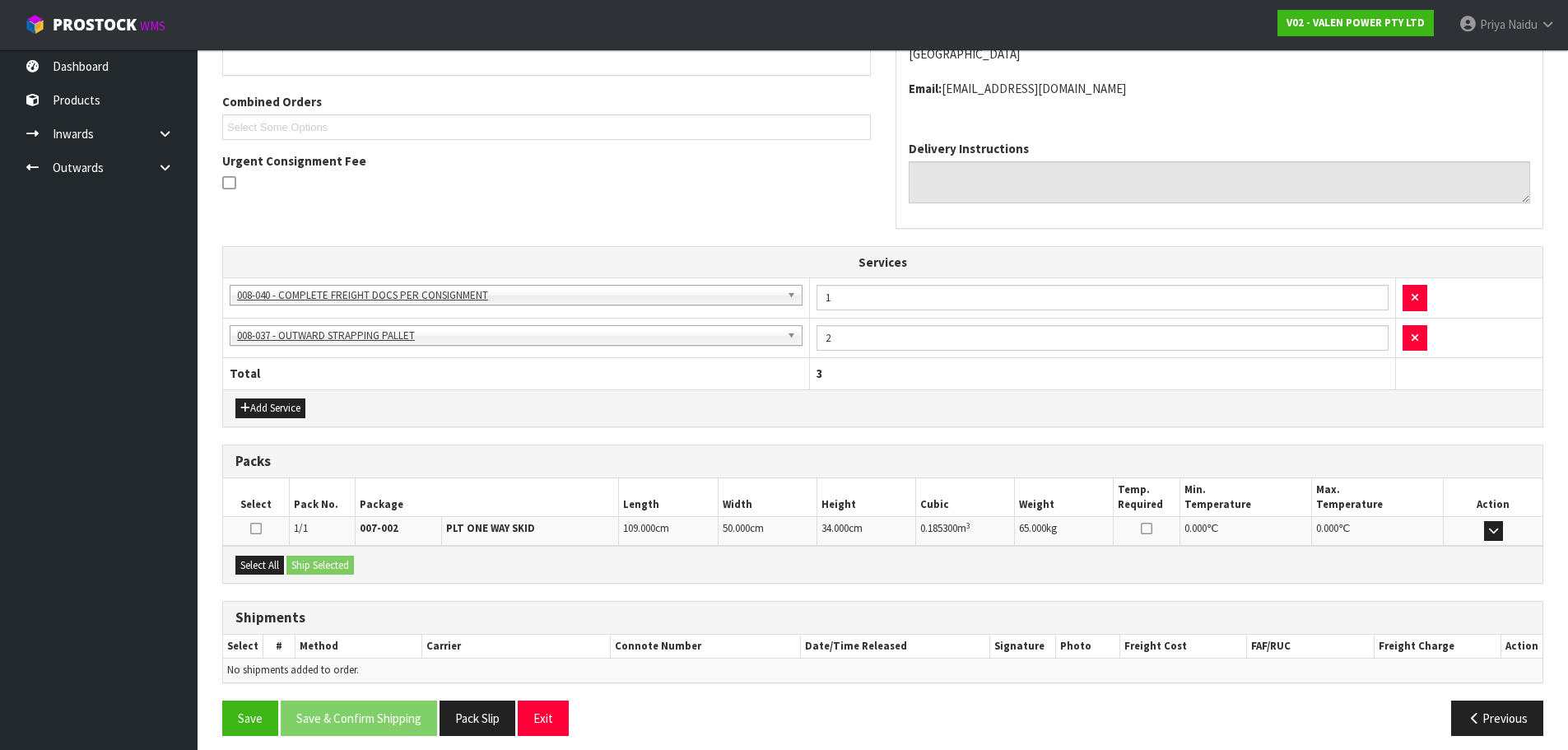
scroll to position [347, 0]
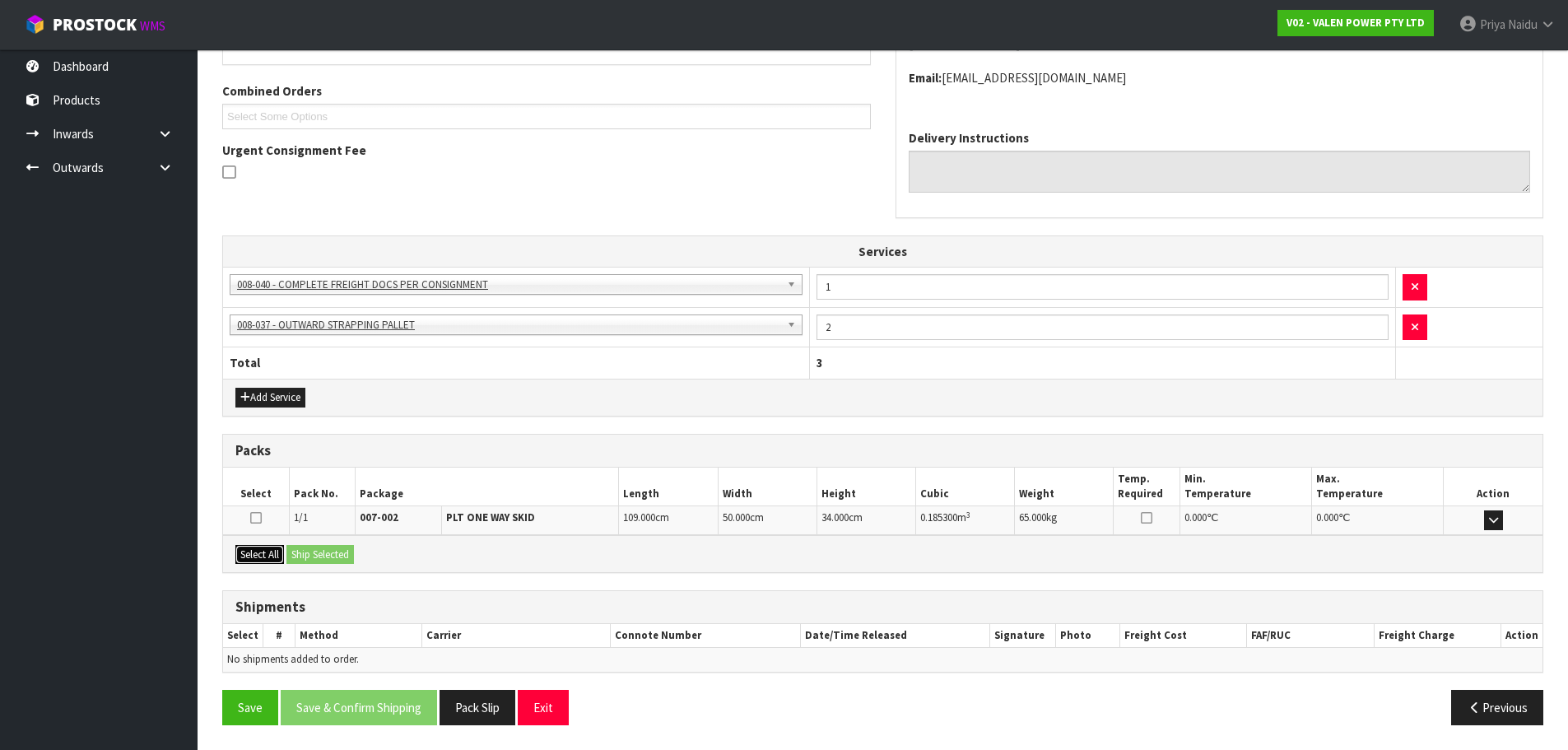
drag, startPoint x: 272, startPoint y: 557, endPoint x: 355, endPoint y: 566, distance: 83.5
click at [275, 557] on button "Select All" at bounding box center [260, 555] width 48 height 20
click at [355, 566] on div "Select All Ship Selected" at bounding box center [882, 554] width 1319 height 37
click at [336, 552] on button "Ship Selected" at bounding box center [320, 555] width 67 height 20
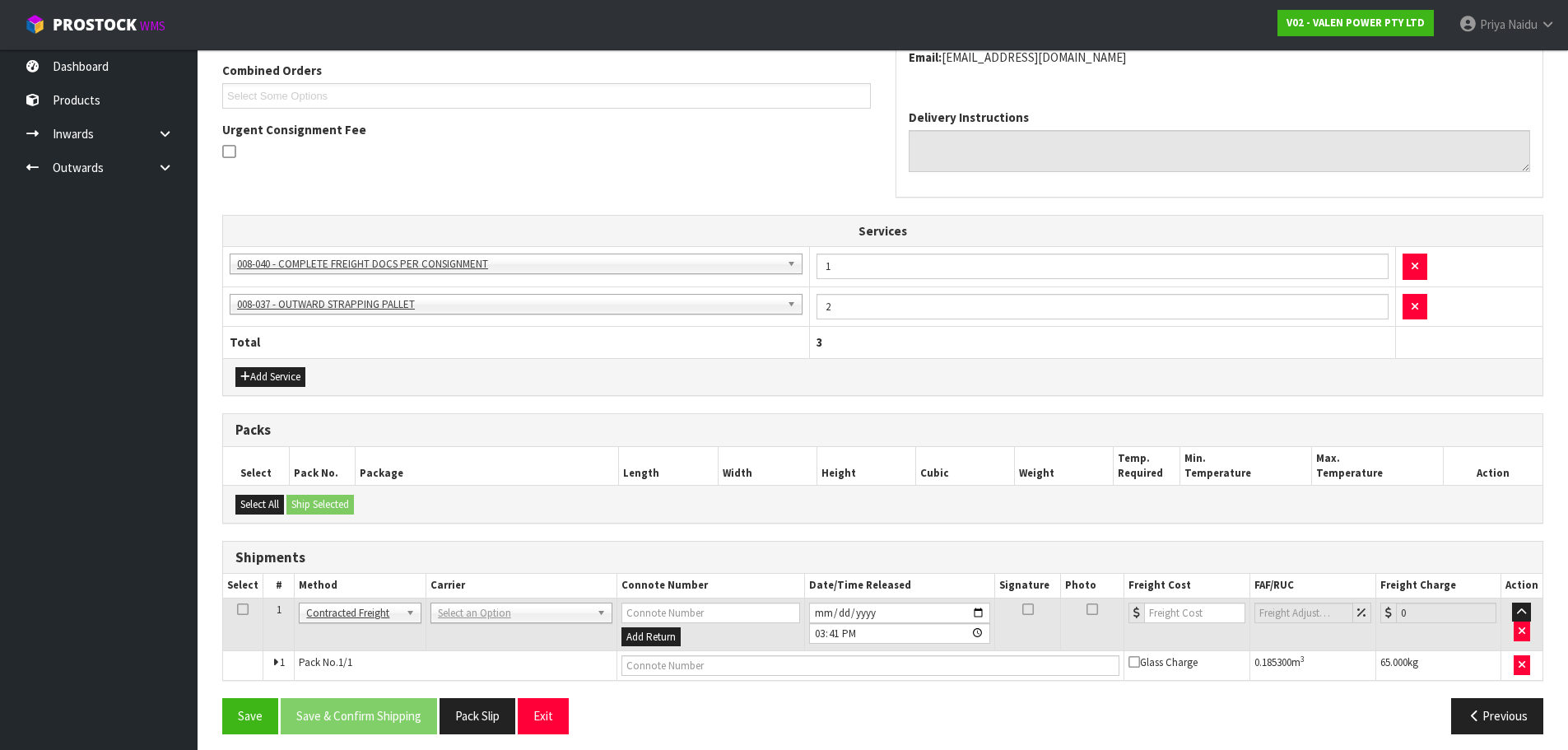
scroll to position [376, 0]
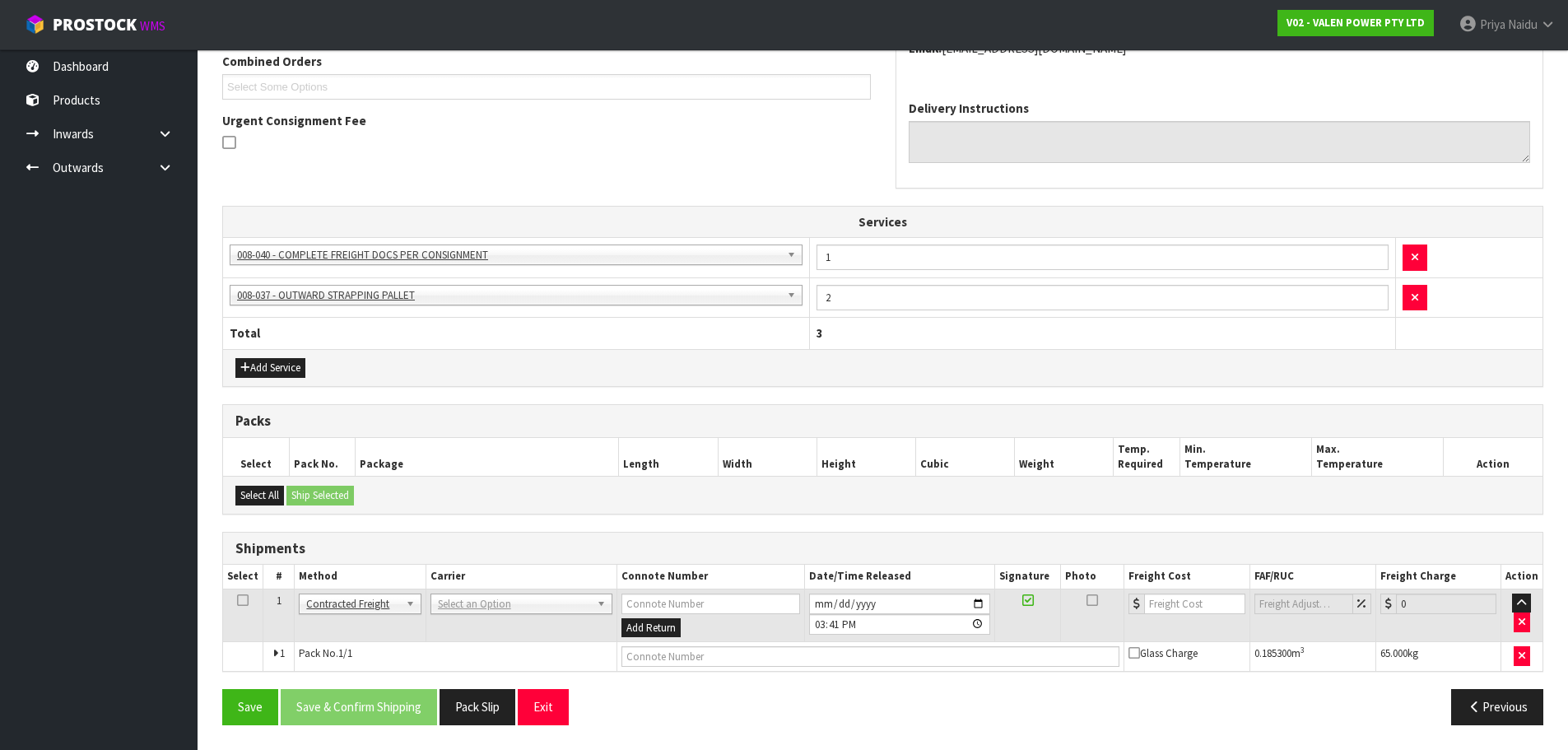
drag, startPoint x: 474, startPoint y: 607, endPoint x: 475, endPoint y: 619, distance: 12.0
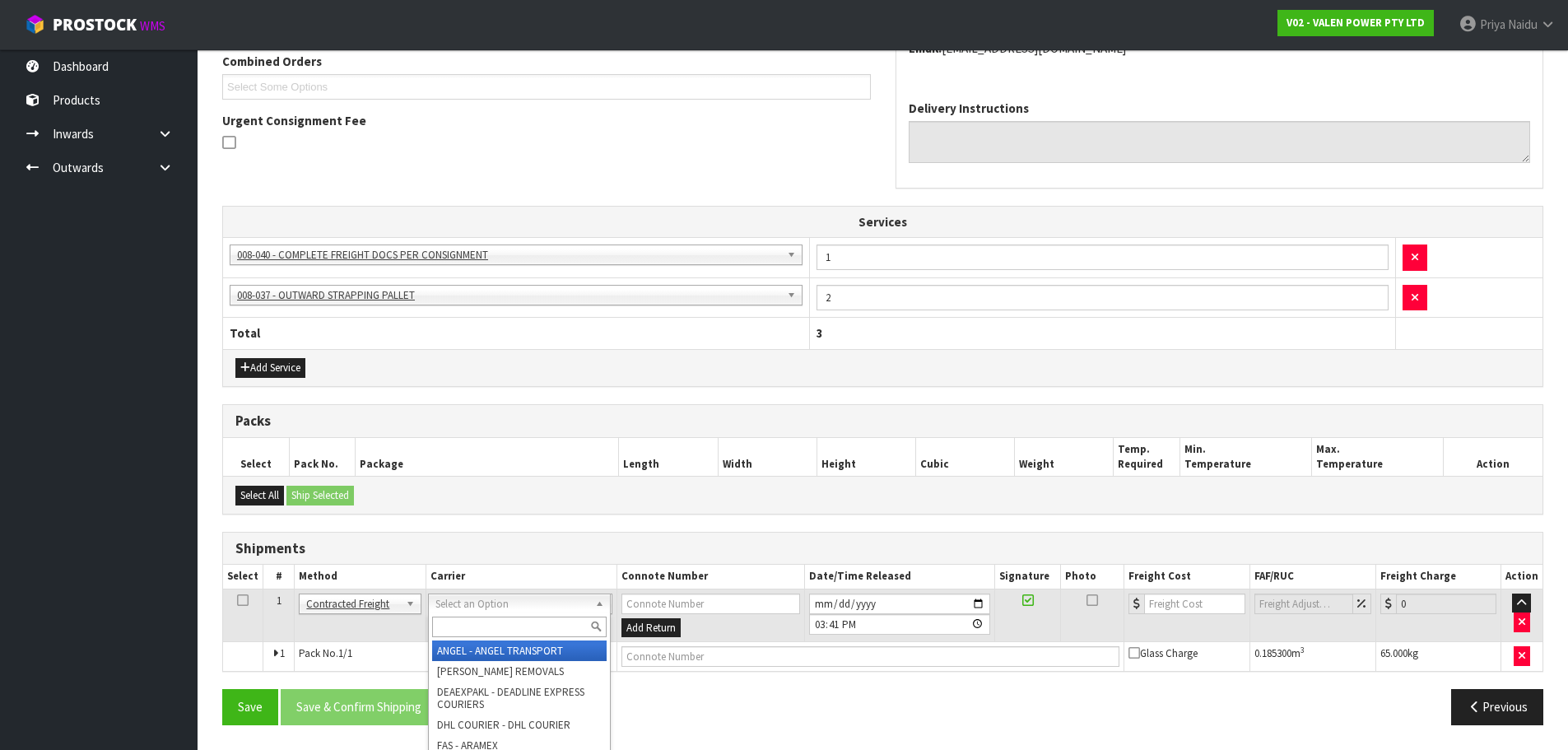
click at [475, 620] on input "text" at bounding box center [519, 628] width 175 height 21
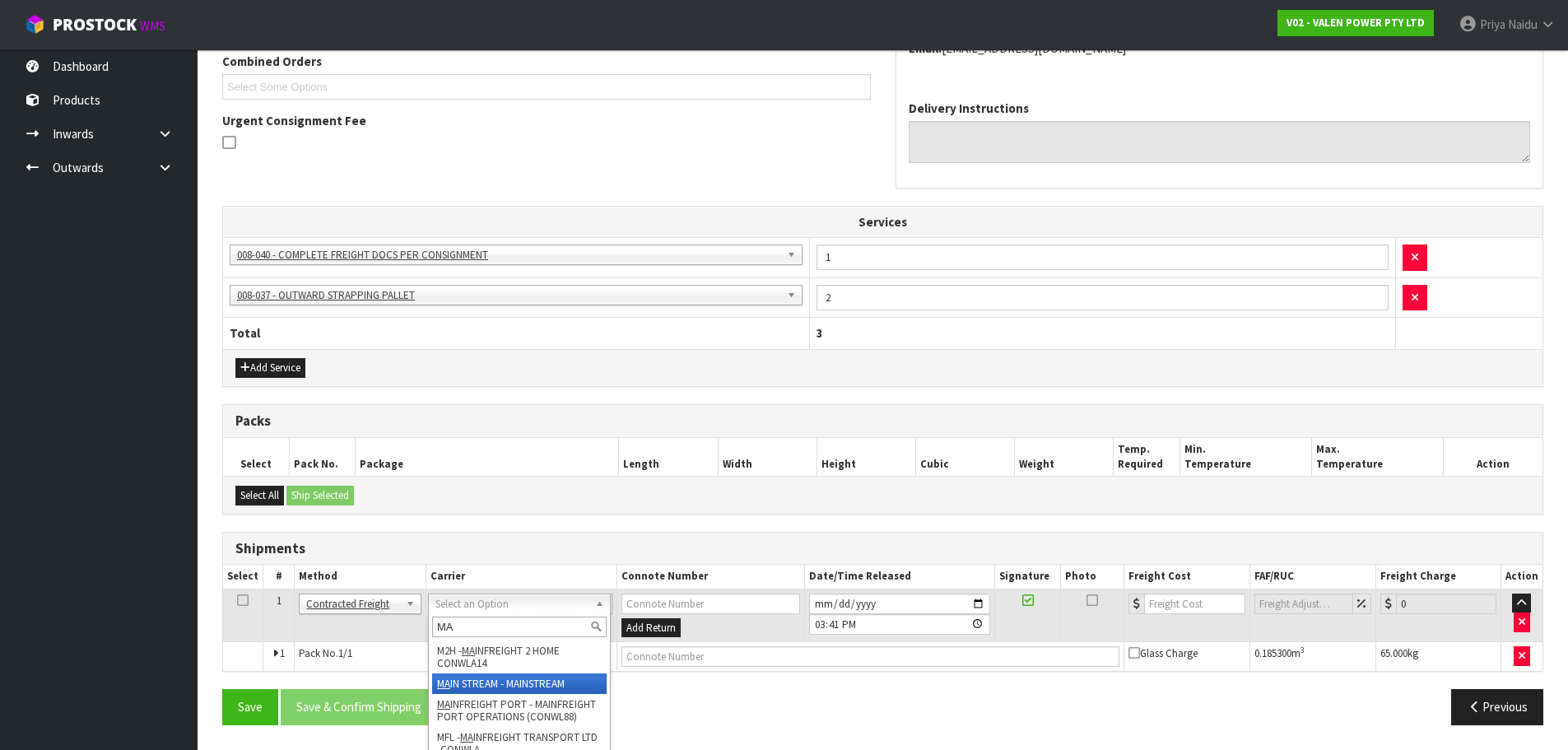
drag, startPoint x: 491, startPoint y: 681, endPoint x: 451, endPoint y: 665, distance: 43.1
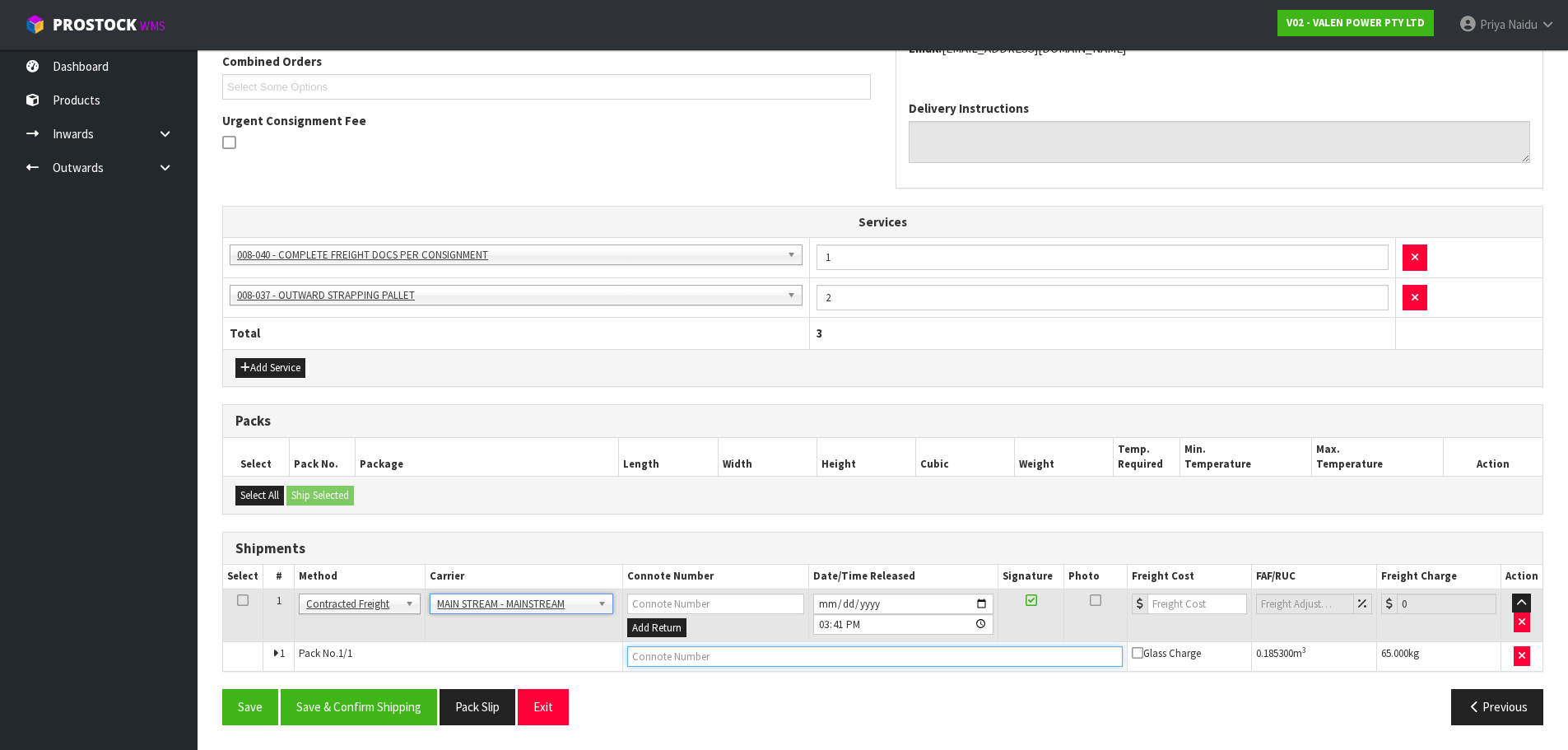
click at [728, 658] on input "text" at bounding box center [875, 657] width 496 height 21
paste input "CWL7718159"
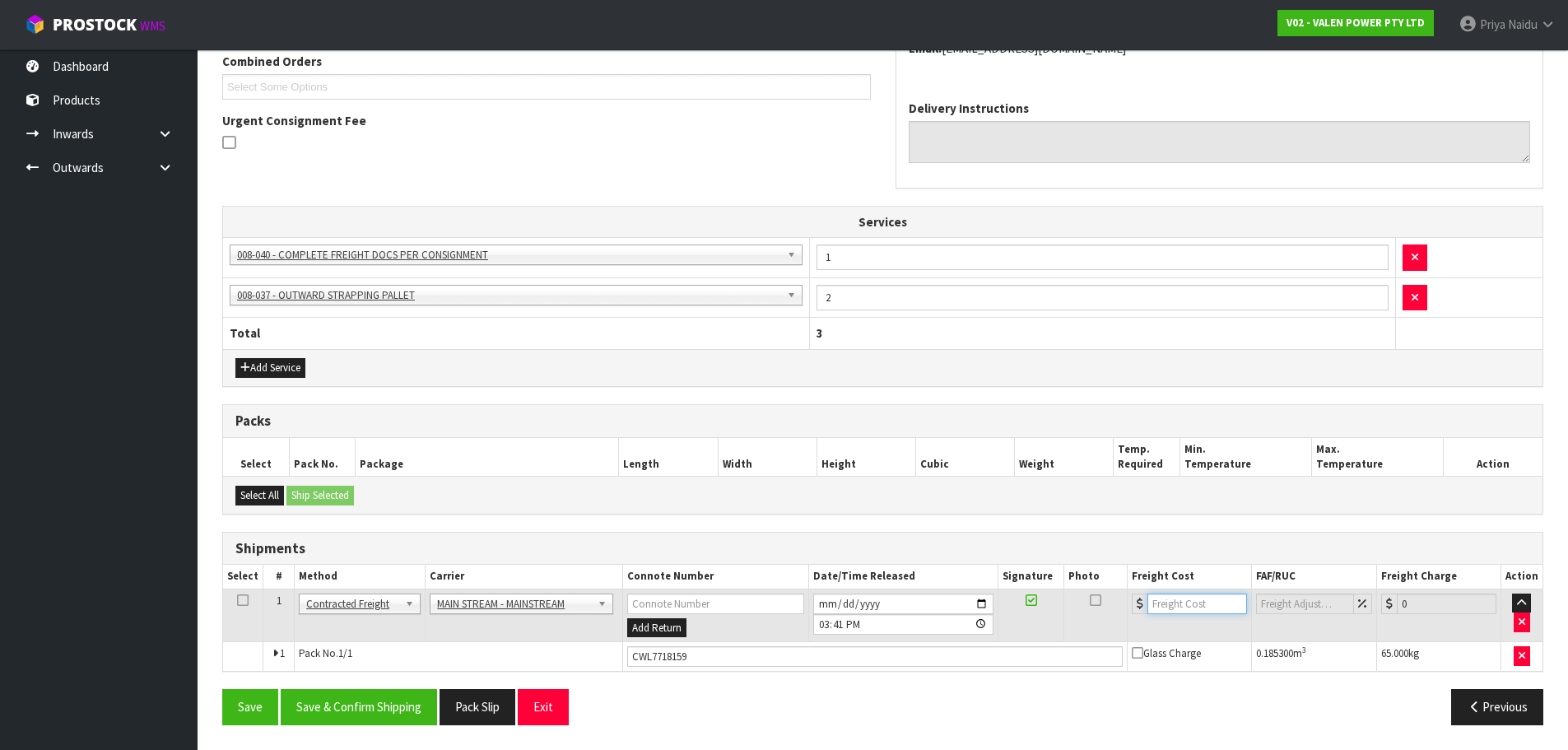
click at [1169, 614] on input "number" at bounding box center [1198, 604] width 100 height 21
click at [330, 701] on button "Save & Confirm Shipping" at bounding box center [359, 707] width 157 height 35
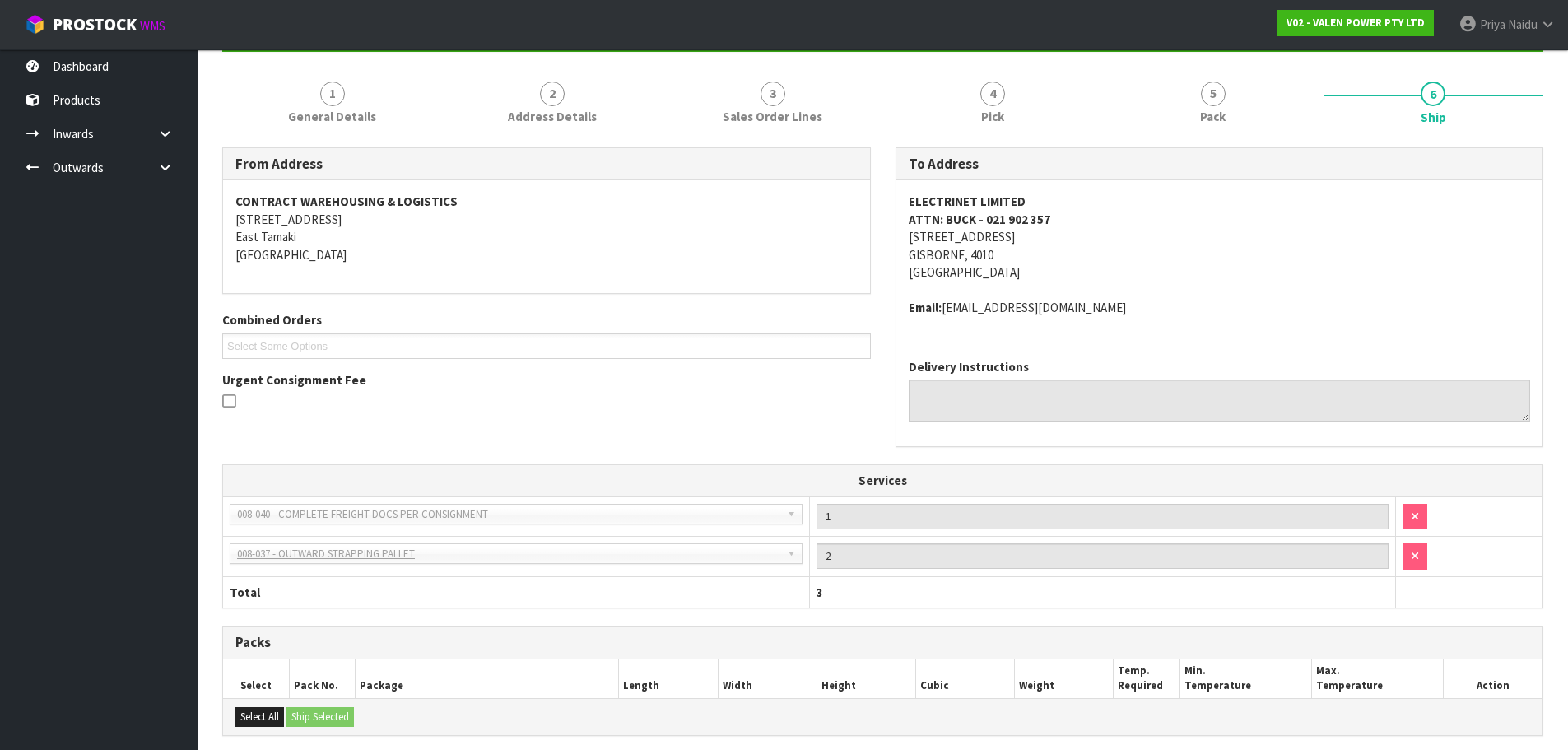
scroll to position [0, 0]
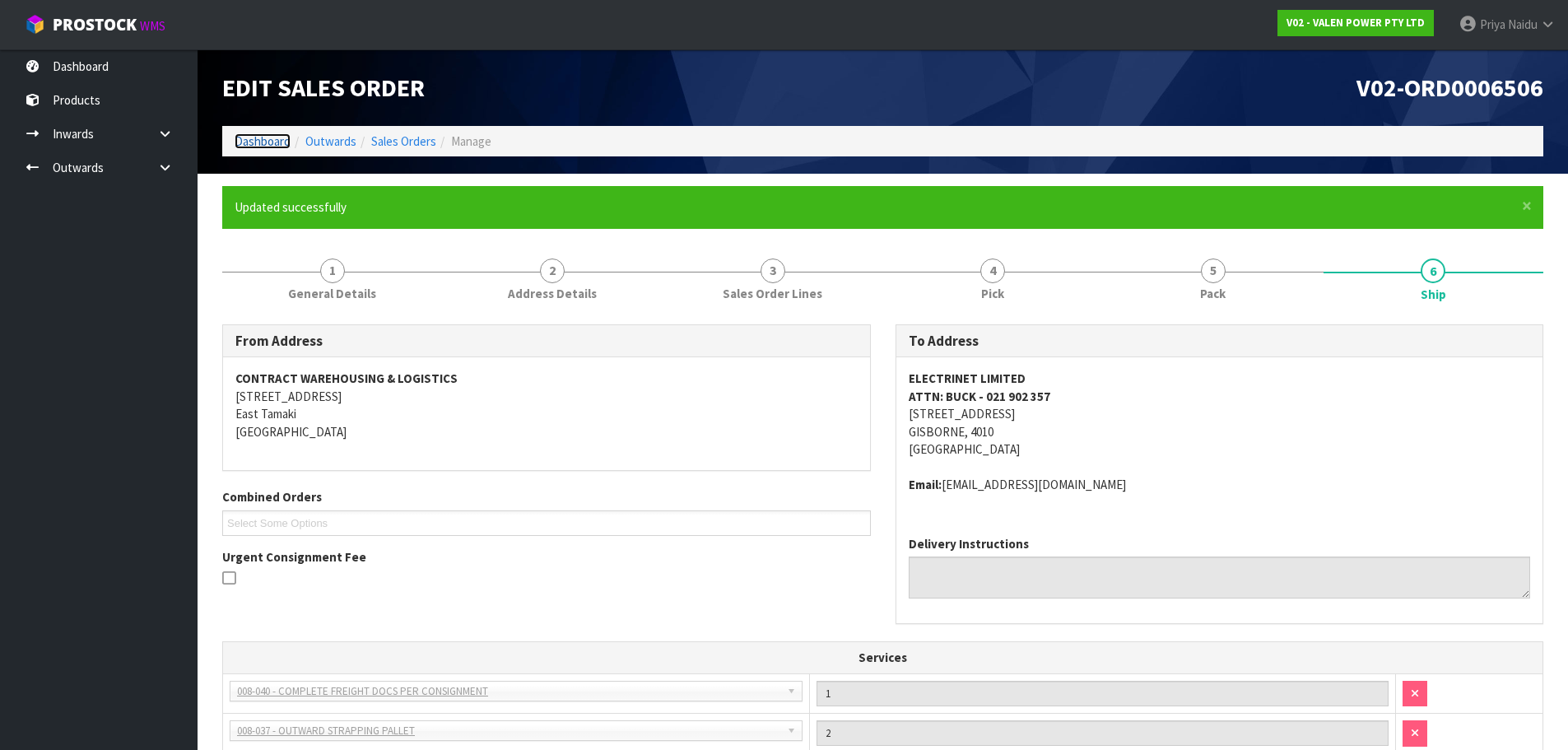
click at [269, 137] on link "Dashboard" at bounding box center [262, 141] width 56 height 15
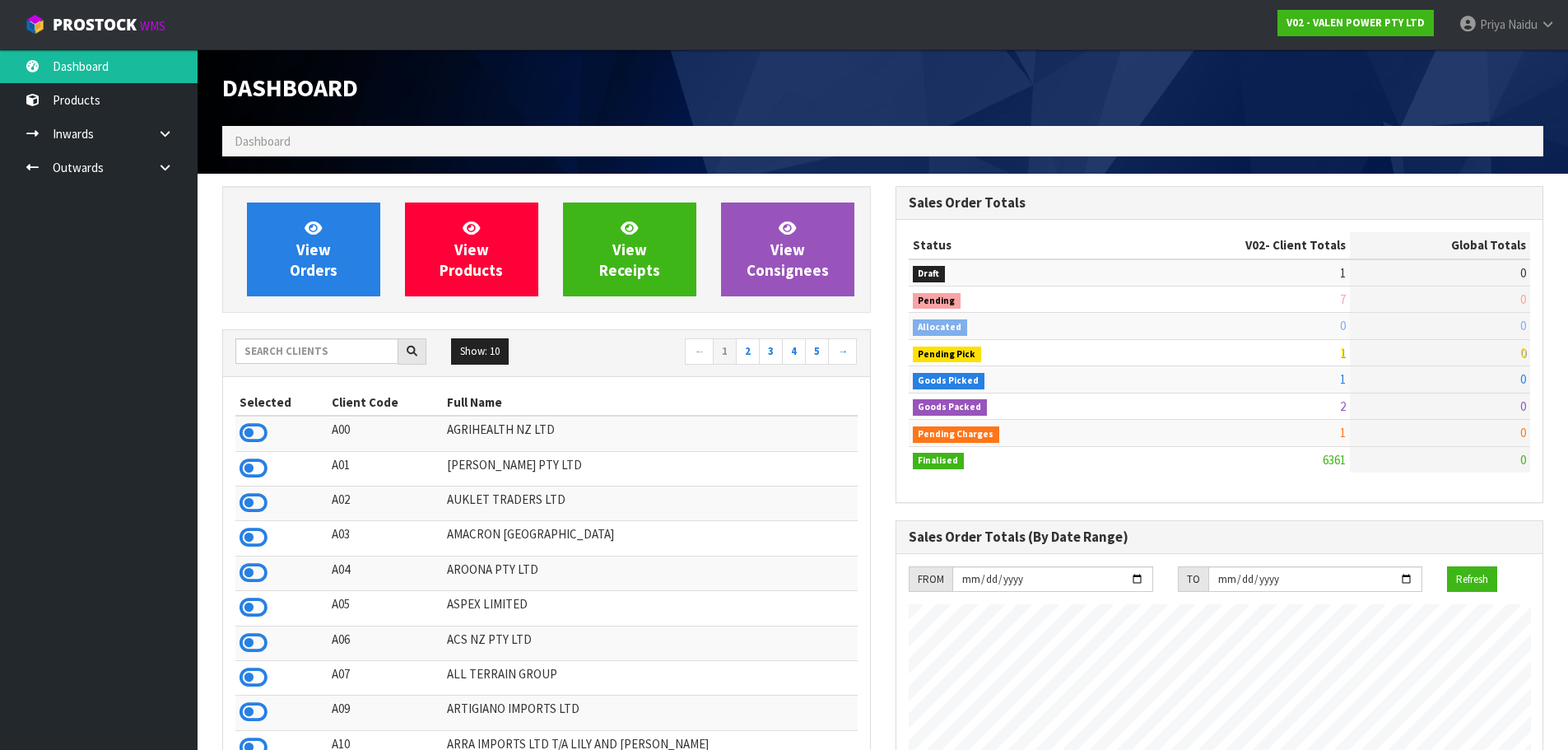
scroll to position [1248, 673]
click at [321, 248] on span "View Orders" at bounding box center [313, 250] width 47 height 62
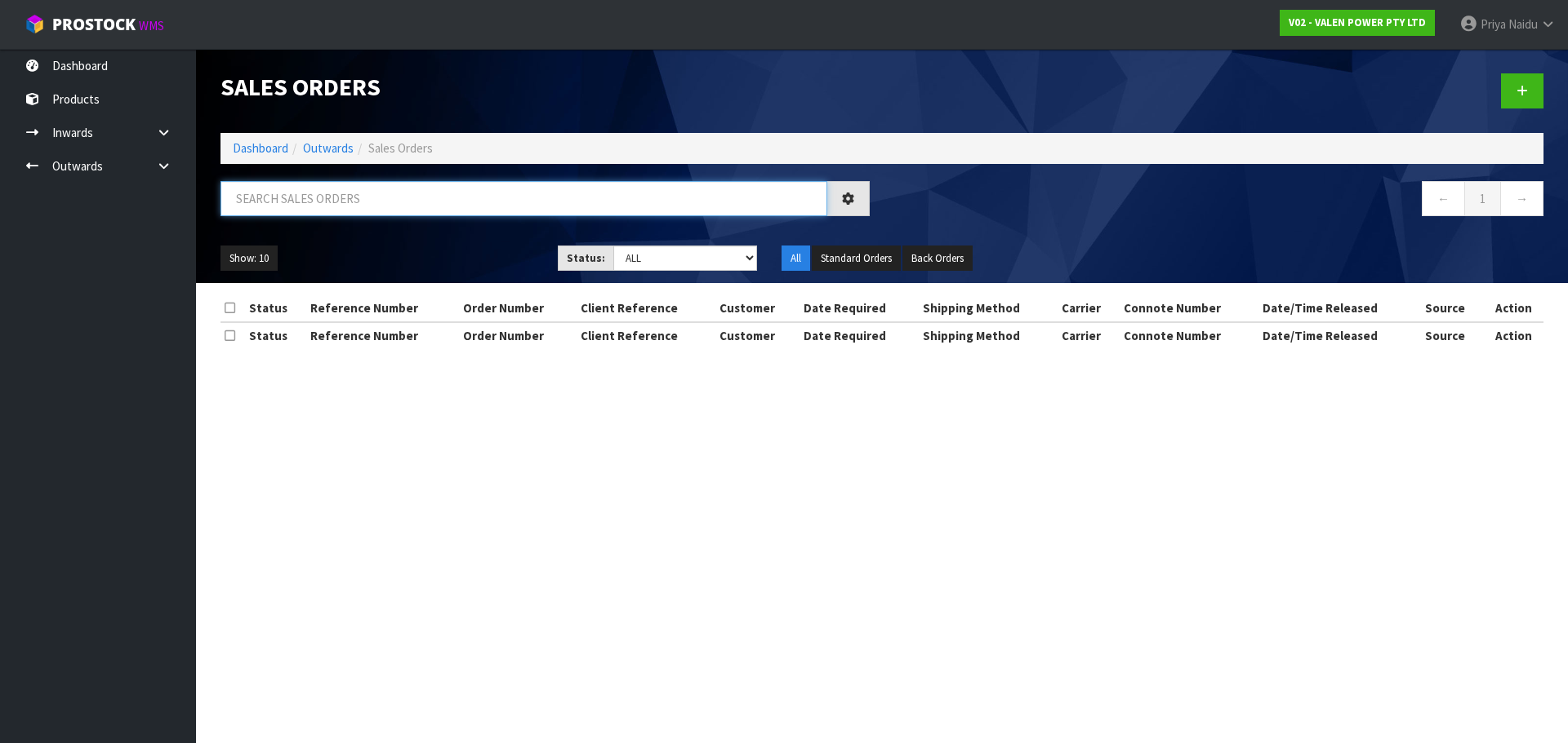
click at [364, 195] on input "text" at bounding box center [523, 198] width 607 height 35
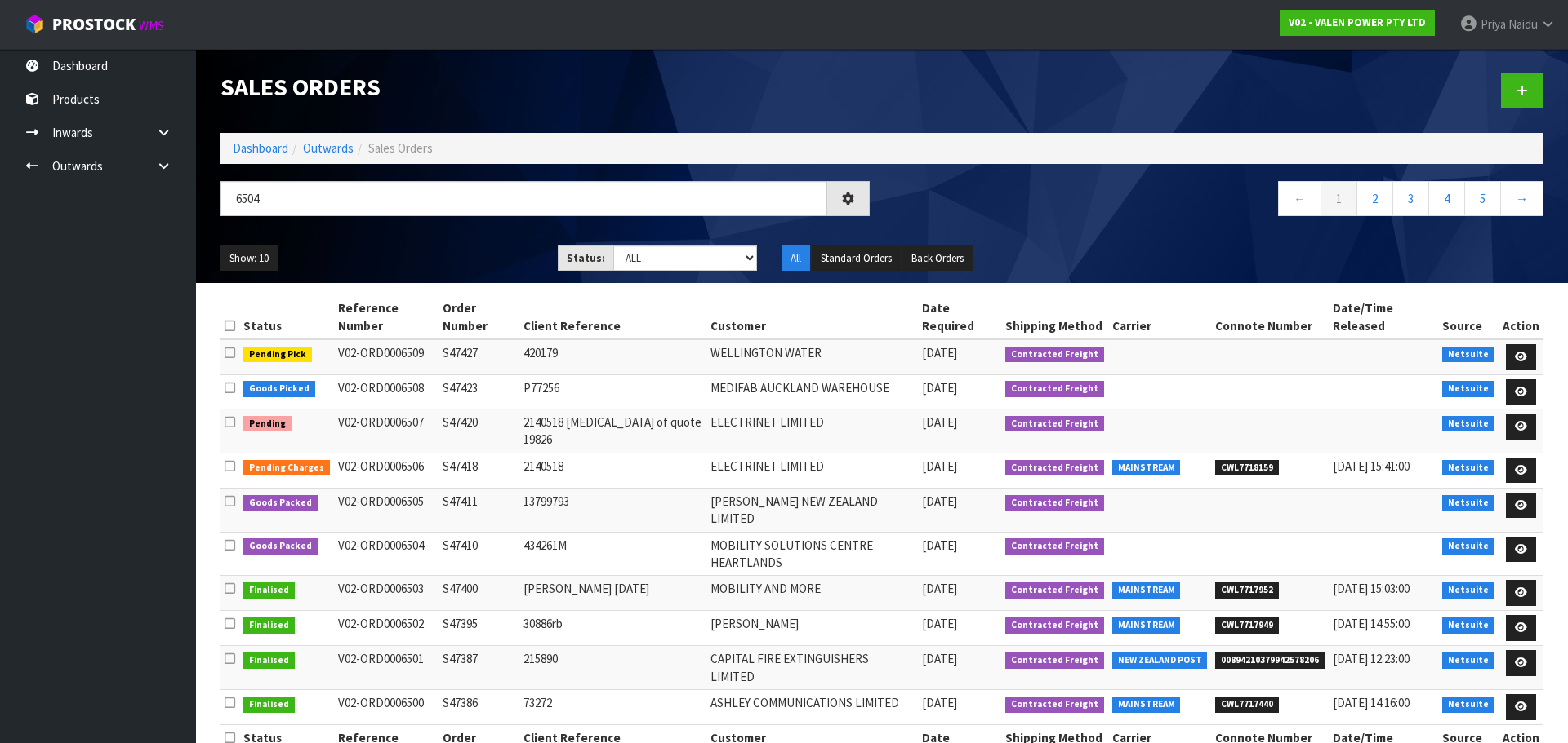
click at [410, 252] on ul "Show: 10 5 10 25 50" at bounding box center [376, 258] width 312 height 26
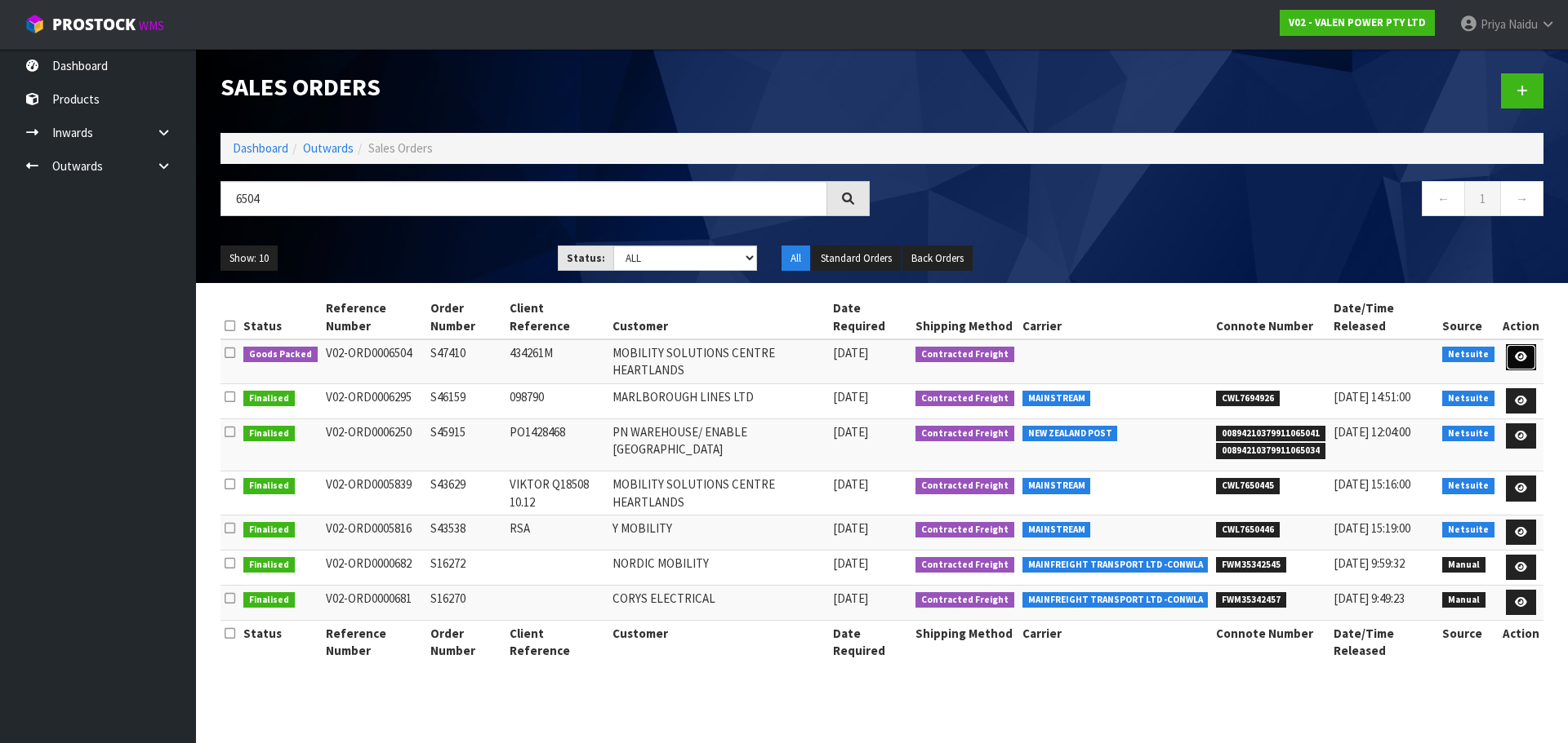
click at [1530, 353] on link at bounding box center [1520, 357] width 30 height 26
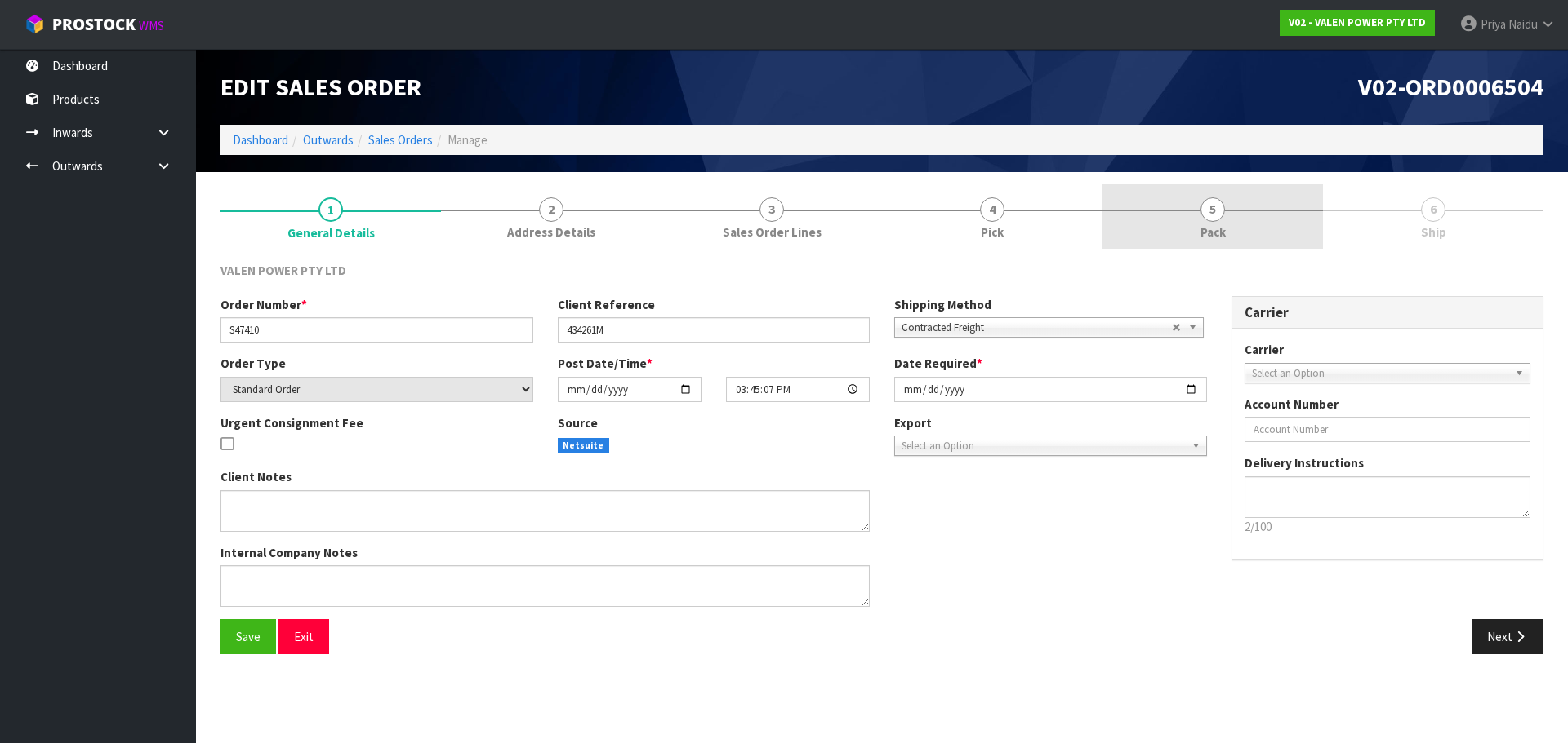
click at [1240, 237] on link "5 Pack" at bounding box center [1212, 217] width 220 height 65
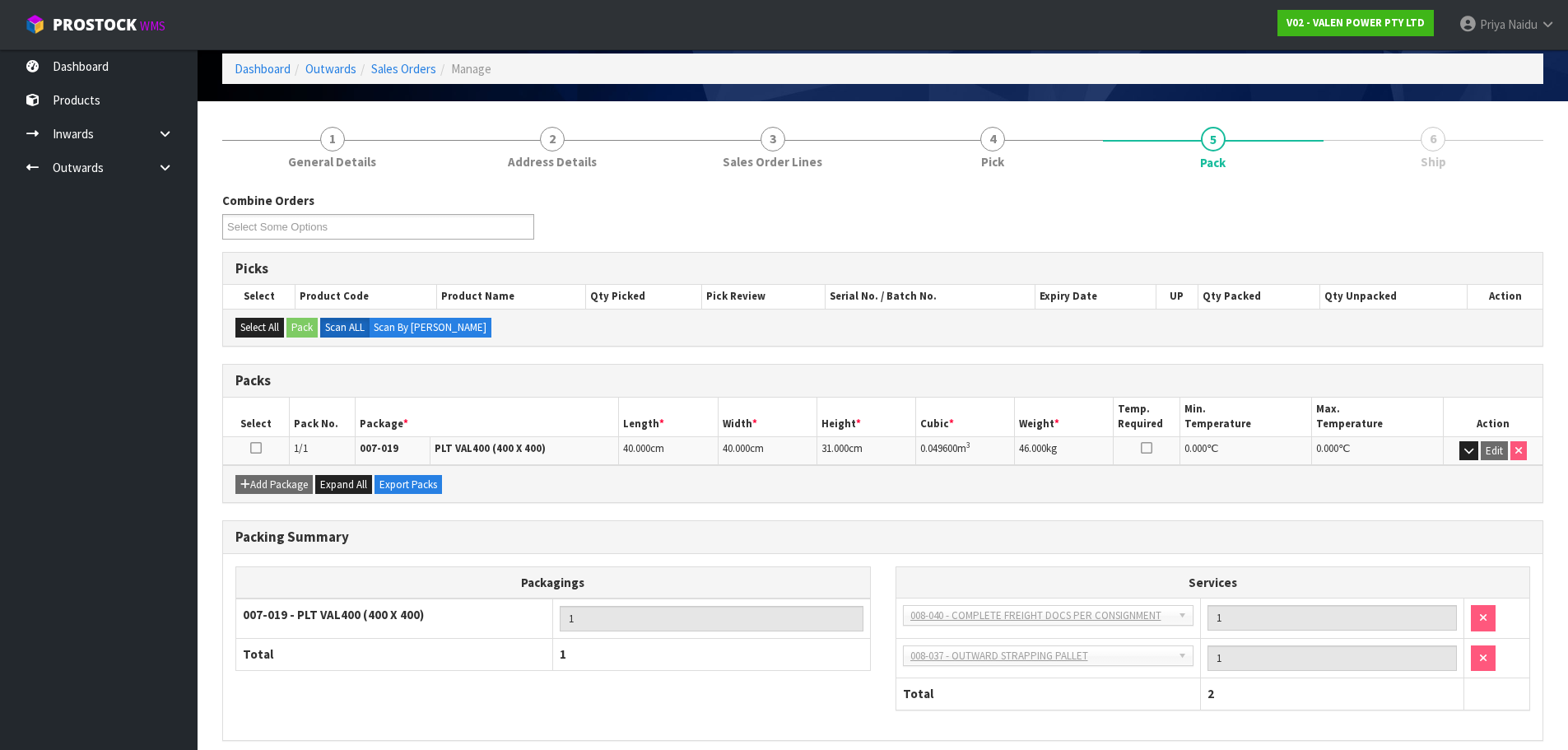
scroll to position [141, 0]
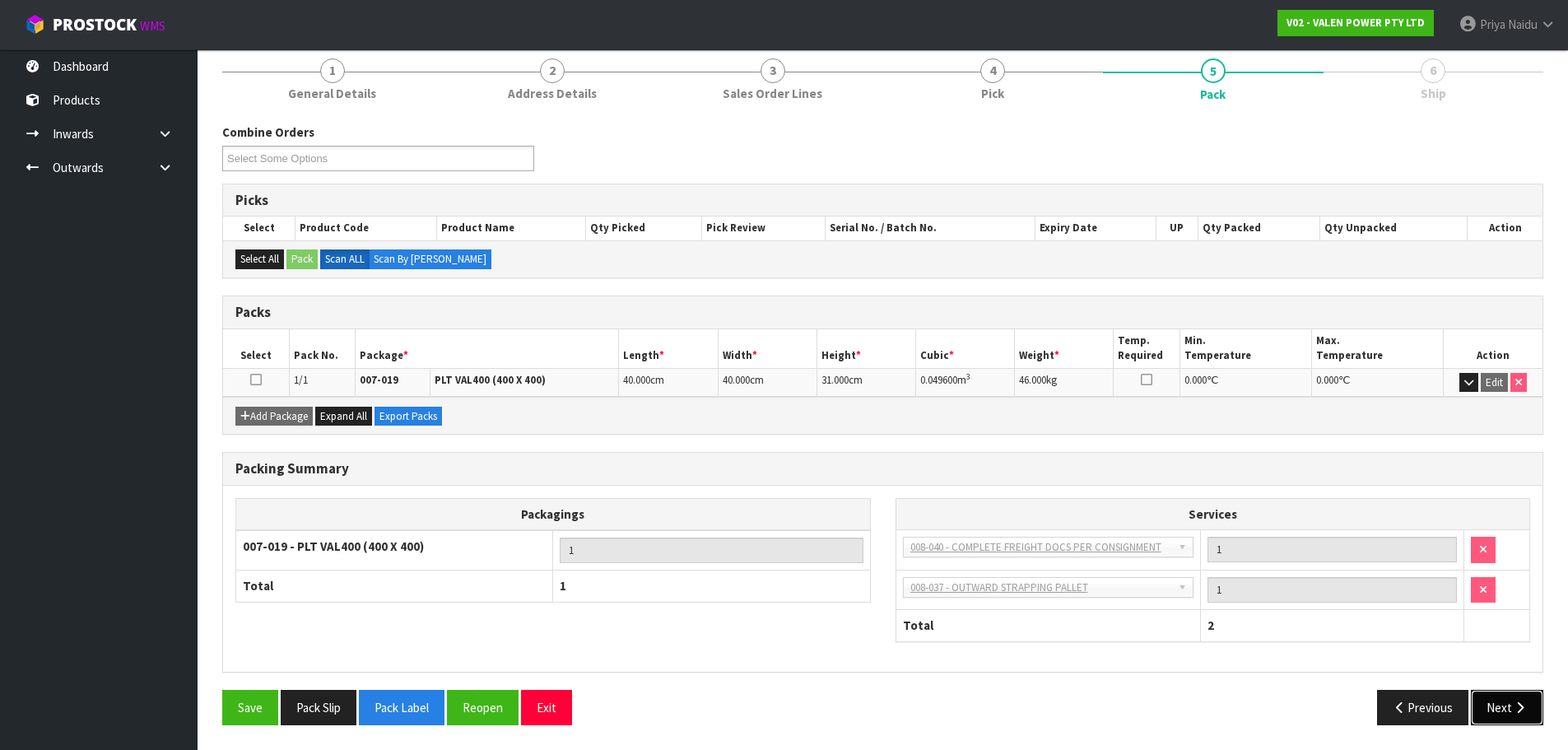
click at [1501, 708] on button "Next" at bounding box center [1507, 708] width 72 height 35
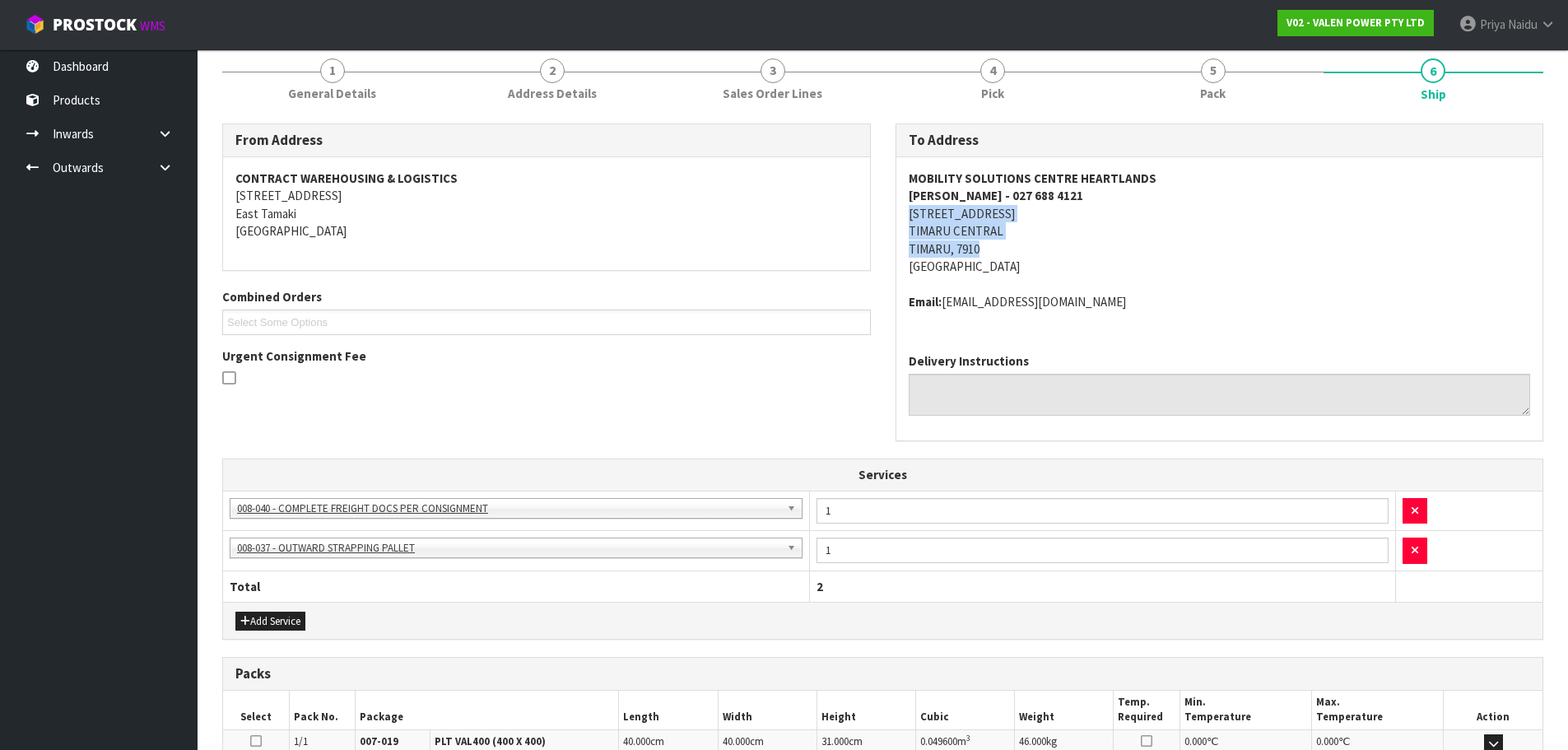
drag, startPoint x: 901, startPoint y: 220, endPoint x: 1046, endPoint y: 247, distance: 147.5
click at [1046, 247] on div "MOBILITY SOLUTIONS CENTRE HEARTLANDS MARTY - 027 688 4121 42 THEODOSIA ST TIMAR…" at bounding box center [1220, 249] width 647 height 183
click at [1232, 256] on address "MOBILITY SOLUTIONS CENTRE HEARTLANDS MARTY - 027 688 4121 42 THEODOSIA ST TIMAR…" at bounding box center [1219, 222] width 622 height 106
drag, startPoint x: 894, startPoint y: 176, endPoint x: 1224, endPoint y: 184, distance: 330.1
click at [1224, 184] on div "To Address MOBILITY SOLUTIONS CENTRE HEARTLANDS MARTY - 027 688 4121 42 THEODOS…" at bounding box center [1219, 290] width 674 height 335
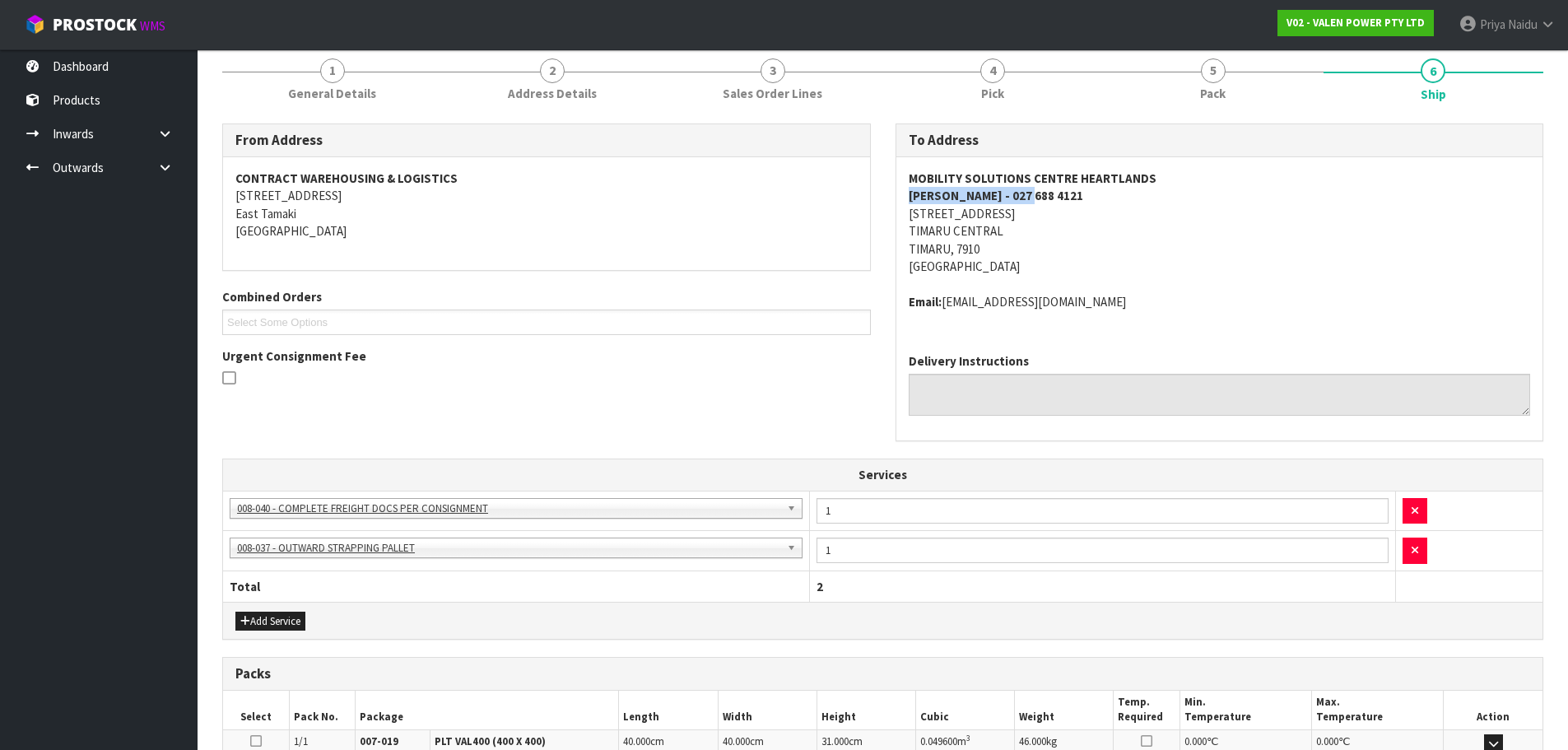
drag, startPoint x: 923, startPoint y: 197, endPoint x: 1063, endPoint y: 198, distance: 140.0
click at [1063, 198] on div "MOBILITY SOLUTIONS CENTRE HEARTLANDS MARTY - 027 688 4121 42 THEODOSIA ST TIMAR…" at bounding box center [1220, 249] width 647 height 183
drag, startPoint x: 896, startPoint y: 293, endPoint x: 1165, endPoint y: 304, distance: 269.2
click at [1165, 304] on div "MOBILITY SOLUTIONS CENTRE HEARTLANDS MARTY - 027 688 4121 42 THEODOSIA ST TIMAR…" at bounding box center [1220, 249] width 647 height 183
click at [355, 90] on span "General Details" at bounding box center [332, 94] width 88 height 17
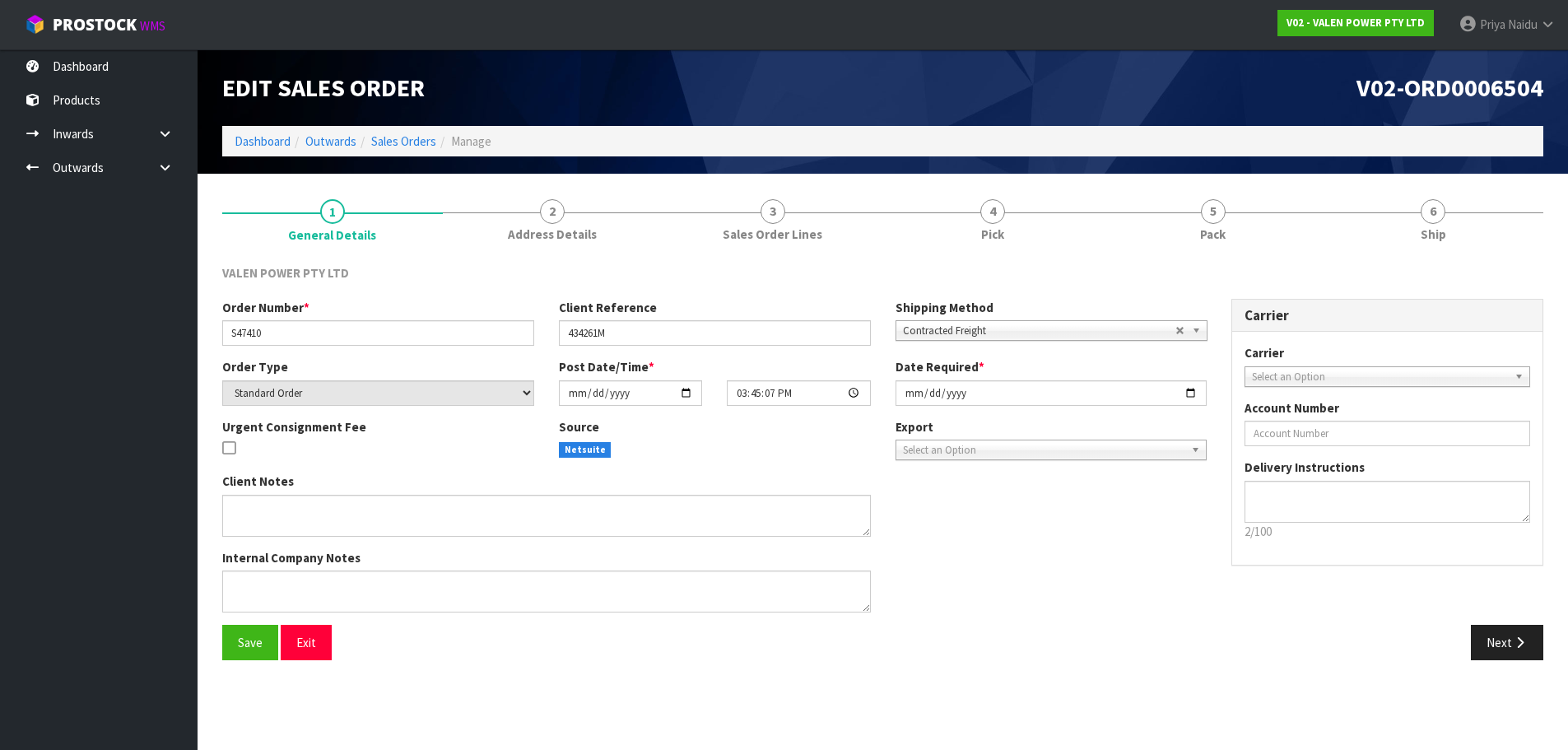
scroll to position [0, 0]
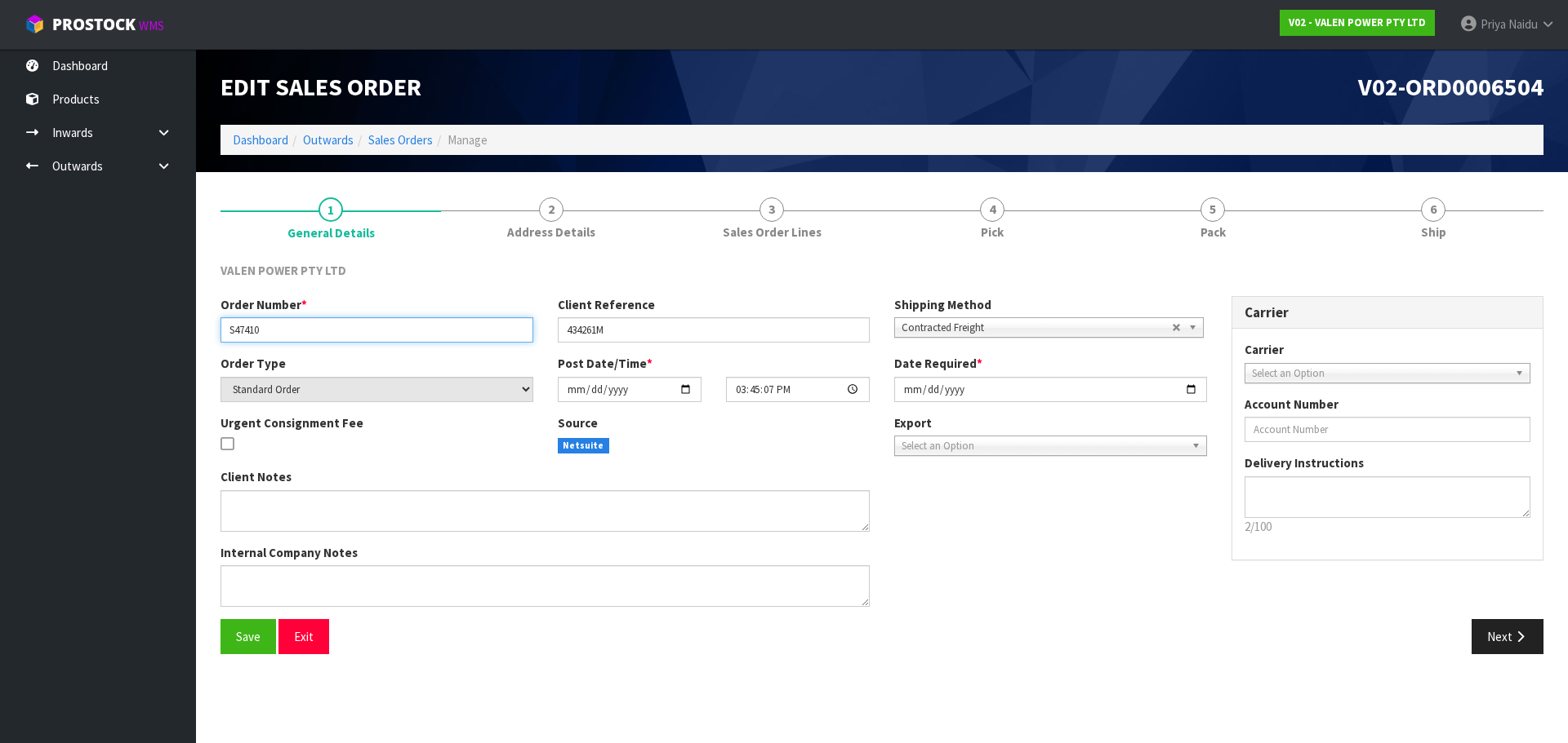
drag, startPoint x: 226, startPoint y: 334, endPoint x: 297, endPoint y: 329, distance: 71.2
click at [297, 329] on input "S47410" at bounding box center [376, 330] width 312 height 26
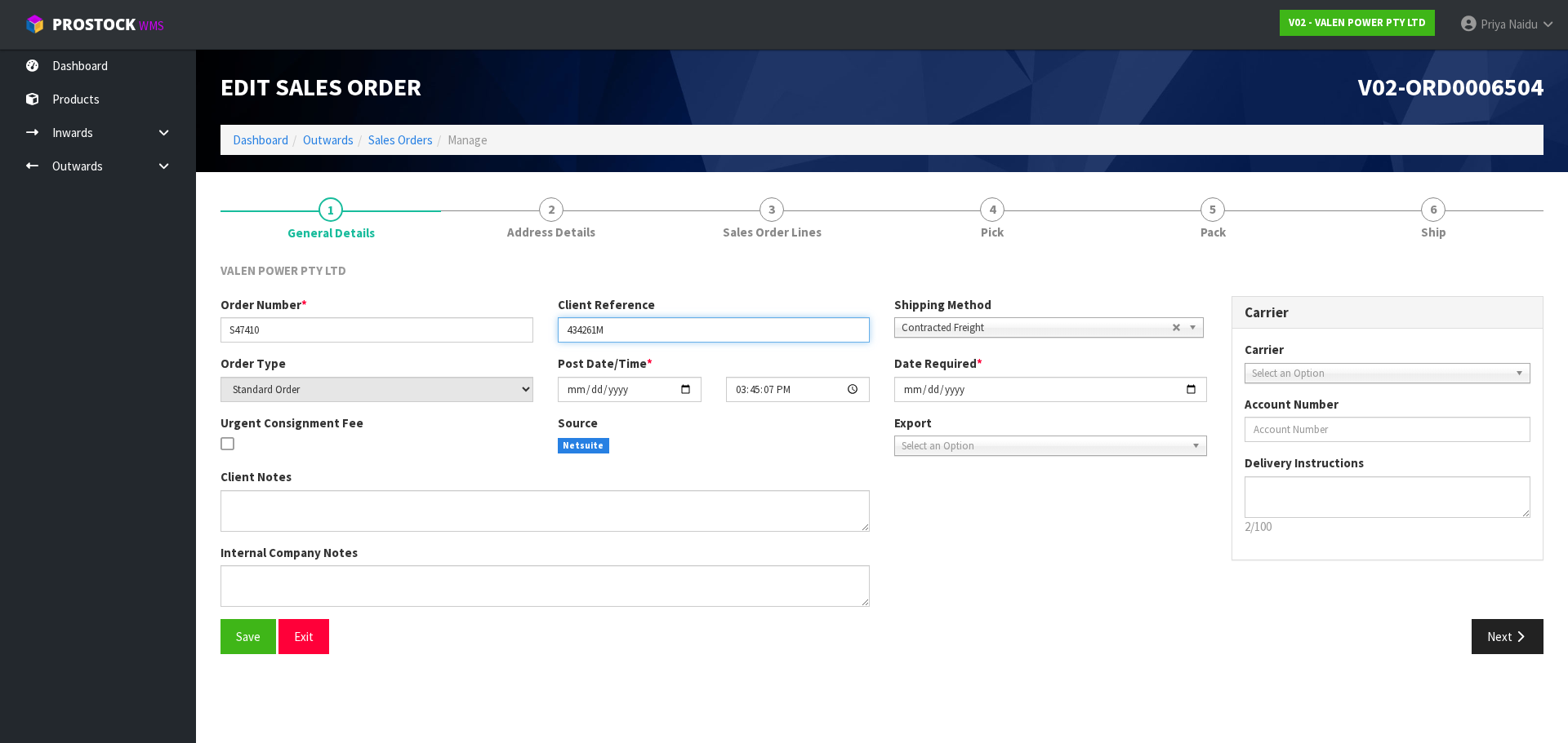
drag, startPoint x: 560, startPoint y: 330, endPoint x: 662, endPoint y: 318, distance: 102.7
click at [662, 318] on input "434261M" at bounding box center [714, 330] width 312 height 26
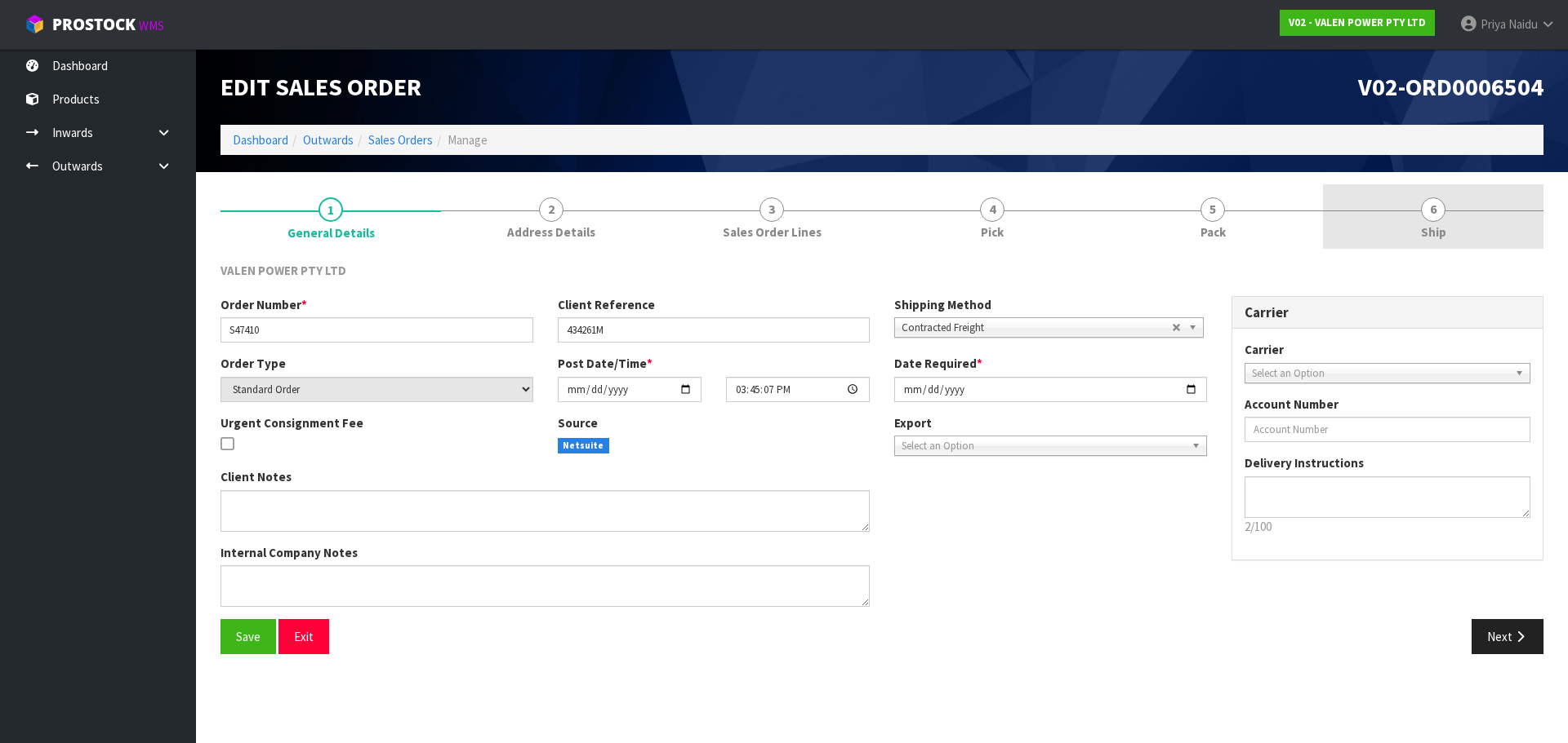
click at [1446, 220] on link "6 Ship" at bounding box center [1433, 217] width 220 height 65
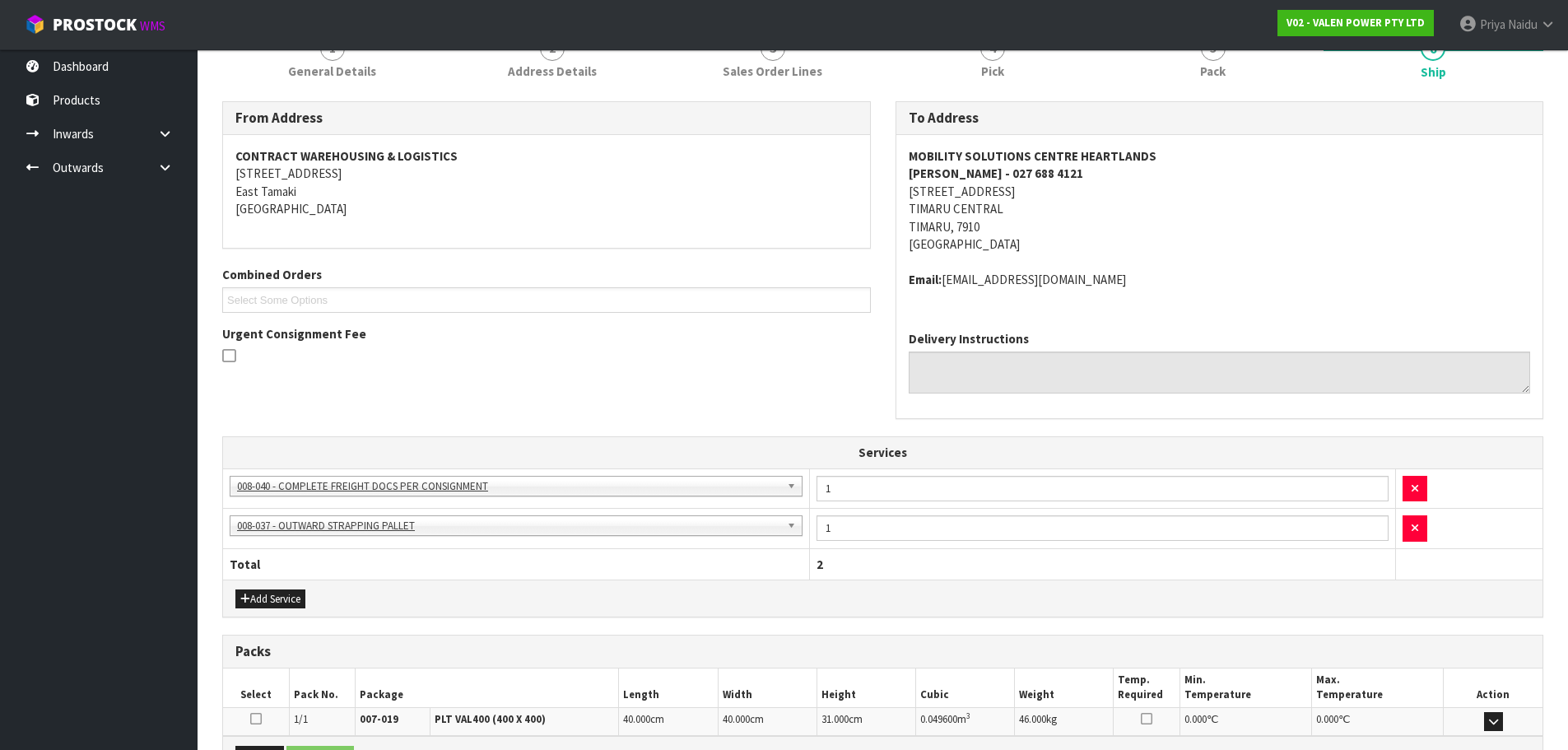
scroll to position [164, 0]
drag, startPoint x: 907, startPoint y: 148, endPoint x: 528, endPoint y: 200, distance: 382.6
click at [1199, 155] on div "MOBILITY SOLUTIONS CENTRE HEARTLANDS MARTY - 027 688 4121 42 THEODOSIA ST TIMAR…" at bounding box center [1220, 225] width 647 height 183
drag, startPoint x: 1203, startPoint y: 221, endPoint x: 1087, endPoint y: 168, distance: 127.5
click at [1203, 221] on address "MOBILITY SOLUTIONS CENTRE HEARTLANDS MARTY - 027 688 4121 42 THEODOSIA ST TIMAR…" at bounding box center [1219, 198] width 622 height 106
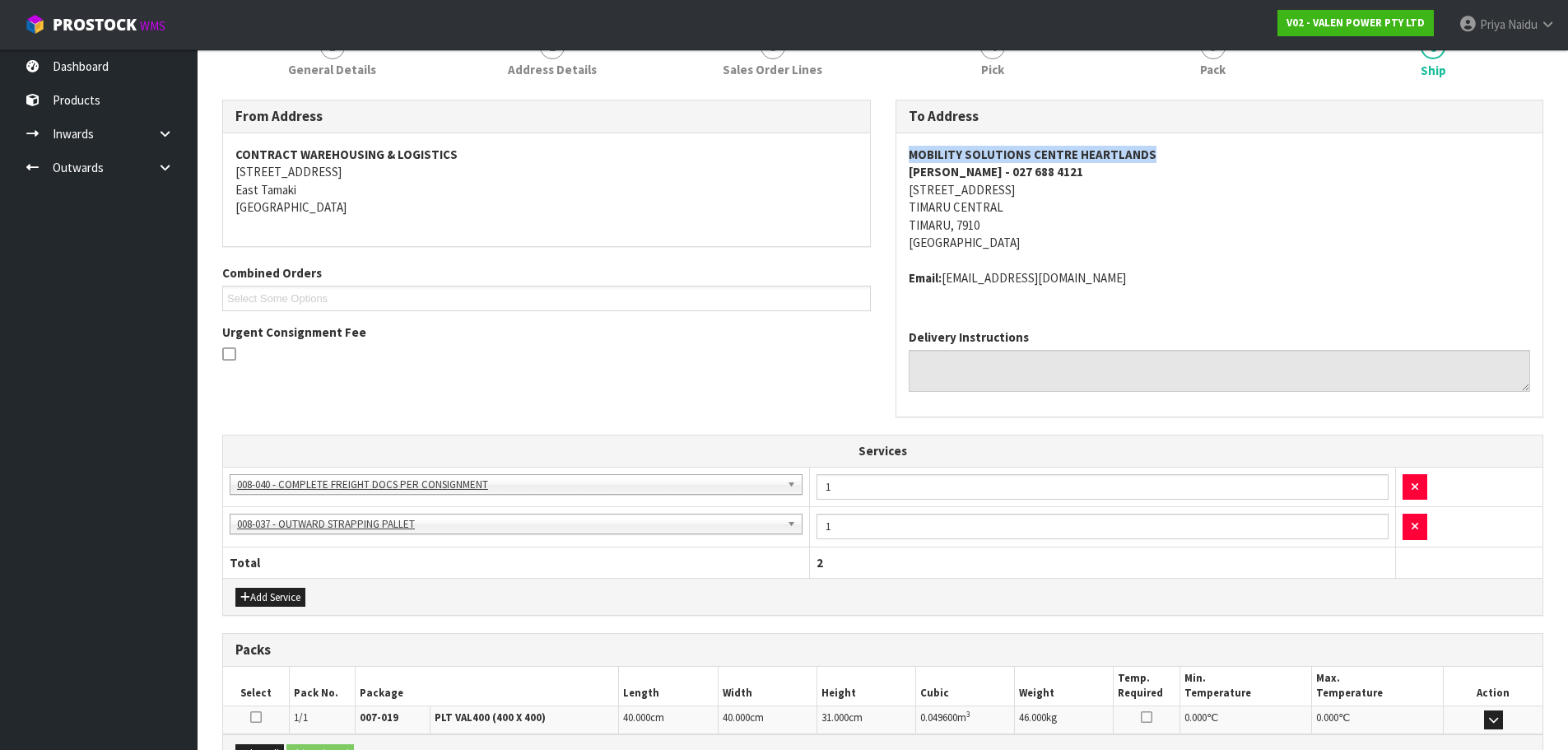
drag, startPoint x: 901, startPoint y: 155, endPoint x: 1197, endPoint y: 146, distance: 296.1
click at [1197, 146] on div "To Address MOBILITY SOLUTIONS CENTRE HEARTLANDS MARTY - 027 688 4121 42 THEODOS…" at bounding box center [1219, 267] width 674 height 335
click at [1252, 239] on address "MOBILITY SOLUTIONS CENTRE HEARTLANDS MARTY - 027 688 4121 42 THEODOSIA ST TIMAR…" at bounding box center [1219, 198] width 622 height 106
drag, startPoint x: 899, startPoint y: 180, endPoint x: 938, endPoint y: 192, distance: 40.8
click at [1027, 180] on div "MOBILITY SOLUTIONS CENTRE HEARTLANDS MARTY - 027 688 4121 42 THEODOSIA ST TIMAR…" at bounding box center [1220, 225] width 647 height 183
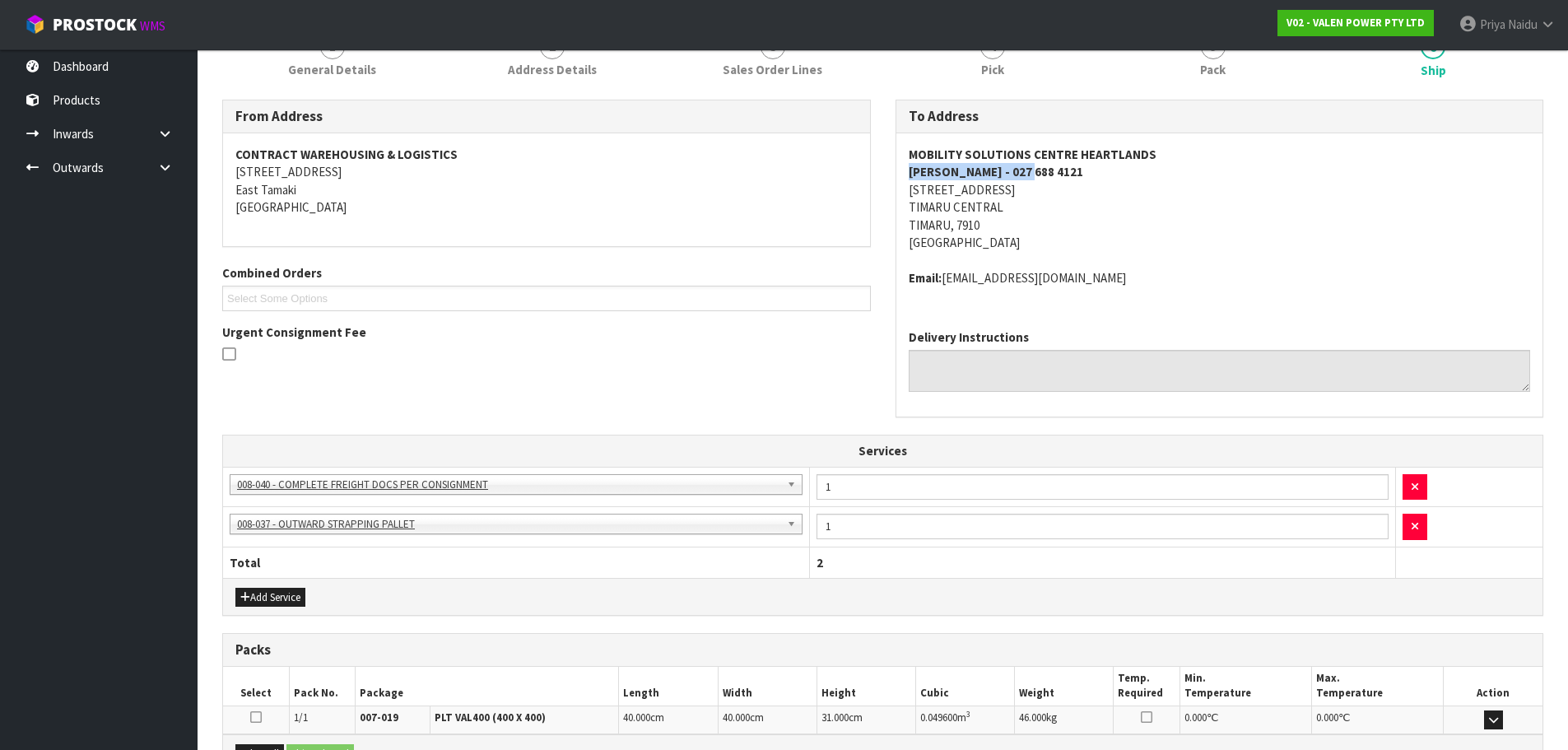
drag, startPoint x: 899, startPoint y: 282, endPoint x: 808, endPoint y: 271, distance: 91.7
click at [1179, 274] on div "MOBILITY SOLUTIONS CENTRE HEARTLANDS MARTY - 027 688 4121 42 THEODOSIA ST TIMAR…" at bounding box center [1220, 225] width 647 height 183
drag, startPoint x: 906, startPoint y: 172, endPoint x: 1046, endPoint y: 173, distance: 140.0
click at [1046, 173] on div "MOBILITY SOLUTIONS CENTRE HEARTLANDS MARTY - 027 688 4121 42 THEODOSIA ST TIMAR…" at bounding box center [1220, 225] width 647 height 183
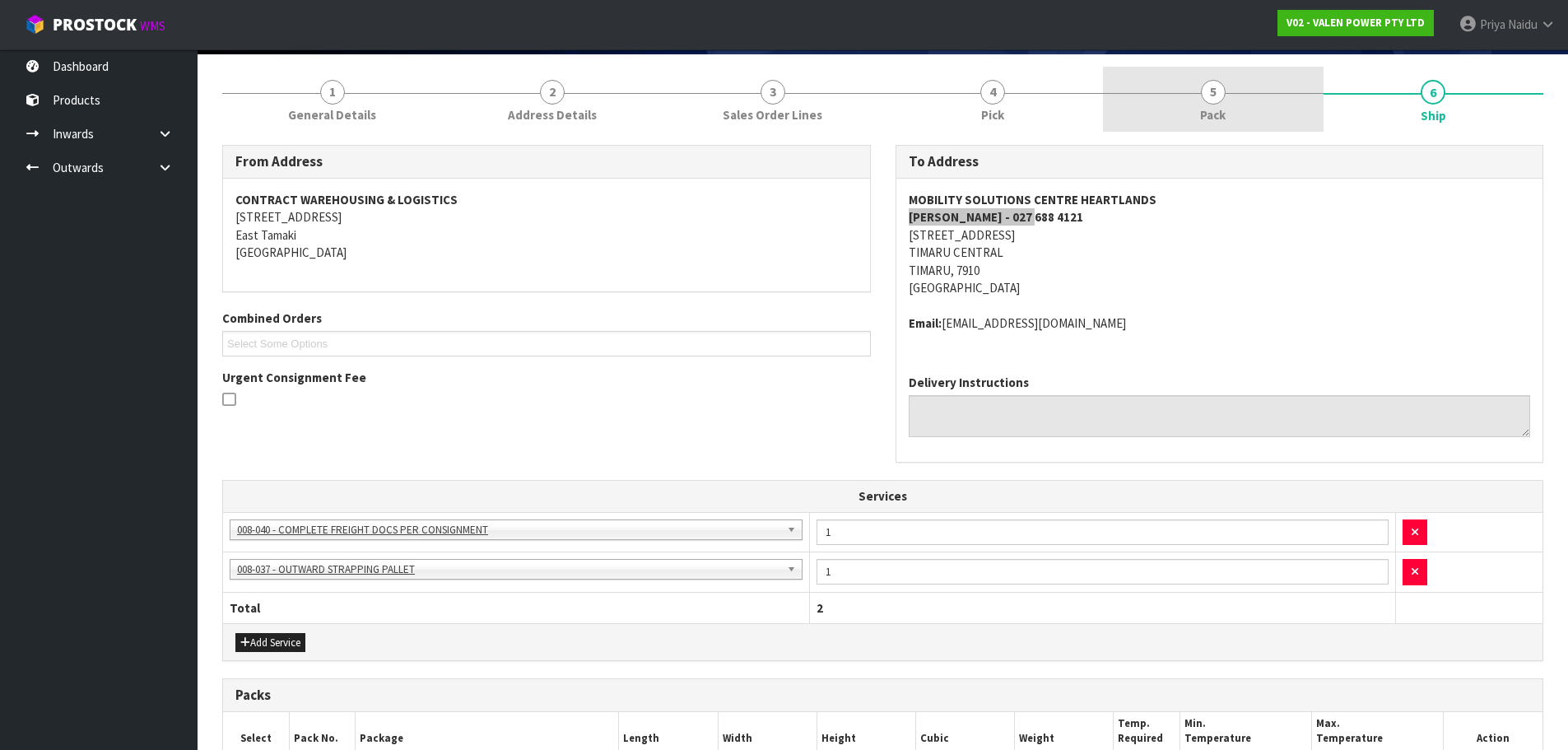
scroll to position [0, 0]
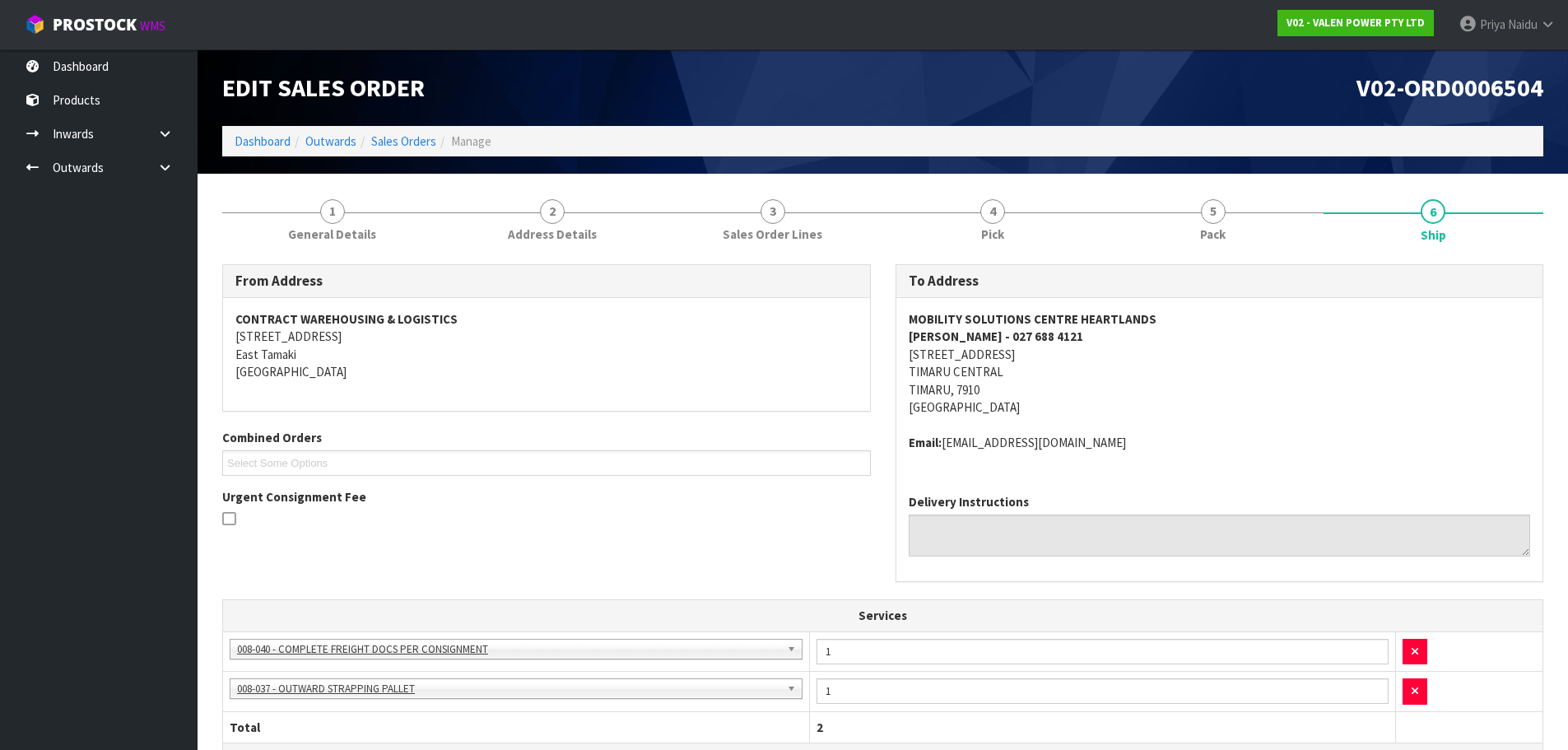
drag, startPoint x: 1182, startPoint y: 209, endPoint x: 938, endPoint y: 252, distance: 247.8
click at [1182, 209] on link "5 Pack" at bounding box center [1213, 219] width 220 height 65
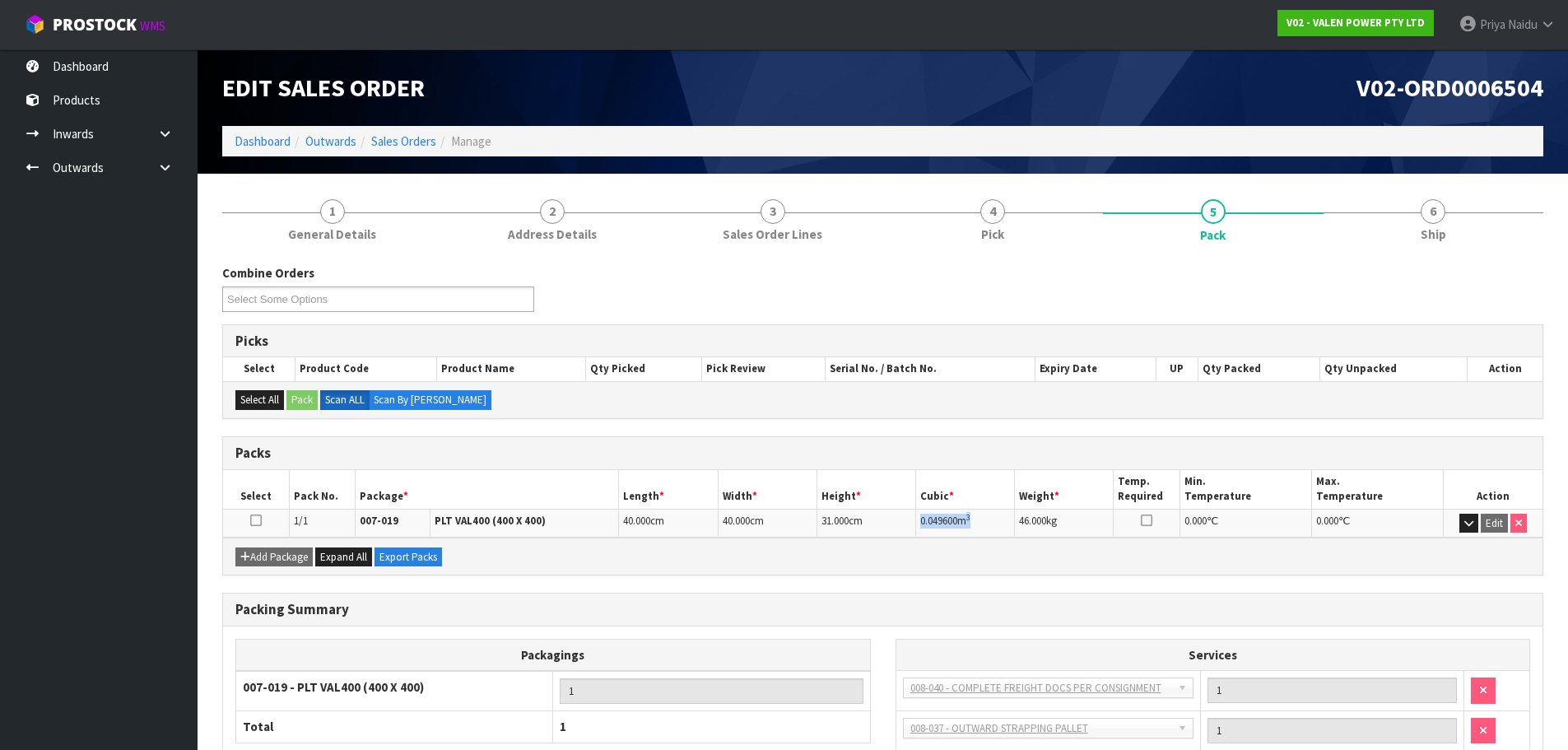
drag, startPoint x: 919, startPoint y: 522, endPoint x: 985, endPoint y: 520, distance: 66.0
click at [985, 520] on td "0.049600 m 3" at bounding box center [966, 523] width 99 height 28
drag, startPoint x: 917, startPoint y: 524, endPoint x: 926, endPoint y: 522, distance: 9.2
click at [926, 522] on td "0.049600 m 3" at bounding box center [966, 523] width 99 height 28
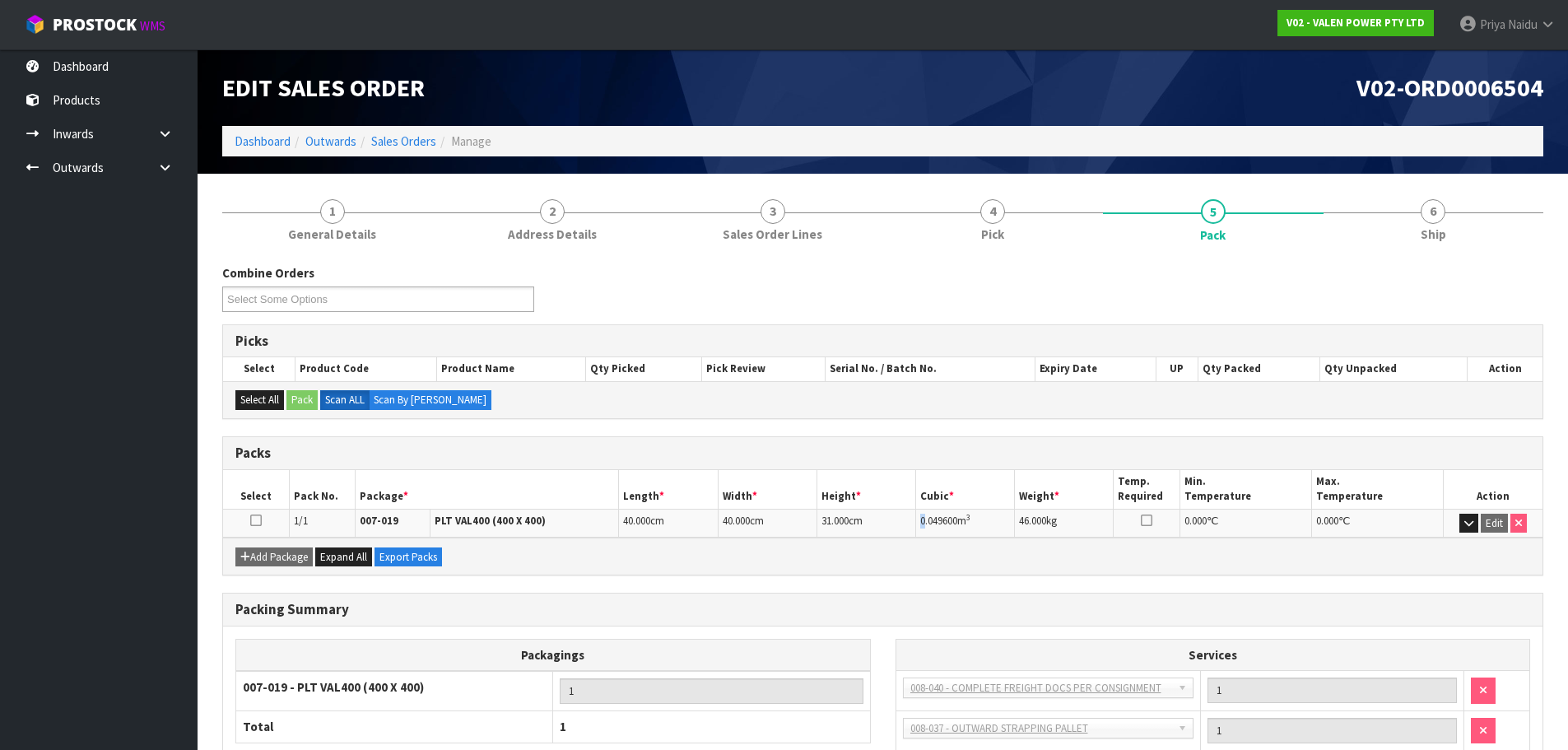
click at [927, 522] on span "0.049600" at bounding box center [938, 521] width 37 height 14
drag, startPoint x: 919, startPoint y: 522, endPoint x: 1009, endPoint y: 530, distance: 90.4
click at [1009, 530] on td "0.049600 m 3" at bounding box center [966, 523] width 99 height 28
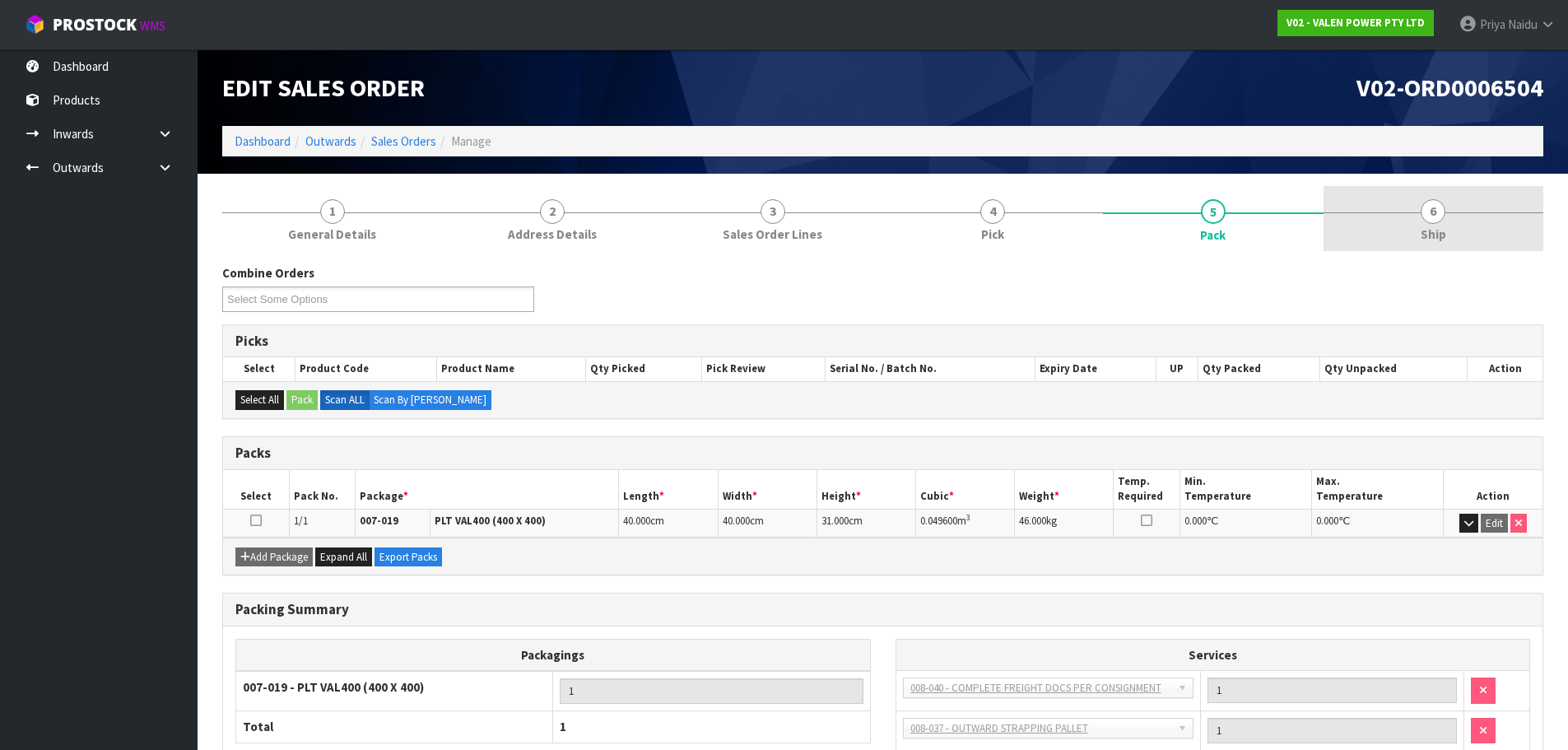
drag, startPoint x: 1492, startPoint y: 220, endPoint x: 1483, endPoint y: 226, distance: 10.8
click at [1492, 220] on link "6 Ship" at bounding box center [1434, 219] width 220 height 65
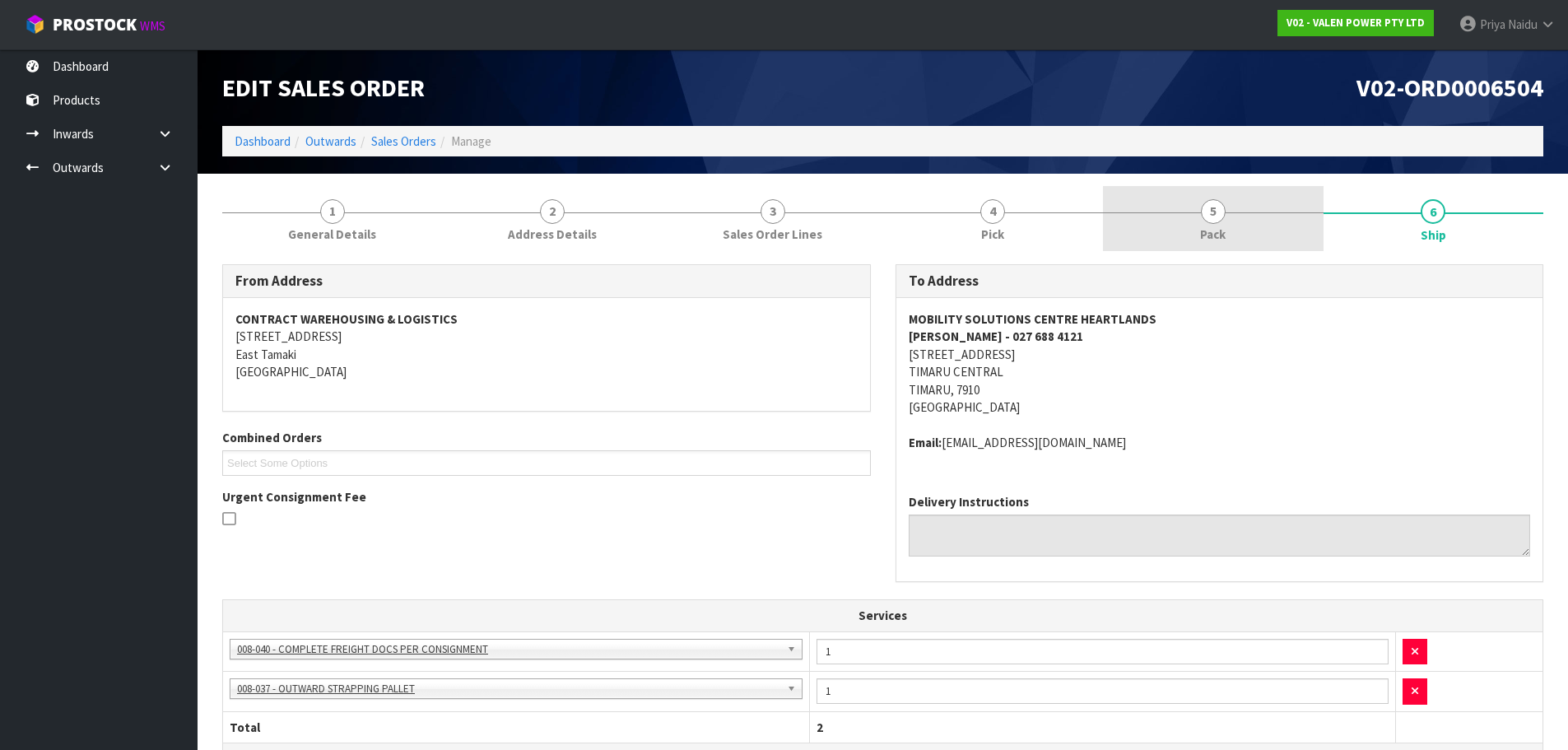
click at [1197, 223] on link "5 Pack" at bounding box center [1213, 219] width 220 height 65
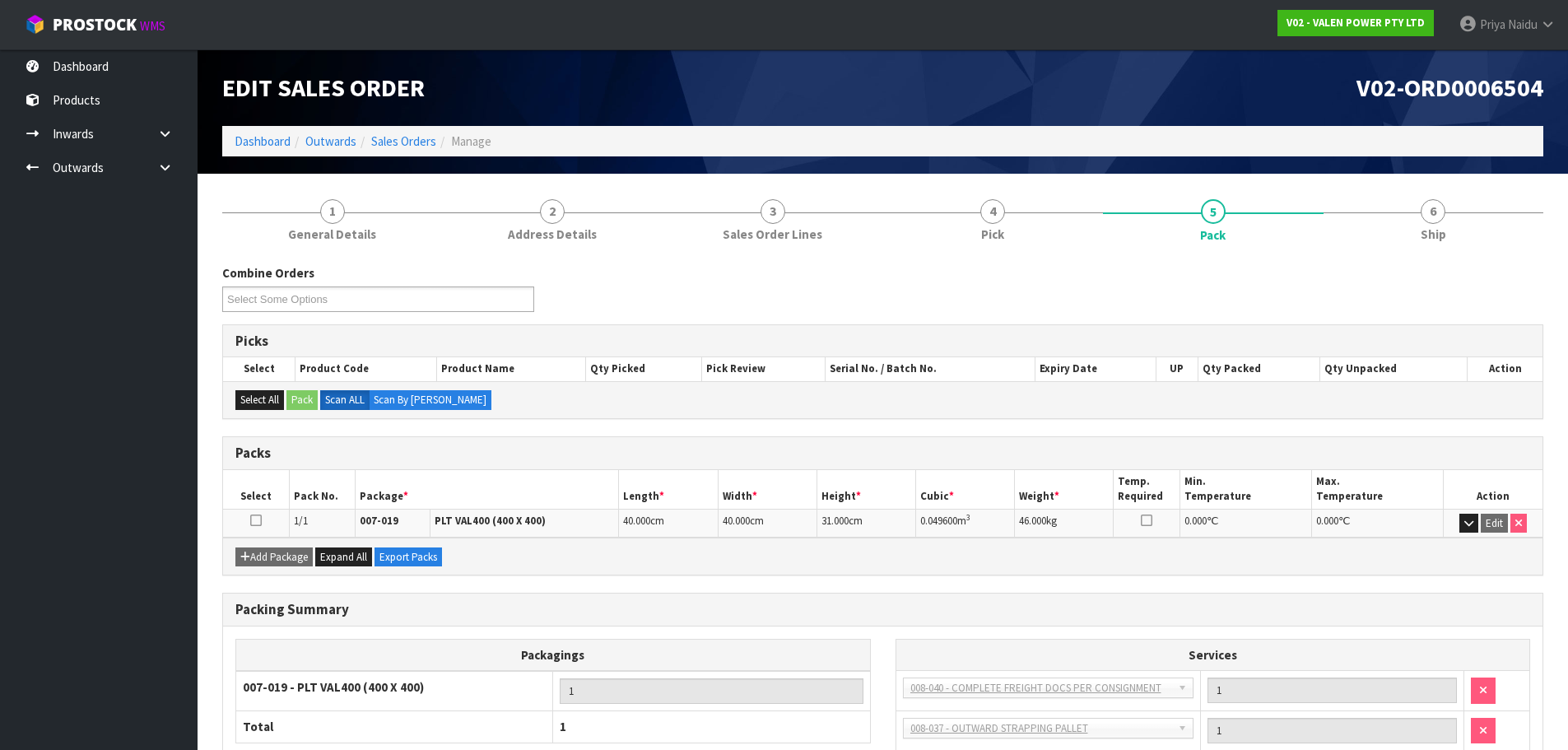
scroll to position [83, 0]
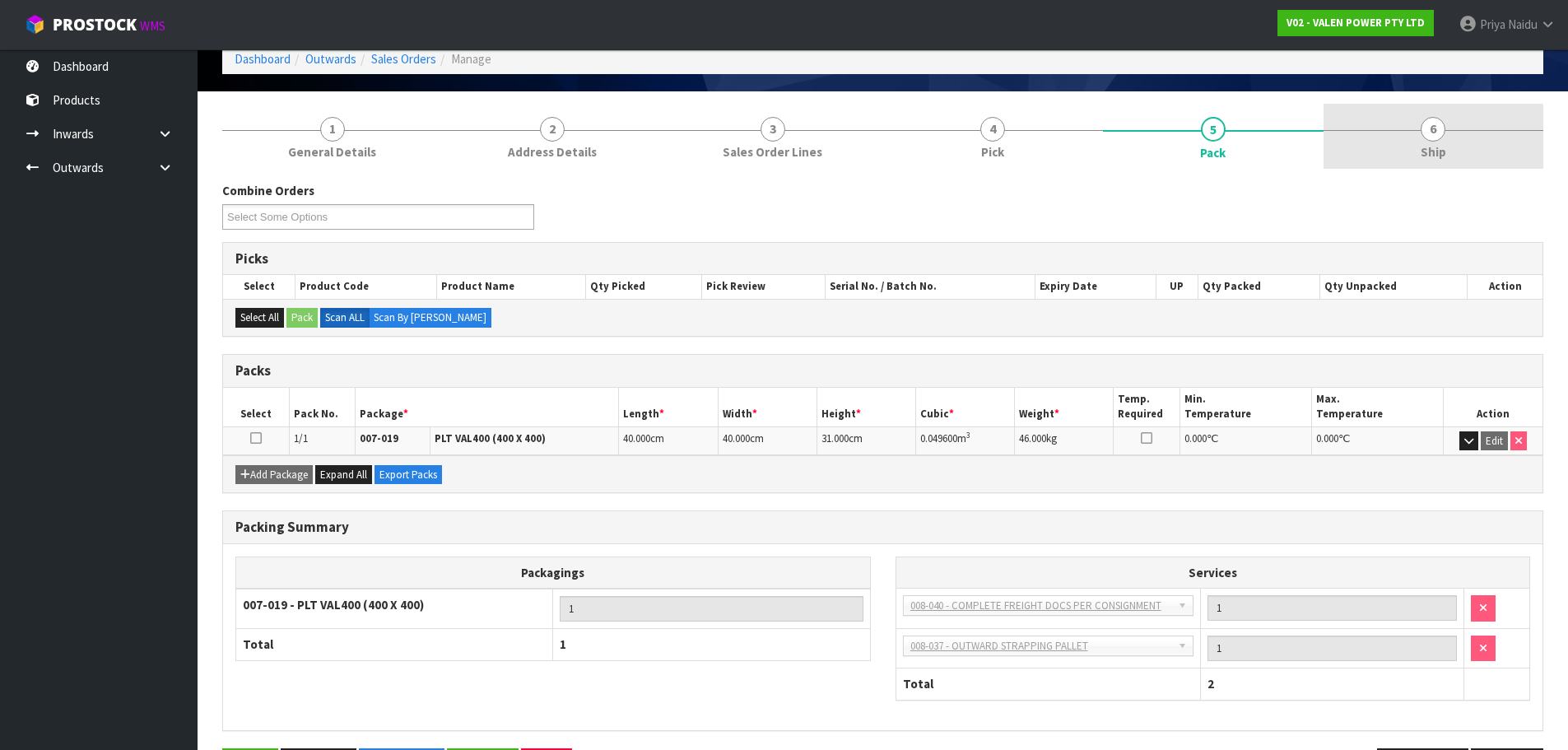
click at [1478, 142] on link "6 Ship" at bounding box center [1434, 137] width 220 height 65
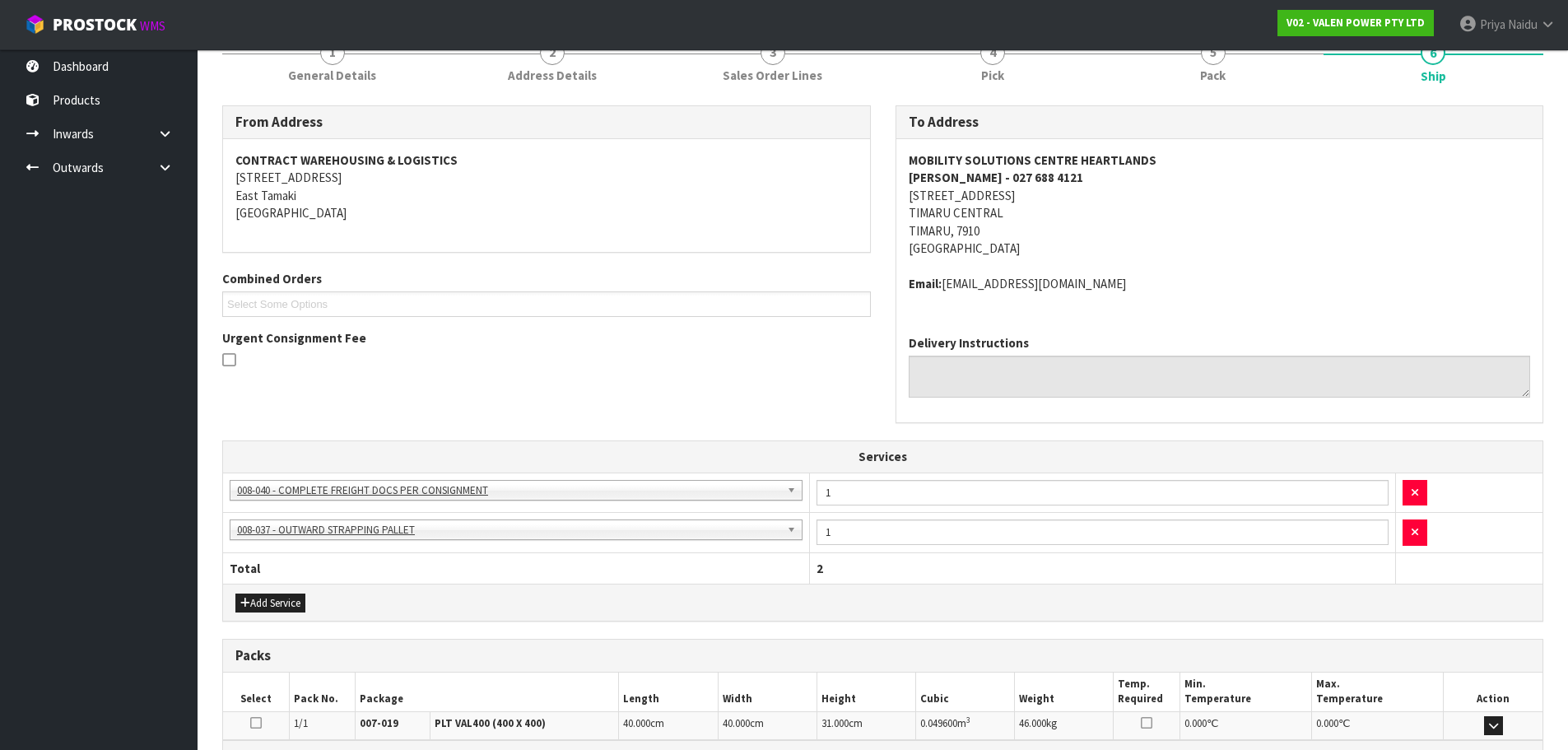
scroll to position [365, 0]
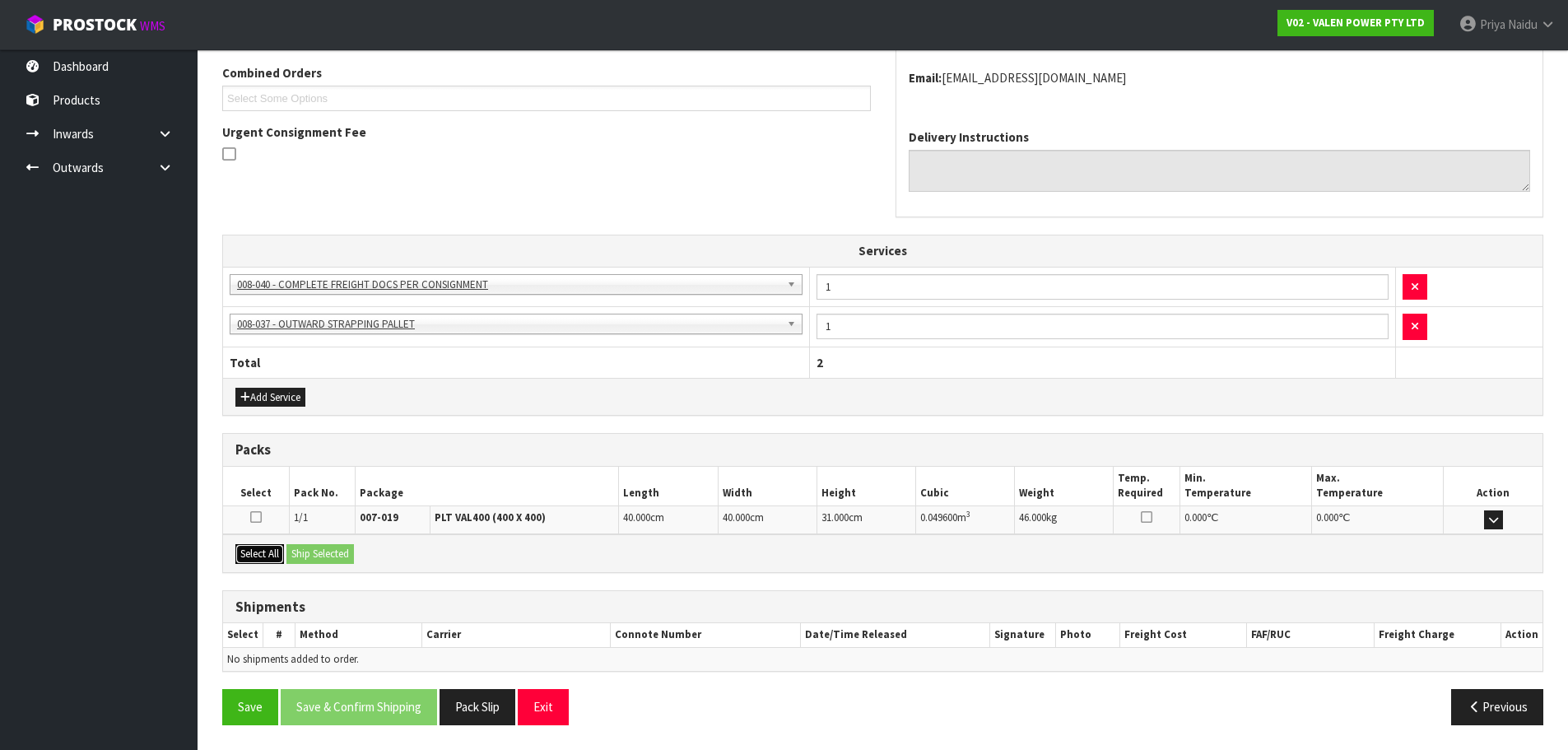
click at [277, 555] on button "Select All" at bounding box center [260, 554] width 48 height 20
drag, startPoint x: 313, startPoint y: 555, endPoint x: 352, endPoint y: 567, distance: 40.8
click at [314, 555] on button "Ship Selected" at bounding box center [320, 554] width 67 height 20
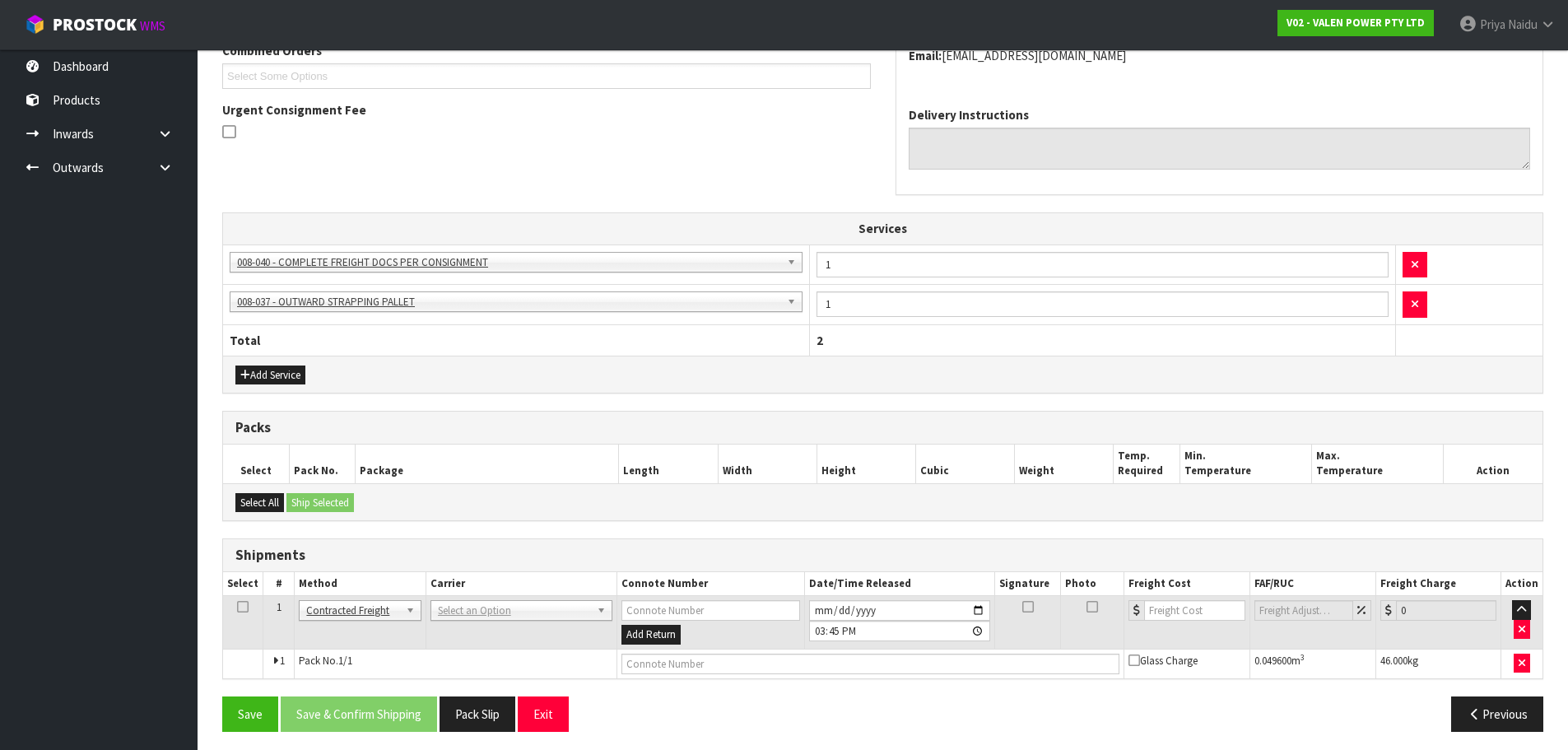
scroll to position [394, 0]
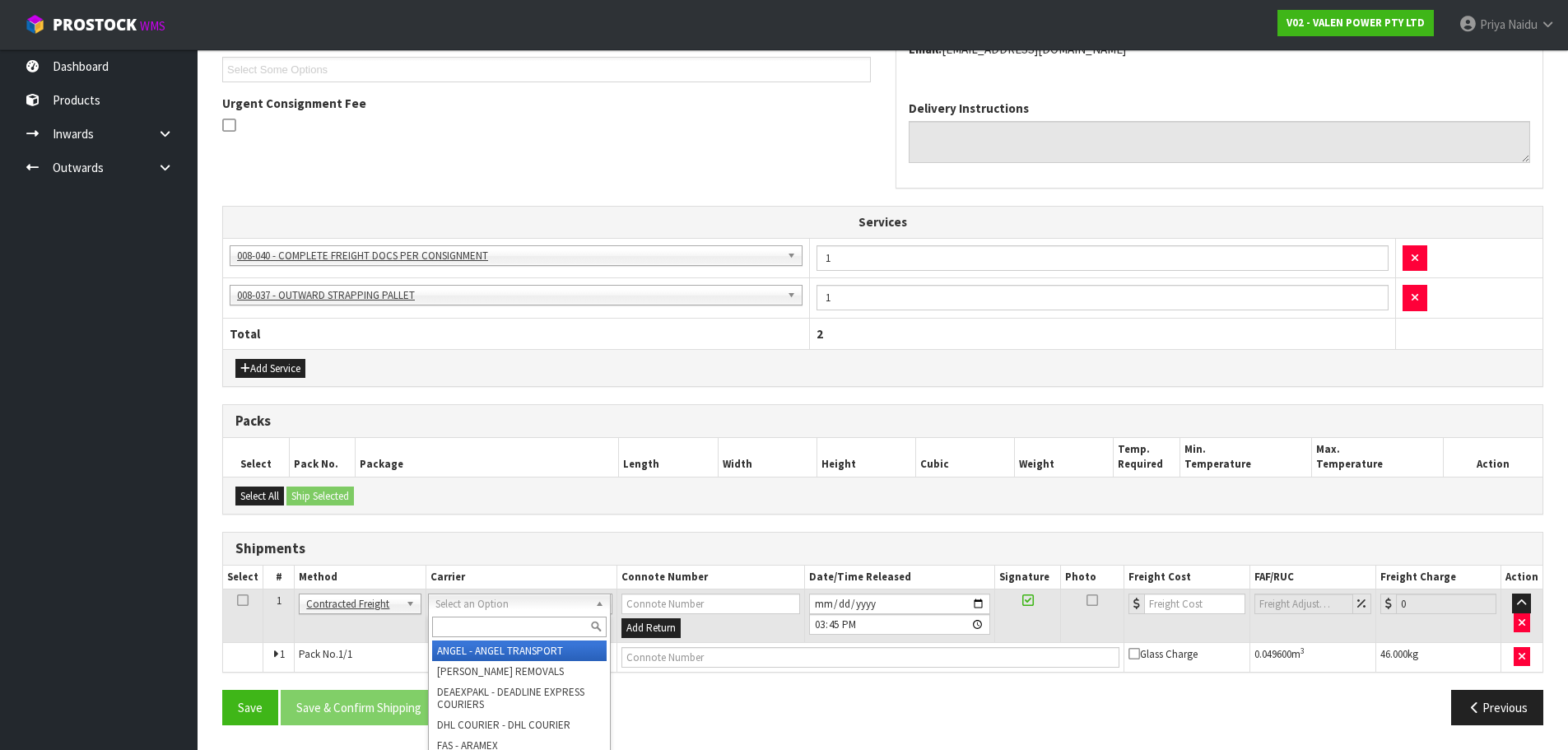
click at [478, 626] on input "text" at bounding box center [519, 628] width 175 height 21
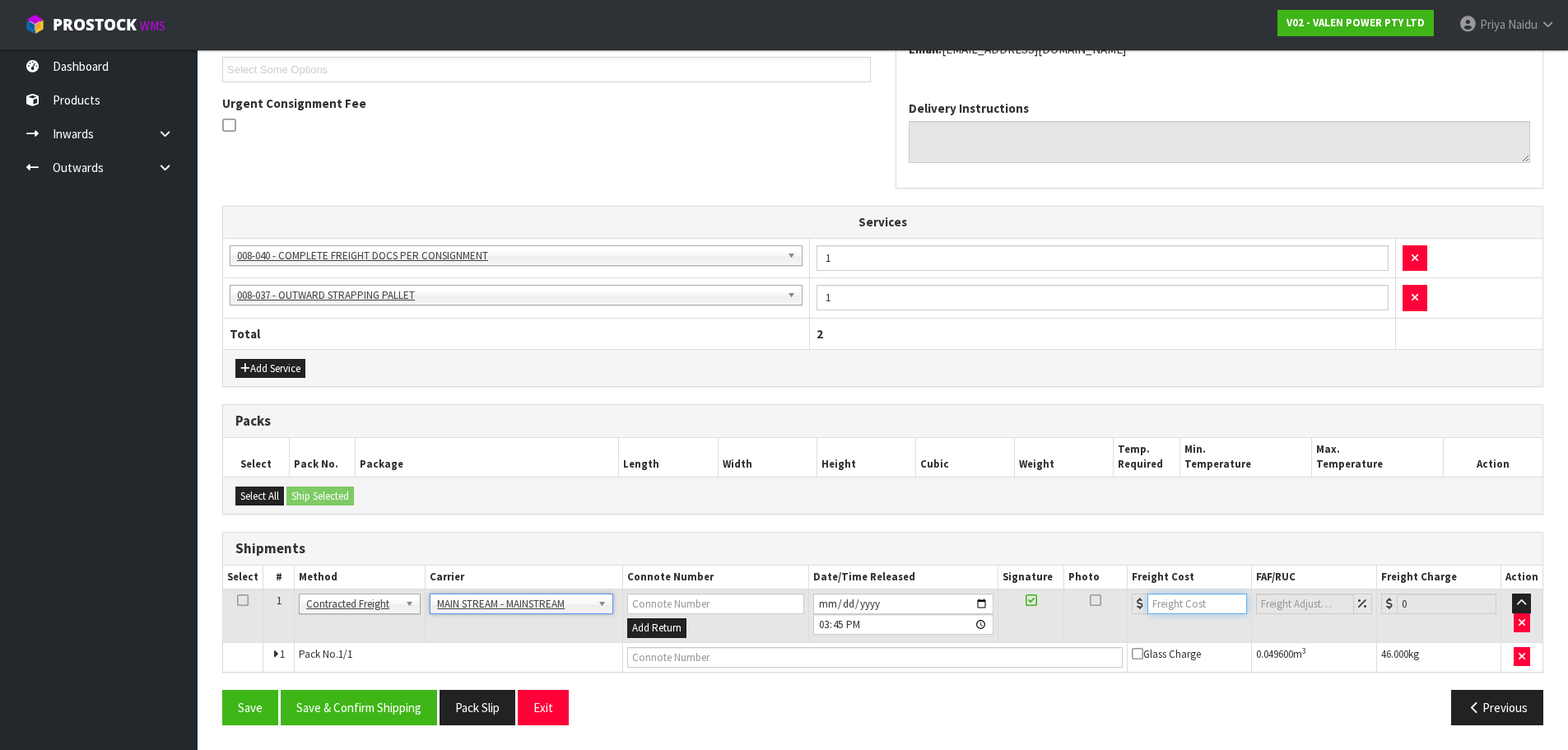
click at [1180, 607] on input "number" at bounding box center [1198, 604] width 100 height 21
click at [1197, 592] on td at bounding box center [1190, 617] width 124 height 53
click at [1187, 609] on input "number" at bounding box center [1198, 604] width 100 height 21
click at [694, 651] on input "text" at bounding box center [875, 658] width 496 height 21
paste input "CWL7718358"
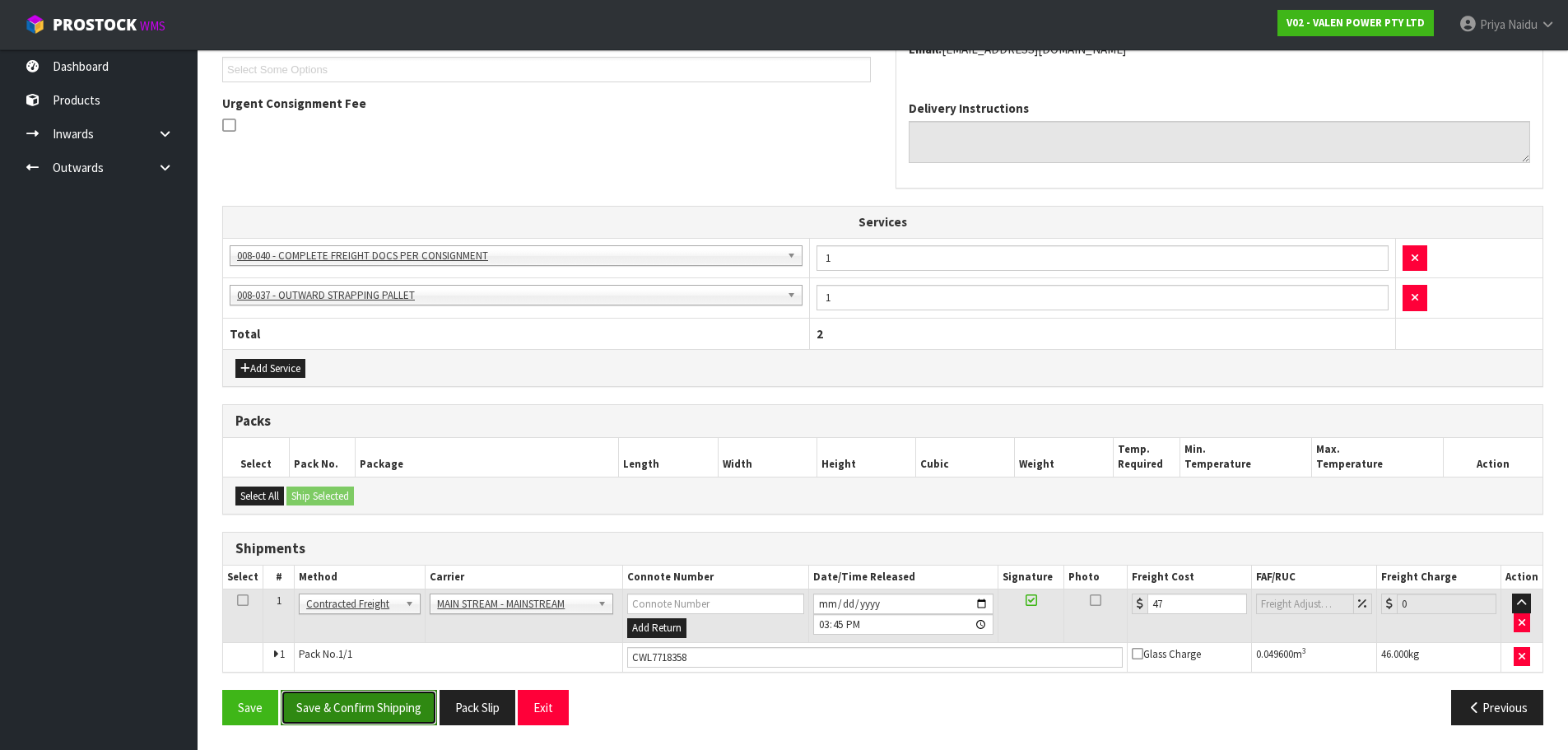
click at [367, 691] on button "Save & Confirm Shipping" at bounding box center [359, 708] width 157 height 35
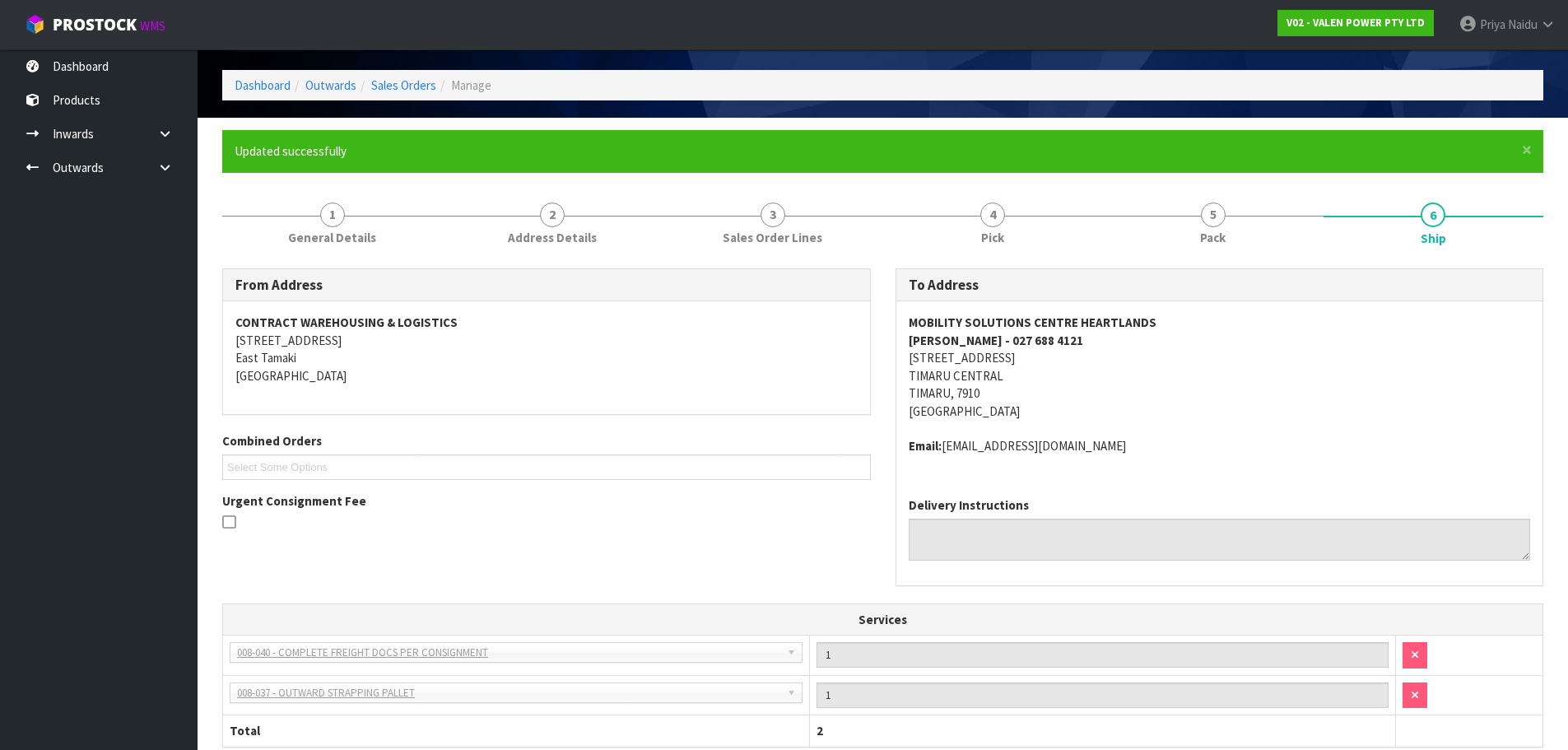
scroll to position [0, 0]
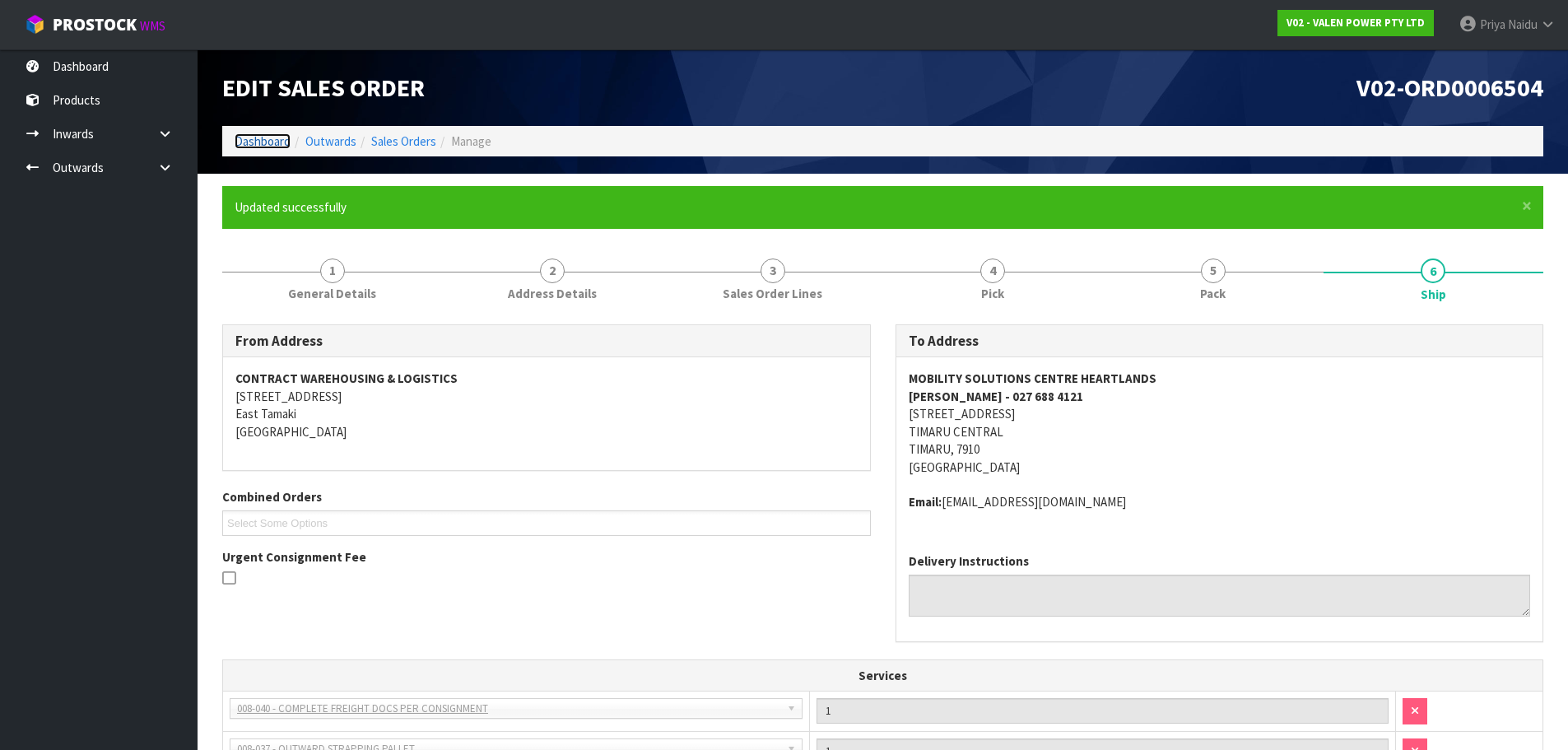
click at [250, 139] on link "Dashboard" at bounding box center [262, 141] width 56 height 15
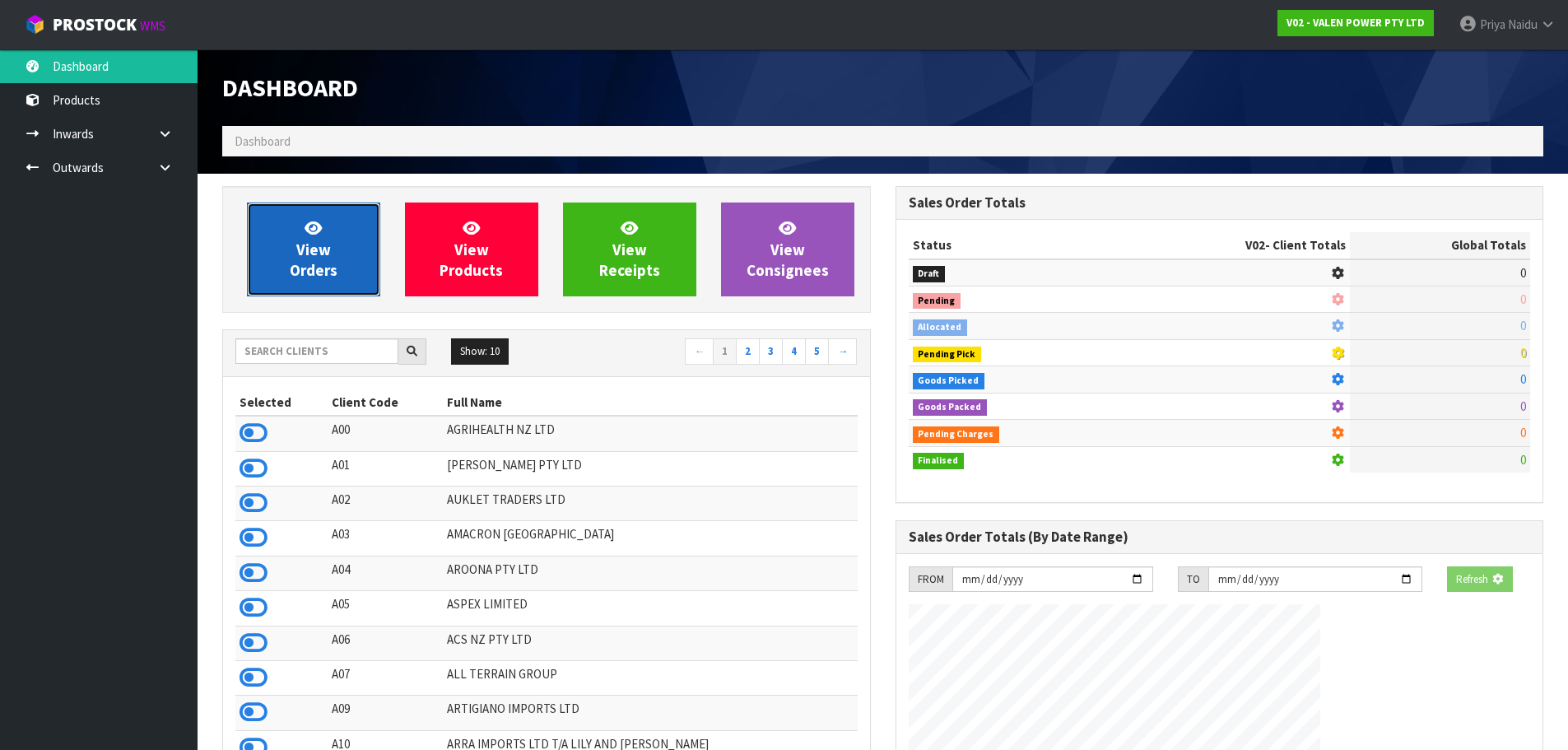
click at [277, 232] on link "View Orders" at bounding box center [313, 249] width 133 height 94
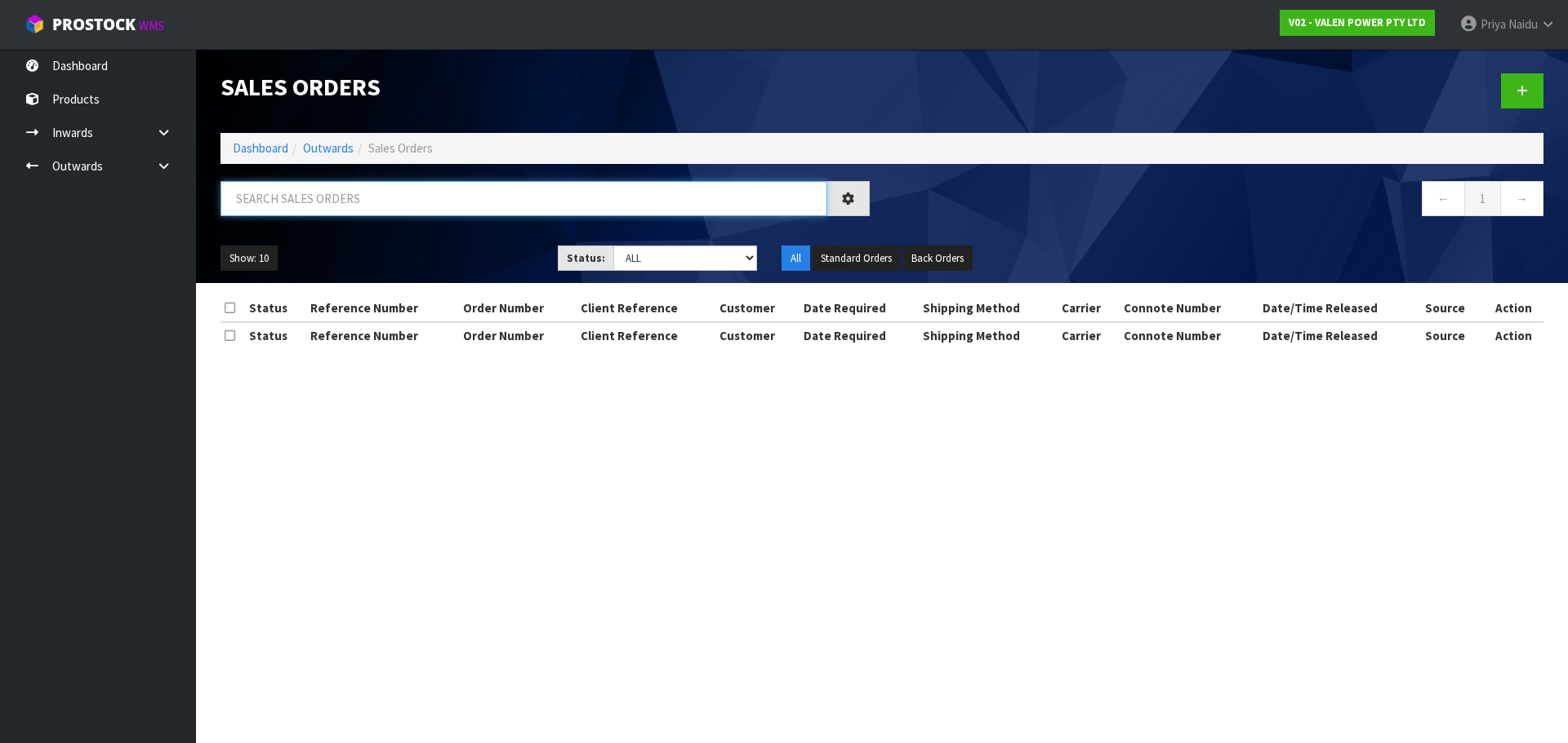
click at [323, 198] on input "text" at bounding box center [523, 198] width 607 height 35
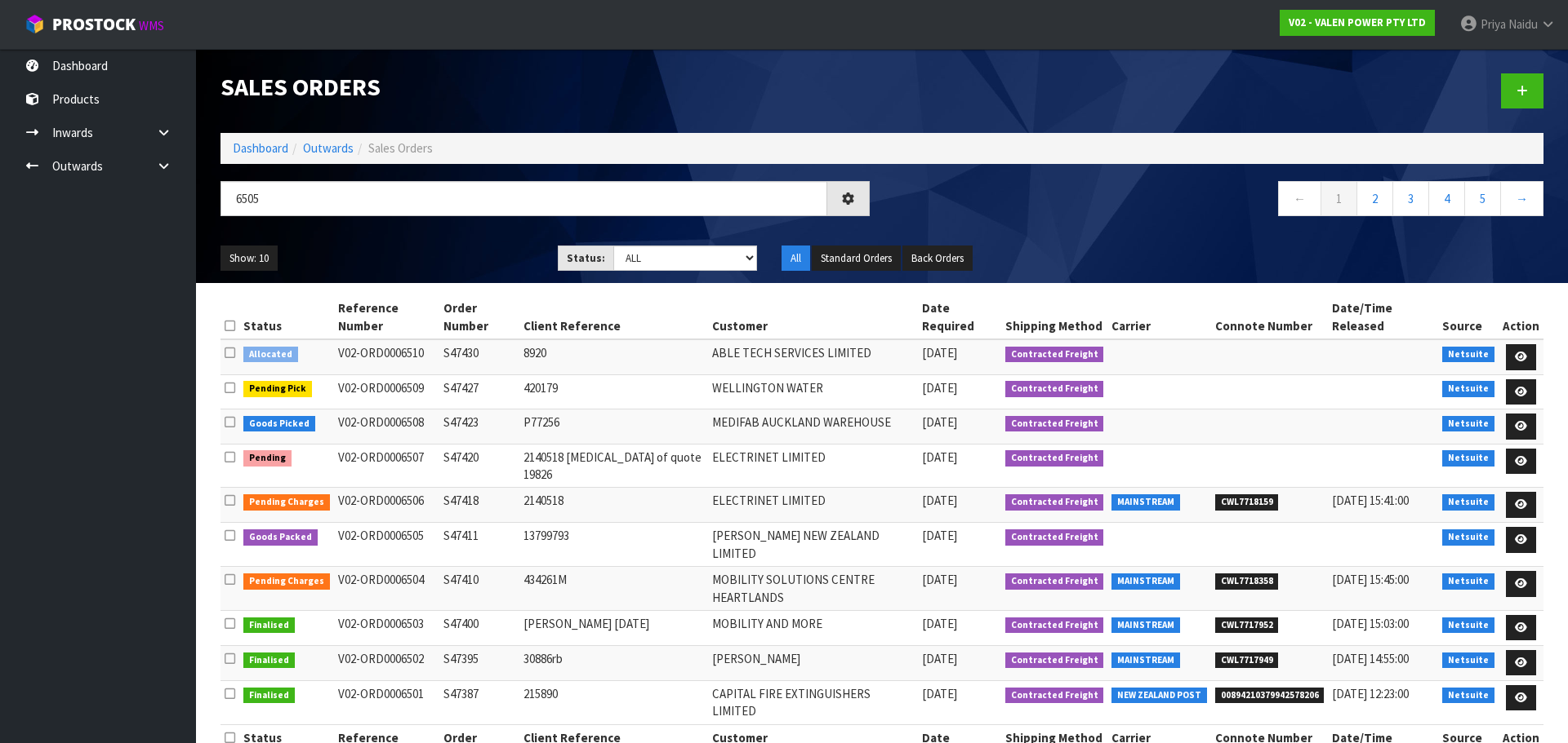
click at [395, 269] on ul "Show: 10 5 10 25 50" at bounding box center [376, 258] width 312 height 26
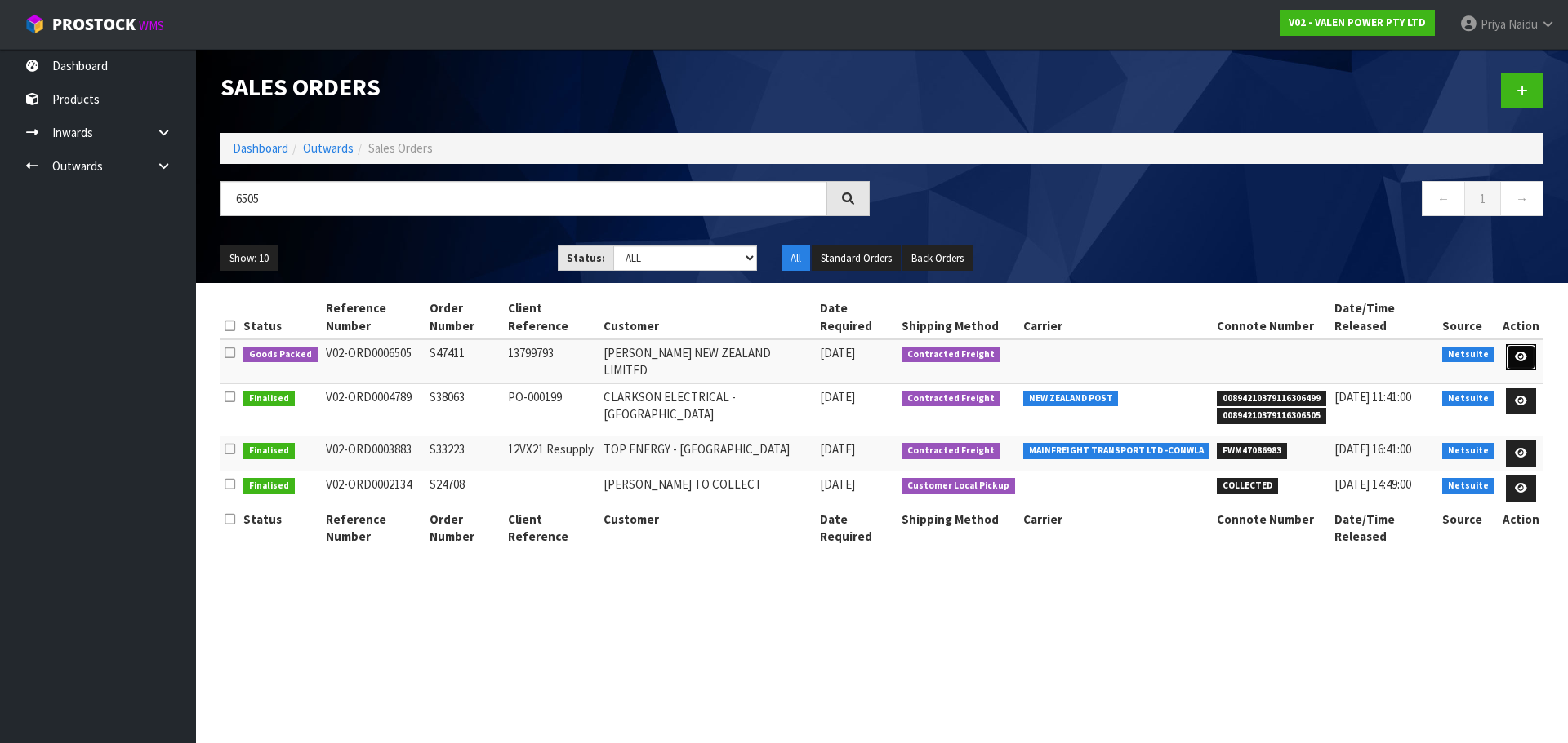
click at [1514, 345] on link at bounding box center [1520, 357] width 30 height 26
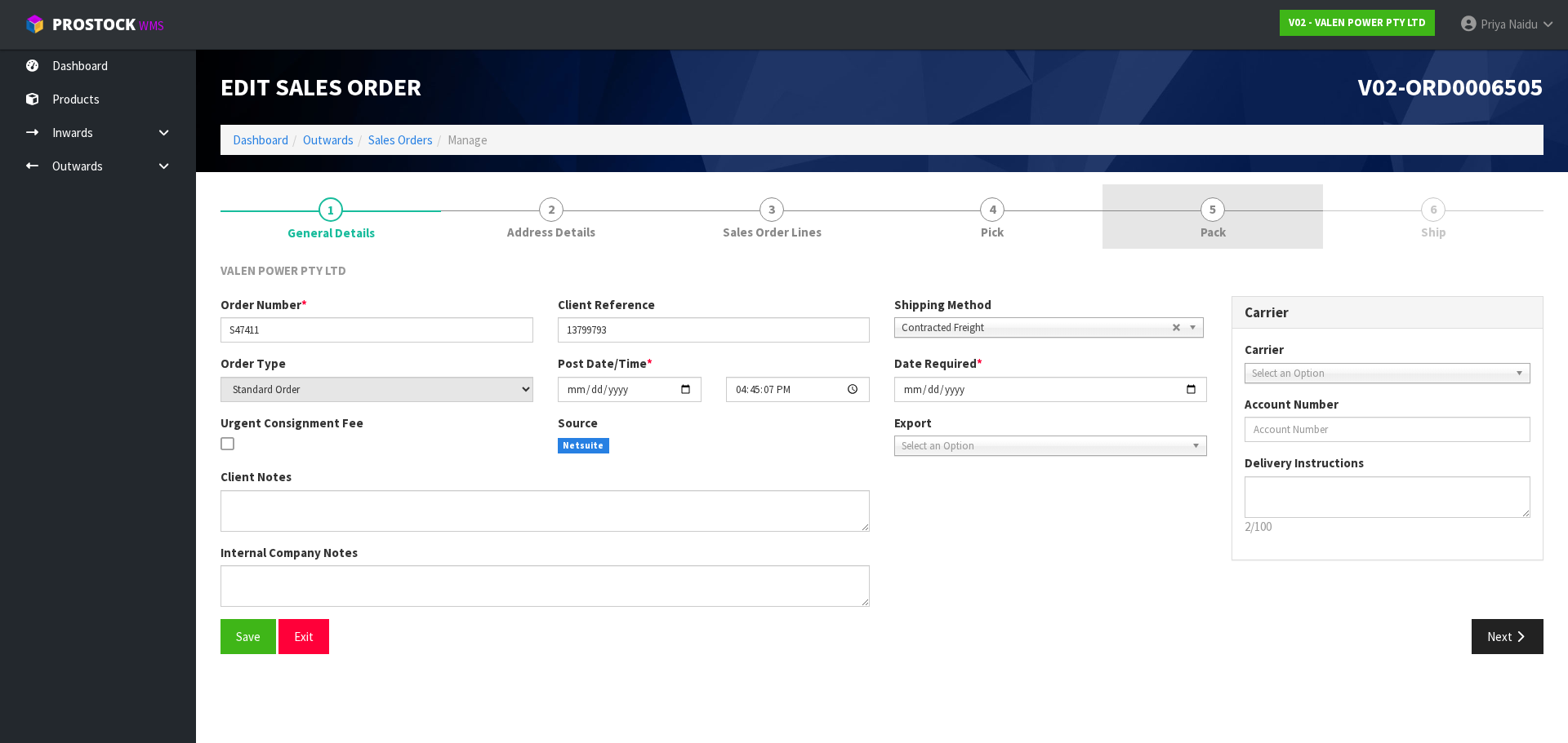
click at [1239, 200] on link "5 Pack" at bounding box center [1212, 217] width 220 height 65
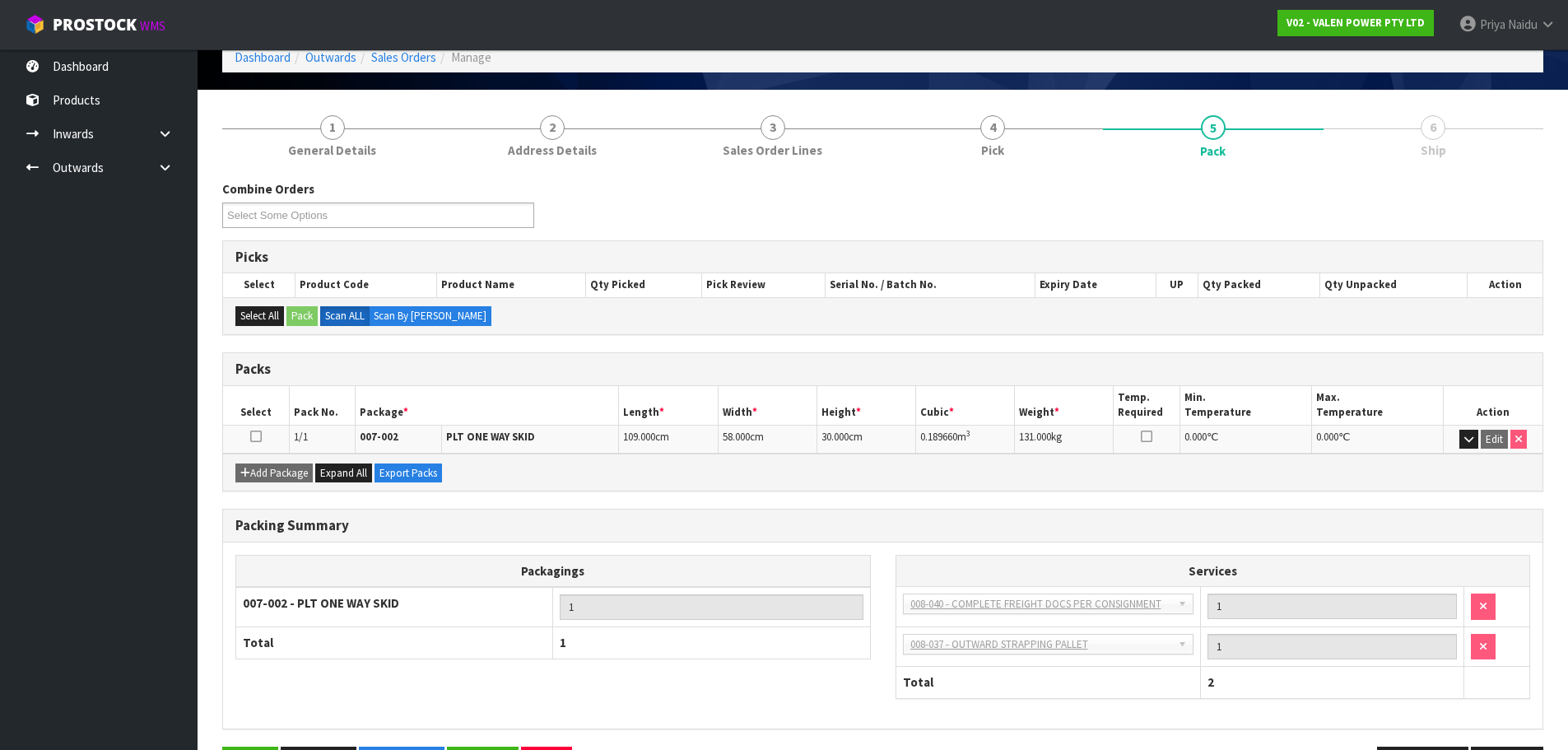
scroll to position [141, 0]
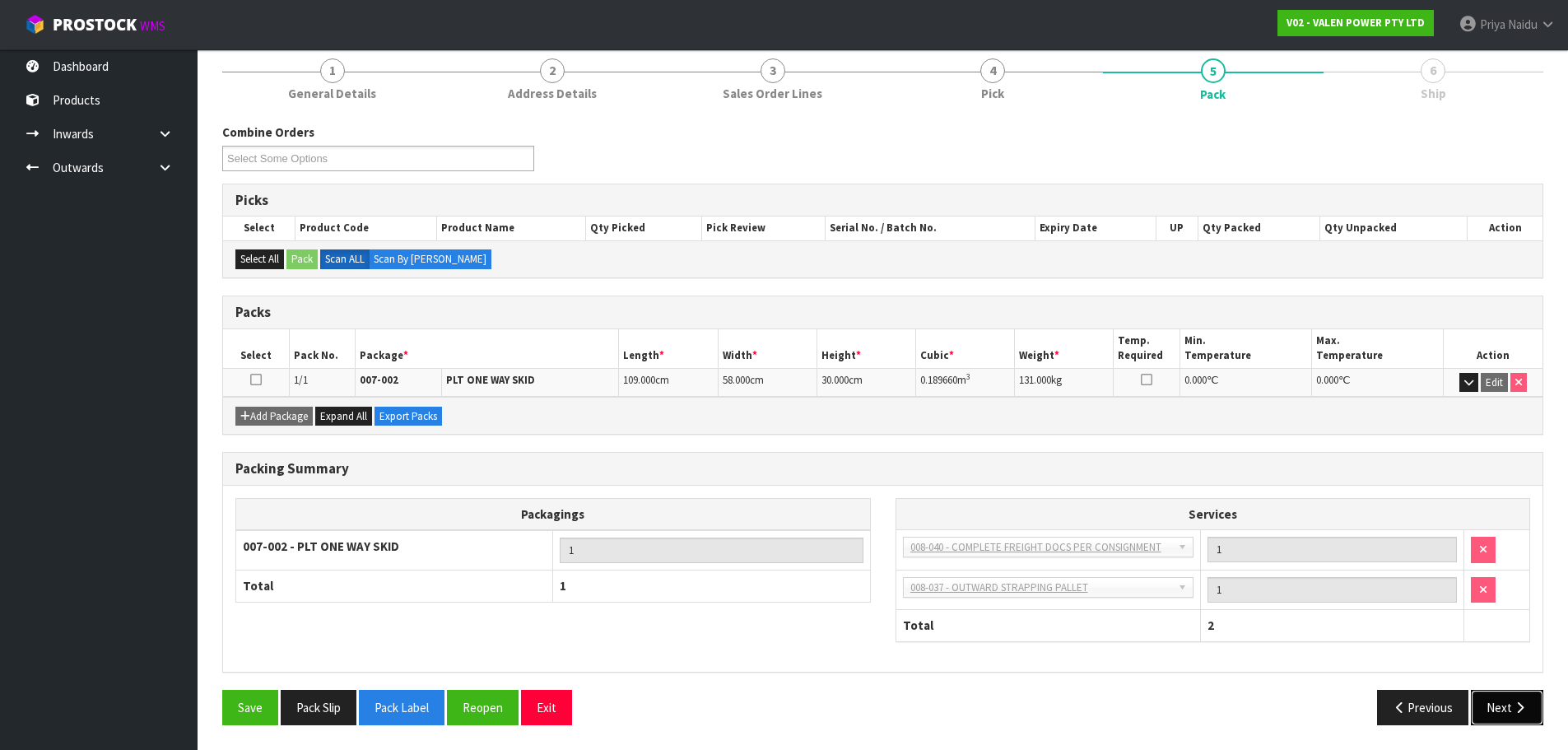
drag, startPoint x: 1499, startPoint y: 707, endPoint x: 1503, endPoint y: 695, distance: 12.6
click at [1503, 695] on button "Next" at bounding box center [1507, 708] width 72 height 35
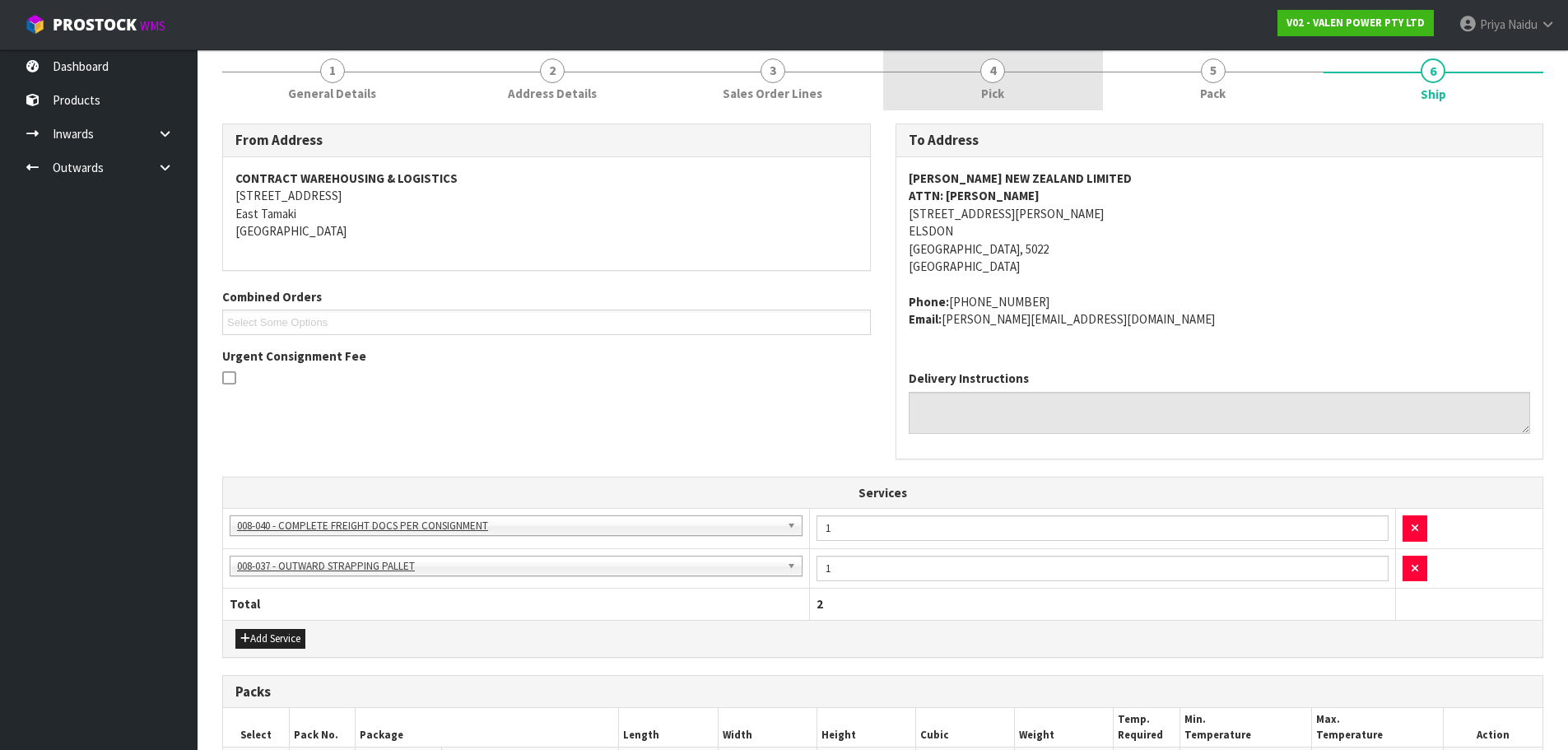
scroll to position [0, 0]
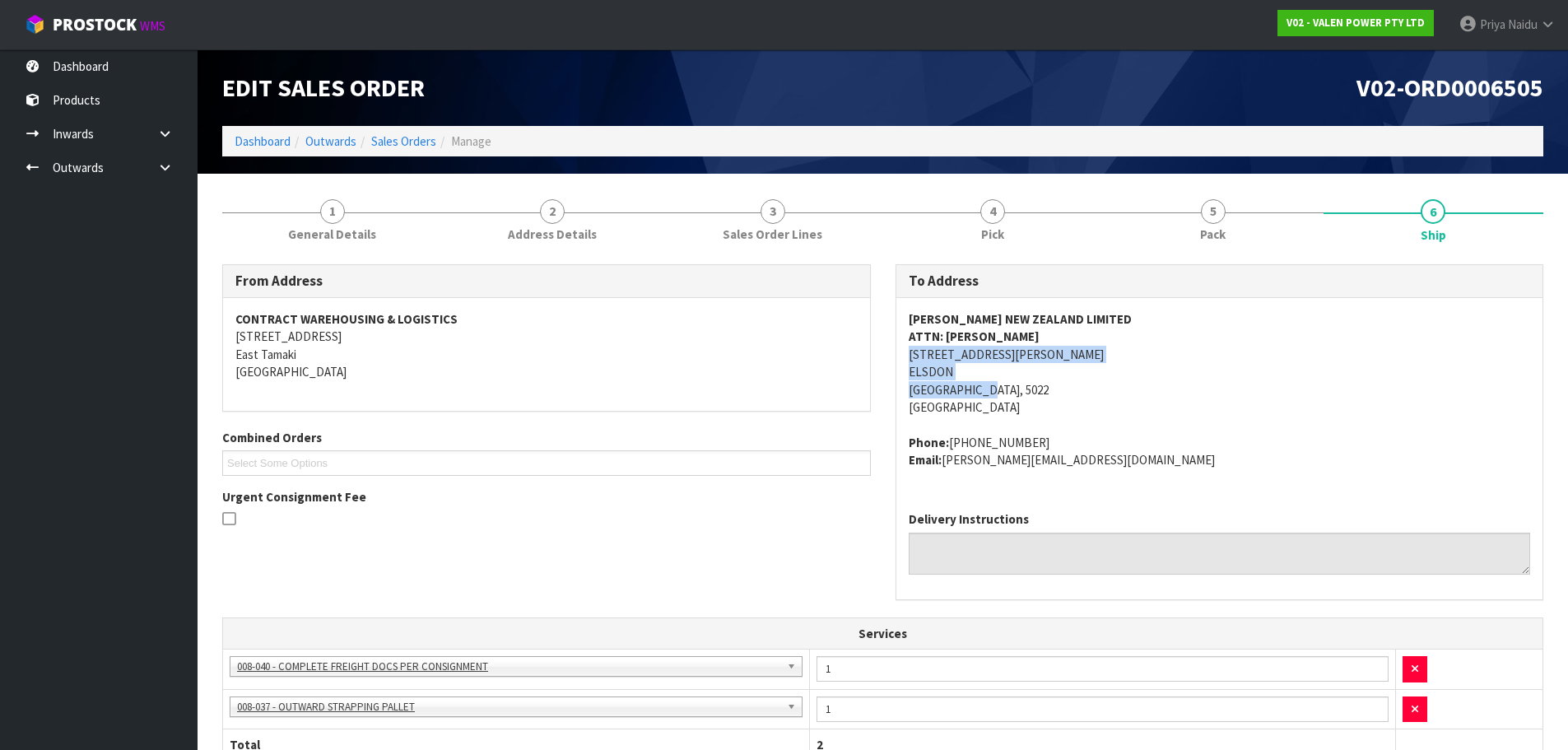
drag, startPoint x: 902, startPoint y: 351, endPoint x: 1079, endPoint y: 388, distance: 180.8
click at [1079, 388] on div "DOWNER NEW ZEALAND LIMITED ATTN: PHILLIP ORTH 24 JOHN SEDDON DRIVE ELSDON PORIR…" at bounding box center [1220, 398] width 647 height 200
click at [1155, 394] on address "DOWNER NEW ZEALAND LIMITED ATTN: PHILLIP ORTH 24 JOHN SEDDON DRIVE ELSDON PORIR…" at bounding box center [1219, 363] width 622 height 106
drag, startPoint x: 904, startPoint y: 323, endPoint x: 409, endPoint y: 351, distance: 495.8
click at [1122, 307] on div "DOWNER NEW ZEALAND LIMITED ATTN: PHILLIP ORTH 24 JOHN SEDDON DRIVE ELSDON PORIR…" at bounding box center [1220, 398] width 647 height 200
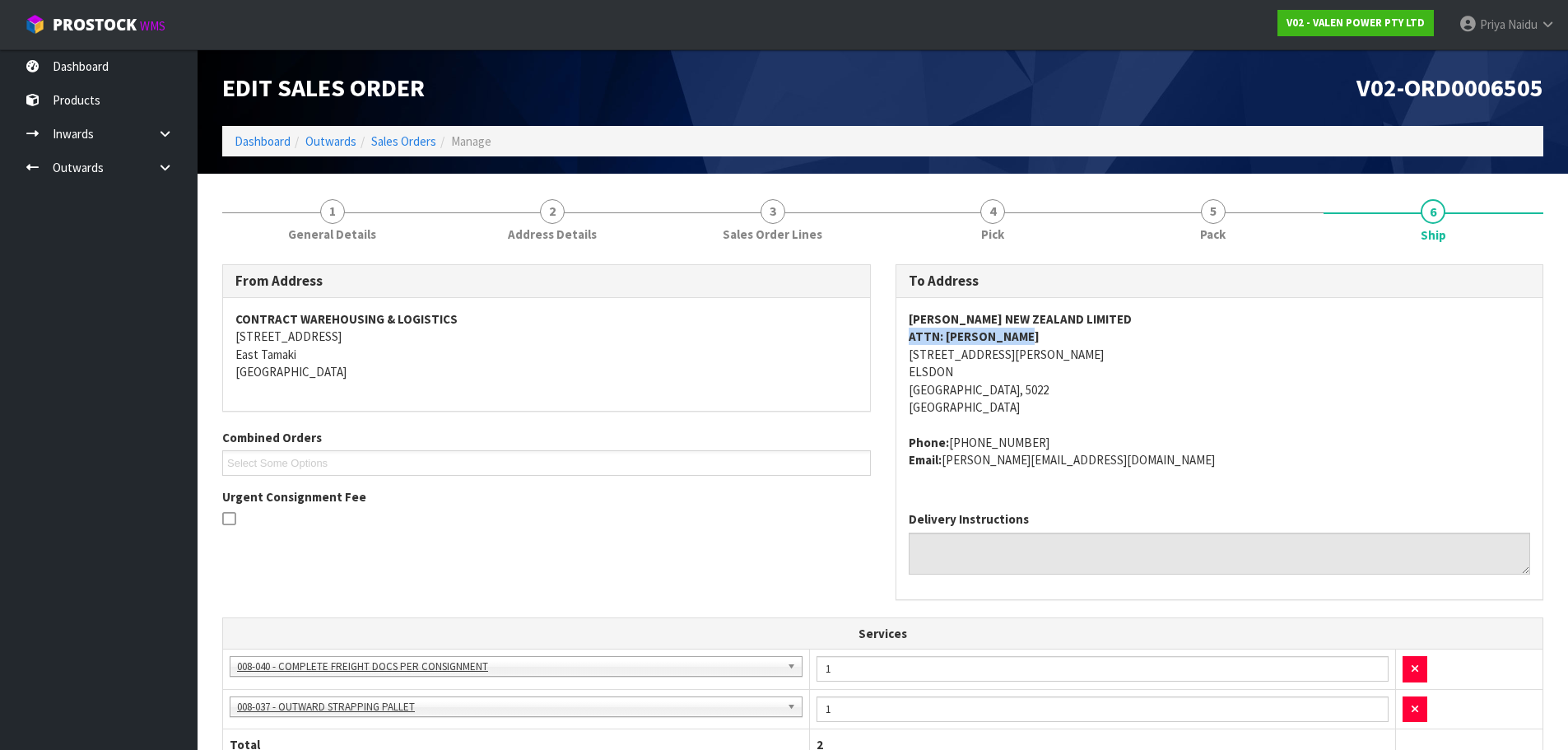
drag, startPoint x: 907, startPoint y: 339, endPoint x: 19, endPoint y: 453, distance: 895.3
click at [1035, 338] on div "DOWNER NEW ZEALAND LIMITED ATTN: PHILLIP ORTH 24 JOHN SEDDON DRIVE ELSDON PORIR…" at bounding box center [1220, 398] width 647 height 200
drag, startPoint x: 901, startPoint y: 438, endPoint x: 1090, endPoint y: 476, distance: 192.8
click at [1090, 476] on div "DOWNER NEW ZEALAND LIMITED ATTN: PHILLIP ORTH 24 JOHN SEDDON DRIVE ELSDON PORIR…" at bounding box center [1220, 398] width 647 height 200
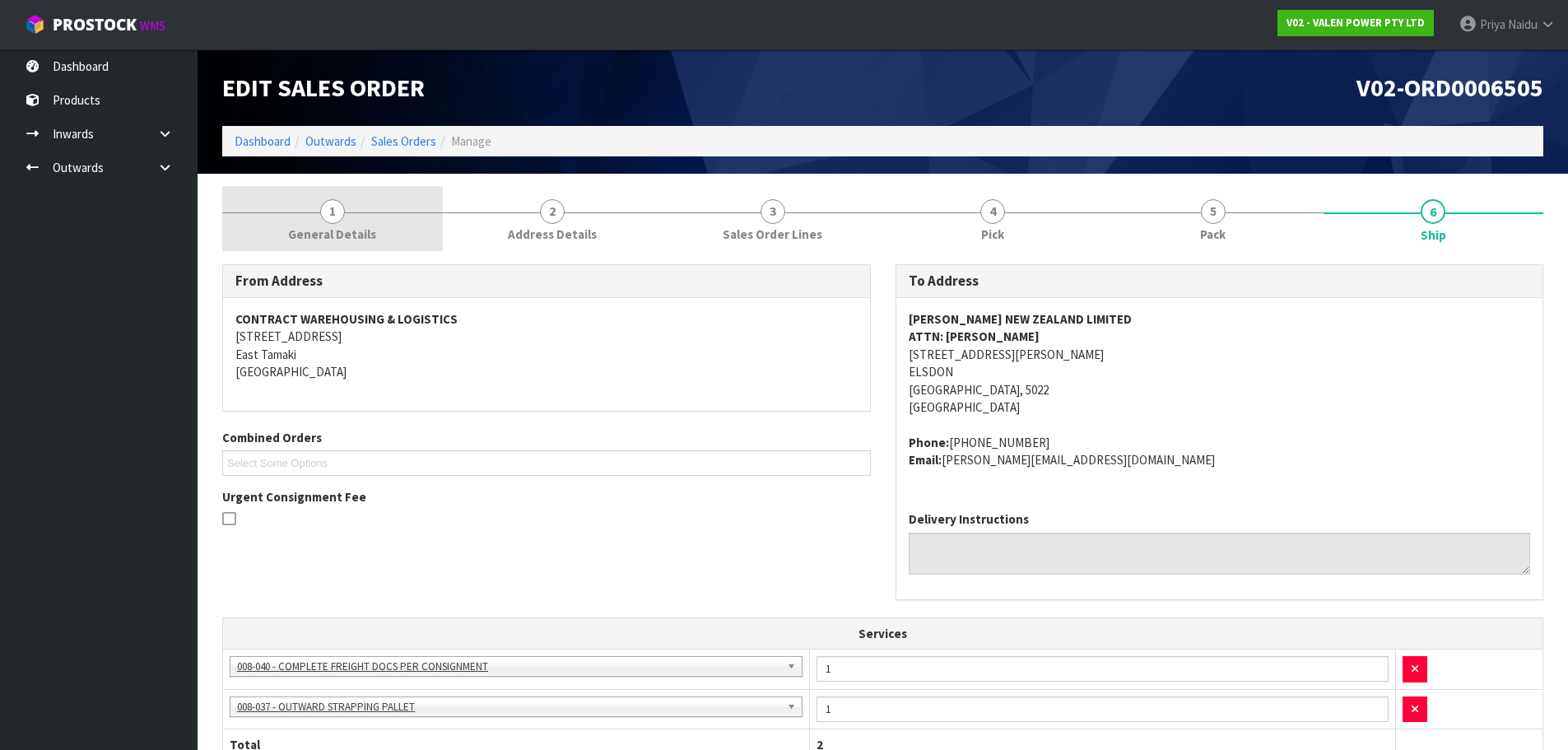
click at [358, 205] on link "1 General Details" at bounding box center [332, 219] width 220 height 65
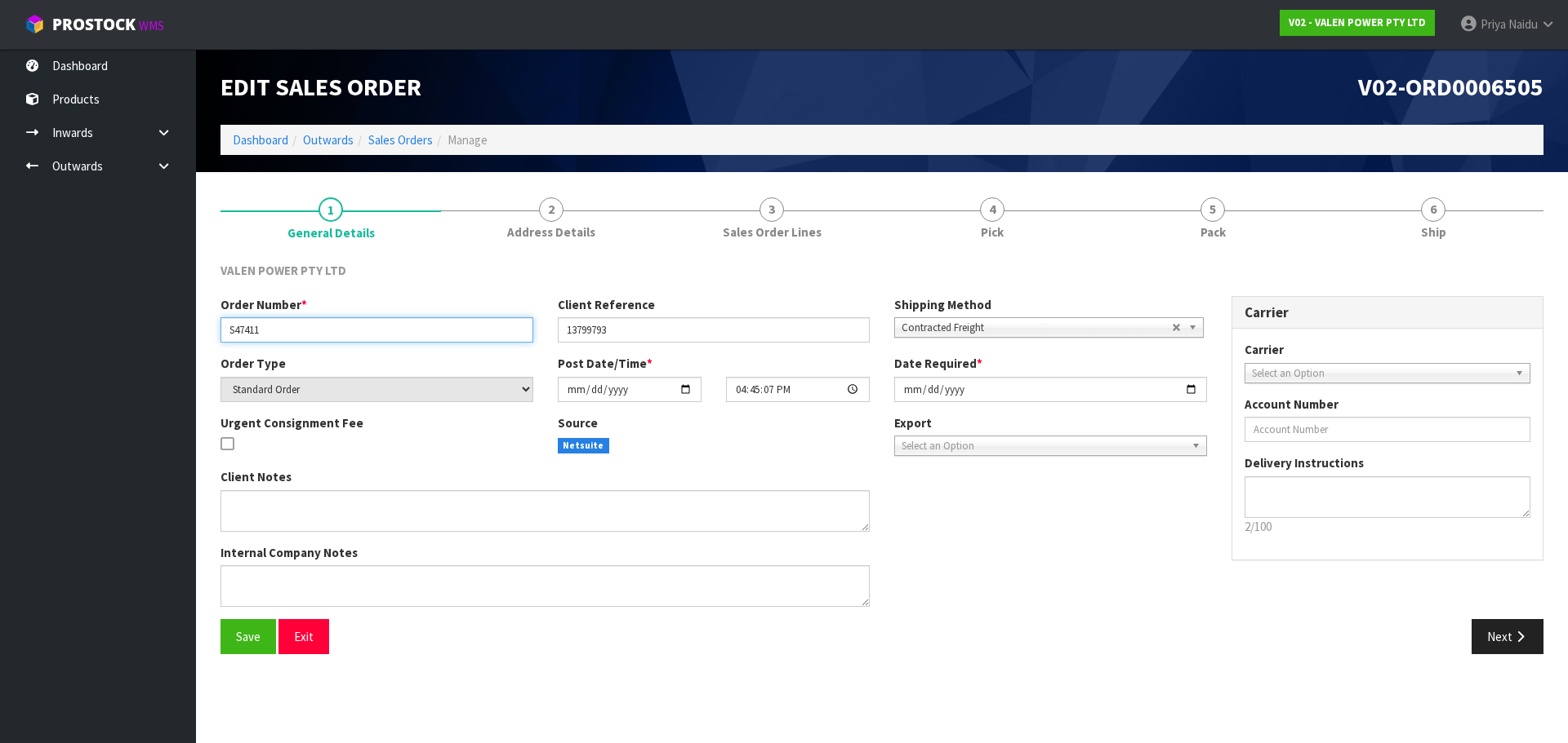
drag, startPoint x: 227, startPoint y: 329, endPoint x: 299, endPoint y: 332, distance: 72.1
click at [299, 332] on input "S47411" at bounding box center [376, 330] width 312 height 26
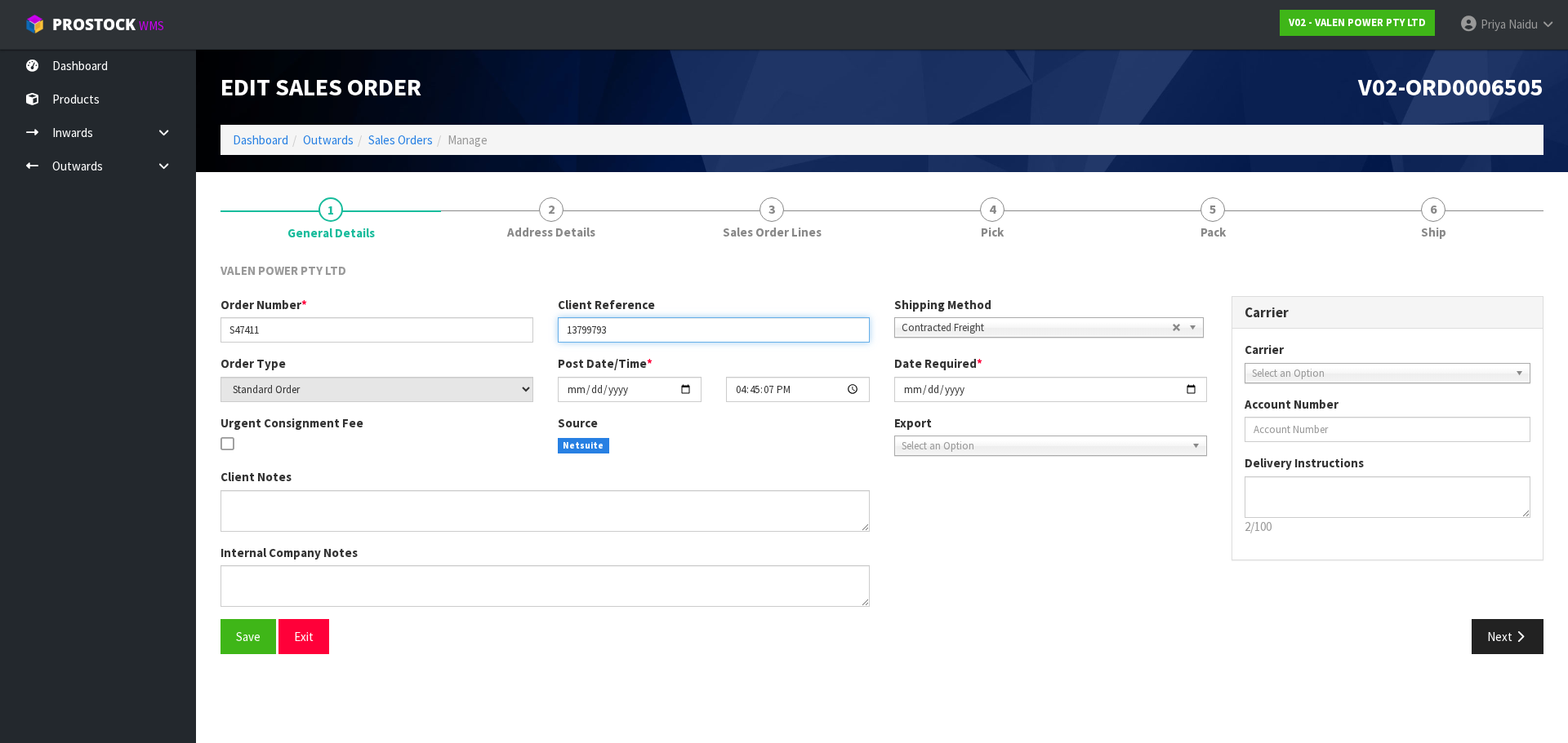
drag, startPoint x: 567, startPoint y: 327, endPoint x: 626, endPoint y: 324, distance: 59.1
click at [626, 324] on input "13799793" at bounding box center [714, 330] width 312 height 26
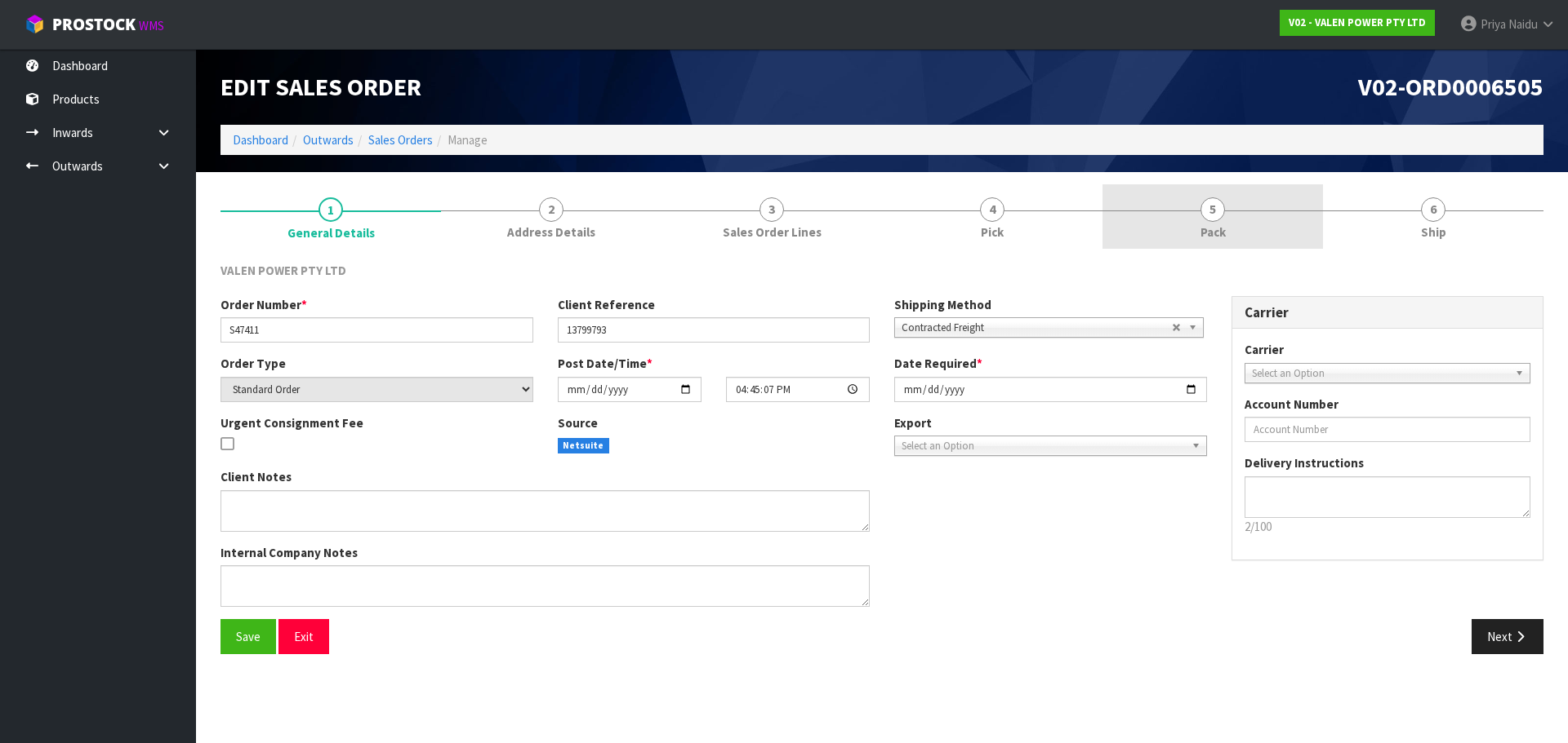
click at [1255, 193] on link "5 Pack" at bounding box center [1212, 217] width 220 height 65
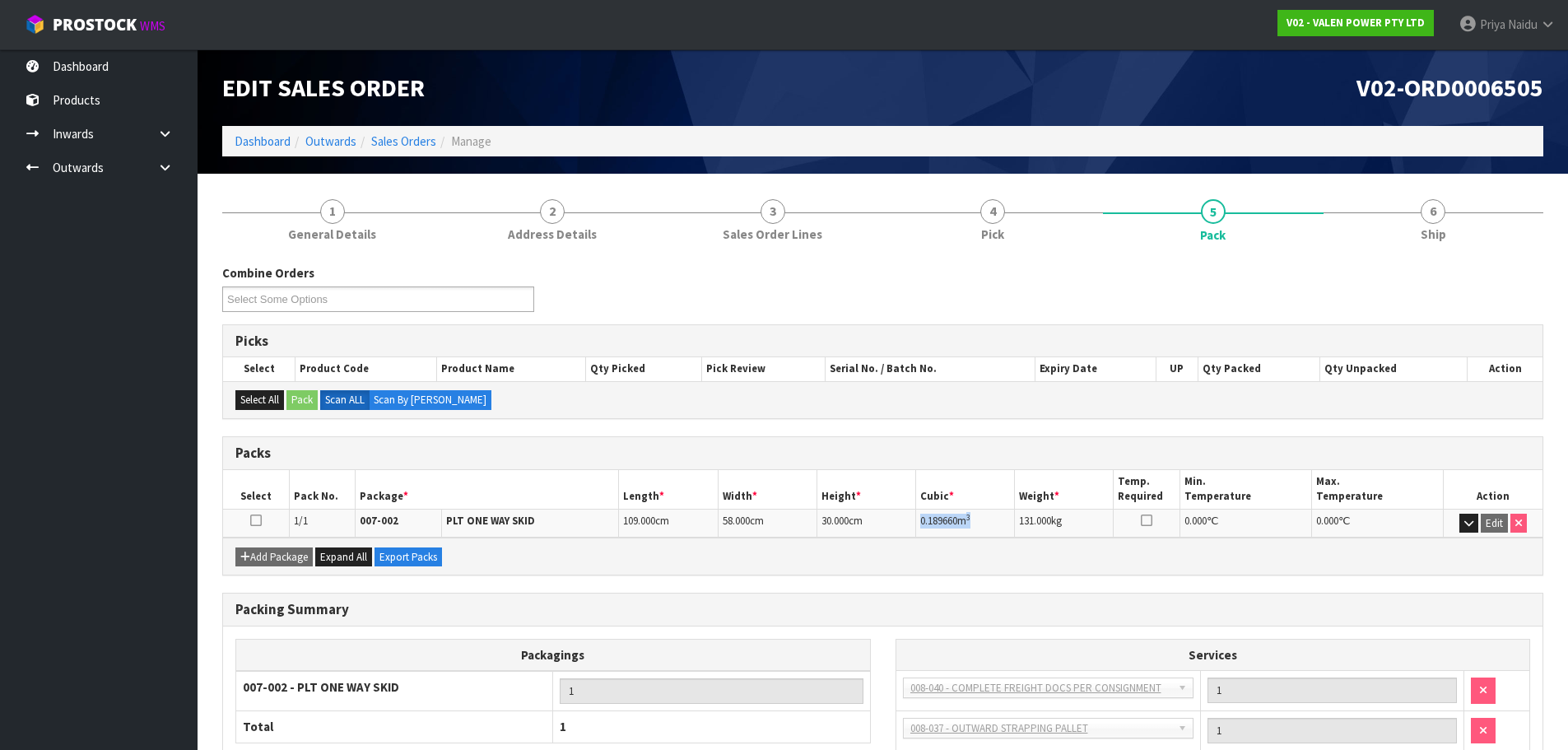
drag, startPoint x: 917, startPoint y: 523, endPoint x: 980, endPoint y: 521, distance: 63.0
click at [980, 521] on td "0.189660 m 3" at bounding box center [966, 523] width 99 height 28
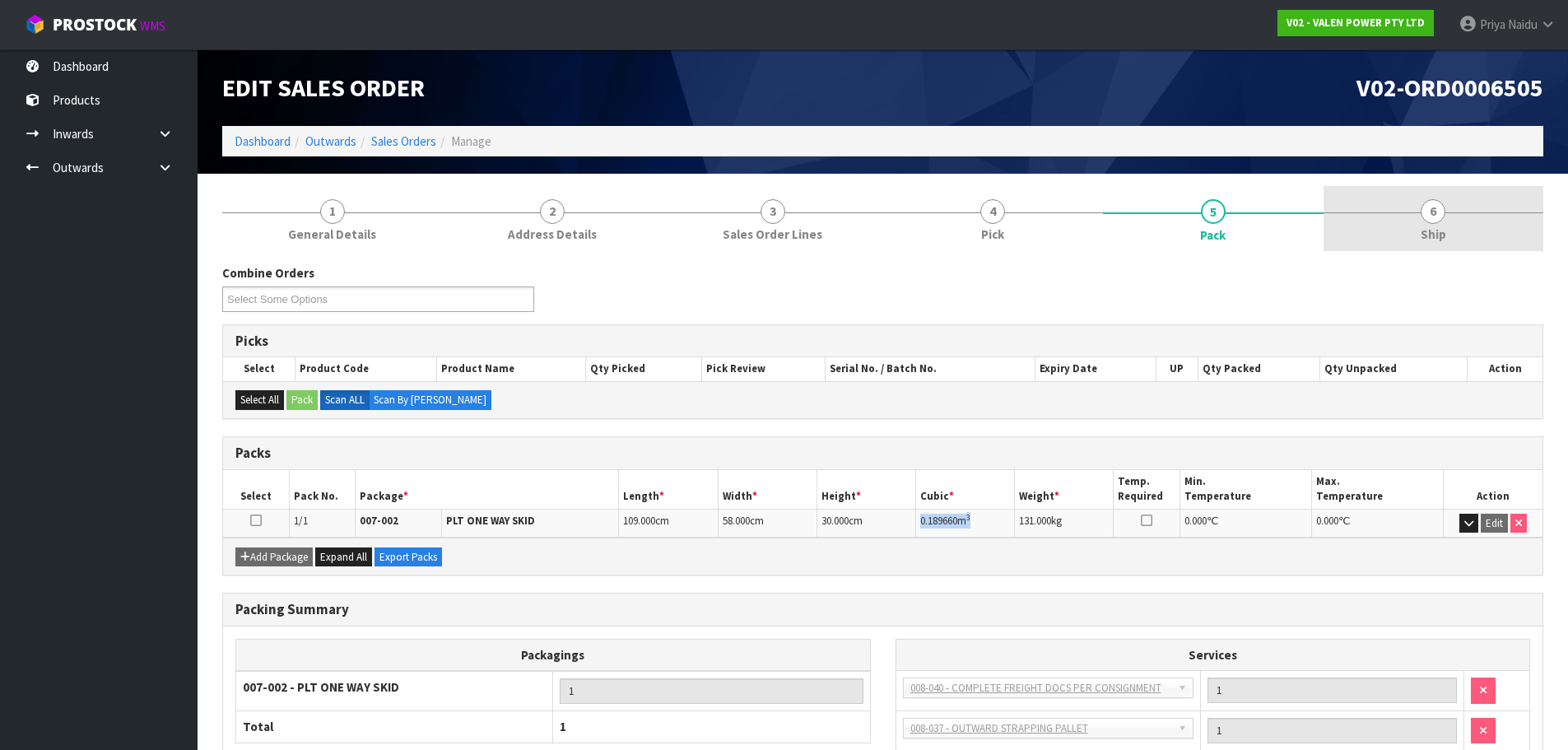
drag, startPoint x: 1414, startPoint y: 200, endPoint x: 1388, endPoint y: 231, distance: 40.5
click at [1414, 200] on link "6 Ship" at bounding box center [1434, 219] width 220 height 65
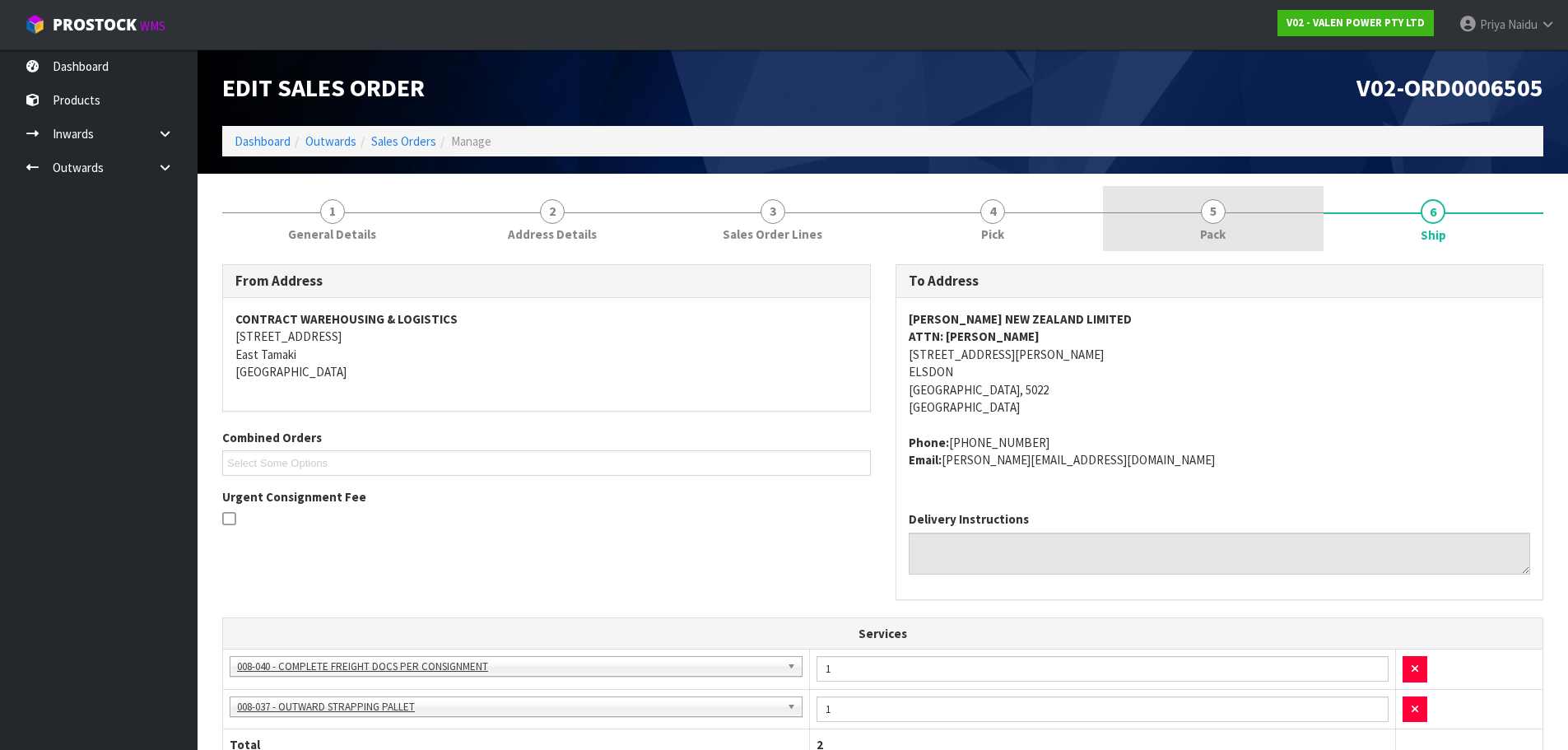
drag, startPoint x: 1213, startPoint y: 189, endPoint x: 1204, endPoint y: 193, distance: 9.8
click at [1213, 189] on link "5 Pack" at bounding box center [1213, 219] width 220 height 65
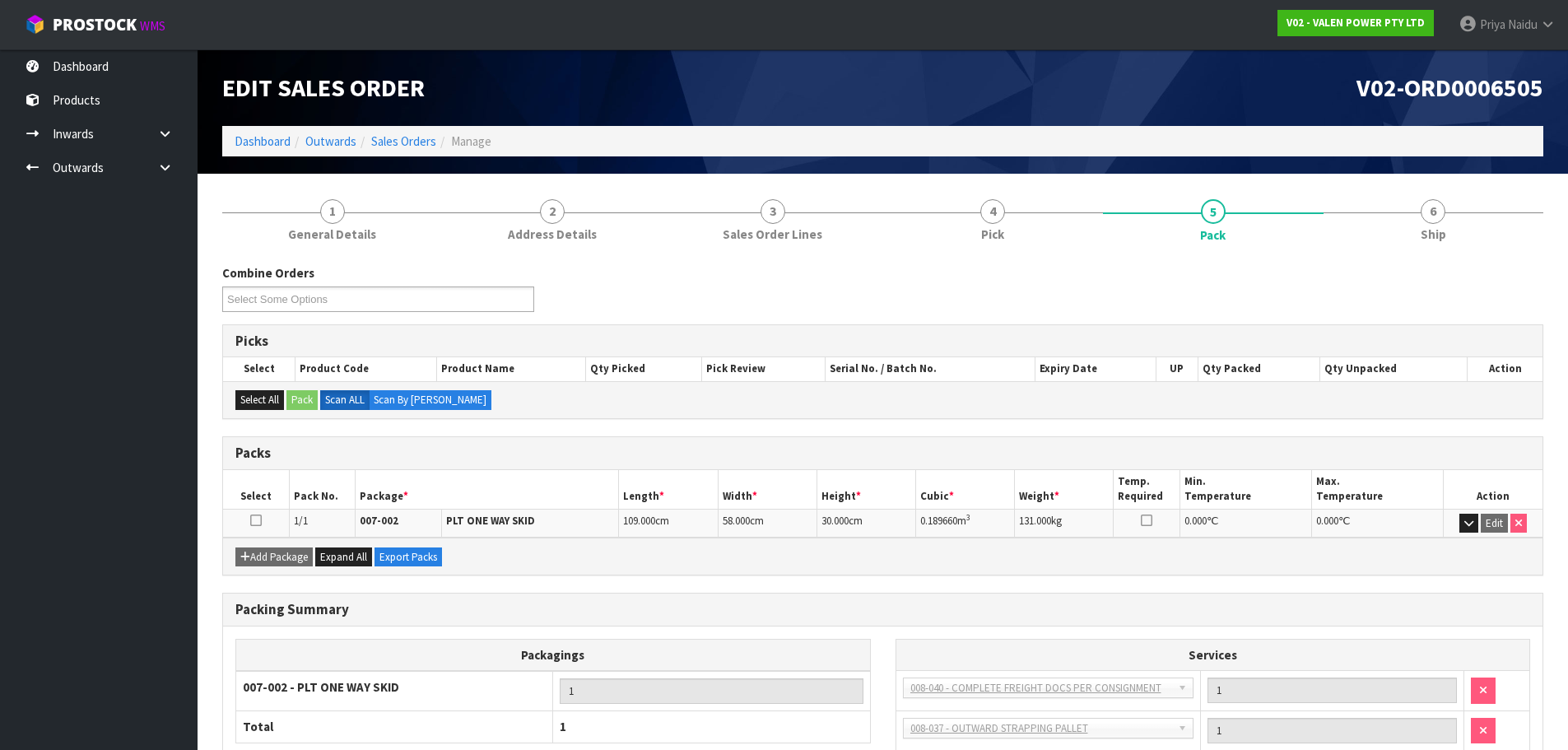
scroll to position [141, 0]
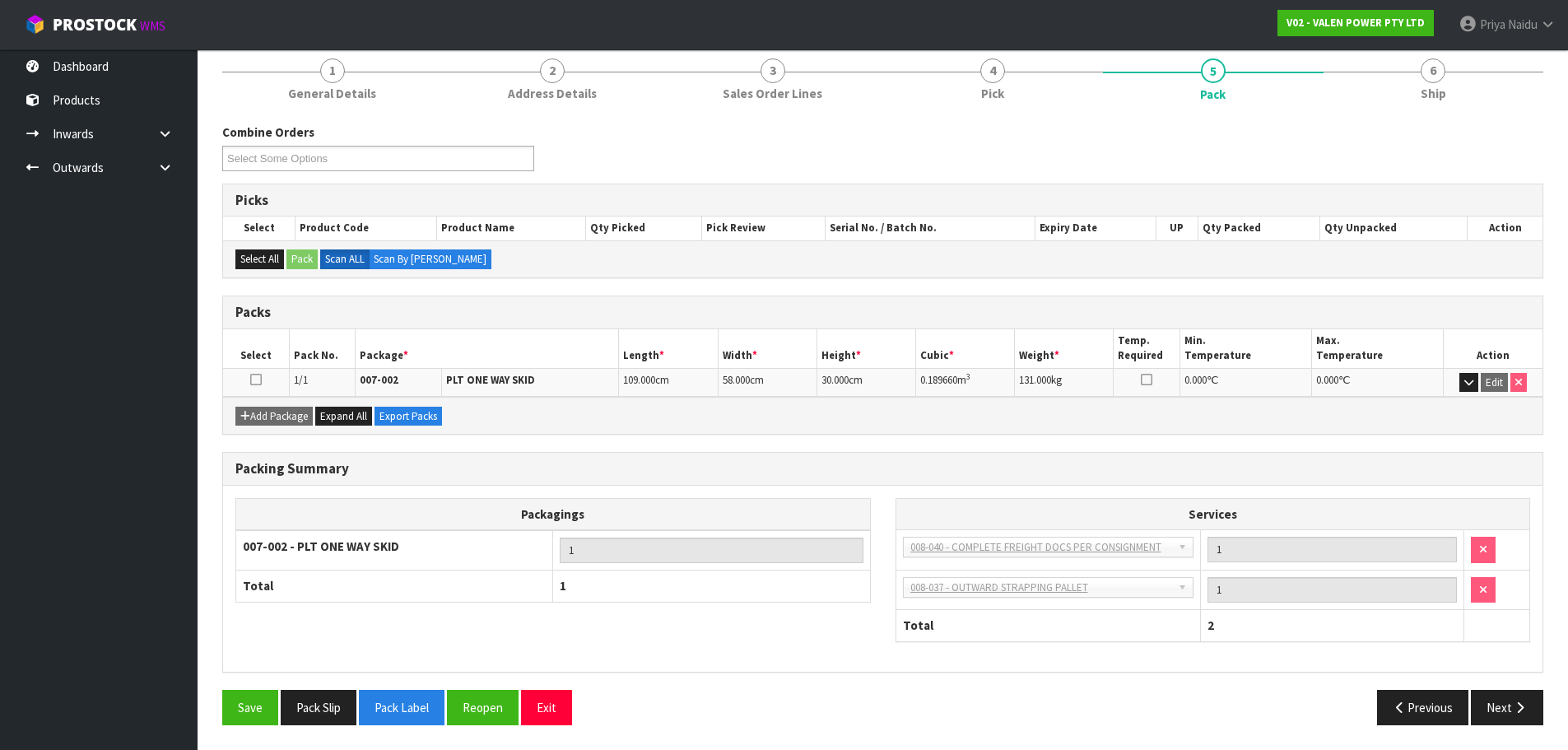
drag, startPoint x: 915, startPoint y: 381, endPoint x: 991, endPoint y: 379, distance: 76.0
click at [991, 379] on tr "1/1 007-002 PLT ONE WAY SKID 109.000 cm 58.000 cm 30.000 cm 0.189660 m 3 131.00…" at bounding box center [882, 382] width 1319 height 28
drag, startPoint x: 1435, startPoint y: 69, endPoint x: 1356, endPoint y: 104, distance: 86.4
click at [1435, 69] on span "6" at bounding box center [1433, 71] width 25 height 25
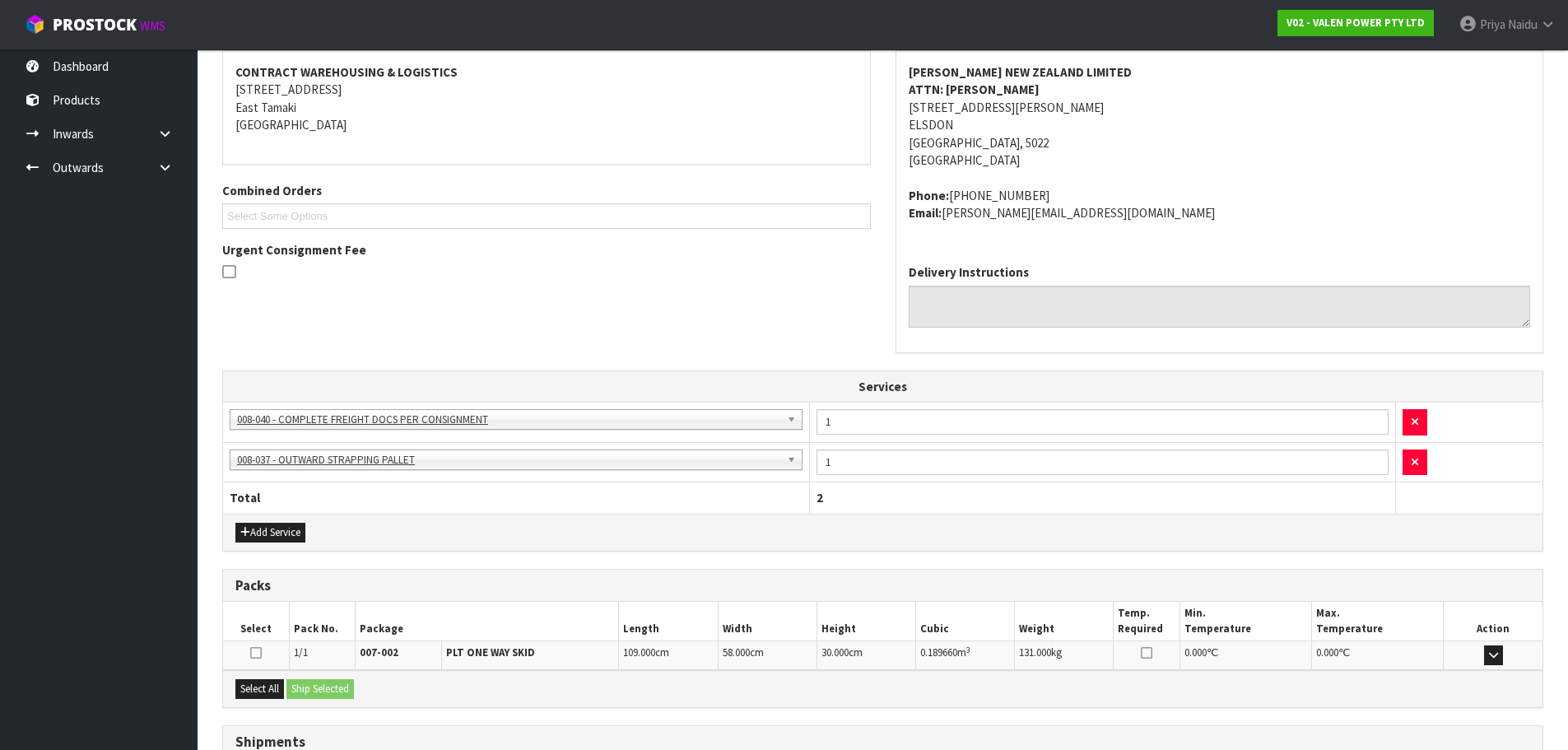
scroll to position [382, 0]
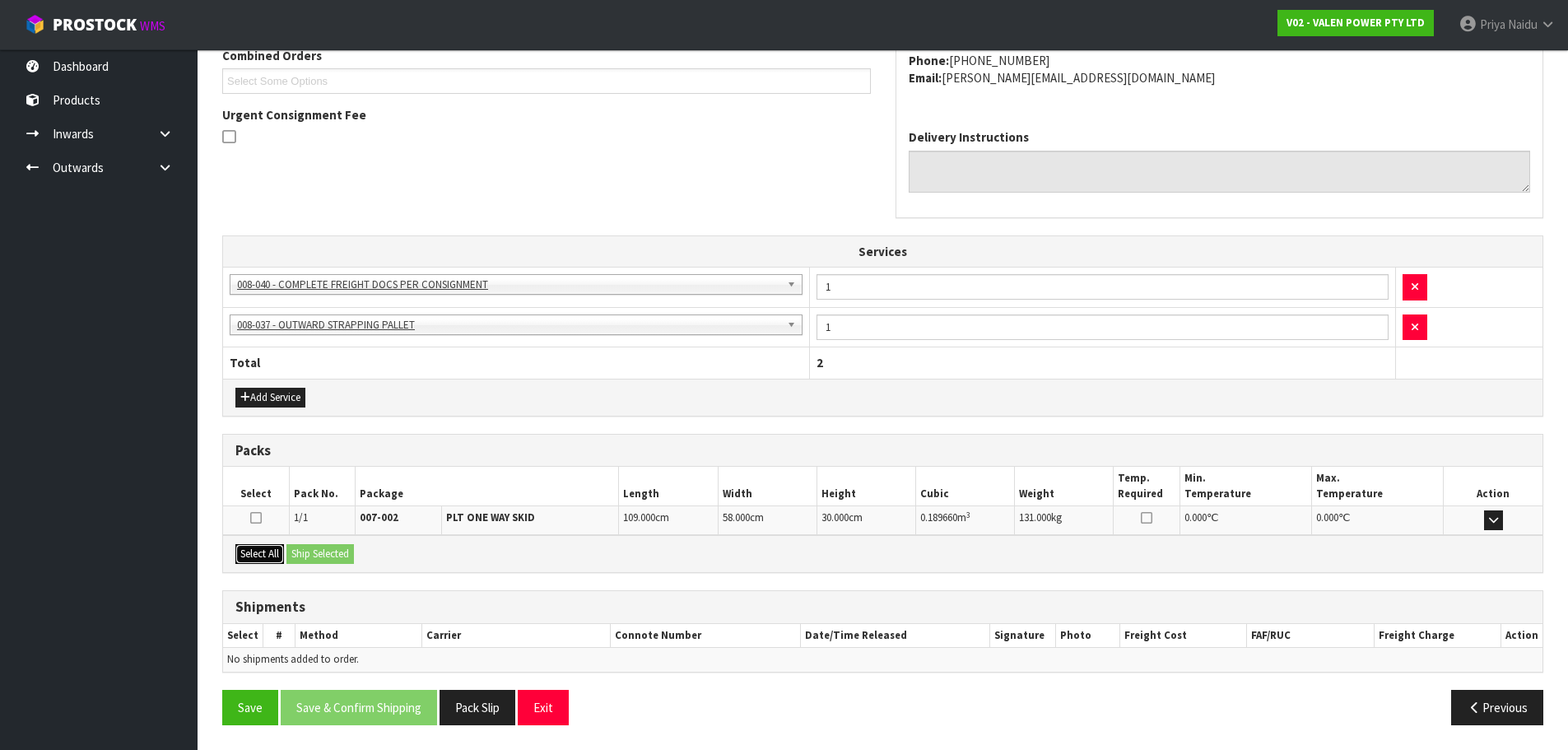
drag, startPoint x: 264, startPoint y: 556, endPoint x: 290, endPoint y: 553, distance: 26.2
click at [264, 554] on button "Select All" at bounding box center [260, 554] width 48 height 20
drag, startPoint x: 290, startPoint y: 553, endPoint x: 398, endPoint y: 563, distance: 108.5
click at [292, 552] on button "Ship Selected" at bounding box center [320, 554] width 67 height 20
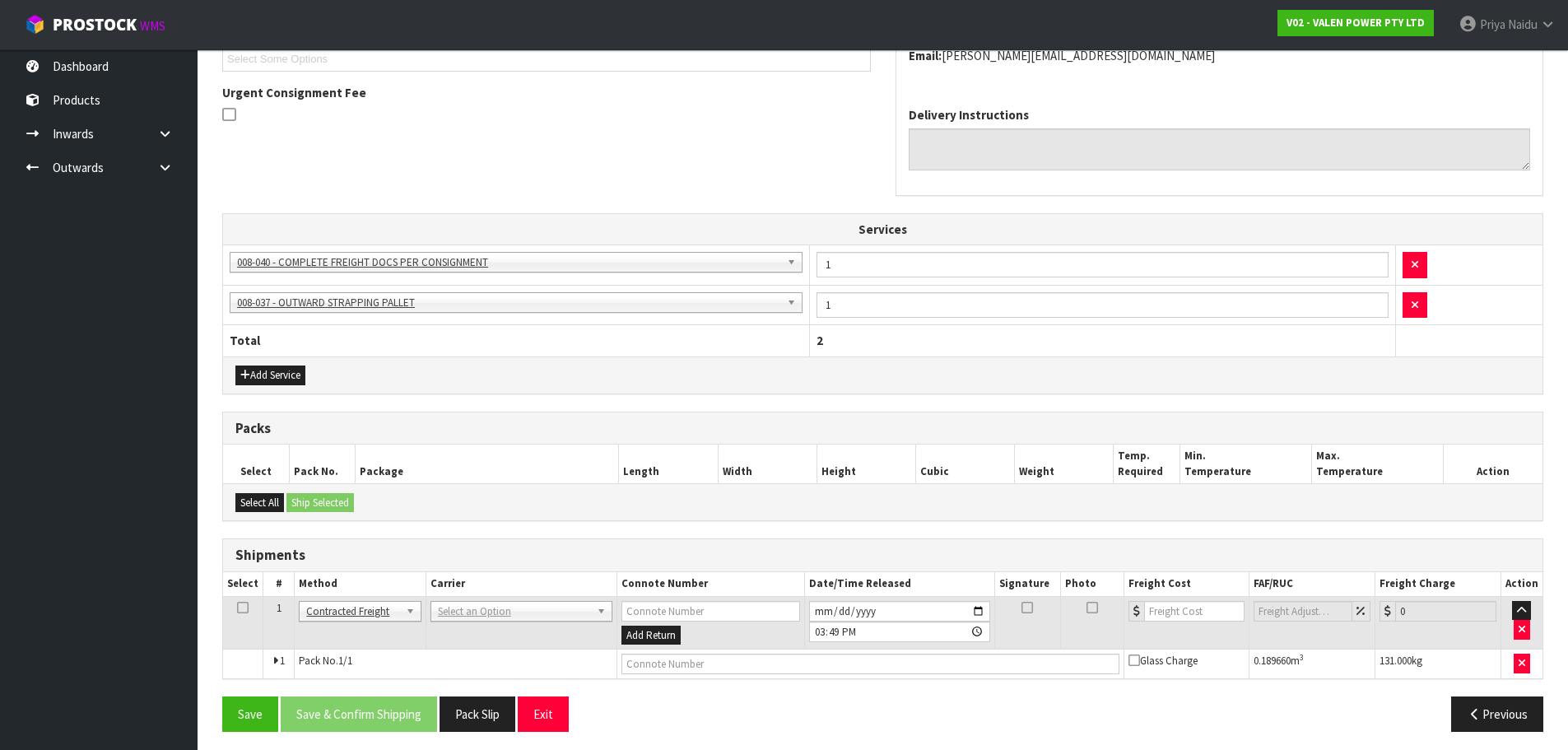
scroll to position [411, 0]
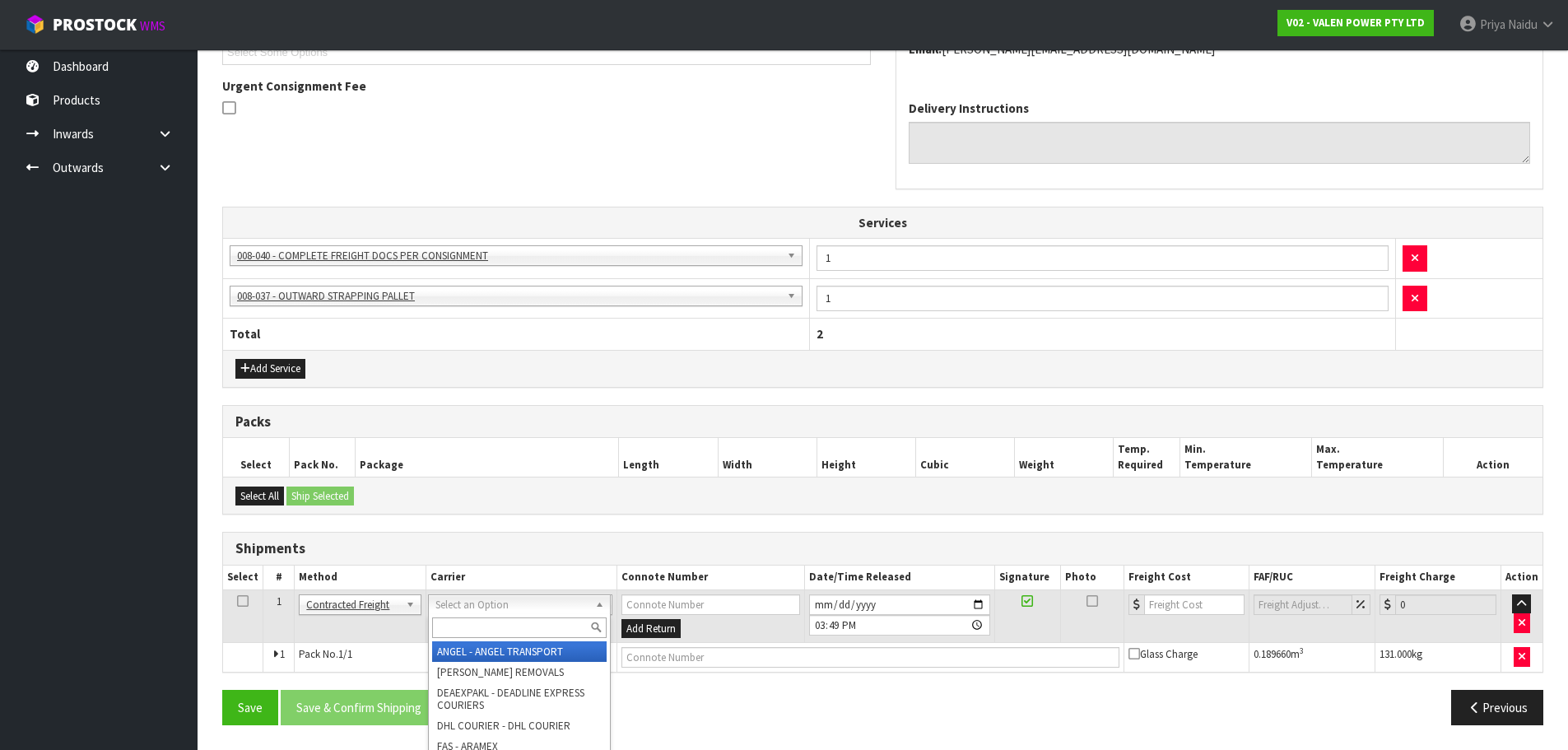
click at [466, 622] on input "text" at bounding box center [519, 628] width 175 height 21
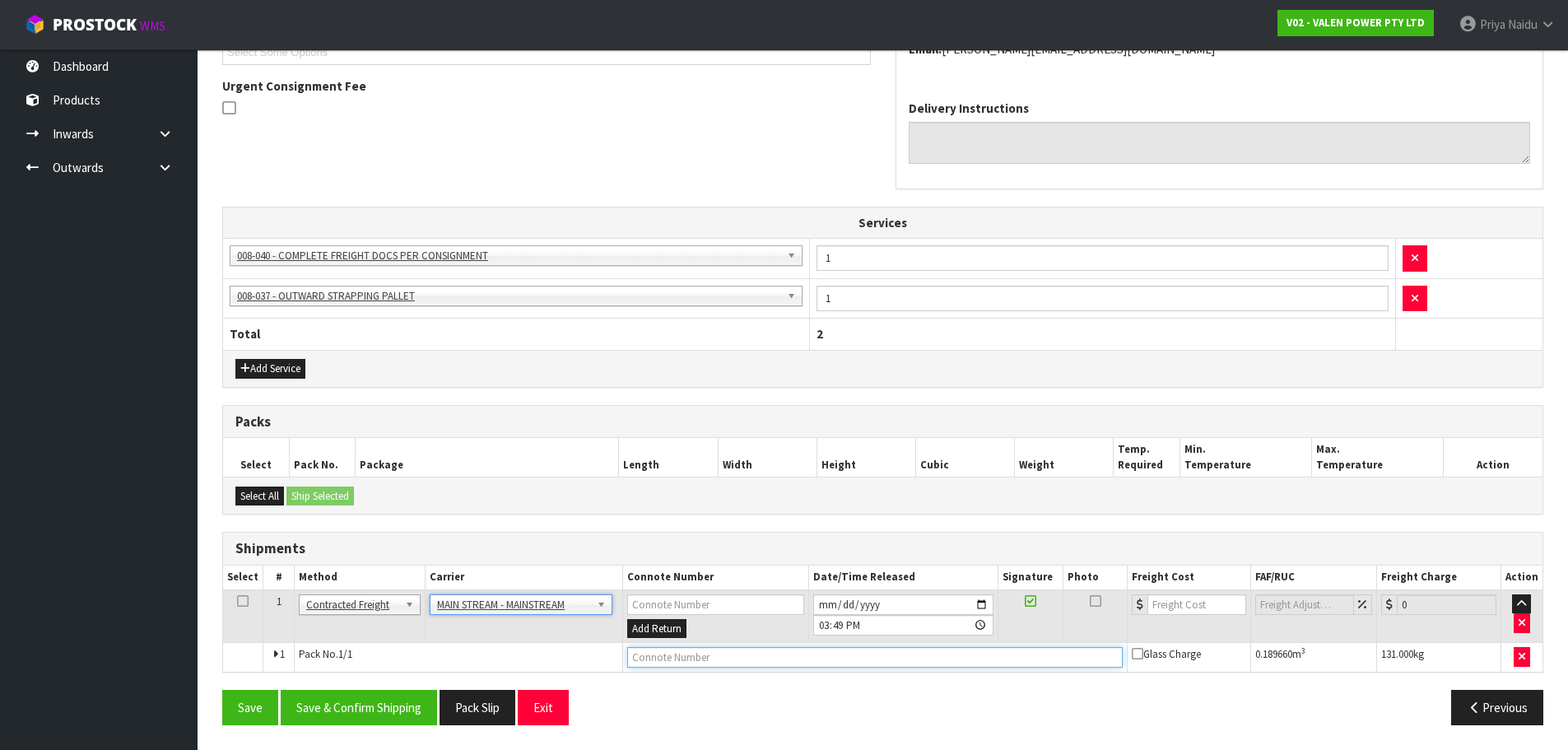
click at [804, 658] on input "text" at bounding box center [875, 658] width 496 height 21
paste input "CWL7718365"
click at [1165, 608] on input "number" at bounding box center [1198, 605] width 100 height 21
click at [372, 709] on button "Save & Confirm Shipping" at bounding box center [359, 708] width 157 height 35
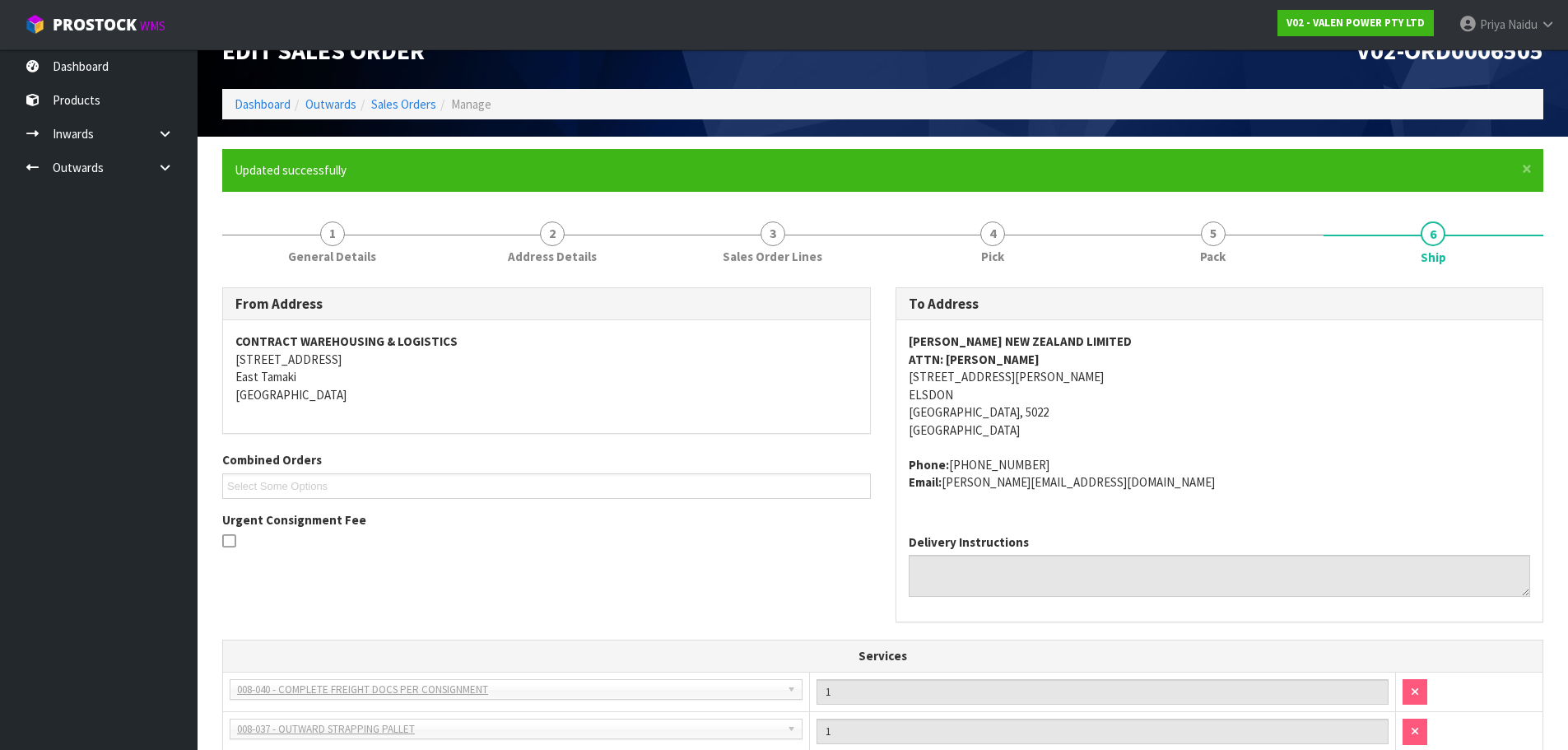
scroll to position [0, 0]
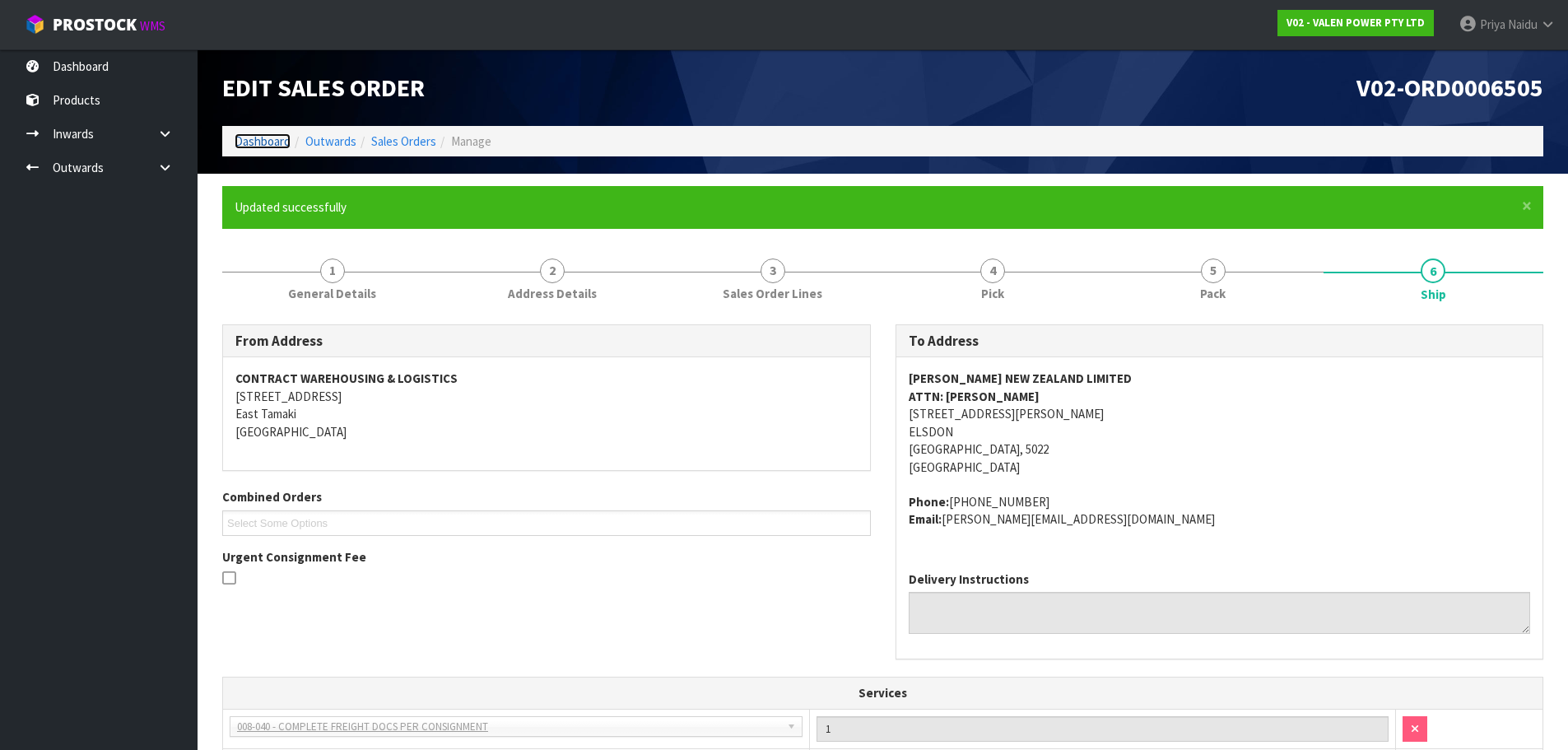
click at [268, 142] on link "Dashboard" at bounding box center [262, 141] width 56 height 15
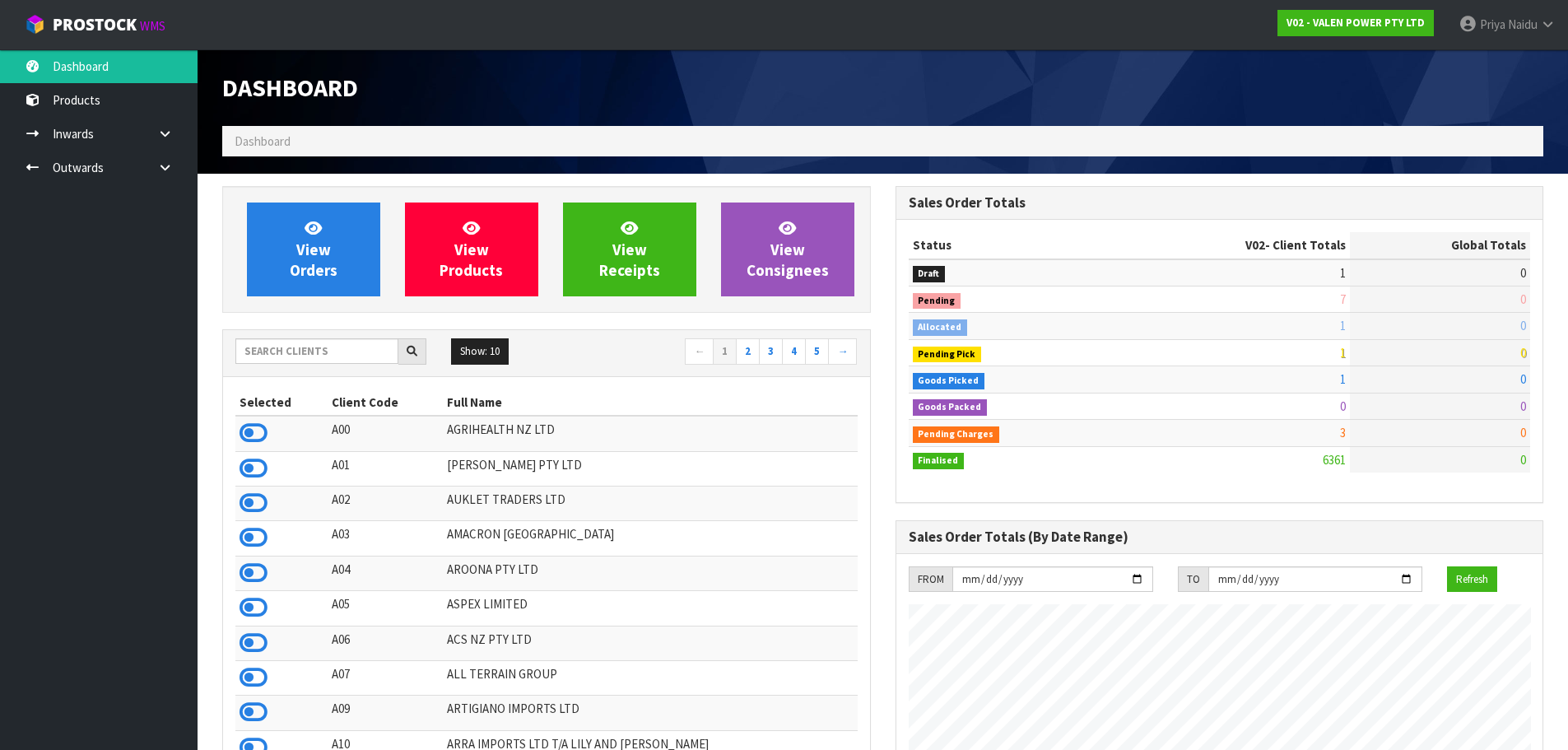
scroll to position [1248, 673]
click at [292, 349] on input "text" at bounding box center [317, 351] width 163 height 26
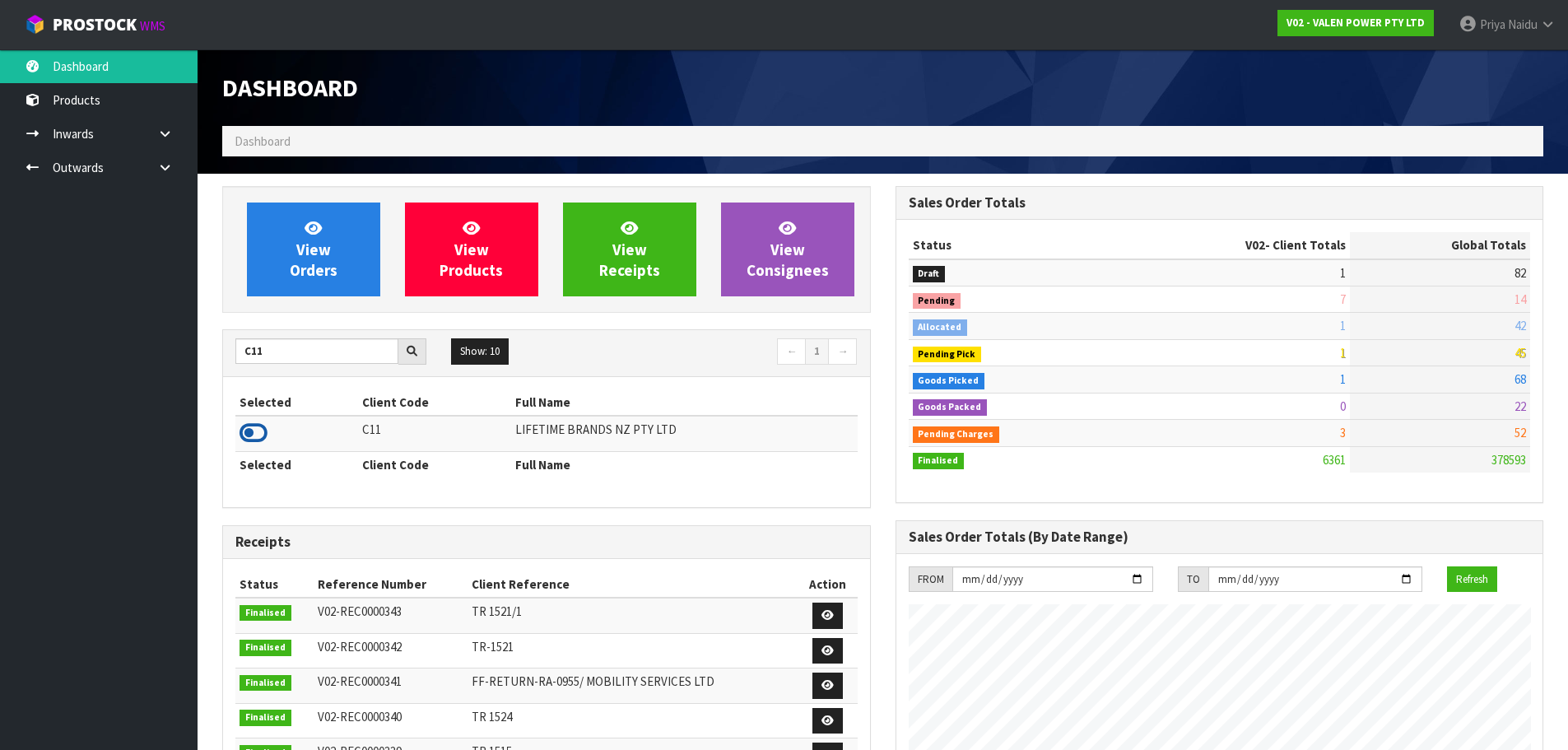
click at [253, 436] on icon at bounding box center [253, 433] width 28 height 25
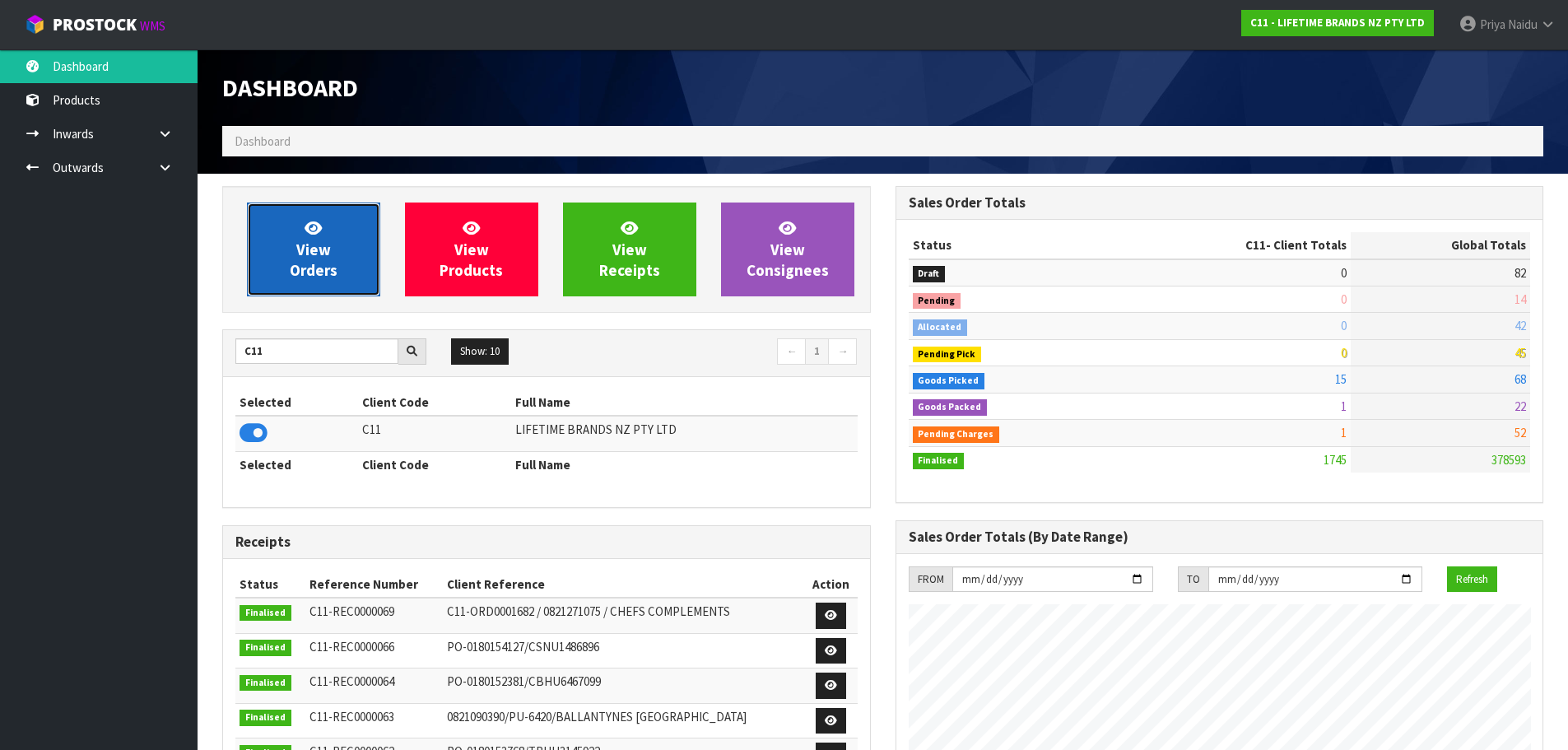
click at [289, 256] on link "View Orders" at bounding box center [313, 249] width 133 height 94
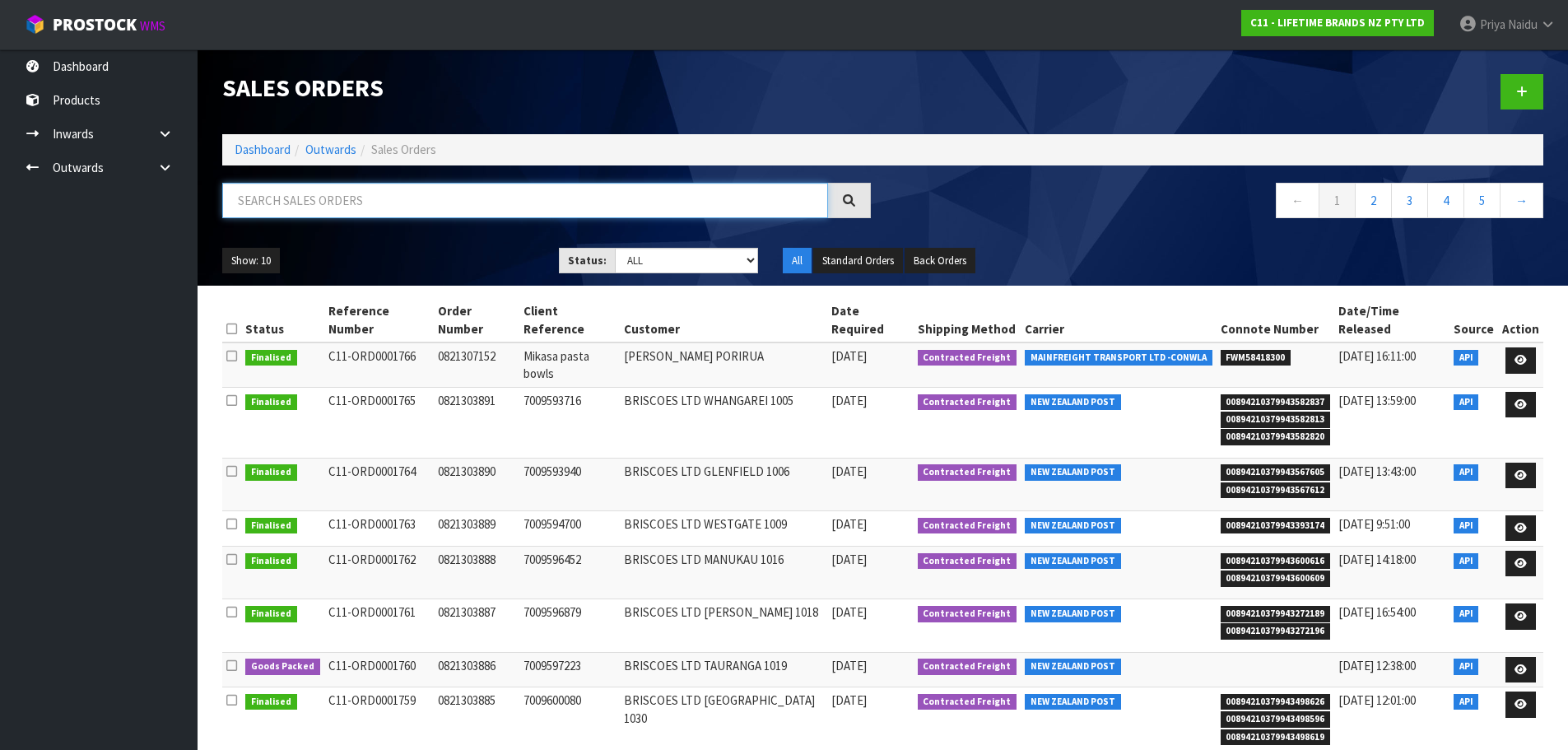
click at [313, 200] on input "text" at bounding box center [525, 200] width 606 height 35
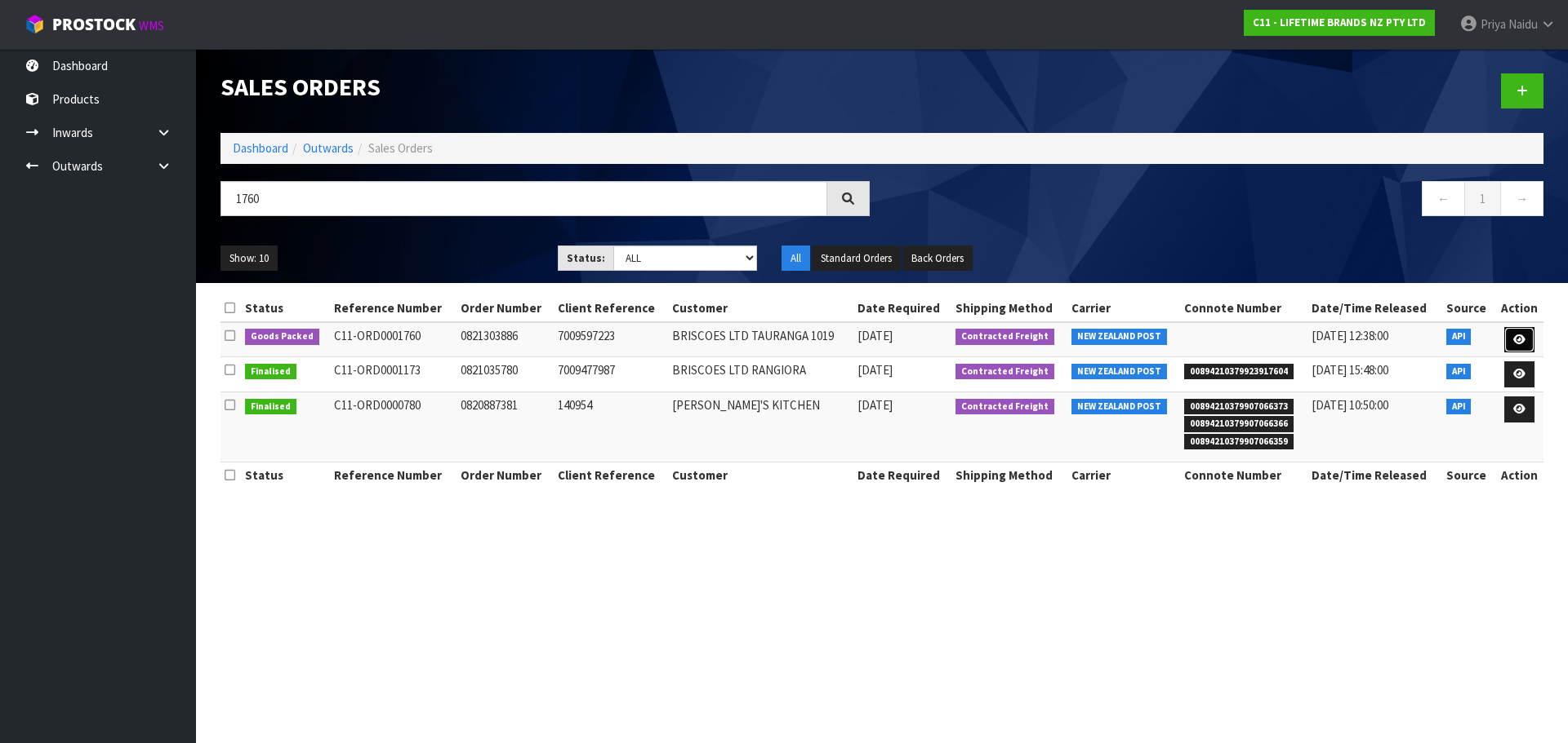
click at [1518, 331] on link at bounding box center [1518, 340] width 30 height 26
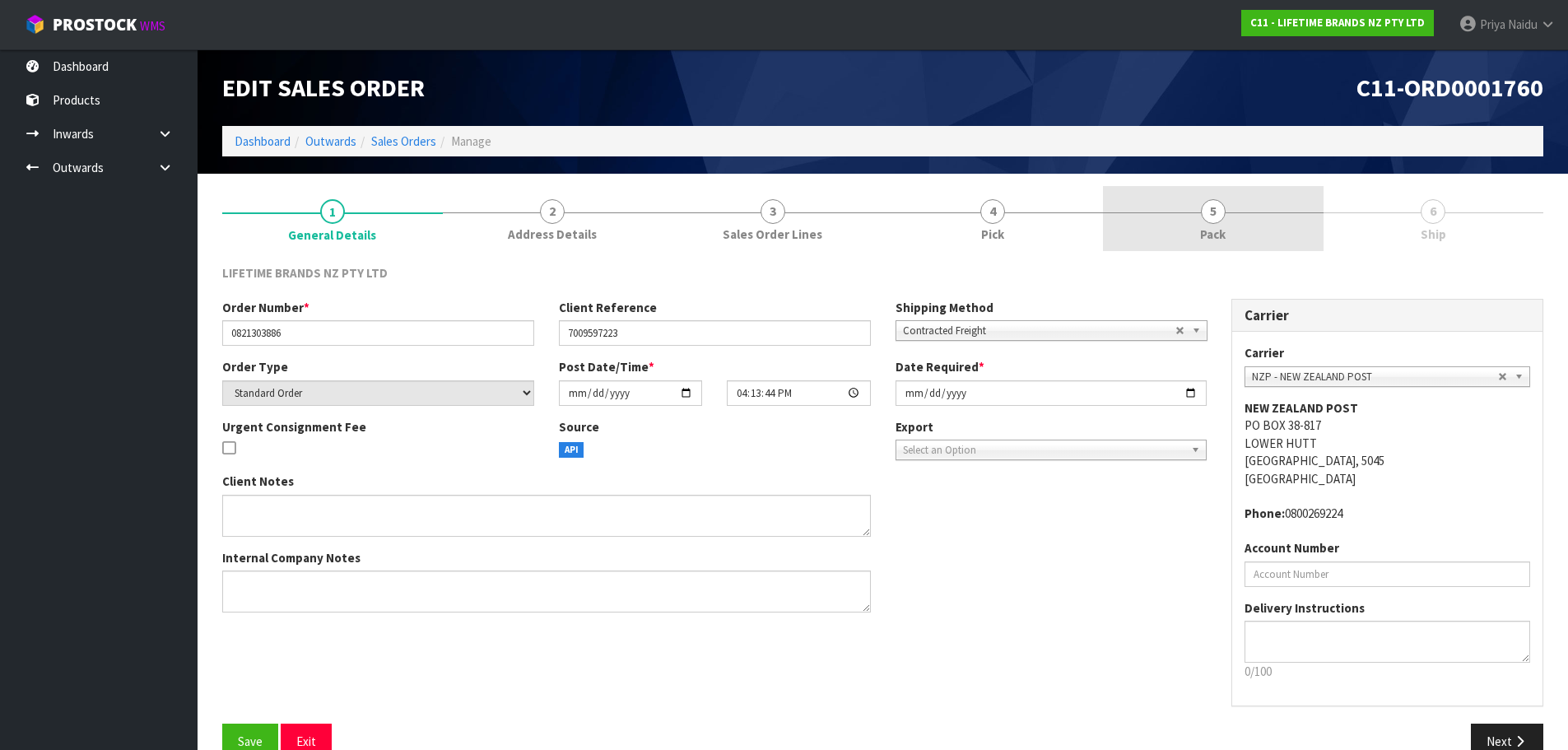
click at [1199, 218] on link "5 Pack" at bounding box center [1213, 219] width 220 height 65
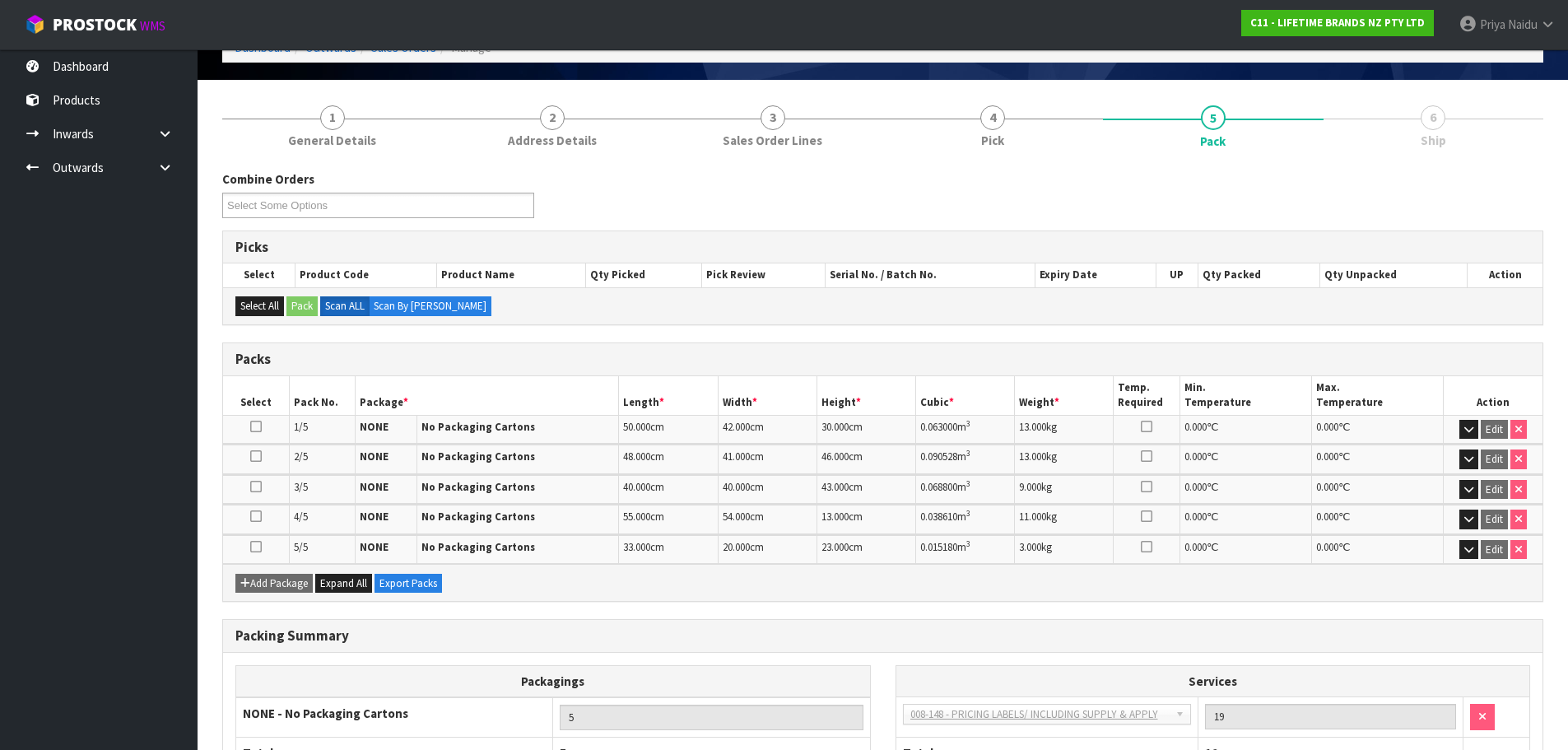
scroll to position [221, 0]
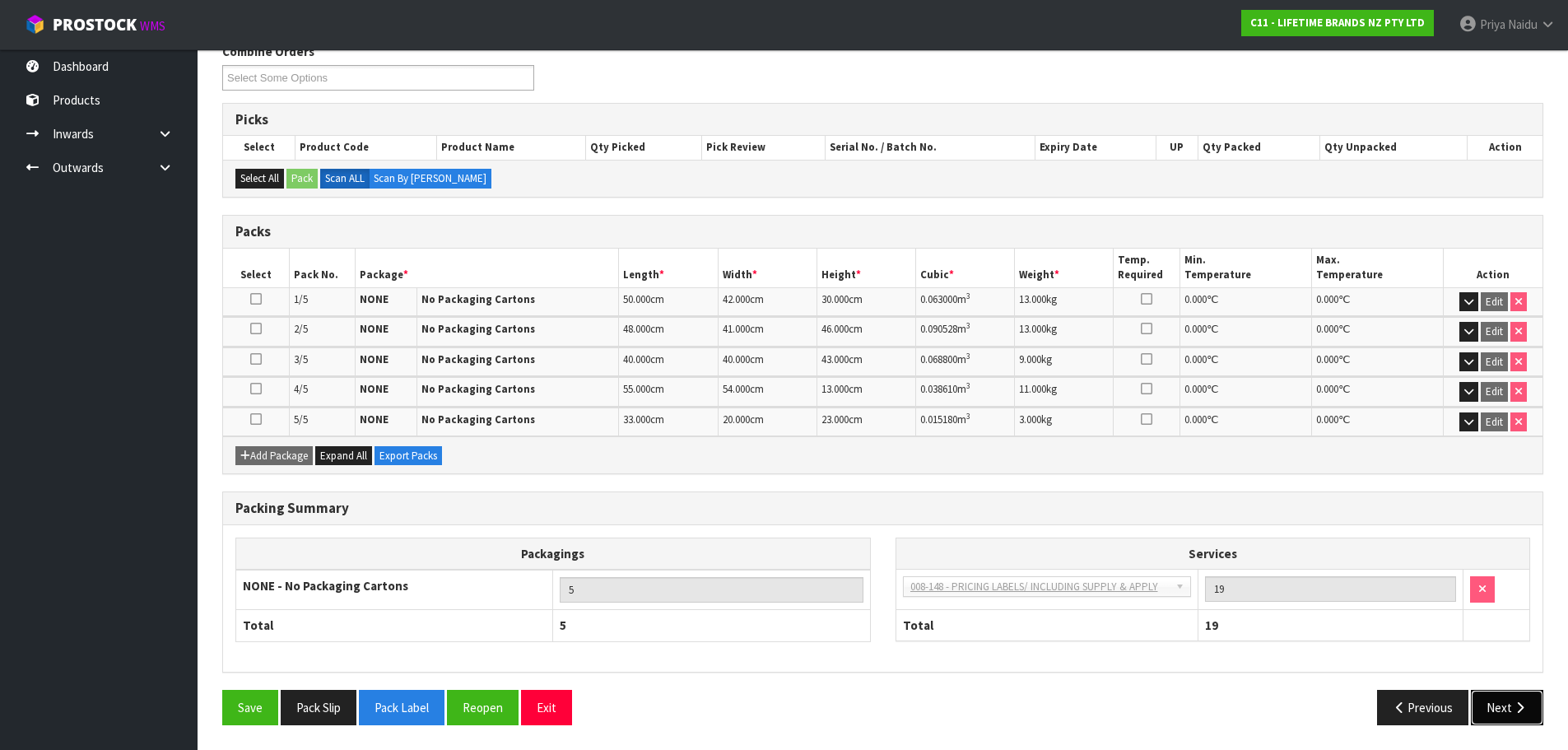
click at [1531, 704] on button "Next" at bounding box center [1507, 708] width 72 height 35
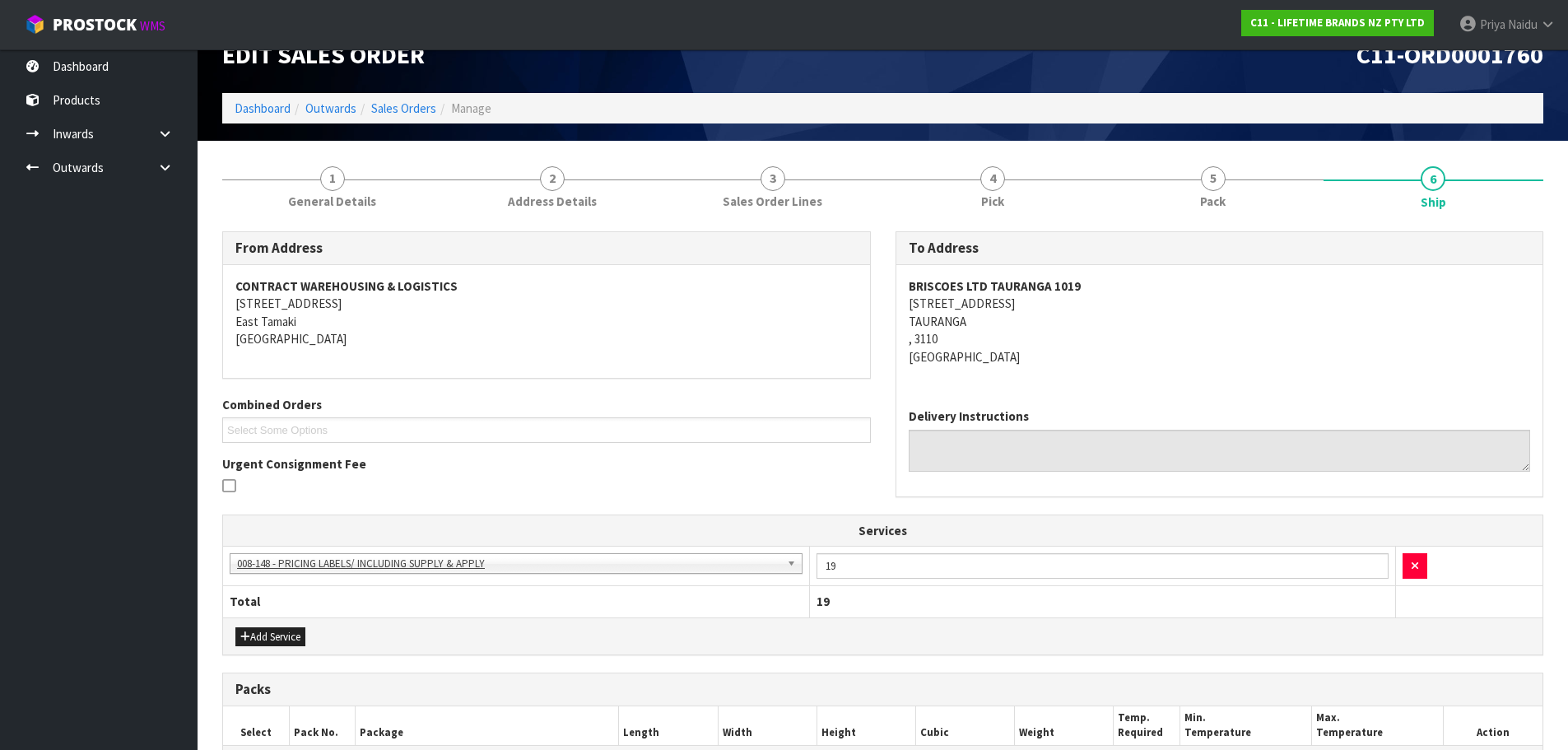
scroll to position [0, 0]
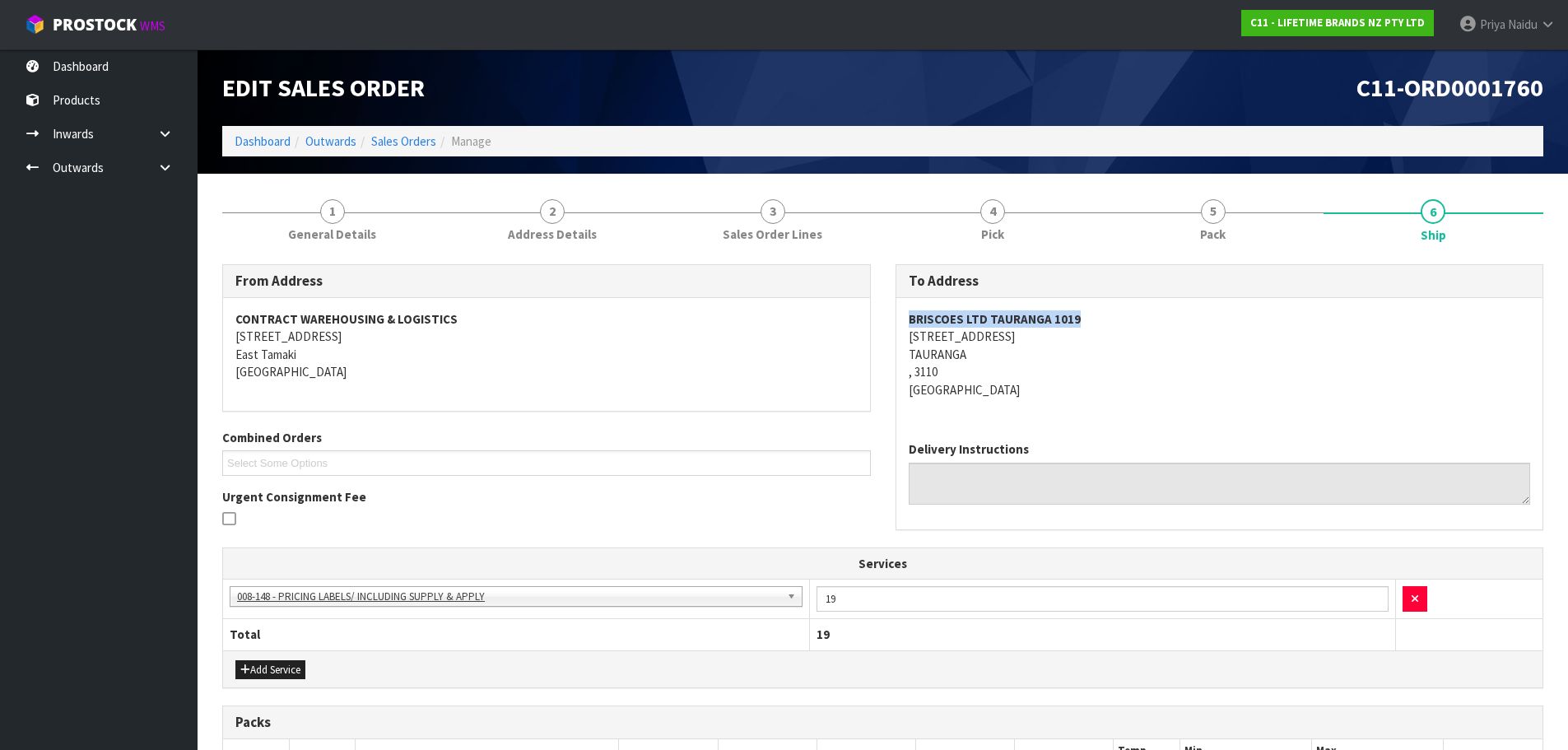
drag, startPoint x: 1077, startPoint y: 314, endPoint x: 901, endPoint y: 312, distance: 176.0
click at [901, 312] on div "BRISCOES LTD TAURANGA 1019 65 CHAPEL STREET TAURANGA , 3110 New Zealand" at bounding box center [1220, 363] width 647 height 130
click at [1014, 334] on address "BRISCOES LTD TAURANGA 1019 65 CHAPEL STREET TAURANGA , 3110 New Zealand" at bounding box center [1219, 355] width 622 height 88
drag, startPoint x: 1012, startPoint y: 333, endPoint x: 906, endPoint y: 338, distance: 106.1
click at [906, 338] on div "BRISCOES LTD TAURANGA 1019 65 CHAPEL STREET TAURANGA , 3110 New Zealand" at bounding box center [1220, 363] width 647 height 130
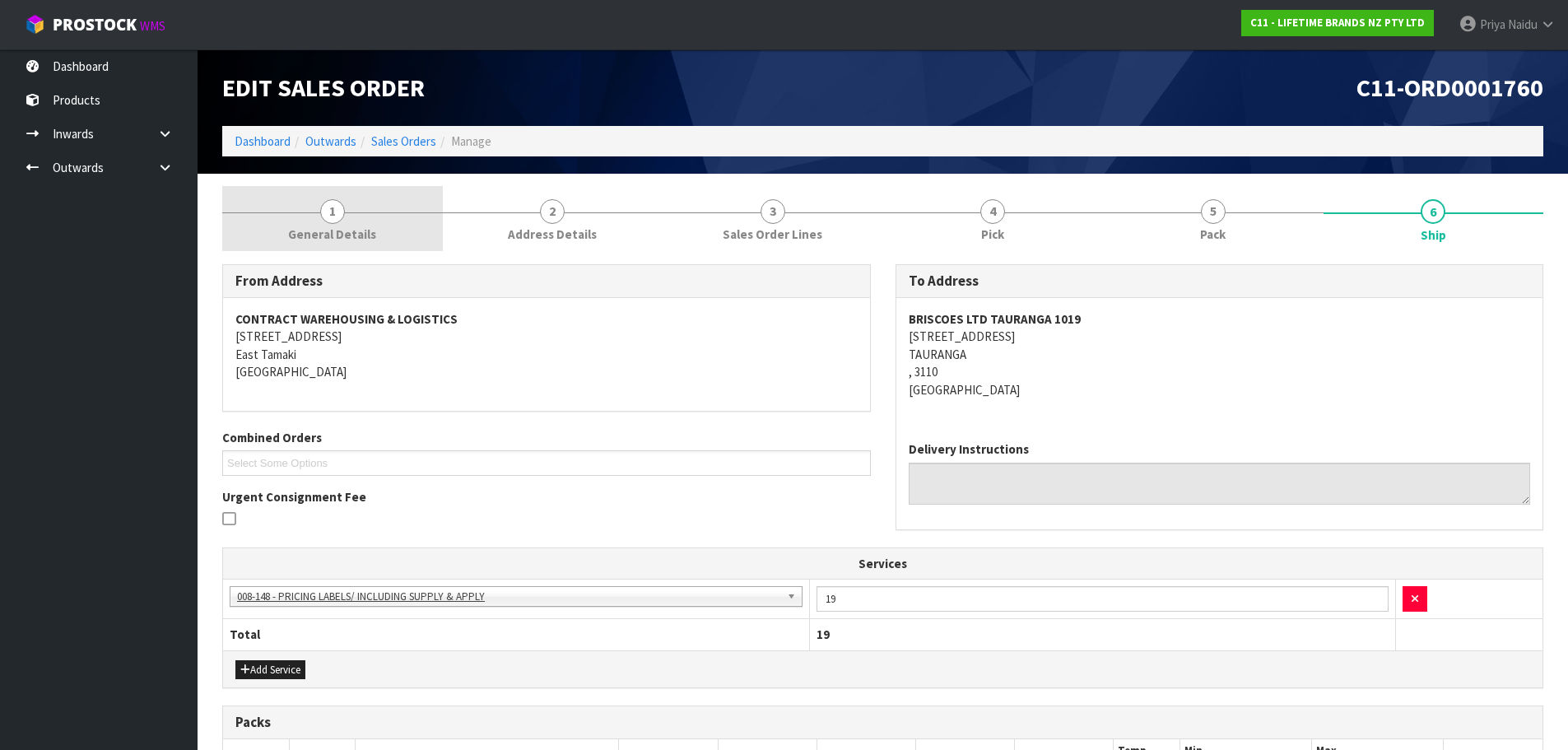
click at [324, 209] on span "1" at bounding box center [332, 212] width 25 height 25
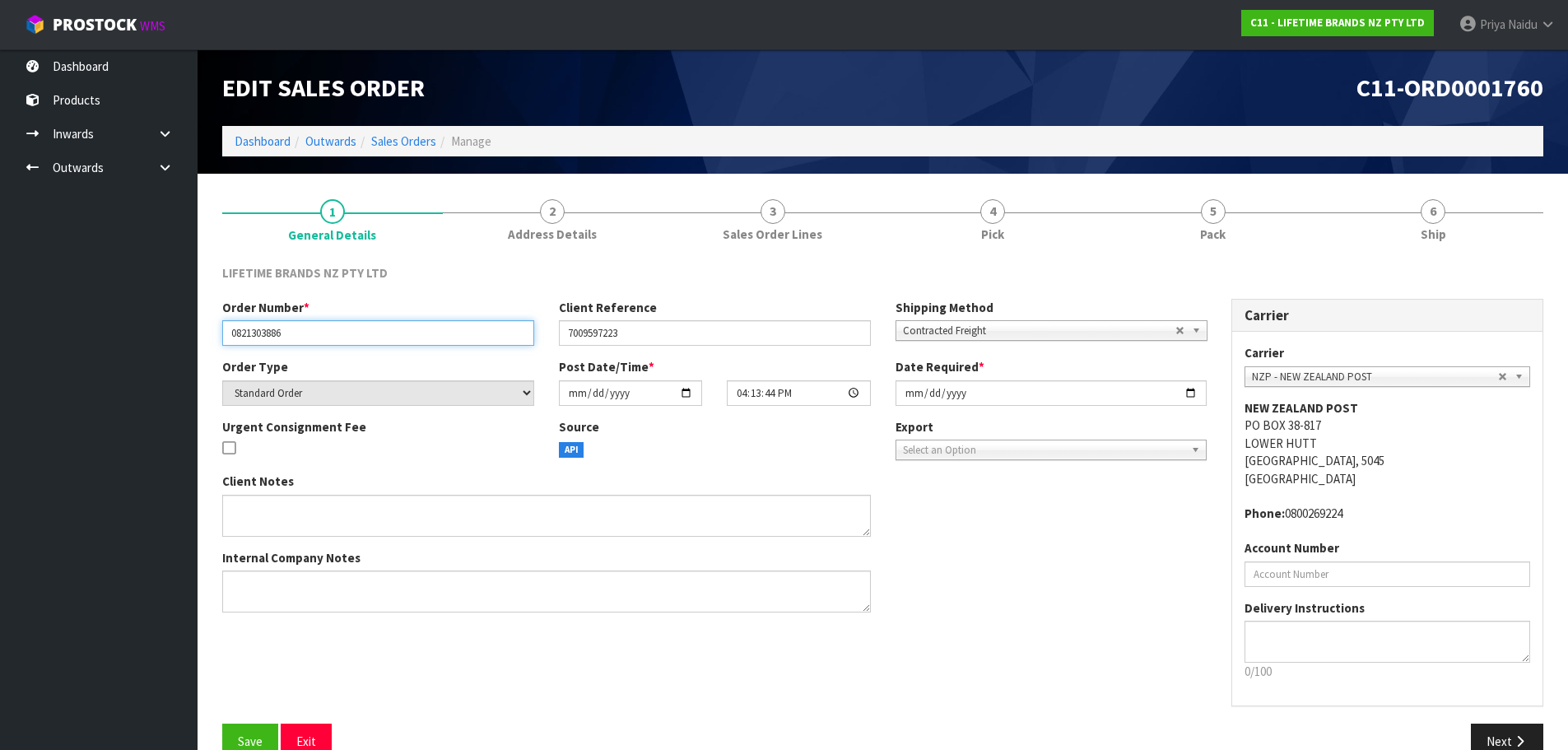
drag, startPoint x: 289, startPoint y: 331, endPoint x: 188, endPoint y: 336, distance: 101.1
click at [188, 336] on body "Toggle navigation ProStock WMS C11 - LIFETIME BRANDS NZ PTY LTD Priya Naidu Log…" at bounding box center [784, 375] width 1568 height 750
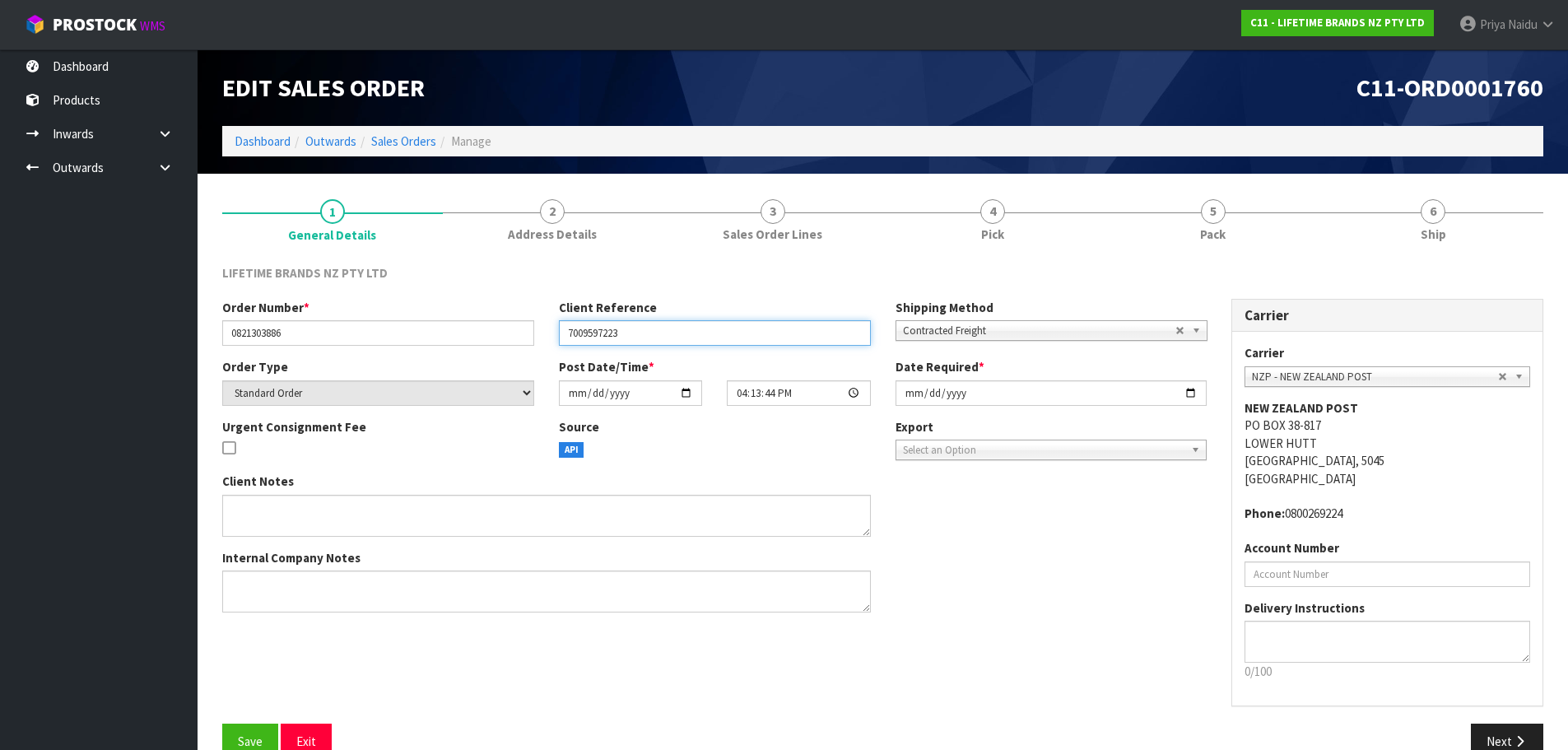
drag, startPoint x: 632, startPoint y: 335, endPoint x: 534, endPoint y: 338, distance: 98.0
click at [534, 338] on div "Order Number * 0821303886 Client Reference 7009597223 Shipping Method Client Lo…" at bounding box center [714, 328] width 1009 height 59
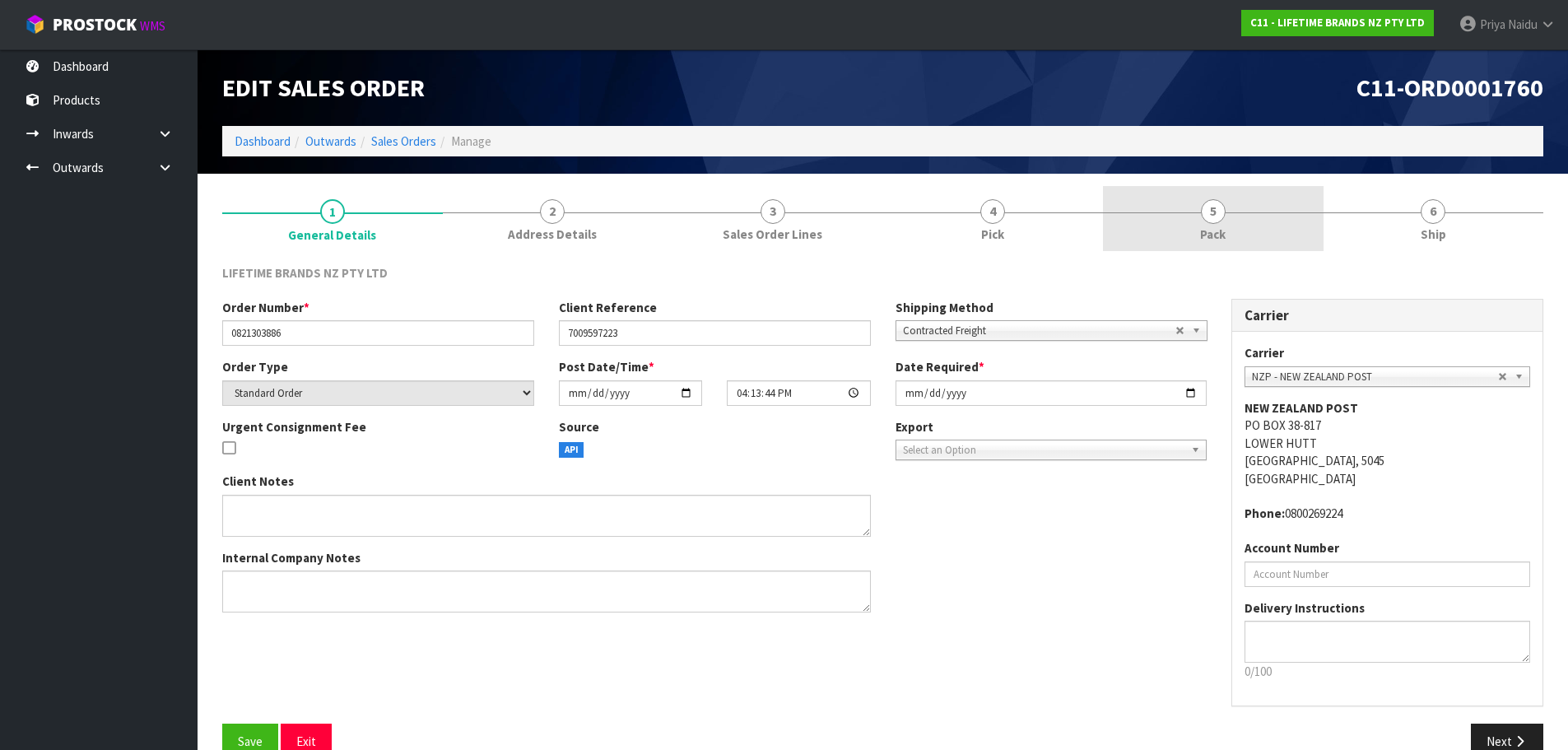
click at [1207, 235] on span "Pack" at bounding box center [1213, 234] width 26 height 17
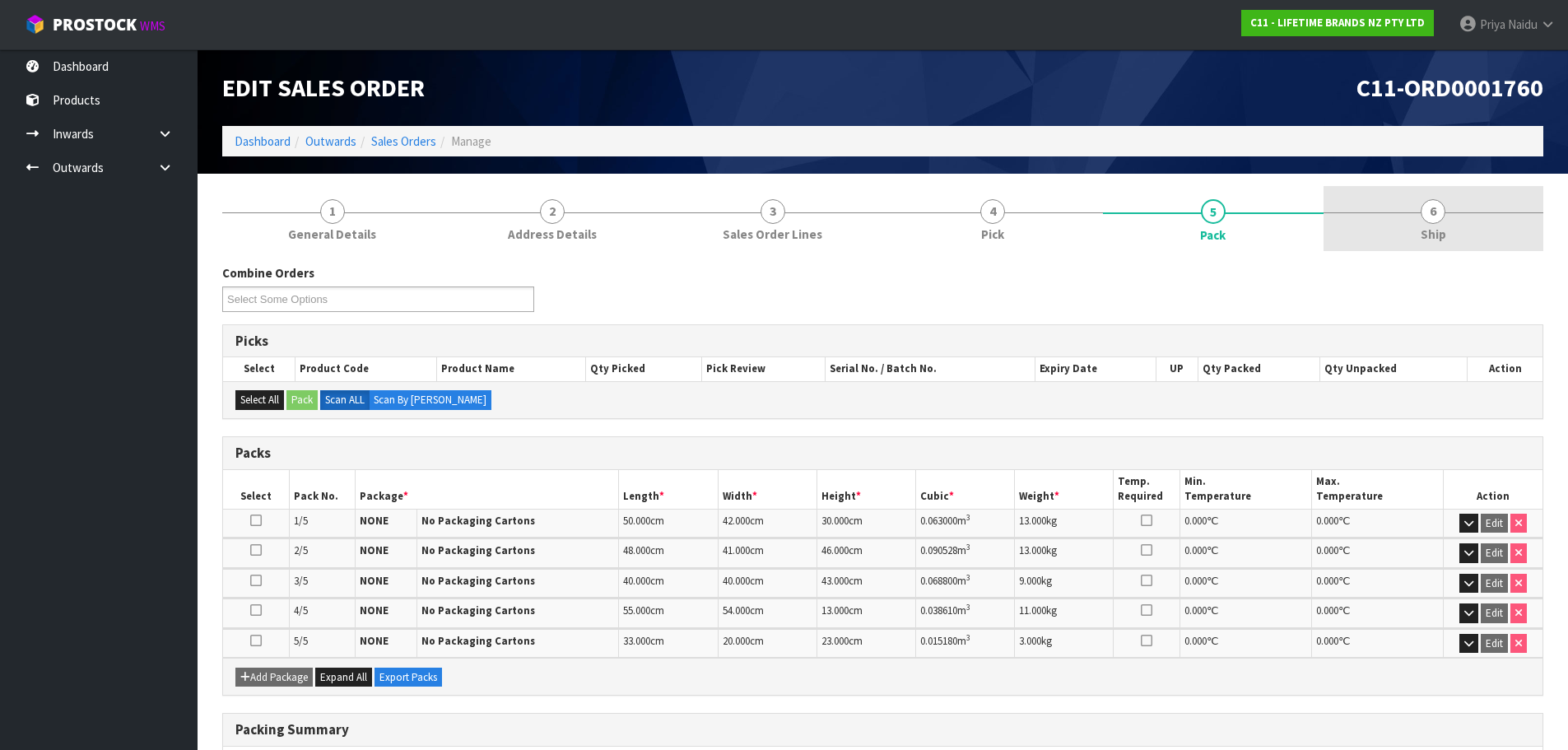
click at [1441, 213] on span "6" at bounding box center [1433, 212] width 25 height 25
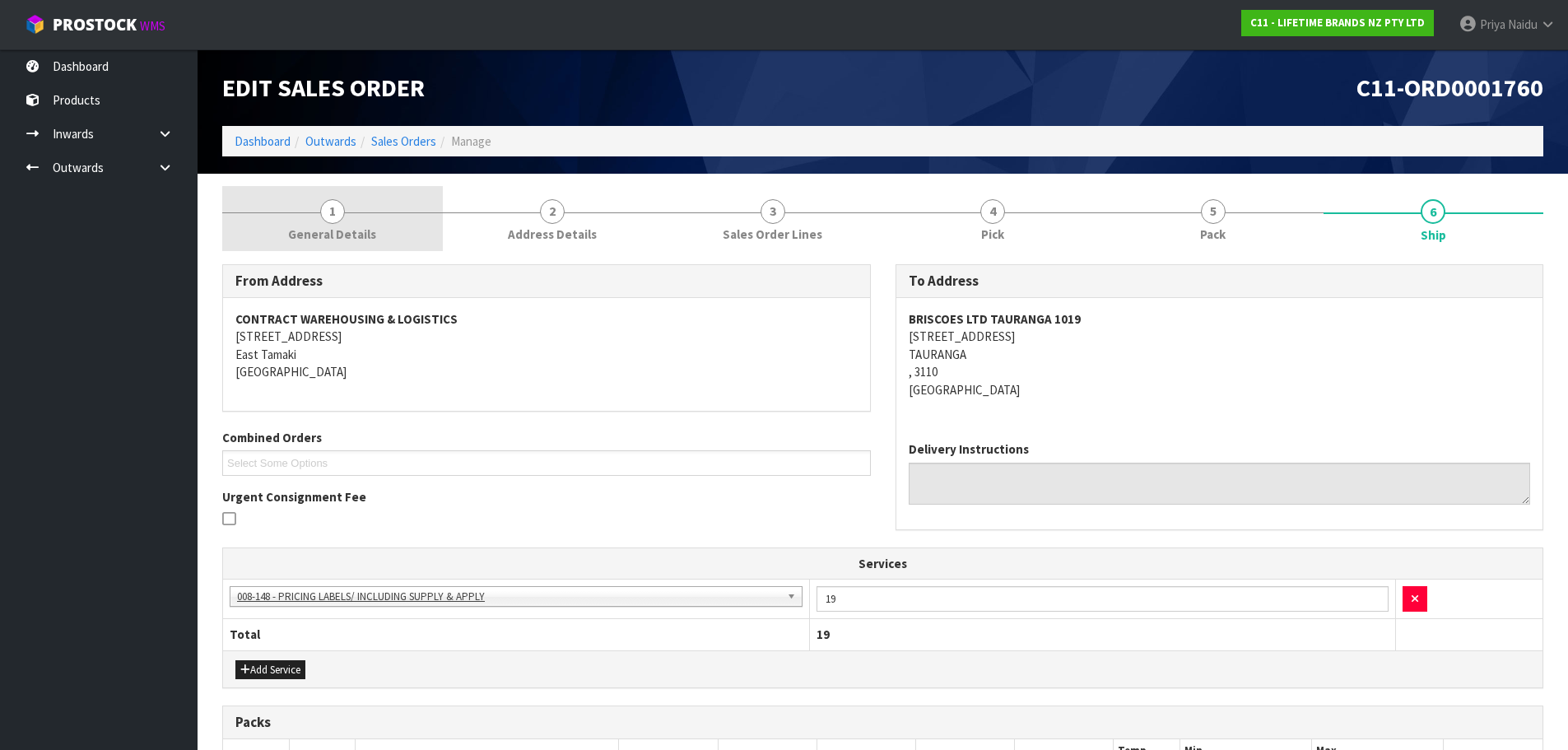
click at [330, 208] on span "1" at bounding box center [332, 212] width 25 height 25
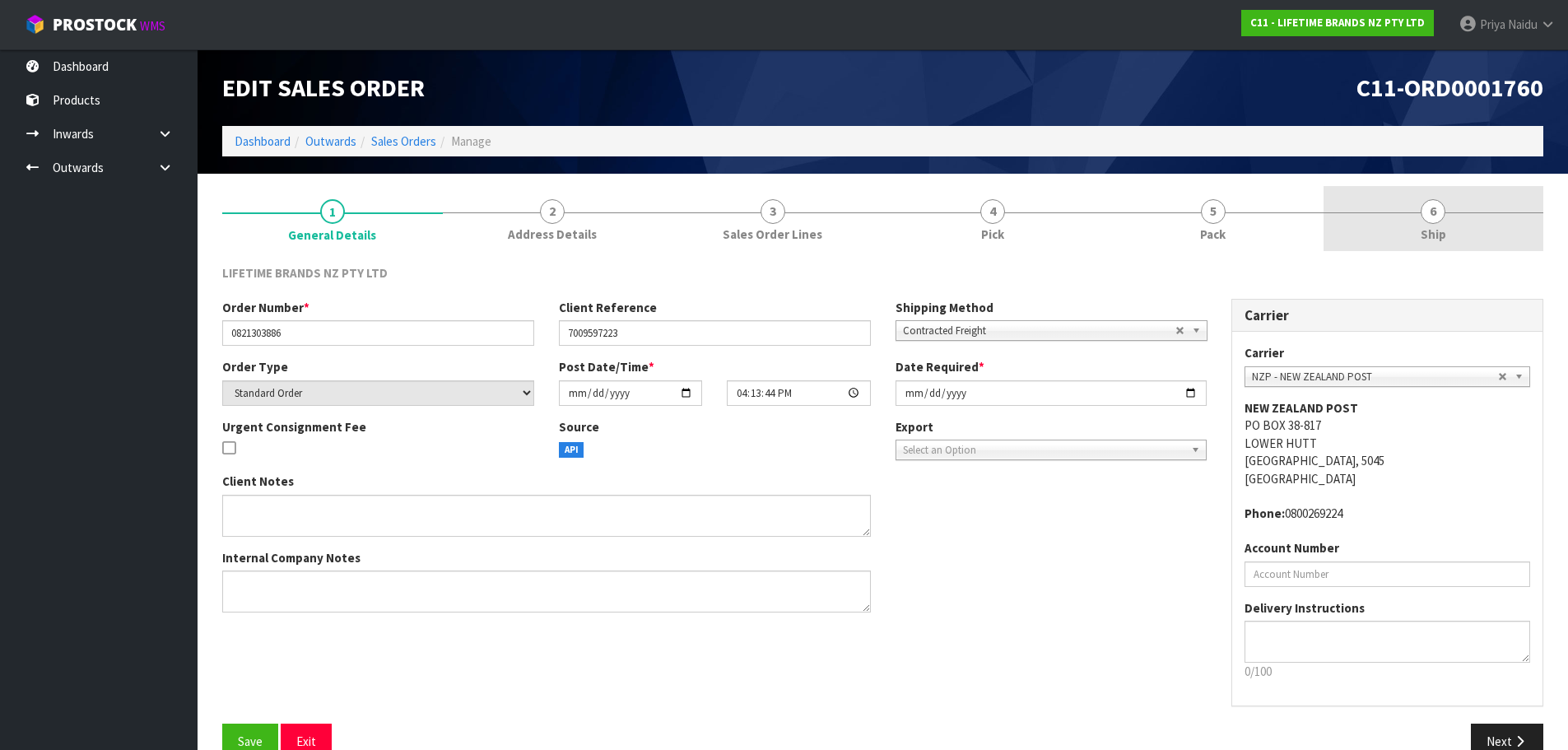
click at [1438, 222] on span "6" at bounding box center [1433, 212] width 25 height 25
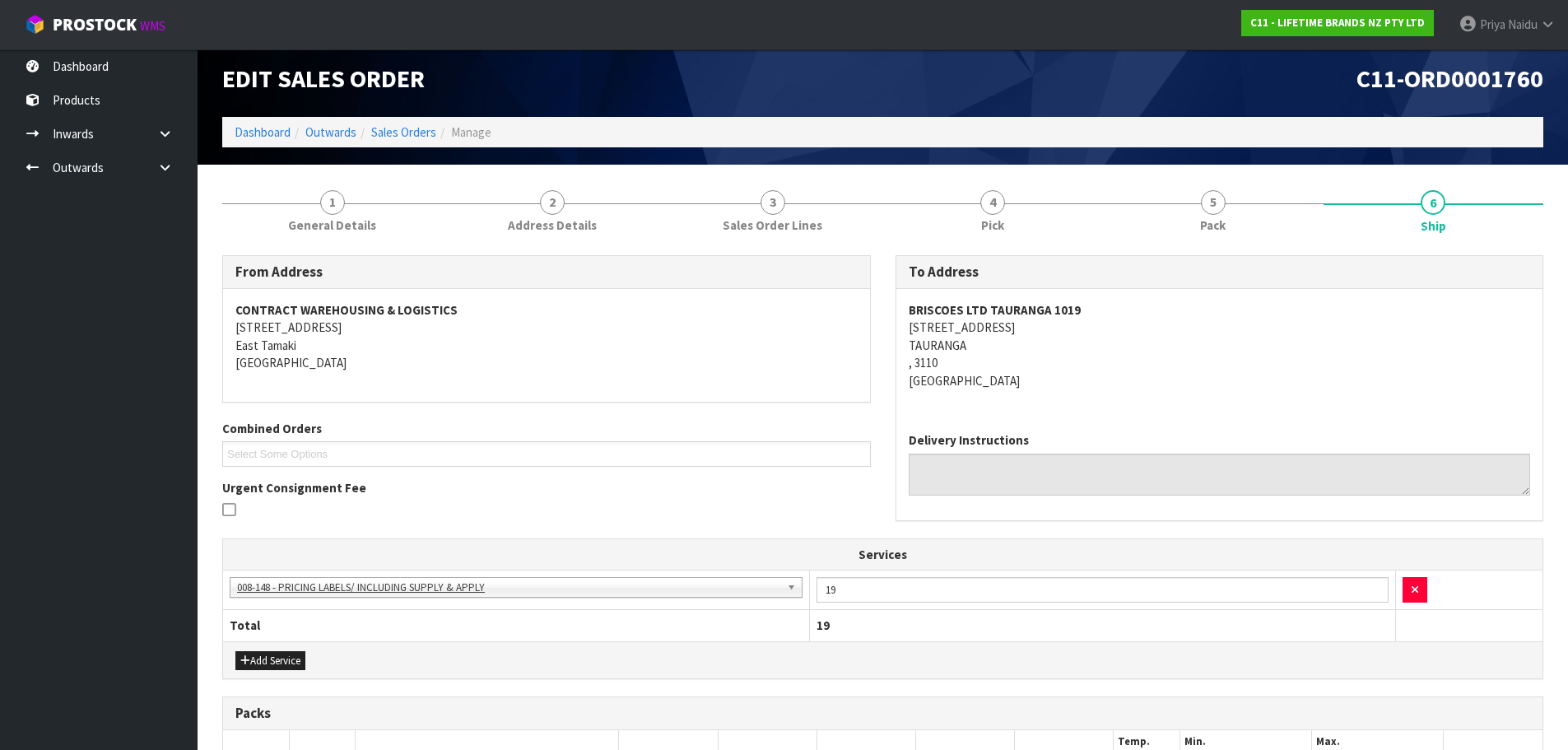
scroll to position [9, 0]
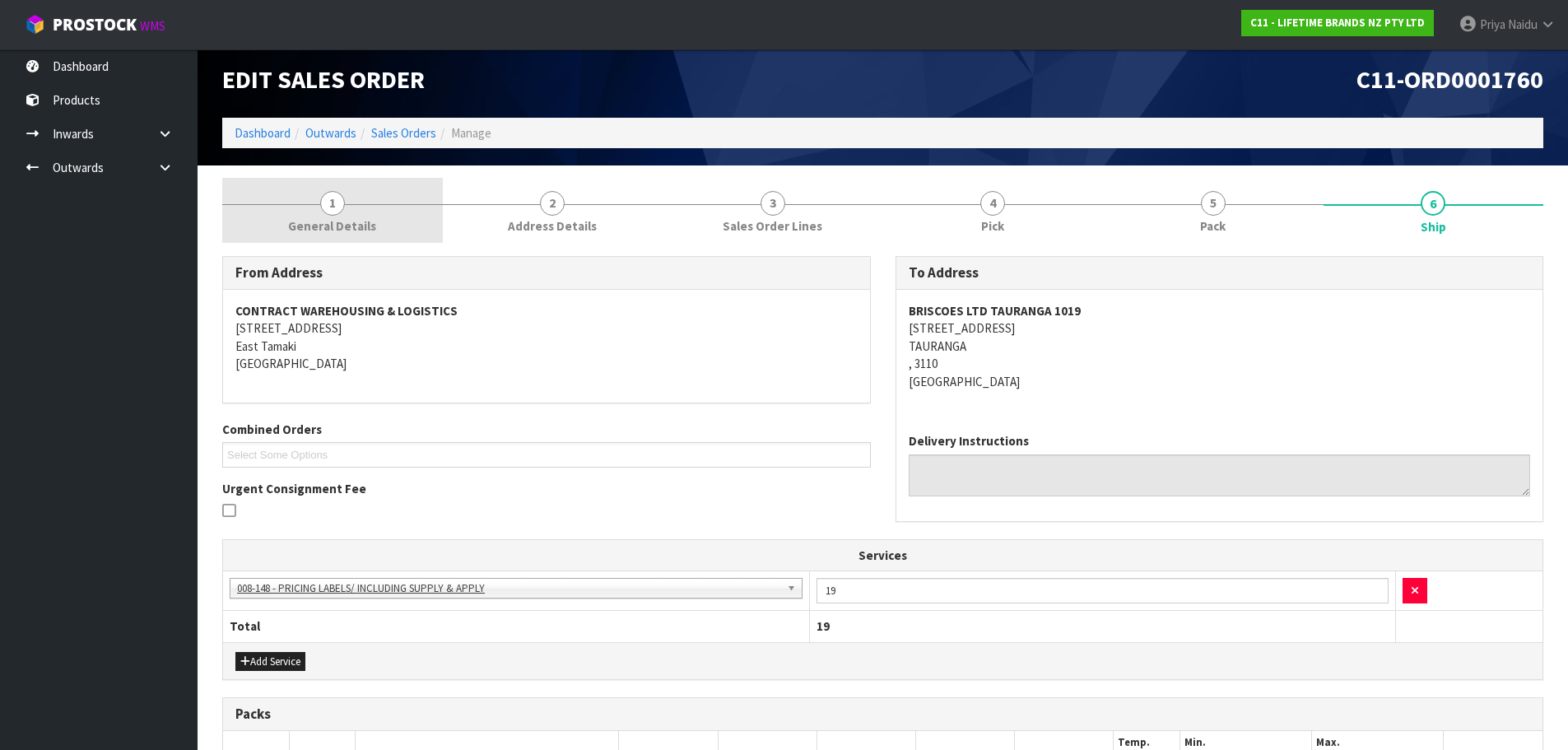
click at [339, 209] on span "1" at bounding box center [332, 203] width 25 height 25
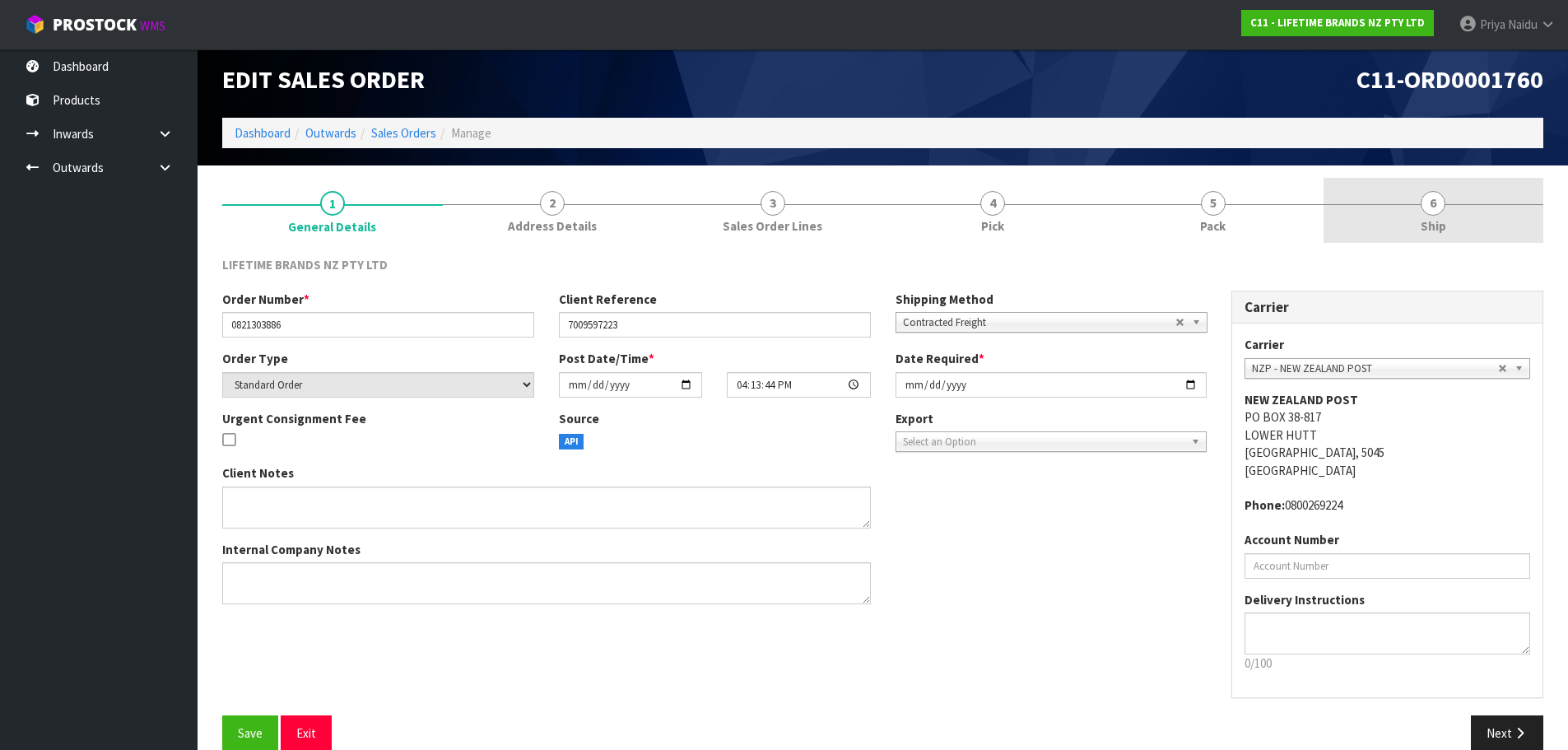
click at [1430, 205] on span "6" at bounding box center [1433, 203] width 25 height 25
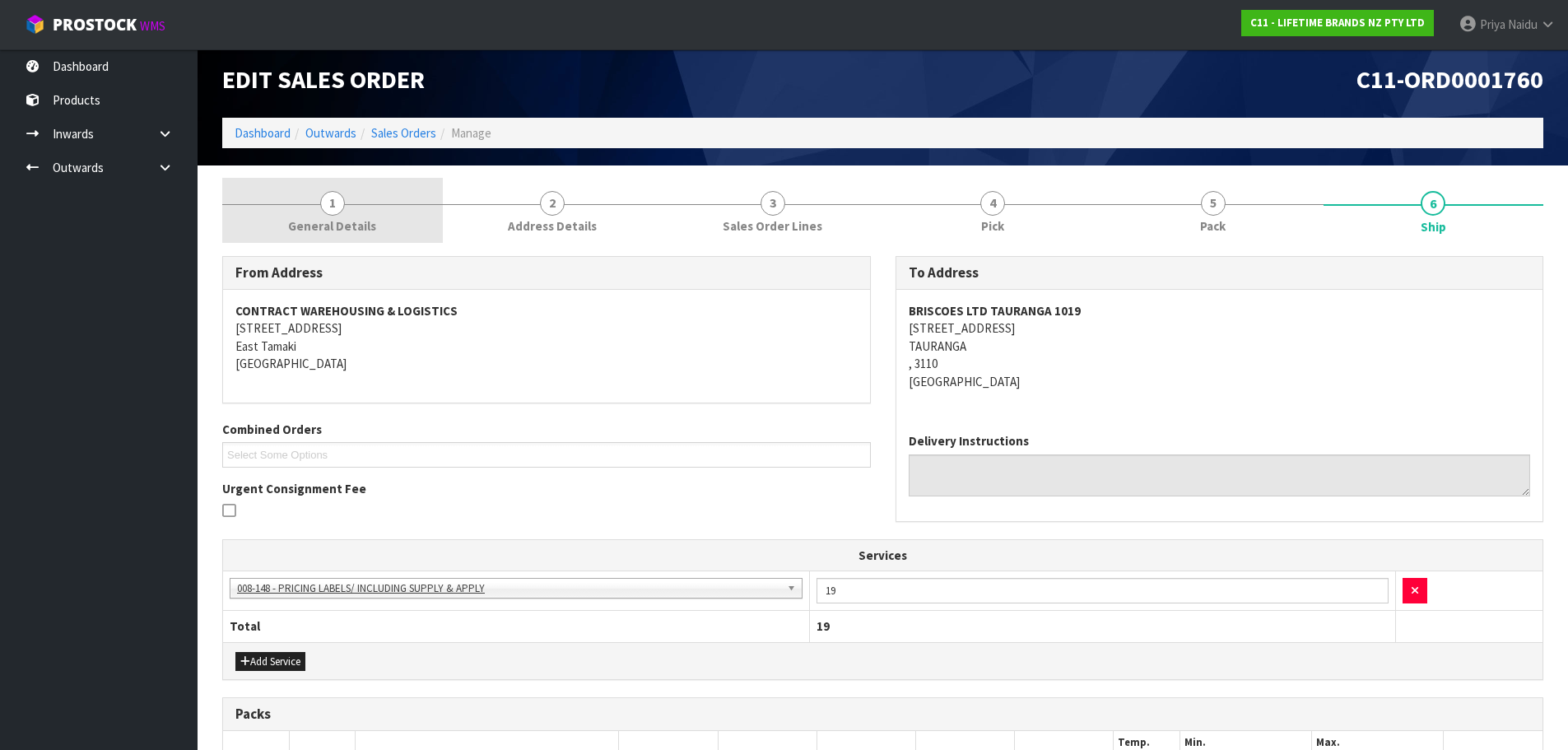
click at [322, 205] on span "1" at bounding box center [332, 203] width 25 height 25
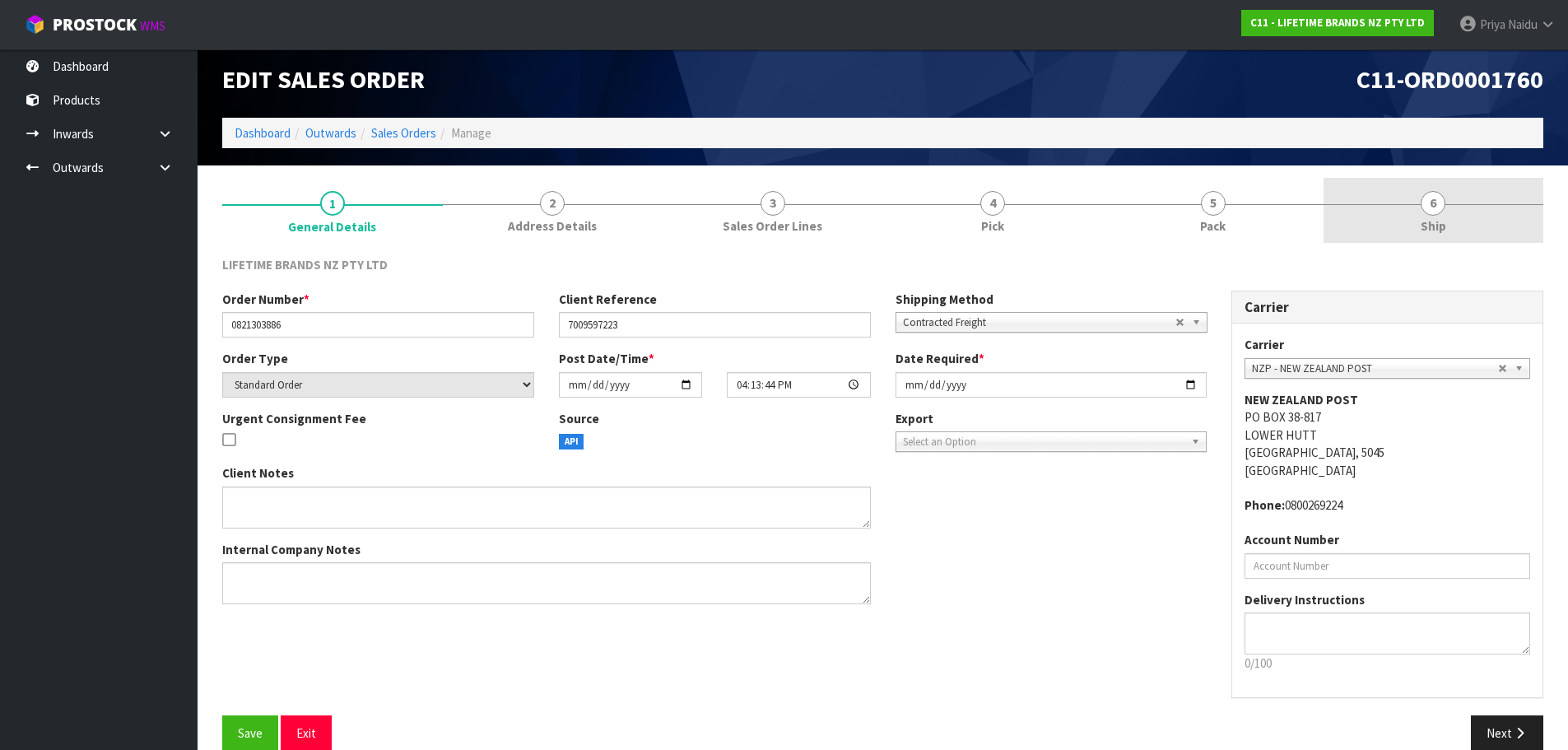
click at [1433, 206] on span "6" at bounding box center [1433, 203] width 25 height 25
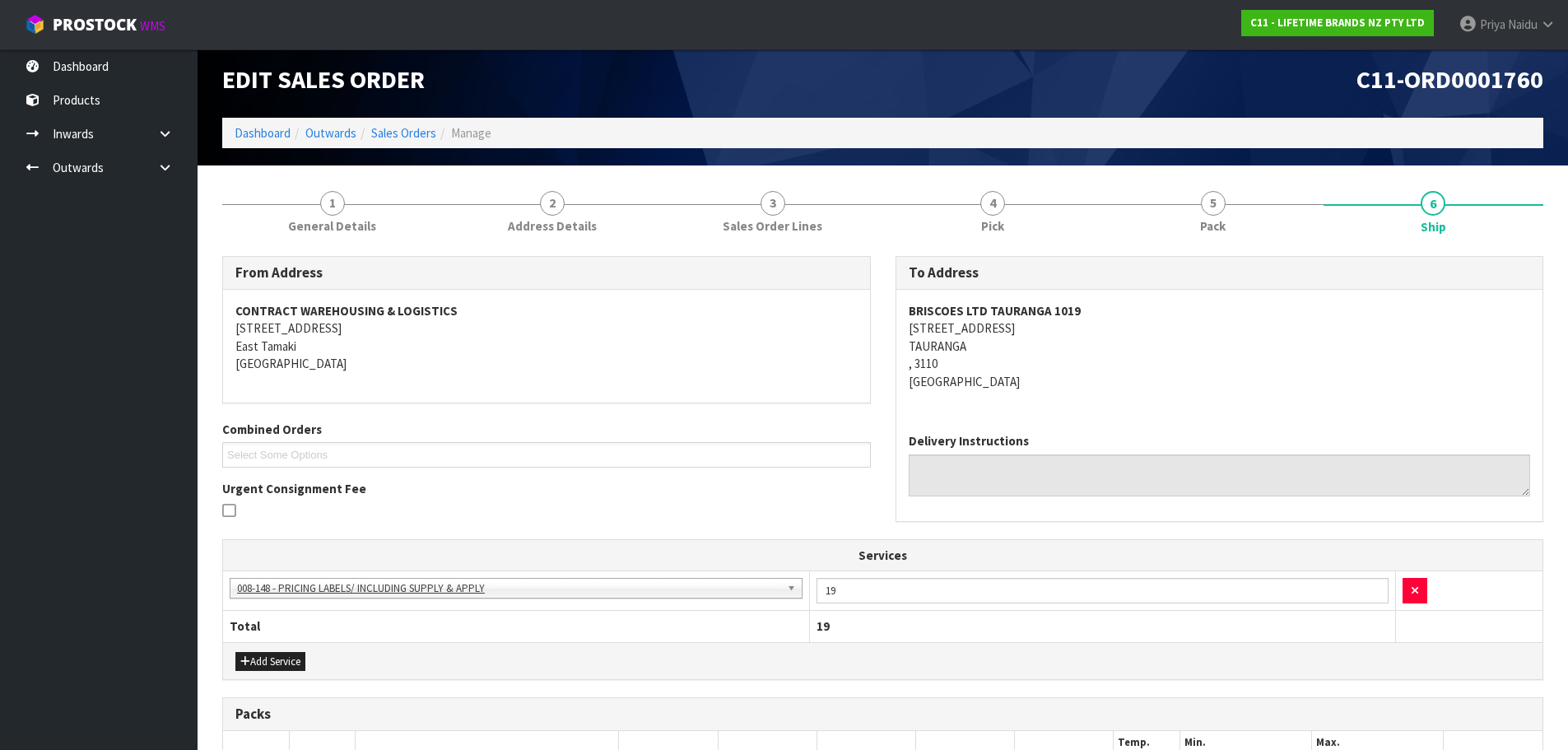
drag, startPoint x: 977, startPoint y: 290, endPoint x: 960, endPoint y: 339, distance: 51.9
click at [959, 338] on address "BRISCOES LTD TAURANGA 1019 65 CHAPEL STREET TAURANGA , 3110 New Zealand" at bounding box center [1219, 346] width 622 height 88
drag, startPoint x: 905, startPoint y: 325, endPoint x: 1011, endPoint y: 334, distance: 106.4
click at [1011, 334] on div "BRISCOES LTD TAURANGA 1019 65 CHAPEL STREET TAURANGA , 3110 New Zealand" at bounding box center [1220, 355] width 647 height 130
click at [334, 201] on span "1" at bounding box center [332, 203] width 25 height 25
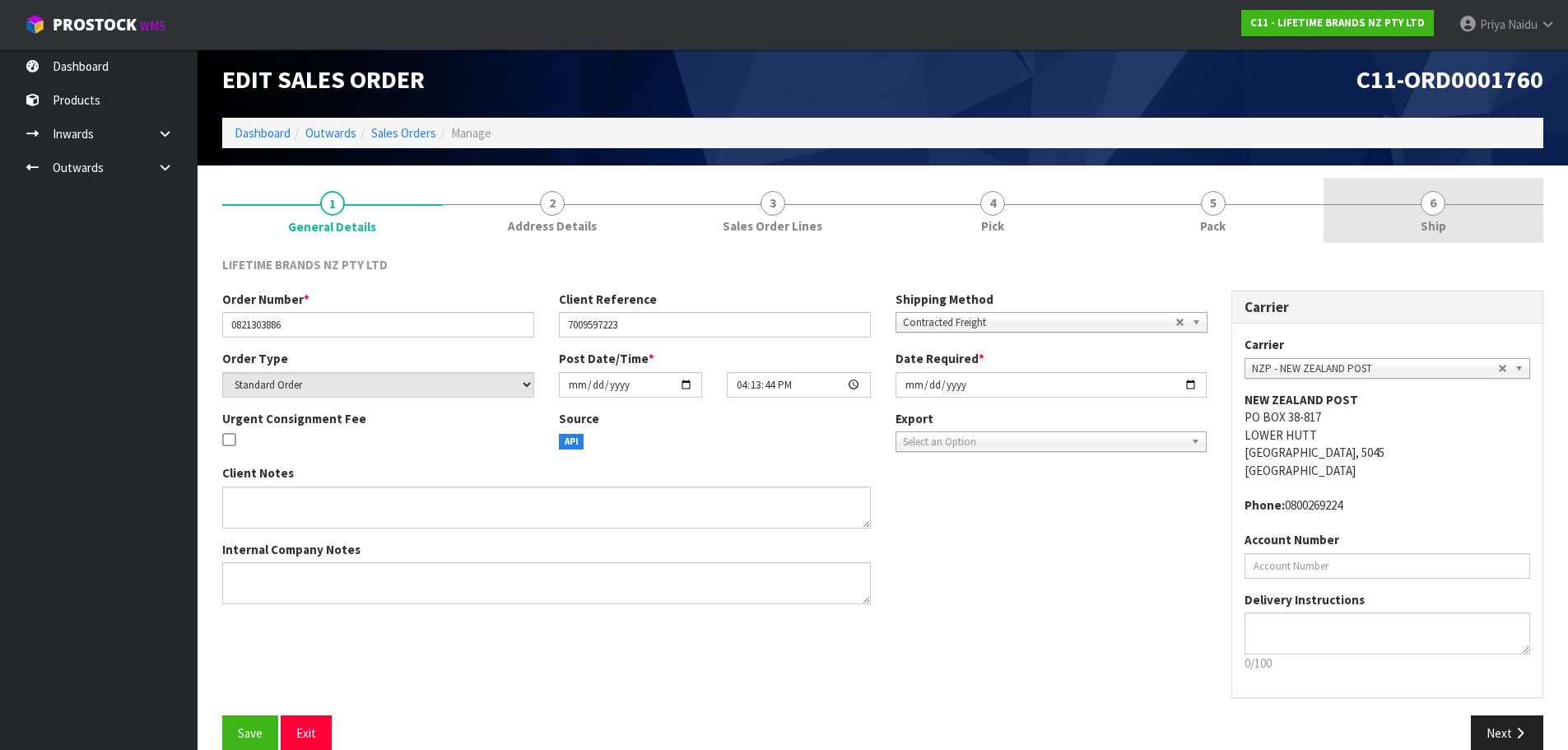
click at [1429, 213] on span "6" at bounding box center [1433, 203] width 25 height 25
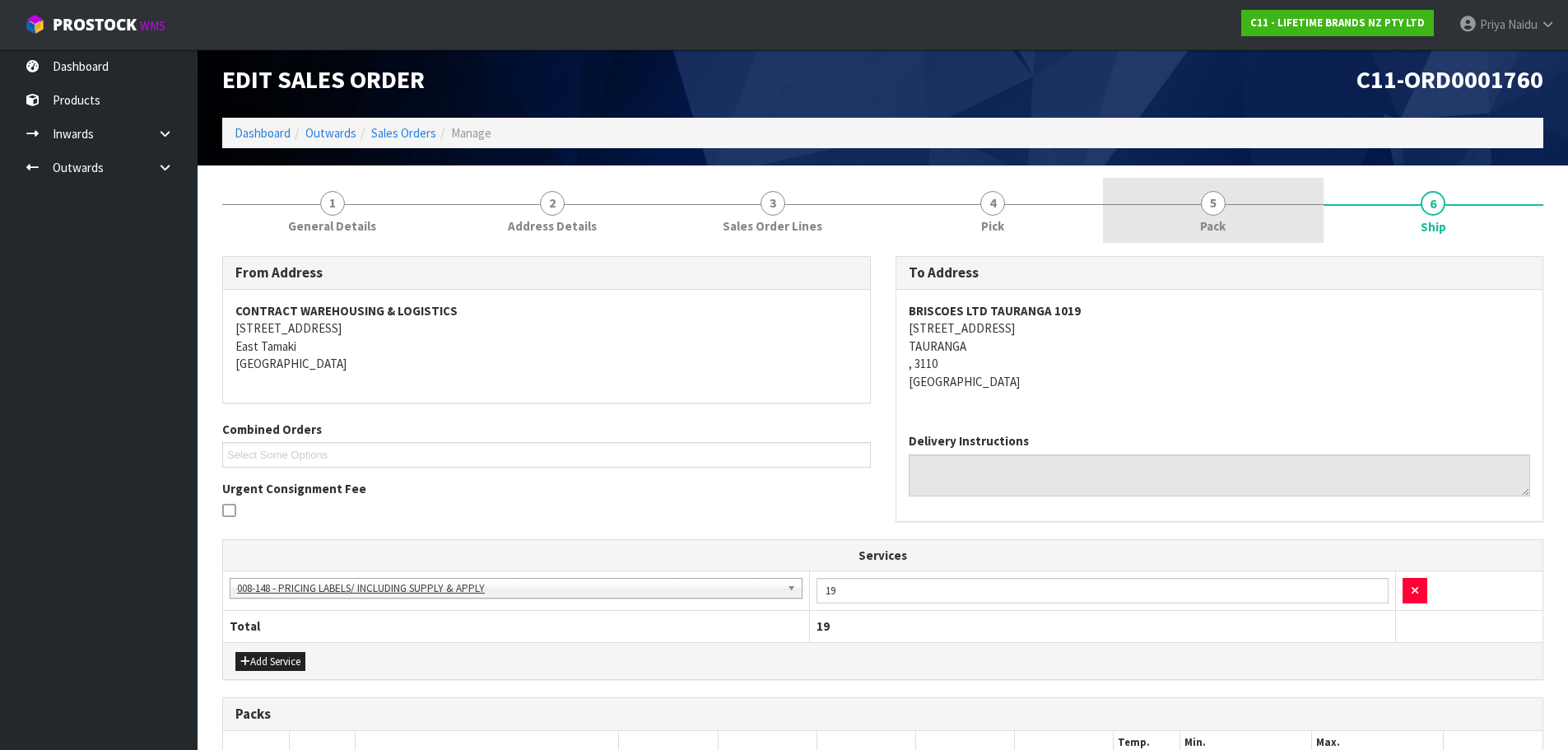
click at [1200, 213] on link "5 Pack" at bounding box center [1213, 211] width 220 height 65
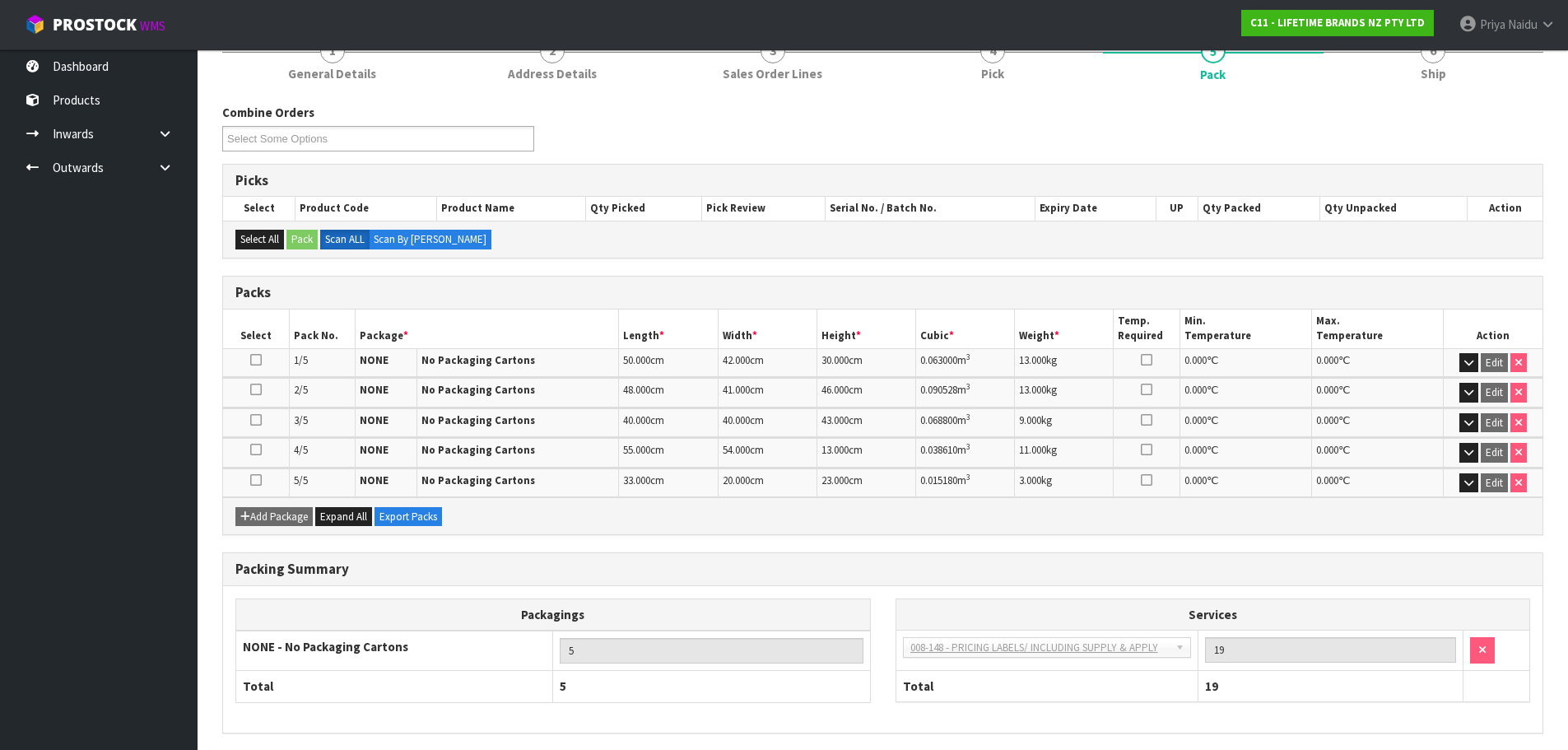
scroll to position [57, 0]
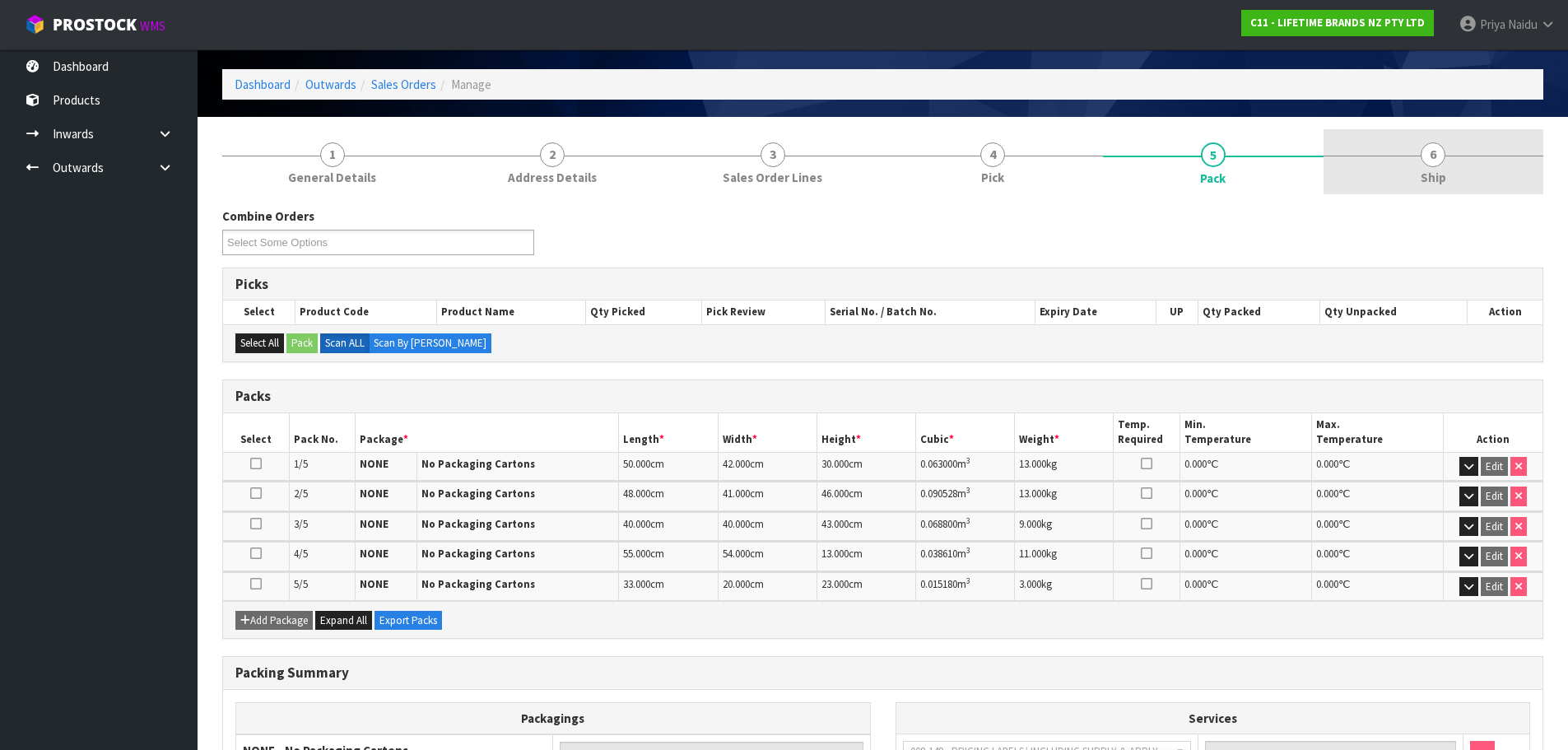
drag, startPoint x: 1228, startPoint y: 270, endPoint x: 1436, endPoint y: 148, distance: 241.1
click at [1436, 148] on span "6" at bounding box center [1433, 154] width 25 height 25
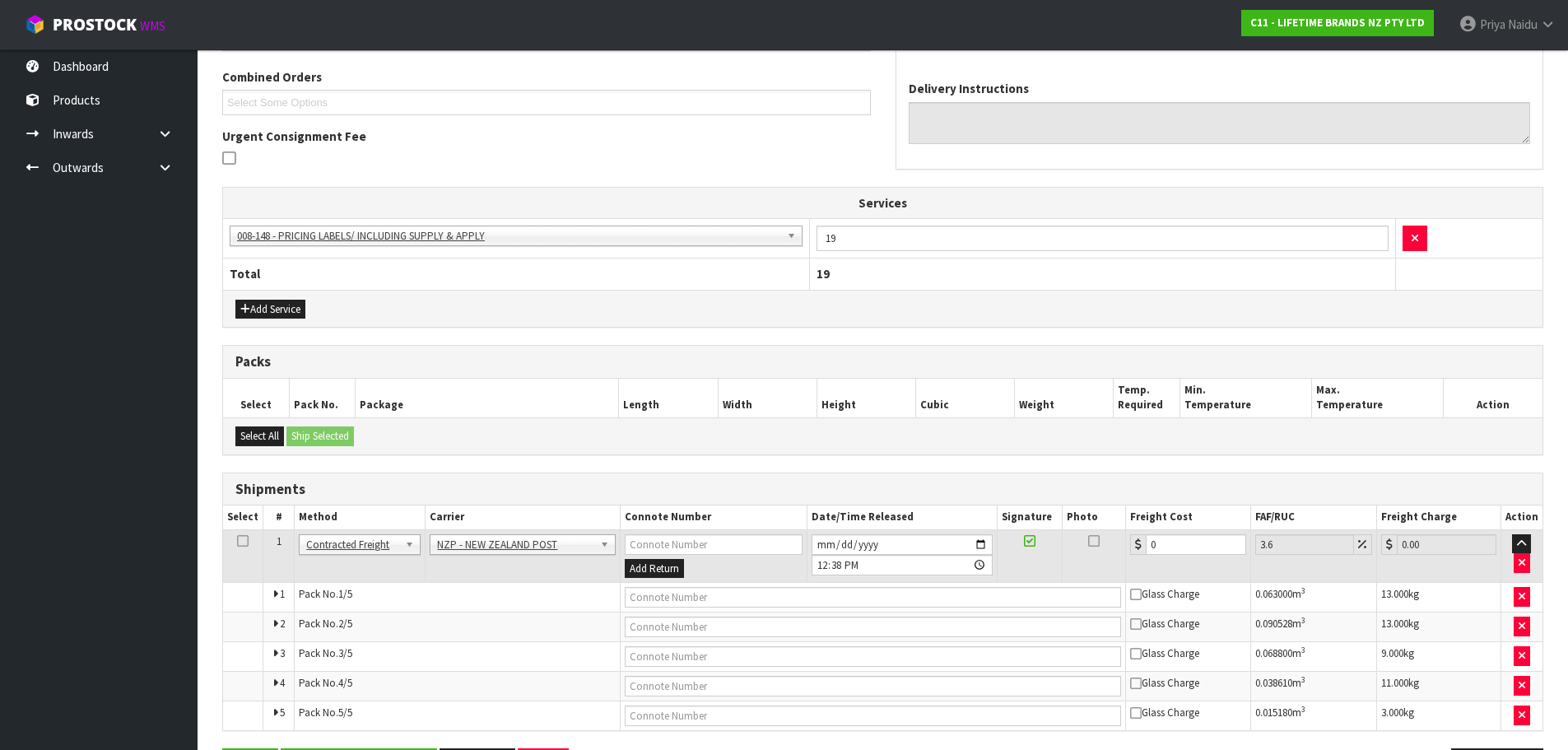
scroll to position [420, 0]
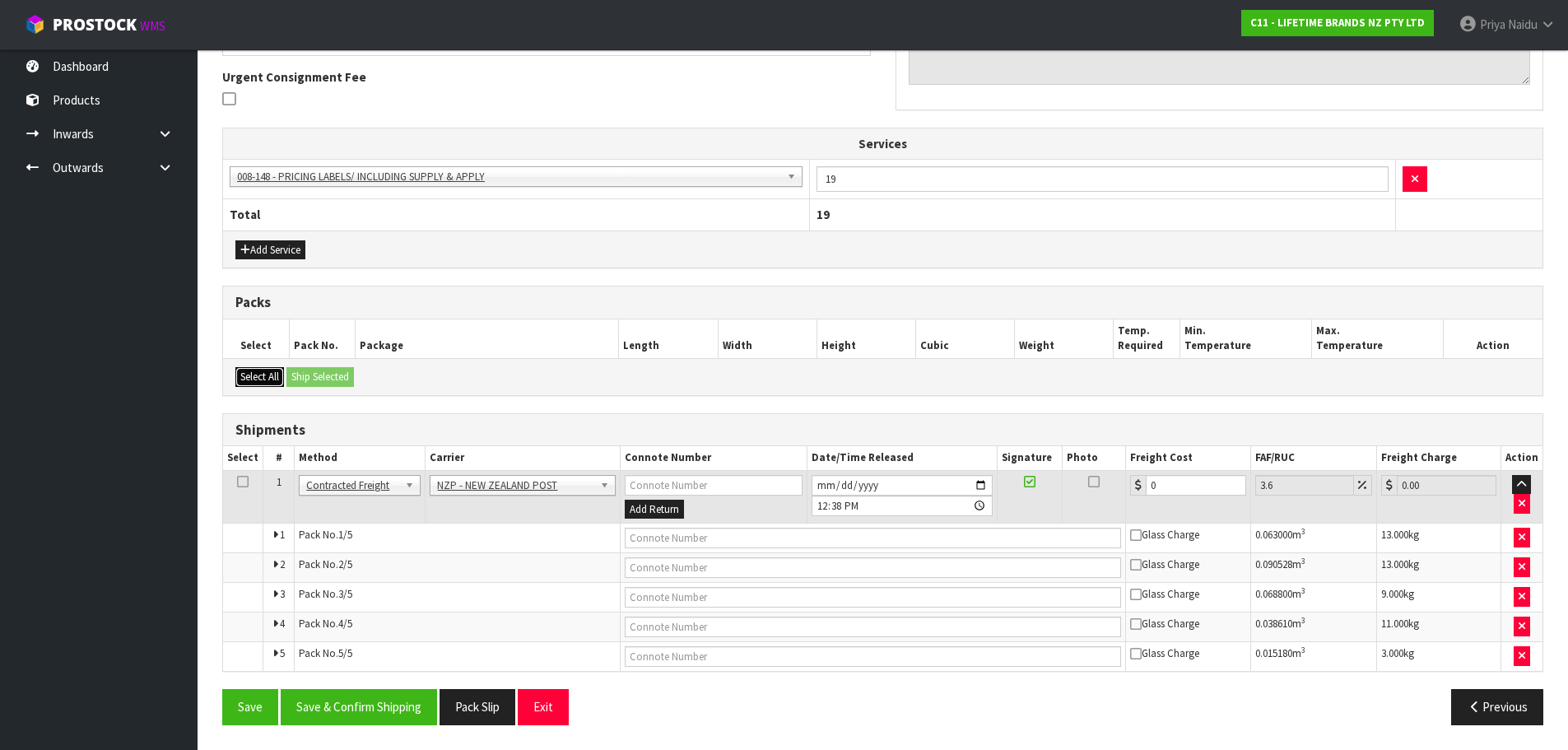
click at [262, 372] on button "Select All" at bounding box center [260, 377] width 48 height 20
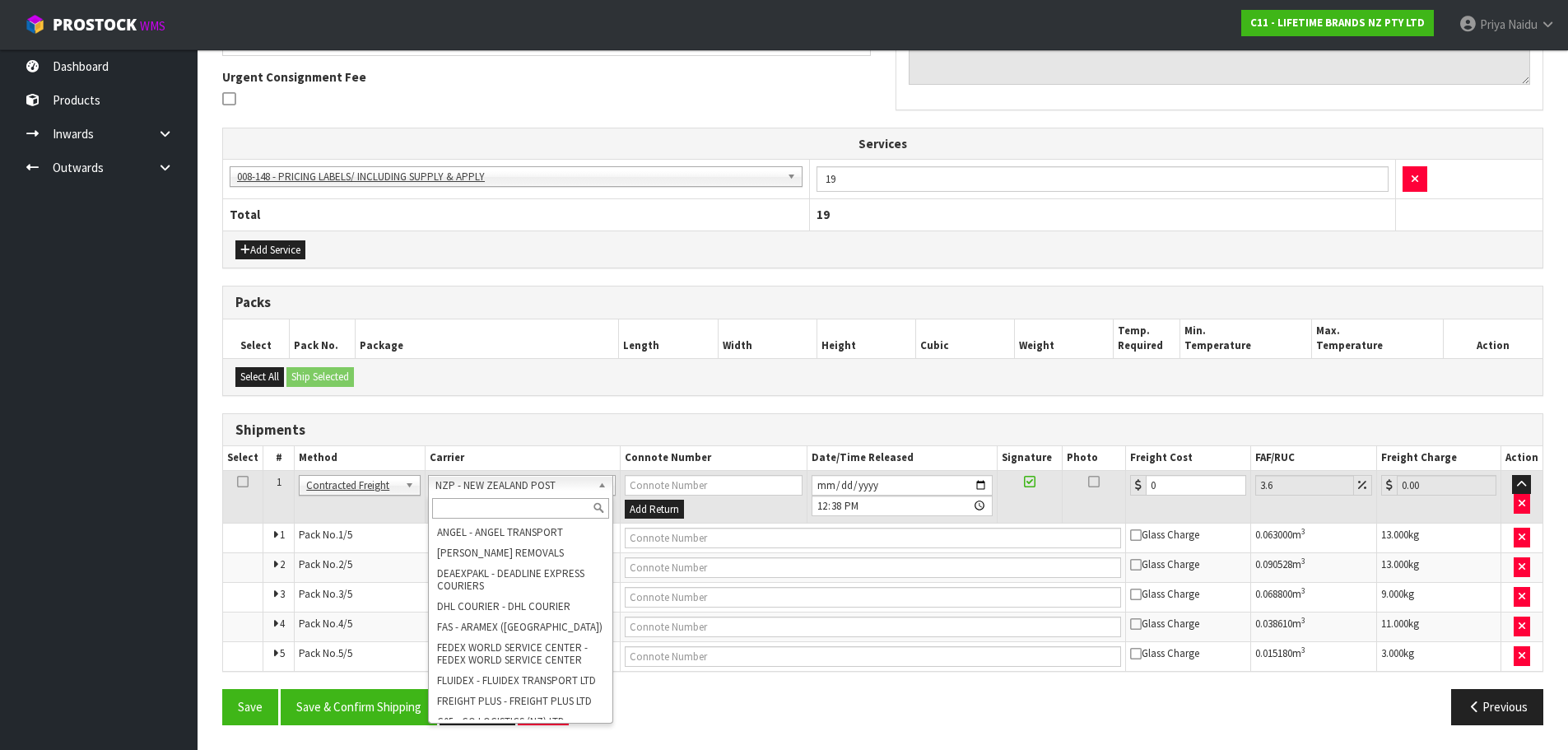
click at [522, 508] on input "text" at bounding box center [521, 509] width 178 height 21
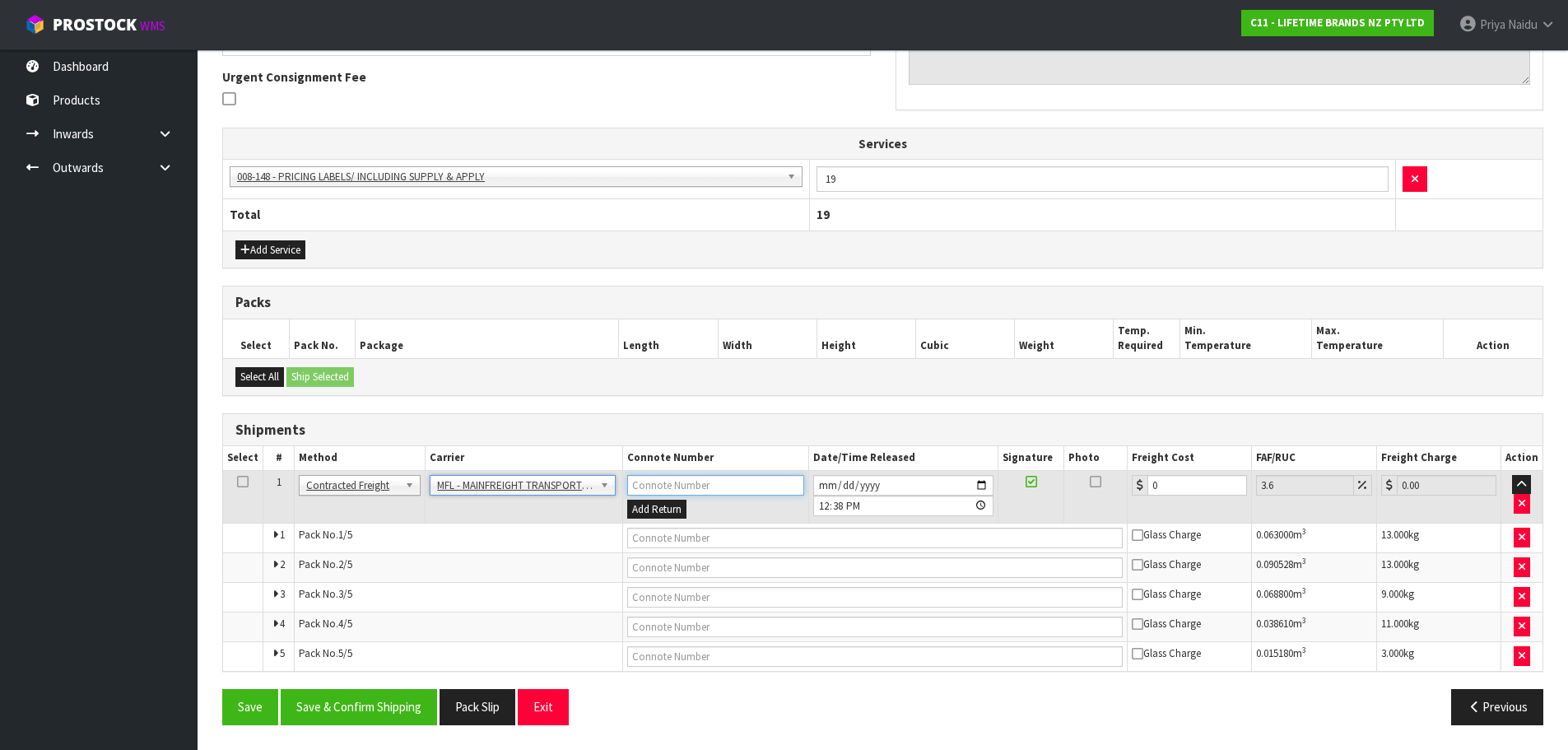
click at [688, 488] on input "text" at bounding box center [716, 486] width 177 height 21
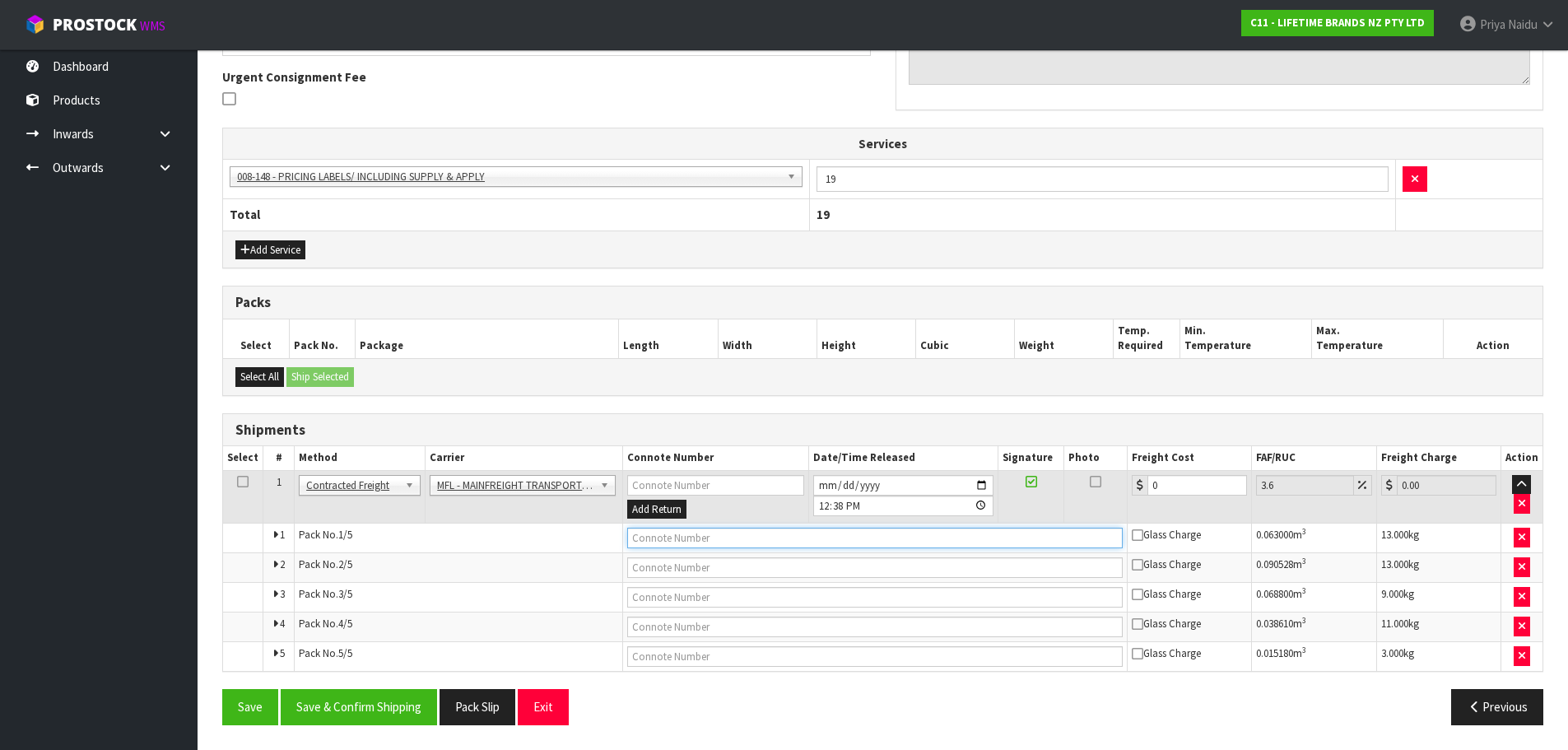
click at [674, 530] on input "text" at bounding box center [875, 538] width 496 height 21
paste input "FWM58437369"
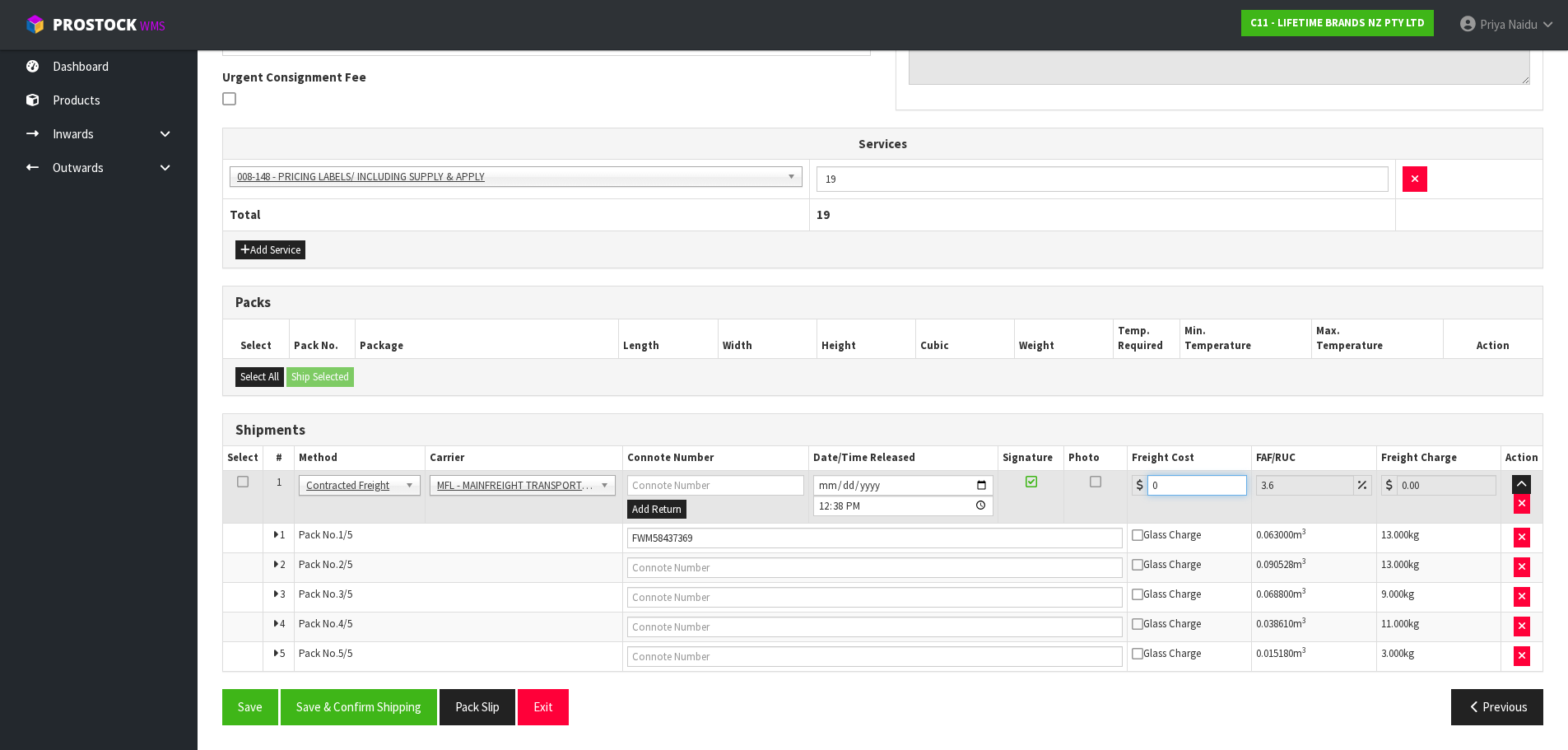
click at [1170, 486] on input "0" at bounding box center [1198, 486] width 100 height 21
drag, startPoint x: 1170, startPoint y: 485, endPoint x: 1157, endPoint y: 480, distance: 13.9
click at [1157, 480] on input "0" at bounding box center [1198, 486] width 100 height 21
click at [383, 710] on button "Save & Confirm Shipping" at bounding box center [359, 707] width 157 height 35
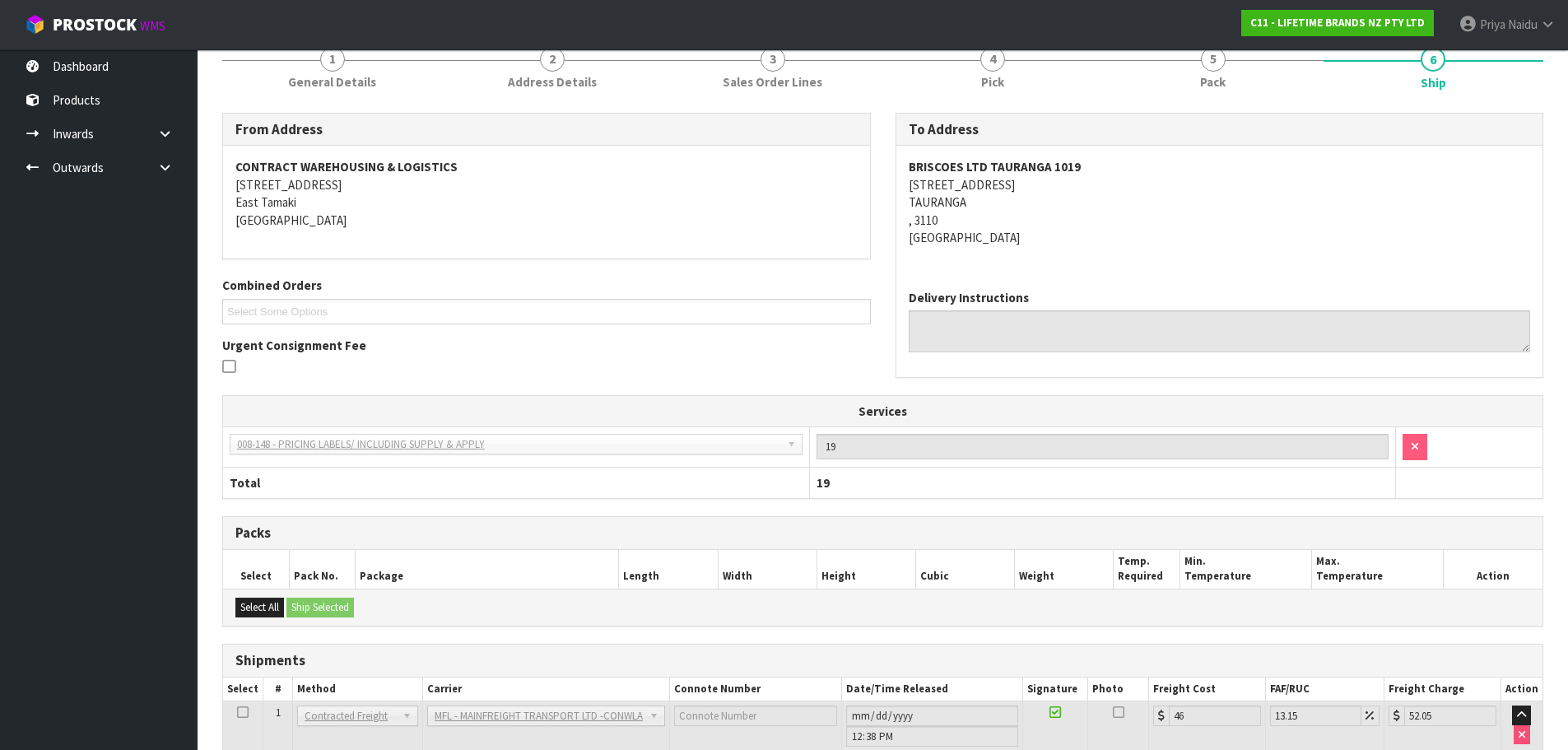
scroll to position [0, 0]
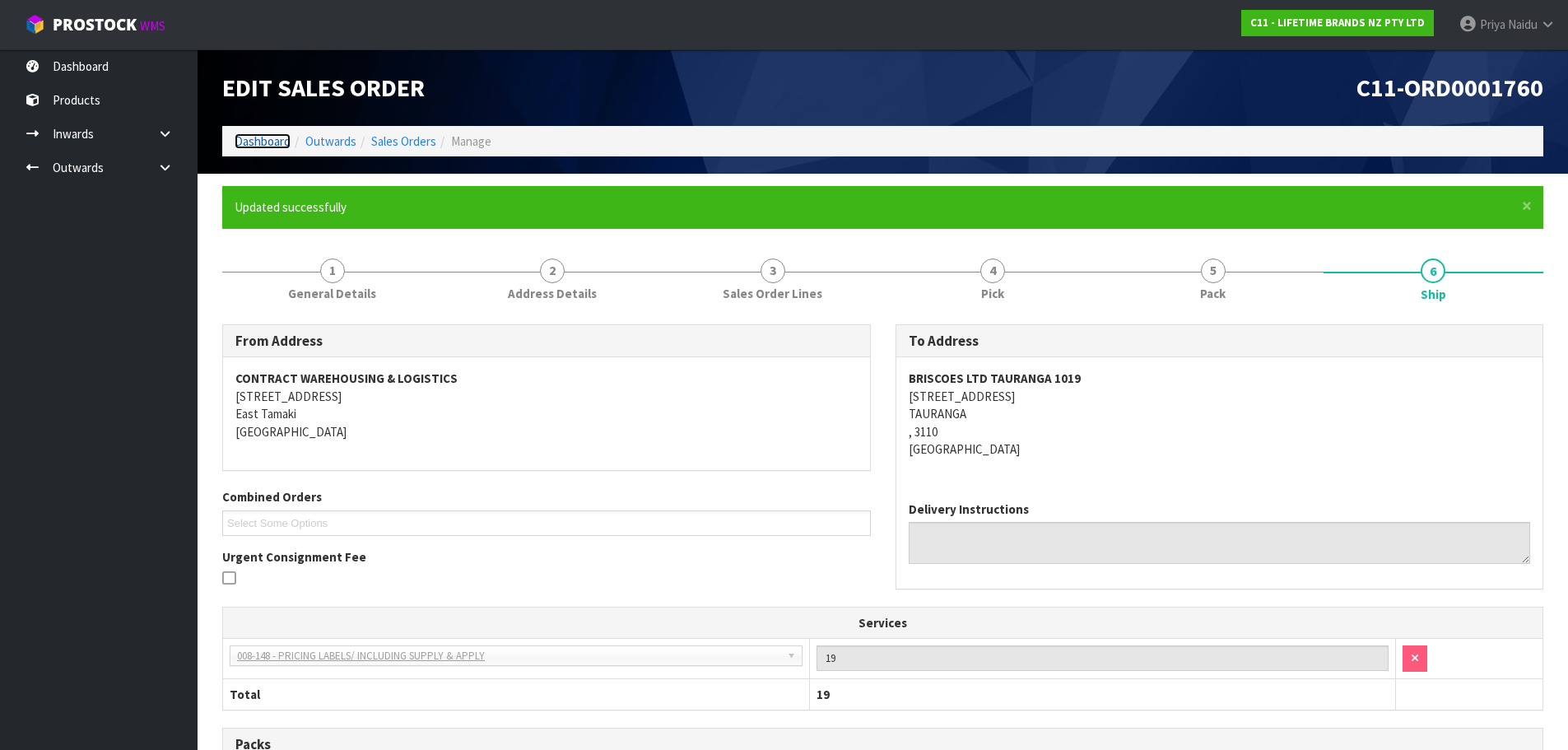
click at [263, 139] on link "Dashboard" at bounding box center [262, 141] width 56 height 15
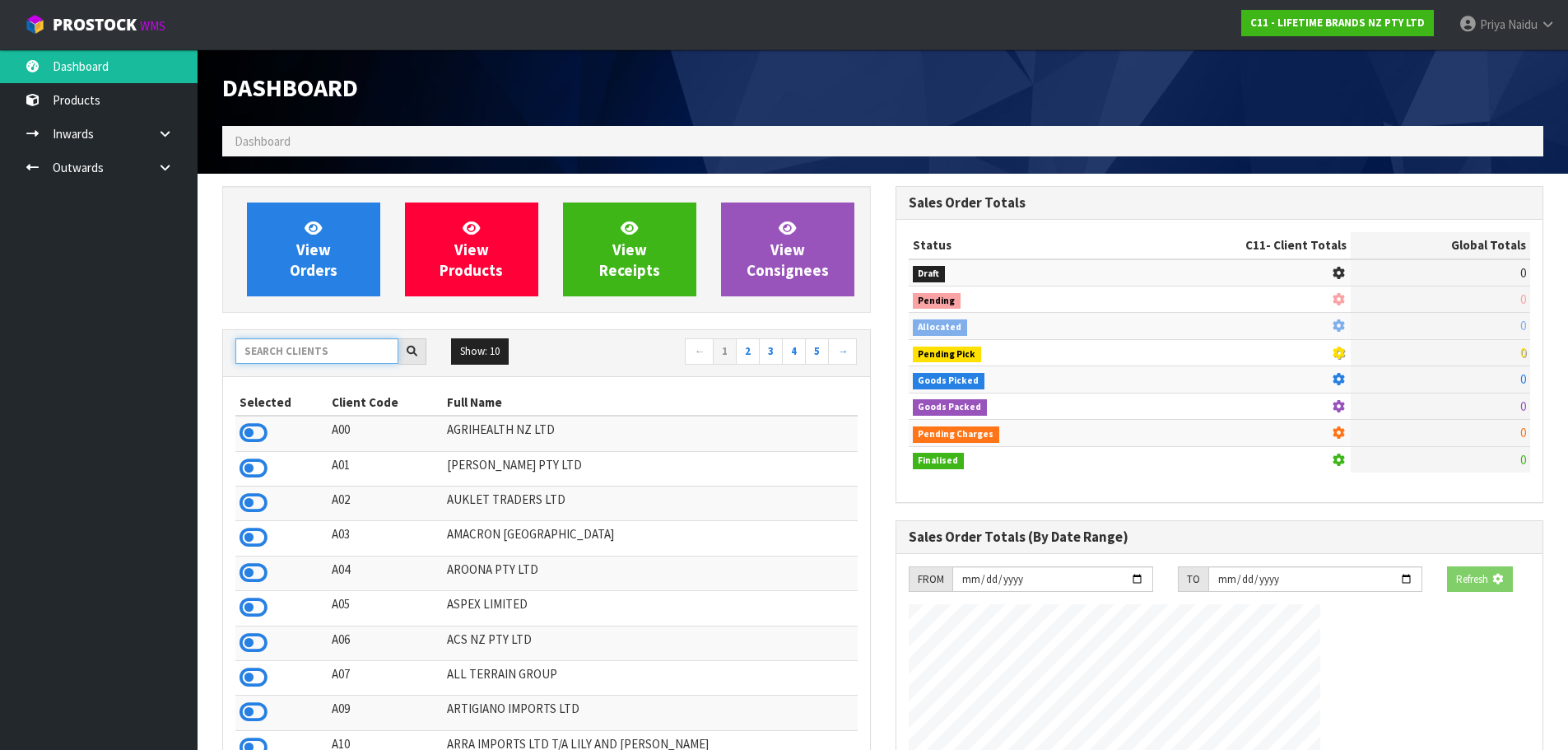
click at [300, 358] on input "text" at bounding box center [317, 351] width 163 height 26
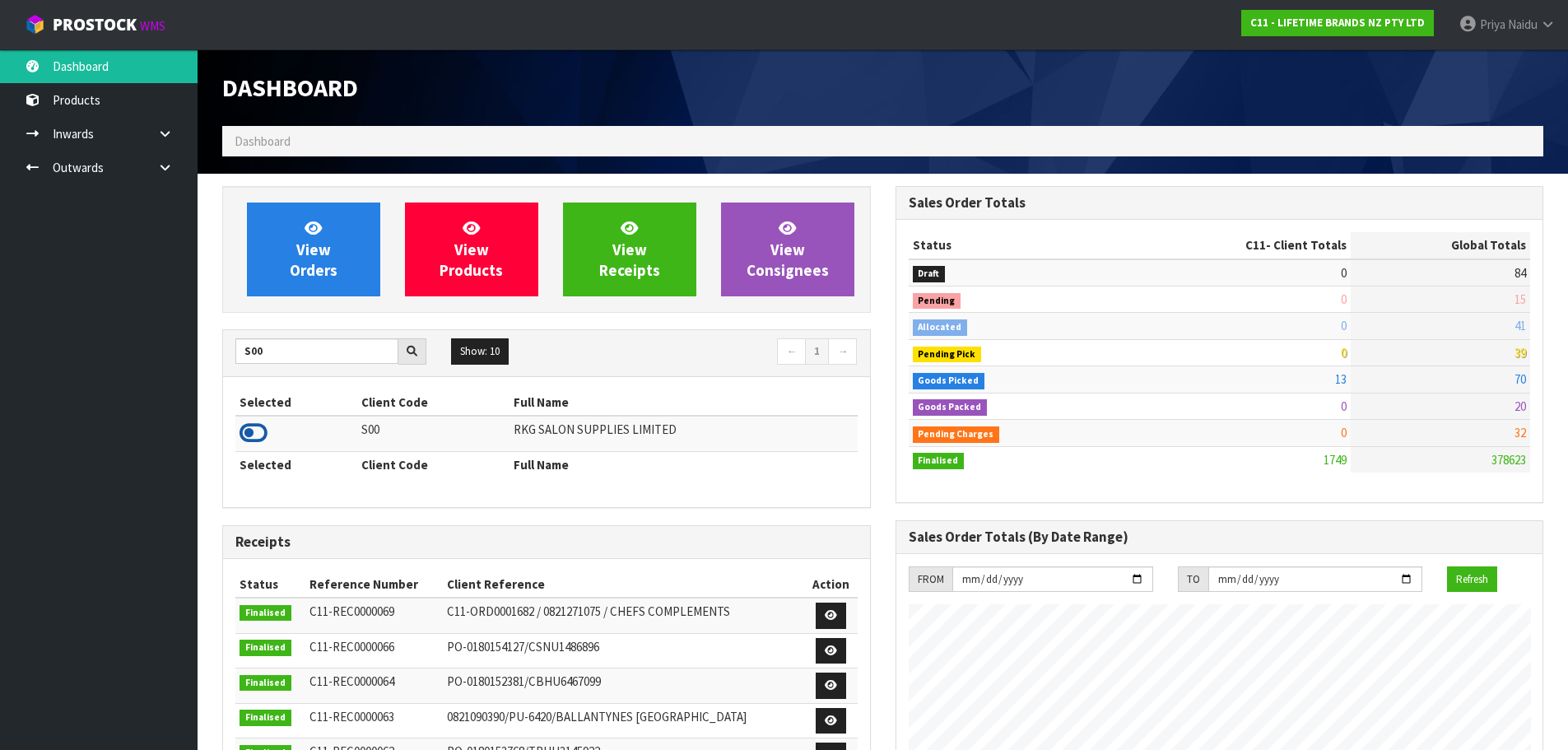
click at [244, 437] on icon at bounding box center [253, 433] width 28 height 25
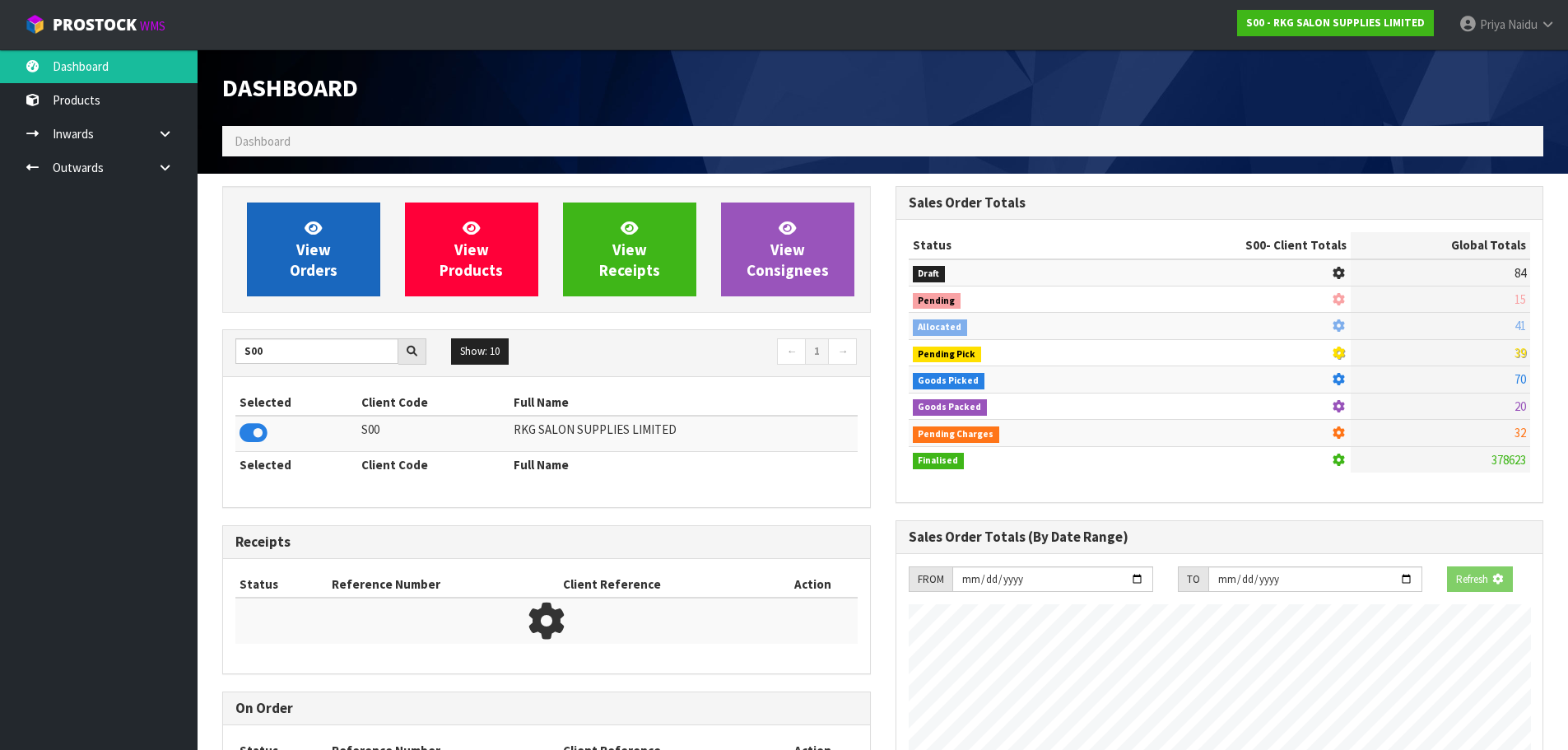
scroll to position [822694, 822582]
click at [318, 240] on span "View Orders" at bounding box center [313, 250] width 47 height 62
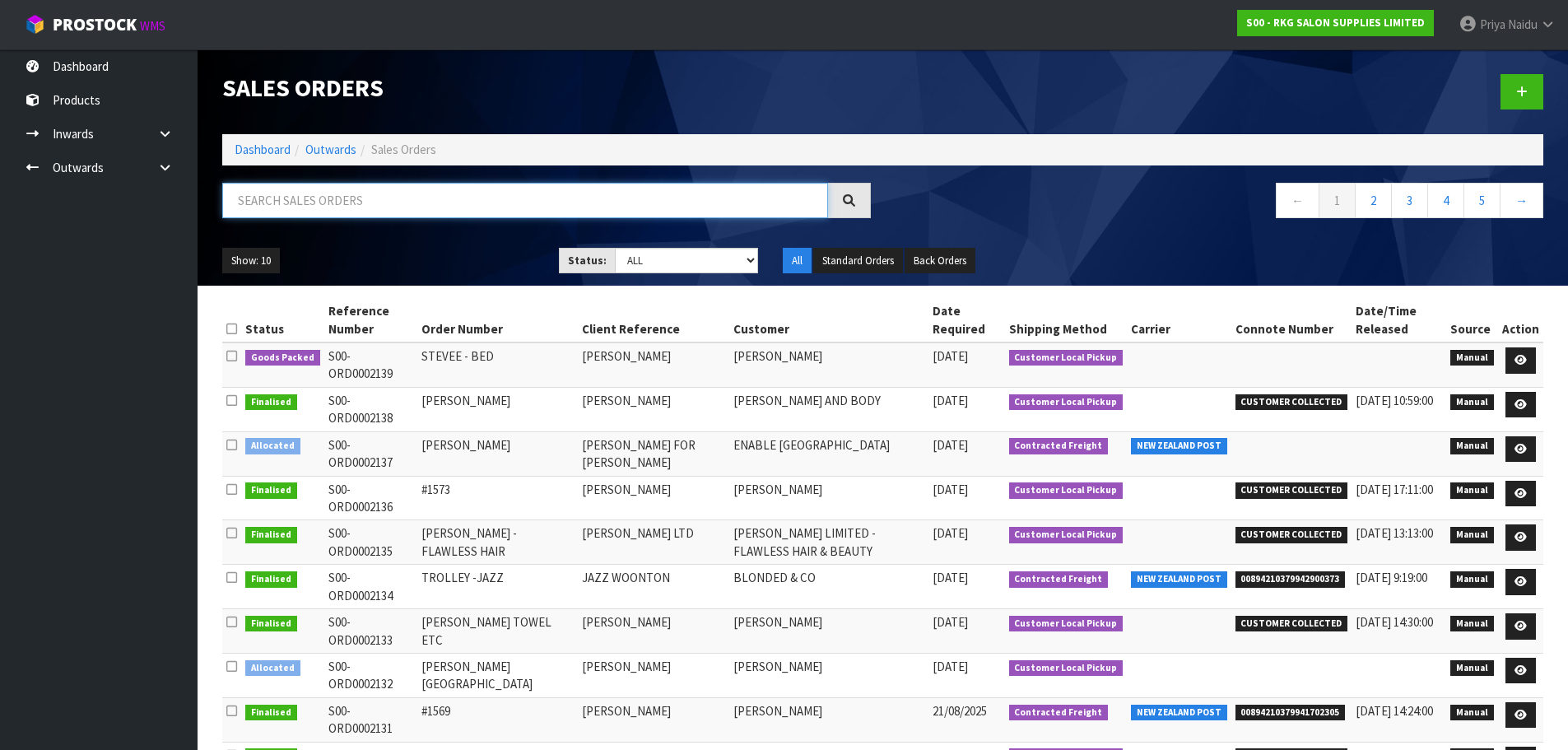
click at [351, 193] on input "text" at bounding box center [525, 200] width 606 height 35
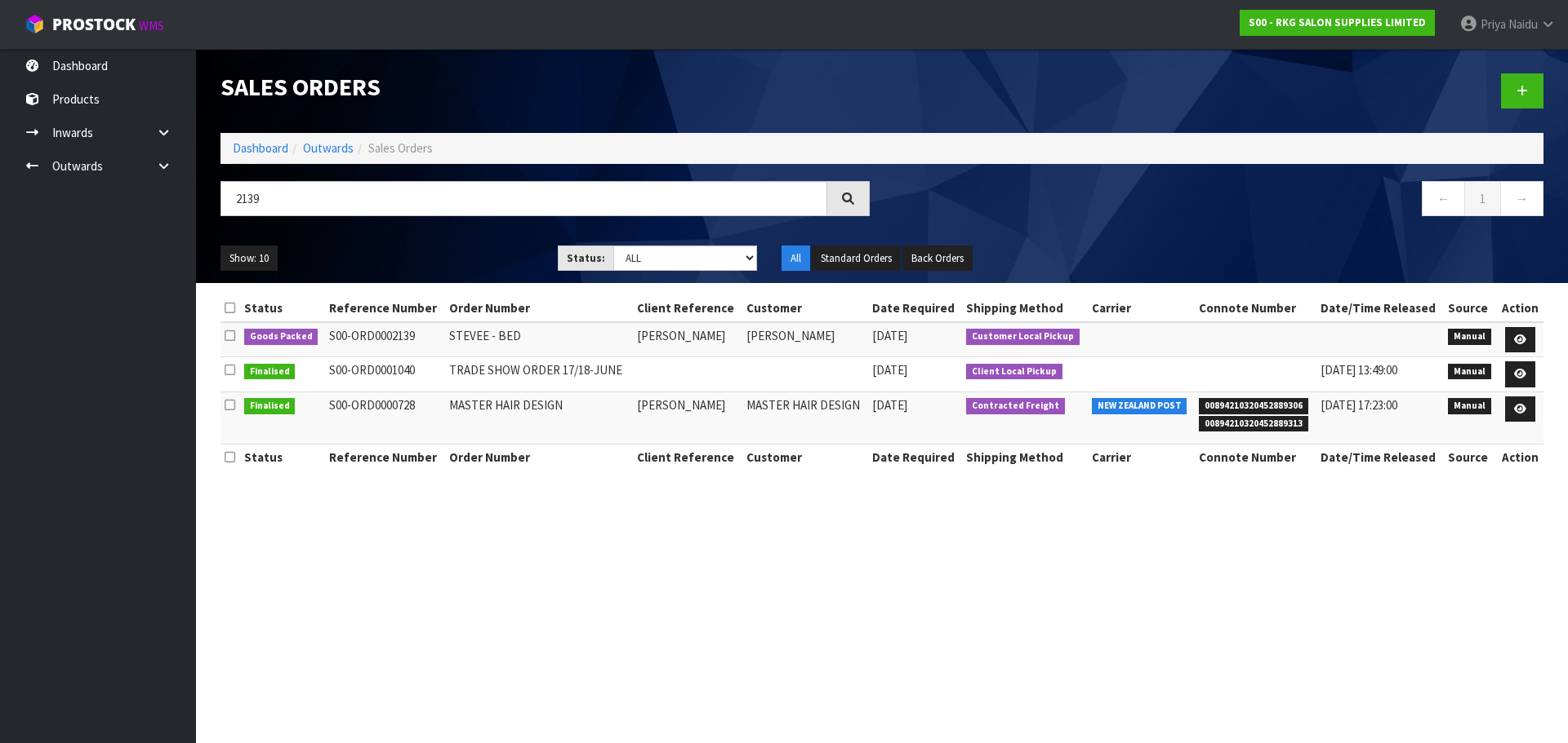
click at [438, 256] on ul "Show: 10 5 10 25 50" at bounding box center [376, 258] width 312 height 26
click at [1516, 331] on link at bounding box center [1519, 340] width 30 height 26
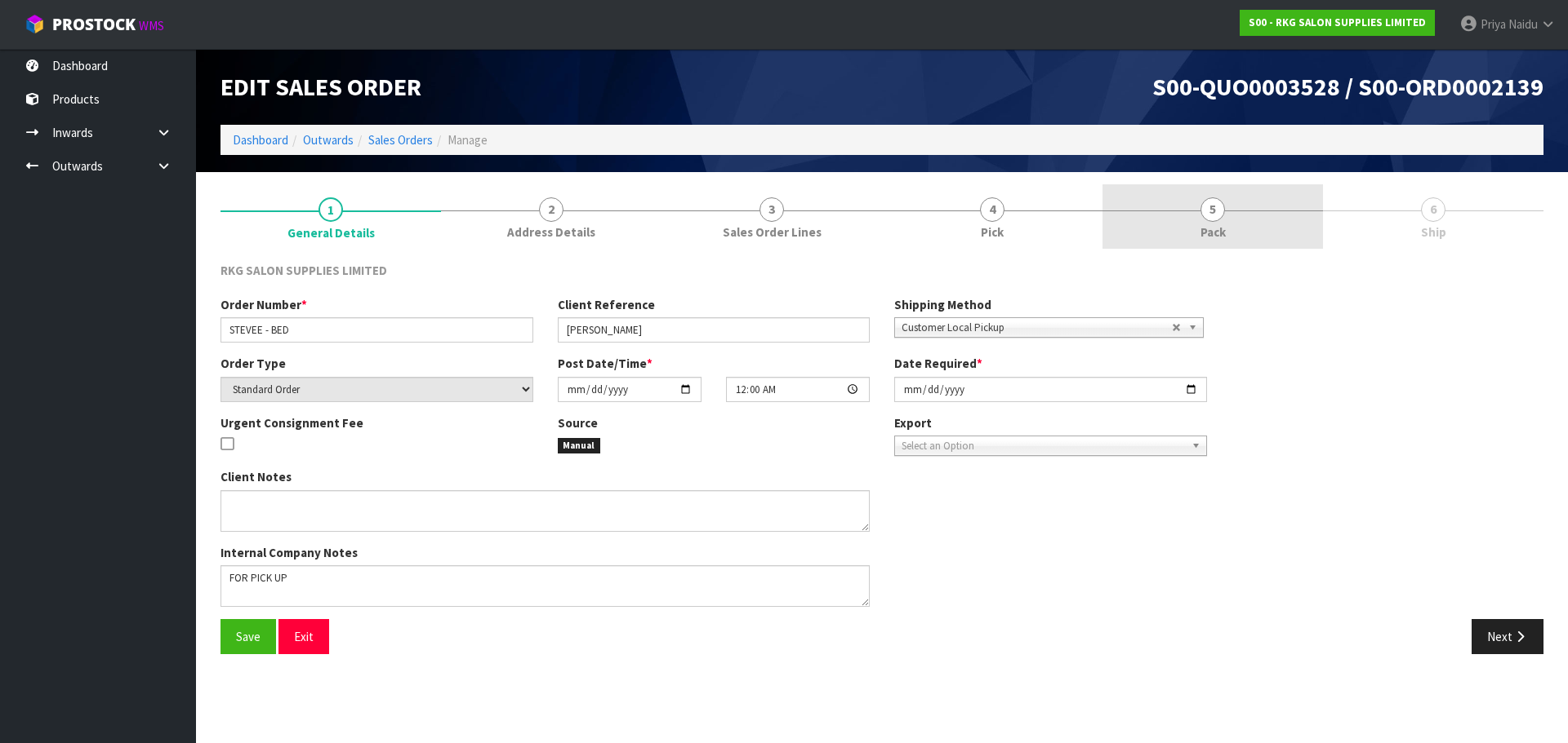
click at [1182, 246] on link "5 Pack" at bounding box center [1212, 217] width 220 height 65
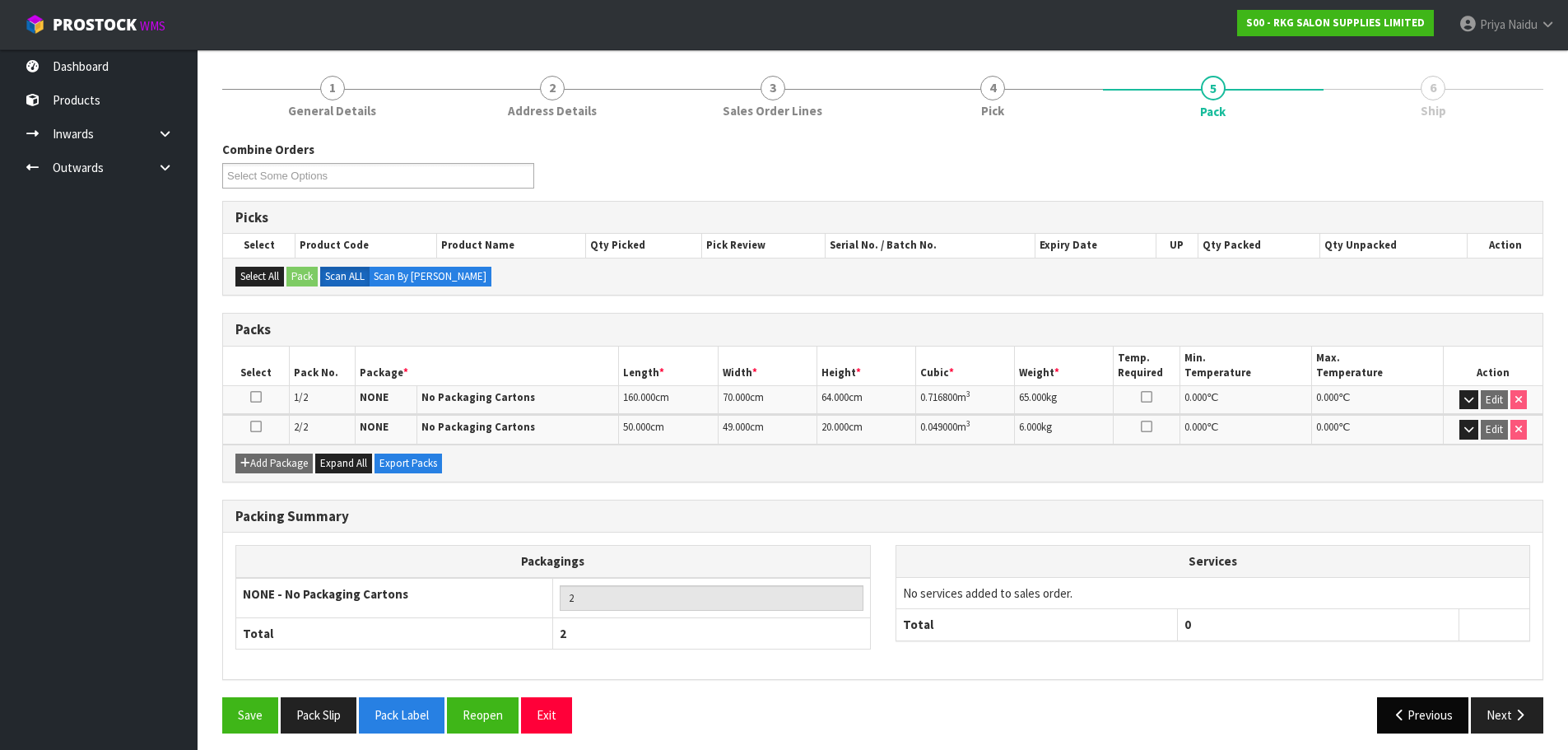
scroll to position [132, 0]
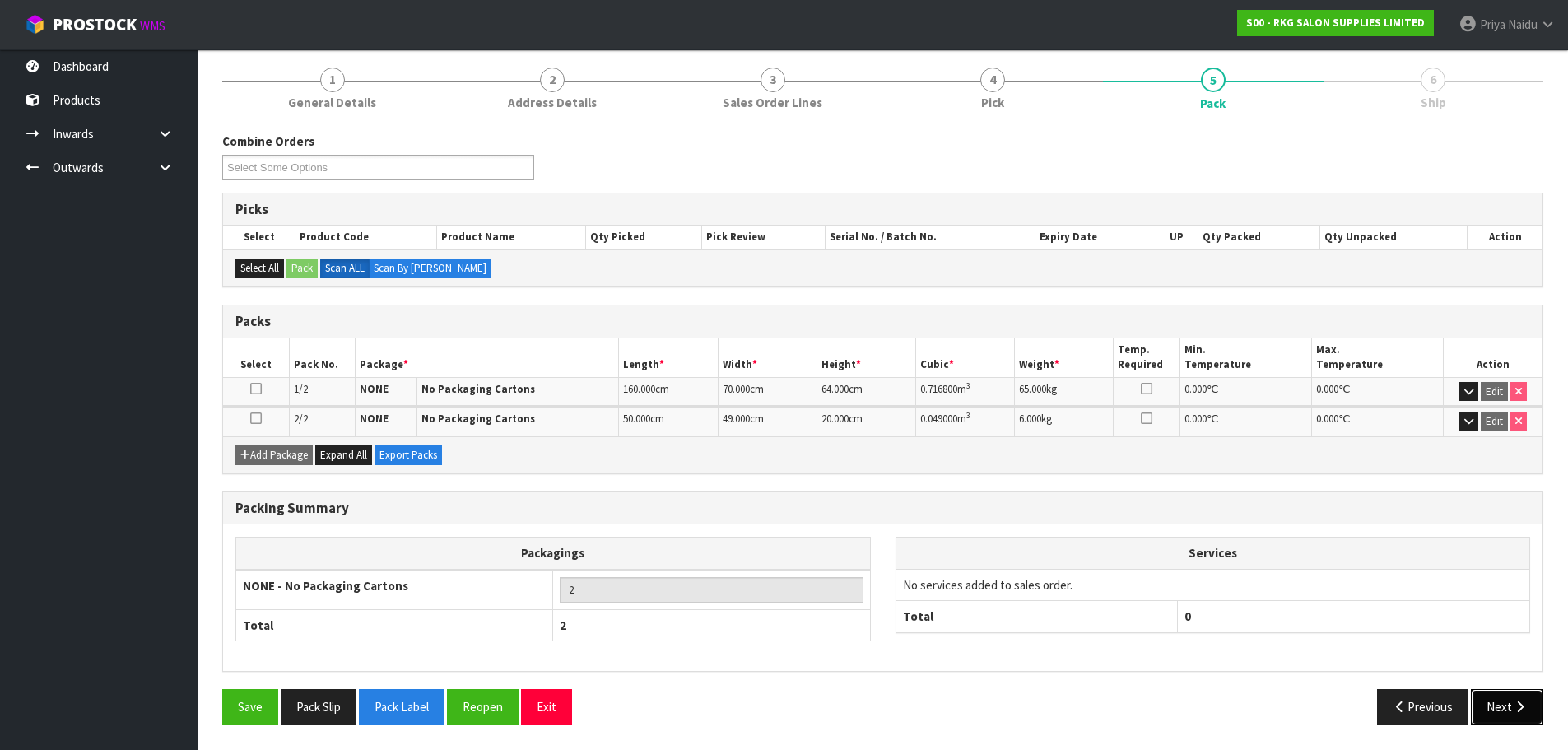
click at [1485, 712] on button "Next" at bounding box center [1507, 707] width 72 height 35
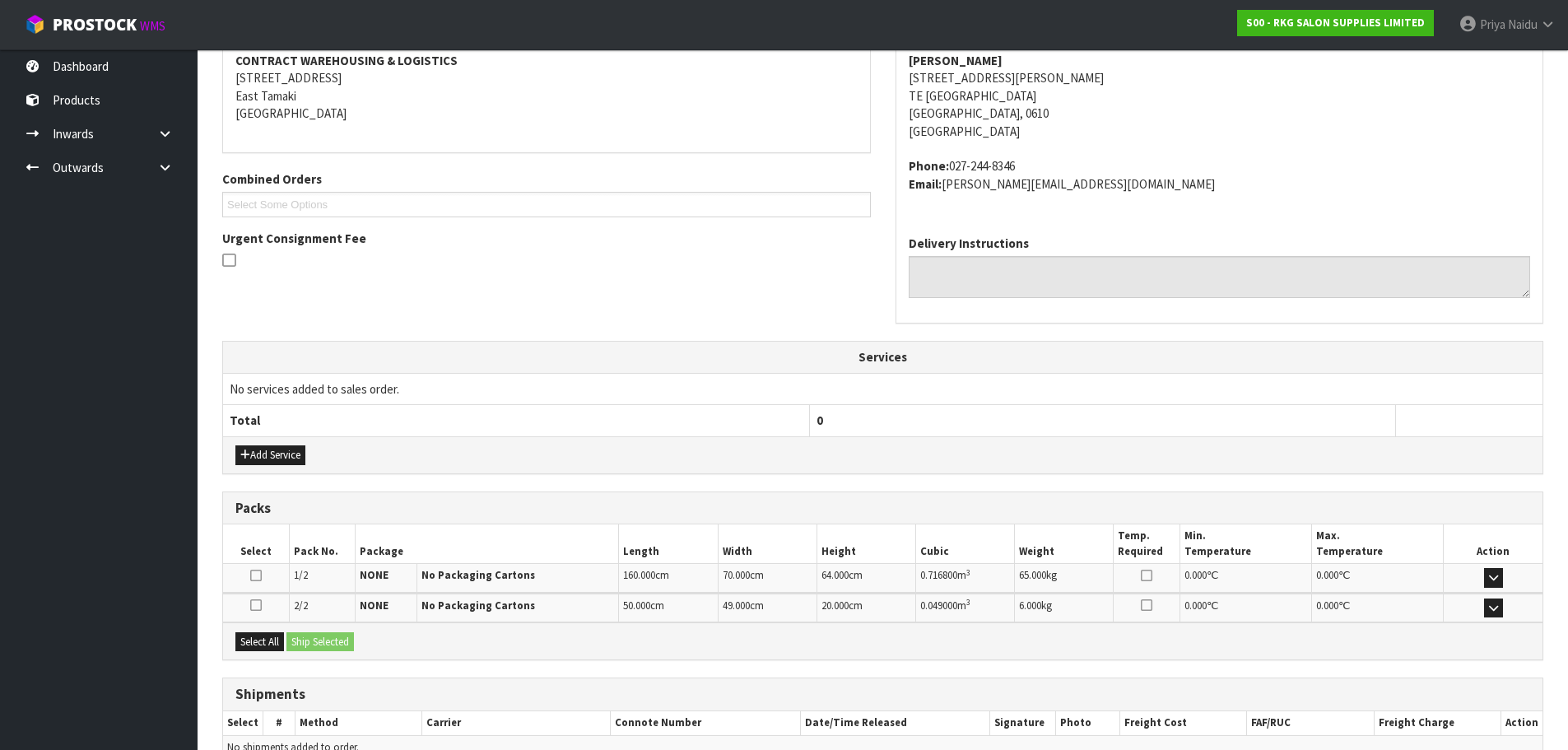
scroll to position [346, 0]
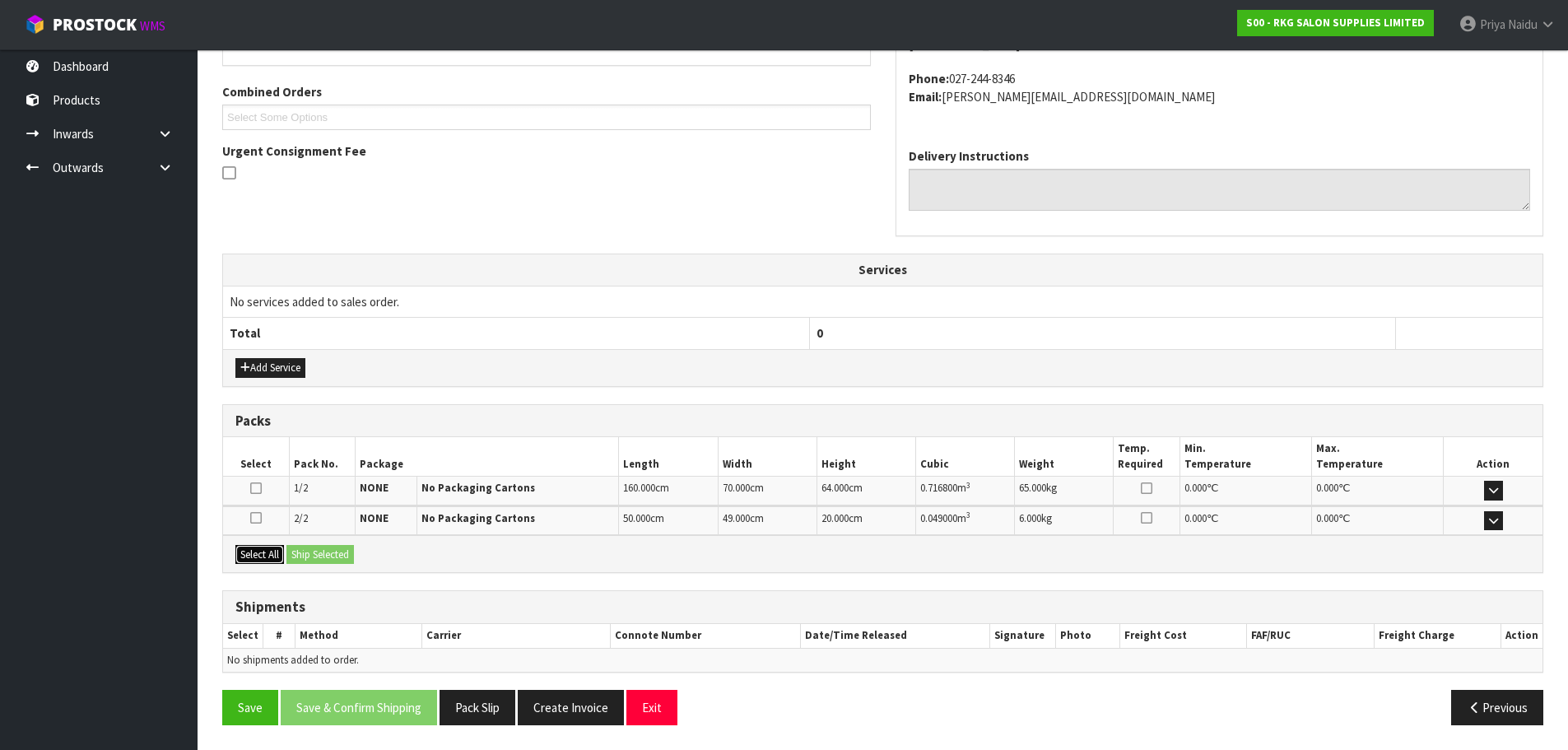
drag, startPoint x: 273, startPoint y: 559, endPoint x: 299, endPoint y: 559, distance: 26.0
click at [274, 559] on button "Select All" at bounding box center [260, 555] width 48 height 20
click at [315, 559] on button "Ship Selected" at bounding box center [320, 555] width 67 height 20
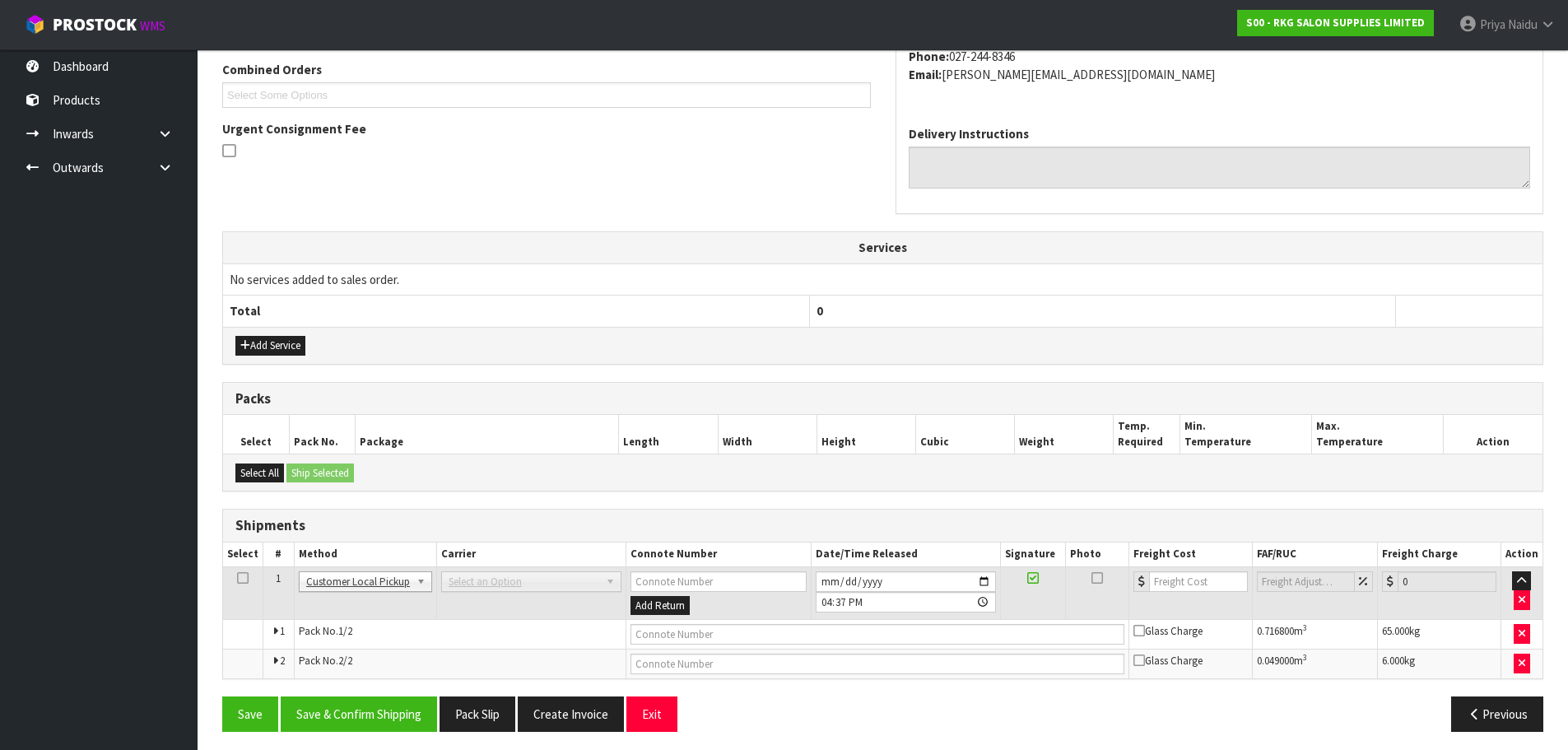
scroll to position [375, 0]
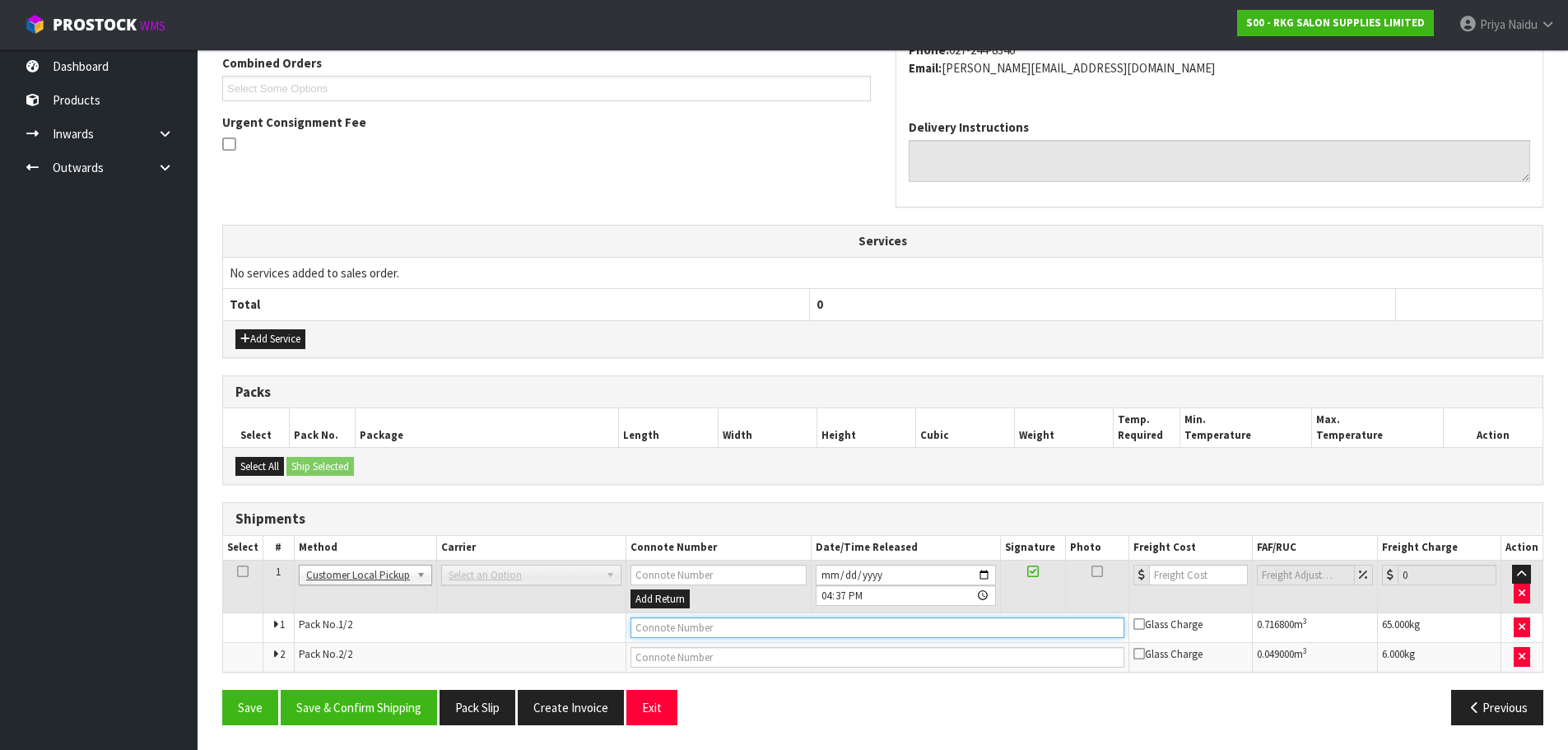
click at [701, 623] on input "text" at bounding box center [878, 628] width 494 height 21
click at [360, 699] on button "Save & Confirm Shipping" at bounding box center [359, 708] width 157 height 35
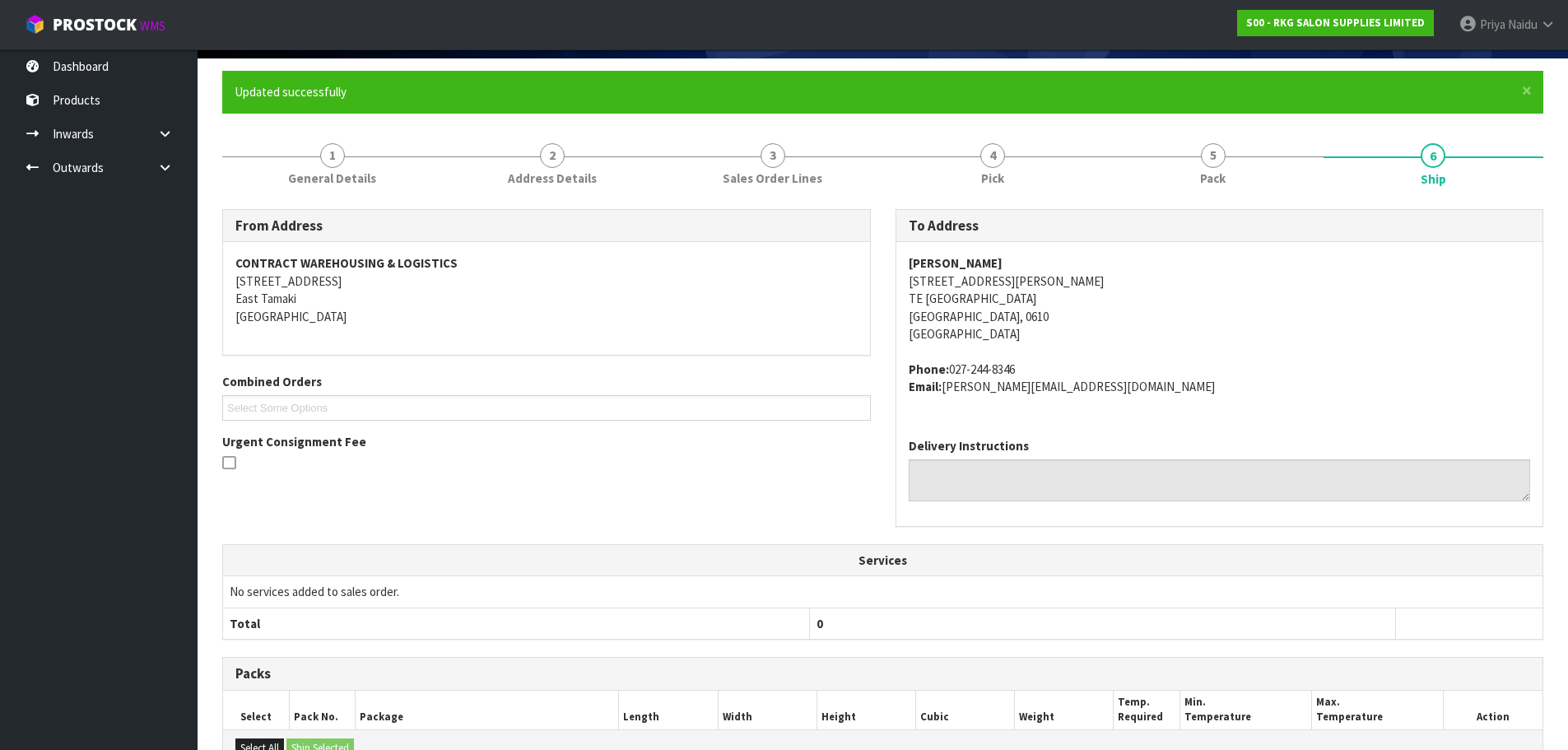
scroll to position [0, 0]
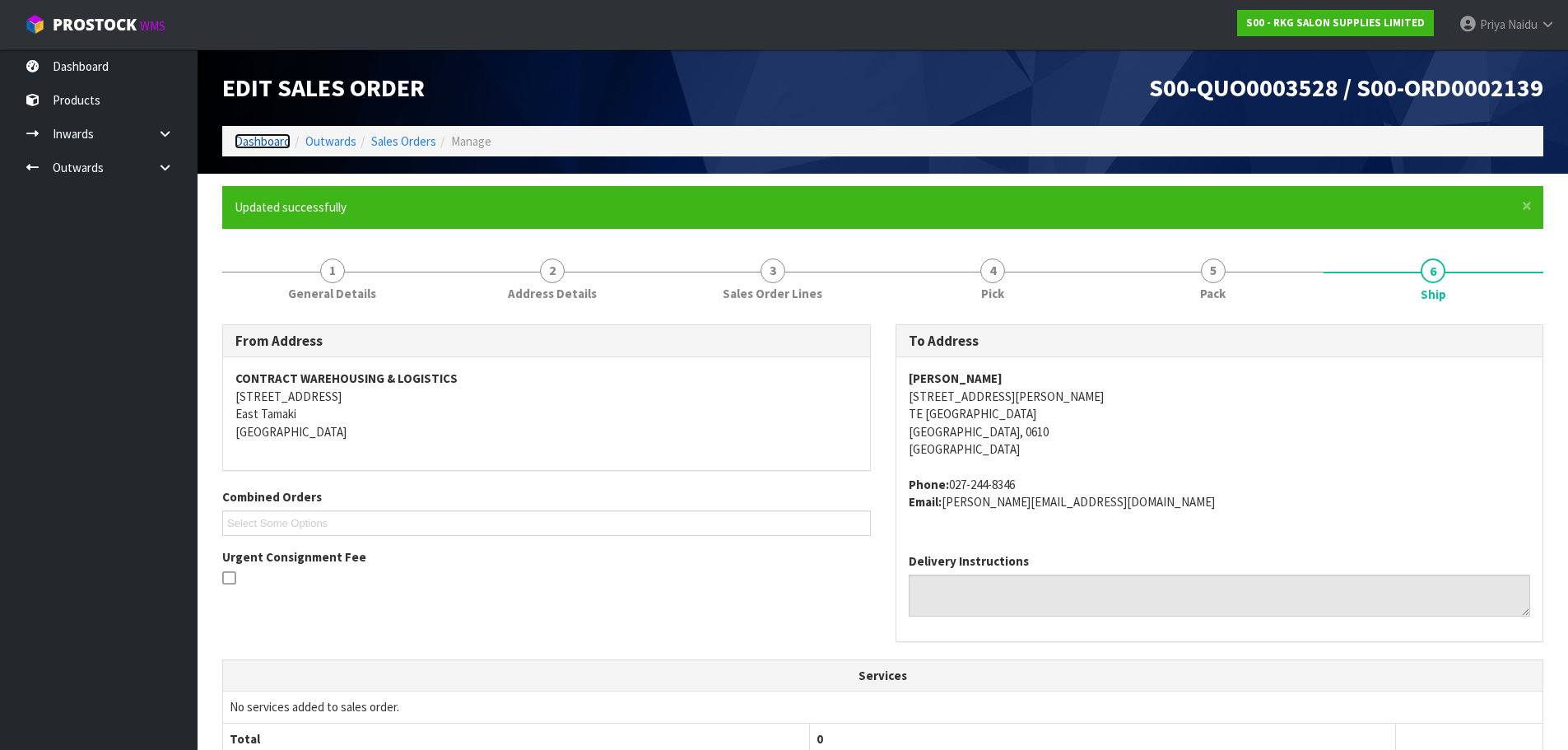
click at [266, 146] on link "Dashboard" at bounding box center [262, 141] width 56 height 15
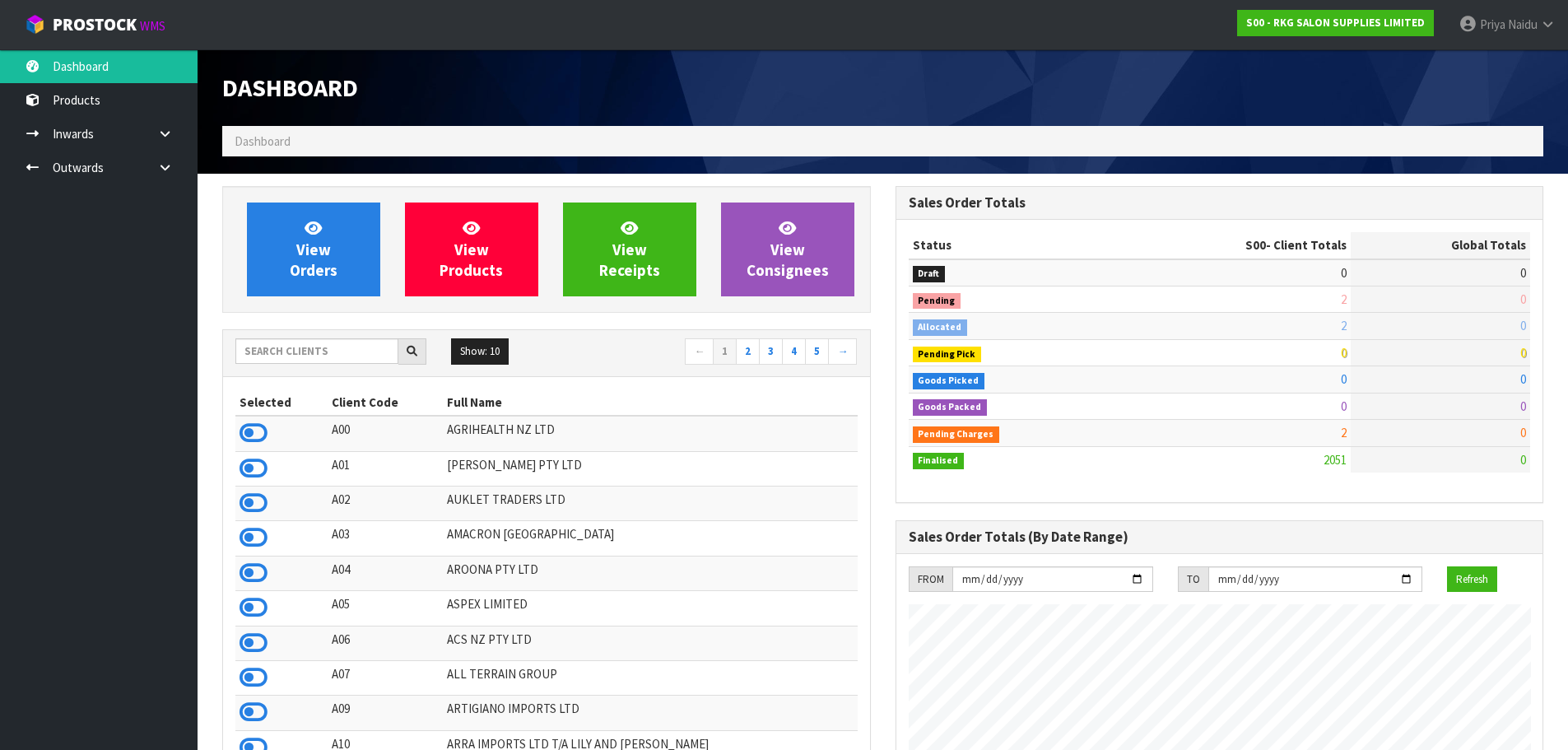
scroll to position [1248, 673]
click at [336, 360] on input "text" at bounding box center [317, 351] width 163 height 26
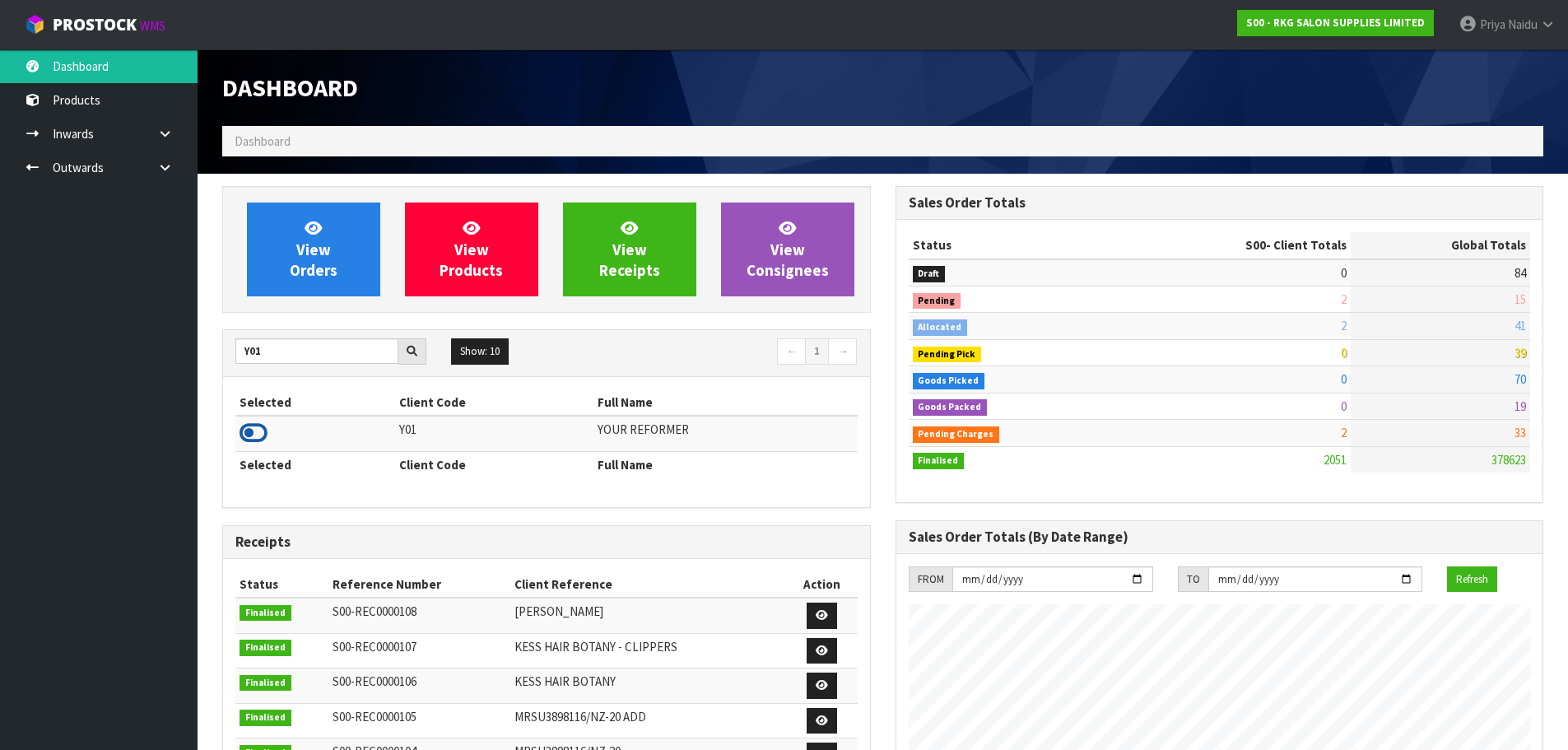
click at [257, 425] on icon at bounding box center [253, 433] width 28 height 25
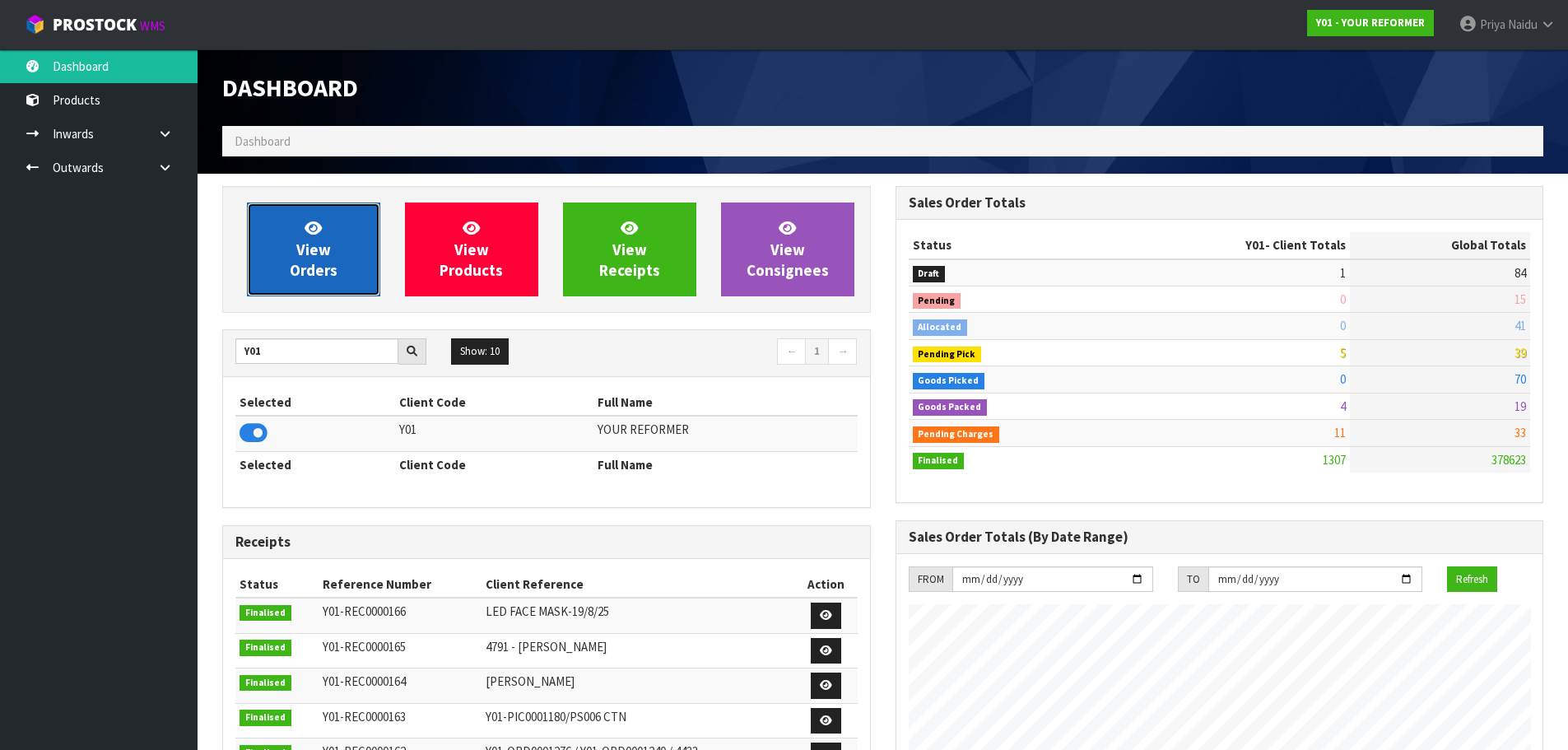
click at [296, 253] on link "View Orders" at bounding box center [313, 249] width 133 height 94
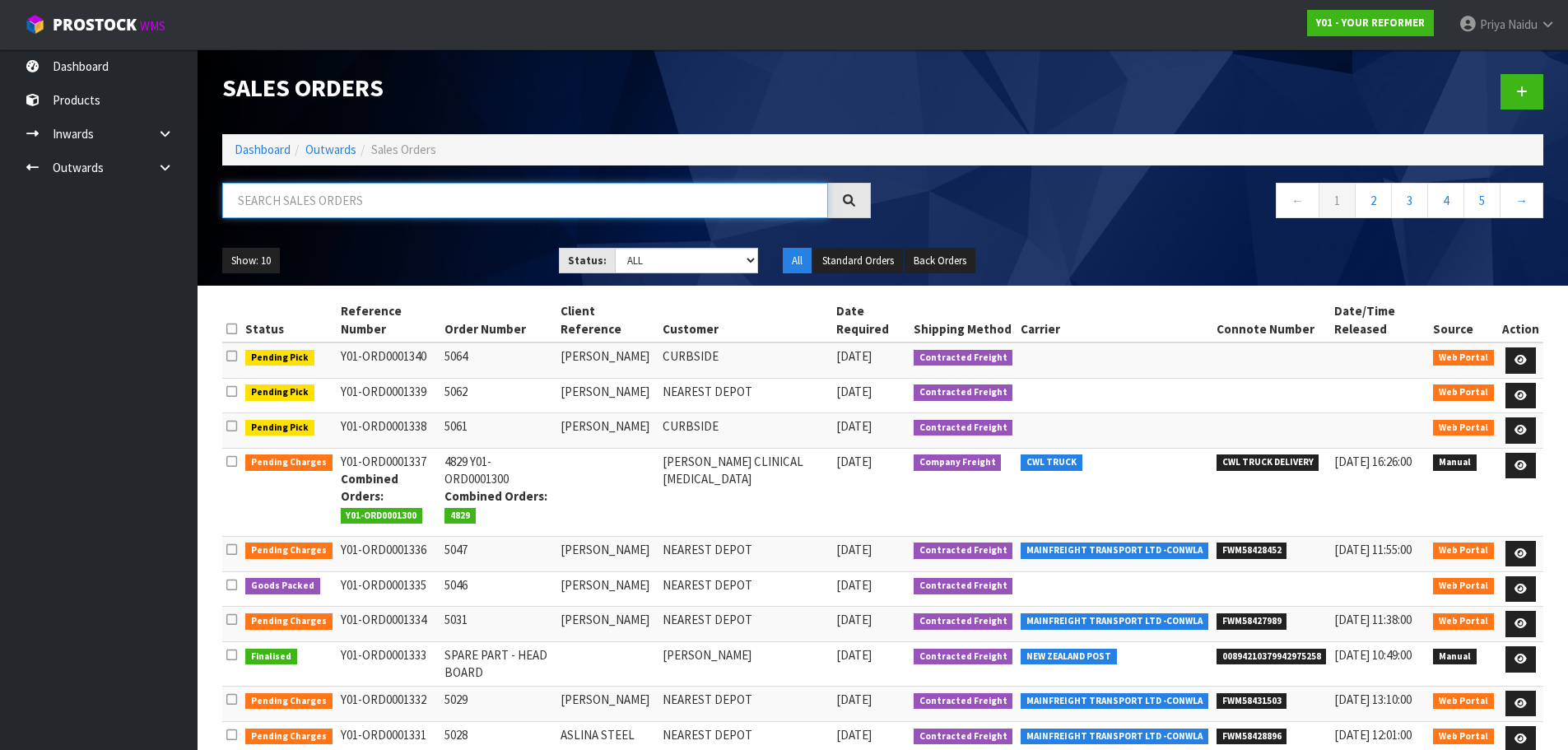
click at [328, 213] on input "text" at bounding box center [525, 200] width 606 height 35
click at [442, 234] on div "1330 ← 1 2 3 4 5 →" at bounding box center [883, 208] width 1346 height 53
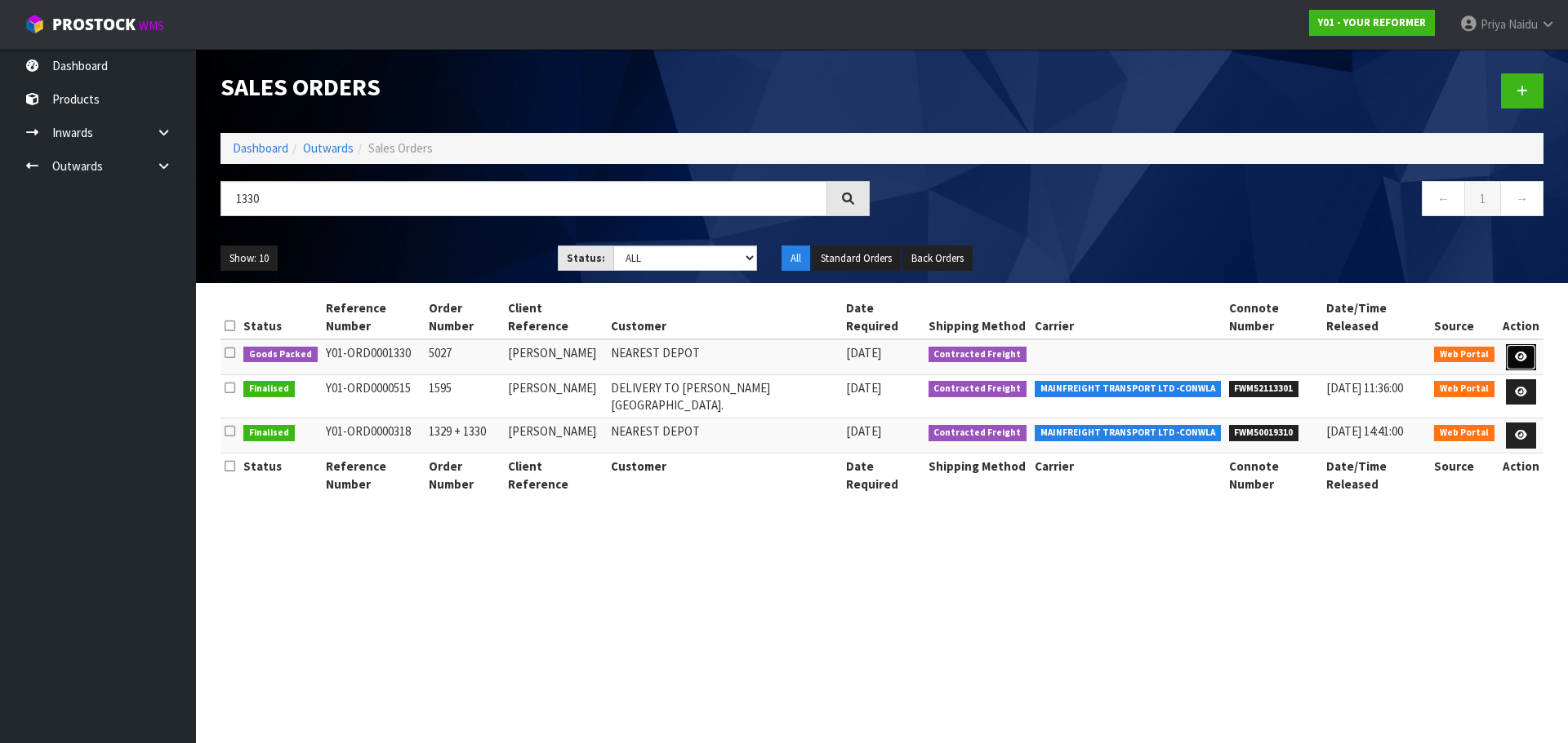
click at [1518, 345] on link at bounding box center [1520, 357] width 30 height 26
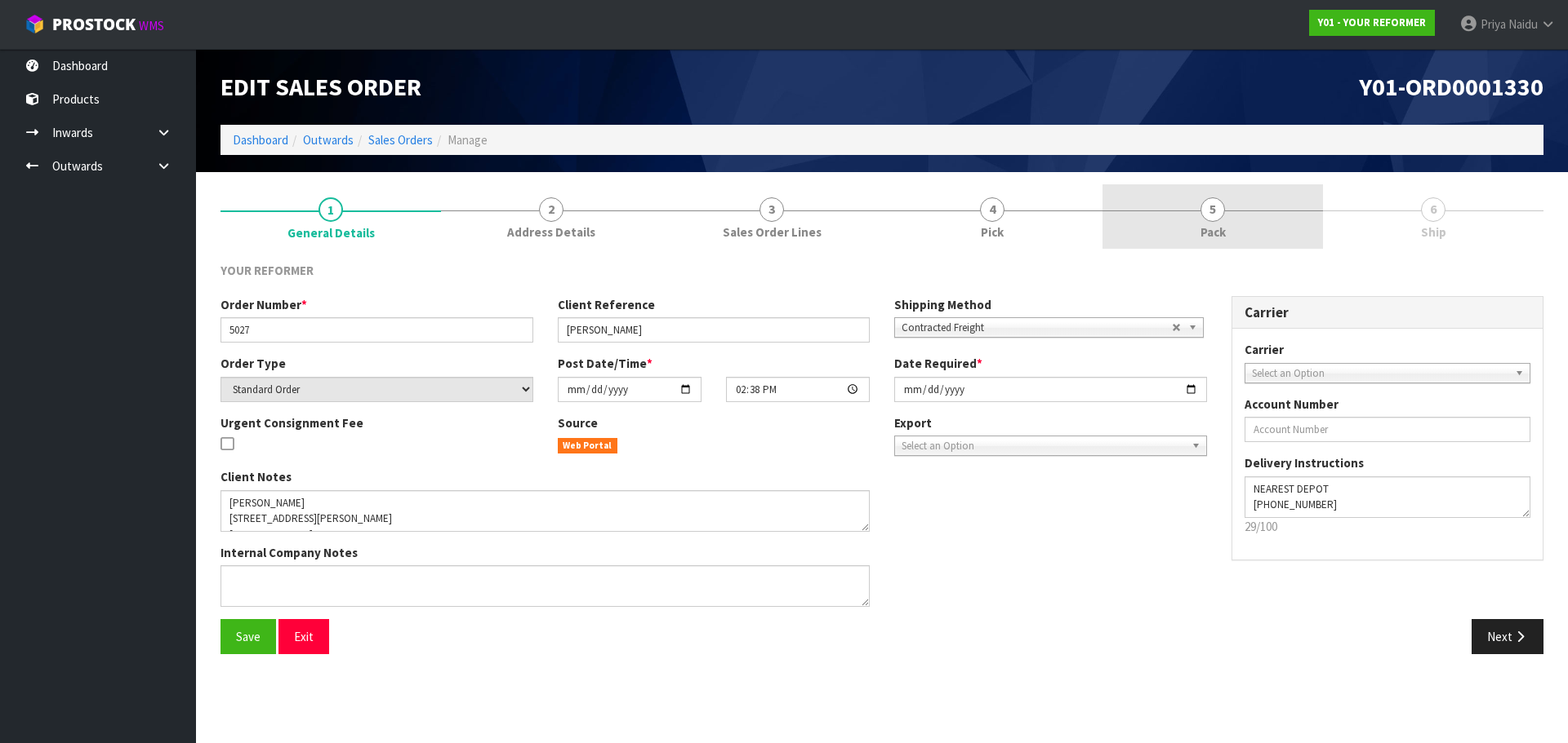
click at [1215, 201] on span "5" at bounding box center [1212, 210] width 25 height 25
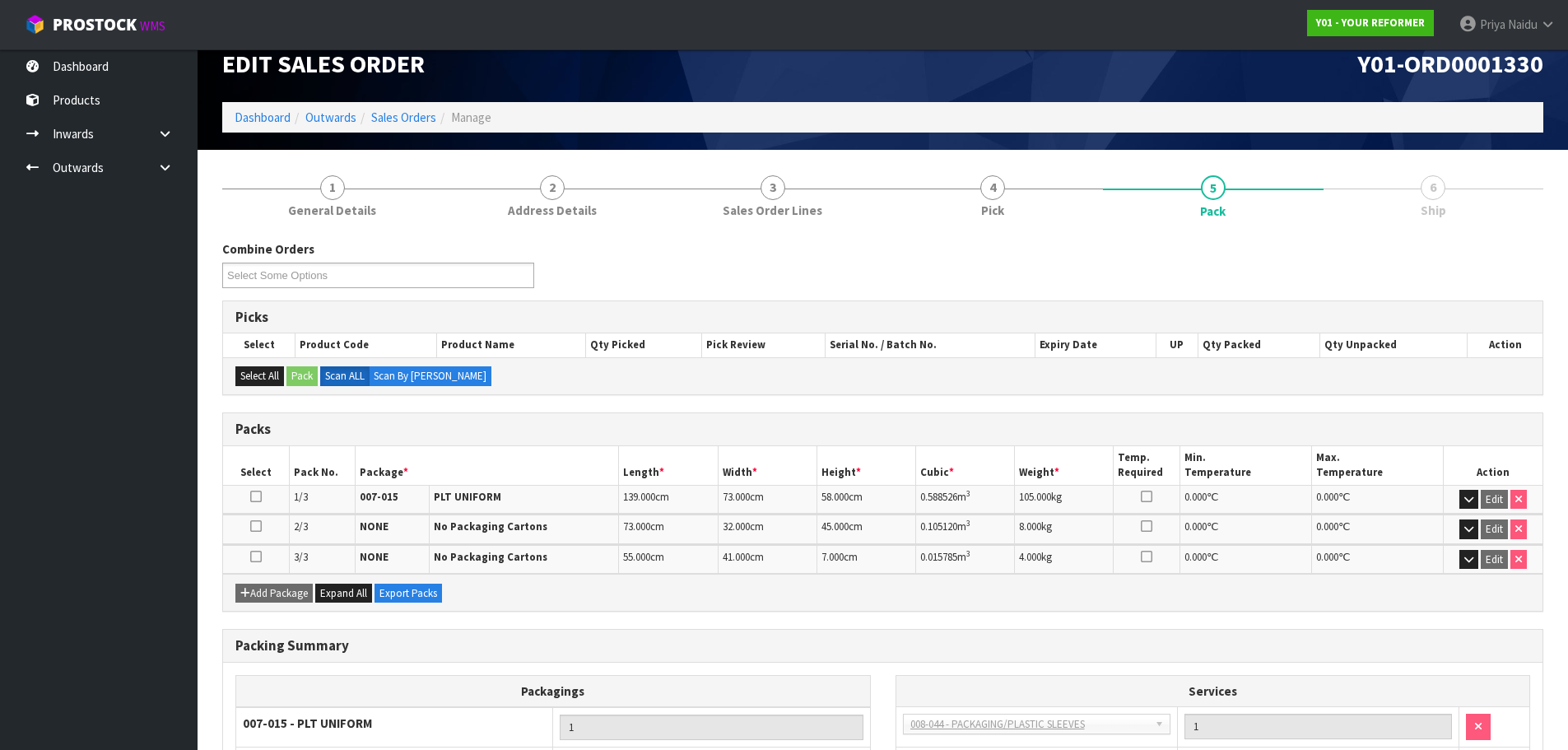
scroll to position [201, 0]
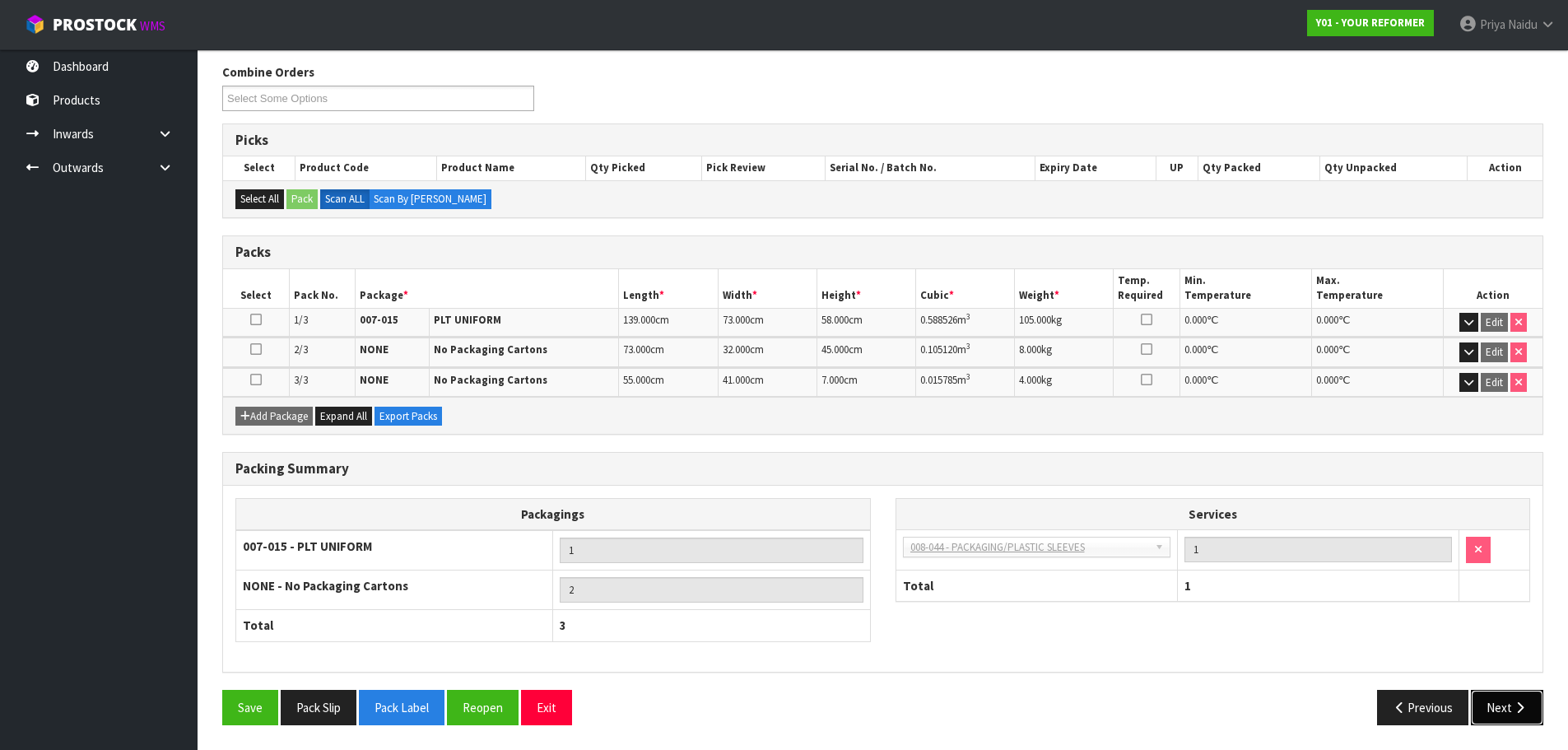
click at [1479, 697] on button "Next" at bounding box center [1507, 708] width 72 height 35
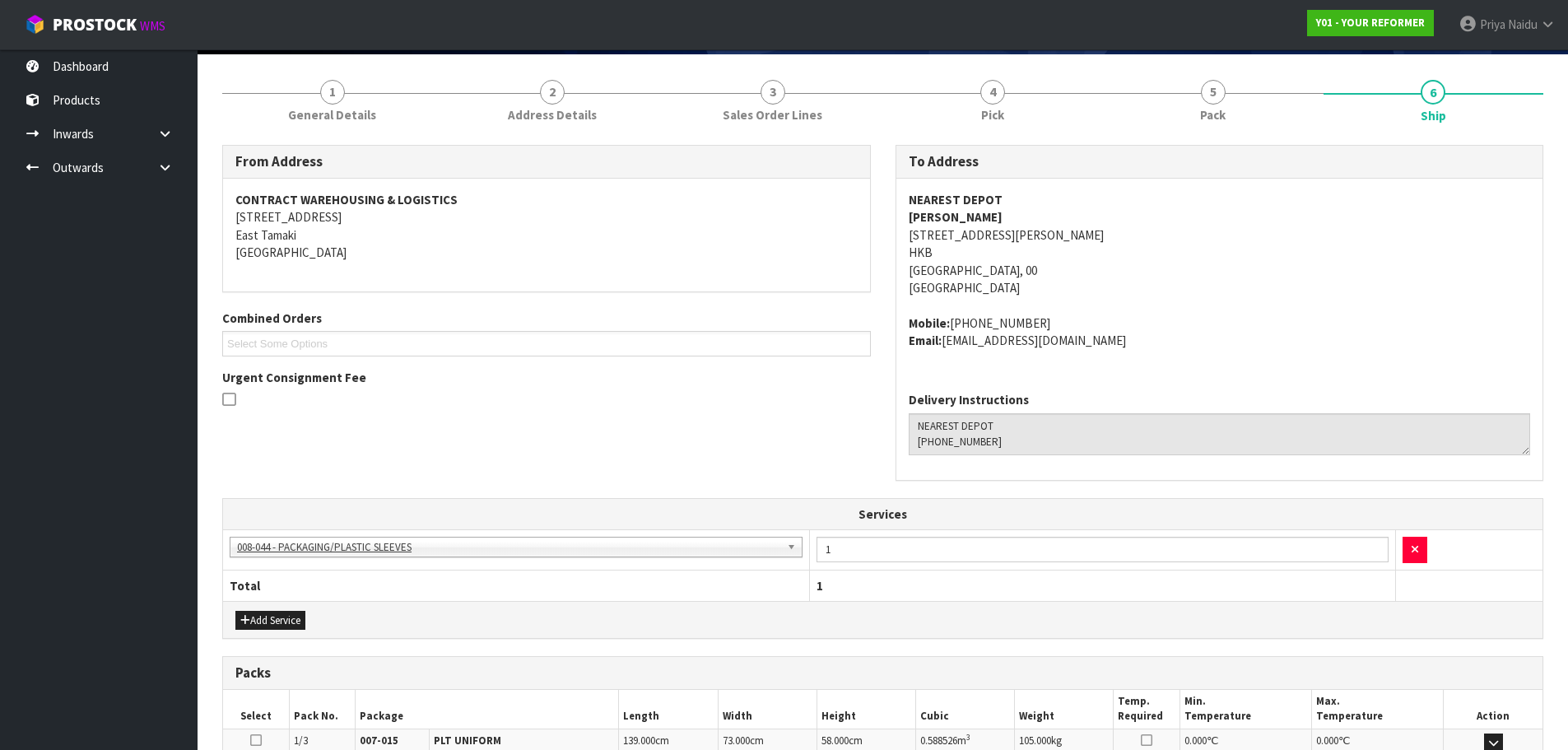
scroll to position [0, 0]
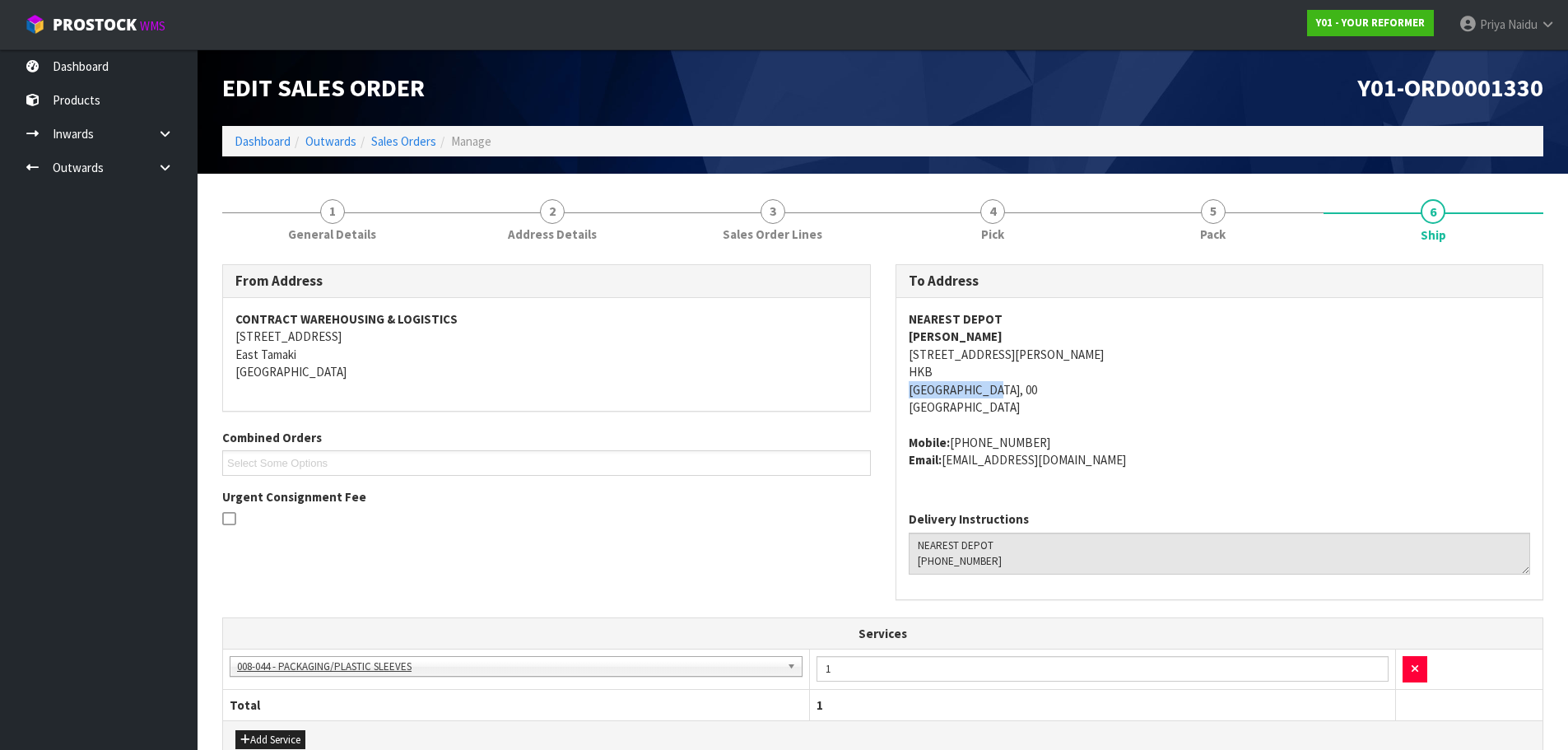
drag, startPoint x: 910, startPoint y: 396, endPoint x: 986, endPoint y: 394, distance: 76.0
click at [986, 394] on address "NEAREST DEPOT SONYA HARWOOD 10 PADFIELD PLACE HKB HAVELOCK NORTH 4130 NEW ZEALA…" at bounding box center [1219, 363] width 622 height 106
drag, startPoint x: 887, startPoint y: 356, endPoint x: 1159, endPoint y: 357, distance: 272.0
click at [1159, 357] on div "To Address NEAREST DEPOT SONYA HARWOOD 10 PADFIELD PLACE HKB HAVELOCK NORTH 413…" at bounding box center [1219, 440] width 674 height 352
click at [1148, 395] on address "NEAREST DEPOT SONYA HARWOOD 10 PADFIELD PLACE HKB HAVELOCK NORTH 4130 NEW ZEALA…" at bounding box center [1219, 363] width 622 height 106
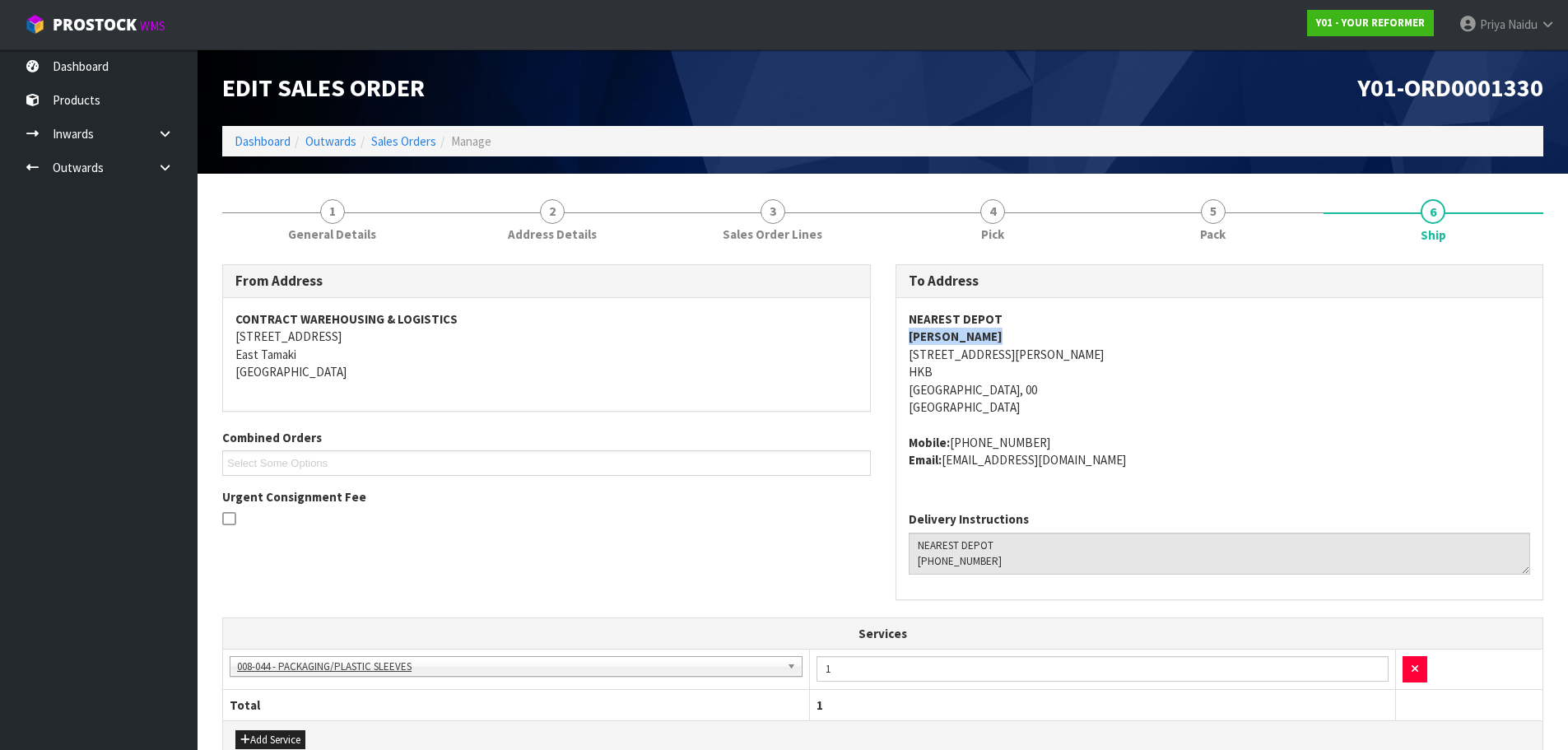
drag, startPoint x: 898, startPoint y: 338, endPoint x: 1046, endPoint y: 332, distance: 148.1
click at [1046, 332] on div "NEAREST DEPOT SONYA HARWOOD 10 PADFIELD PLACE HKB HAVELOCK NORTH 4130 NEW ZEALA…" at bounding box center [1220, 398] width 647 height 200
drag, startPoint x: 950, startPoint y: 447, endPoint x: 1051, endPoint y: 448, distance: 101.0
click at [1051, 448] on address "Mobile: +64 27 319 6230 Email: sonyalharwood@gmail.com" at bounding box center [1219, 451] width 622 height 35
click at [949, 442] on address "Mobile: +64 27 319 6230 Email: sonyalharwood@gmail.com" at bounding box center [1219, 451] width 622 height 35
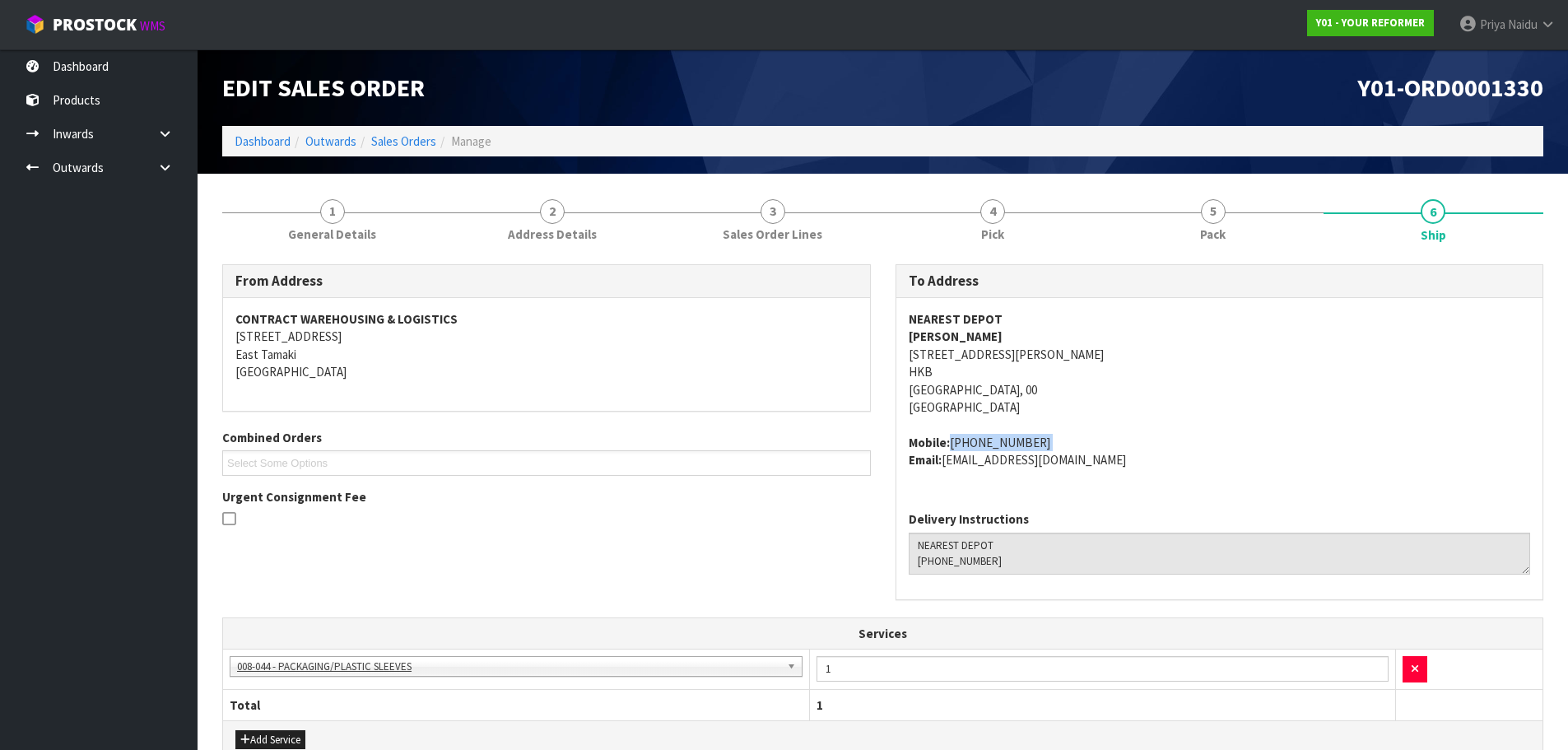
drag, startPoint x: 949, startPoint y: 442, endPoint x: 1043, endPoint y: 440, distance: 94.0
click at [1043, 440] on address "Mobile: +64 27 319 6230 Email: sonyalharwood@gmail.com" at bounding box center [1219, 451] width 622 height 35
drag, startPoint x: 946, startPoint y: 462, endPoint x: 1124, endPoint y: 467, distance: 178.1
click at [1124, 467] on address "Mobile: +64 27 319 6230 Email: sonyalharwood@gmail.com" at bounding box center [1219, 451] width 622 height 35
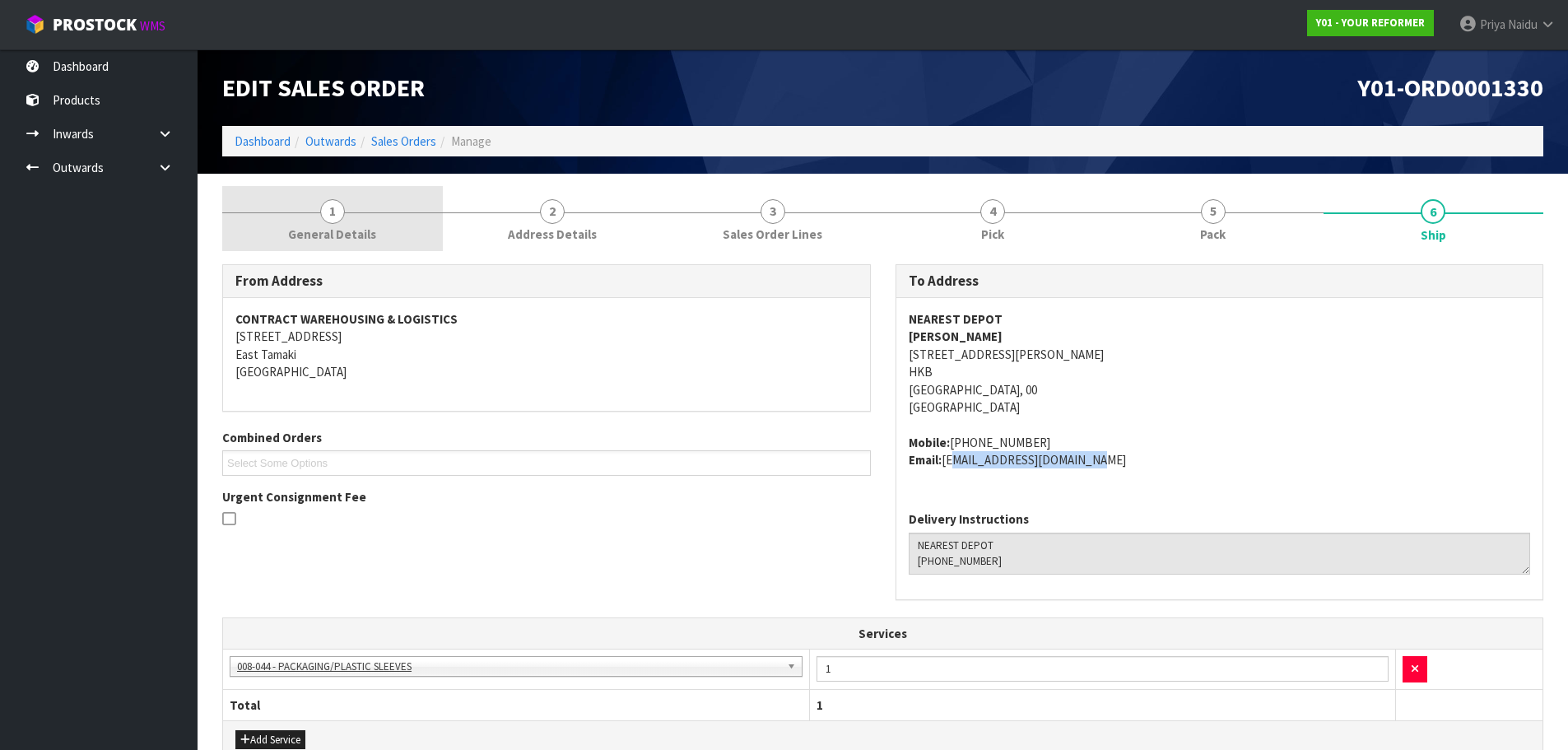
click at [327, 226] on span "General Details" at bounding box center [332, 234] width 88 height 17
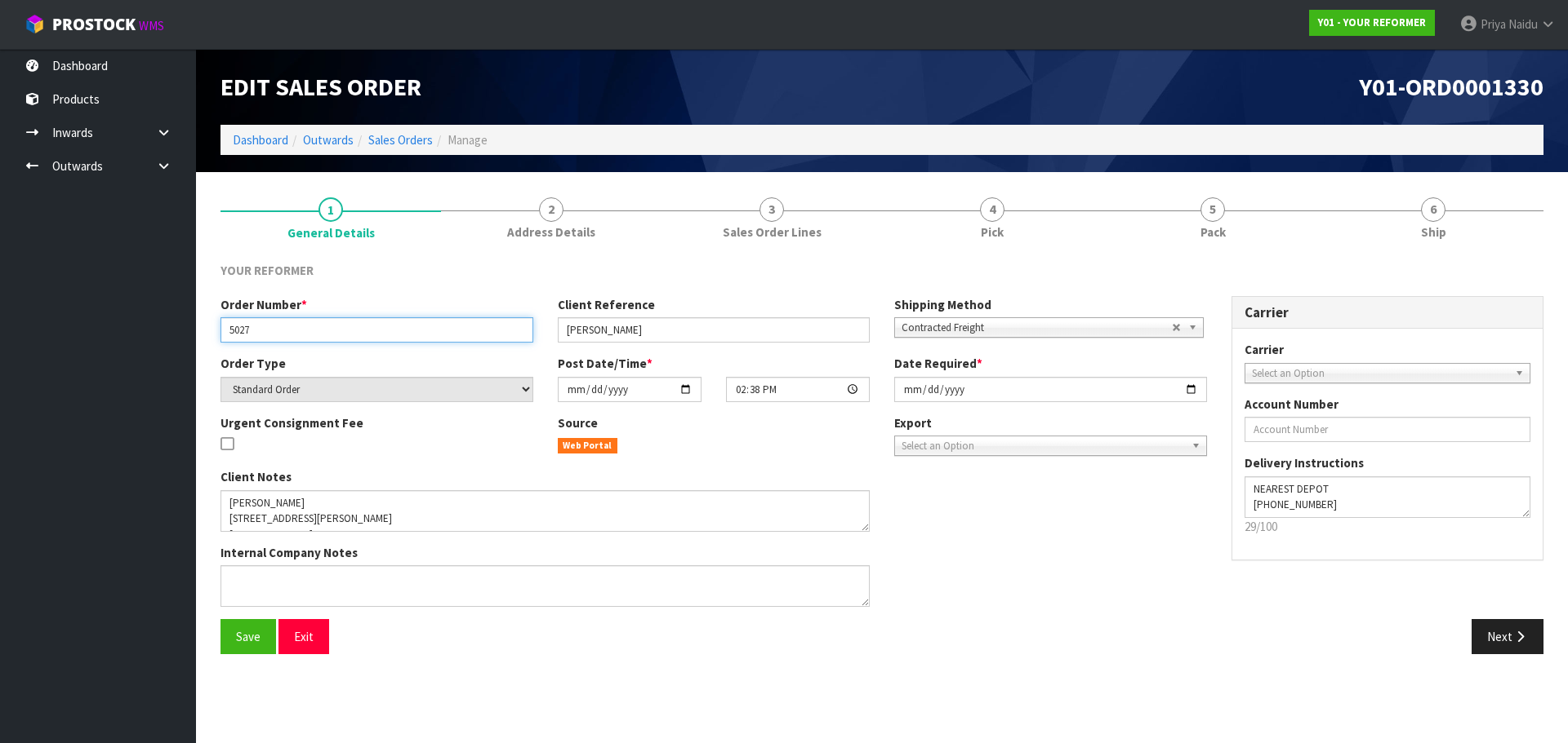
drag, startPoint x: 227, startPoint y: 332, endPoint x: 279, endPoint y: 328, distance: 52.2
click at [279, 328] on input "5027" at bounding box center [376, 330] width 312 height 26
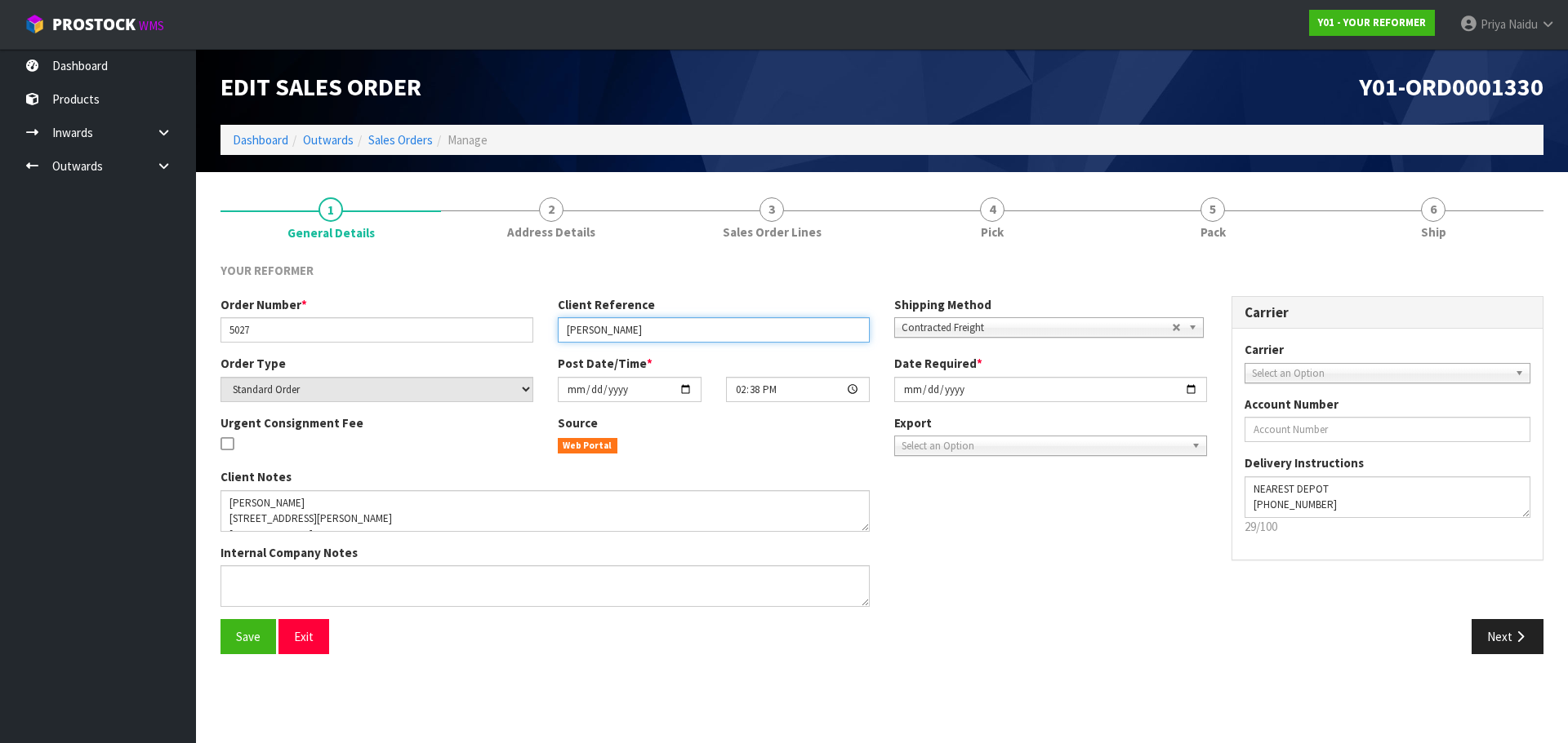
drag, startPoint x: 565, startPoint y: 329, endPoint x: 688, endPoint y: 327, distance: 123.0
click at [688, 327] on input "SONYA HARWOOD" at bounding box center [714, 330] width 312 height 26
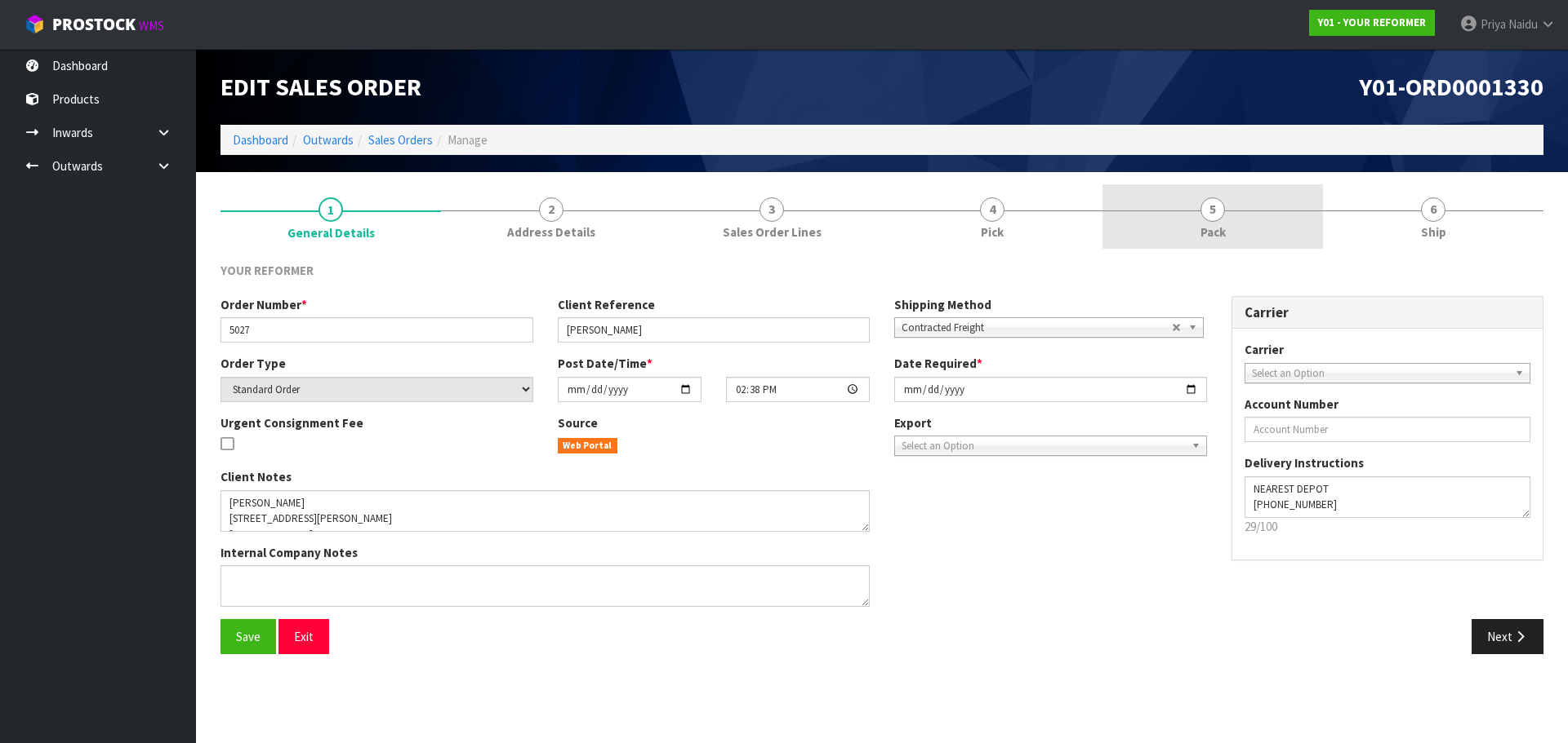
click at [1263, 200] on link "5 Pack" at bounding box center [1212, 217] width 220 height 65
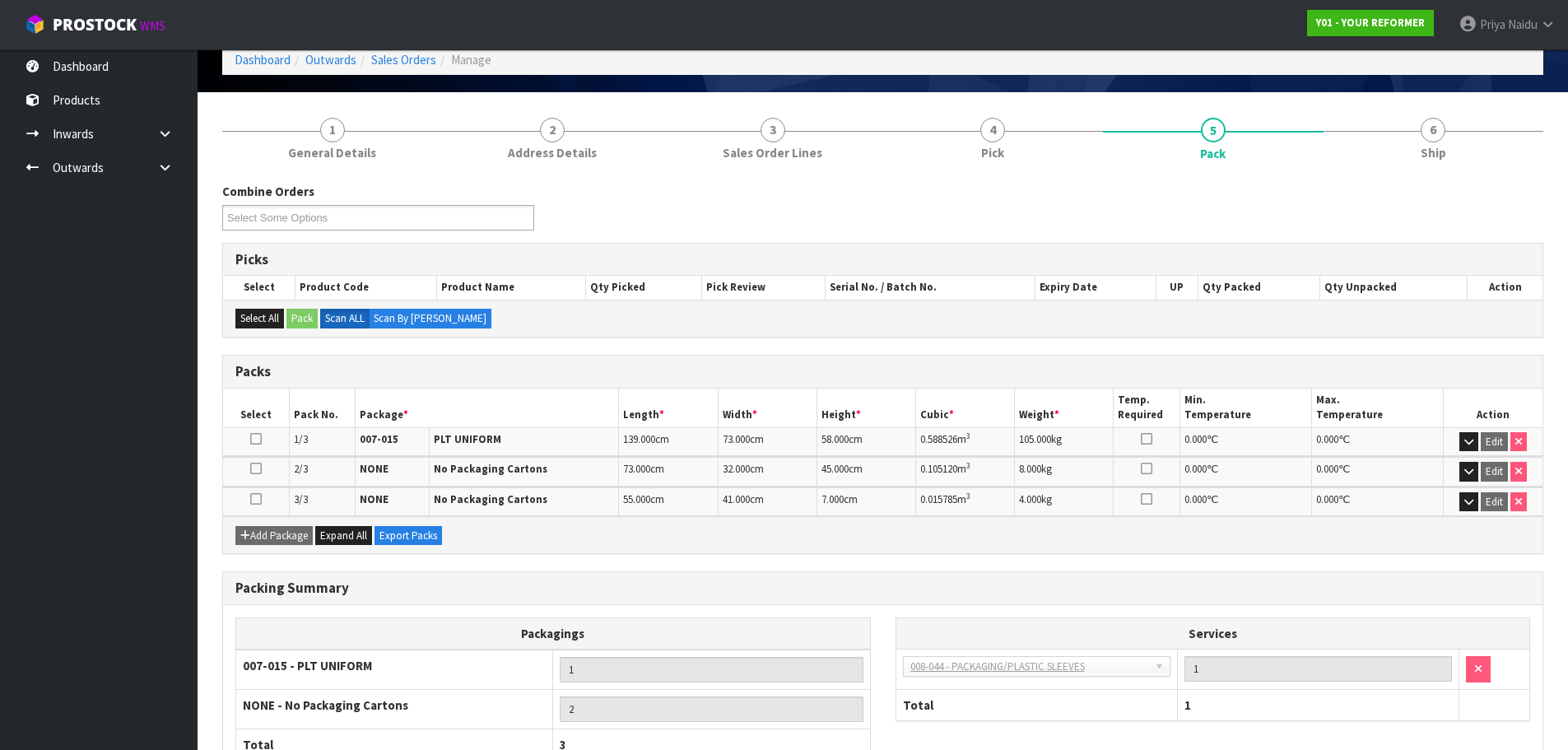
scroll to position [83, 0]
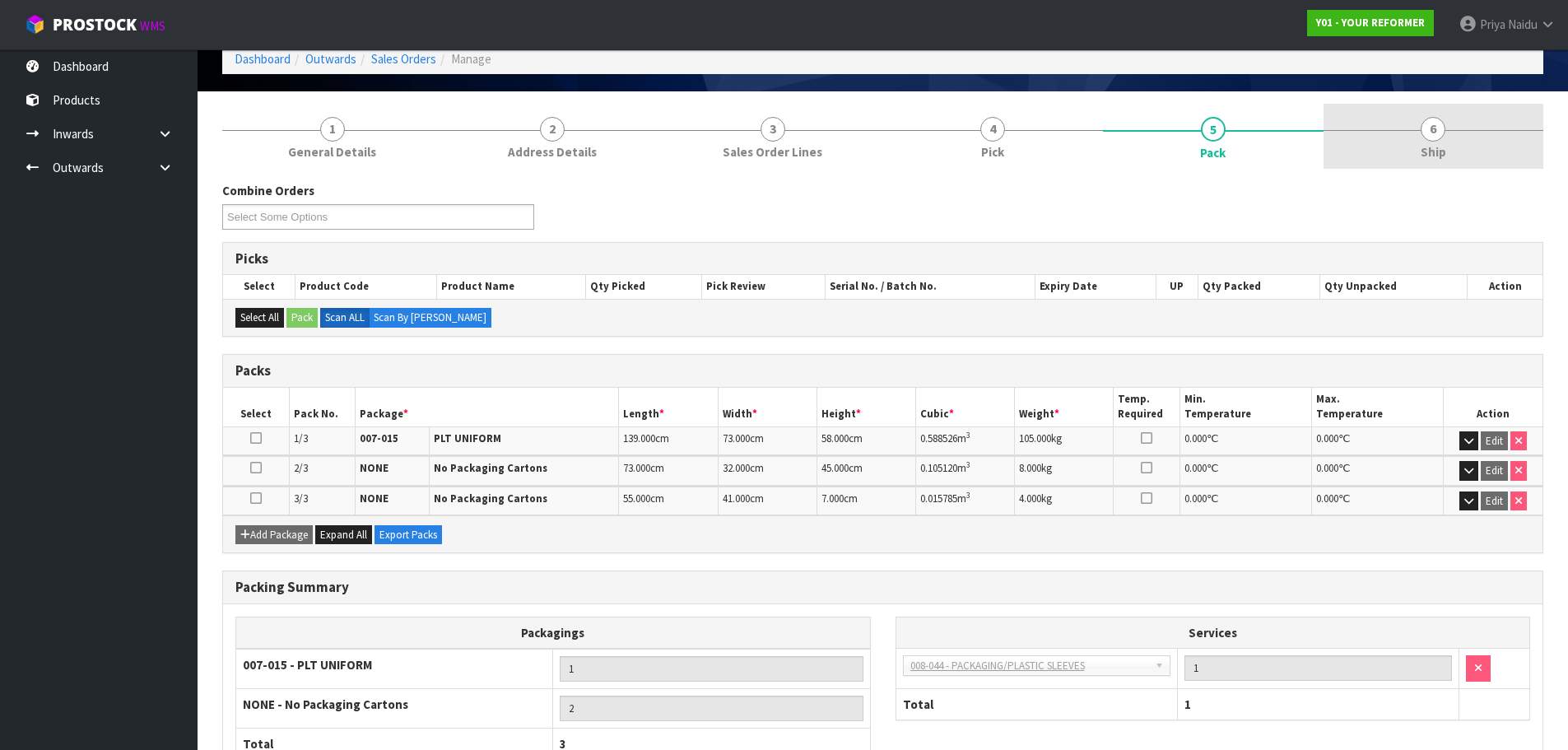
click at [1462, 160] on link "6 Ship" at bounding box center [1434, 137] width 220 height 65
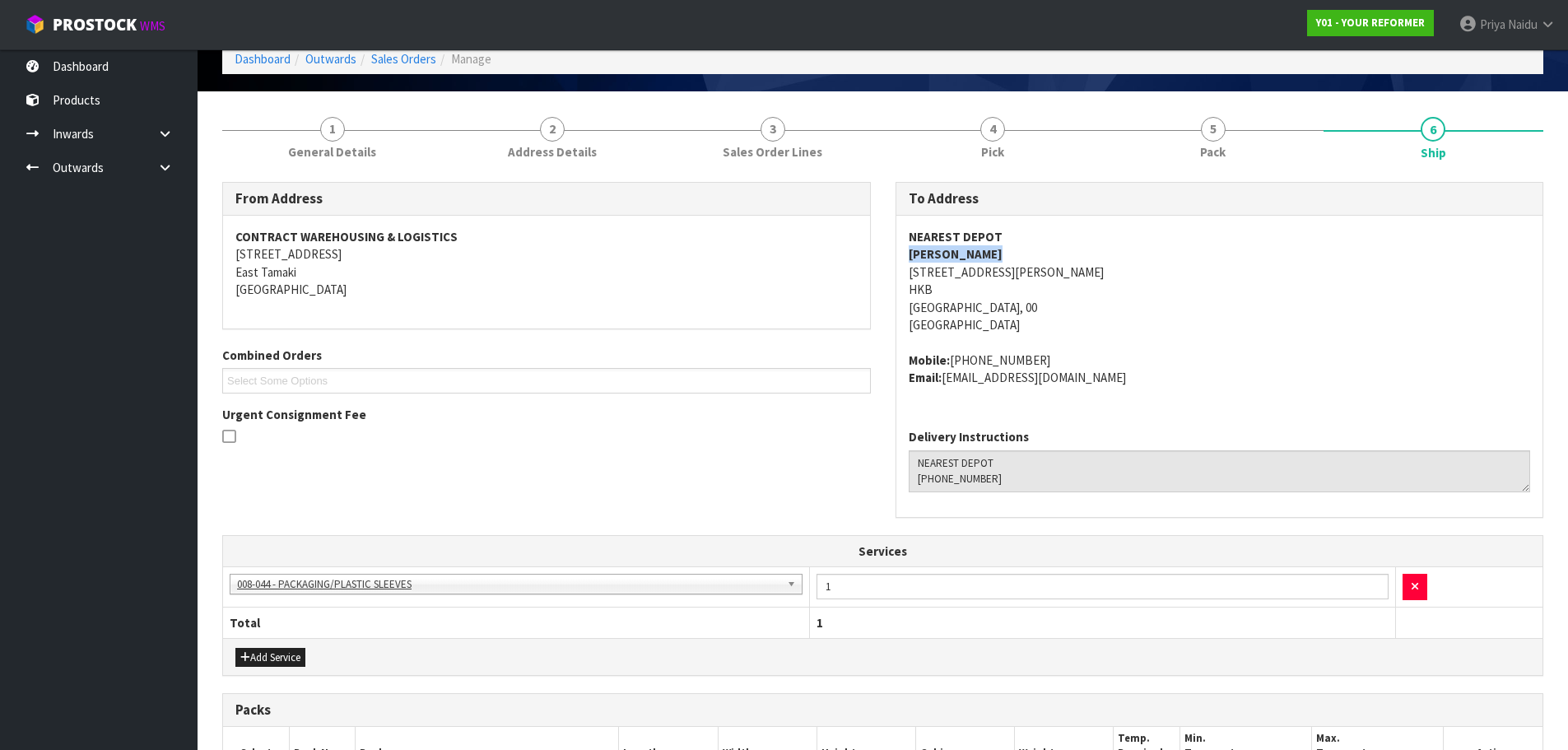
drag, startPoint x: 903, startPoint y: 259, endPoint x: 1045, endPoint y: 255, distance: 142.1
click at [1045, 255] on div "NEAREST DEPOT SONYA HARWOOD 10 PADFIELD PLACE HKB HAVELOCK NORTH 4130 NEW ZEALA…" at bounding box center [1220, 316] width 647 height 200
drag, startPoint x: 901, startPoint y: 365, endPoint x: 1054, endPoint y: 353, distance: 153.5
click at [1054, 353] on div "NEAREST DEPOT SONYA HARWOOD 10 PADFIELD PLACE HKB HAVELOCK NORTH 4130 NEW ZEALA…" at bounding box center [1220, 316] width 647 height 200
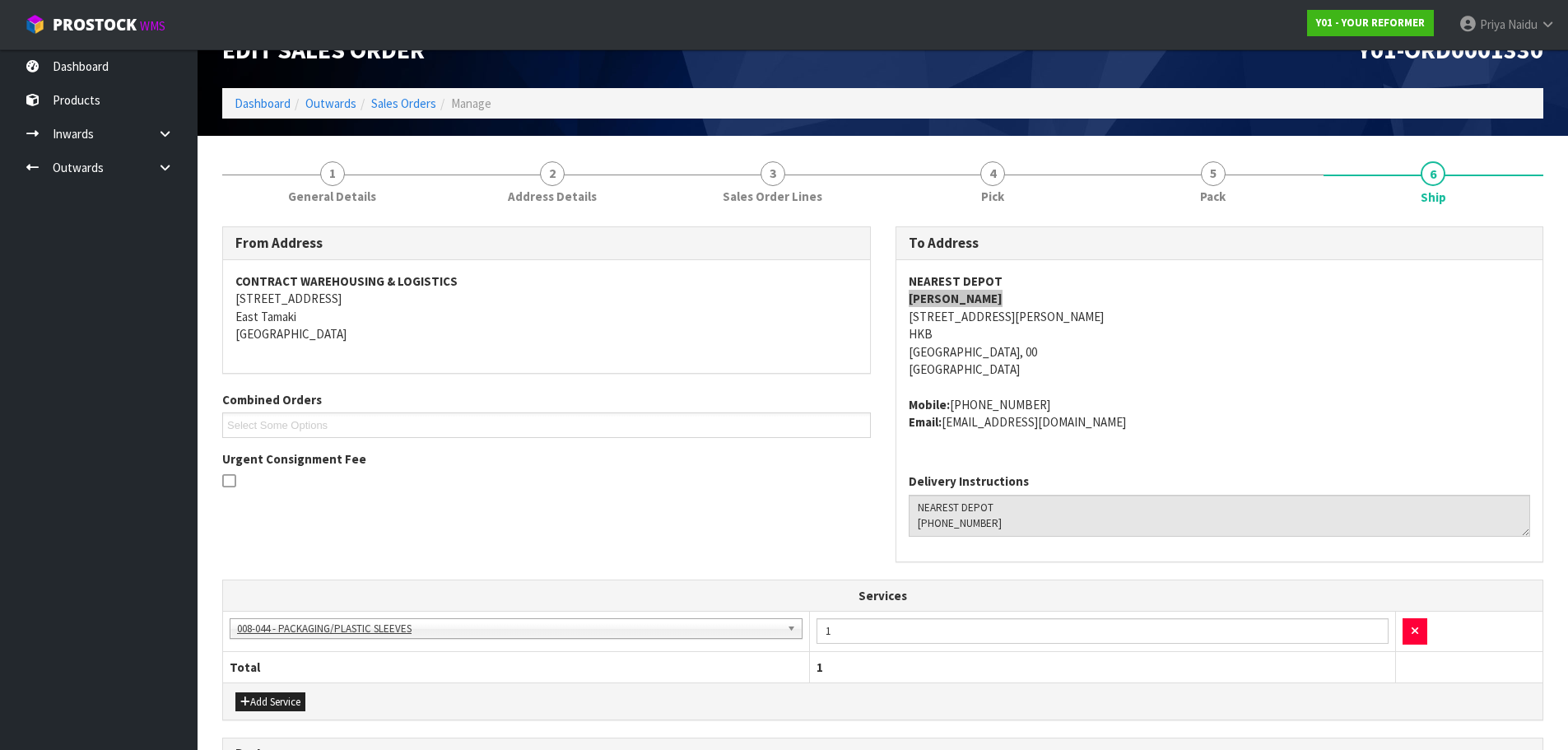
scroll to position [0, 0]
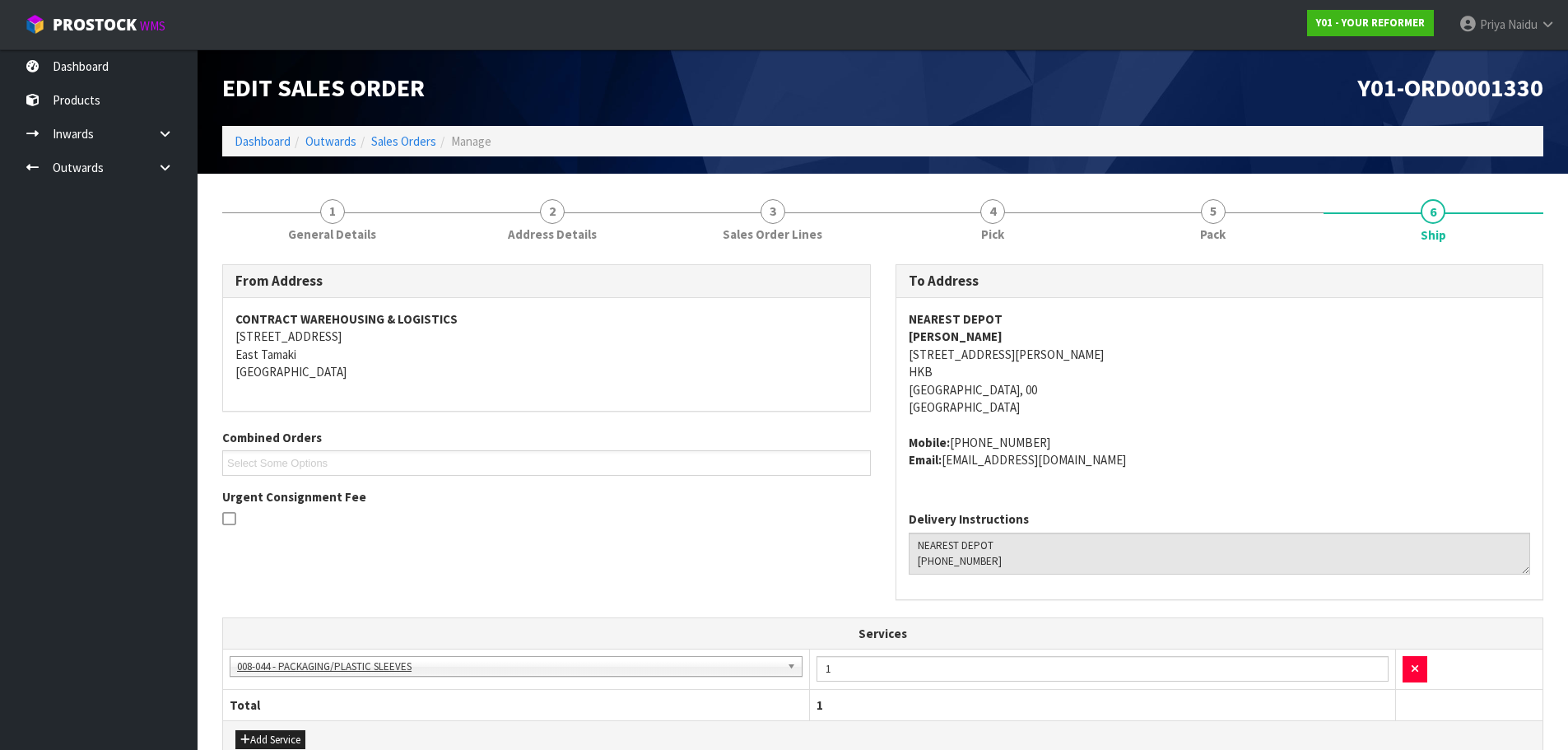
click at [1269, 396] on address "NEAREST DEPOT SONYA HARWOOD 10 PADFIELD PLACE HKB HAVELOCK NORTH 4130 NEW ZEALA…" at bounding box center [1219, 363] width 622 height 106
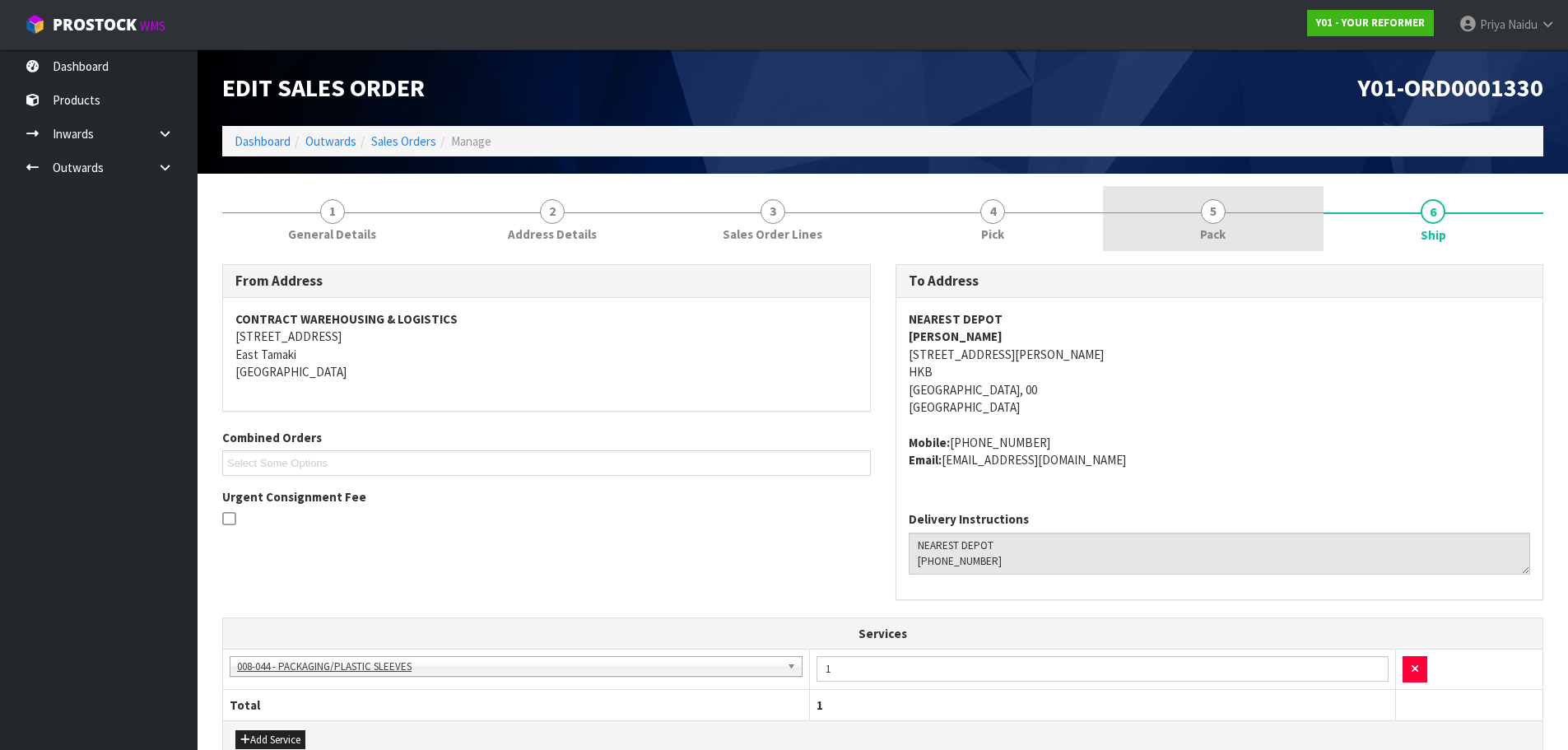
click at [1190, 210] on link "5 Pack" at bounding box center [1213, 219] width 220 height 65
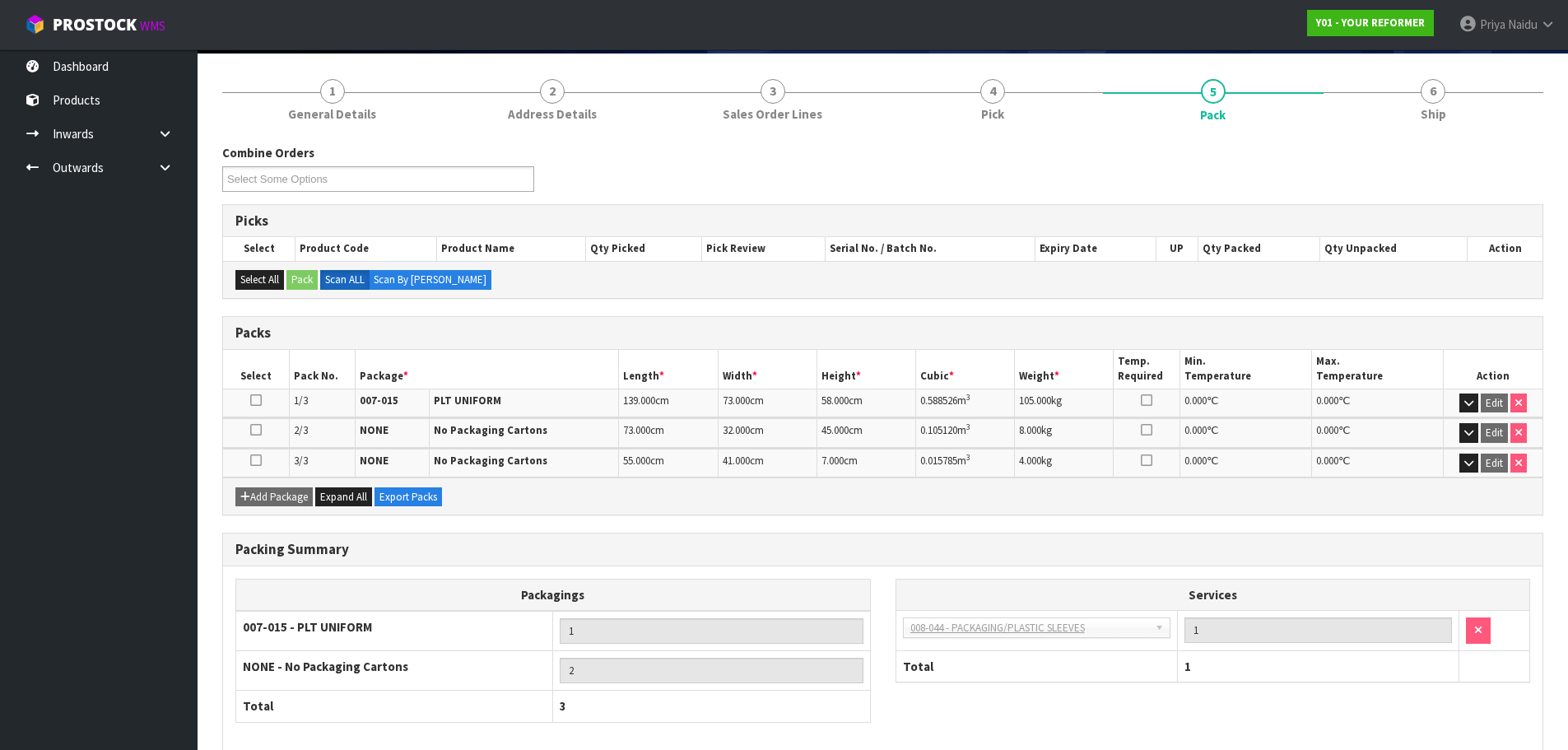
scroll to position [164, 0]
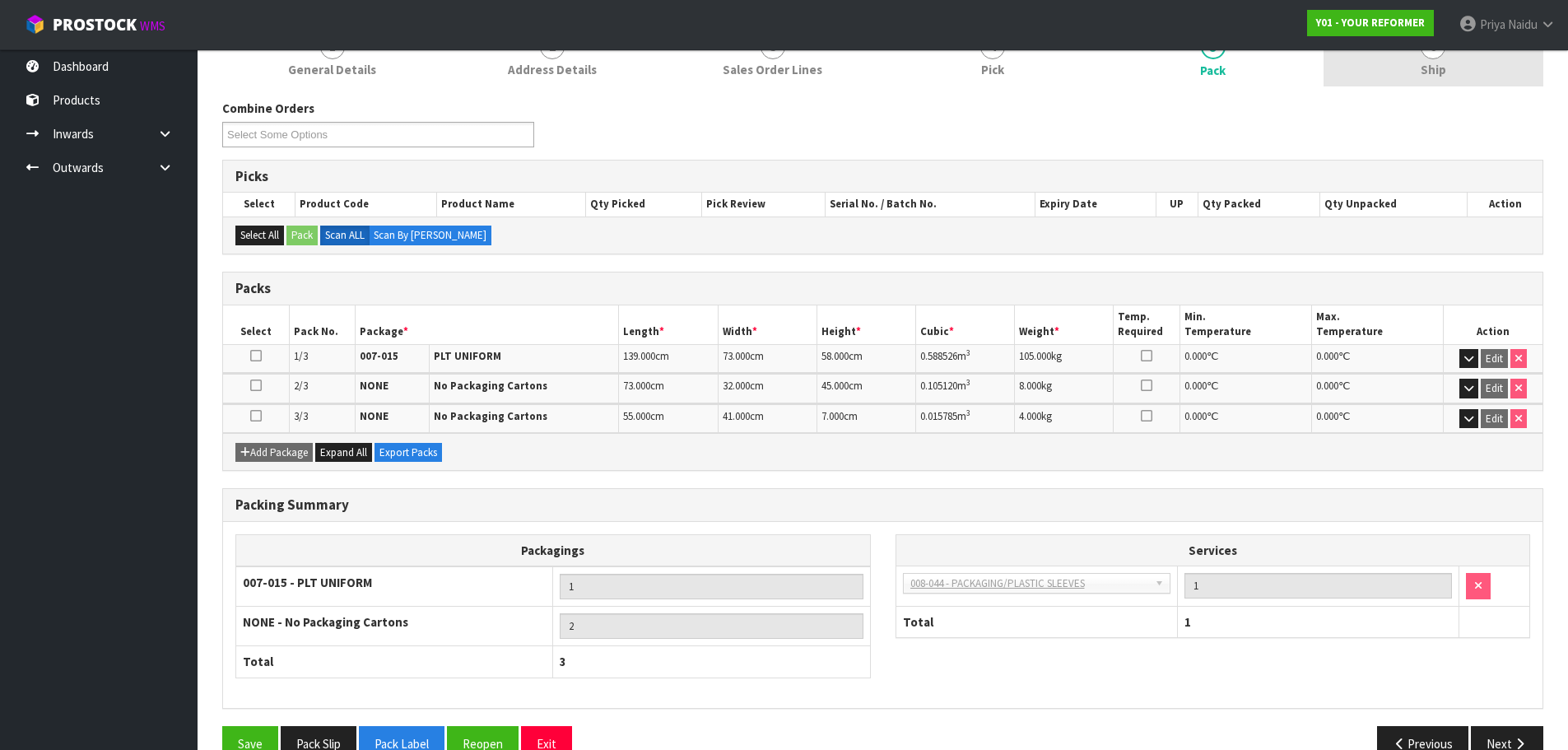
click at [1466, 71] on link "6 Ship" at bounding box center [1434, 54] width 220 height 65
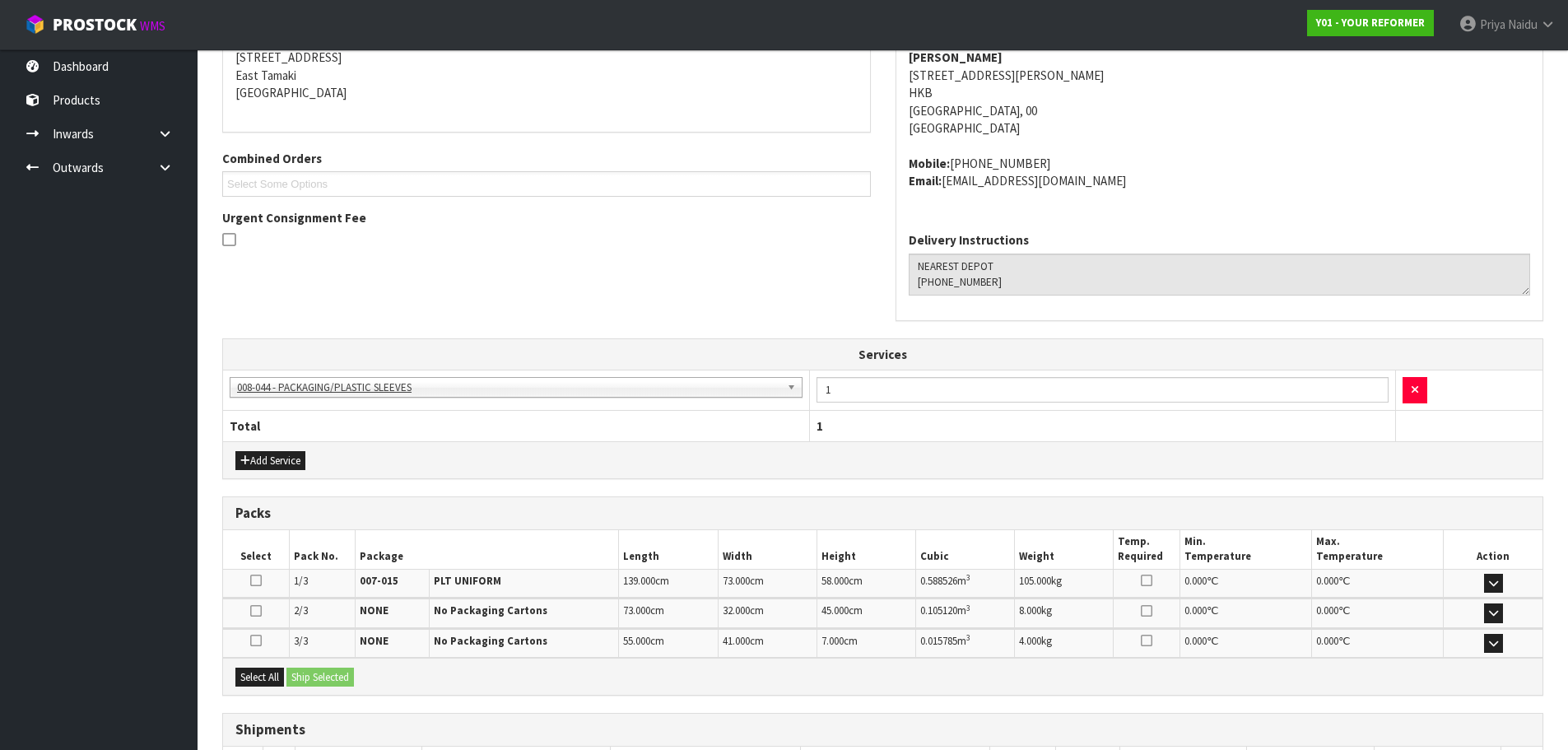
scroll to position [402, 0]
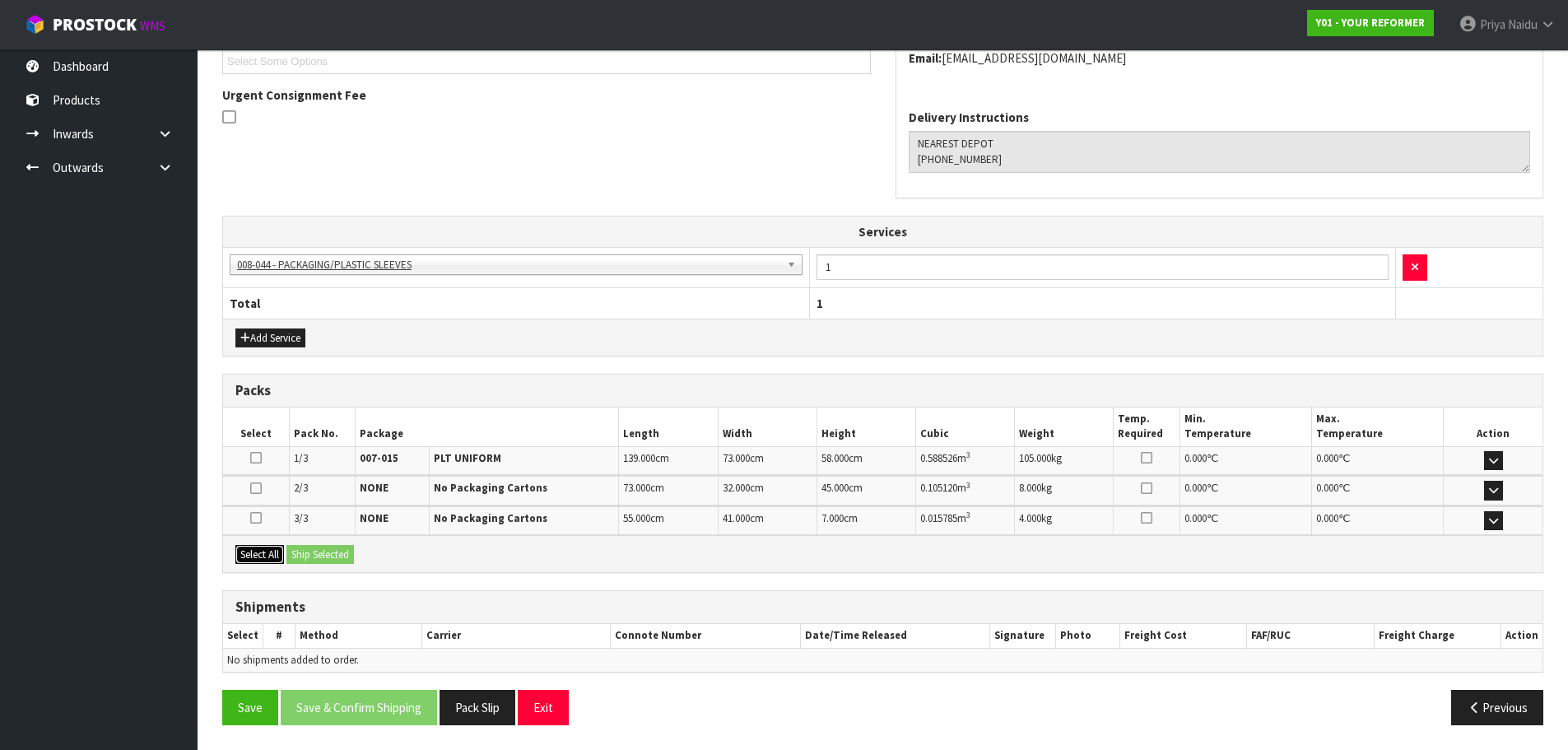
click at [279, 558] on button "Select All" at bounding box center [260, 555] width 48 height 20
click at [306, 554] on button "Ship Selected" at bounding box center [320, 555] width 67 height 20
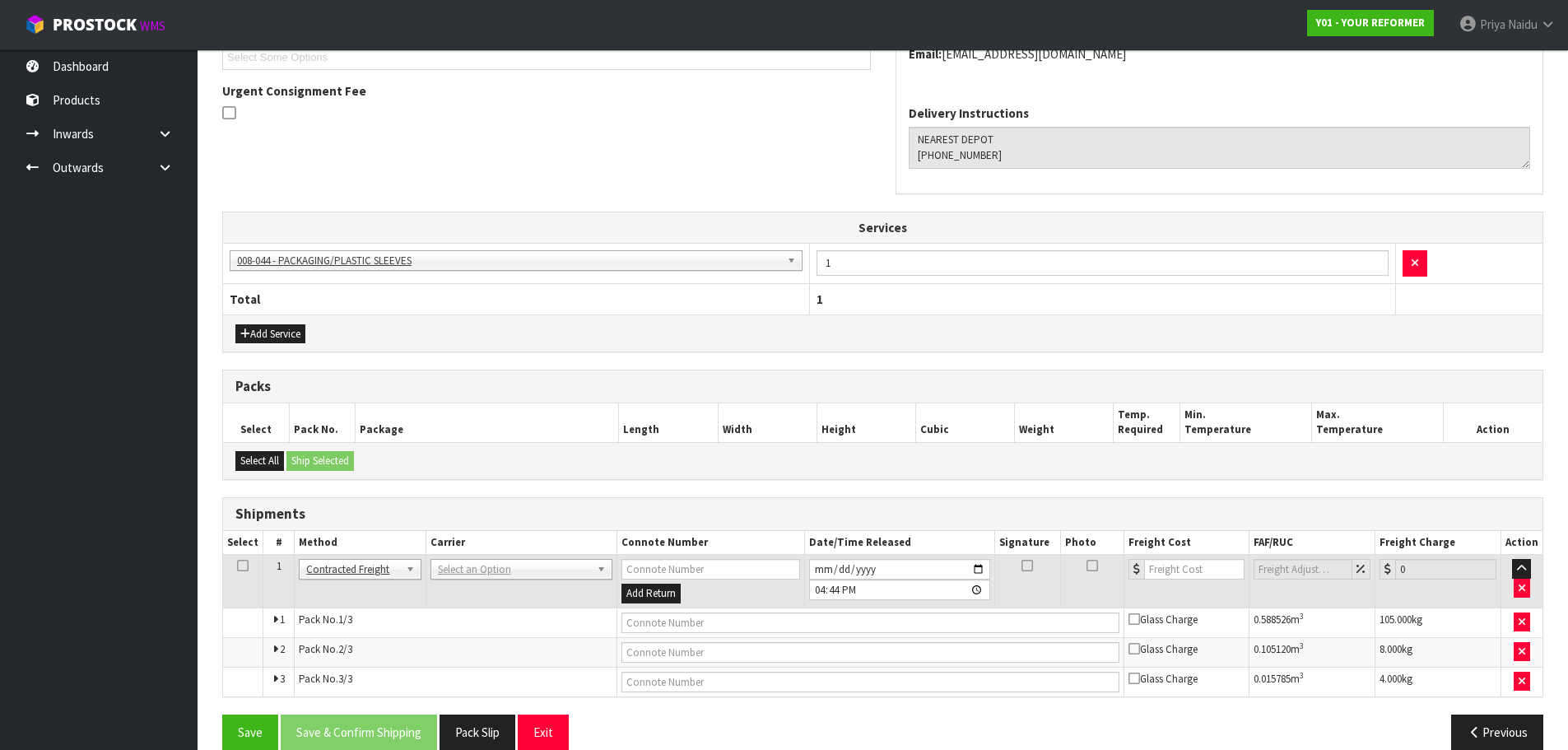
scroll to position [431, 0]
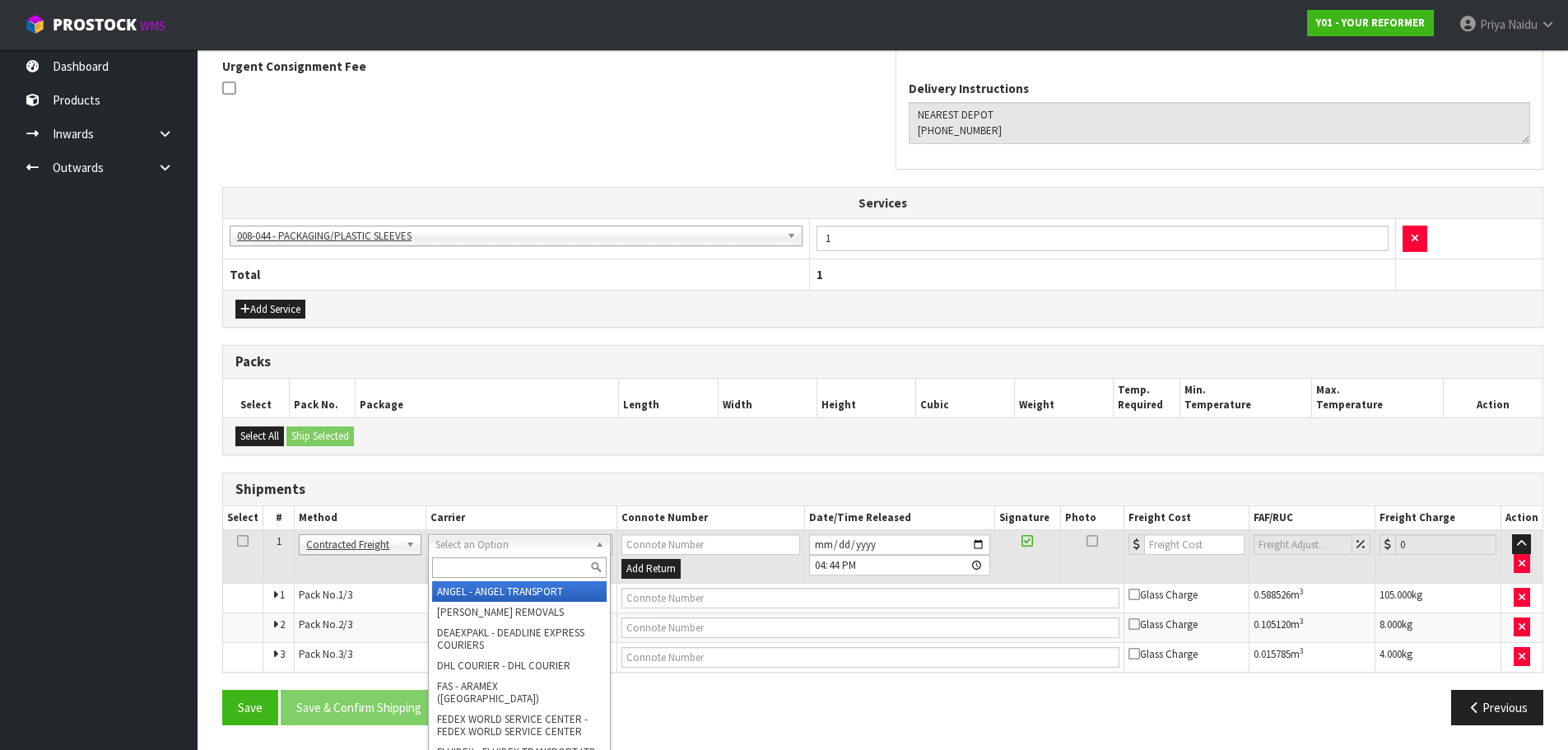
click at [503, 575] on input "text" at bounding box center [519, 568] width 175 height 21
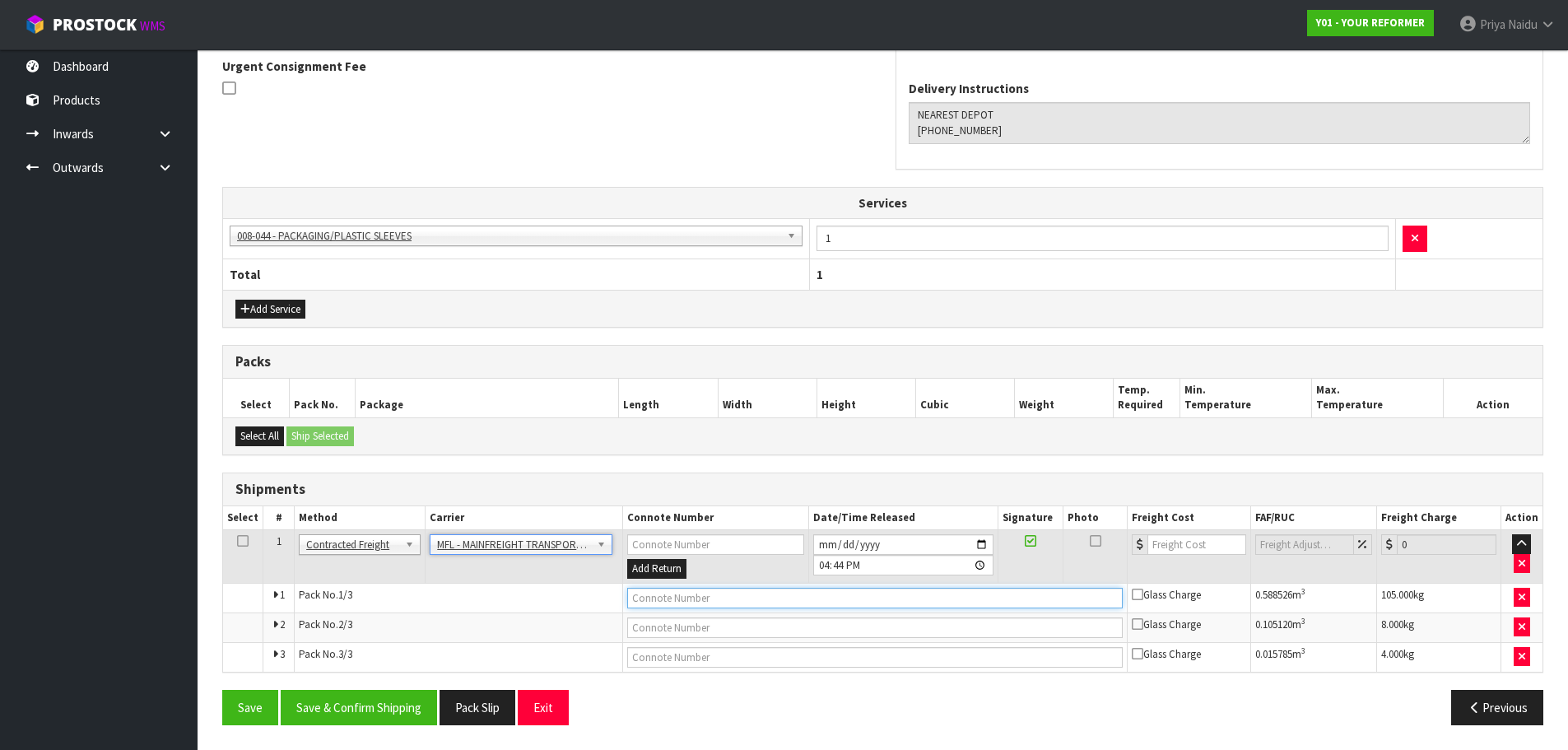
click at [671, 592] on input "text" at bounding box center [875, 598] width 496 height 21
paste input "FWM58438018"
click at [1173, 536] on input "number" at bounding box center [1198, 545] width 100 height 21
click at [979, 548] on input "2025-08-27" at bounding box center [903, 545] width 180 height 21
click at [347, 695] on button "Save & Confirm Shipping" at bounding box center [359, 708] width 157 height 35
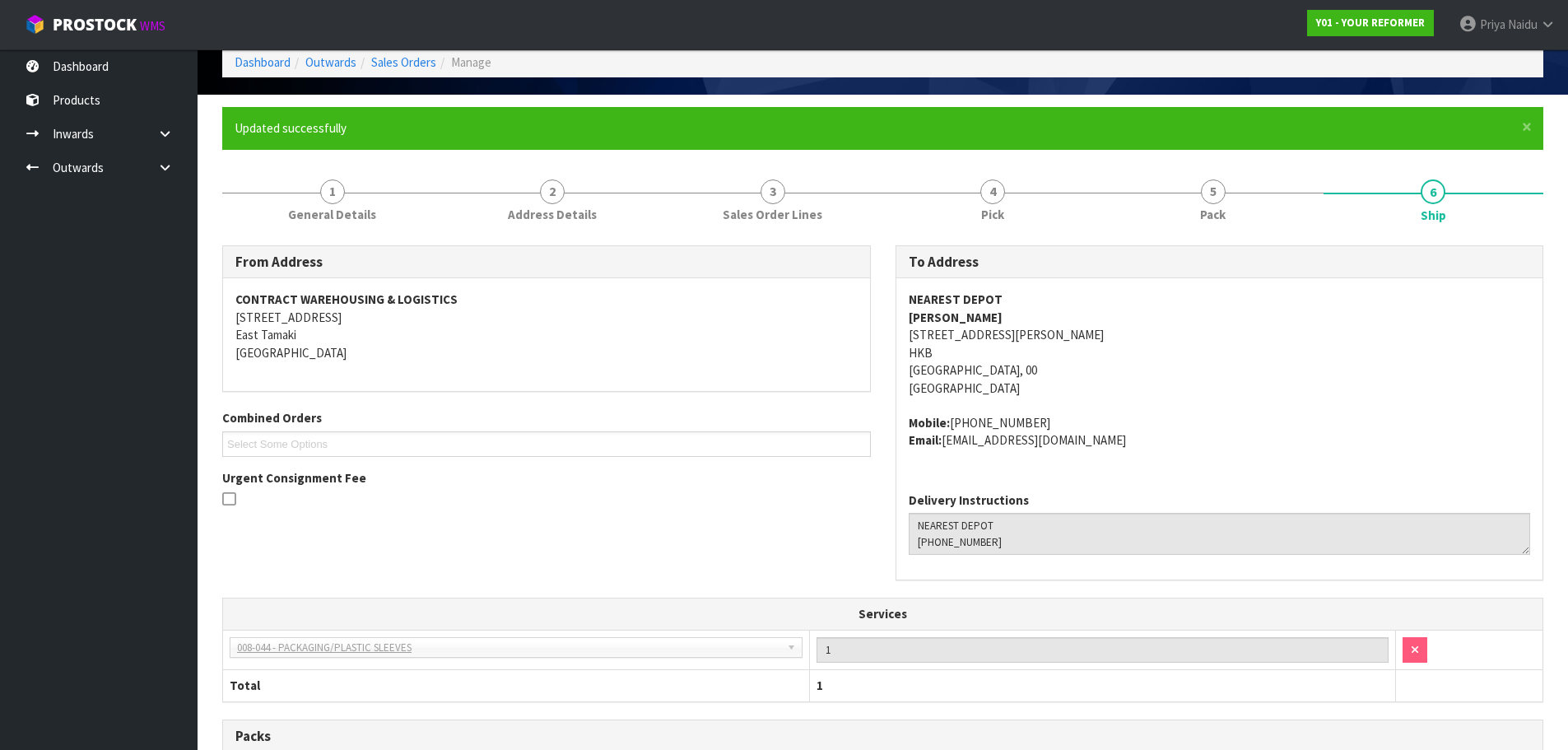
scroll to position [0, 0]
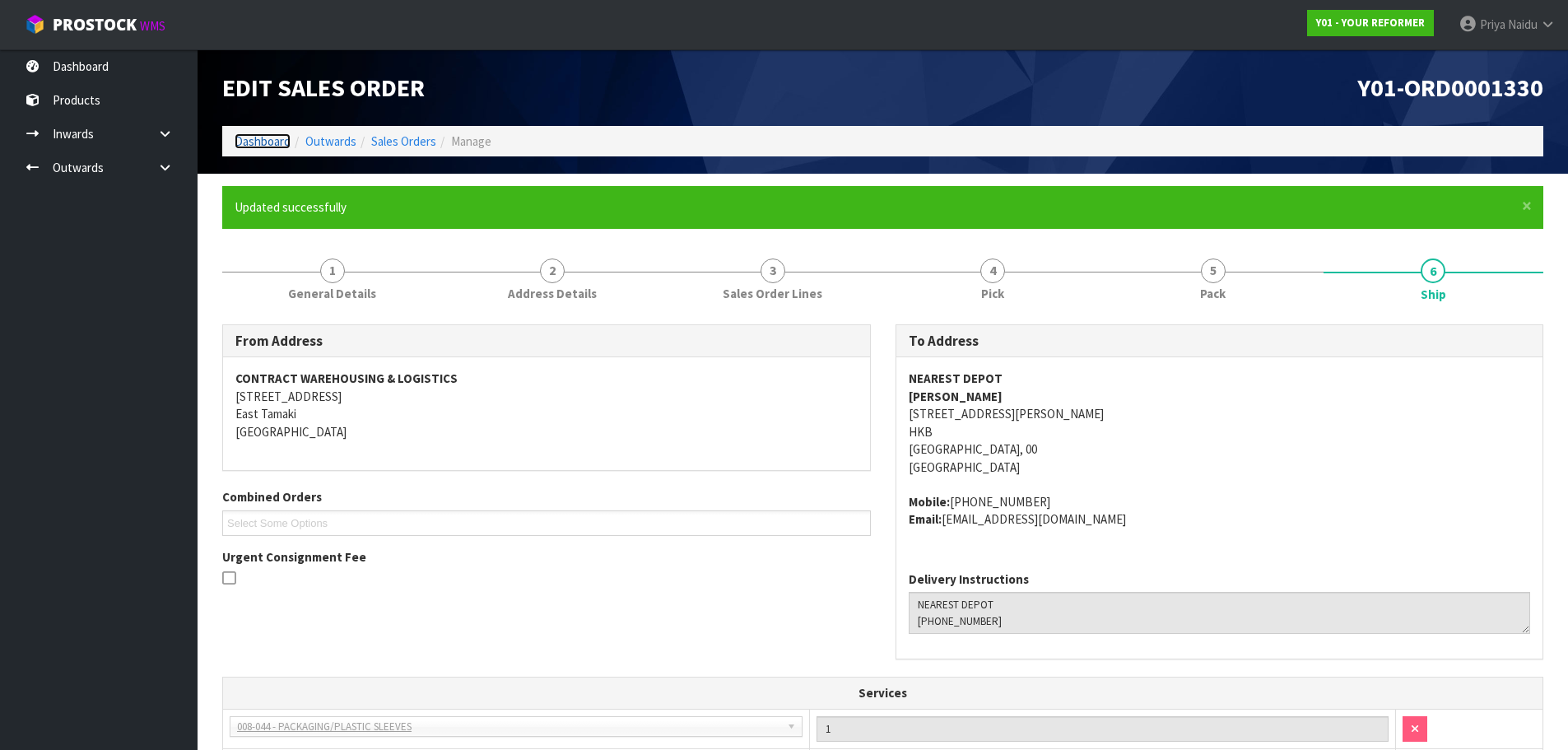
drag, startPoint x: 283, startPoint y: 142, endPoint x: 290, endPoint y: 151, distance: 11.4
click at [283, 142] on link "Dashboard" at bounding box center [262, 141] width 56 height 15
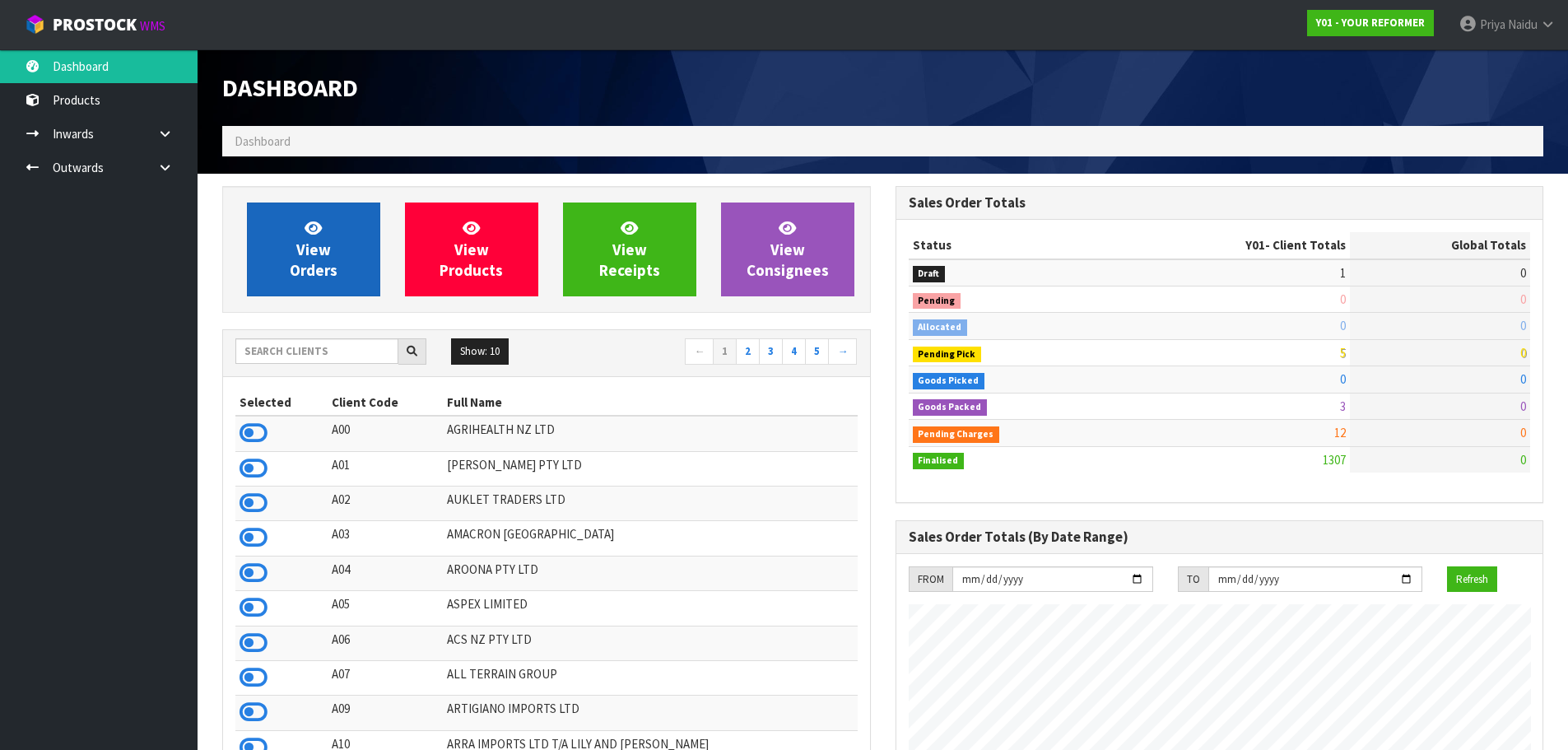
scroll to position [1248, 673]
click at [322, 253] on span "View Orders" at bounding box center [313, 250] width 47 height 62
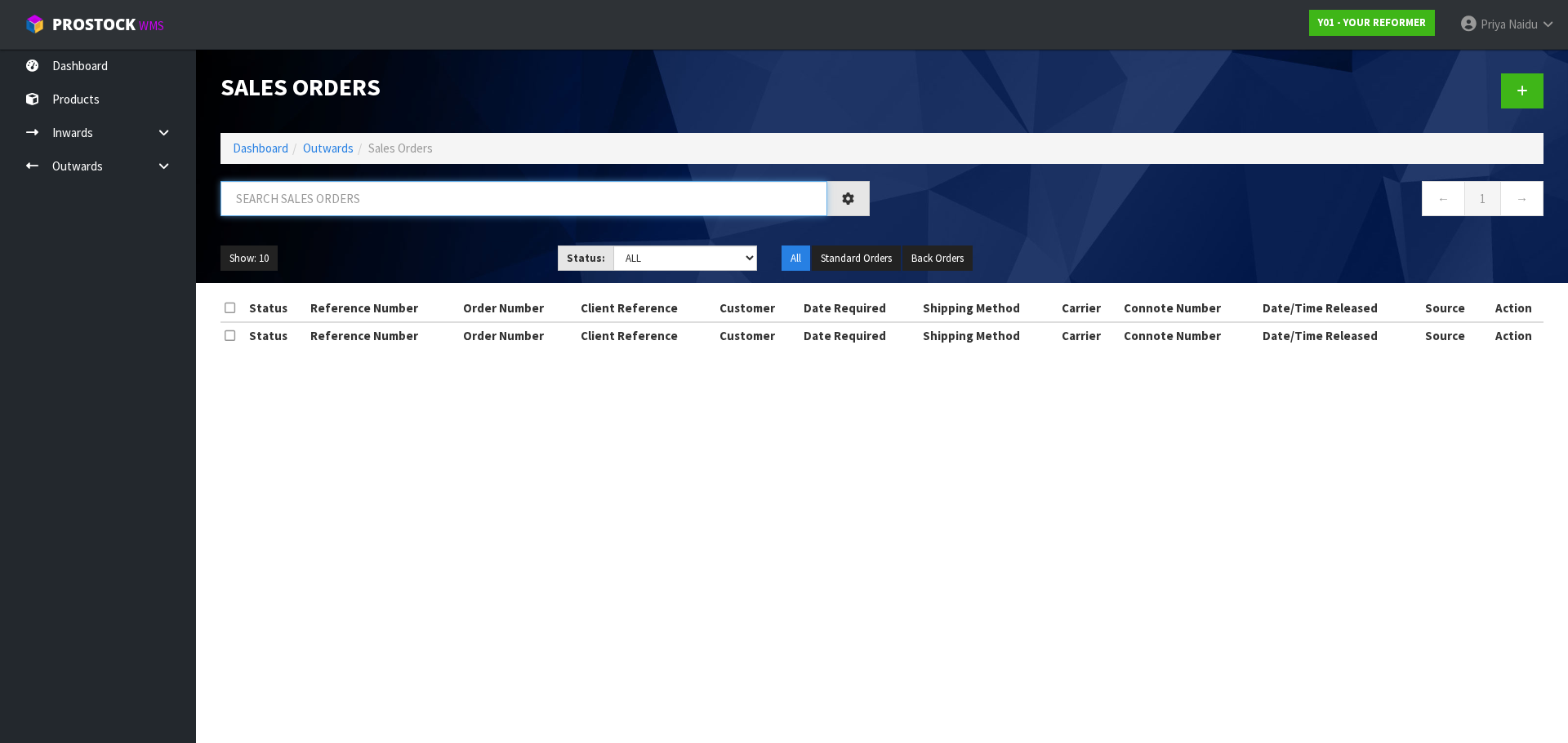
click at [321, 207] on input "text" at bounding box center [523, 198] width 607 height 35
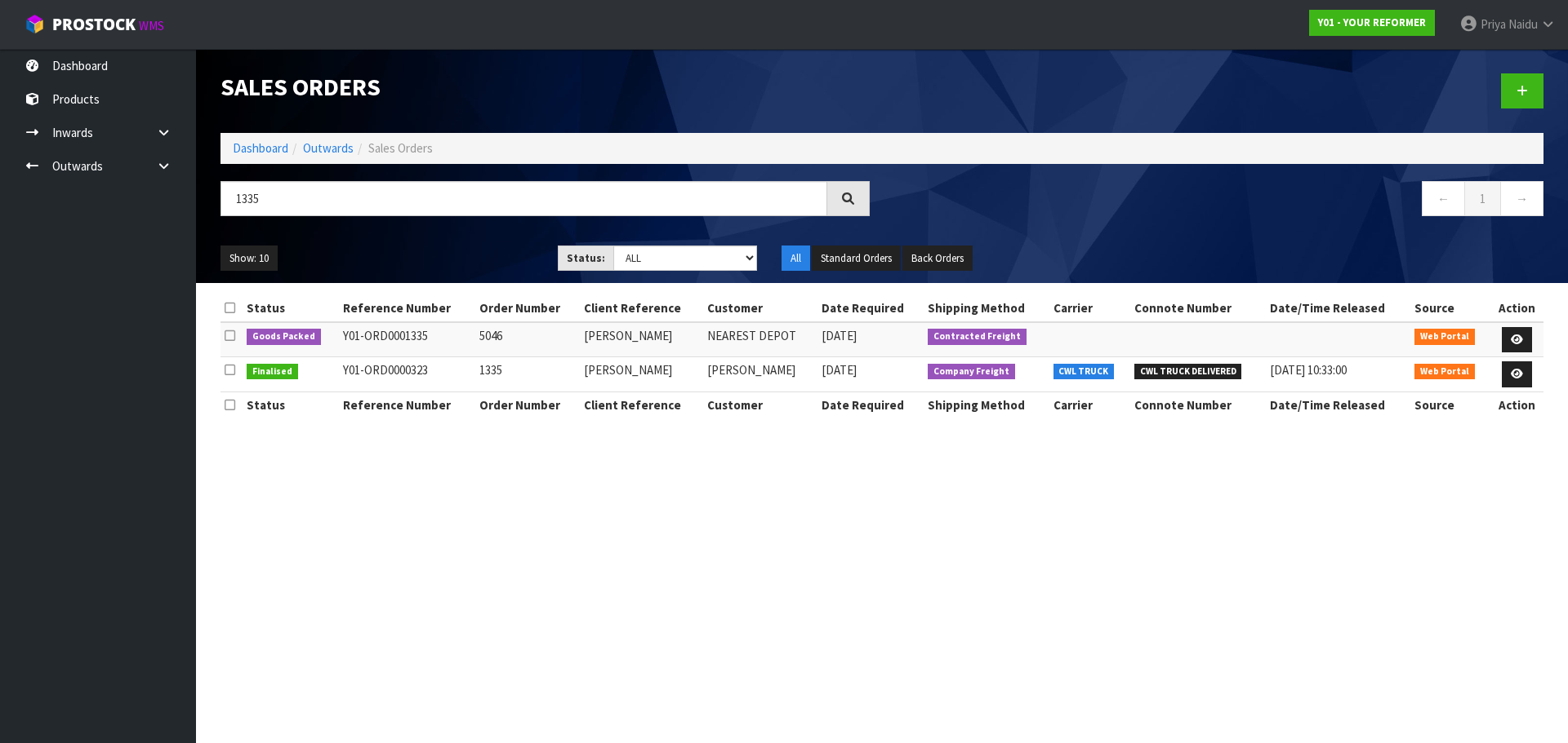
click at [446, 263] on ul "Show: 10 5 10 25 50" at bounding box center [376, 258] width 312 height 26
click at [1516, 339] on icon at bounding box center [1517, 340] width 12 height 10
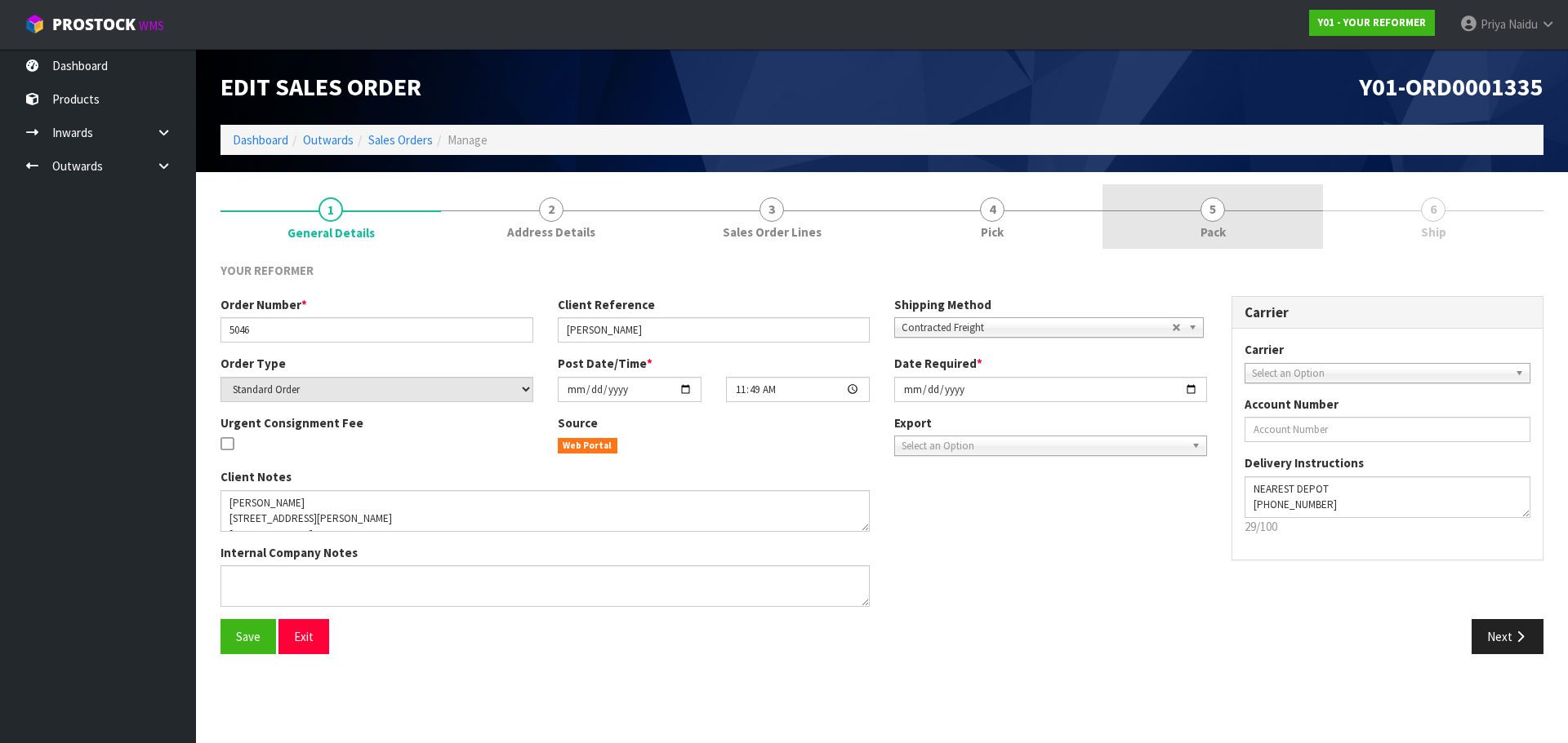
click at [1233, 211] on link "5 Pack" at bounding box center [1212, 217] width 220 height 65
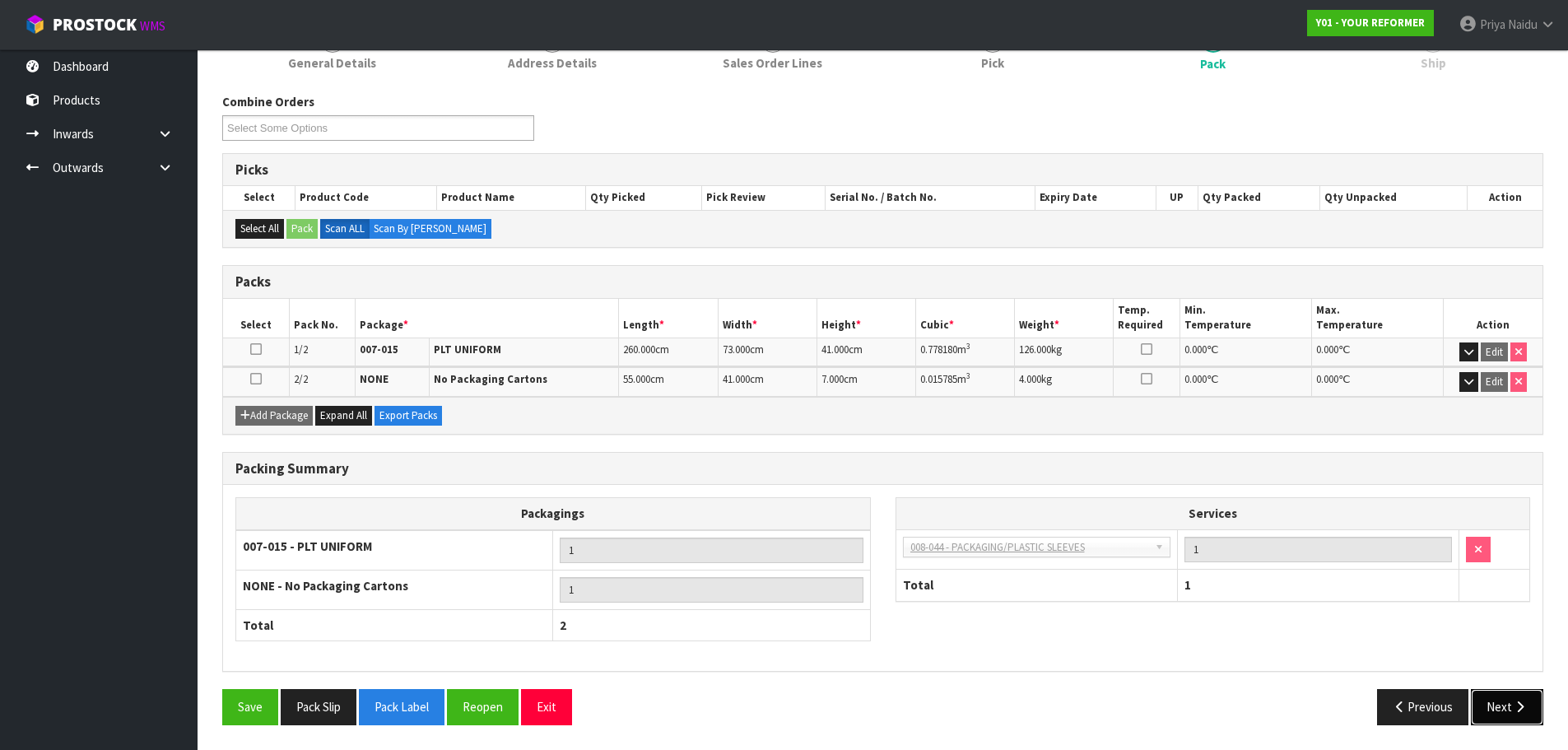
click at [1490, 712] on button "Next" at bounding box center [1507, 707] width 72 height 35
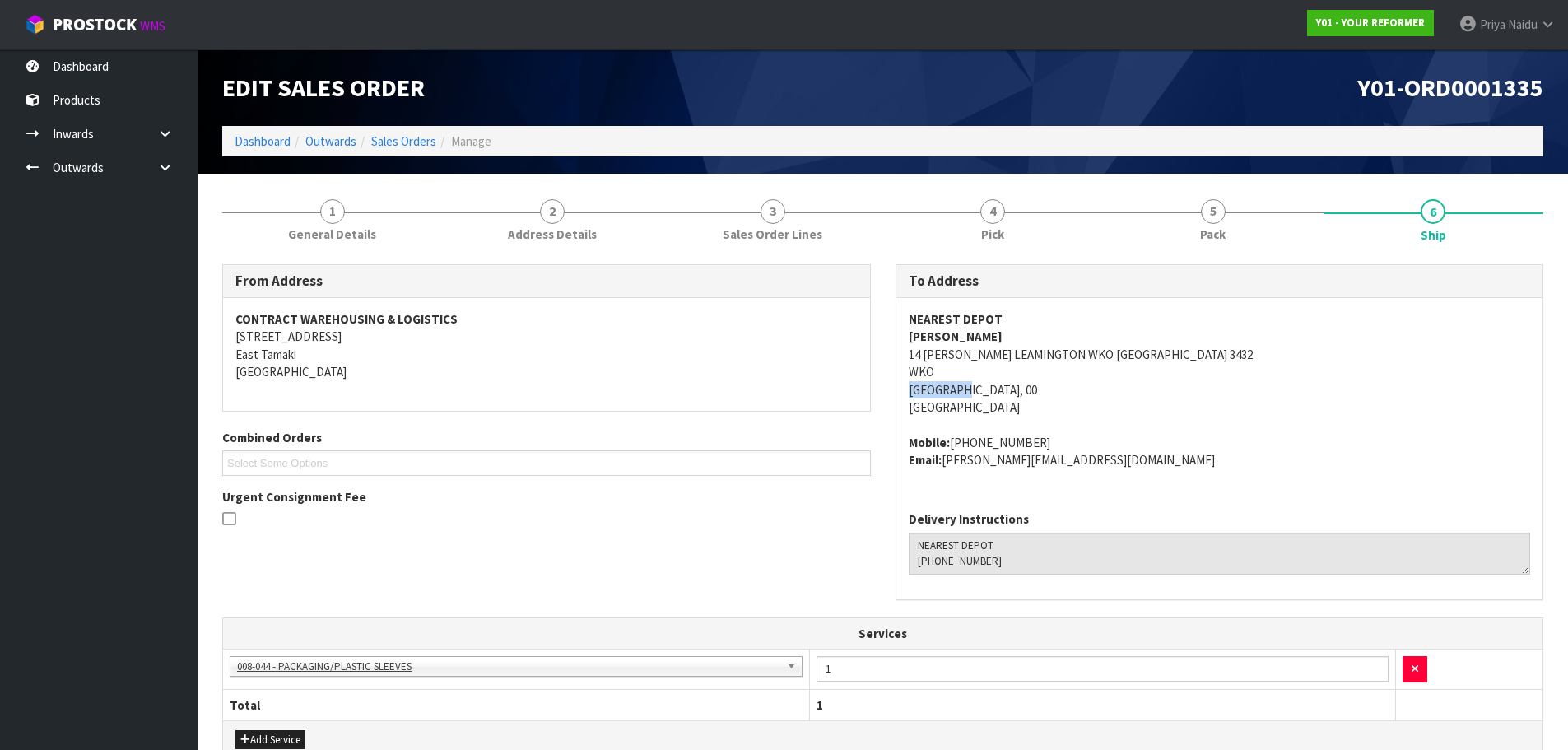
drag, startPoint x: 915, startPoint y: 389, endPoint x: 970, endPoint y: 389, distance: 55.0
click at [970, 389] on div "NEAREST DEPOT VAUGHAN KELLY 14 CRESWELL PL LEAMINGTON WKO CAMBRIDGE 3432 WKO CA…" at bounding box center [1220, 398] width 647 height 200
drag, startPoint x: 890, startPoint y: 351, endPoint x: 1199, endPoint y: 362, distance: 309.2
click at [1199, 362] on div "To Address NEAREST DEPOT VAUGHAN KELLY 14 CRESWELL PL LEAMINGTON WKO CAMBRIDGE …" at bounding box center [1219, 440] width 674 height 352
click at [1248, 450] on address "Mobile: +64 27 962 6145 Email: vaughan.kelly94@hotmail.com" at bounding box center [1219, 451] width 622 height 35
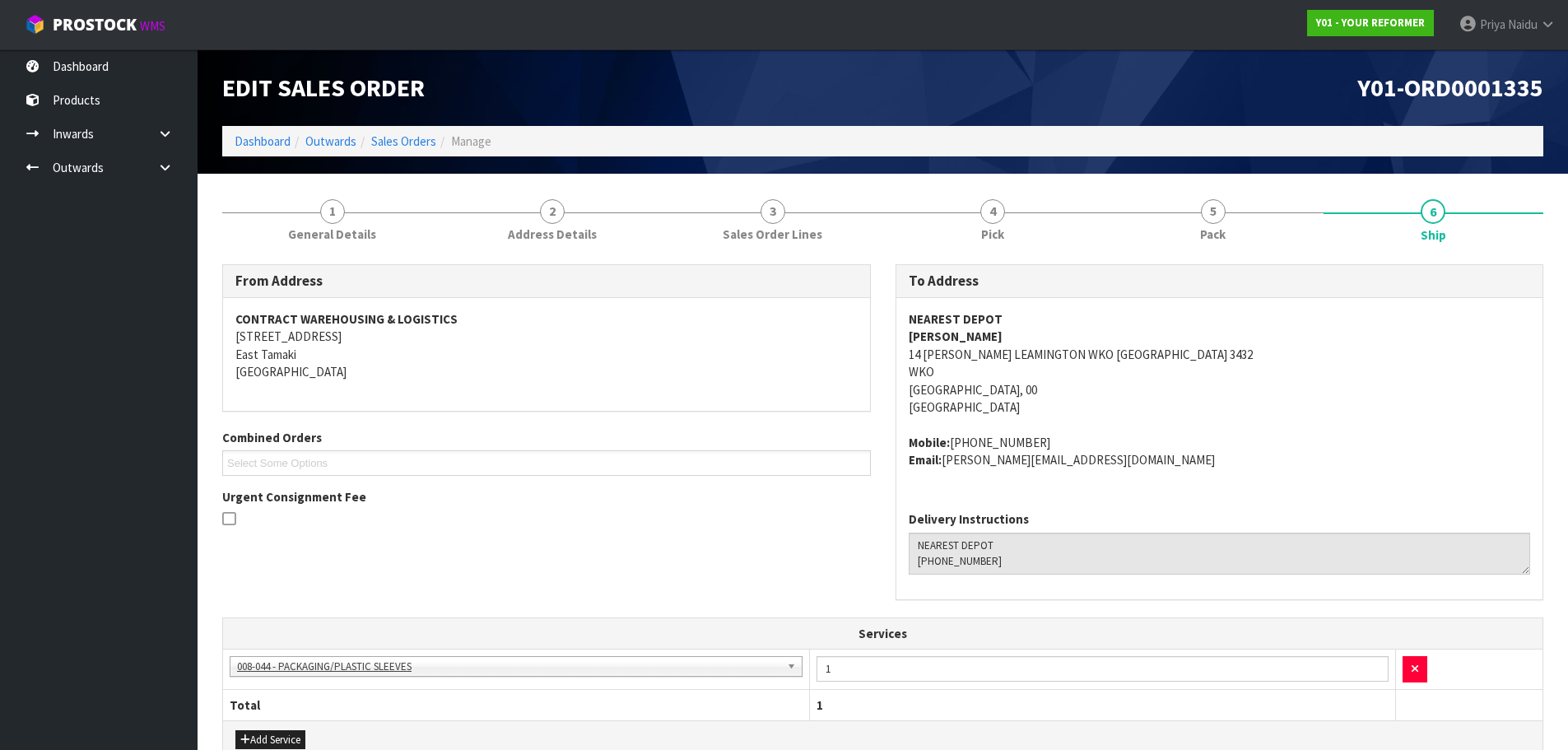
click at [1296, 398] on address "NEAREST DEPOT VAUGHAN KELLY 14 CRESWELL PL LEAMINGTON WKO CAMBRIDGE 3432 WKO CA…" at bounding box center [1219, 363] width 622 height 106
drag, startPoint x: 893, startPoint y: 332, endPoint x: 1009, endPoint y: 339, distance: 116.2
click at [1009, 339] on div "To Address NEAREST DEPOT VAUGHAN KELLY 14 CRESWELL PL LEAMINGTON WKO CAMBRIDGE …" at bounding box center [1219, 440] width 674 height 352
drag, startPoint x: 950, startPoint y: 438, endPoint x: 1035, endPoint y: 431, distance: 85.3
click at [1035, 431] on span "NEAREST DEPOT VAUGHAN KELLY 14 CRESWELL PL LEAMINGTON WKO CAMBRIDGE 3432 WKO CA…" at bounding box center [1219, 390] width 622 height 158
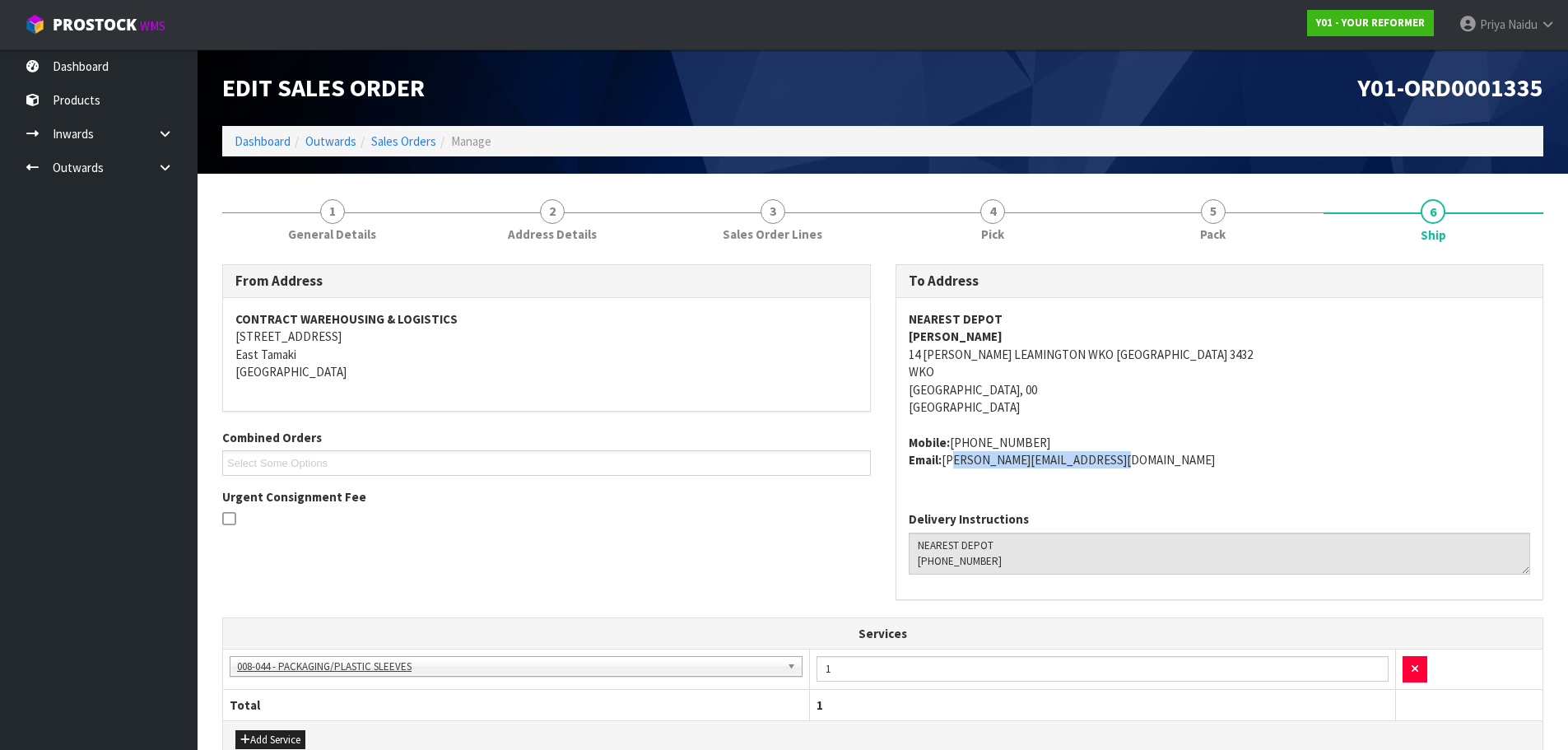
drag, startPoint x: 946, startPoint y: 460, endPoint x: 1136, endPoint y: 477, distance: 190.8
click at [1136, 477] on div "NEAREST DEPOT VAUGHAN KELLY 14 CRESWELL PL LEAMINGTON WKO CAMBRIDGE 3432 WKO CA…" at bounding box center [1220, 398] width 647 height 200
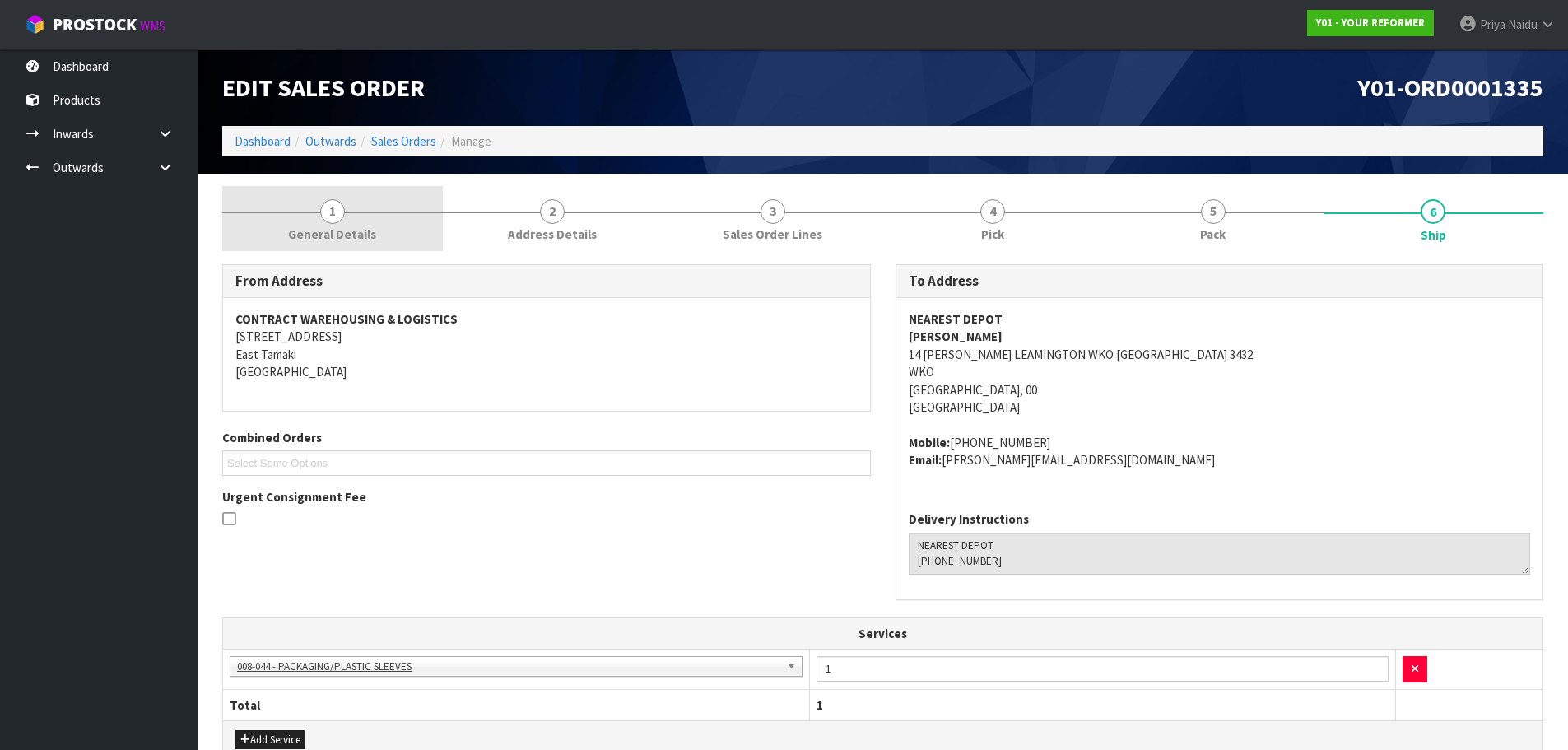
drag, startPoint x: 287, startPoint y: 215, endPoint x: 287, endPoint y: 237, distance: 22.0
click at [287, 215] on link "1 General Details" at bounding box center [332, 219] width 220 height 65
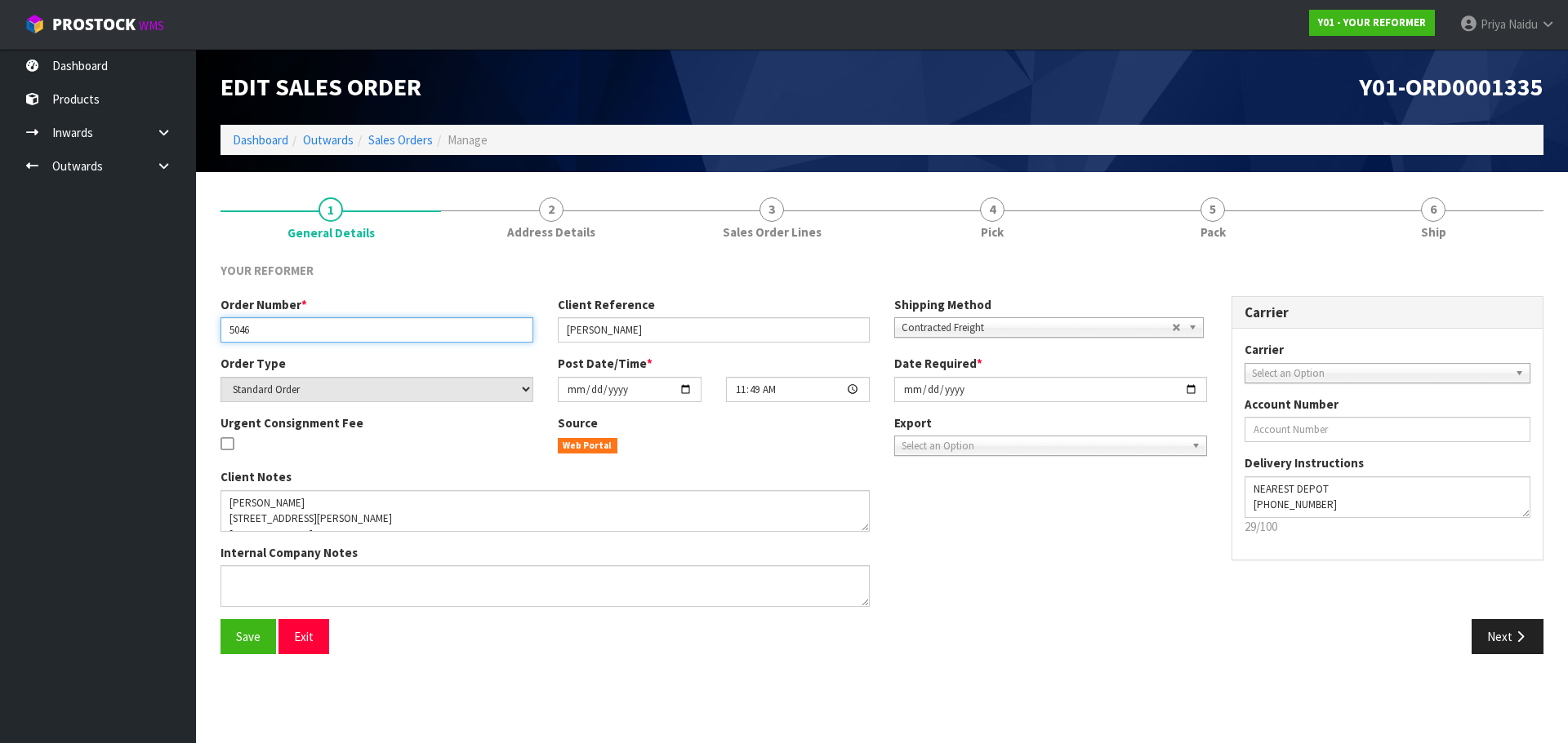
drag, startPoint x: 229, startPoint y: 329, endPoint x: 301, endPoint y: 329, distance: 72.0
click at [301, 329] on input "5046" at bounding box center [376, 330] width 312 height 26
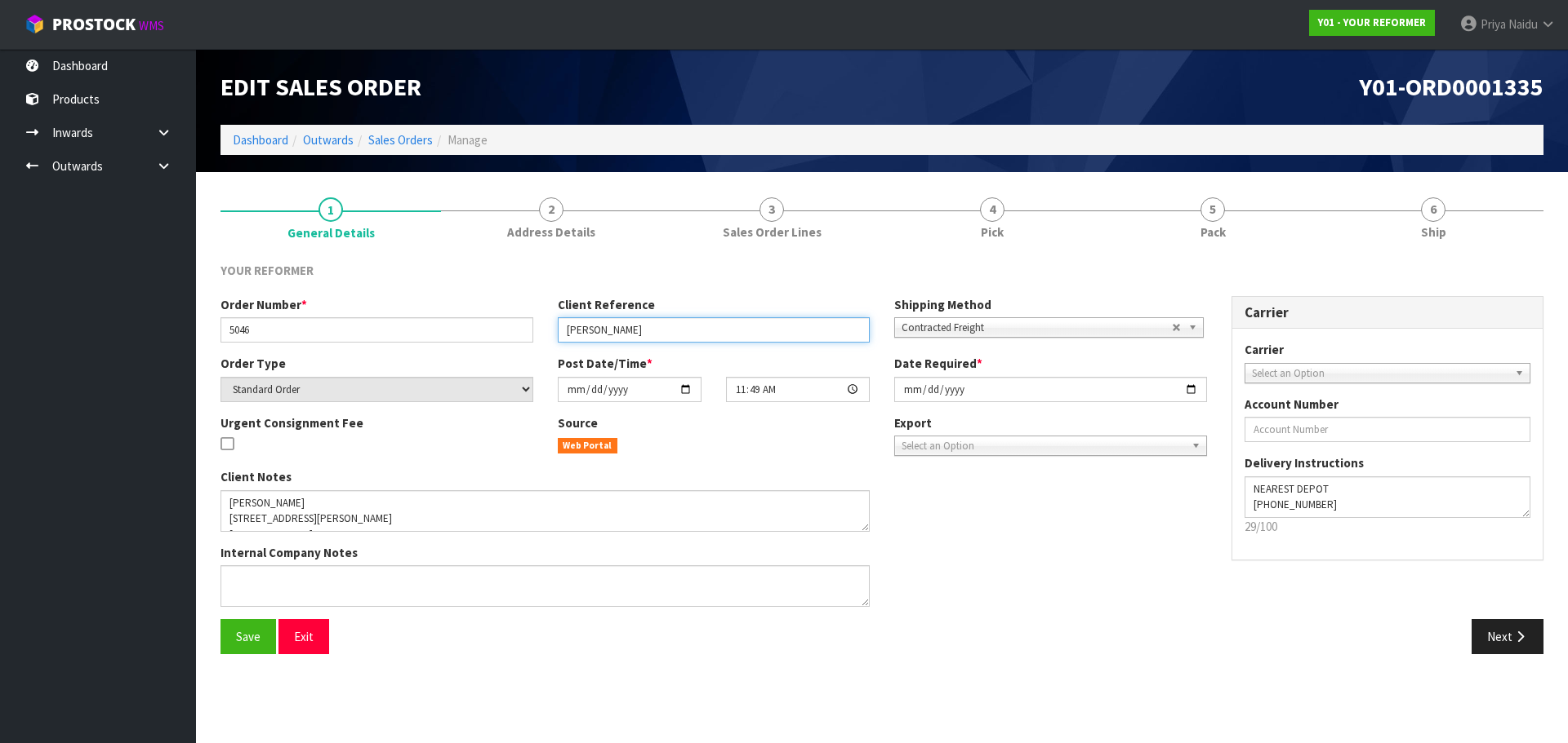
drag, startPoint x: 557, startPoint y: 332, endPoint x: 672, endPoint y: 334, distance: 115.0
click at [672, 334] on input "VAUGHAN KELLY" at bounding box center [714, 330] width 312 height 26
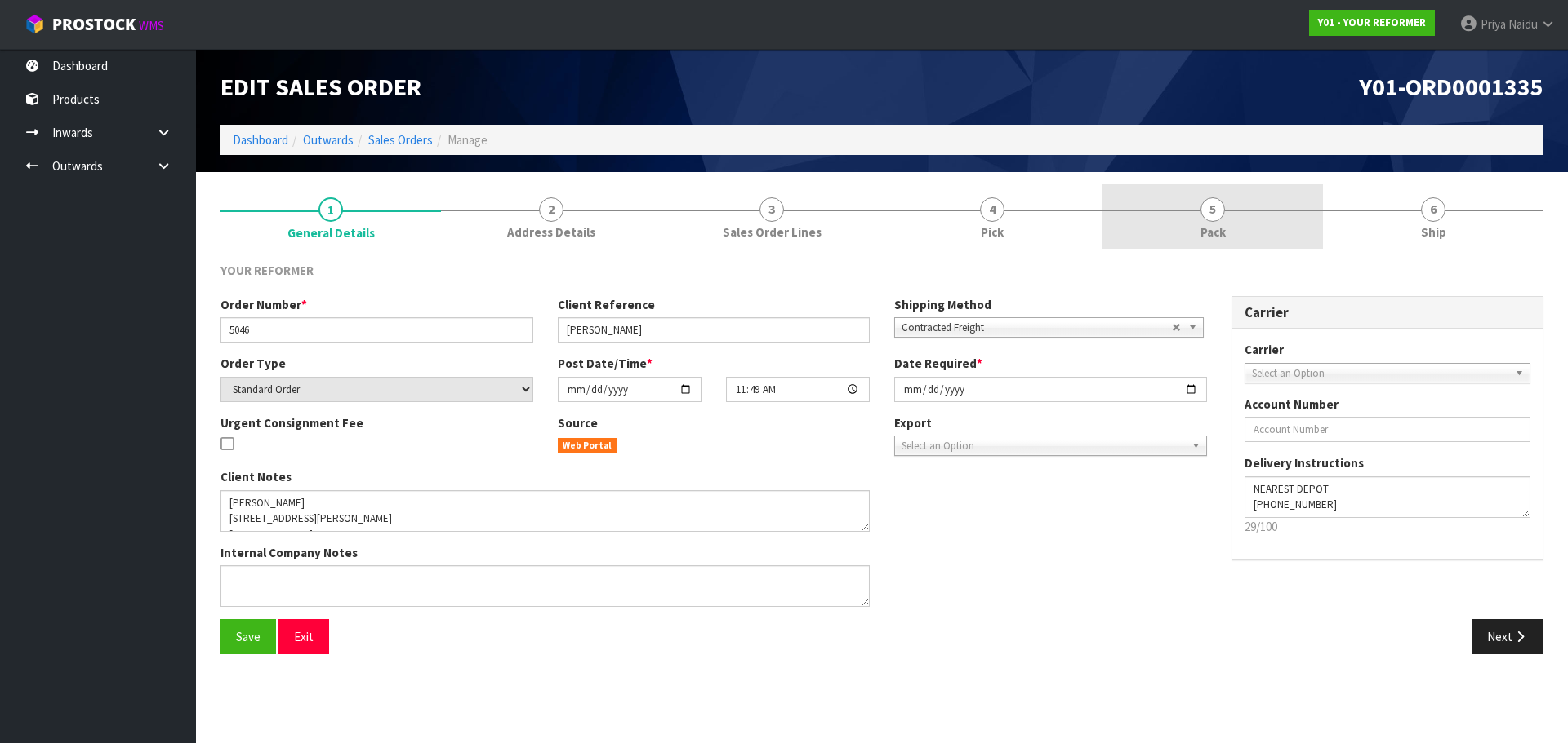
click at [1276, 231] on link "5 Pack" at bounding box center [1212, 217] width 220 height 65
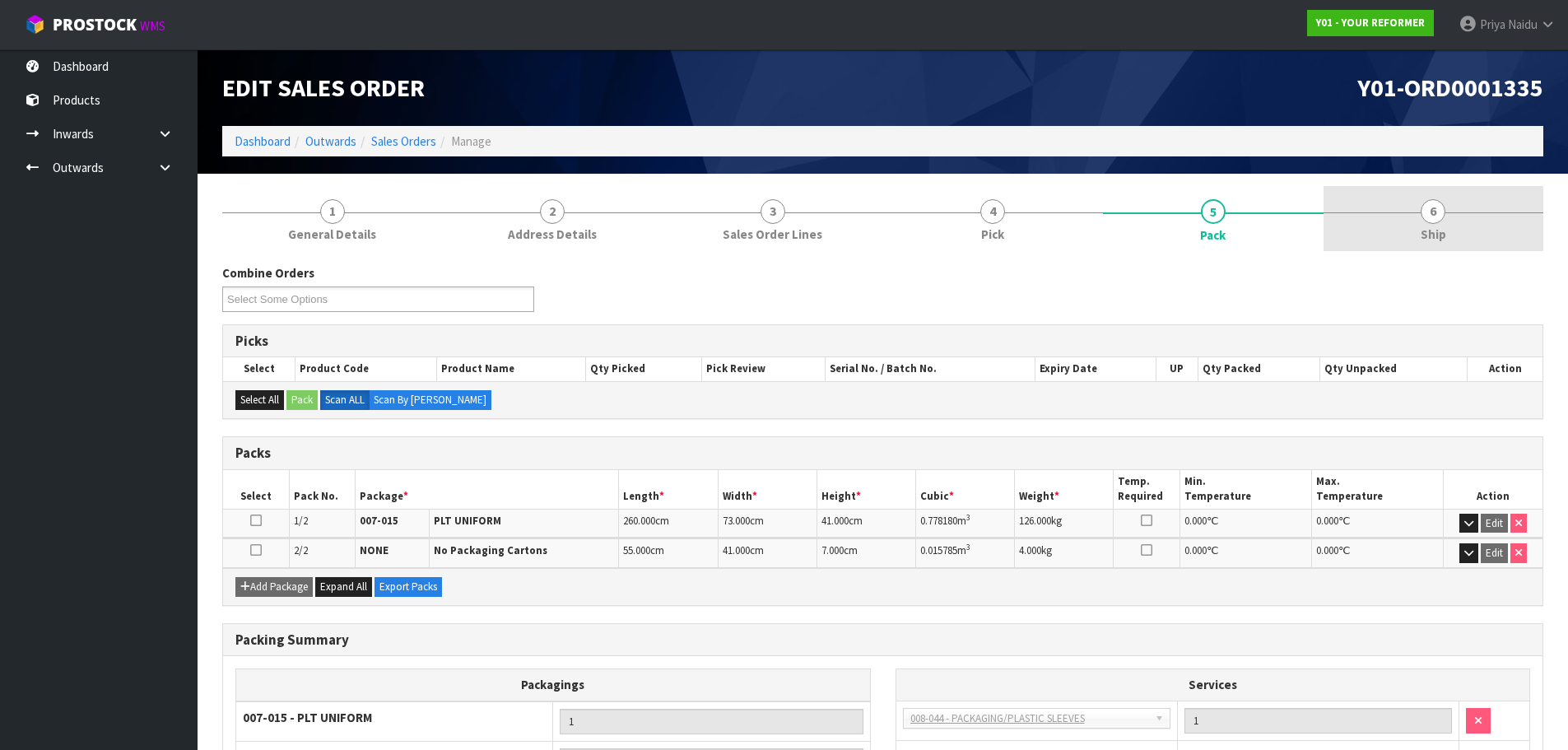
click at [1495, 240] on link "6 Ship" at bounding box center [1434, 219] width 220 height 65
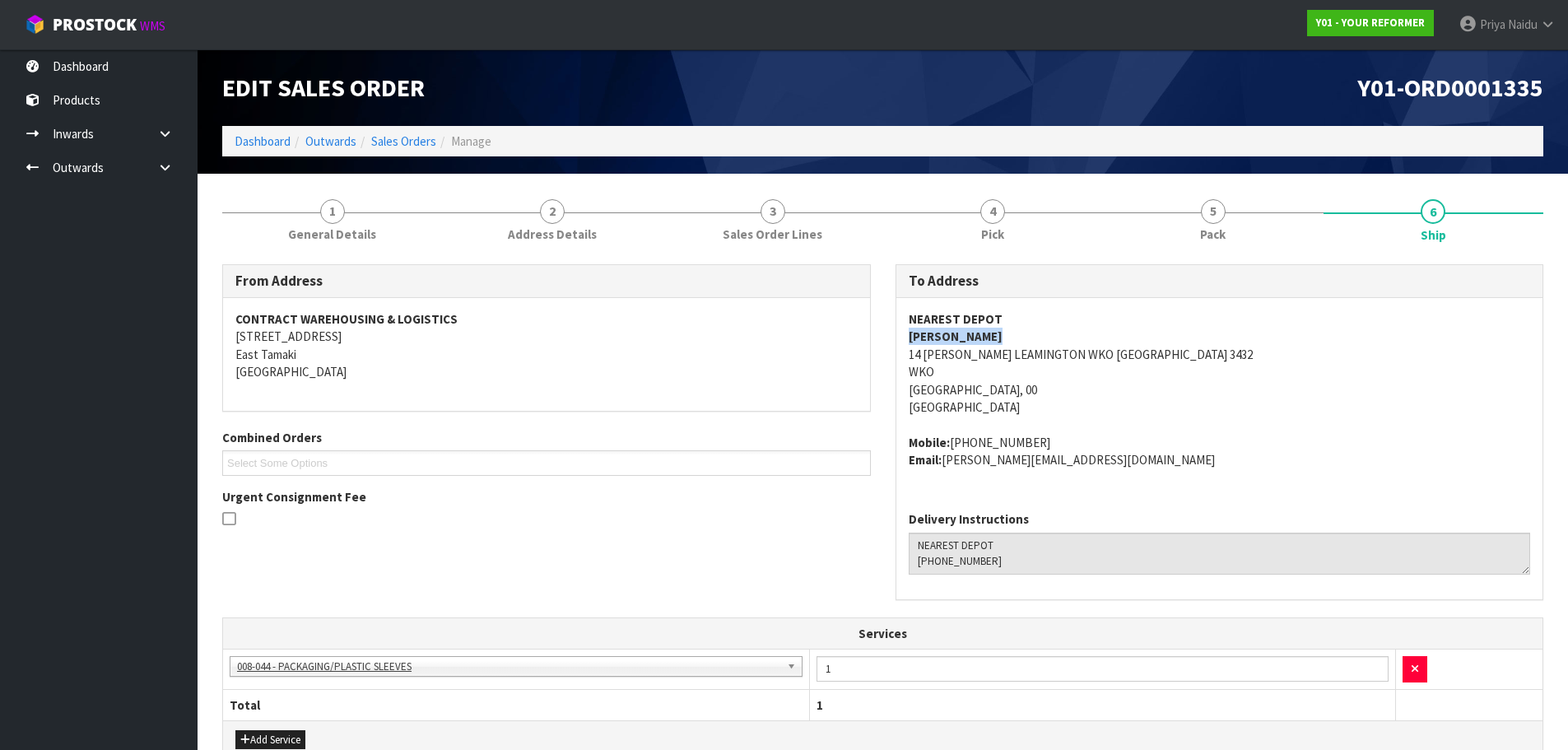
drag, startPoint x: 919, startPoint y: 334, endPoint x: 1028, endPoint y: 337, distance: 109.0
click at [1028, 337] on div "NEAREST DEPOT VAUGHAN KELLY 14 CRESWELL PL LEAMINGTON WKO CAMBRIDGE 3432 WKO CA…" at bounding box center [1220, 398] width 647 height 200
drag, startPoint x: 901, startPoint y: 444, endPoint x: 1074, endPoint y: 437, distance: 173.1
click at [1074, 437] on div "NEAREST DEPOT VAUGHAN KELLY 14 CRESWELL PL LEAMINGTON WKO CAMBRIDGE 3432 WKO CA…" at bounding box center [1220, 398] width 647 height 200
click at [1427, 368] on address "NEAREST DEPOT VAUGHAN KELLY 14 CRESWELL PL LEAMINGTON WKO CAMBRIDGE 3432 WKO CA…" at bounding box center [1219, 363] width 622 height 106
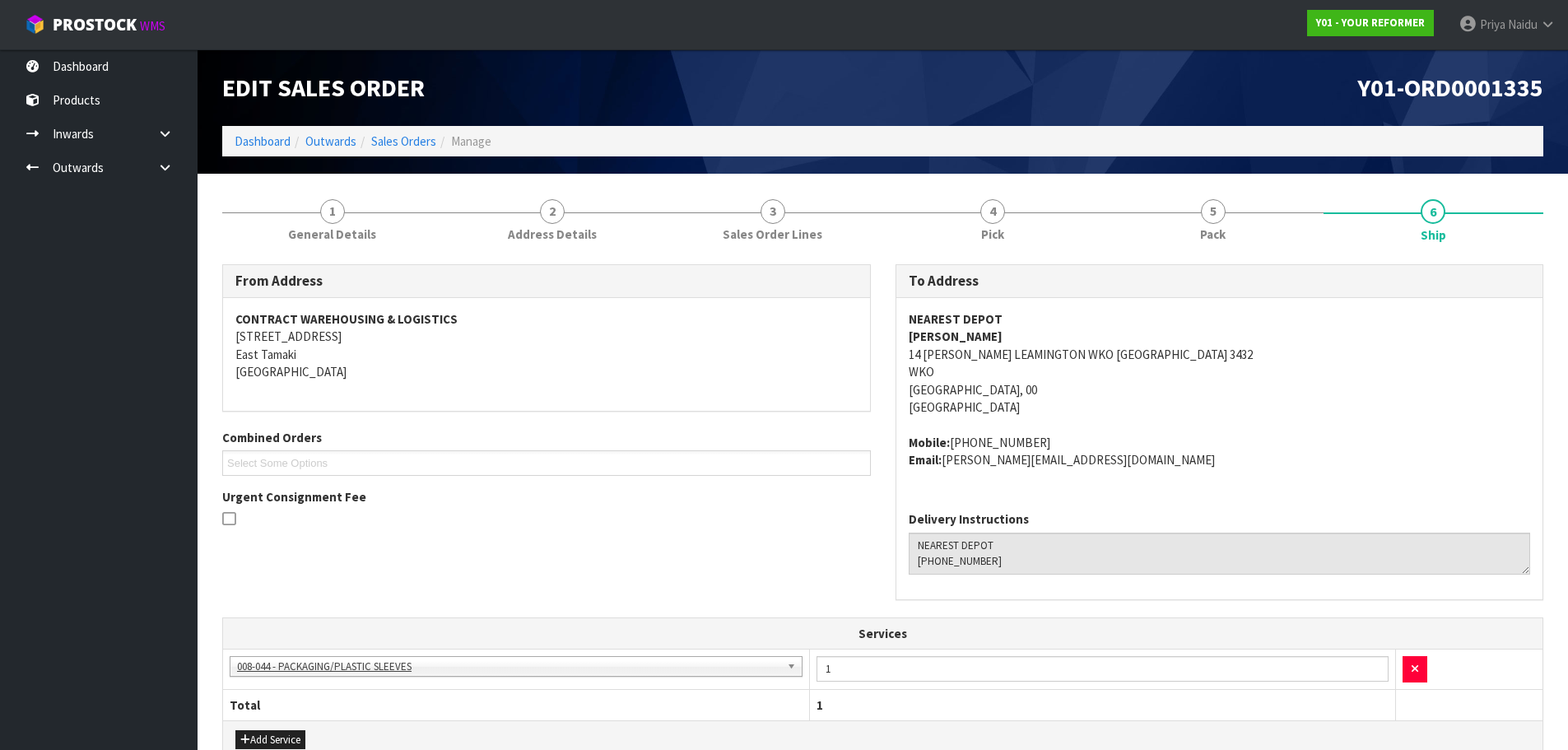
click at [1295, 390] on address "NEAREST DEPOT VAUGHAN KELLY 14 CRESWELL PL LEAMINGTON WKO CAMBRIDGE 3432 WKO CA…" at bounding box center [1219, 363] width 622 height 106
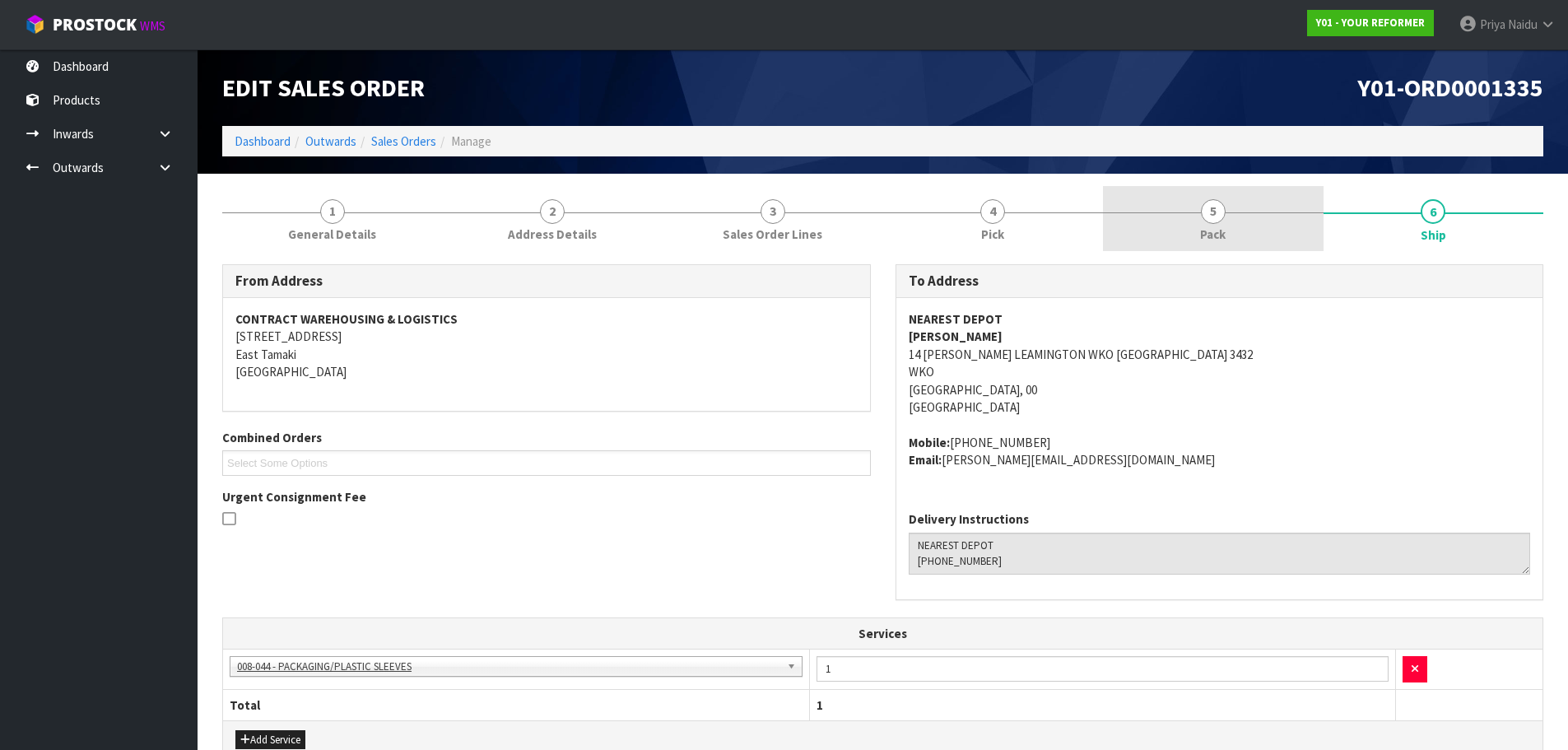
click at [1181, 238] on link "5 Pack" at bounding box center [1213, 219] width 220 height 65
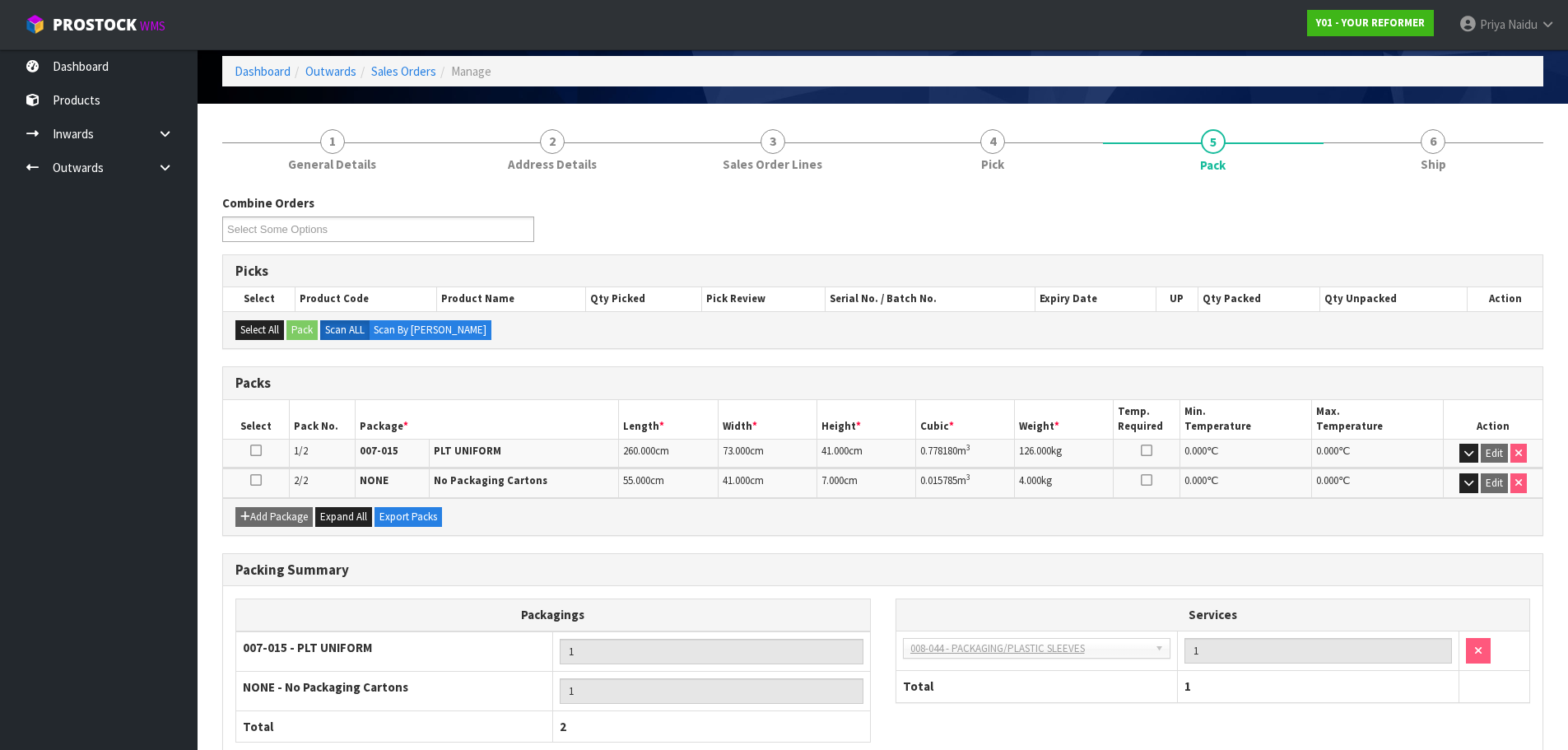
scroll to position [164, 0]
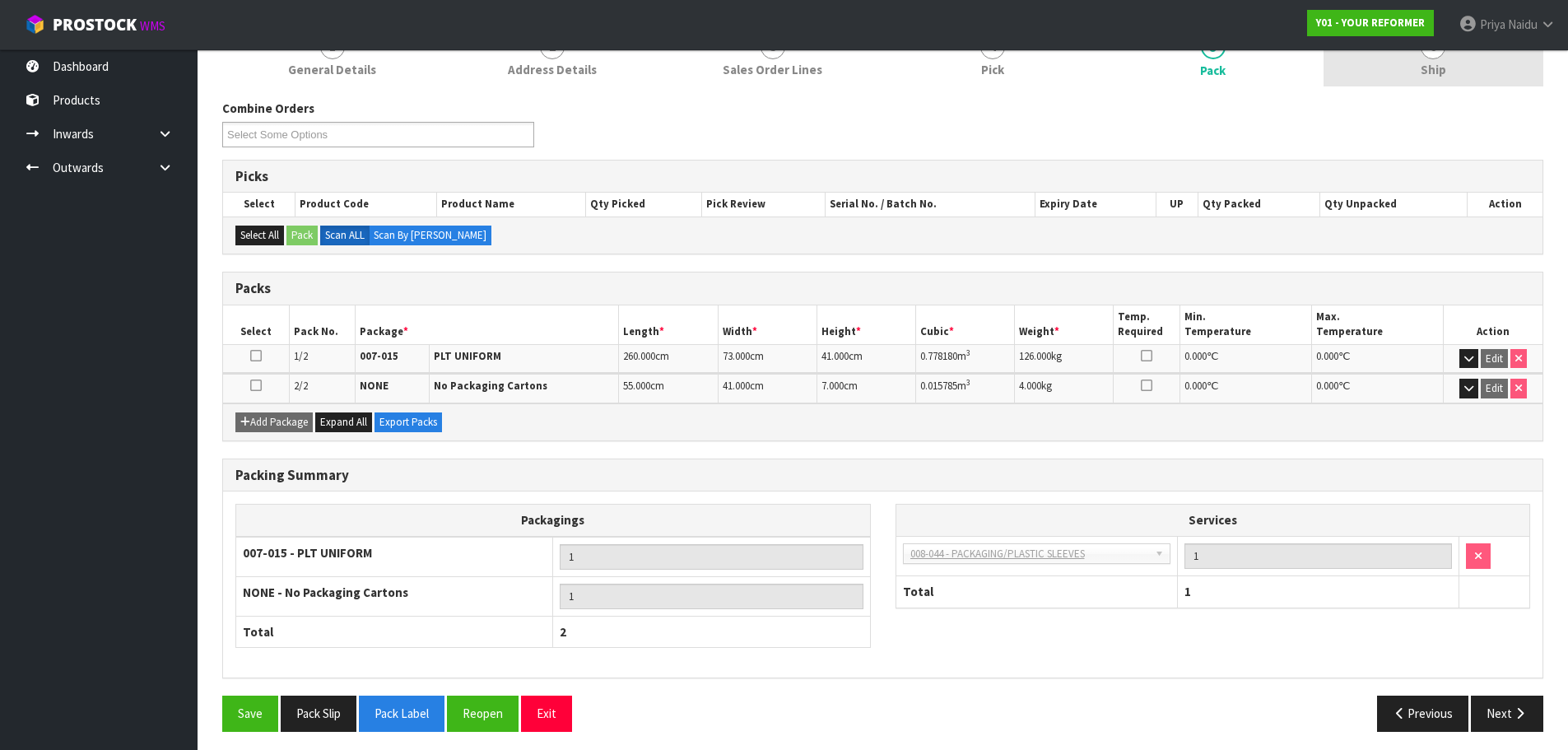
click at [1429, 78] on span "Ship" at bounding box center [1434, 70] width 26 height 17
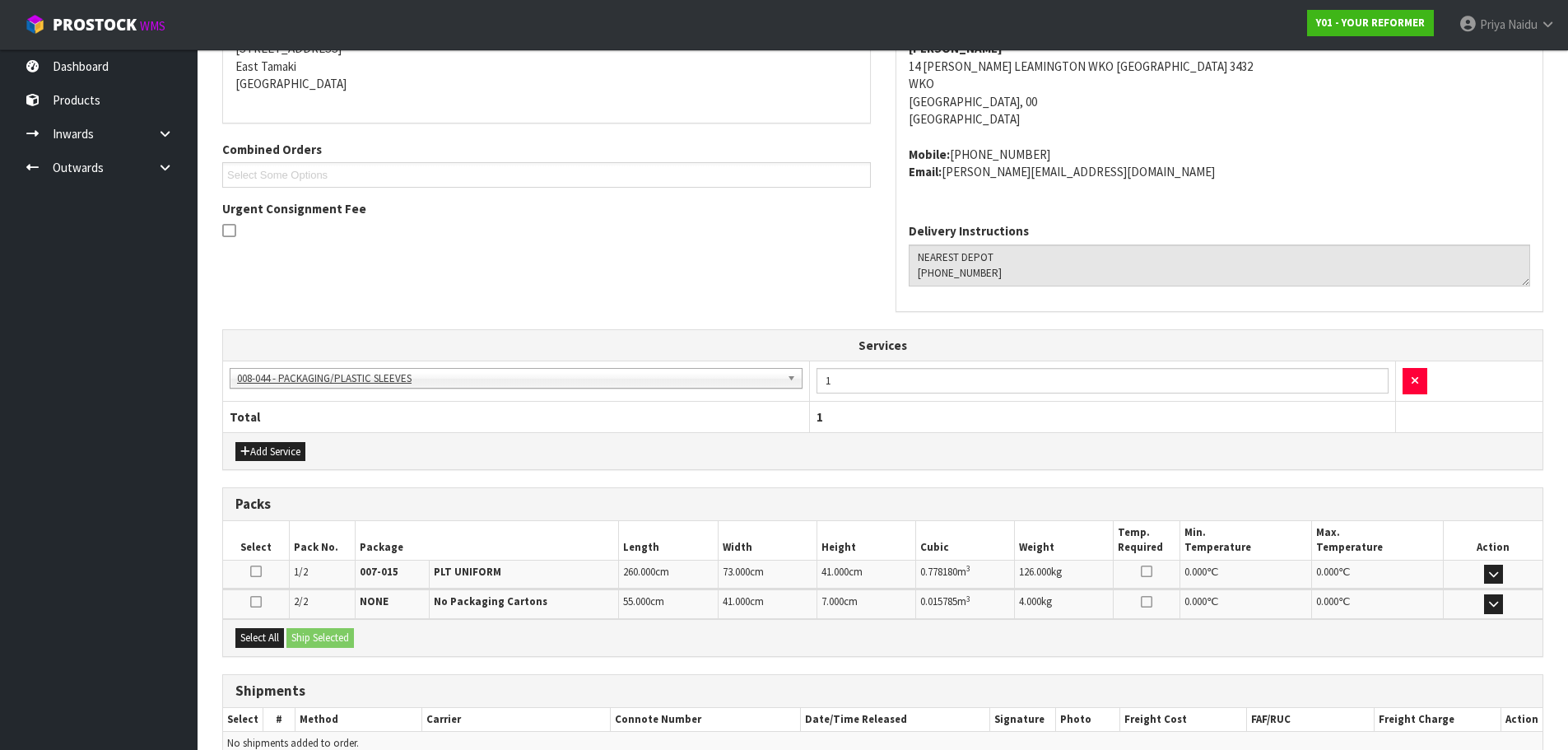
scroll to position [372, 0]
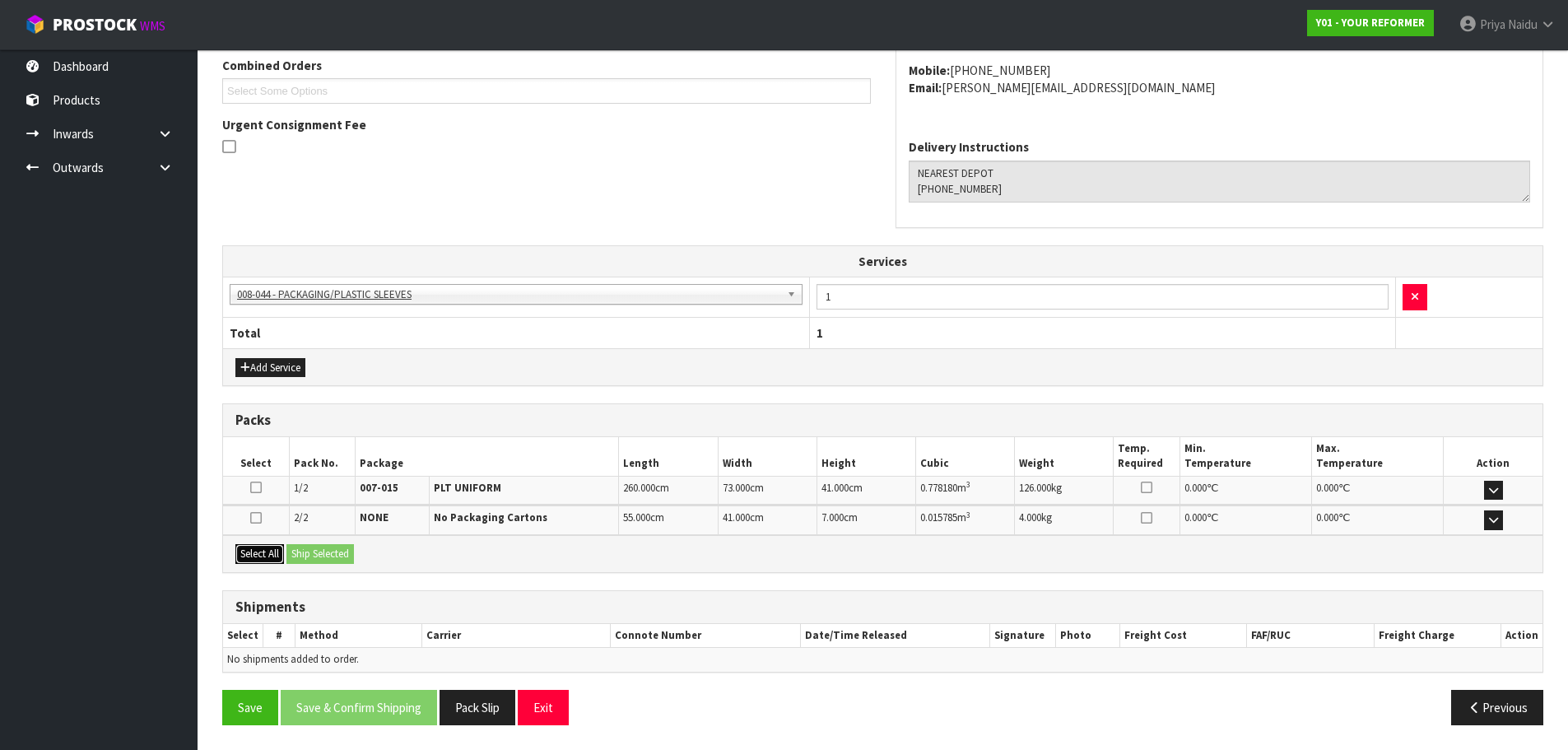
click at [270, 563] on button "Select All" at bounding box center [260, 554] width 48 height 20
click at [316, 559] on button "Ship Selected" at bounding box center [320, 554] width 67 height 20
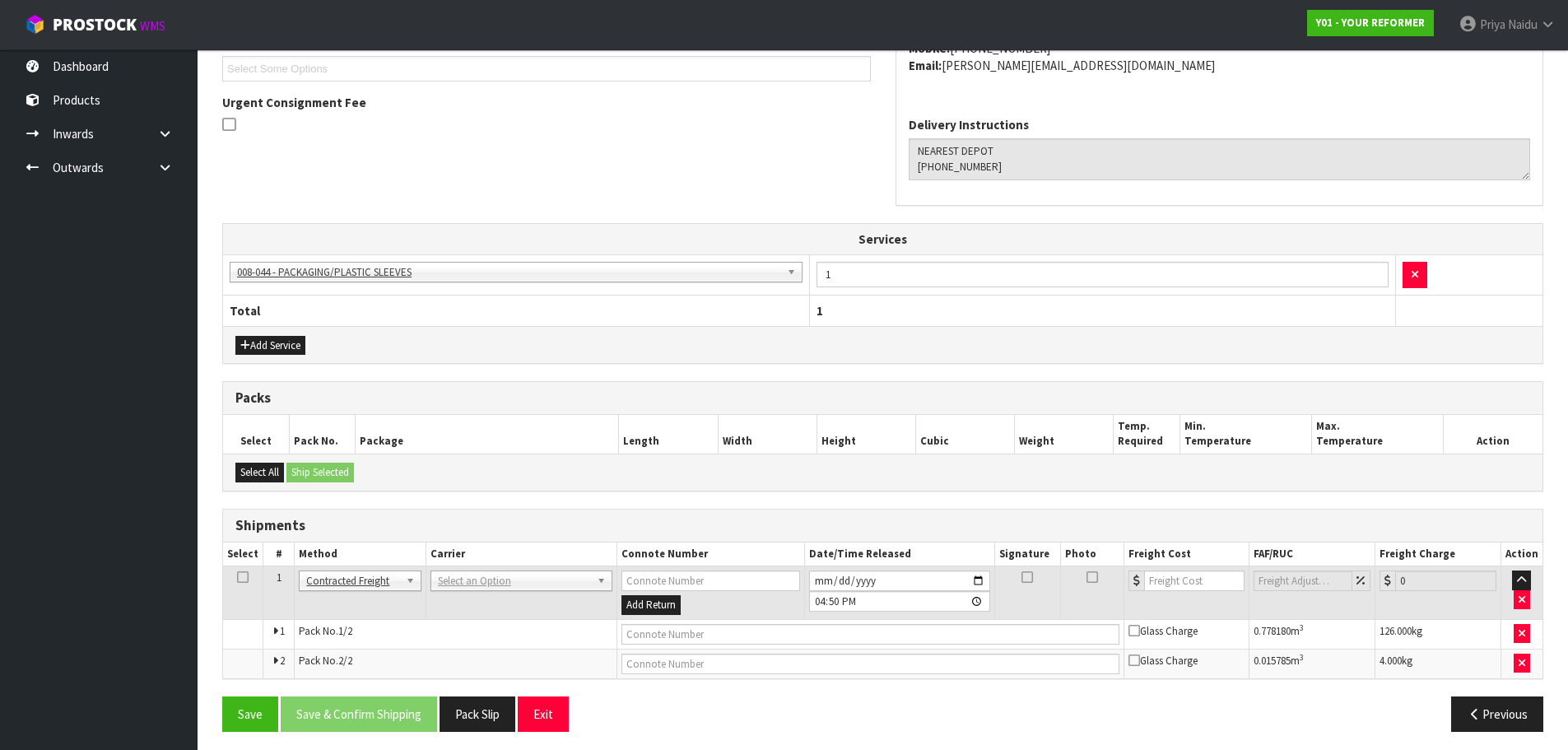
scroll to position [401, 0]
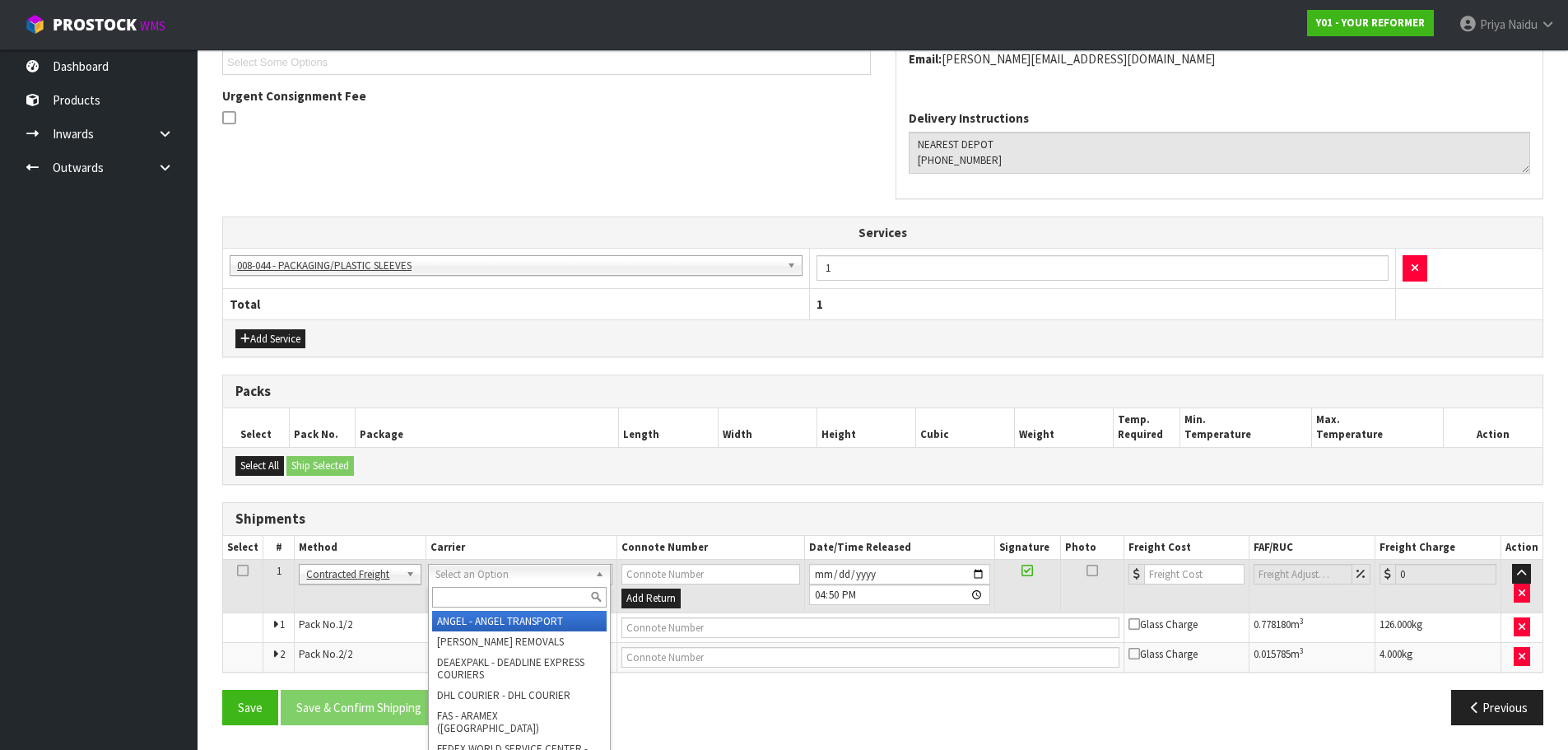
click at [461, 595] on input "text" at bounding box center [519, 598] width 175 height 21
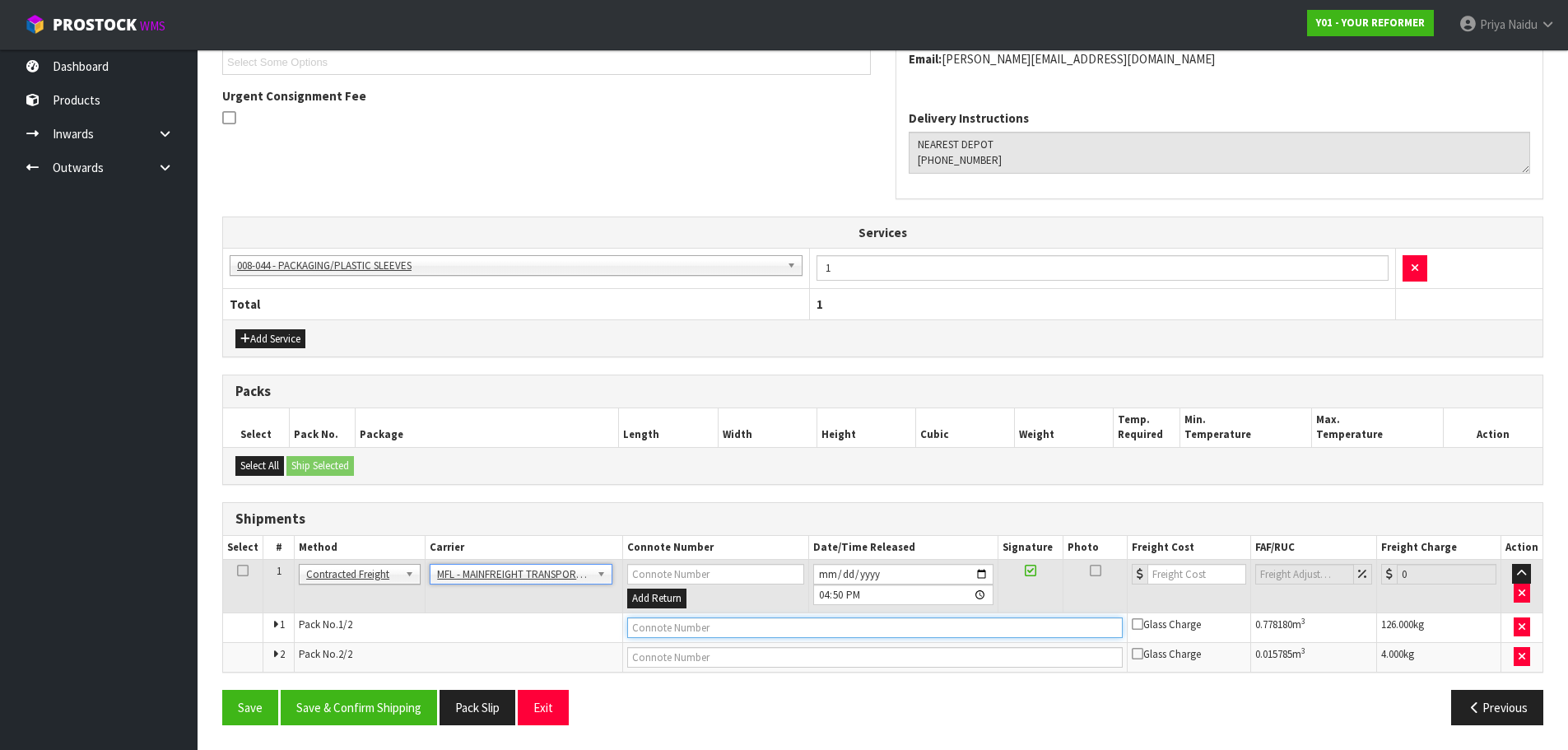
click at [662, 630] on input "text" at bounding box center [875, 628] width 496 height 21
paste input "FWM58438104"
click at [1186, 574] on input "number" at bounding box center [1198, 574] width 100 height 21
click at [383, 697] on button "Save & Confirm Shipping" at bounding box center [359, 708] width 157 height 35
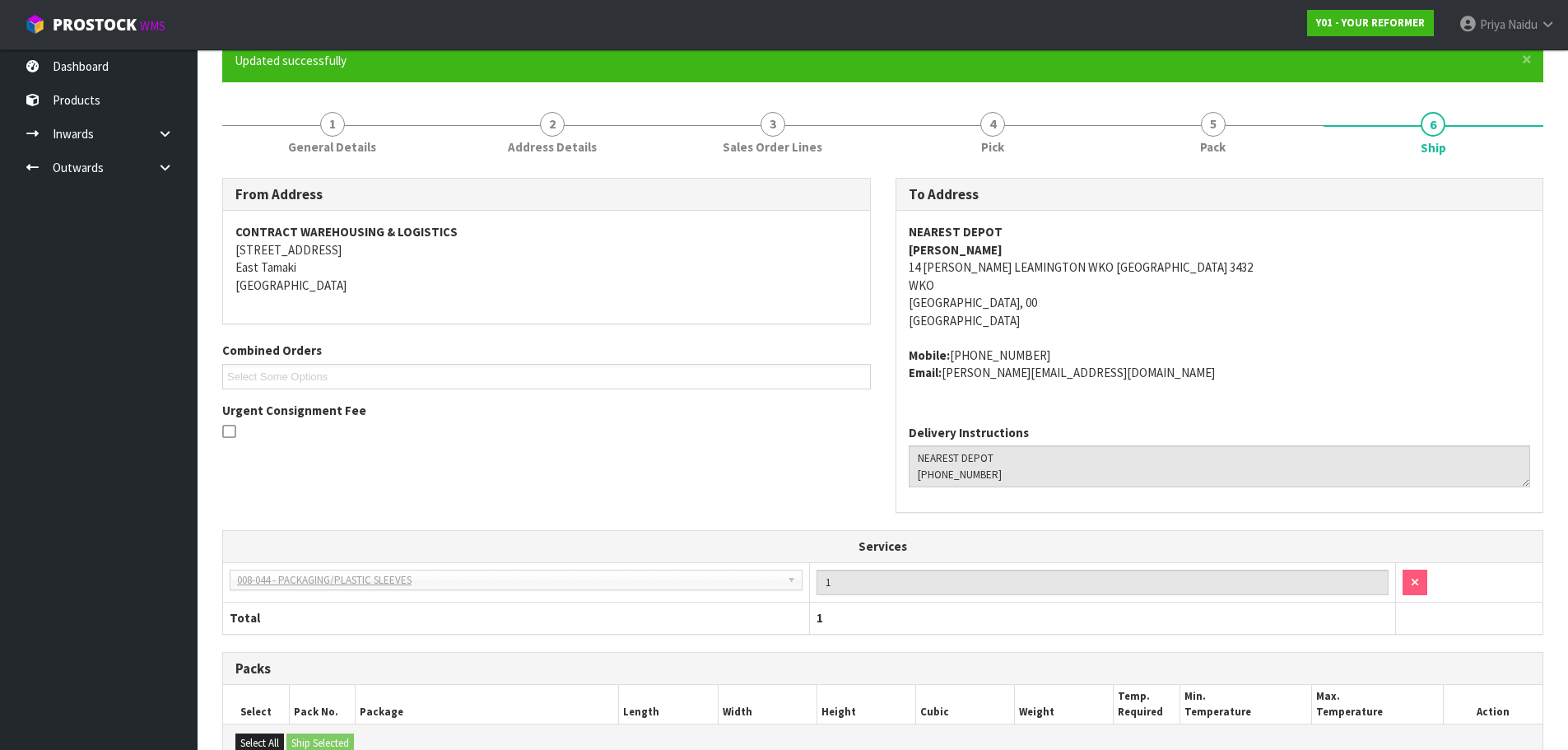
scroll to position [418, 0]
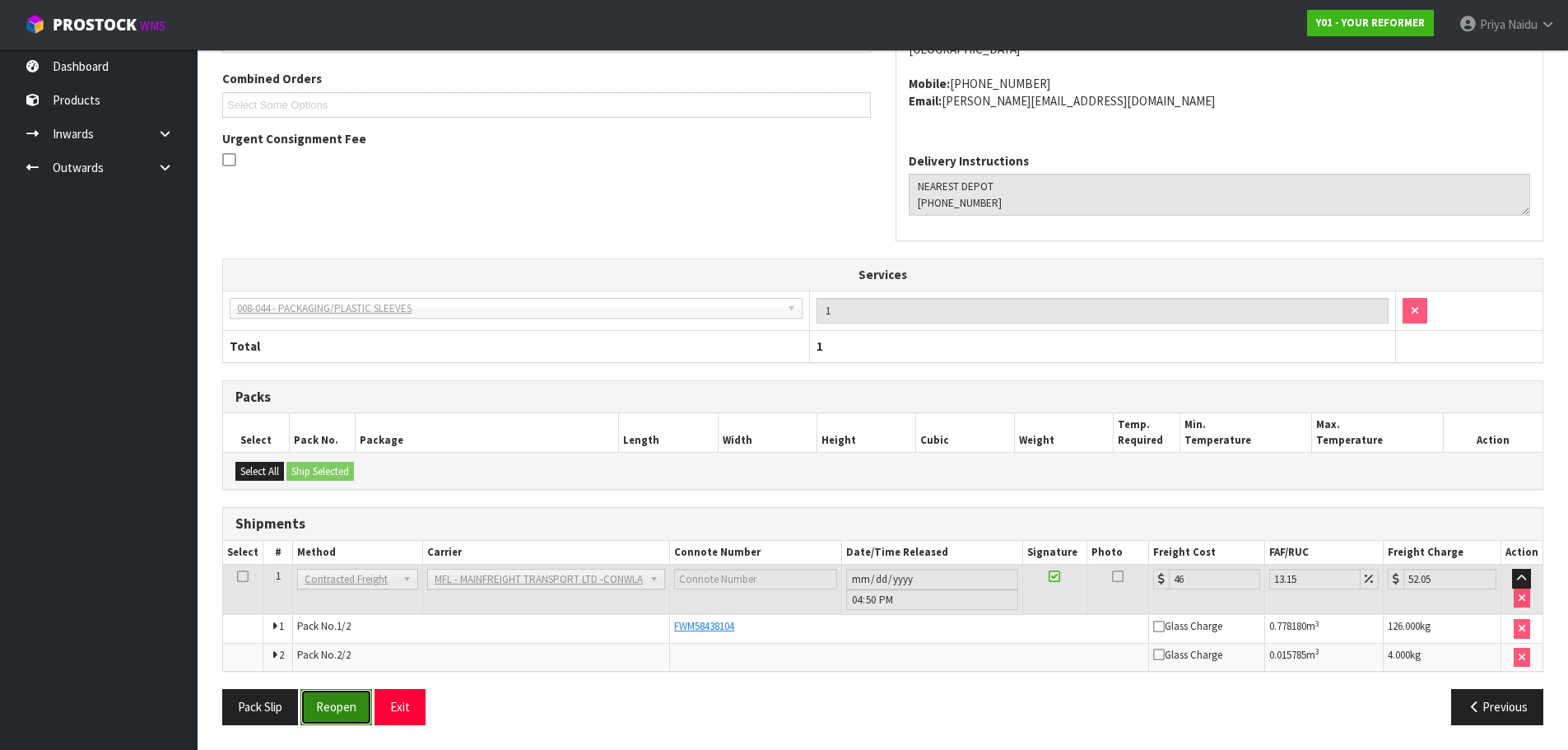
click at [347, 714] on button "Reopen" at bounding box center [336, 707] width 71 height 35
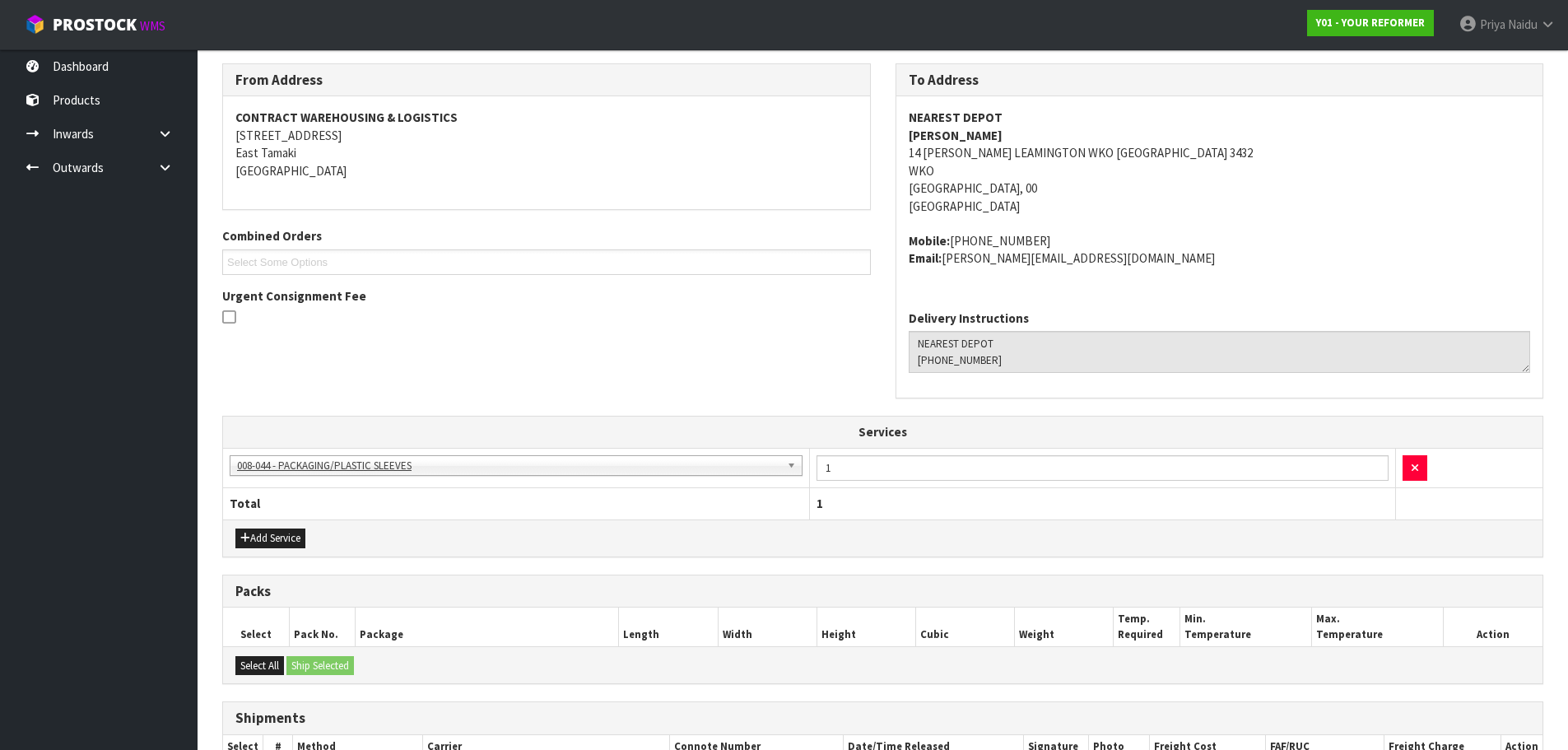
scroll to position [412, 0]
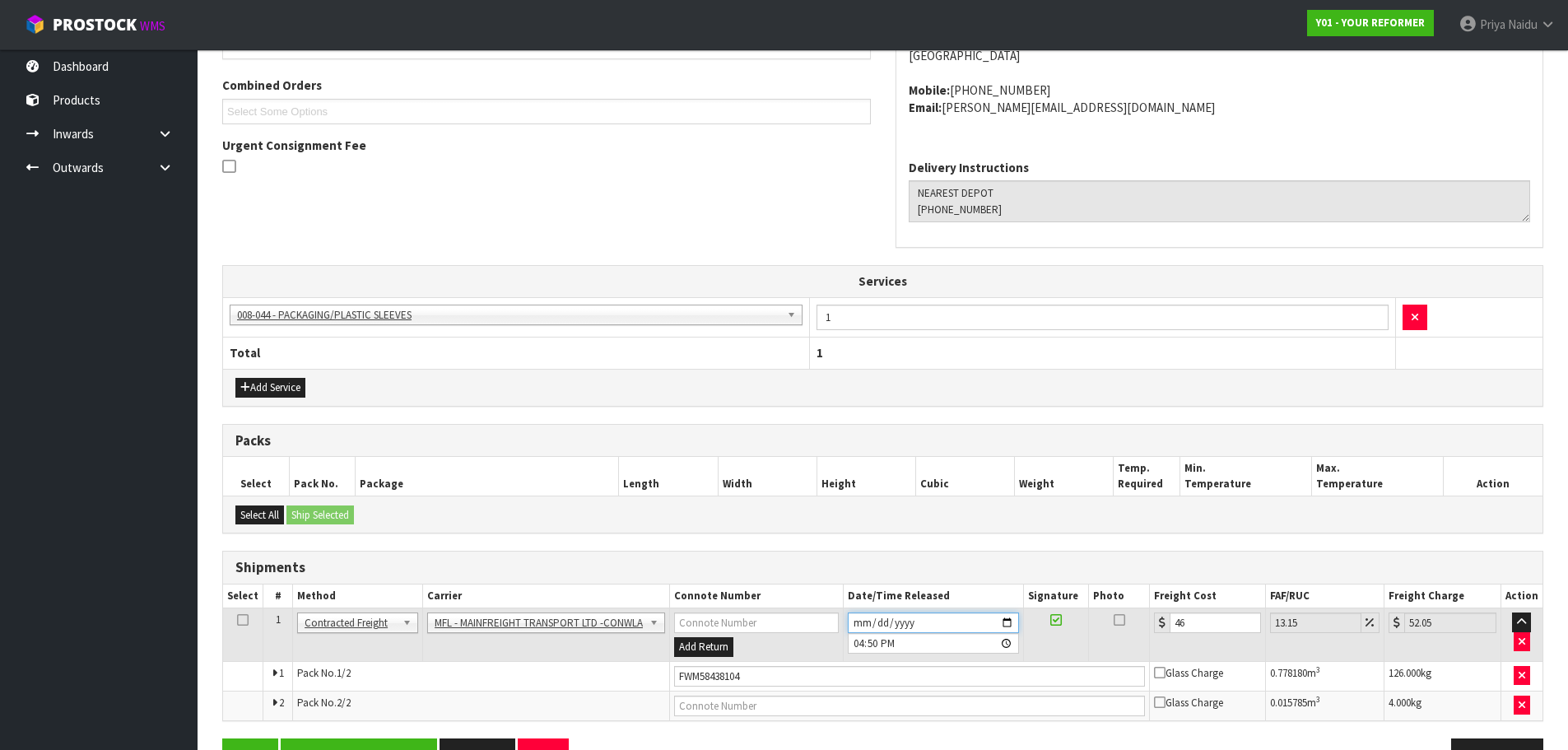
click at [1008, 620] on input "2025-08-27" at bounding box center [933, 623] width 171 height 21
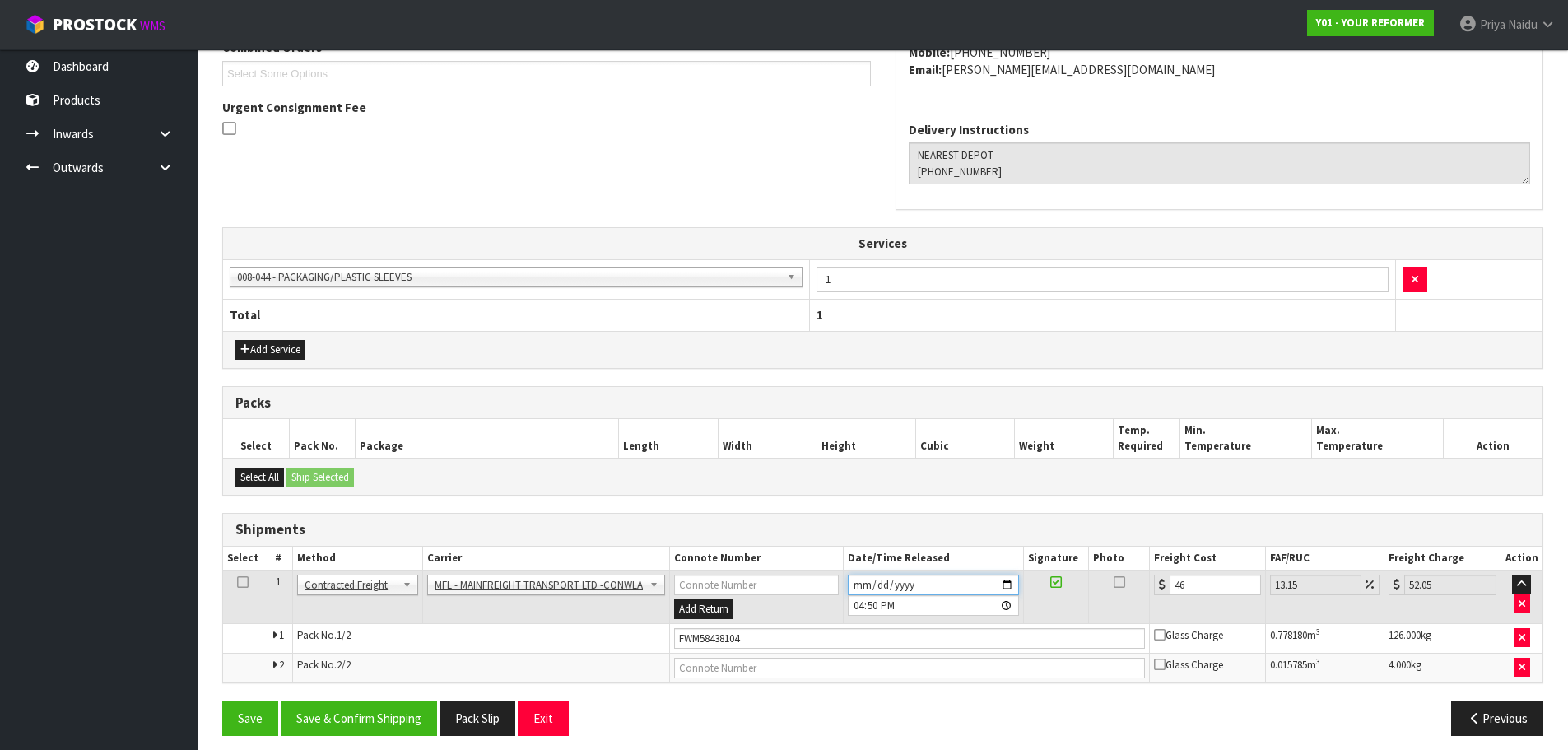
scroll to position [461, 0]
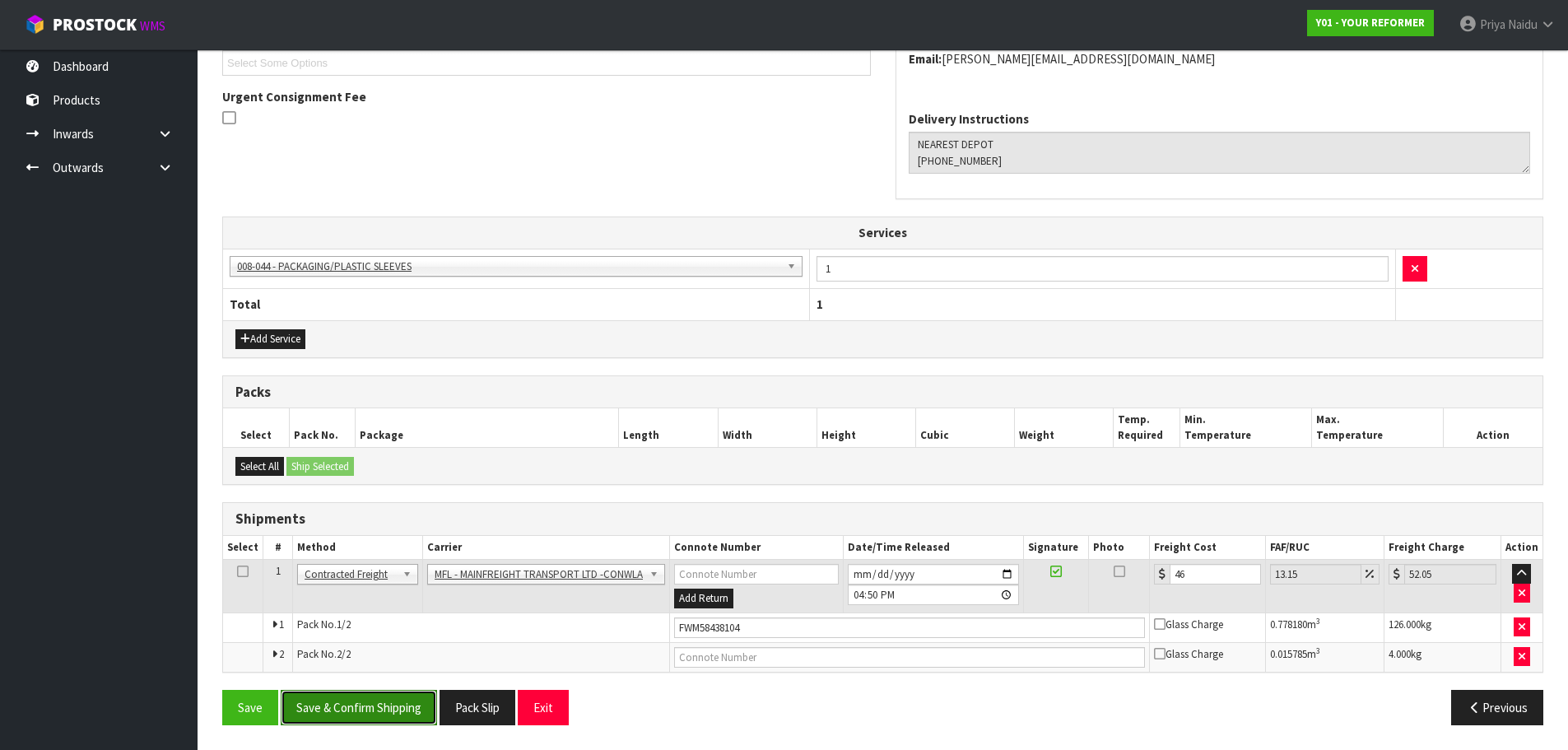
click at [427, 703] on button "Save & Confirm Shipping" at bounding box center [359, 708] width 157 height 35
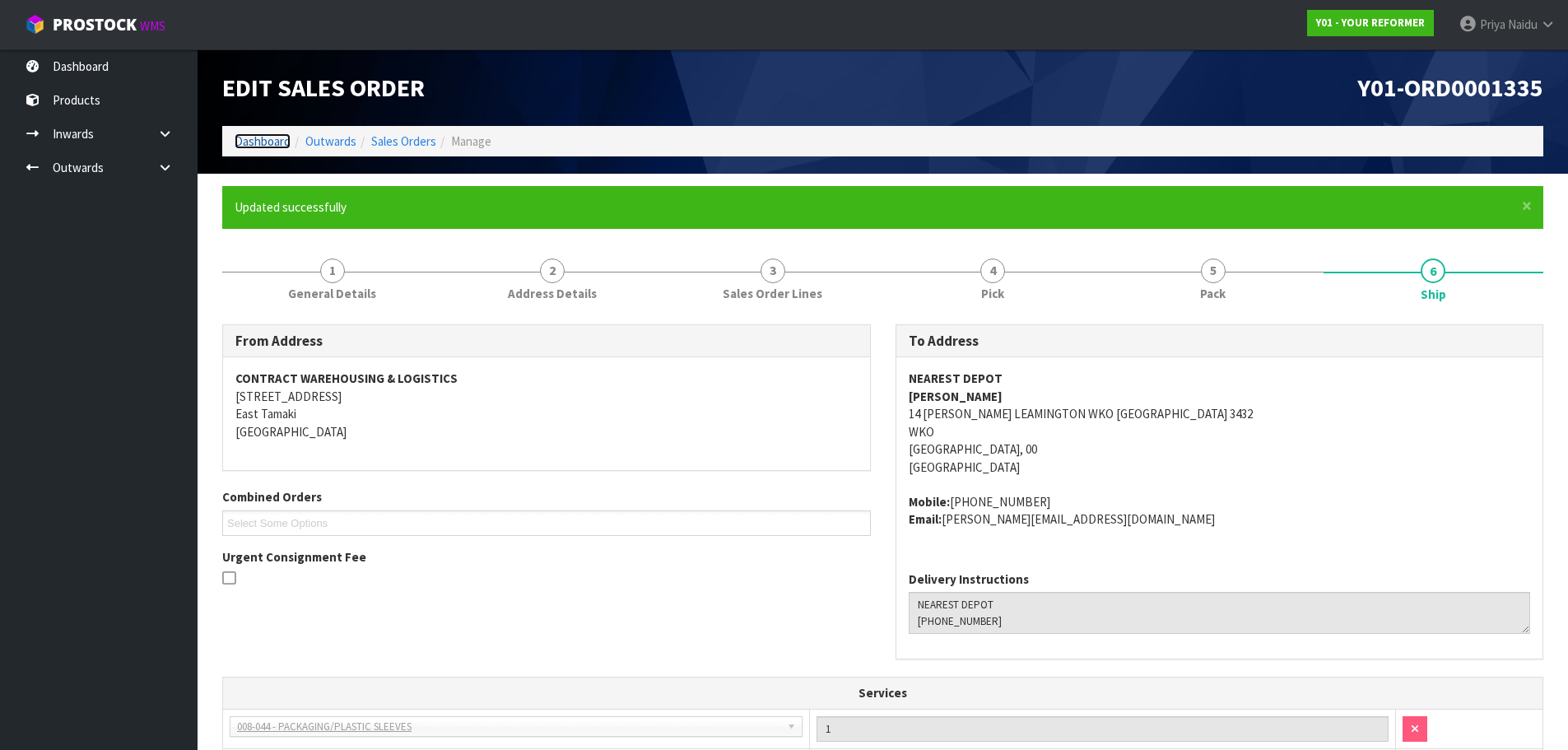
click at [269, 144] on link "Dashboard" at bounding box center [262, 141] width 56 height 15
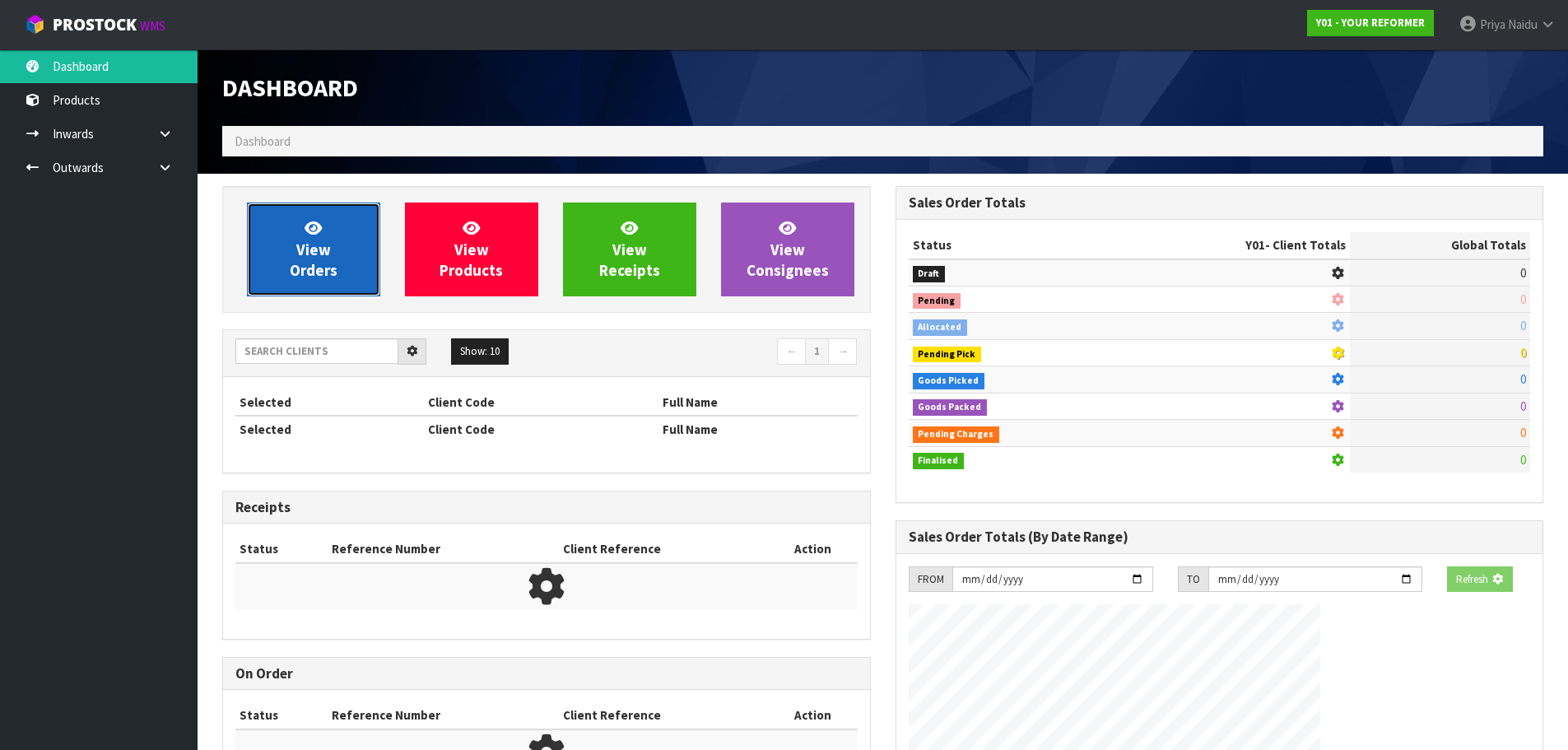
click at [305, 247] on span "View Orders" at bounding box center [313, 250] width 47 height 62
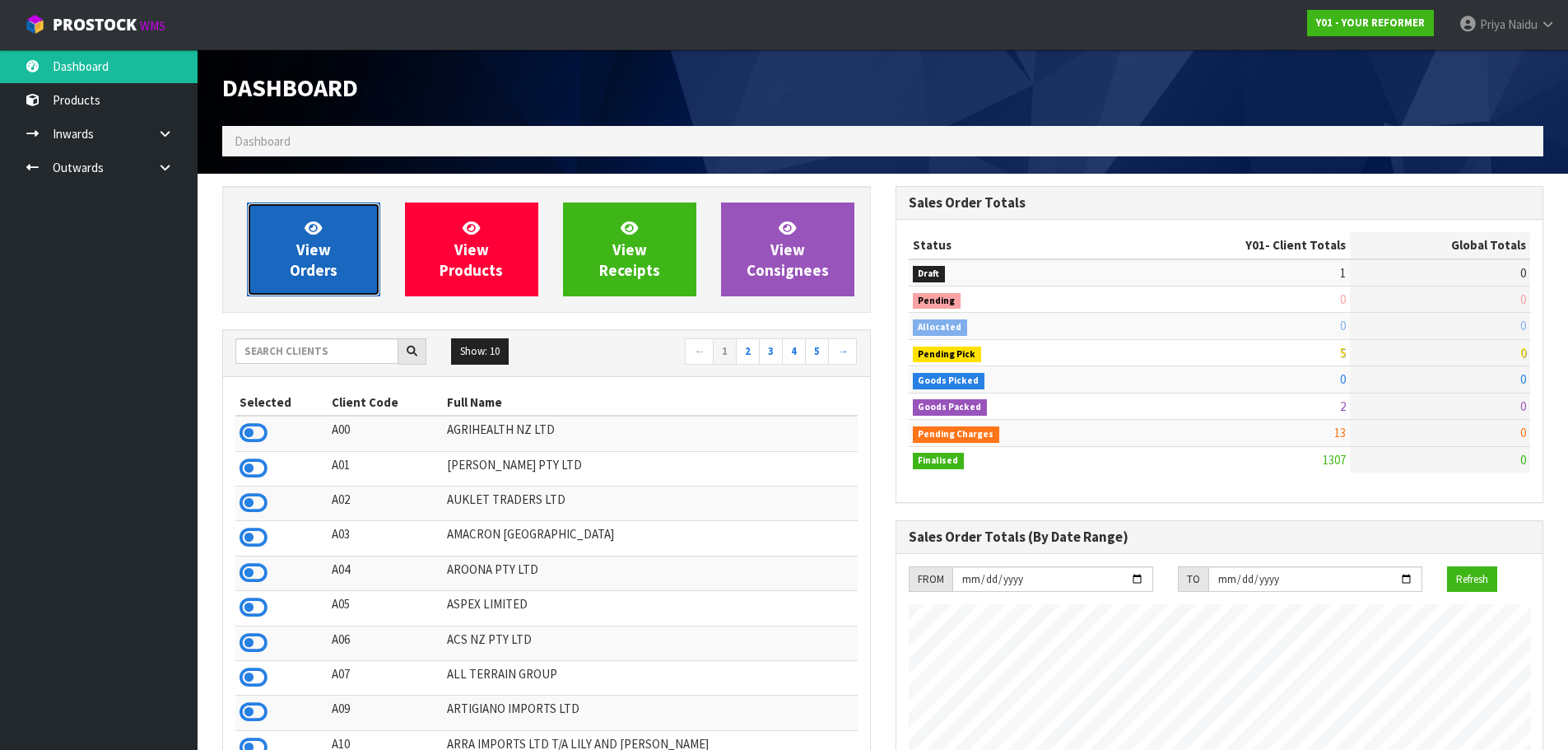
scroll to position [1027, 673]
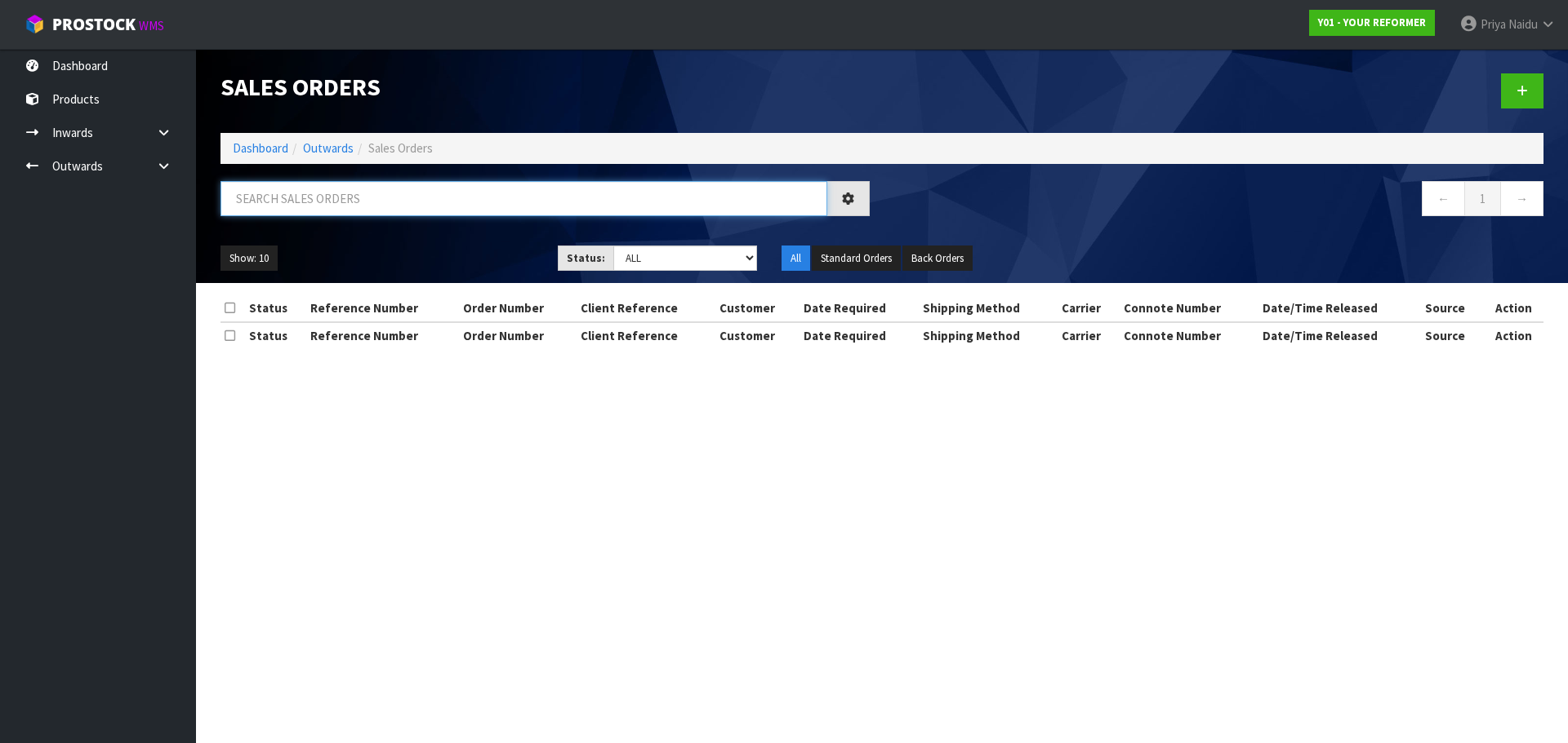
click at [347, 203] on input "text" at bounding box center [523, 198] width 607 height 35
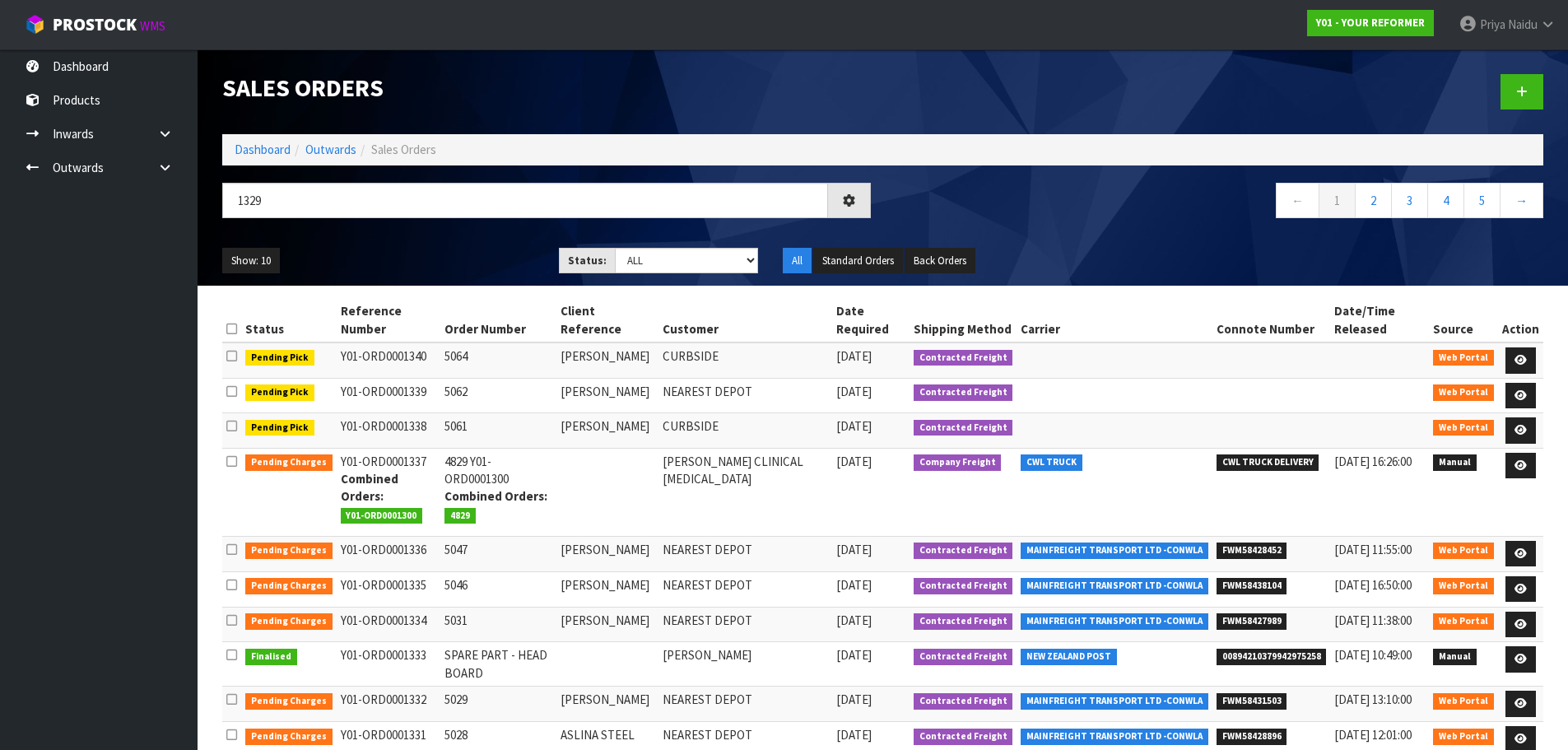
click at [359, 246] on div "Show: 10 5 10 25 50 Status: Draft Pending Allocated Pending Pick Goods Picked G…" at bounding box center [883, 261] width 1346 height 51
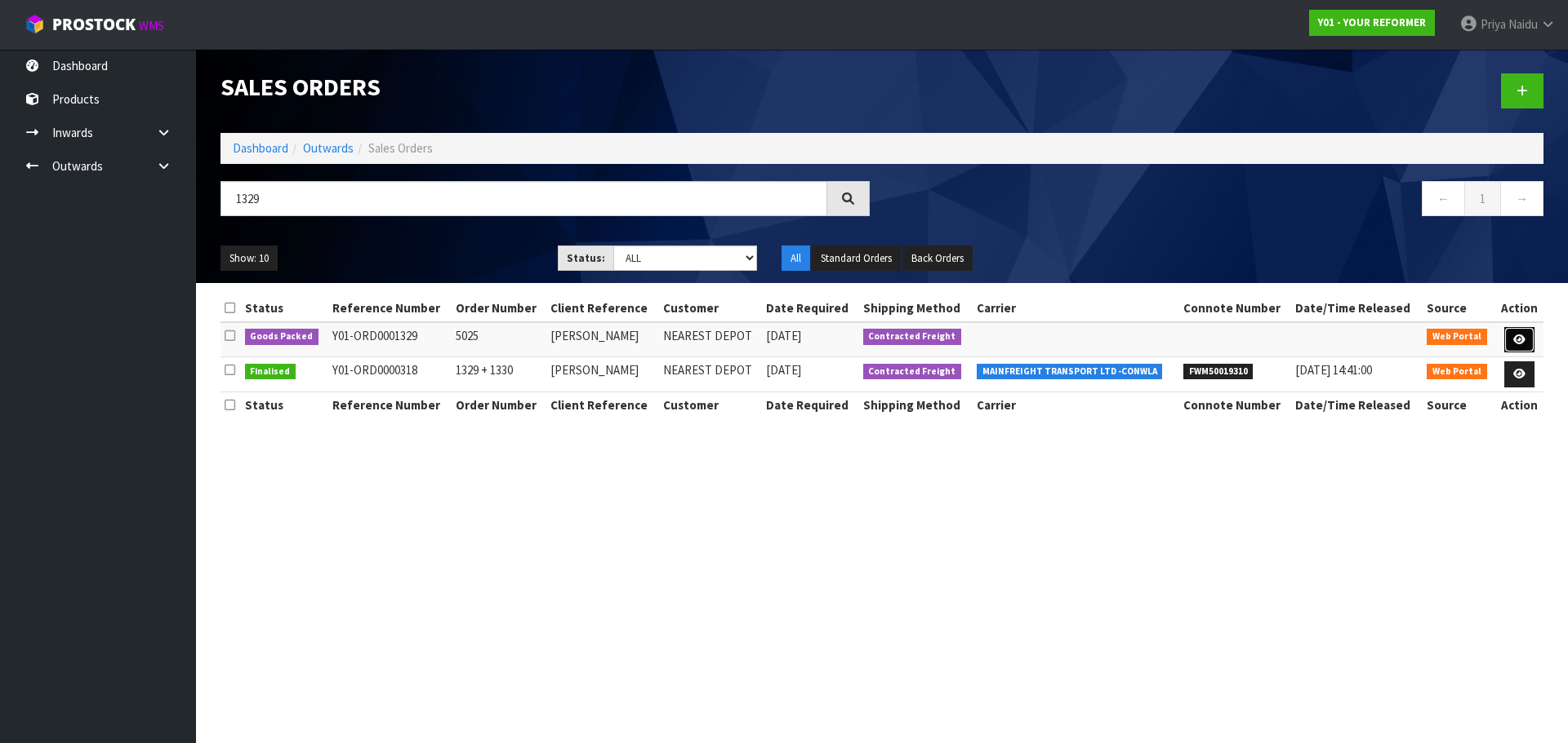
click at [1519, 334] on icon at bounding box center [1519, 340] width 12 height 10
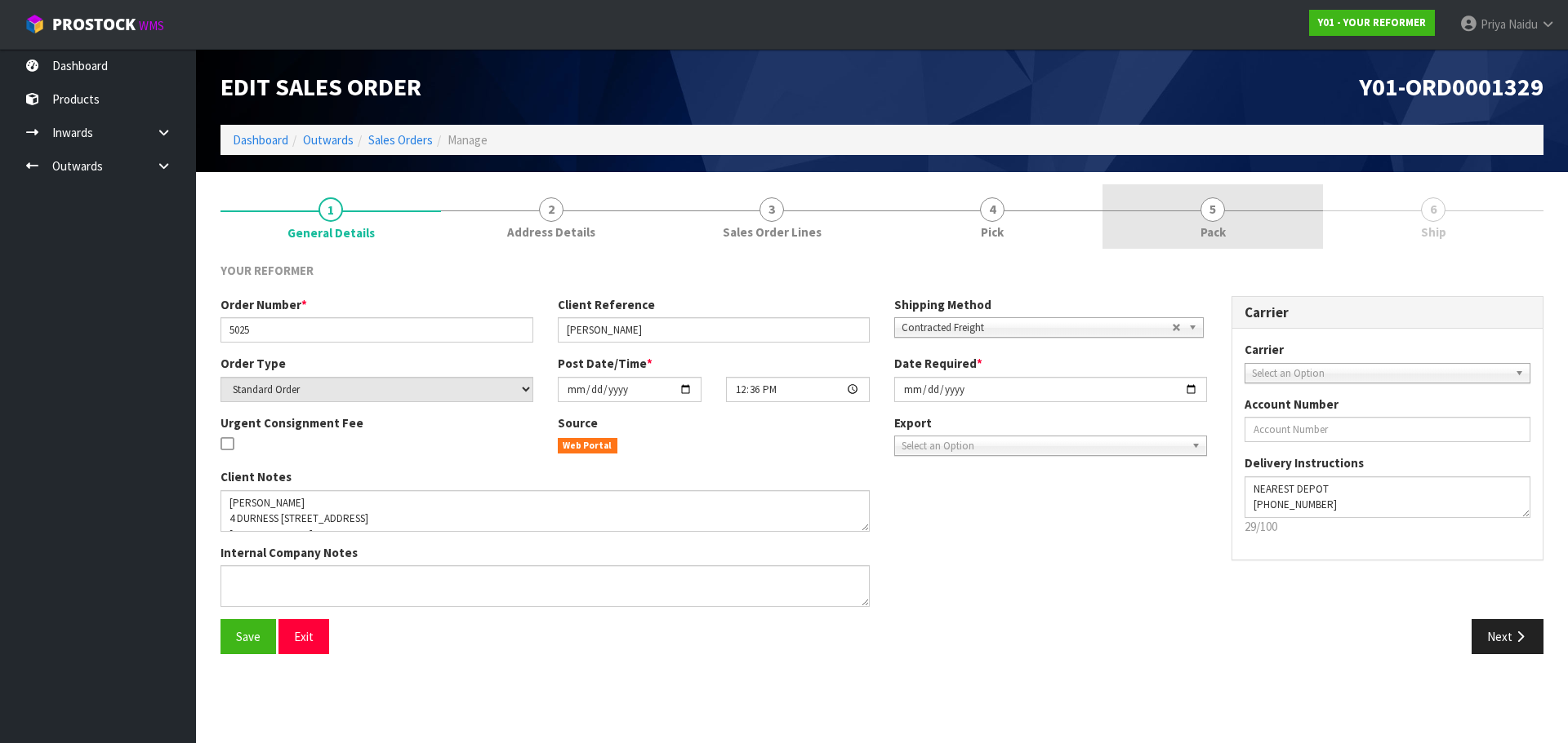
click at [1230, 216] on link "5 Pack" at bounding box center [1212, 217] width 220 height 65
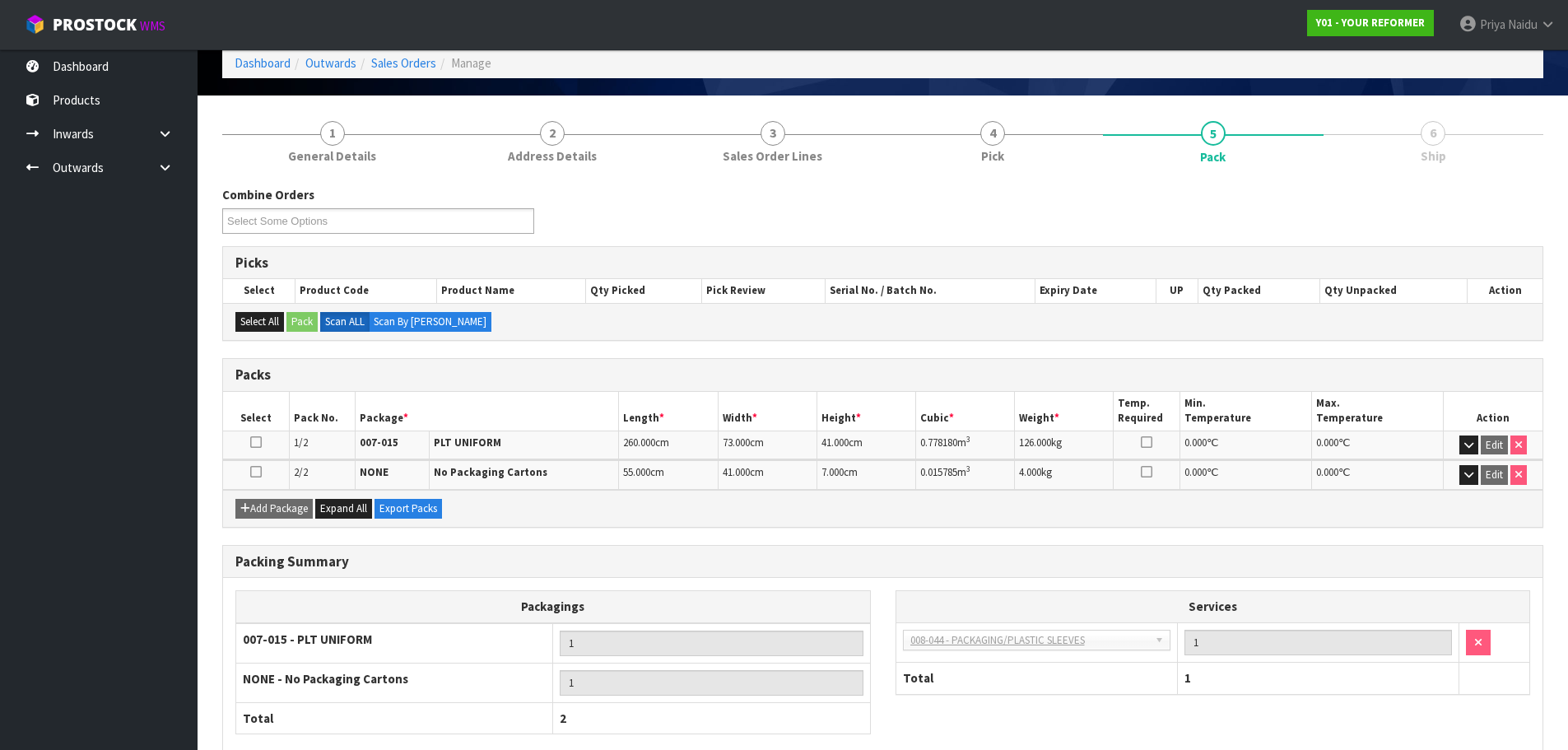
scroll to position [171, 0]
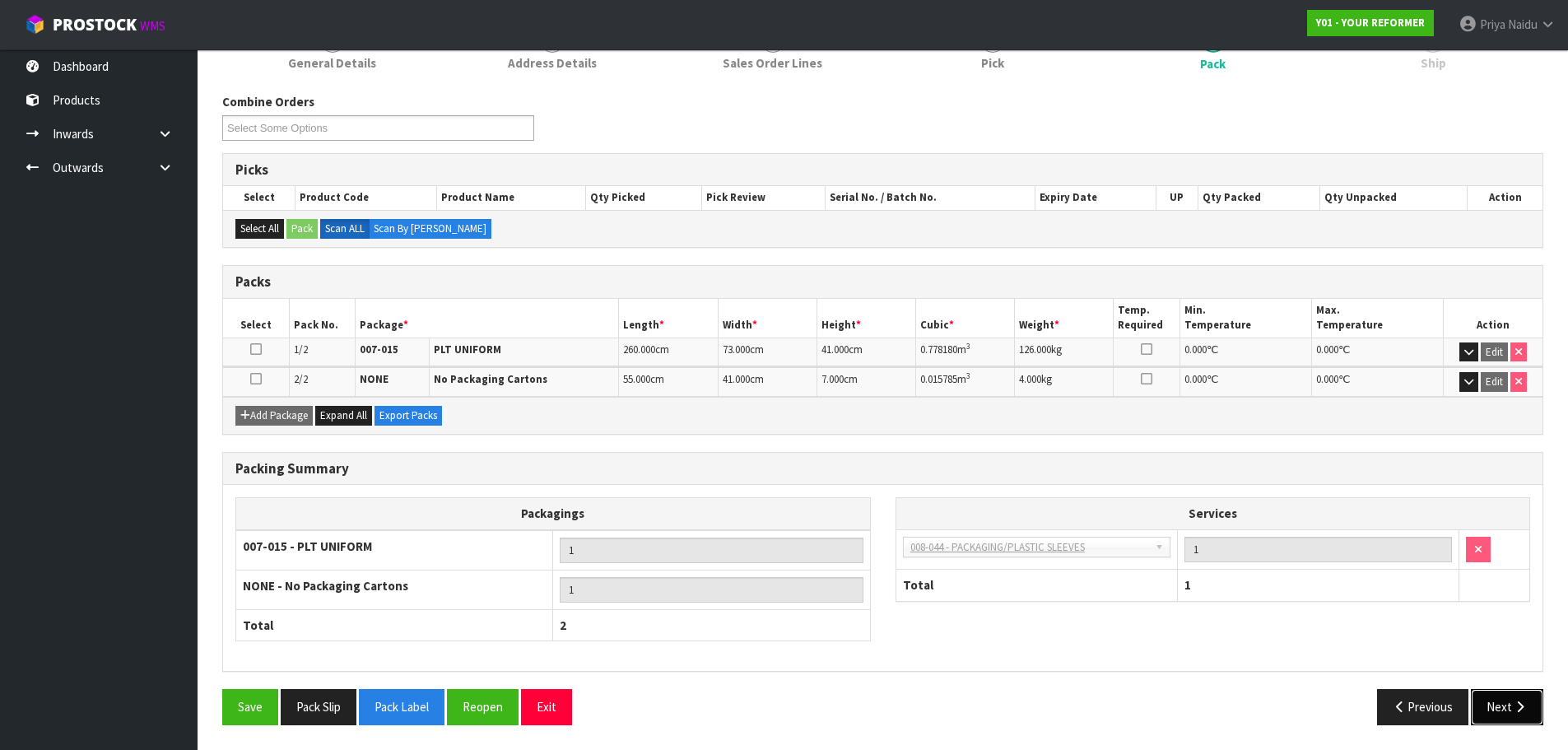
click at [1515, 701] on icon "button" at bounding box center [1520, 707] width 15 height 12
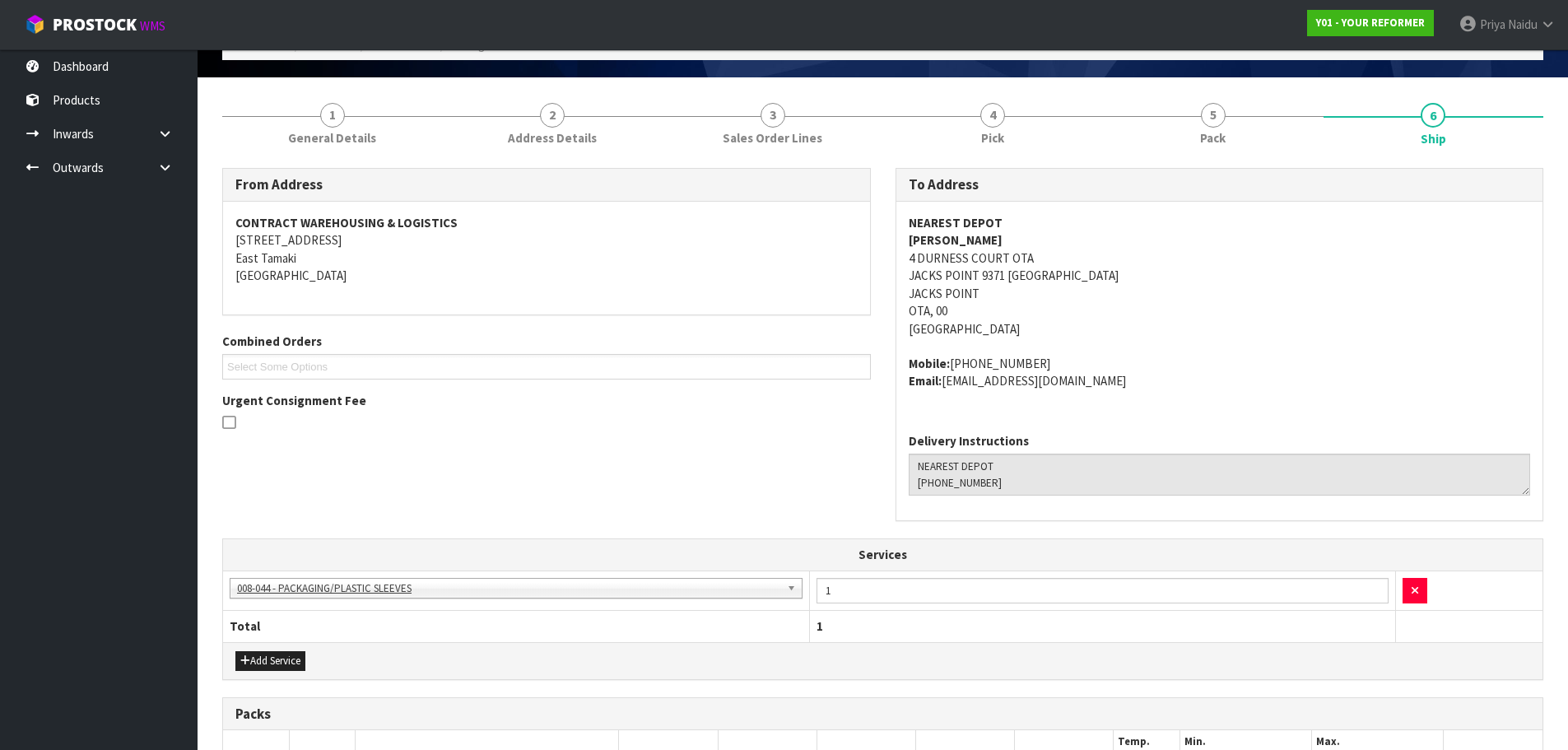
scroll to position [0, 0]
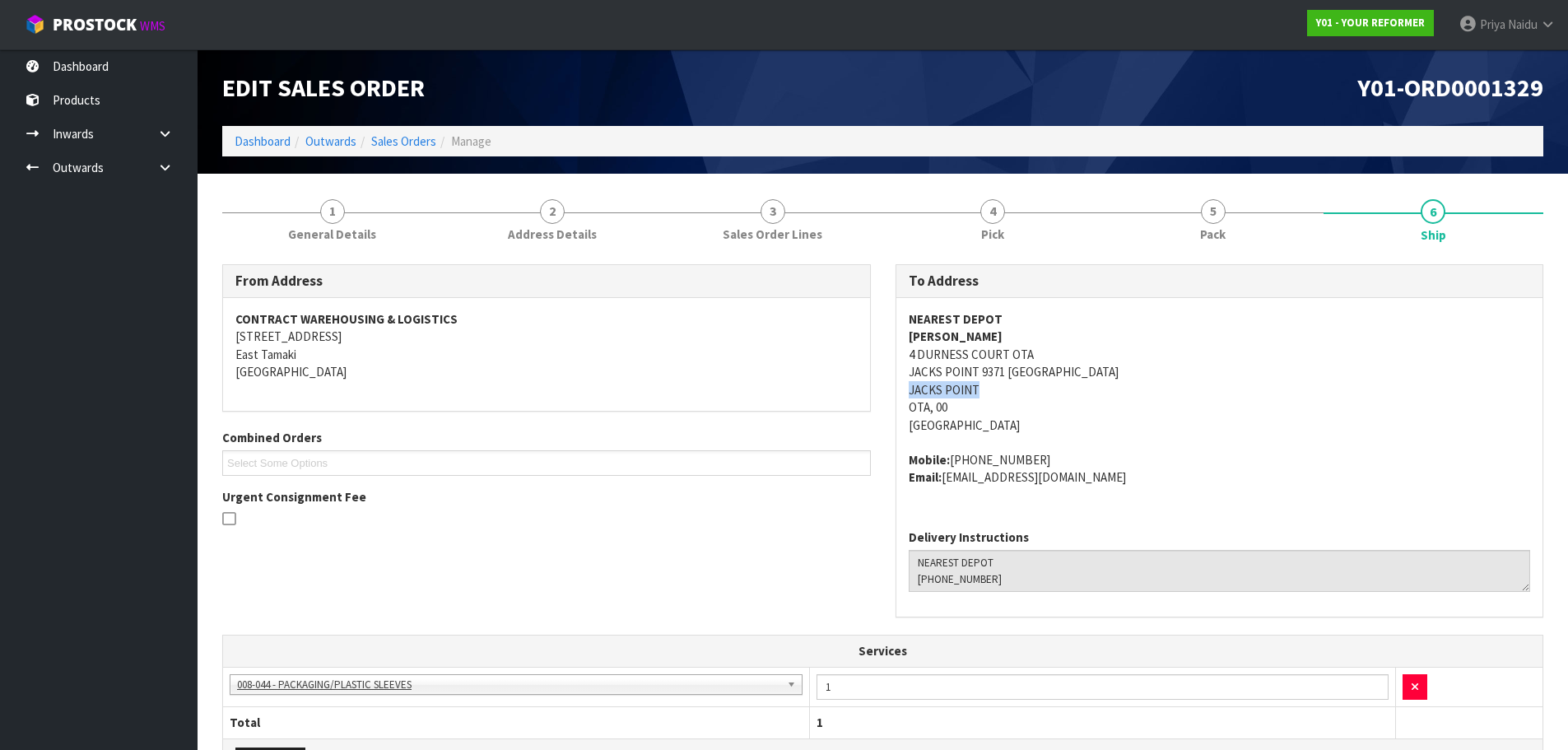
drag, startPoint x: 898, startPoint y: 389, endPoint x: 992, endPoint y: 393, distance: 94.1
click at [992, 393] on div "NEAREST DEPOT [PERSON_NAME] 4 DURNESS [STREET_ADDRESS] Mobile: [PHONE_NUMBER] E…" at bounding box center [1220, 407] width 647 height 219
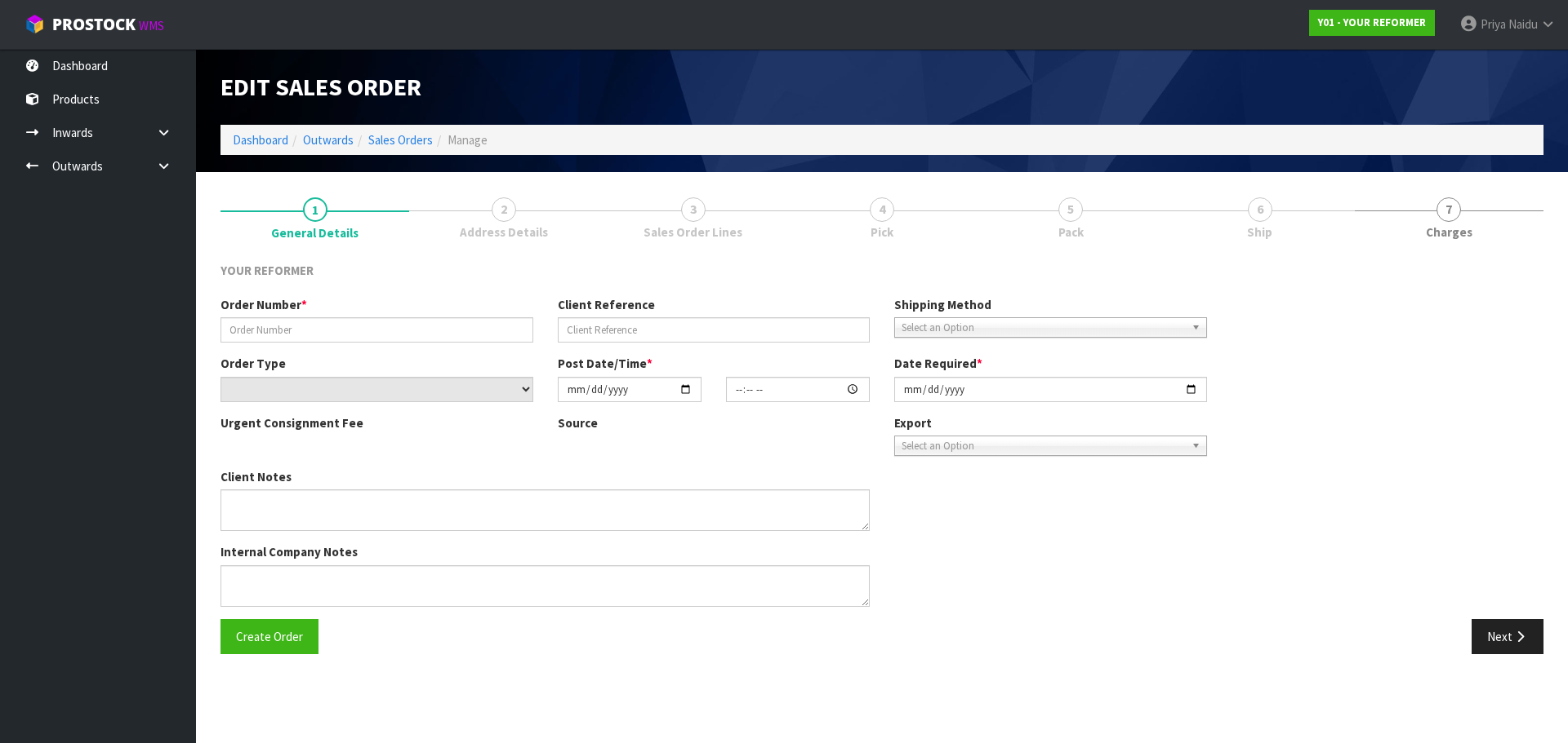
type input "5025"
type input "[PERSON_NAME]"
select select "number:0"
type input "[DATE]"
type input "12:36:00.000"
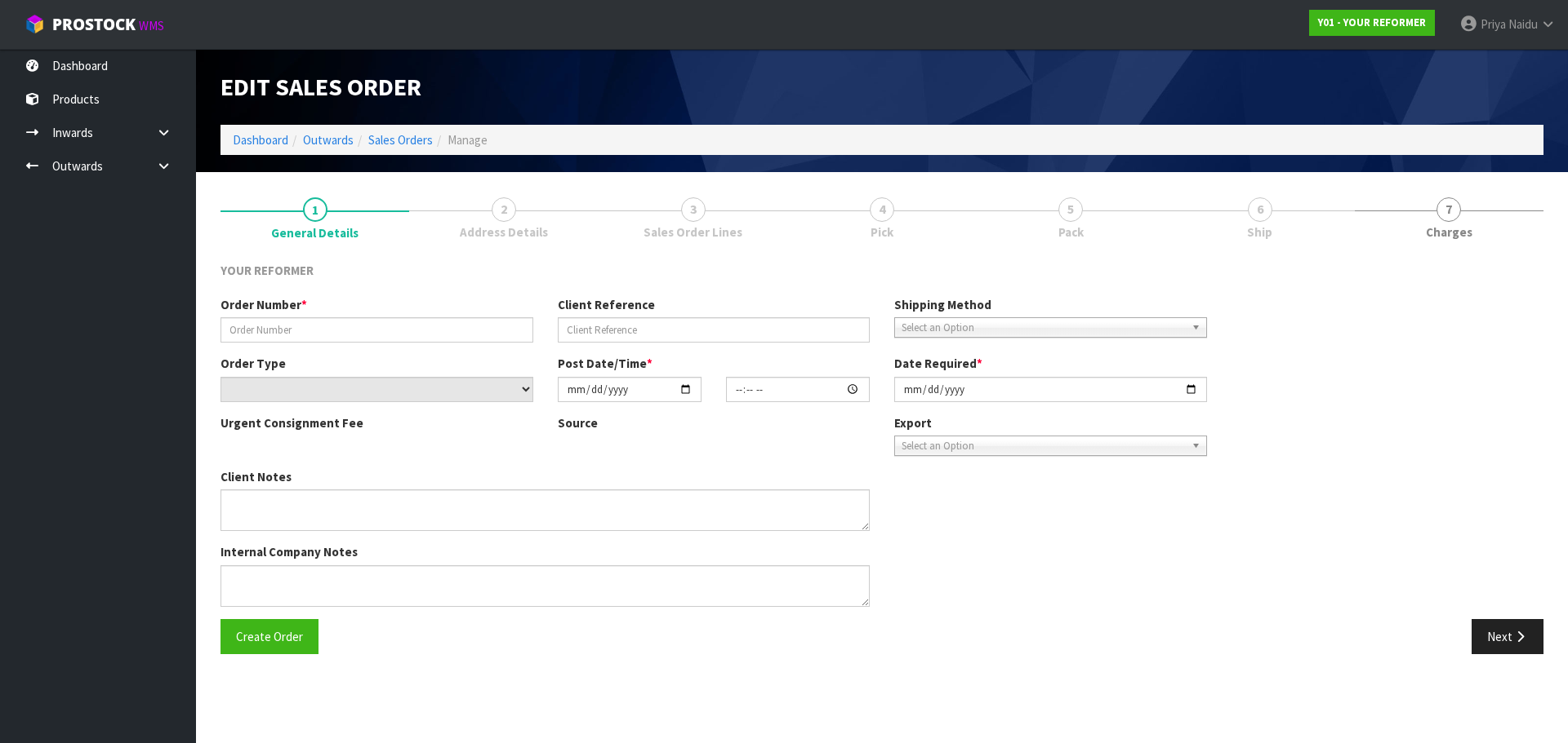
type input "[DATE]"
type textarea "[PERSON_NAME] 4 DURNESS [STREET_ADDRESS] [PHONE_NUMBER]"
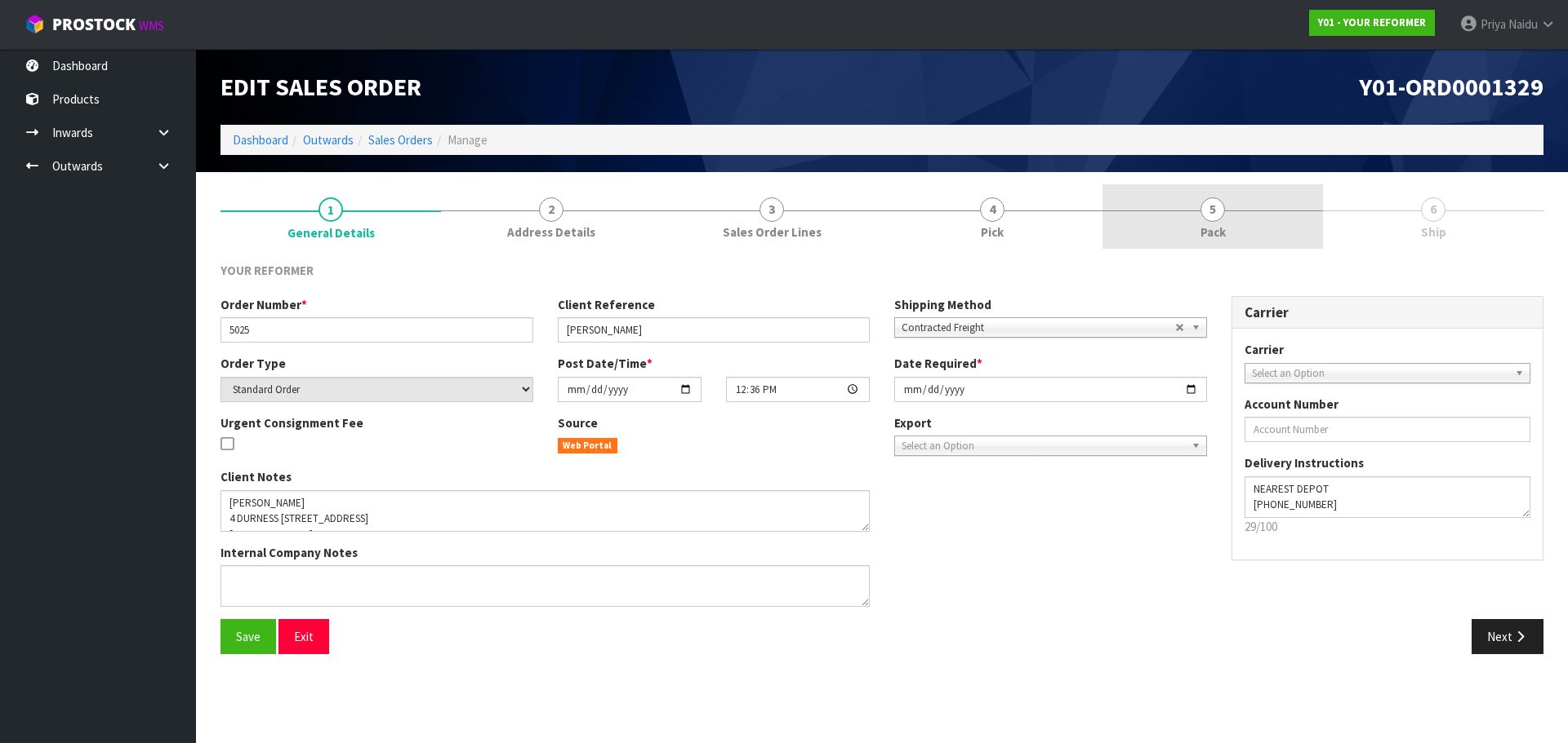
drag, startPoint x: 1253, startPoint y: 223, endPoint x: 1281, endPoint y: 247, distance: 36.9
click at [1253, 223] on link "5 Pack" at bounding box center [1212, 217] width 220 height 65
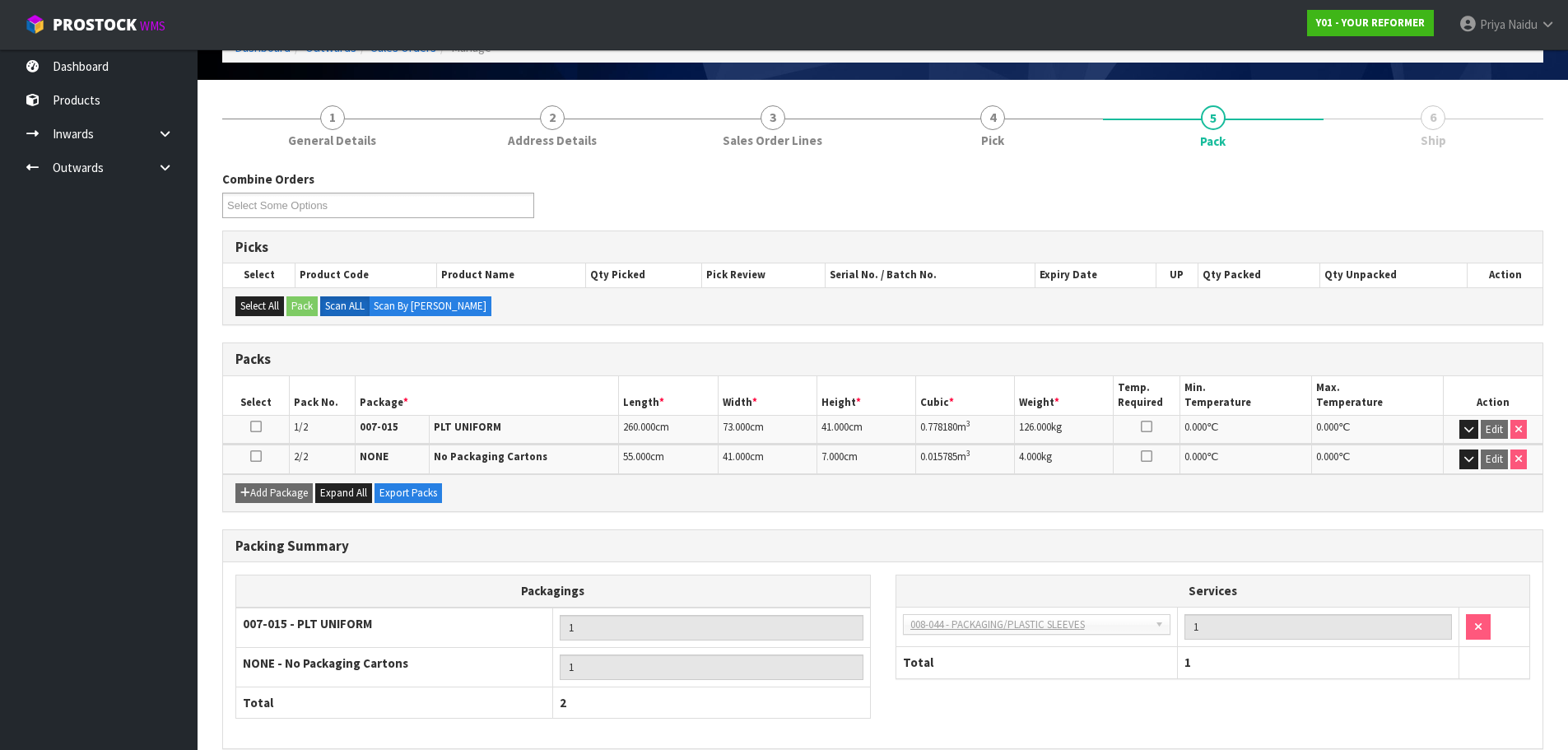
scroll to position [171, 0]
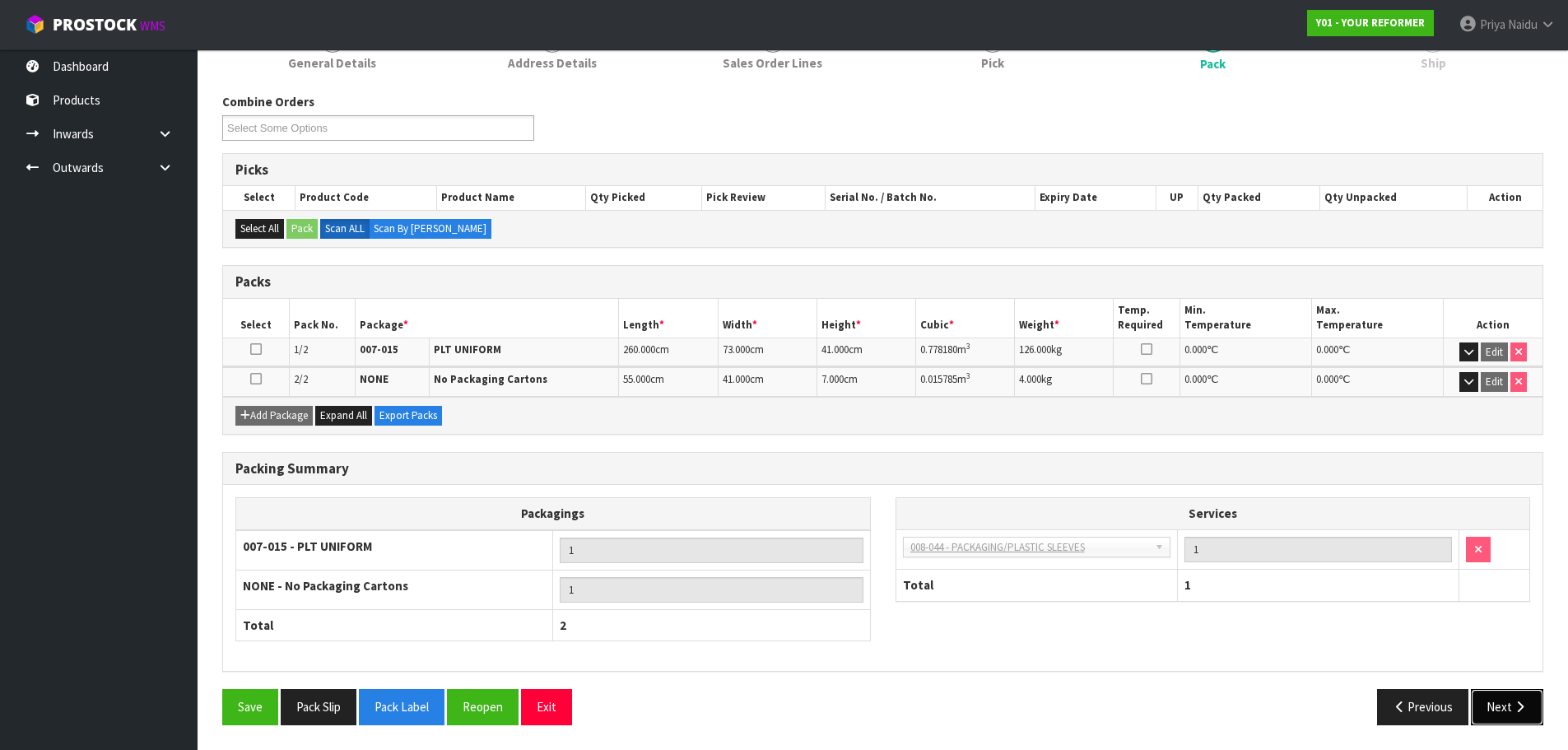
click at [1475, 700] on button "Next" at bounding box center [1507, 707] width 72 height 35
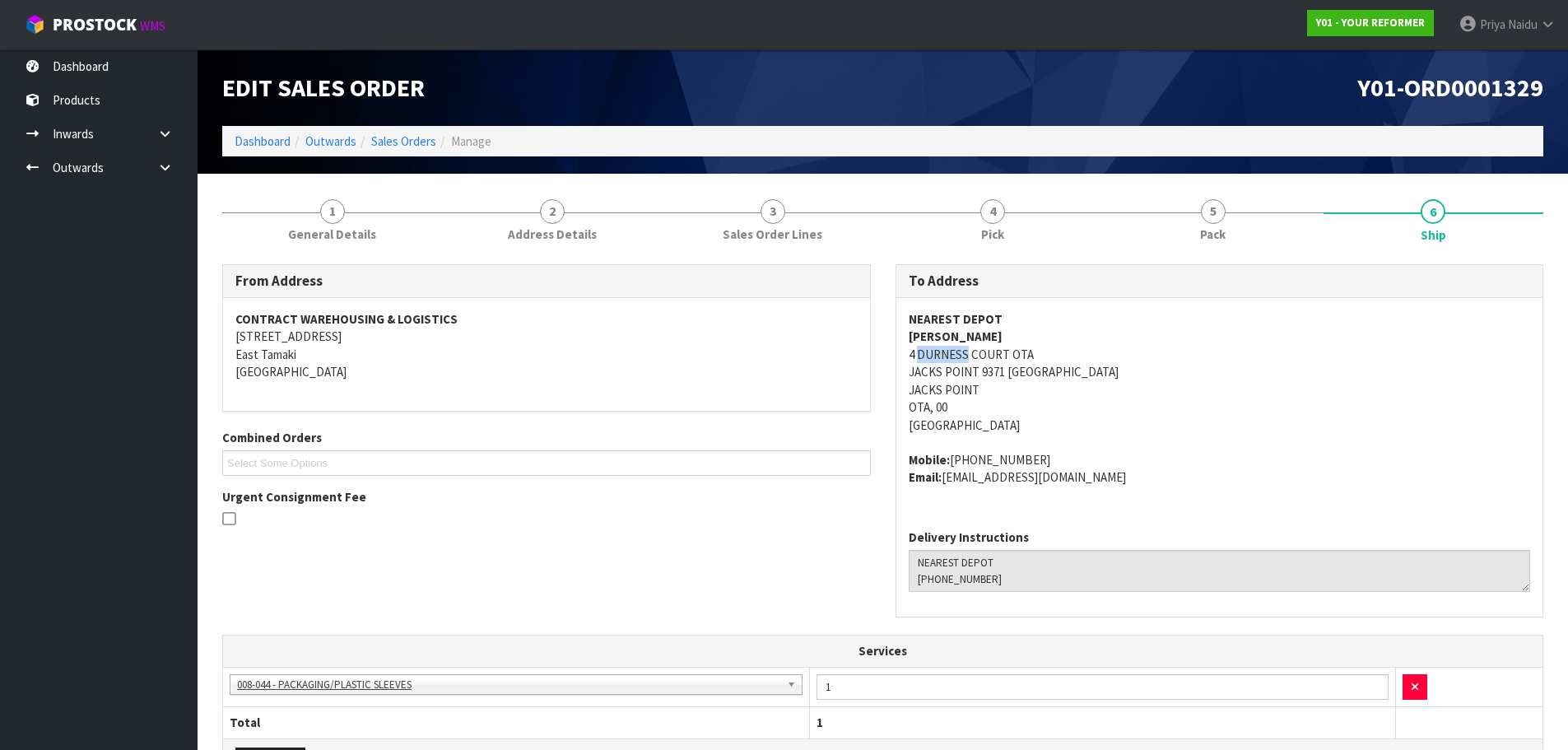
copy address "DURNESS"
drag, startPoint x: 919, startPoint y: 358, endPoint x: 935, endPoint y: 362, distance: 16.5
click at [963, 363] on address "NEAREST DEPOT [PERSON_NAME] 4 DURNESS COURT OTA JACKS POINT 9371 NEW ZEALAND [G…" at bounding box center [1219, 372] width 622 height 123
click at [1195, 417] on address "NEAREST DEPOT [PERSON_NAME] 4 DURNESS COURT OTA JACKS POINT 9371 NEW ZEALAND [G…" at bounding box center [1219, 372] width 622 height 123
drag, startPoint x: 940, startPoint y: 362, endPoint x: 1090, endPoint y: 375, distance: 150.6
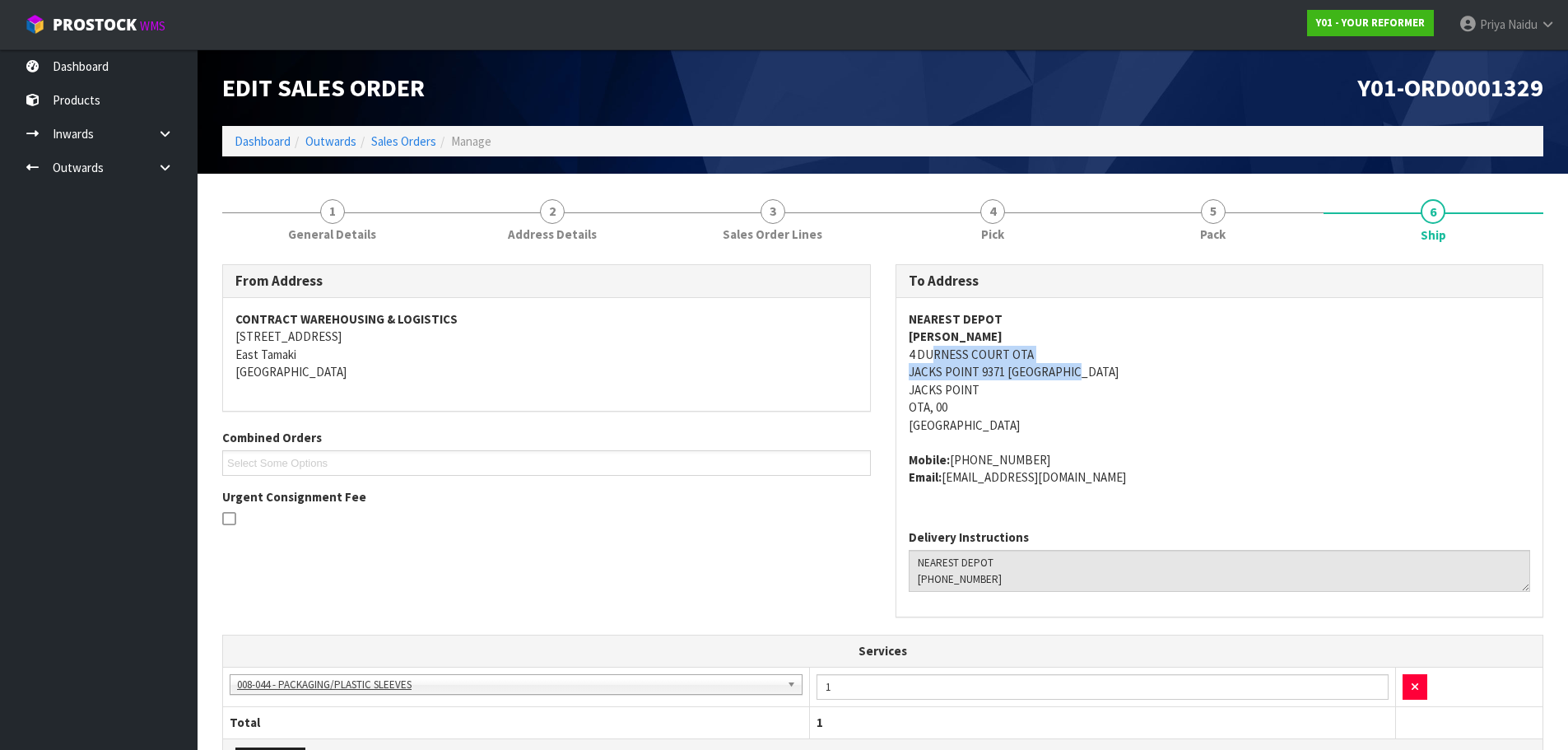
click at [1090, 375] on address "NEAREST DEPOT [PERSON_NAME] 4 DURNESS COURT OTA JACKS POINT 9371 NEW ZEALAND [G…" at bounding box center [1219, 372] width 622 height 123
click at [905, 361] on div "NEAREST DEPOT [PERSON_NAME] 4 DURNESS [STREET_ADDRESS] Mobile: [PHONE_NUMBER] E…" at bounding box center [1220, 407] width 647 height 219
copy address "4 DURNESS COURT OTA JACKS POINT 9371 NEW"
drag, startPoint x: 905, startPoint y: 361, endPoint x: 1008, endPoint y: 378, distance: 104.4
click at [1008, 378] on div "NEAREST DEPOT [PERSON_NAME] 4 DURNESS [STREET_ADDRESS] Mobile: [PHONE_NUMBER] E…" at bounding box center [1220, 407] width 647 height 219
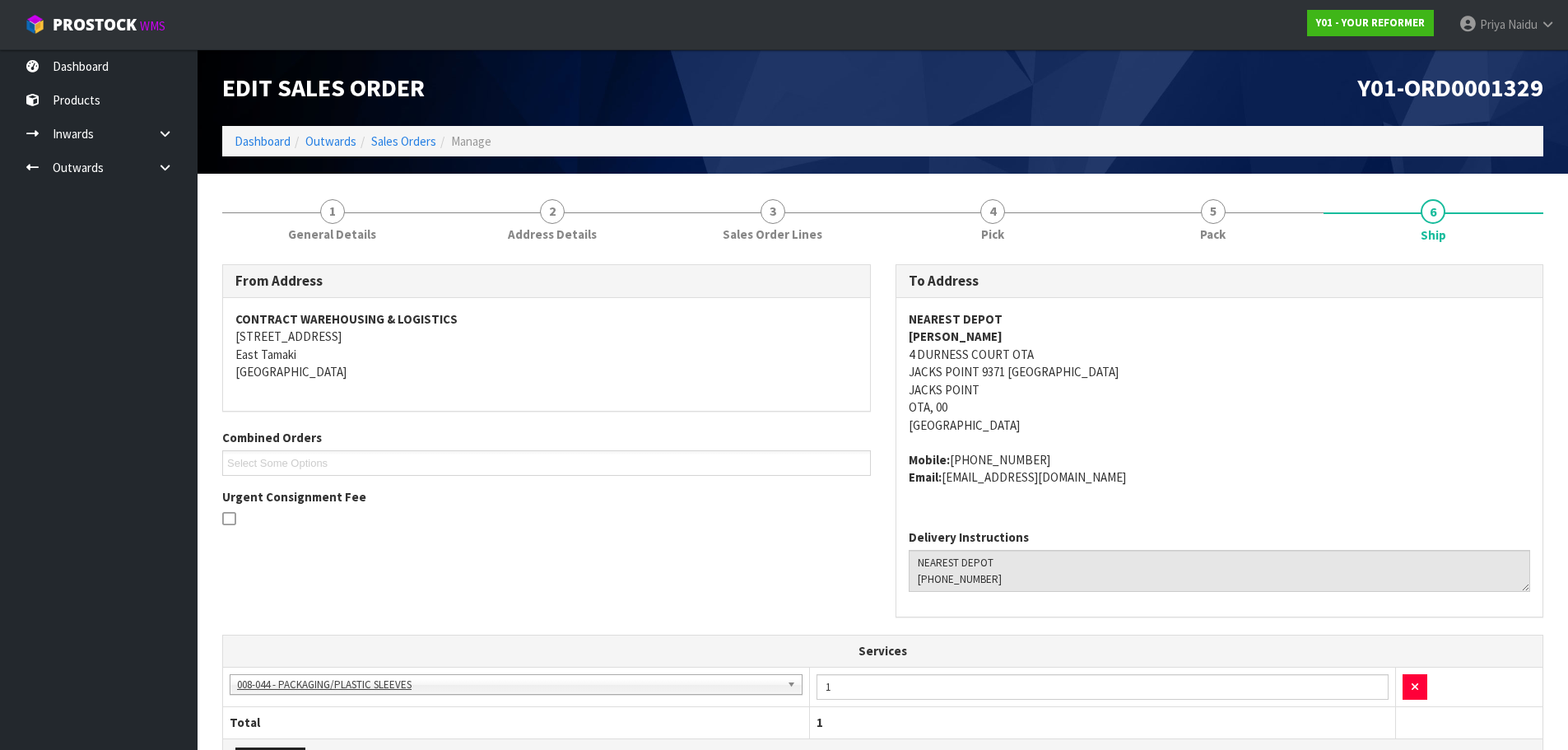
click at [1260, 425] on address "NEAREST DEPOT [PERSON_NAME] 4 DURNESS COURT OTA JACKS POINT 9371 NEW ZEALAND [G…" at bounding box center [1219, 372] width 622 height 123
click at [1476, 33] on link "[PERSON_NAME]" at bounding box center [1508, 24] width 122 height 49
click at [1479, 69] on link "Logout" at bounding box center [1502, 65] width 130 height 22
